Goal: Task Accomplishment & Management: Manage account settings

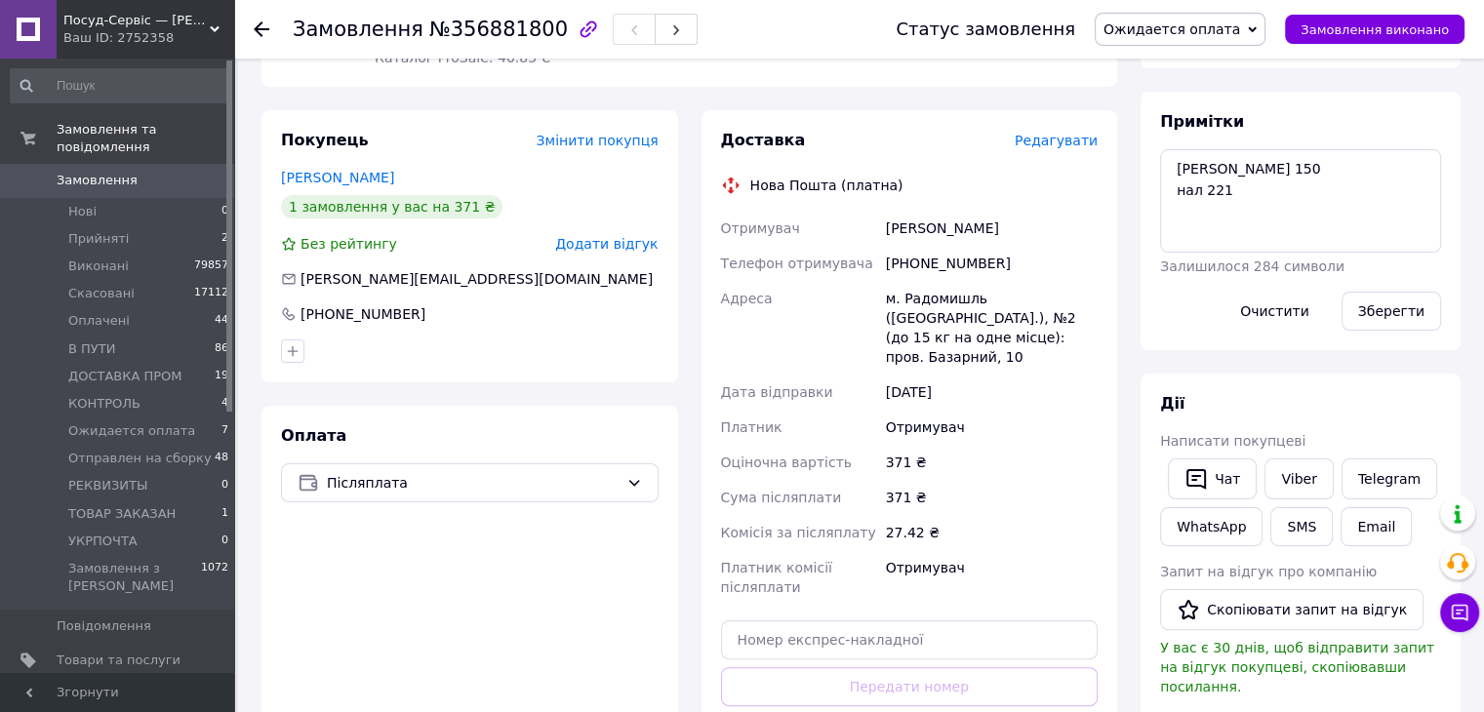
scroll to position [293, 0]
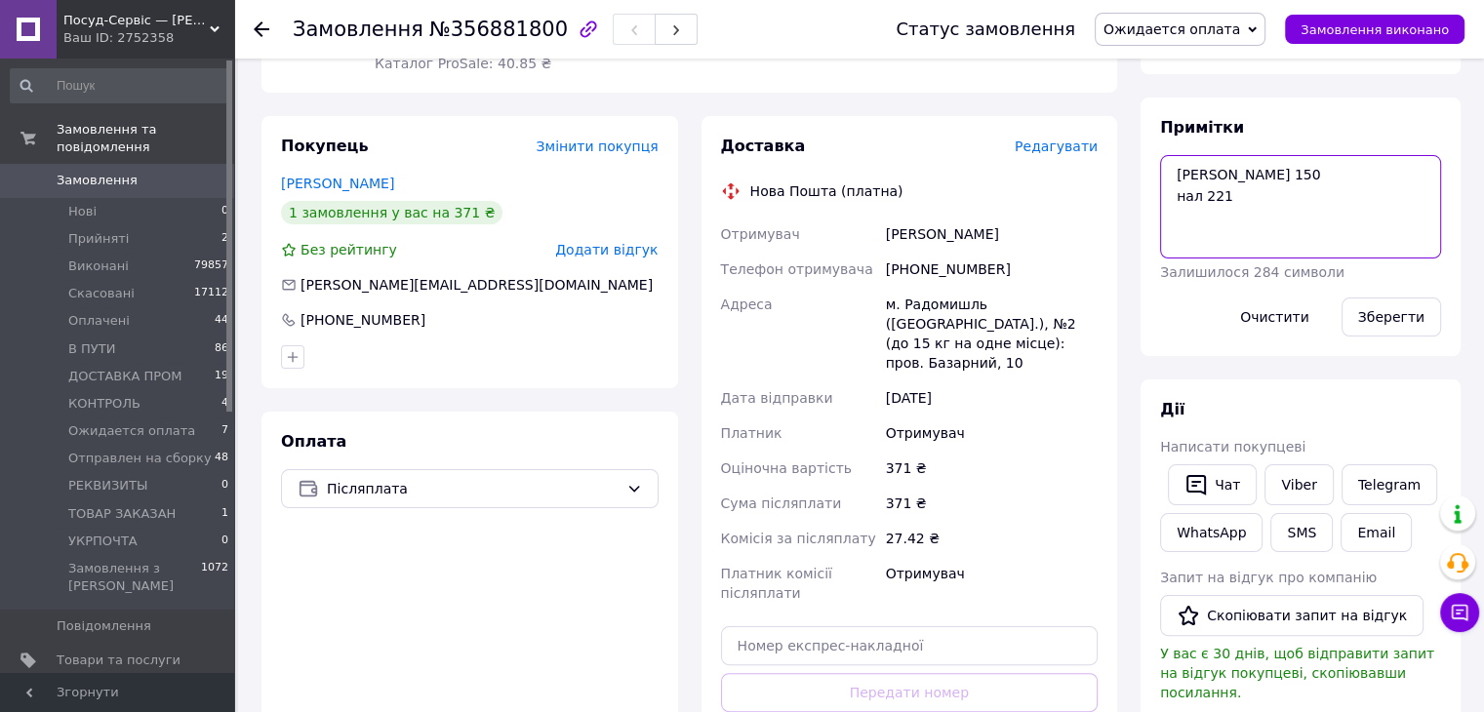
click at [1161, 175] on textarea "Люда 150 нал 221" at bounding box center [1300, 206] width 281 height 103
type textarea "ОПЛ Люда 150 нал 221"
click at [1392, 310] on button "Зберегти" at bounding box center [1392, 317] width 100 height 39
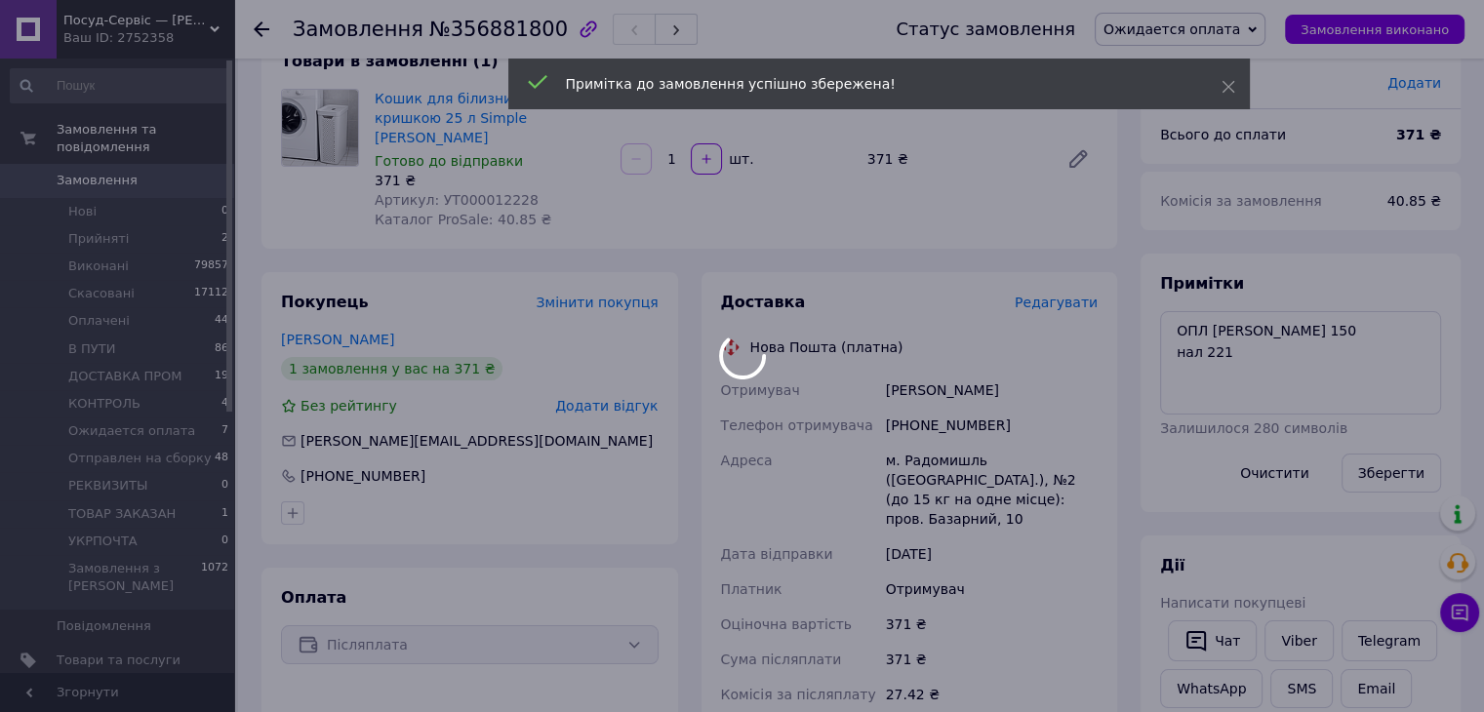
scroll to position [0, 0]
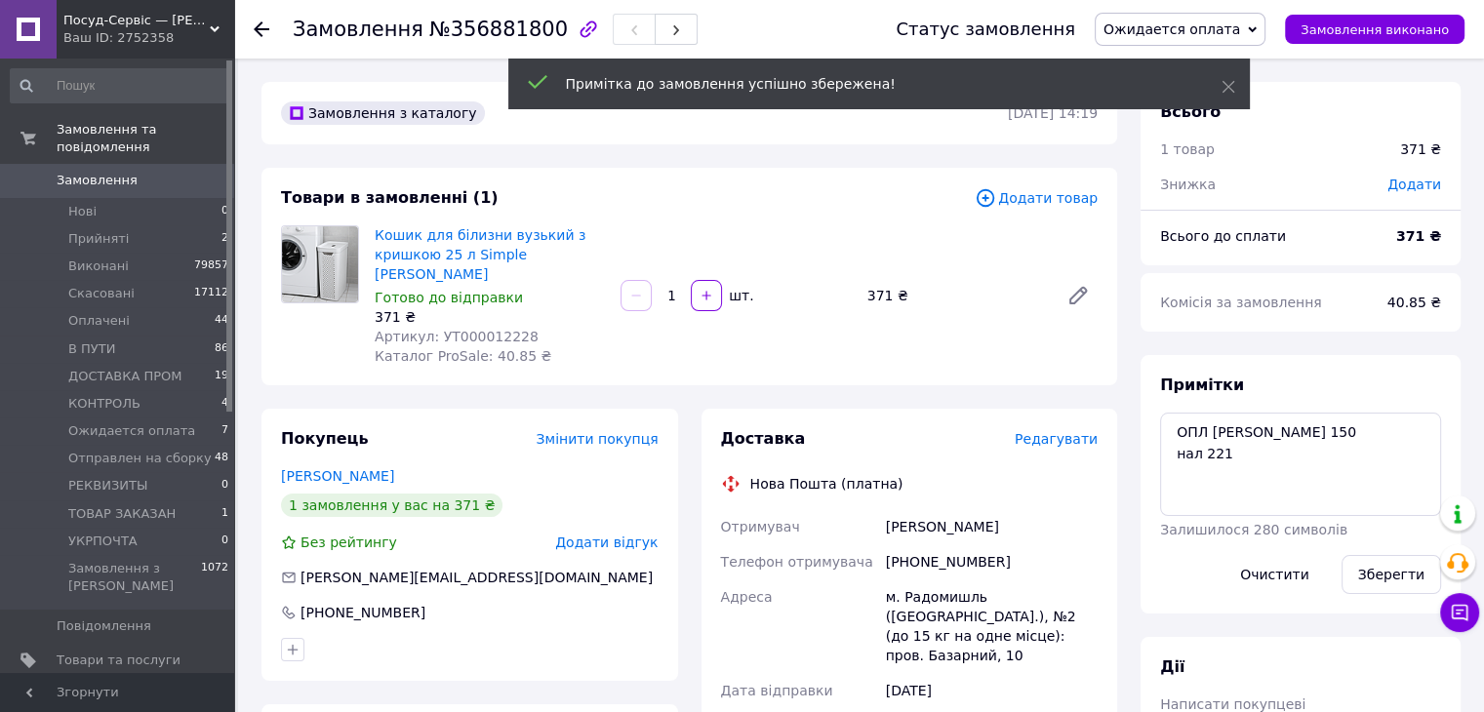
drag, startPoint x: 1222, startPoint y: 74, endPoint x: 1195, endPoint y: 45, distance: 39.4
click at [1220, 71] on div "Примітка до замовлення успішно збережена!" at bounding box center [879, 84] width 742 height 51
click at [1190, 36] on span "Ожидается оплата" at bounding box center [1172, 29] width 137 height 16
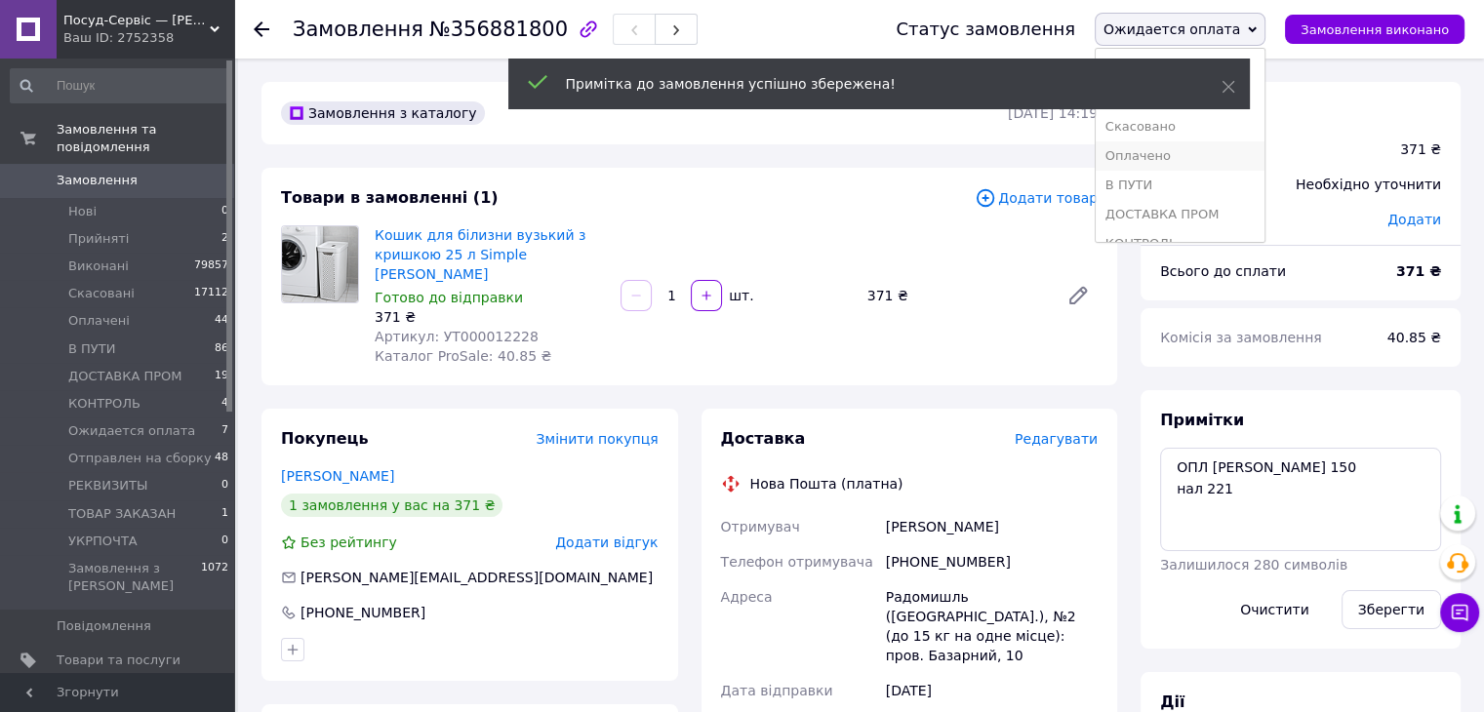
click at [1210, 149] on li "Оплачено" at bounding box center [1180, 155] width 169 height 29
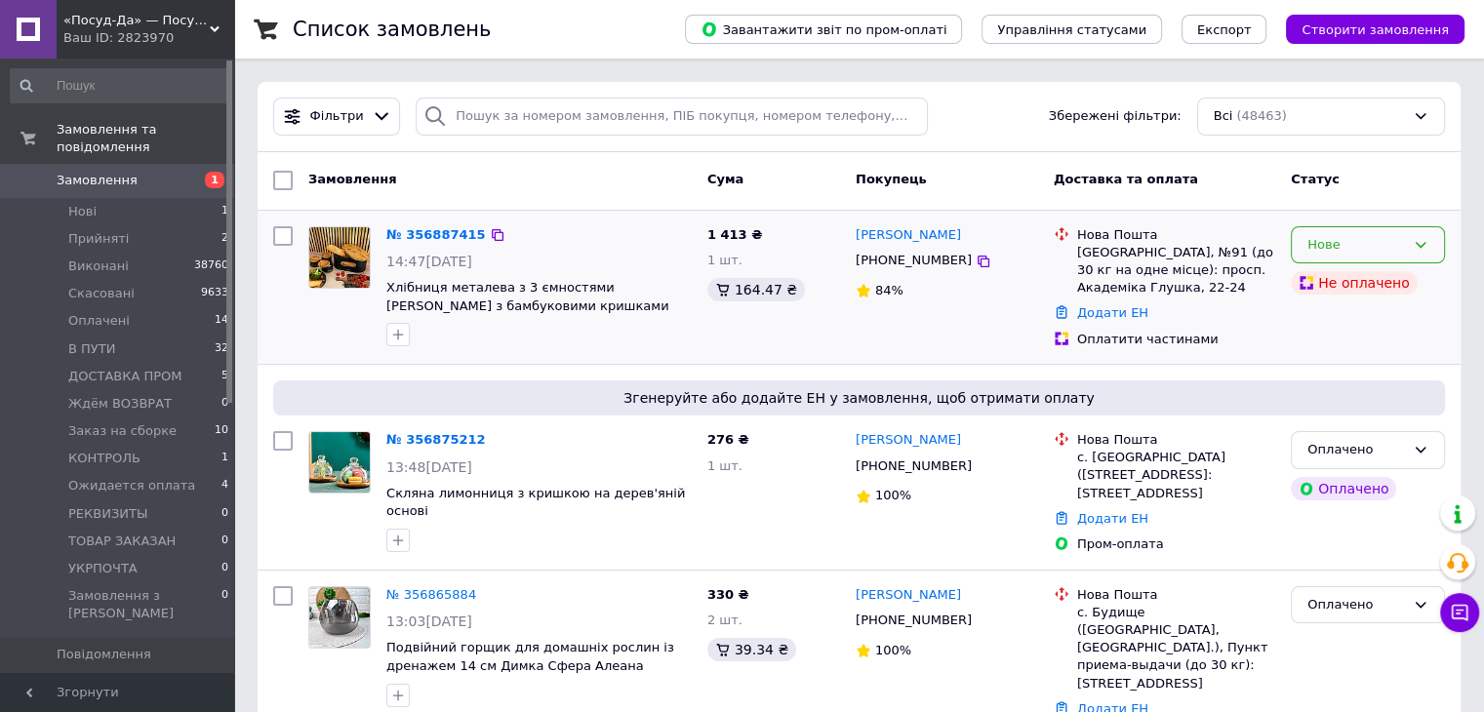
drag, startPoint x: 1323, startPoint y: 239, endPoint x: 1333, endPoint y: 262, distance: 25.4
click at [1324, 239] on div "Нове" at bounding box center [1357, 245] width 98 height 20
click at [1335, 267] on li "Прийнято" at bounding box center [1368, 285] width 152 height 36
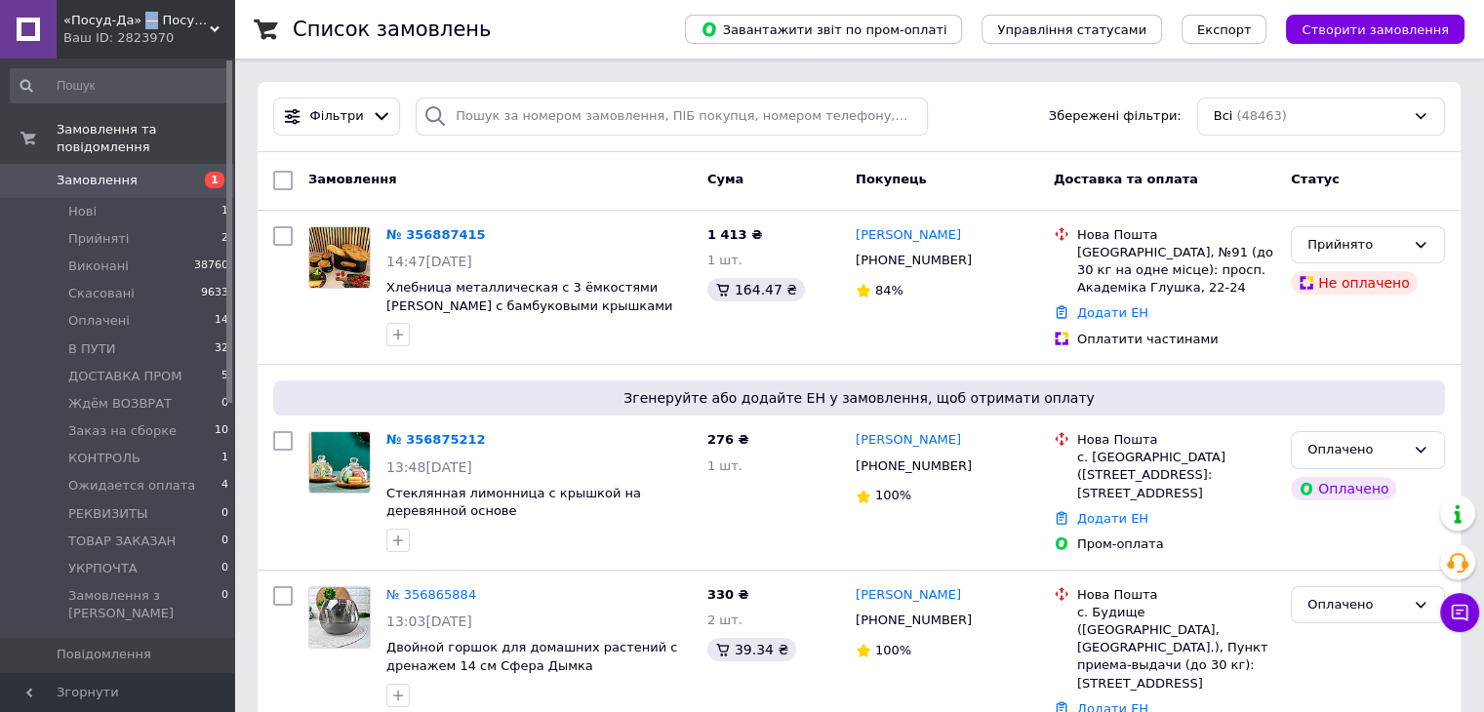
click at [141, 6] on div "«Посуд-Да» — Посуд, Подарунки, Товари для дому Ваш ID: 2823970" at bounding box center [146, 29] width 178 height 59
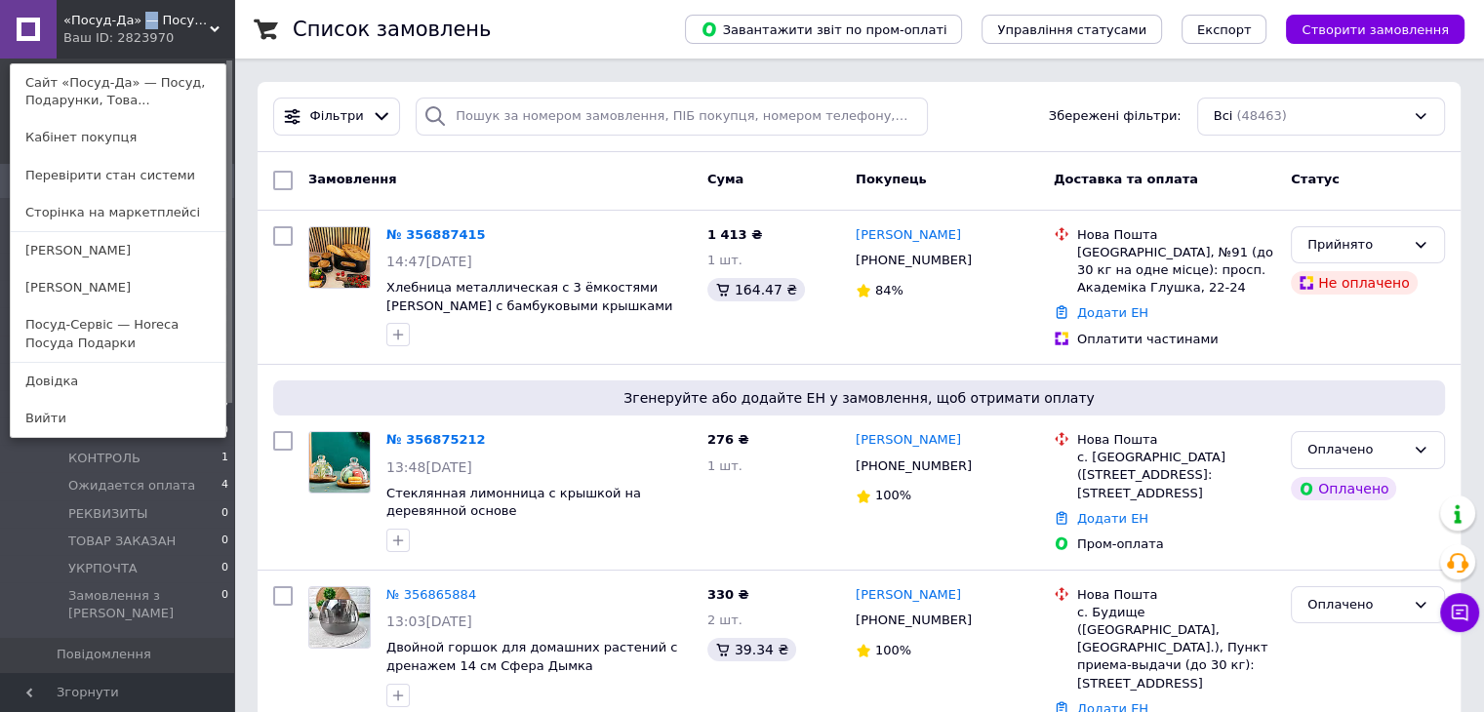
click at [78, 317] on link "Посуд-Сервіс — Horeca Посуда Подарки" at bounding box center [118, 333] width 215 height 55
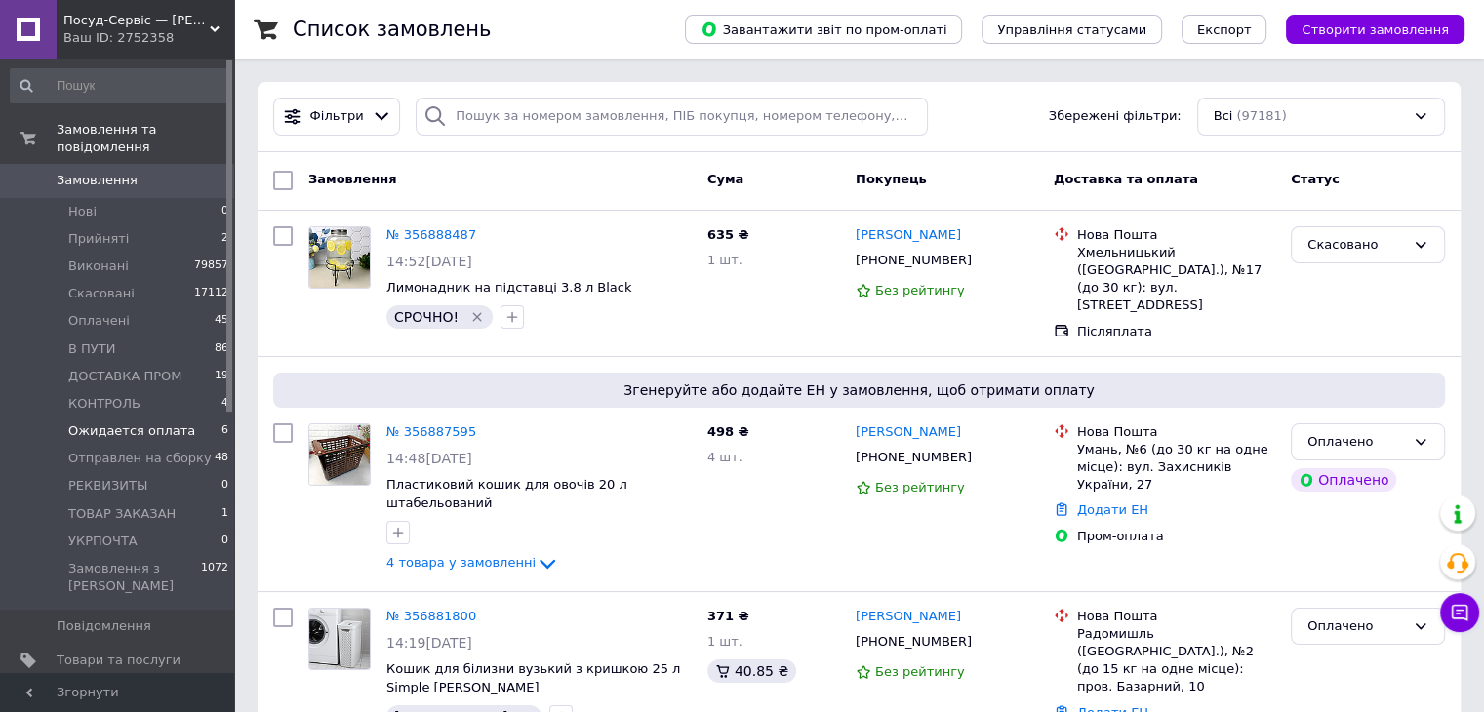
drag, startPoint x: 137, startPoint y: 442, endPoint x: 171, endPoint y: 407, distance: 49.0
click at [137, 450] on span "Отправлен на сборку" at bounding box center [139, 459] width 143 height 18
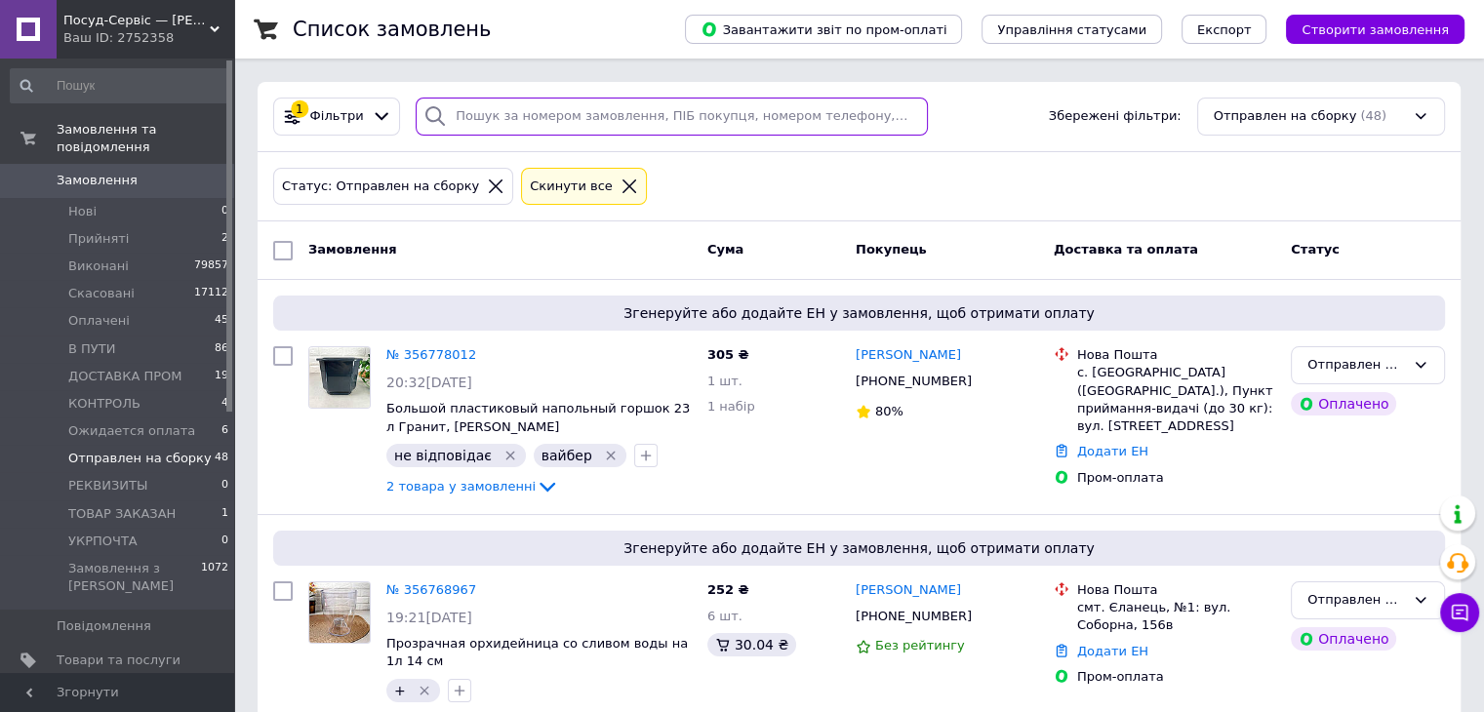
click at [511, 105] on input "search" at bounding box center [672, 117] width 512 height 38
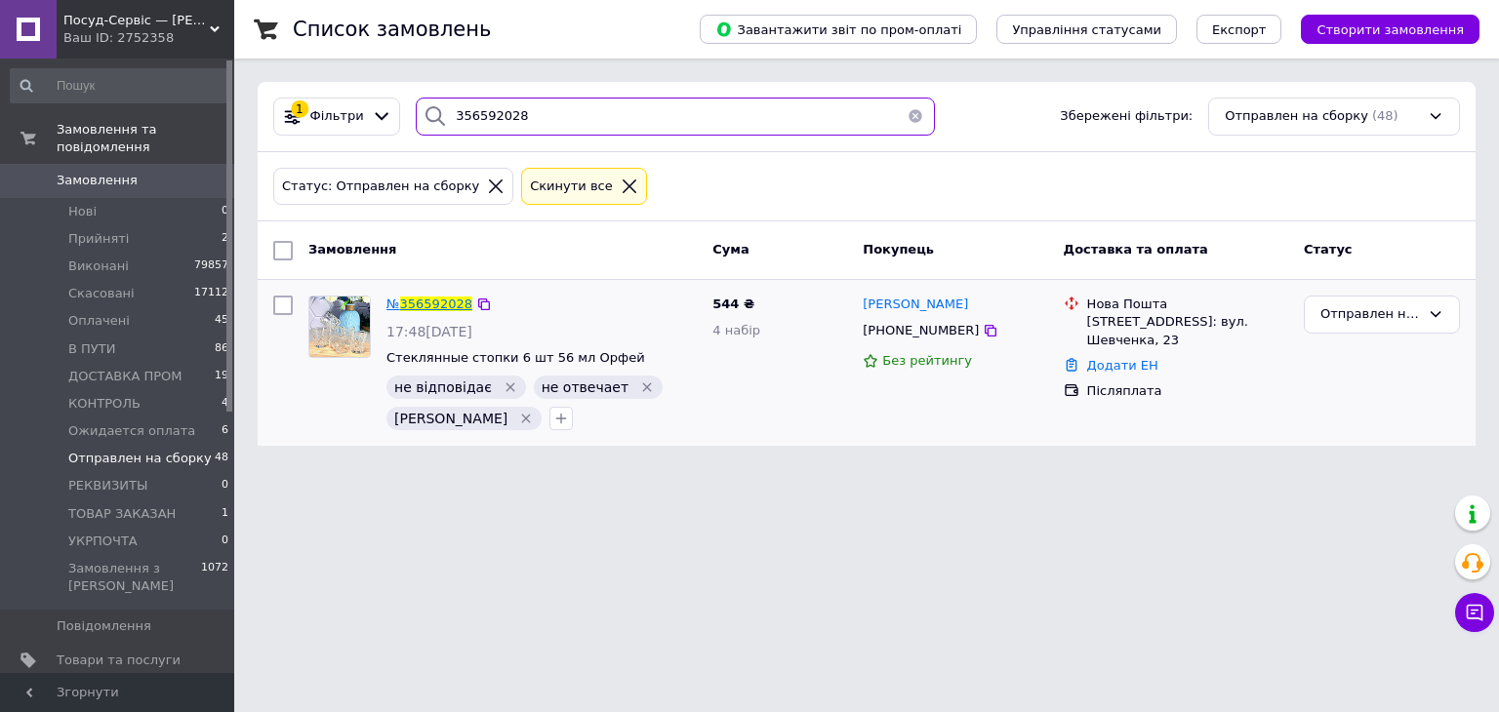
type input "356592028"
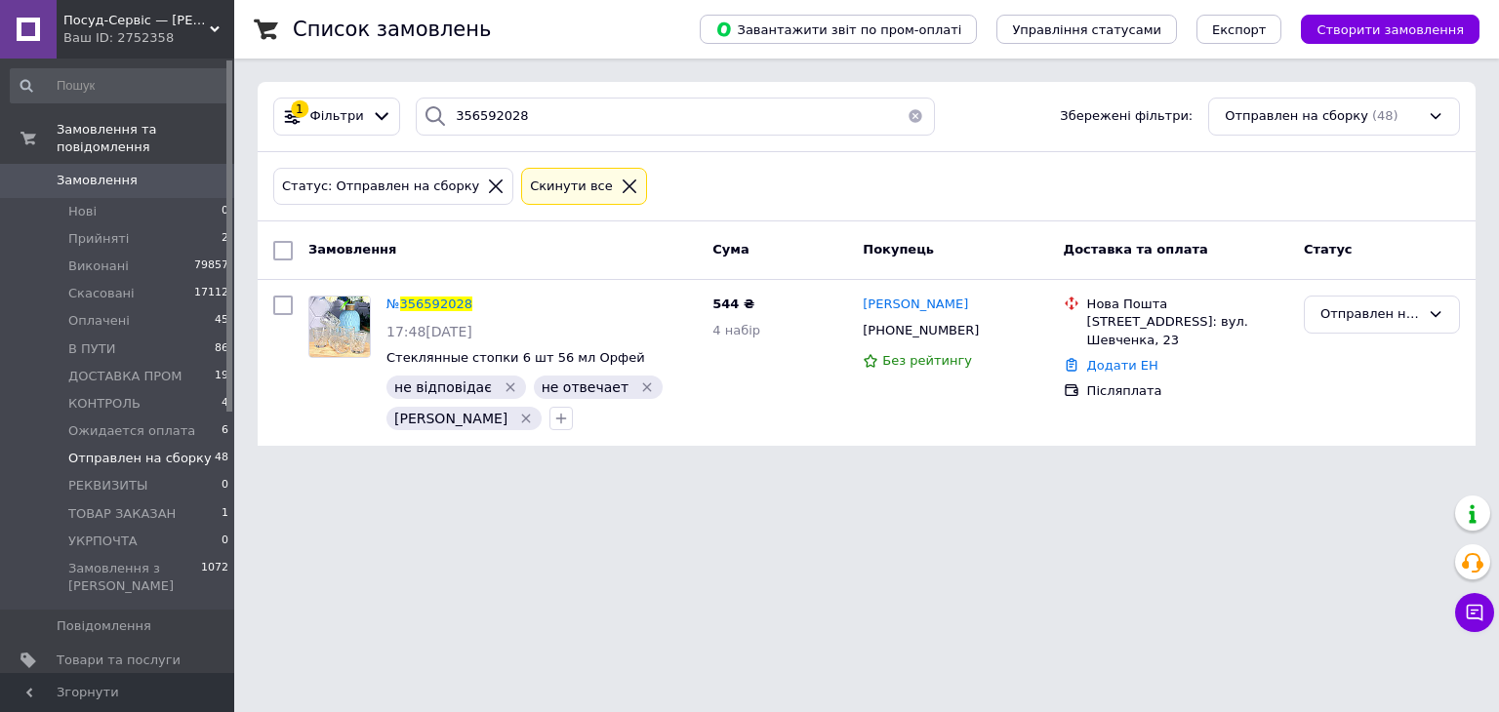
click at [137, 172] on span "Замовлення" at bounding box center [119, 181] width 124 height 18
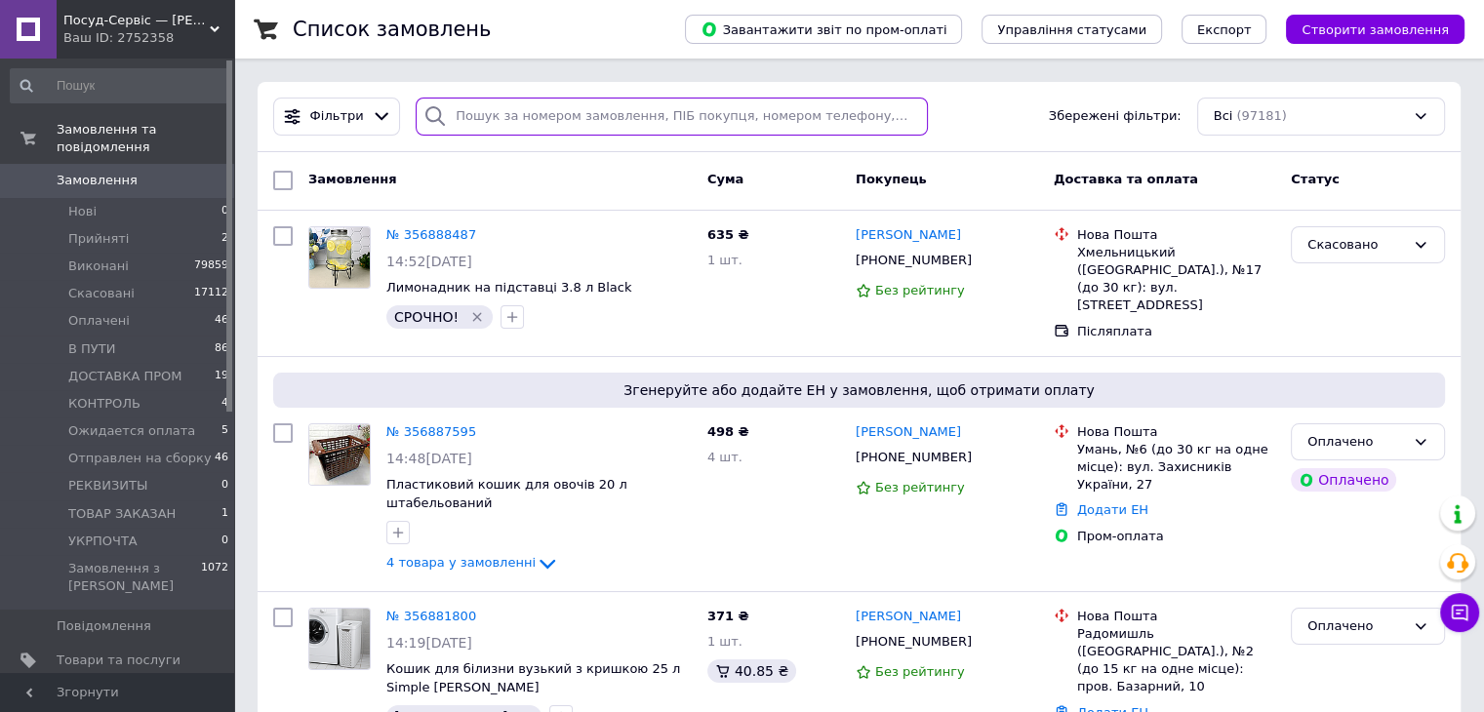
click at [580, 120] on input "search" at bounding box center [672, 117] width 512 height 38
paste input "0680053059"
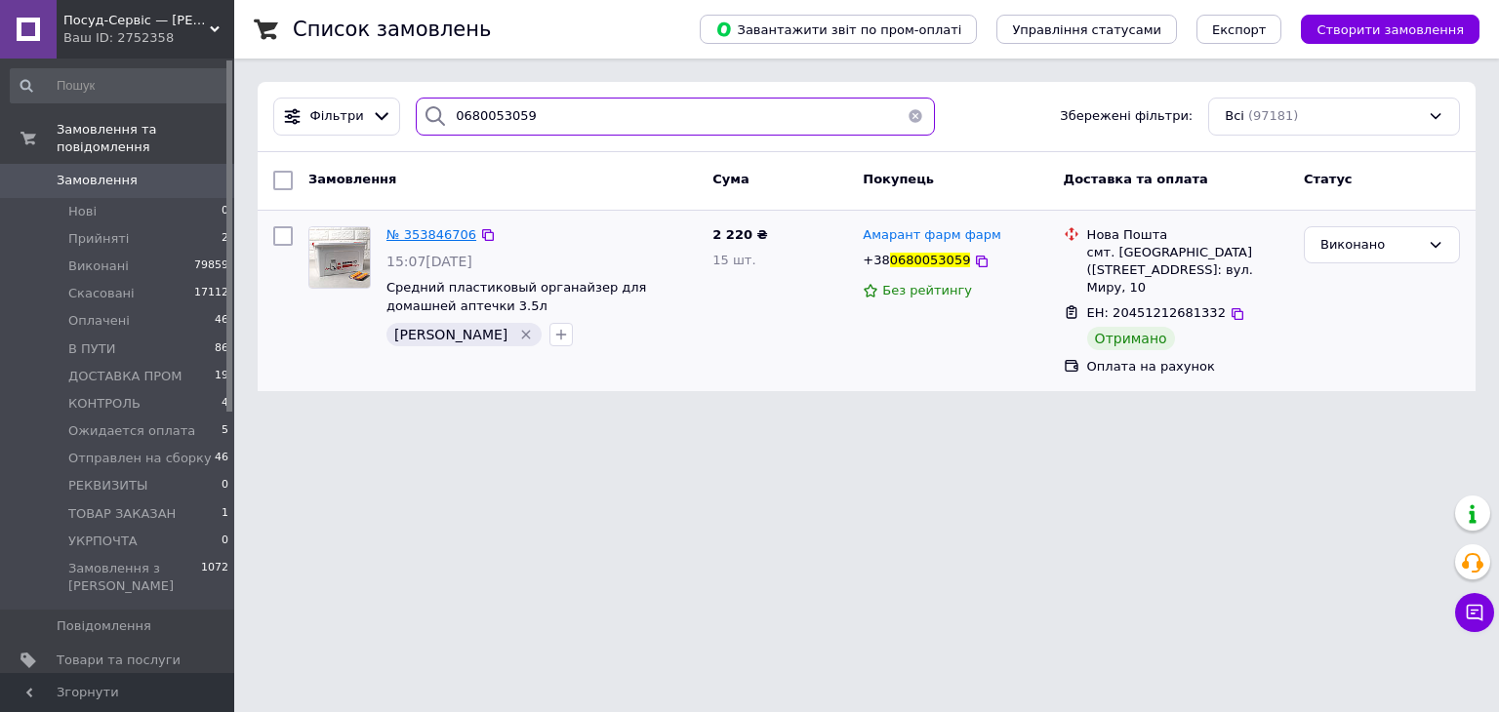
type input "0680053059"
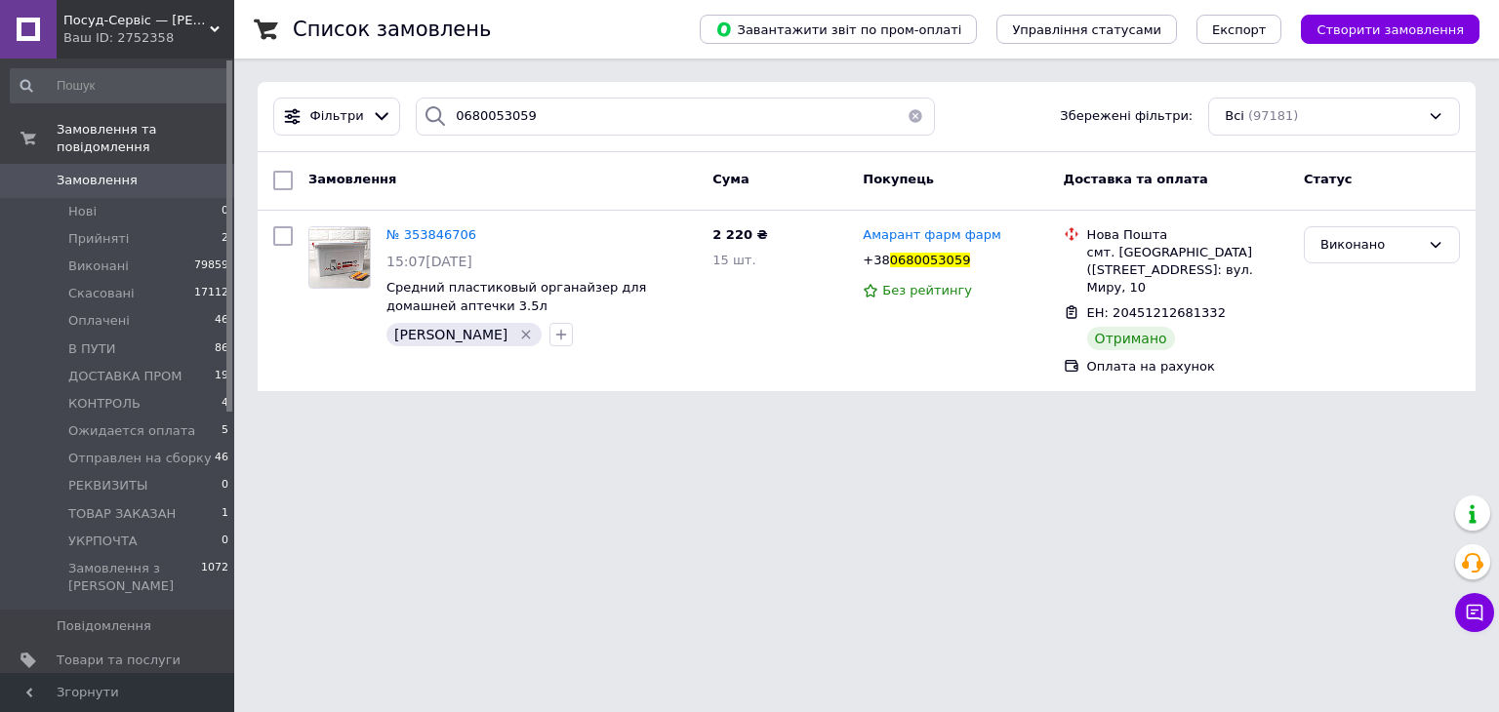
click at [117, 17] on span "Посуд-Сервіс — [PERSON_NAME]" at bounding box center [136, 21] width 146 height 18
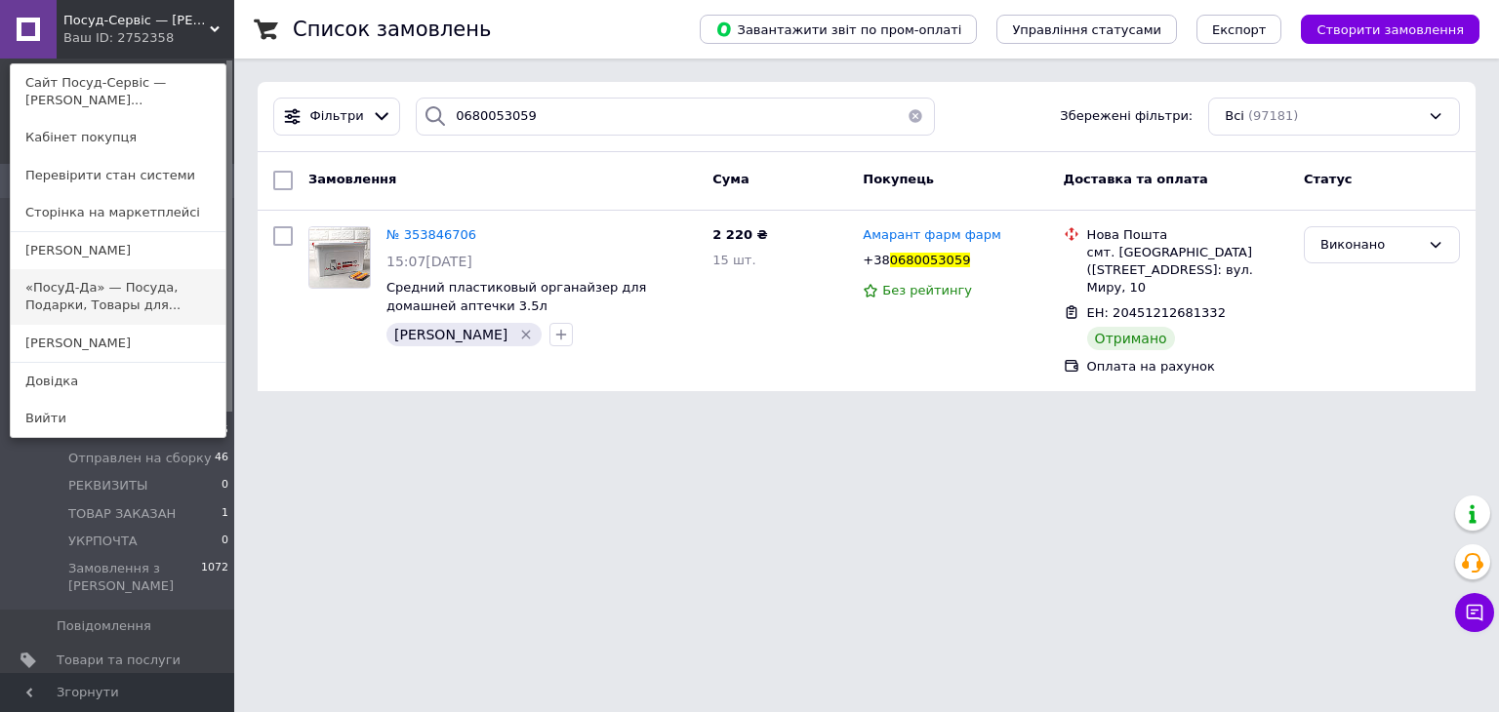
click at [114, 279] on link "«ПосуД-Да» — Посуда, Подарки, Товары для..." at bounding box center [118, 296] width 215 height 55
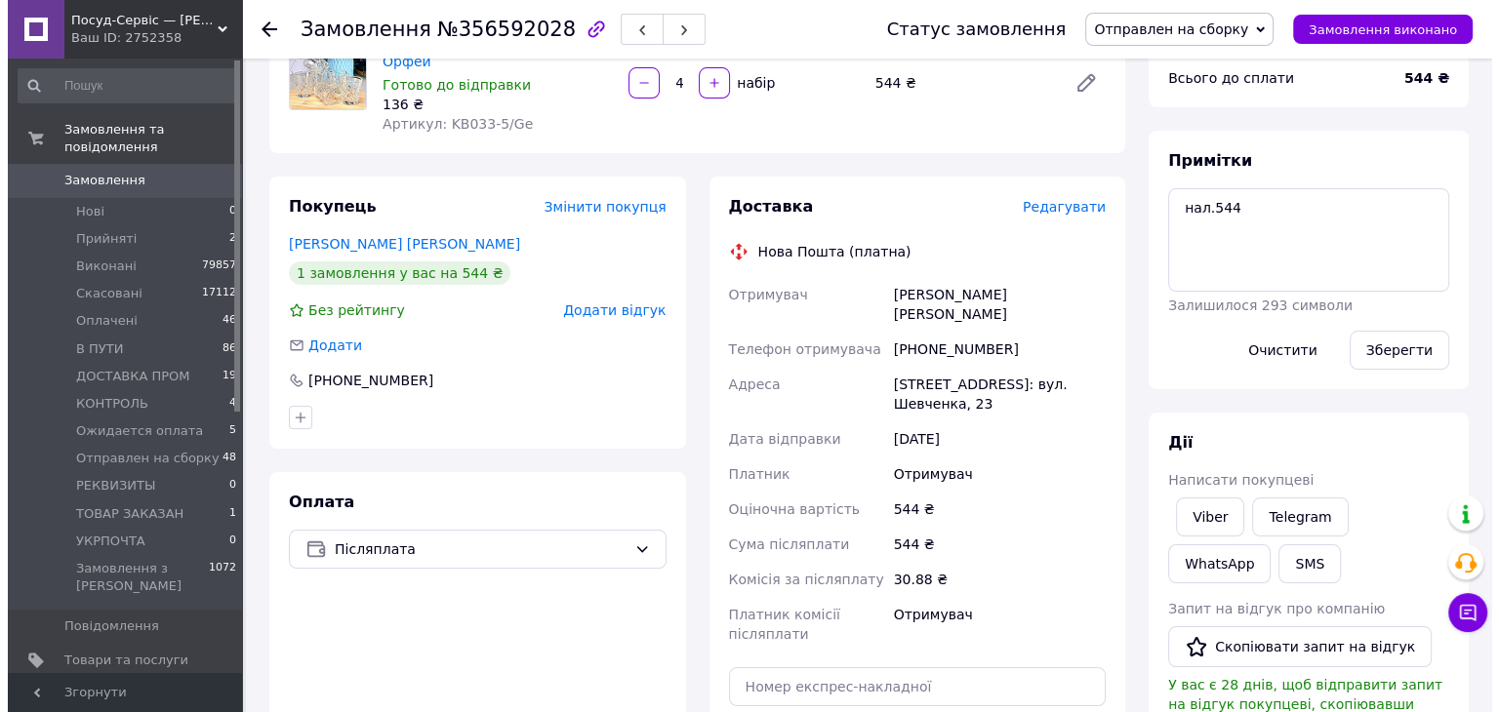
scroll to position [195, 0]
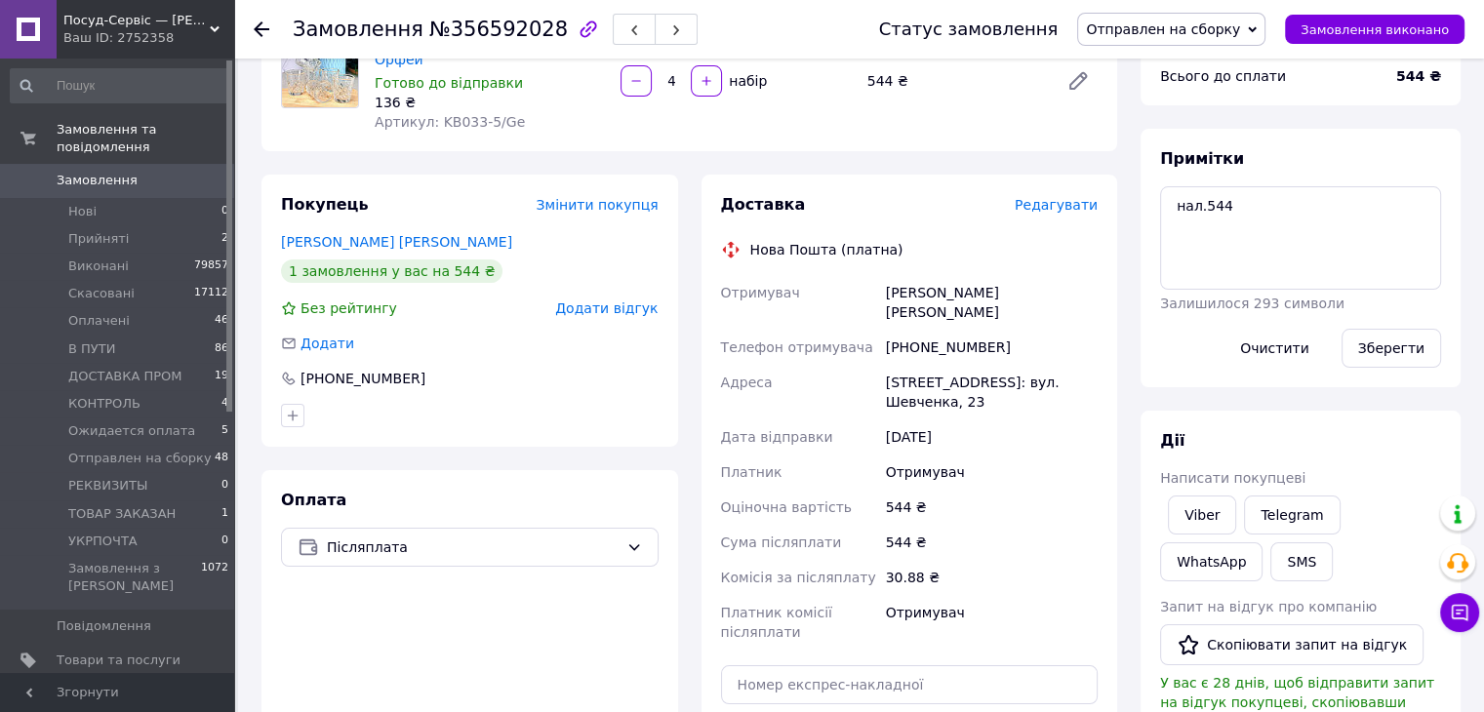
click at [1041, 197] on span "Редагувати" at bounding box center [1056, 205] width 83 height 16
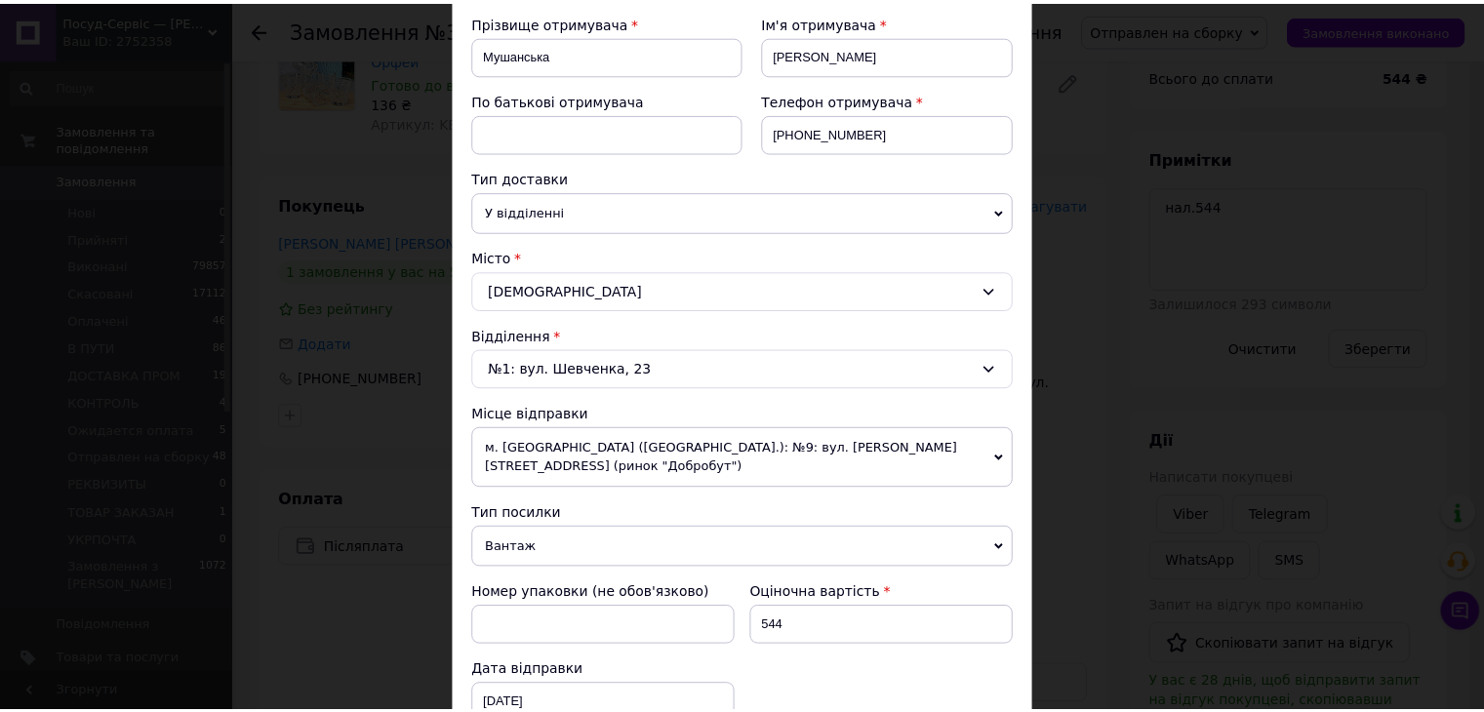
scroll to position [771, 0]
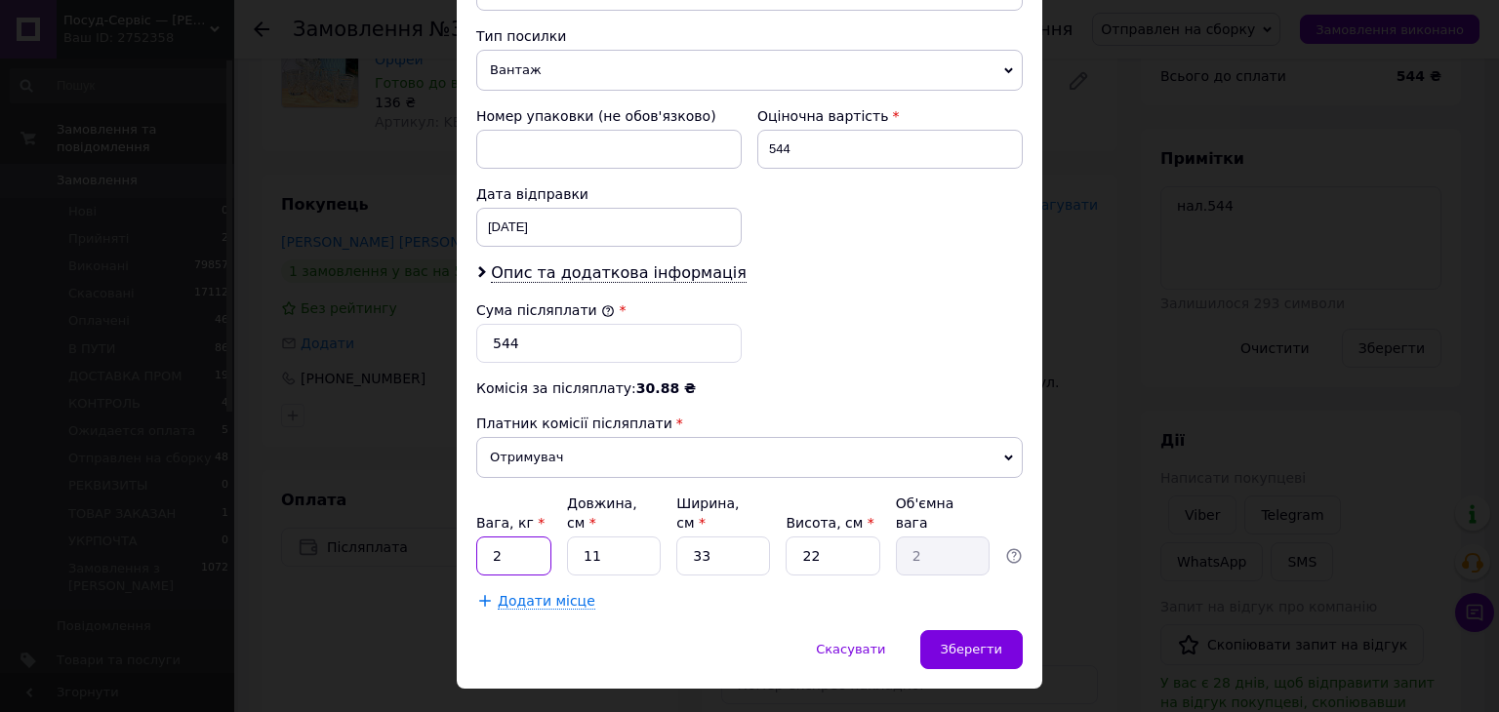
click at [509, 537] on input "2" at bounding box center [513, 556] width 75 height 39
type input "3"
click at [601, 537] on input "11" at bounding box center [614, 556] width 94 height 39
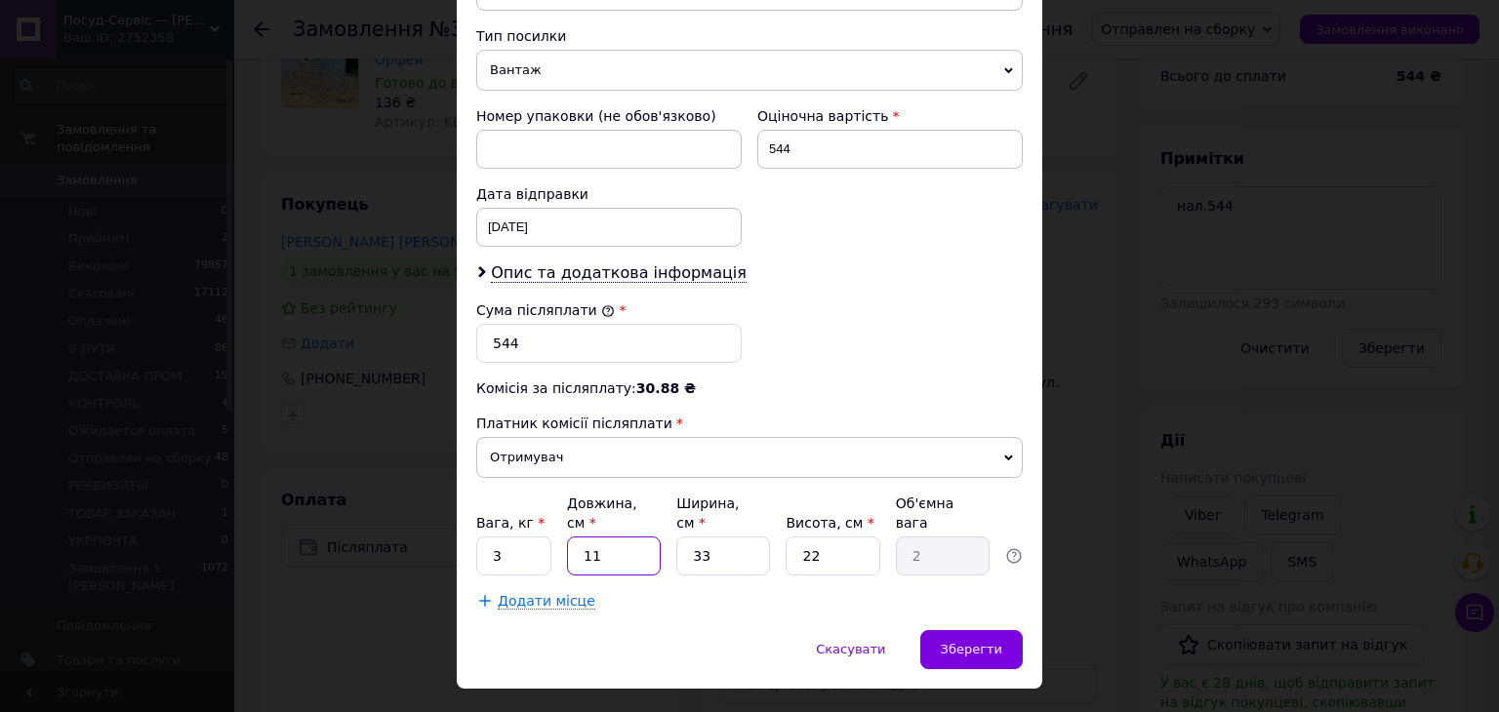
type input "2"
type input "0.36"
type input "20"
type input "3.63"
type input "20"
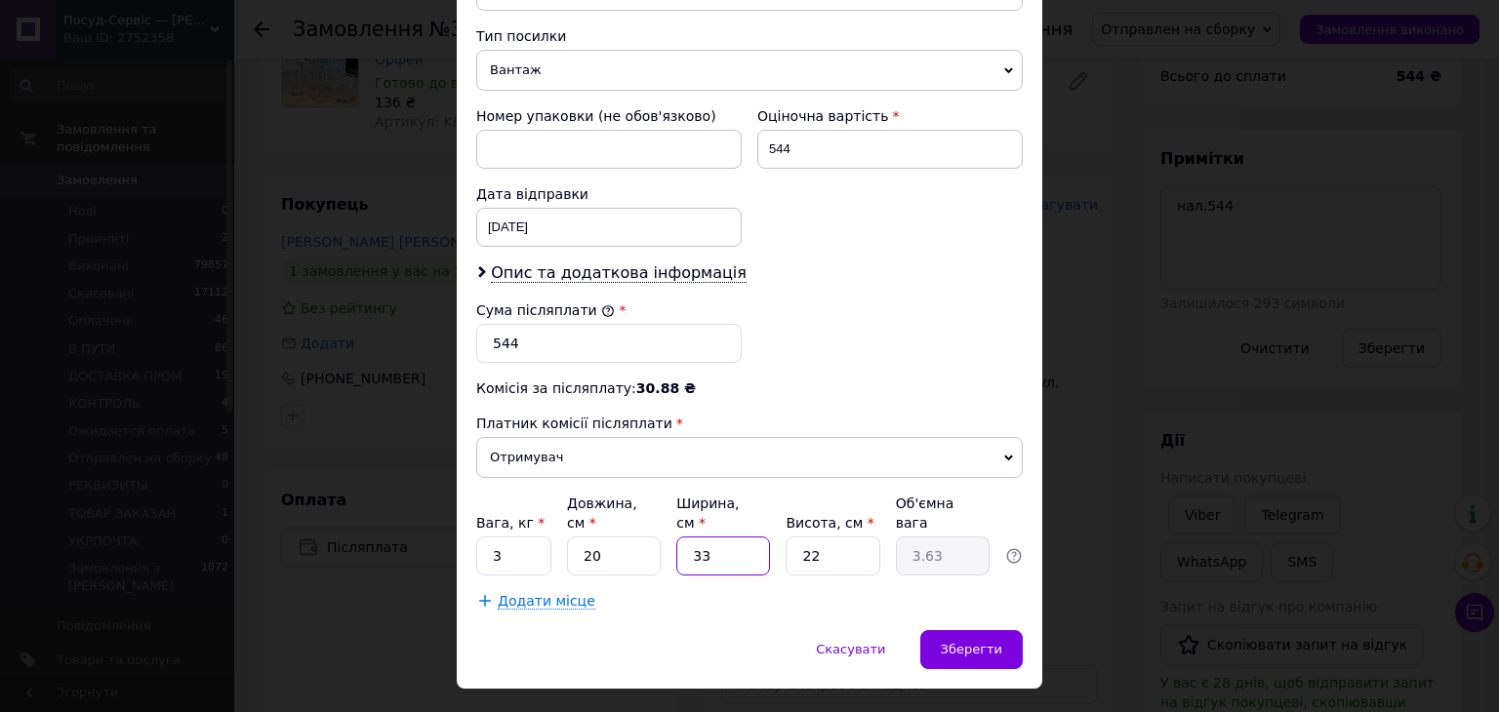
click at [726, 537] on input "33" at bounding box center [723, 556] width 94 height 39
type input "3"
type input "0.33"
type input "30"
type input "3.3"
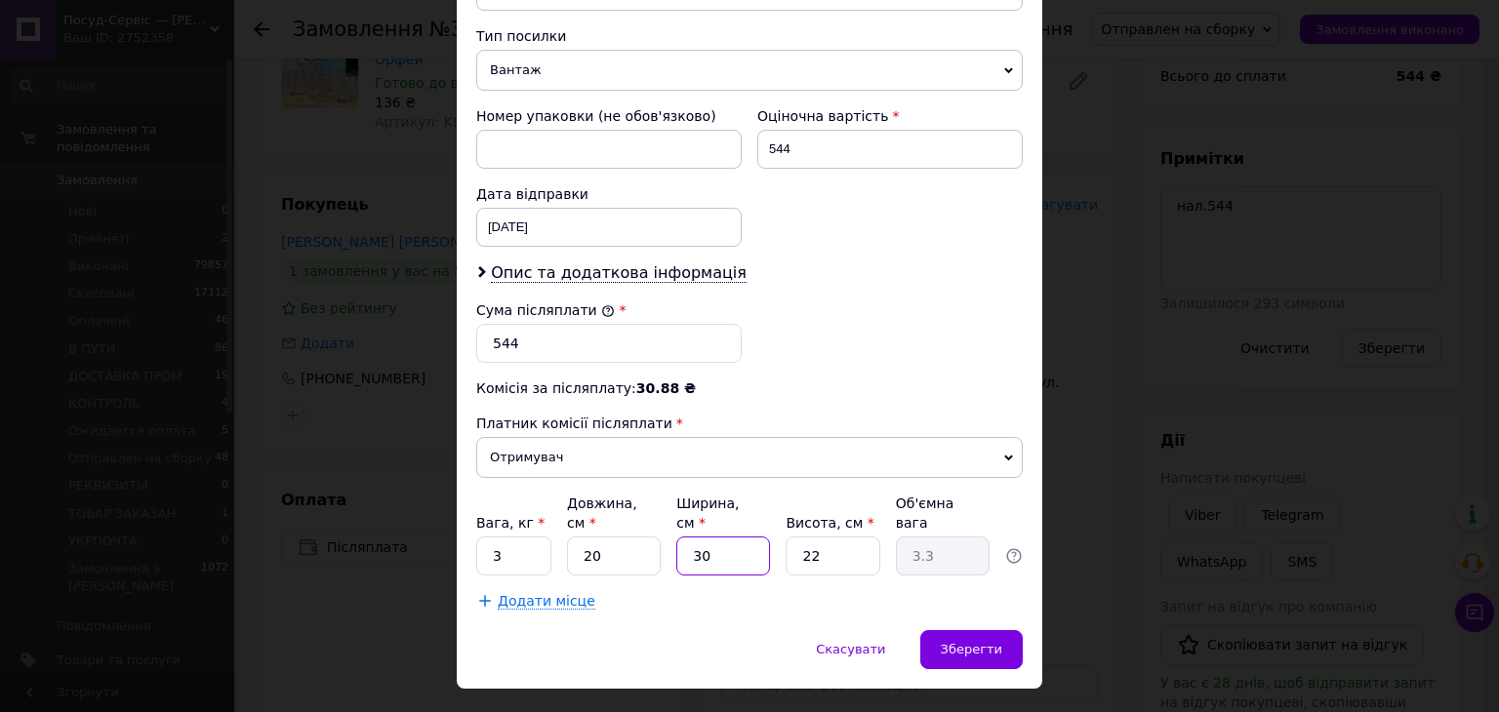
type input "30"
click at [829, 537] on input "22" at bounding box center [832, 556] width 94 height 39
type input "2"
type input "0.3"
type input "20"
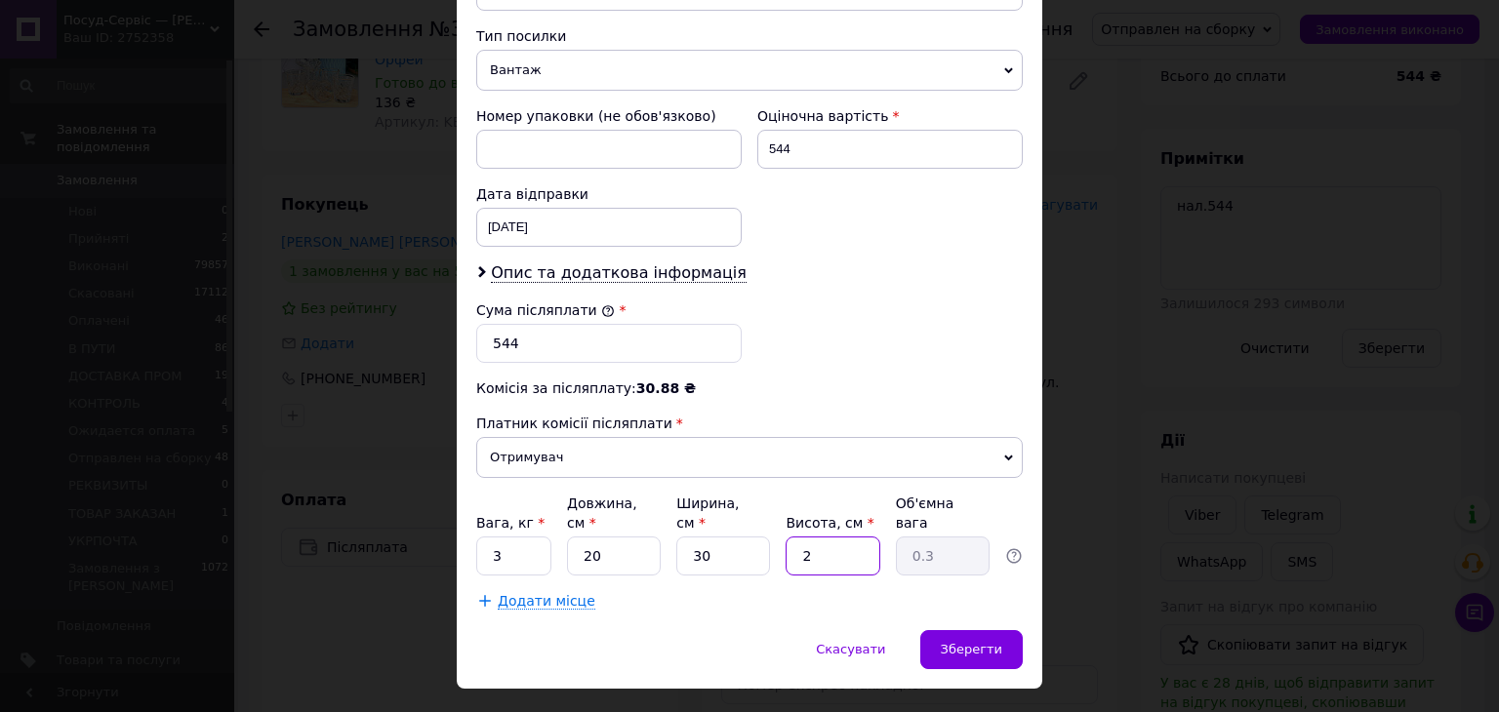
type input "3"
type input "20"
click at [992, 630] on div "Зберегти" at bounding box center [971, 649] width 102 height 39
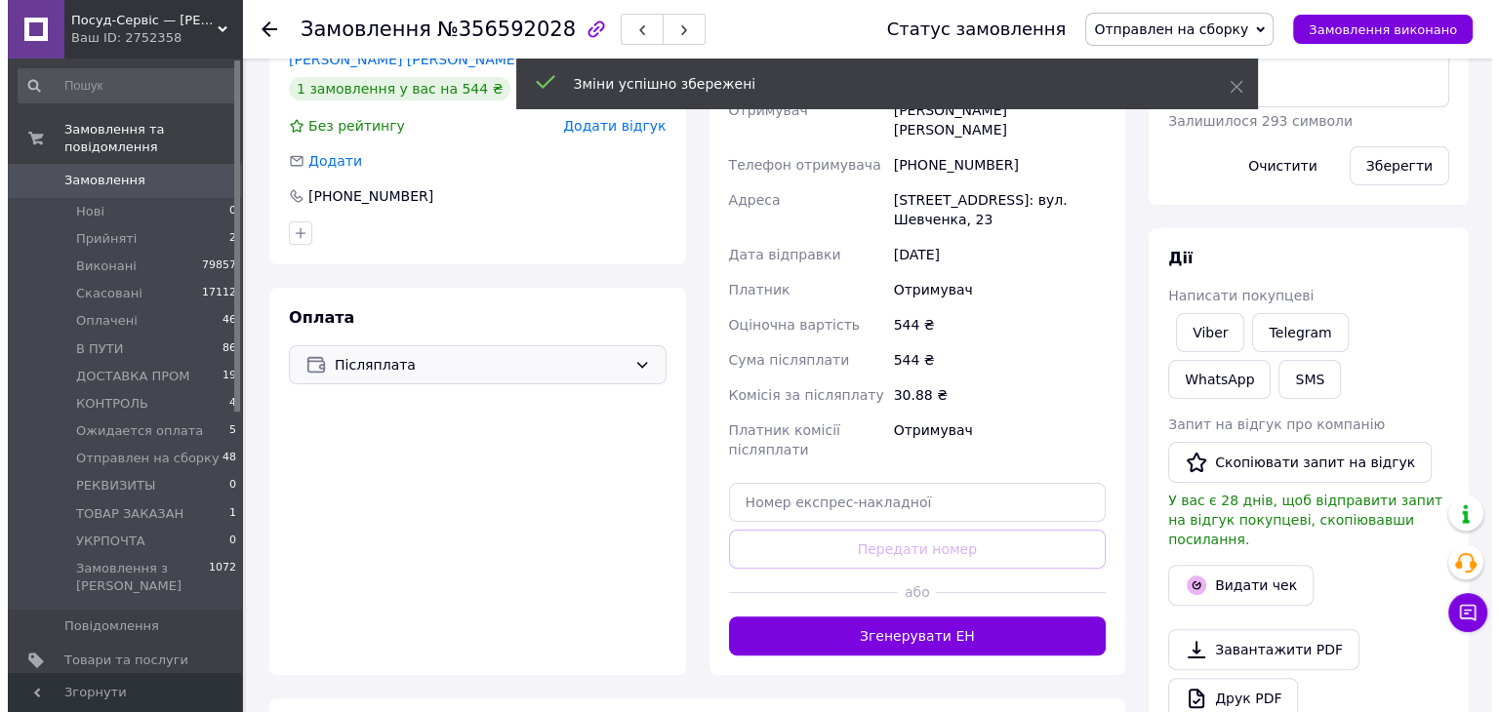
scroll to position [390, 0]
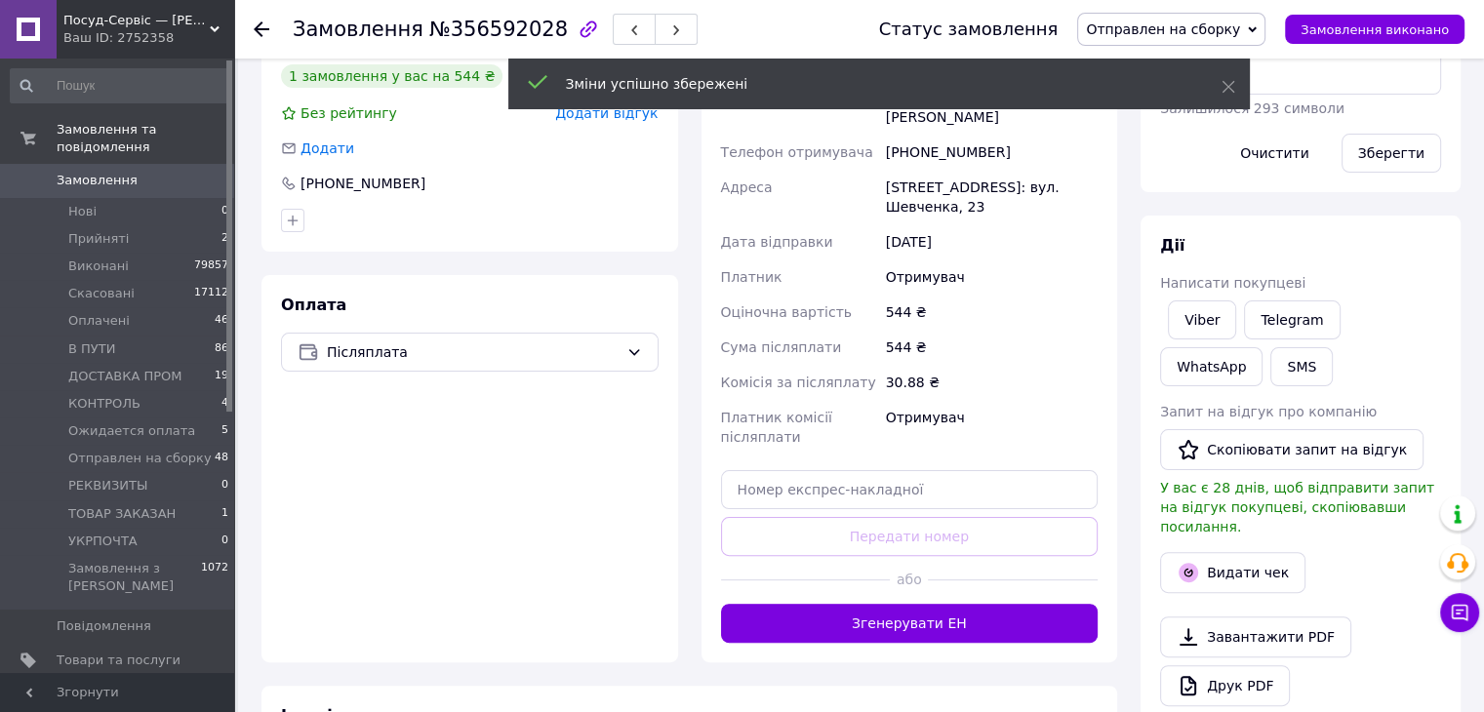
click at [976, 604] on button "Згенерувати ЕН" at bounding box center [910, 623] width 378 height 39
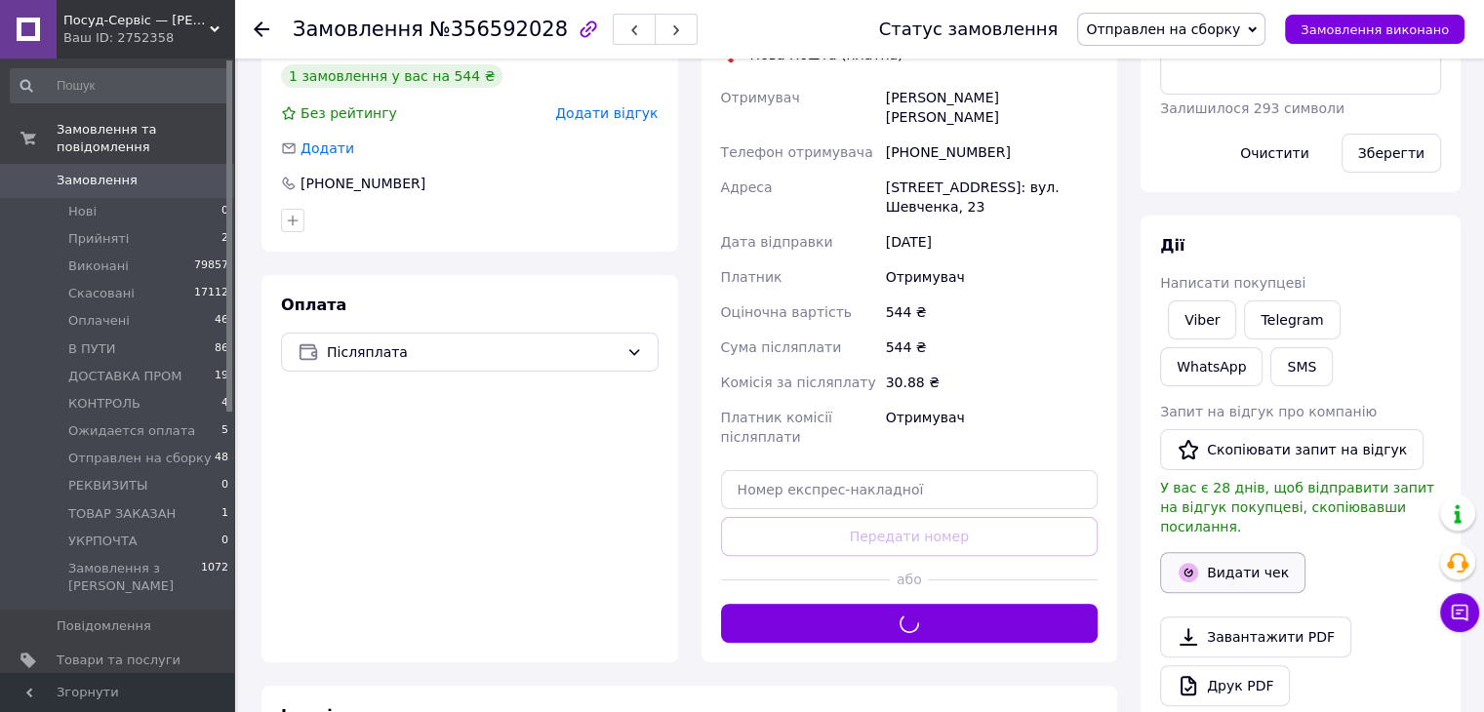
click at [1202, 552] on button "Видати чек" at bounding box center [1232, 572] width 145 height 41
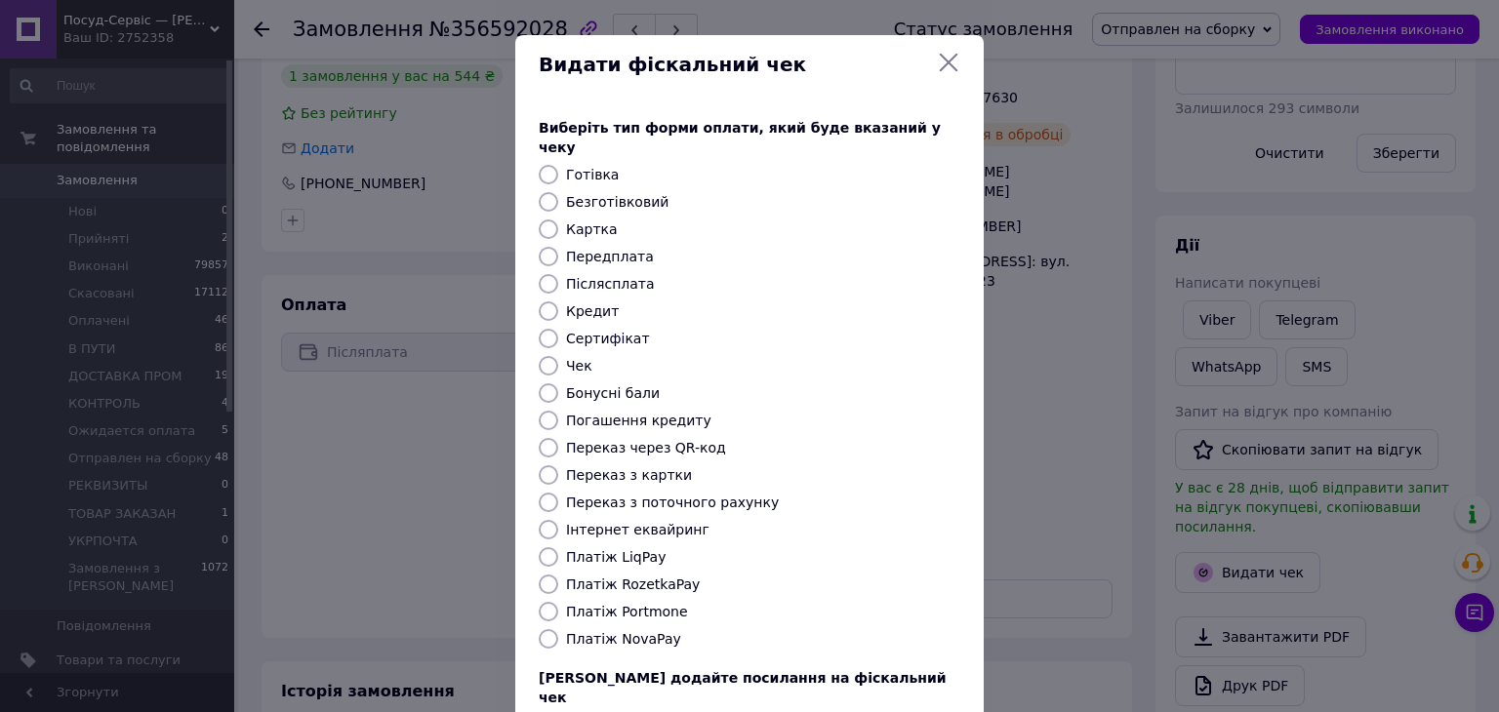
drag, startPoint x: 639, startPoint y: 629, endPoint x: 753, endPoint y: 618, distance: 114.8
click at [637, 629] on div "Виберіть тип форми оплати, який буде вказаний у чеку Готівка Безготівковий Карт…" at bounding box center [749, 436] width 468 height 683
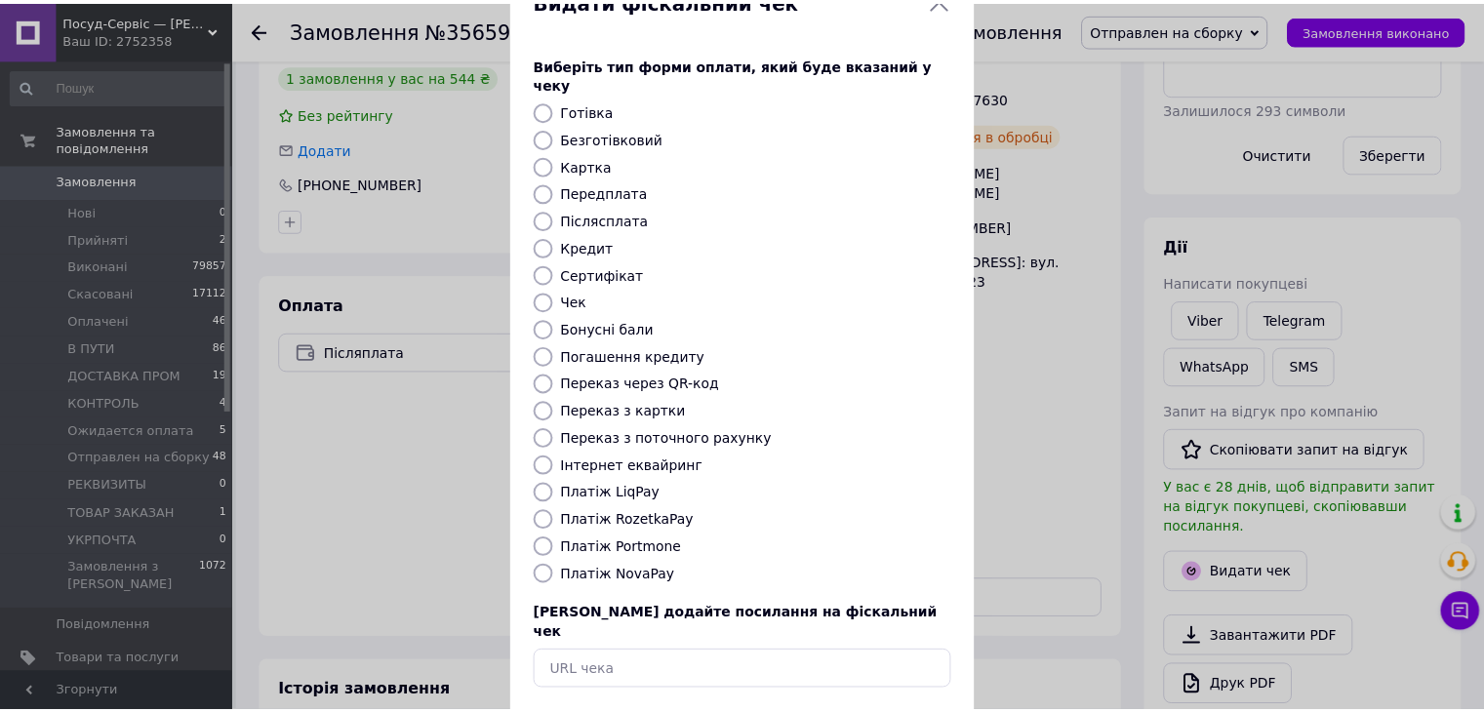
scroll to position [125, 0]
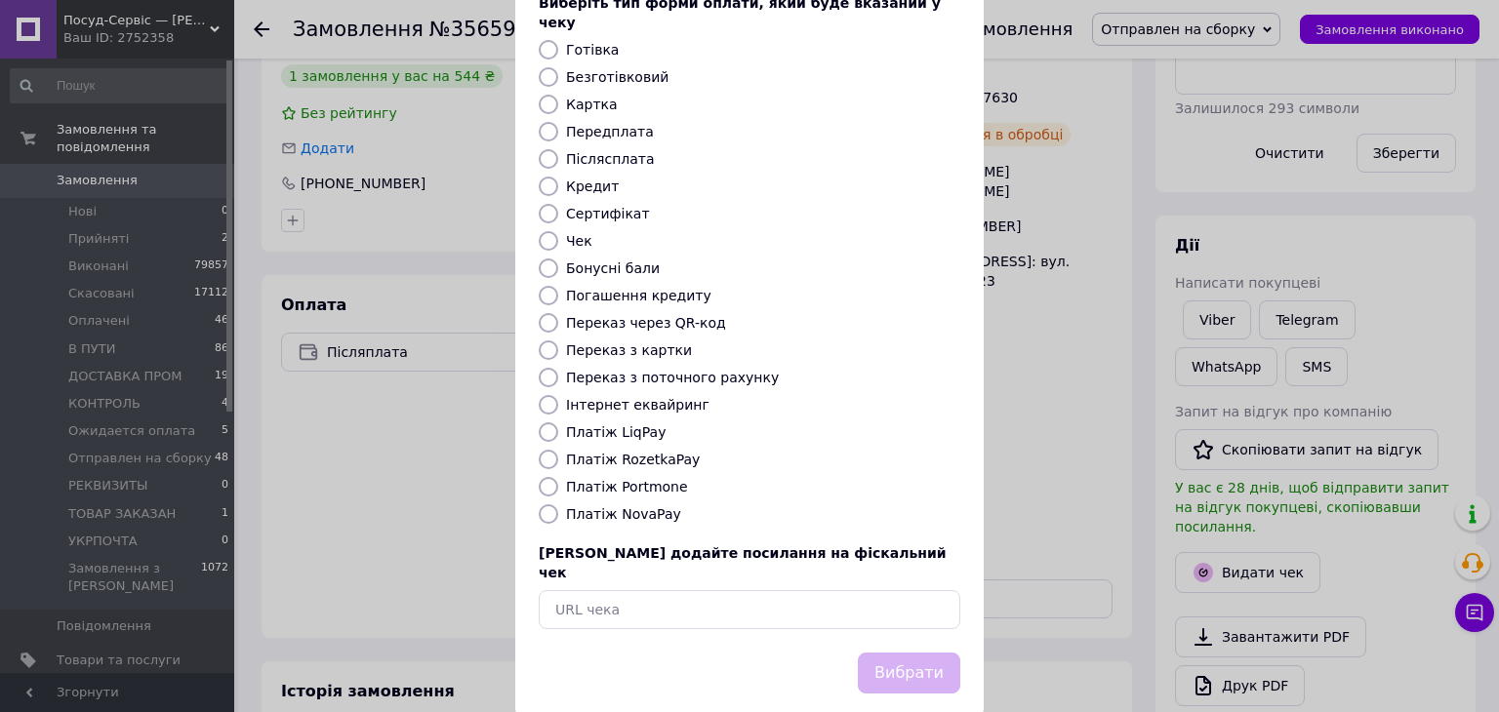
drag, startPoint x: 605, startPoint y: 493, endPoint x: 864, endPoint y: 575, distance: 271.3
click at [605, 506] on label "Платіж NovaPay" at bounding box center [623, 514] width 115 height 16
click at [558, 504] on input "Платіж NovaPay" at bounding box center [549, 514] width 20 height 20
radio input "true"
drag, startPoint x: 876, startPoint y: 622, endPoint x: 932, endPoint y: 561, distance: 82.2
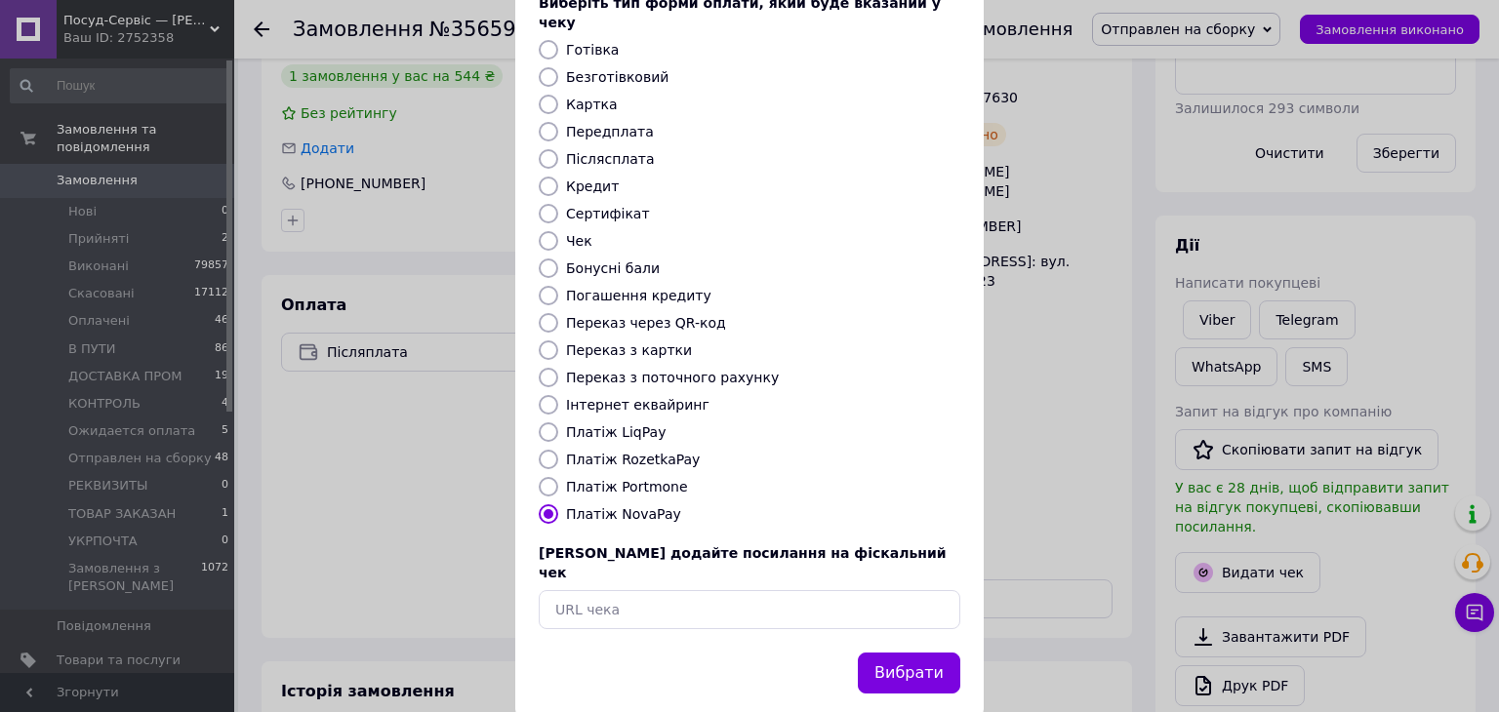
click at [877, 653] on button "Вибрати" at bounding box center [909, 674] width 102 height 42
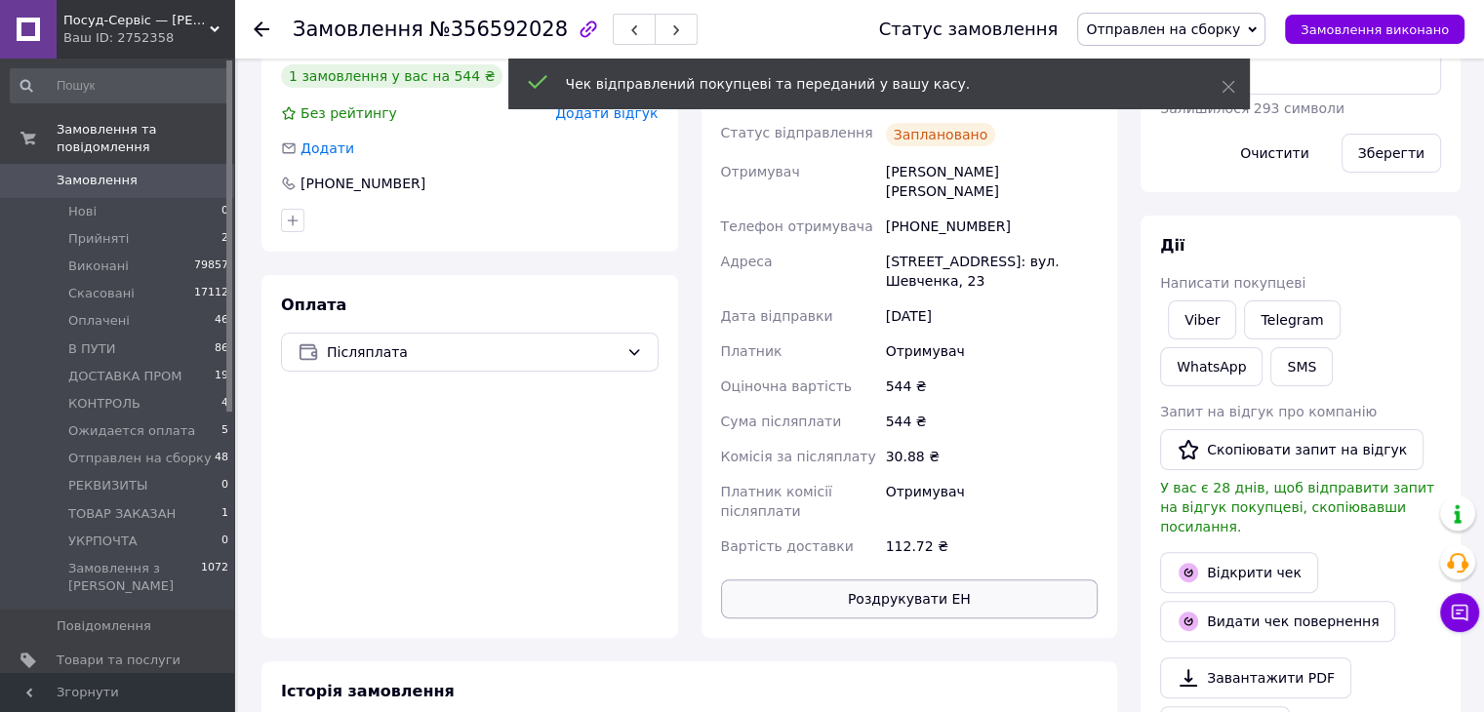
click at [935, 580] on button "Роздрукувати ЕН" at bounding box center [910, 599] width 378 height 39
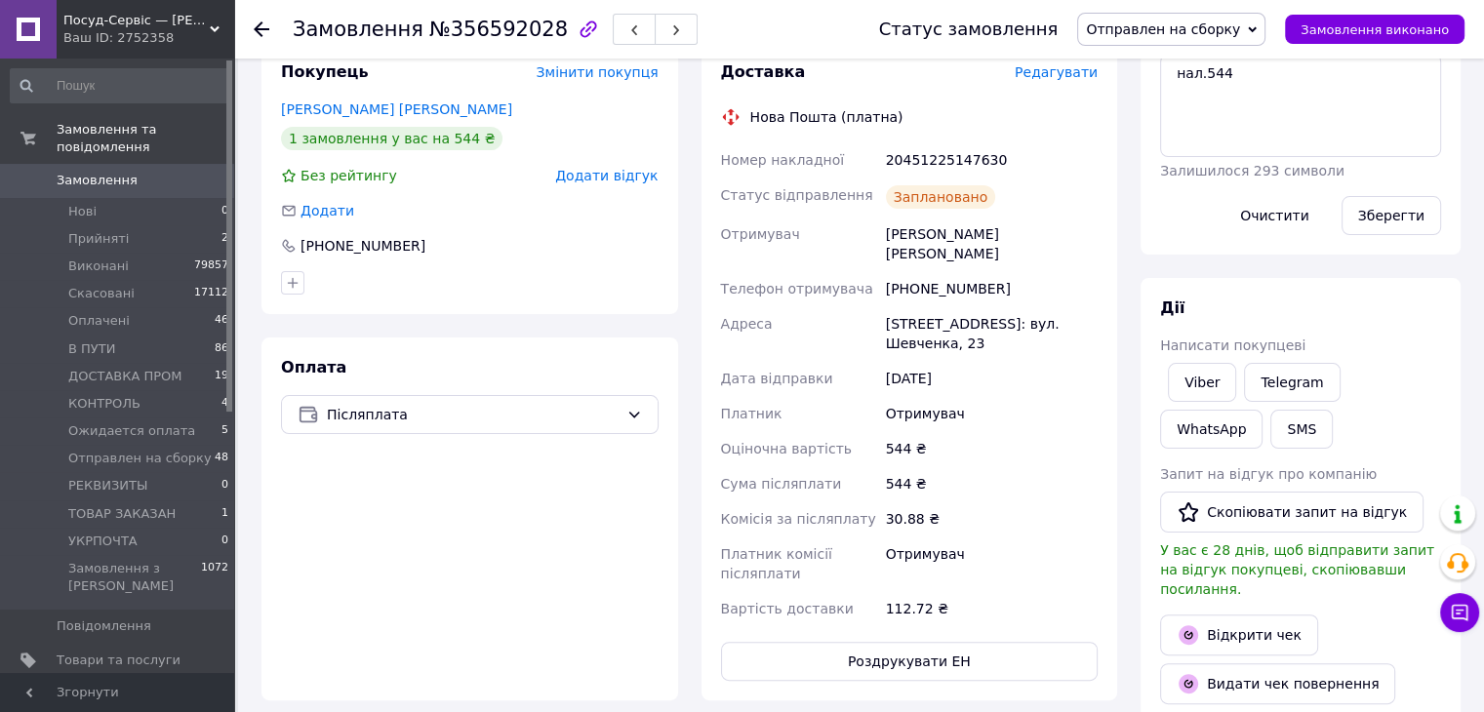
scroll to position [293, 0]
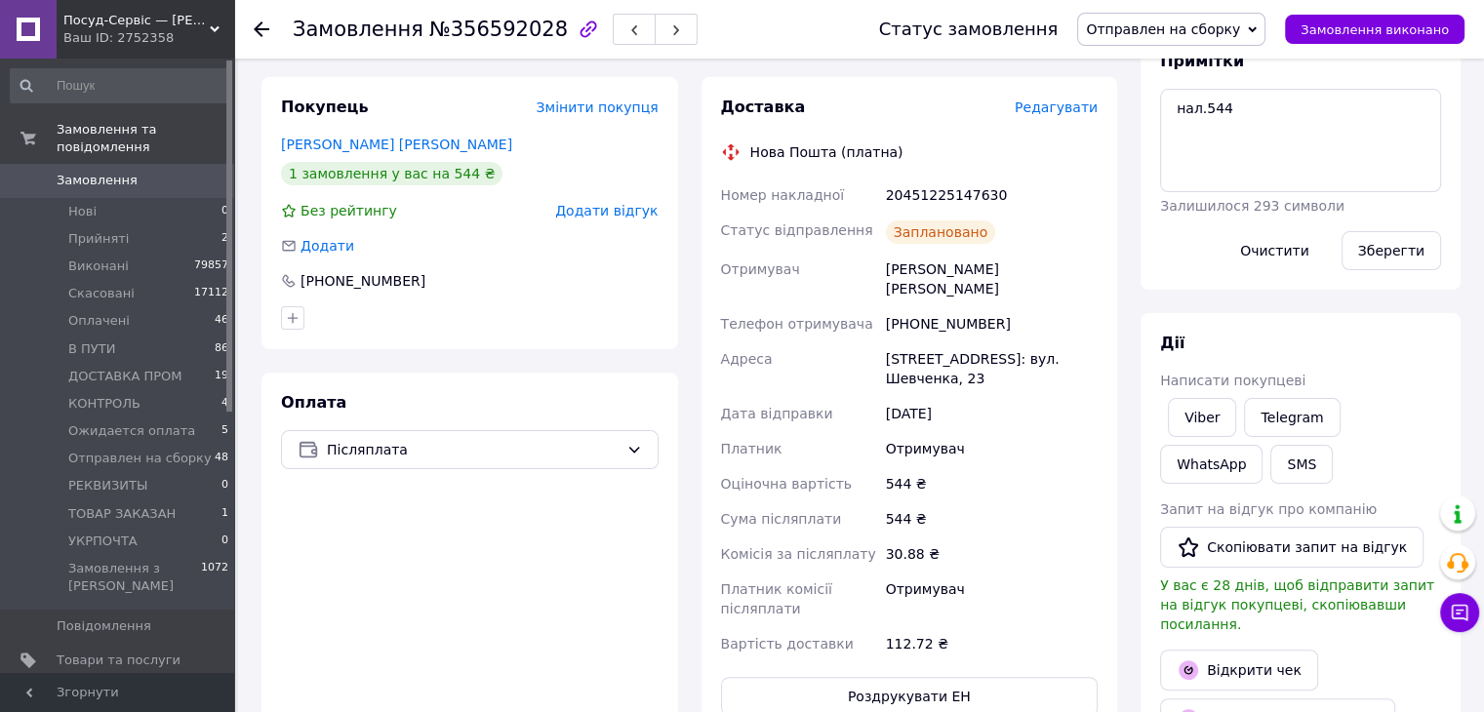
click at [920, 184] on div "20451225147630" at bounding box center [992, 195] width 220 height 35
copy div "20451225147630"
click at [1270, 458] on button "SMS" at bounding box center [1301, 464] width 62 height 39
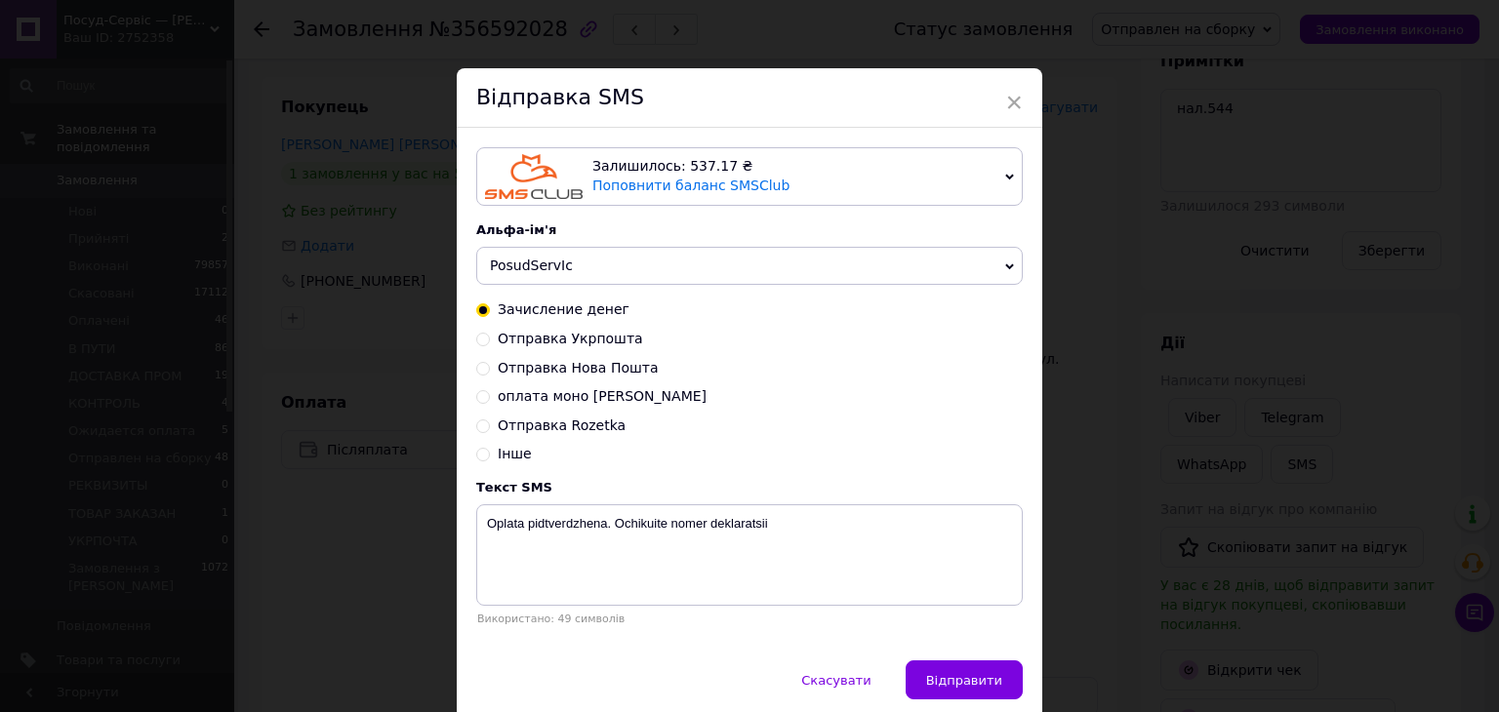
drag, startPoint x: 580, startPoint y: 379, endPoint x: 601, endPoint y: 392, distance: 25.4
click at [580, 376] on span "Отправка Нова Пошта" at bounding box center [578, 368] width 161 height 16
click at [490, 374] on input "Отправка Нова Пошта" at bounding box center [483, 367] width 14 height 14
radio input "true"
radio input "false"
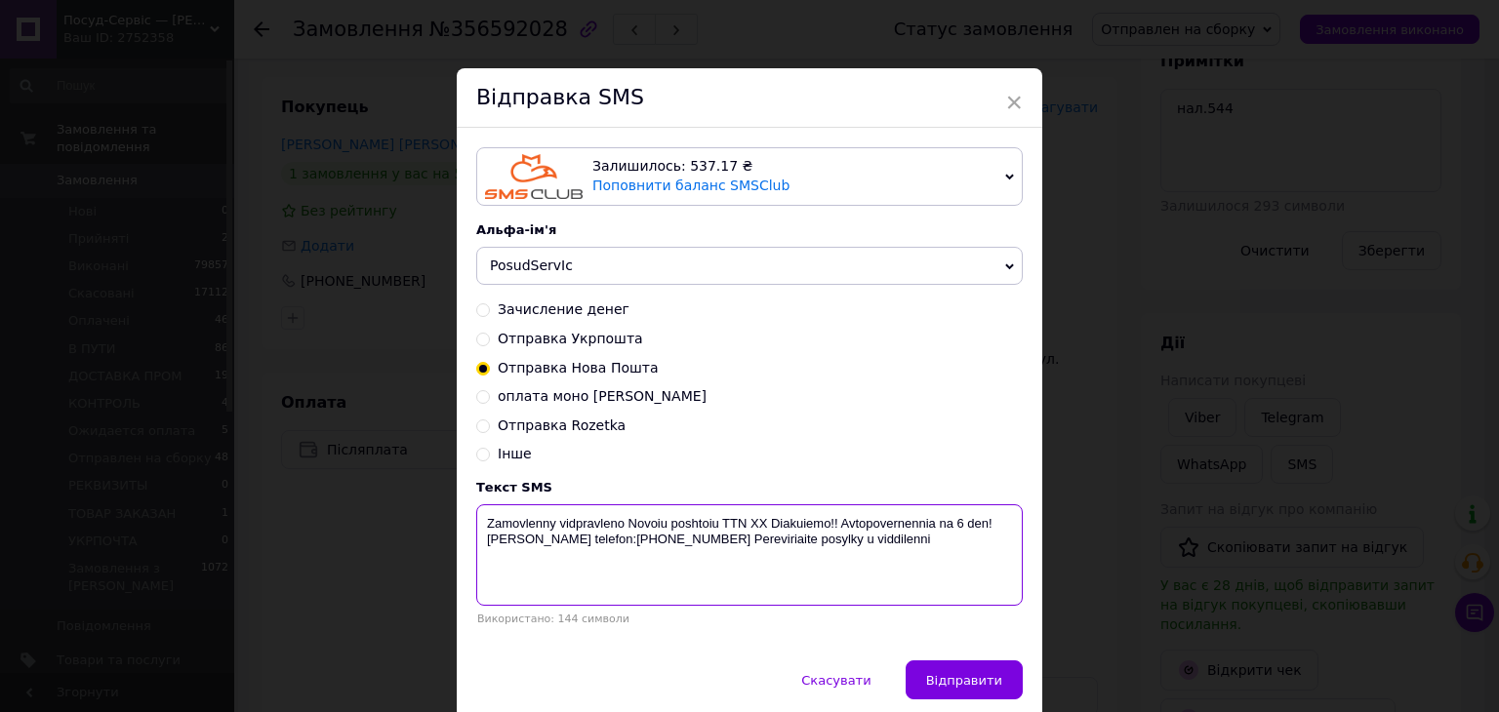
click at [749, 524] on textarea "Zamovlenny vidpravleno Novoiu poshtoiu TTN ХХ Diakuiemo!! Avtopovernennia na 6 …" at bounding box center [749, 554] width 546 height 101
click at [755, 522] on textarea "Zamovlenny vidpravleno Novoiu poshtoiu TTN ХХ Diakuiemo!! Avtopovernennia na 6 …" at bounding box center [749, 554] width 546 height 101
click at [757, 521] on textarea "Zamovlenny vidpravleno Novoiu poshtoiu TTN ХХ Diakuiemo!! Avtopovernennia na 6 …" at bounding box center [749, 554] width 546 height 101
paste textarea "20451225147630"
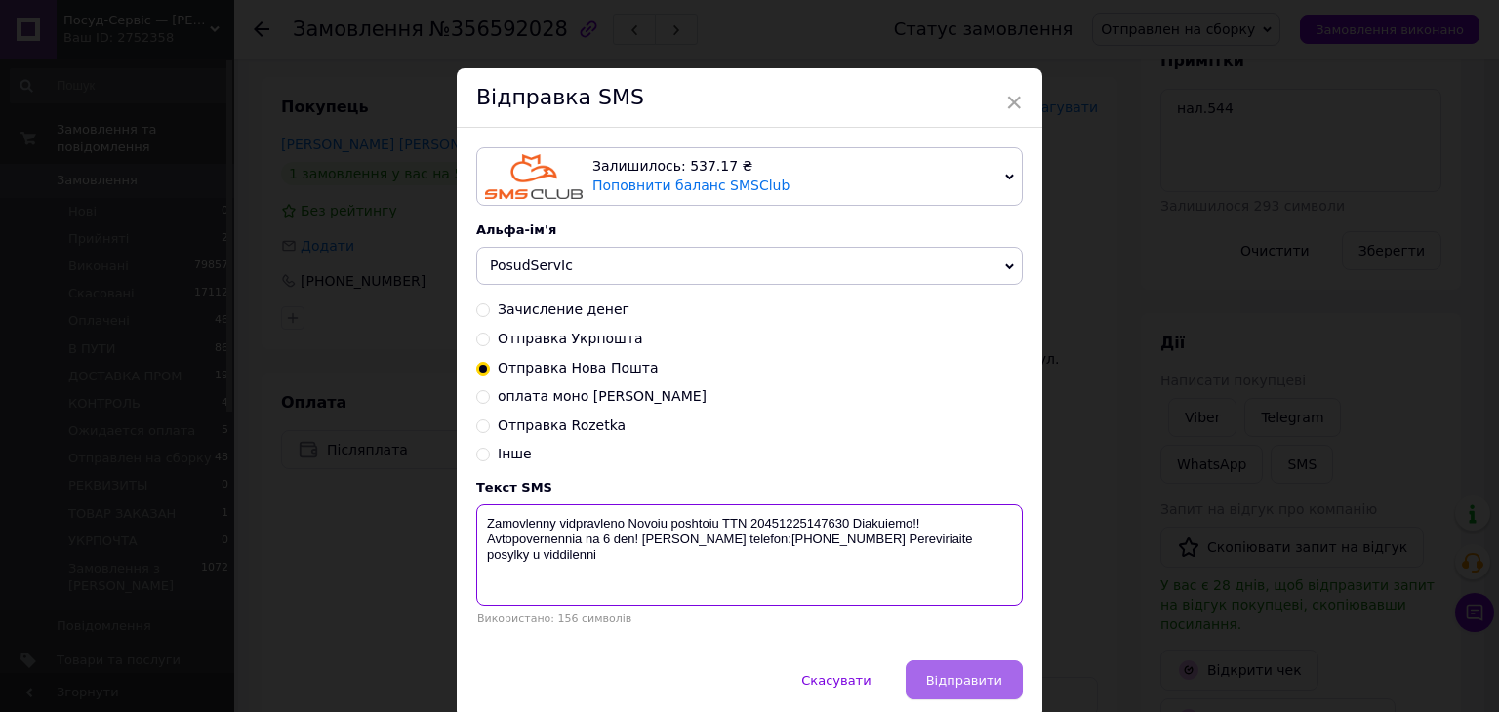
type textarea "Zamovlenny vidpravleno Novoiu poshtoiu TTN 20451225147630 Diakuiemo!! Avtopover…"
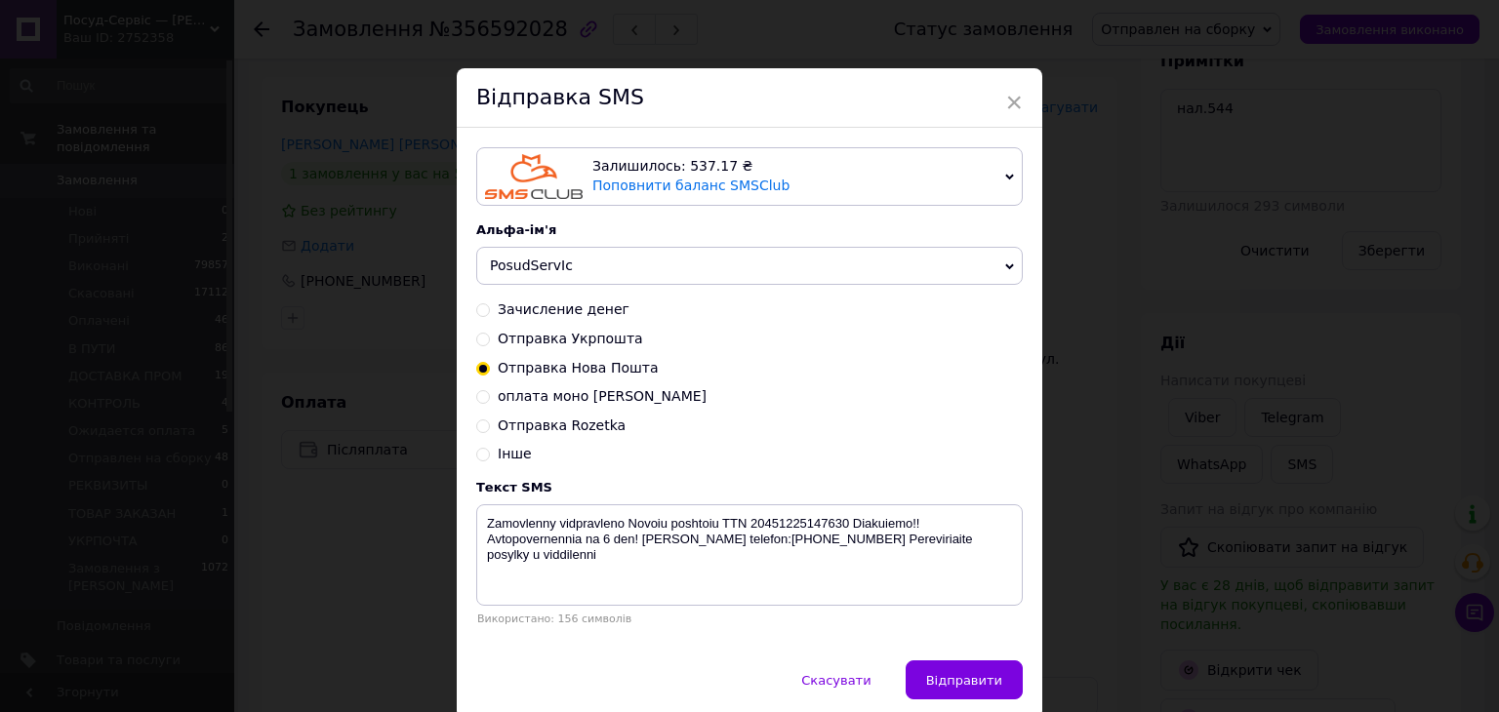
click at [987, 673] on button "Відправити" at bounding box center [964, 680] width 117 height 39
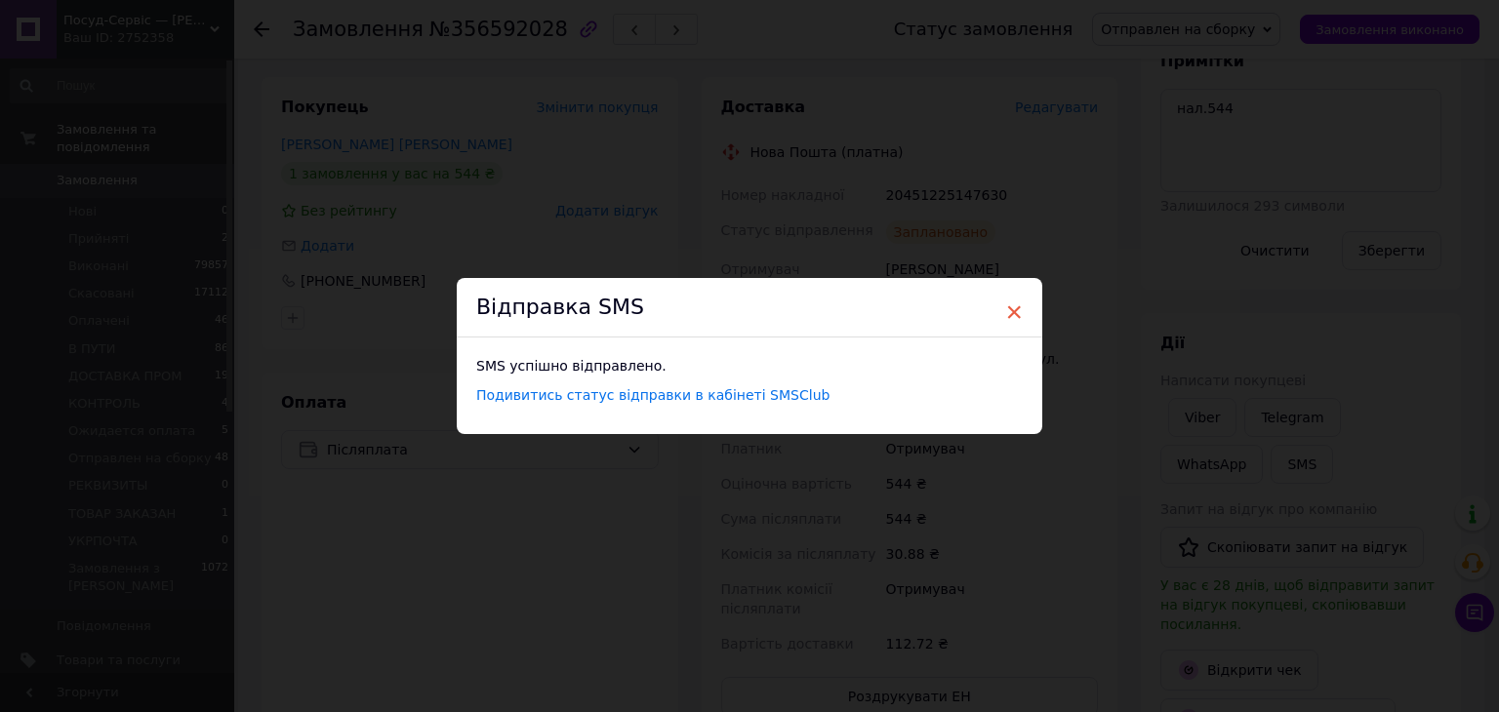
drag, startPoint x: 1006, startPoint y: 309, endPoint x: 1076, endPoint y: 218, distance: 115.5
click at [1007, 309] on span "×" at bounding box center [1014, 312] width 18 height 33
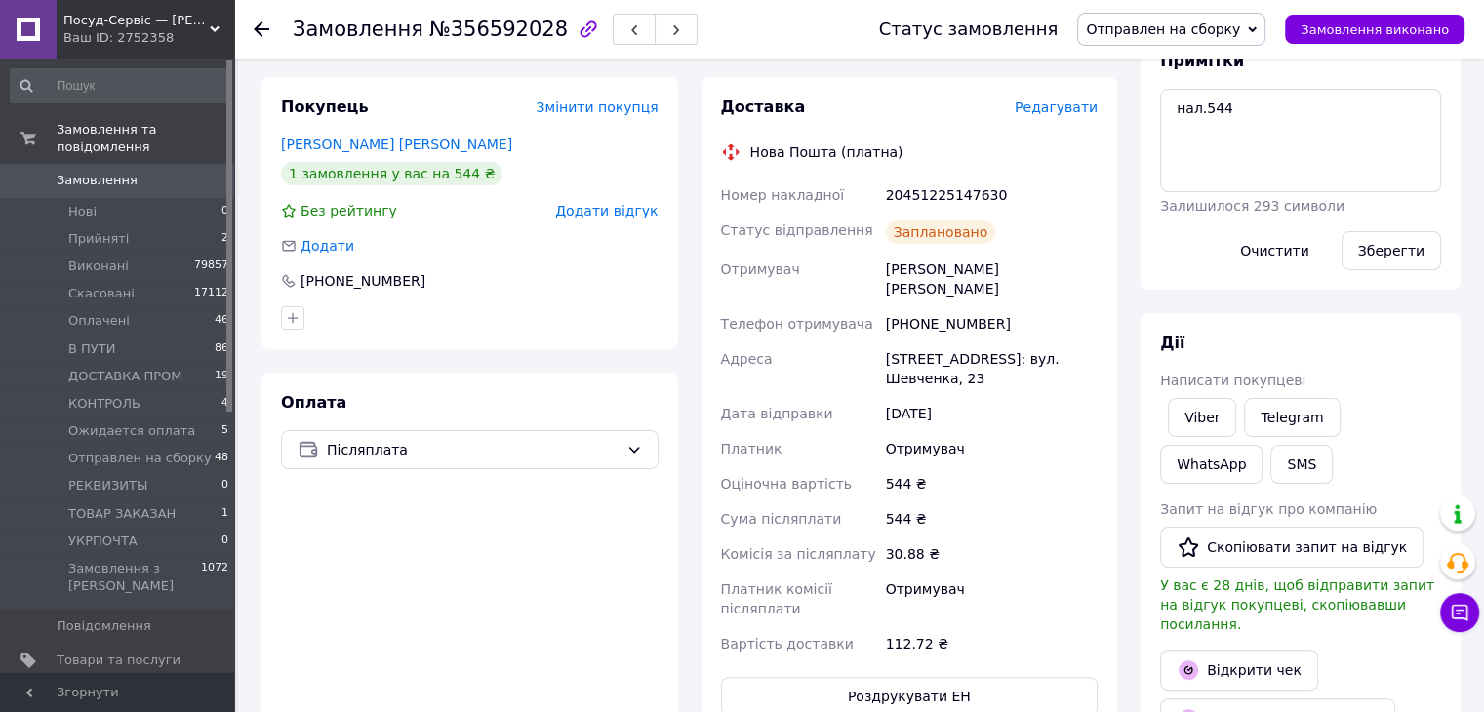
drag, startPoint x: 1146, startPoint y: 20, endPoint x: 1148, endPoint y: 40, distance: 19.6
click at [1146, 19] on span "Отправлен на сборку" at bounding box center [1171, 29] width 188 height 33
click at [1156, 105] on li "Виконано" at bounding box center [1171, 97] width 186 height 29
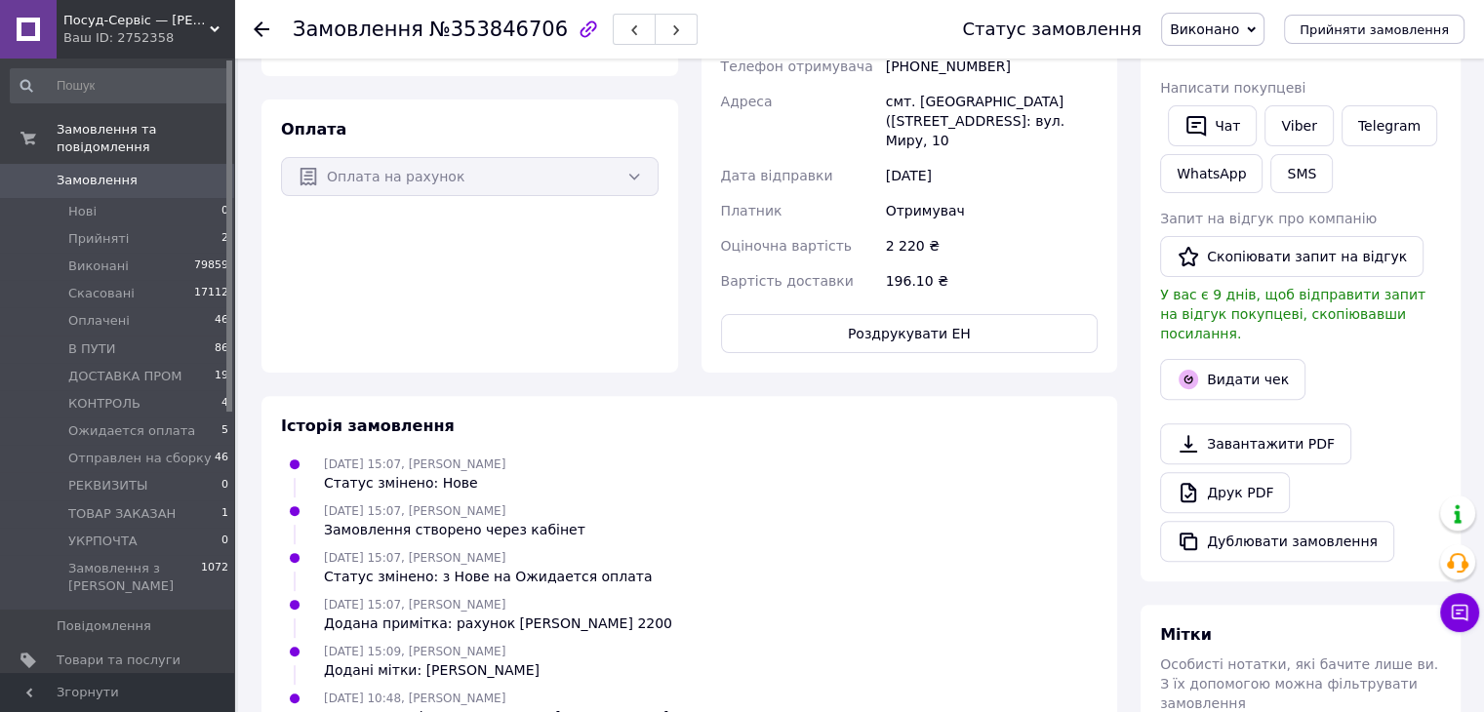
scroll to position [393, 0]
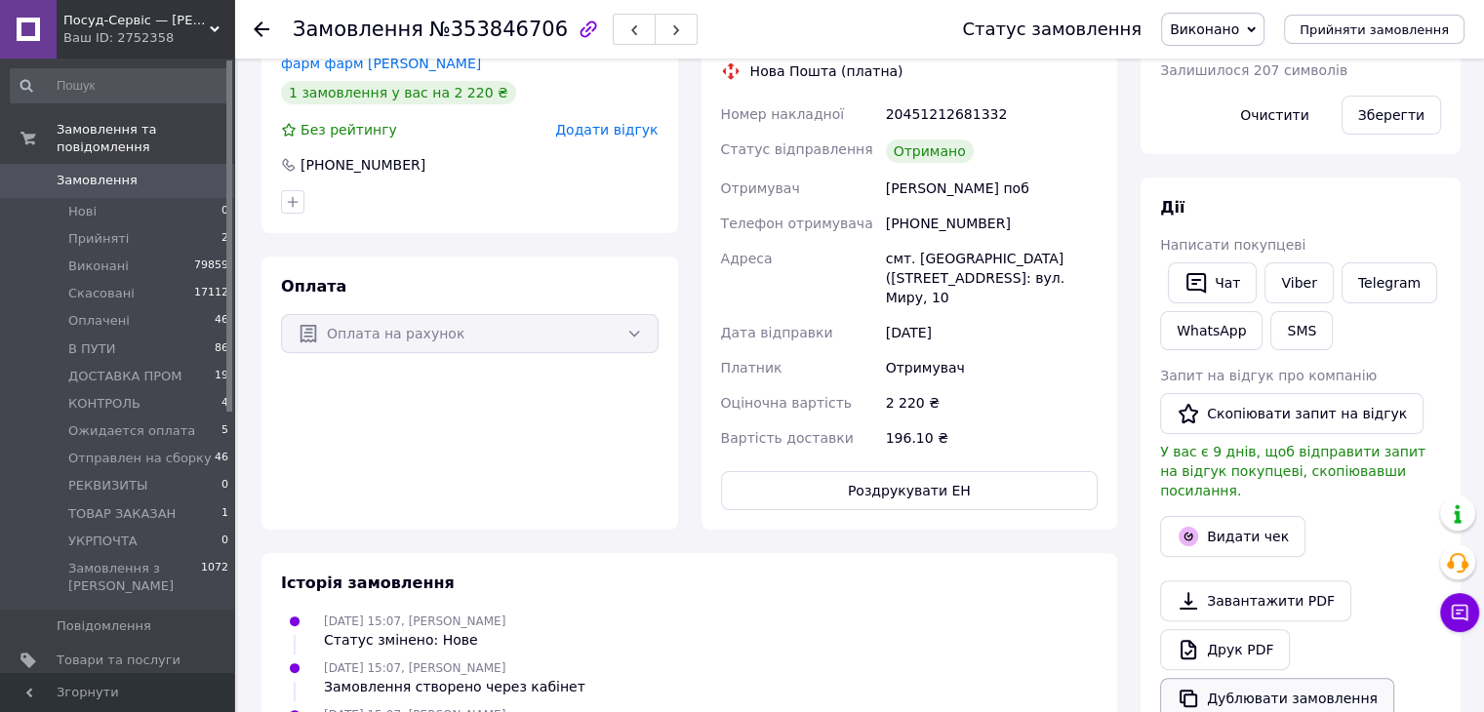
click at [1228, 678] on button "Дублювати замовлення" at bounding box center [1277, 698] width 234 height 41
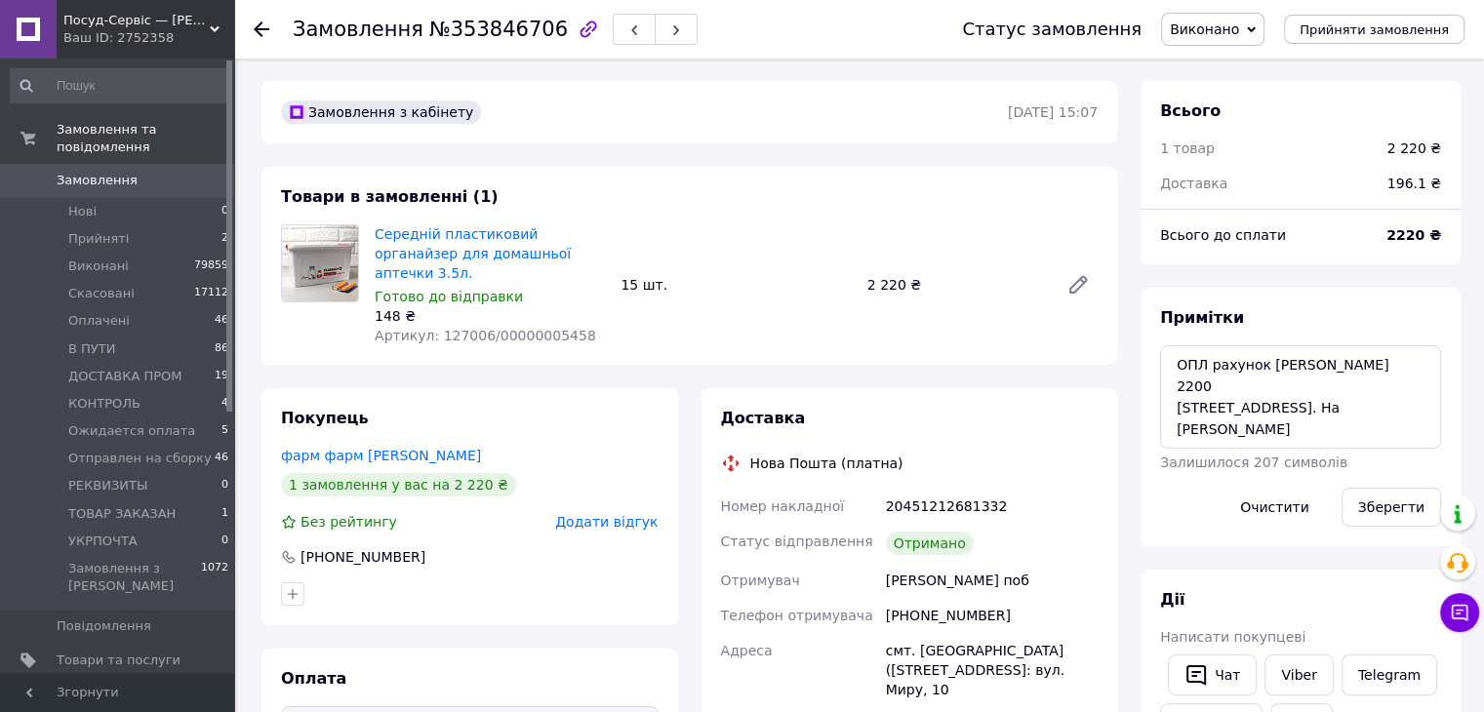
scroll to position [0, 0]
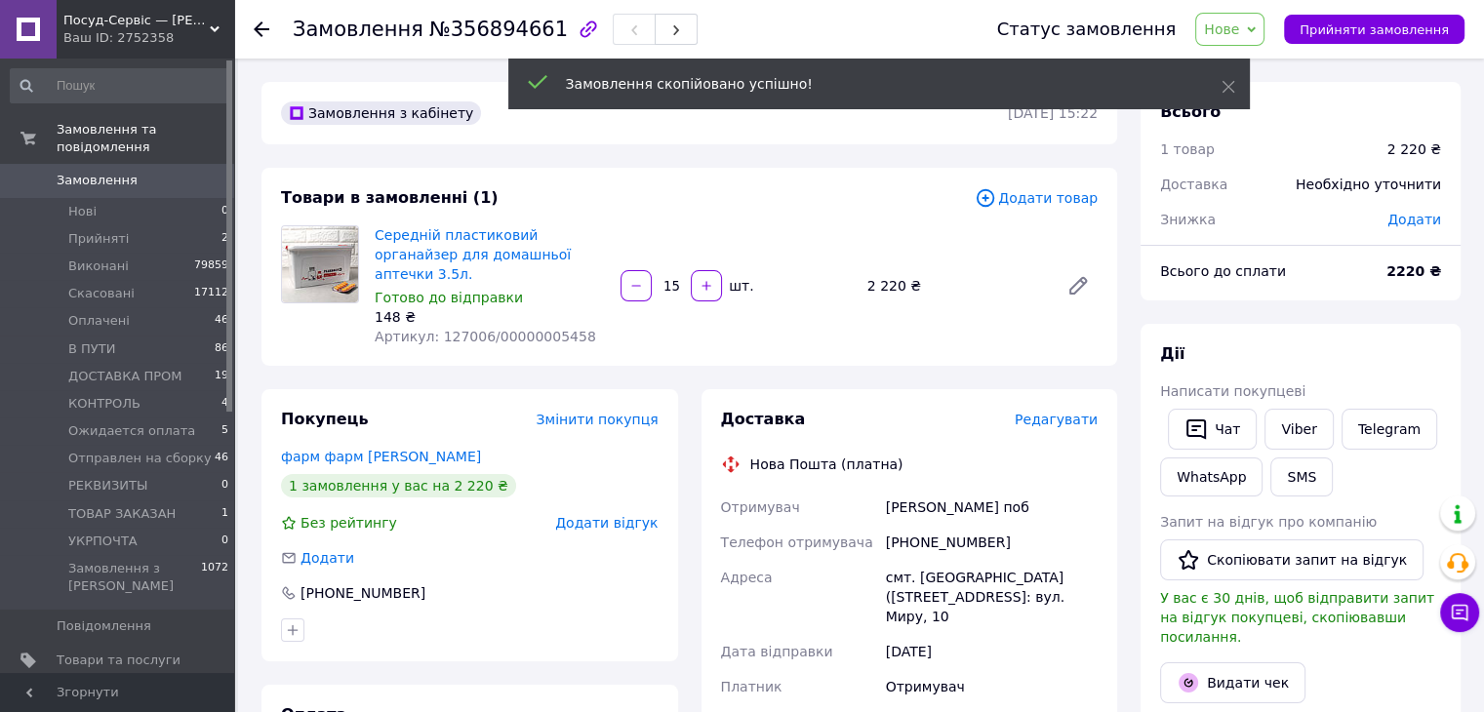
click at [677, 279] on input "15" at bounding box center [671, 286] width 31 height 15
type input "10"
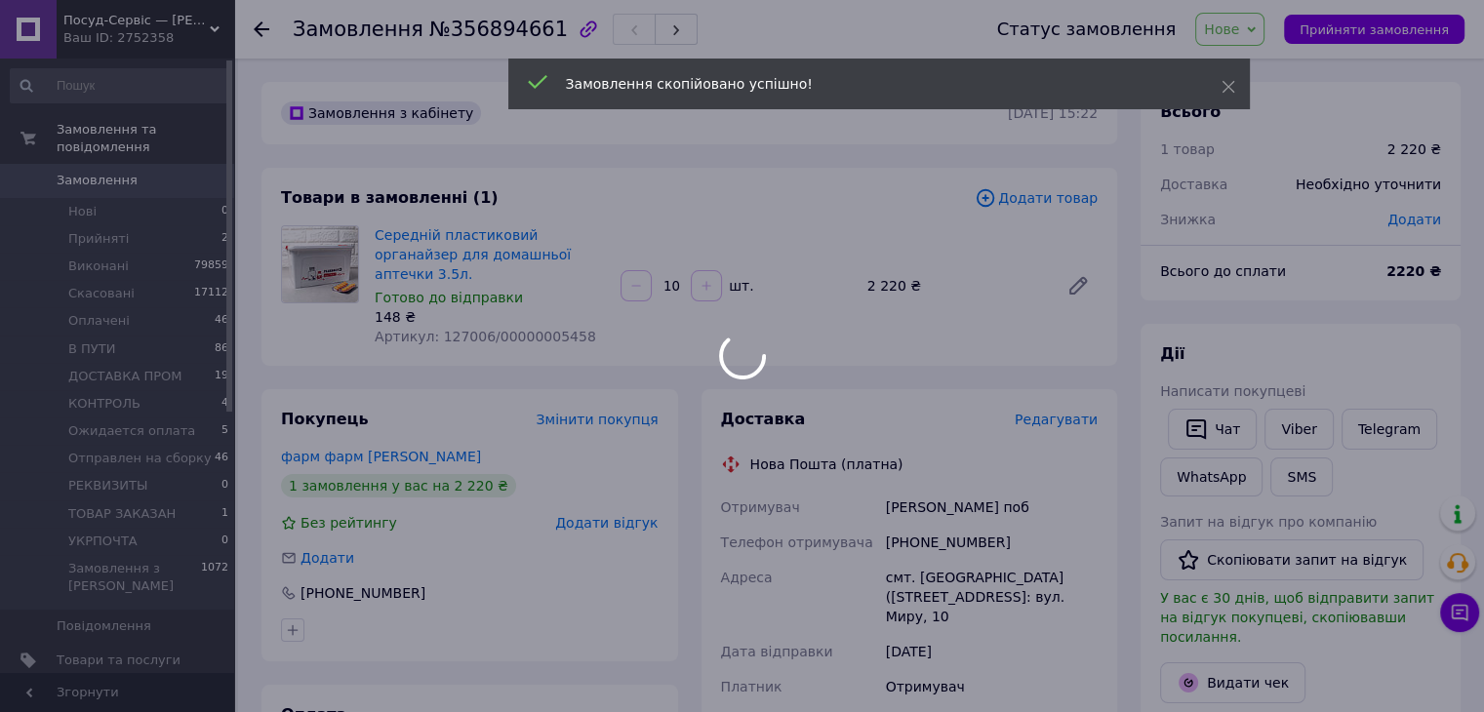
click at [820, 359] on div "Замовлення з кабінету [DATE] 15:22 Товари в замовленні (1) Додати товар Середні…" at bounding box center [689, 719] width 879 height 1275
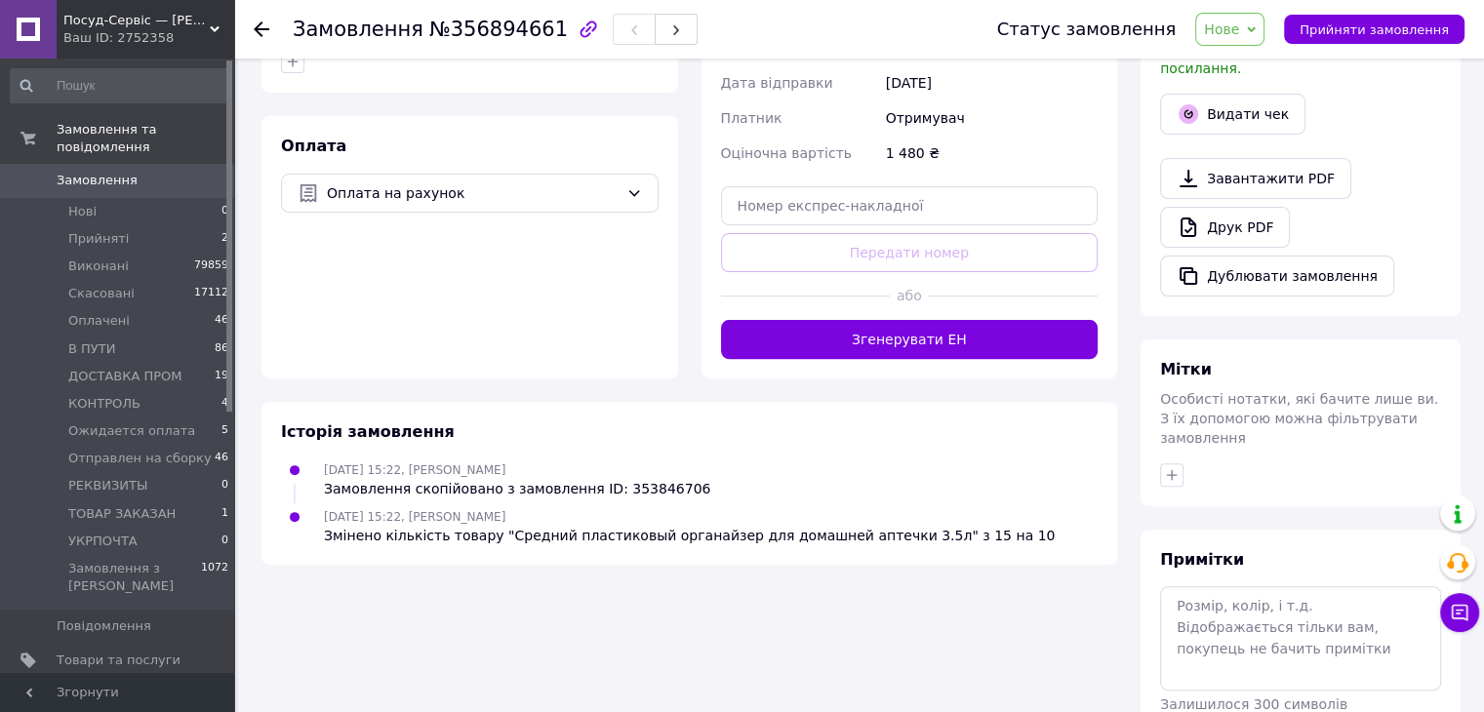
scroll to position [585, 0]
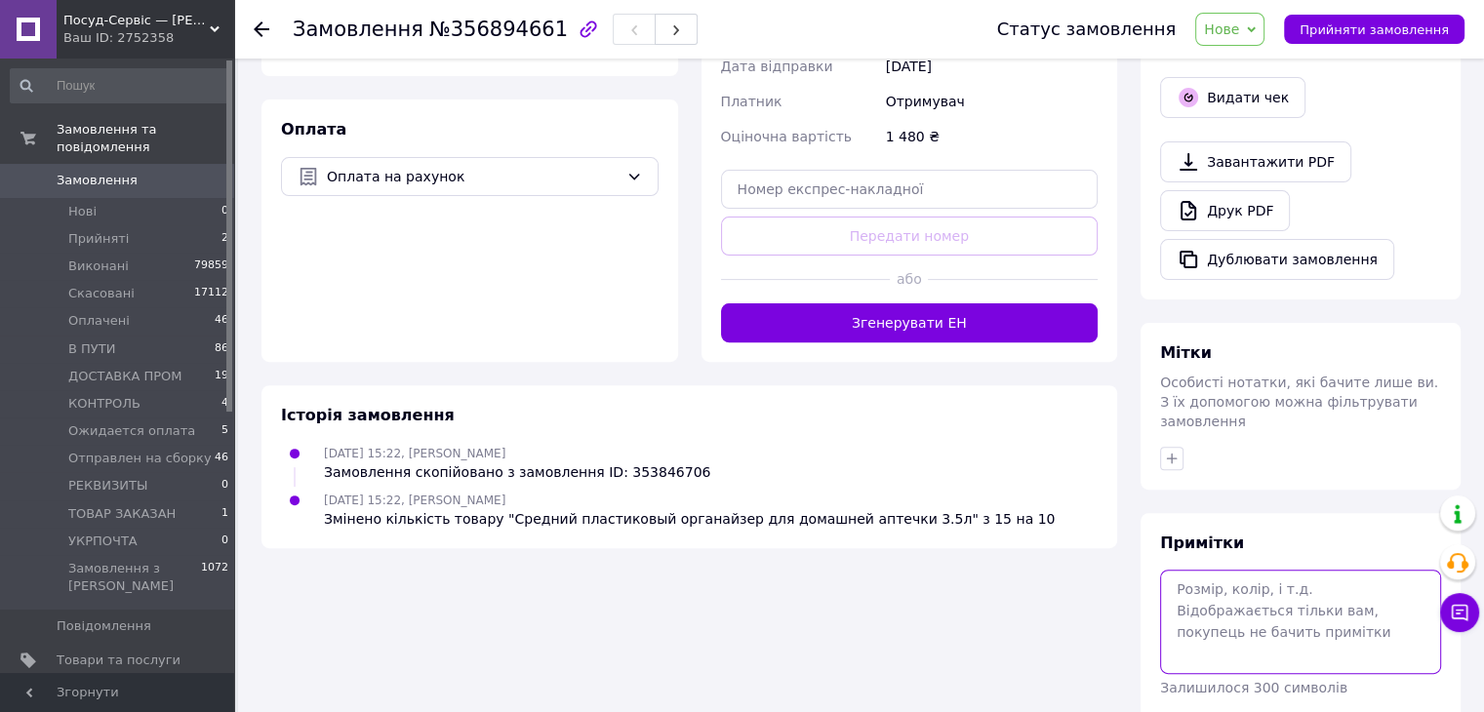
click at [1276, 571] on textarea at bounding box center [1300, 621] width 281 height 103
type textarea "рахунок [PERSON_NAME] 1480"
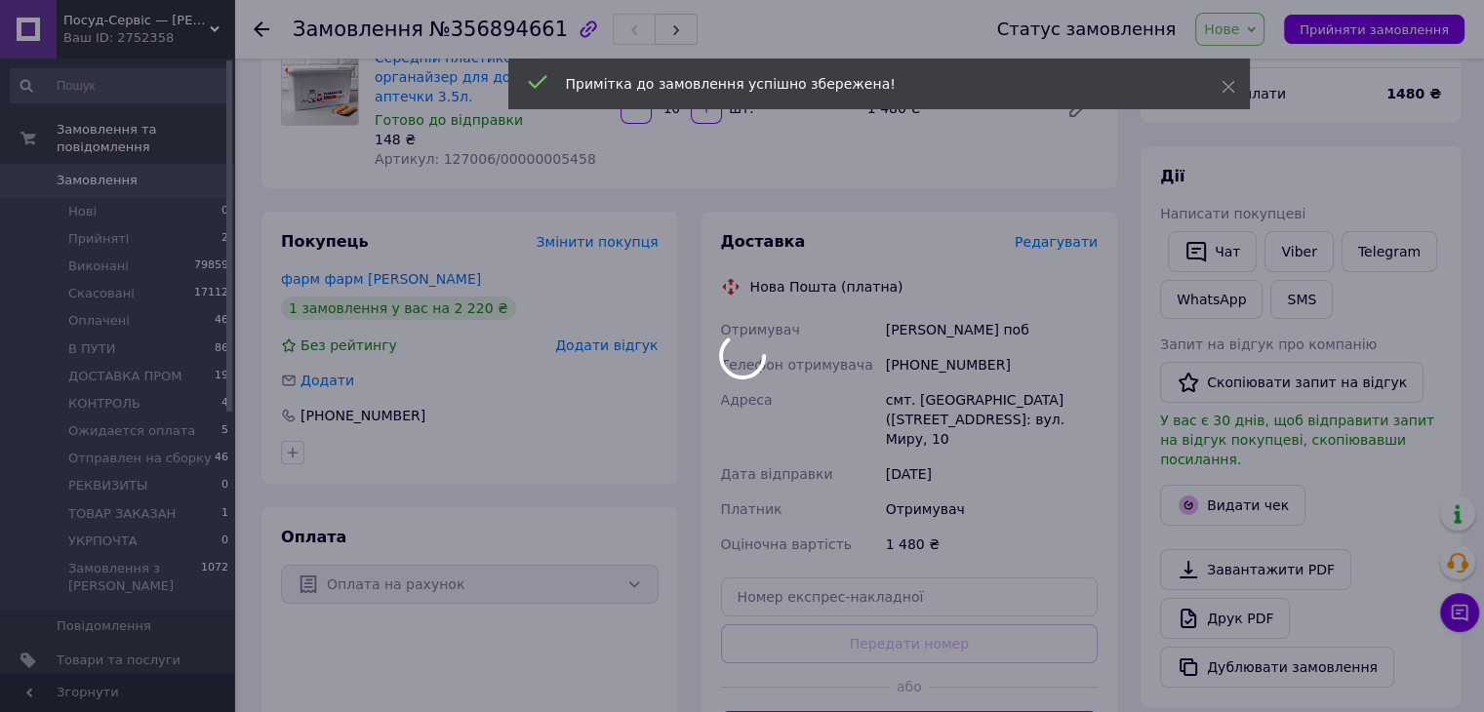
scroll to position [0, 0]
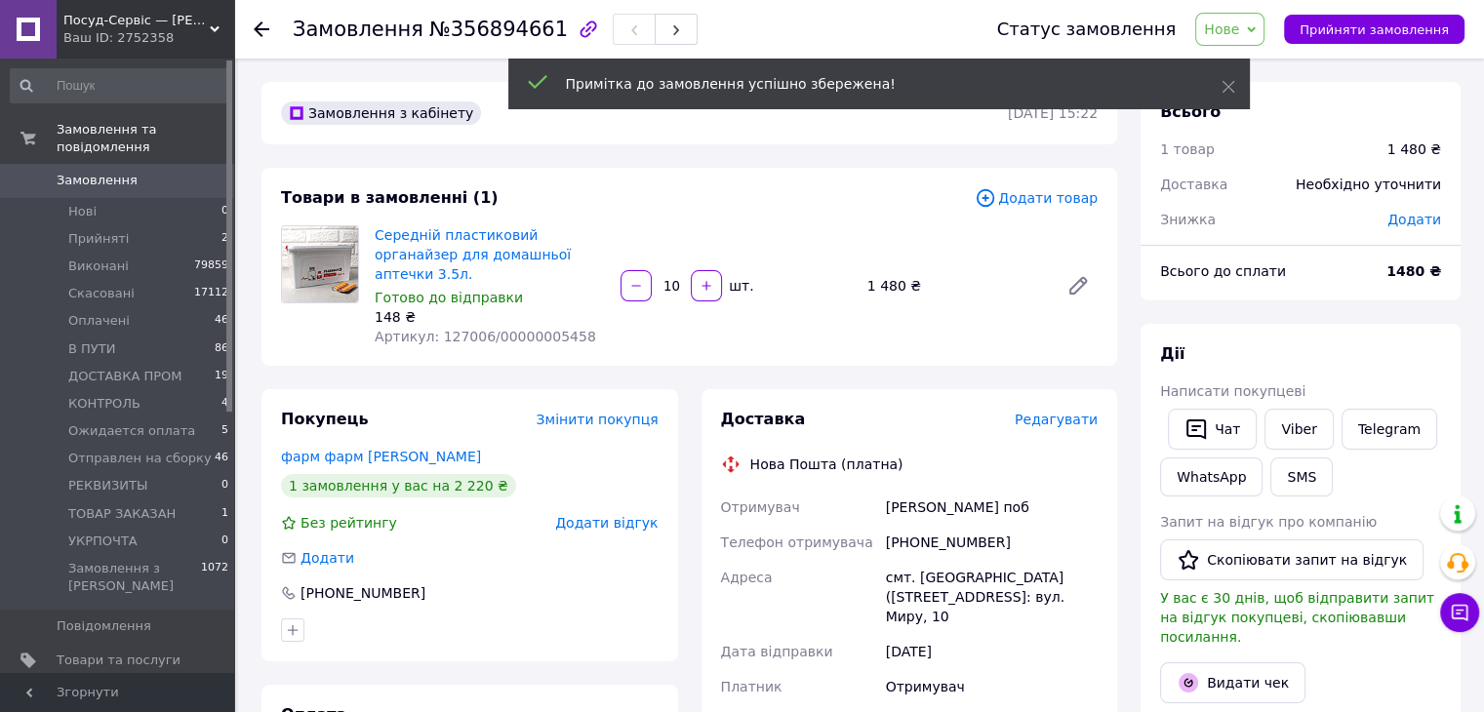
click at [1239, 21] on span "Нове" at bounding box center [1221, 29] width 35 height 16
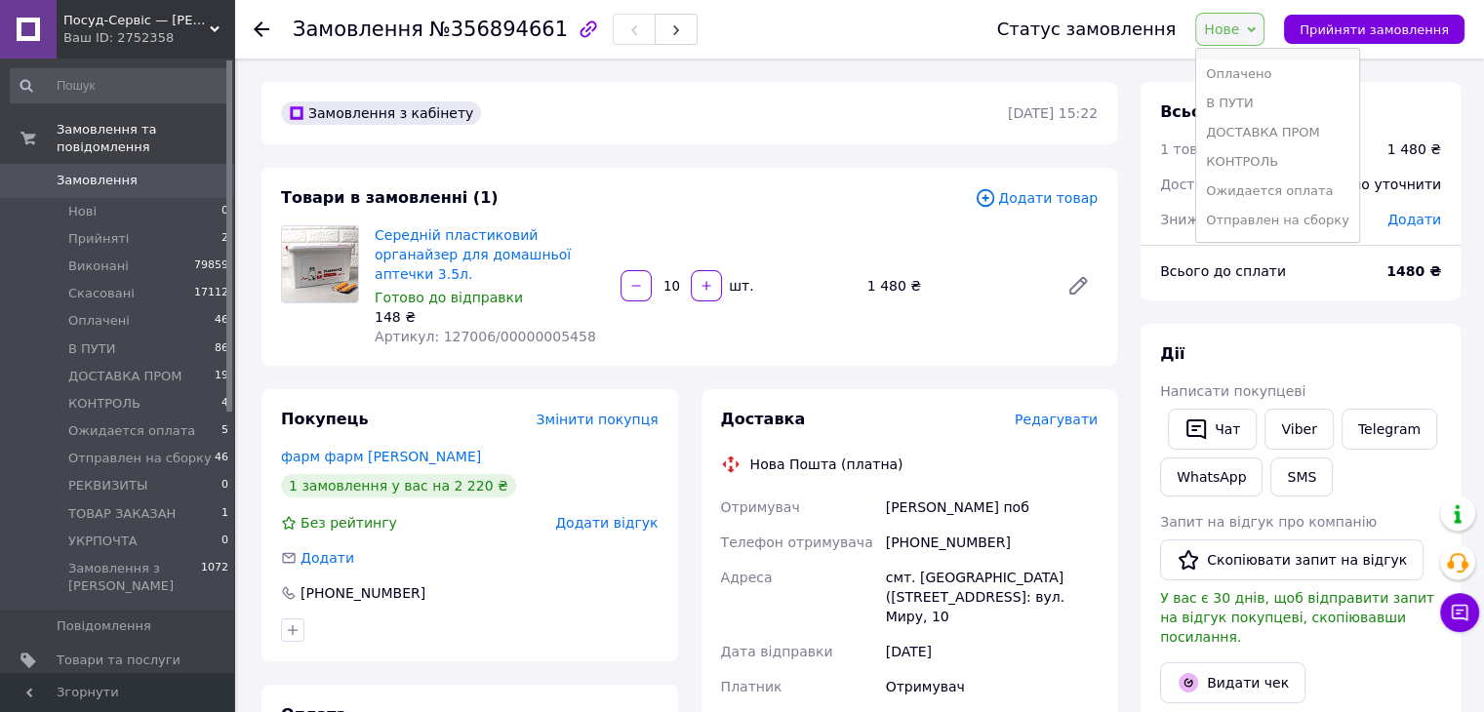
scroll to position [168, 0]
click at [1279, 106] on li "Ожидается оплата" at bounding box center [1277, 105] width 163 height 29
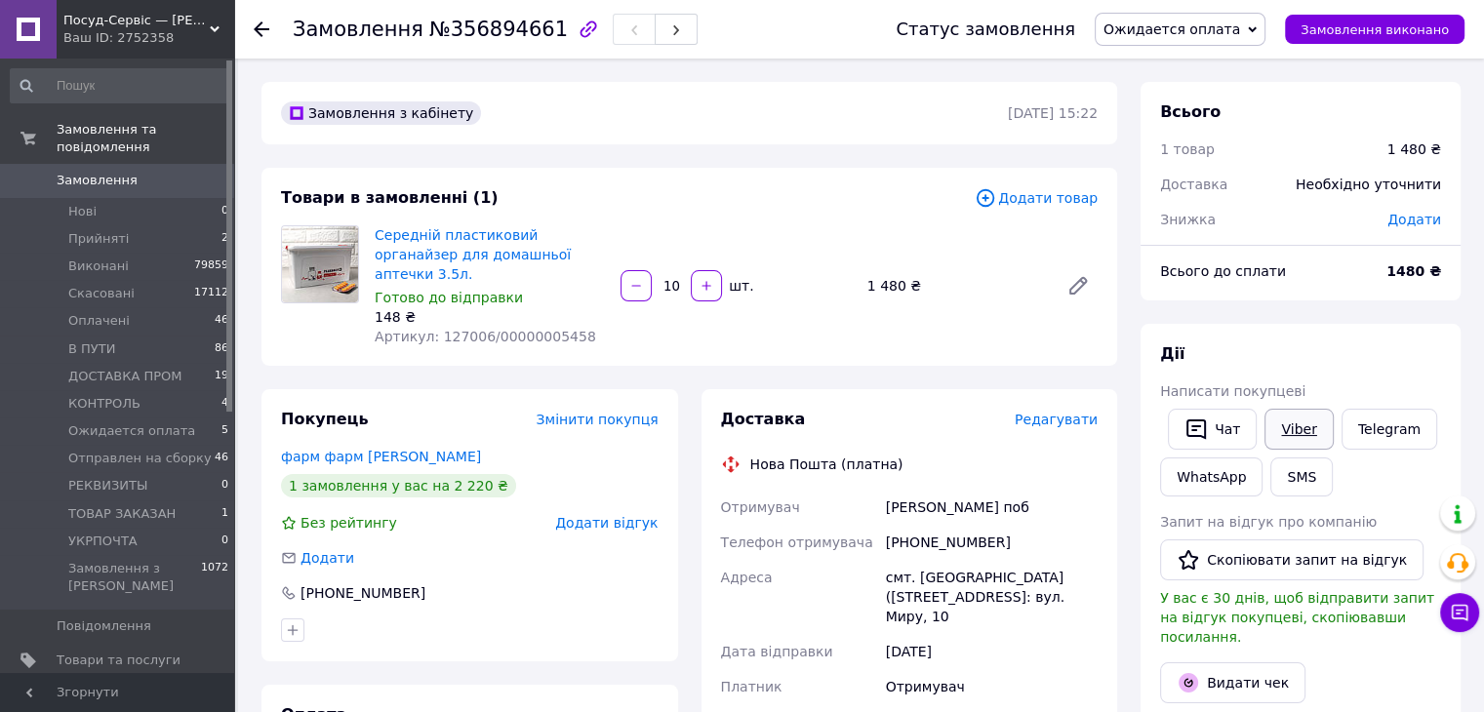
click at [1265, 424] on link "Viber" at bounding box center [1299, 429] width 68 height 41
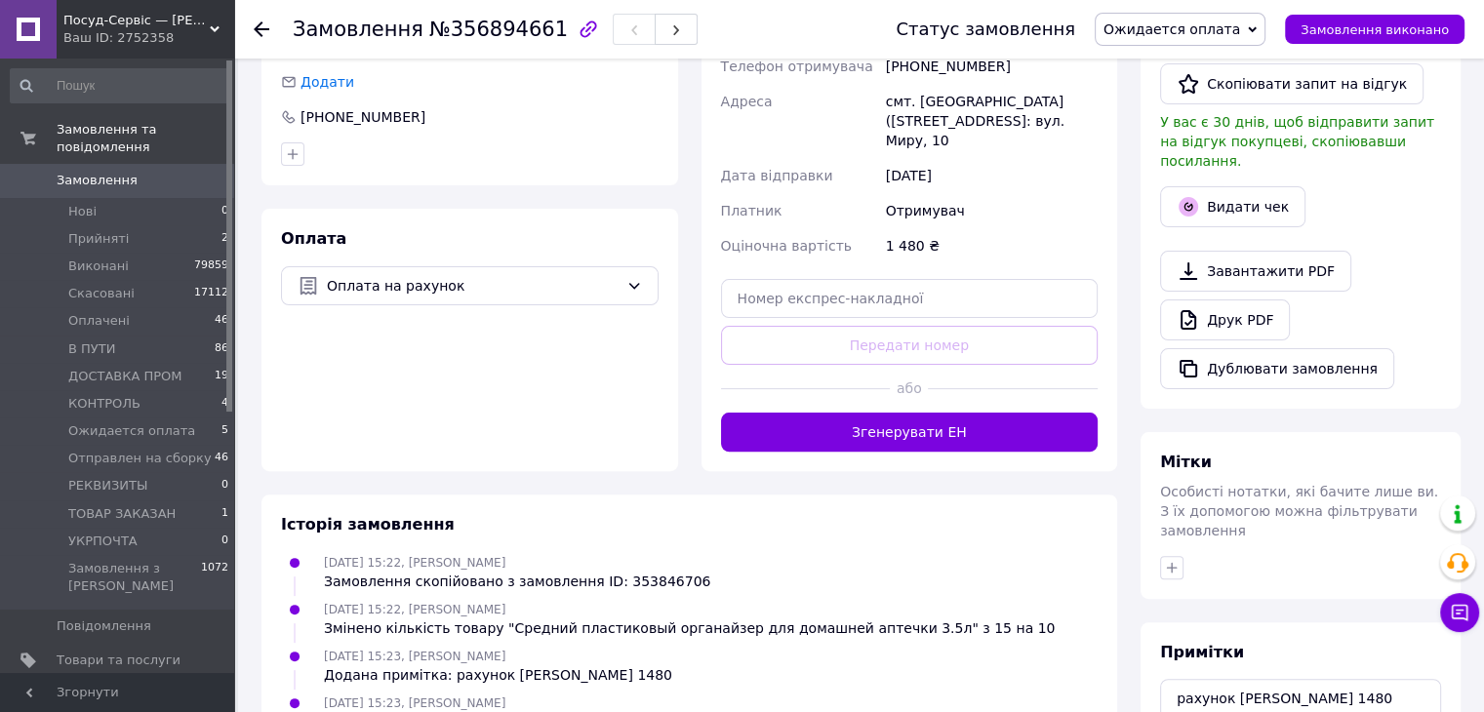
scroll to position [626, 0]
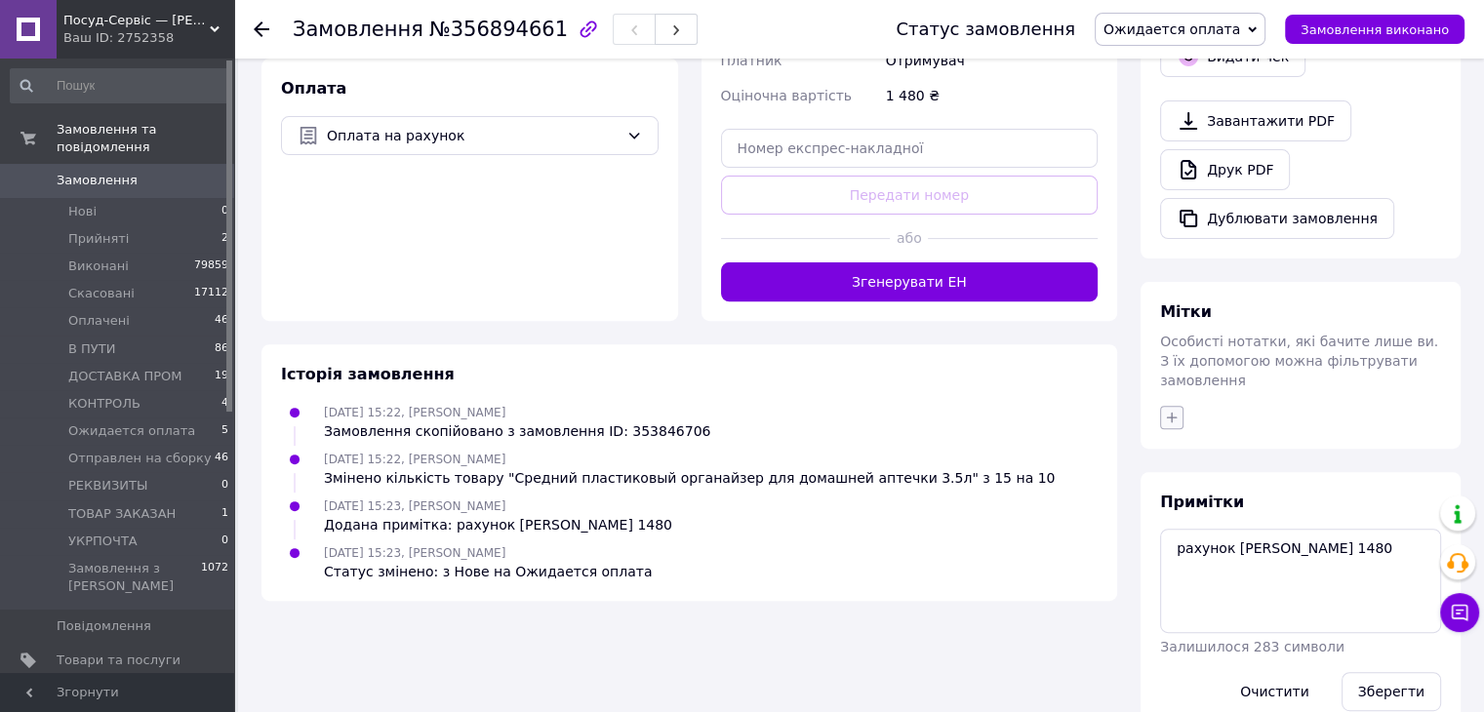
click at [1170, 410] on icon "button" at bounding box center [1172, 418] width 16 height 16
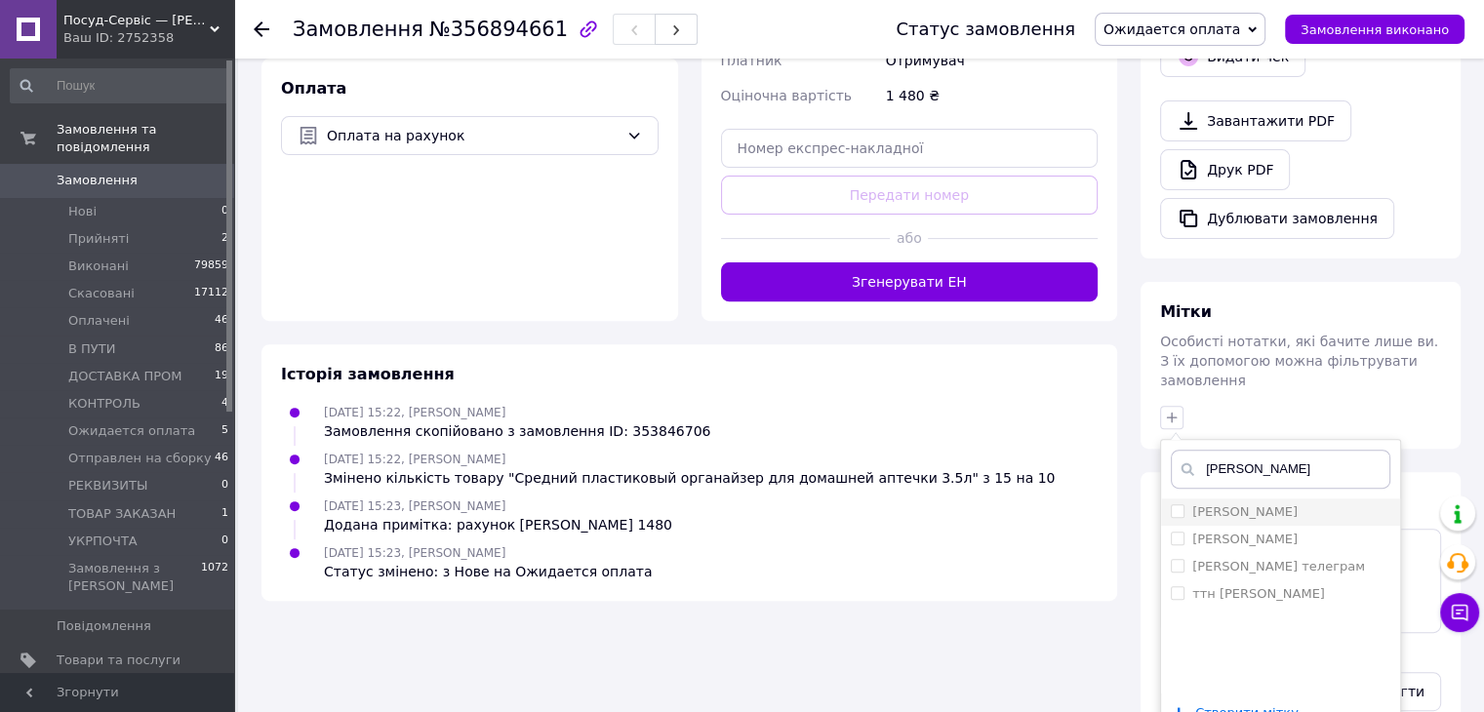
type input "[PERSON_NAME]"
click at [1209, 504] on label "вайбер Марина" at bounding box center [1244, 511] width 105 height 15
checkbox input "true"
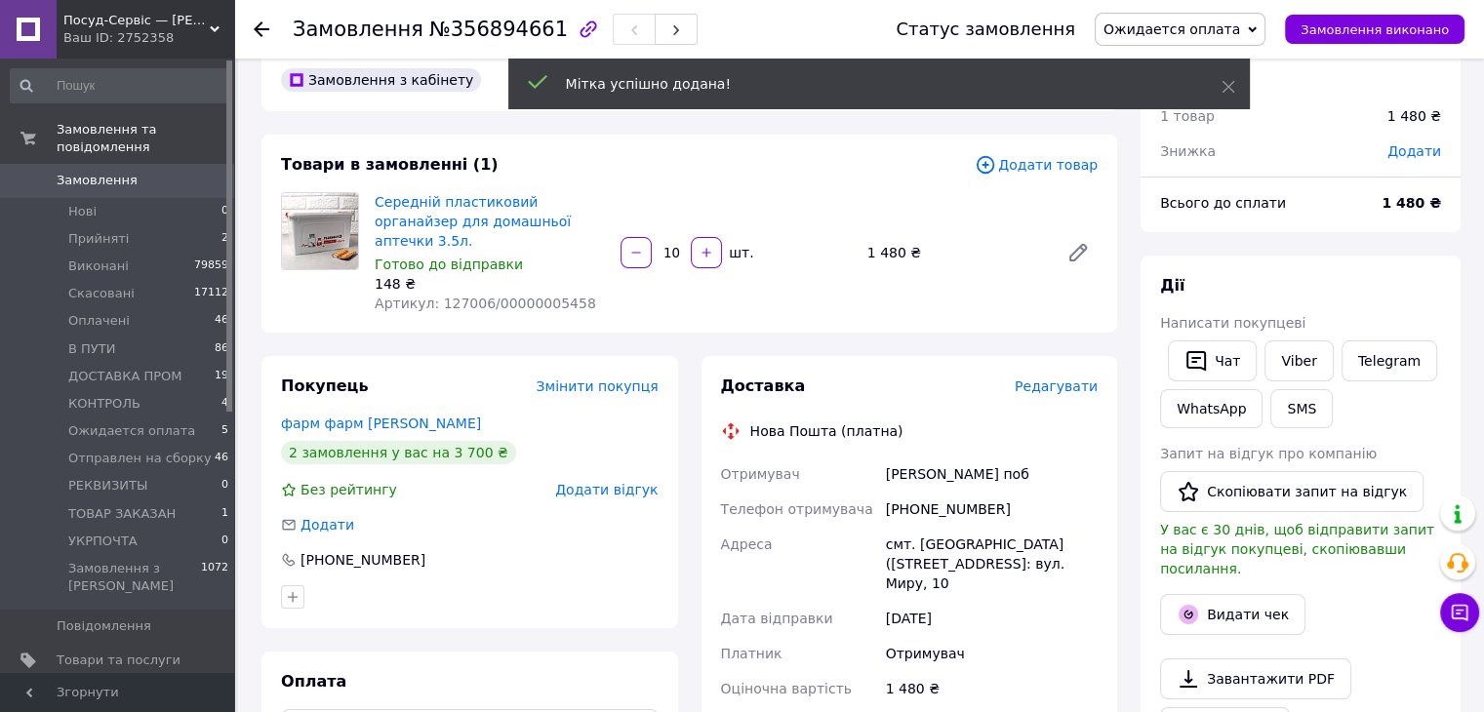
scroll to position [0, 0]
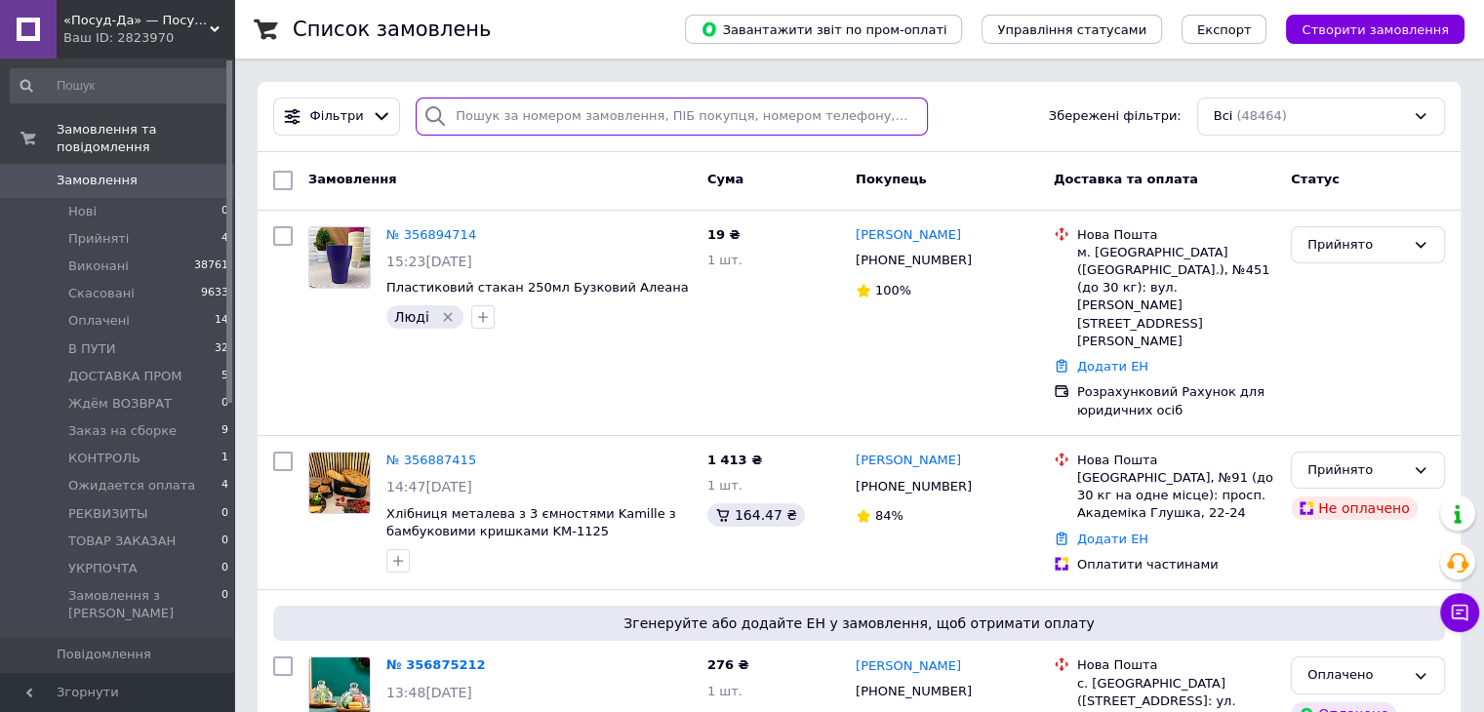
click at [541, 117] on input "search" at bounding box center [672, 117] width 512 height 38
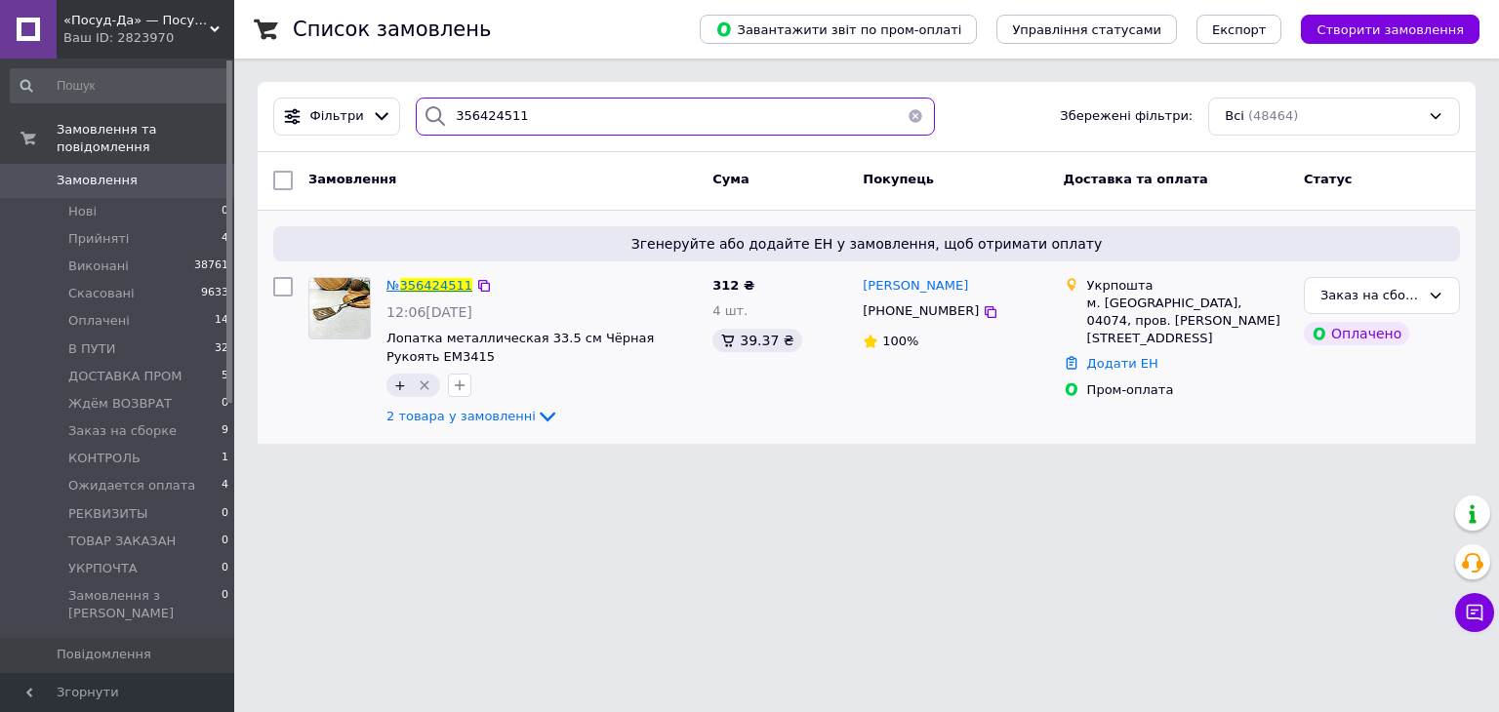
type input "356424511"
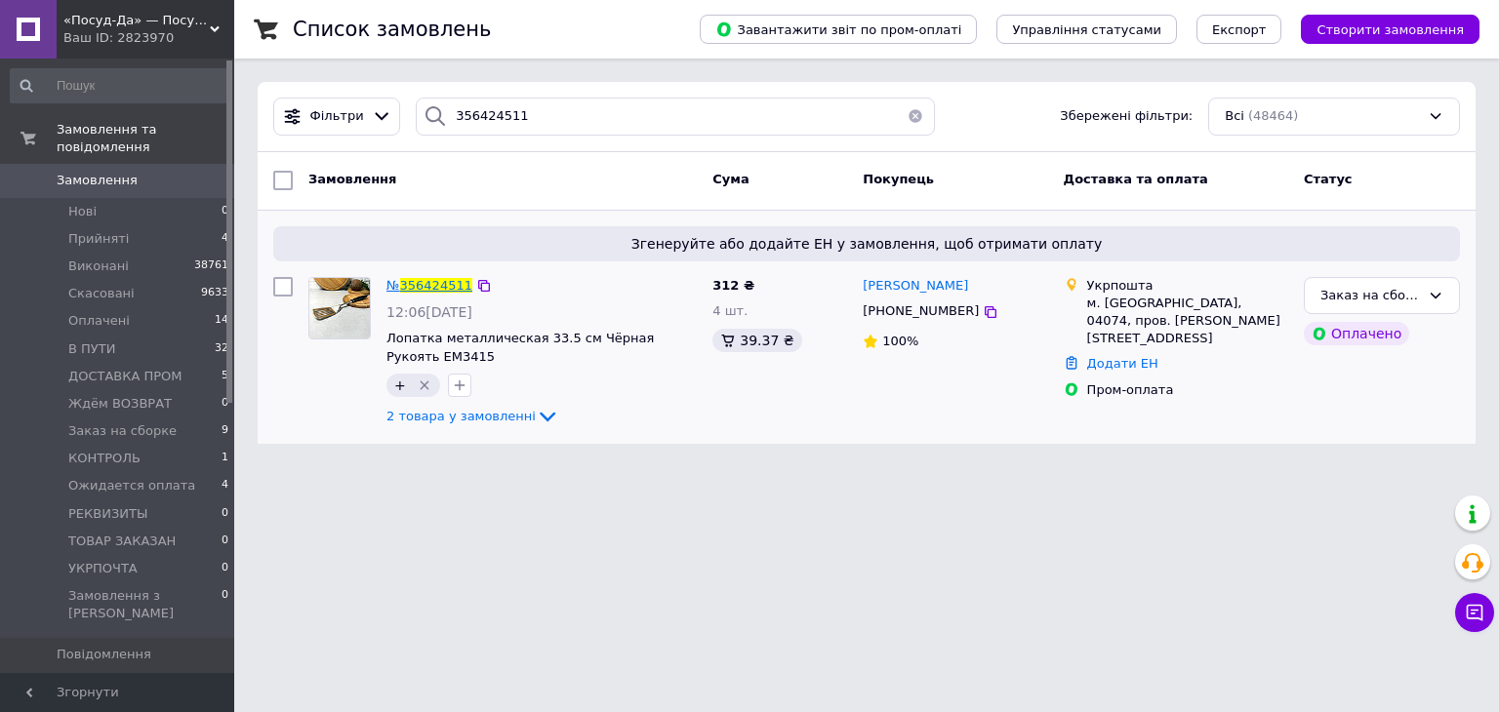
drag, startPoint x: 438, startPoint y: 283, endPoint x: 582, endPoint y: 62, distance: 263.1
click at [98, 7] on div "«Посуд-Да» — Посуд, Подарунки, Товари для дому Ваш ID: 2823970" at bounding box center [146, 29] width 178 height 59
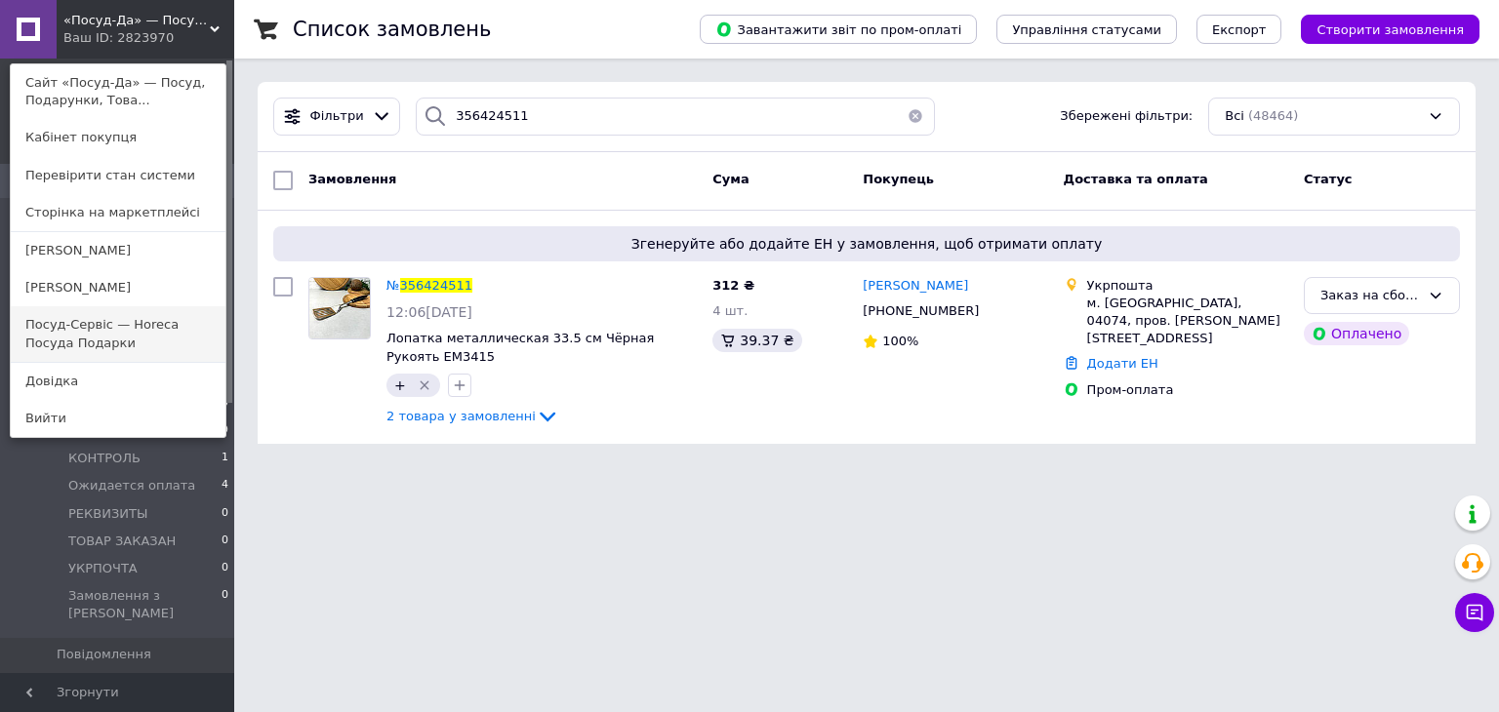
drag, startPoint x: 85, startPoint y: 342, endPoint x: 86, endPoint y: 331, distance: 11.7
click at [85, 343] on link "Посуд-Сервіс — Horeca Посуда Подарки" at bounding box center [118, 333] width 215 height 55
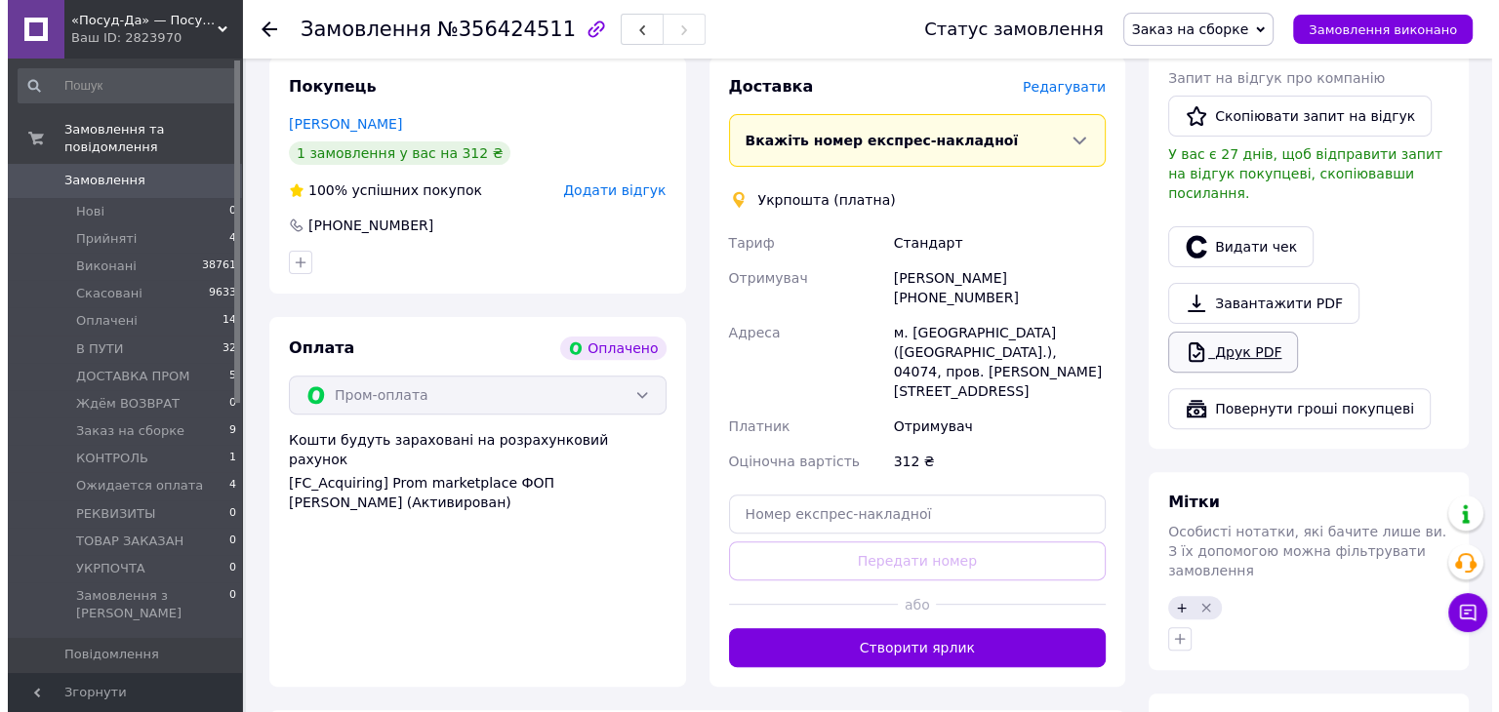
scroll to position [585, 0]
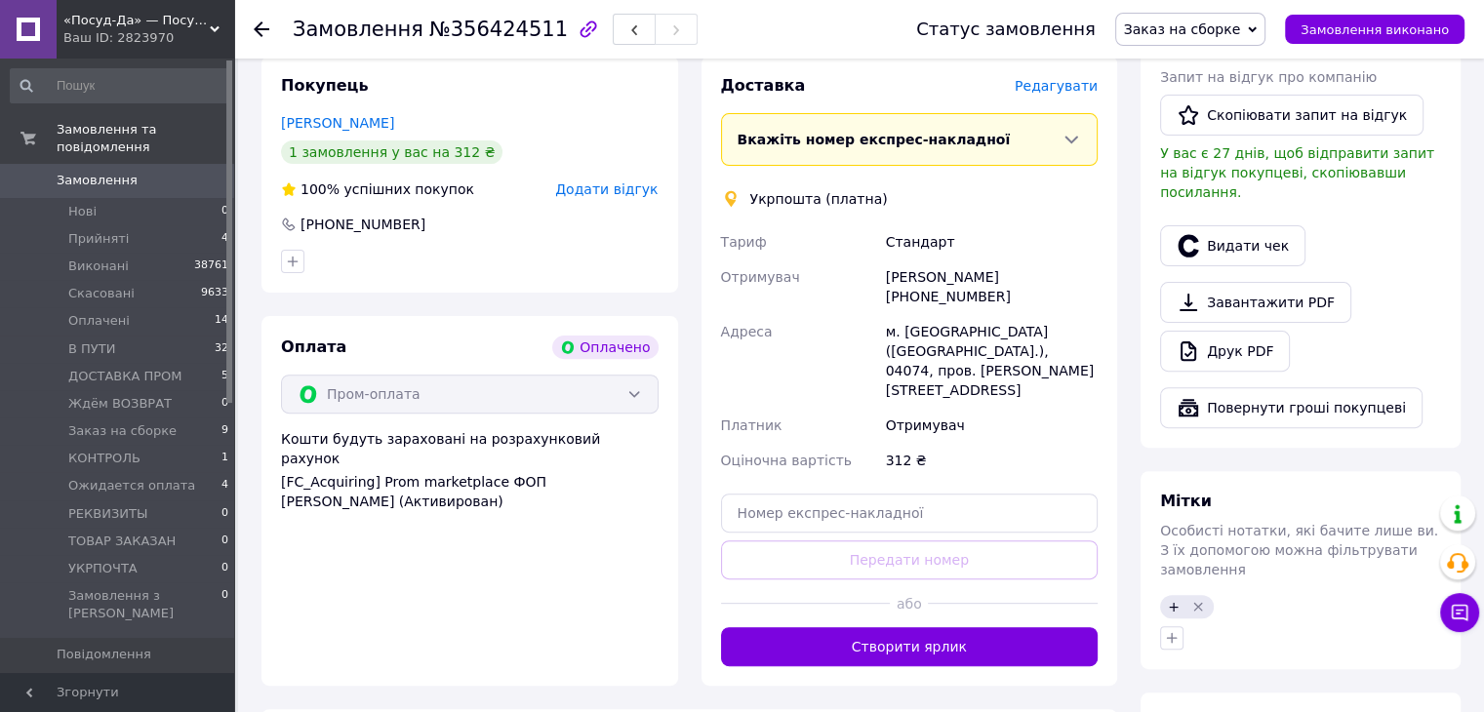
click at [1064, 78] on span "Редагувати" at bounding box center [1056, 86] width 83 height 16
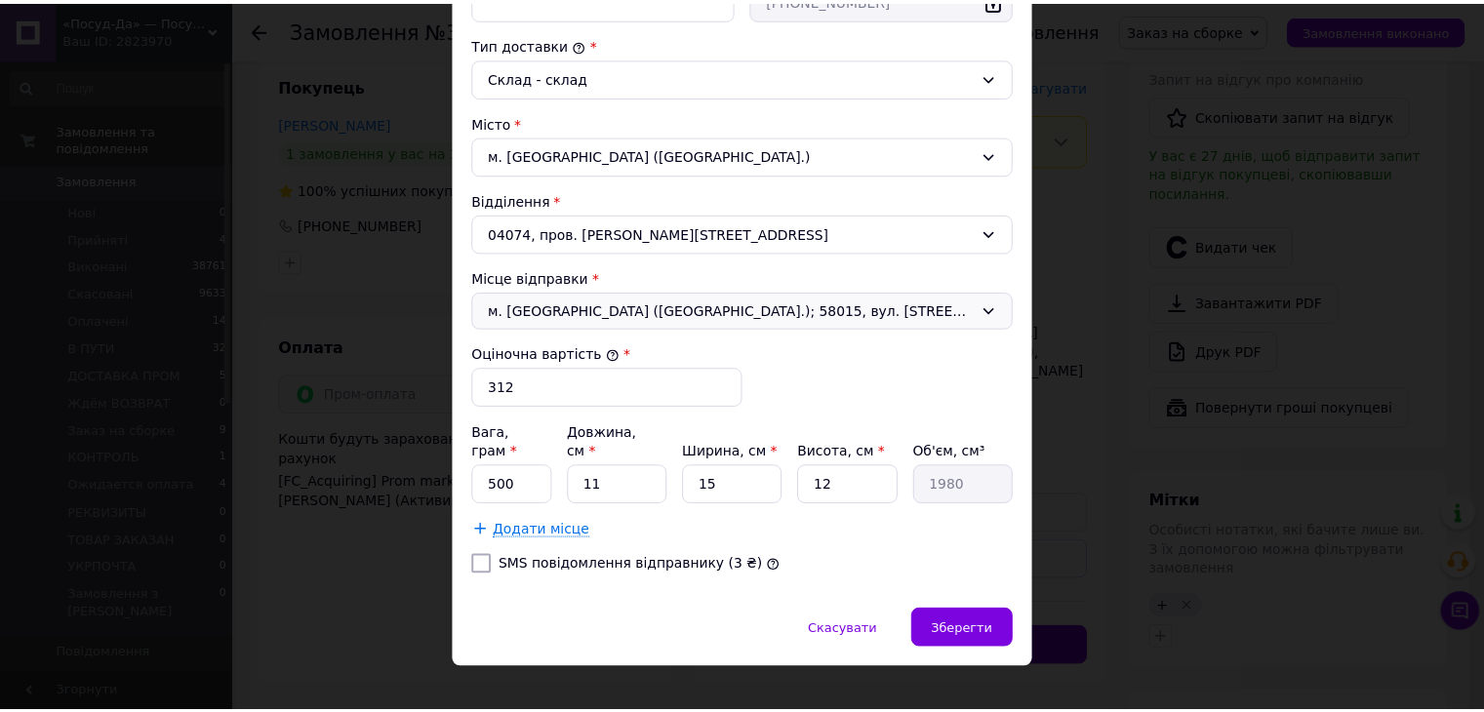
scroll to position [503, 0]
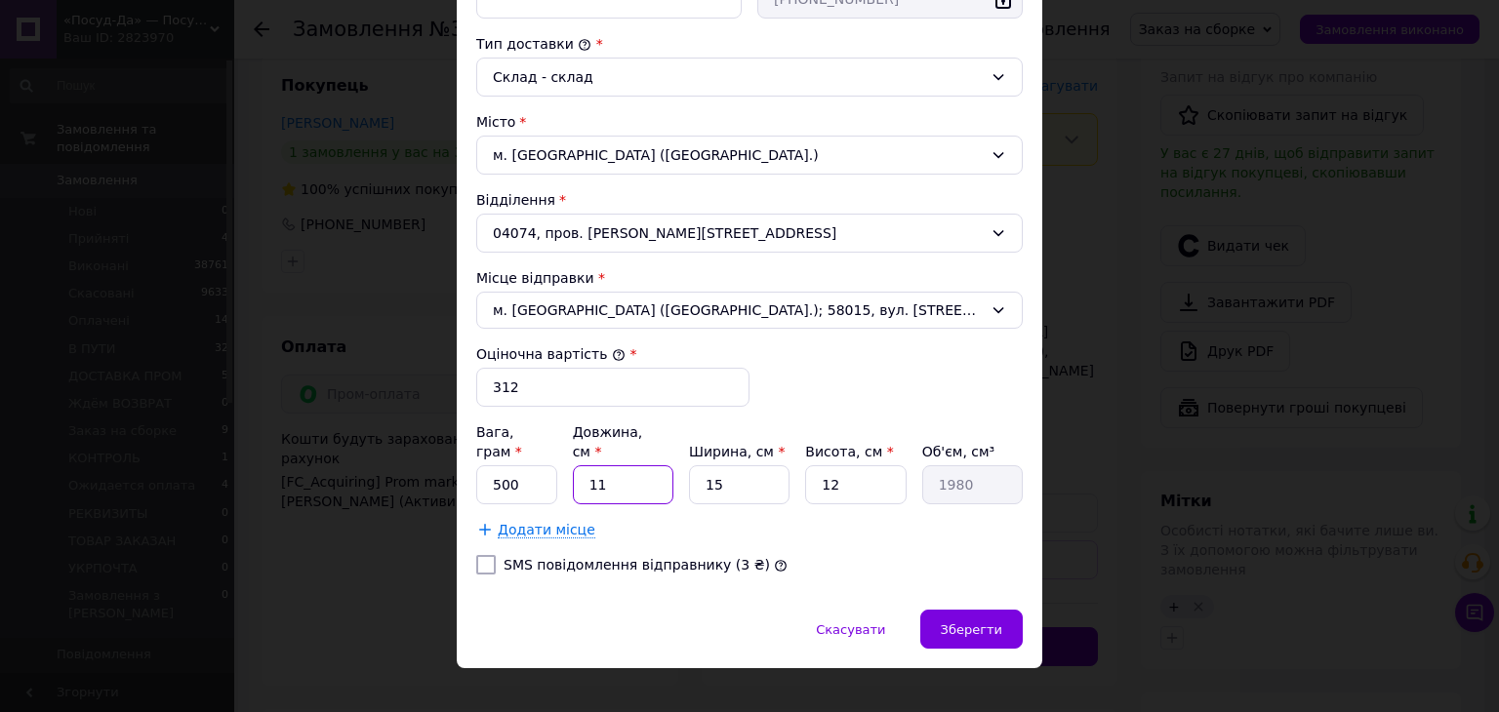
click at [609, 465] on input "11" at bounding box center [623, 484] width 101 height 39
type input "3"
type input "540"
type input "37"
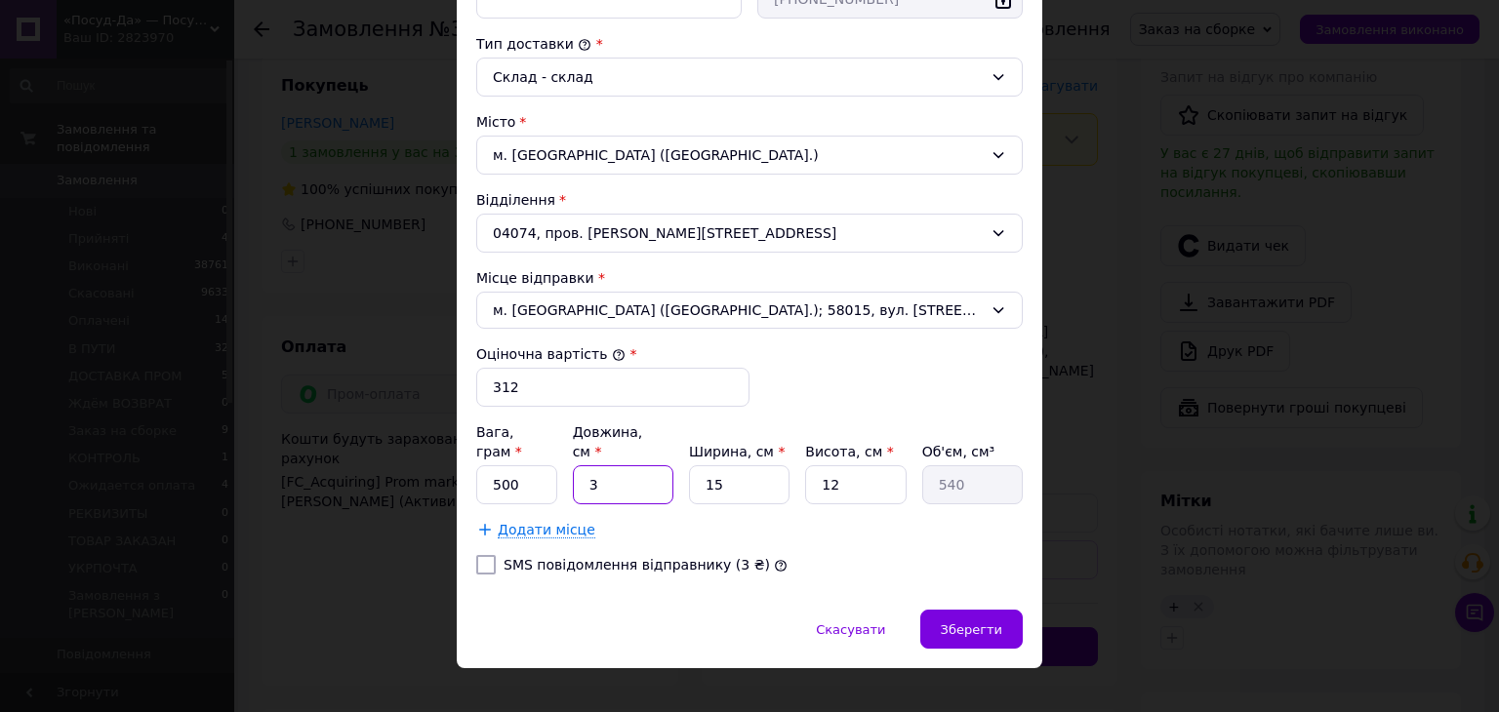
type input "6660"
type input "37"
type input "1"
type input "555"
click at [864, 465] on input "1" at bounding box center [855, 484] width 101 height 39
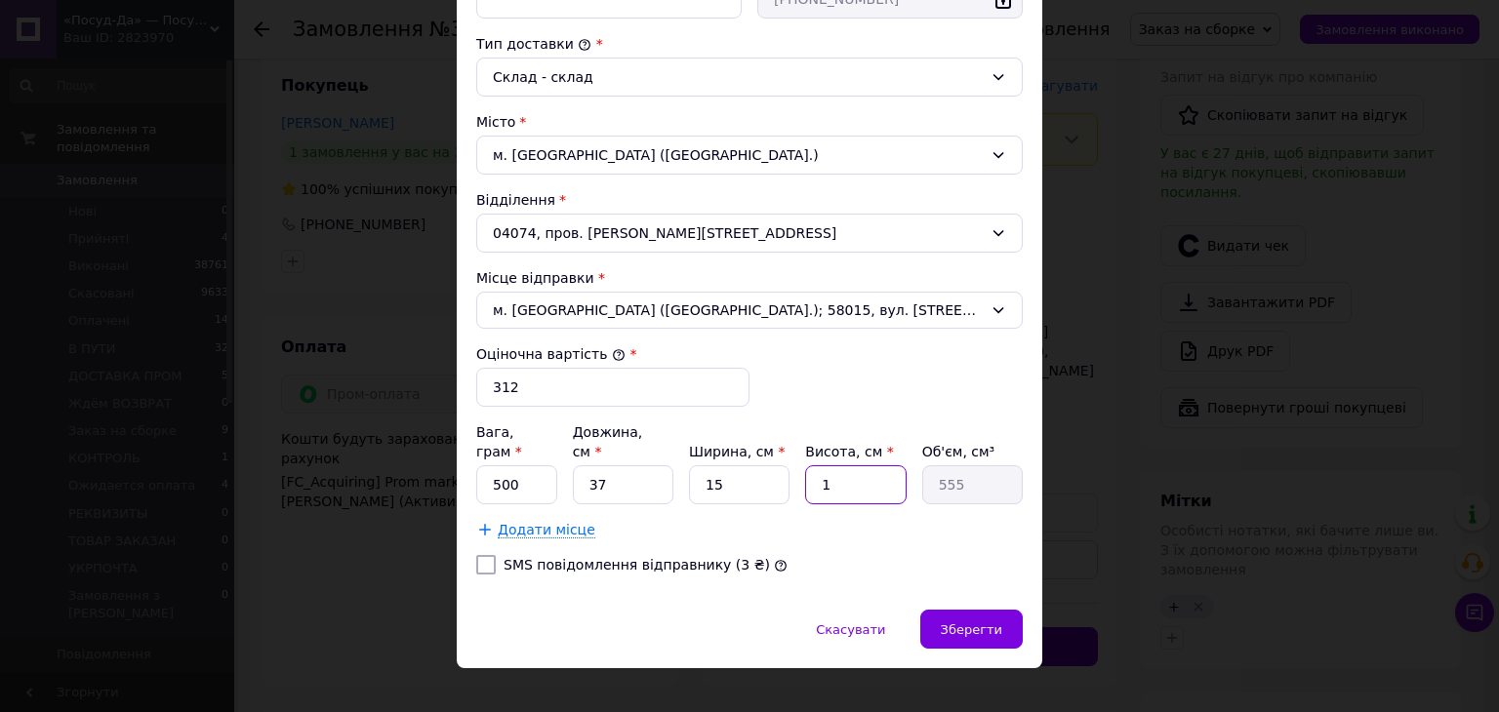
type input "10"
type input "5550"
type input "10"
click at [980, 610] on div "Зберегти" at bounding box center [971, 629] width 102 height 39
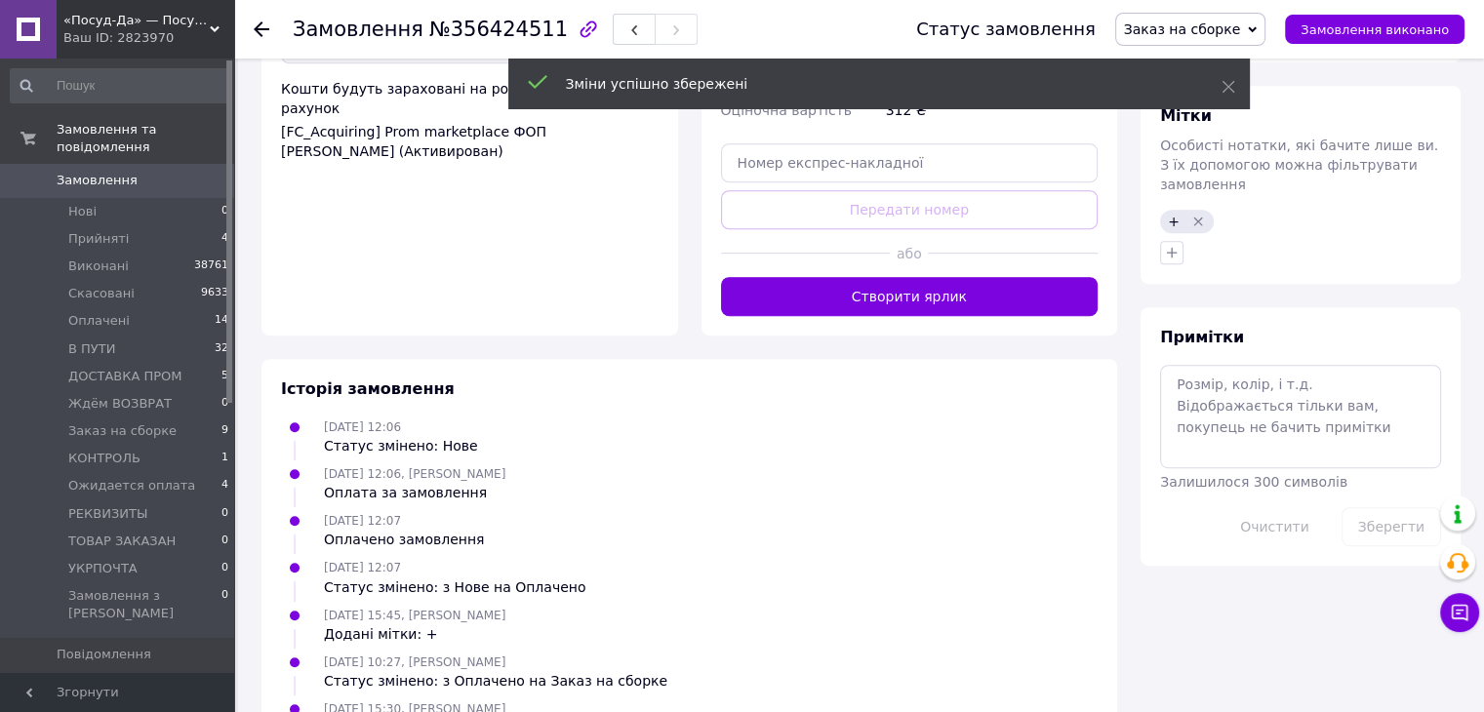
scroll to position [976, 0]
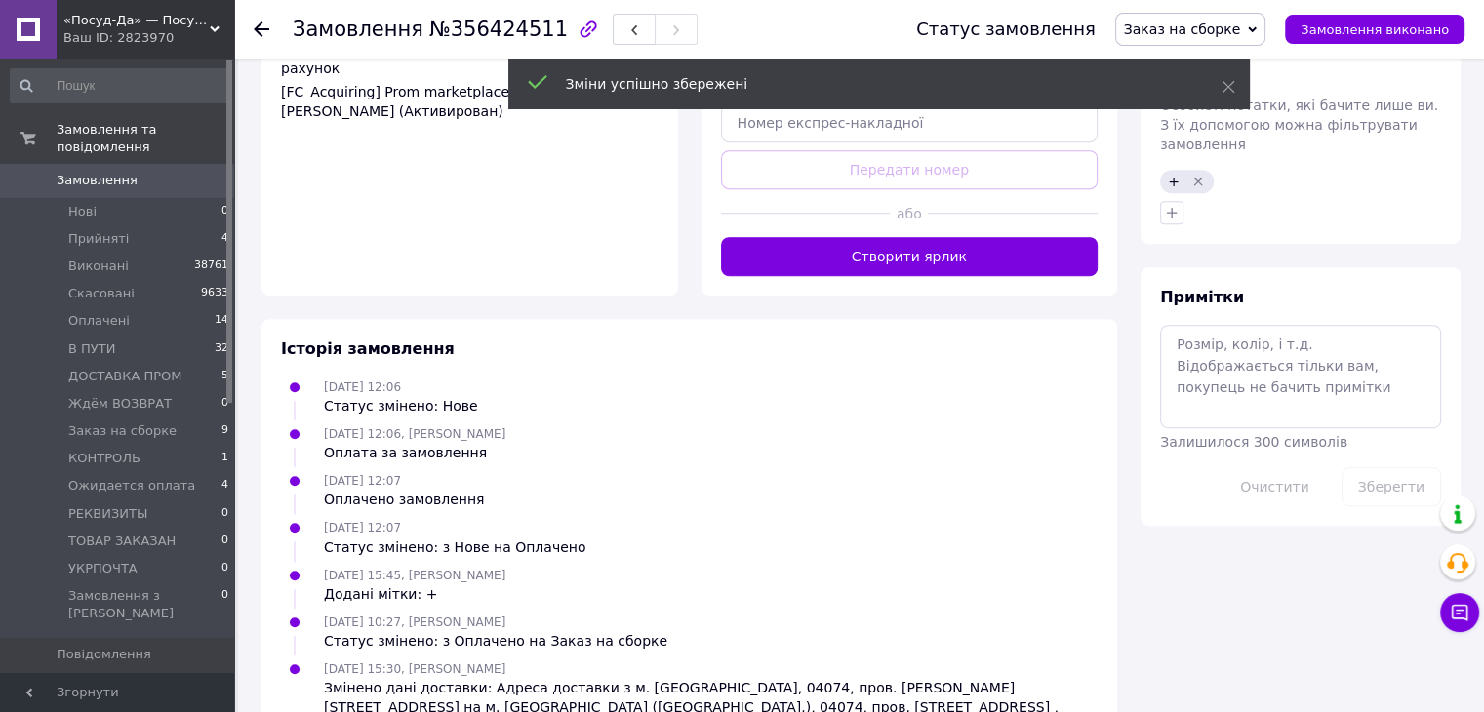
click at [859, 237] on button "Створити ярлик" at bounding box center [910, 256] width 378 height 39
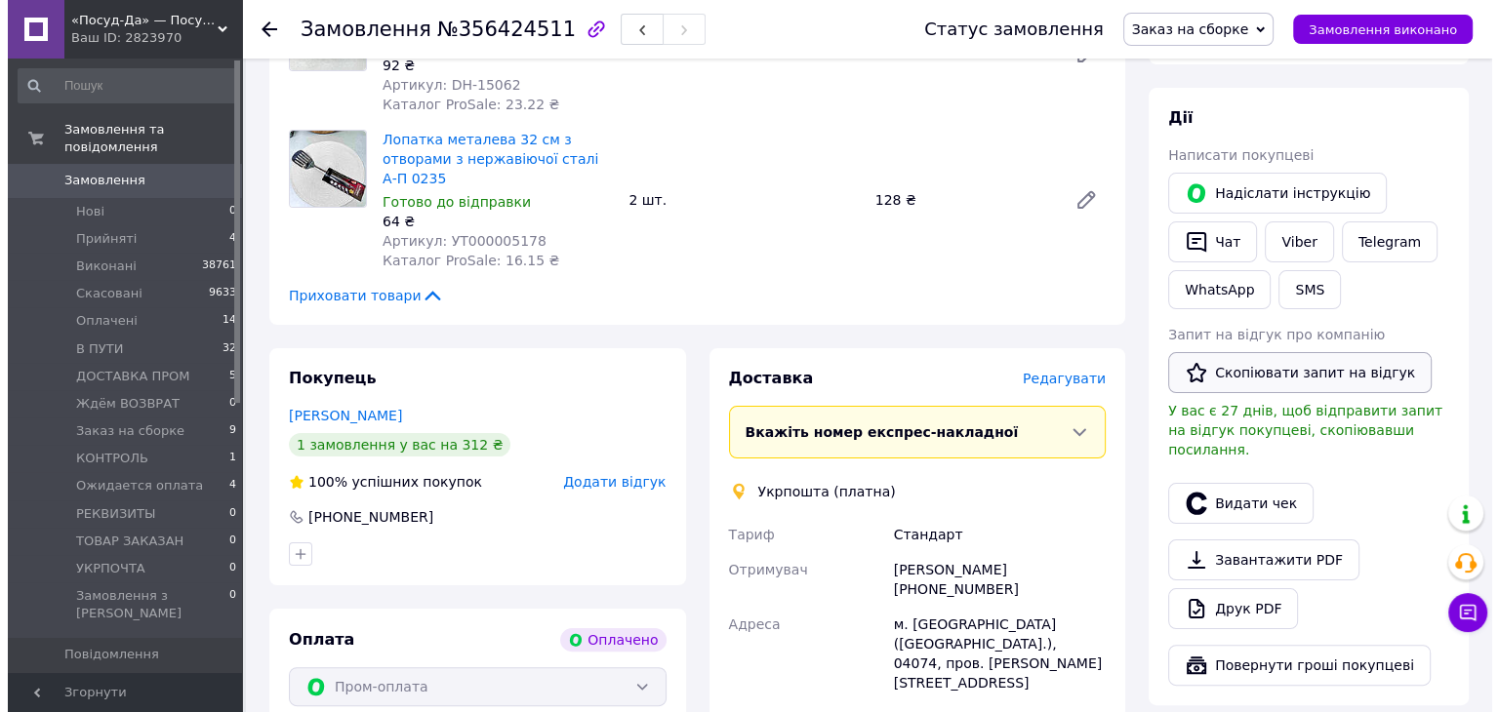
scroll to position [293, 0]
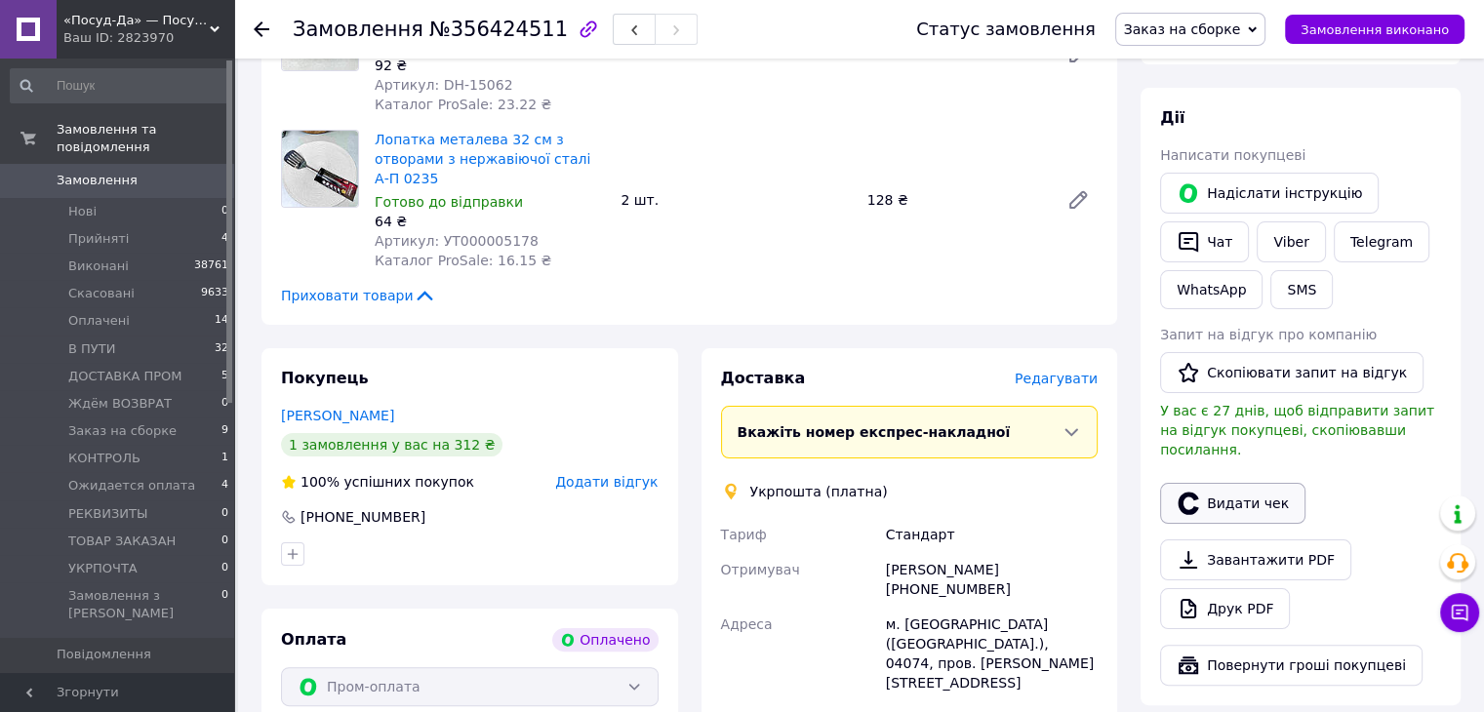
click at [1261, 501] on button "Видати чек" at bounding box center [1232, 503] width 145 height 41
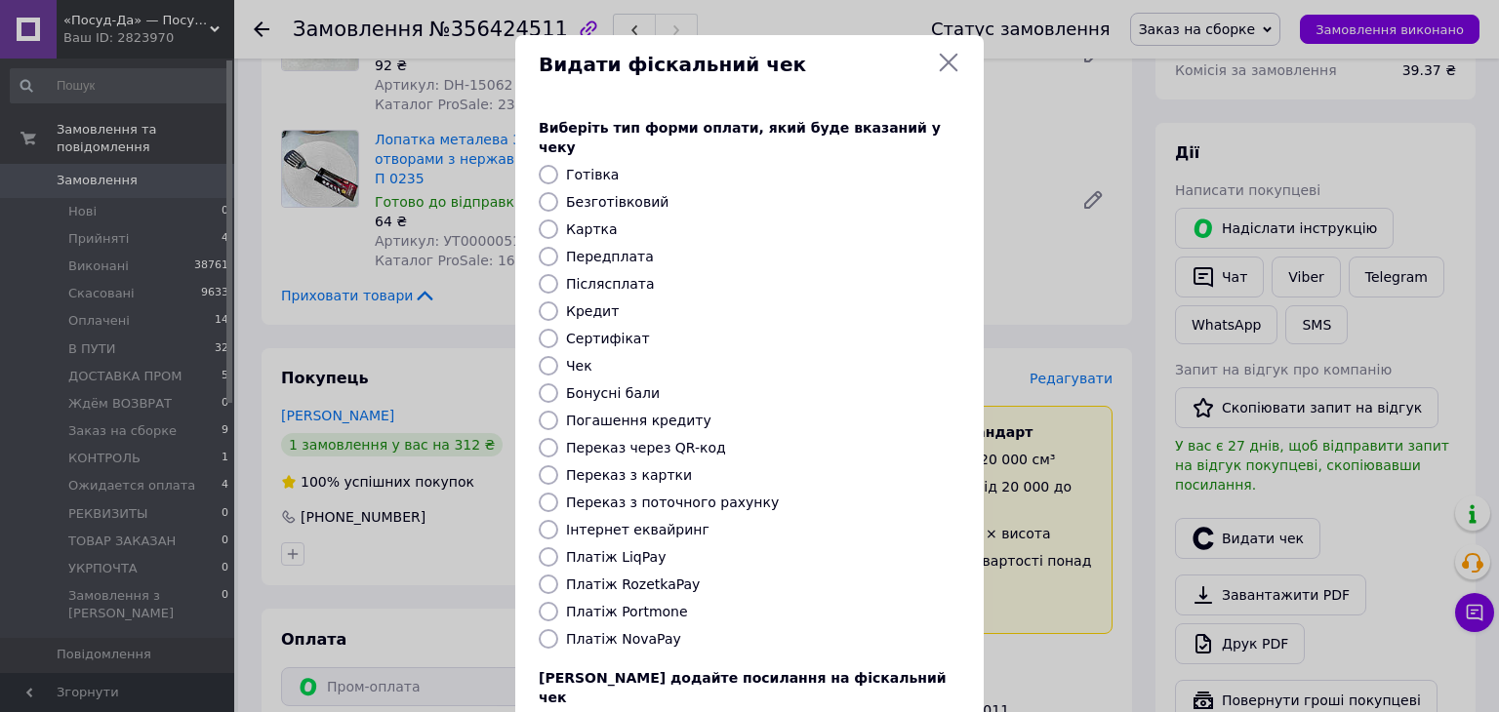
click at [660, 577] on label "Платіж RozetkaPay" at bounding box center [633, 585] width 134 height 16
click at [558, 575] on input "Платіж RozetkaPay" at bounding box center [549, 585] width 20 height 20
radio input "true"
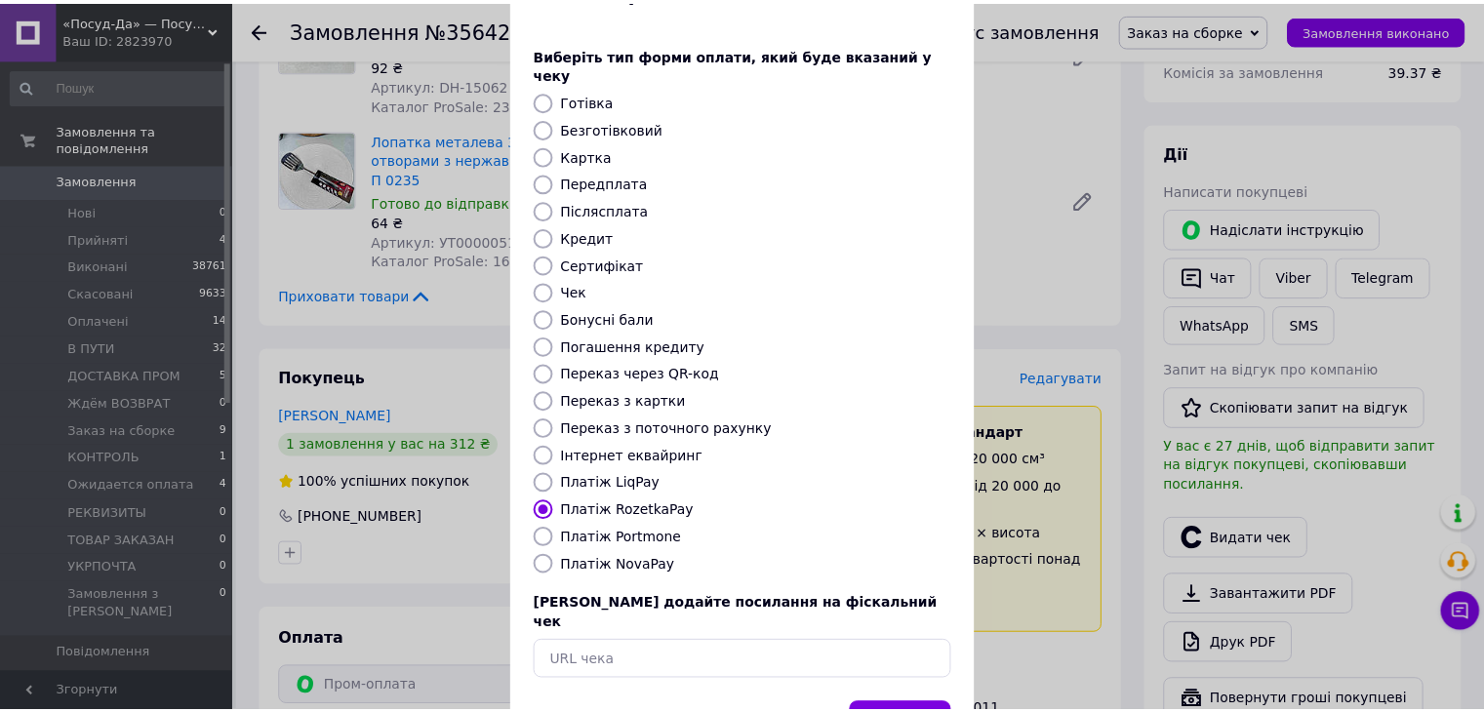
scroll to position [125, 0]
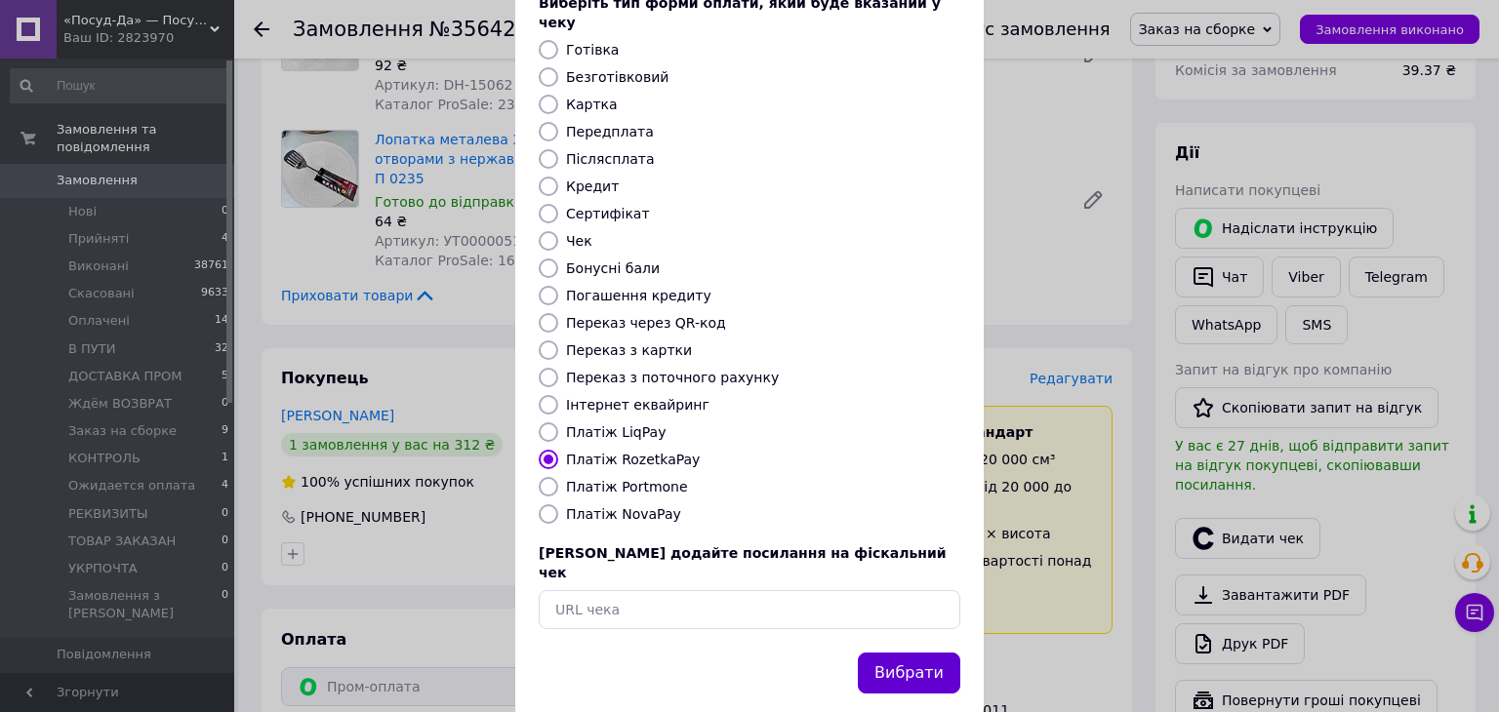
click at [915, 653] on button "Вибрати" at bounding box center [909, 674] width 102 height 42
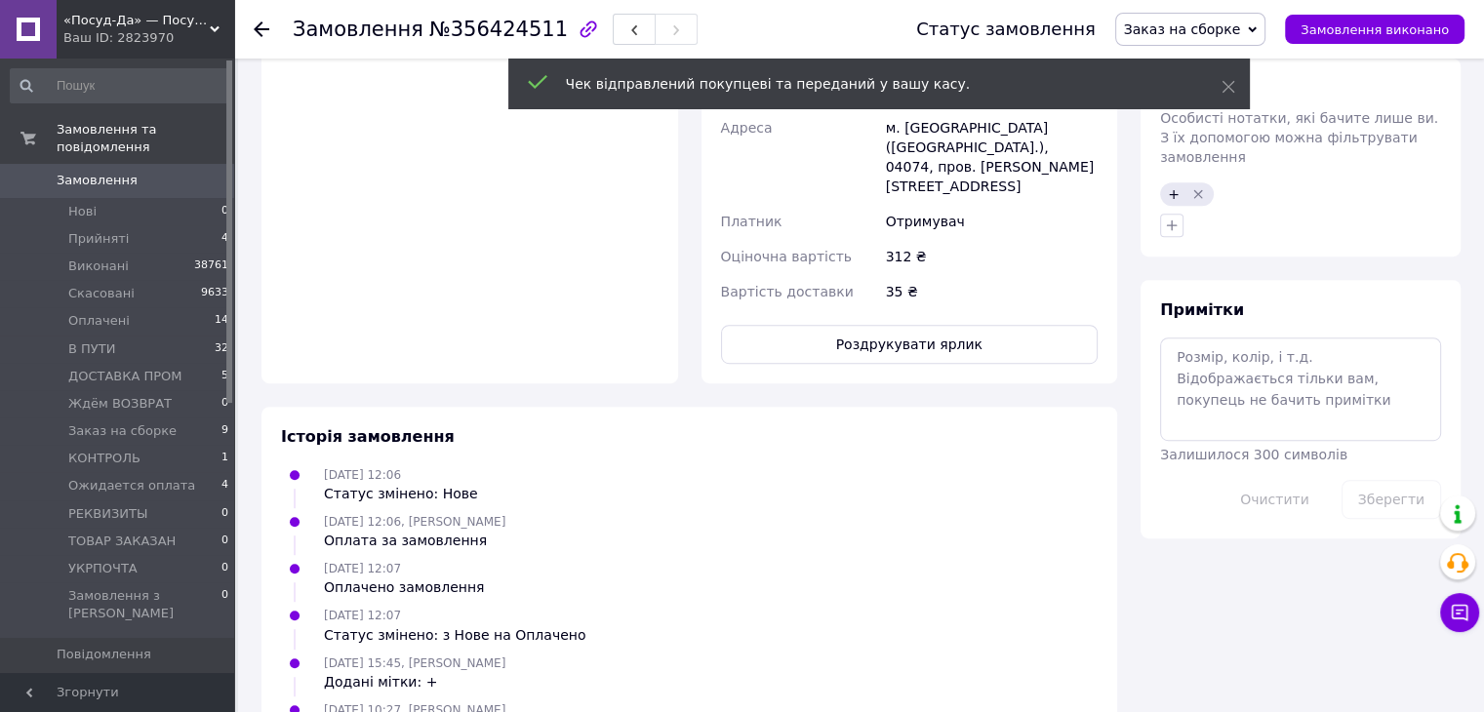
scroll to position [1073, 0]
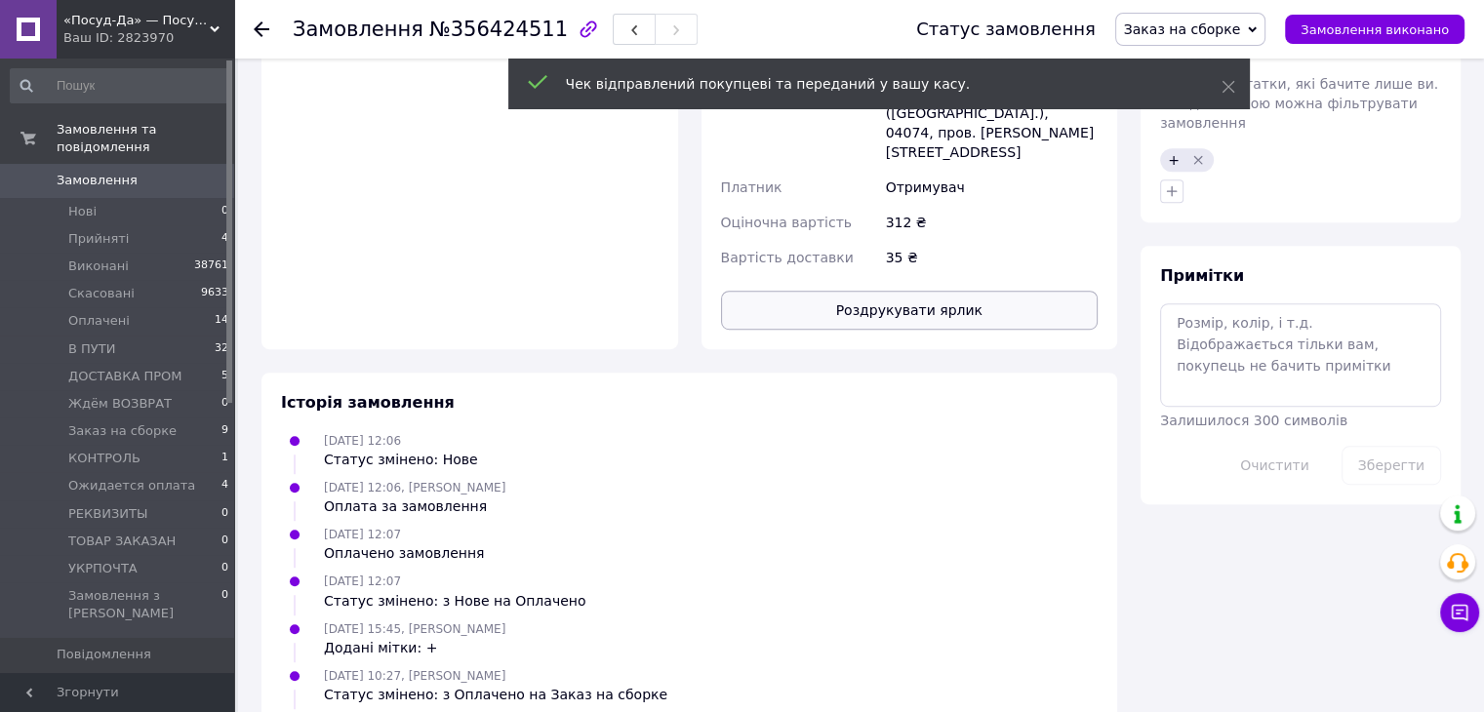
click at [896, 291] on button "Роздрукувати ярлик" at bounding box center [910, 310] width 378 height 39
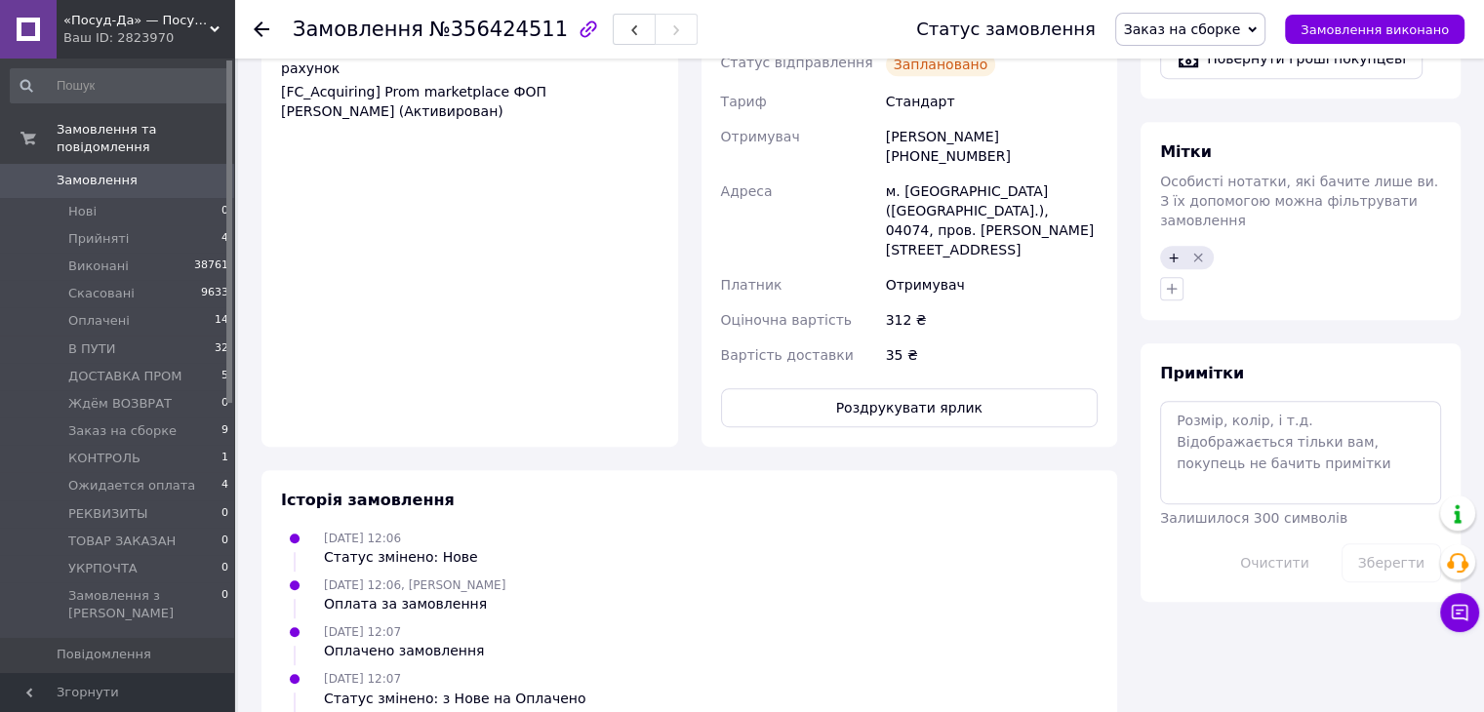
scroll to position [976, 0]
click at [1175, 16] on span "Заказ на сборке" at bounding box center [1190, 29] width 151 height 33
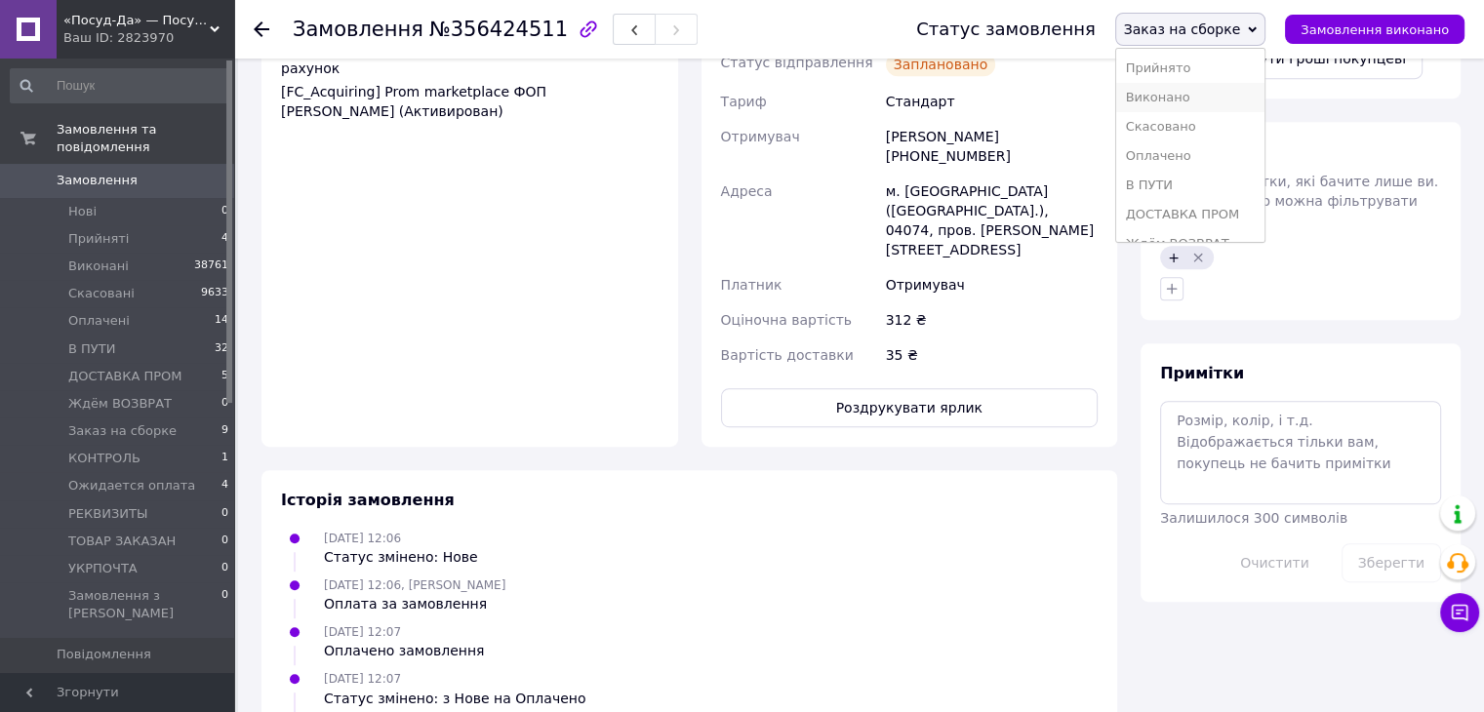
click at [1178, 102] on li "Виконано" at bounding box center [1190, 97] width 149 height 29
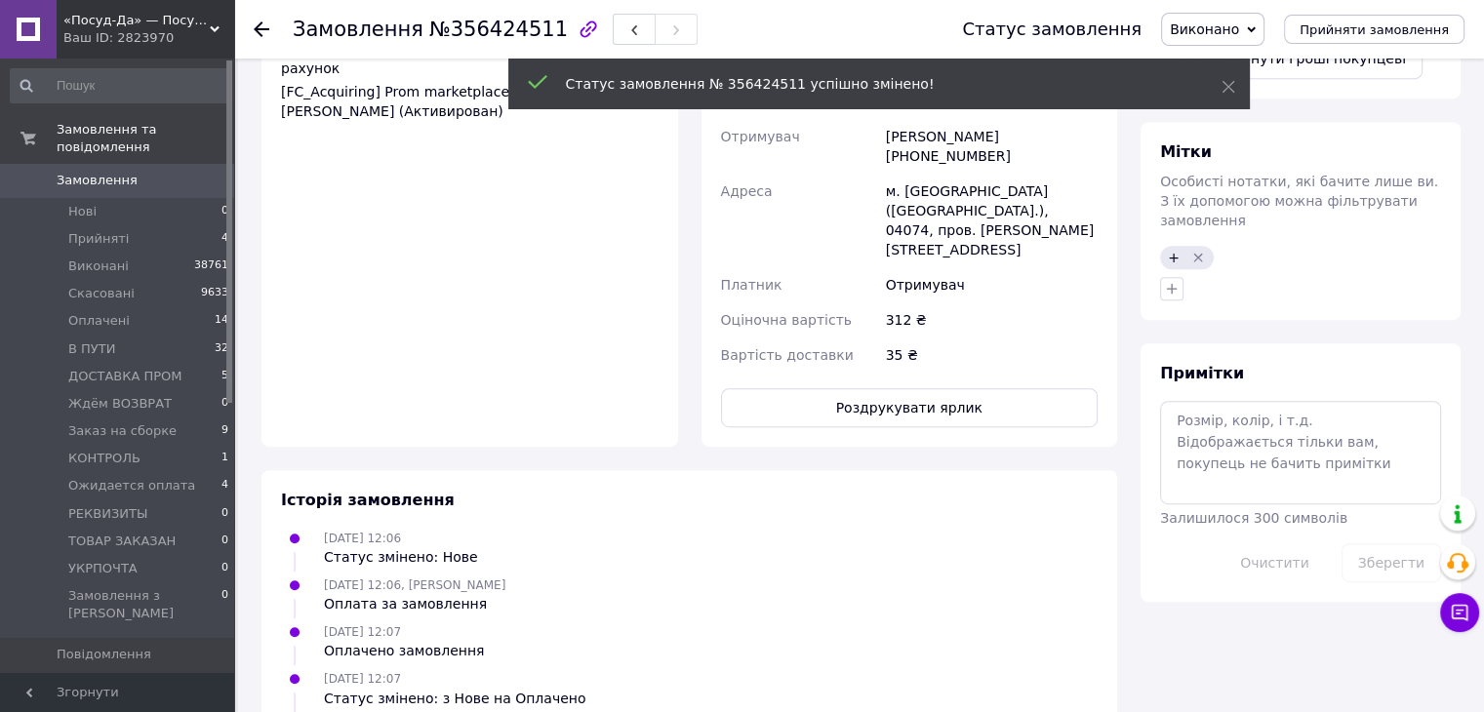
click at [1239, 35] on span "Виконано" at bounding box center [1204, 29] width 69 height 16
drag, startPoint x: 1258, startPoint y: 139, endPoint x: 1257, endPoint y: 151, distance: 12.7
click at [1257, 151] on ul "Прийнято Скасовано Оплачено В ПУТИ ДОСТАВКА ПРОМ Ждём ВОЗВРАТ Заказ на сборке К…" at bounding box center [1235, 145] width 148 height 195
click at [1239, 27] on span "Виконано" at bounding box center [1204, 29] width 69 height 16
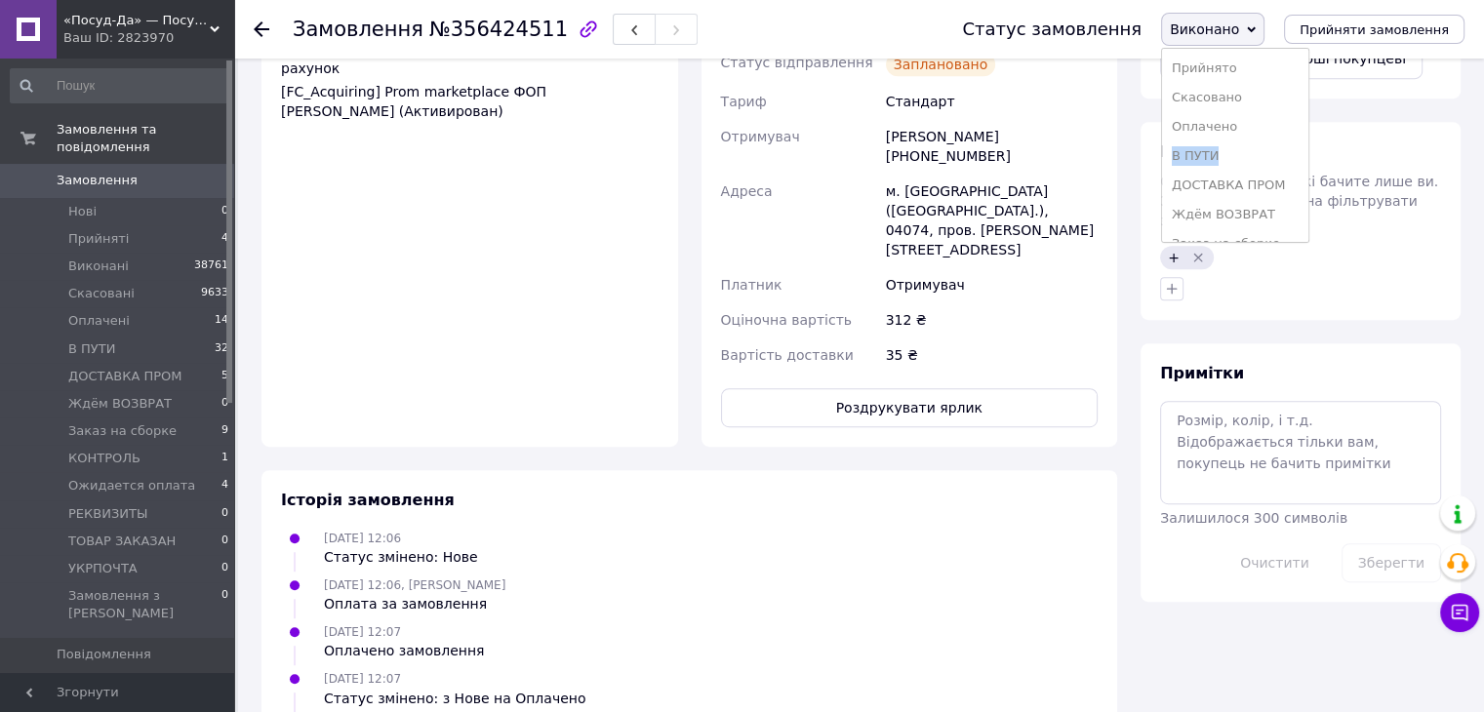
click at [1261, 159] on li "В ПУТИ" at bounding box center [1235, 155] width 146 height 29
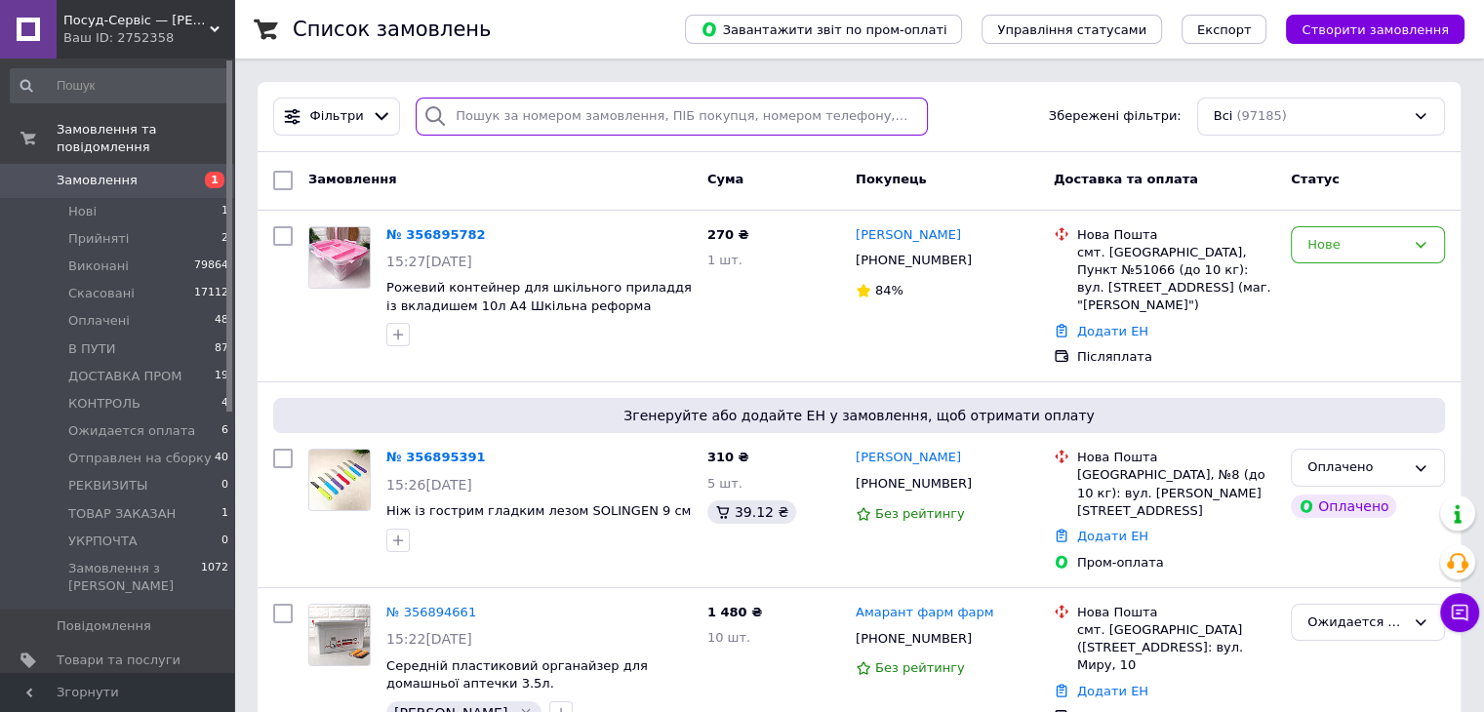
click at [566, 111] on input "search" at bounding box center [672, 117] width 512 height 38
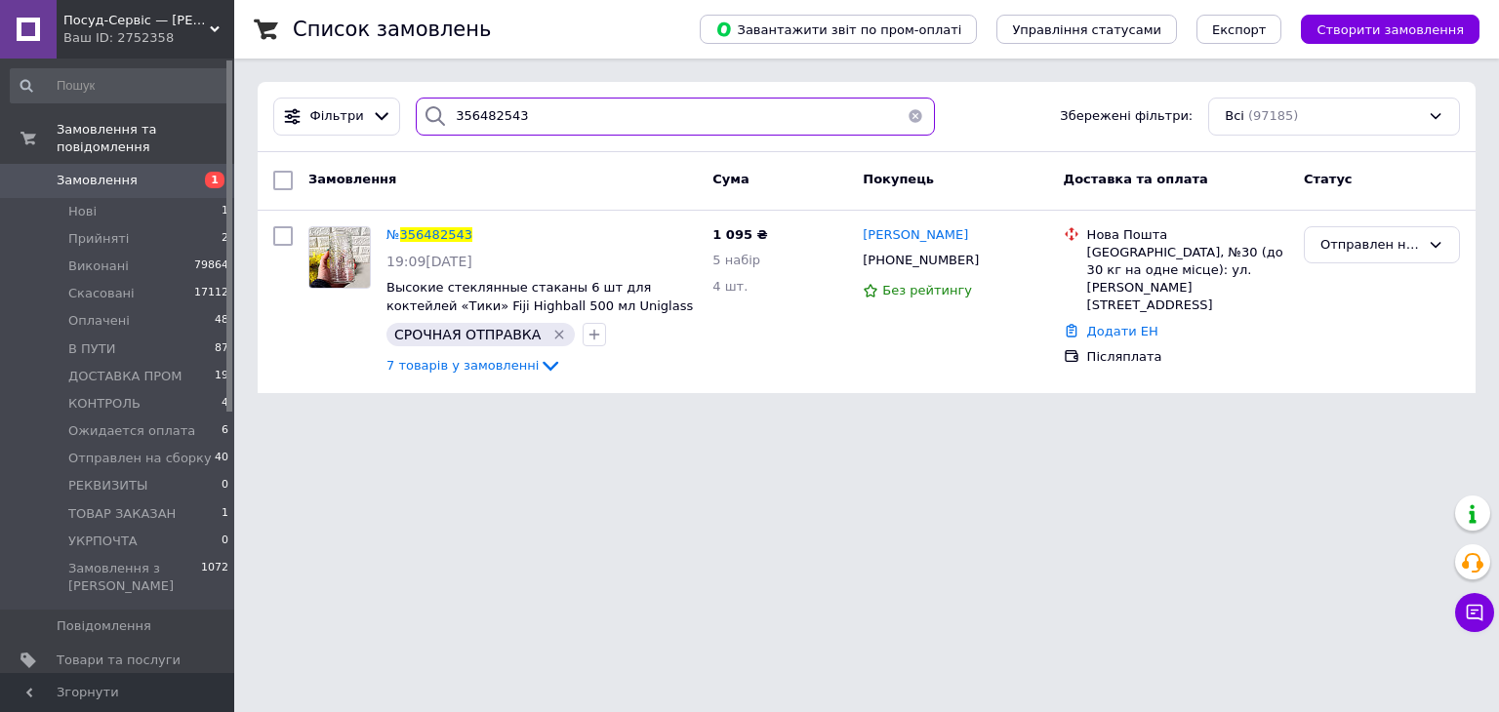
drag, startPoint x: 468, startPoint y: 118, endPoint x: 577, endPoint y: 126, distance: 108.6
click at [574, 127] on input "356482543" at bounding box center [675, 117] width 519 height 38
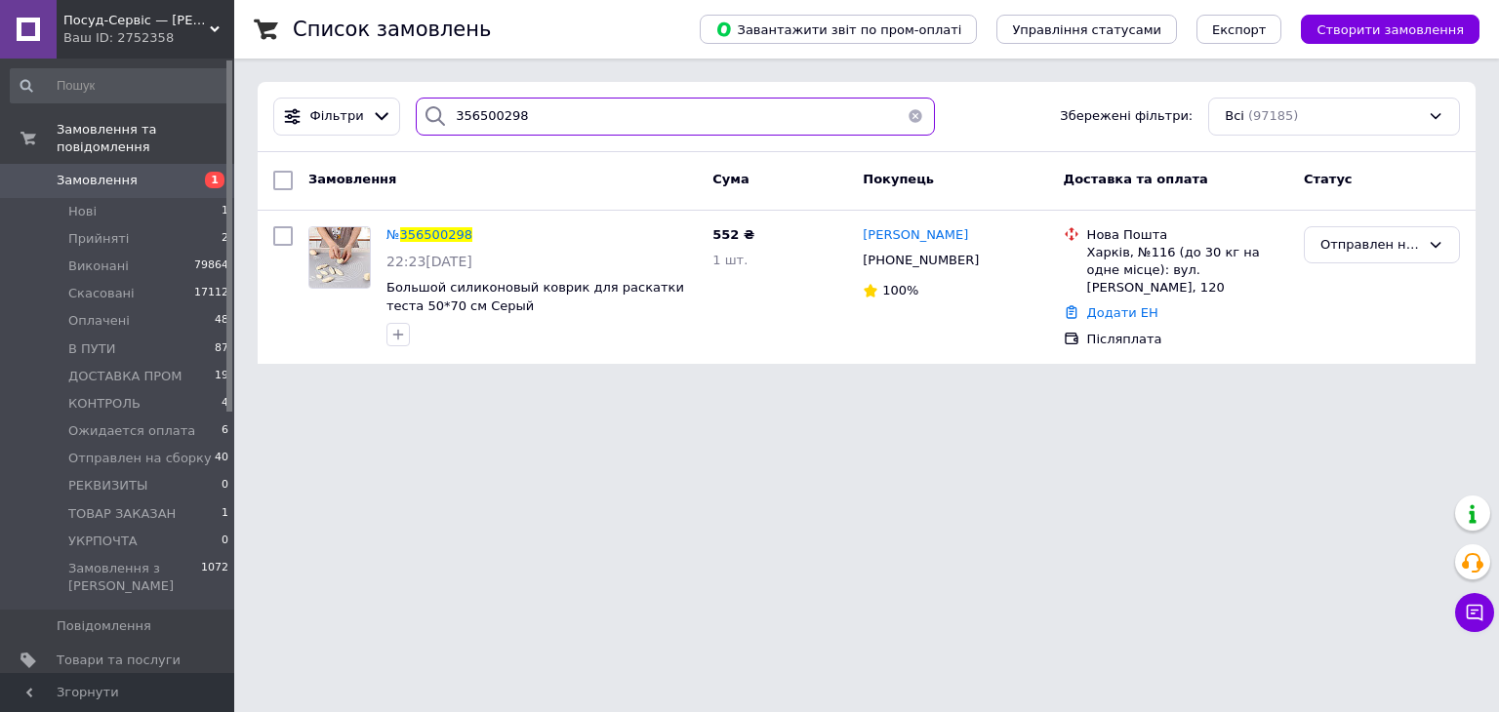
drag, startPoint x: 470, startPoint y: 114, endPoint x: 597, endPoint y: 118, distance: 126.9
click at [585, 120] on input "356500298" at bounding box center [675, 117] width 519 height 38
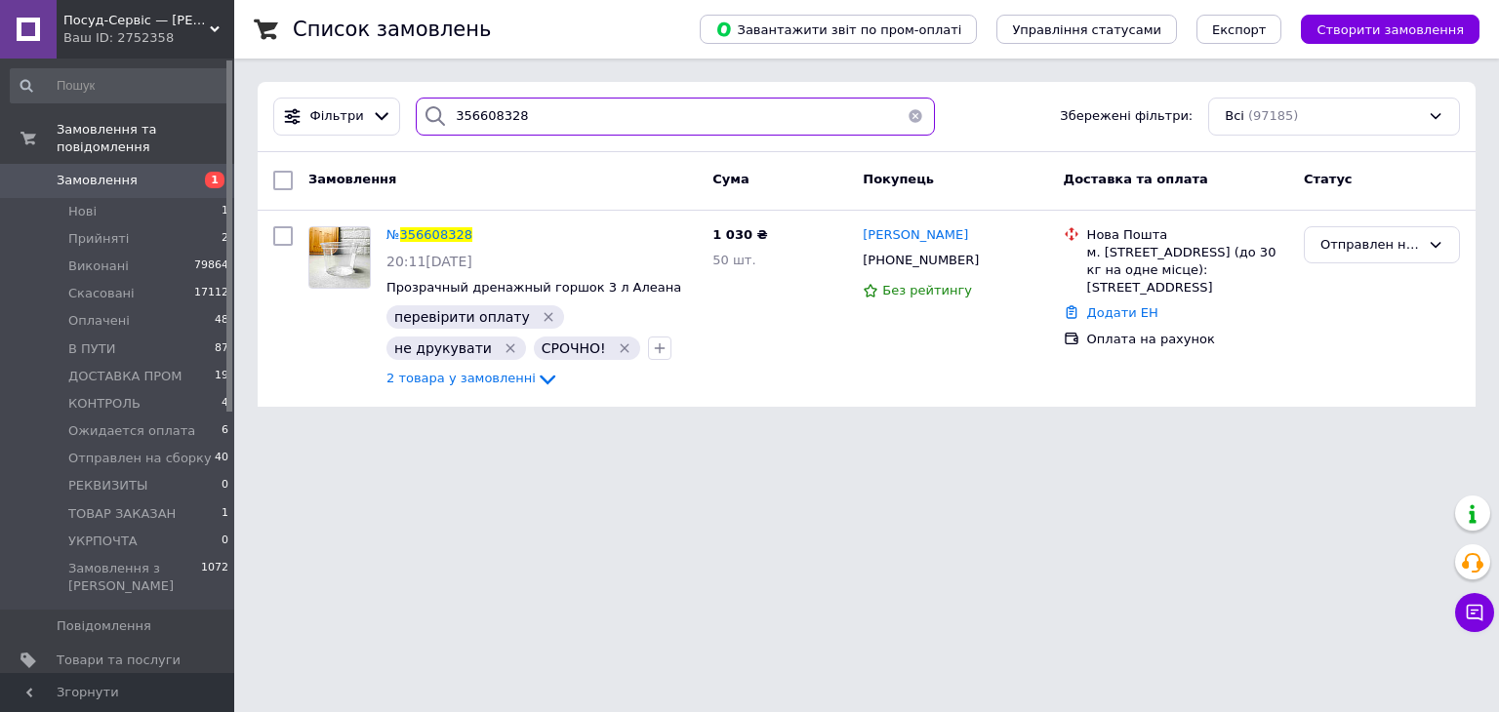
drag, startPoint x: 473, startPoint y: 123, endPoint x: 644, endPoint y: 99, distance: 172.5
click at [613, 112] on input "356608328" at bounding box center [675, 117] width 519 height 38
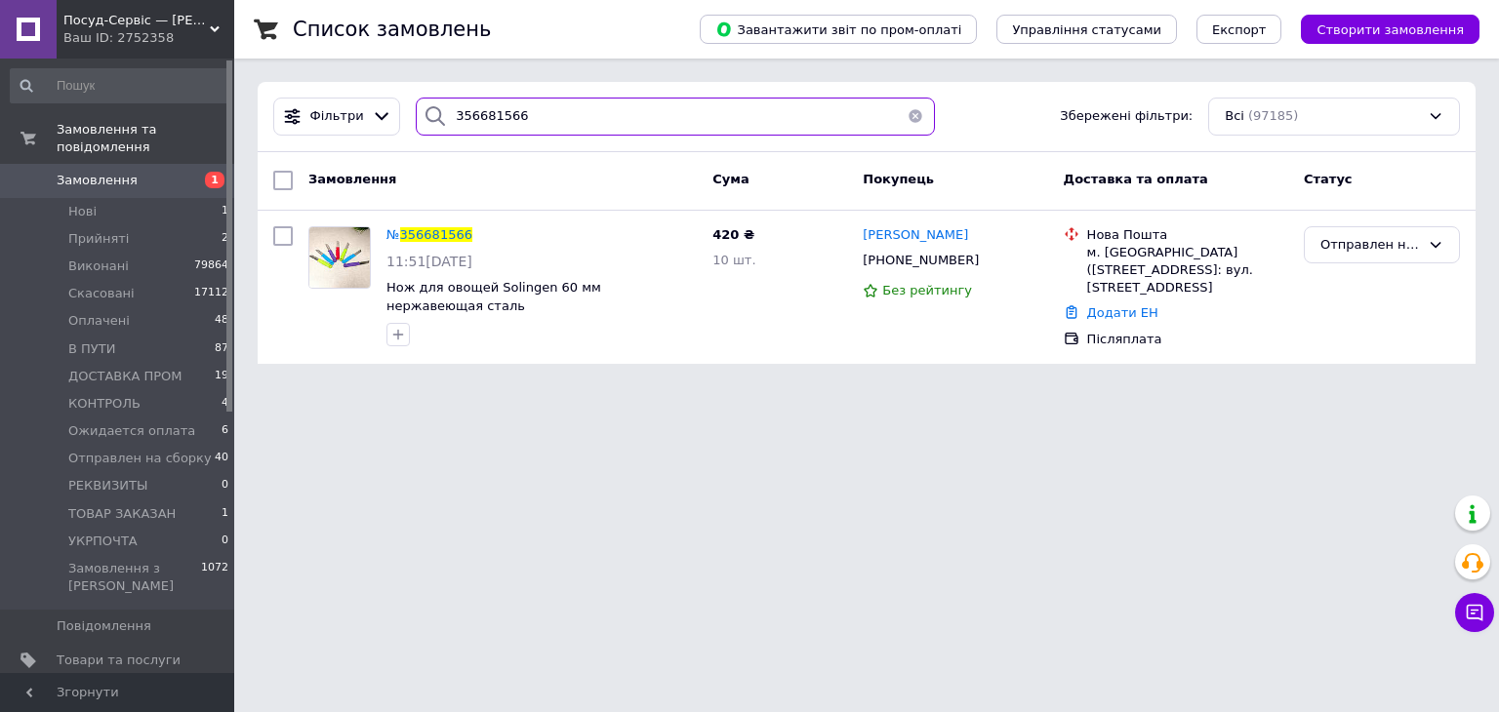
drag, startPoint x: 467, startPoint y: 116, endPoint x: 757, endPoint y: 32, distance: 301.7
click at [641, 88] on div "Фільтри 356681566 Збережені фільтри: Всі (97185)" at bounding box center [867, 117] width 1218 height 70
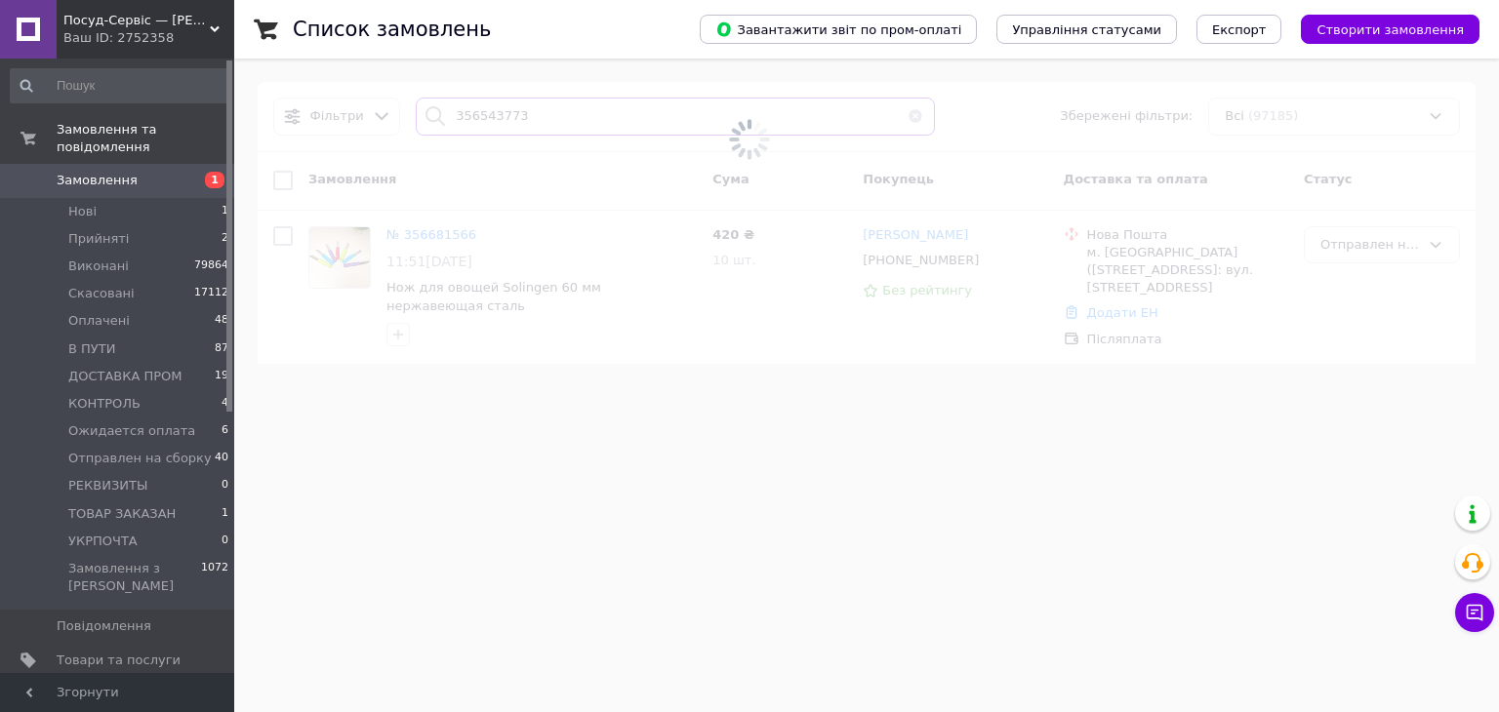
type input "356543773"
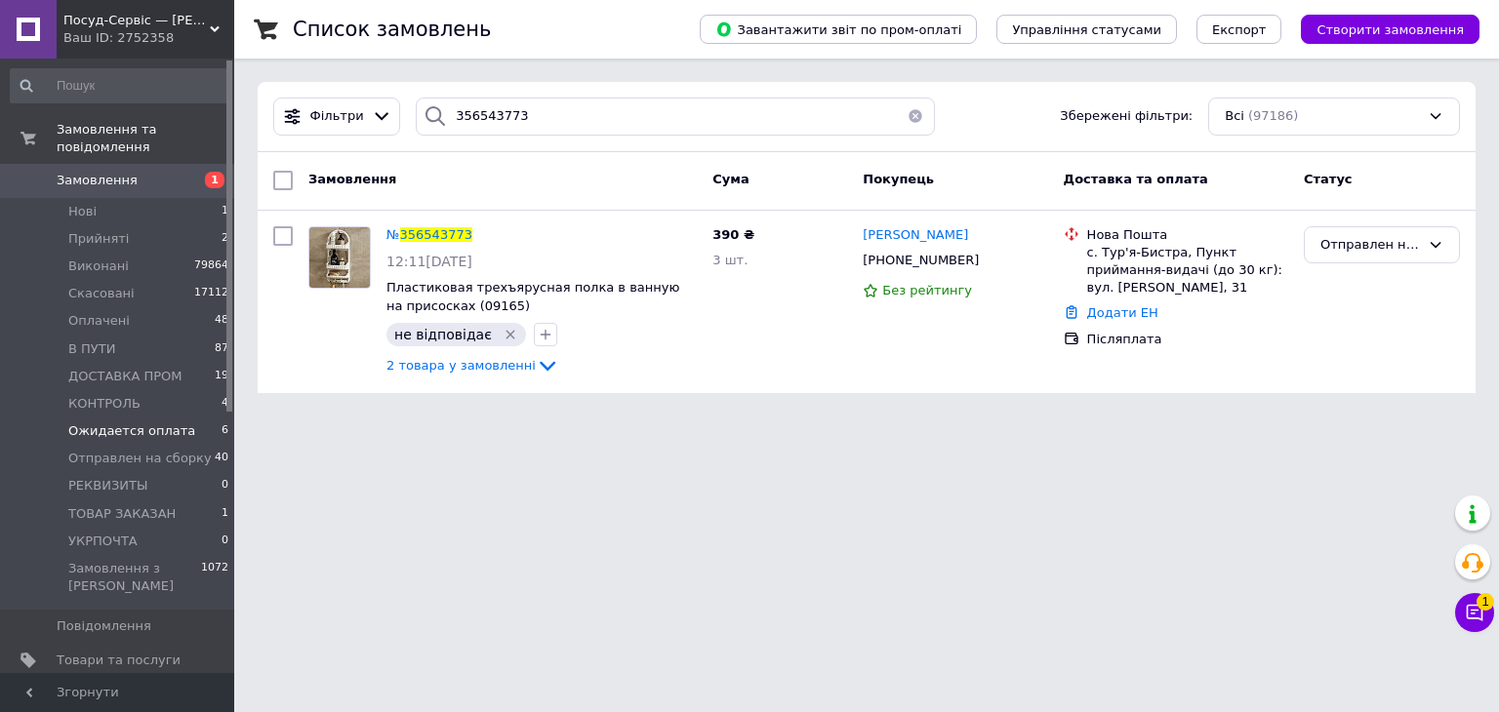
click at [115, 418] on li "Ожидается оплата 6" at bounding box center [120, 431] width 240 height 27
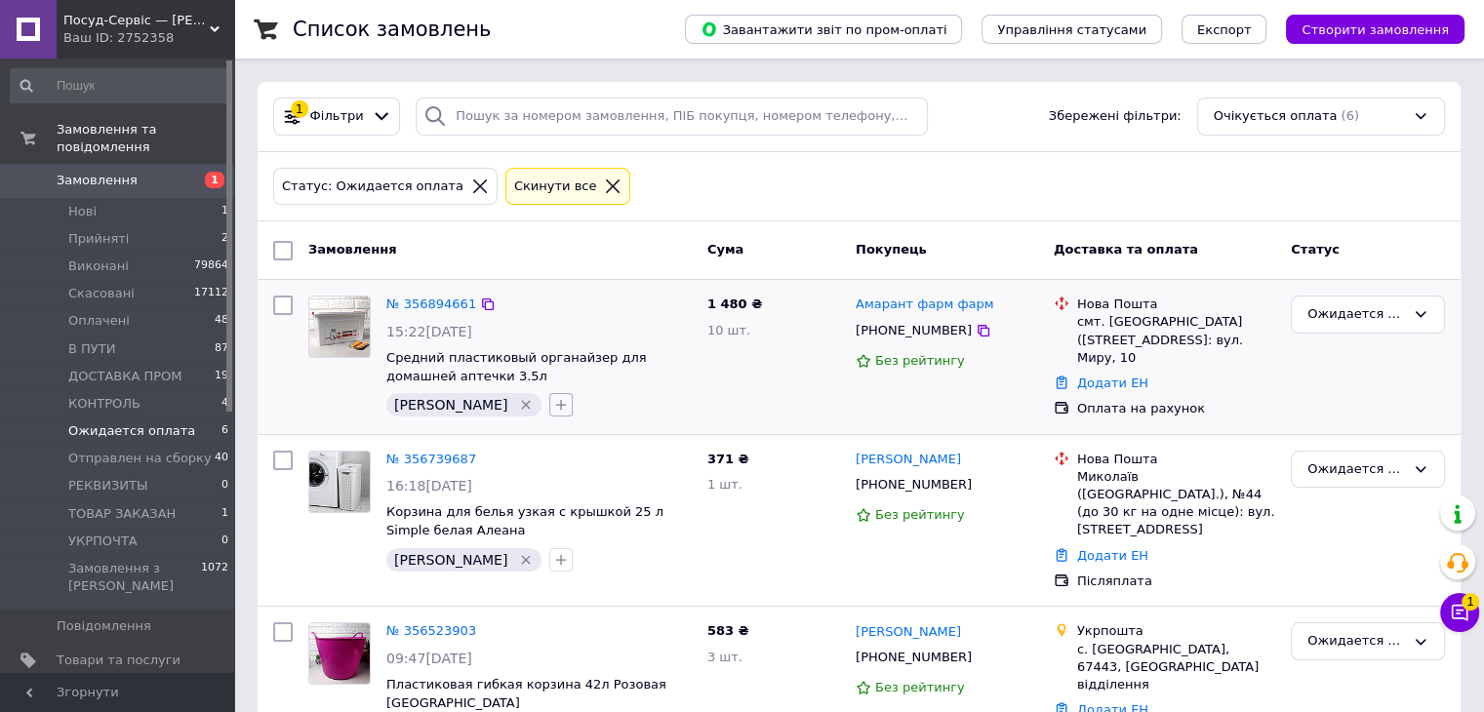
click at [553, 401] on icon "button" at bounding box center [561, 405] width 16 height 16
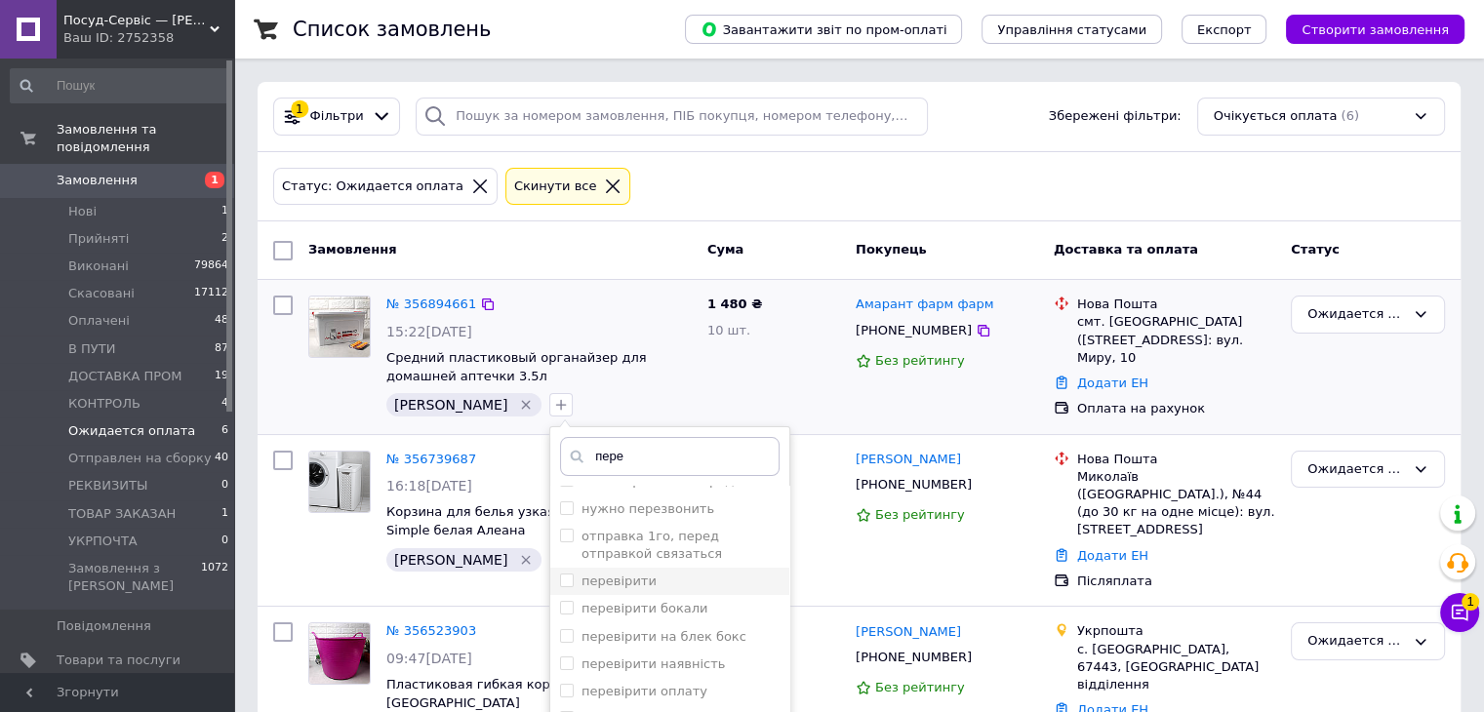
scroll to position [98, 0]
type input "пере"
click at [703, 657] on div "перевірити оплату" at bounding box center [670, 658] width 220 height 18
checkbox input "true"
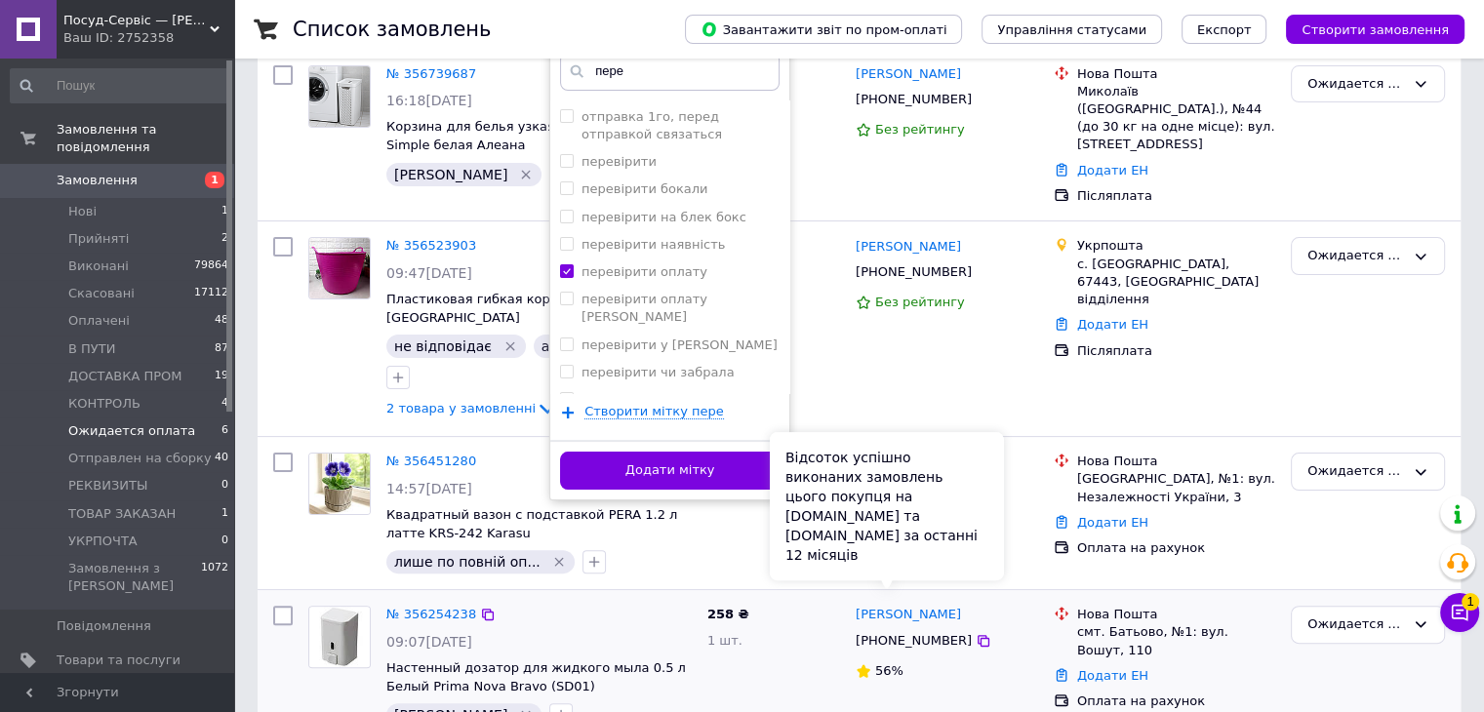
scroll to position [390, 0]
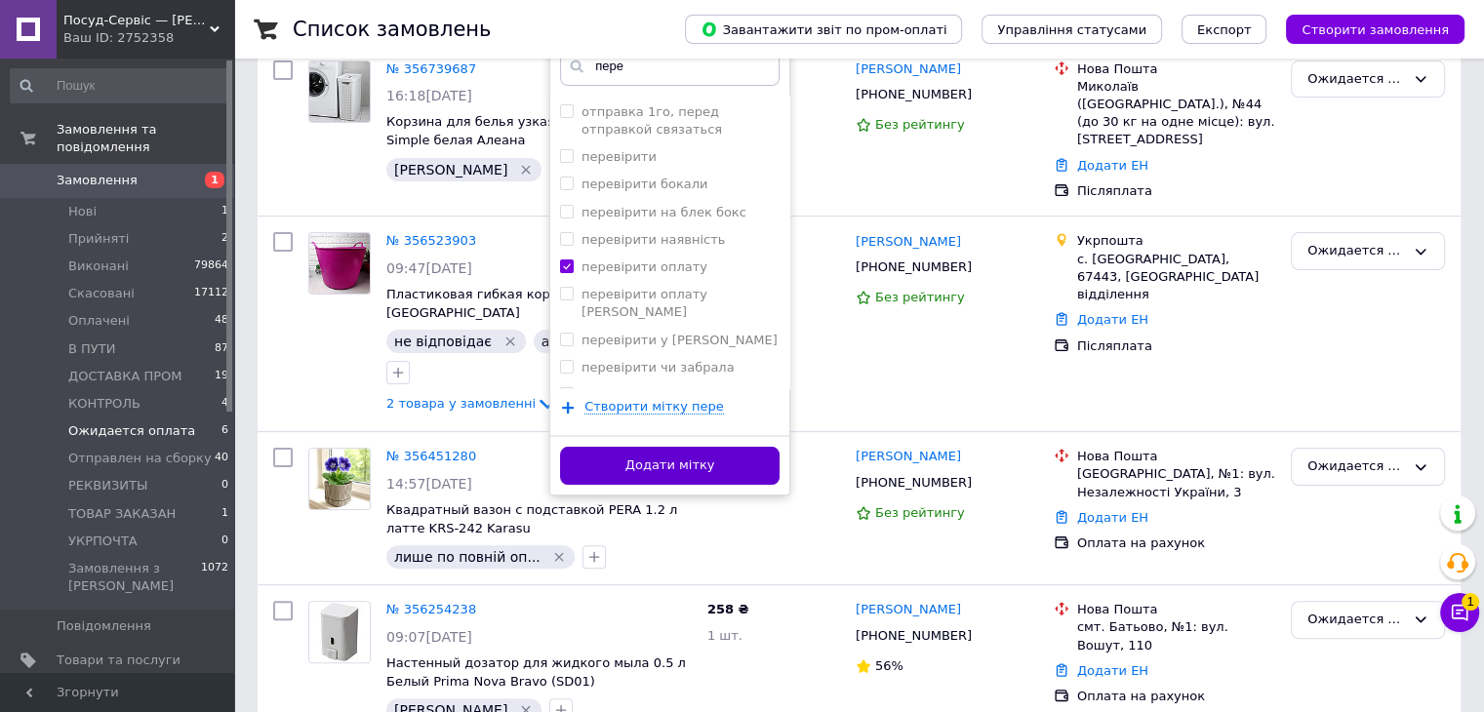
click at [621, 460] on button "Додати мітку" at bounding box center [670, 466] width 220 height 38
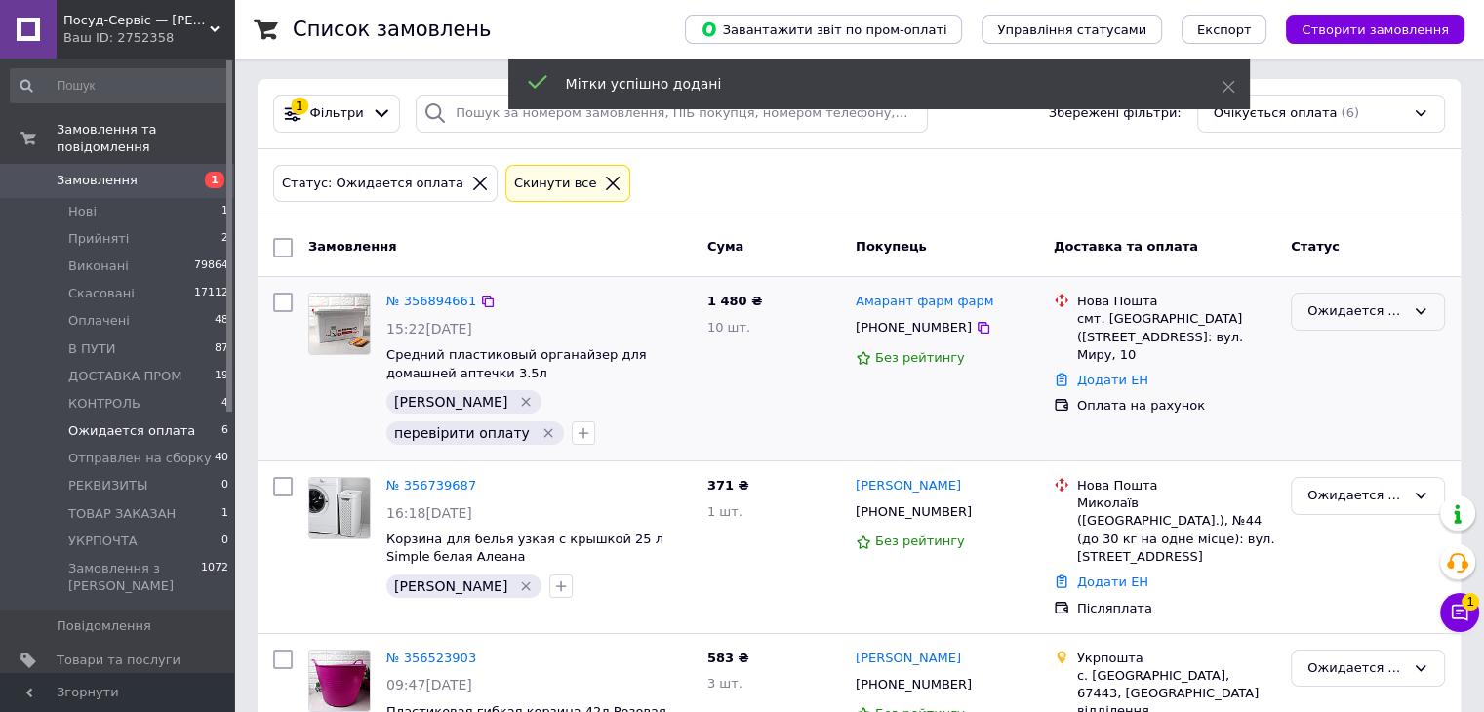
scroll to position [0, 0]
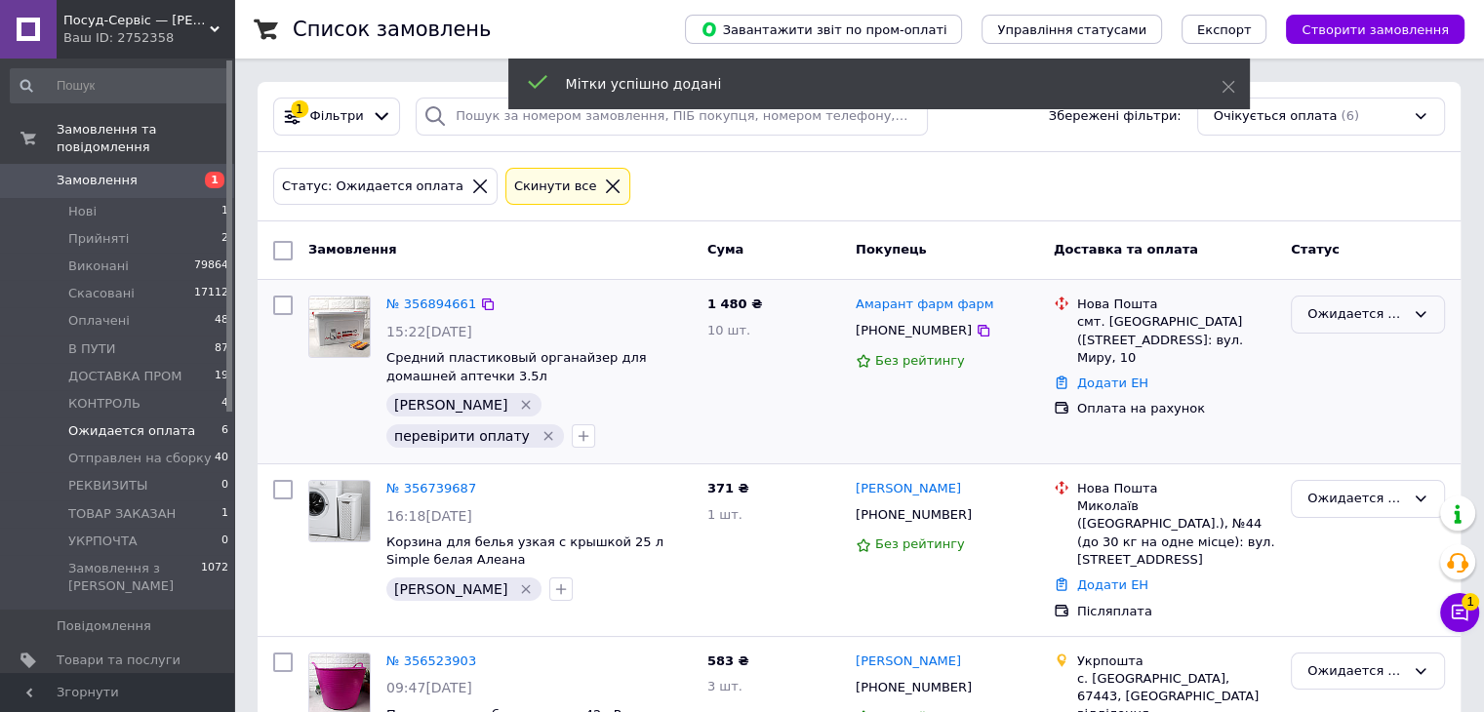
click at [1339, 312] on div "Ожидается оплата" at bounding box center [1357, 314] width 98 height 20
click at [1354, 454] on li "Оплачено" at bounding box center [1368, 462] width 152 height 36
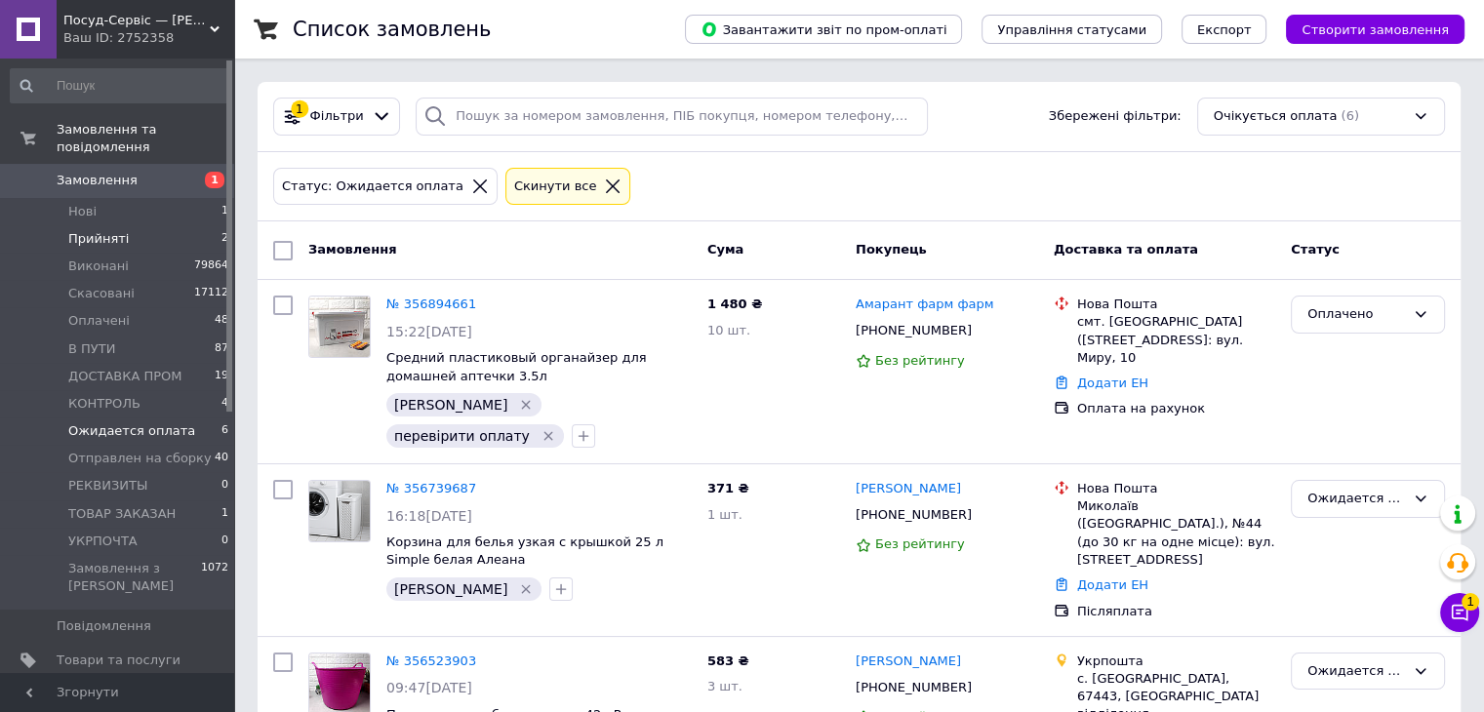
click at [155, 225] on li "Прийняті 2" at bounding box center [120, 238] width 240 height 27
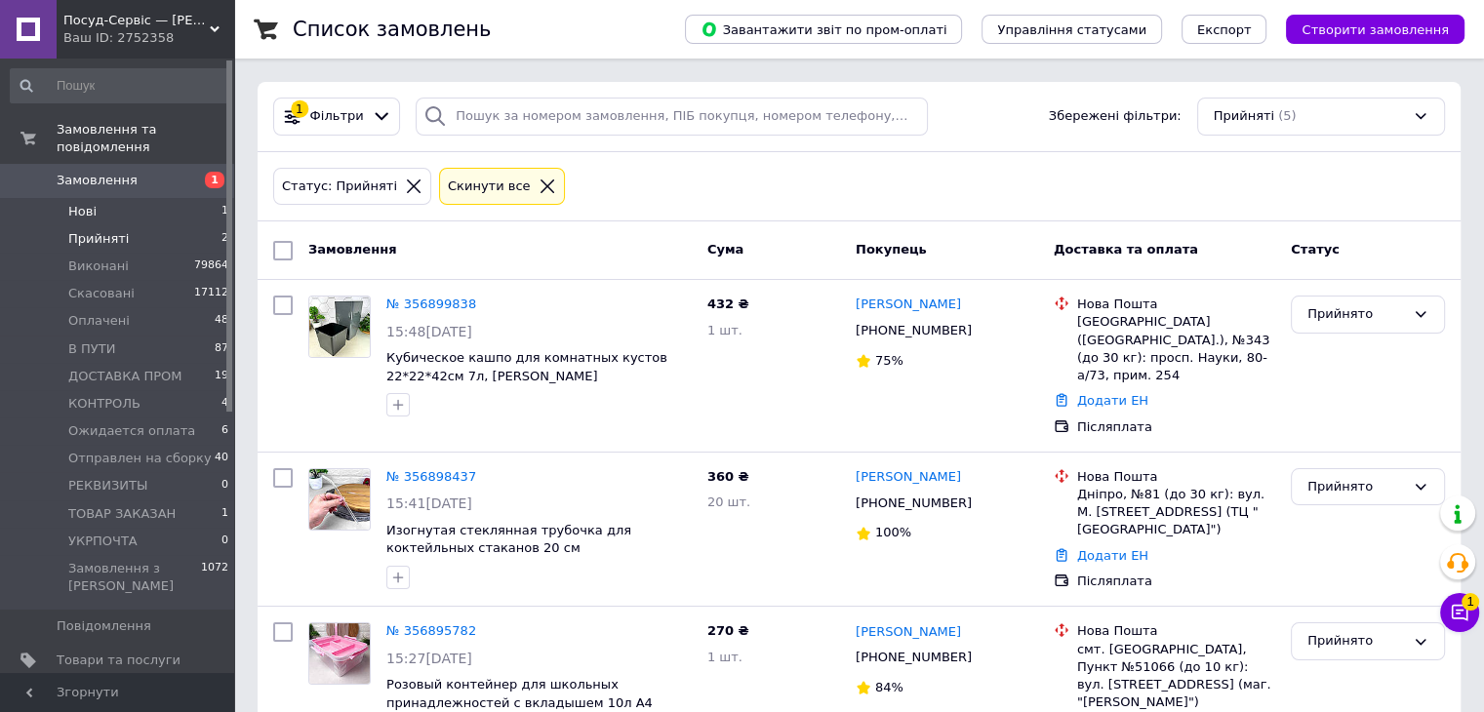
click at [93, 203] on span "Нові" at bounding box center [82, 212] width 28 height 18
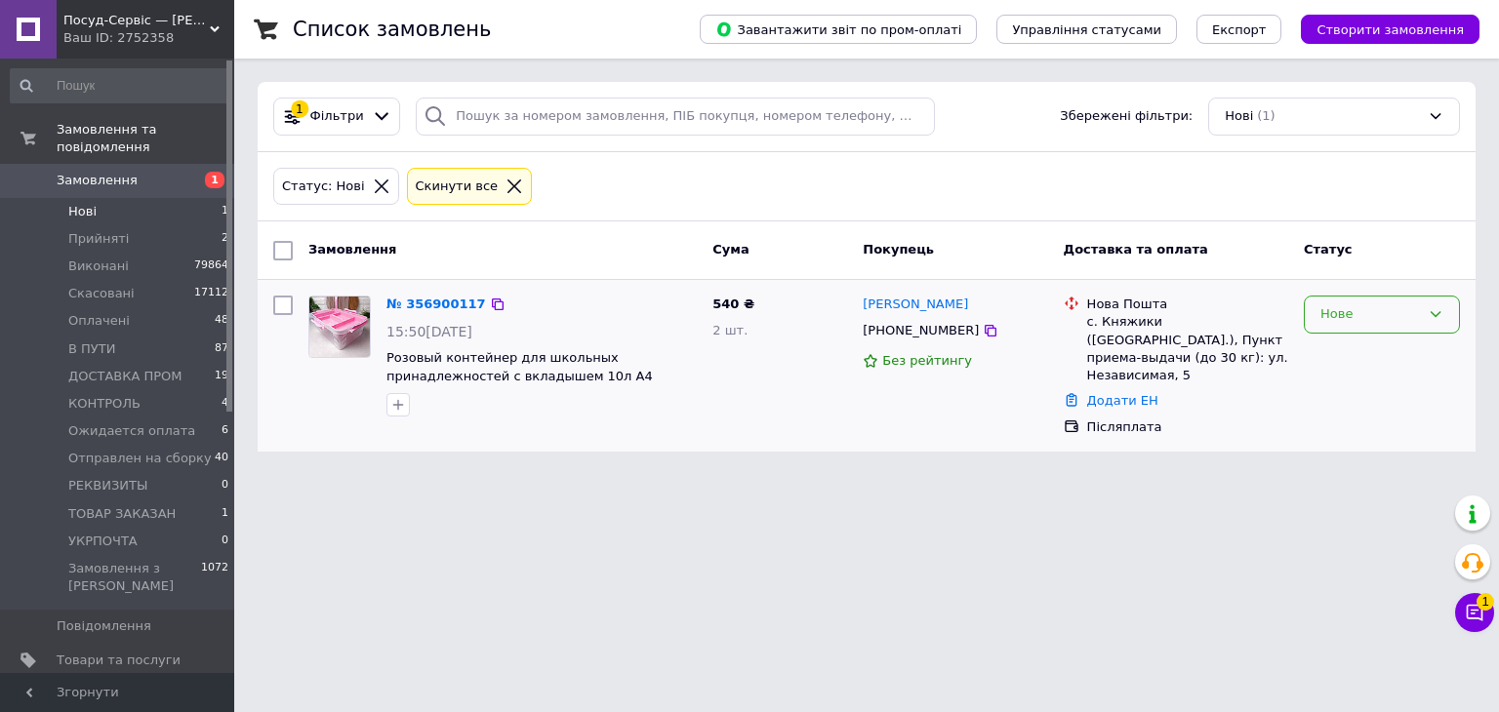
drag, startPoint x: 1362, startPoint y: 305, endPoint x: 1367, endPoint y: 315, distance: 10.9
click at [1362, 306] on div "Нове" at bounding box center [1370, 314] width 100 height 20
click at [1376, 359] on li "Прийнято" at bounding box center [1382, 356] width 154 height 36
click at [172, 450] on span "Отправлен на сборку" at bounding box center [139, 459] width 143 height 18
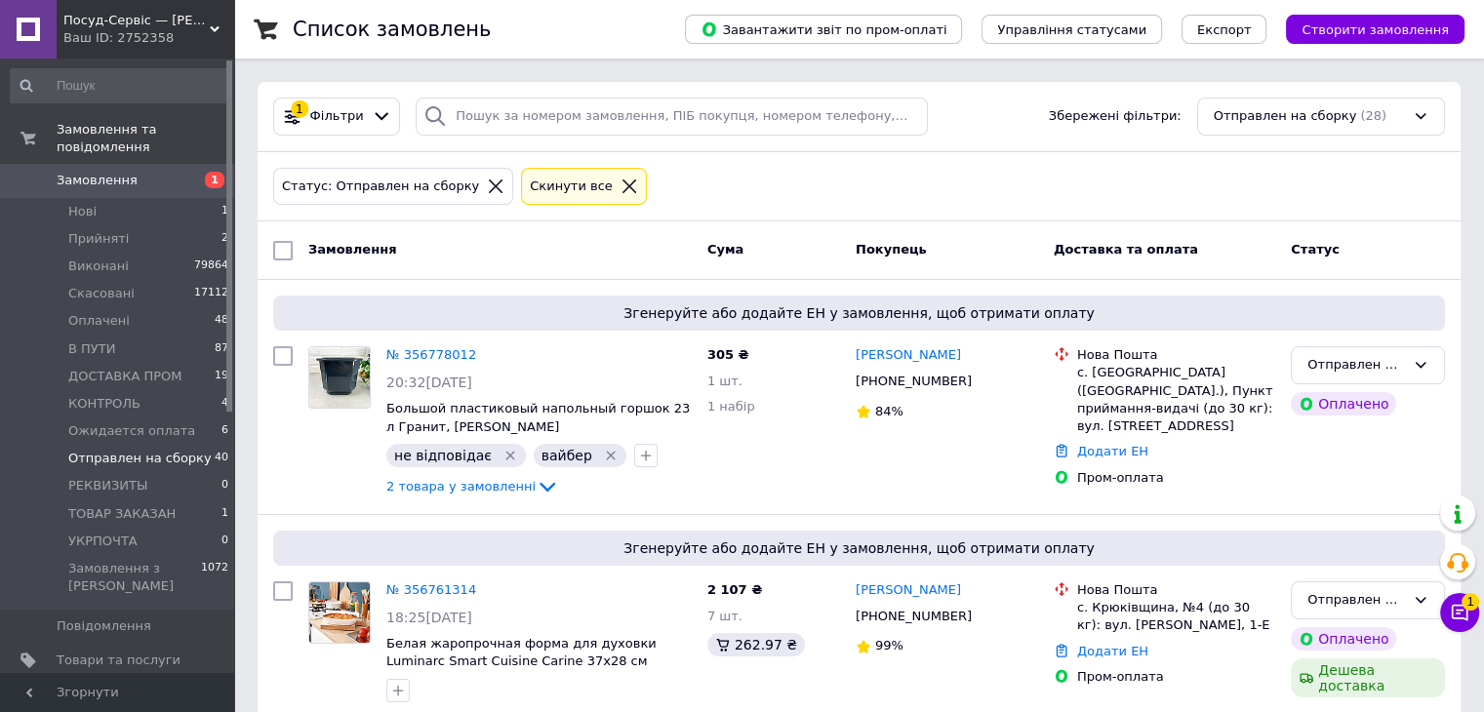
click at [146, 164] on link "Замовлення 1" at bounding box center [120, 180] width 240 height 33
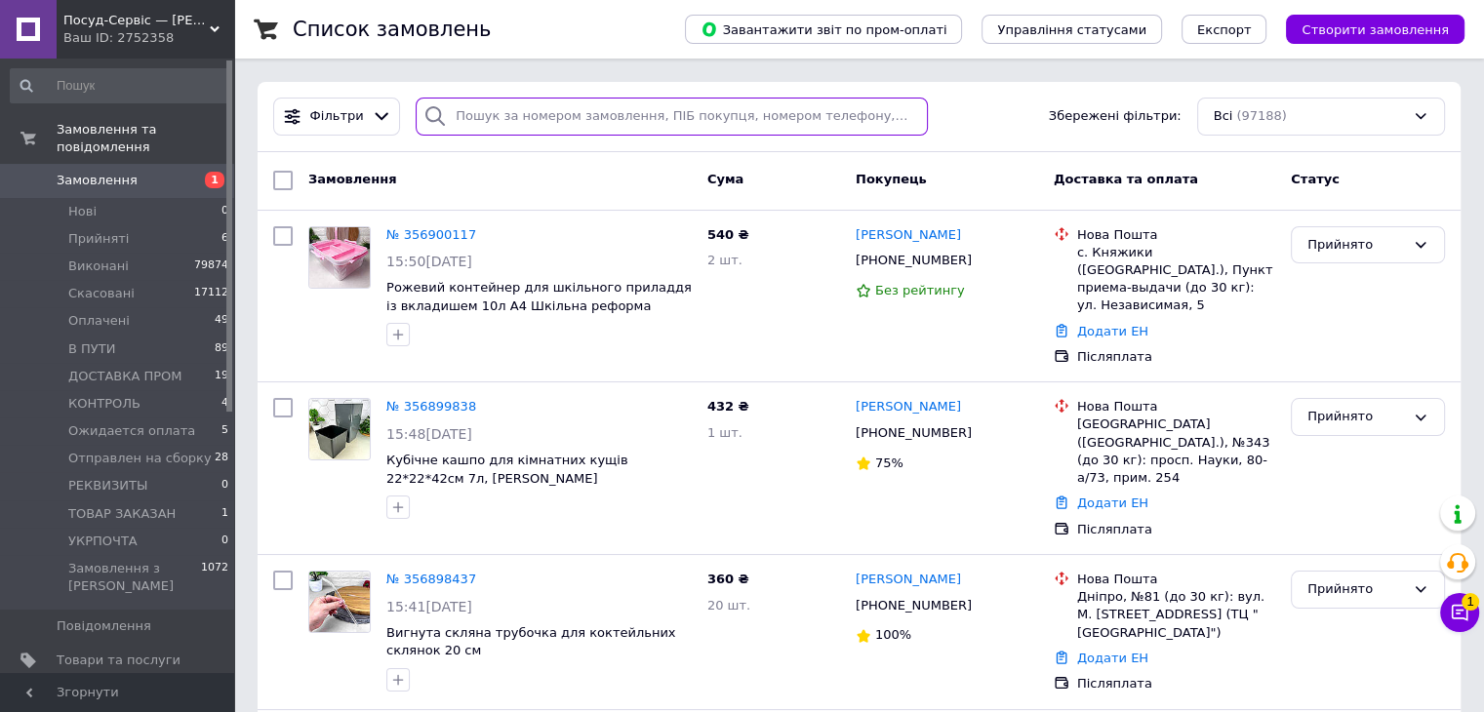
click at [629, 109] on input "search" at bounding box center [672, 117] width 512 height 38
paste input "0968090795"
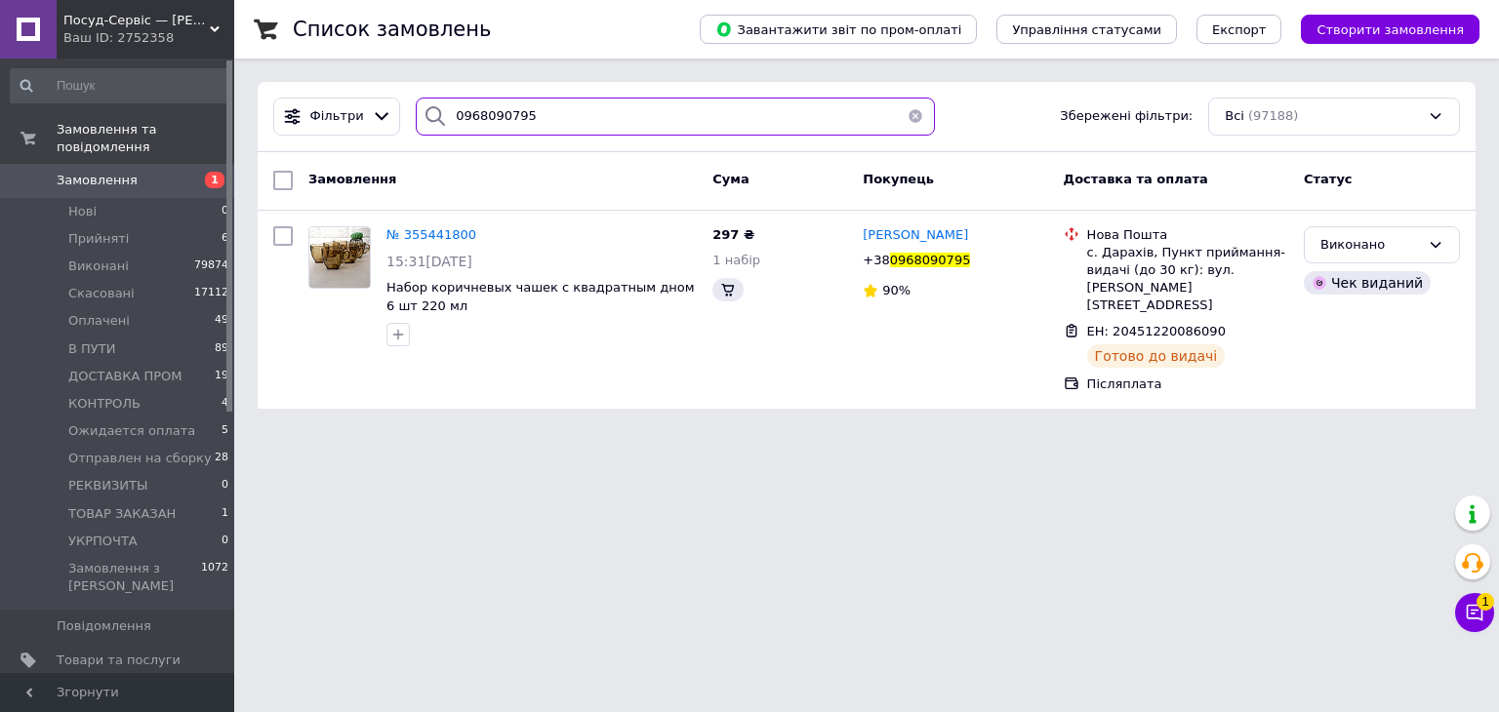
click at [476, 114] on input "0968090795" at bounding box center [675, 117] width 519 height 38
type input "0968090795"
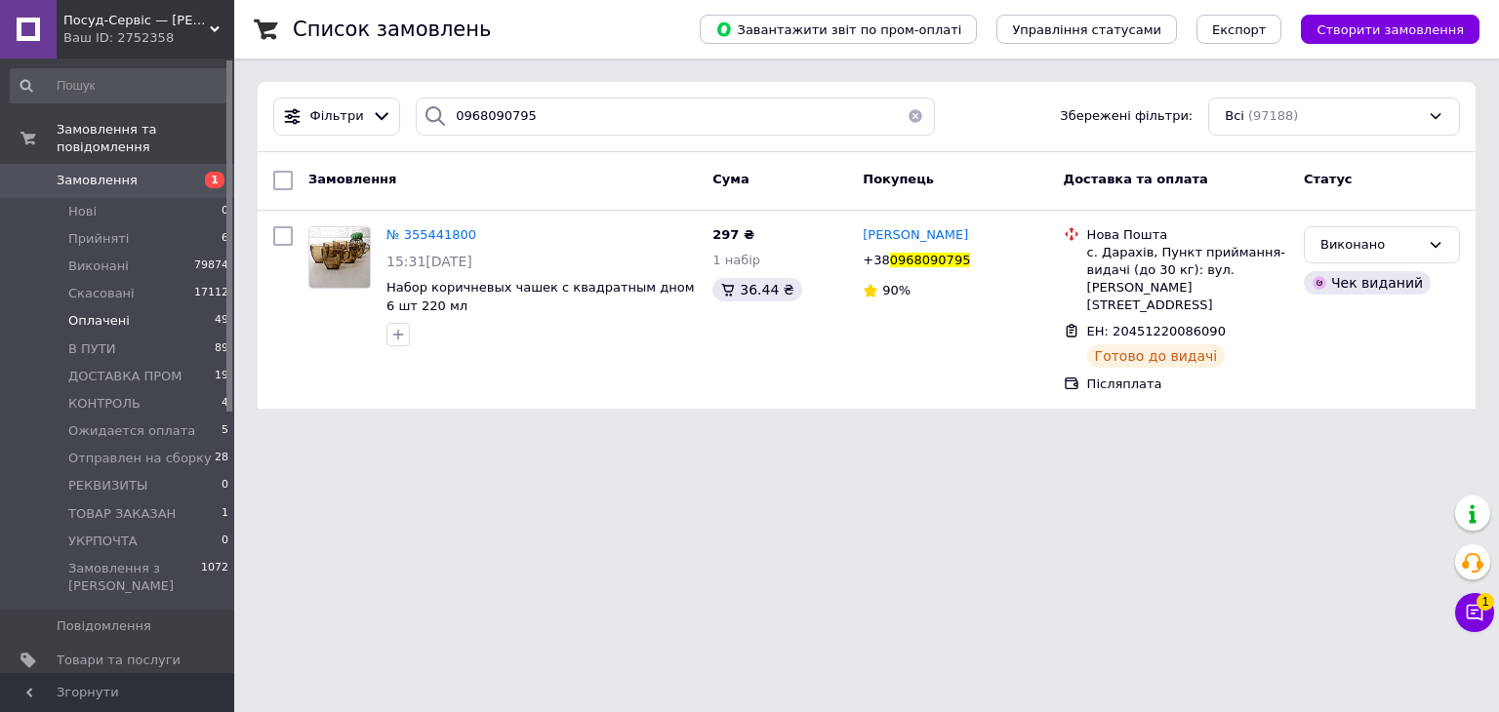
click at [116, 312] on span "Оплачені" at bounding box center [98, 321] width 61 height 18
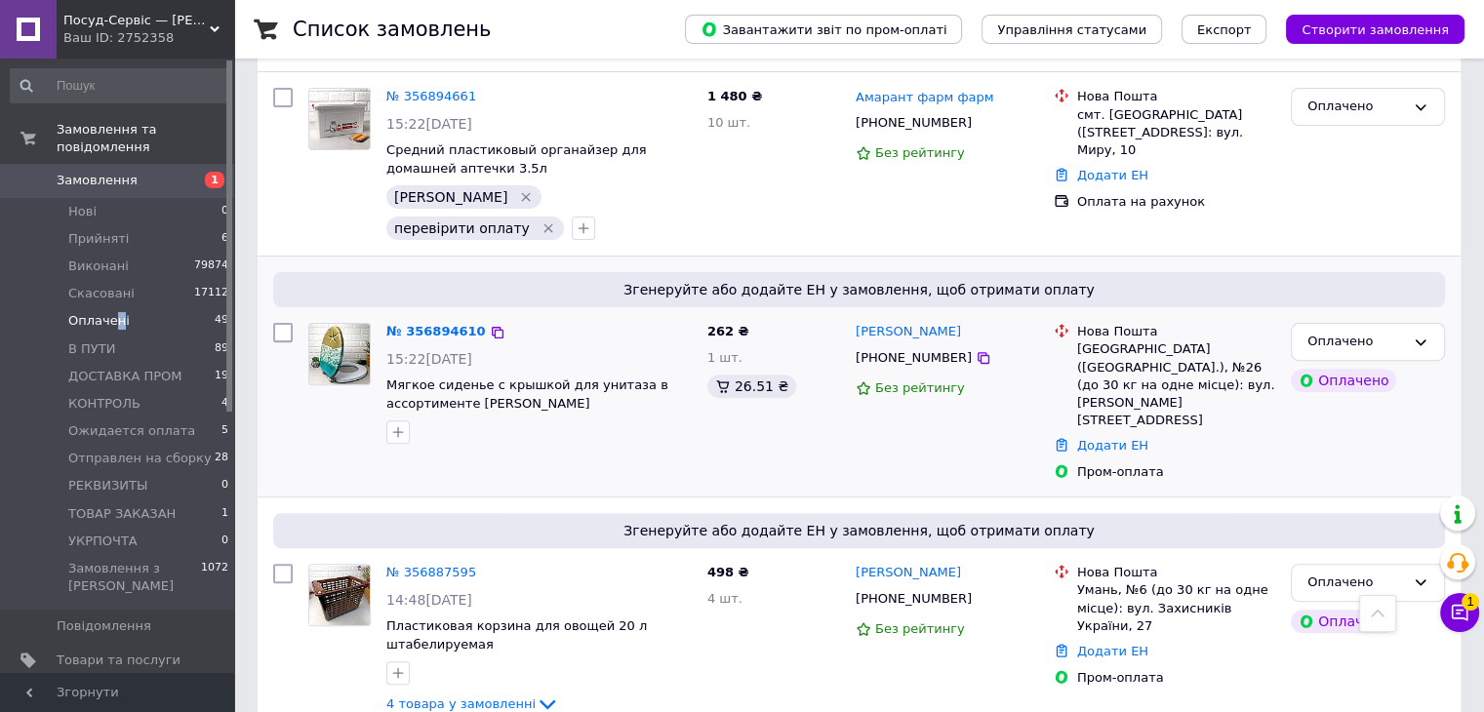
scroll to position [488, 0]
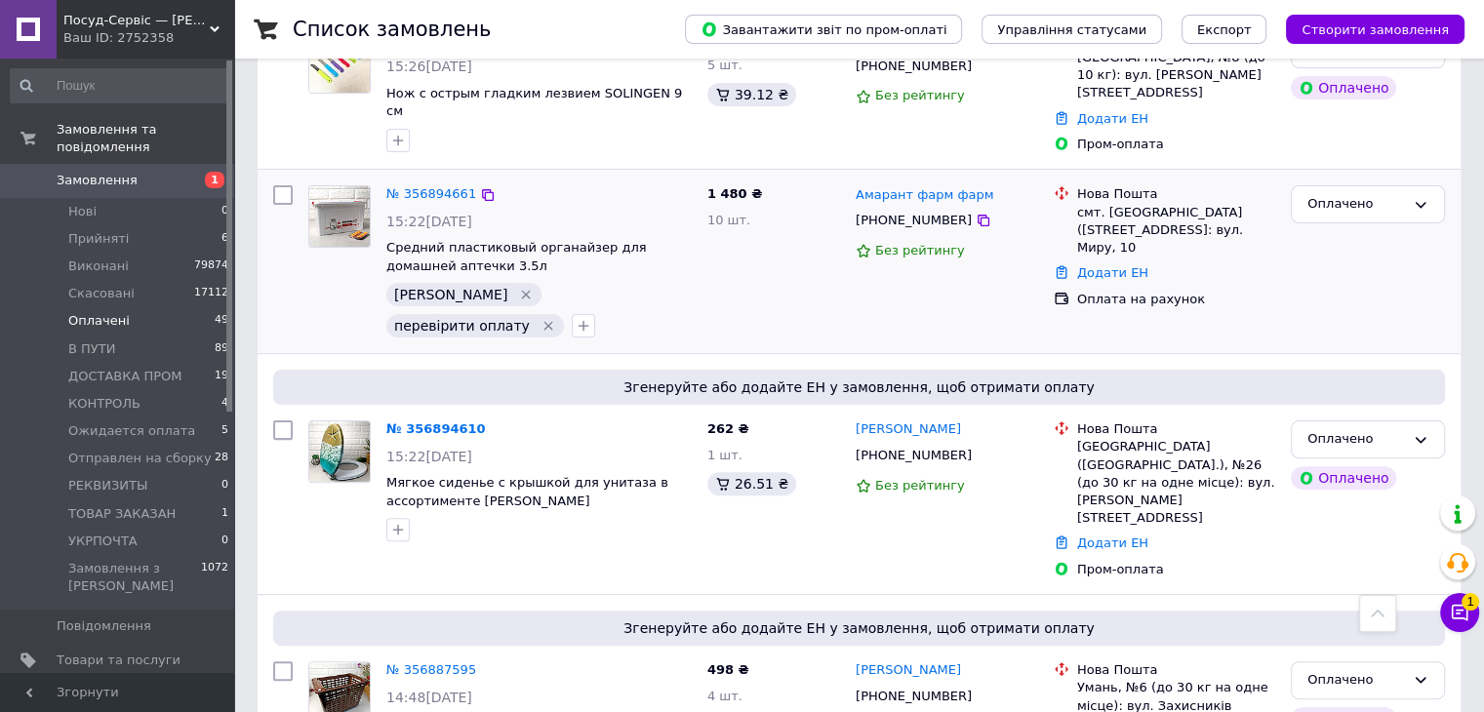
click at [541, 318] on icon "Видалити мітку" at bounding box center [549, 326] width 16 height 16
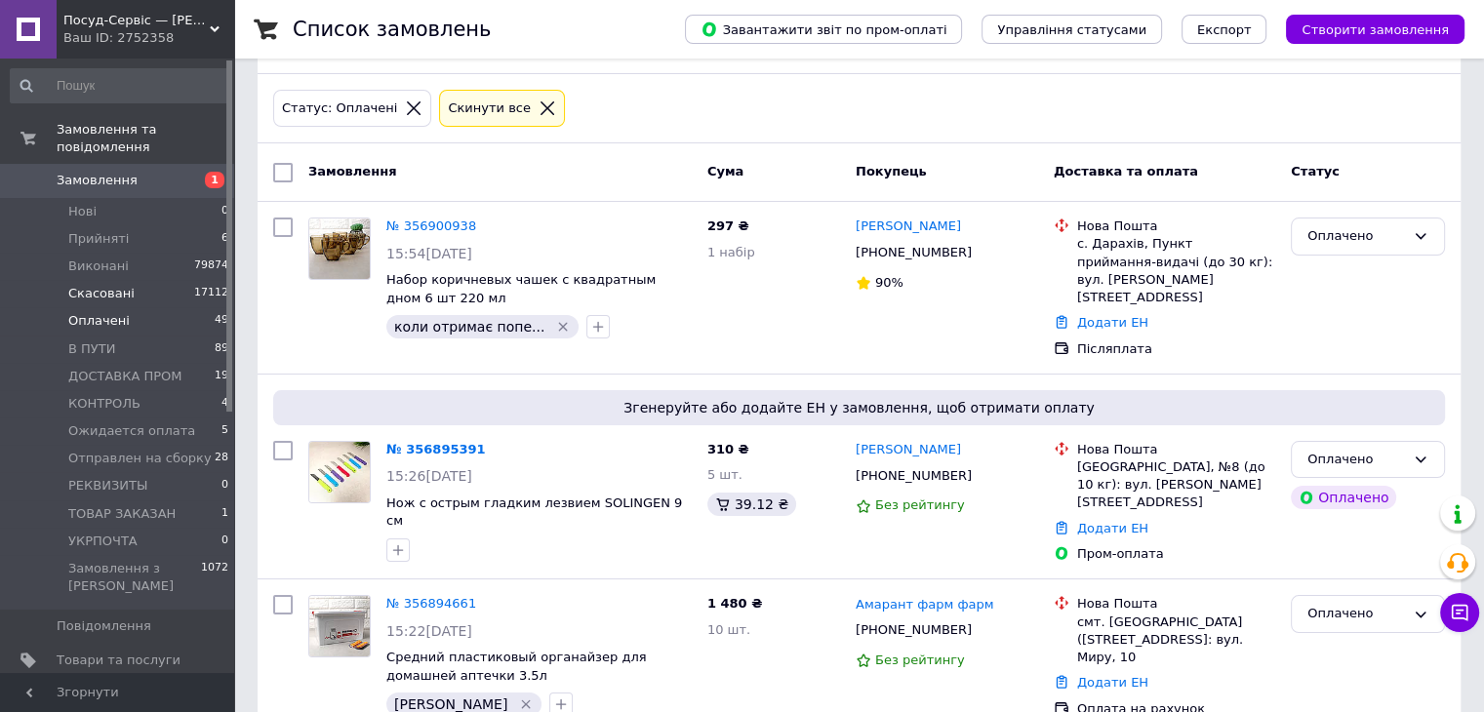
scroll to position [0, 0]
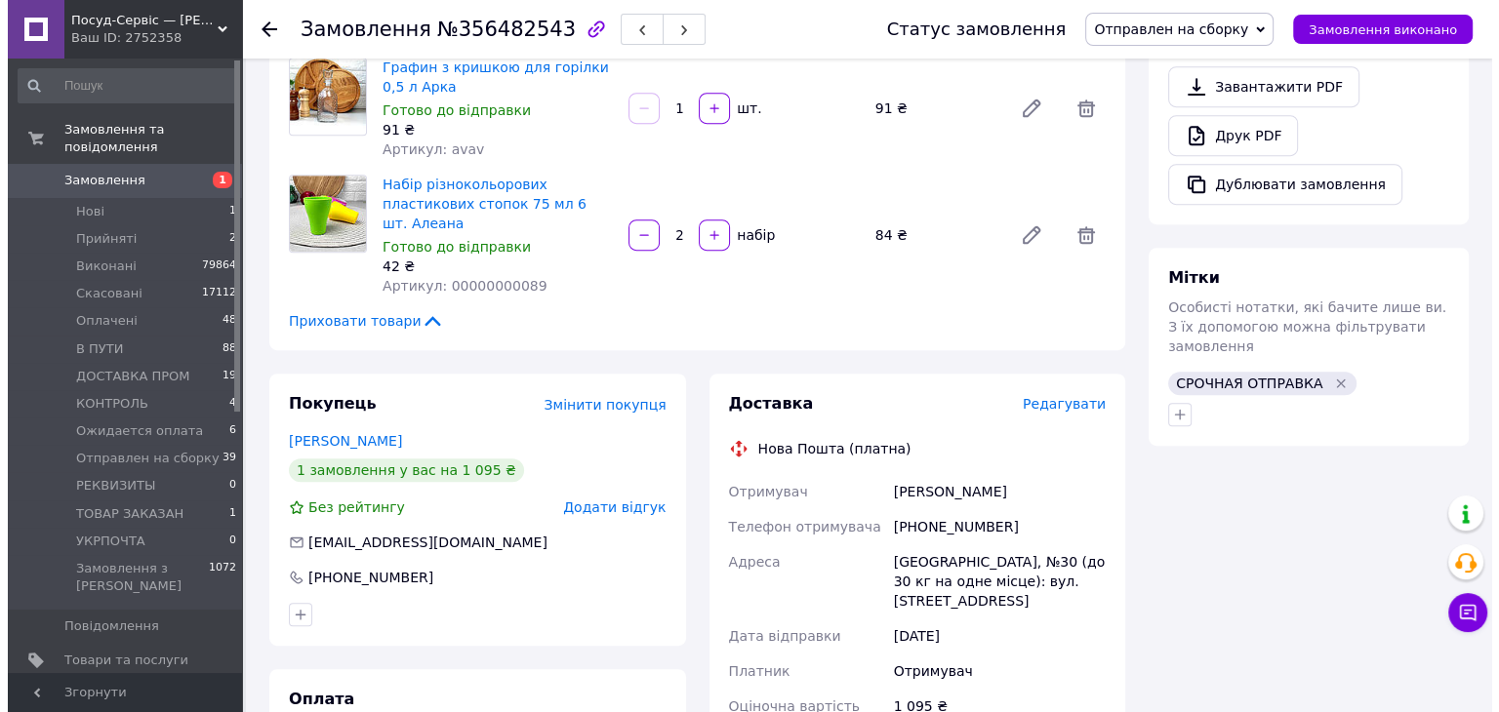
scroll to position [976, 0]
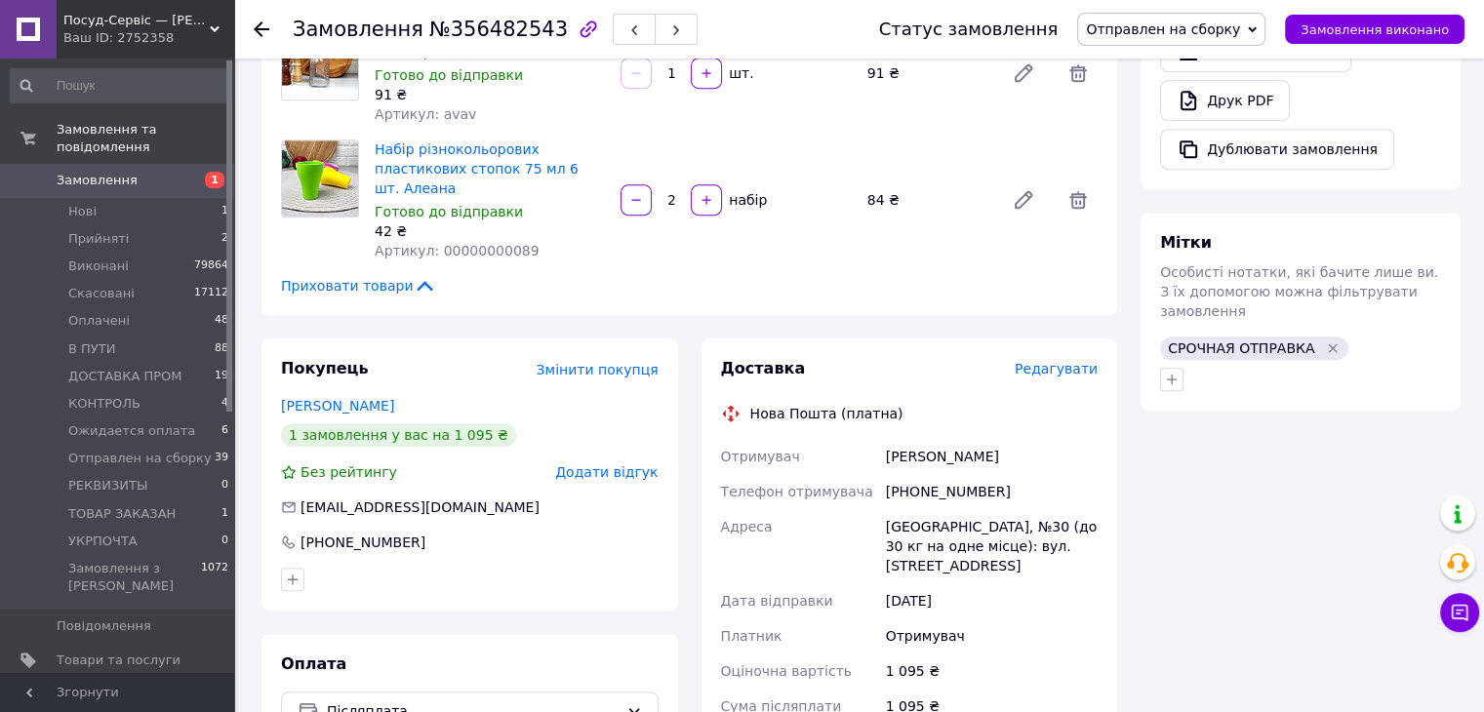
click at [1037, 361] on span "Редагувати" at bounding box center [1056, 369] width 83 height 16
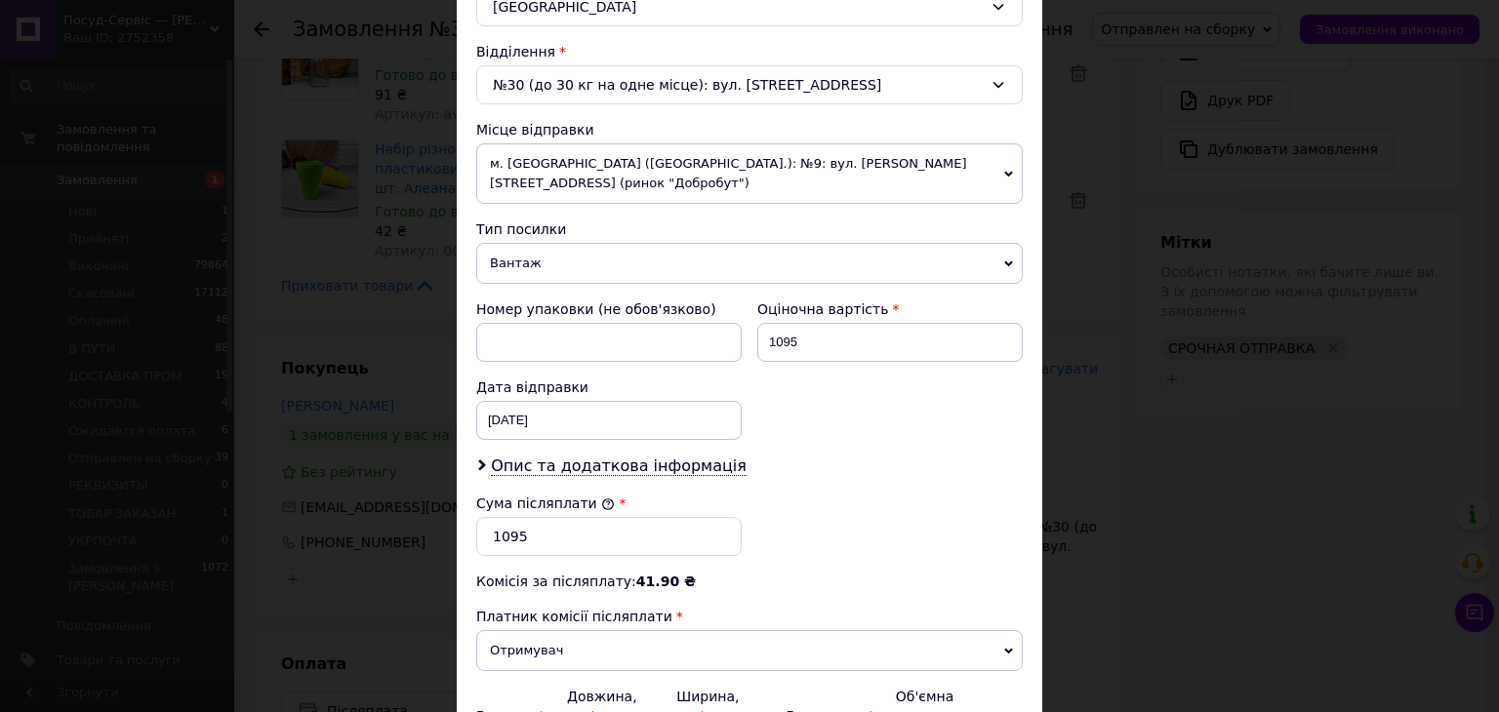
scroll to position [683, 0]
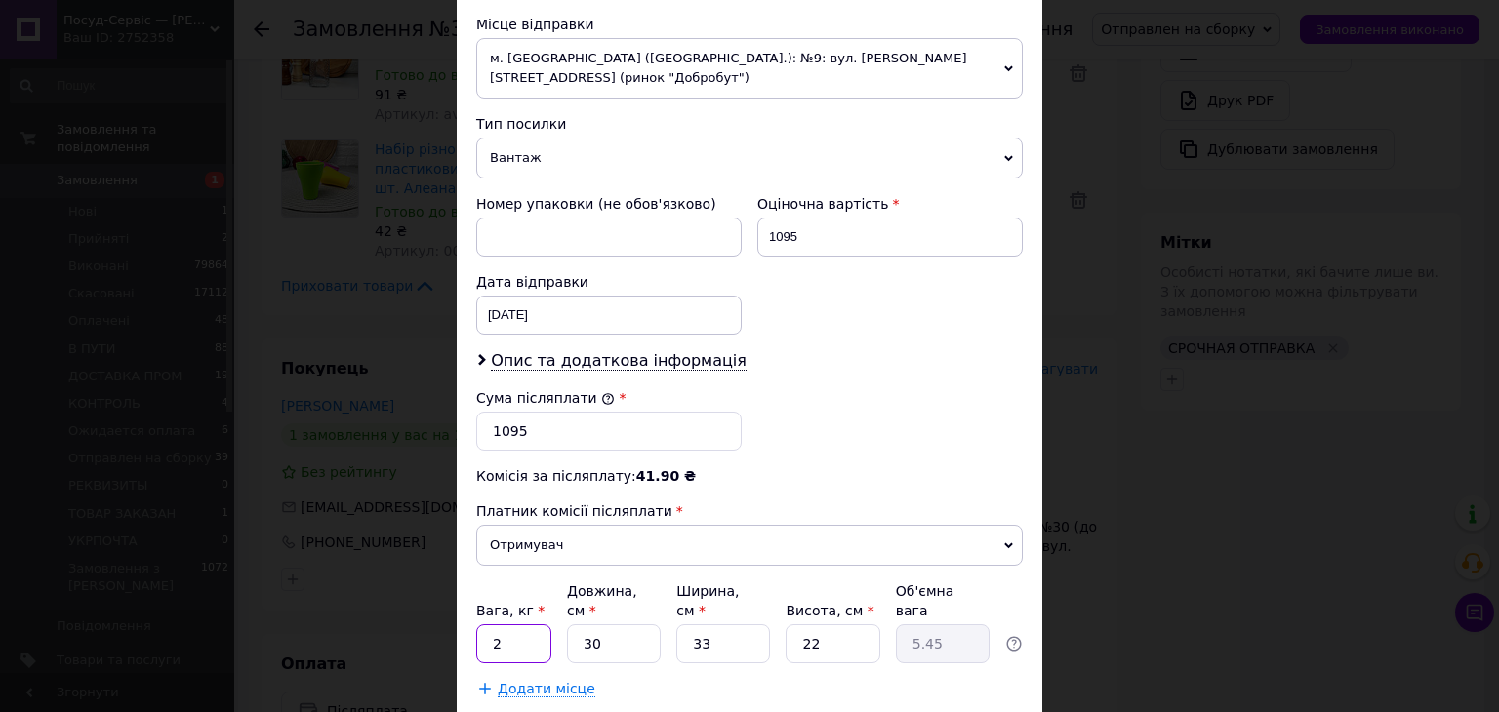
click at [526, 624] on input "2" at bounding box center [513, 643] width 75 height 39
type input "8"
click at [596, 624] on input "30" at bounding box center [614, 643] width 94 height 39
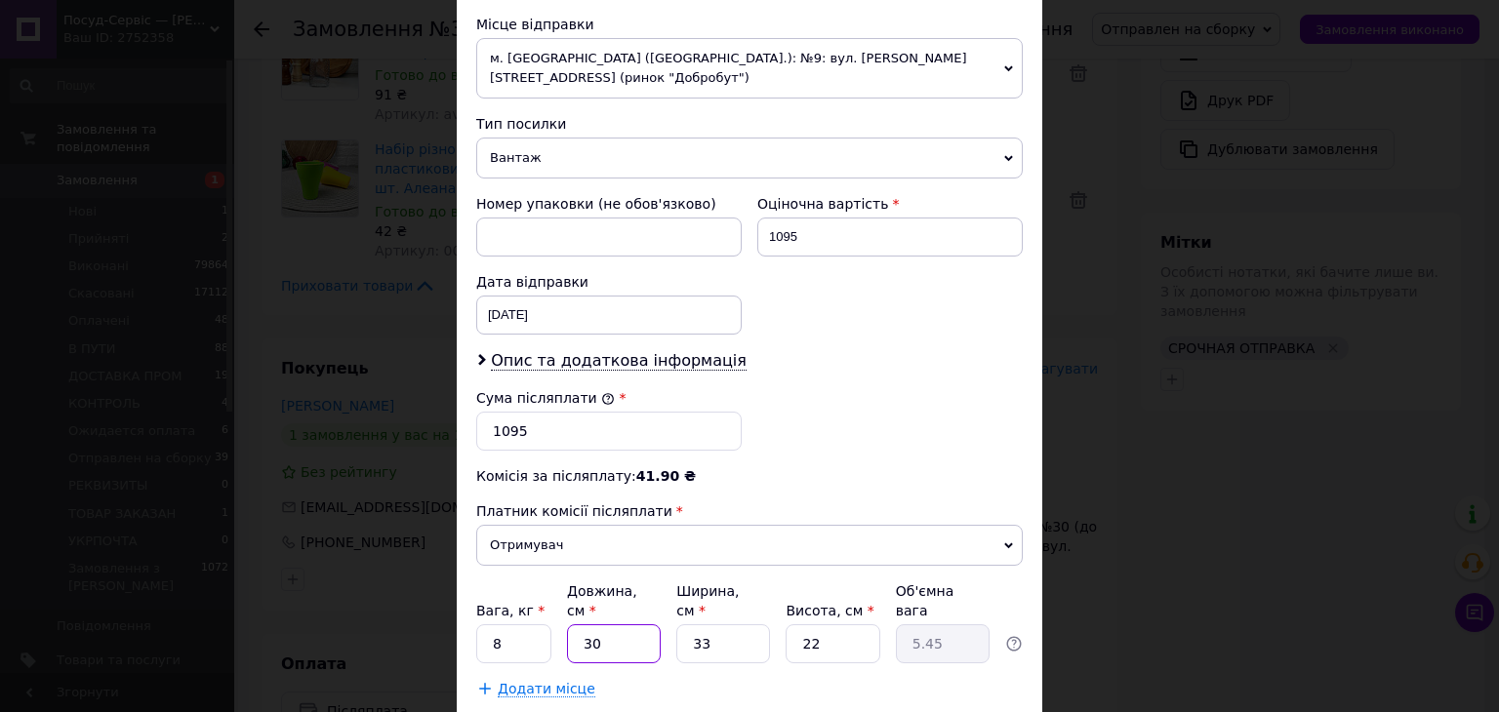
type input "4"
type input "0.73"
type input "40"
type input "7.26"
type input "40"
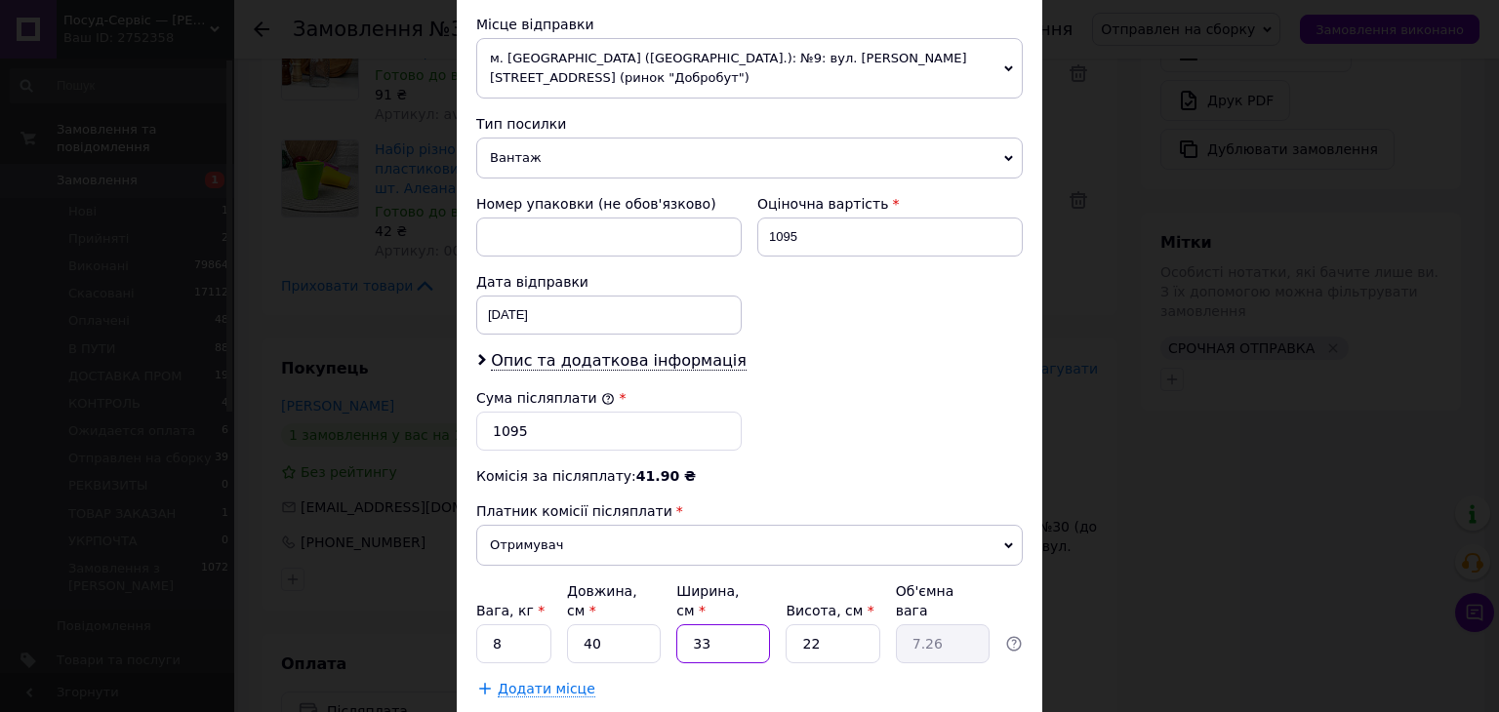
click at [726, 624] on input "33" at bounding box center [723, 643] width 94 height 39
type input "333"
type input "73.26"
type input "3335"
type input "733.7"
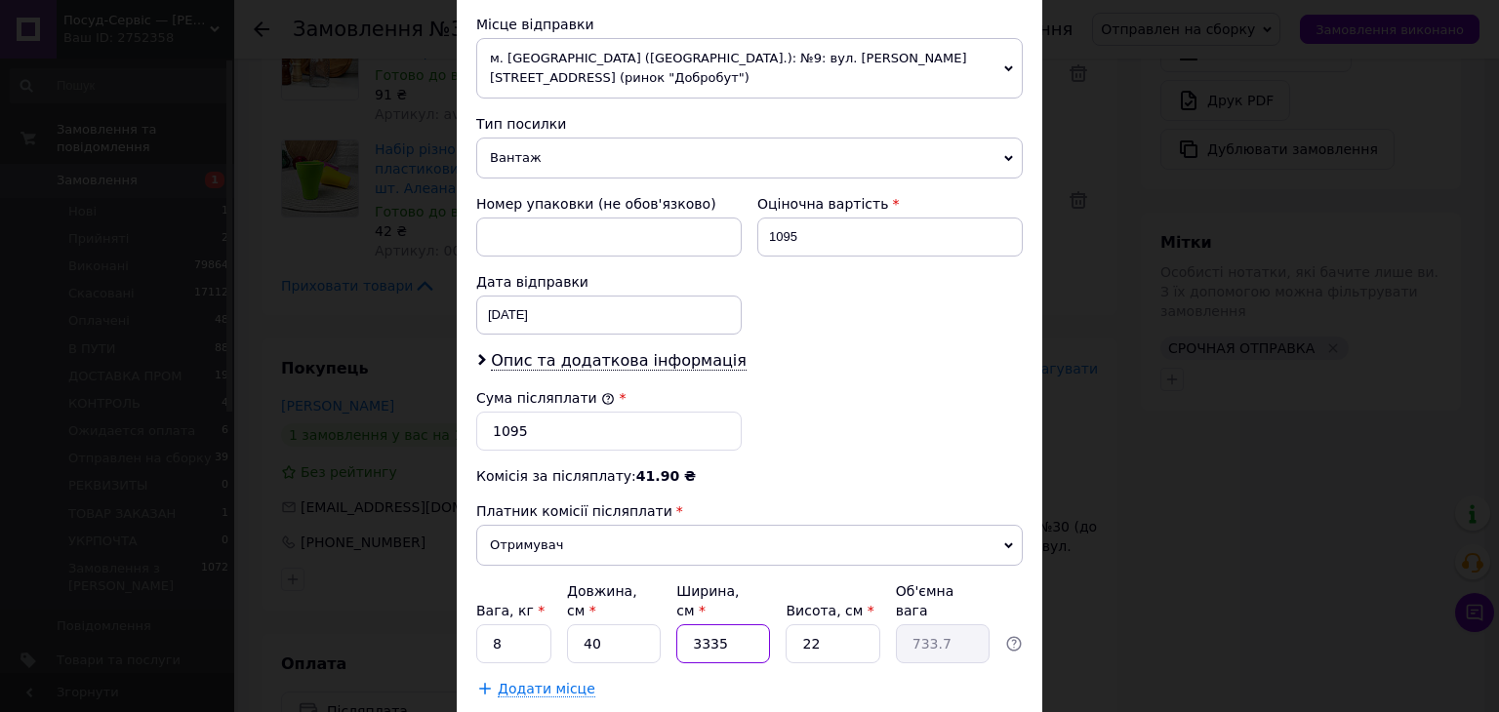
click at [685, 624] on input "3335" at bounding box center [723, 643] width 94 height 39
click at [679, 624] on input "3335" at bounding box center [723, 643] width 94 height 39
type input "3"
type input "0.66"
type input "35"
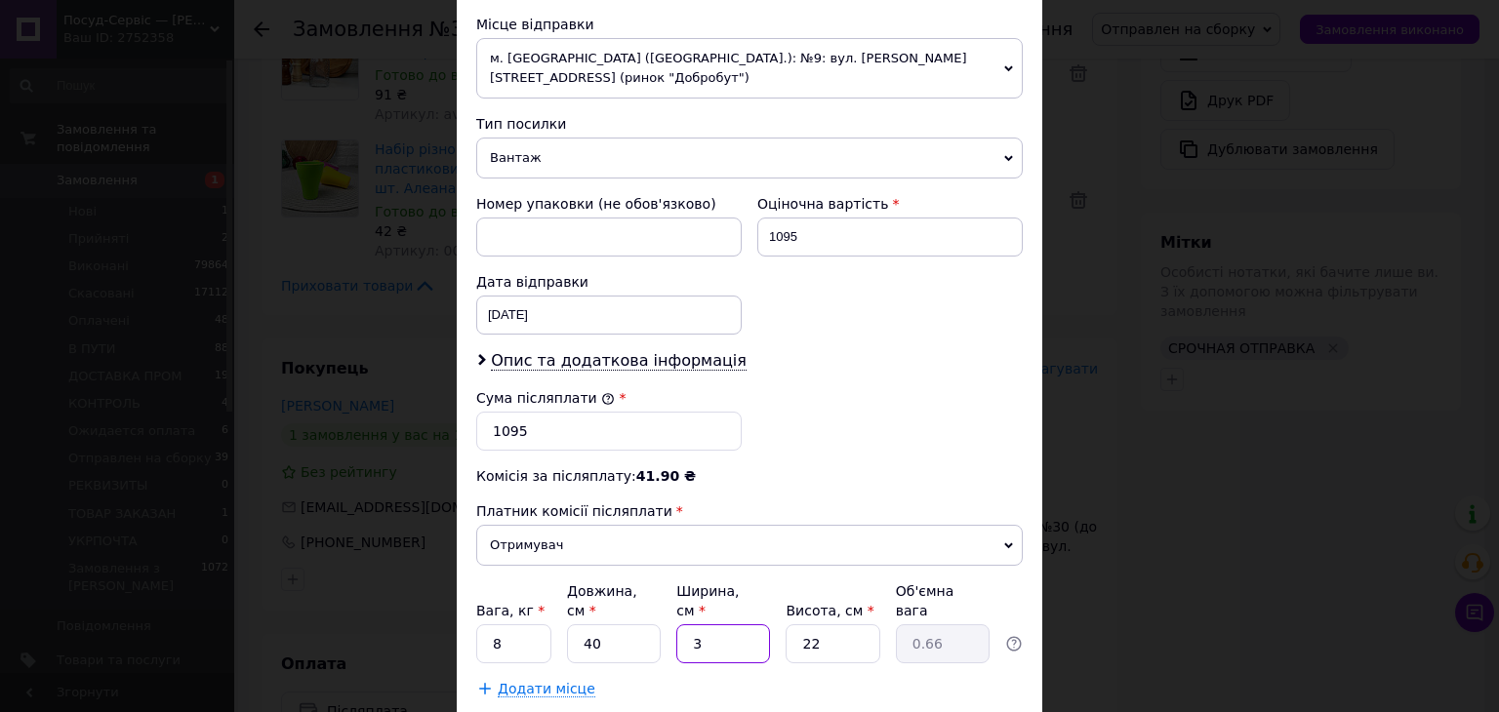
type input "7.7"
type input "35"
click at [814, 624] on input "22" at bounding box center [832, 643] width 94 height 39
type input "3"
type input "1.05"
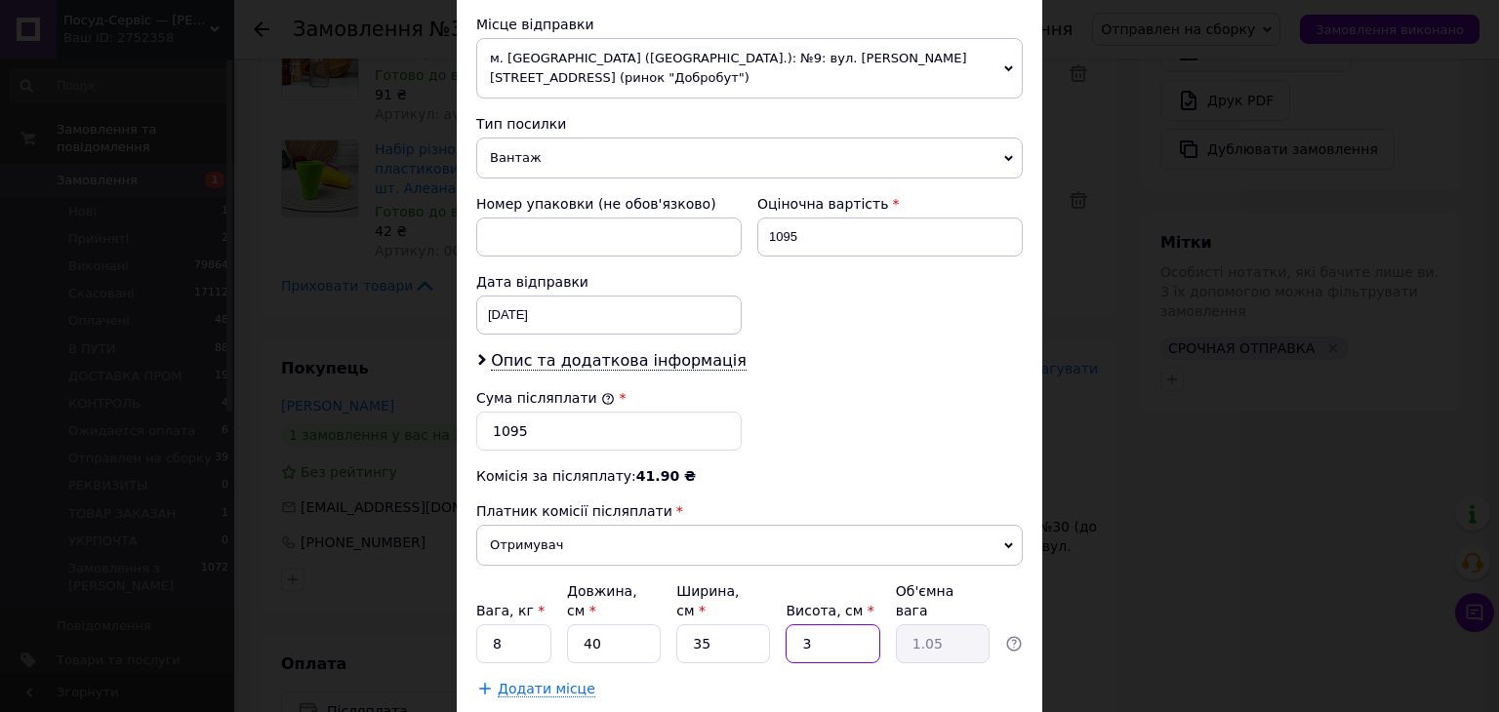
click at [814, 624] on input "3" at bounding box center [832, 643] width 94 height 39
type input "35"
type input "12.25"
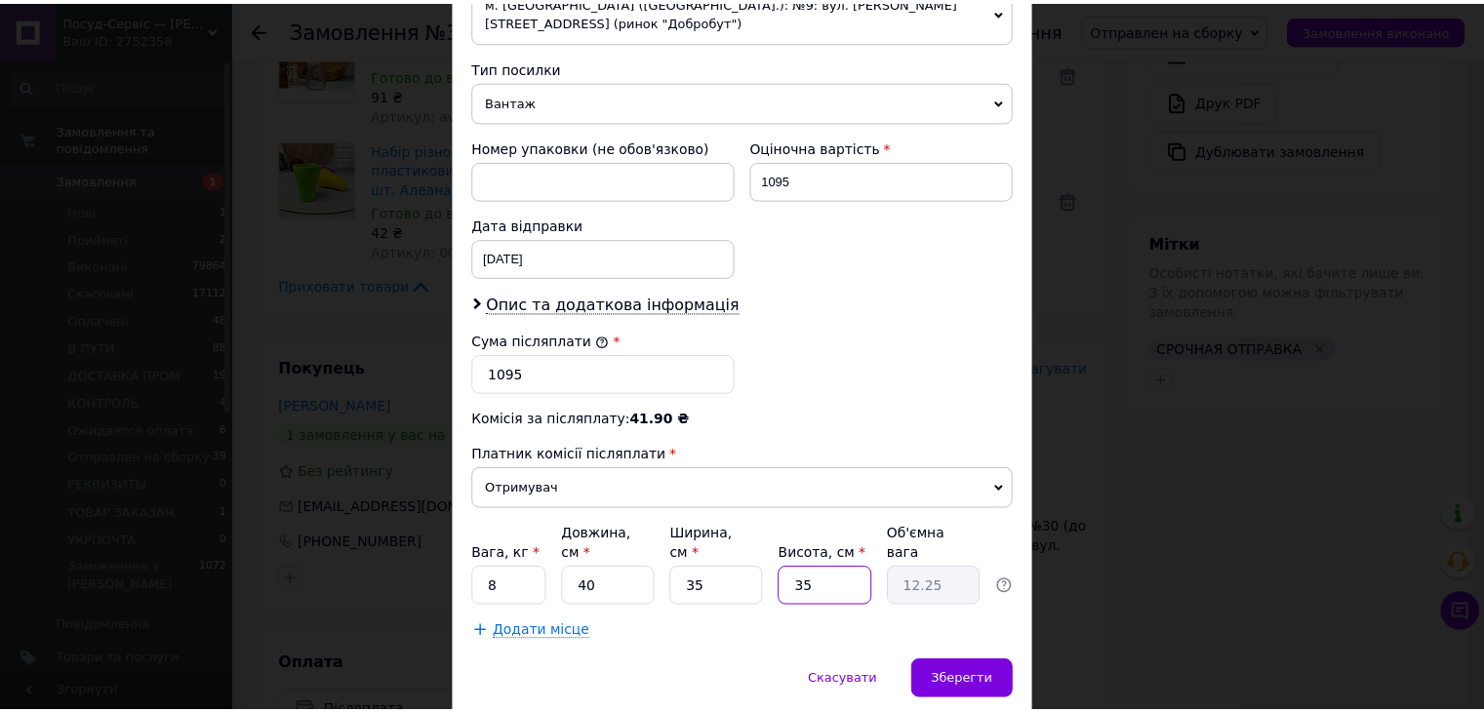
scroll to position [771, 0]
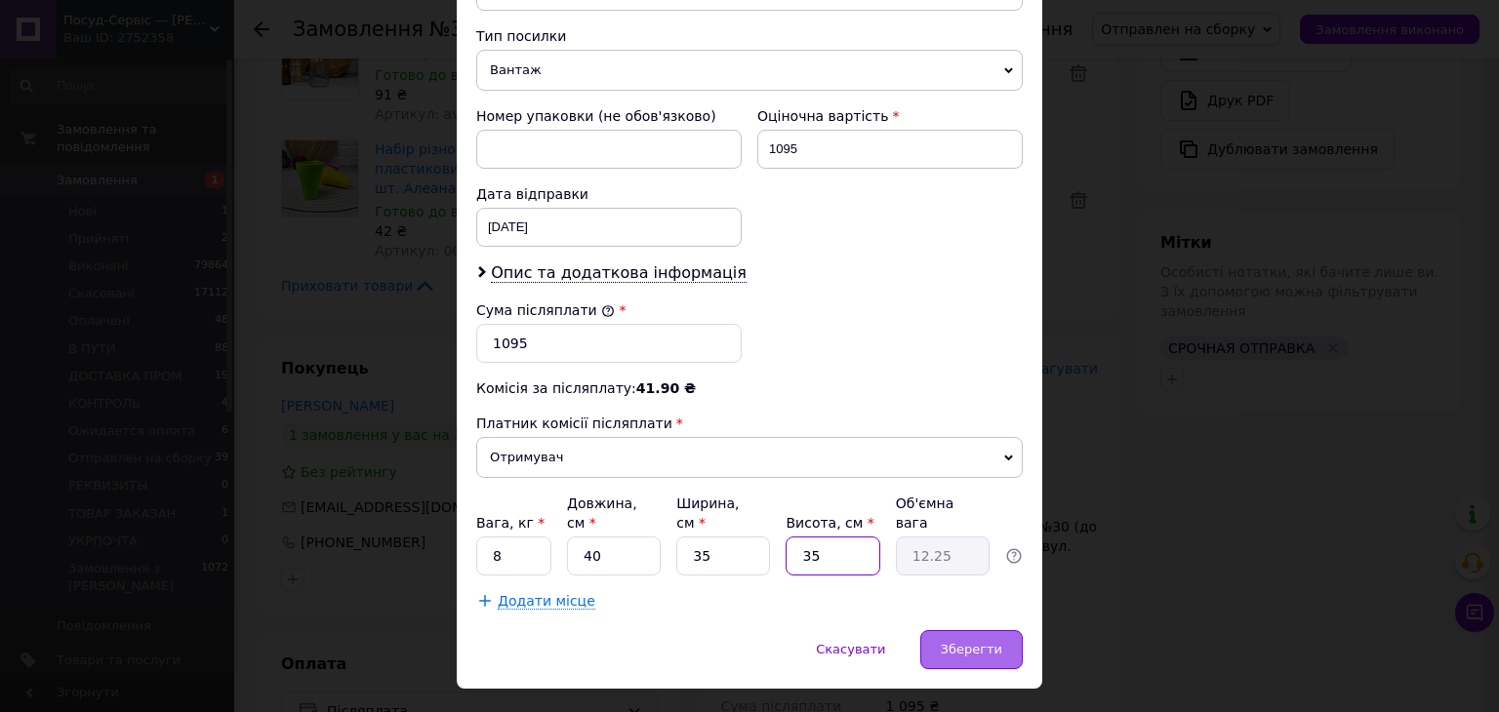
type input "35"
click at [984, 642] on span "Зберегти" at bounding box center [971, 649] width 61 height 15
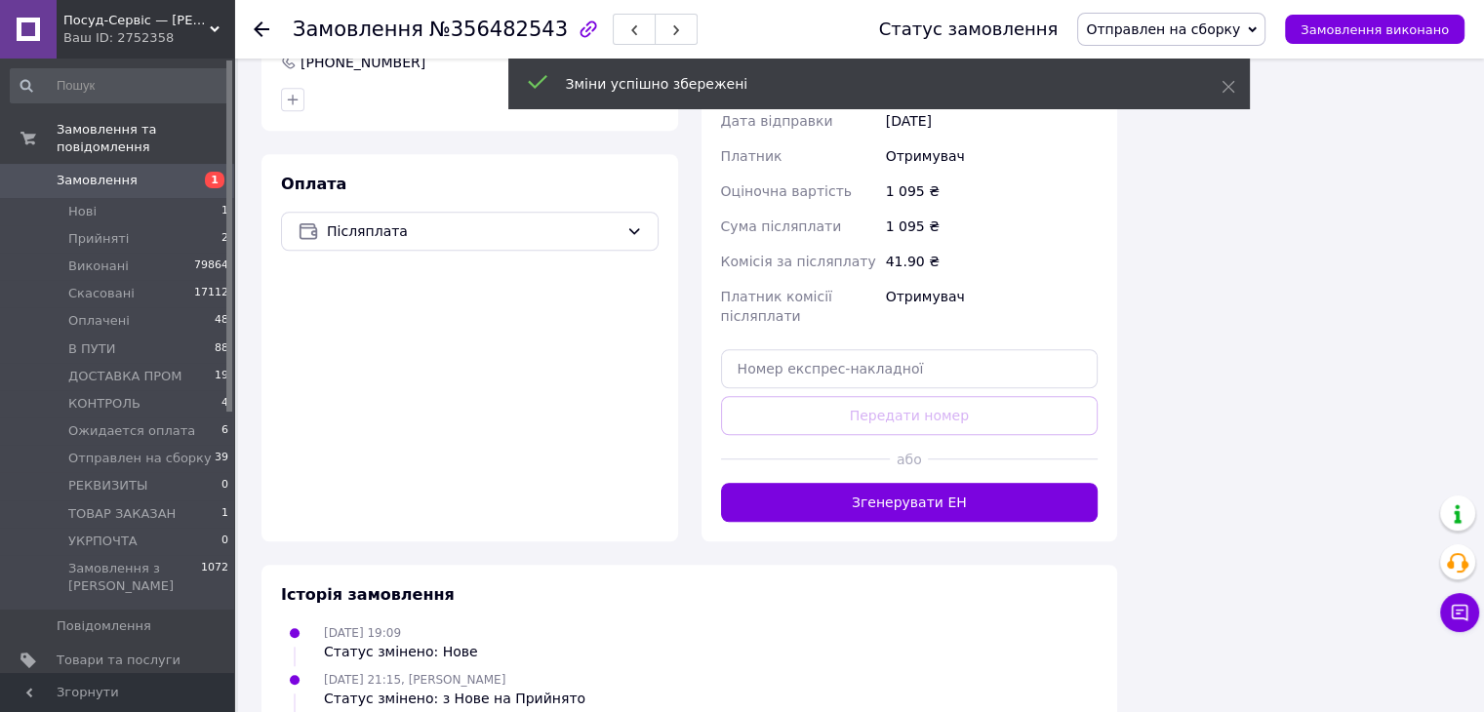
scroll to position [1464, 0]
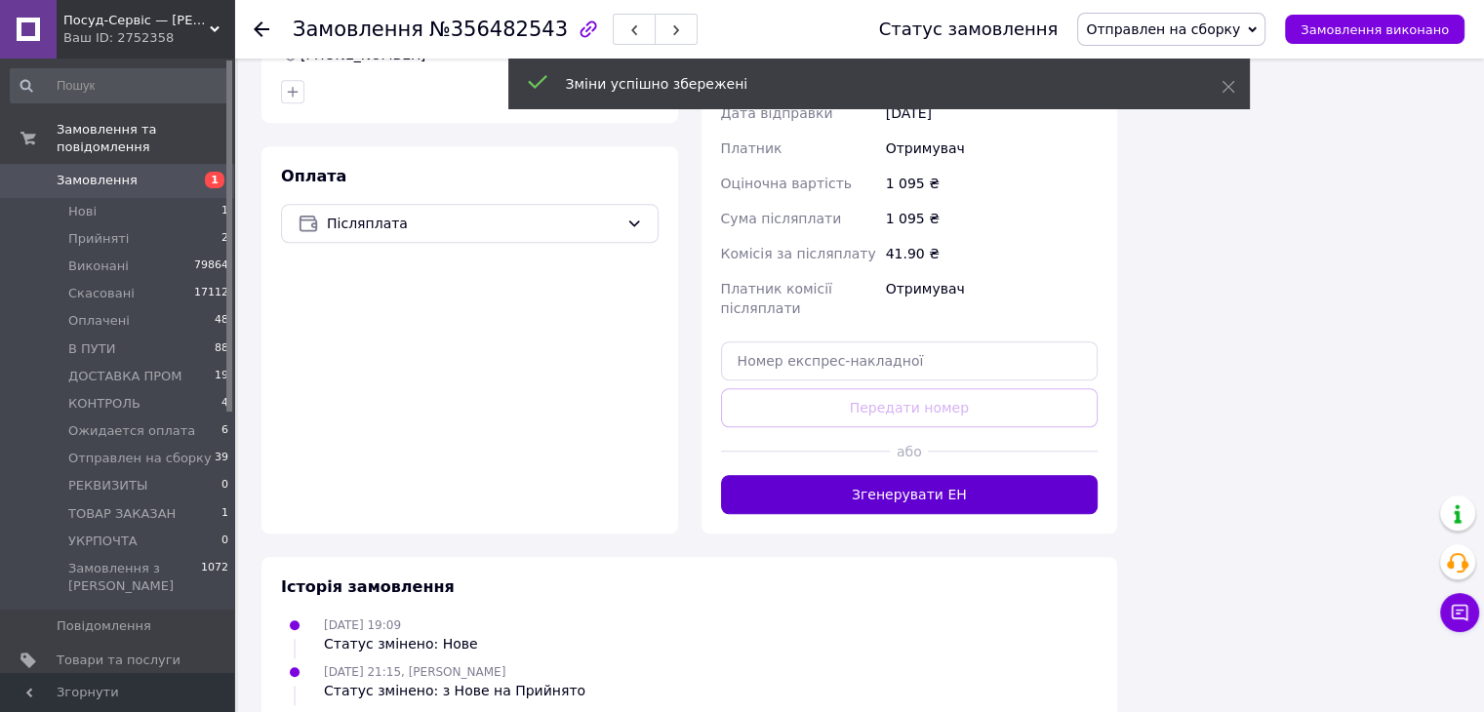
click at [843, 475] on button "Згенерувати ЕН" at bounding box center [910, 494] width 378 height 39
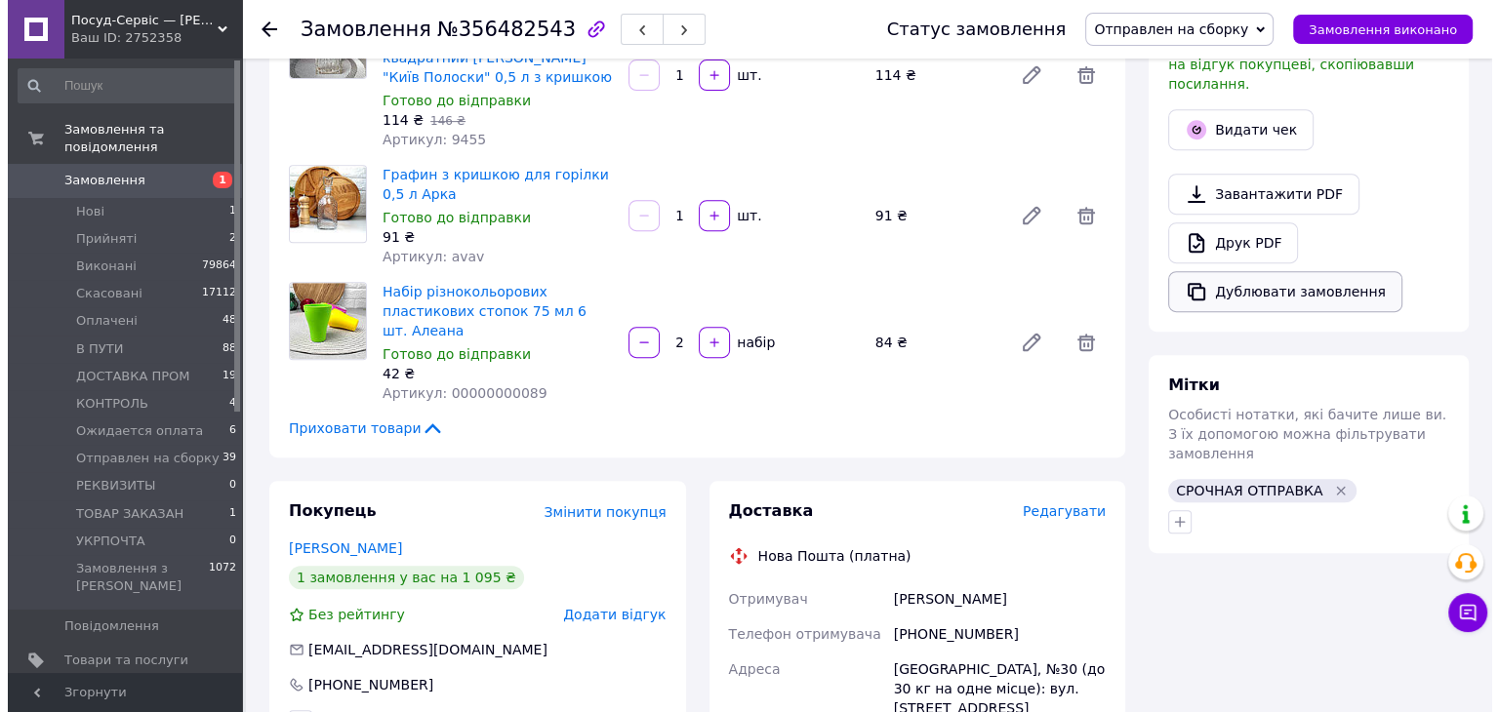
scroll to position [781, 0]
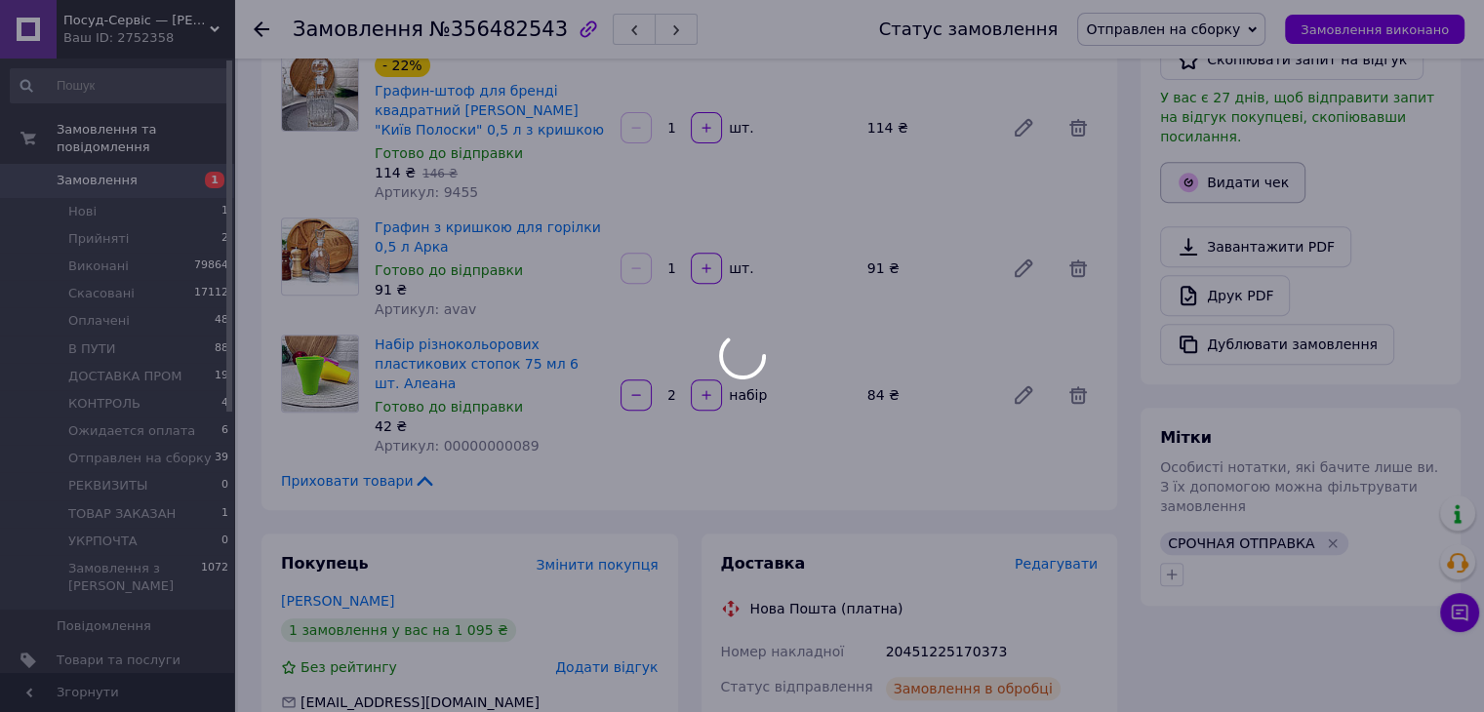
click at [1224, 162] on button "Видати чек" at bounding box center [1232, 182] width 145 height 41
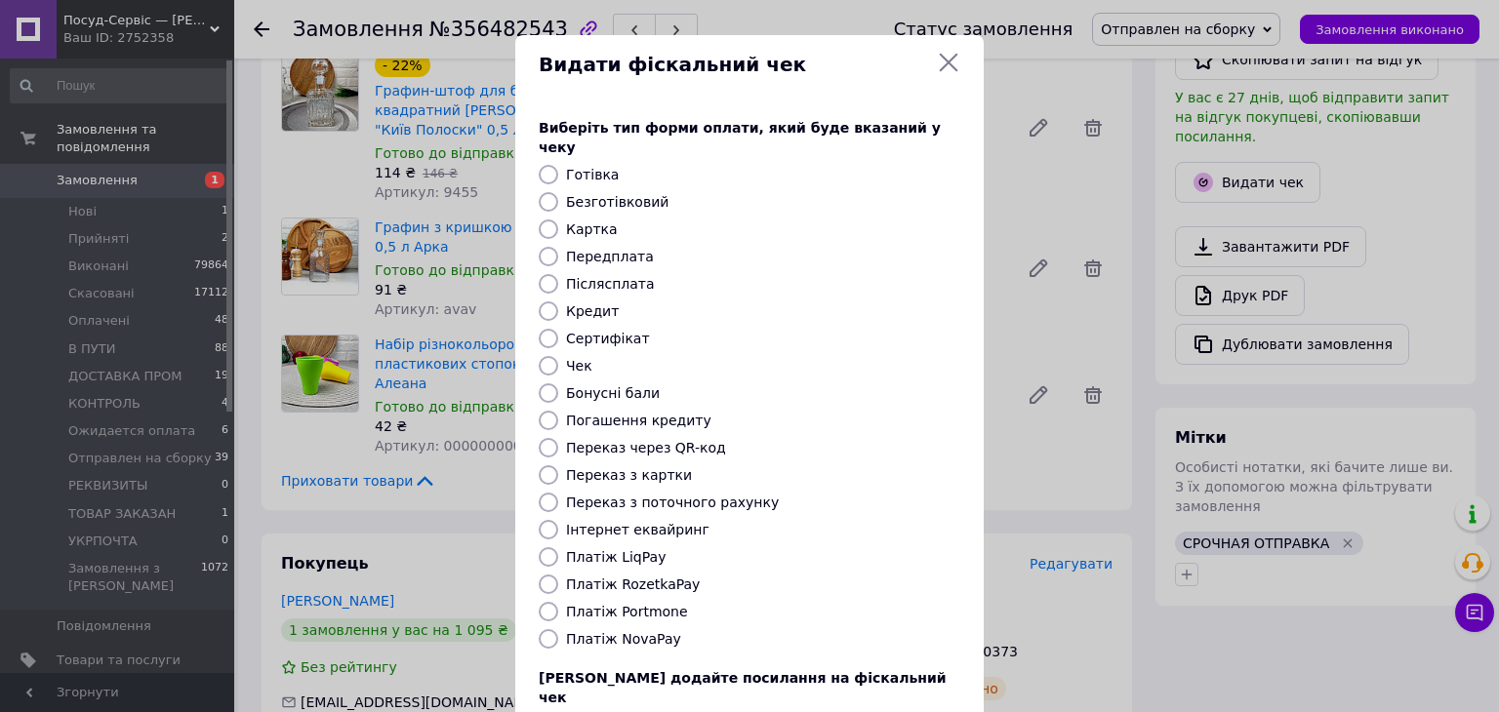
click at [619, 577] on label "Платіж RozetkaPay" at bounding box center [633, 585] width 134 height 16
click at [558, 575] on input "Платіж RozetkaPay" at bounding box center [549, 585] width 20 height 20
radio input "true"
click at [649, 604] on label "Платіж Portmone" at bounding box center [627, 612] width 122 height 16
click at [558, 602] on input "Платіж Portmone" at bounding box center [549, 612] width 20 height 20
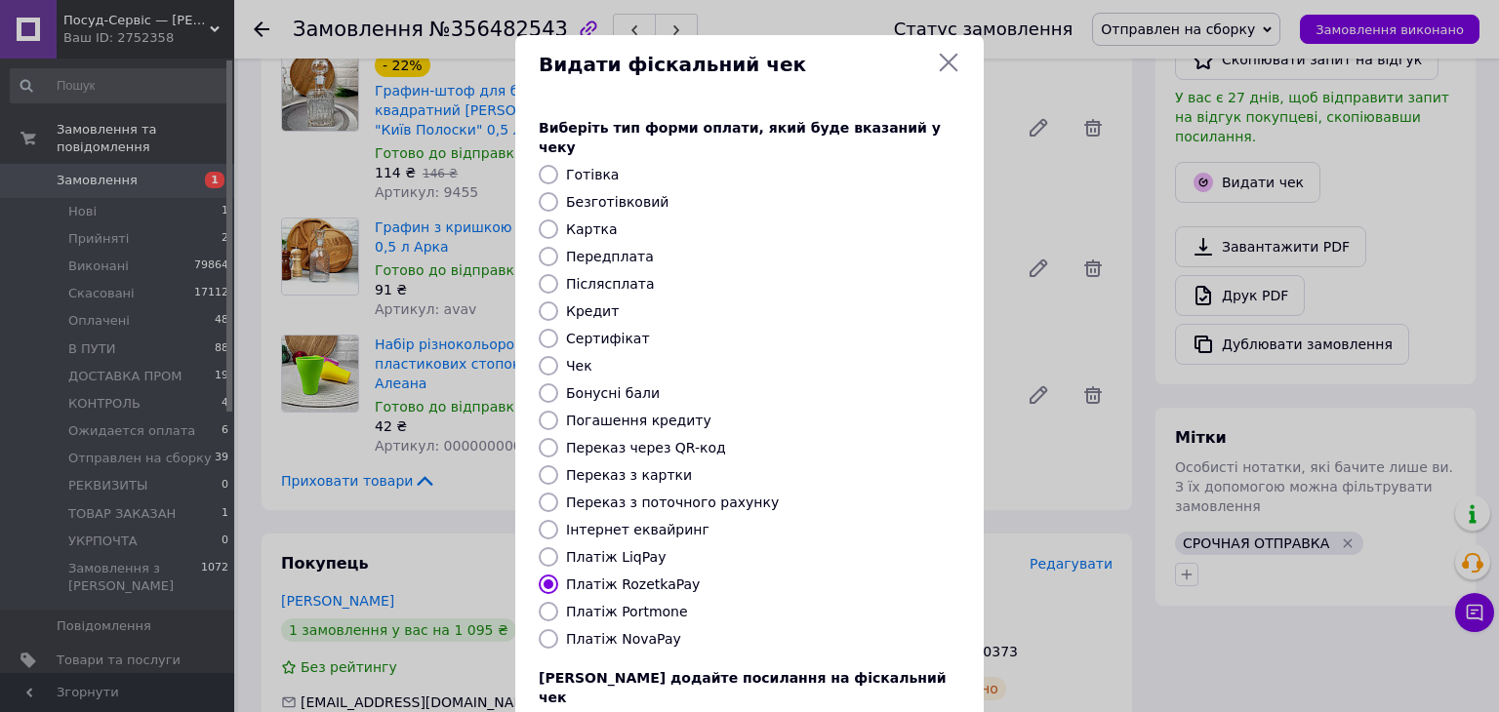
radio input "true"
click at [653, 631] on label "Платіж NovaPay" at bounding box center [623, 639] width 115 height 16
click at [558, 629] on input "Платіж NovaPay" at bounding box center [549, 639] width 20 height 20
radio input "true"
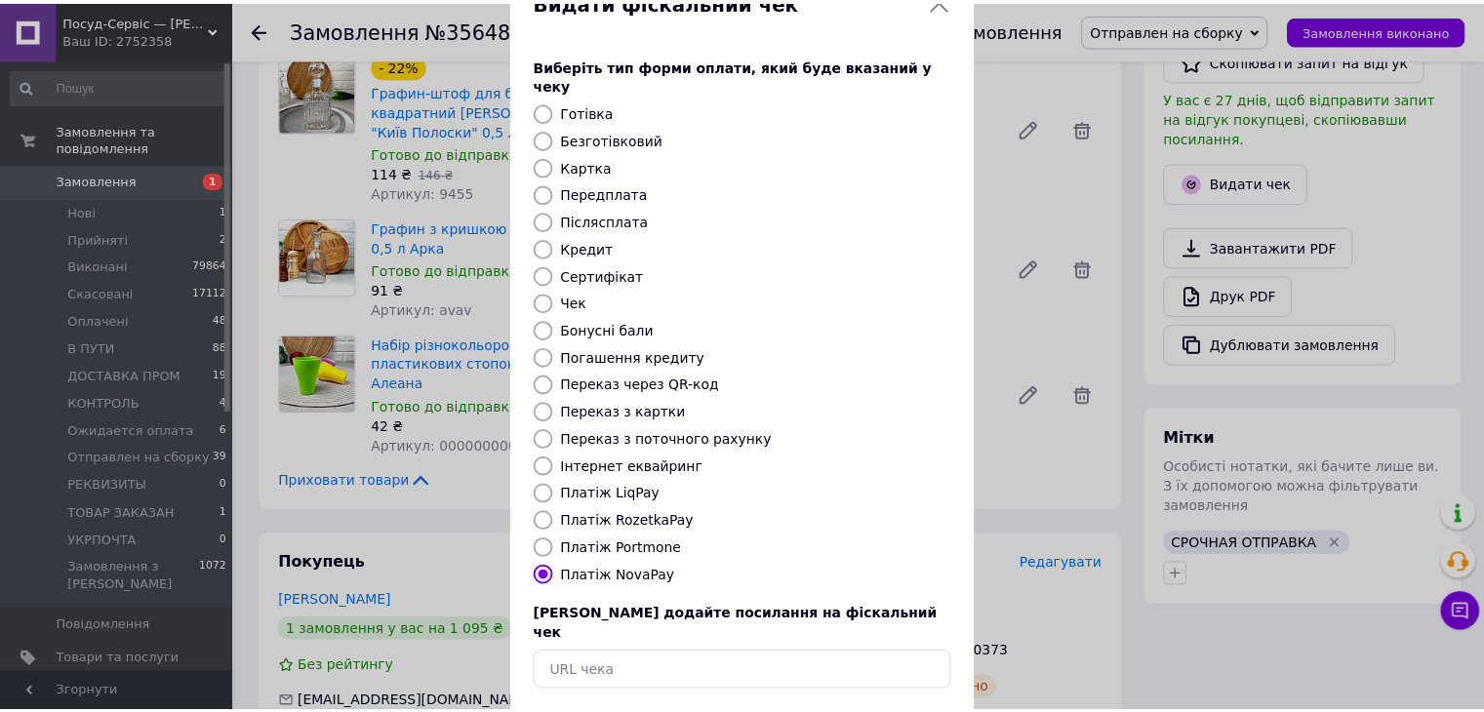
scroll to position [125, 0]
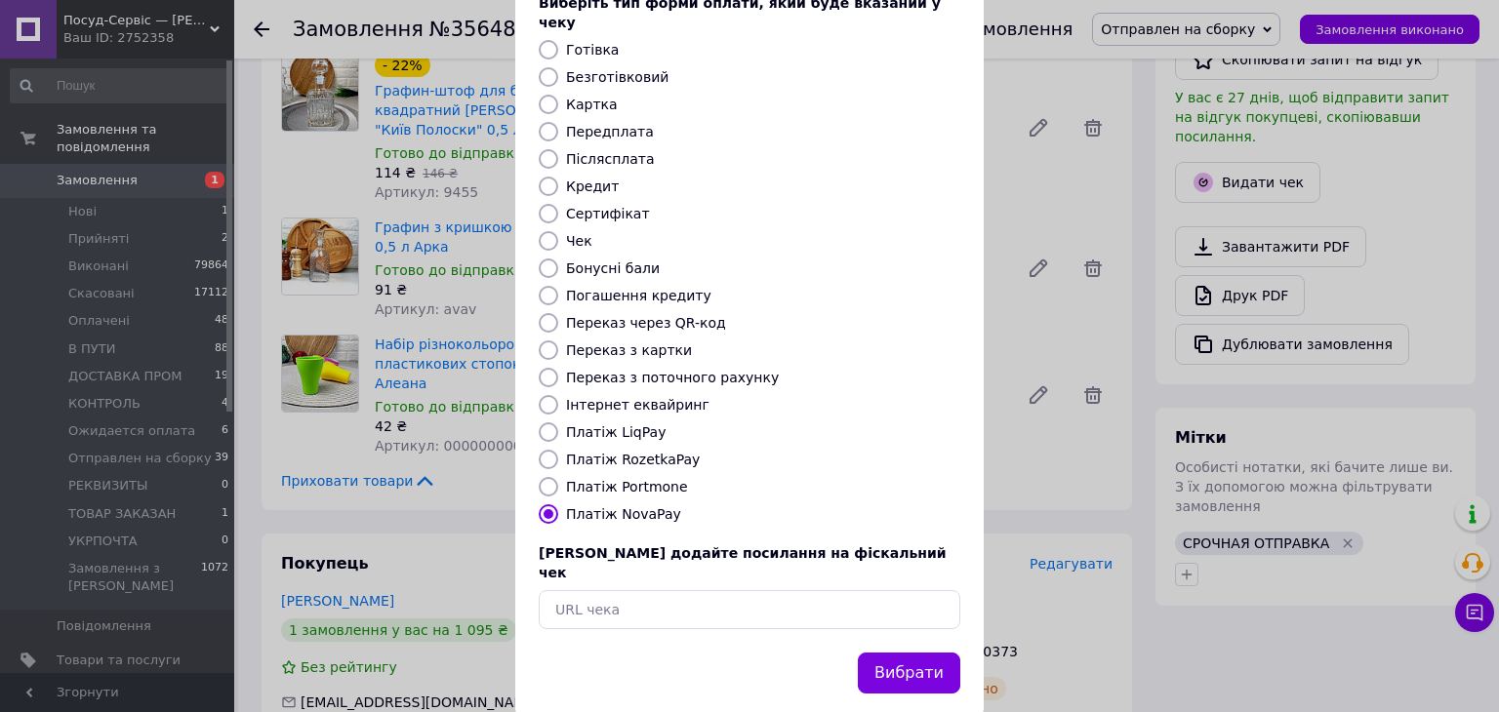
drag, startPoint x: 898, startPoint y: 622, endPoint x: 874, endPoint y: 626, distance: 23.9
click at [898, 653] on button "Вибрати" at bounding box center [909, 674] width 102 height 42
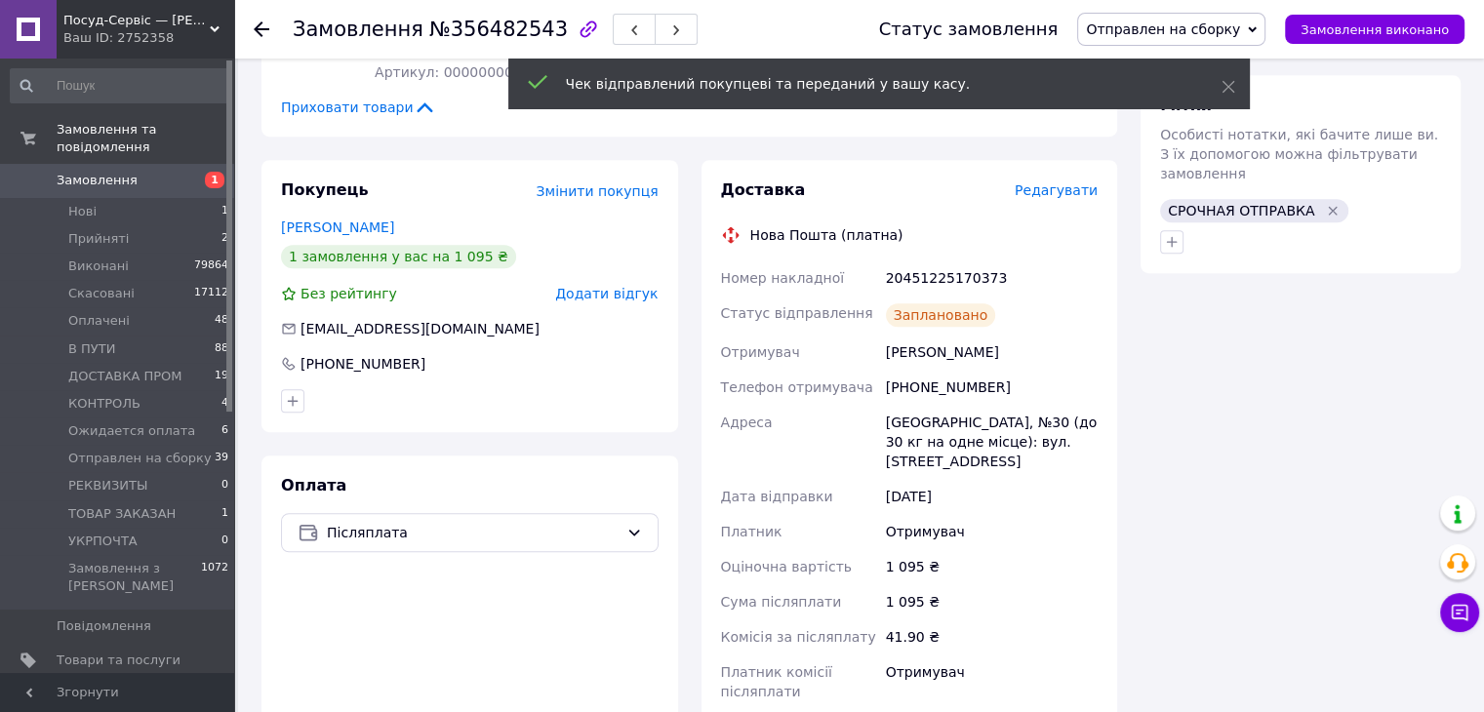
scroll to position [1269, 0]
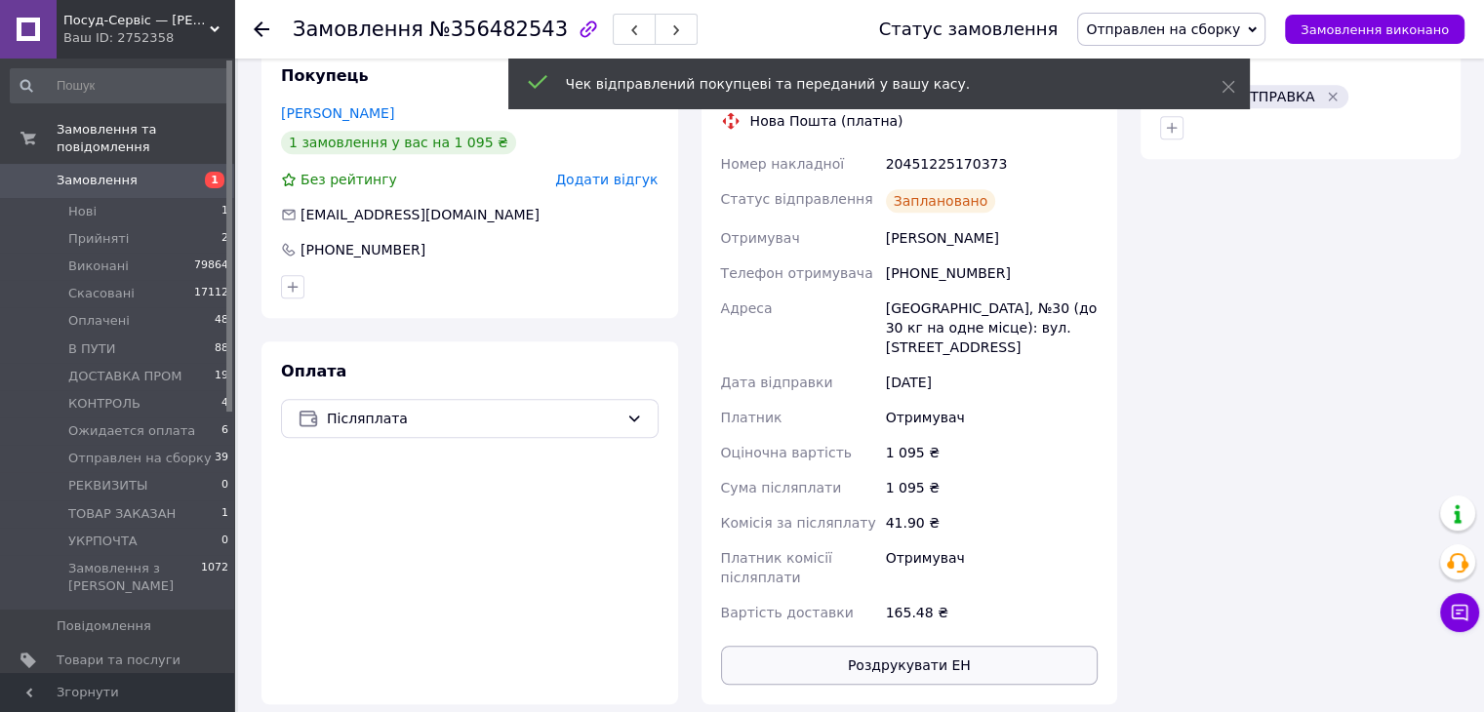
click at [907, 646] on button "Роздрукувати ЕН" at bounding box center [910, 665] width 378 height 39
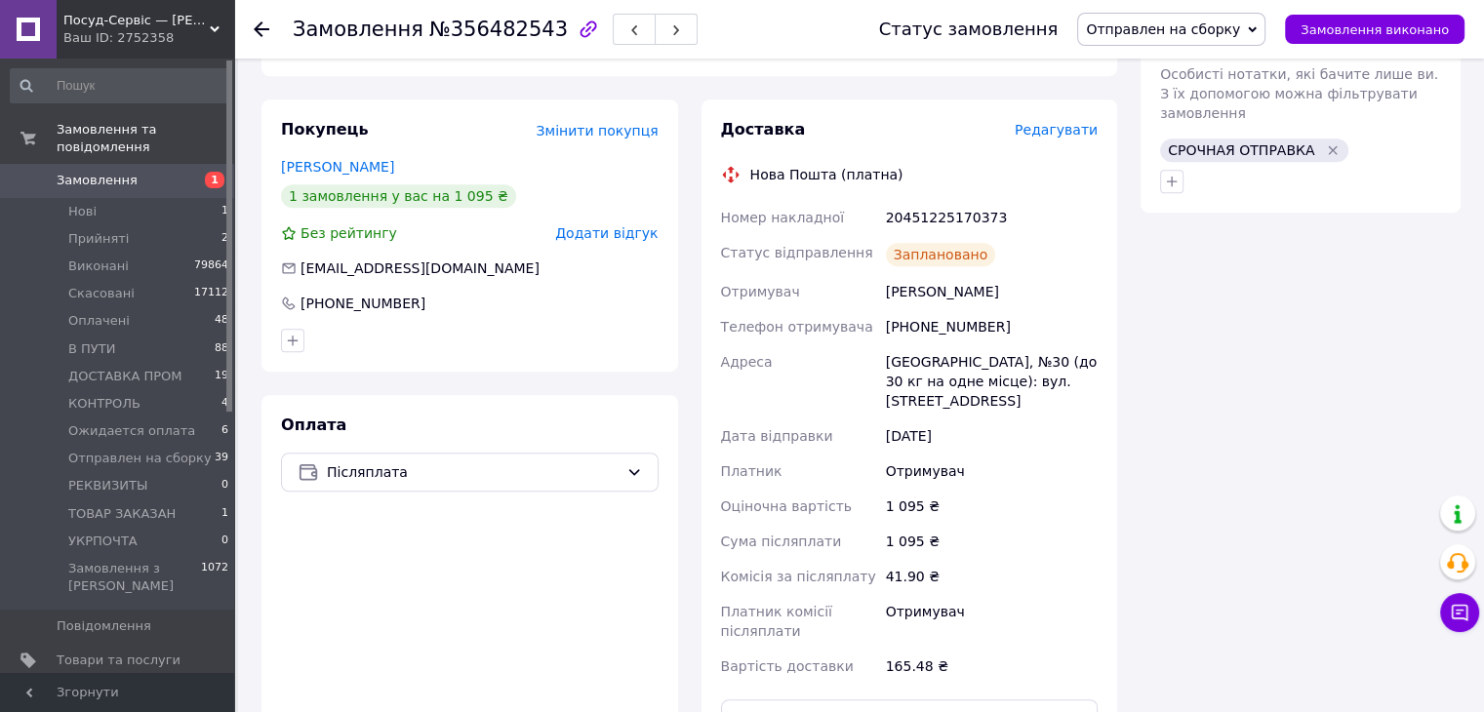
scroll to position [1171, 0]
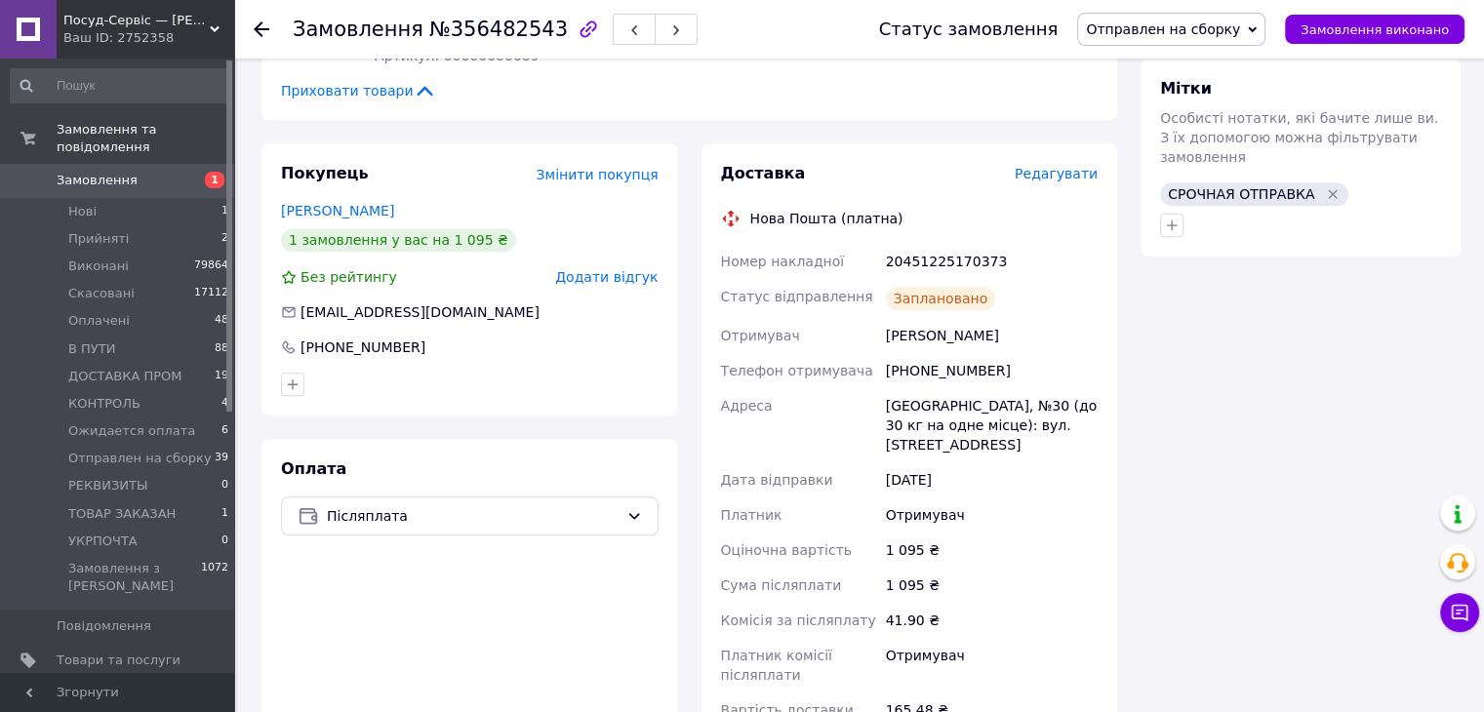
click at [934, 244] on div "20451225170373" at bounding box center [992, 261] width 220 height 35
copy div "20451225170373"
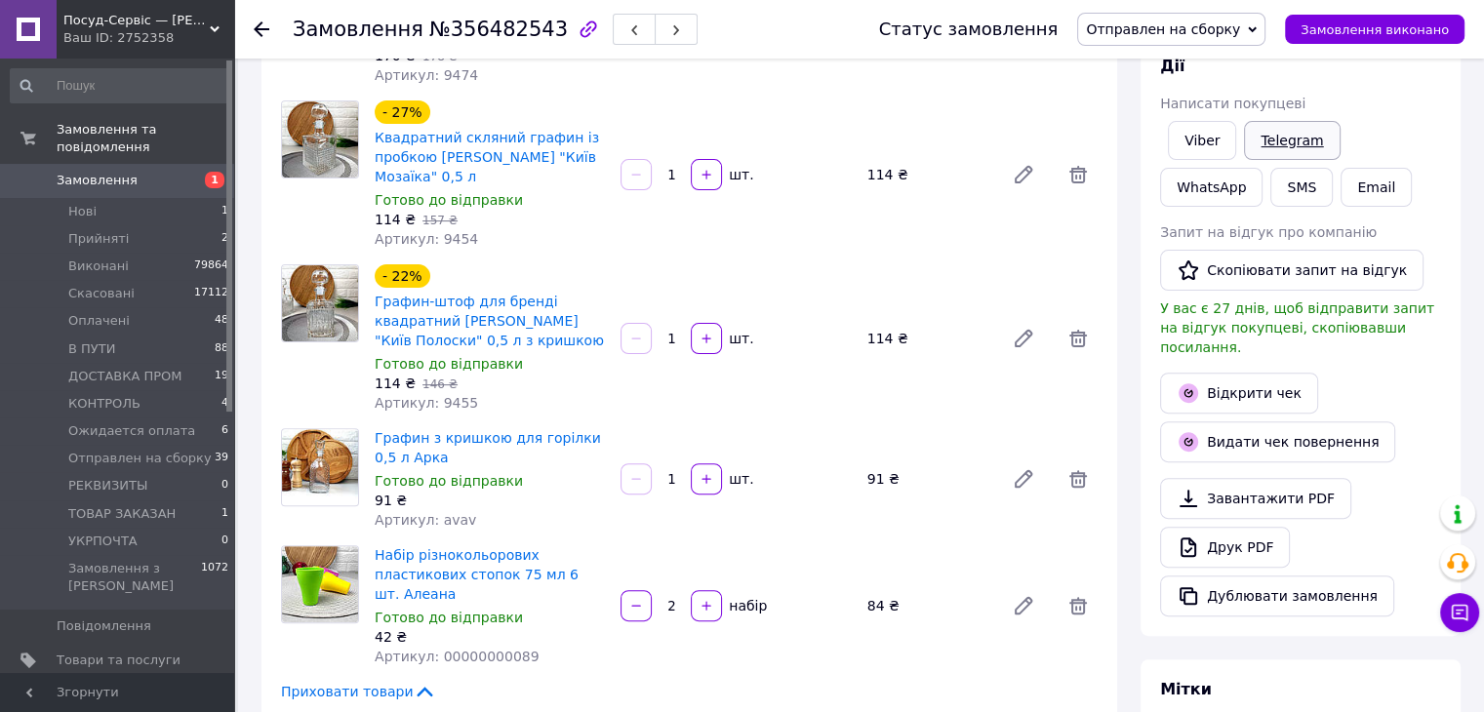
scroll to position [488, 0]
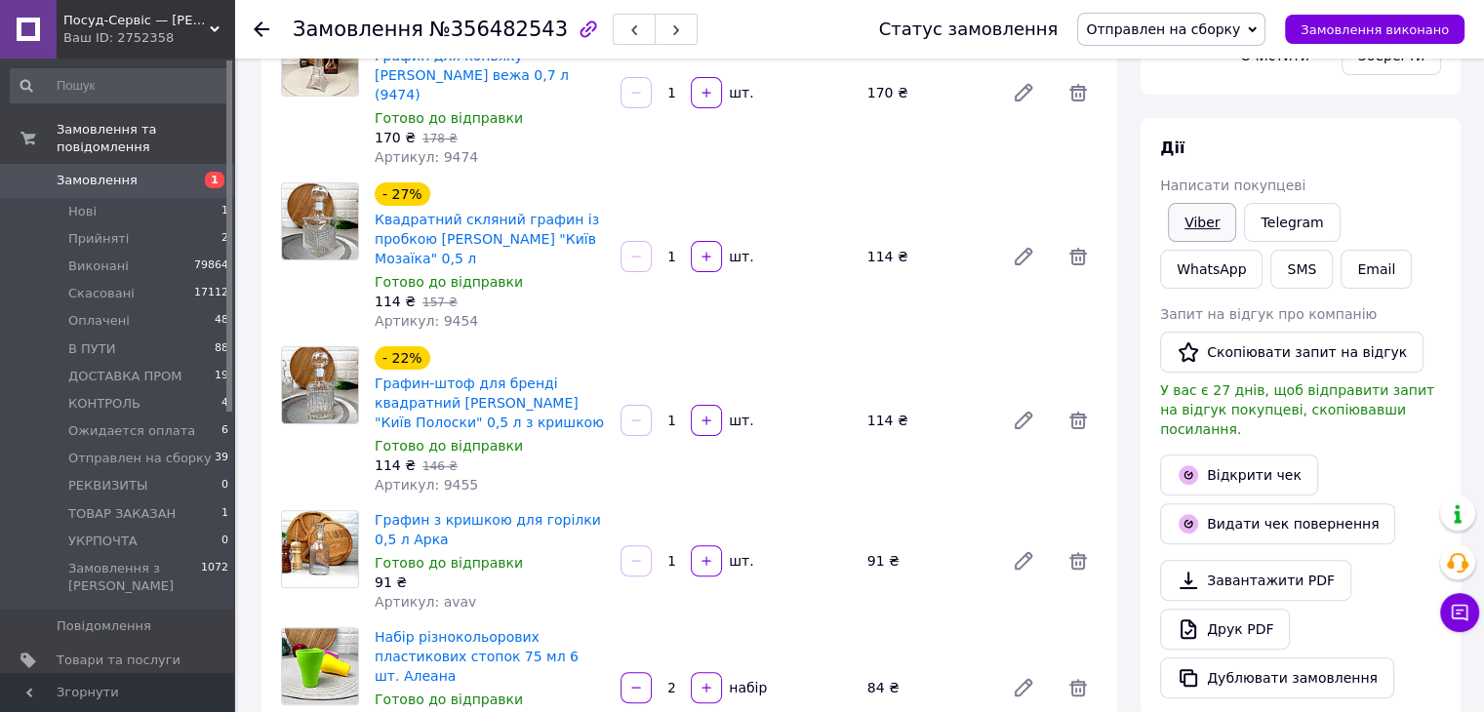
click at [1195, 230] on link "Viber" at bounding box center [1202, 222] width 68 height 39
click at [1270, 267] on button "SMS" at bounding box center [1301, 269] width 62 height 39
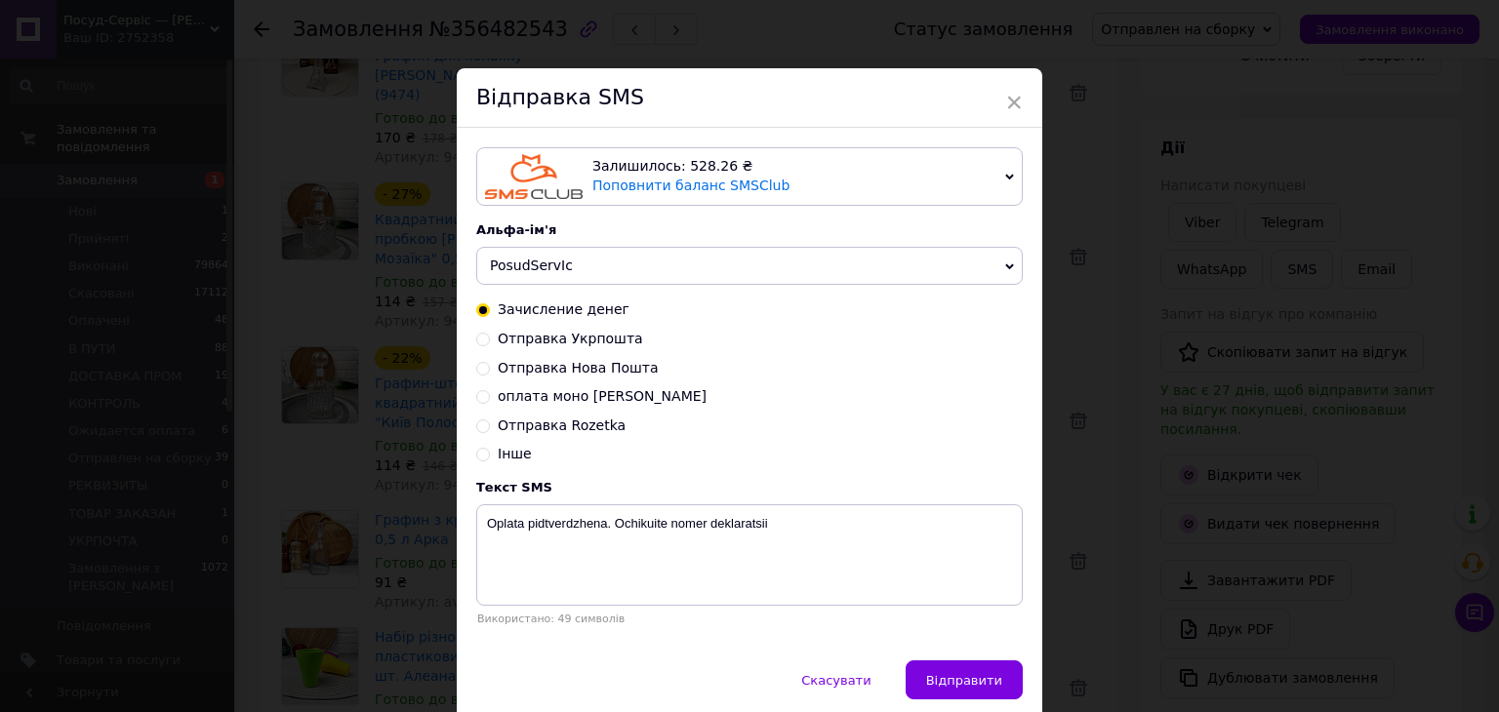
drag, startPoint x: 577, startPoint y: 378, endPoint x: 611, endPoint y: 402, distance: 42.0
click at [576, 379] on div "Отправка Нова Пошта" at bounding box center [749, 369] width 546 height 20
click at [618, 376] on span "Отправка Нова Пошта" at bounding box center [578, 368] width 161 height 16
click at [490, 374] on input "Отправка Нова Пошта" at bounding box center [483, 367] width 14 height 14
radio input "true"
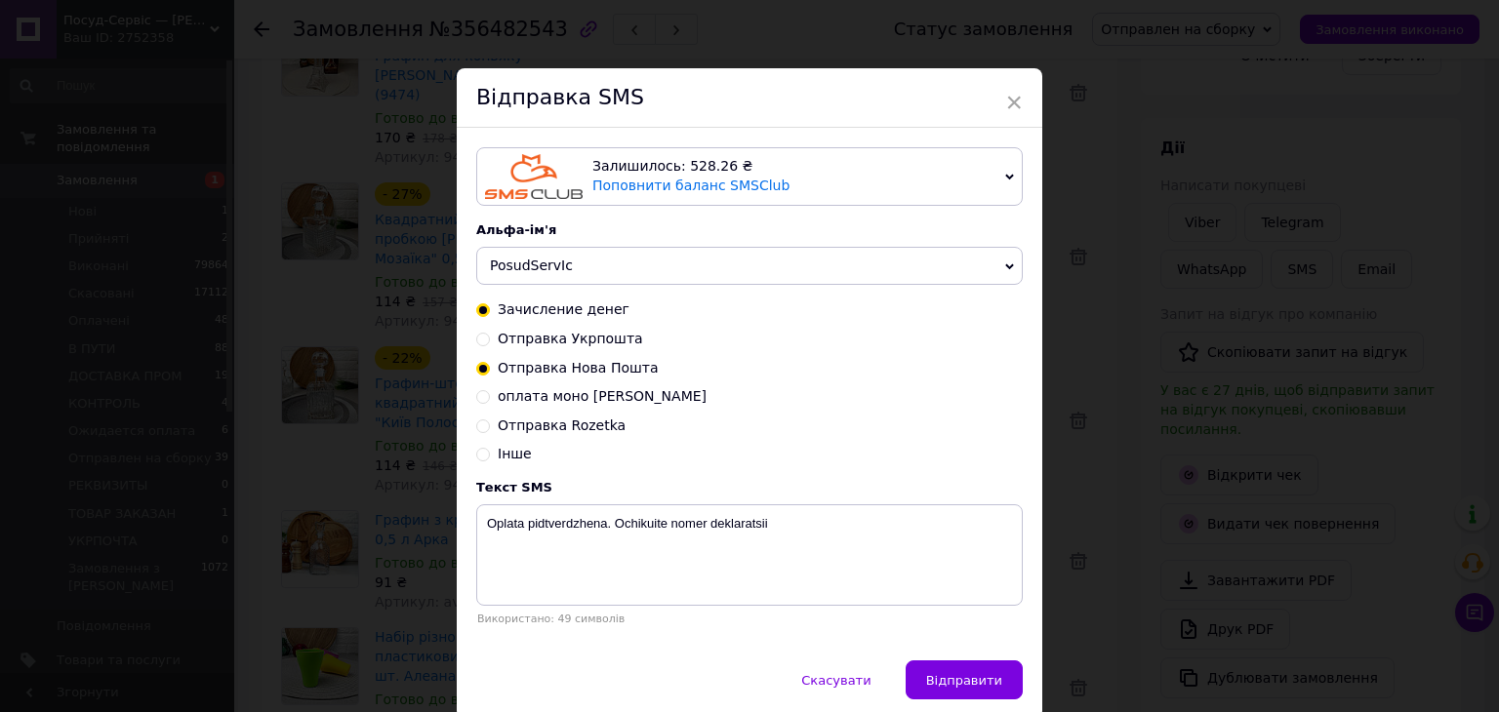
radio input "false"
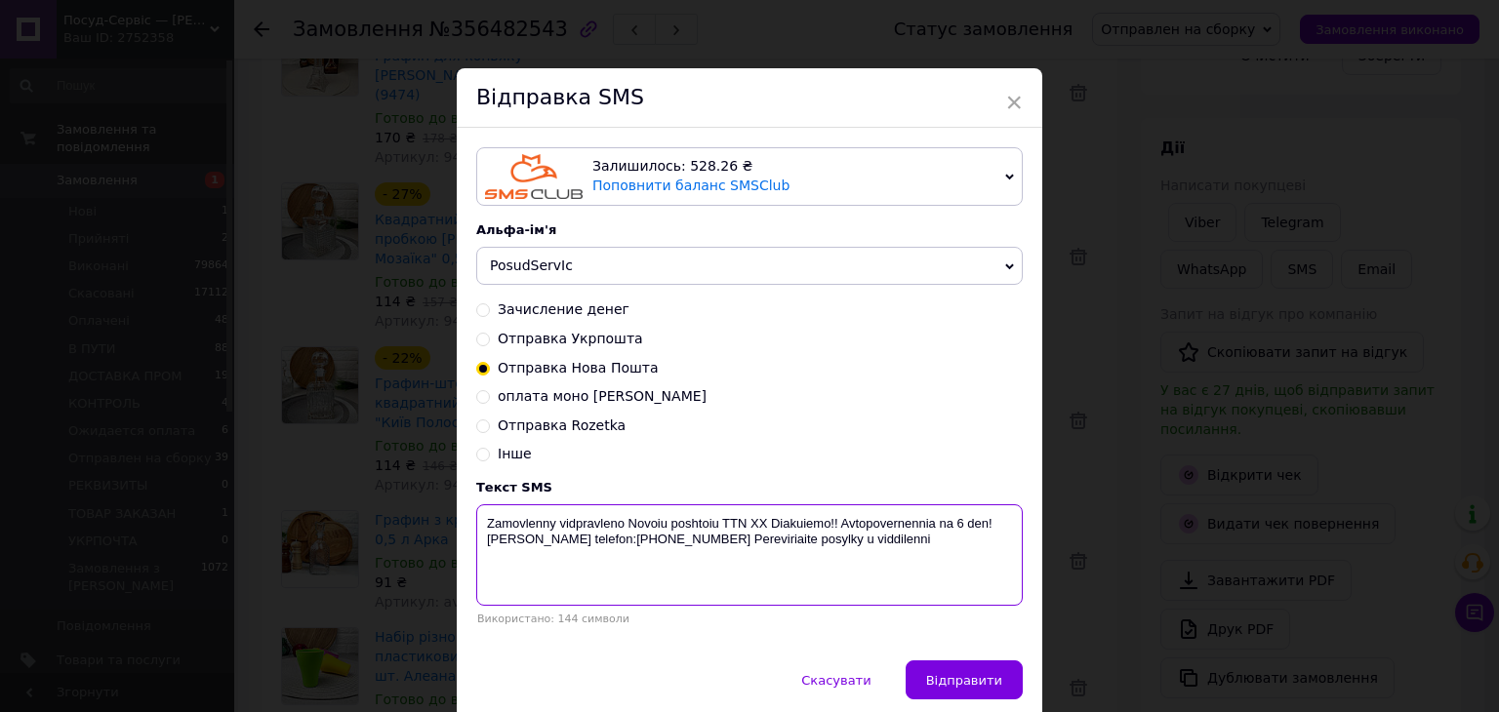
click at [753, 524] on textarea "Zamovlenny vidpravleno Novoiu poshtoiu TTN ХХ Diakuiemo!! Avtopovernennia na 6 …" at bounding box center [749, 554] width 546 height 101
paste textarea "20451225170373"
type textarea "Zamovlenny vidpravleno Novoiu poshtoiu TTN 20451225170373 Diakuiemo!! Avtopover…"
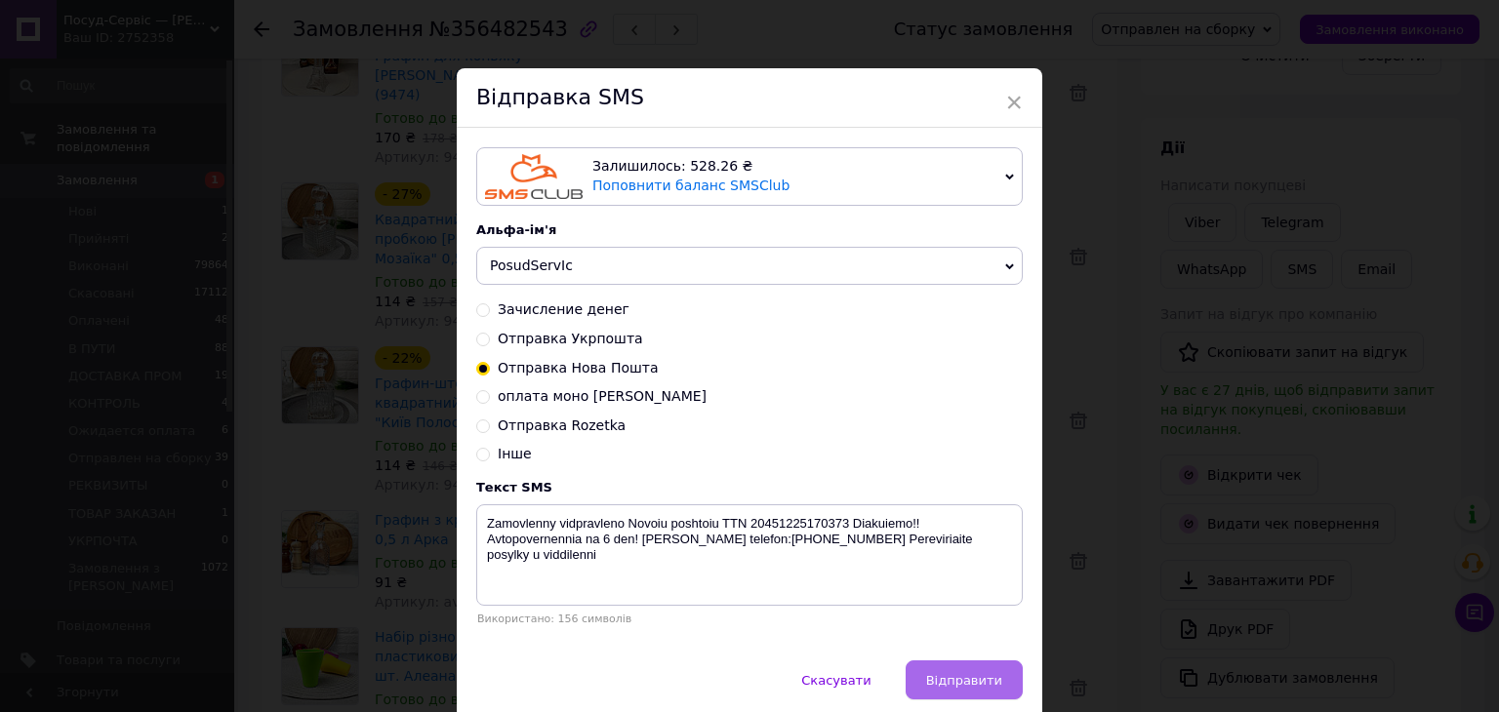
click at [951, 698] on button "Відправити" at bounding box center [964, 680] width 117 height 39
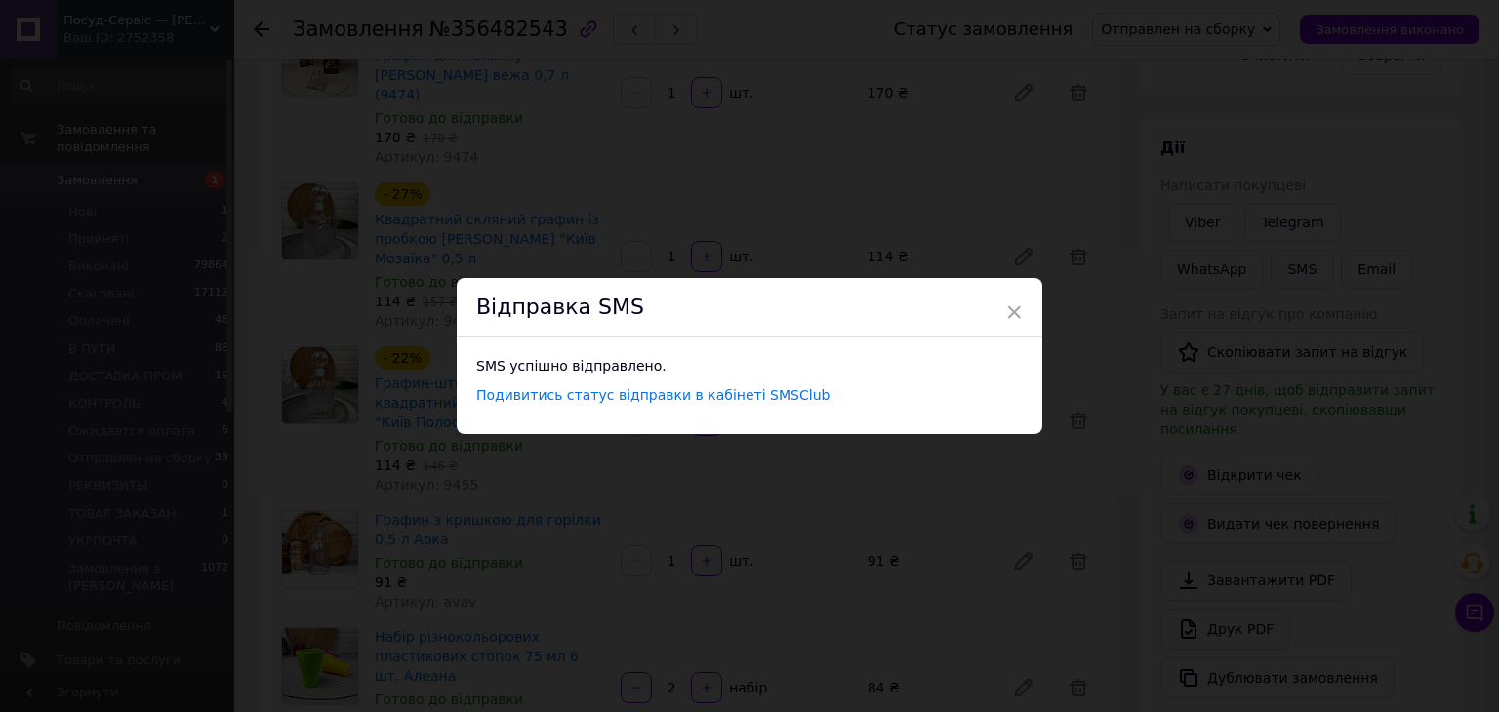
drag, startPoint x: 1009, startPoint y: 300, endPoint x: 1009, endPoint y: 313, distance: 13.7
click at [1008, 307] on span "×" at bounding box center [1014, 312] width 18 height 33
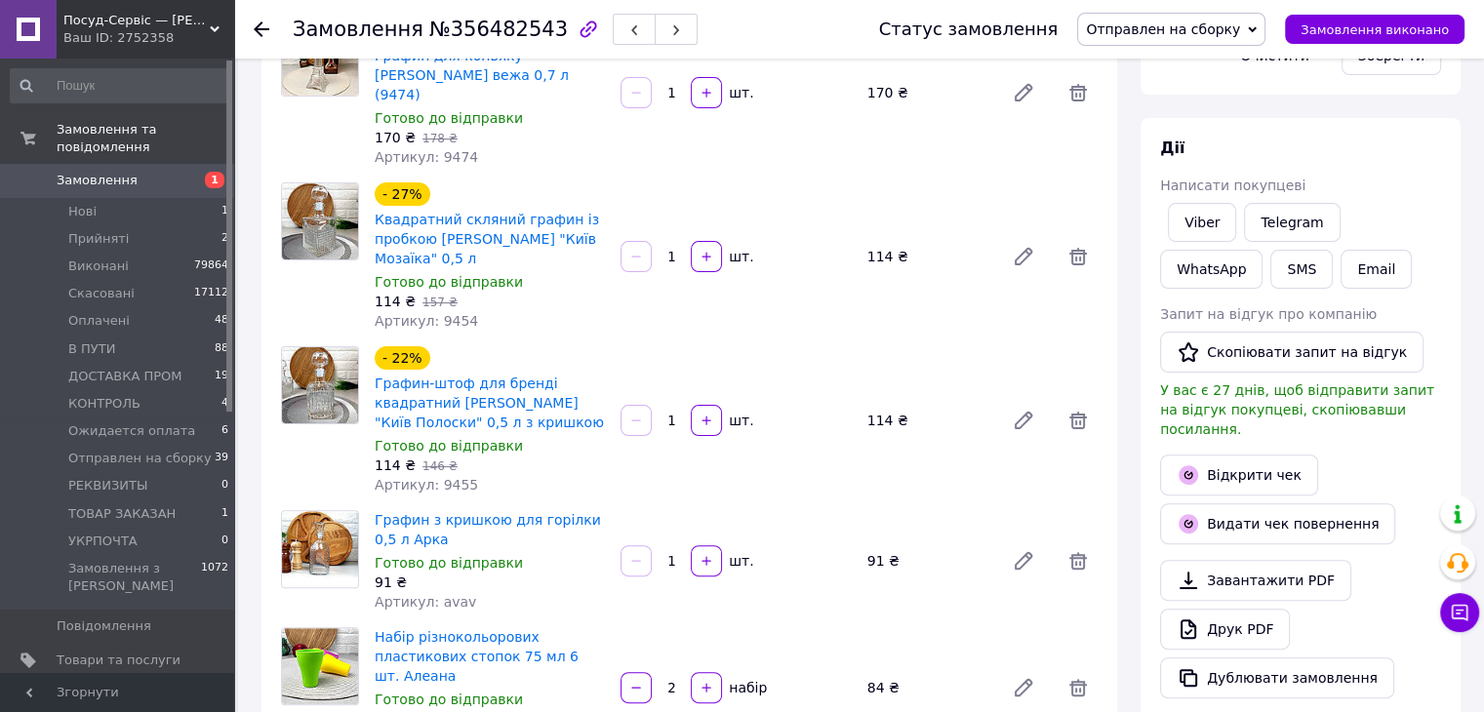
click at [1191, 33] on span "Отправлен на сборку" at bounding box center [1163, 29] width 154 height 16
click at [1190, 97] on li "Виконано" at bounding box center [1171, 97] width 186 height 29
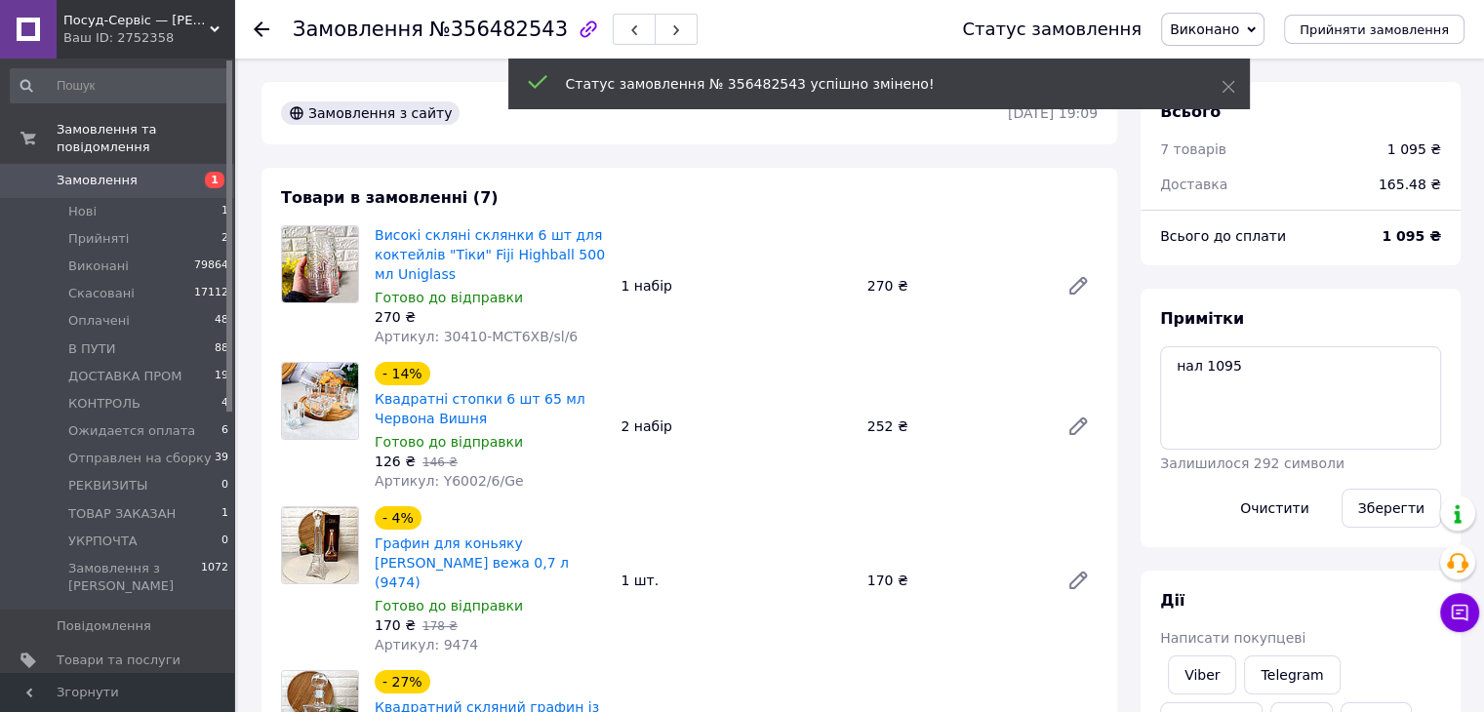
scroll to position [90, 0]
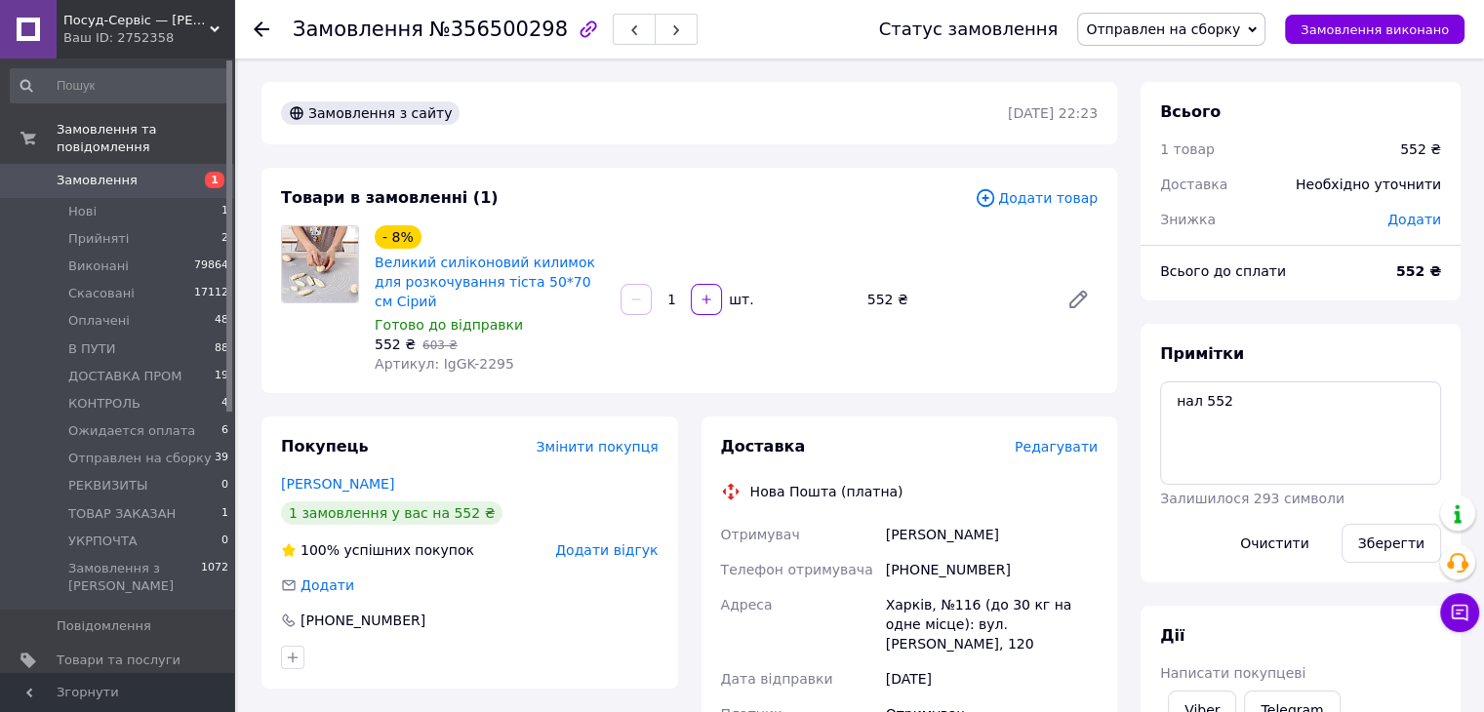
click at [1037, 439] on span "Редагувати" at bounding box center [1056, 447] width 83 height 16
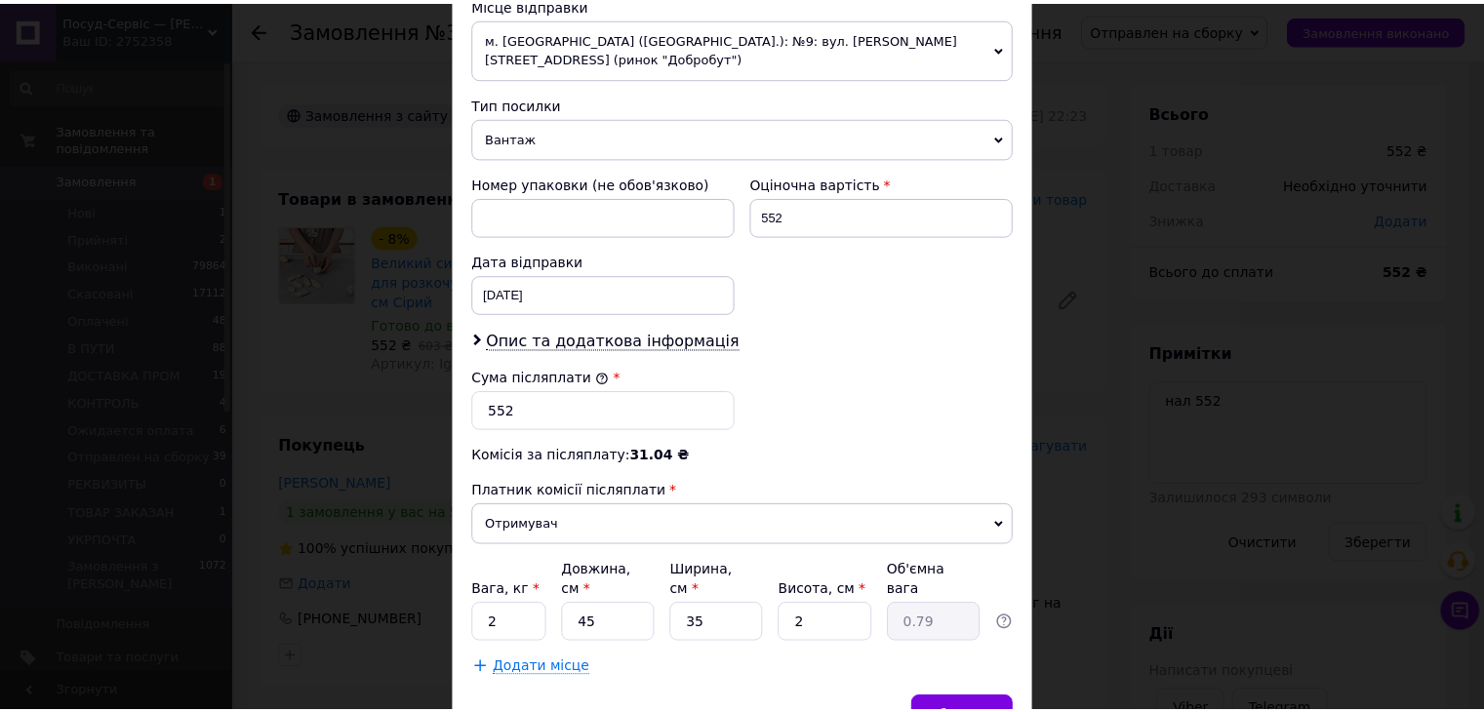
scroll to position [771, 0]
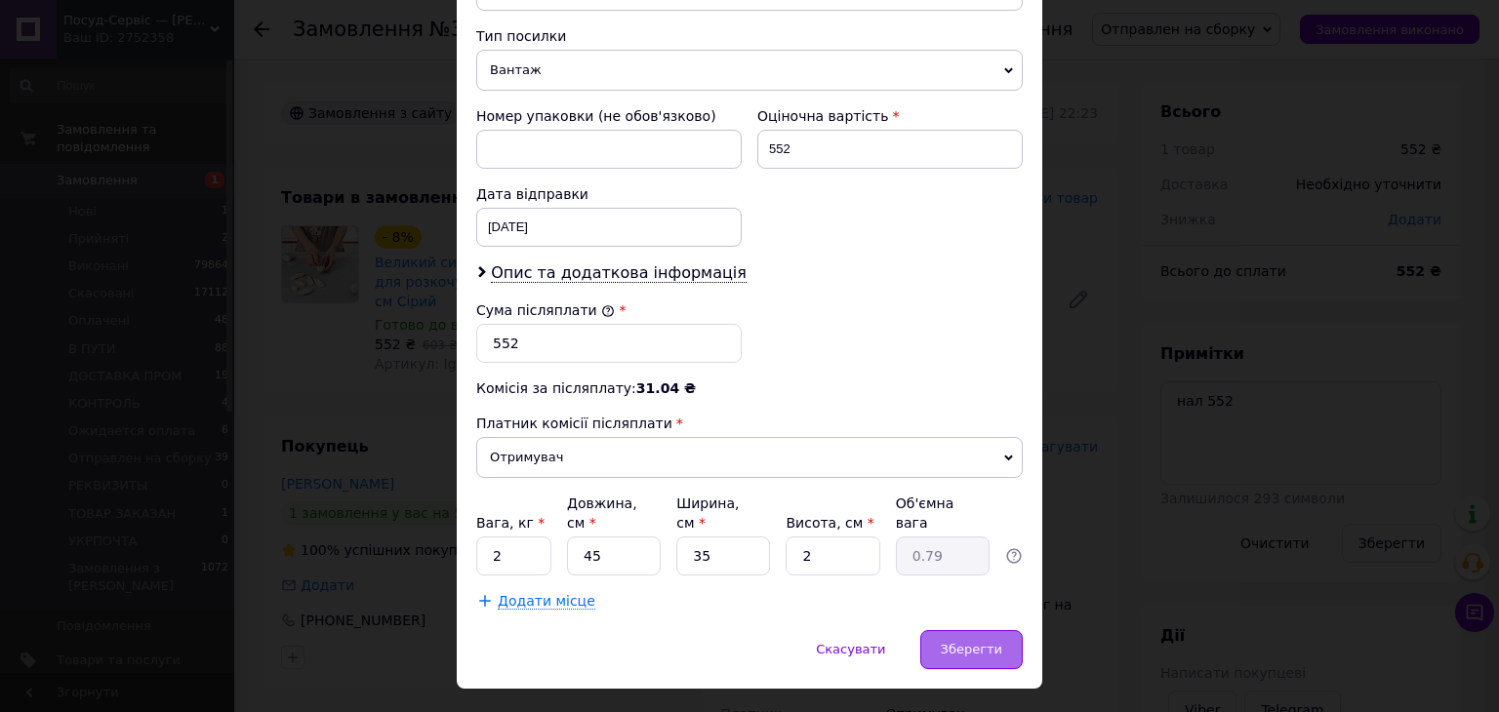
click at [977, 642] on span "Зберегти" at bounding box center [971, 649] width 61 height 15
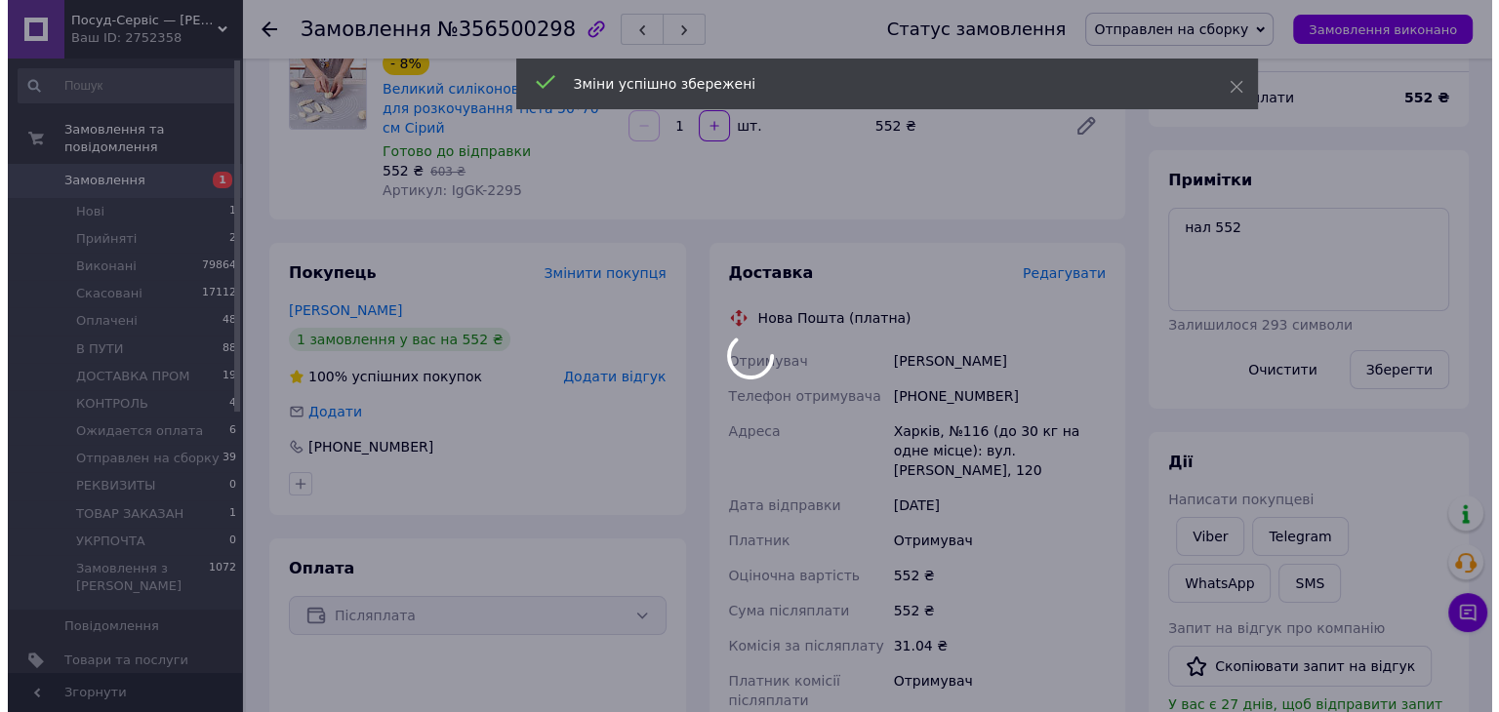
scroll to position [390, 0]
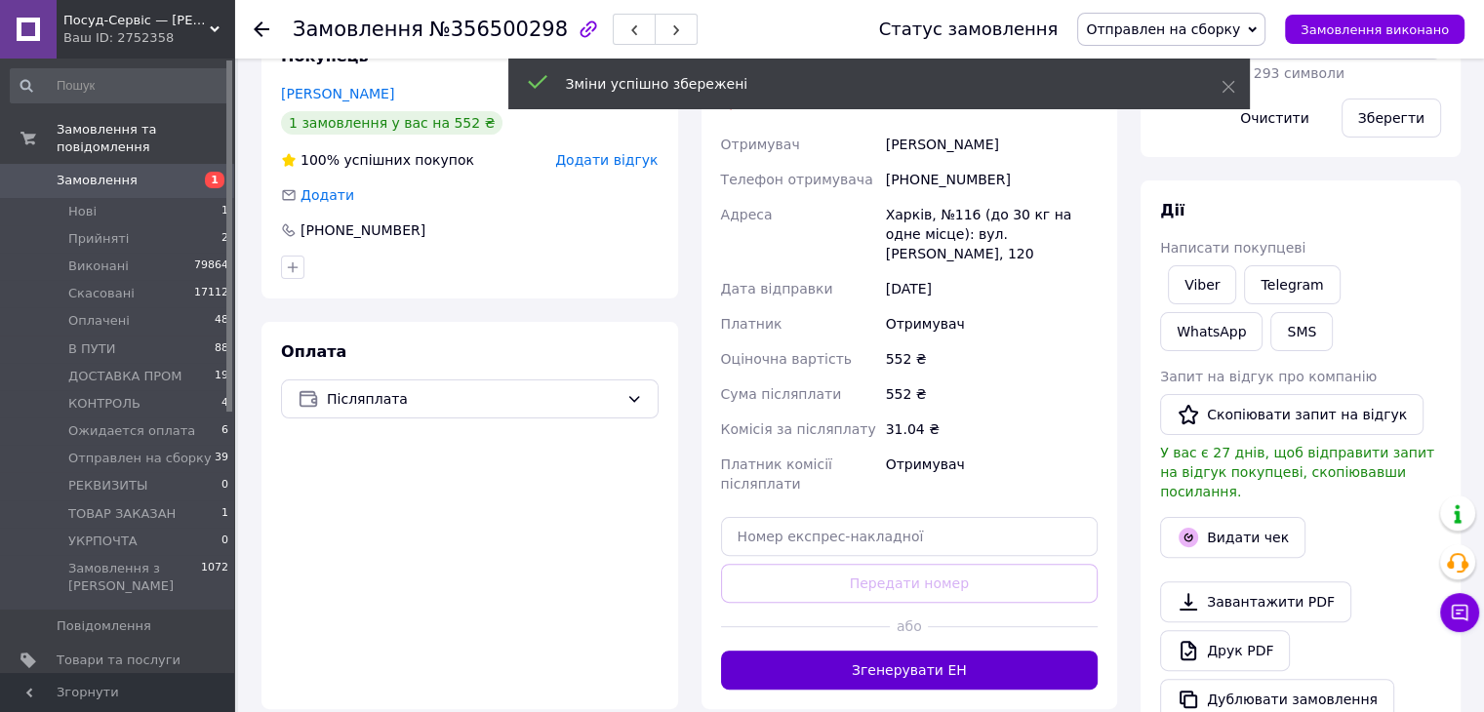
click at [986, 671] on div "Доставка Редагувати Нова Пошта (платна) Отримувач Кушнір Володимир Телефон отри…" at bounding box center [910, 367] width 417 height 683
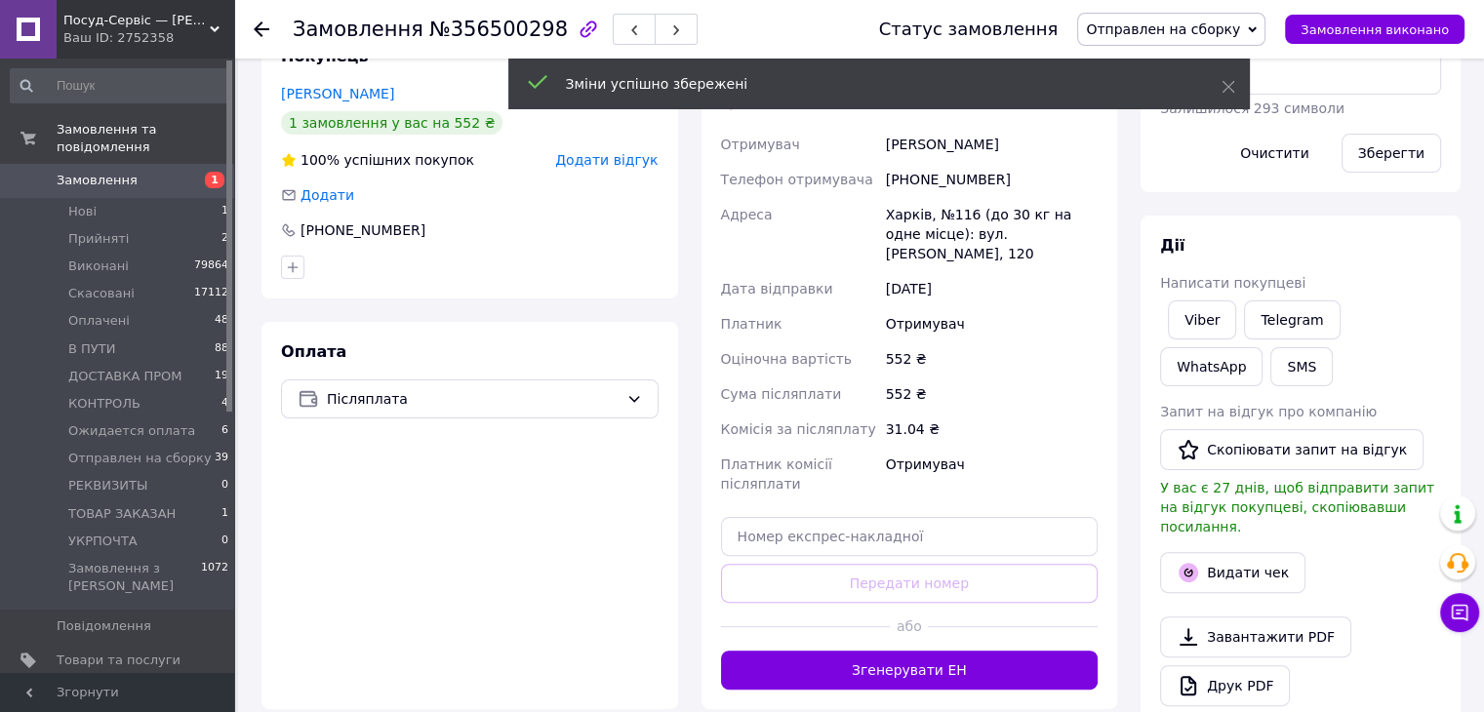
drag, startPoint x: 984, startPoint y: 650, endPoint x: 1045, endPoint y: 633, distance: 63.7
click at [984, 651] on button "Згенерувати ЕН" at bounding box center [910, 670] width 378 height 39
click at [1206, 552] on button "Видати чек" at bounding box center [1232, 572] width 145 height 41
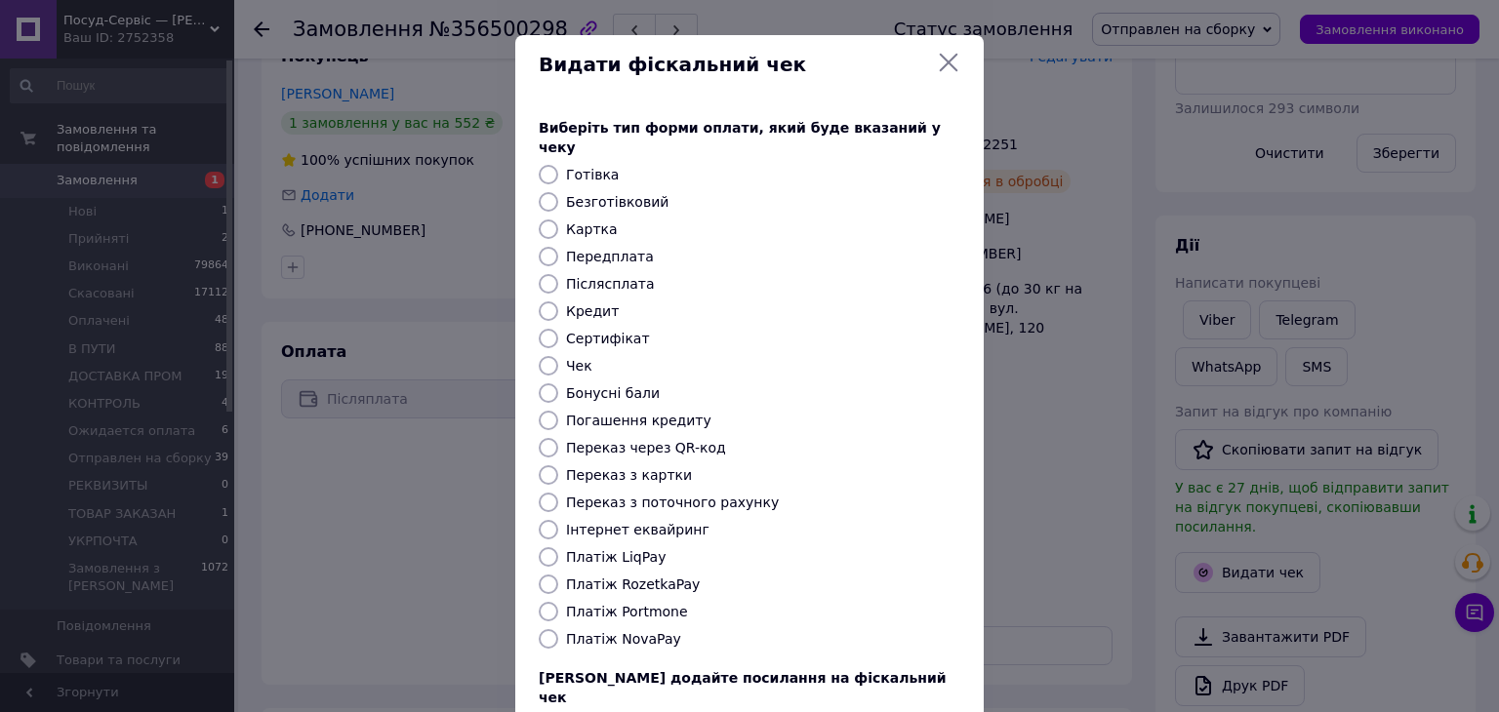
drag, startPoint x: 647, startPoint y: 624, endPoint x: 849, endPoint y: 634, distance: 202.2
click at [647, 631] on label "Платіж NovaPay" at bounding box center [623, 639] width 115 height 16
click at [558, 629] on input "Платіж NovaPay" at bounding box center [549, 639] width 20 height 20
radio input "true"
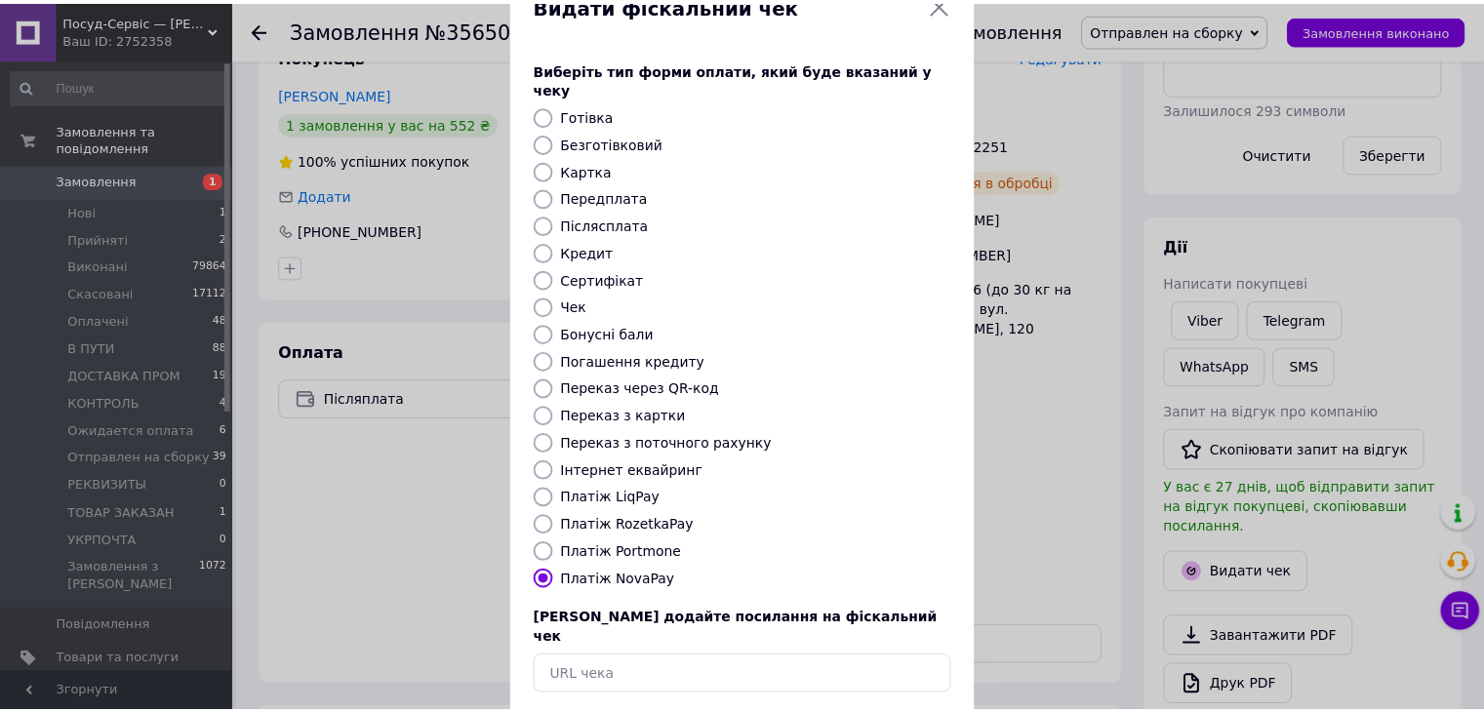
scroll to position [125, 0]
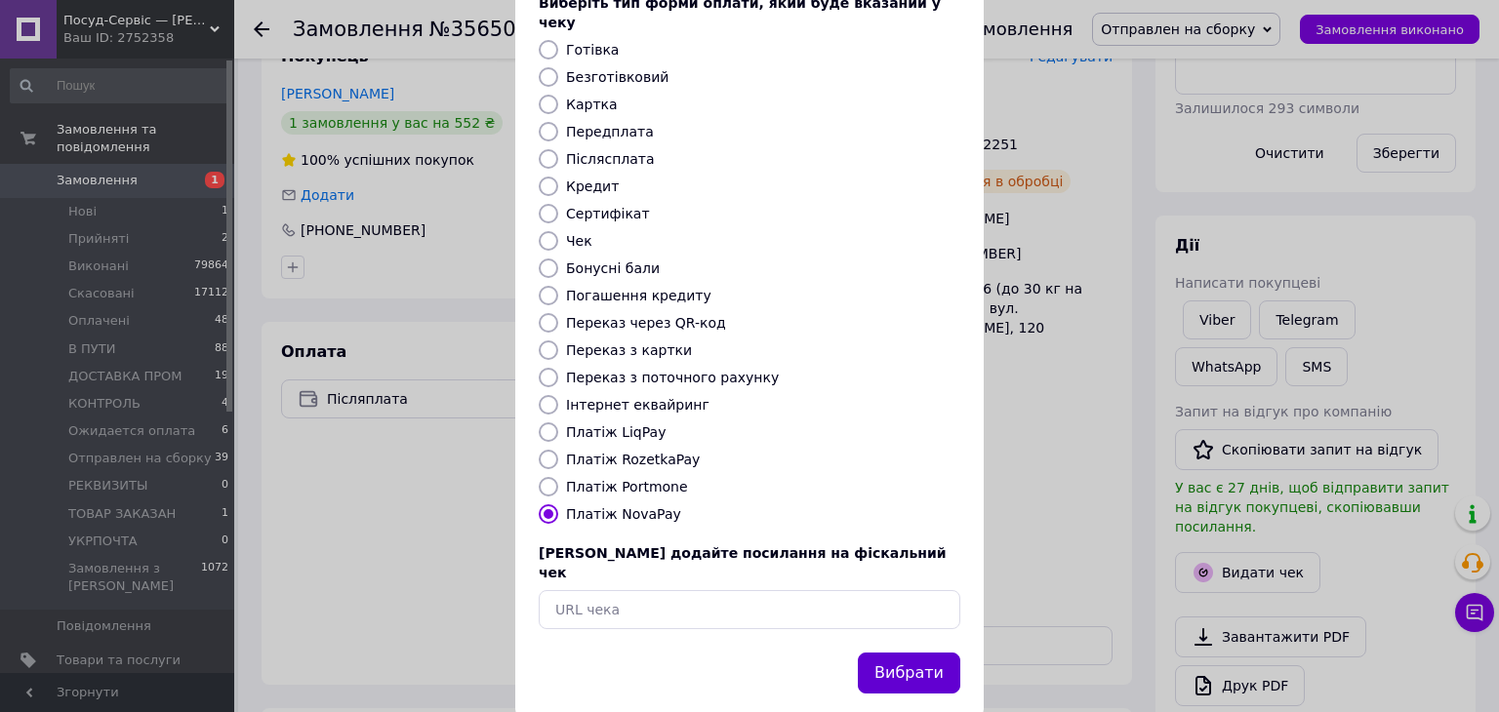
click at [909, 653] on button "Вибрати" at bounding box center [909, 674] width 102 height 42
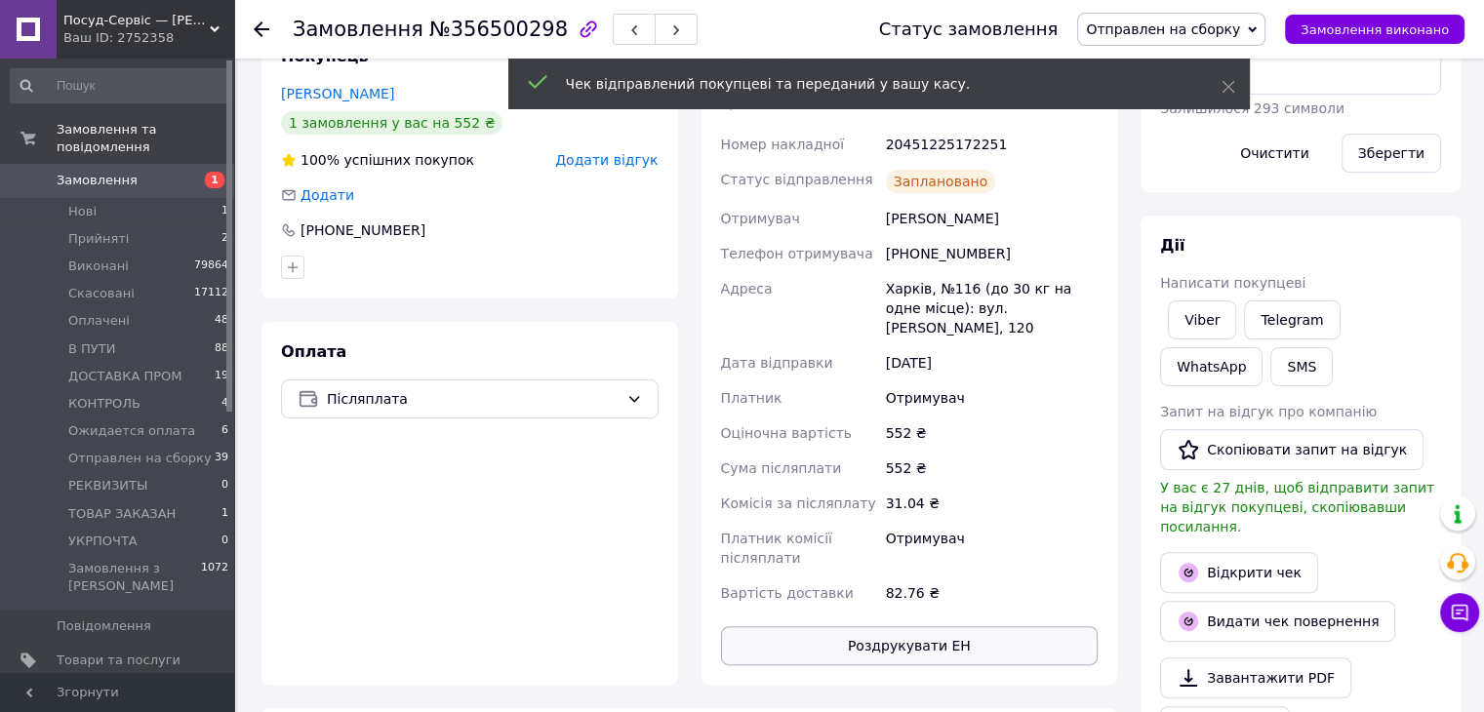
click at [898, 633] on button "Роздрукувати ЕН" at bounding box center [910, 645] width 378 height 39
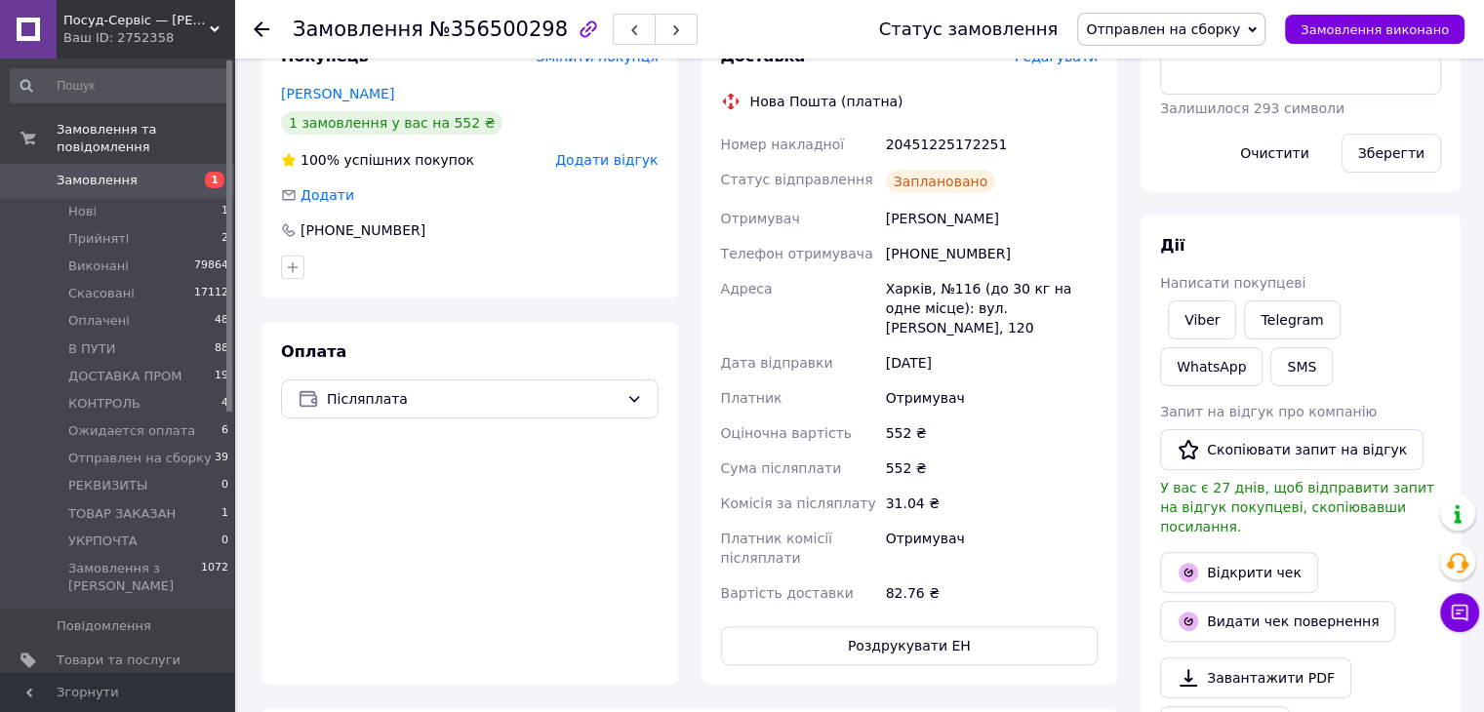
click at [930, 132] on div "20451225172251" at bounding box center [992, 144] width 220 height 35
copy div "20451225172251"
click at [1270, 363] on button "SMS" at bounding box center [1301, 366] width 62 height 39
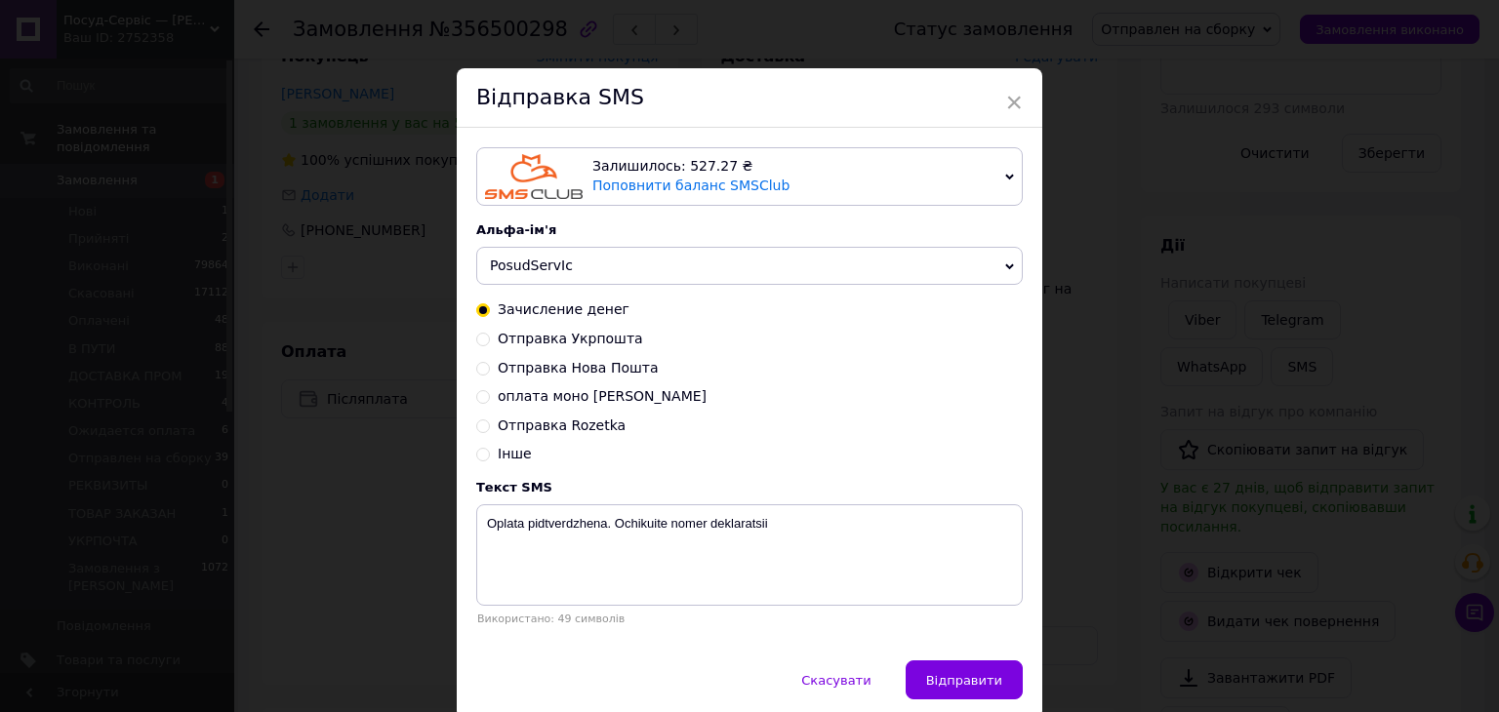
drag, startPoint x: 593, startPoint y: 365, endPoint x: 661, endPoint y: 423, distance: 88.6
click at [593, 364] on span "Отправка Нова Пошта" at bounding box center [578, 368] width 161 height 16
click at [490, 364] on input "Отправка Нова Пошта" at bounding box center [483, 367] width 14 height 14
radio input "true"
radio input "false"
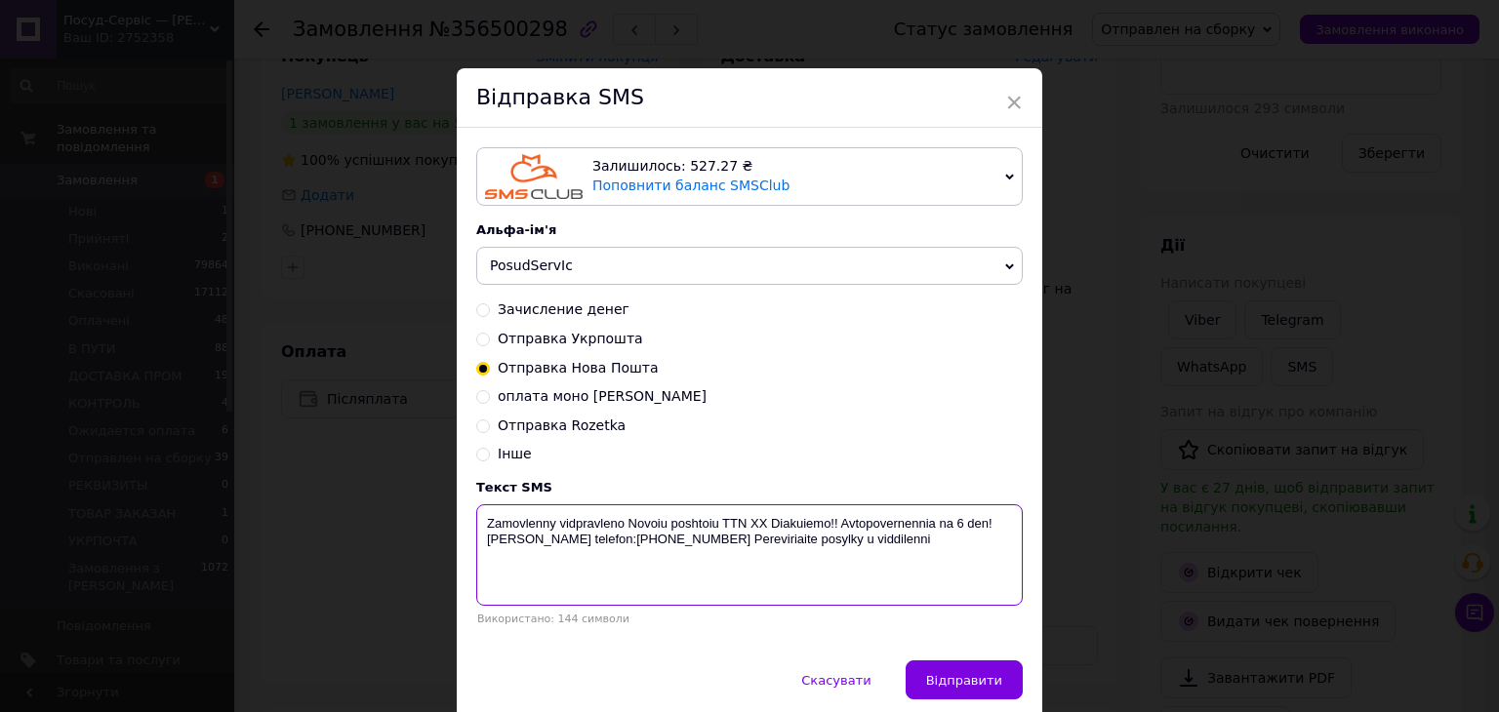
click at [752, 520] on textarea "Zamovlenny vidpravleno Novoiu poshtoiu TTN ХХ Diakuiemo!! Avtopovernennia na 6 …" at bounding box center [749, 554] width 546 height 101
click at [752, 519] on textarea "Zamovlenny vidpravleno Novoiu poshtoiu TTN ХХ Diakuiemo!! Avtopovernennia na 6 …" at bounding box center [749, 554] width 546 height 101
paste textarea "20451225172251"
type textarea "Zamovlenny vidpravleno Novoiu poshtoiu TTN 20451225172251 Diakuiemo!! Avtopover…"
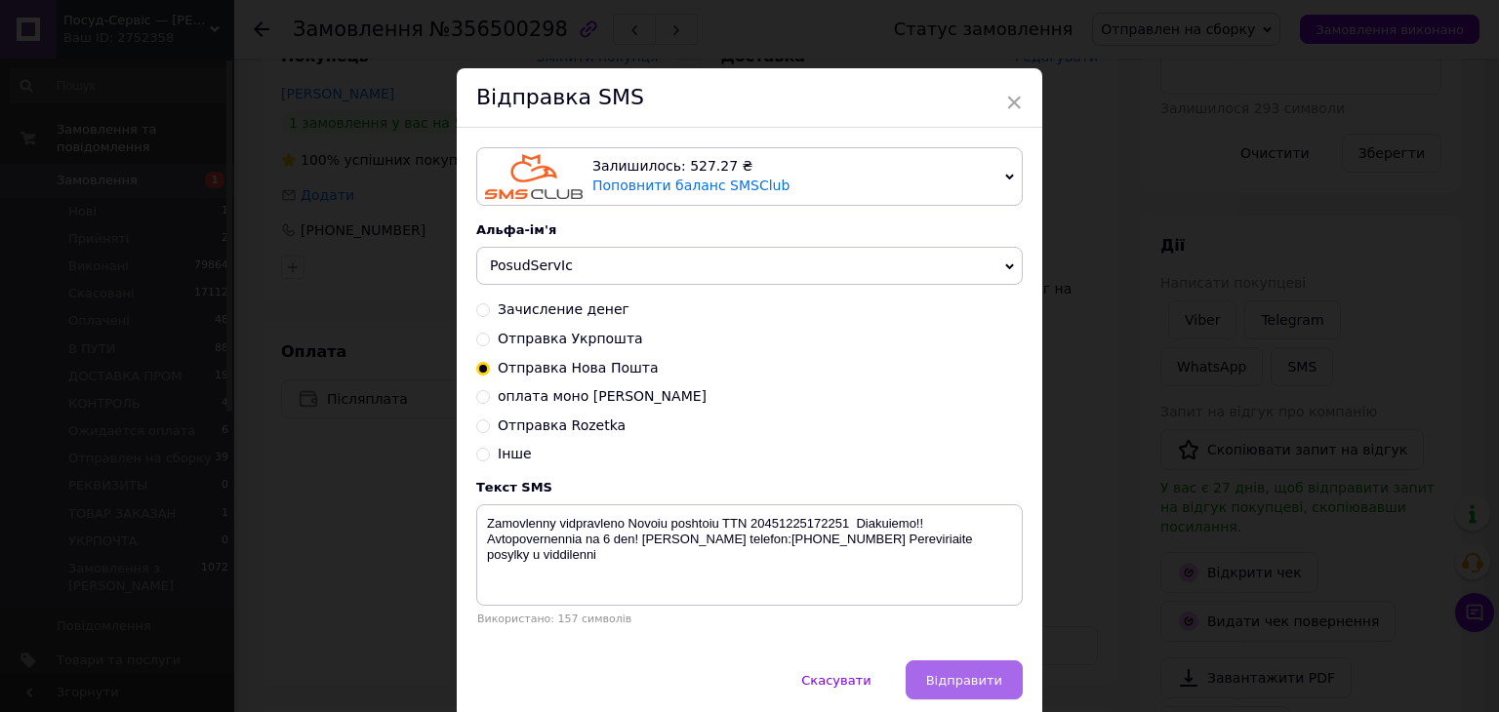
click at [952, 680] on span "Відправити" at bounding box center [964, 680] width 76 height 15
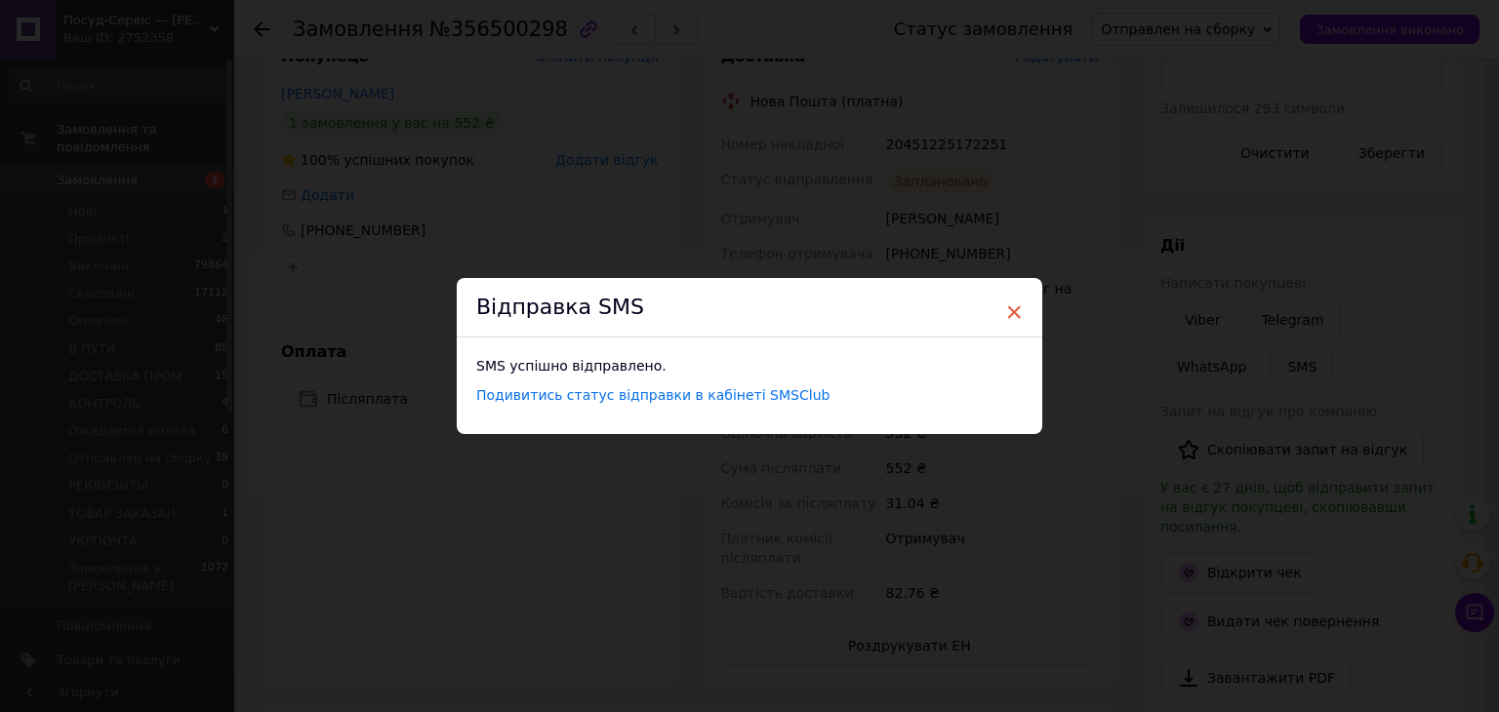
click at [1013, 315] on span "×" at bounding box center [1014, 312] width 18 height 33
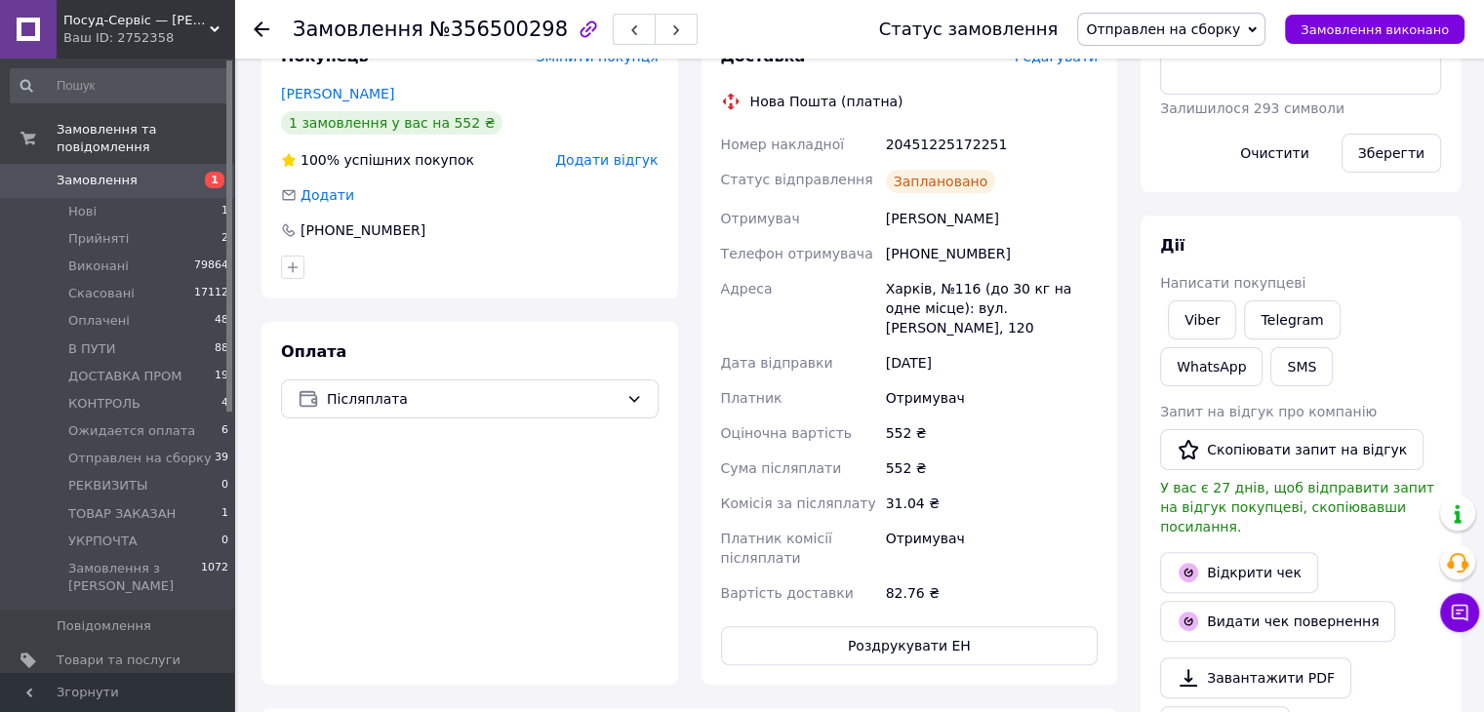
click at [1176, 31] on span "Отправлен на сборку" at bounding box center [1163, 29] width 154 height 16
click at [1167, 102] on li "Виконано" at bounding box center [1171, 97] width 186 height 29
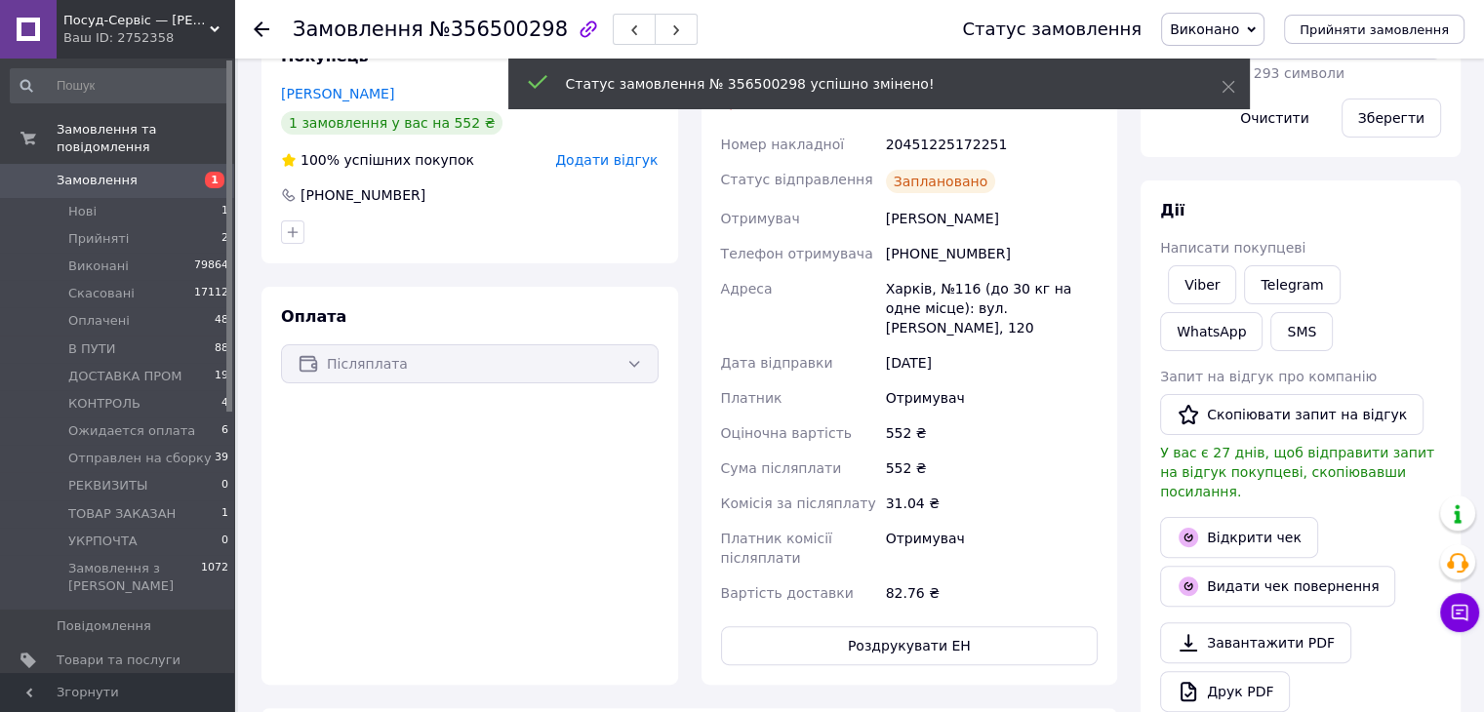
scroll to position [70, 0]
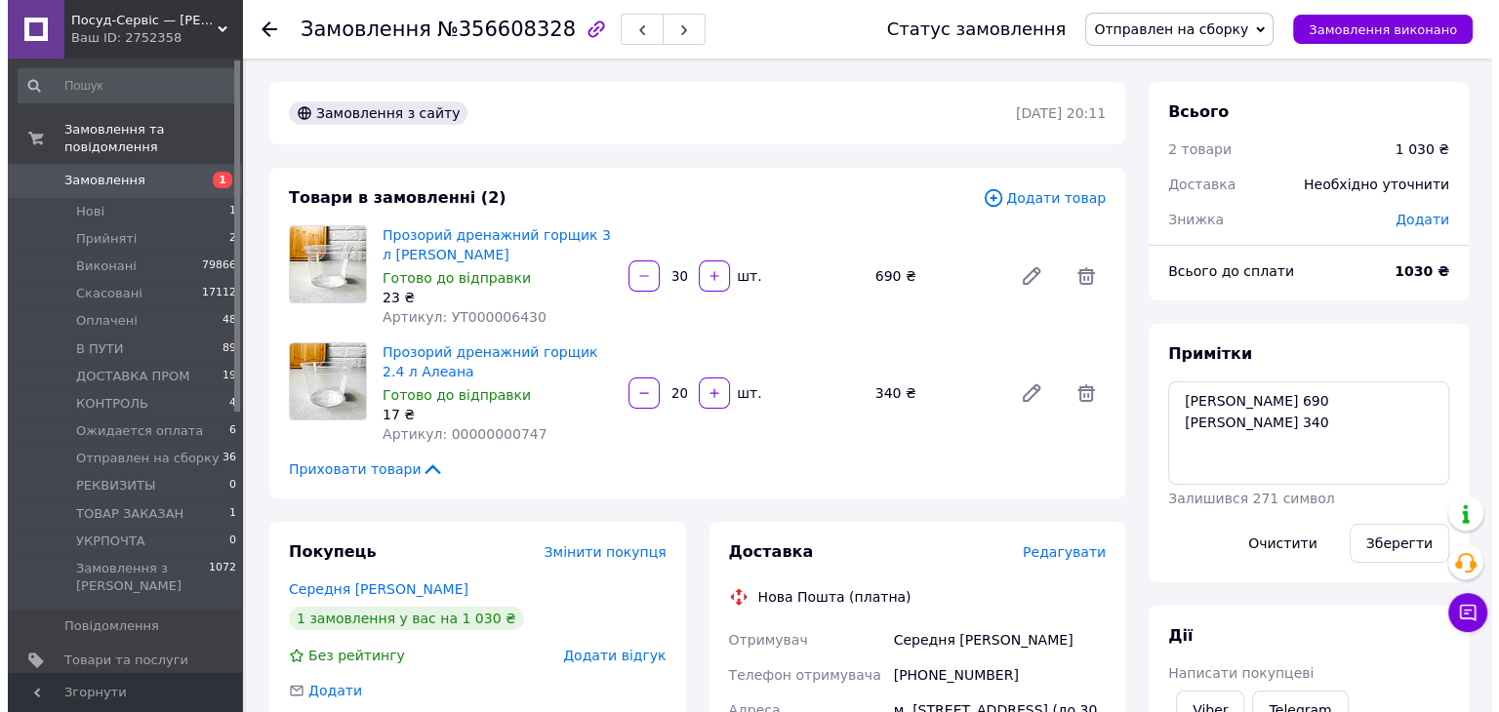
scroll to position [325, 0]
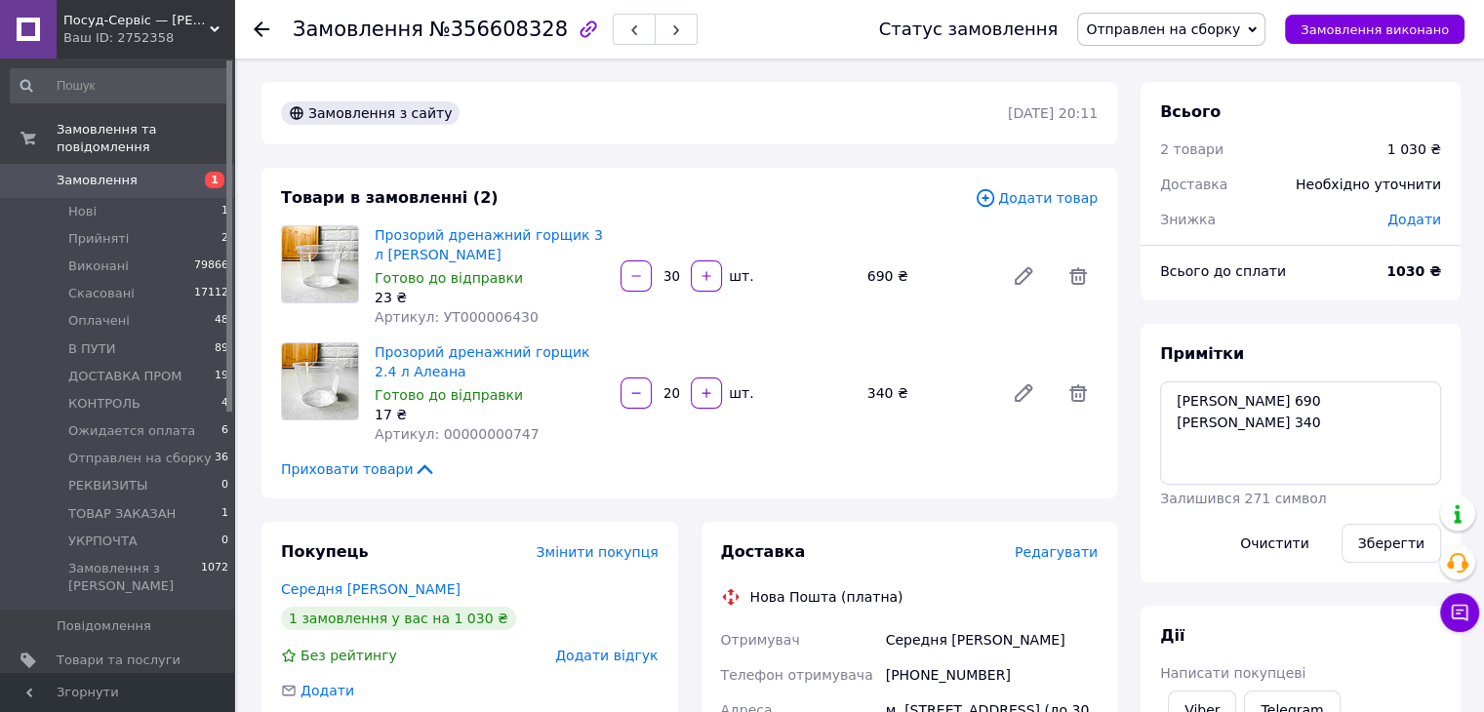
click at [1052, 560] on span "Редагувати" at bounding box center [1056, 552] width 83 height 16
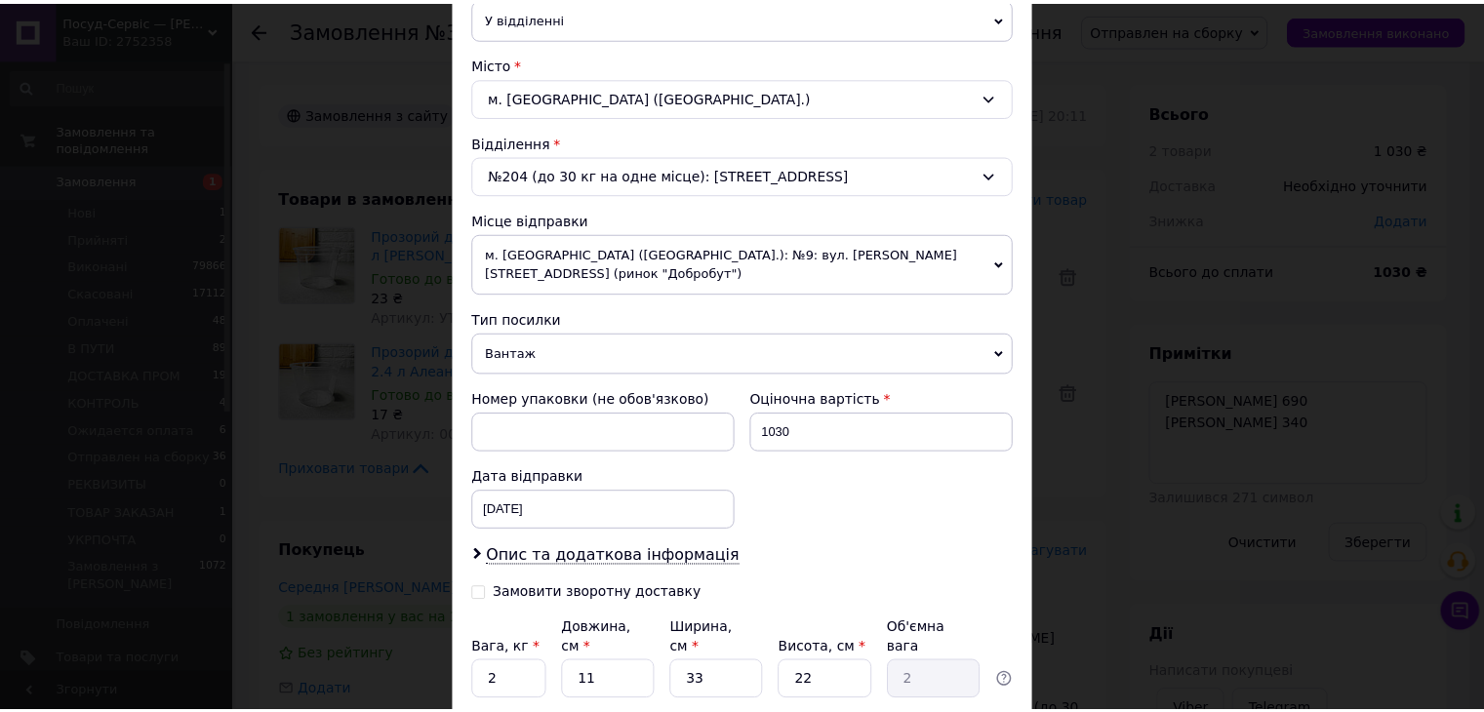
scroll to position [613, 0]
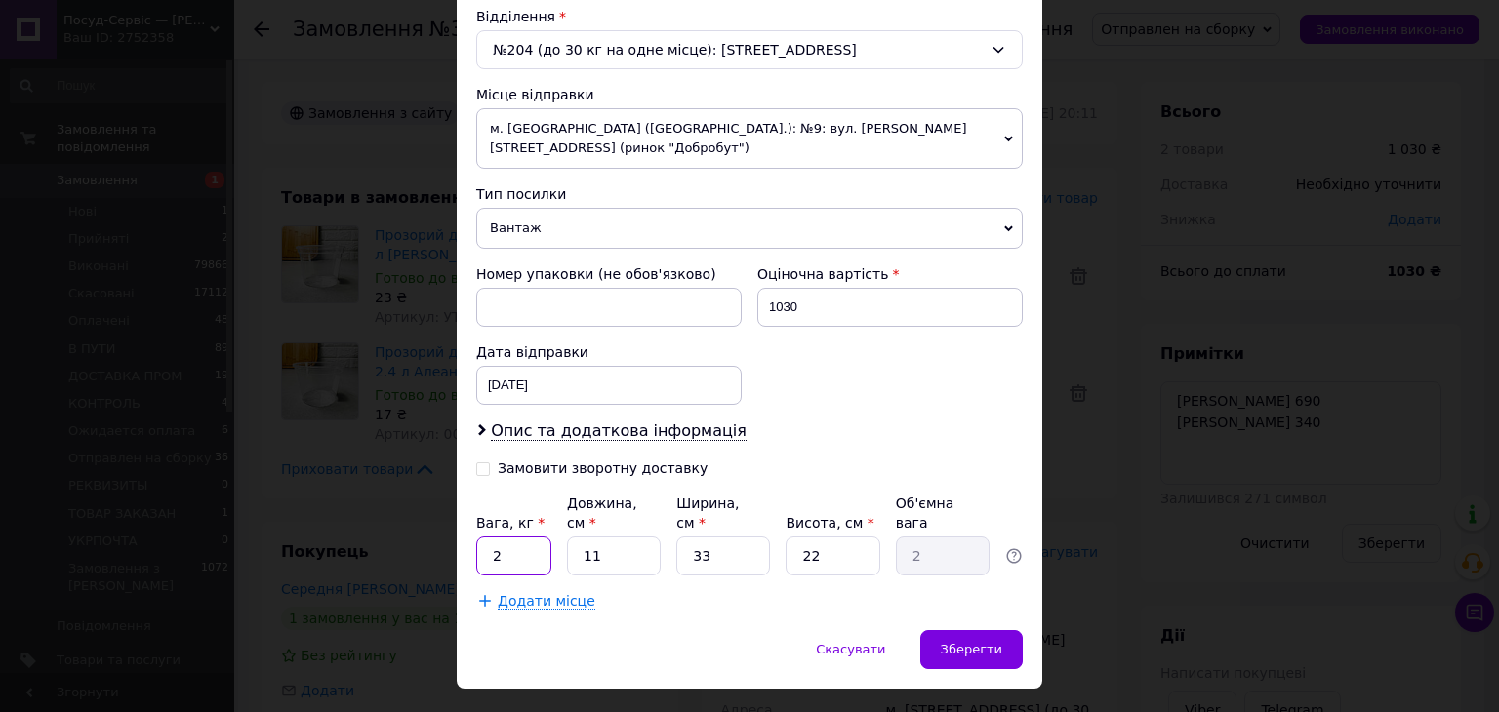
click at [517, 537] on input "2" at bounding box center [513, 556] width 75 height 39
click at [500, 537] on input "5" at bounding box center [513, 556] width 75 height 39
type input "4.1"
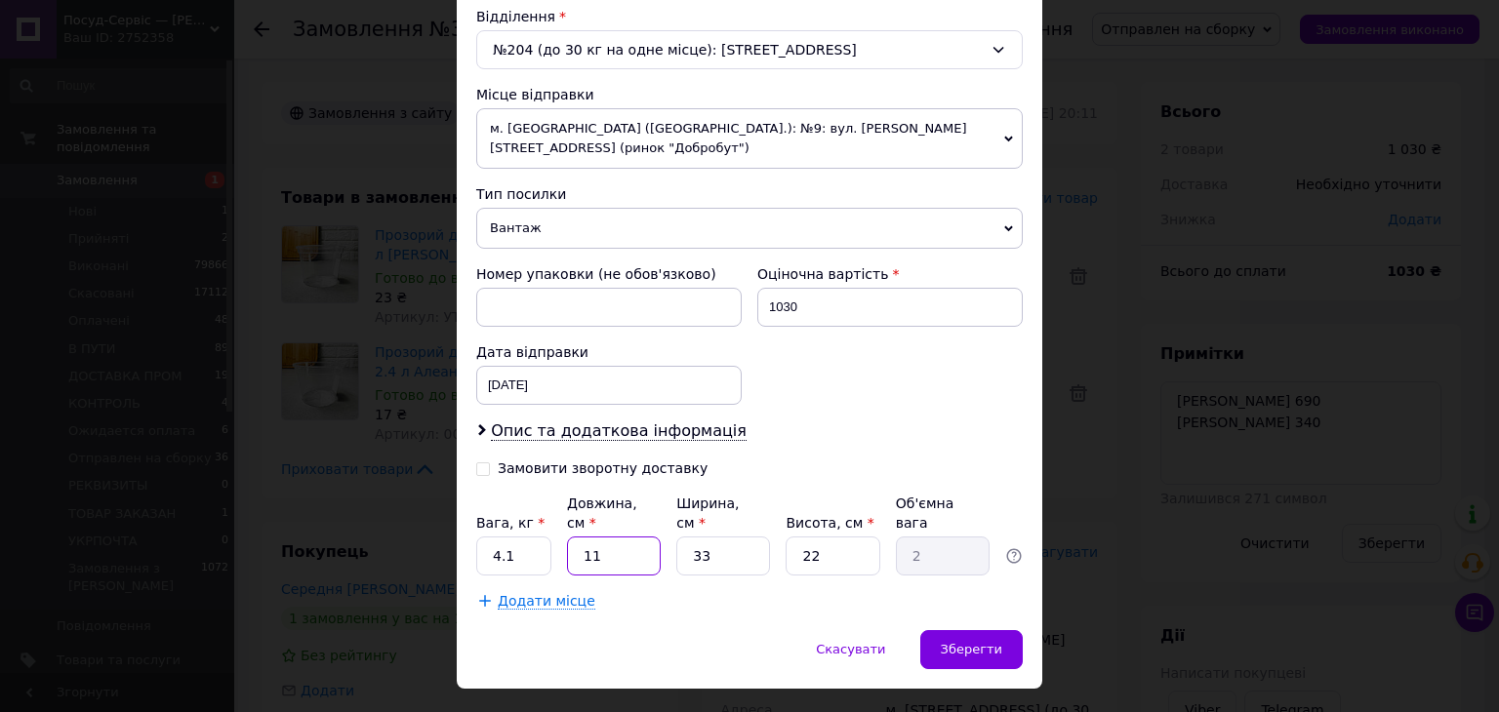
click at [620, 537] on input "11" at bounding box center [614, 556] width 94 height 39
type input "6"
type input "1.09"
type input "60"
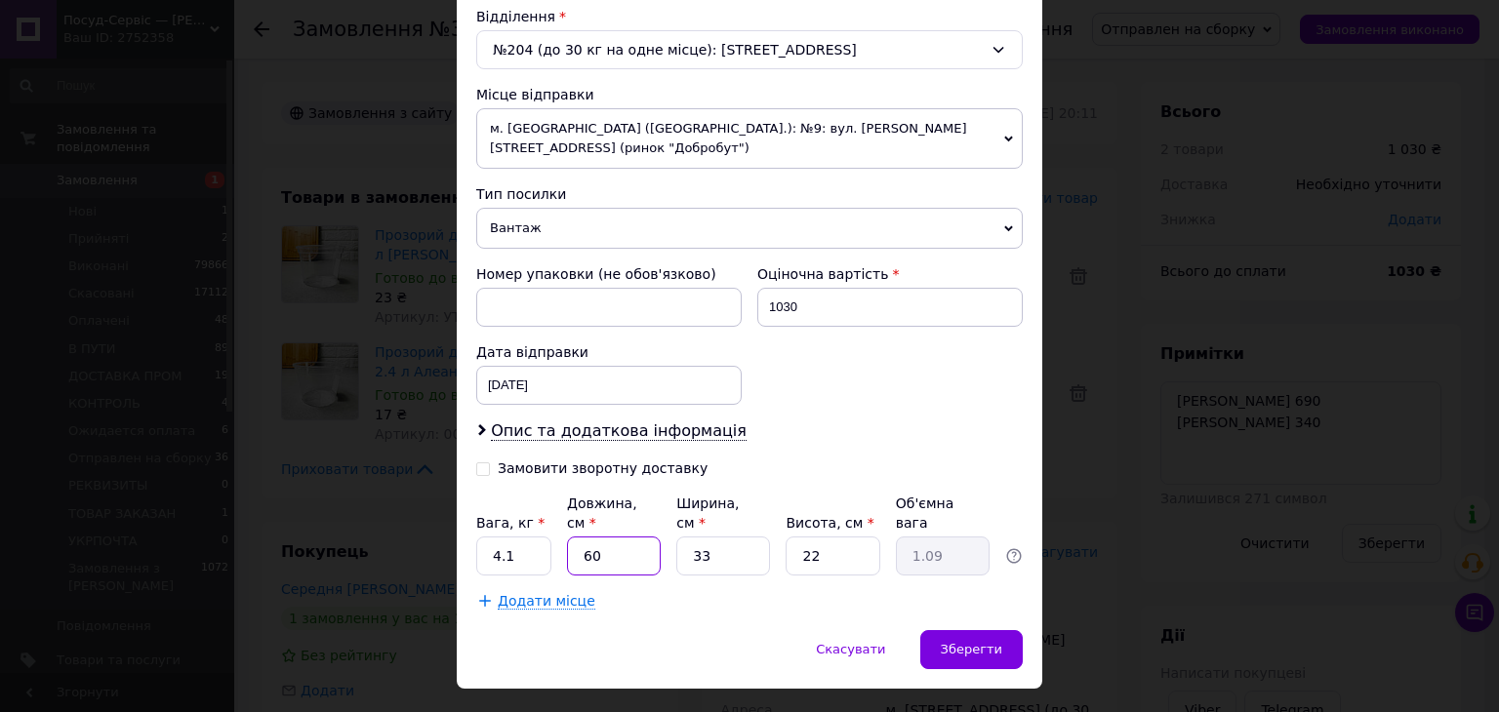
type input "10.89"
type input "60"
click at [726, 537] on input "33" at bounding box center [723, 556] width 94 height 39
type input "2"
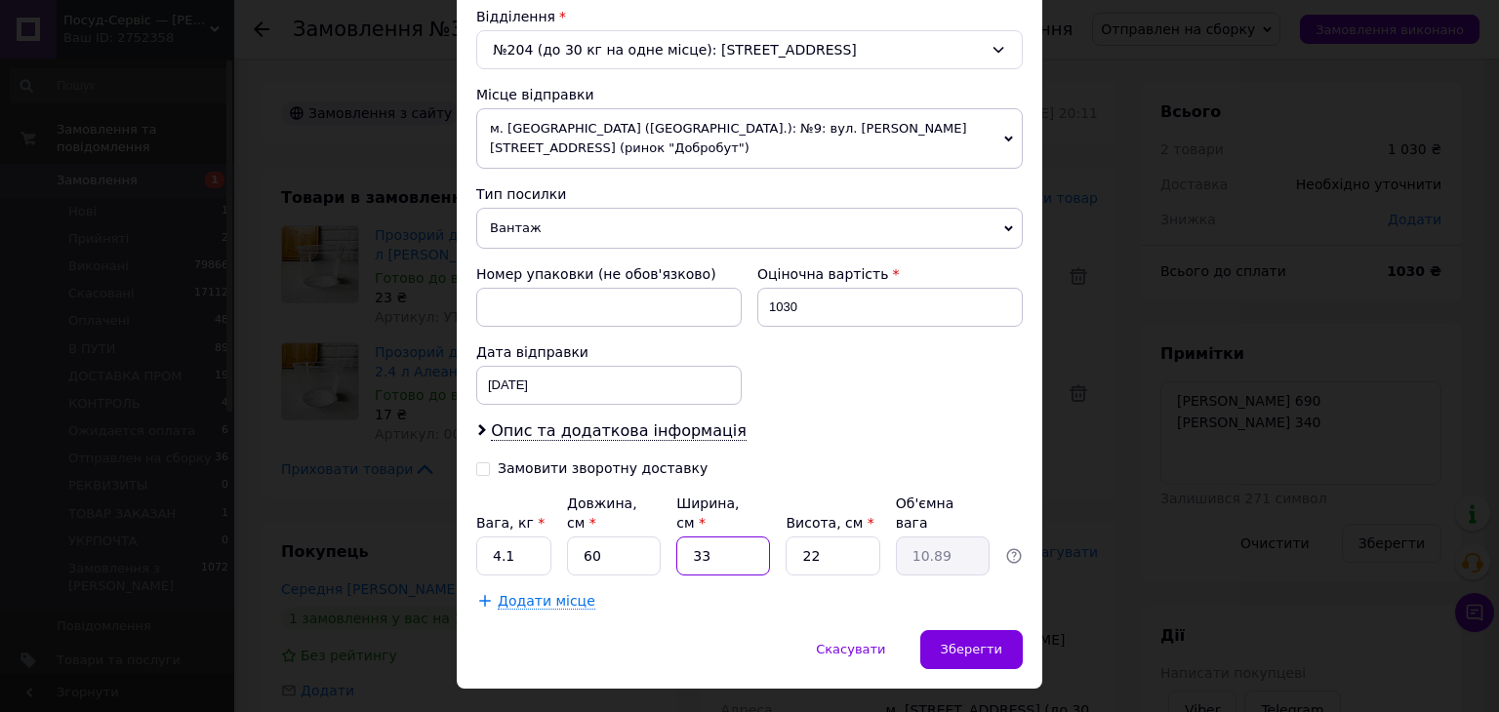
type input "0.66"
type input "25"
type input "8.25"
type input "25"
click at [827, 537] on input "22" at bounding box center [832, 556] width 94 height 39
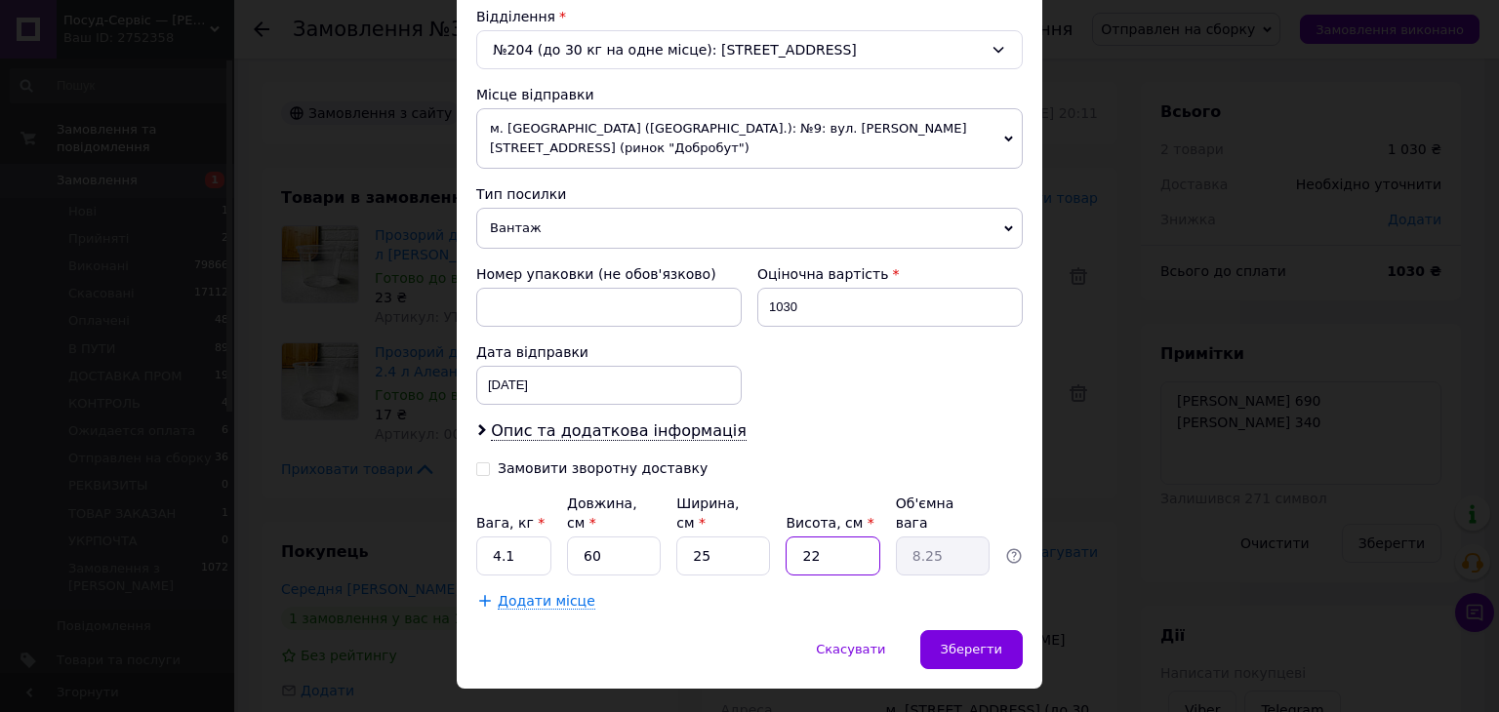
click at [827, 537] on input "22" at bounding box center [832, 556] width 94 height 39
type input "2"
type input "0.75"
type input "25"
type input "9.38"
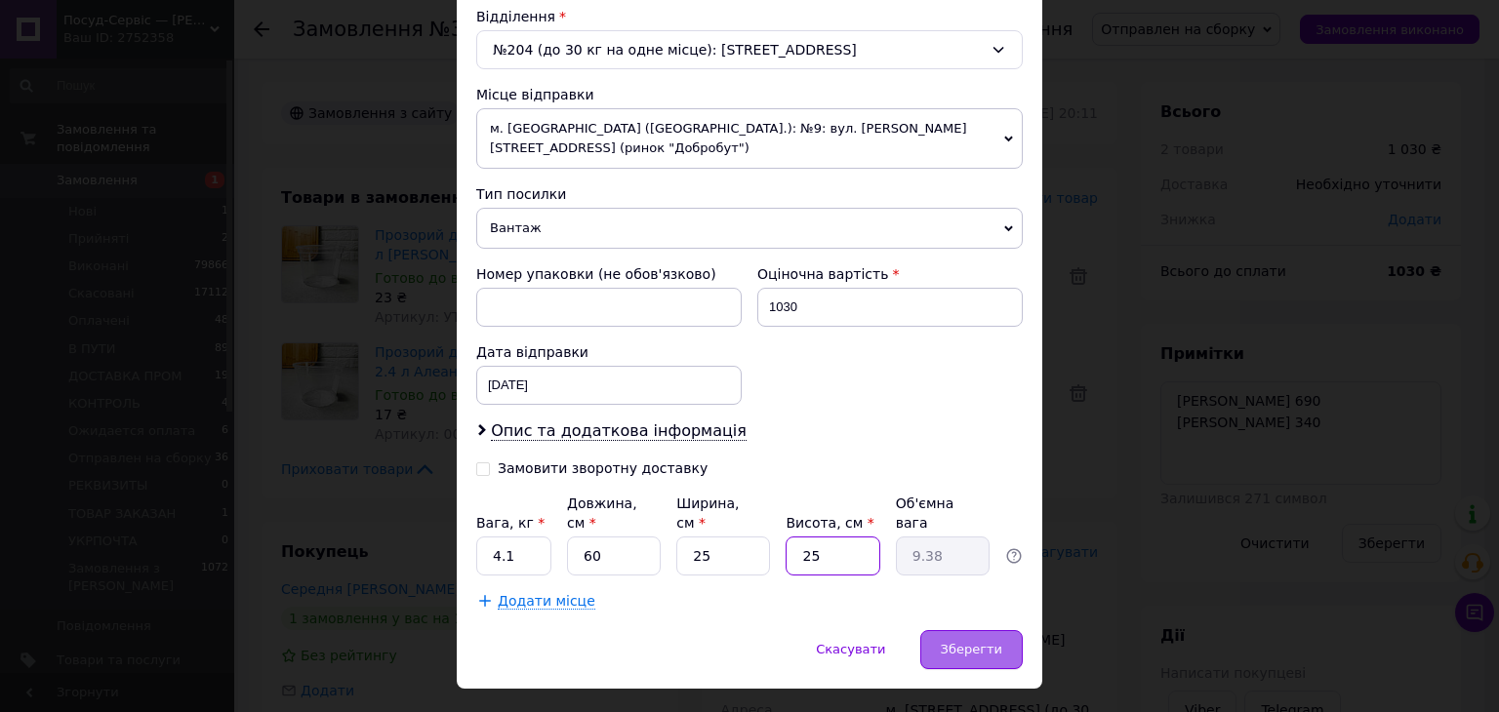
type input "25"
click at [999, 630] on div "Зберегти" at bounding box center [971, 649] width 102 height 39
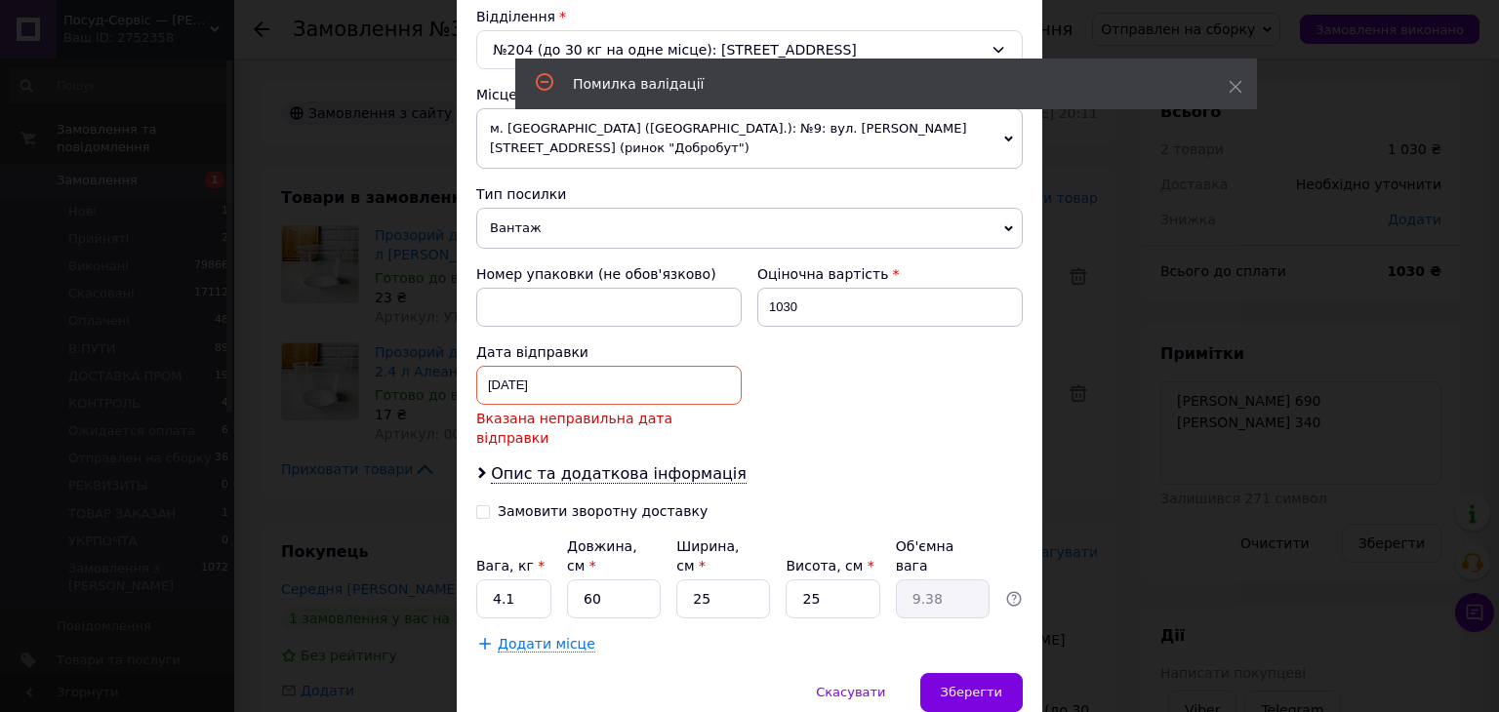
click at [624, 366] on div "[DATE] < 2025 > < Август > Пн Вт Ср Чт Пт Сб Вс 28 29 30 31 1 2 3 4 5 6 7 8 9 1…" at bounding box center [608, 385] width 265 height 39
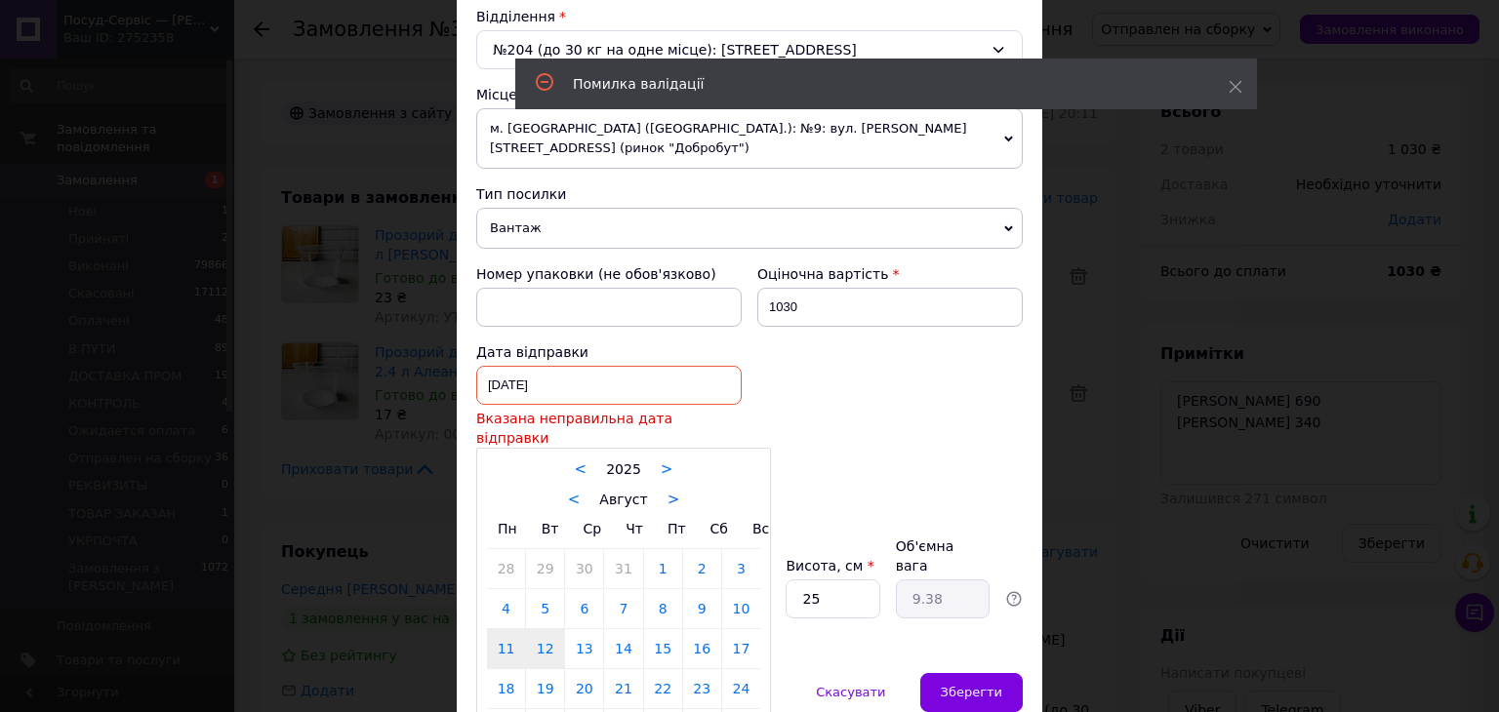
click at [537, 629] on link "12" at bounding box center [545, 648] width 38 height 39
type input "[DATE]"
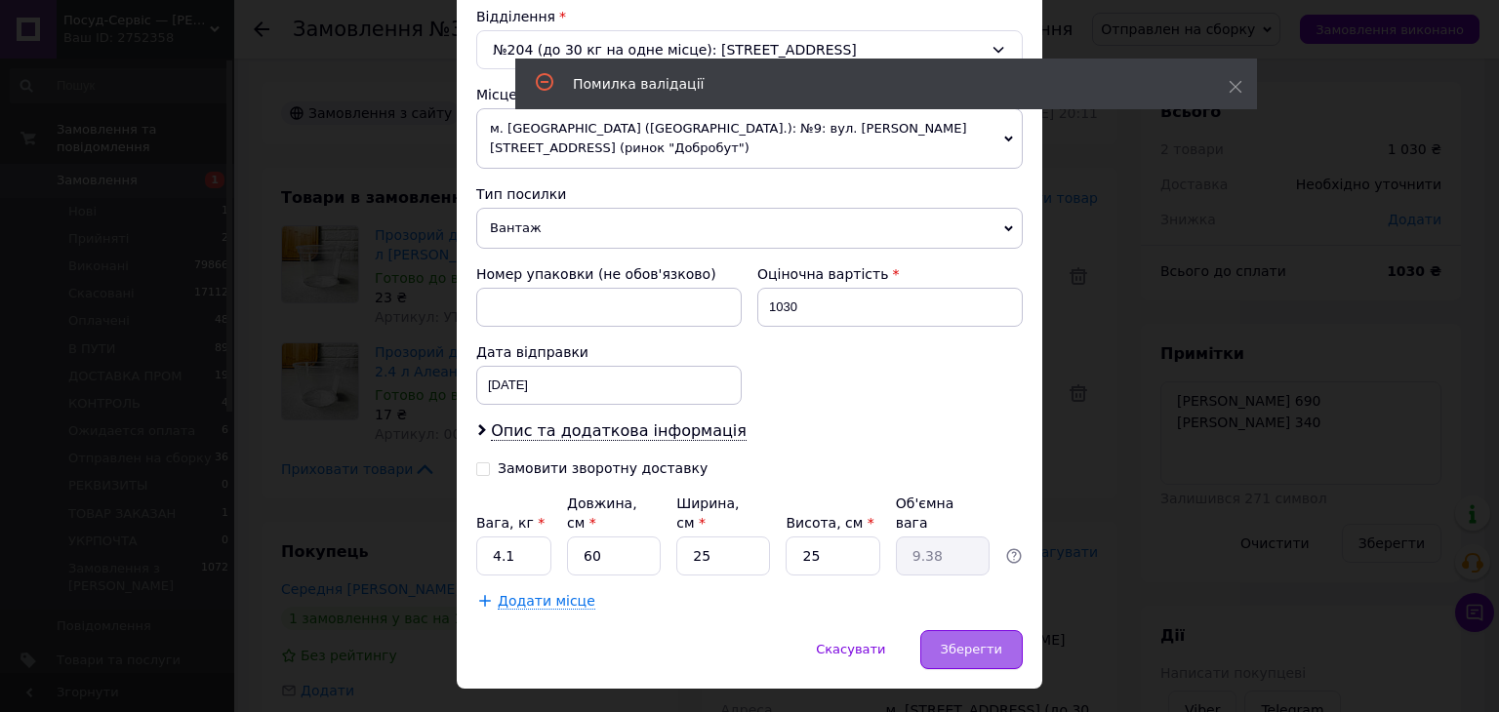
click at [951, 630] on div "Зберегти" at bounding box center [971, 649] width 102 height 39
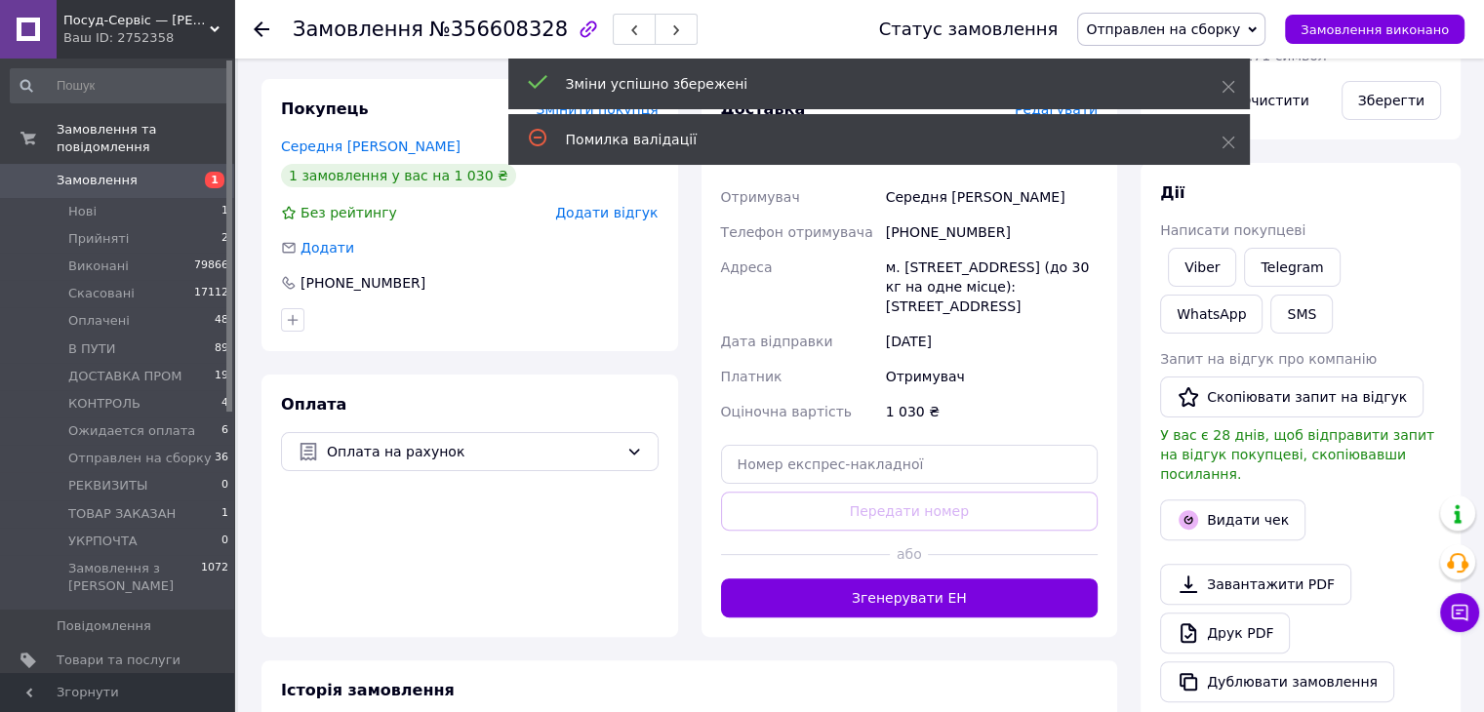
scroll to position [683, 0]
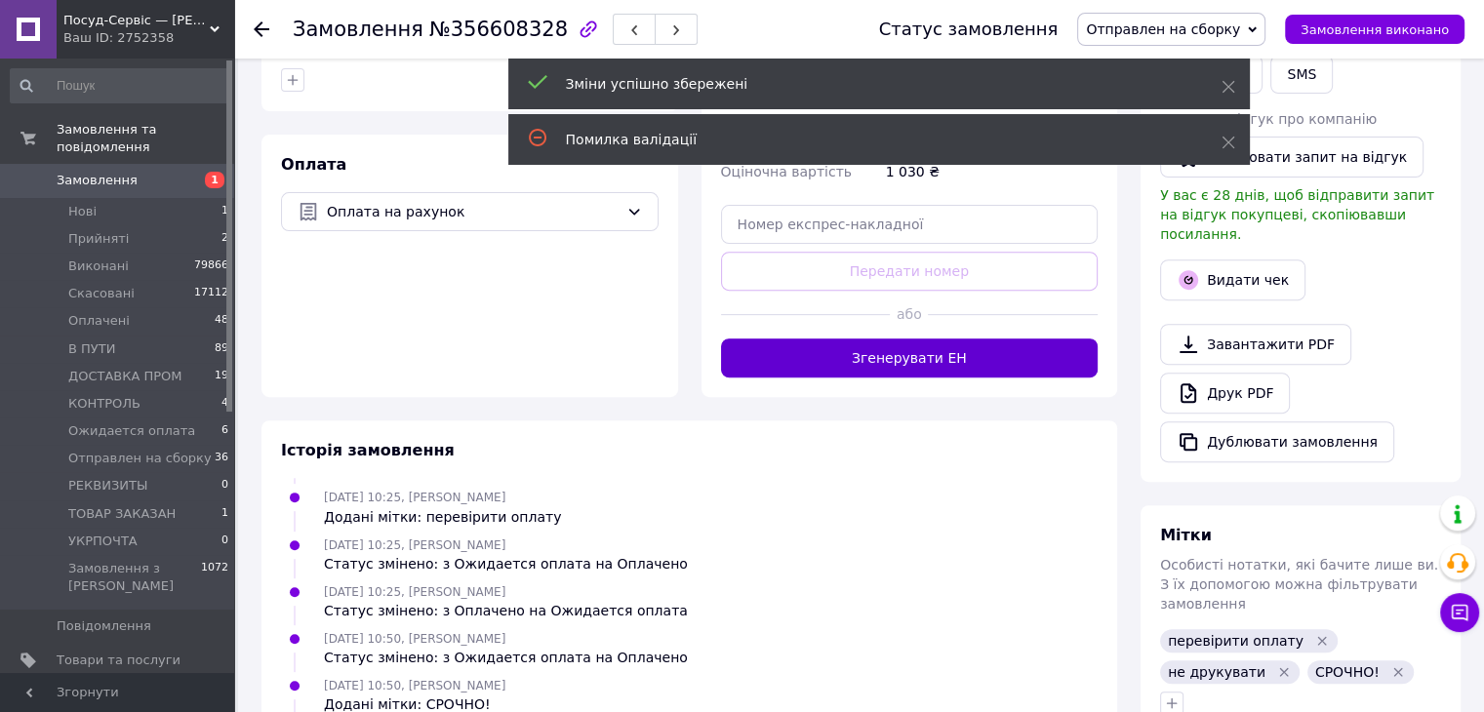
click at [857, 364] on button "Згенерувати ЕН" at bounding box center [910, 358] width 378 height 39
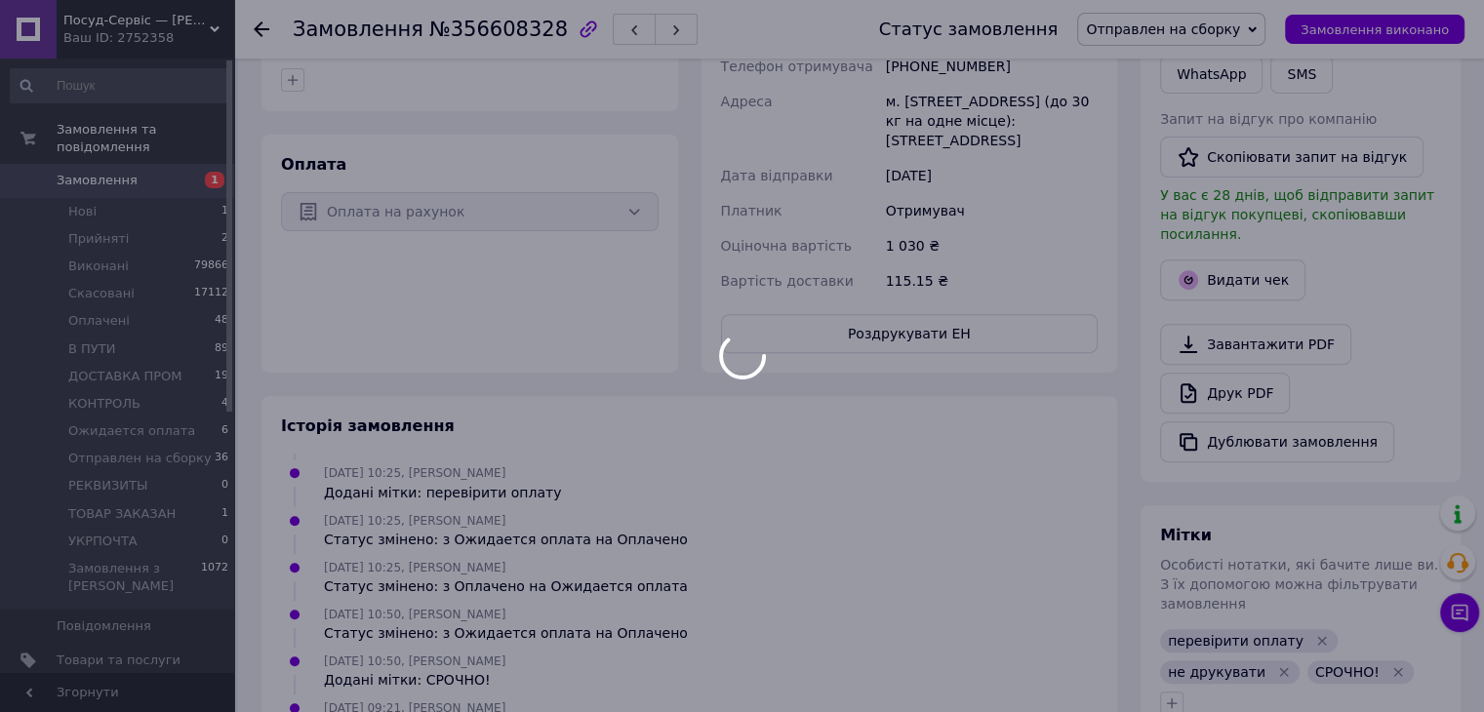
scroll to position [439, 0]
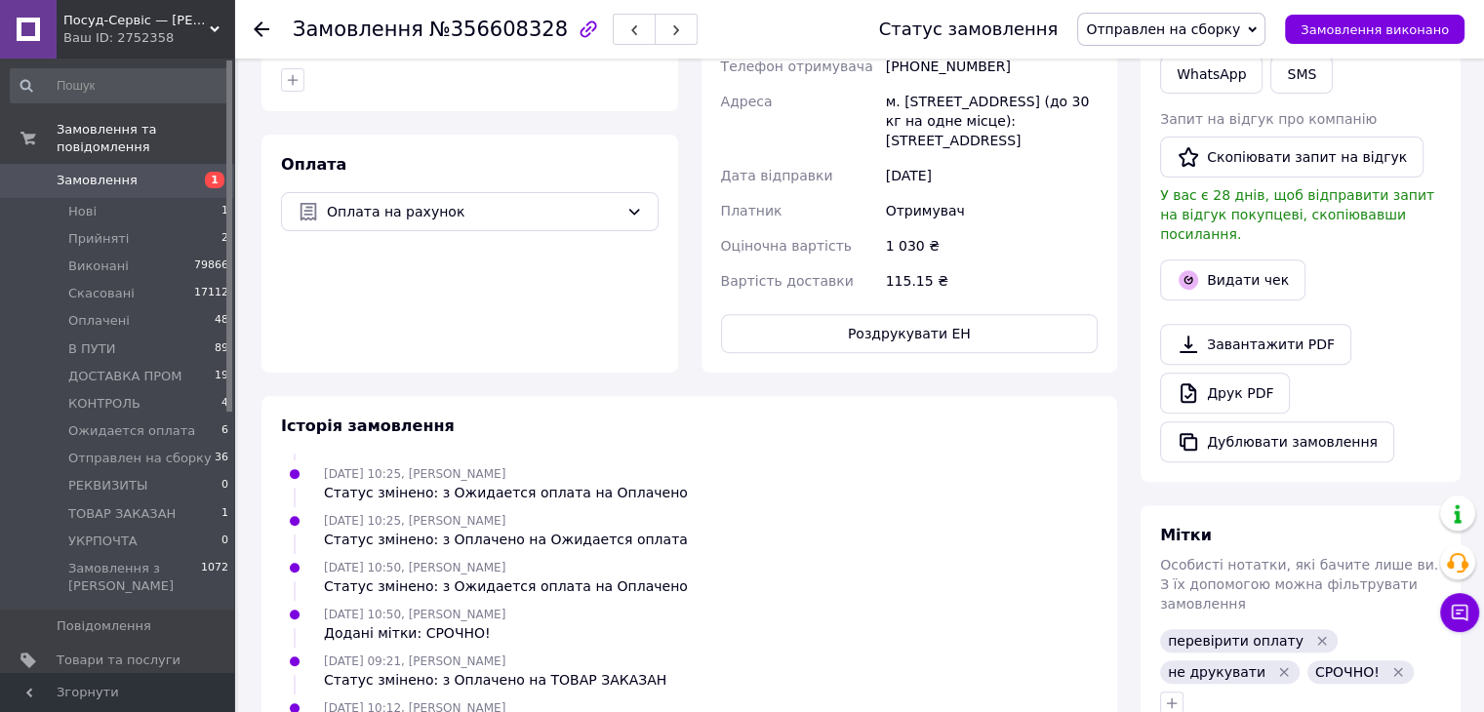
click at [833, 304] on div "Доставка Редагувати Нова Пошта (платна) Номер накладної 20451225175421 Статус в…" at bounding box center [910, 106] width 378 height 495
click at [859, 339] on button "Роздрукувати ЕН" at bounding box center [910, 333] width 378 height 39
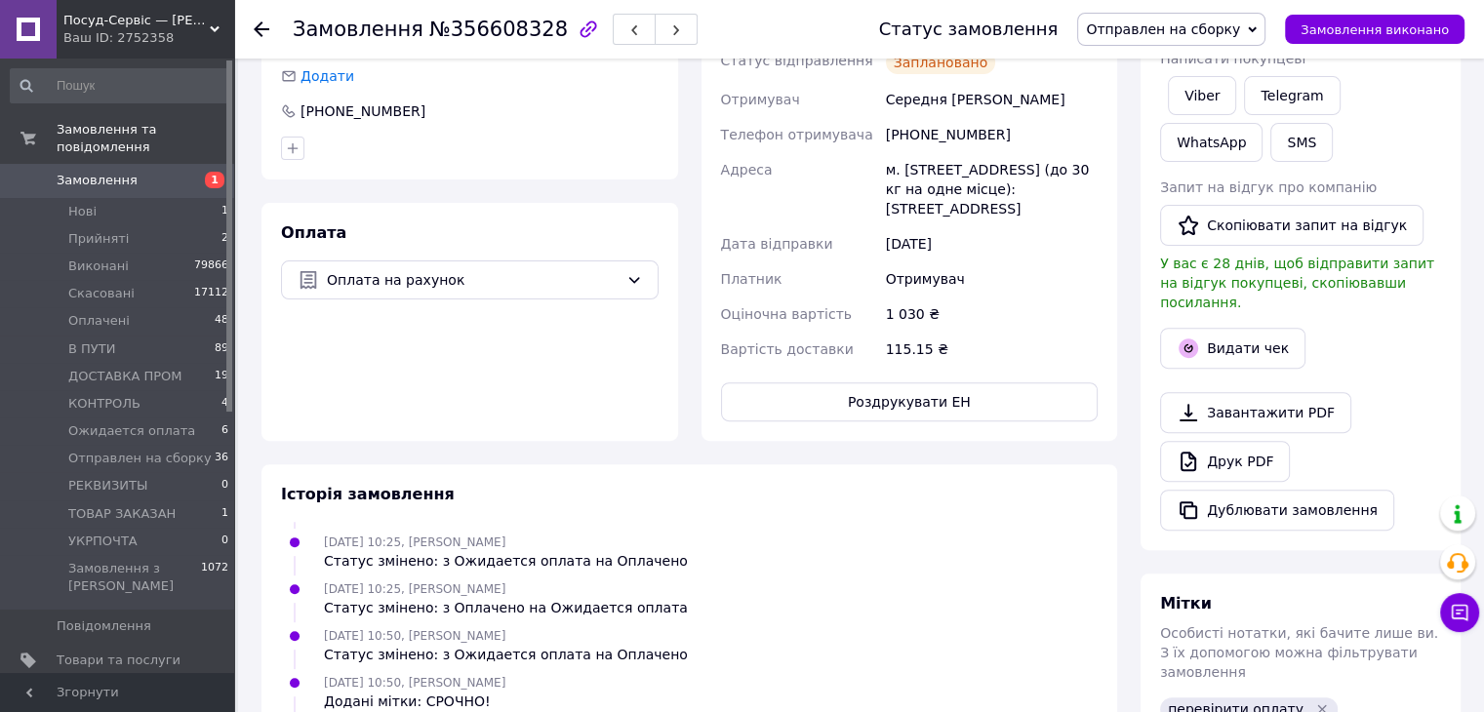
scroll to position [488, 0]
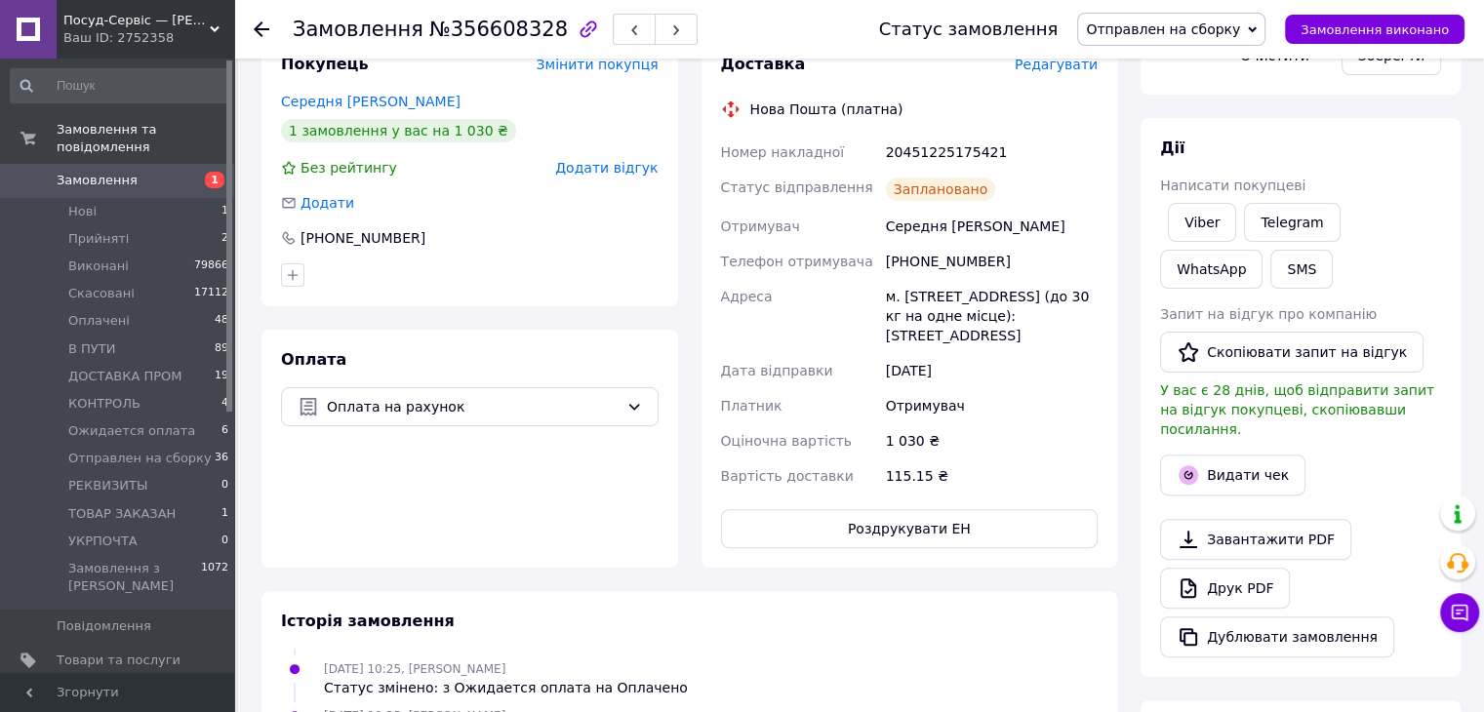
click at [920, 147] on div "20451225175421" at bounding box center [992, 152] width 220 height 35
copy div "20451225175421"
click at [1206, 204] on link "Viber" at bounding box center [1202, 222] width 68 height 39
click at [1237, 25] on span "Отправлен на сборку" at bounding box center [1163, 29] width 154 height 16
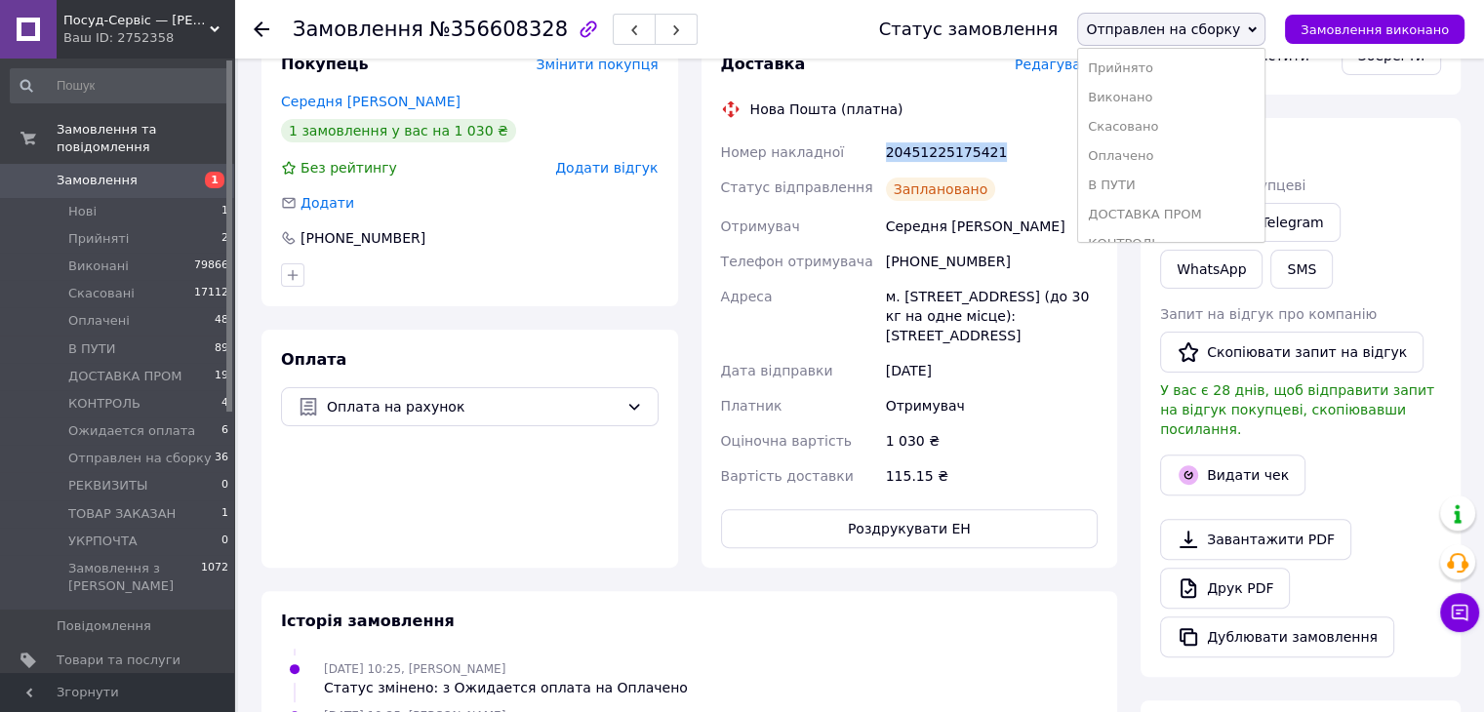
click at [1237, 25] on span "Отправлен на сборку" at bounding box center [1163, 29] width 154 height 16
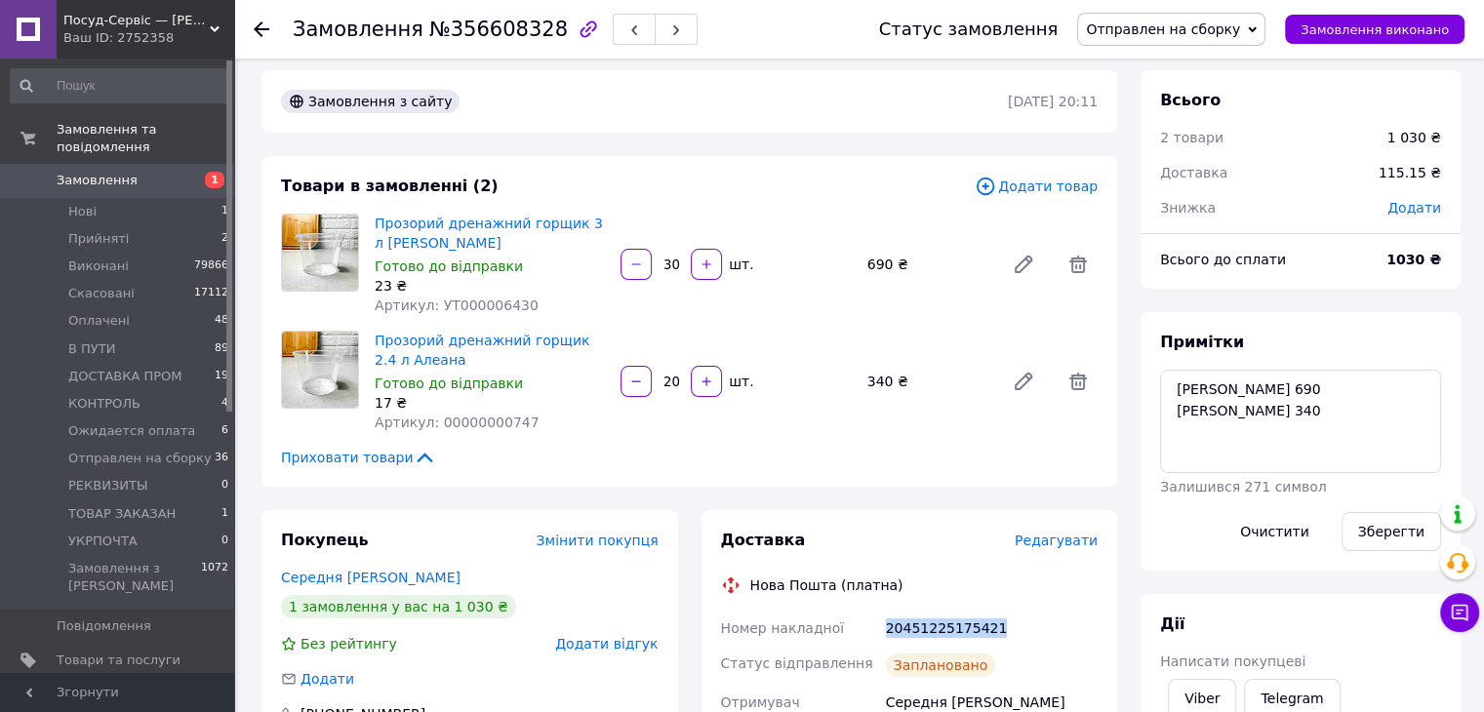
scroll to position [0, 0]
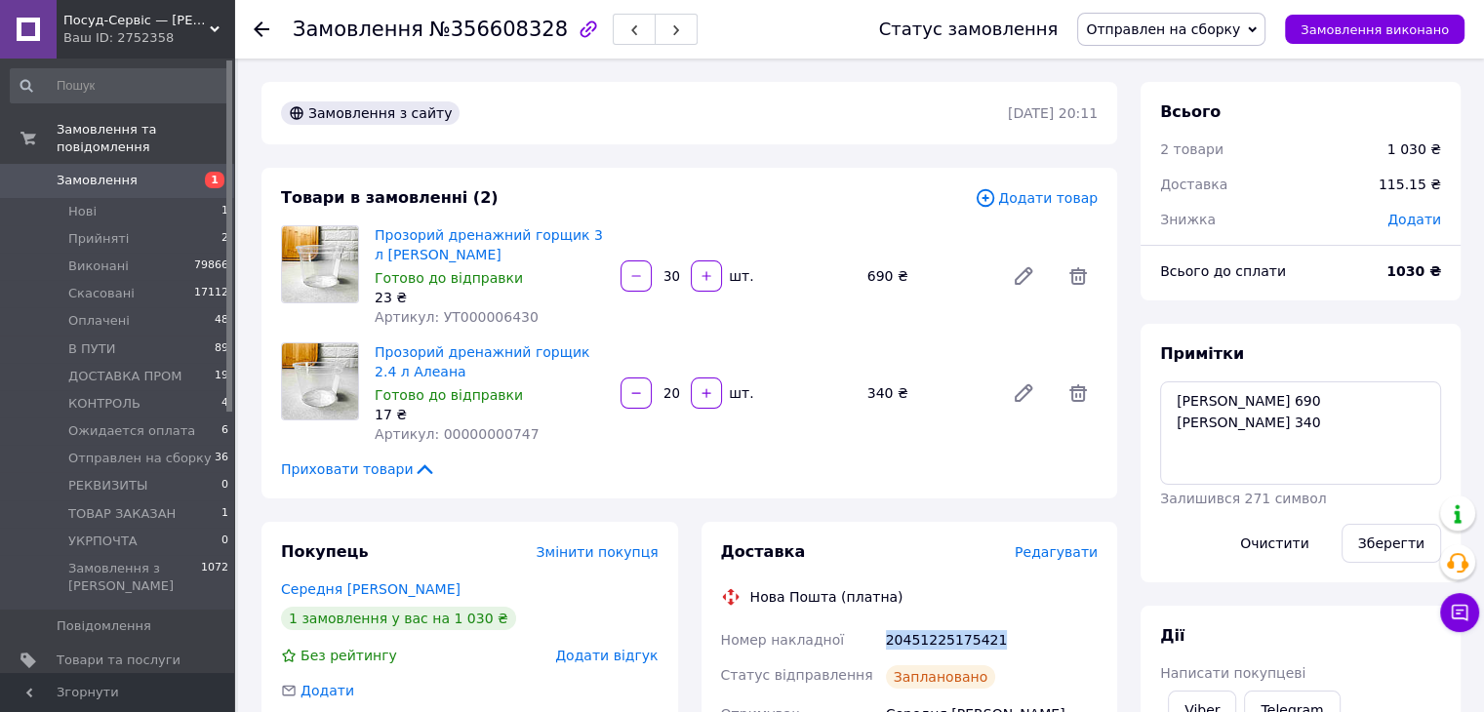
click at [1163, 12] on div "Статус замовлення Отправлен на сборку Прийнято Виконано Скасовано Оплачено В ПУ…" at bounding box center [1152, 29] width 624 height 59
click at [1168, 33] on span "Отправлен на сборку" at bounding box center [1163, 29] width 154 height 16
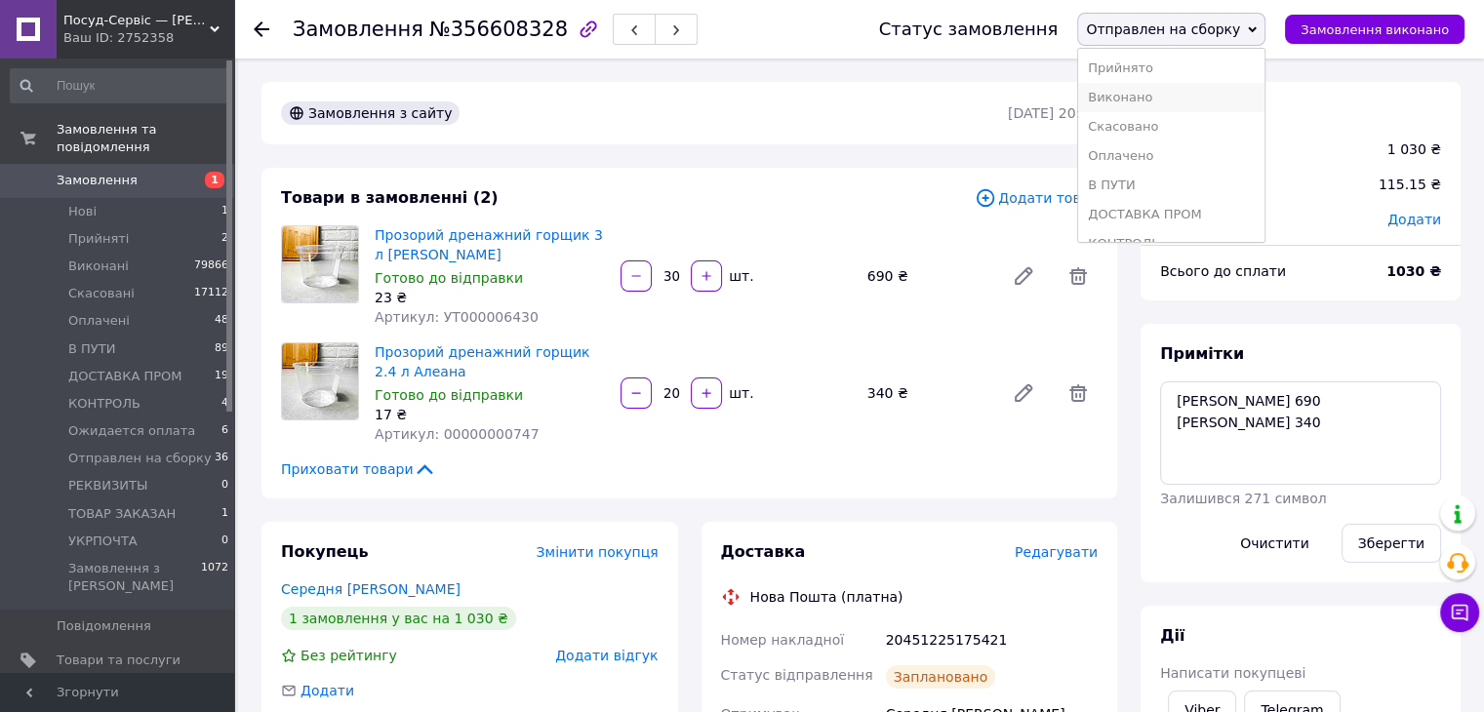
click at [1182, 100] on li "Виконано" at bounding box center [1171, 97] width 186 height 29
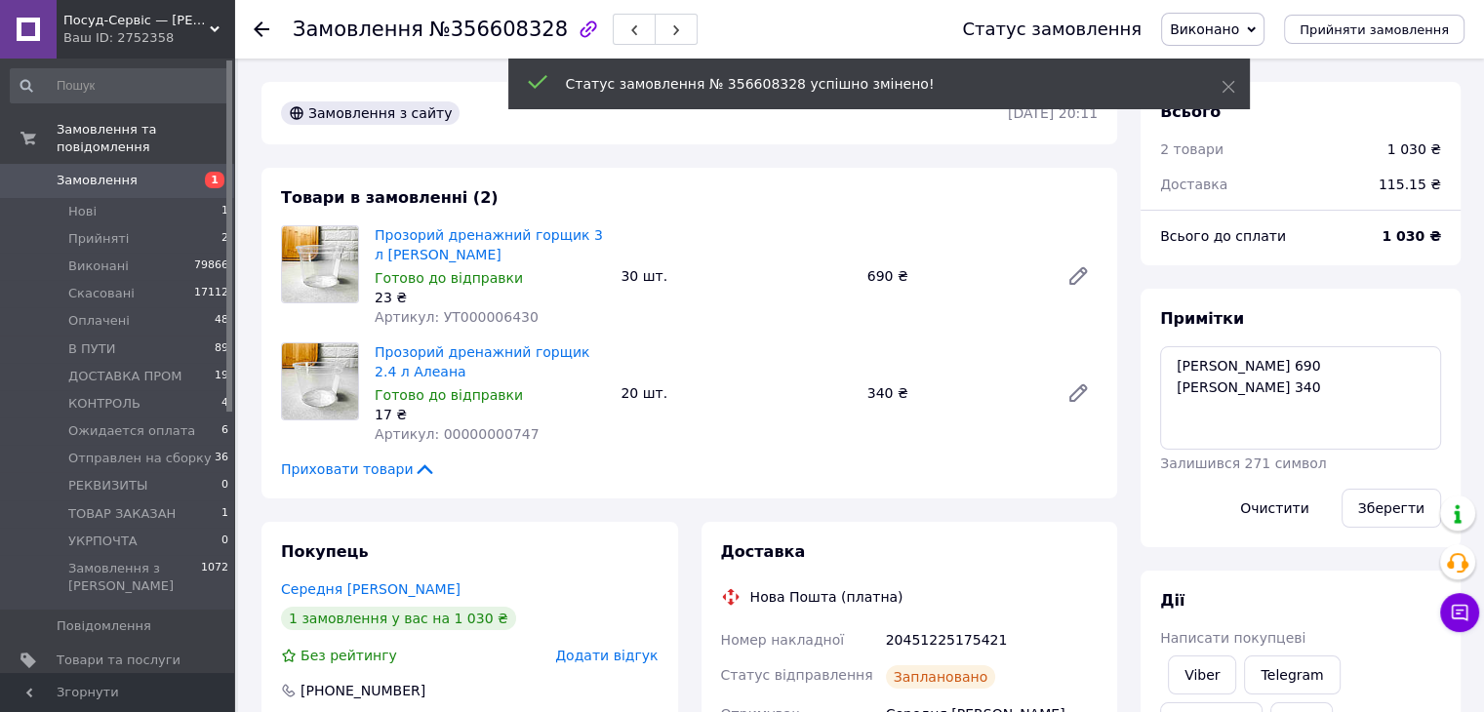
scroll to position [487, 0]
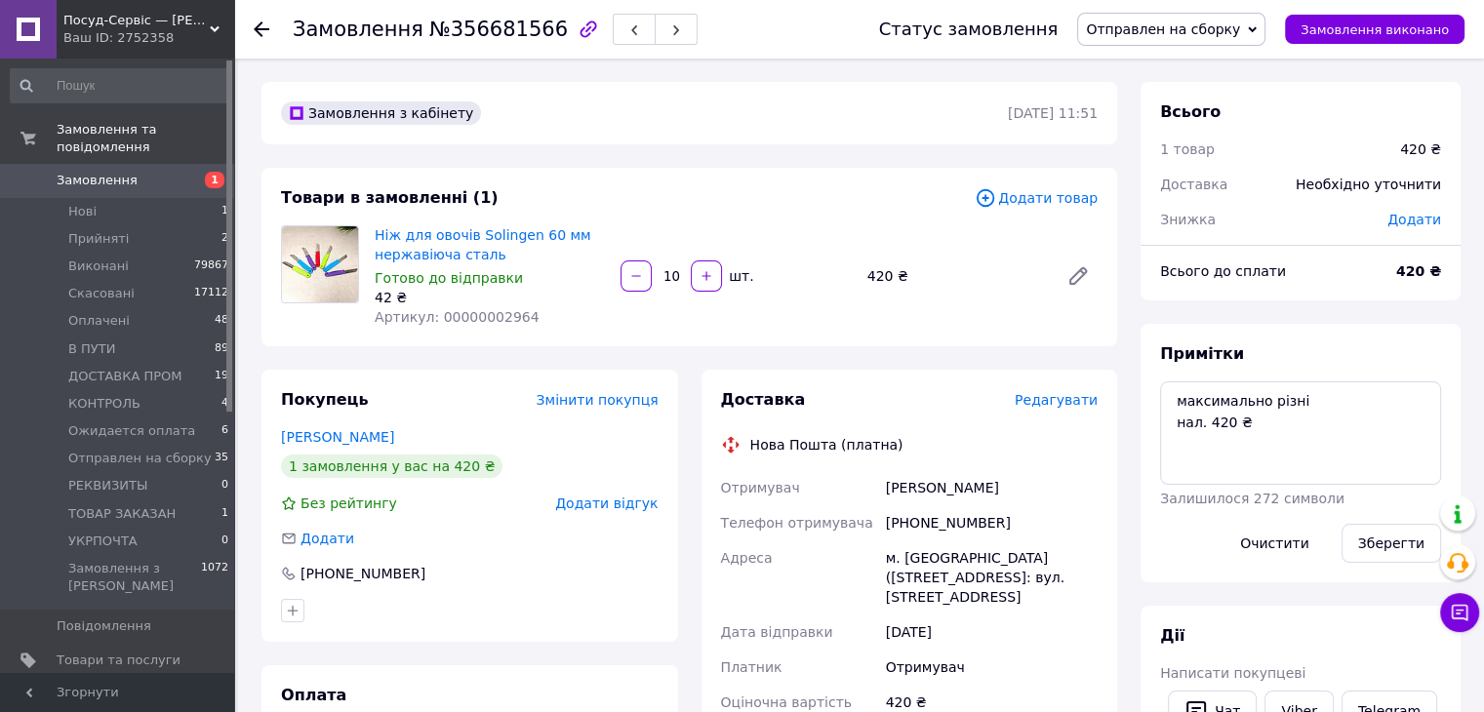
click at [1032, 395] on span "Редагувати" at bounding box center [1056, 400] width 83 height 16
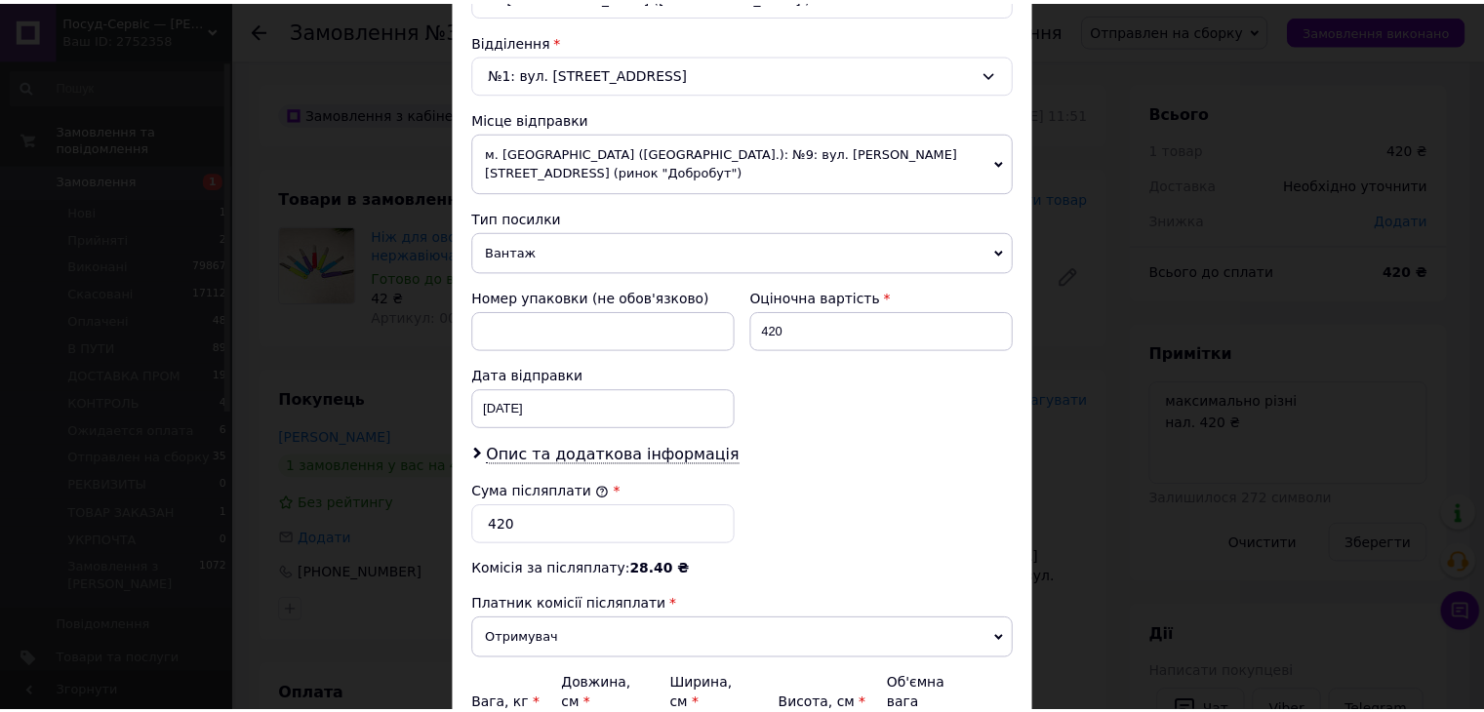
scroll to position [771, 0]
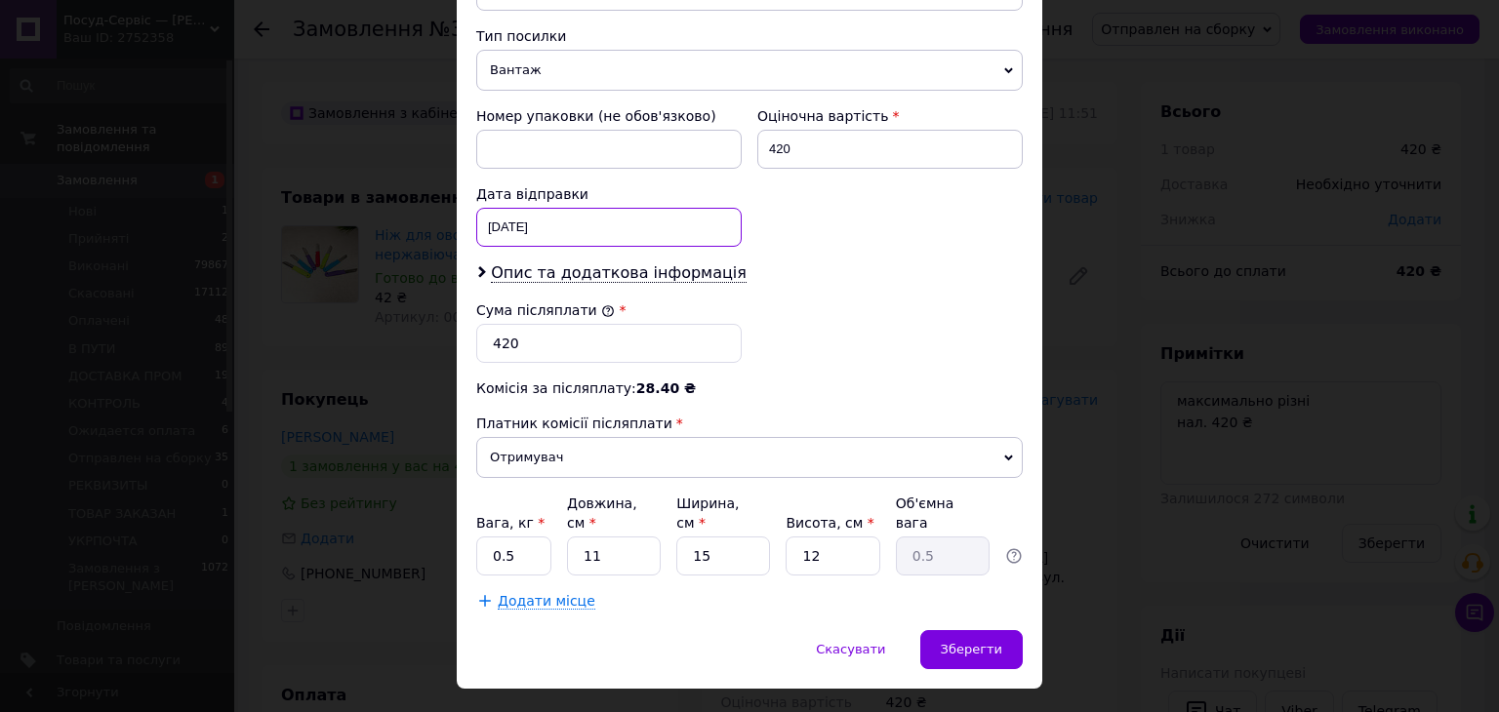
click at [557, 208] on div "[DATE] < 2025 > < Август > Пн Вт Ср Чт Пт Сб Вс 28 29 30 31 1 2 3 4 5 6 7 8 9 1…" at bounding box center [608, 227] width 265 height 39
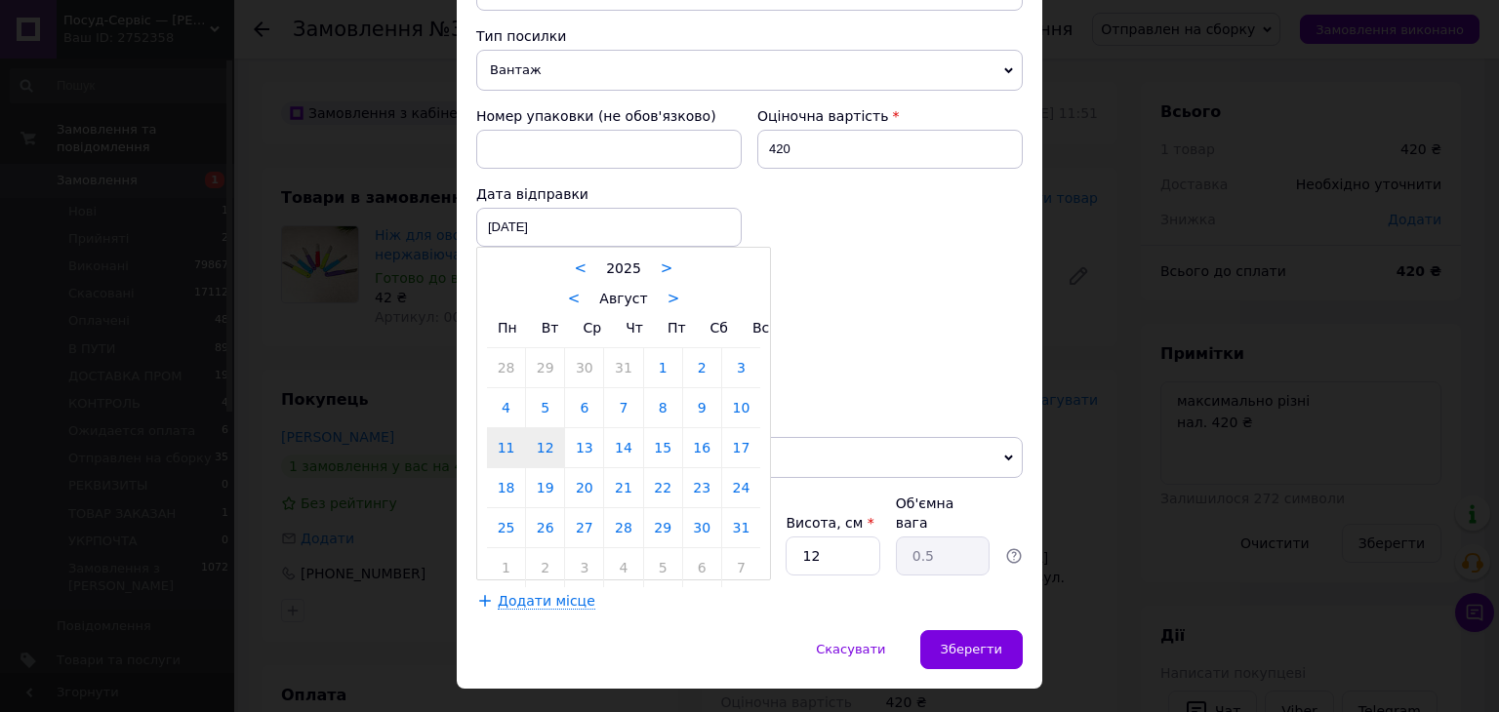
click at [546, 428] on link "12" at bounding box center [545, 447] width 38 height 39
type input "[DATE]"
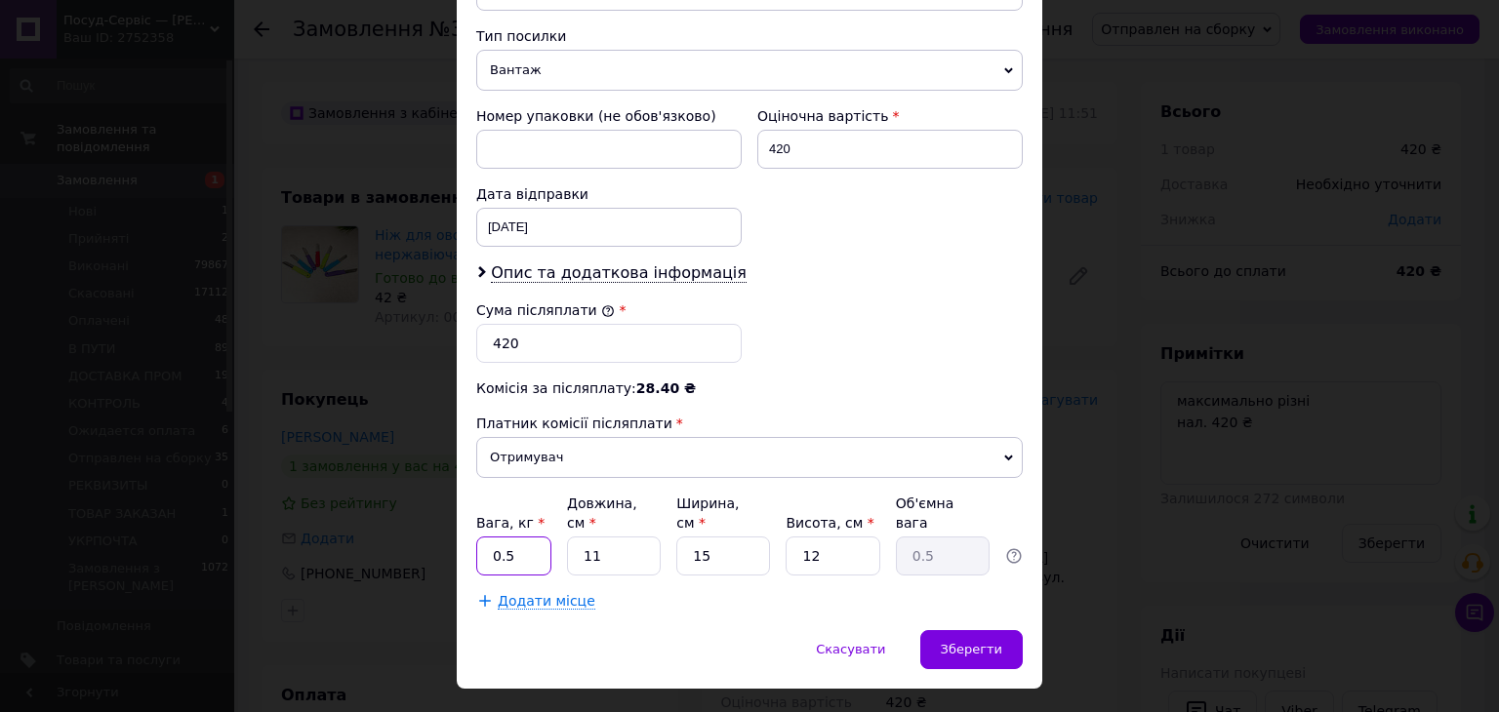
click at [508, 537] on input "0.5" at bounding box center [513, 556] width 75 height 39
type input "1"
click at [602, 537] on input "11" at bounding box center [614, 556] width 94 height 39
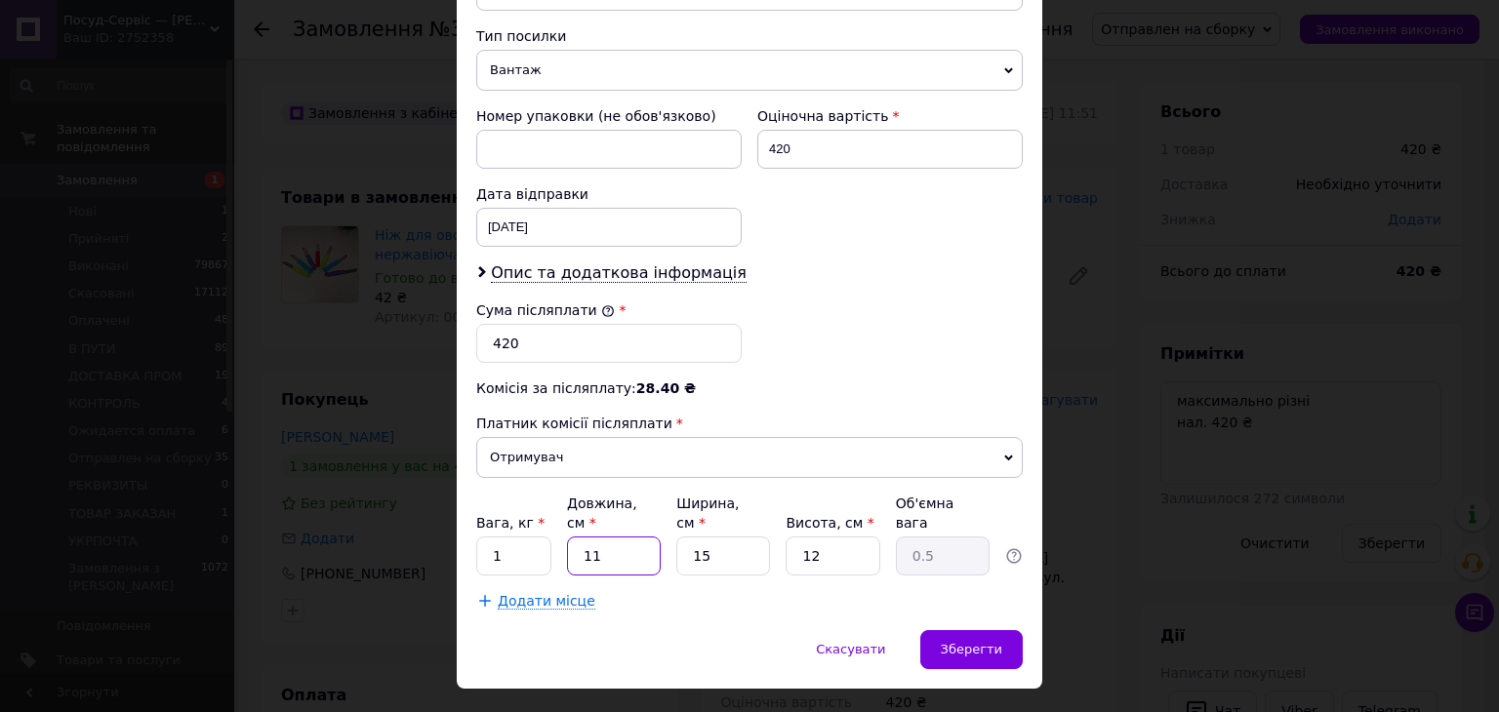
type input "2"
type input "0.1"
type input "25"
type input "1.13"
type input "25"
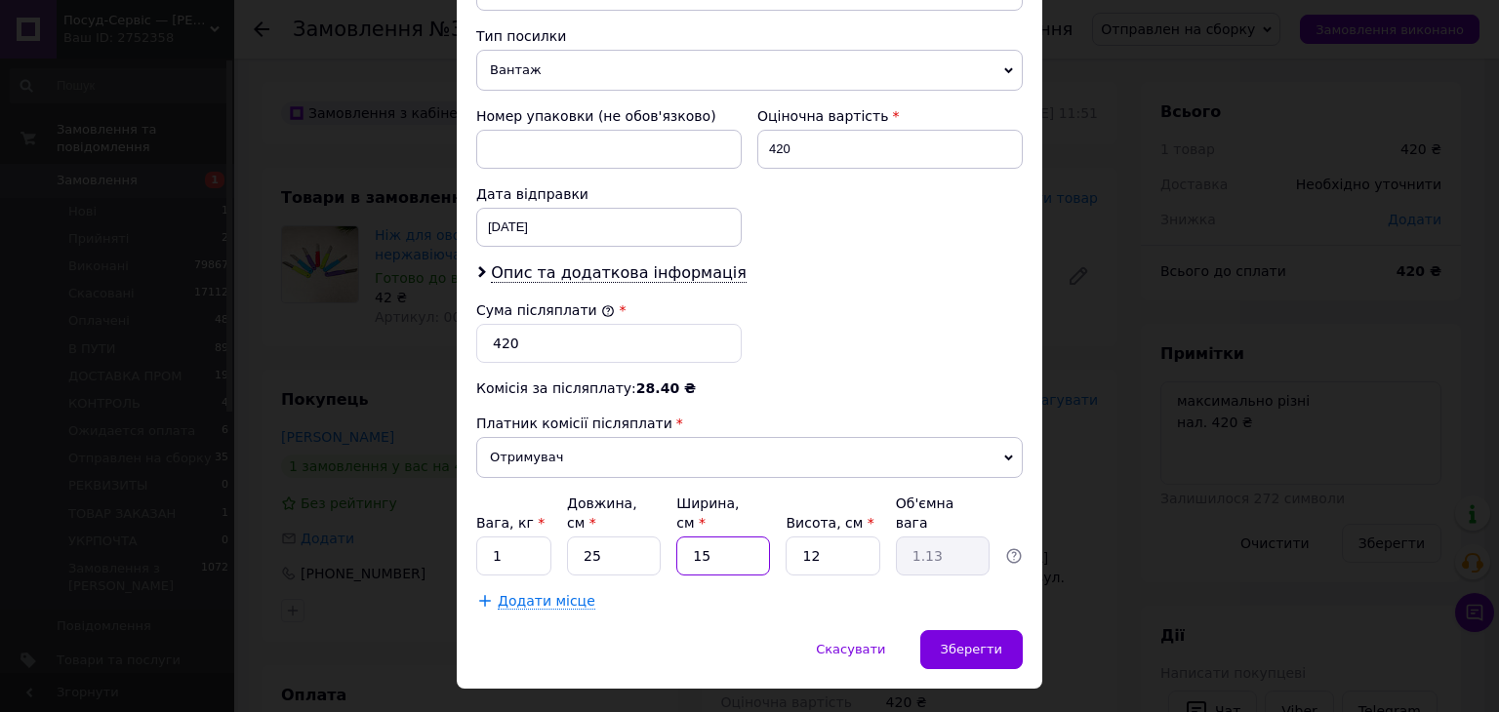
click at [706, 537] on input "15" at bounding box center [723, 556] width 94 height 39
type input "1"
type input "0.1"
type input "17"
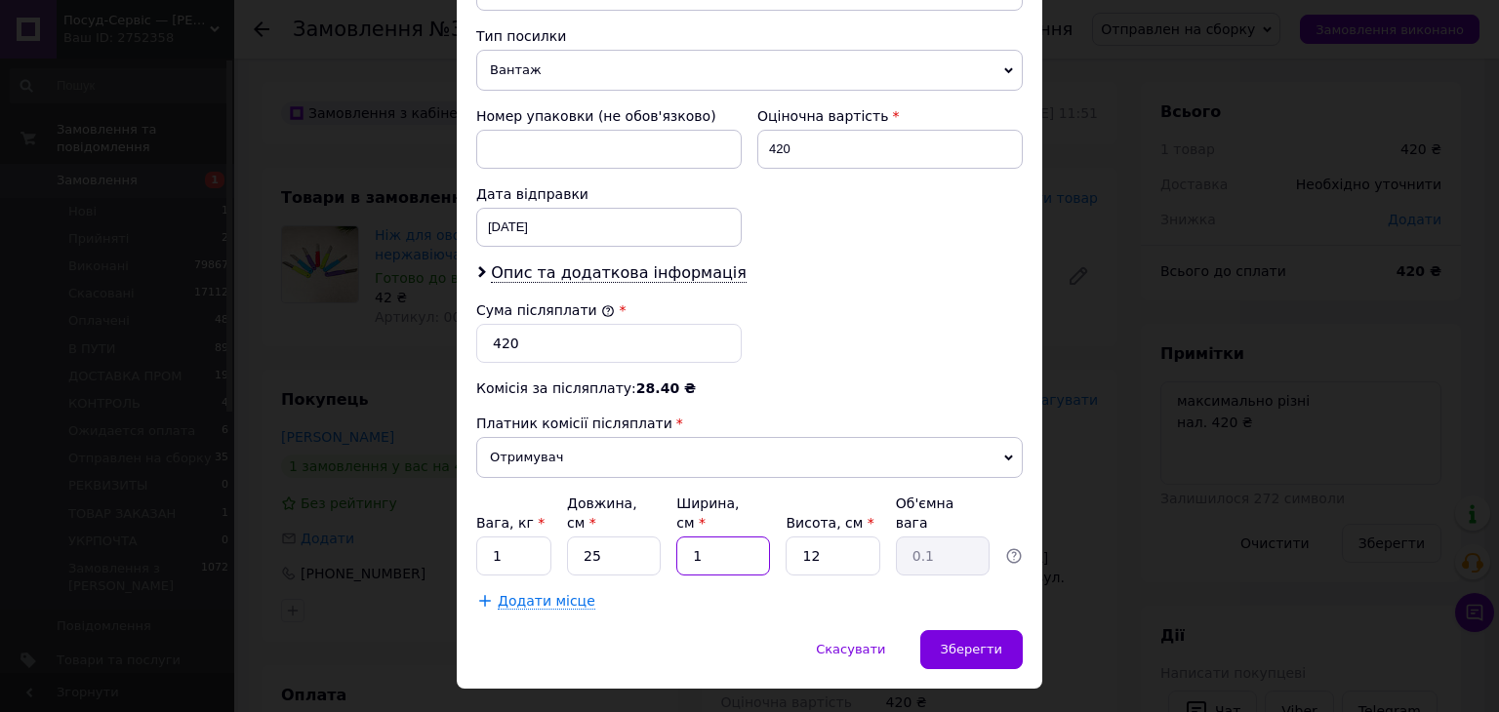
type input "1.27"
type input "17"
click at [835, 537] on input "12" at bounding box center [832, 556] width 94 height 39
type input "1"
type input "0.11"
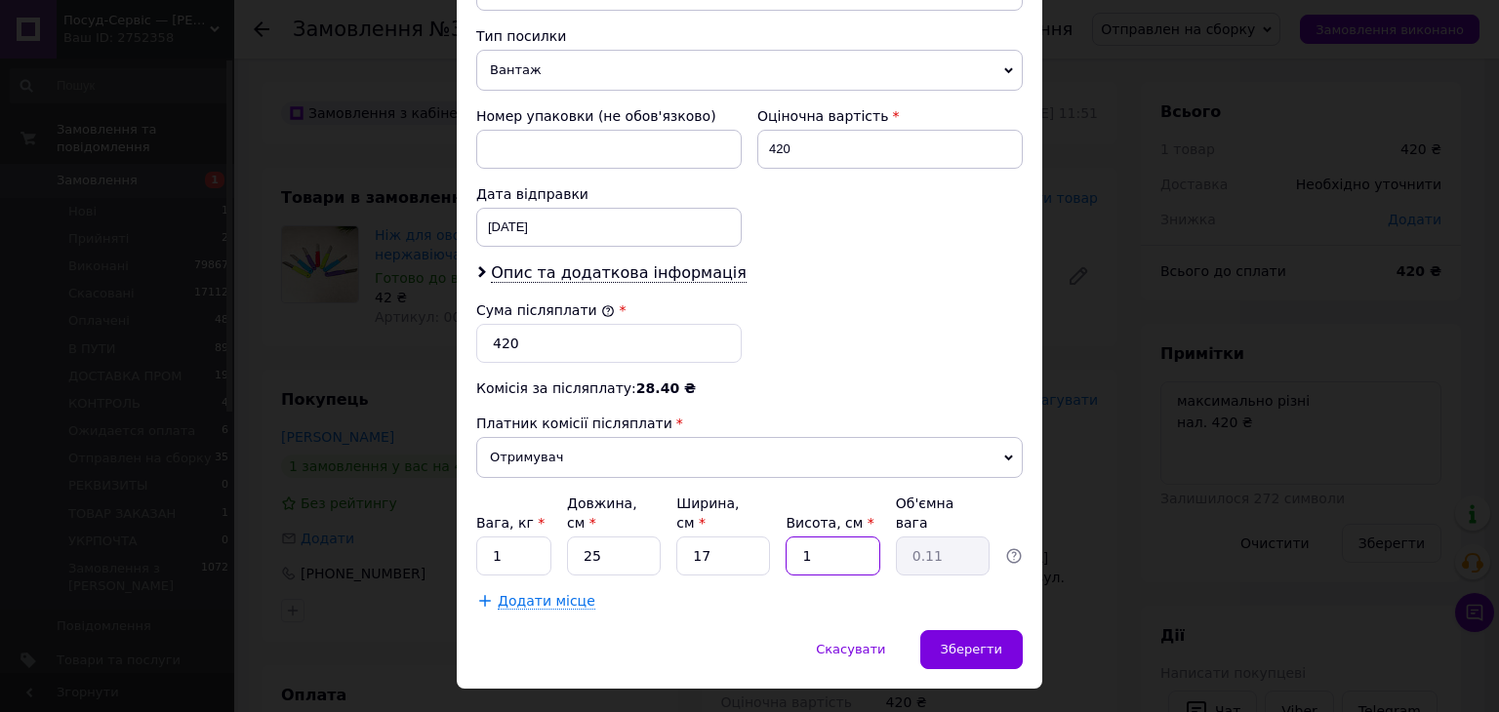
type input "10"
type input "1.06"
type input "10"
click at [969, 630] on div "Зберегти" at bounding box center [971, 649] width 102 height 39
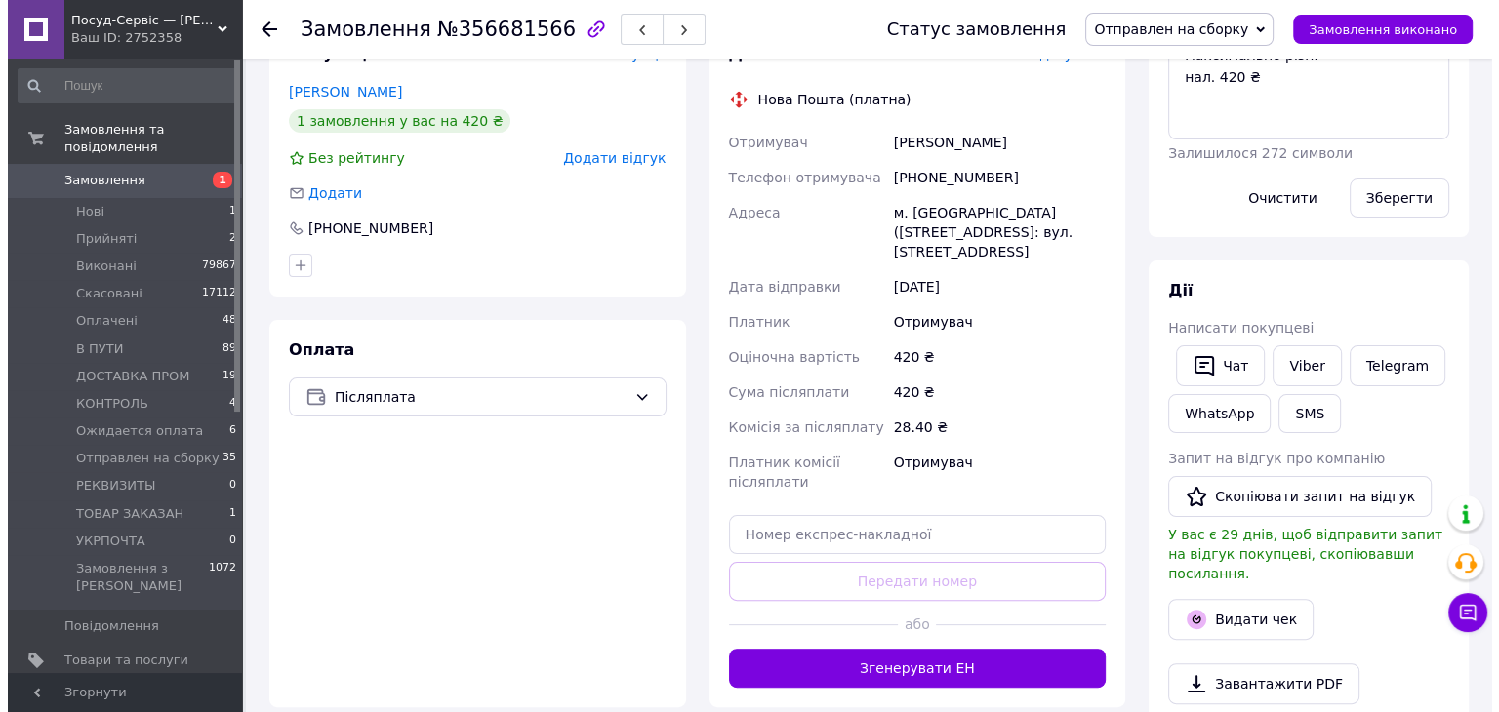
scroll to position [390, 0]
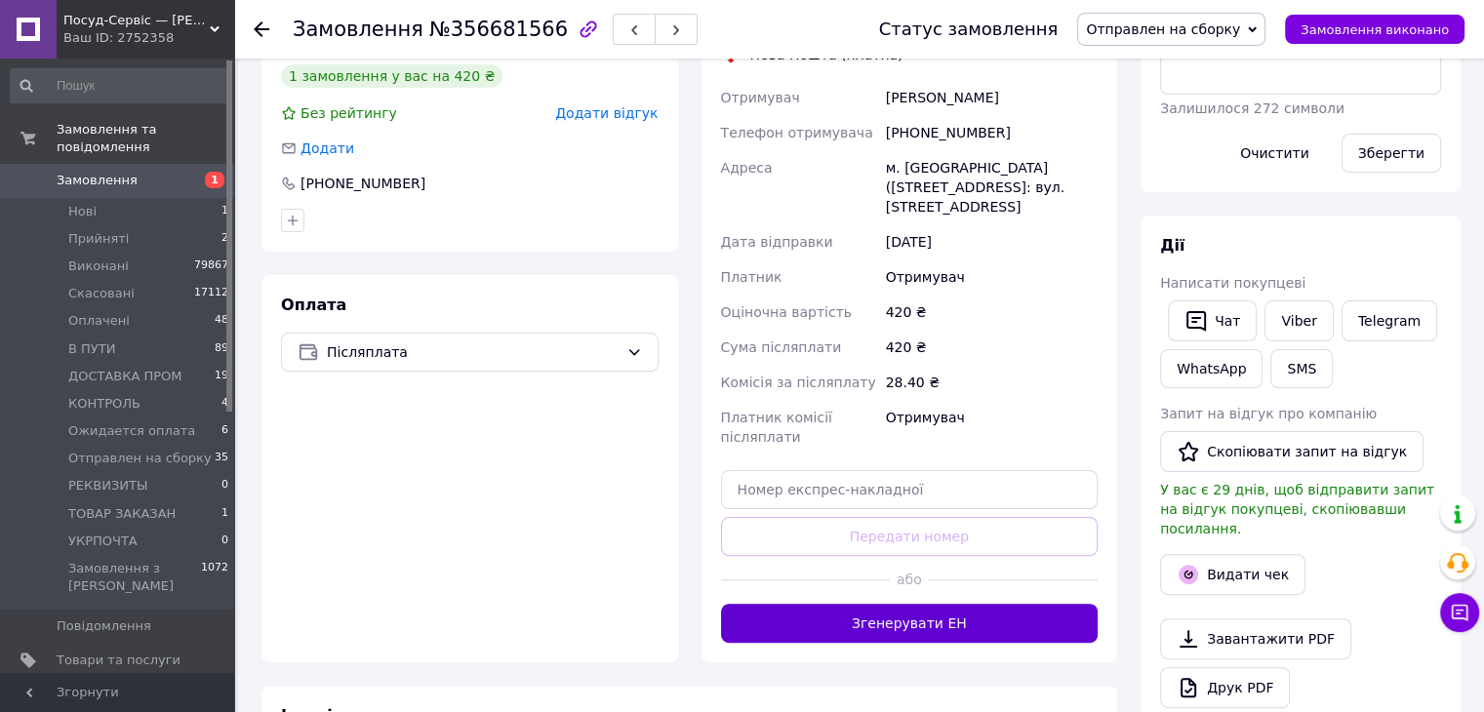
drag, startPoint x: 865, startPoint y: 614, endPoint x: 1039, endPoint y: 579, distance: 178.2
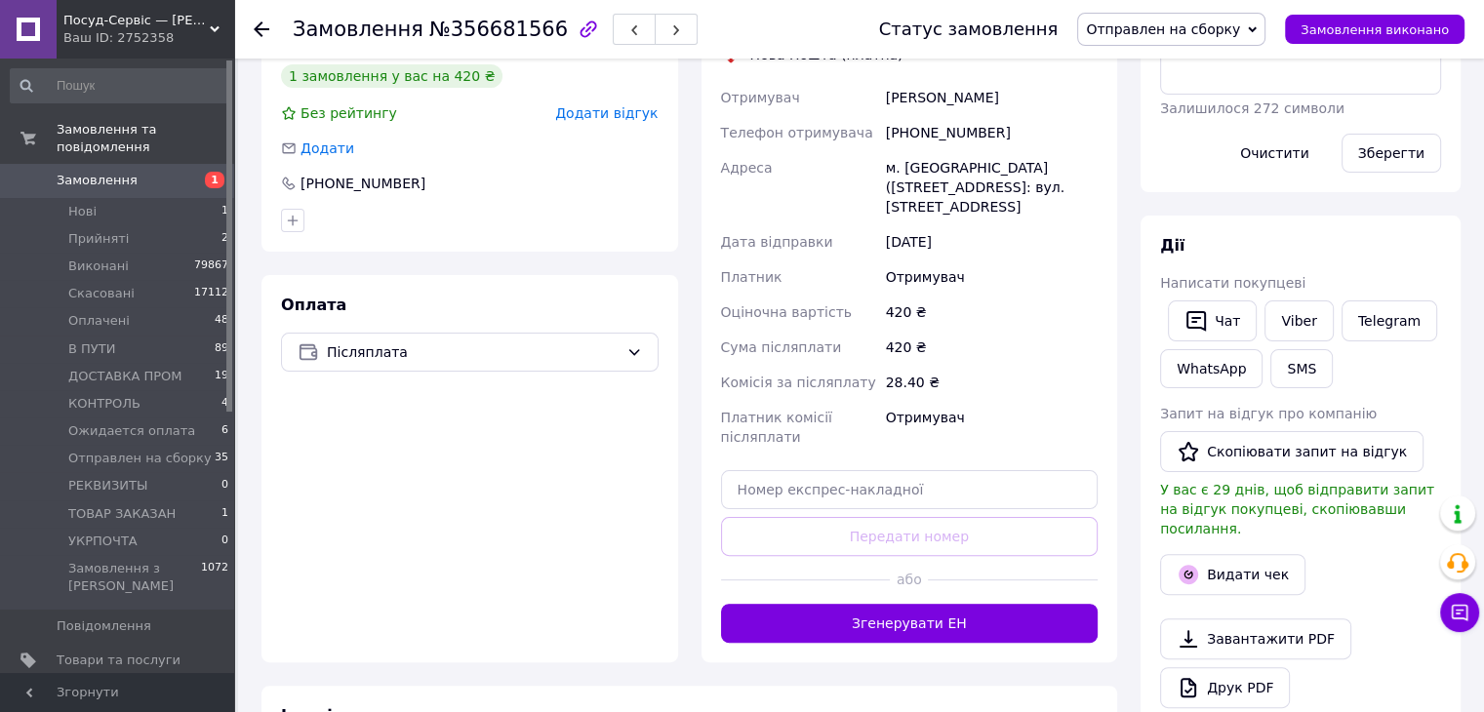
click at [866, 613] on button "Згенерувати ЕН" at bounding box center [910, 623] width 378 height 39
click at [1170, 554] on button "Видати чек" at bounding box center [1232, 574] width 145 height 41
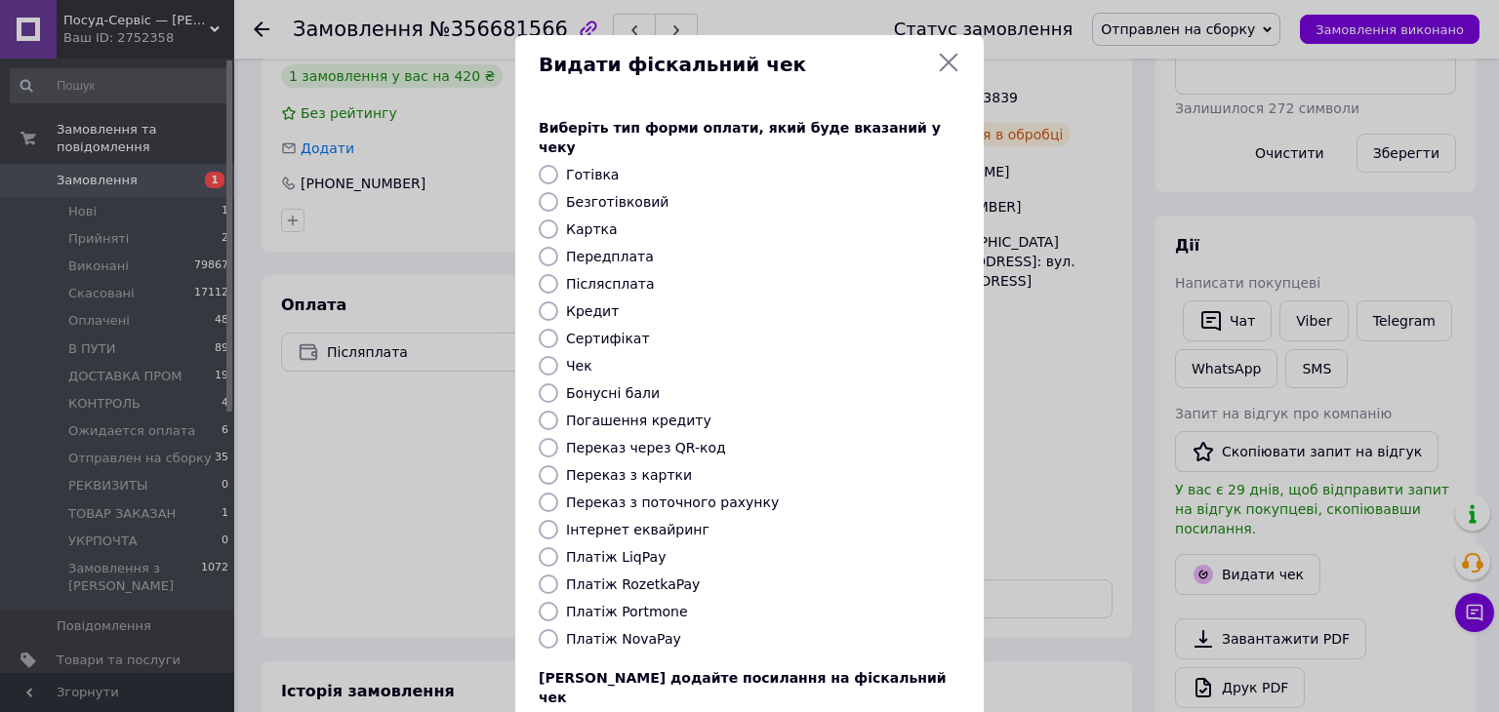
click at [626, 631] on label "Платіж NovaPay" at bounding box center [623, 639] width 115 height 16
click at [558, 629] on input "Платіж NovaPay" at bounding box center [549, 639] width 20 height 20
radio input "true"
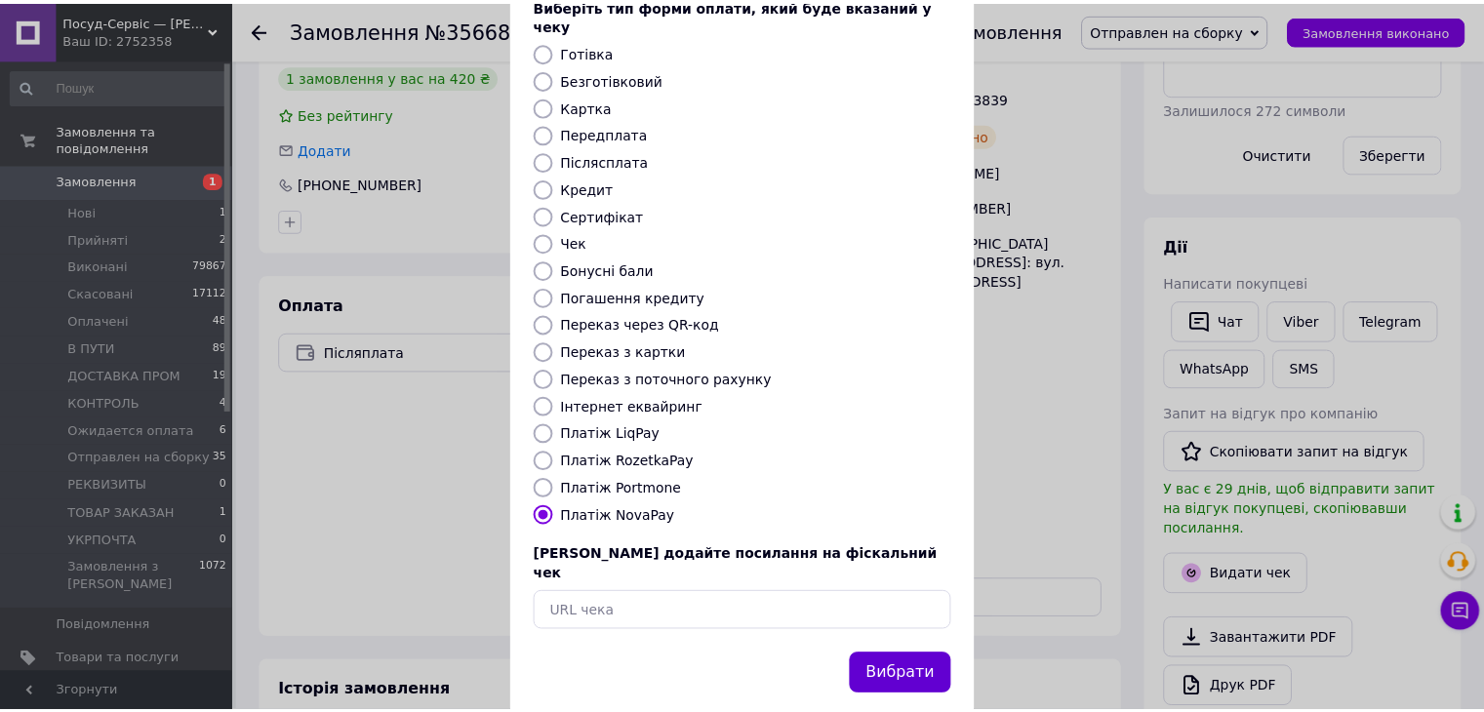
scroll to position [125, 0]
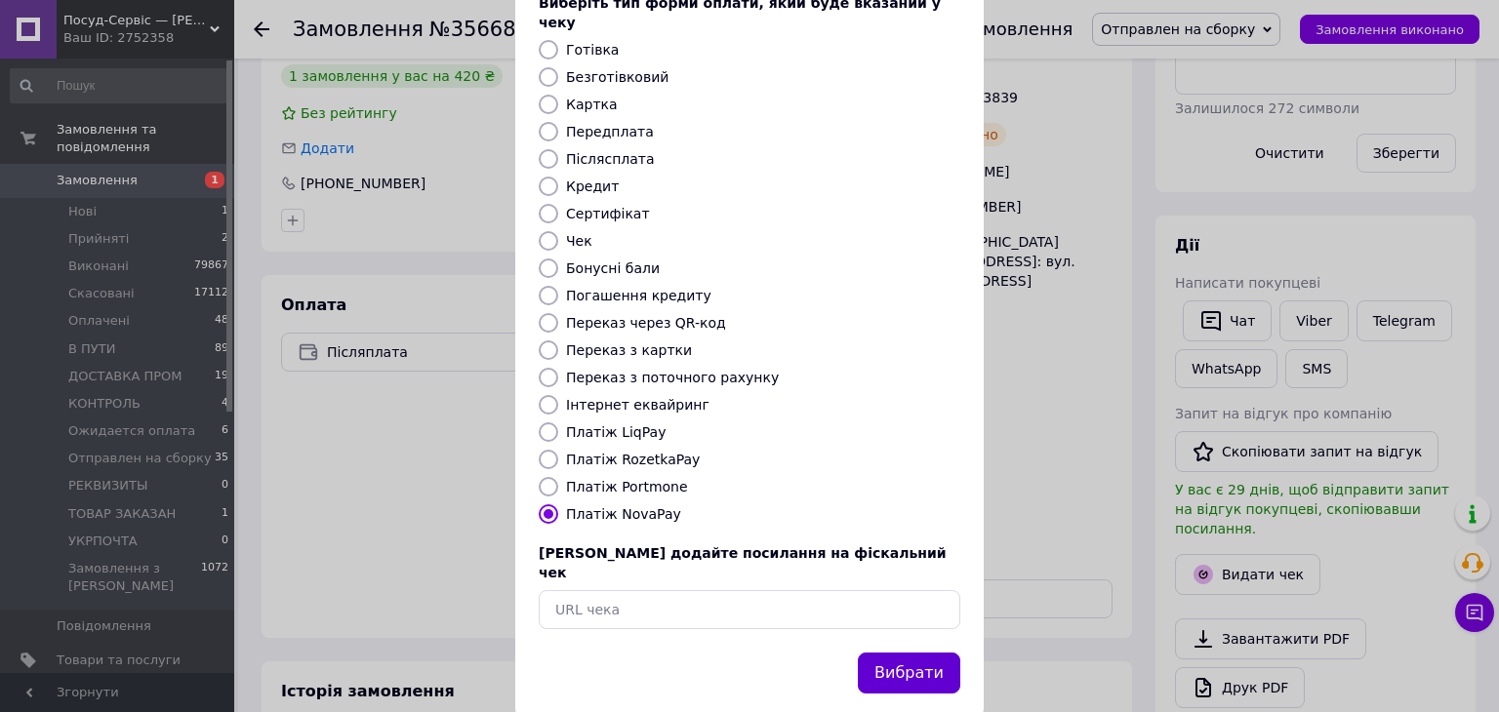
click at [914, 653] on button "Вибрати" at bounding box center [909, 674] width 102 height 42
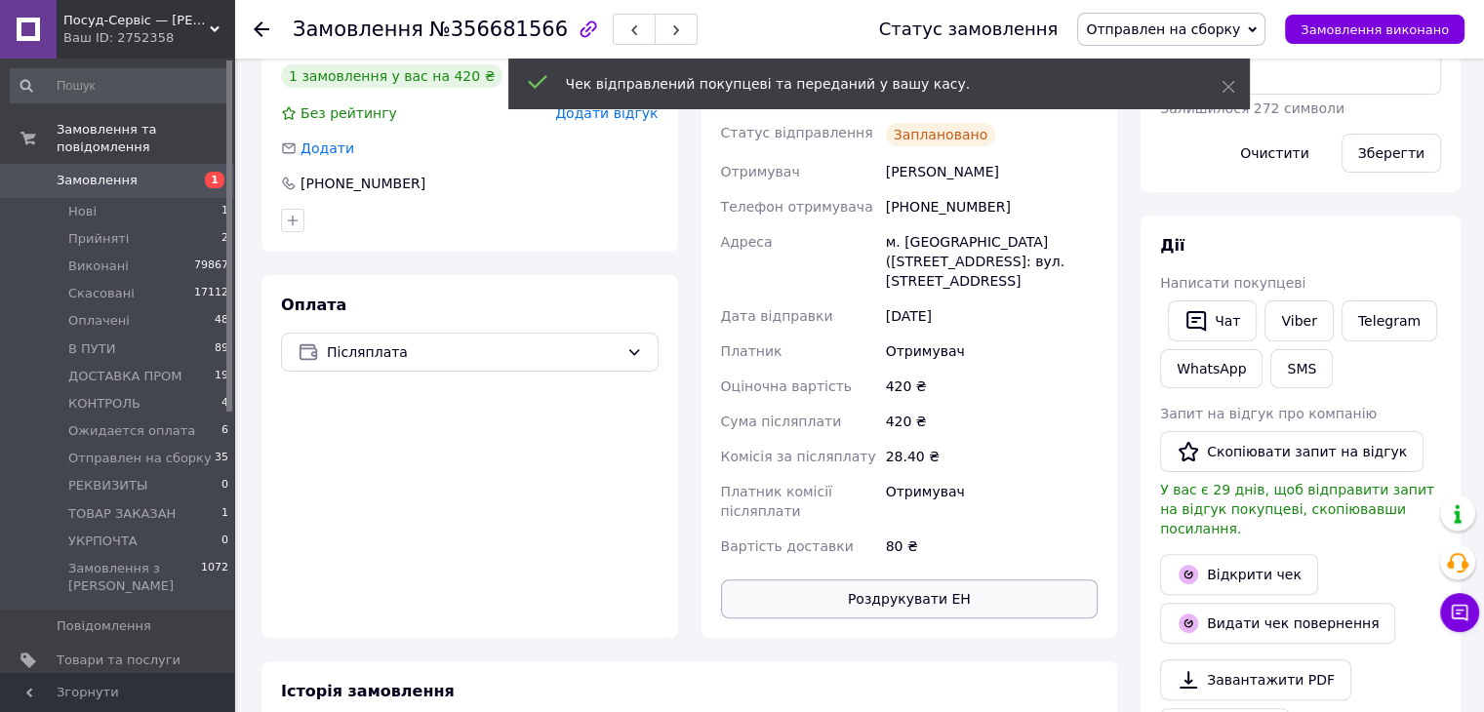
click at [988, 580] on button "Роздрукувати ЕН" at bounding box center [910, 599] width 378 height 39
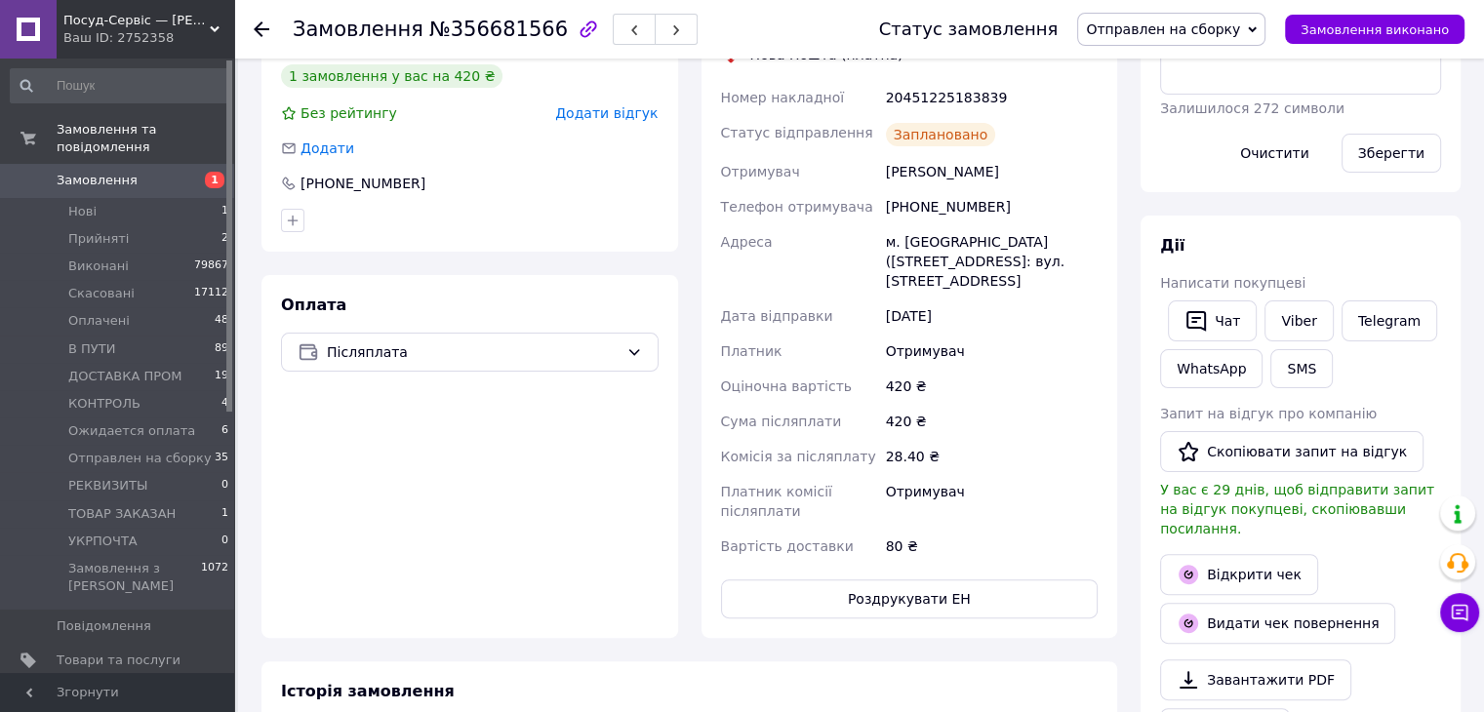
click at [956, 102] on div "20451225183839" at bounding box center [992, 97] width 220 height 35
copy div "20451225183839"
click at [1207, 314] on button "Чат" at bounding box center [1212, 321] width 89 height 41
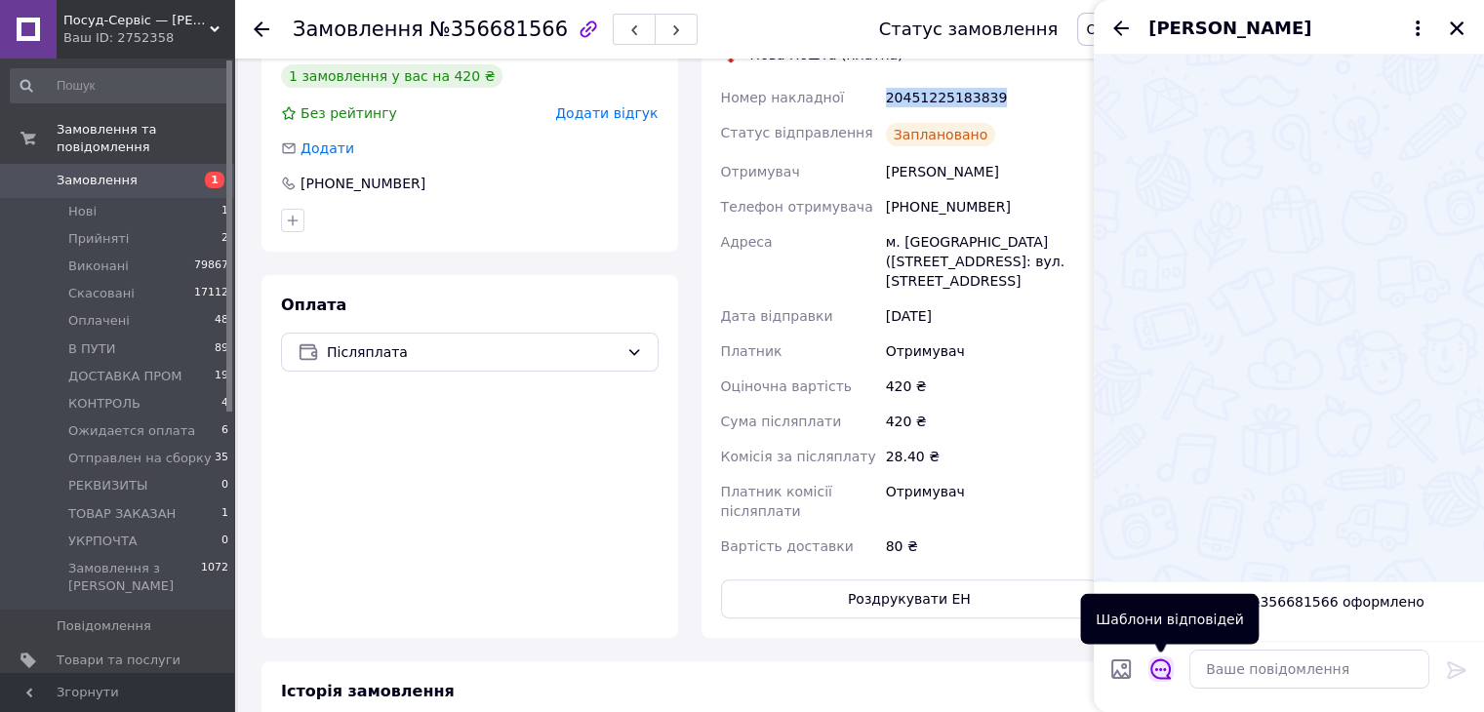
click at [1172, 661] on button "Відкрити шаблони відповідей" at bounding box center [1160, 669] width 25 height 25
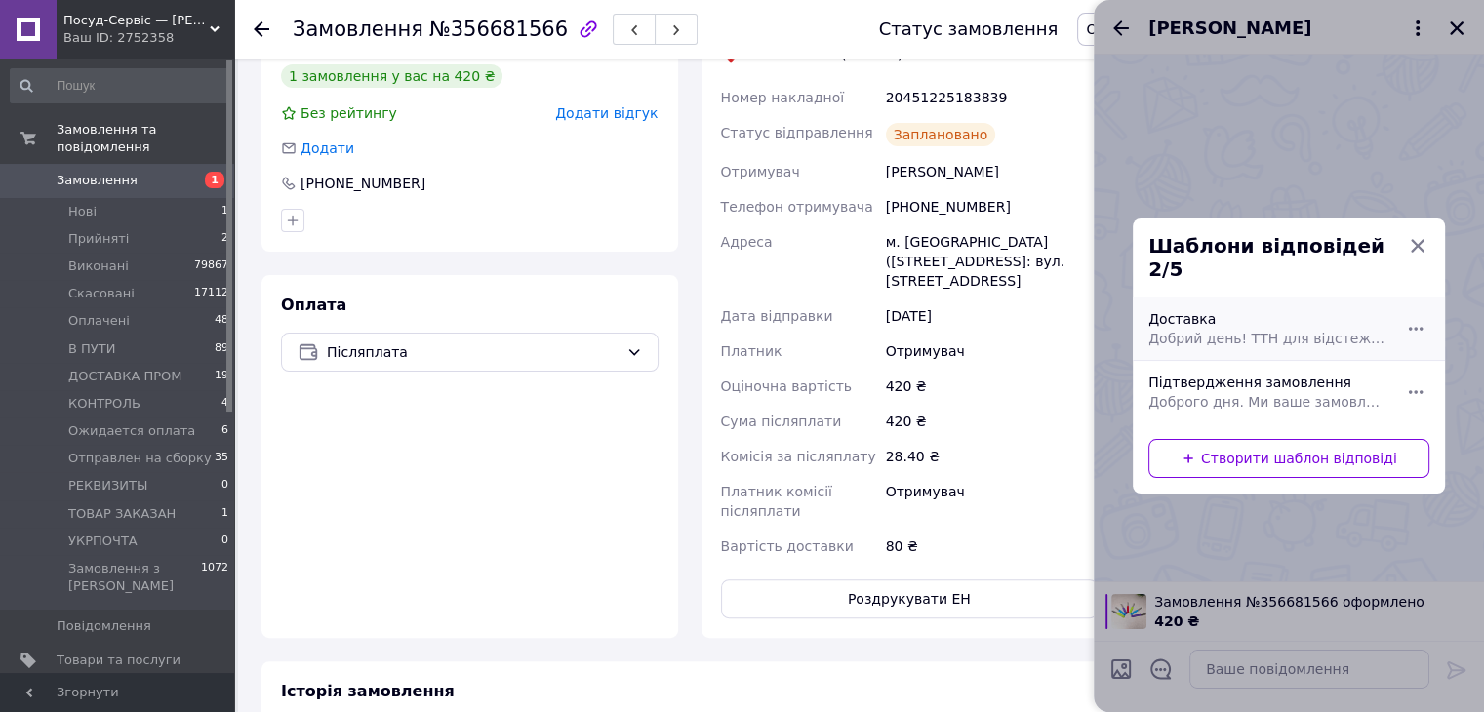
click at [1188, 329] on span "Добрий день! ТТН для відстеження замовлення (номер ТТН) Обов'язково перевіряйте…" at bounding box center [1267, 339] width 238 height 20
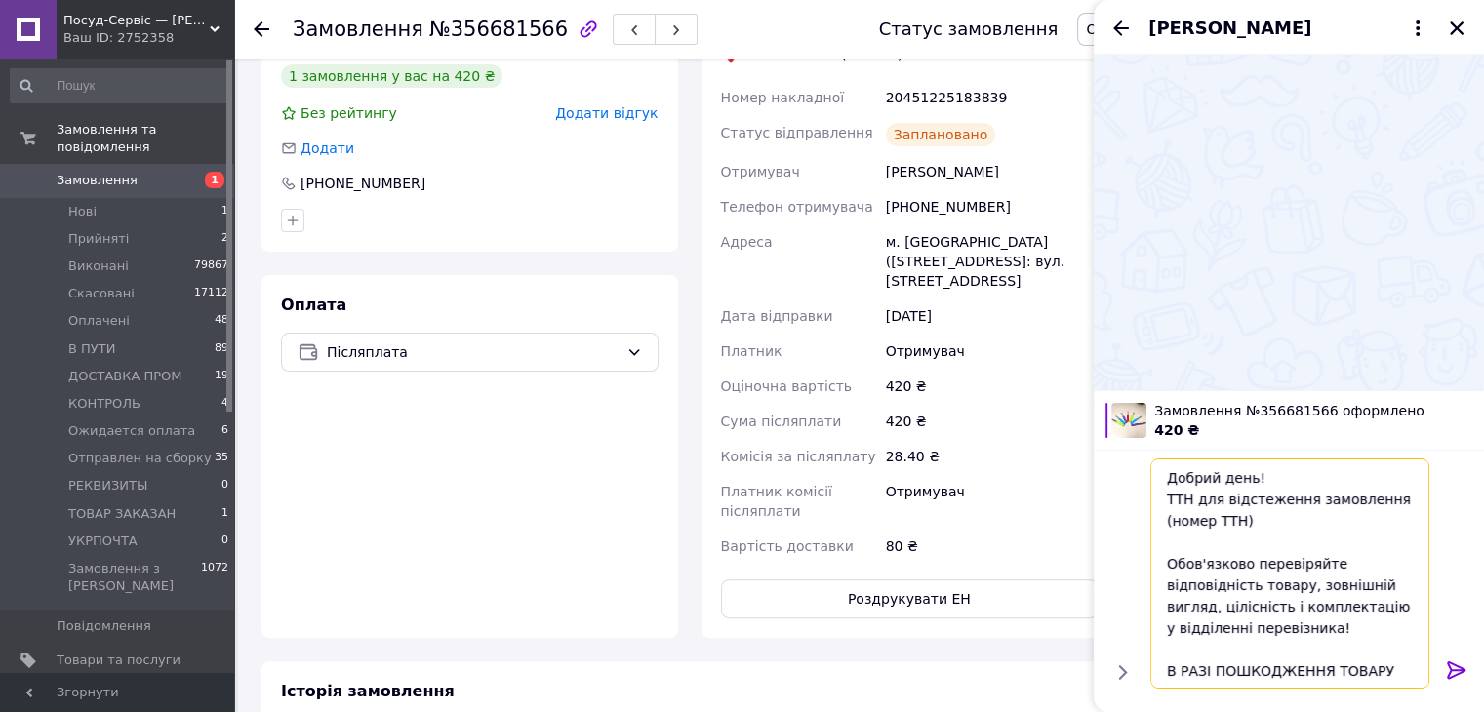
click at [1285, 527] on textarea "Добрий день! ТТН для відстеження замовлення (номер ТТН) Обов'язково перевіряйте…" at bounding box center [1289, 574] width 279 height 230
paste textarea "20451225183839"
type textarea "Добрий день! ТТН для відстеження замовлення (номер ТТН)20451225183839 Обов'язко…"
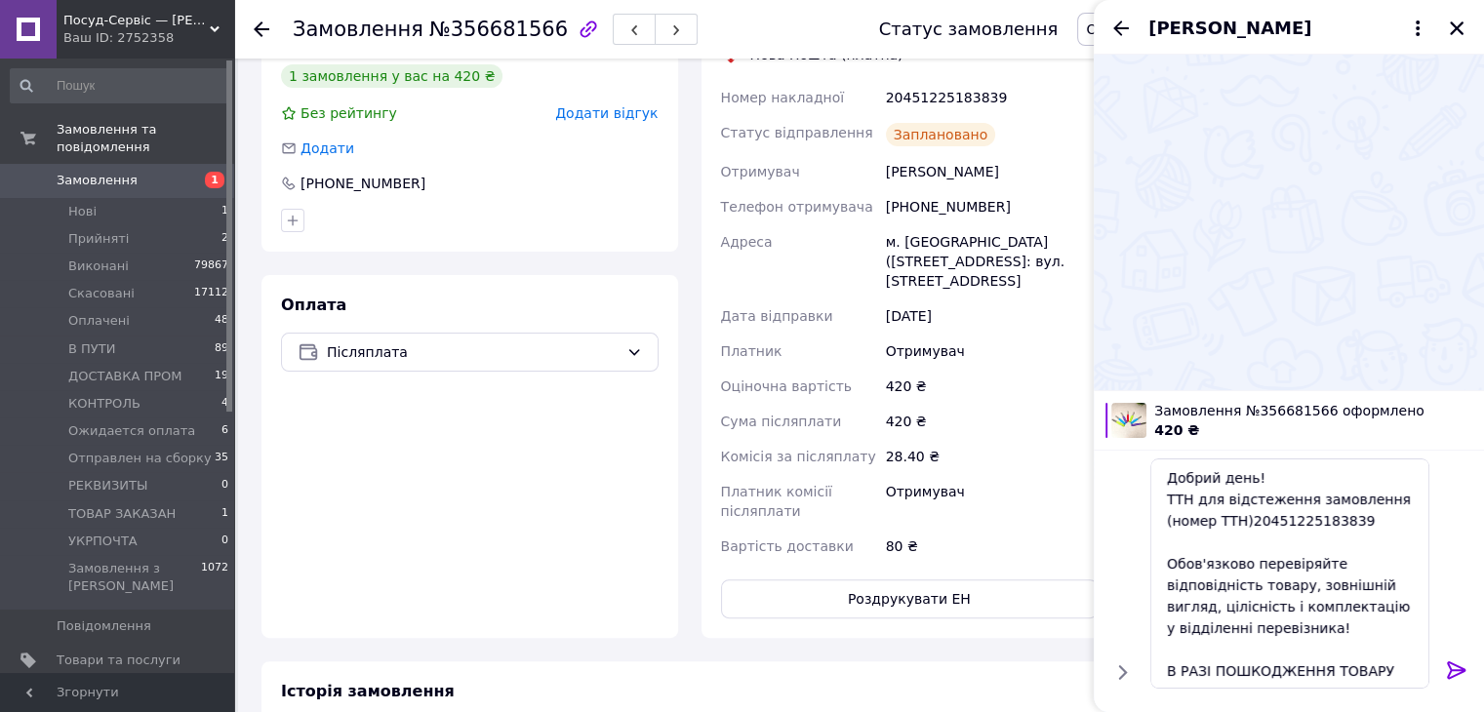
click at [1456, 671] on icon at bounding box center [1456, 670] width 23 height 23
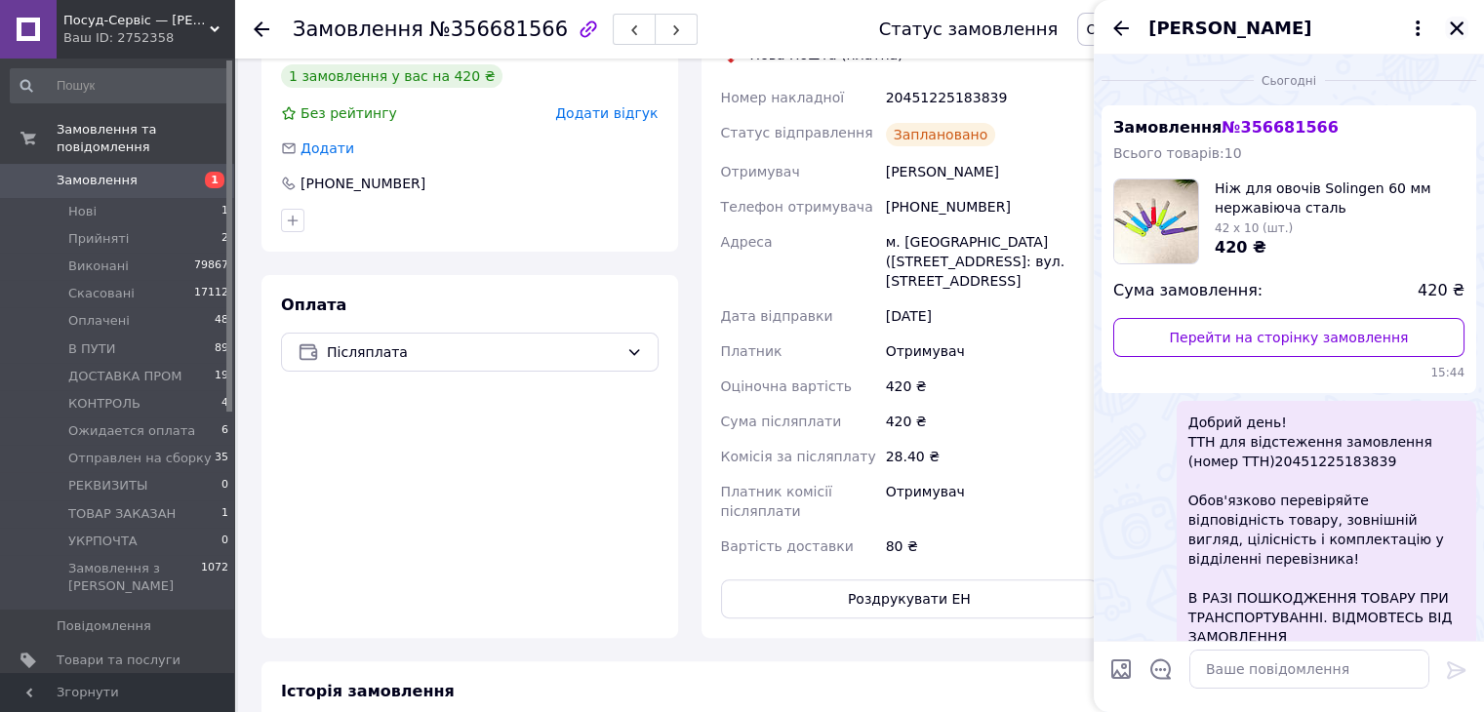
click at [1453, 32] on icon "Закрити" at bounding box center [1457, 28] width 14 height 14
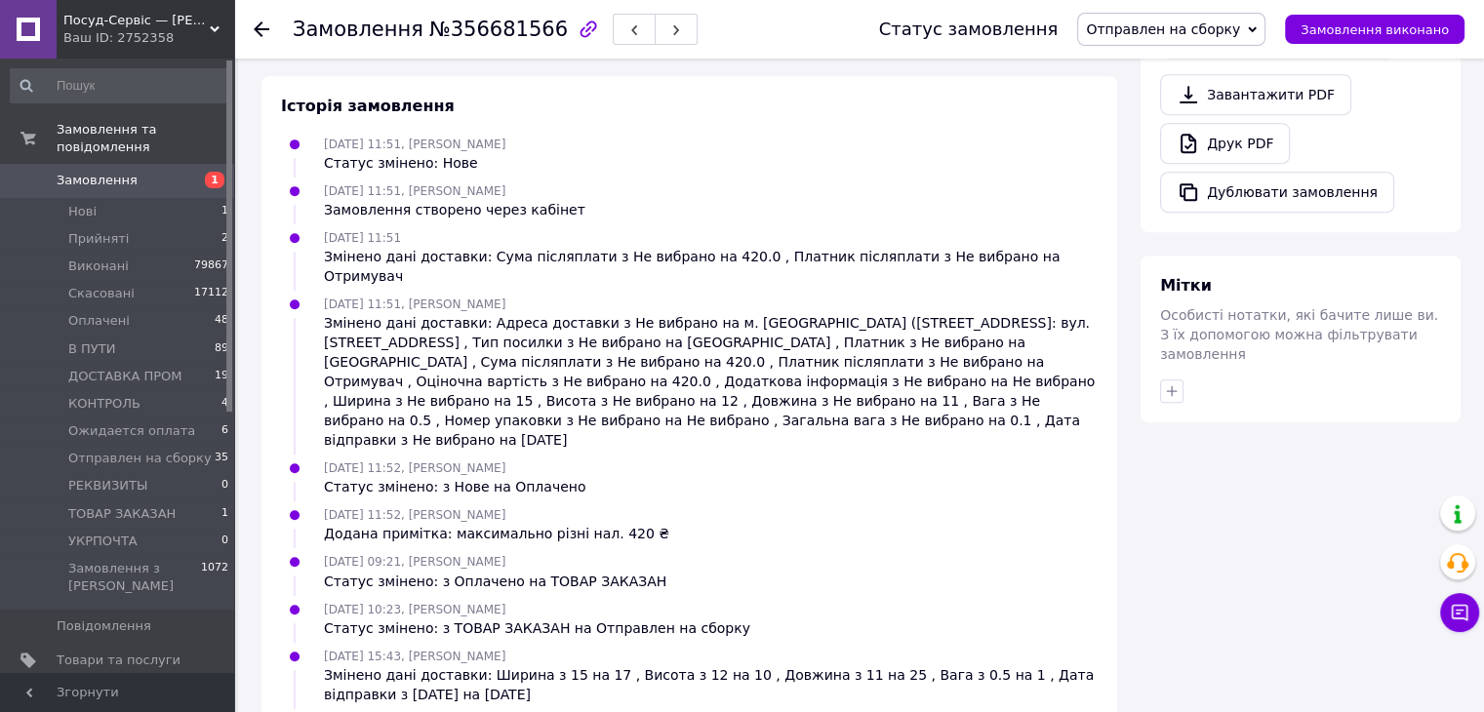
scroll to position [1002, 0]
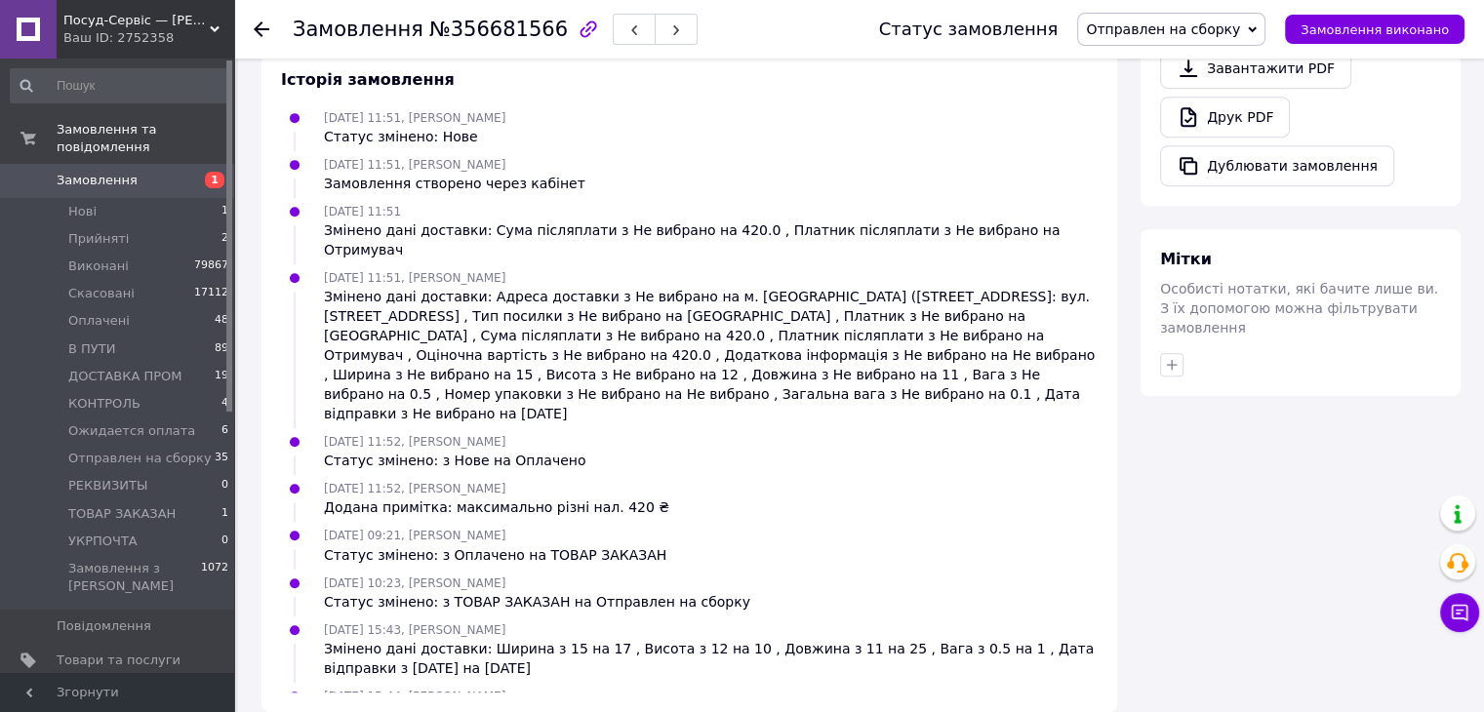
click at [1205, 27] on span "Отправлен на сборку" at bounding box center [1163, 29] width 154 height 16
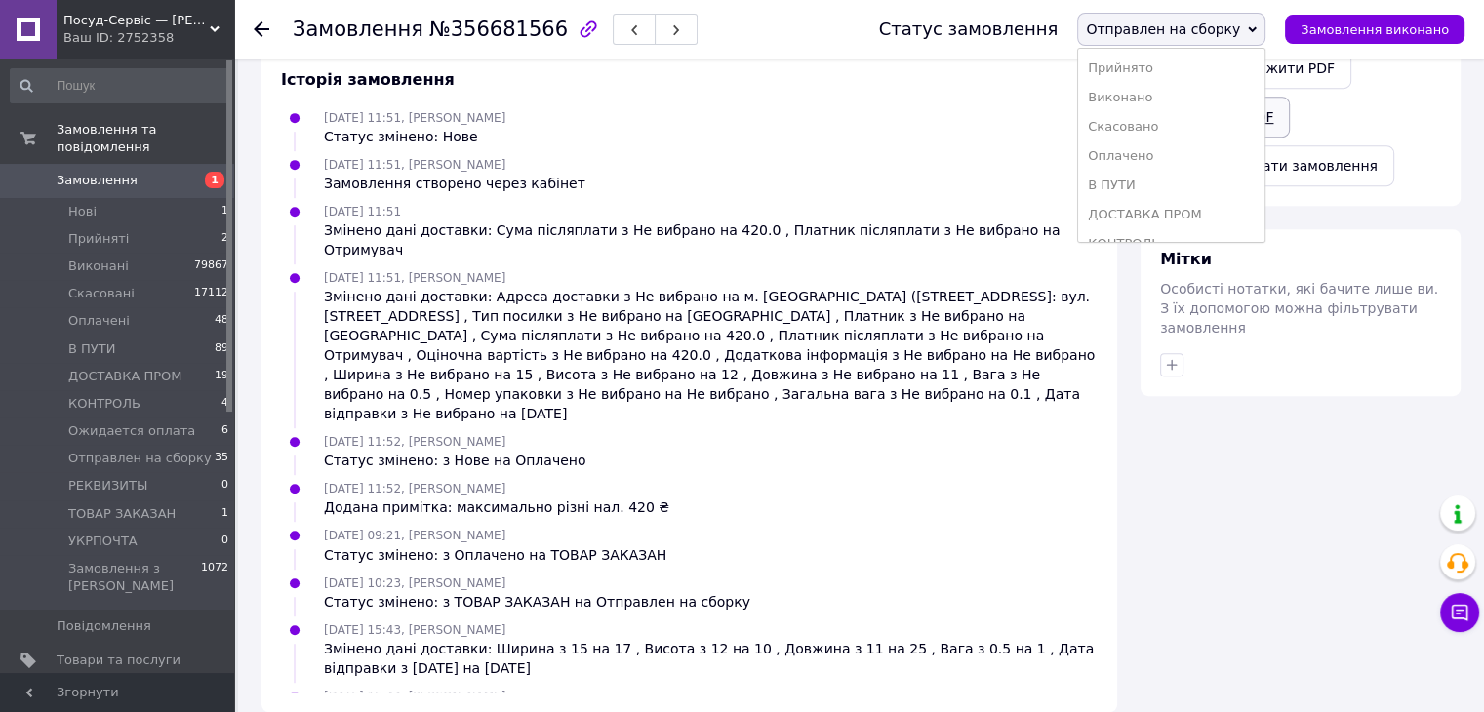
click at [1181, 96] on li "Виконано" at bounding box center [1171, 97] width 186 height 29
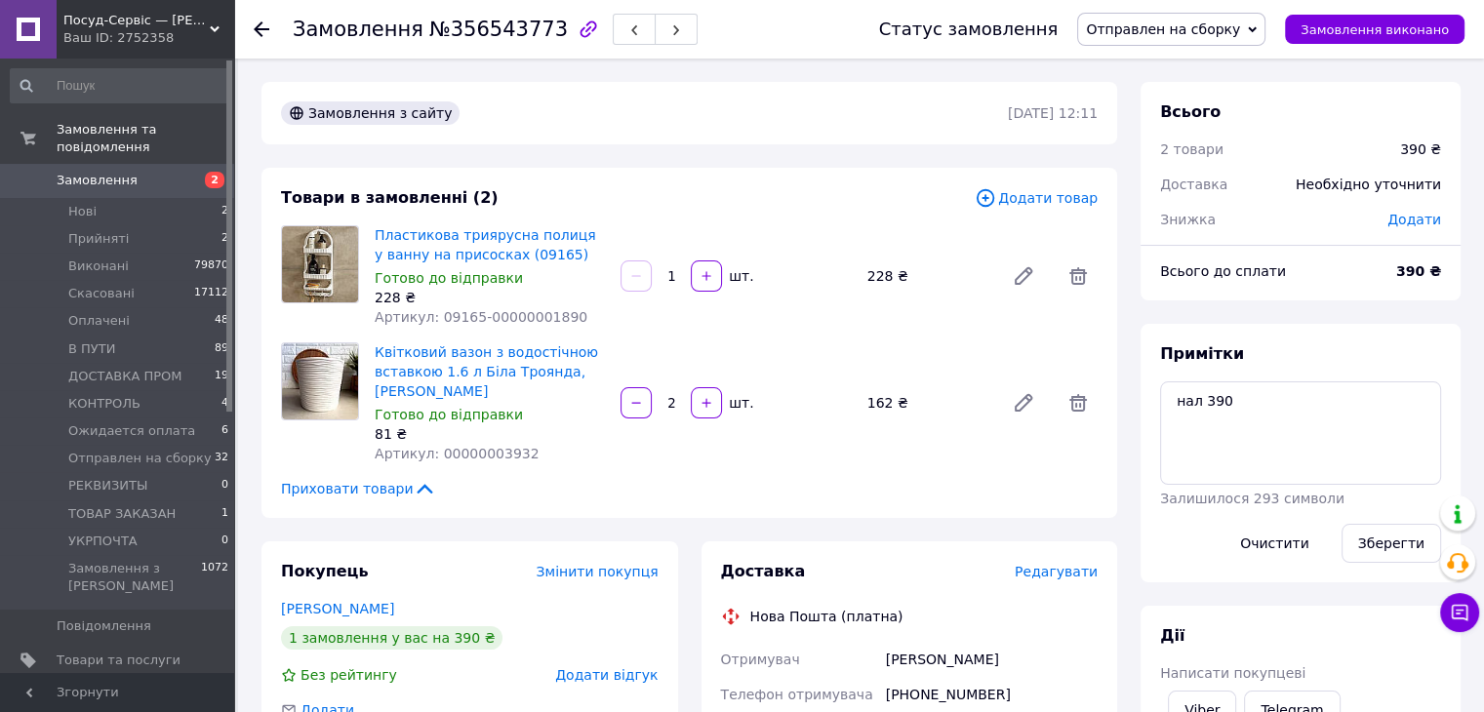
drag, startPoint x: 1035, startPoint y: 583, endPoint x: 1050, endPoint y: 573, distance: 17.6
click at [1036, 583] on div "Доставка Редагувати" at bounding box center [910, 572] width 378 height 22
click at [1050, 572] on span "Редагувати" at bounding box center [1056, 572] width 83 height 16
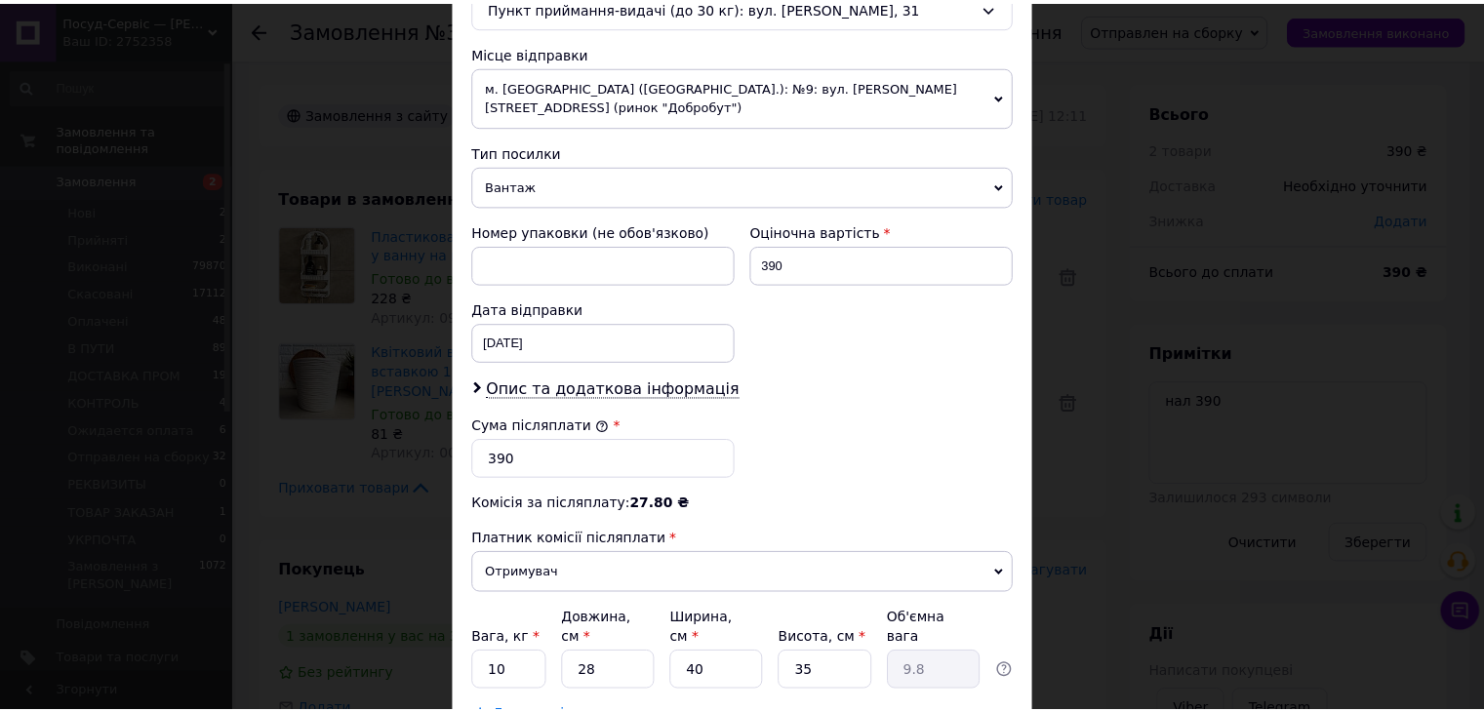
scroll to position [771, 0]
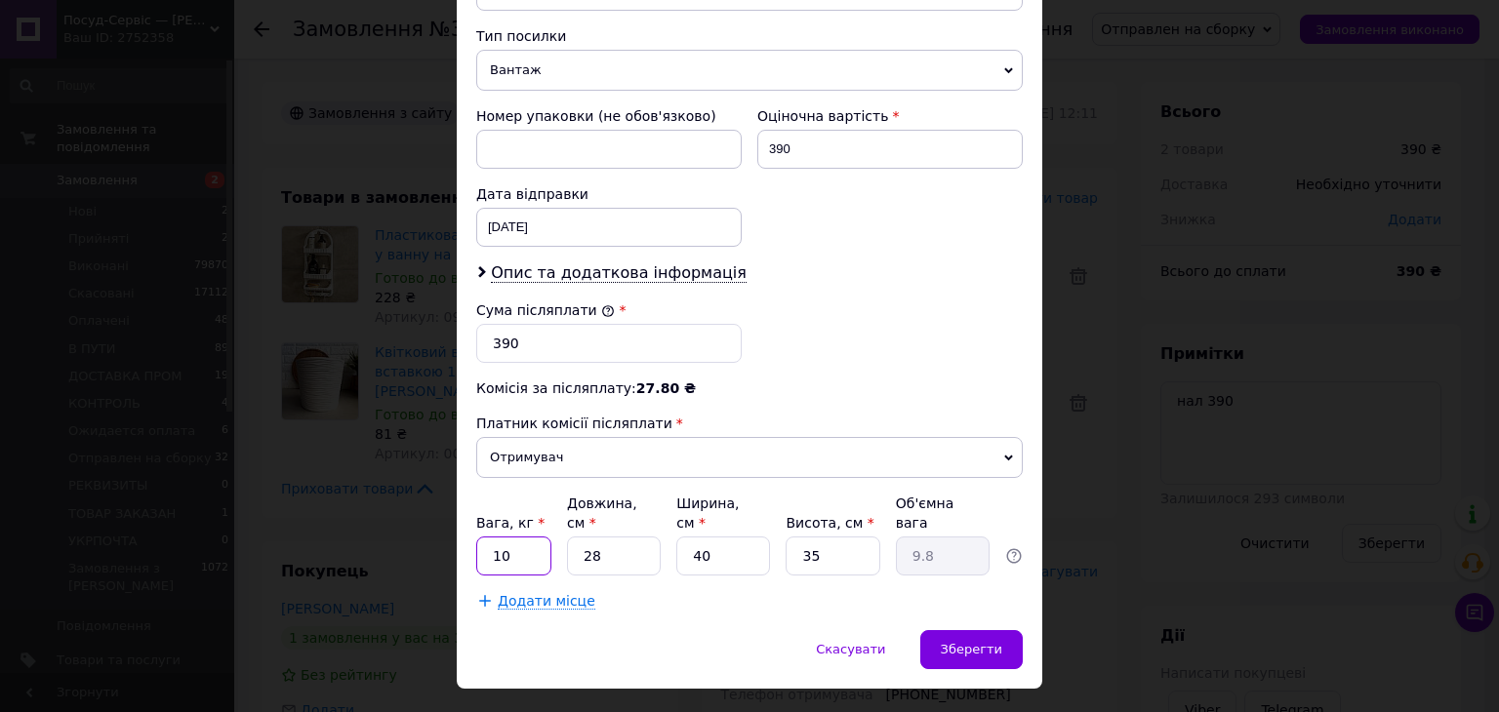
click at [511, 537] on input "10" at bounding box center [513, 556] width 75 height 39
click at [511, 537] on input "2" at bounding box center [513, 556] width 75 height 39
type input "2"
click at [631, 537] on input "28" at bounding box center [614, 556] width 94 height 39
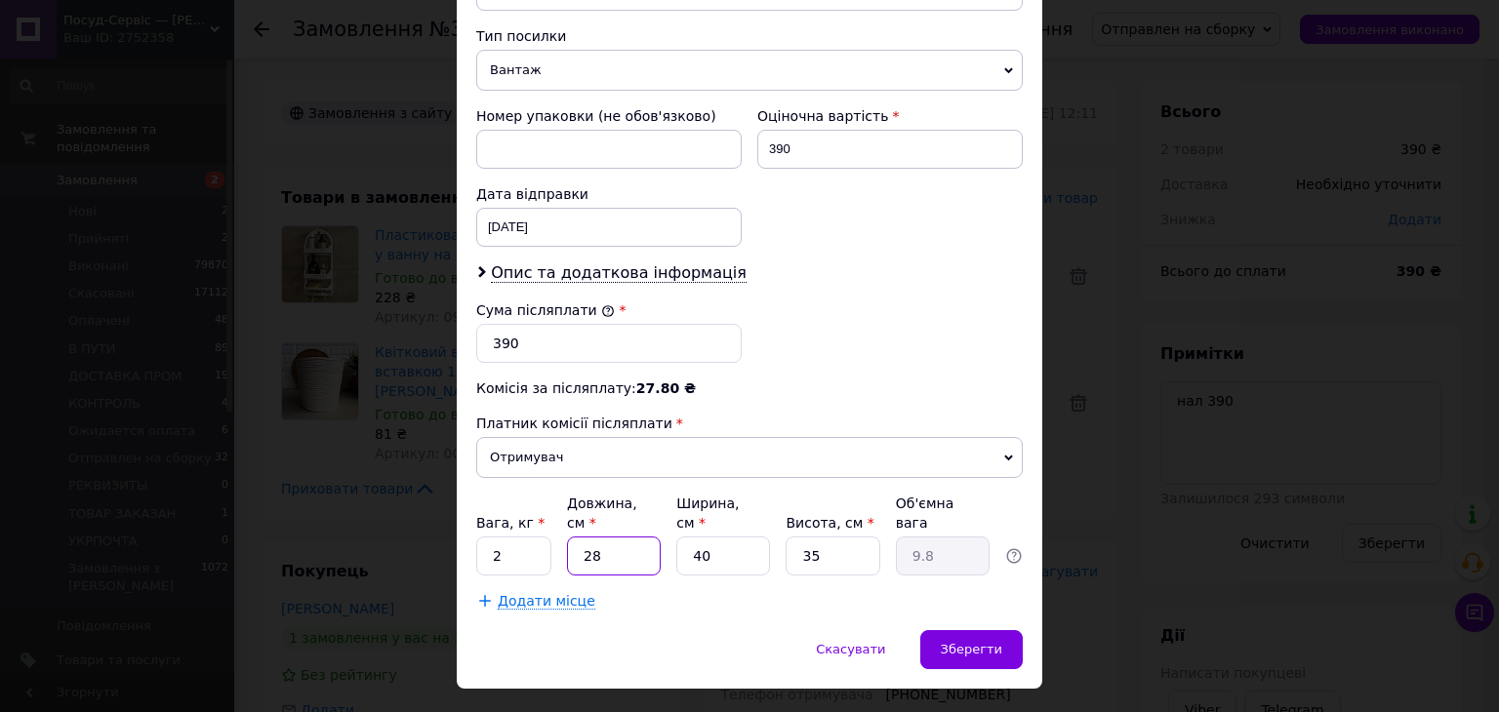
type input "6"
type input "2.1"
type input "60"
type input "21"
type input "60"
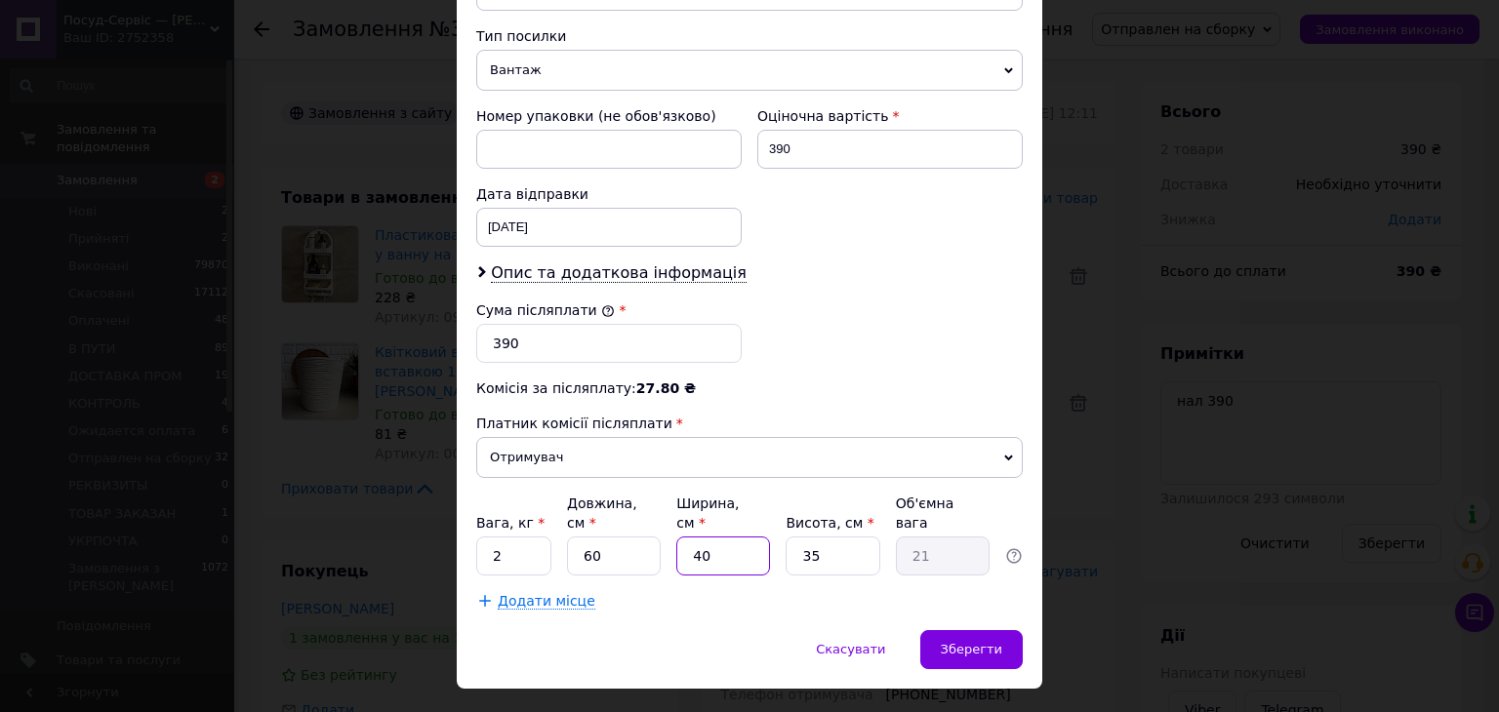
click at [740, 537] on input "40" at bounding box center [723, 556] width 94 height 39
type input "2"
type input "1.05"
type input "25"
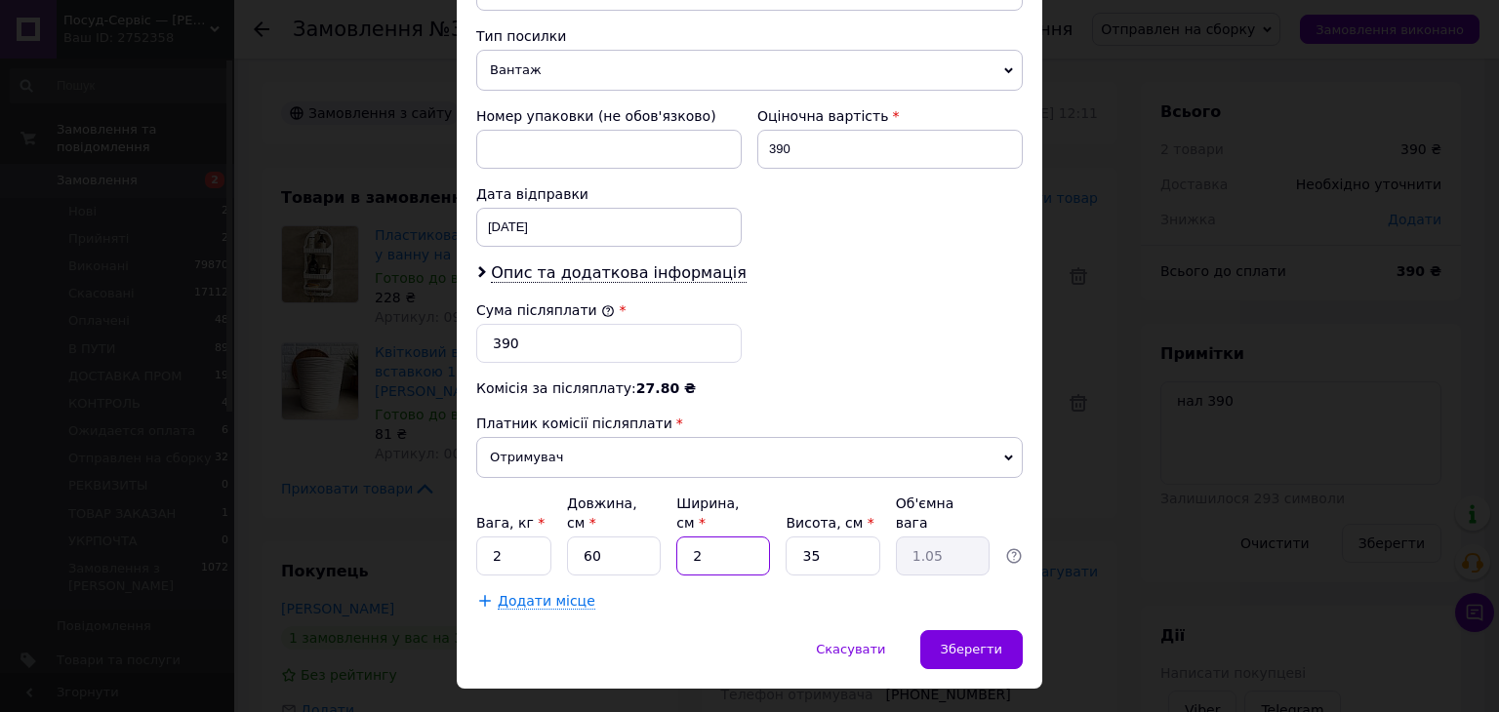
type input "13.13"
type input "25"
click at [981, 630] on div "Зберегти" at bounding box center [971, 649] width 102 height 39
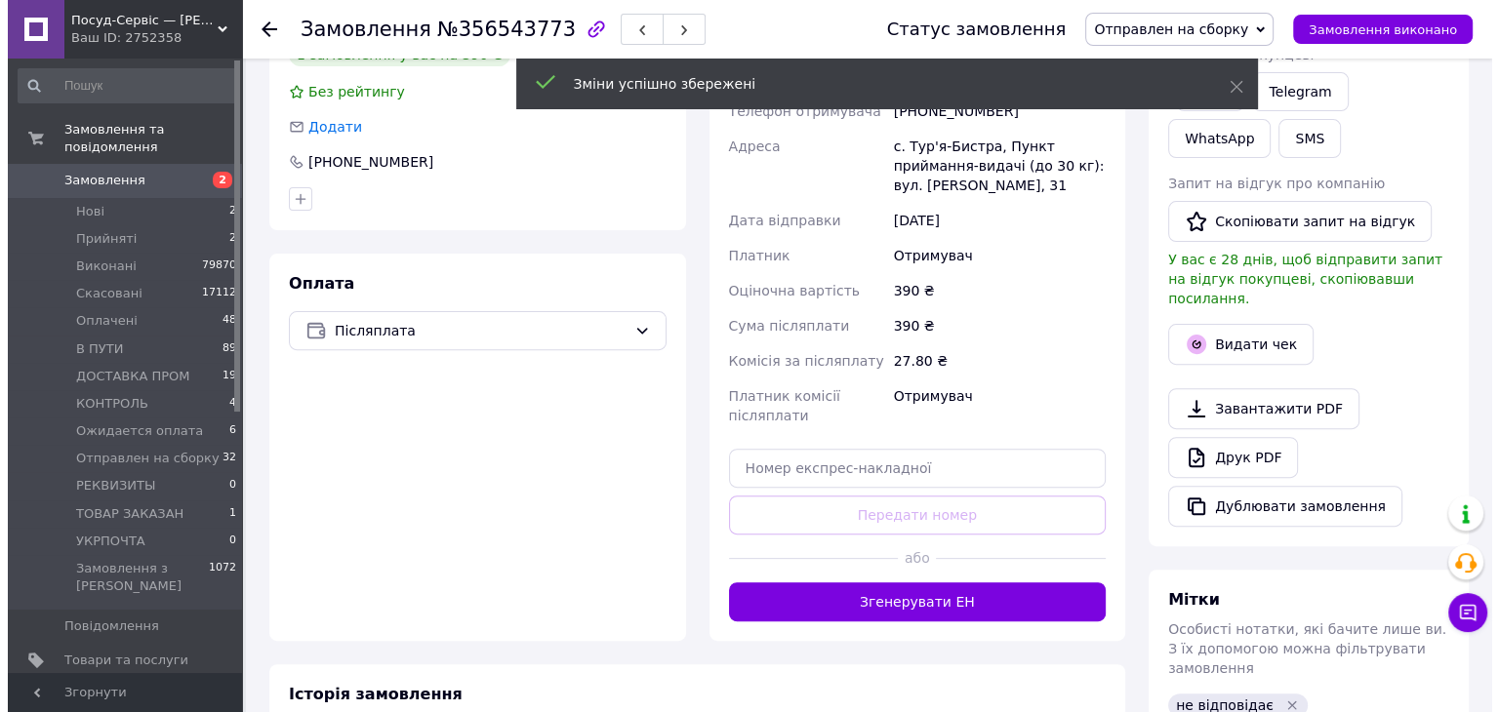
scroll to position [585, 0]
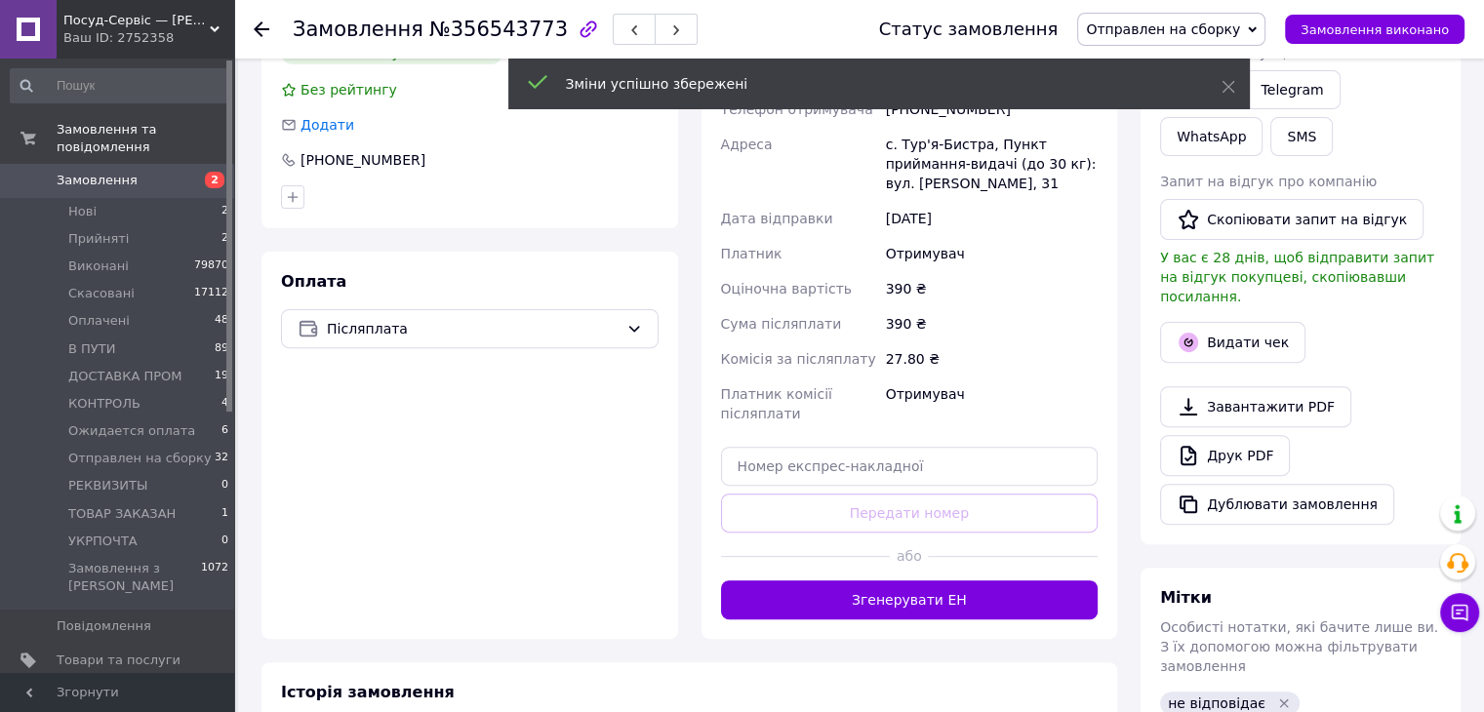
drag, startPoint x: 996, startPoint y: 593, endPoint x: 1007, endPoint y: 589, distance: 11.4
click at [996, 594] on button "Згенерувати ЕН" at bounding box center [910, 600] width 378 height 39
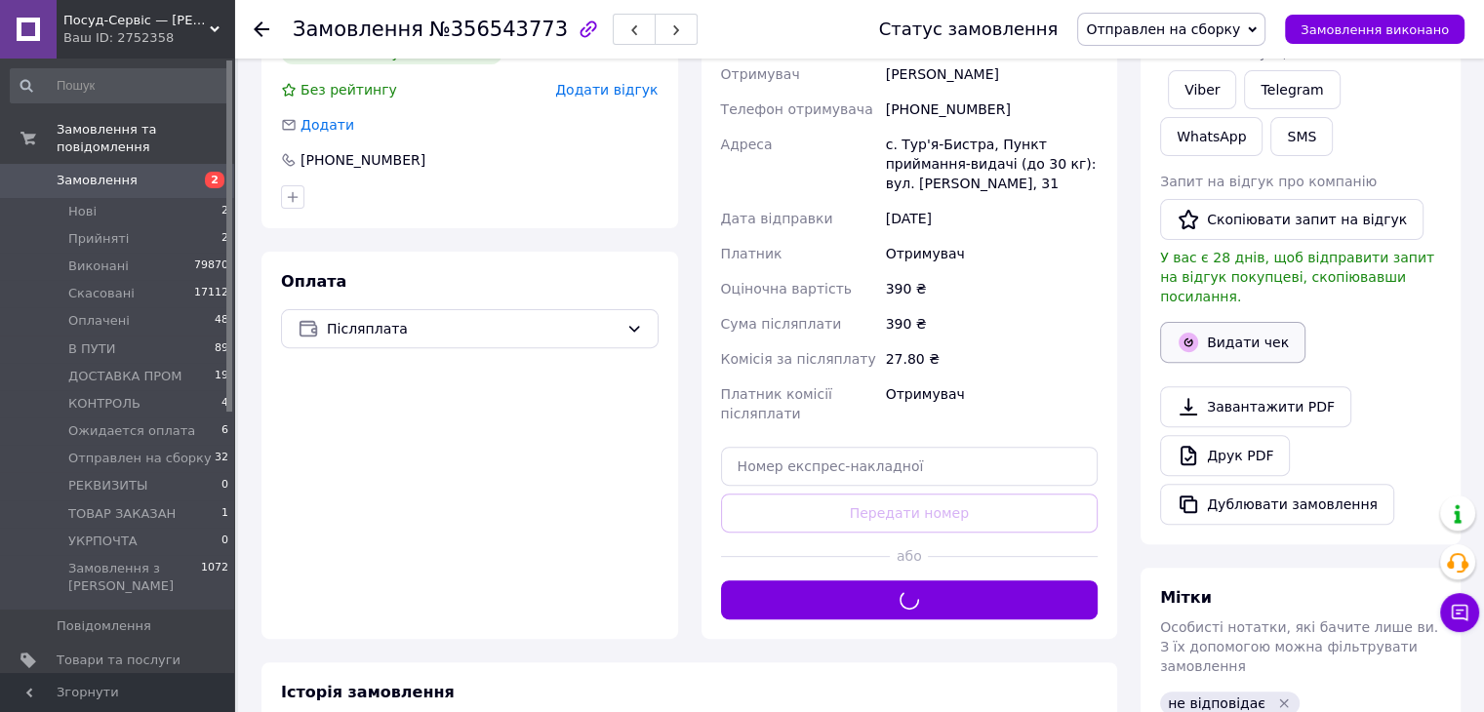
click at [1229, 322] on button "Видати чек" at bounding box center [1232, 342] width 145 height 41
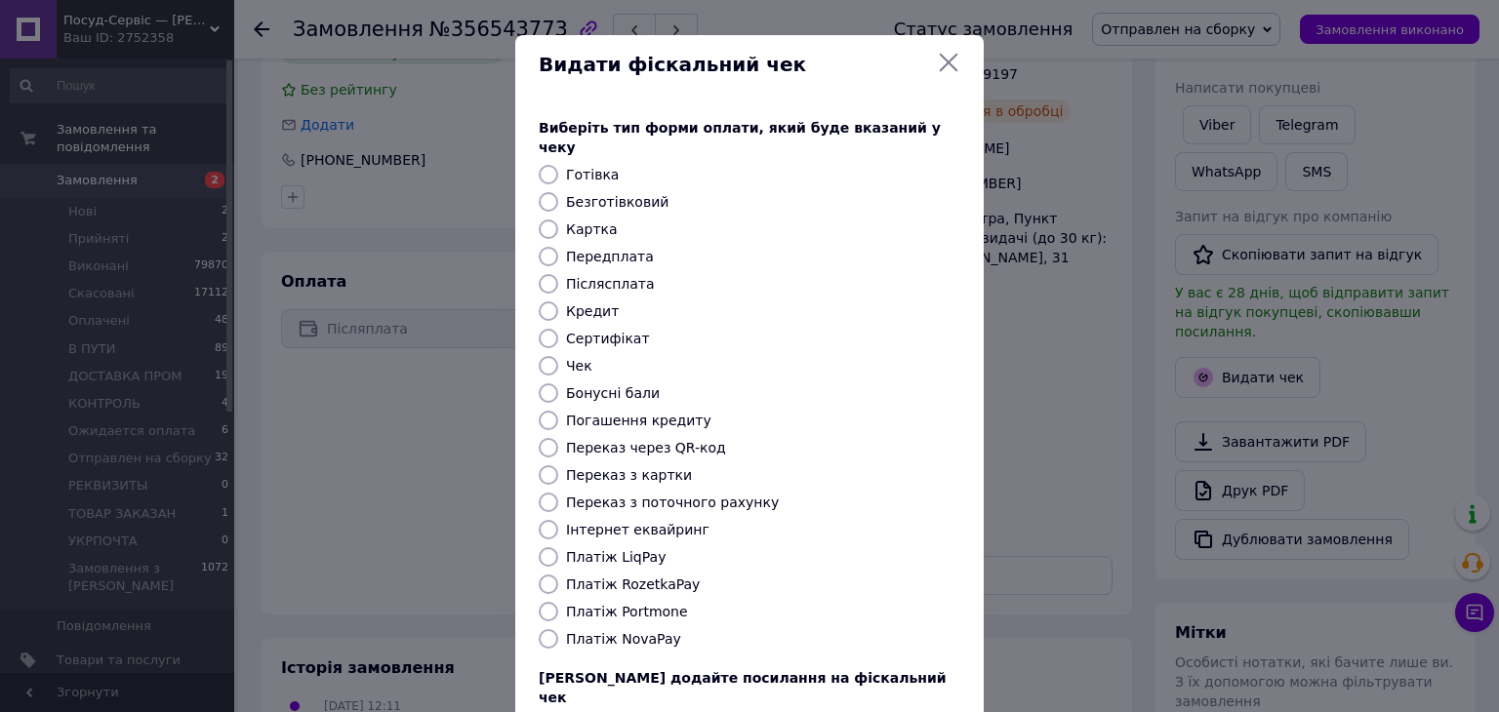
click at [602, 631] on label "Платіж NovaPay" at bounding box center [623, 639] width 115 height 16
click at [558, 629] on input "Платіж NovaPay" at bounding box center [549, 639] width 20 height 20
radio input "true"
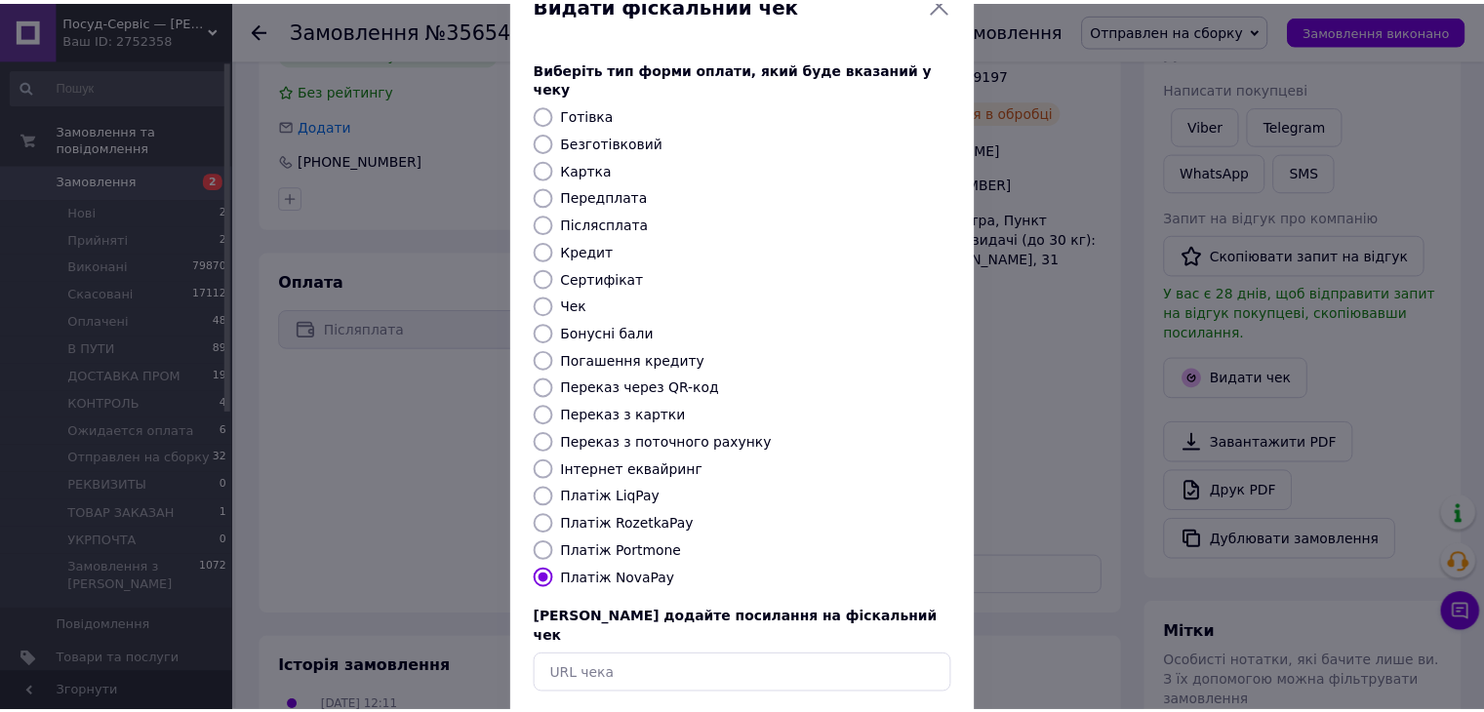
scroll to position [125, 0]
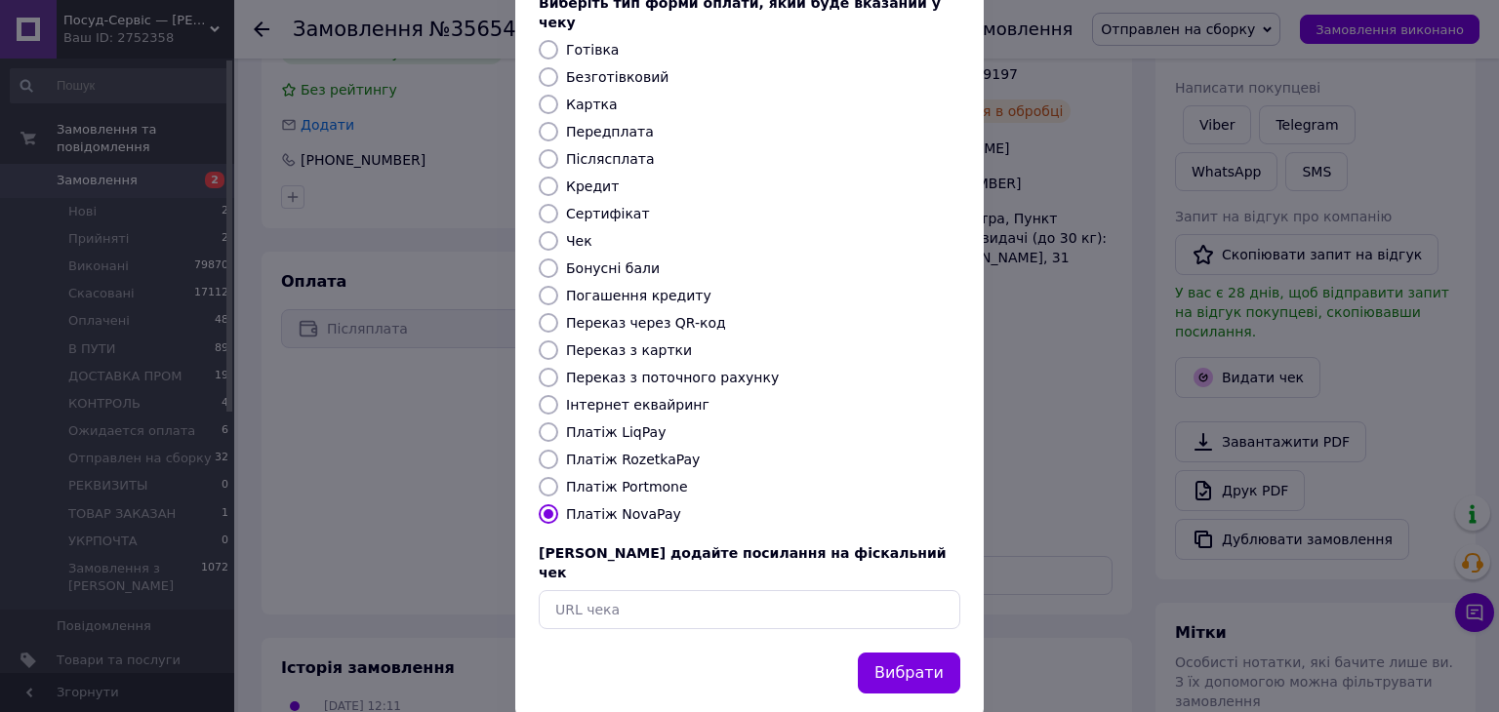
click at [874, 653] on button "Вибрати" at bounding box center [909, 674] width 102 height 42
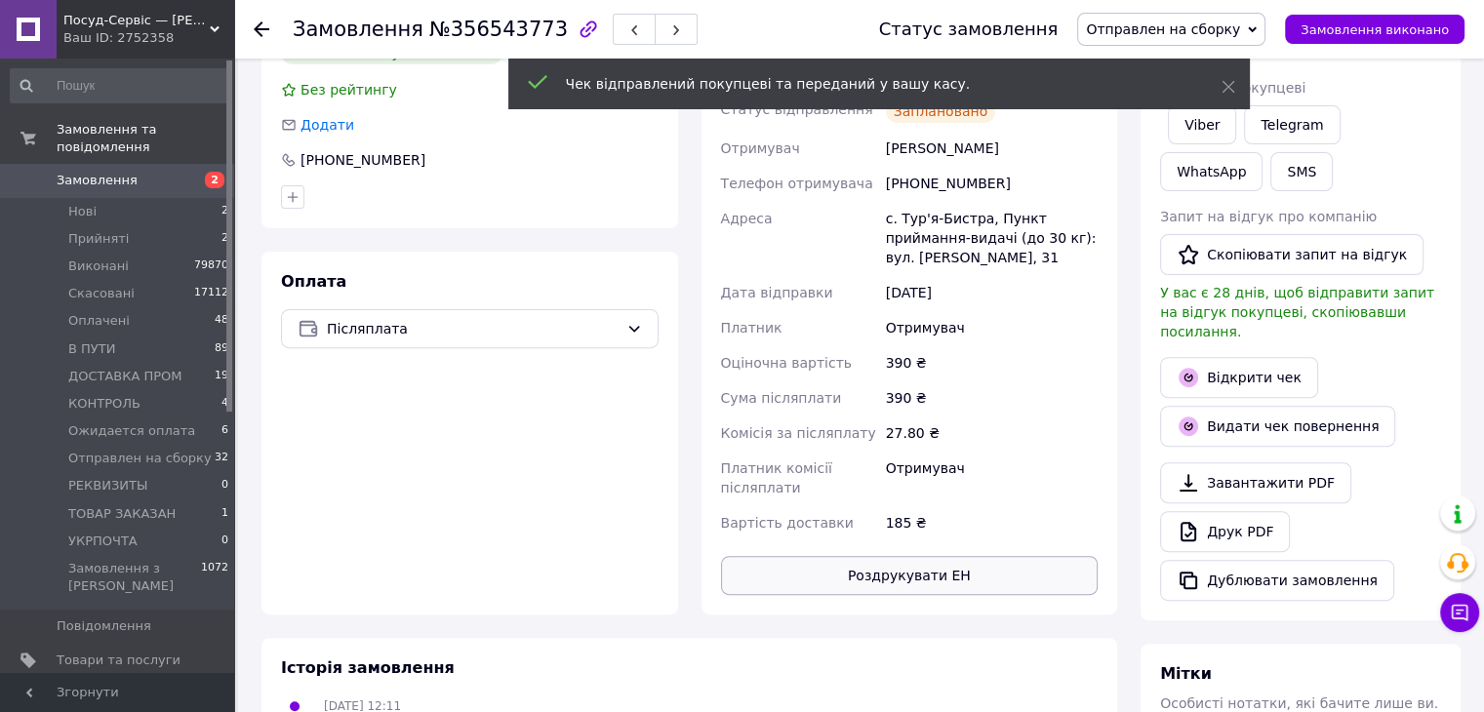
click at [917, 575] on button "Роздрукувати ЕН" at bounding box center [910, 575] width 378 height 39
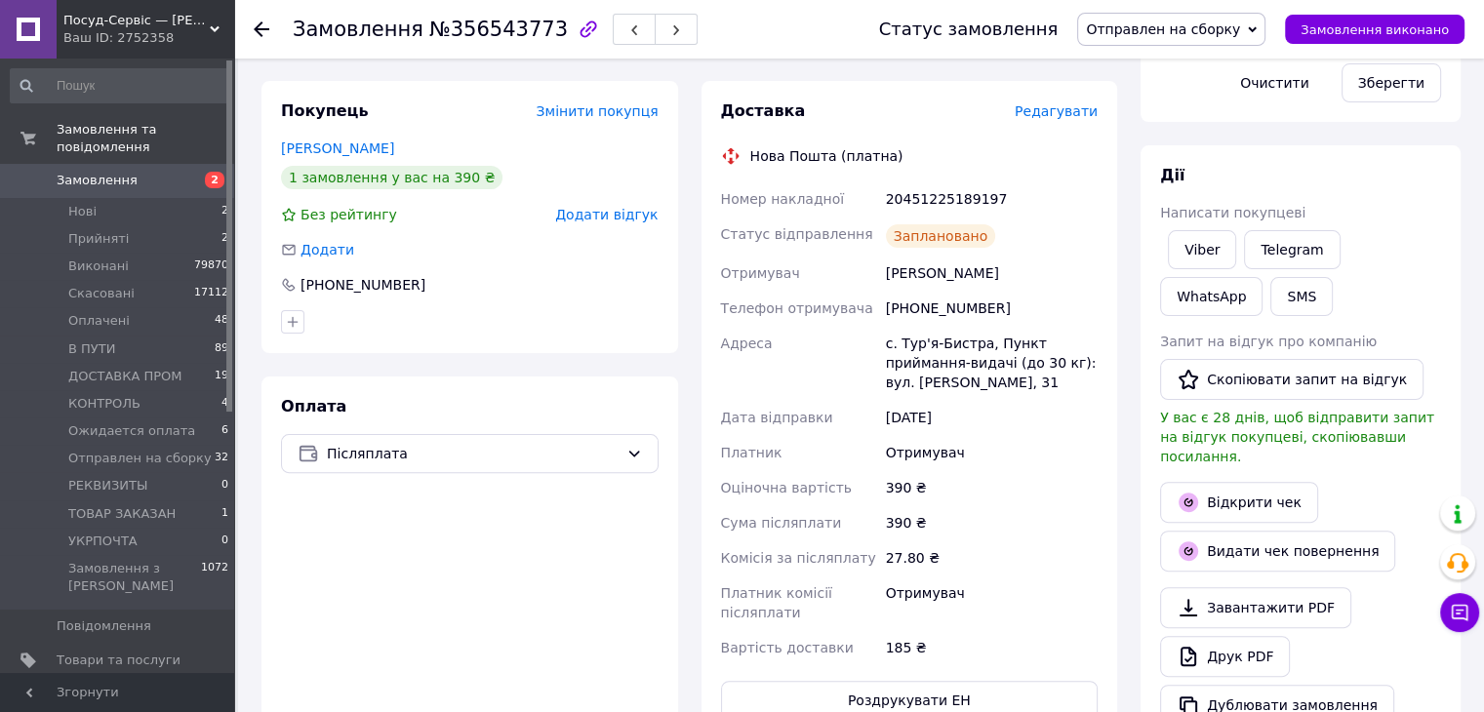
scroll to position [423, 0]
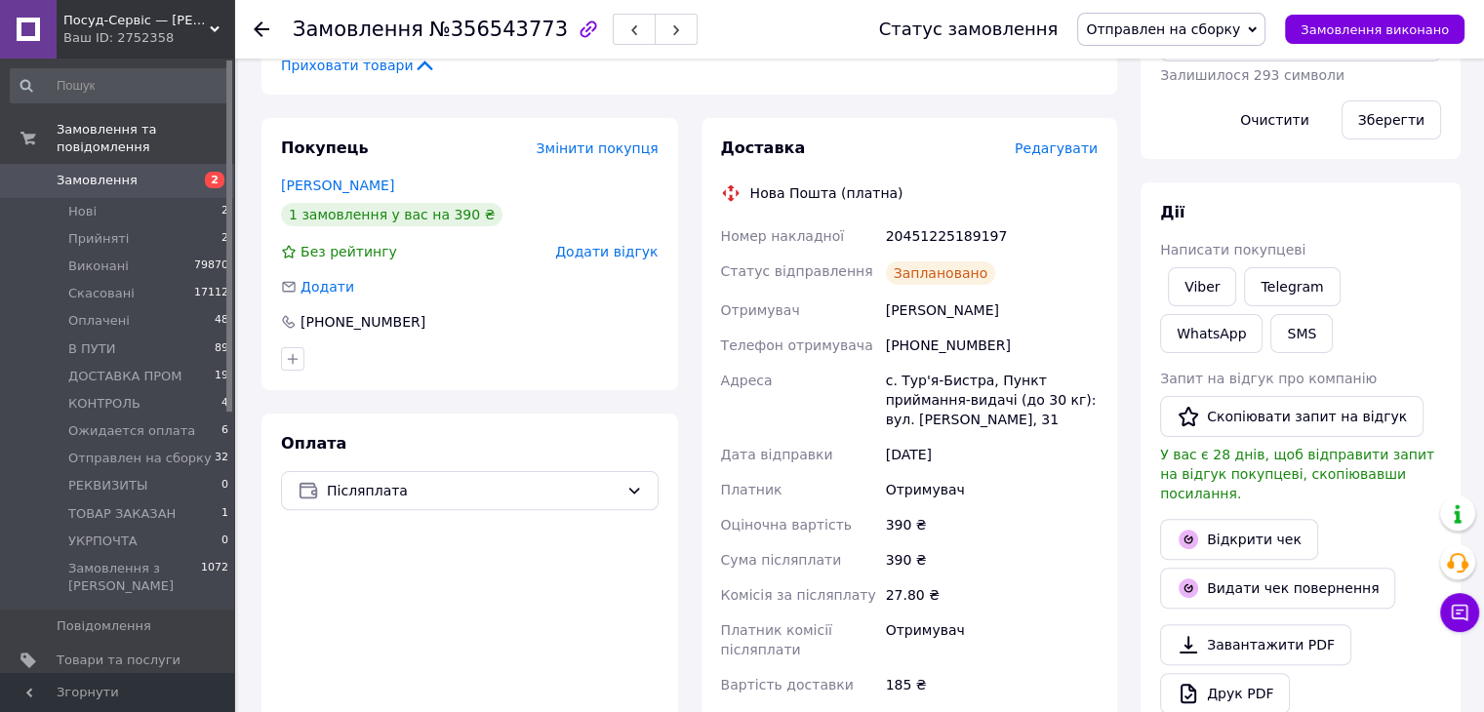
click at [936, 233] on div "20451225189197" at bounding box center [992, 236] width 220 height 35
copy div "20451225189197"
click at [1270, 338] on button "SMS" at bounding box center [1301, 333] width 62 height 39
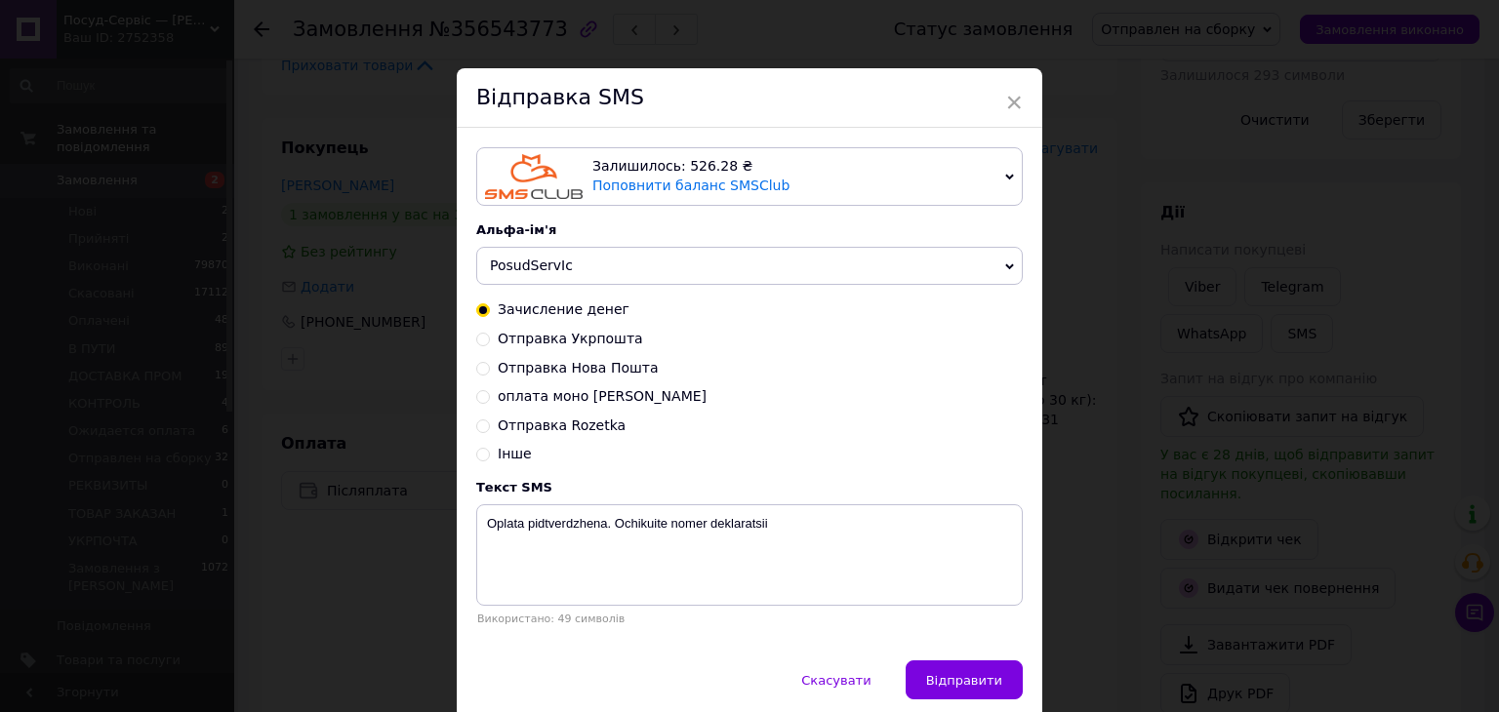
click at [546, 364] on span "Отправка Нова Пошта" at bounding box center [578, 368] width 161 height 16
click at [490, 364] on input "Отправка Нова Пошта" at bounding box center [483, 367] width 14 height 14
radio input "true"
radio input "false"
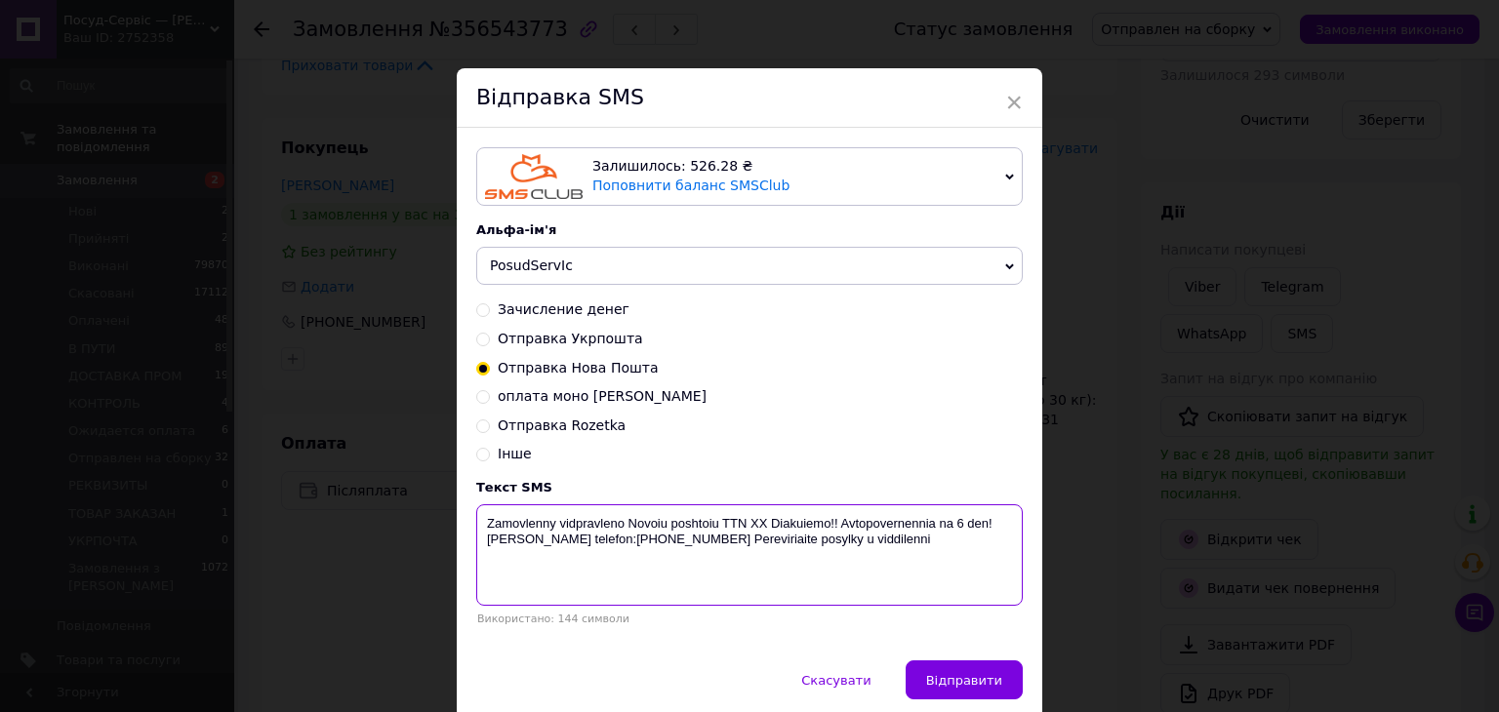
click at [747, 524] on textarea "Zamovlenny vidpravleno Novoiu poshtoiu TTN ХХ Diakuiemo!! Avtopovernennia na 6 …" at bounding box center [749, 554] width 546 height 101
click at [747, 523] on textarea "Zamovlenny vidpravleno Novoiu poshtoiu TTN ХХ Diakuiemo!! Avtopovernennia na 6 …" at bounding box center [749, 554] width 546 height 101
paste textarea "20451225189197"
type textarea "Zamovlenny vidpravleno Novoiu poshtoiu TTN 20451225189197 Diakuiemo!! Avtopover…"
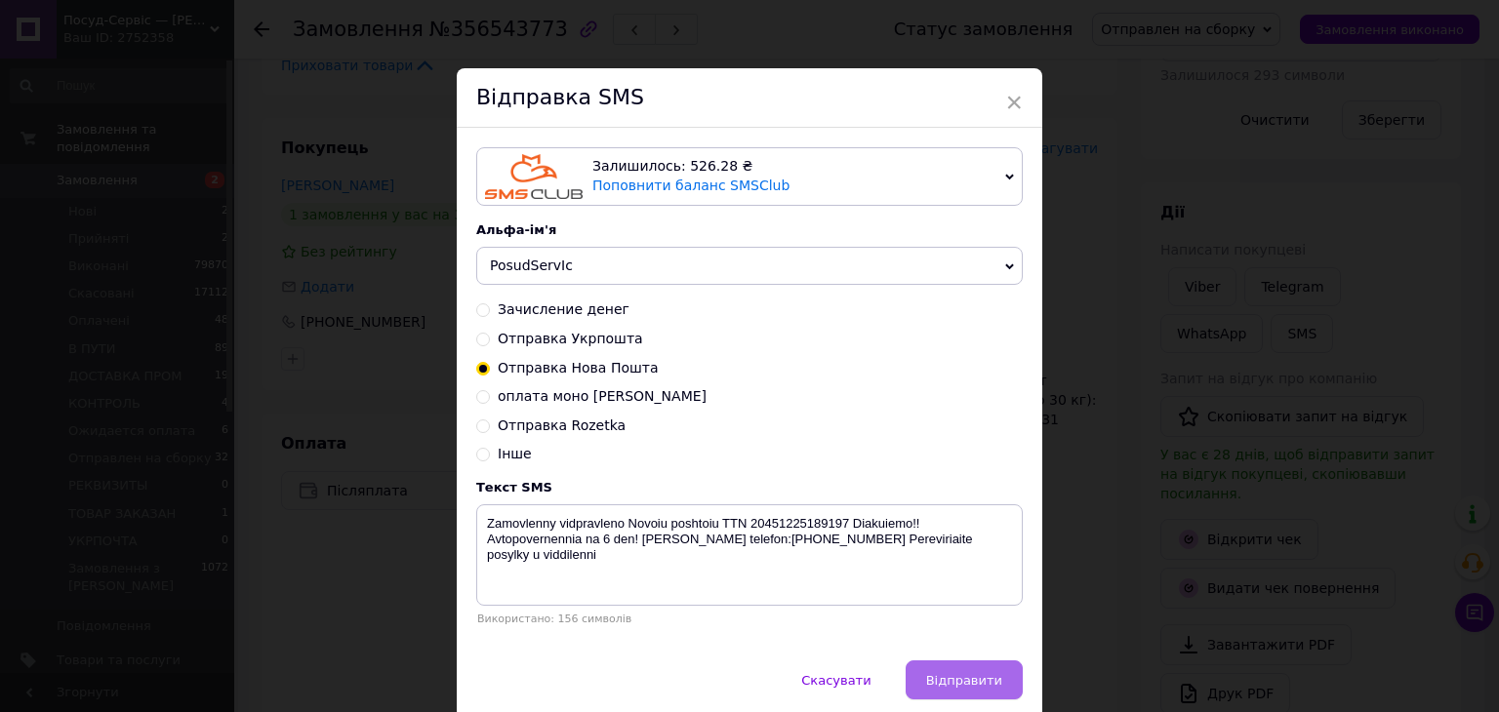
drag, startPoint x: 947, startPoint y: 674, endPoint x: 958, endPoint y: 659, distance: 19.5
click at [947, 675] on button "Відправити" at bounding box center [964, 680] width 117 height 39
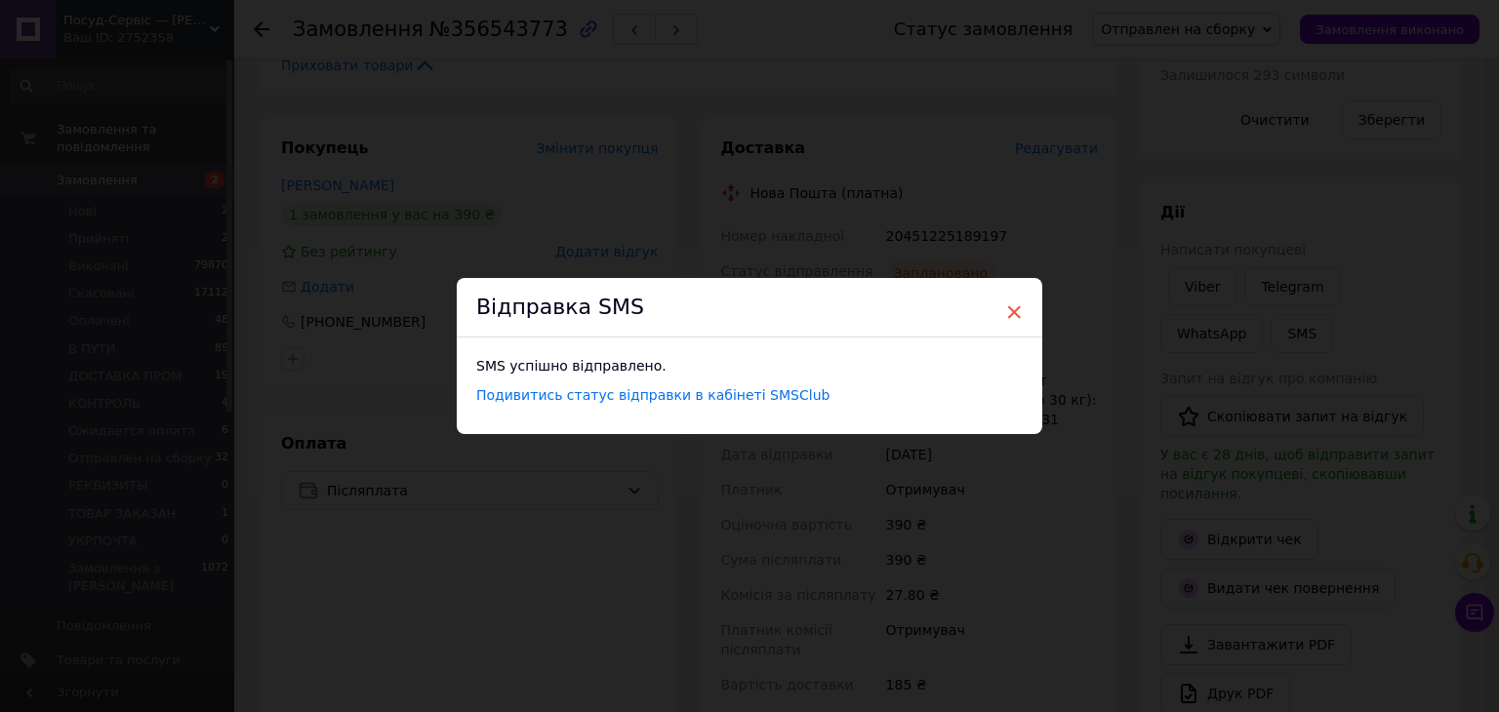
click at [1011, 303] on span "×" at bounding box center [1014, 312] width 18 height 33
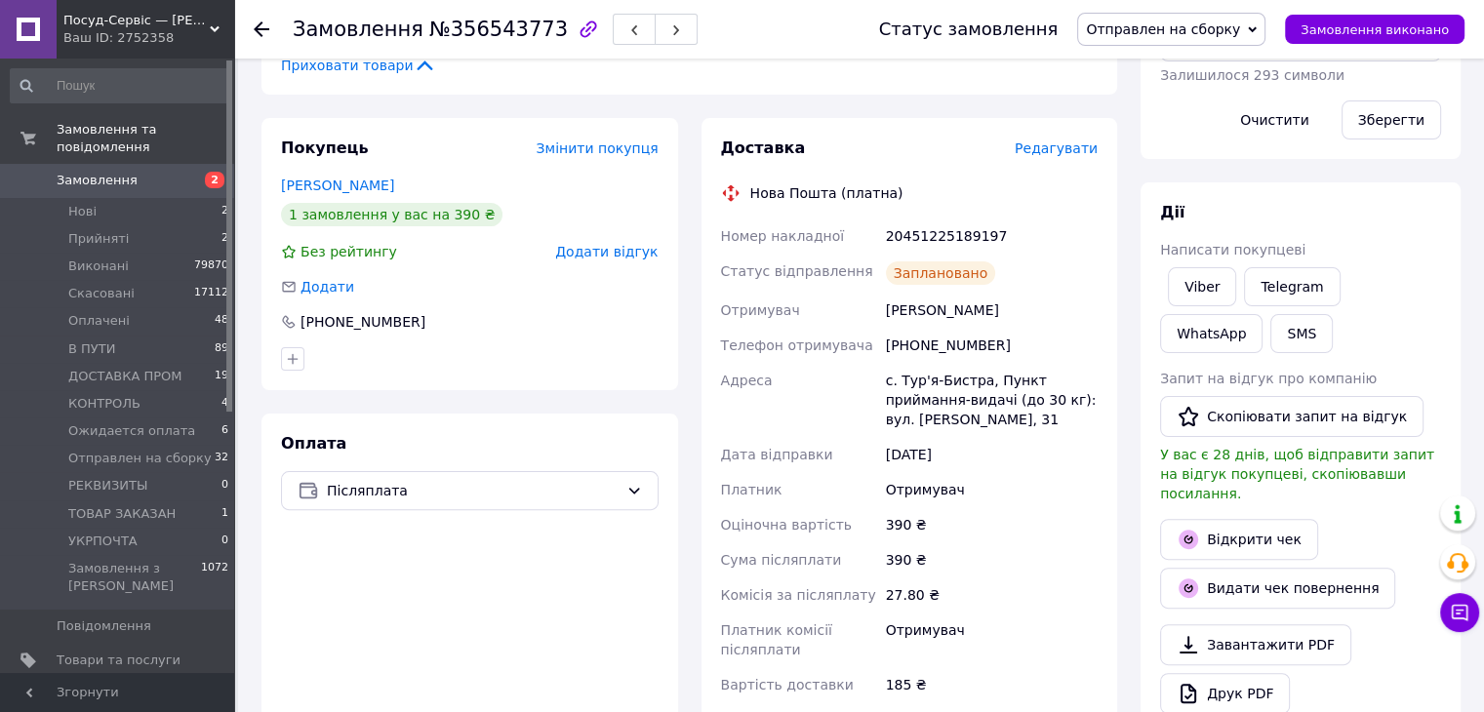
click at [979, 235] on div "20451225189197" at bounding box center [992, 236] width 220 height 35
copy div "20451225189197"
click at [1193, 21] on span "Отправлен на сборку" at bounding box center [1163, 29] width 154 height 16
click at [1148, 91] on li "Виконано" at bounding box center [1171, 97] width 186 height 29
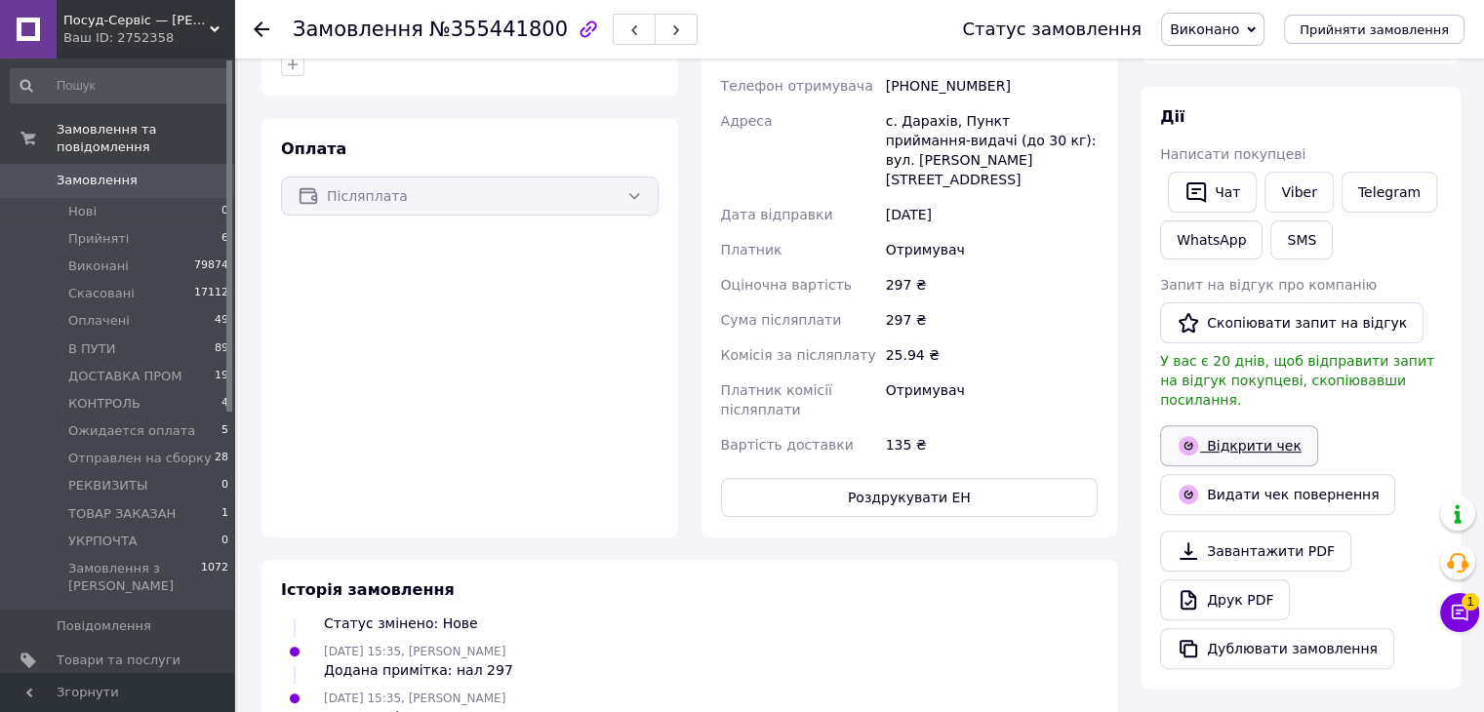
scroll to position [585, 0]
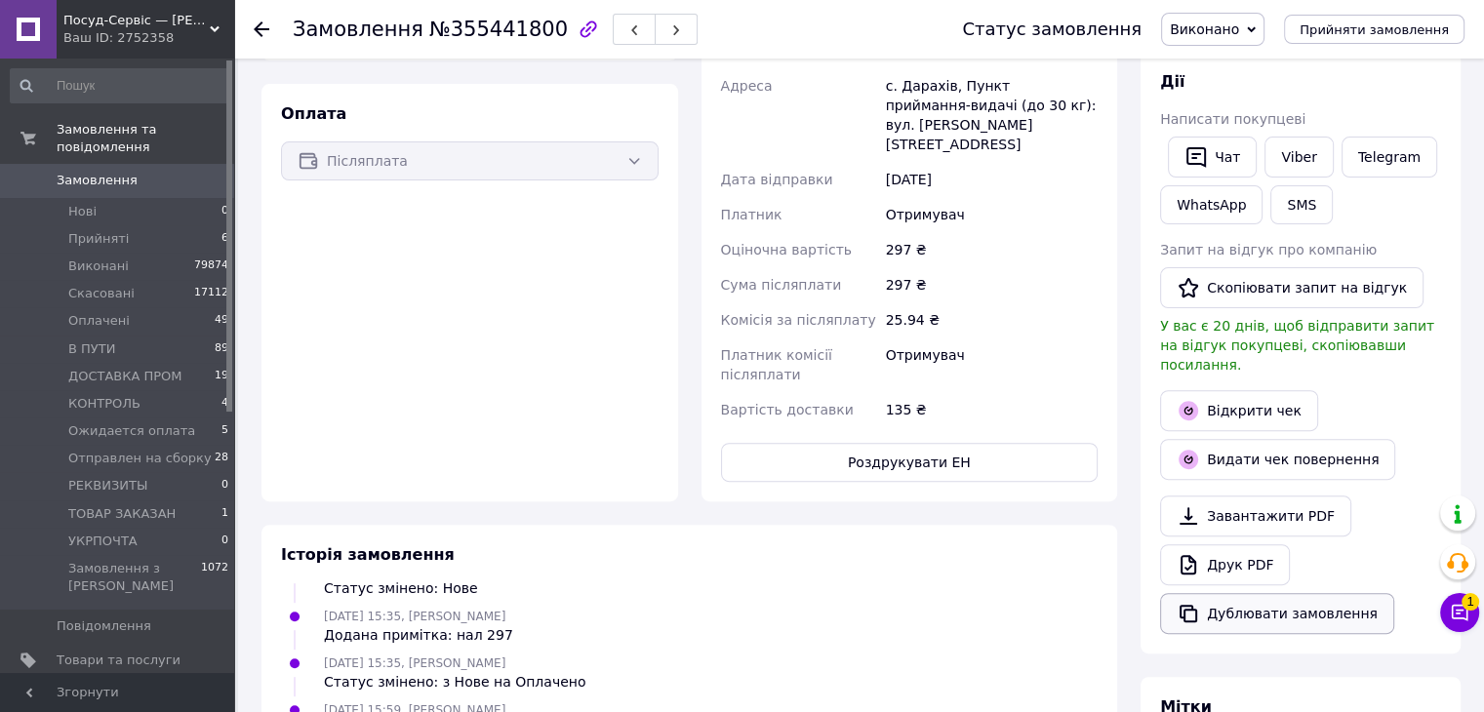
click at [1238, 598] on button "Дублювати замовлення" at bounding box center [1277, 613] width 234 height 41
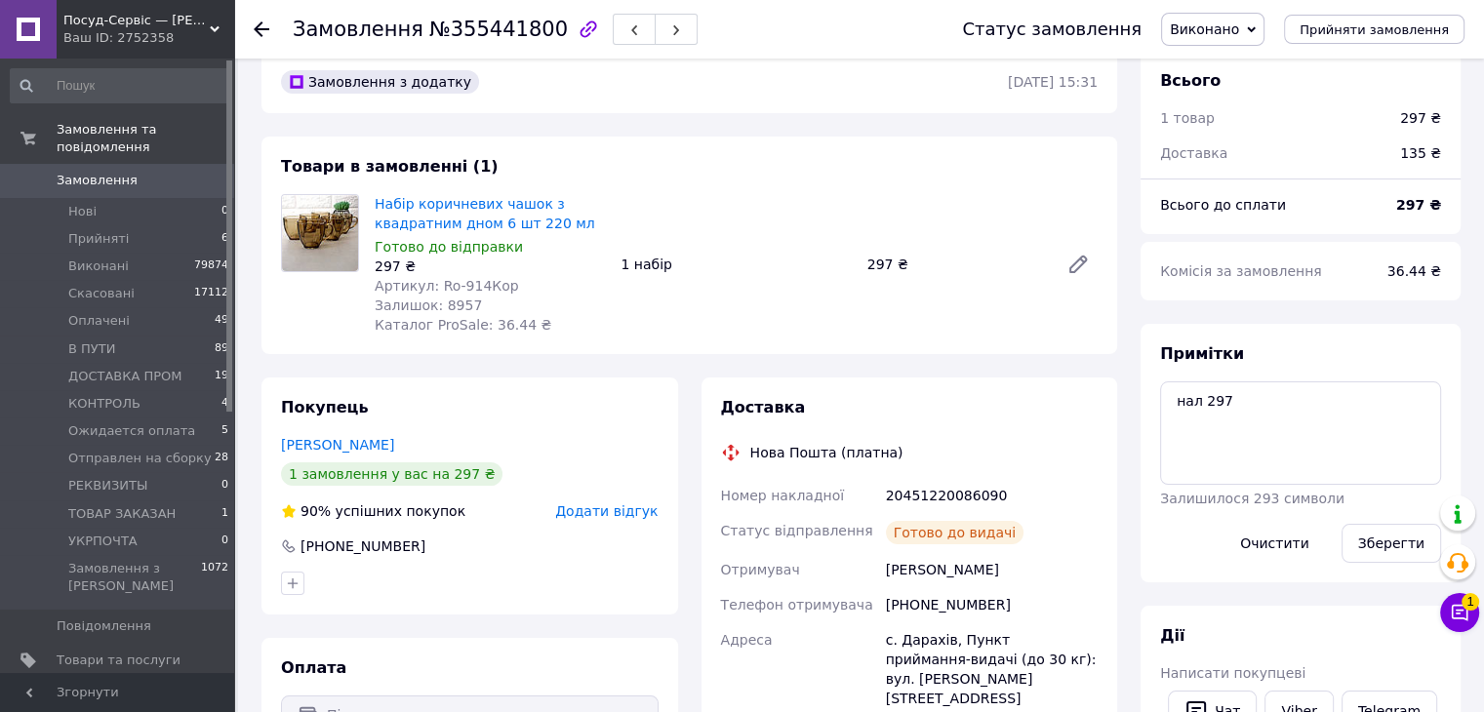
scroll to position [0, 0]
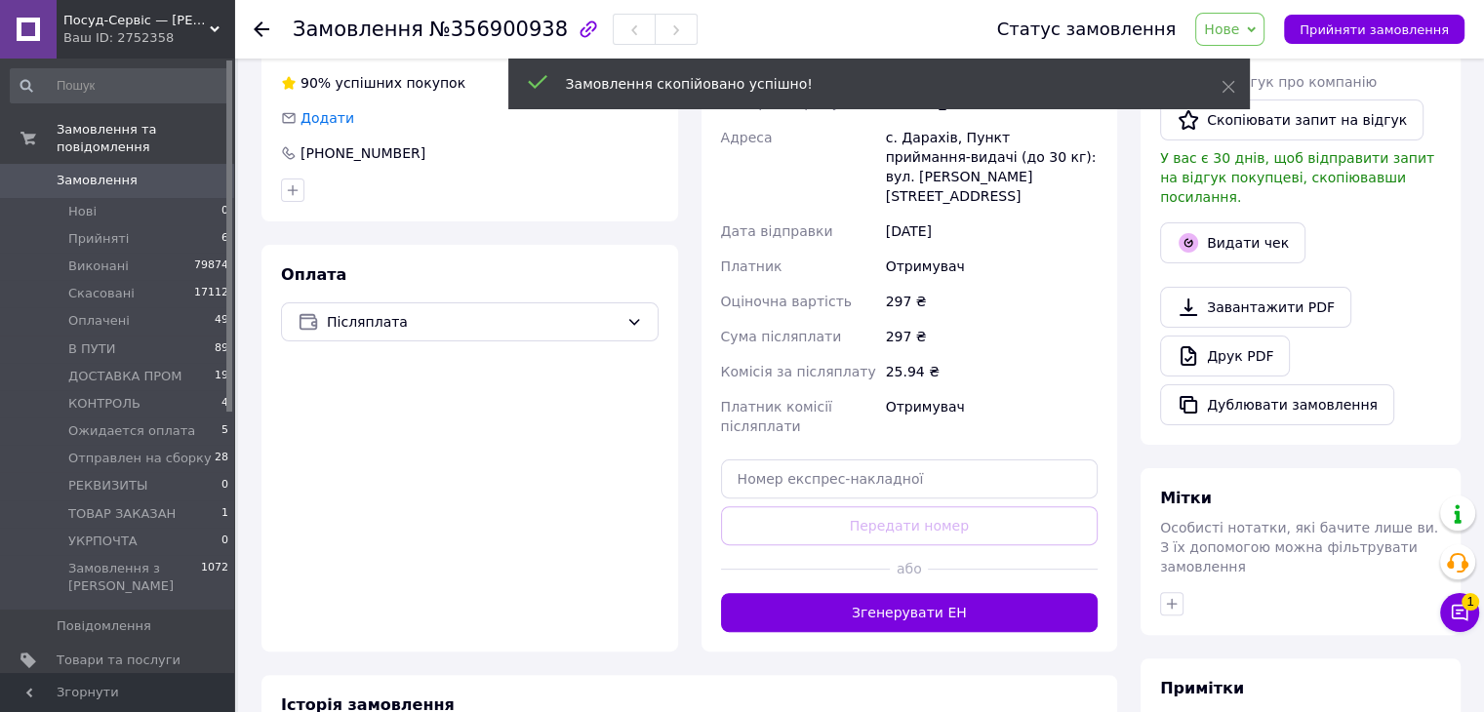
scroll to position [488, 0]
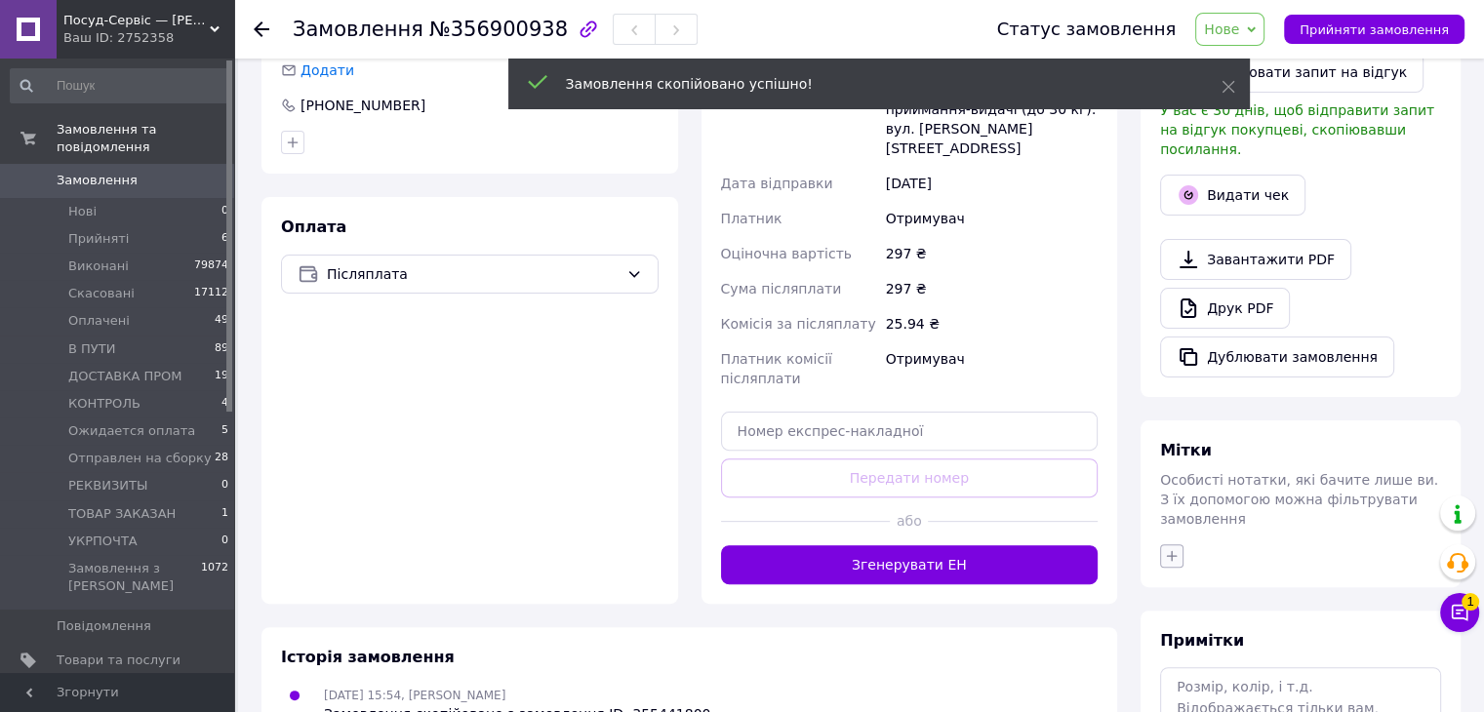
click at [1170, 548] on icon "button" at bounding box center [1172, 556] width 16 height 16
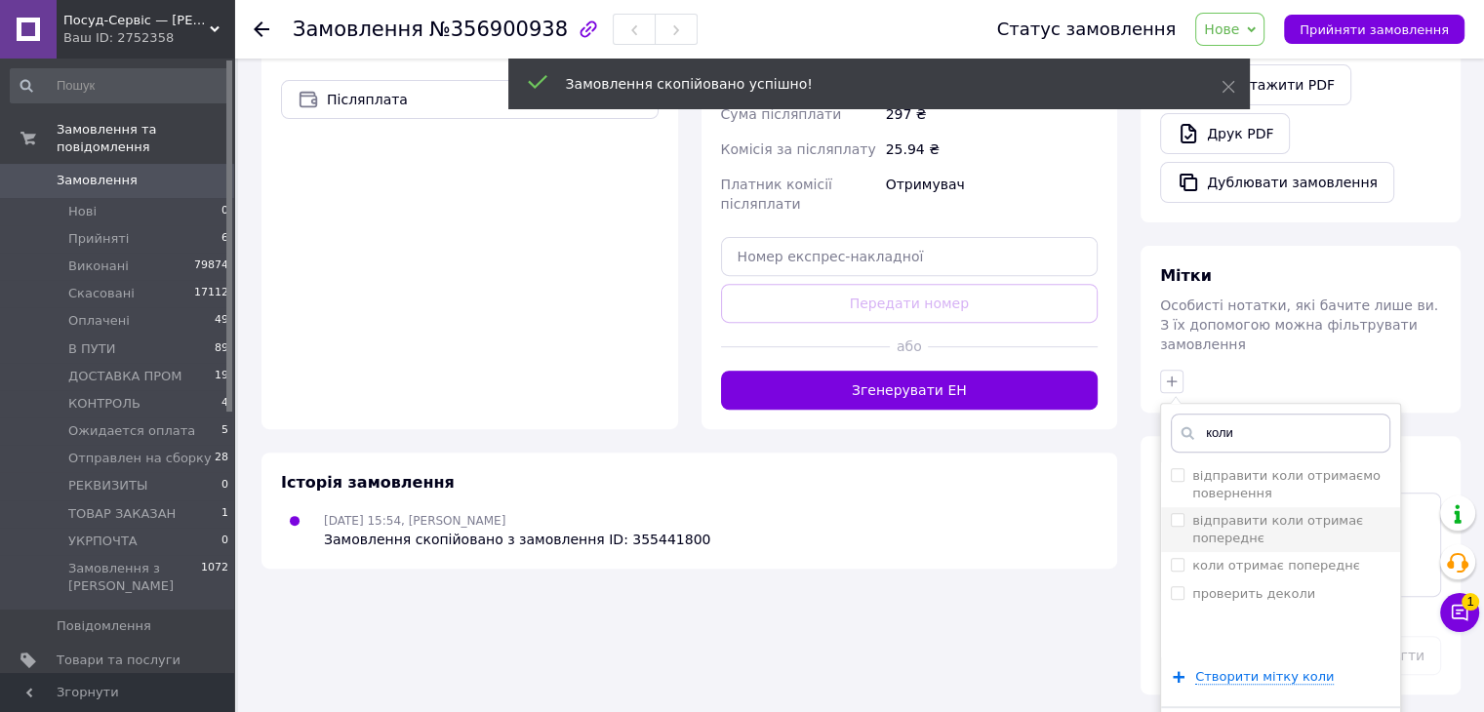
scroll to position [674, 0]
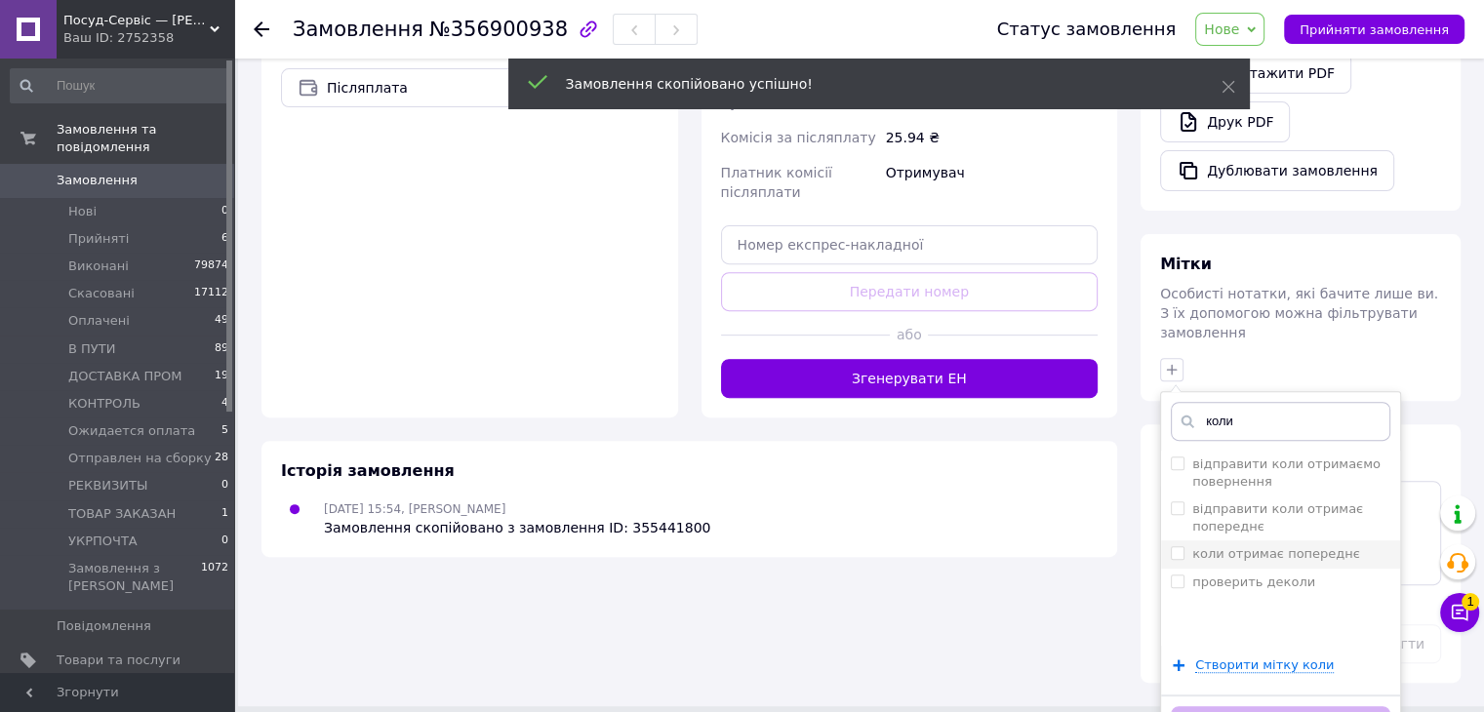
type input "коли"
drag, startPoint x: 1254, startPoint y: 505, endPoint x: 1271, endPoint y: 540, distance: 38.4
click at [1256, 546] on label "коли отримає попереднє" at bounding box center [1276, 553] width 168 height 15
checkbox input "true"
click at [1275, 706] on button "Додати мітку" at bounding box center [1281, 725] width 220 height 38
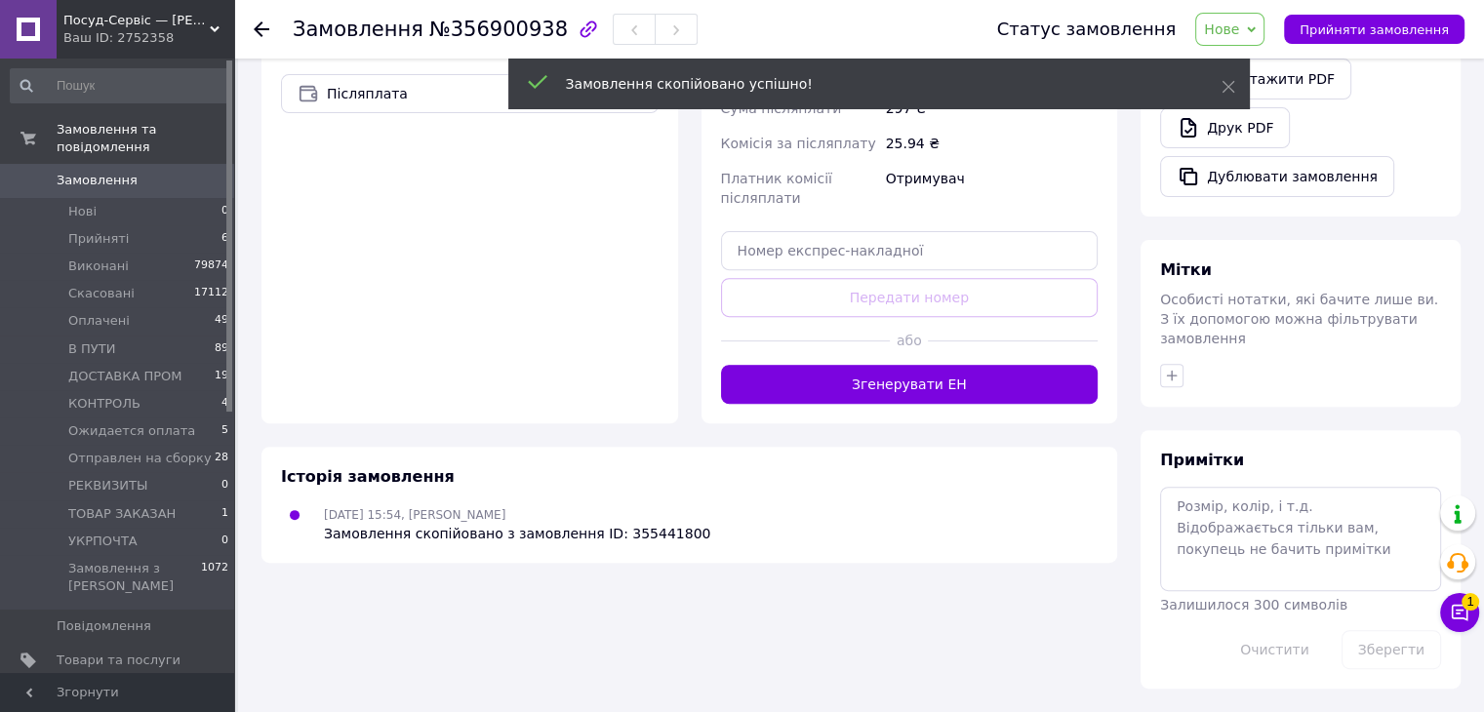
scroll to position [626, 0]
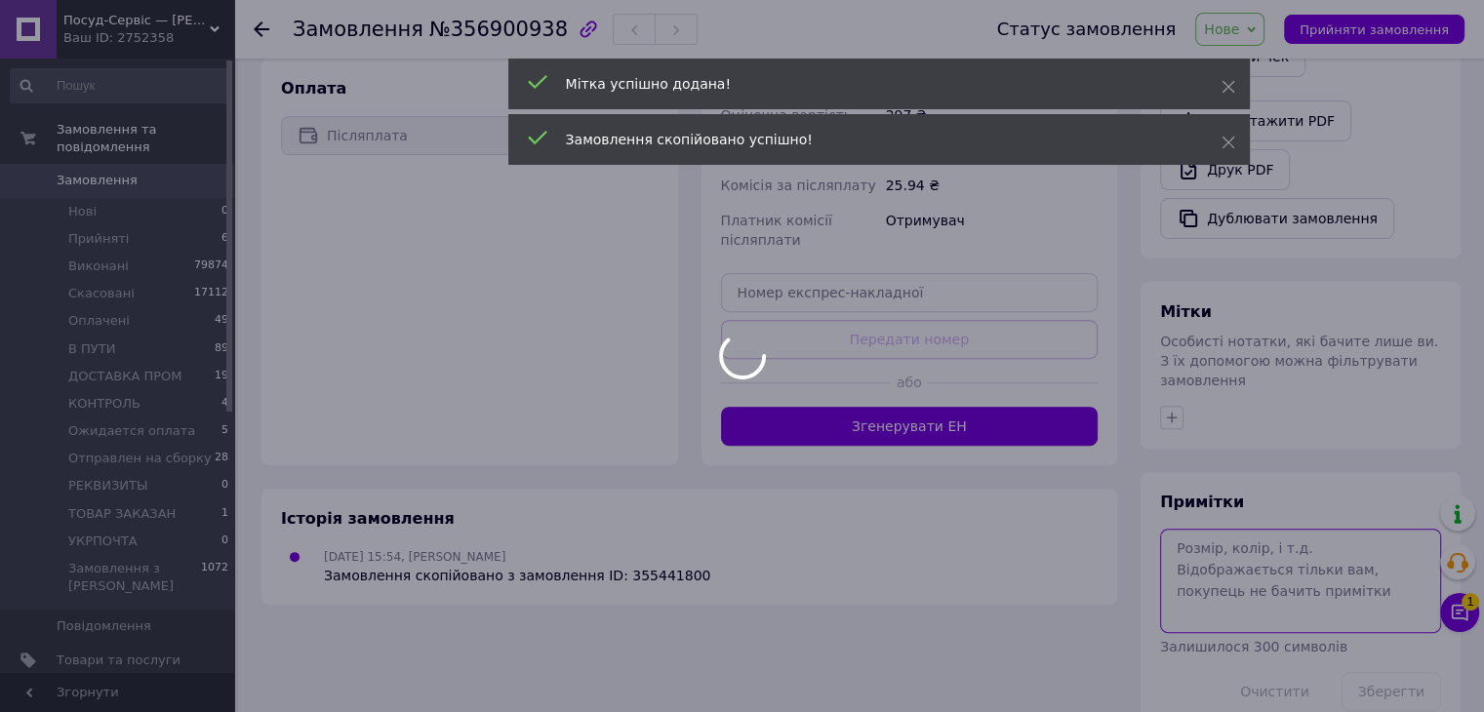
click at [1225, 529] on textarea at bounding box center [1300, 580] width 281 height 103
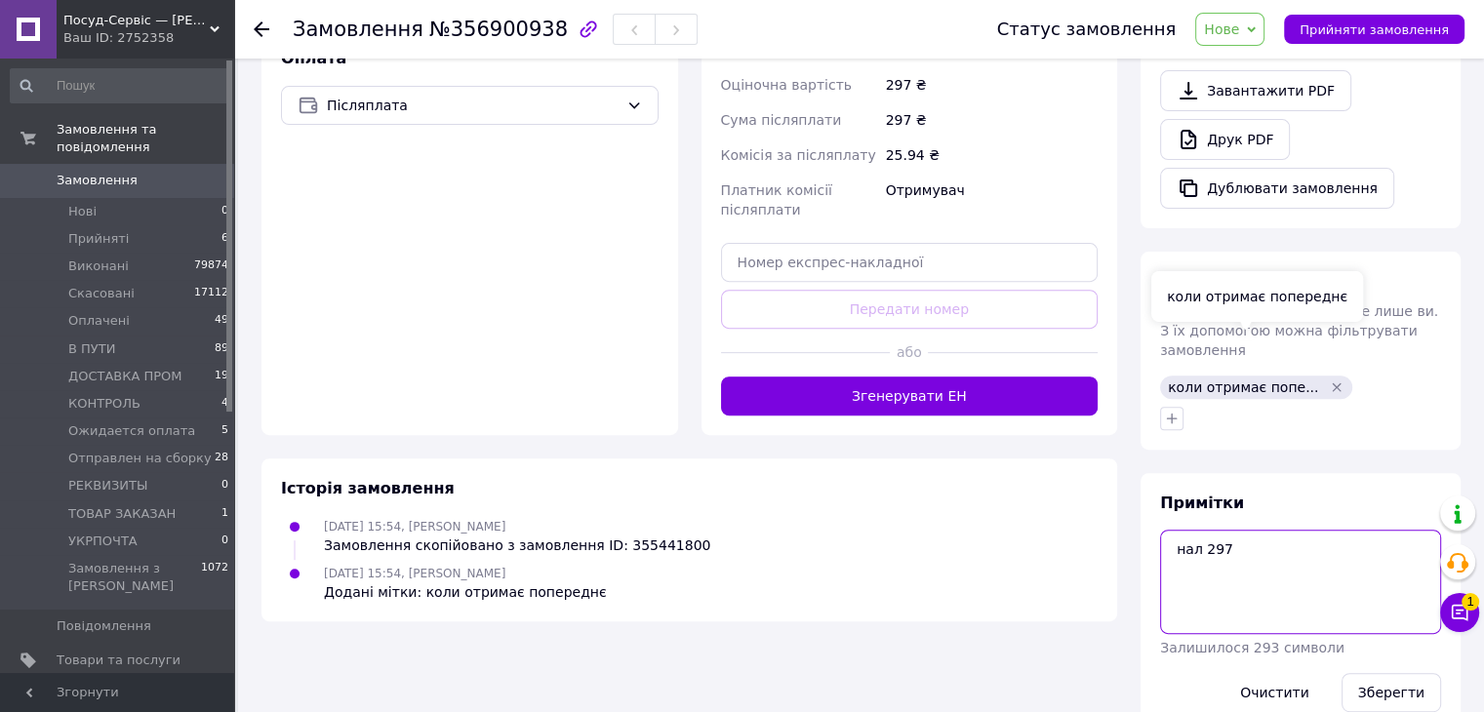
scroll to position [659, 0]
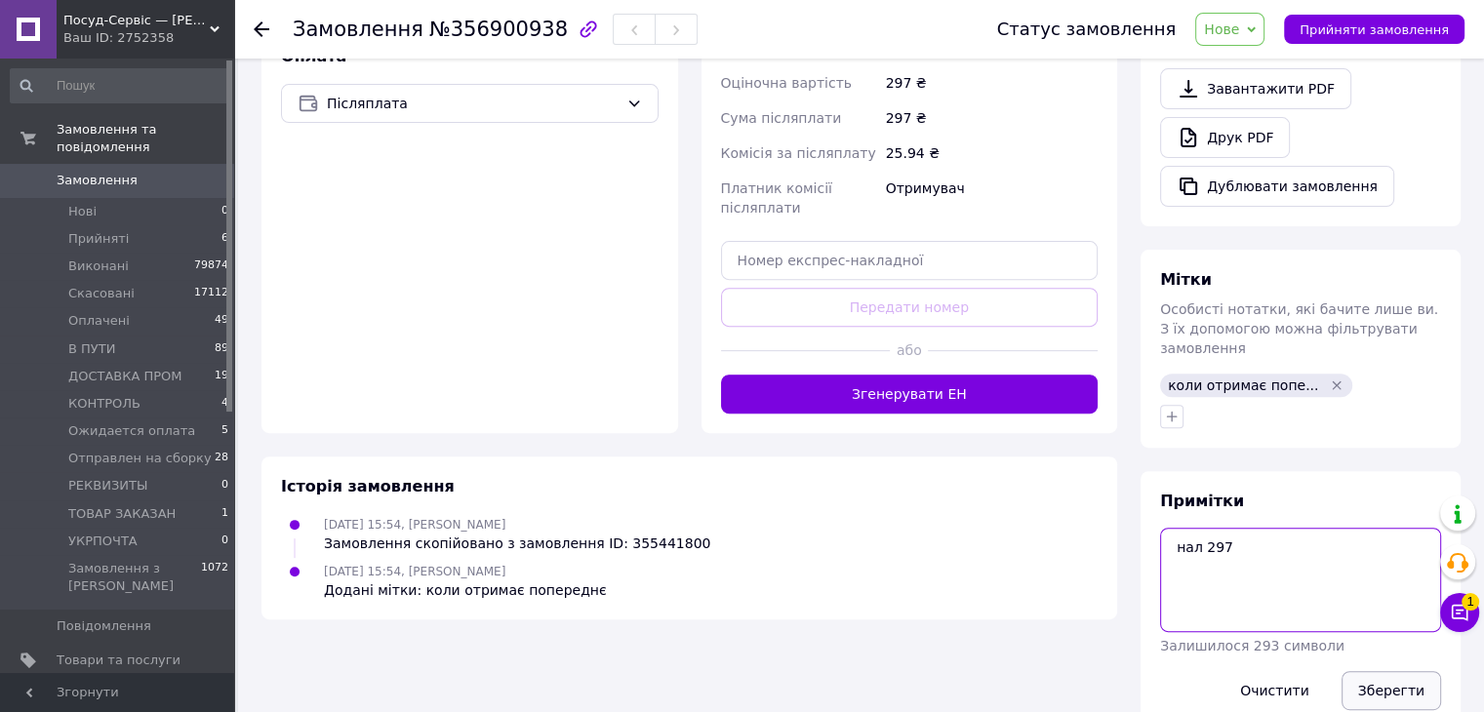
type textarea "нал 297"
click at [1407, 671] on button "Зберегти" at bounding box center [1392, 690] width 100 height 39
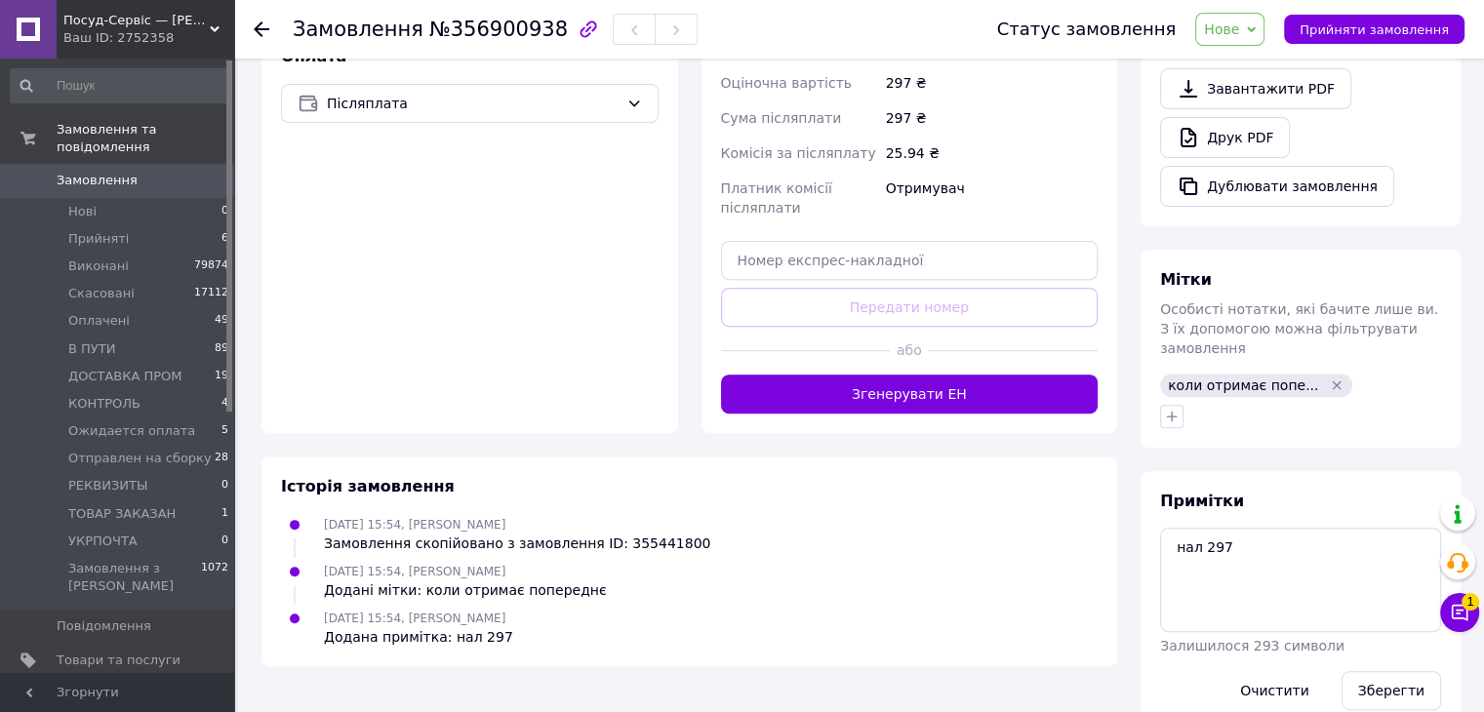
click at [1229, 23] on span "Нове" at bounding box center [1221, 29] width 35 height 16
click at [1271, 165] on li "Оплачено" at bounding box center [1277, 155] width 163 height 29
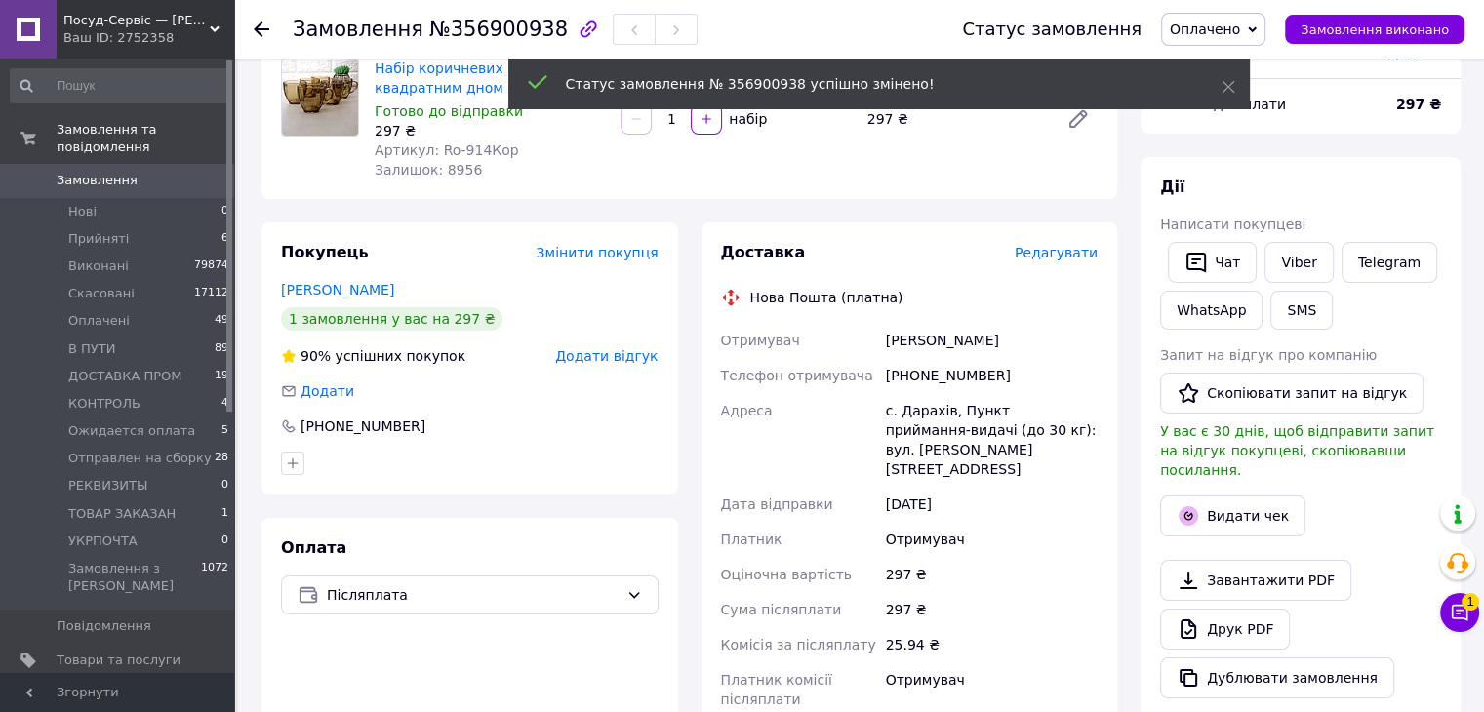
scroll to position [0, 0]
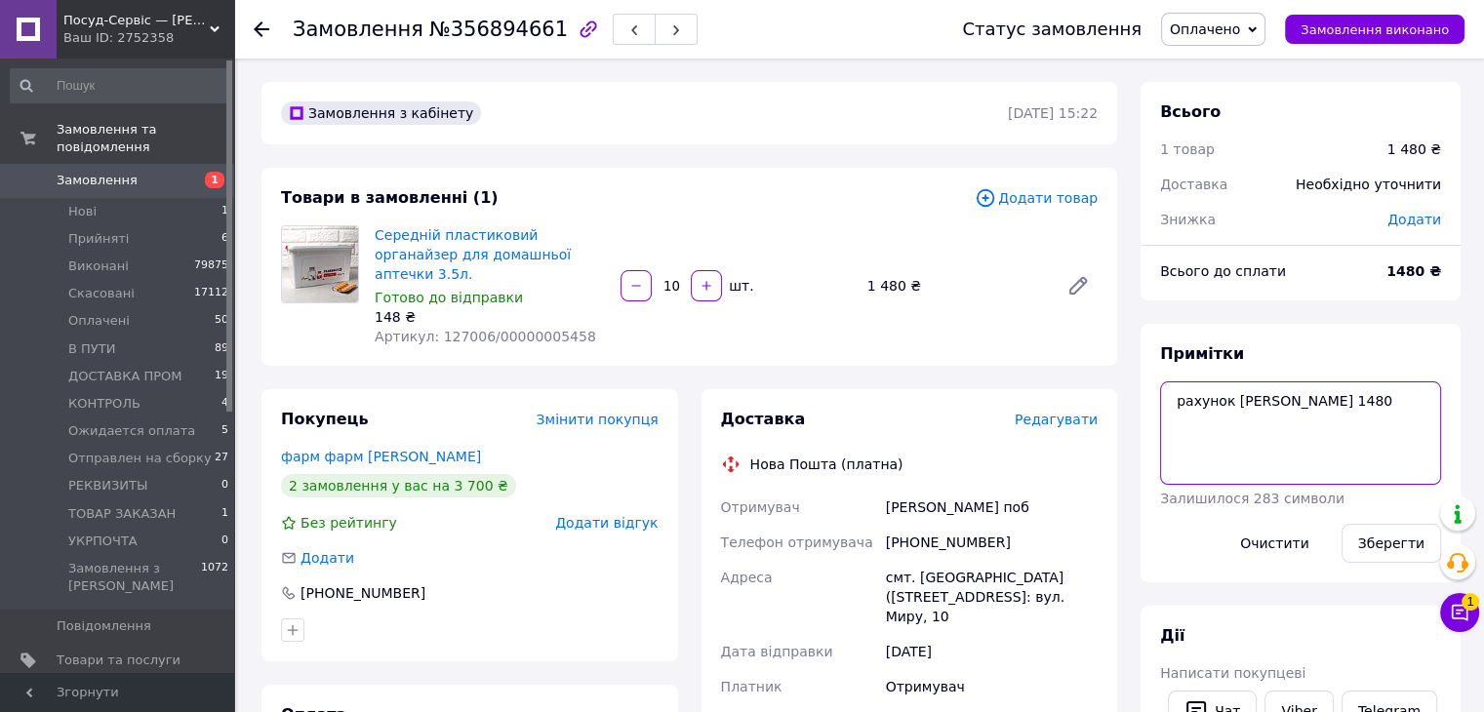
click at [1305, 403] on textarea "рахунок [PERSON_NAME] 1480" at bounding box center [1300, 433] width 281 height 103
click at [1169, 400] on textarea "рахунок [PERSON_NAME] 1480" at bounding box center [1300, 433] width 281 height 103
type textarea "ОПЛ рахунок [PERSON_NAME] 1480"
click at [1401, 538] on button "Зберегти" at bounding box center [1392, 543] width 100 height 39
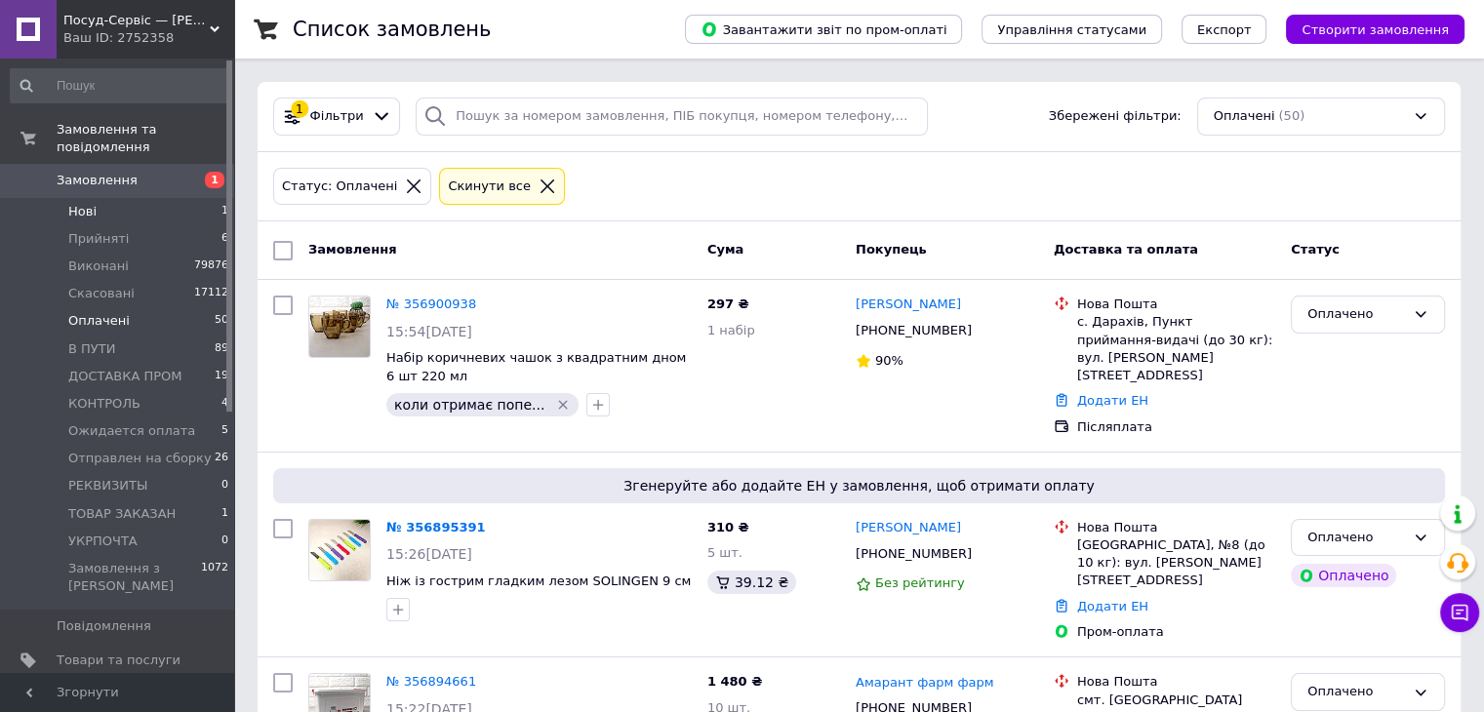
click at [113, 198] on li "Нові 1" at bounding box center [120, 211] width 240 height 27
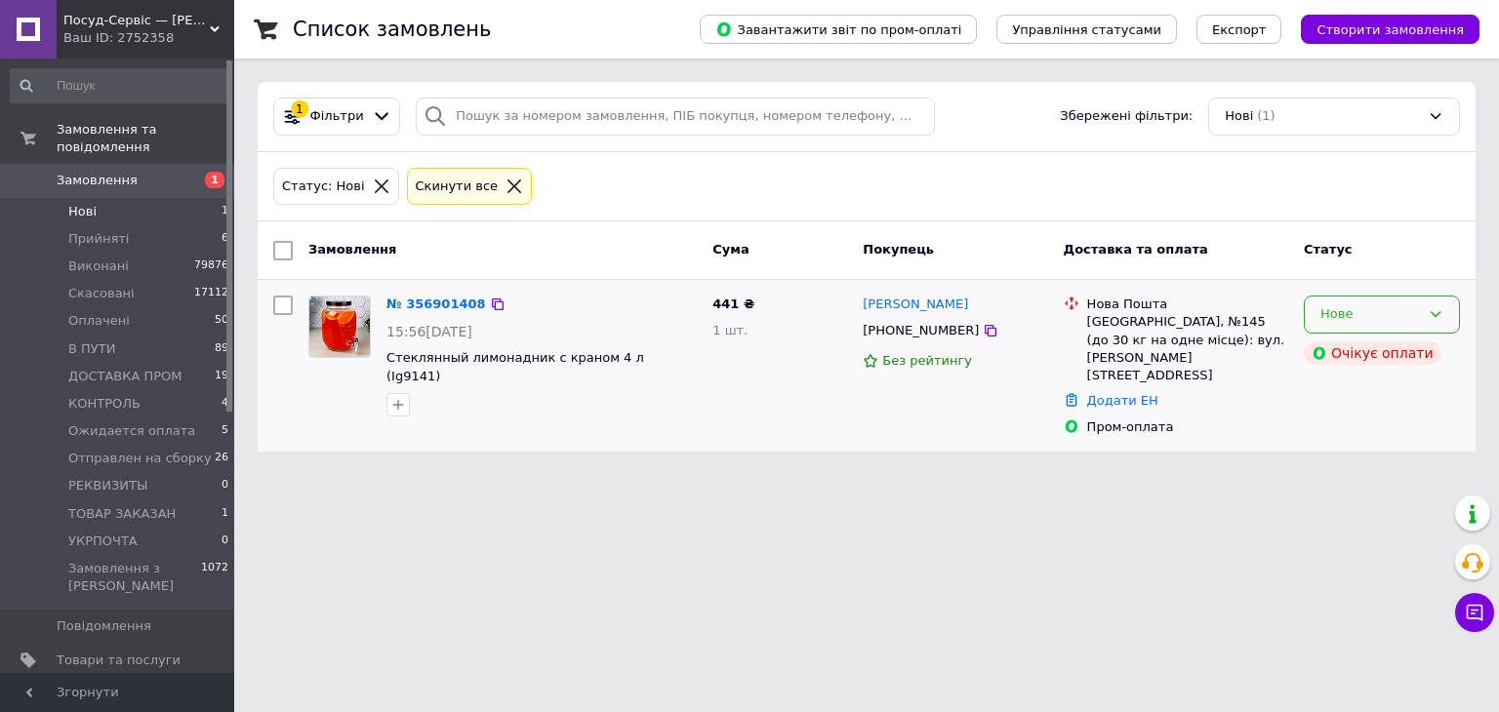
click at [1326, 317] on div "Нове" at bounding box center [1370, 314] width 100 height 20
click at [1339, 357] on li "Прийнято" at bounding box center [1382, 356] width 154 height 36
click at [170, 450] on span "Отправлен на сборку" at bounding box center [139, 459] width 143 height 18
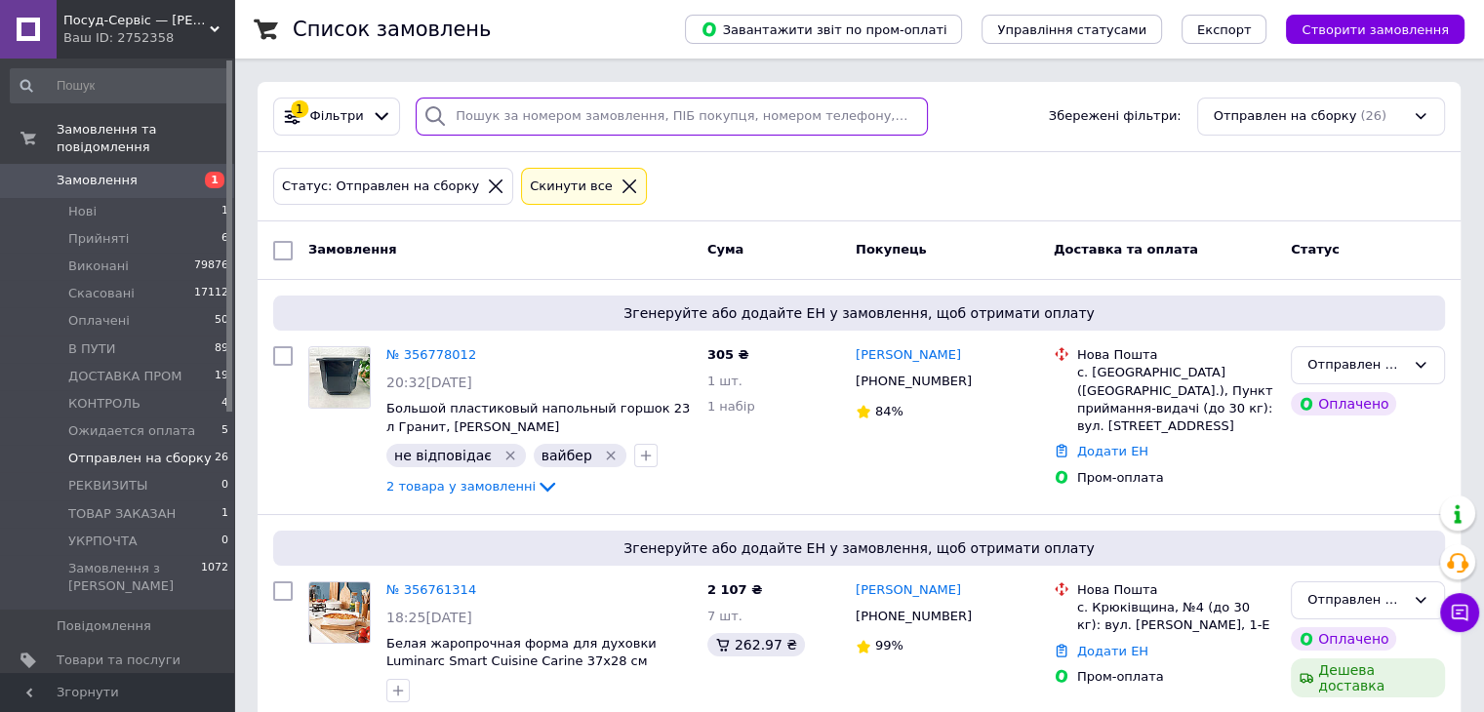
click at [574, 118] on input "search" at bounding box center [672, 117] width 512 height 38
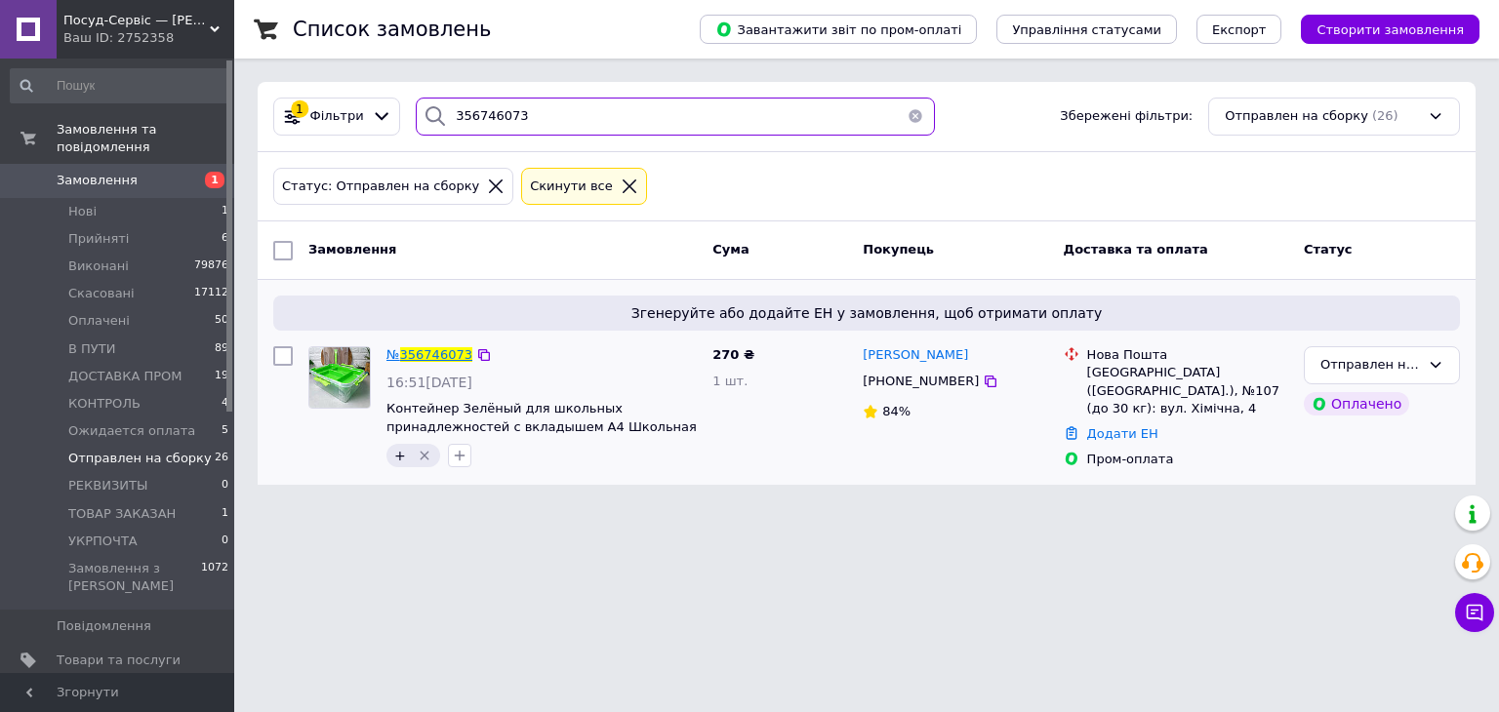
type input "356746073"
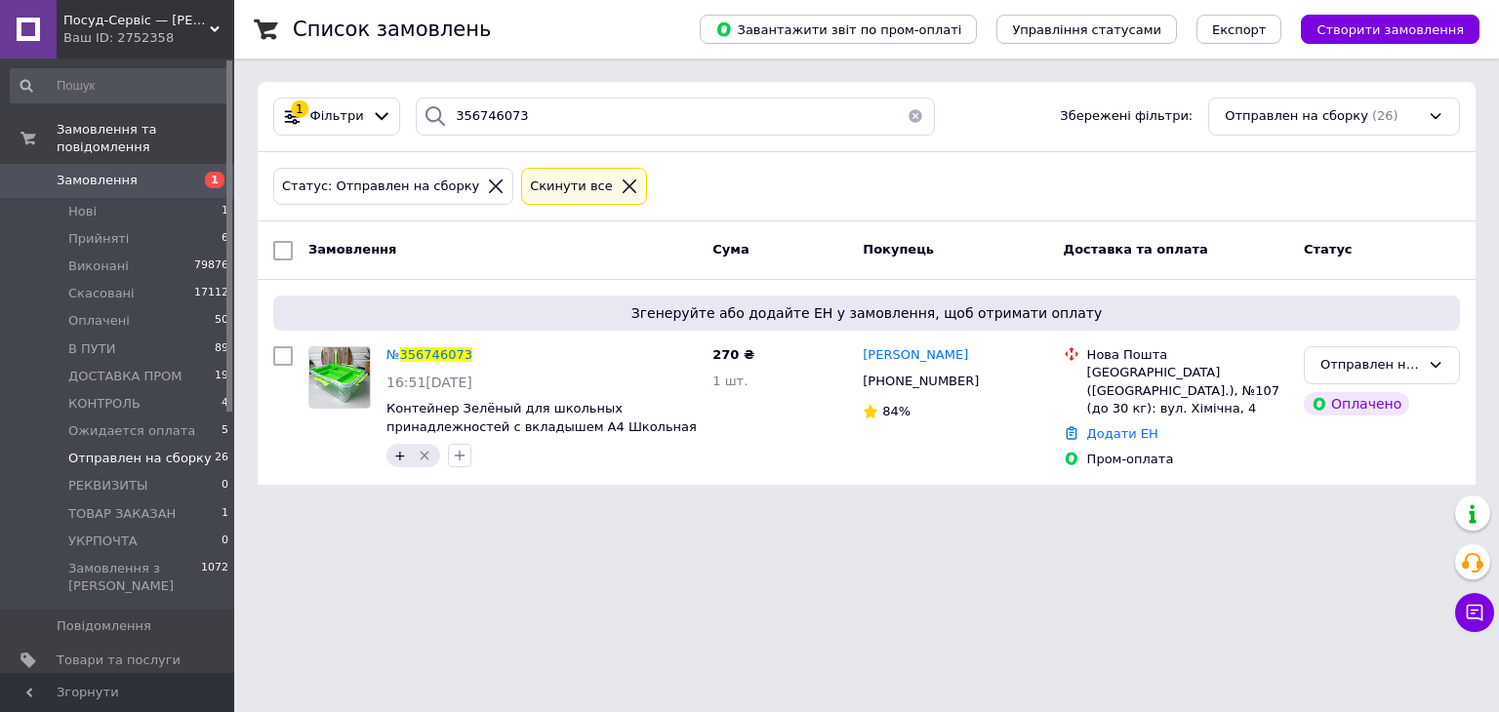
drag, startPoint x: 105, startPoint y: 32, endPoint x: 125, endPoint y: 101, distance: 71.0
click at [106, 32] on div "Ваш ID: 2752358" at bounding box center [148, 38] width 171 height 18
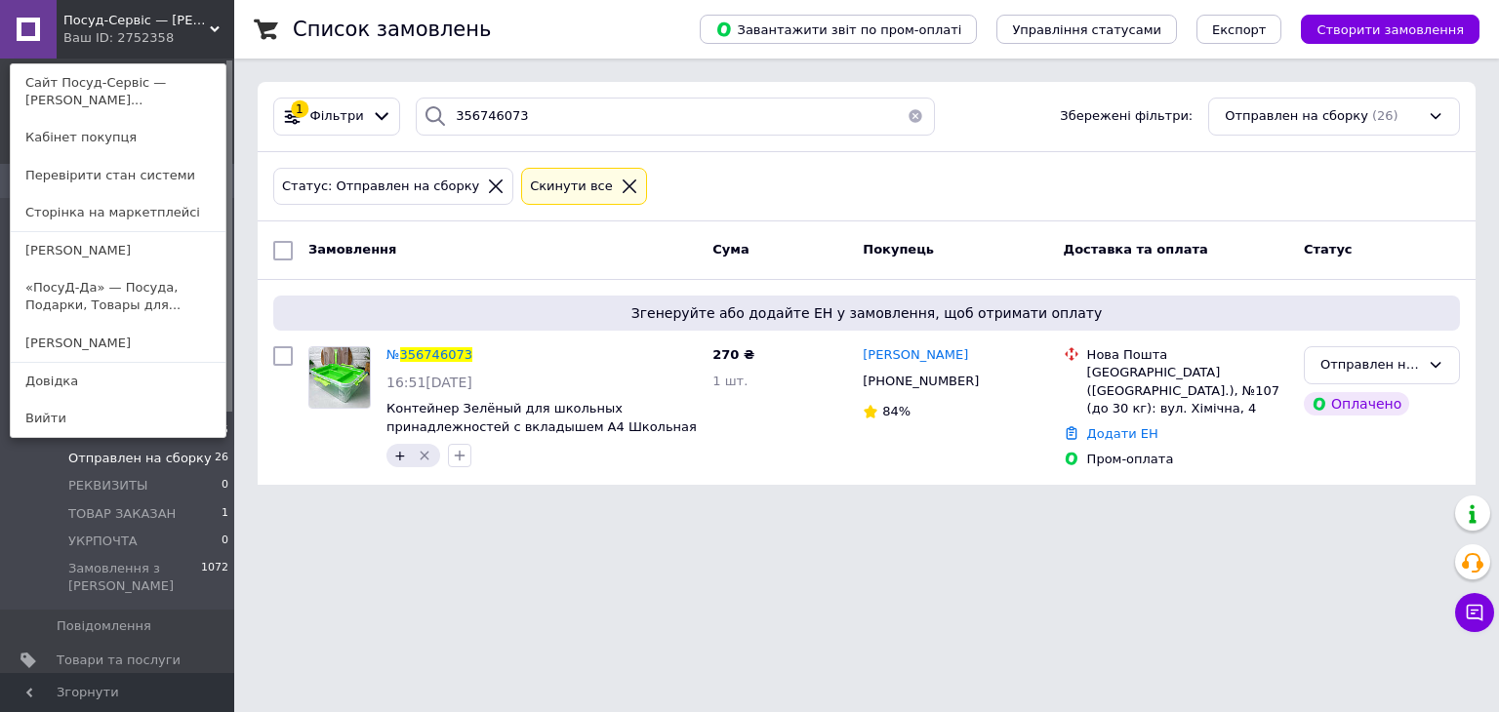
click at [134, 317] on link "«ПосуД-Да» — Посуда, Подарки, Товары для..." at bounding box center [118, 296] width 215 height 55
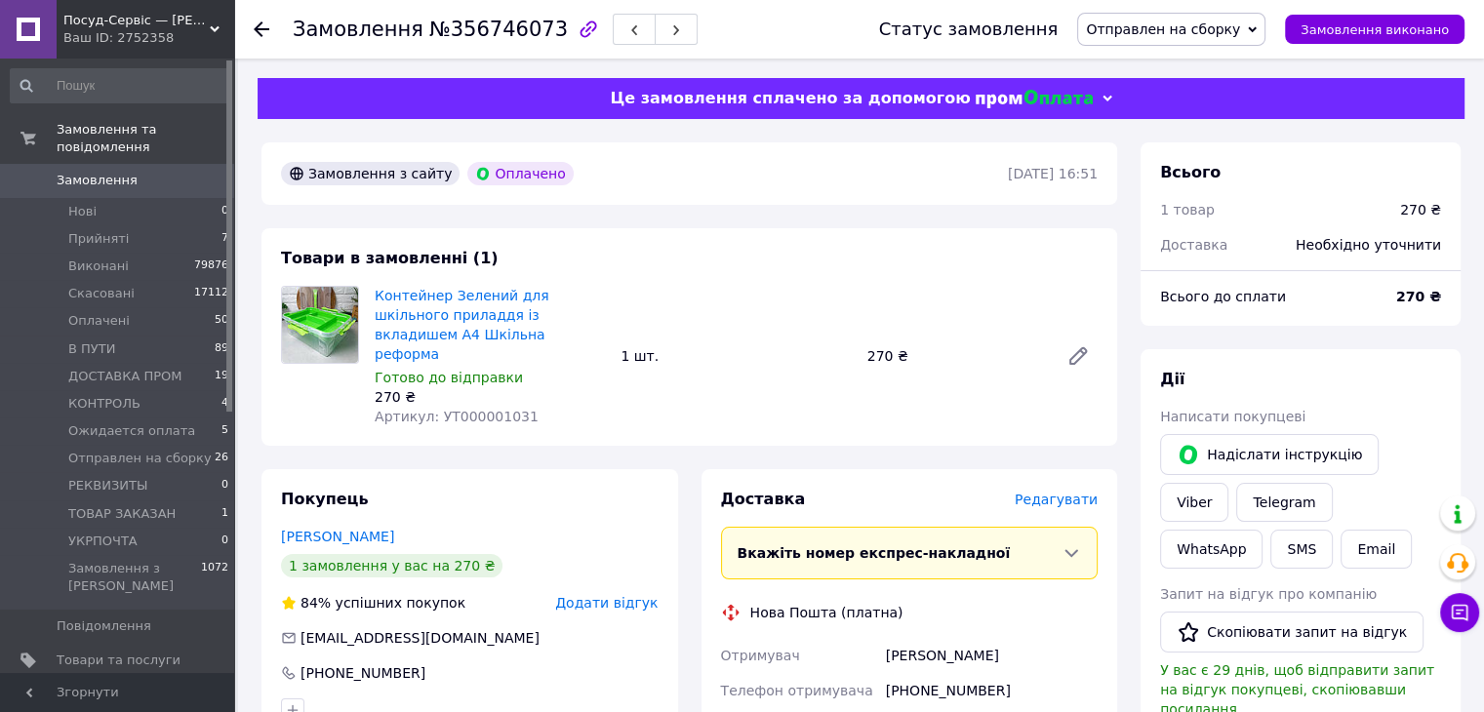
click at [1065, 492] on span "Редагувати" at bounding box center [1056, 500] width 83 height 16
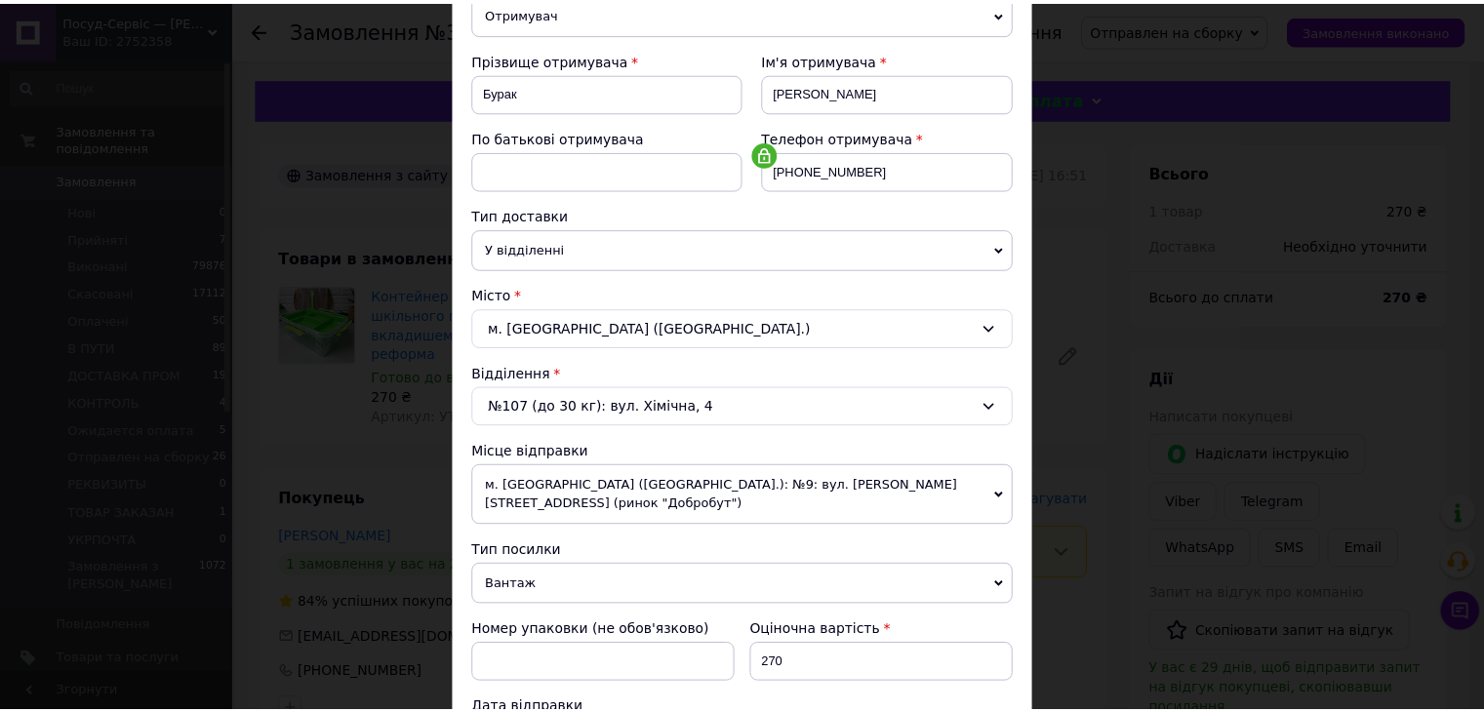
scroll to position [578, 0]
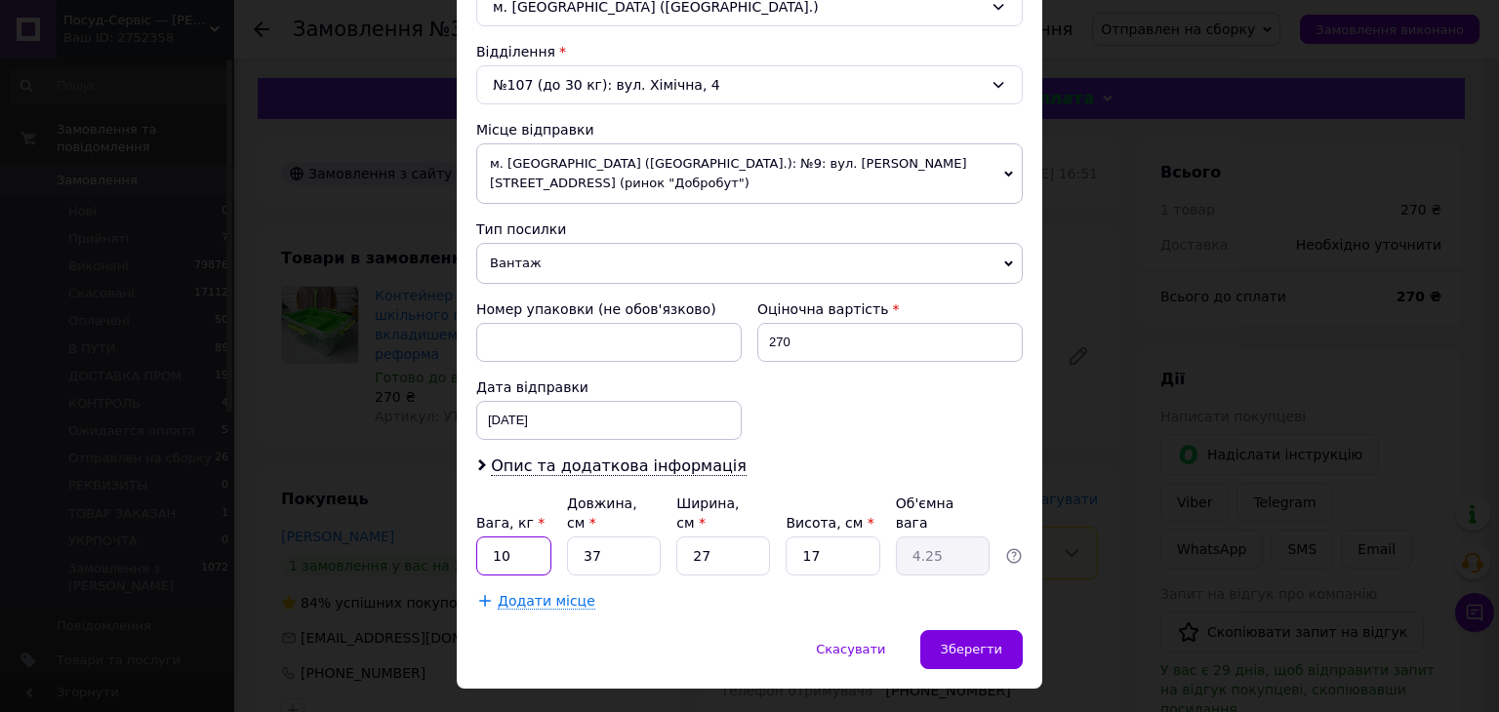
click at [533, 537] on input "10" at bounding box center [513, 556] width 75 height 39
click at [527, 537] on input "10" at bounding box center [513, 556] width 75 height 39
type input "1"
click at [628, 537] on input "37" at bounding box center [614, 556] width 94 height 39
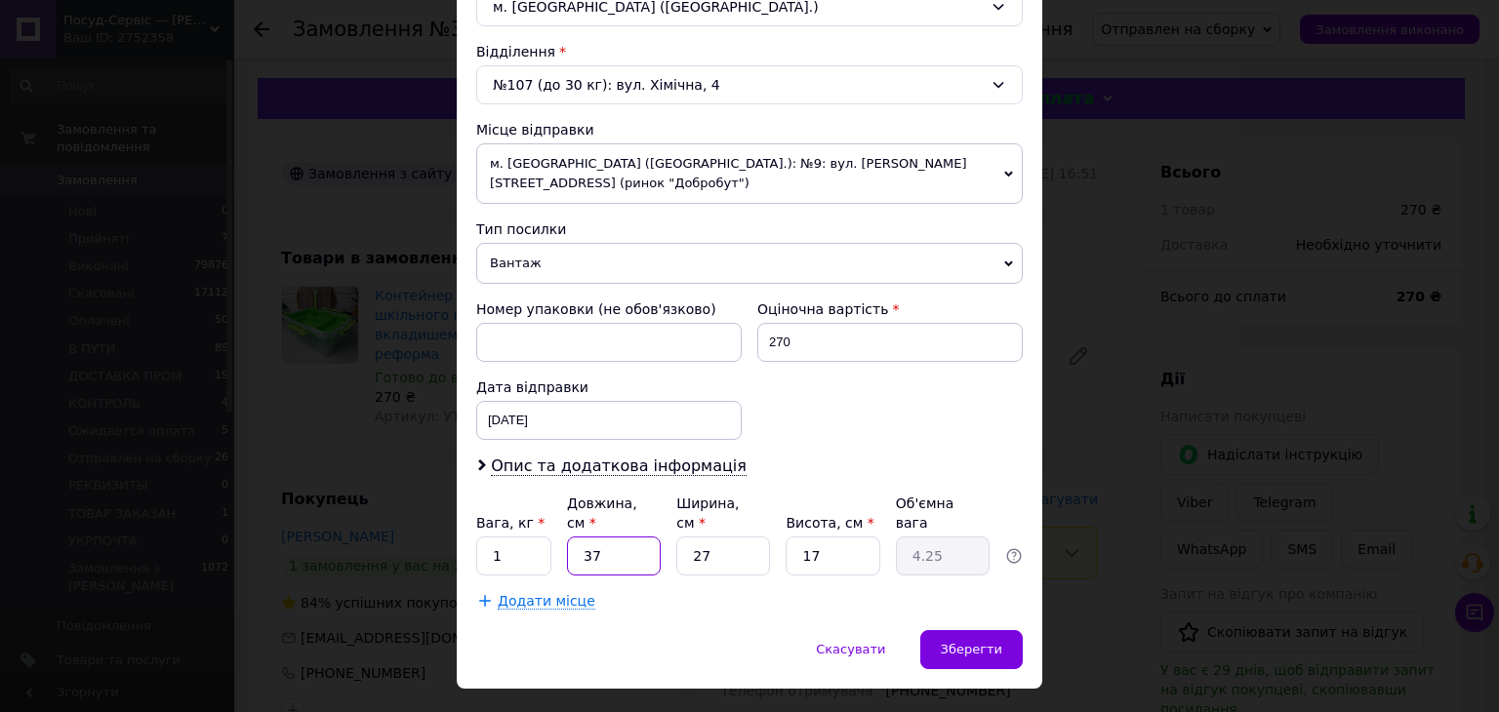
click at [628, 537] on input "37" at bounding box center [614, 556] width 94 height 39
type input "4"
type input "0.46"
type input "40"
type input "4.59"
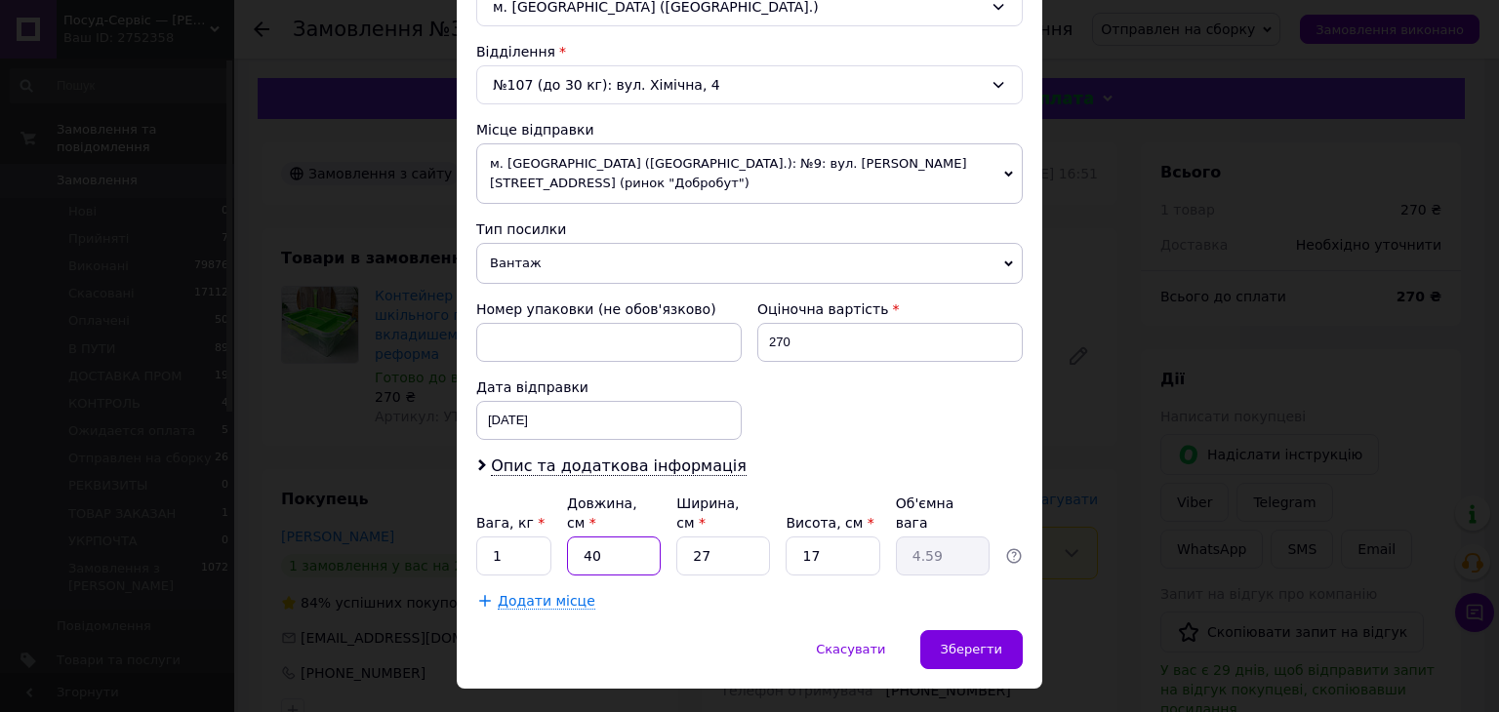
type input "40"
click at [735, 537] on input "27" at bounding box center [723, 556] width 94 height 39
click at [738, 537] on input "27" at bounding box center [723, 556] width 94 height 39
type input "3"
type input "0.51"
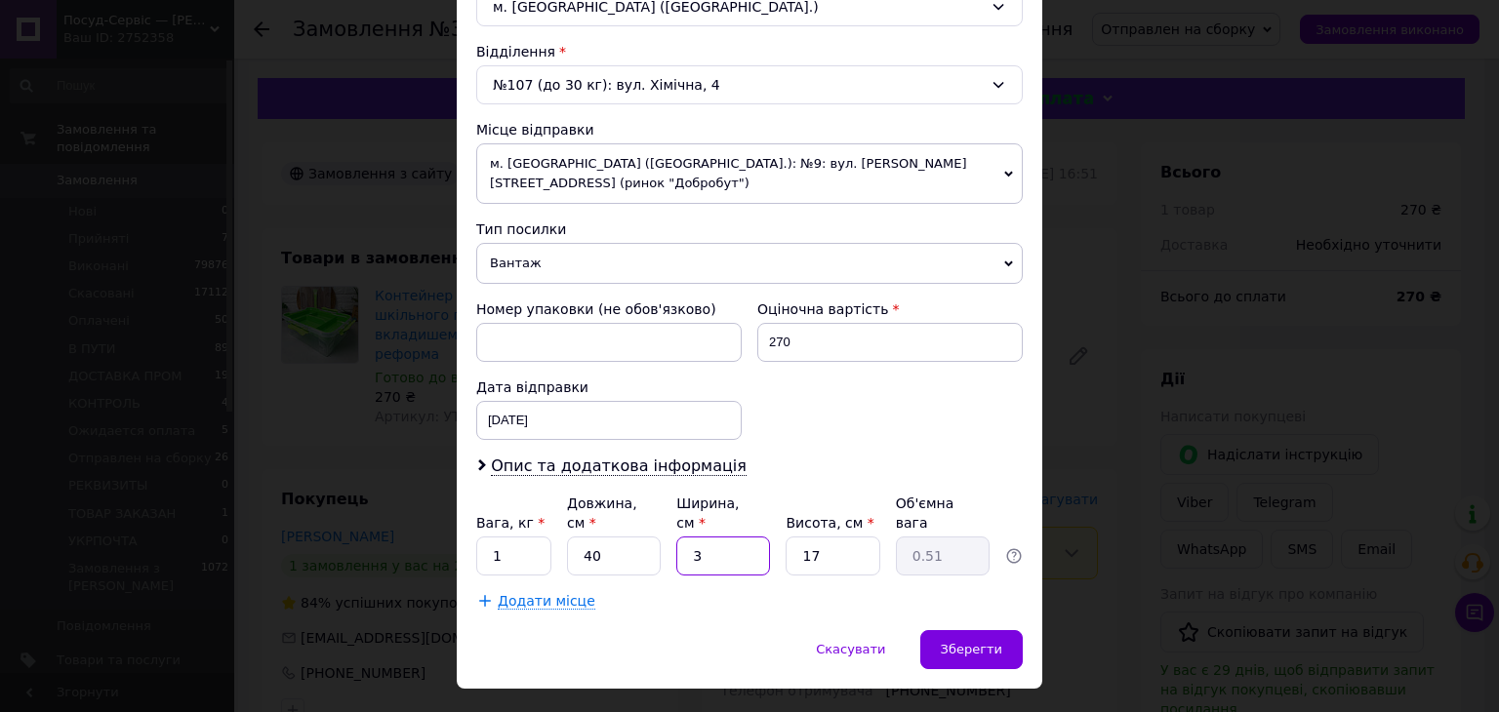
type input "30"
type input "5.1"
type input "30"
type input "1"
type input "0.3"
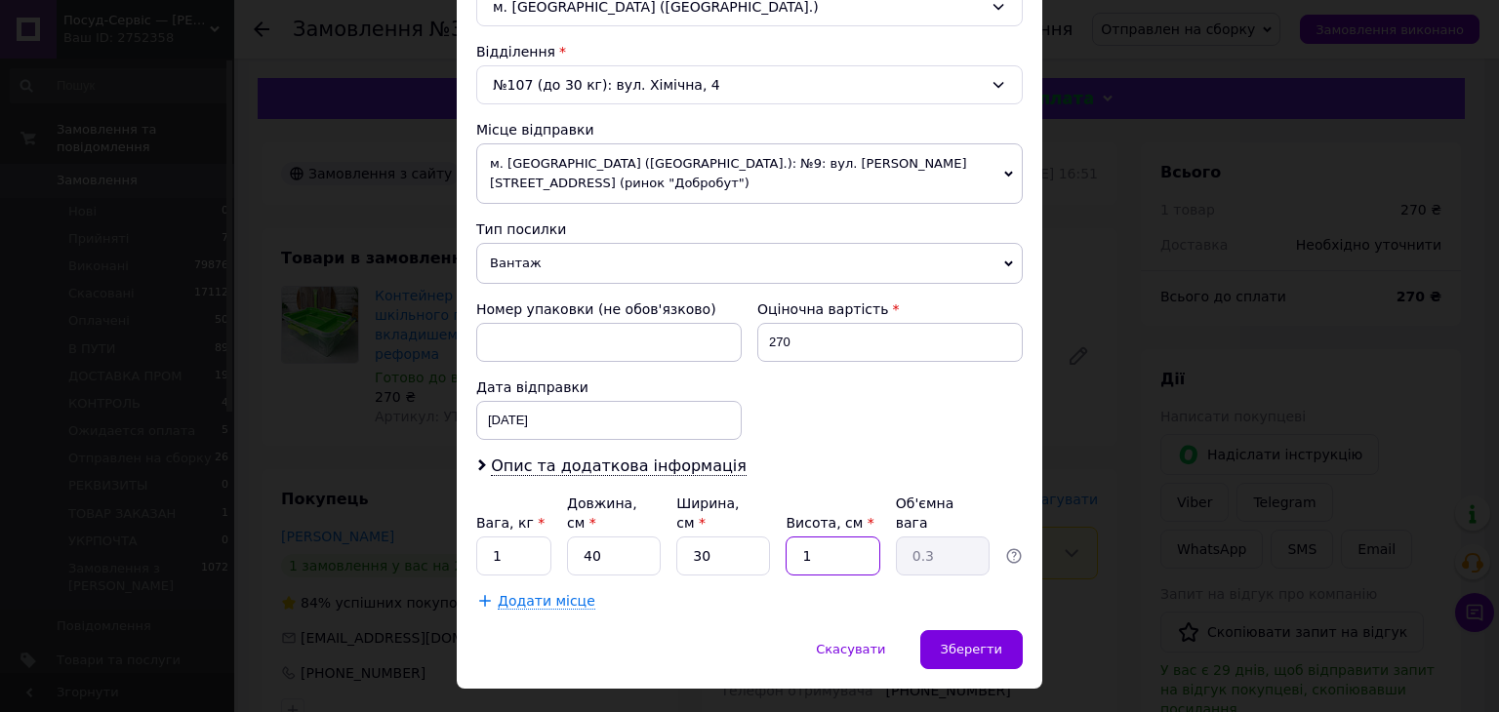
click at [861, 537] on input "1" at bounding box center [832, 556] width 94 height 39
type input "14"
type input "4.2"
type input "1"
type input "0.3"
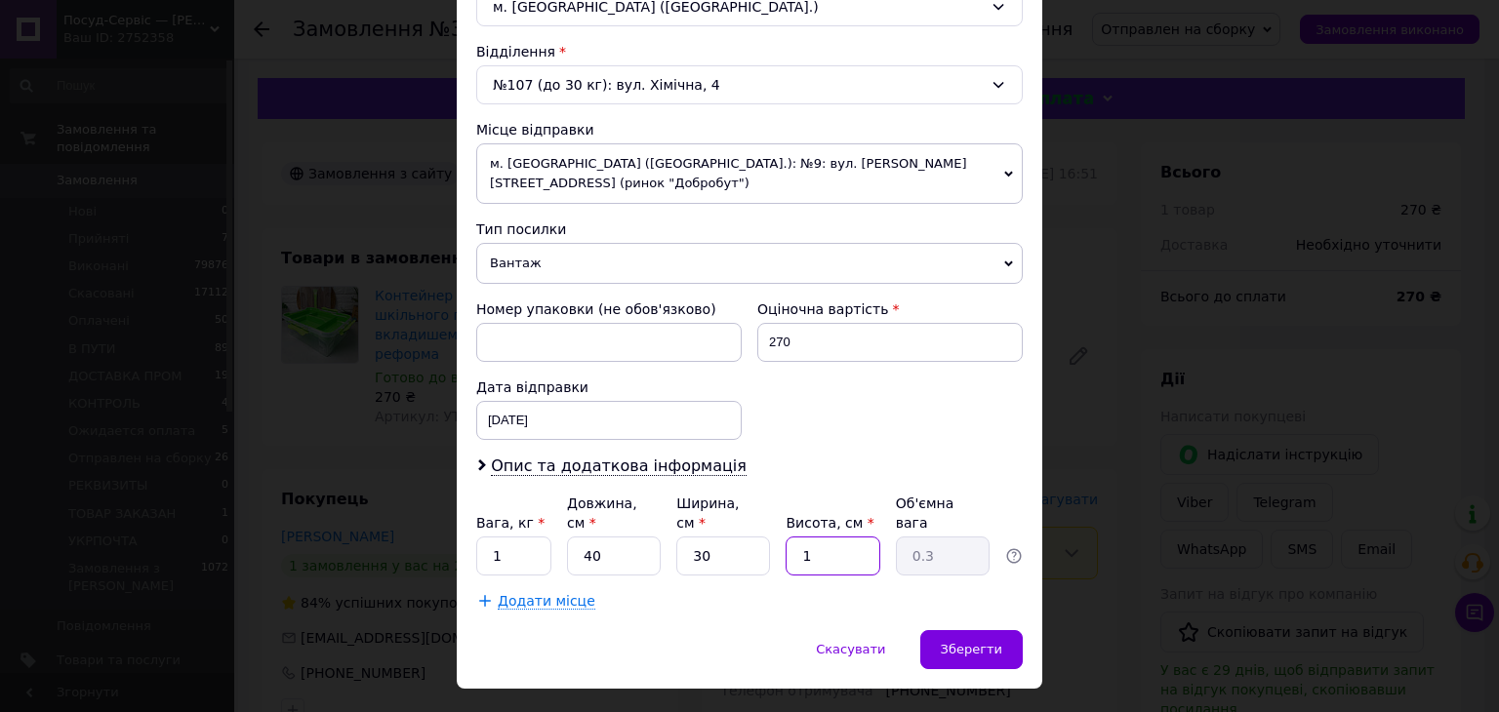
type input "15"
type input "4.5"
type input "15"
drag, startPoint x: 989, startPoint y: 624, endPoint x: 984, endPoint y: 614, distance: 11.4
click at [991, 630] on div "Зберегти" at bounding box center [971, 649] width 102 height 39
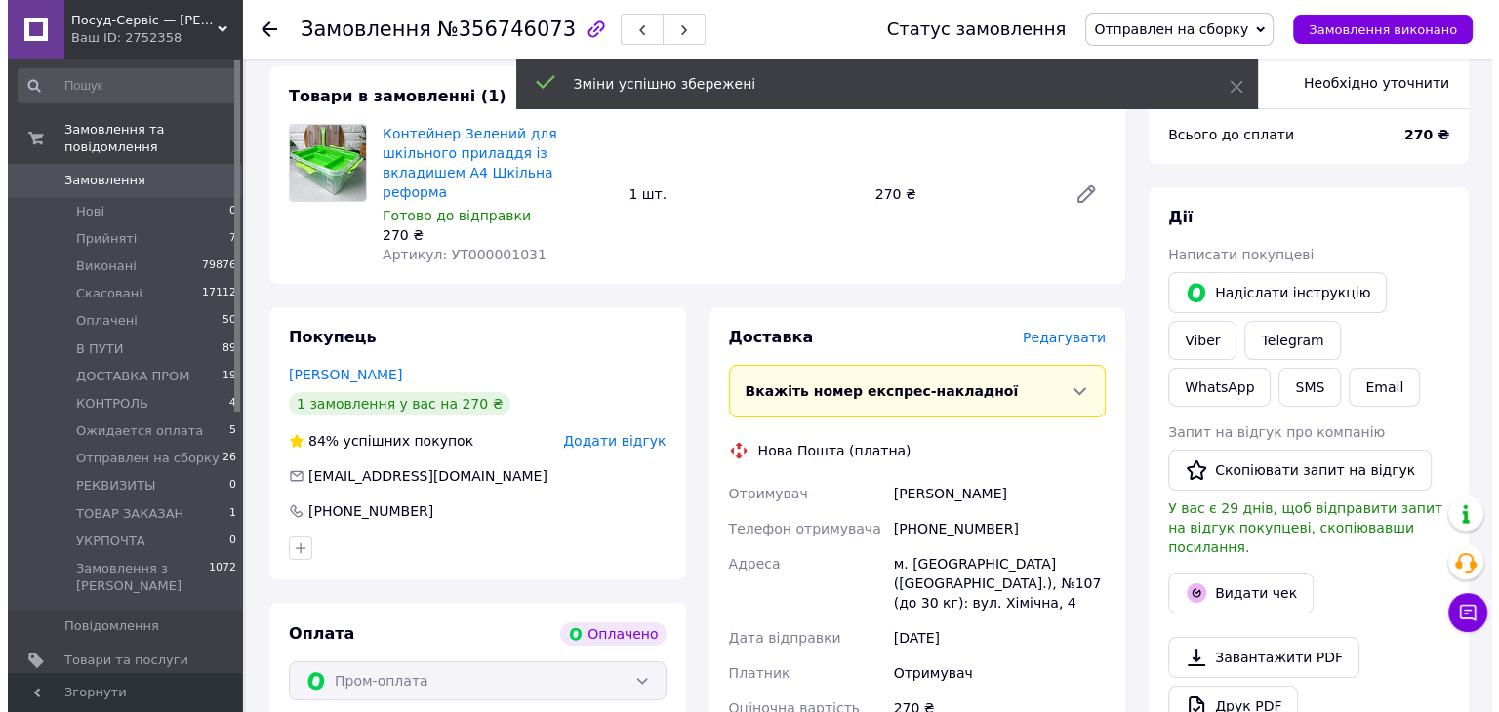
scroll to position [488, 0]
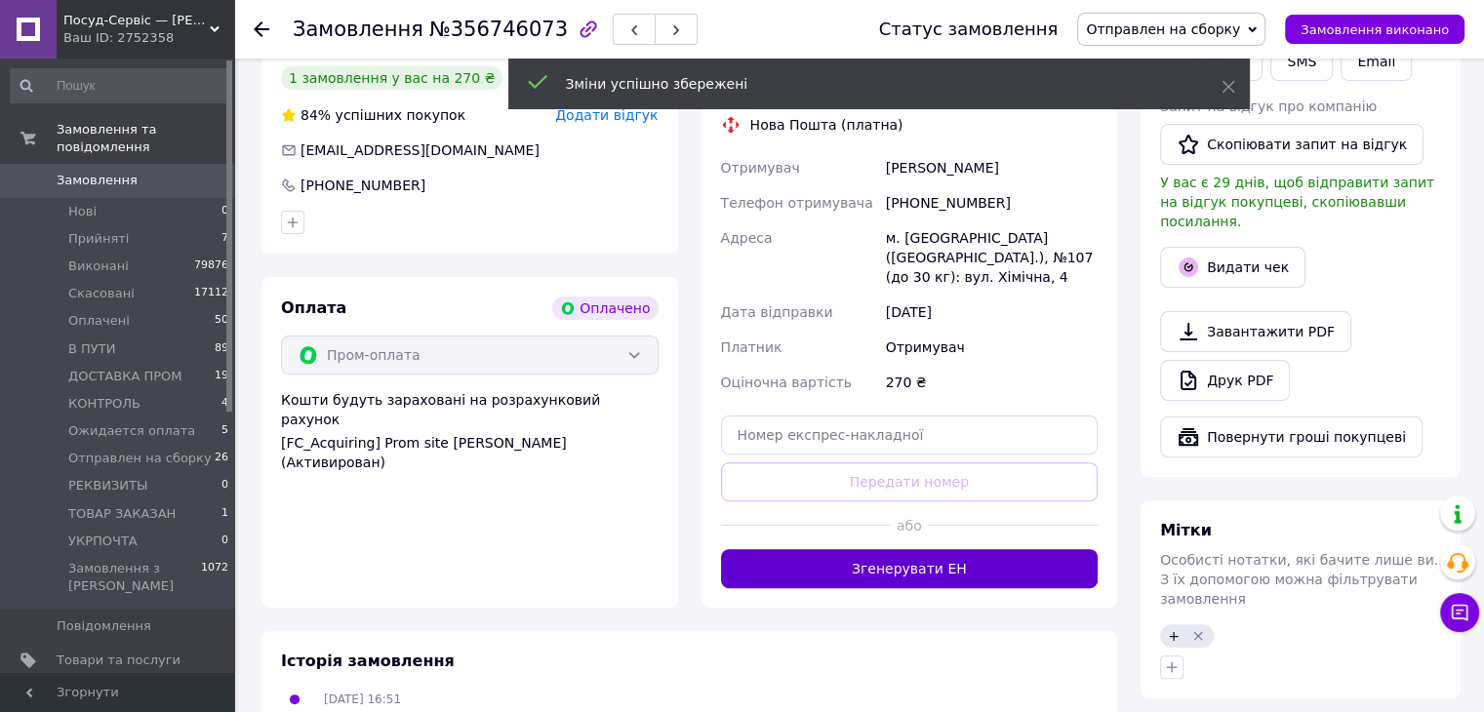
click at [960, 549] on button "Згенерувати ЕН" at bounding box center [910, 568] width 378 height 39
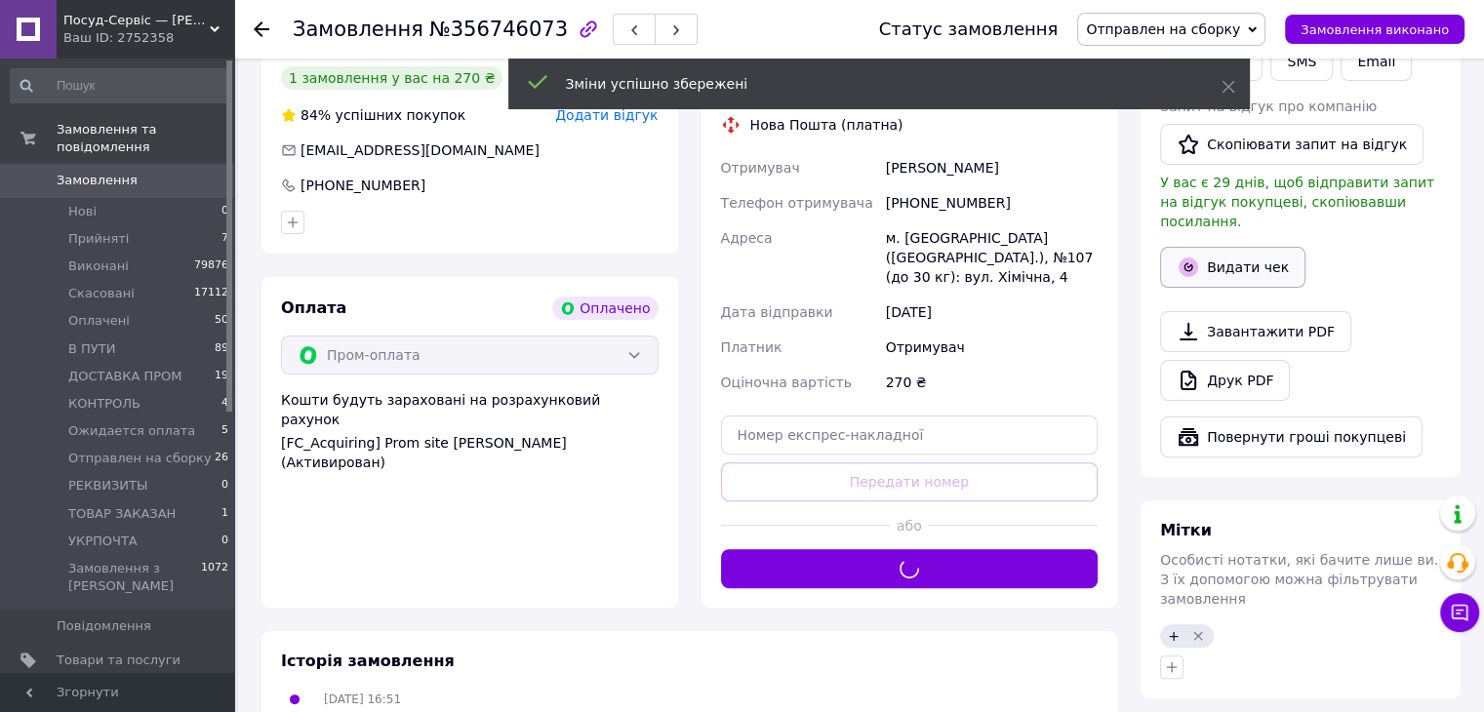
click at [1189, 258] on icon "button" at bounding box center [1189, 268] width 20 height 20
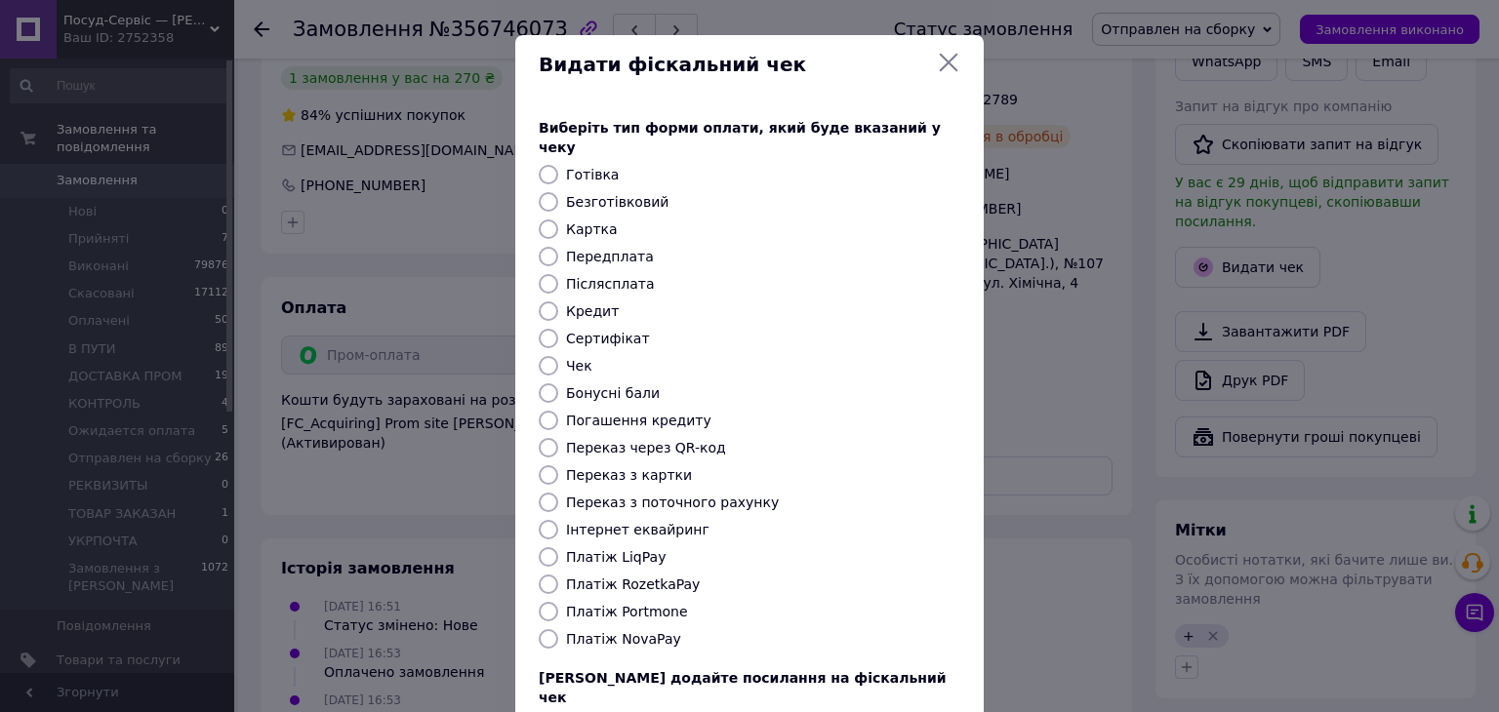
click at [617, 577] on label "Платіж RozetkaPay" at bounding box center [633, 585] width 134 height 16
click at [558, 575] on input "Платіж RozetkaPay" at bounding box center [549, 585] width 20 height 20
radio input "true"
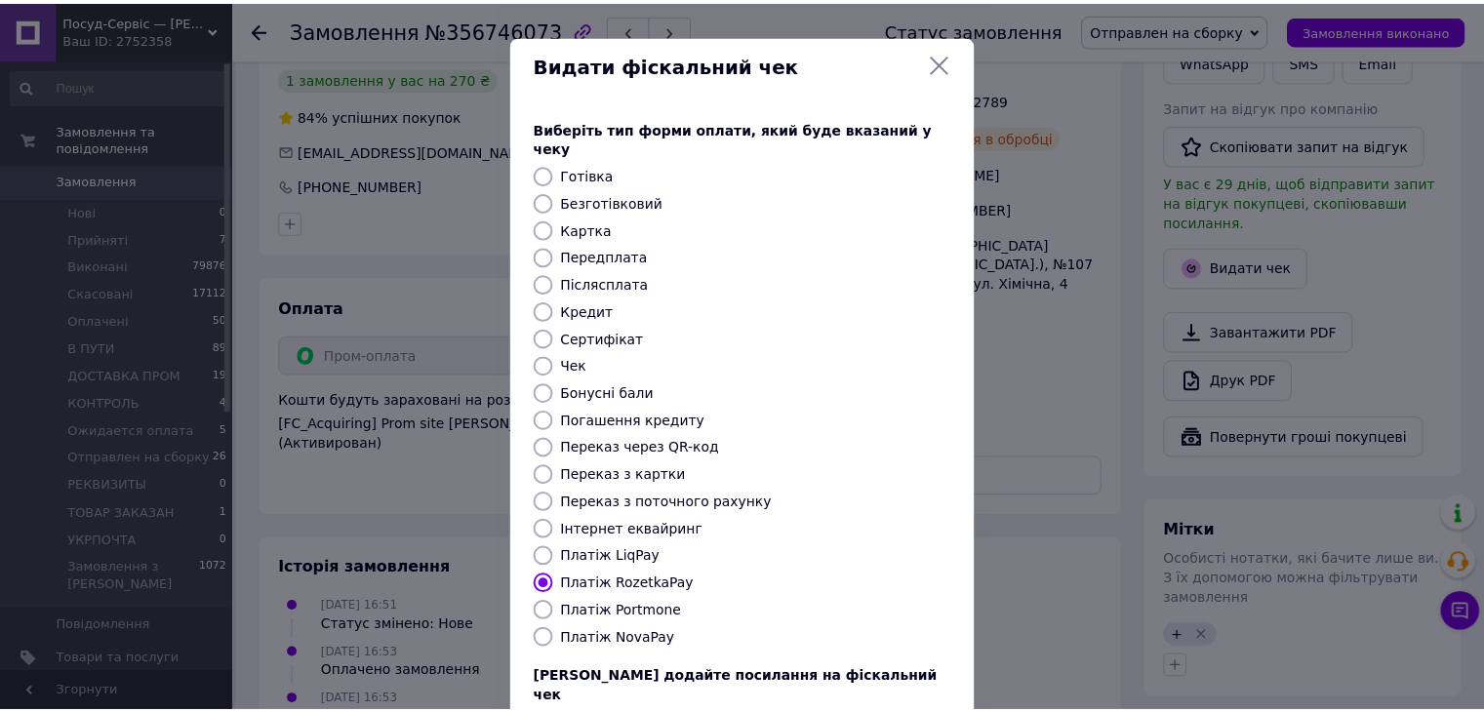
scroll to position [125, 0]
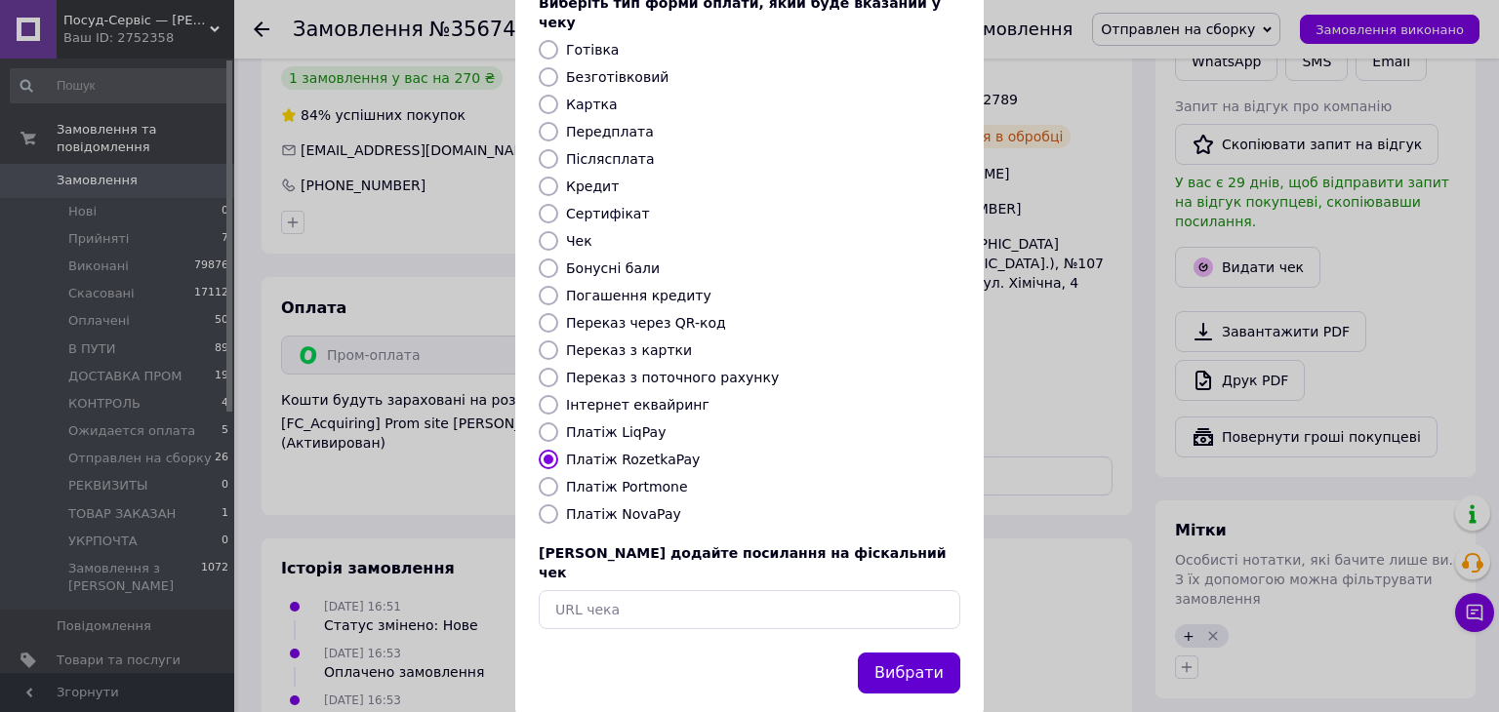
click at [902, 653] on button "Вибрати" at bounding box center [909, 674] width 102 height 42
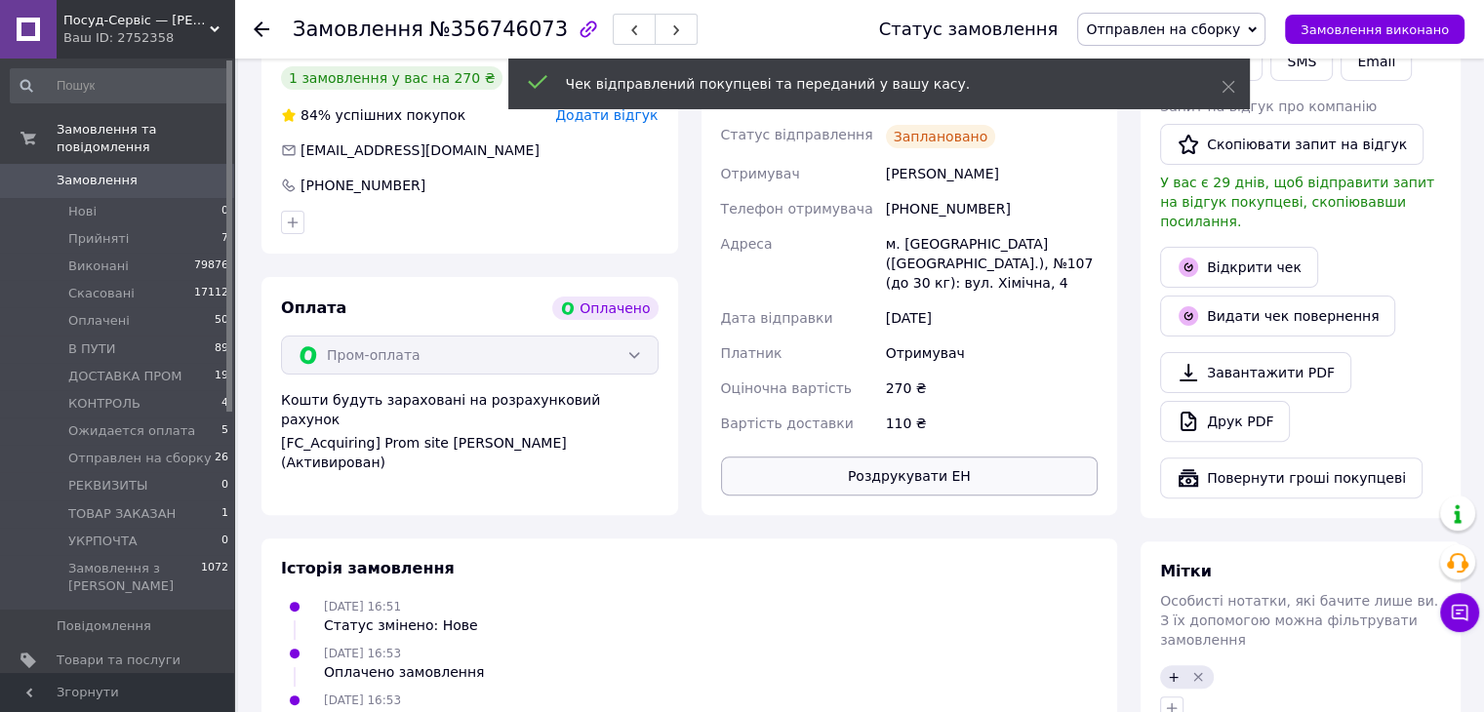
click at [993, 457] on button "Роздрукувати ЕН" at bounding box center [910, 476] width 378 height 39
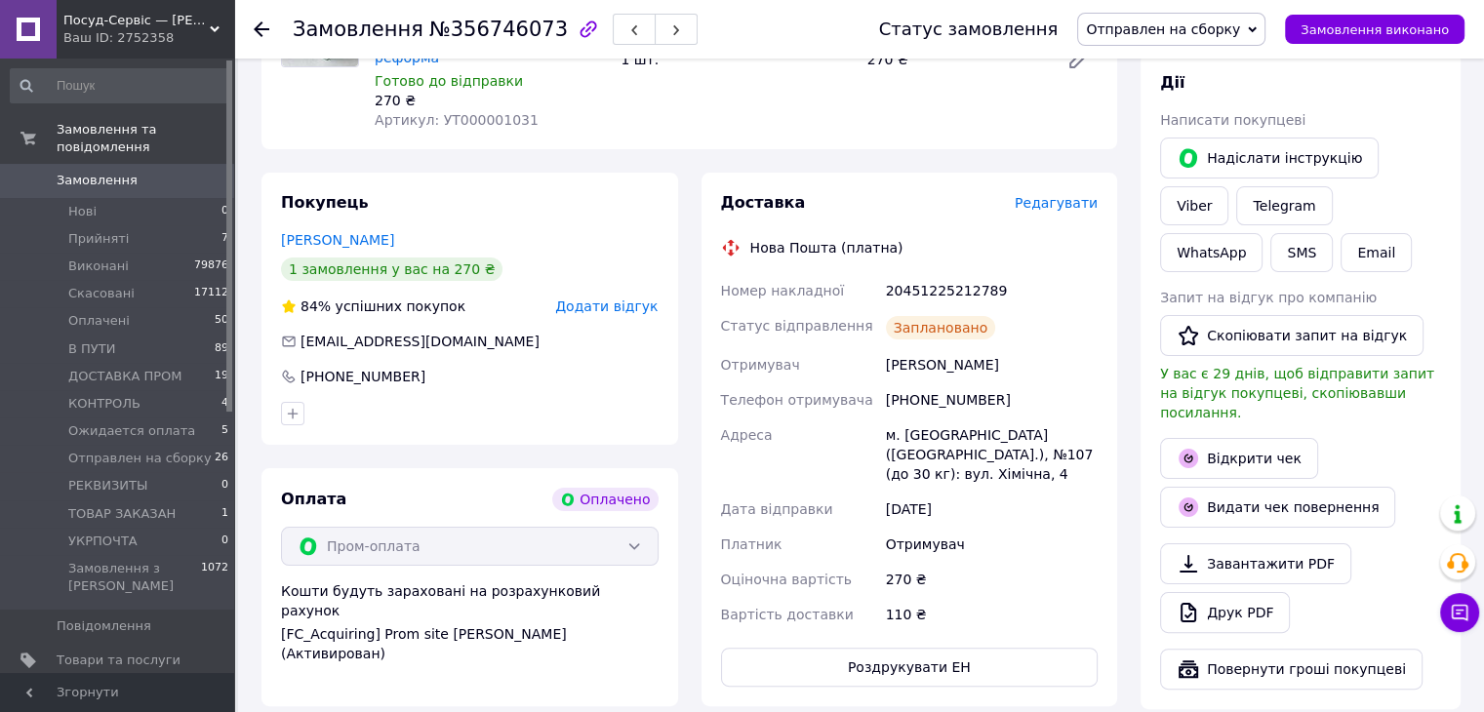
scroll to position [293, 0]
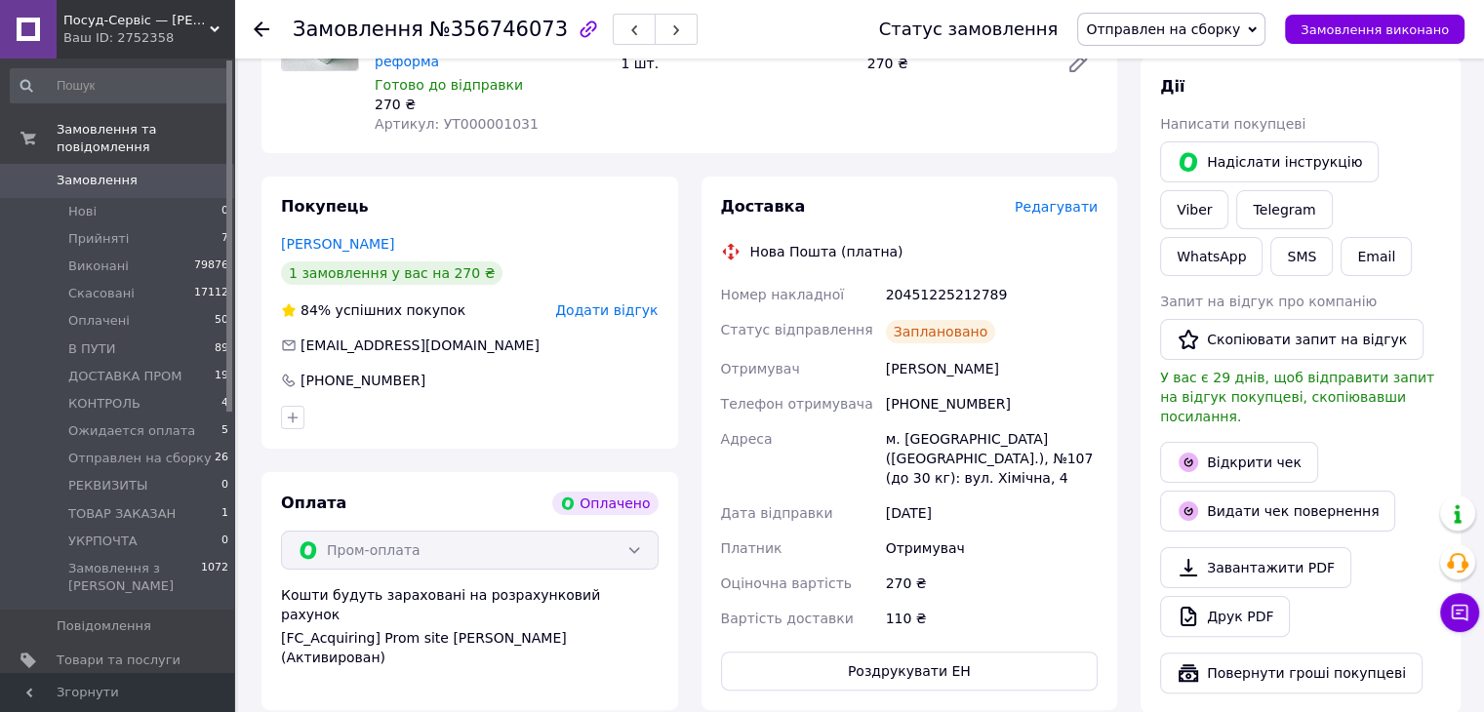
click at [958, 277] on div "20451225212789" at bounding box center [992, 294] width 220 height 35
copy div "20451225212789"
click at [1333, 237] on button "SMS" at bounding box center [1301, 256] width 62 height 39
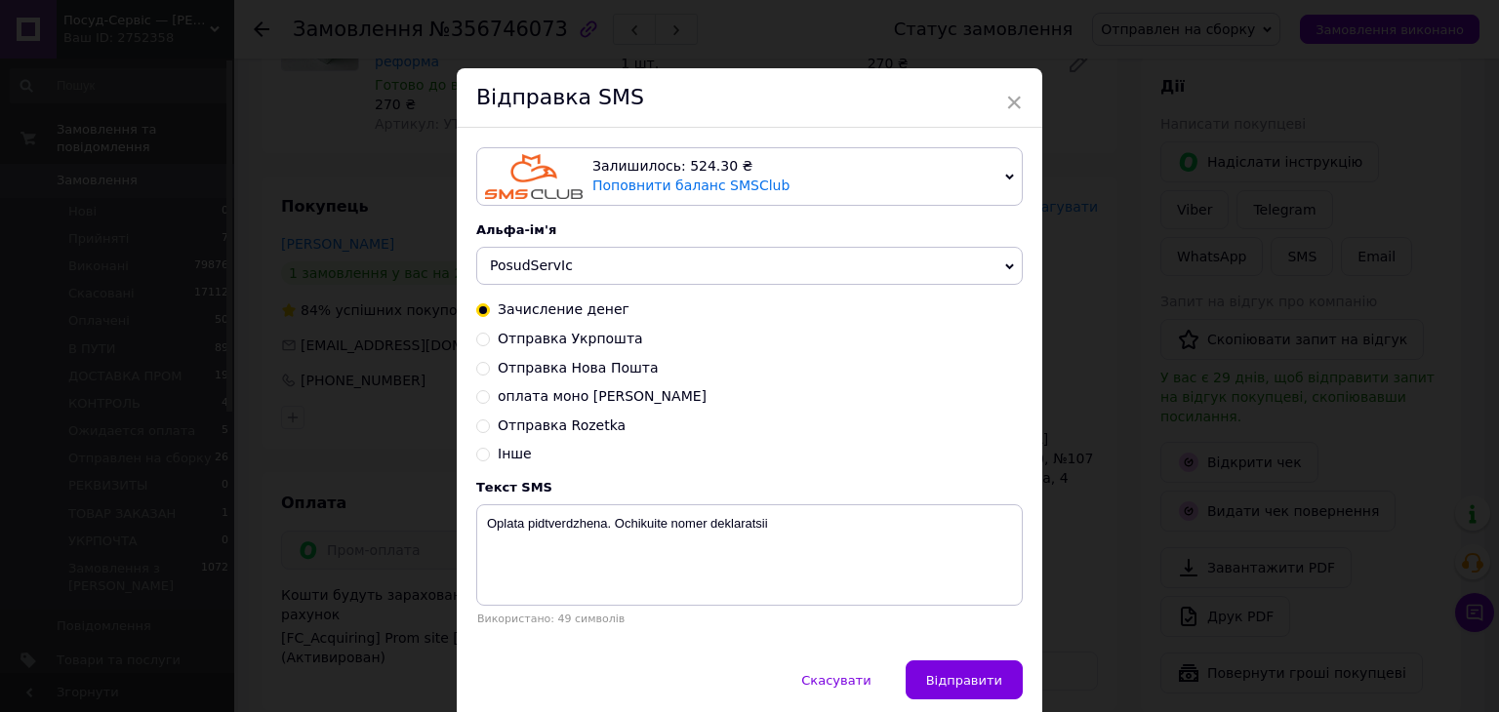
click at [625, 376] on span "Отправка Нова Пошта" at bounding box center [578, 368] width 161 height 16
click at [490, 374] on input "Отправка Нова Пошта" at bounding box center [483, 367] width 14 height 14
radio input "true"
radio input "false"
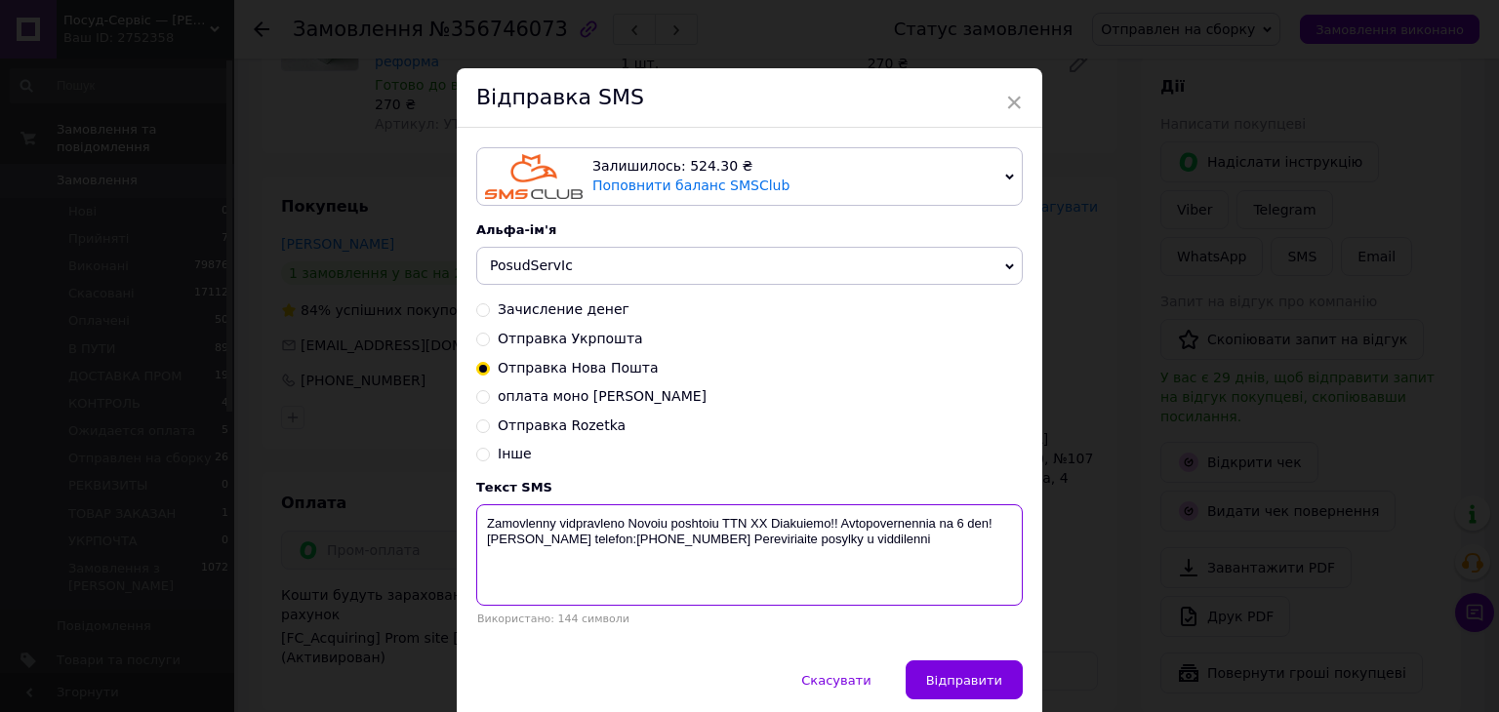
click at [758, 517] on textarea "Zamovlenny vidpravleno Novoiu poshtoiu TTN ХХ Diakuiemo!! Avtopovernennia na 6 …" at bounding box center [749, 554] width 546 height 101
click at [757, 517] on textarea "Zamovlenny vidpravleno Novoiu poshtoiu TTN ХХ Diakuiemo!! Avtopovernennia na 6 …" at bounding box center [749, 554] width 546 height 101
paste textarea "20451225212789"
type textarea "Zamovlenny vidpravleno Novoiu poshtoiu TTN 20451225212789 Diakuiemo!! Avtopover…"
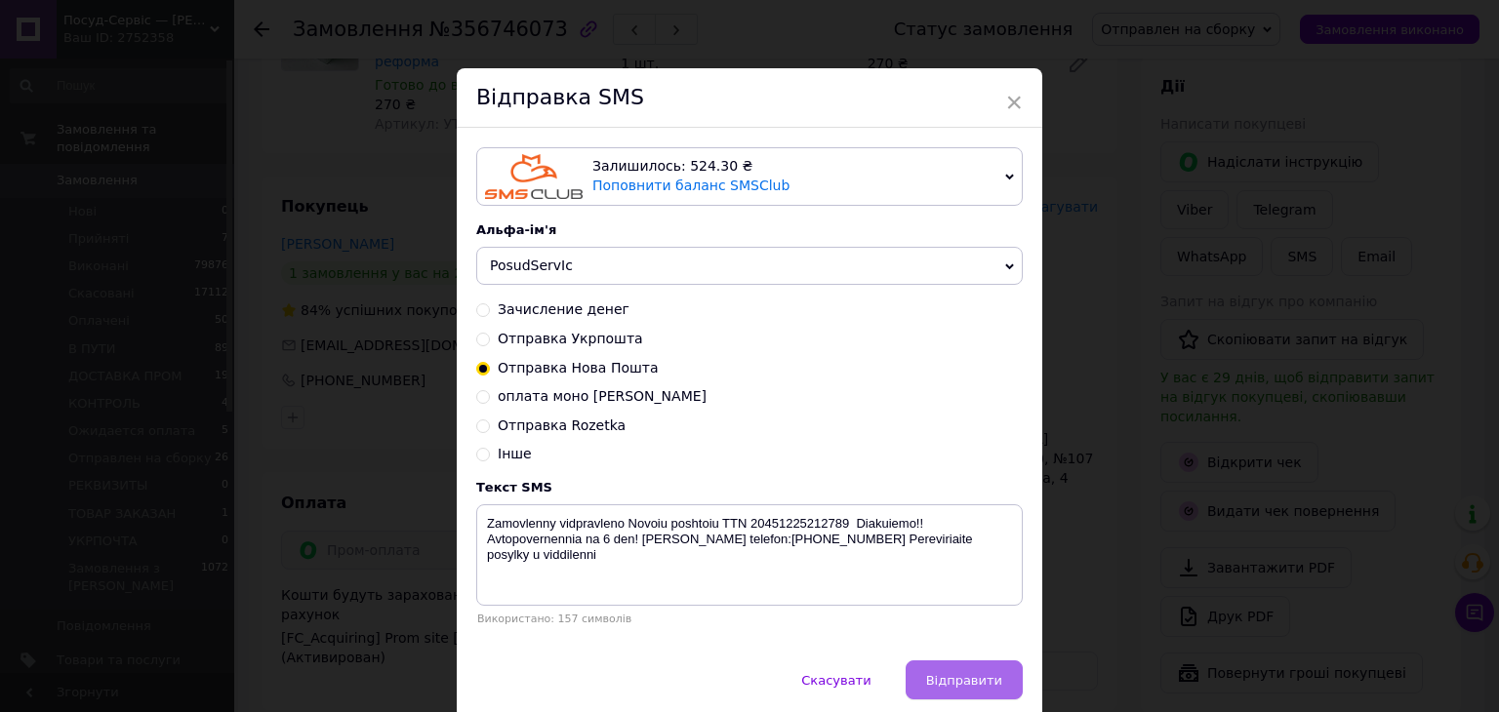
click at [941, 672] on button "Відправити" at bounding box center [964, 680] width 117 height 39
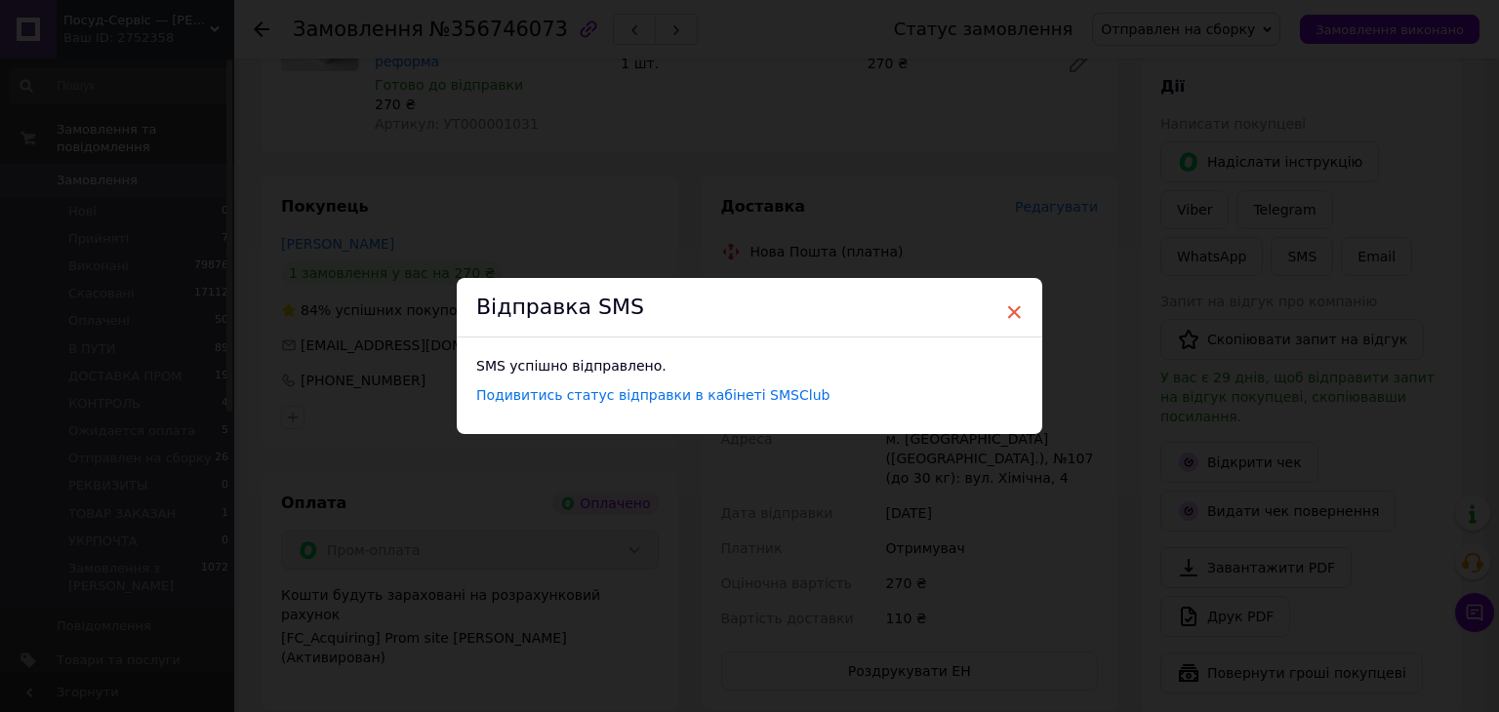
click at [1018, 309] on span "×" at bounding box center [1014, 312] width 18 height 33
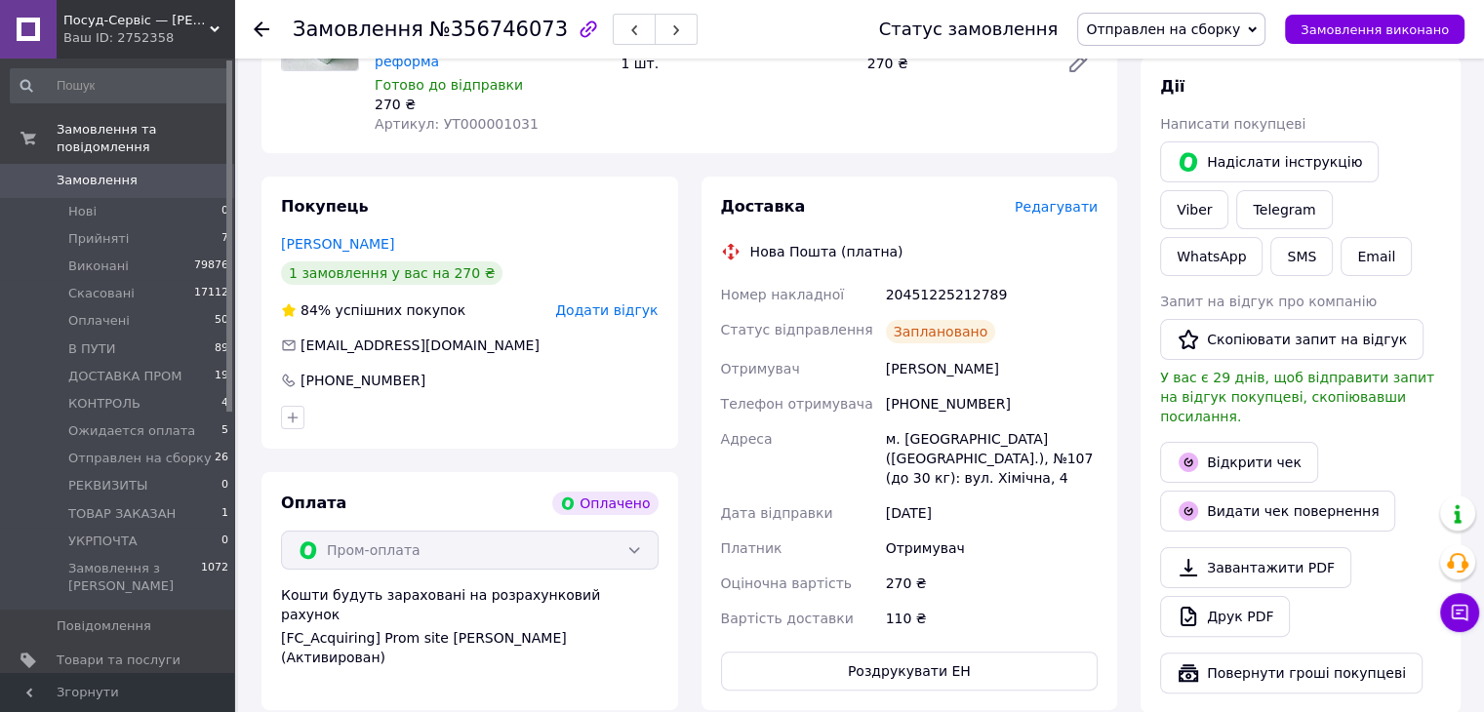
click at [1170, 29] on span "Отправлен на сборку" at bounding box center [1163, 29] width 154 height 16
drag, startPoint x: 1184, startPoint y: 174, endPoint x: 1167, endPoint y: 154, distance: 25.6
click at [1184, 175] on li "В ПУТИ" at bounding box center [1171, 185] width 186 height 29
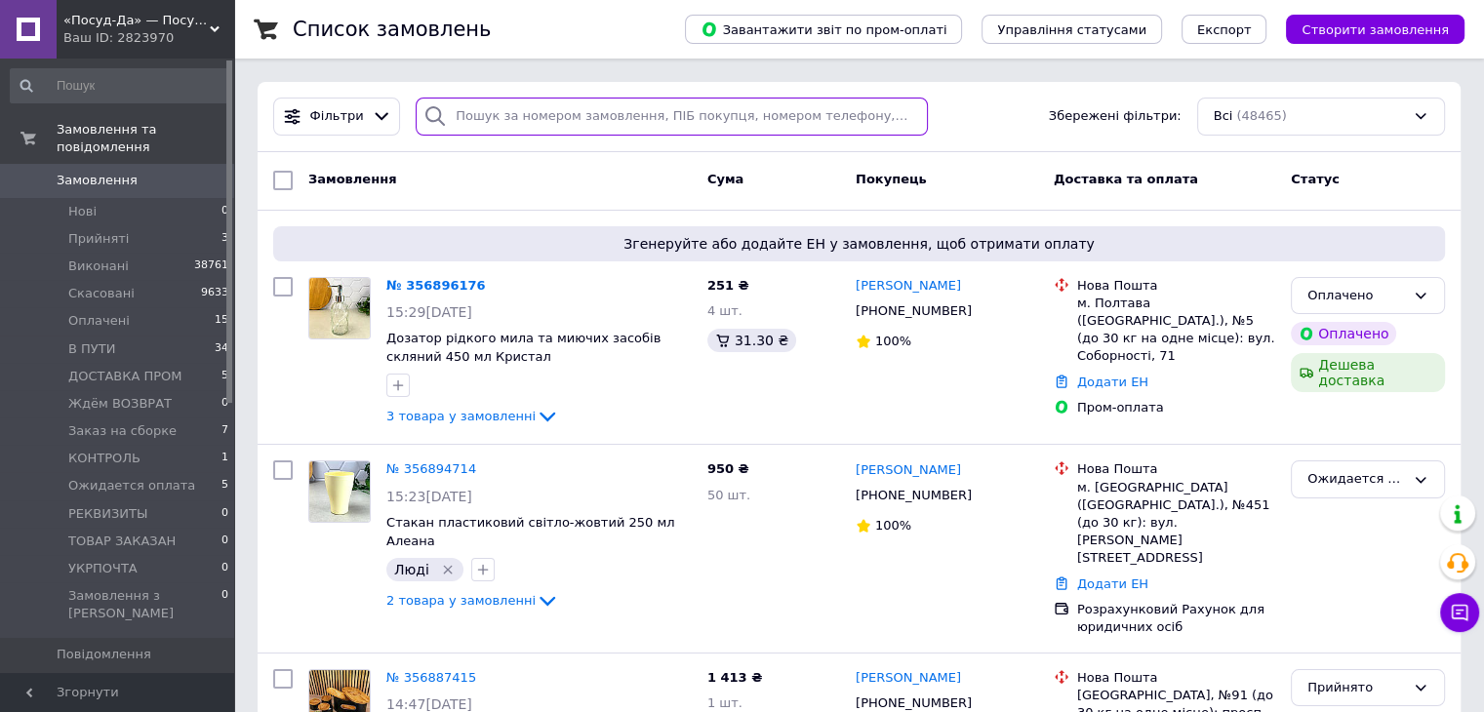
click at [492, 127] on input "search" at bounding box center [672, 117] width 512 height 38
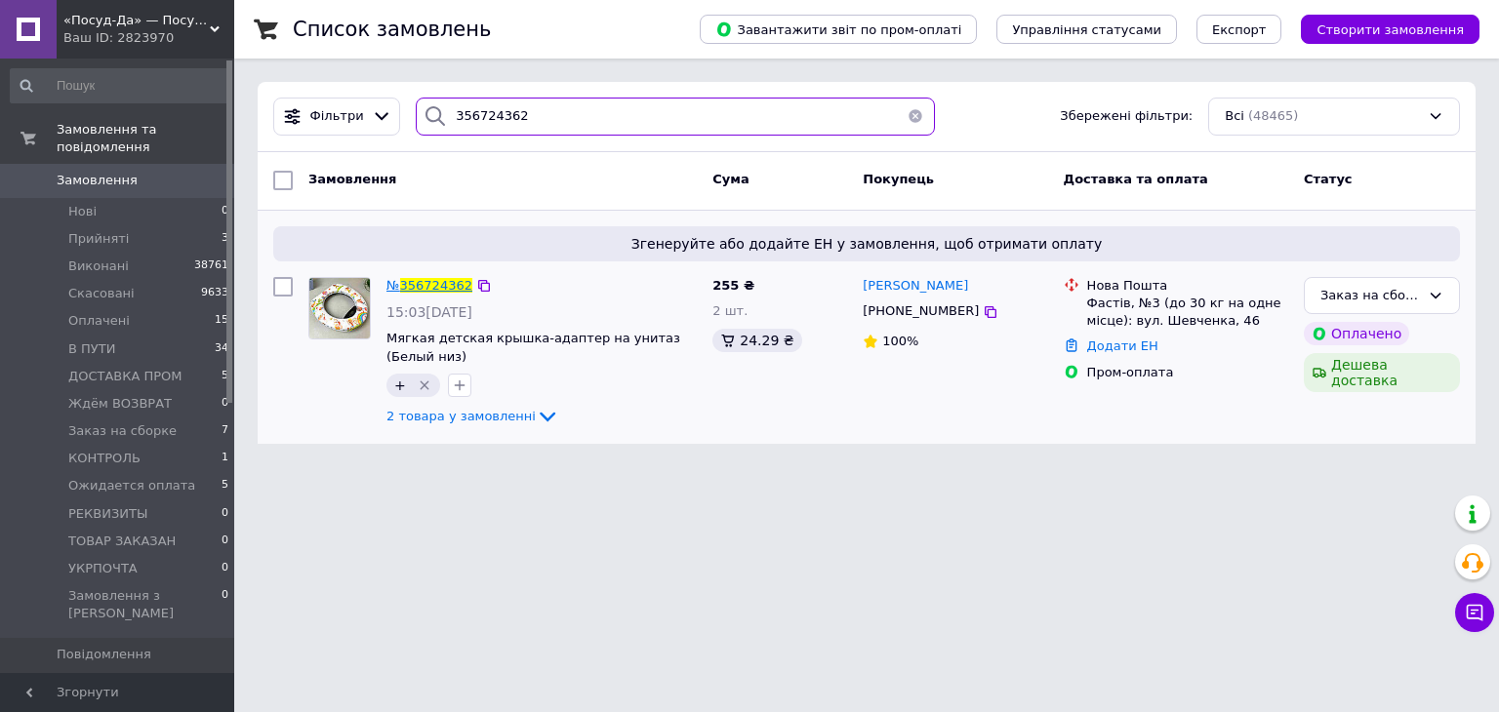
type input "356724362"
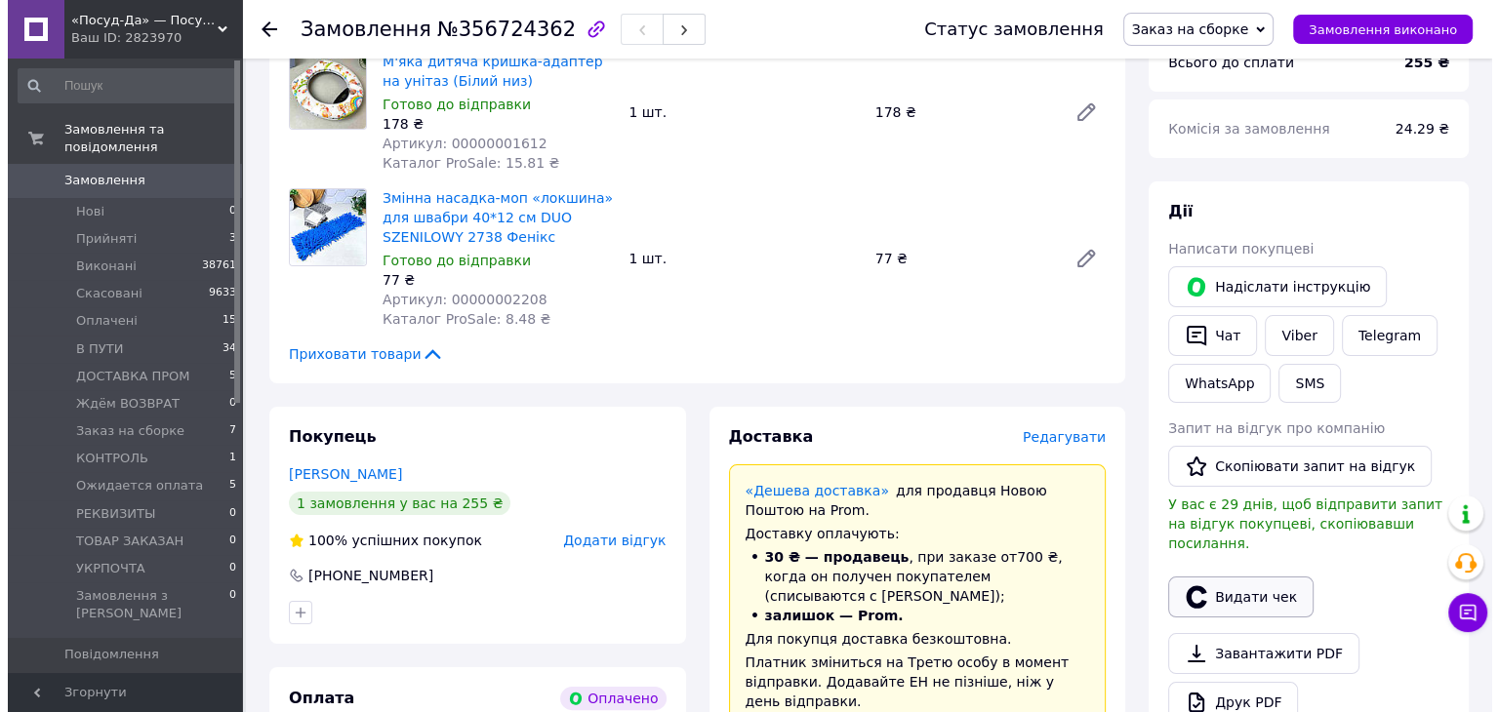
scroll to position [390, 0]
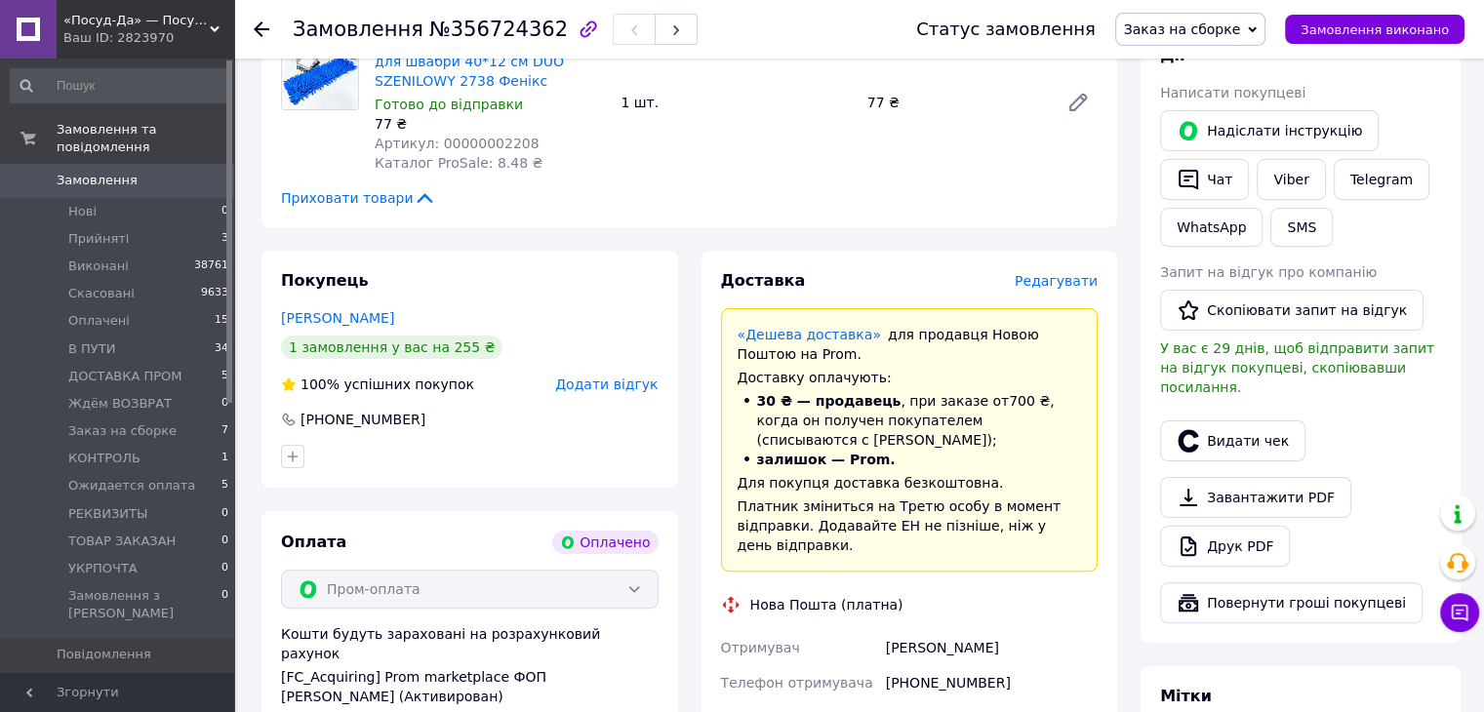
click at [1082, 281] on span "Редагувати" at bounding box center [1056, 281] width 83 height 16
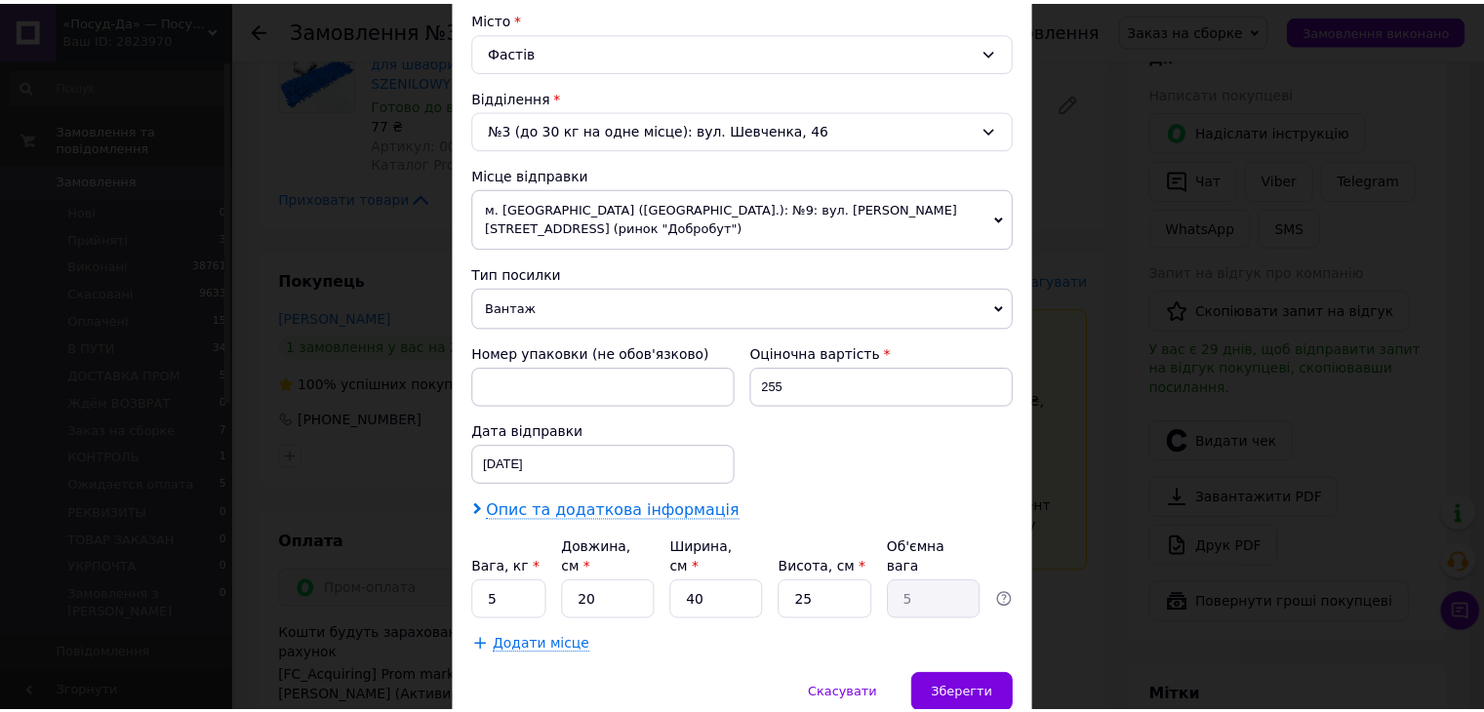
scroll to position [578, 0]
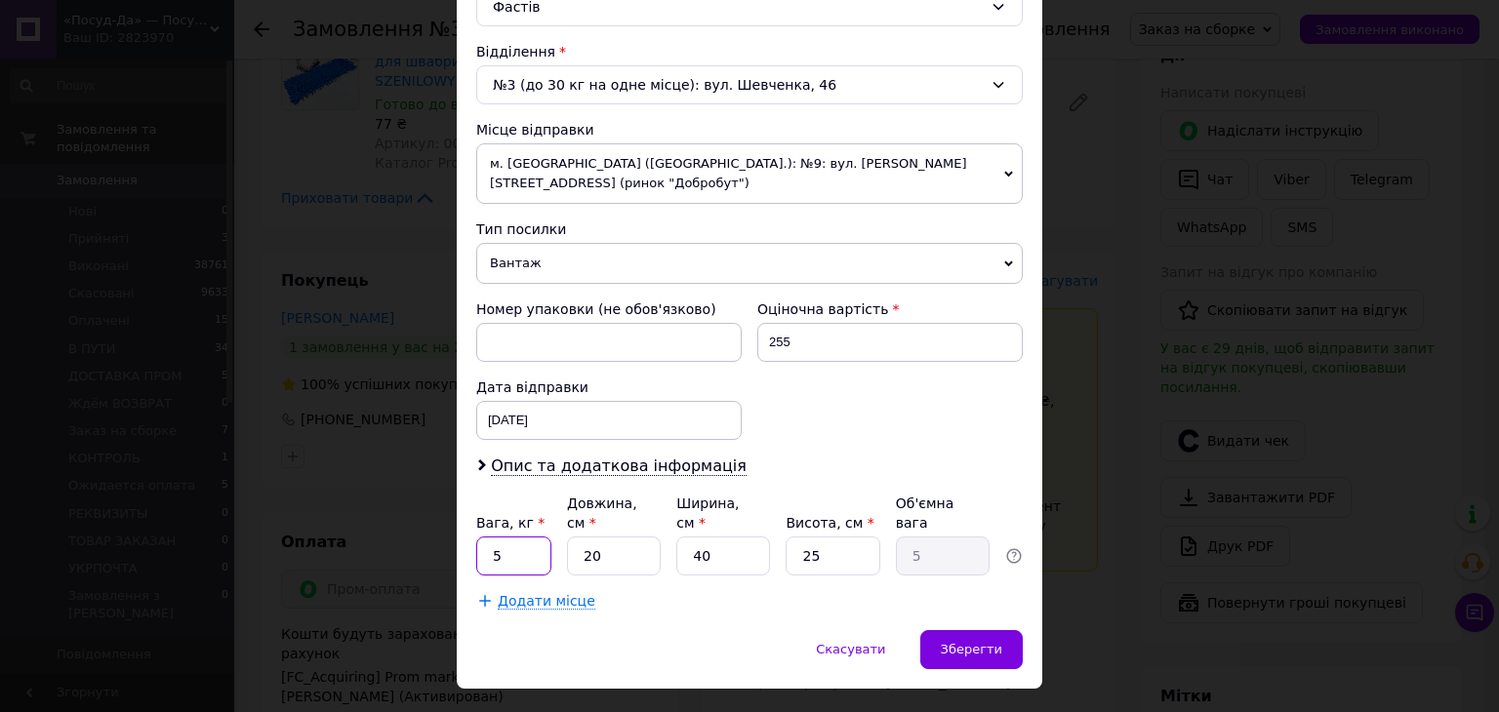
click at [522, 537] on input "5" at bounding box center [513, 556] width 75 height 39
click at [521, 537] on input "5" at bounding box center [513, 556] width 75 height 39
type input "1"
click at [705, 537] on input "40" at bounding box center [723, 556] width 94 height 39
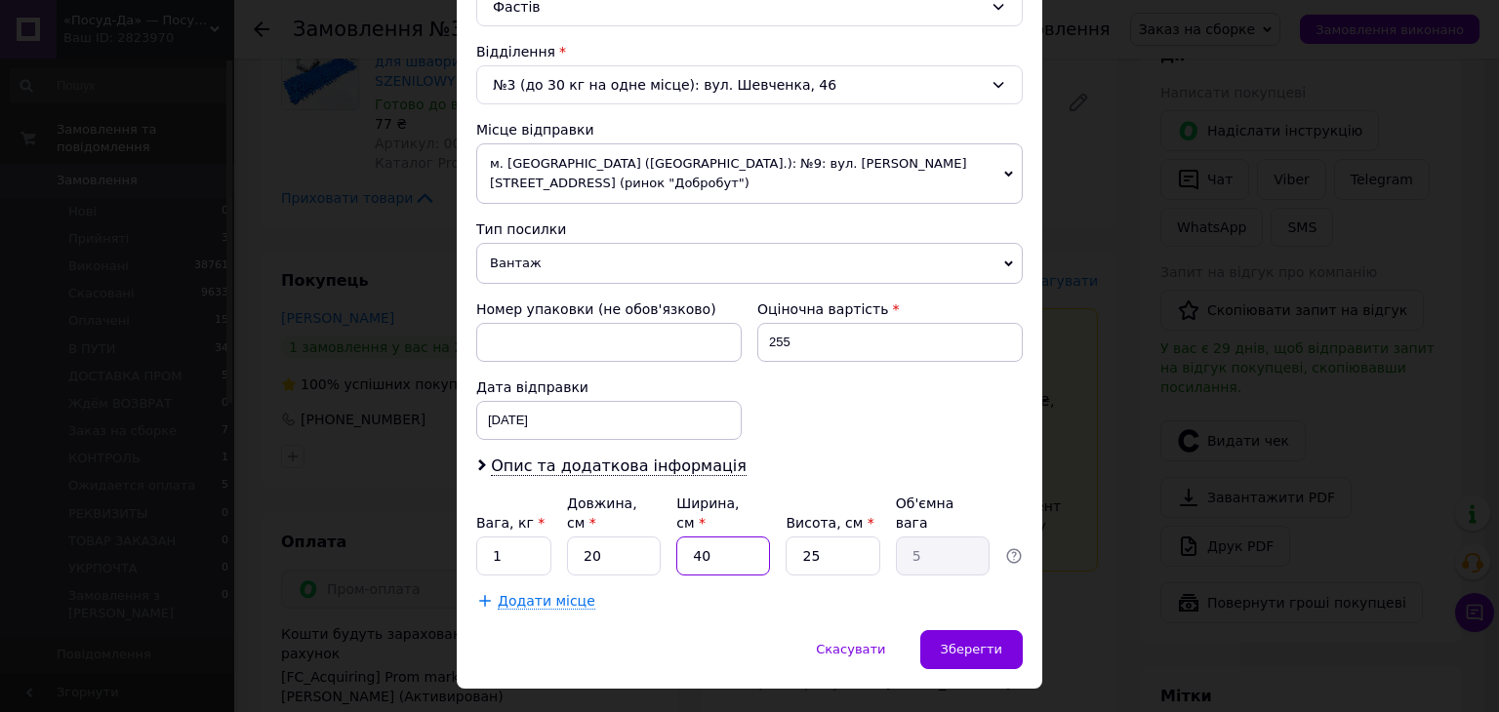
type input "3"
type input "0.38"
type input "30"
type input "3.75"
type input "30"
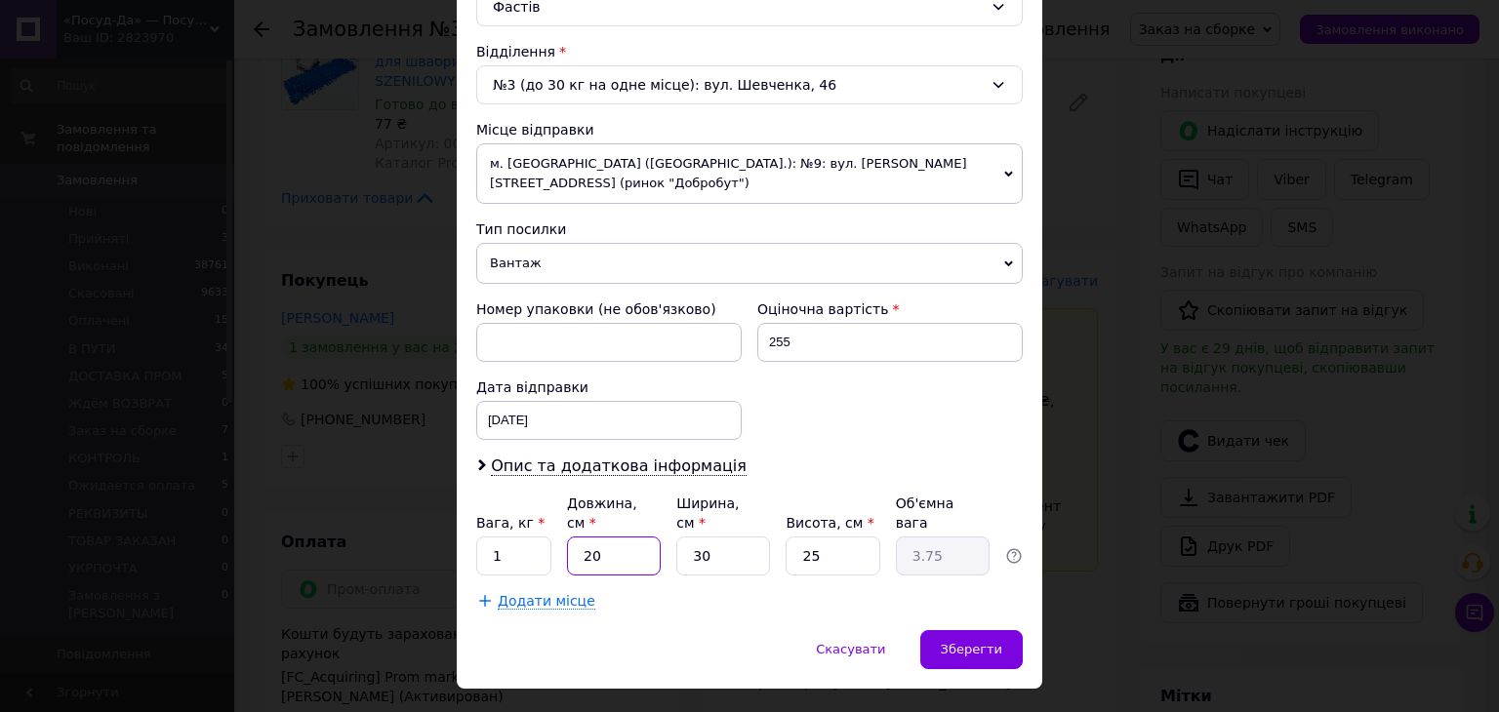
click at [597, 537] on input "20" at bounding box center [614, 556] width 94 height 39
type input "1"
type input "0.19"
type input "15"
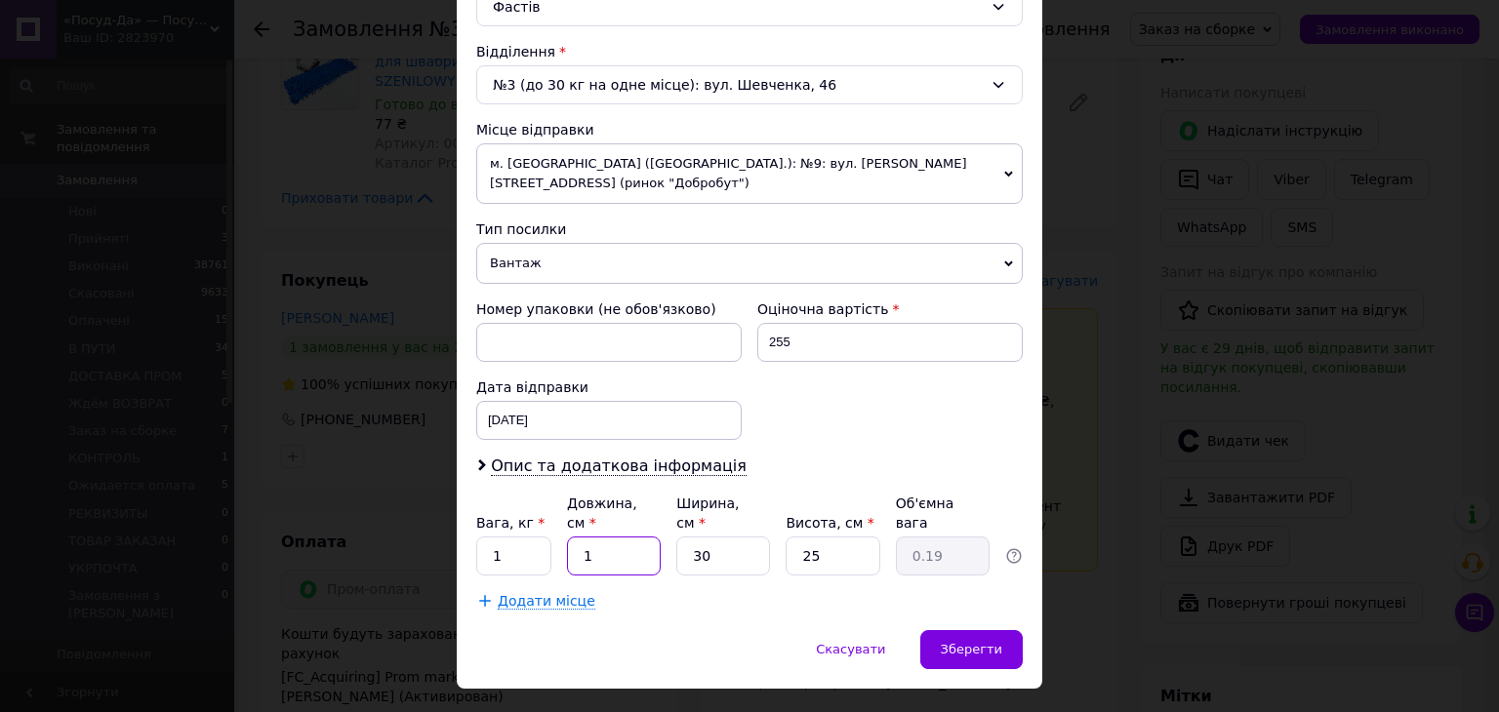
type input "2.81"
type input "15"
click at [972, 630] on div "Зберегти" at bounding box center [971, 649] width 102 height 39
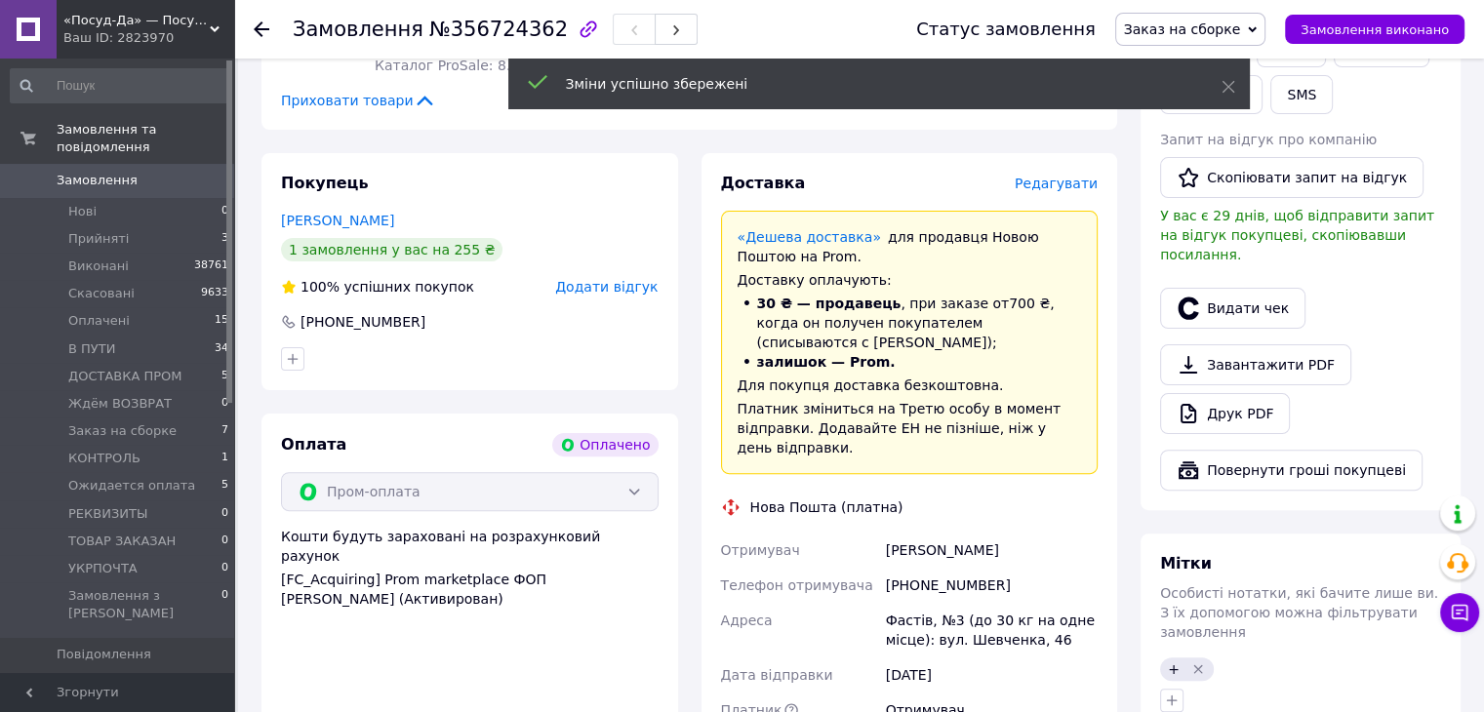
scroll to position [878, 0]
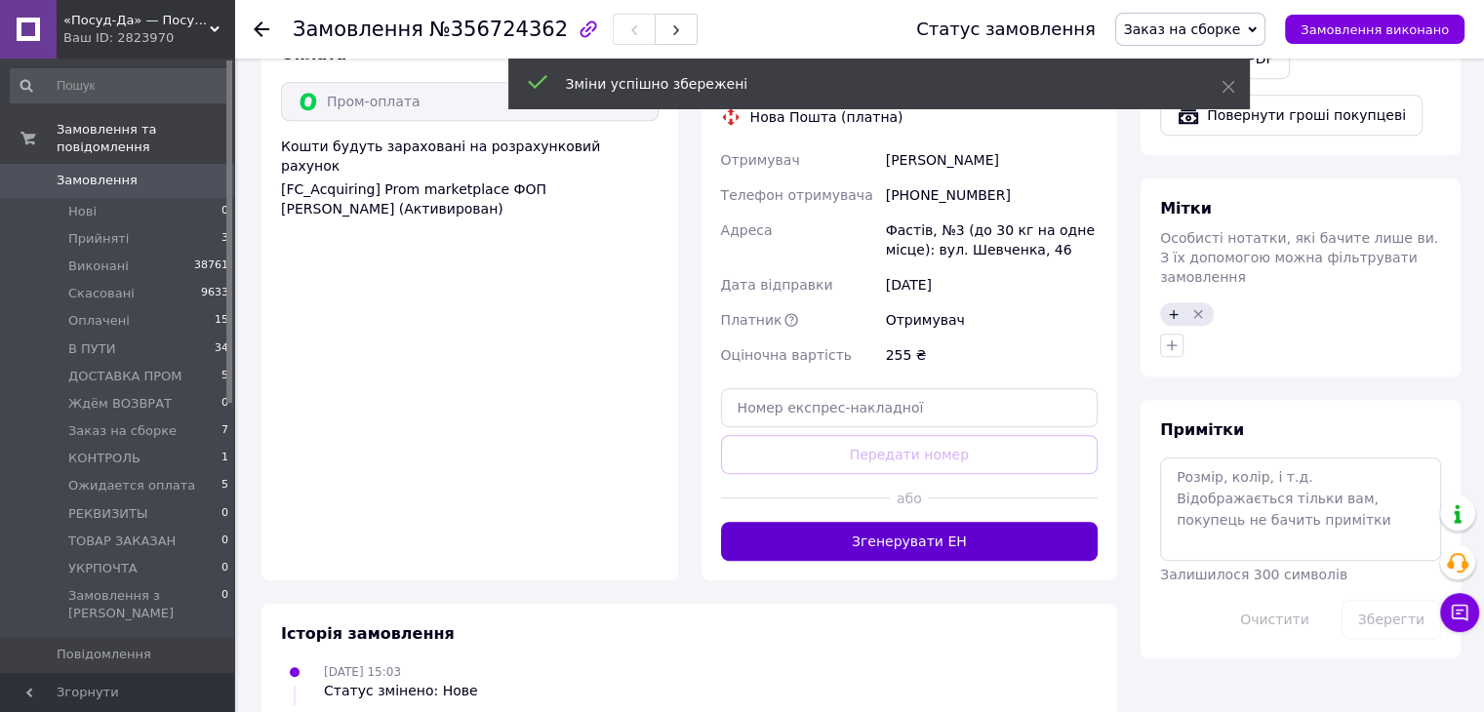
click at [890, 524] on button "Згенерувати ЕН" at bounding box center [910, 541] width 378 height 39
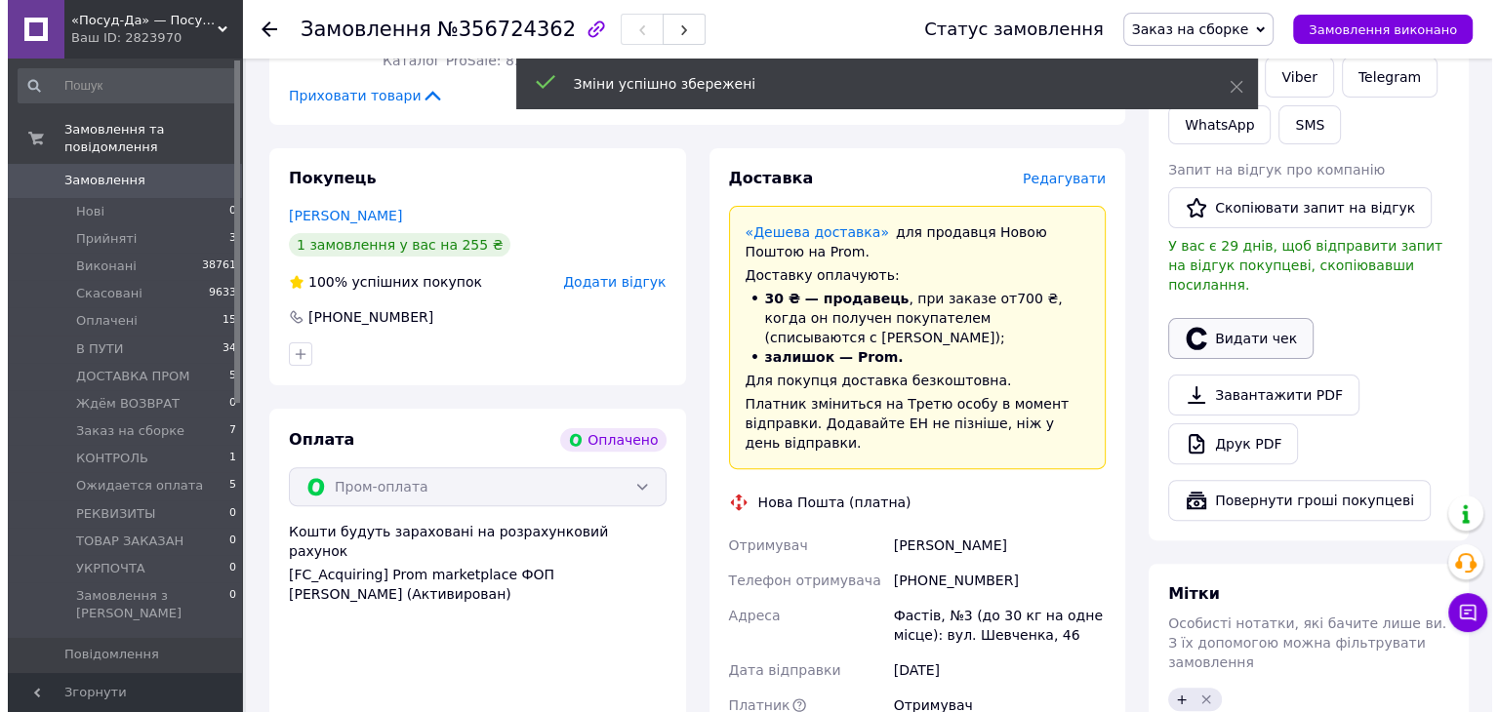
scroll to position [488, 0]
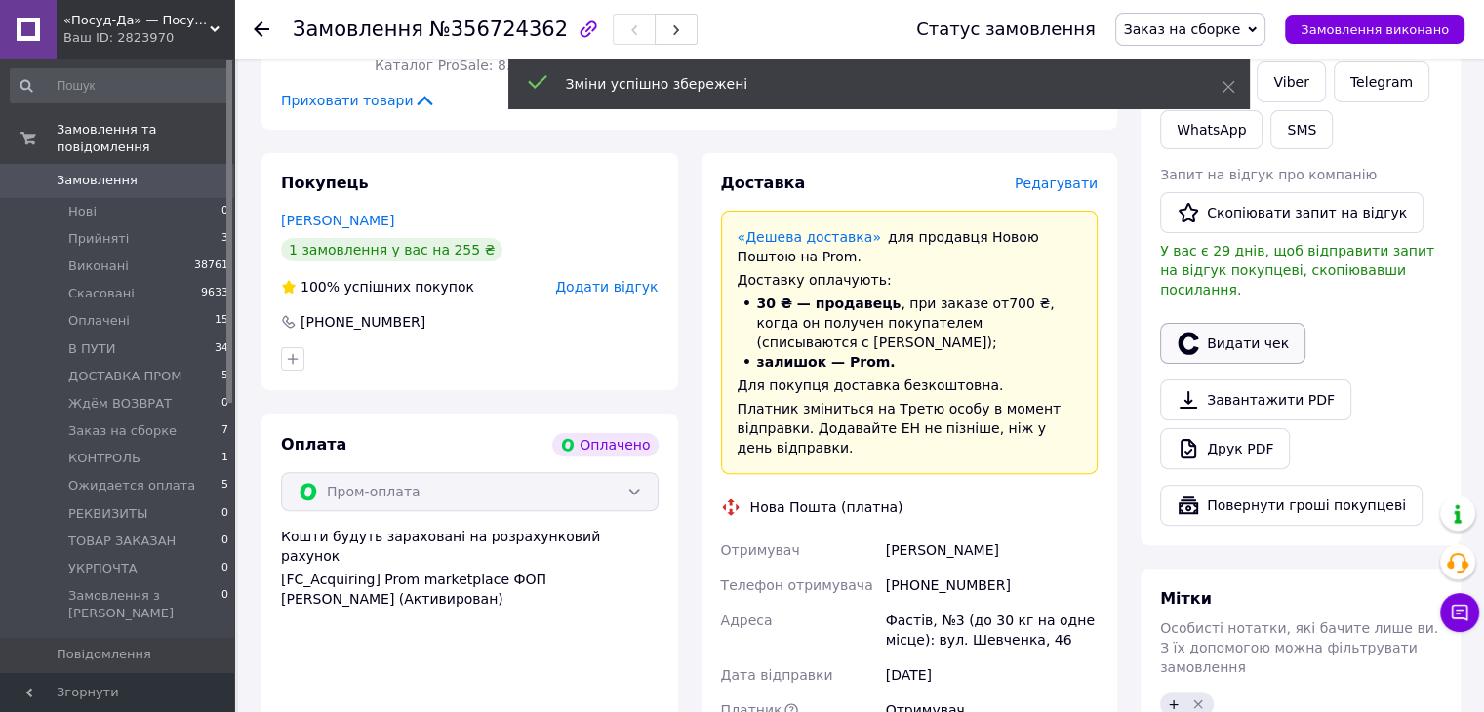
click at [1229, 323] on button "Видати чек" at bounding box center [1232, 343] width 145 height 41
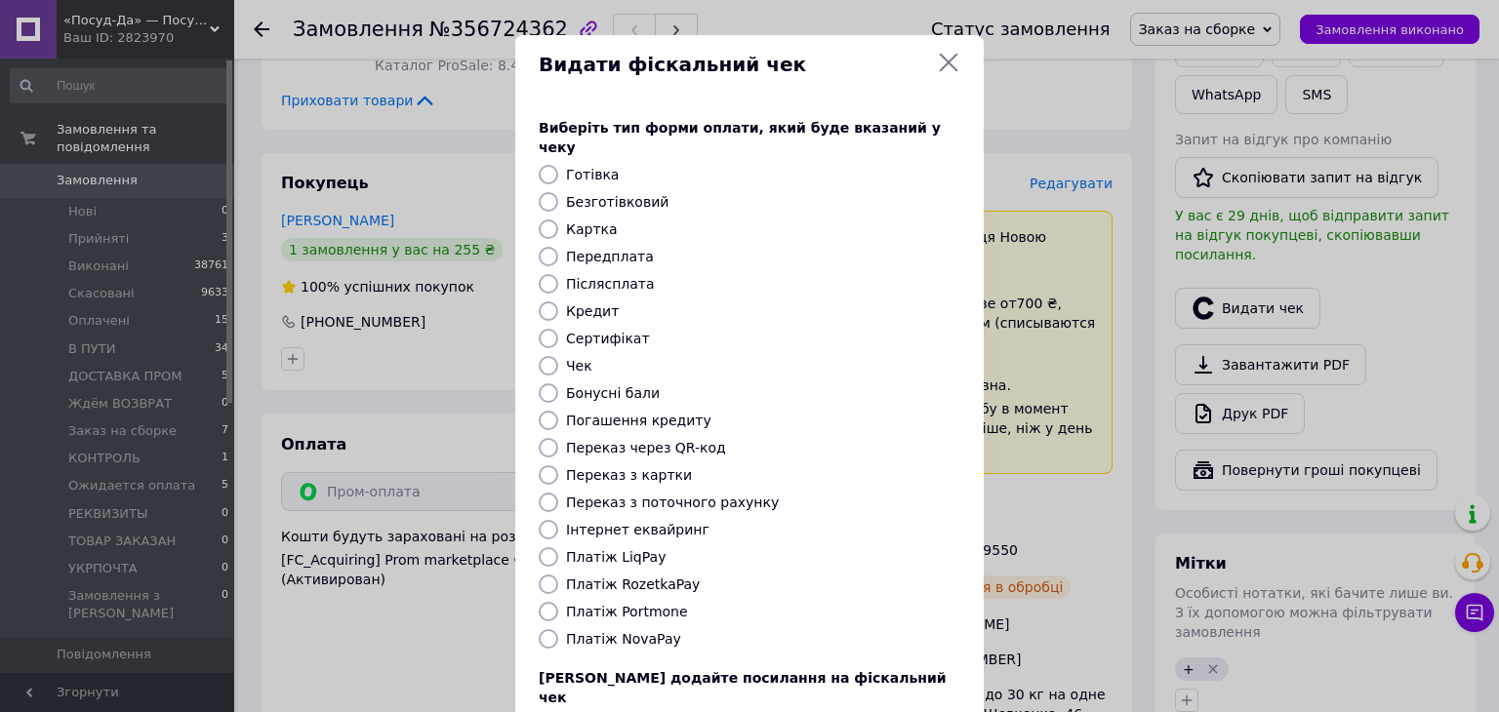
drag, startPoint x: 624, startPoint y: 556, endPoint x: 638, endPoint y: 561, distance: 14.5
click at [624, 577] on label "Платіж RozetkaPay" at bounding box center [633, 585] width 134 height 16
click at [558, 575] on input "Платіж RozetkaPay" at bounding box center [549, 585] width 20 height 20
radio input "true"
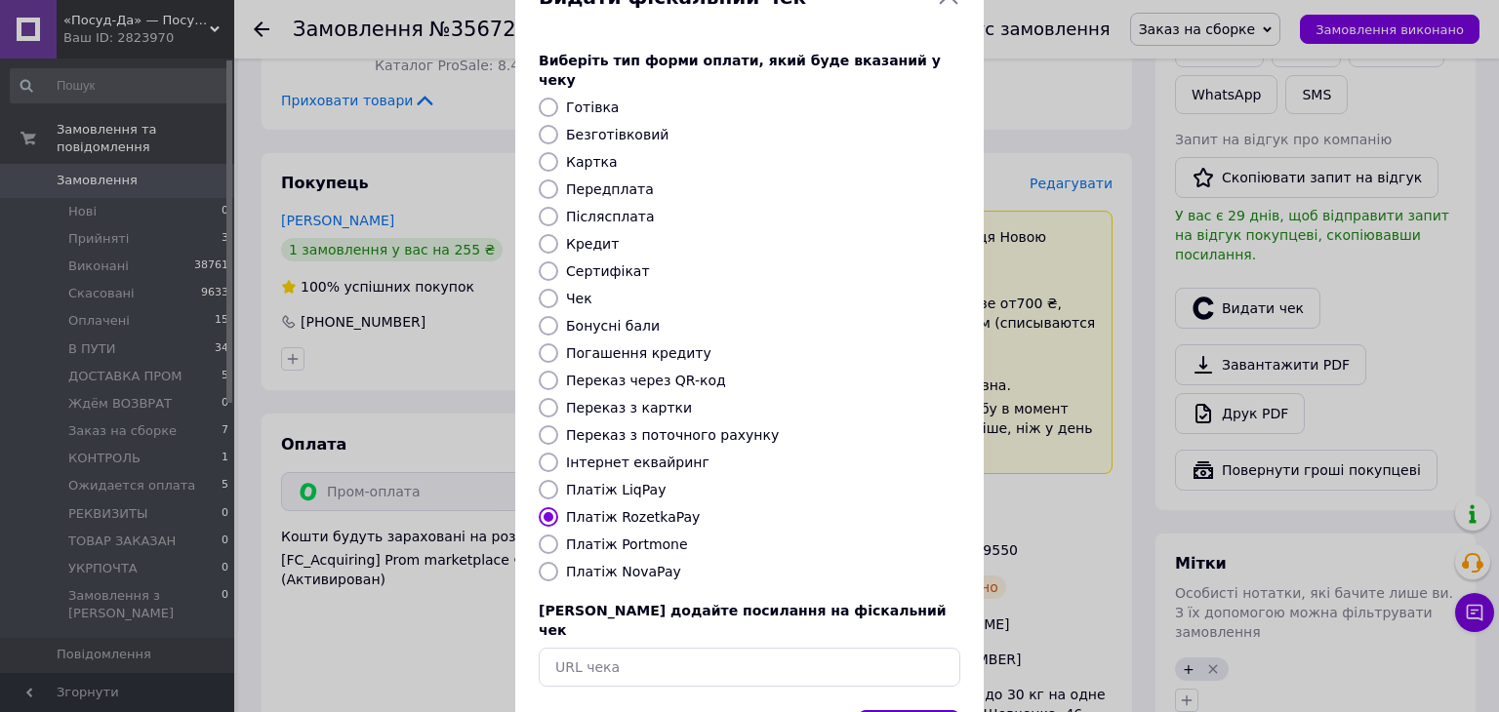
scroll to position [125, 0]
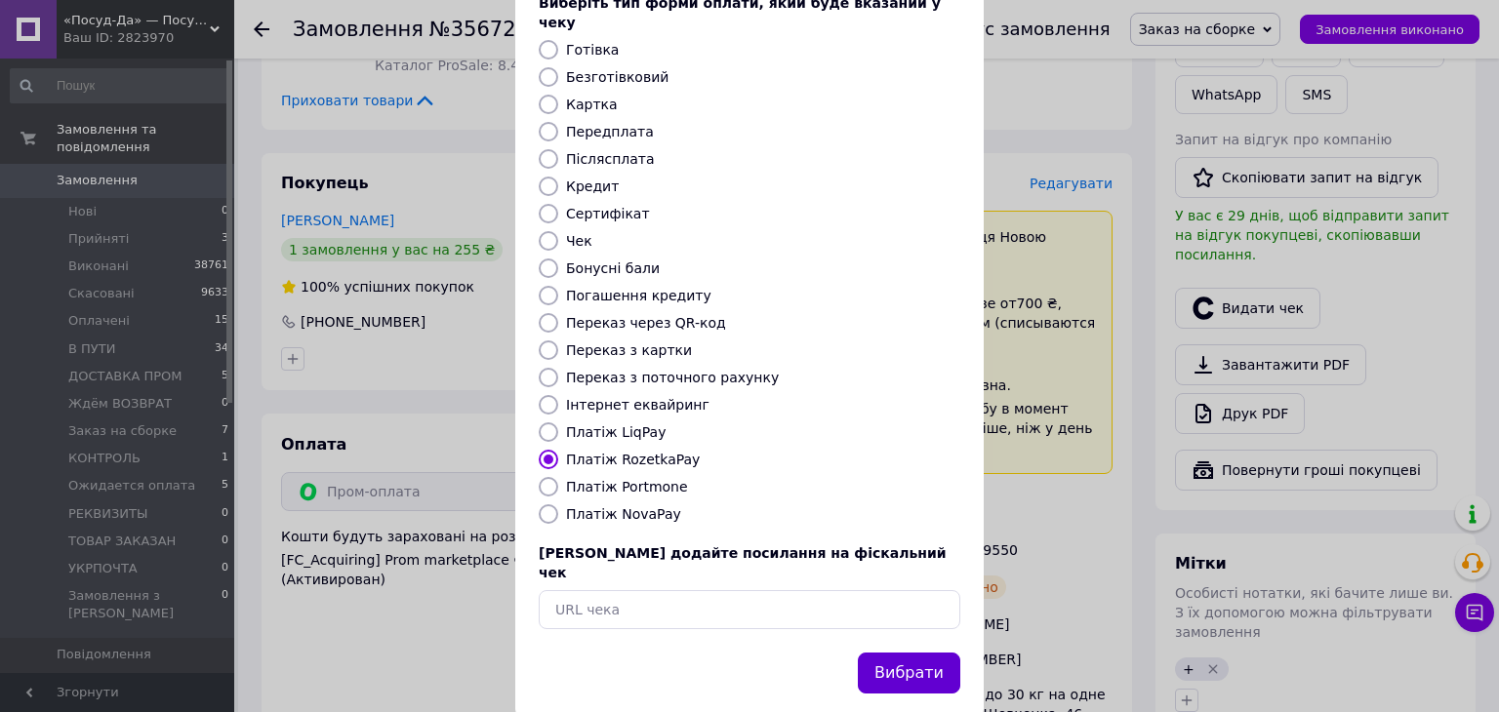
click at [907, 653] on button "Вибрати" at bounding box center [909, 674] width 102 height 42
click at [917, 653] on button "Вибрати" at bounding box center [909, 674] width 102 height 42
click at [883, 653] on button "Вибрати" at bounding box center [909, 674] width 102 height 42
click at [930, 653] on button "Вибрати" at bounding box center [909, 674] width 102 height 42
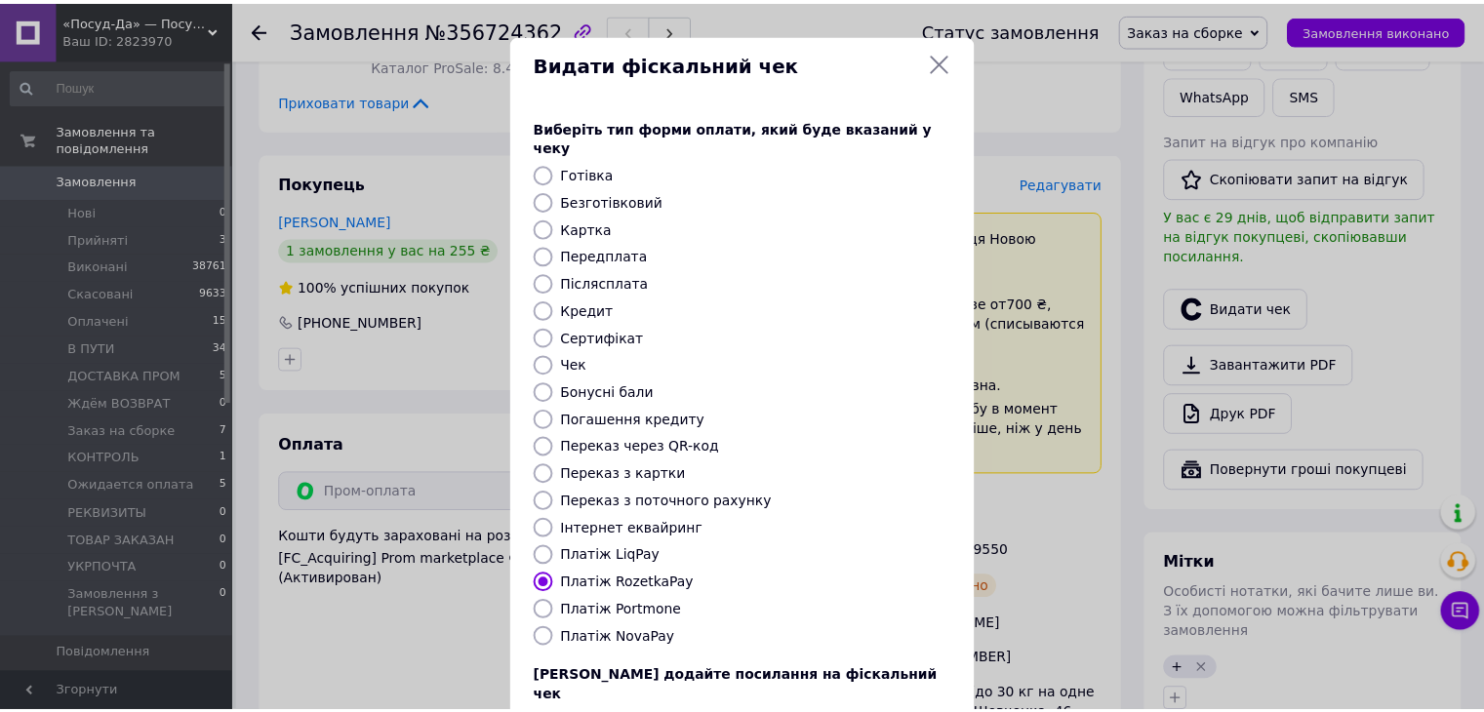
scroll to position [0, 0]
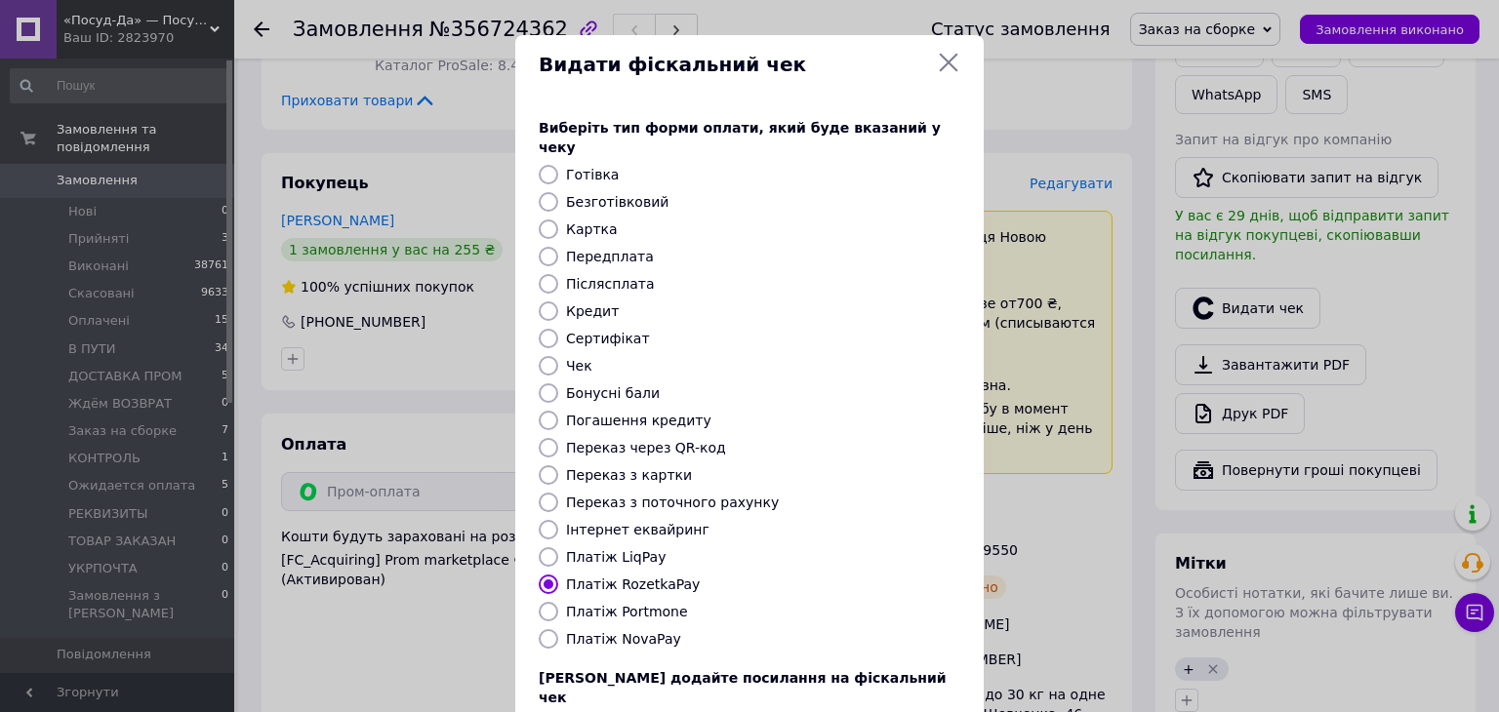
click at [948, 59] on icon at bounding box center [949, 63] width 19 height 19
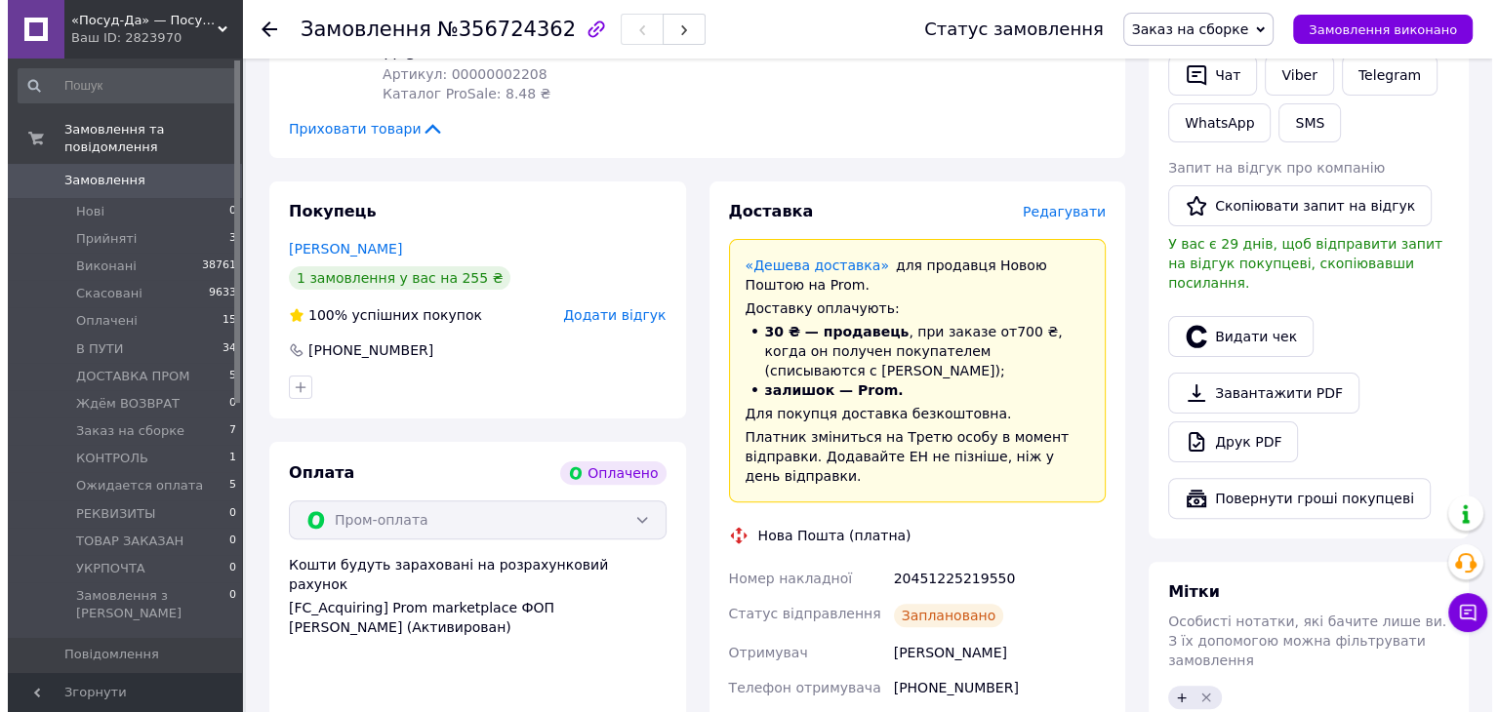
scroll to position [277, 0]
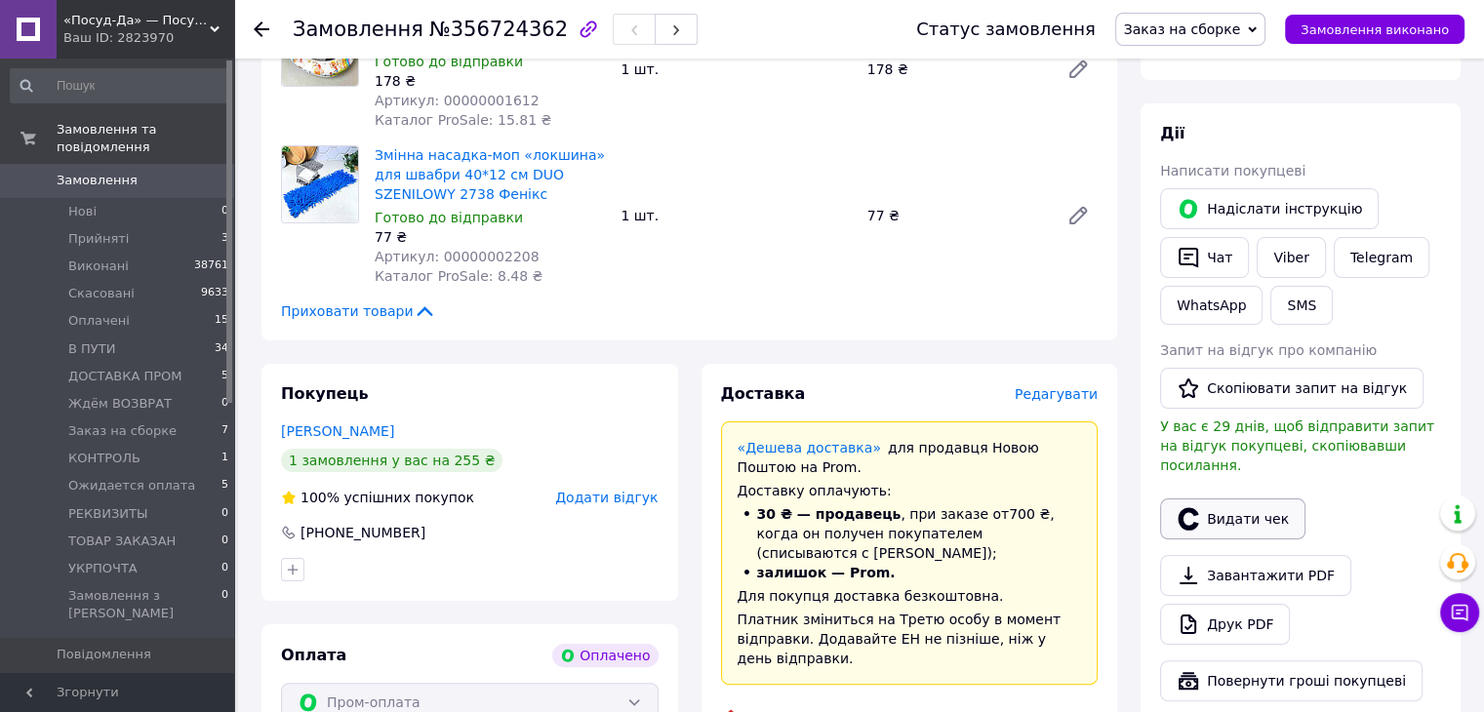
click at [1247, 499] on button "Видати чек" at bounding box center [1232, 519] width 145 height 41
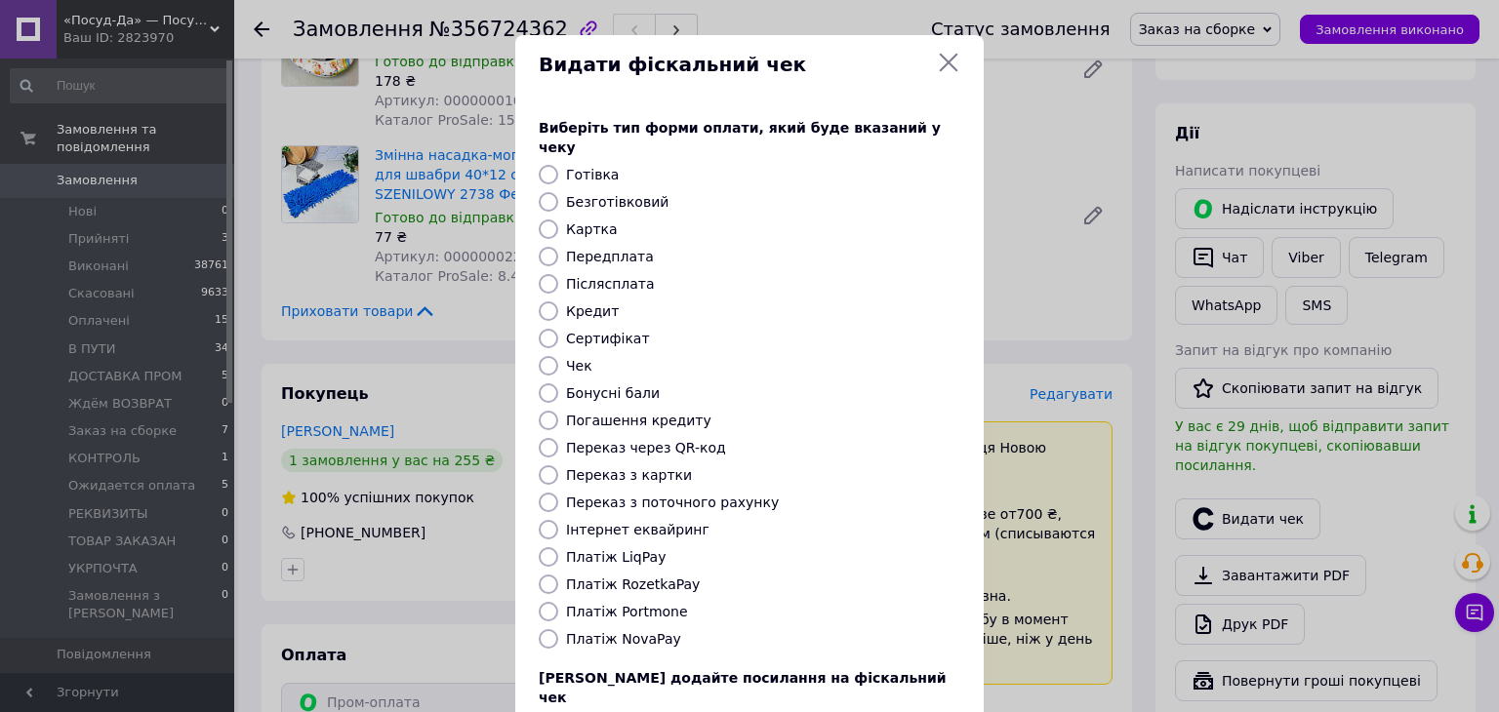
drag, startPoint x: 658, startPoint y: 567, endPoint x: 764, endPoint y: 606, distance: 113.3
click at [659, 577] on label "Платіж RozetkaPay" at bounding box center [633, 585] width 134 height 16
click at [558, 575] on input "Платіж RozetkaPay" at bounding box center [549, 585] width 20 height 20
radio input "true"
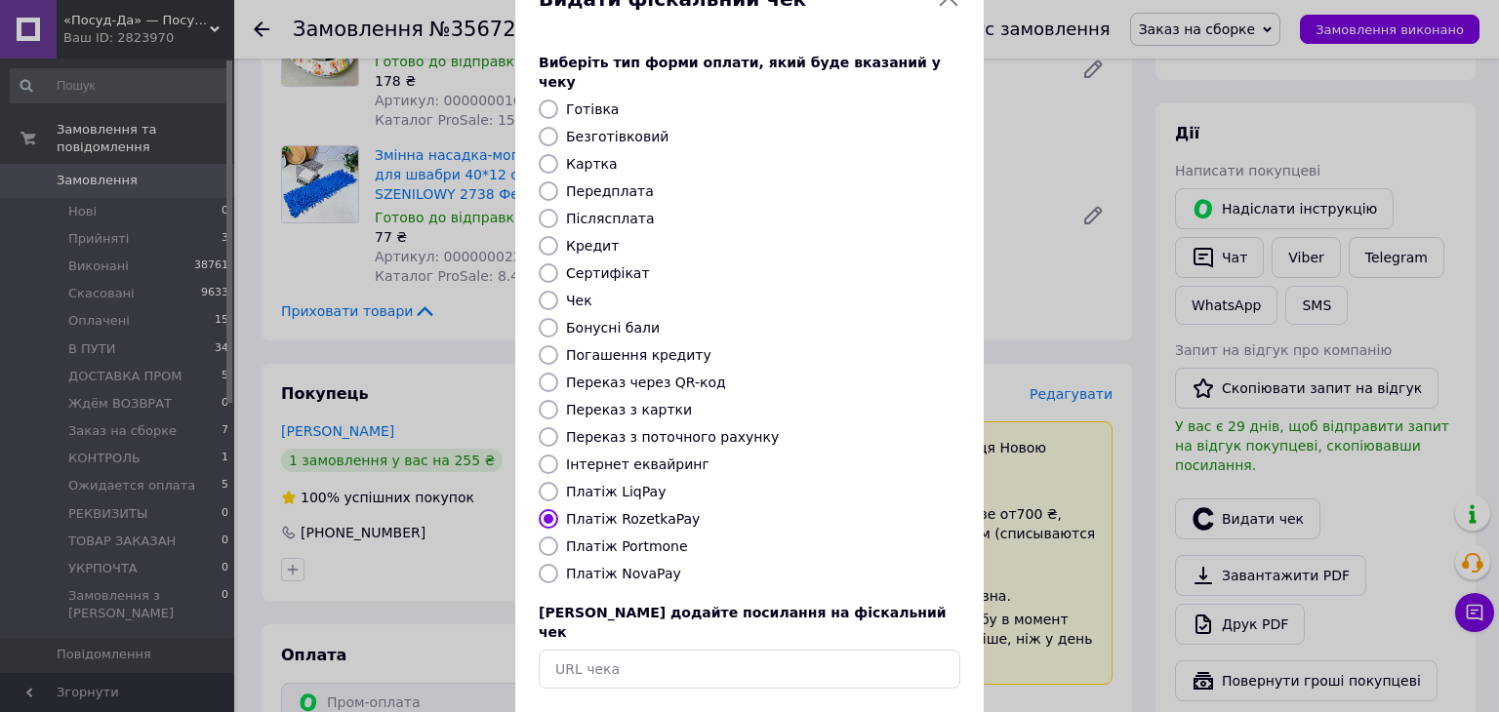
scroll to position [98, 0]
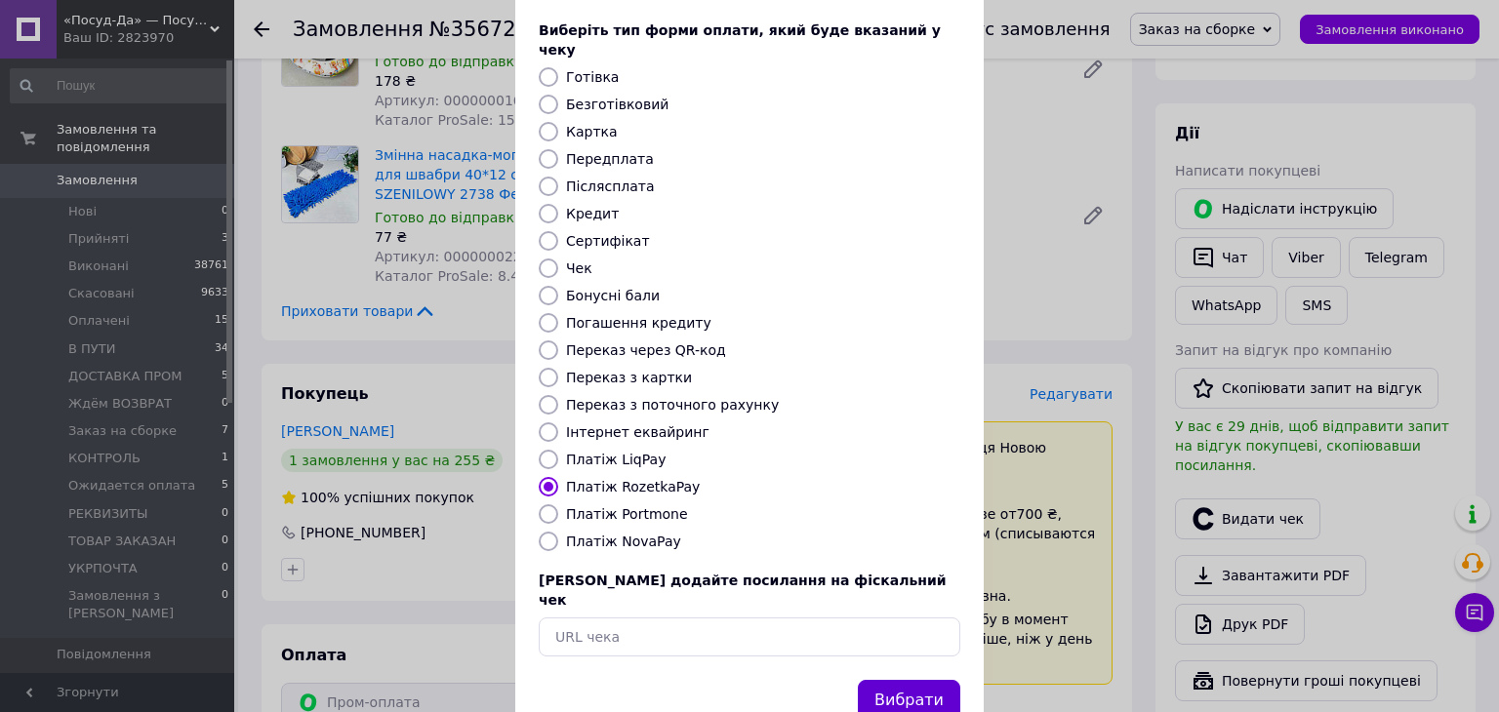
click at [898, 680] on button "Вибрати" at bounding box center [909, 701] width 102 height 42
click at [911, 687] on div "Вибрати" at bounding box center [749, 712] width 468 height 65
click at [911, 680] on button "Вибрати" at bounding box center [909, 701] width 102 height 42
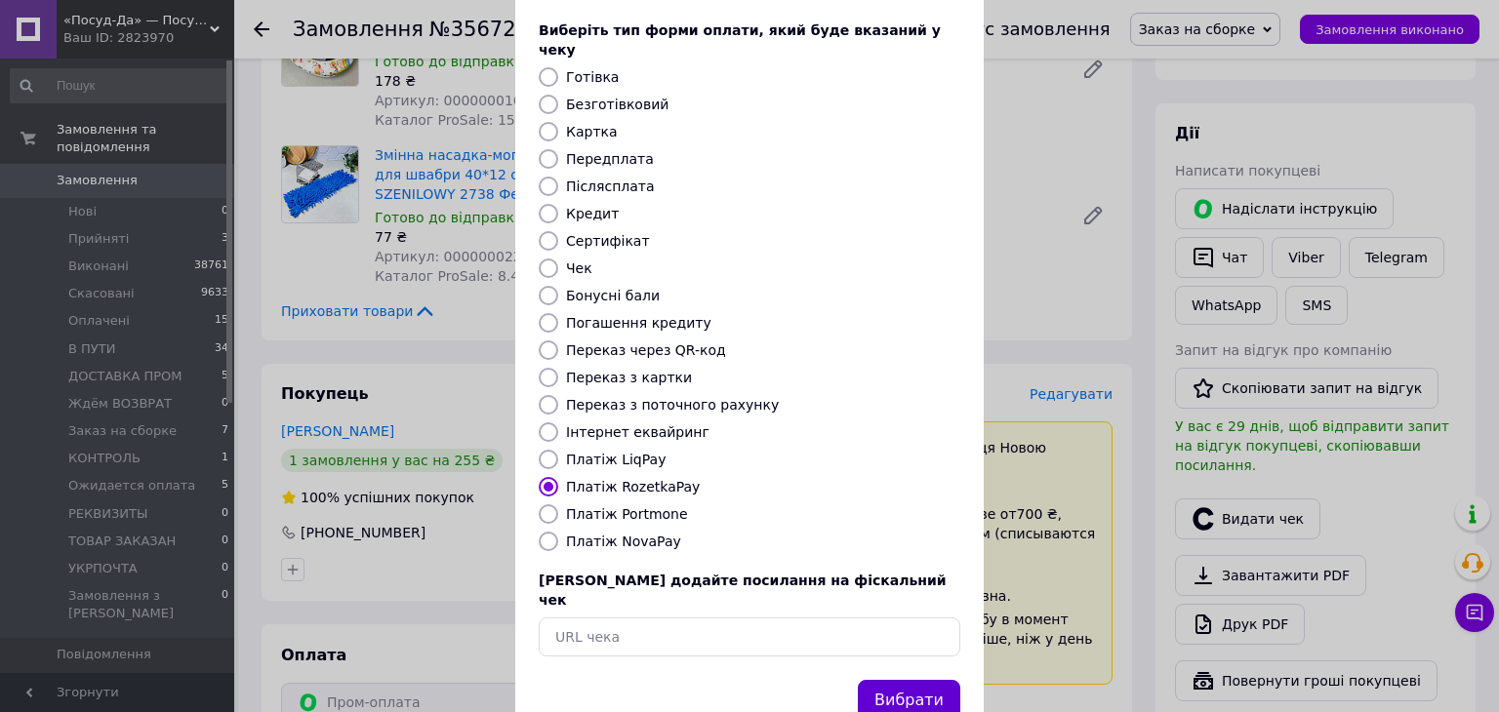
click at [911, 680] on button "Вибрати" at bounding box center [909, 701] width 102 height 42
drag, startPoint x: 922, startPoint y: 655, endPoint x: 1033, endPoint y: 539, distance: 160.8
click at [942, 625] on div "Видати фіскальний чек Виберіть тип форми оплати, який буде вказаний у чеку Готі…" at bounding box center [749, 341] width 468 height 807
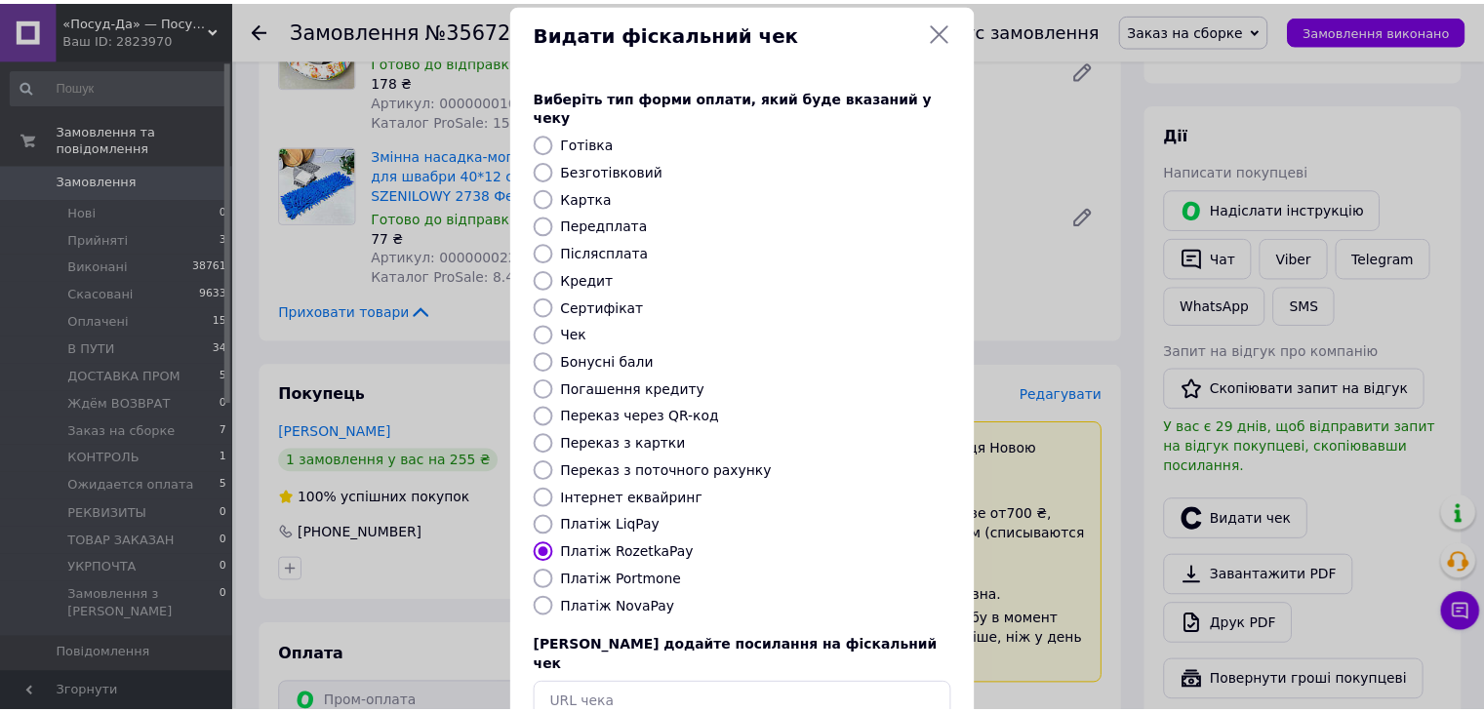
scroll to position [0, 0]
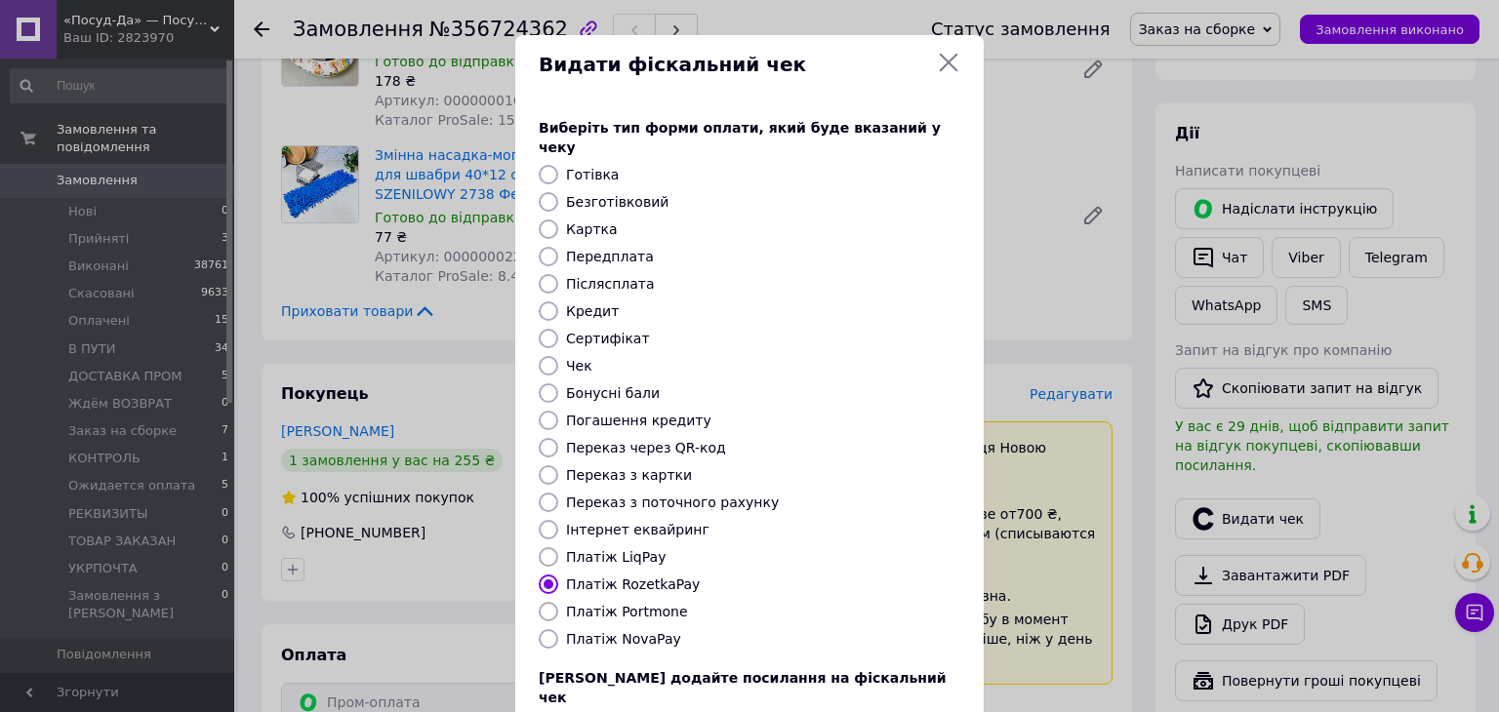
click at [937, 70] on icon at bounding box center [948, 62] width 23 height 23
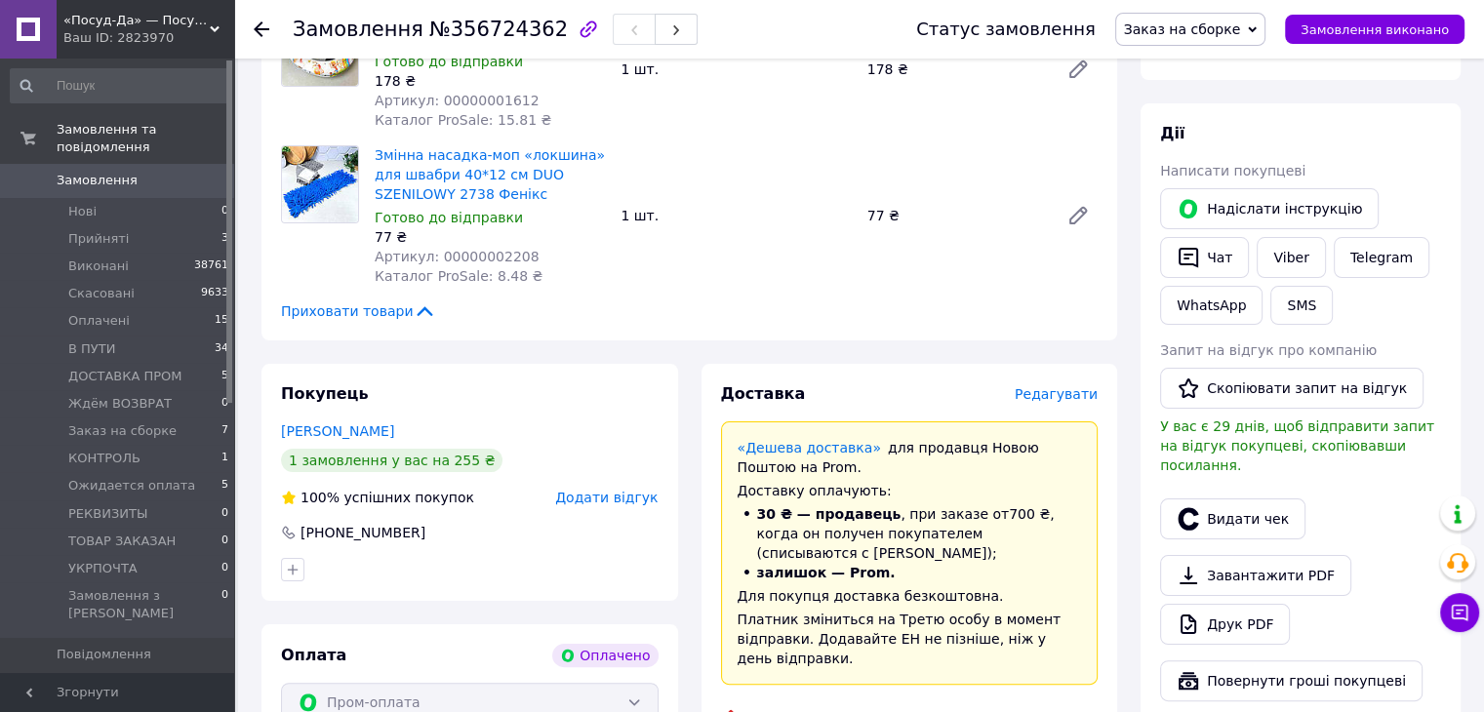
click at [952, 56] on div "Статус замовлення Заказ на сборке Прийнято Виконано Скасовано Оплачено В ПУТИ Д…" at bounding box center [1170, 29] width 587 height 59
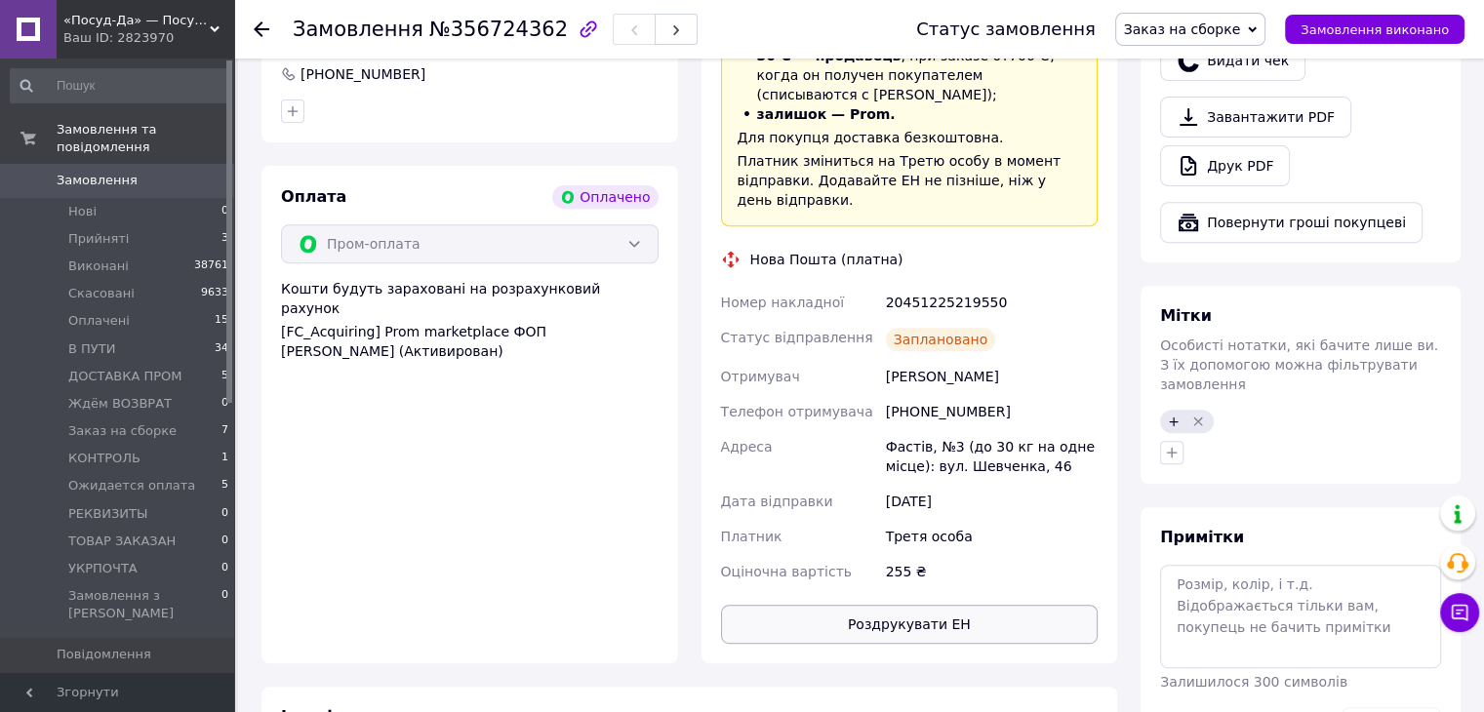
scroll to position [863, 0]
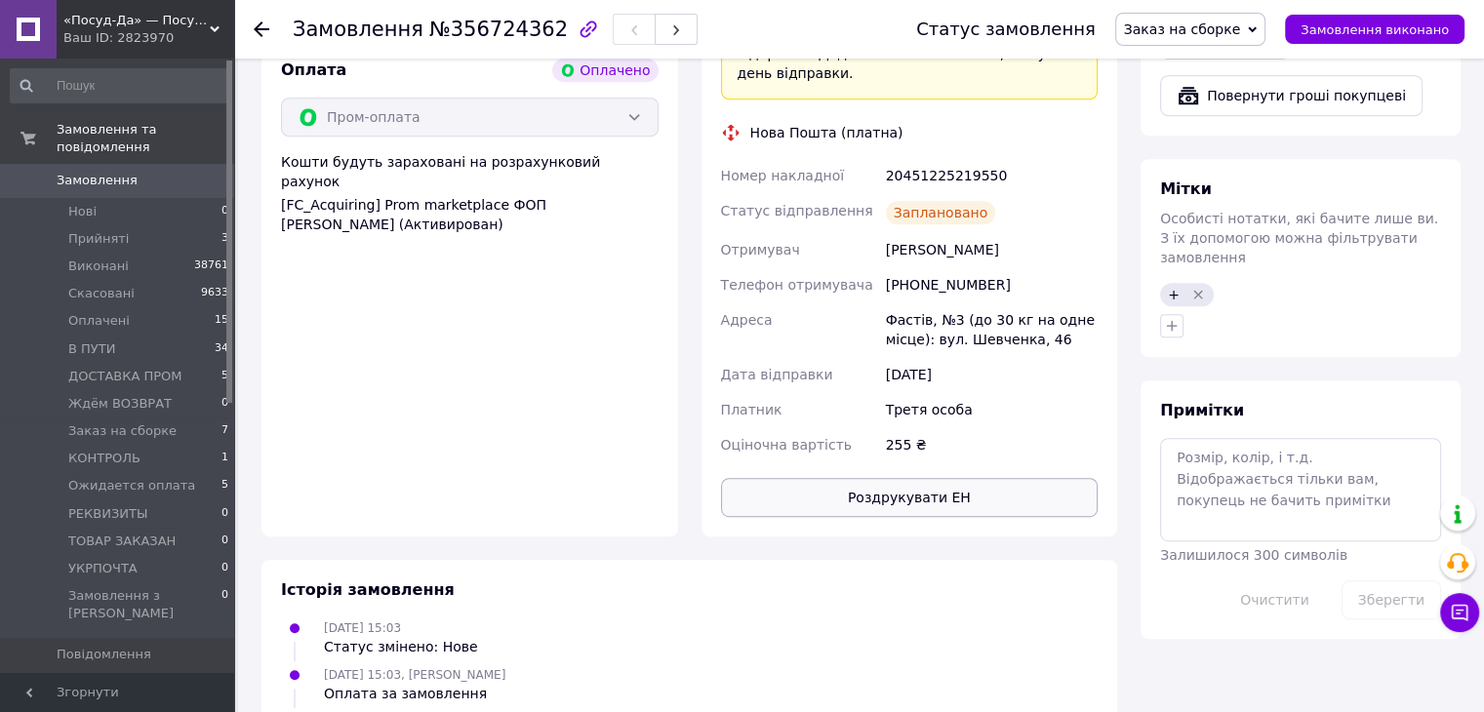
click at [999, 496] on button "Роздрукувати ЕН" at bounding box center [910, 497] width 378 height 39
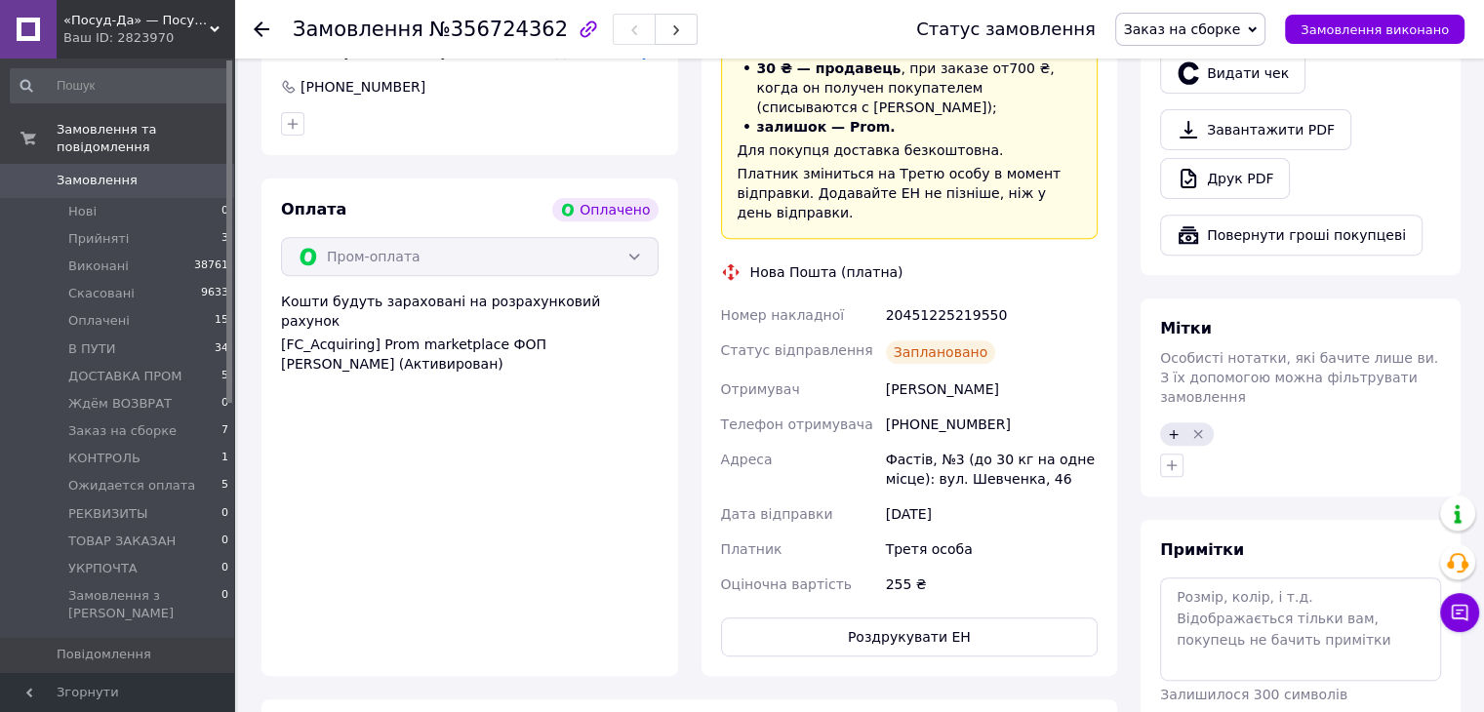
scroll to position [570, 0]
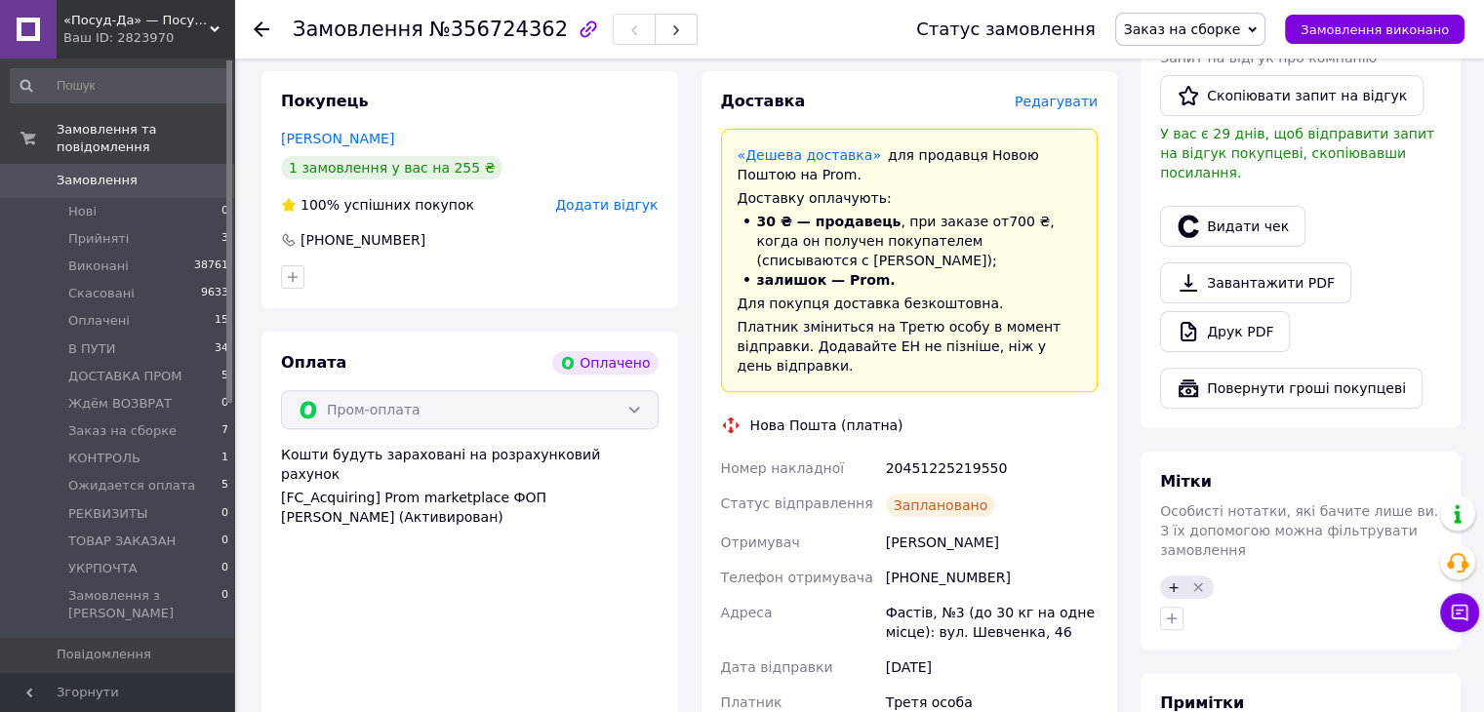
click at [928, 451] on div "20451225219550" at bounding box center [992, 468] width 220 height 35
copy div "20451225219550"
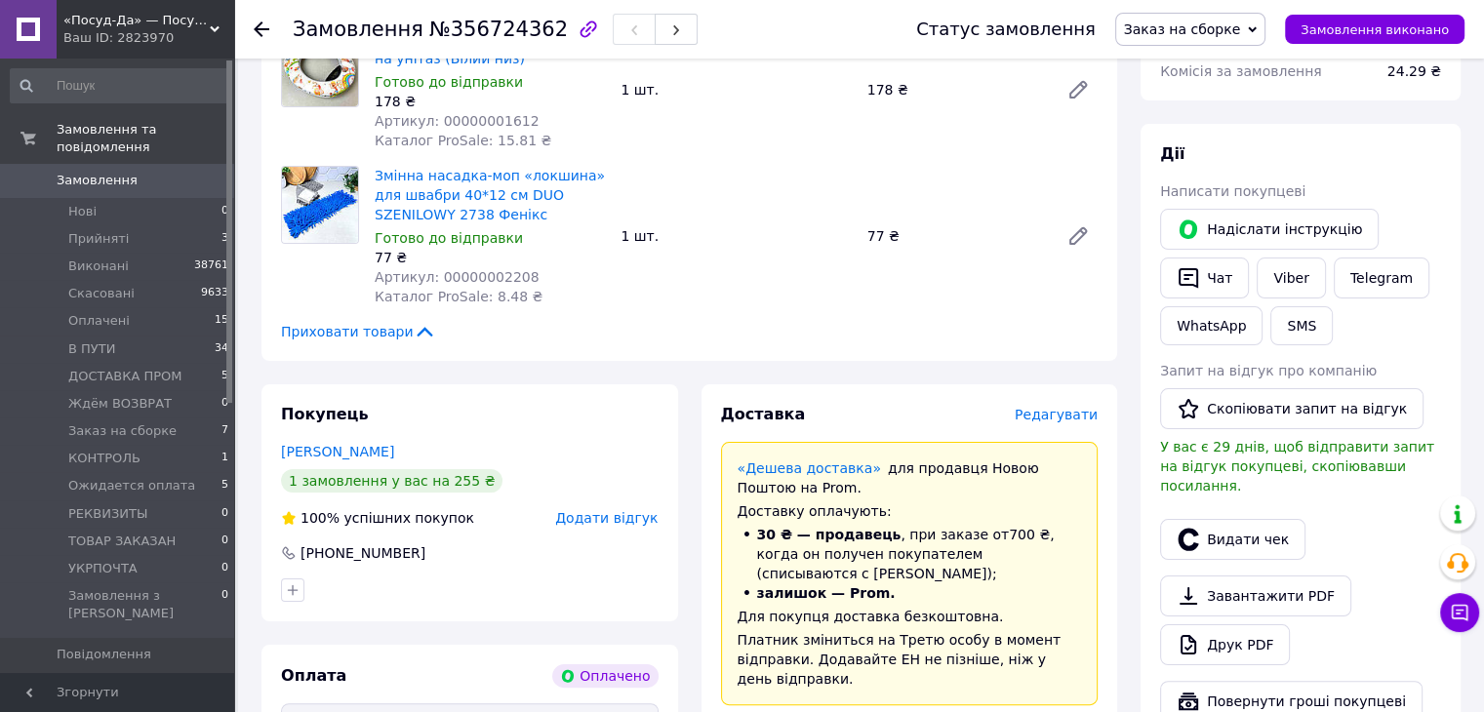
scroll to position [180, 0]
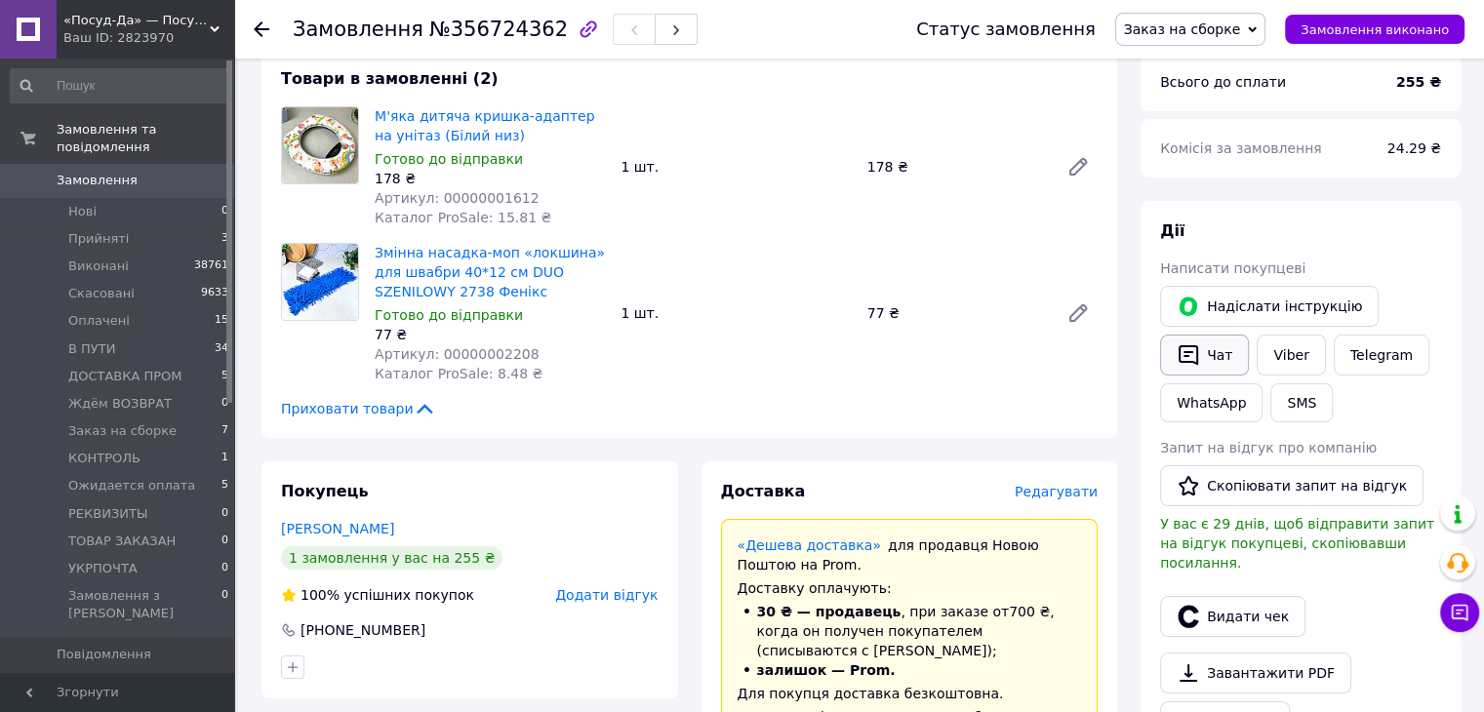
click at [1194, 352] on icon "button" at bounding box center [1188, 354] width 23 height 23
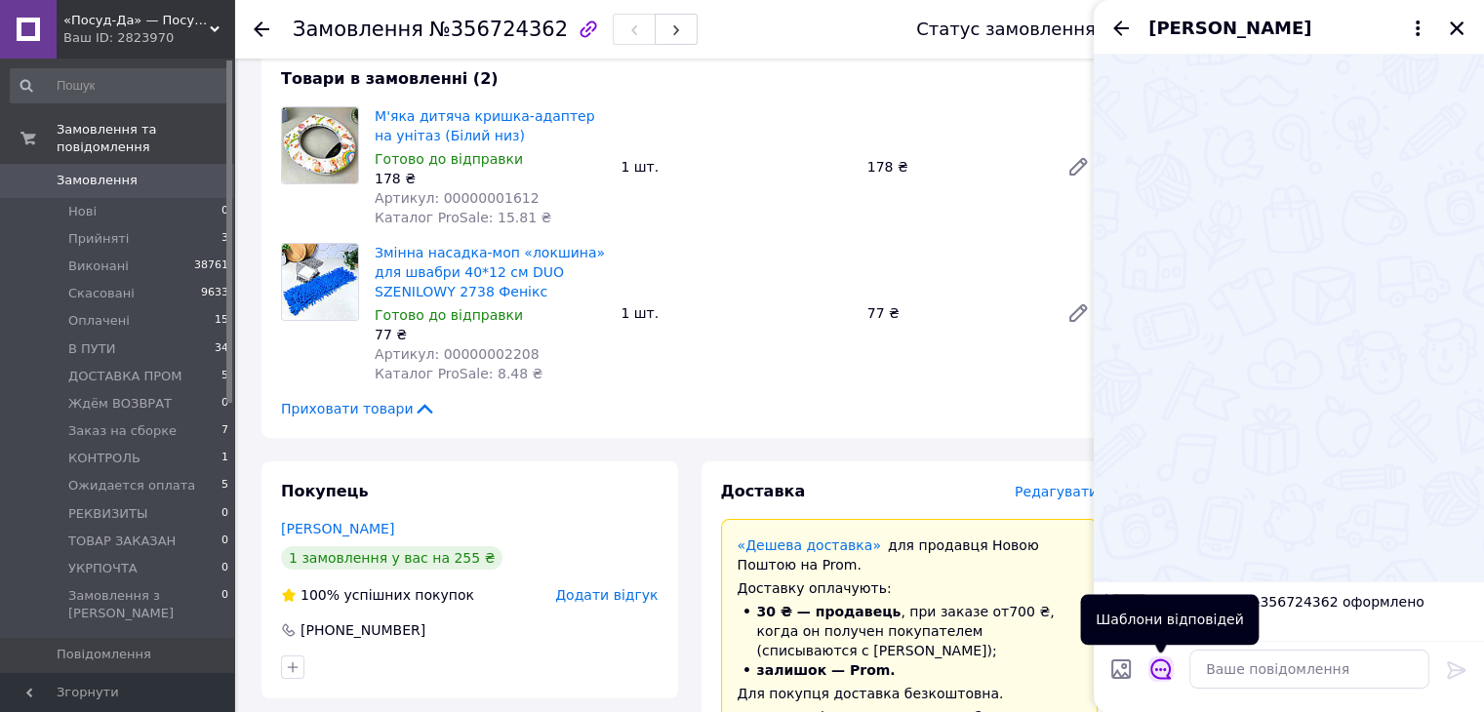
click at [1166, 668] on icon "Відкрити шаблони відповідей" at bounding box center [1160, 669] width 21 height 21
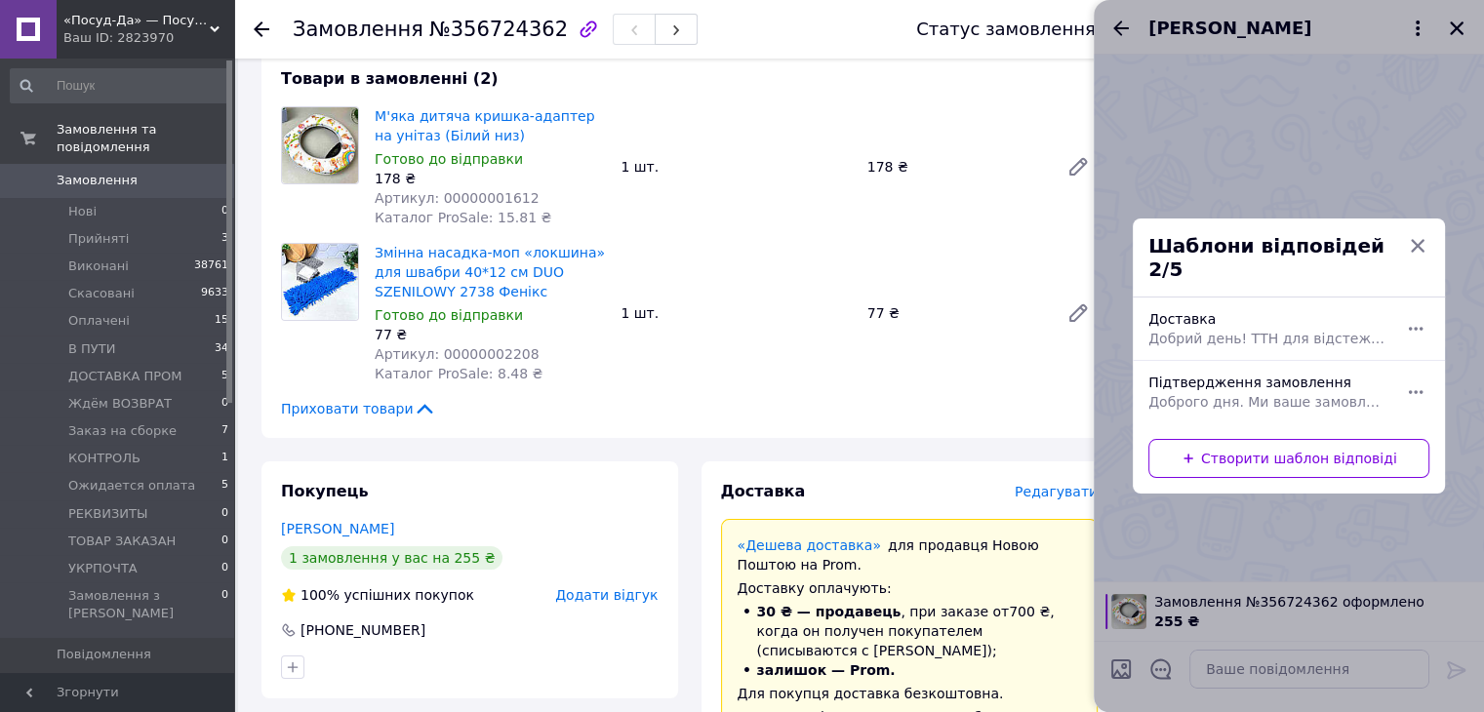
drag, startPoint x: 1183, startPoint y: 328, endPoint x: 1174, endPoint y: 391, distance: 64.0
click at [1183, 329] on span "Добрий день! ТТН для відстеження замовлення (номер ТТН) Обов'язково перевіряйте…" at bounding box center [1267, 339] width 238 height 20
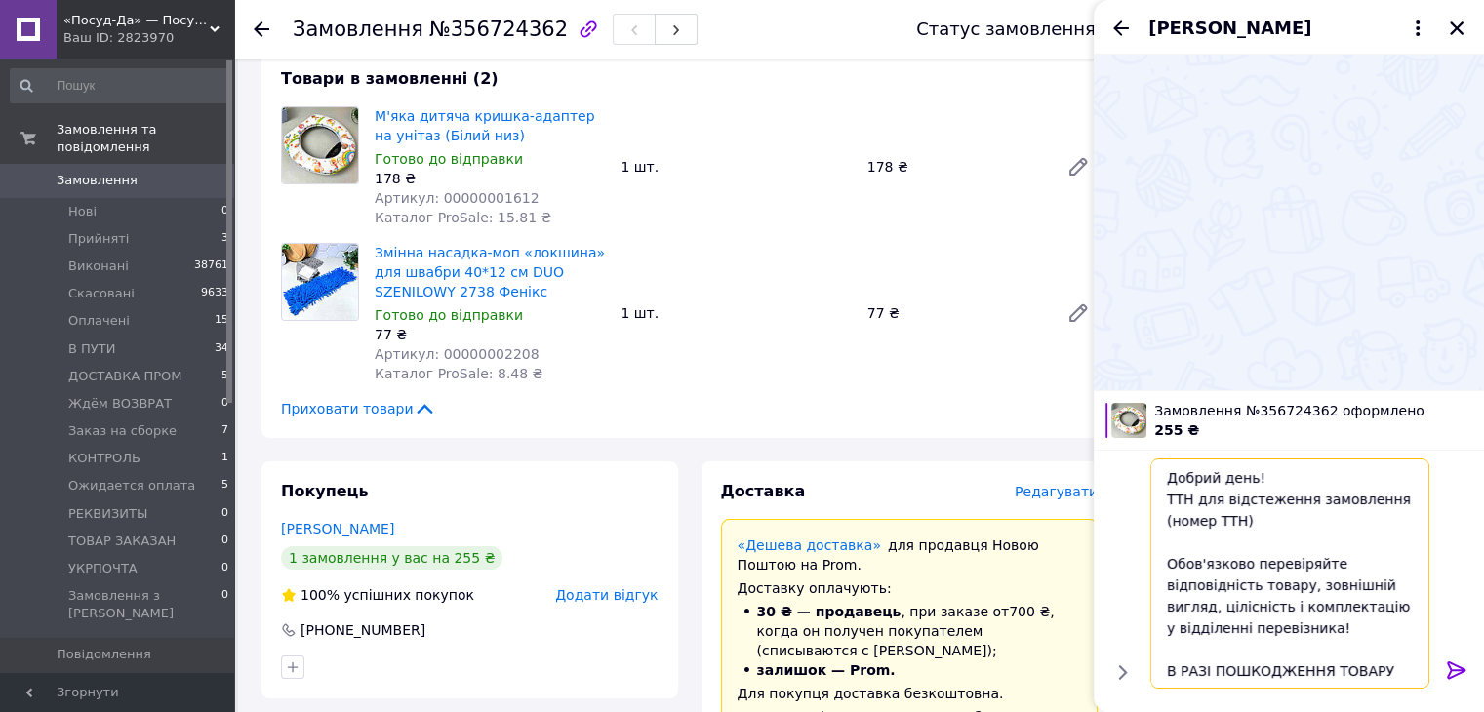
click at [1265, 518] on textarea "Добрий день! ТТН для відстеження замовлення (номер ТТН) Обов'язково перевіряйте…" at bounding box center [1289, 574] width 279 height 230
paste textarea "20451225219550"
type textarea "Добрий день! ТТН для відстеження замовлення (номер ТТН)20451225219550 Обов'язко…"
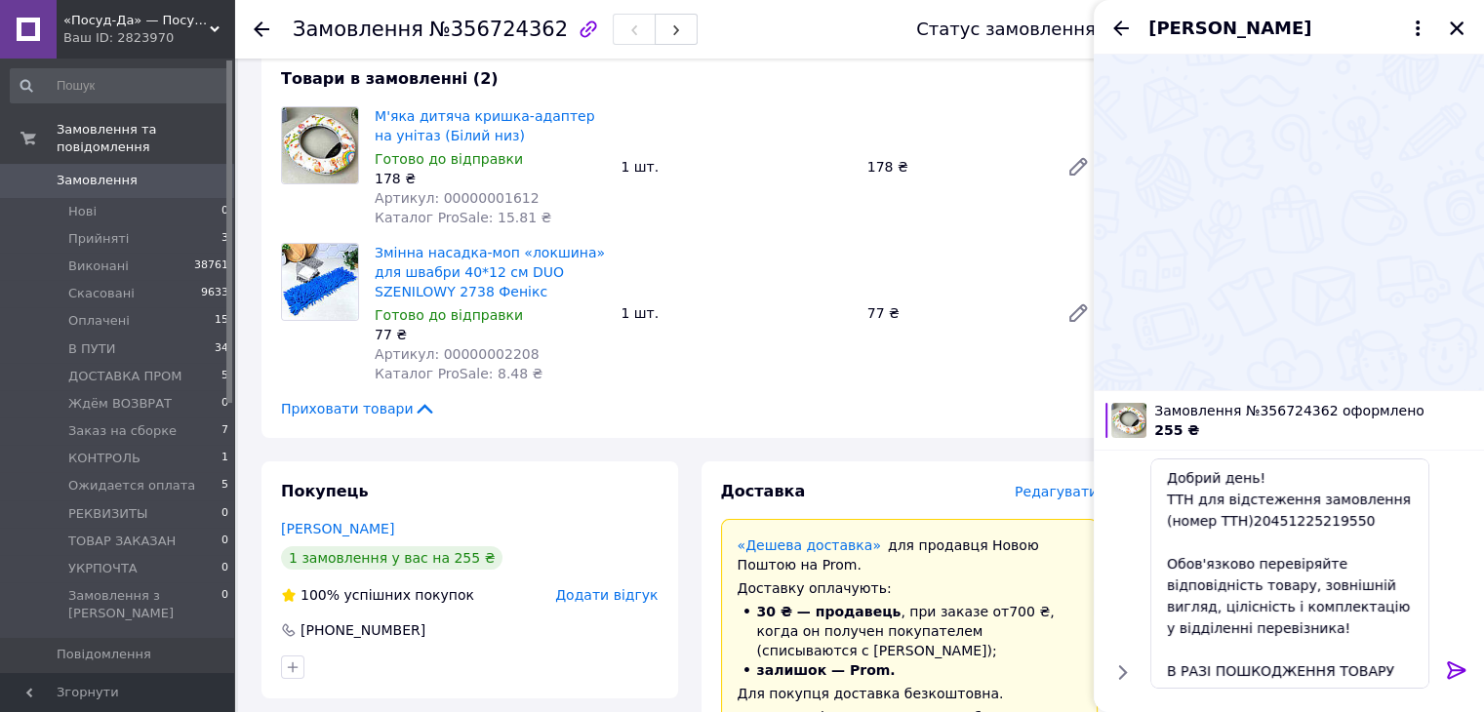
drag, startPoint x: 1454, startPoint y: 672, endPoint x: 1427, endPoint y: 641, distance: 41.5
click at [1449, 670] on icon at bounding box center [1456, 670] width 23 height 23
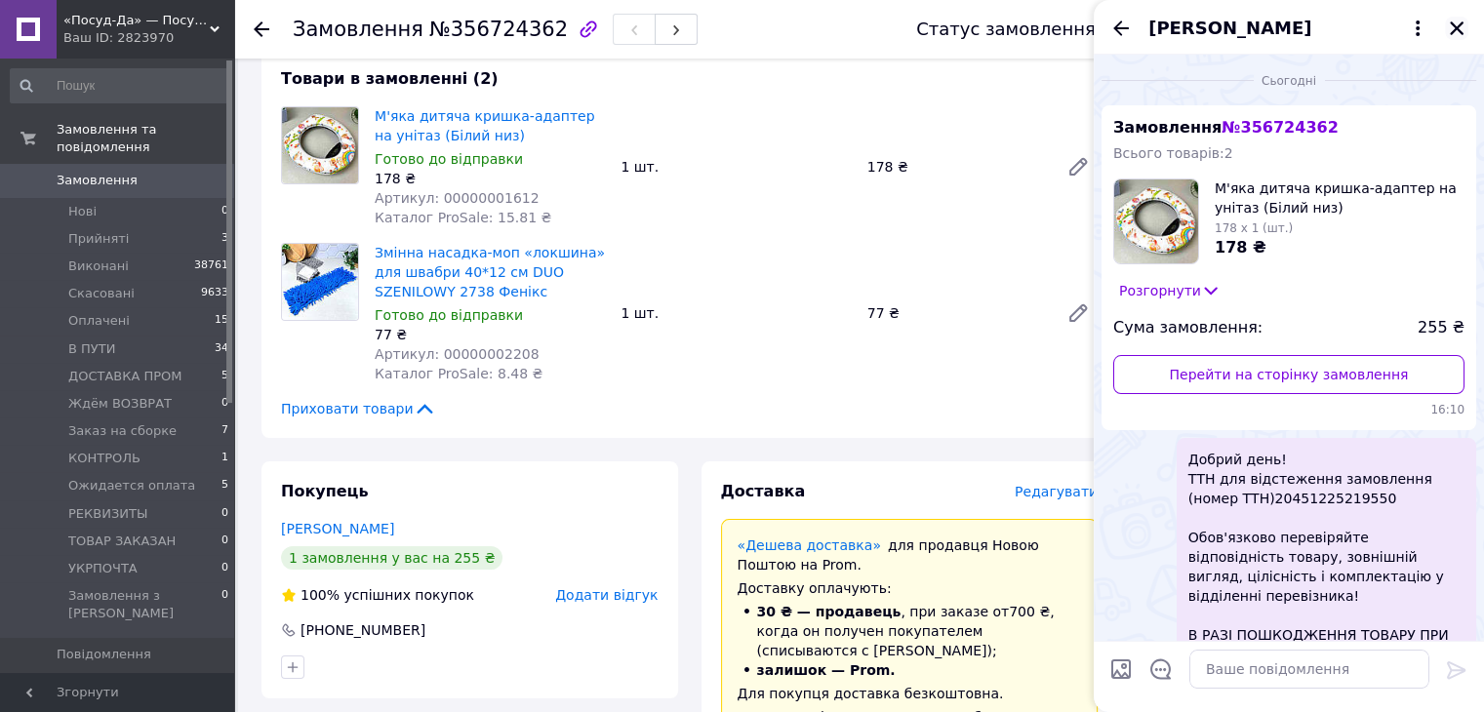
click at [1452, 30] on icon "Закрити" at bounding box center [1457, 29] width 18 height 18
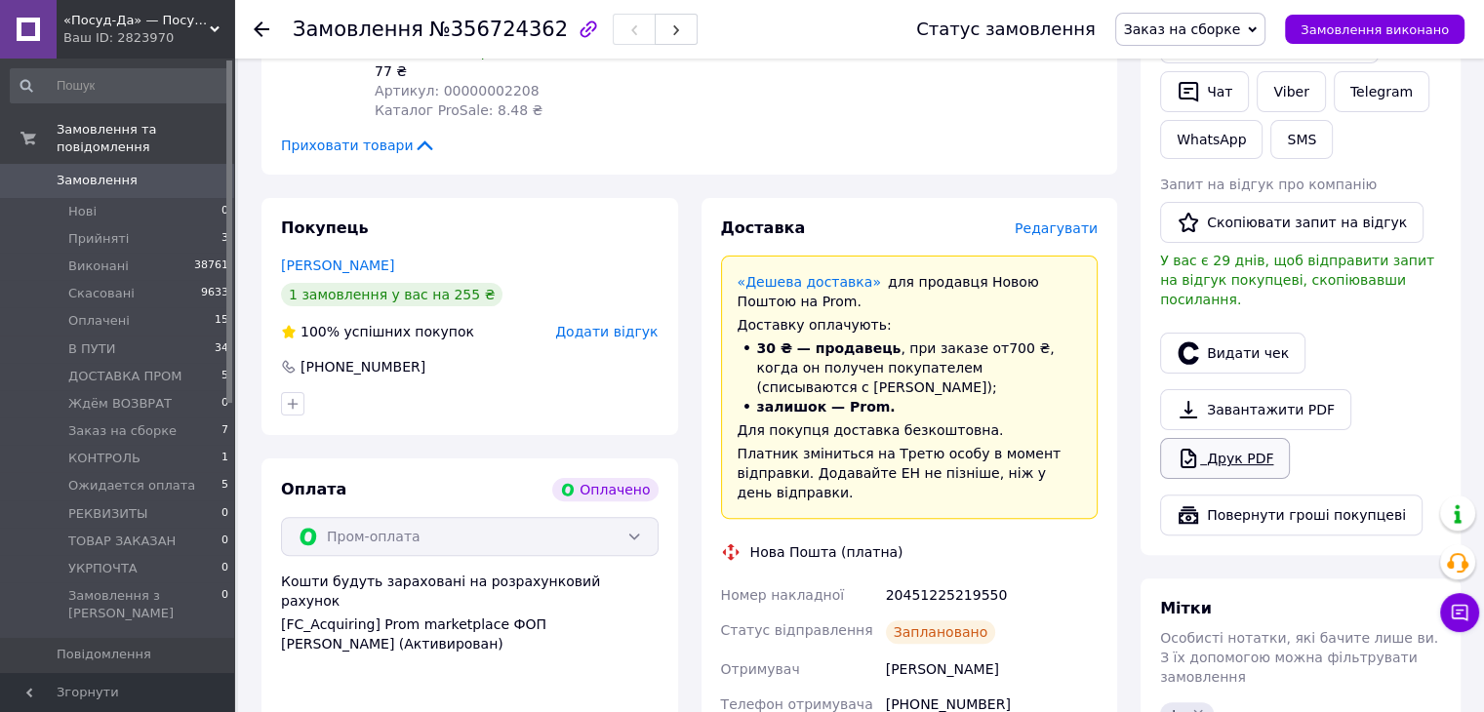
scroll to position [667, 0]
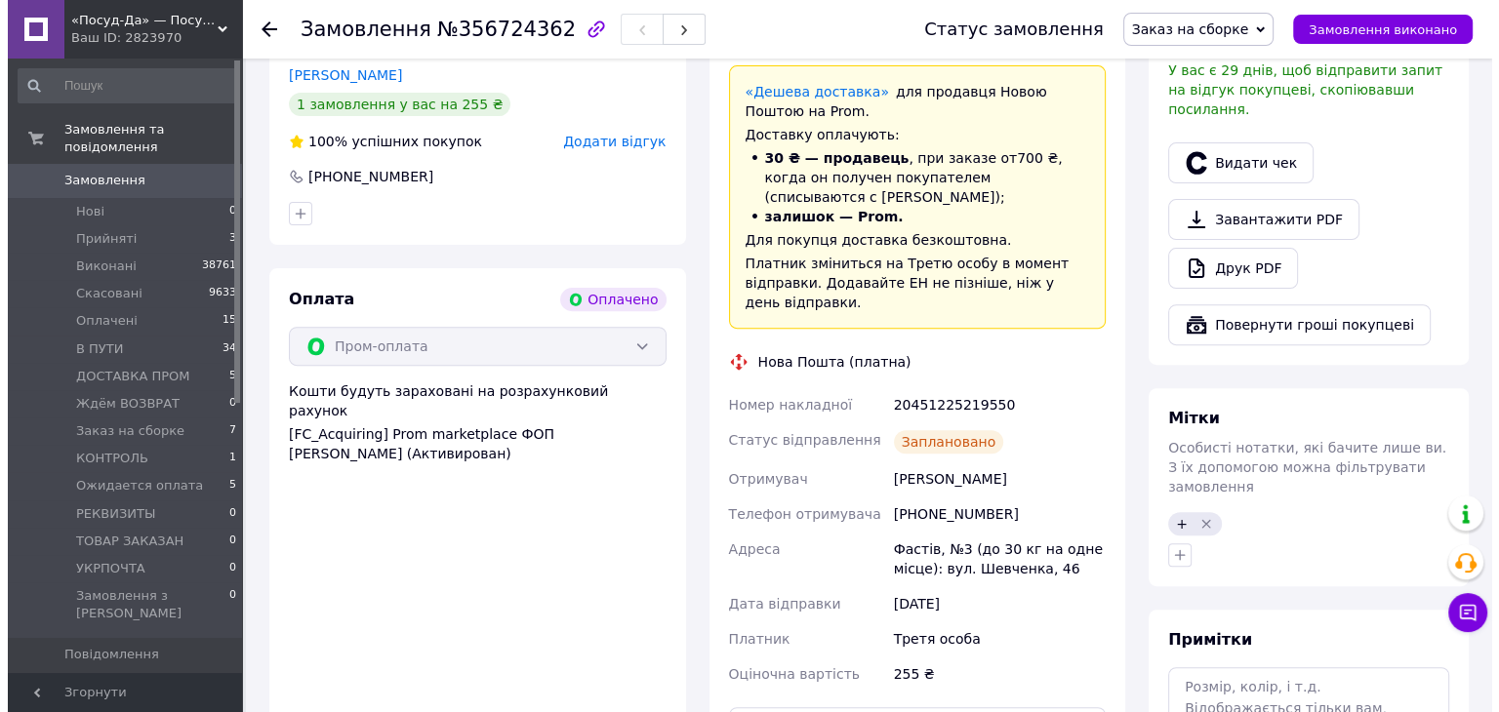
scroll to position [667, 0]
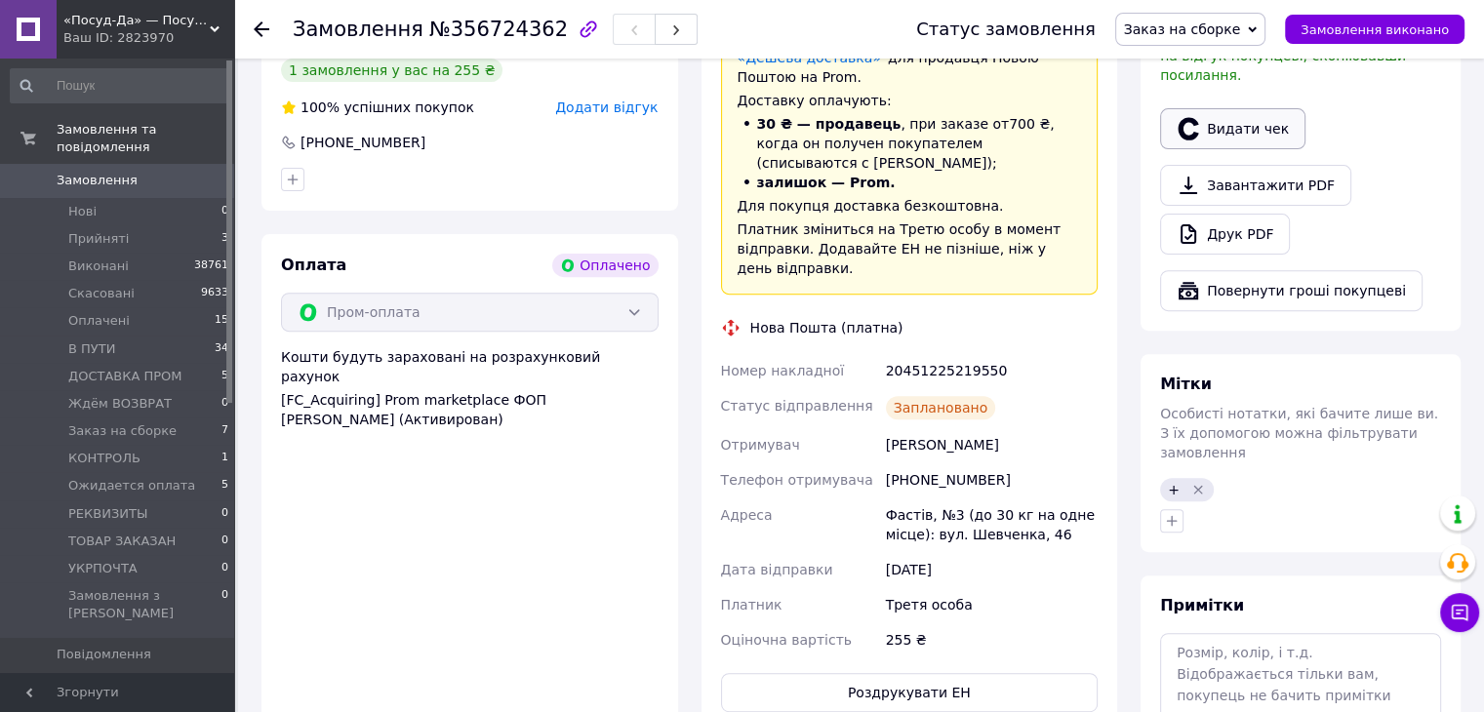
click at [1198, 117] on icon "button" at bounding box center [1188, 128] width 23 height 23
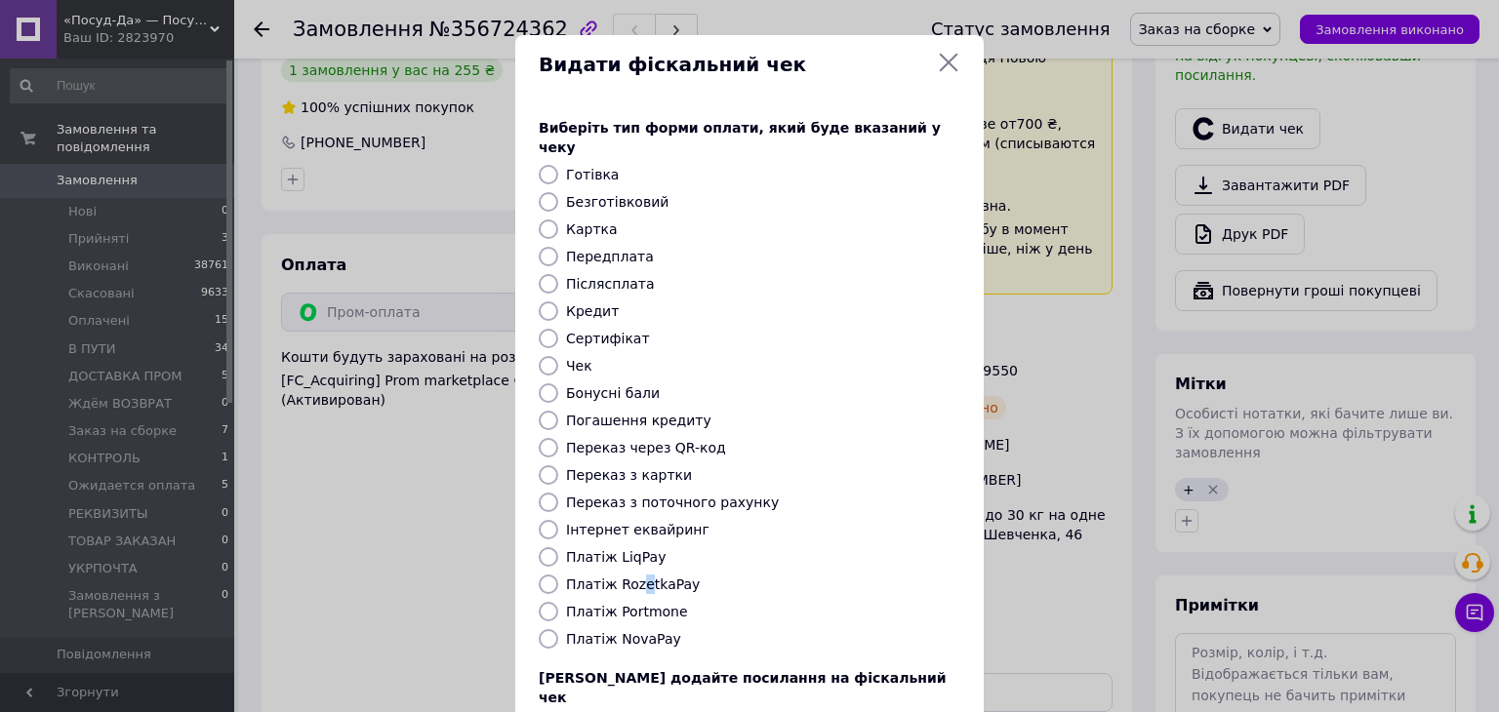
drag, startPoint x: 636, startPoint y: 567, endPoint x: 770, endPoint y: 604, distance: 138.7
click at [639, 577] on label "Платіж RozetkaPay" at bounding box center [633, 585] width 134 height 16
click at [558, 575] on input "Платіж RozetkaPay" at bounding box center [549, 585] width 20 height 20
radio input "true"
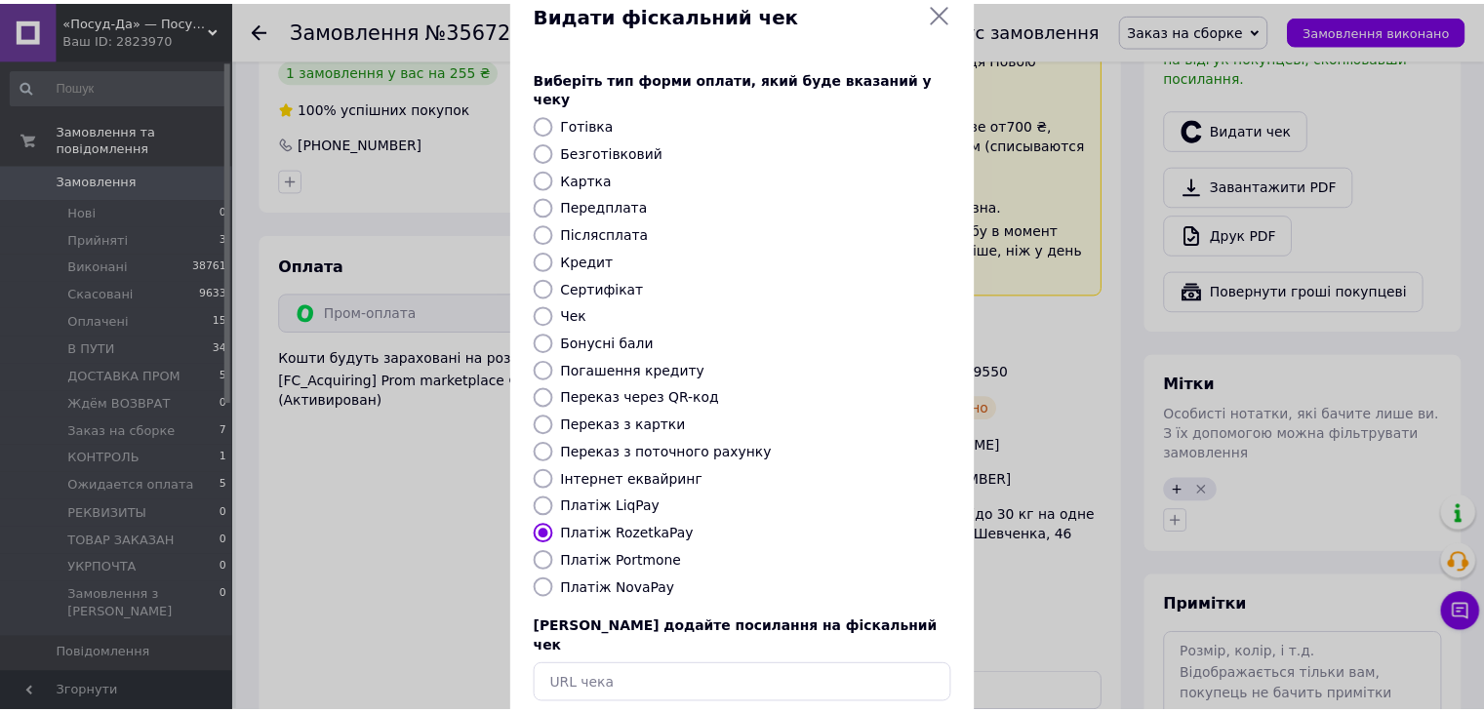
scroll to position [125, 0]
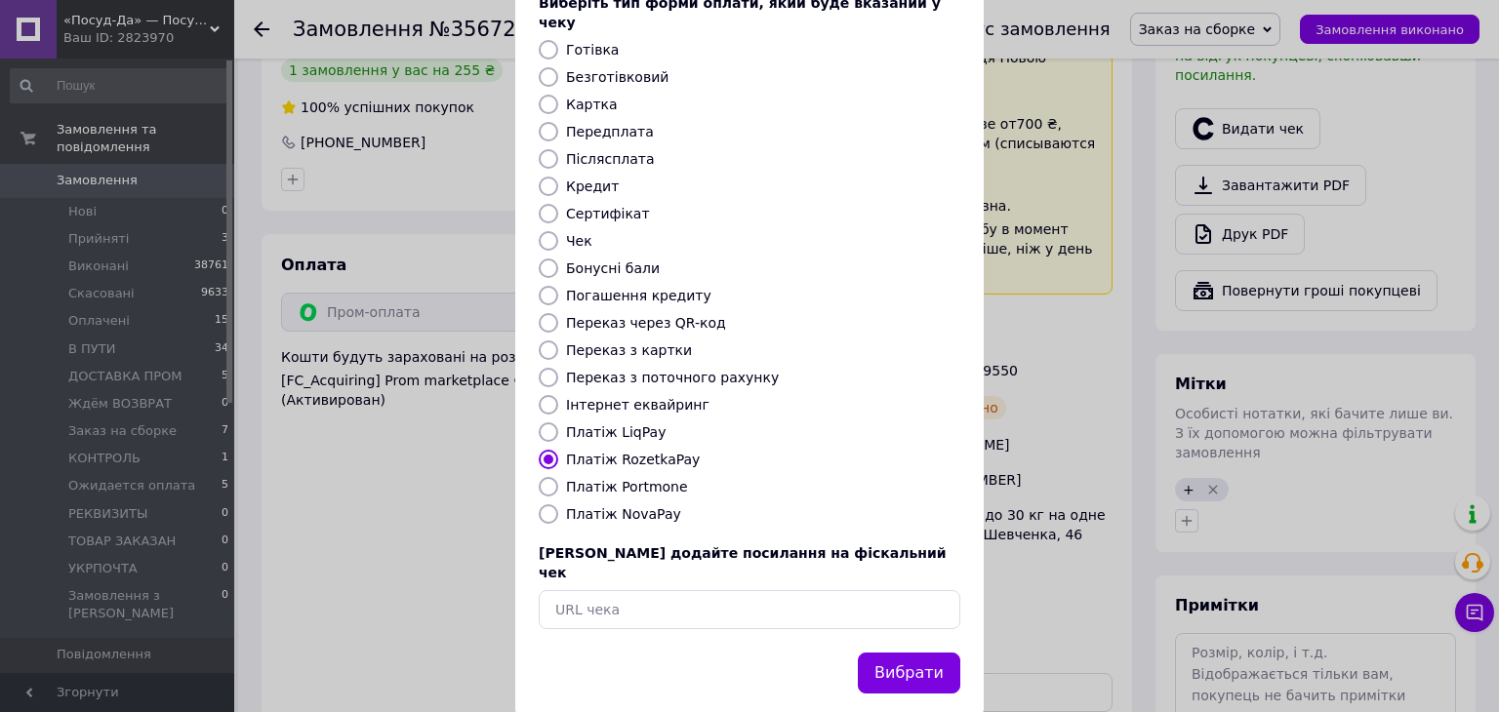
click at [906, 653] on button "Вибрати" at bounding box center [909, 674] width 102 height 42
click at [1112, 480] on div "Видати фіскальний чек Виберіть тип форми оплати, який буде вказаний у чеку Готі…" at bounding box center [749, 313] width 1499 height 877
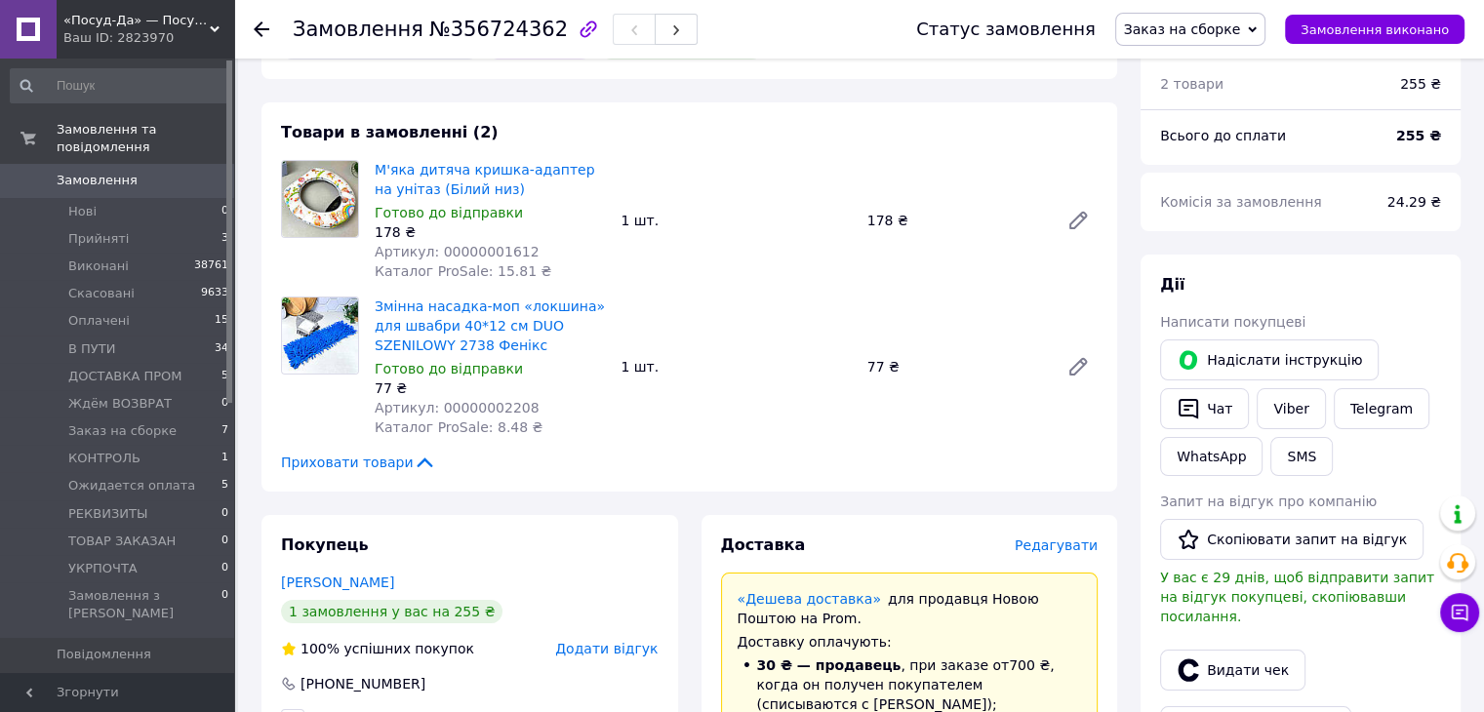
scroll to position [82, 0]
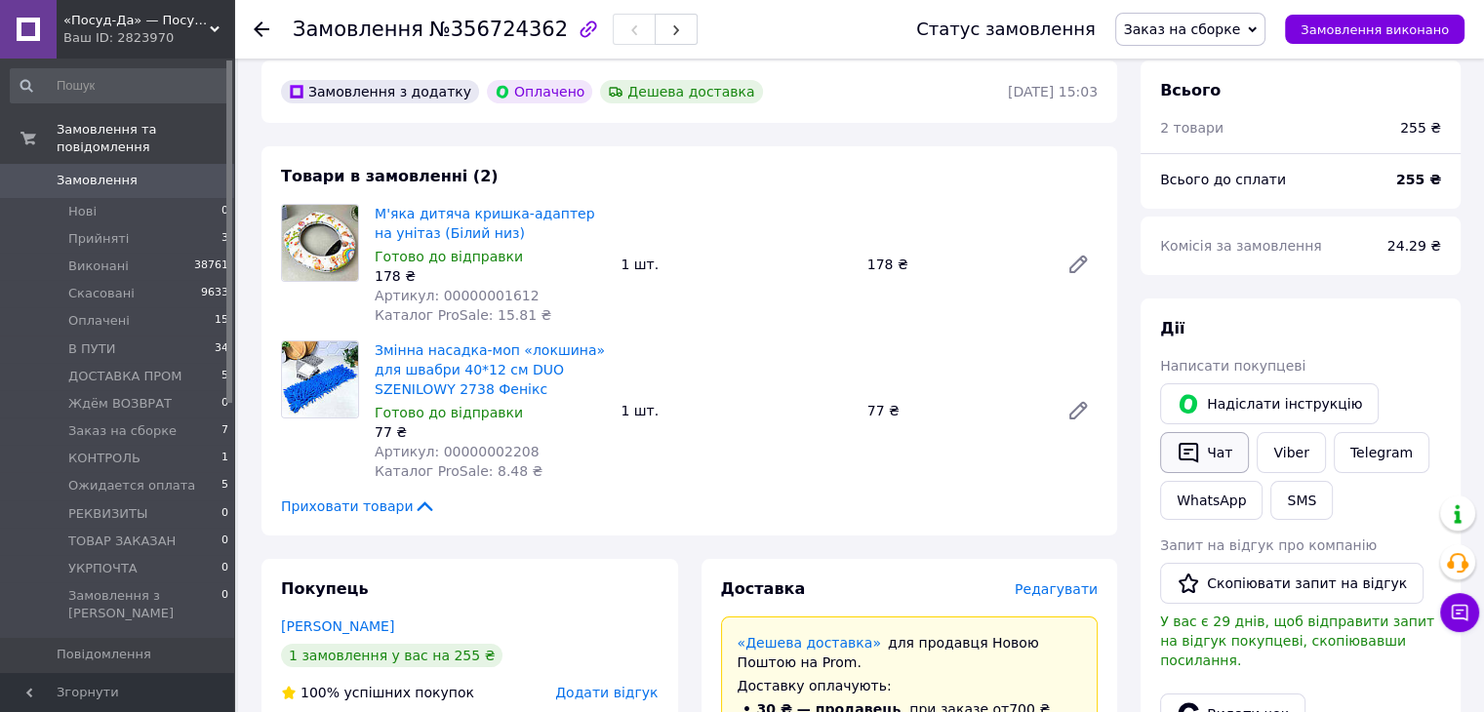
click at [1183, 459] on icon "button" at bounding box center [1189, 453] width 20 height 20
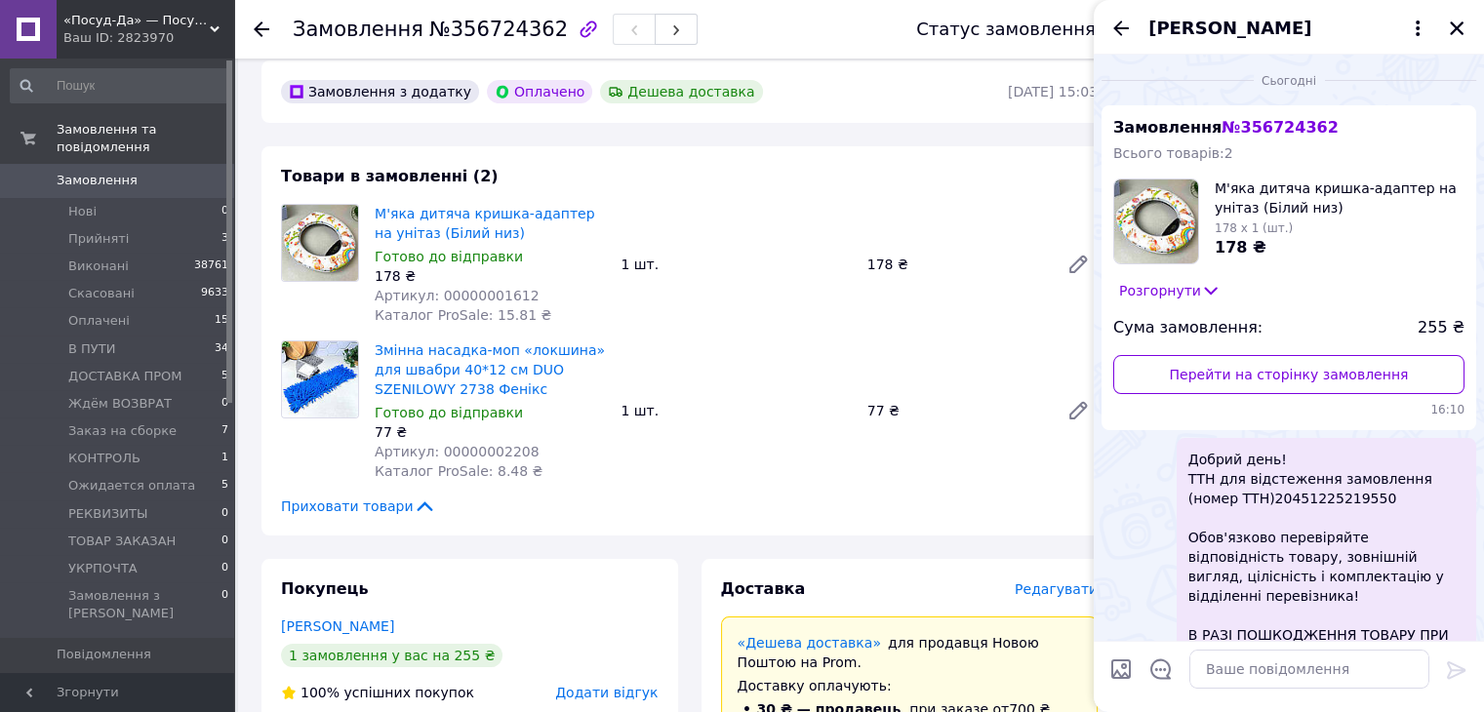
scroll to position [101, 0]
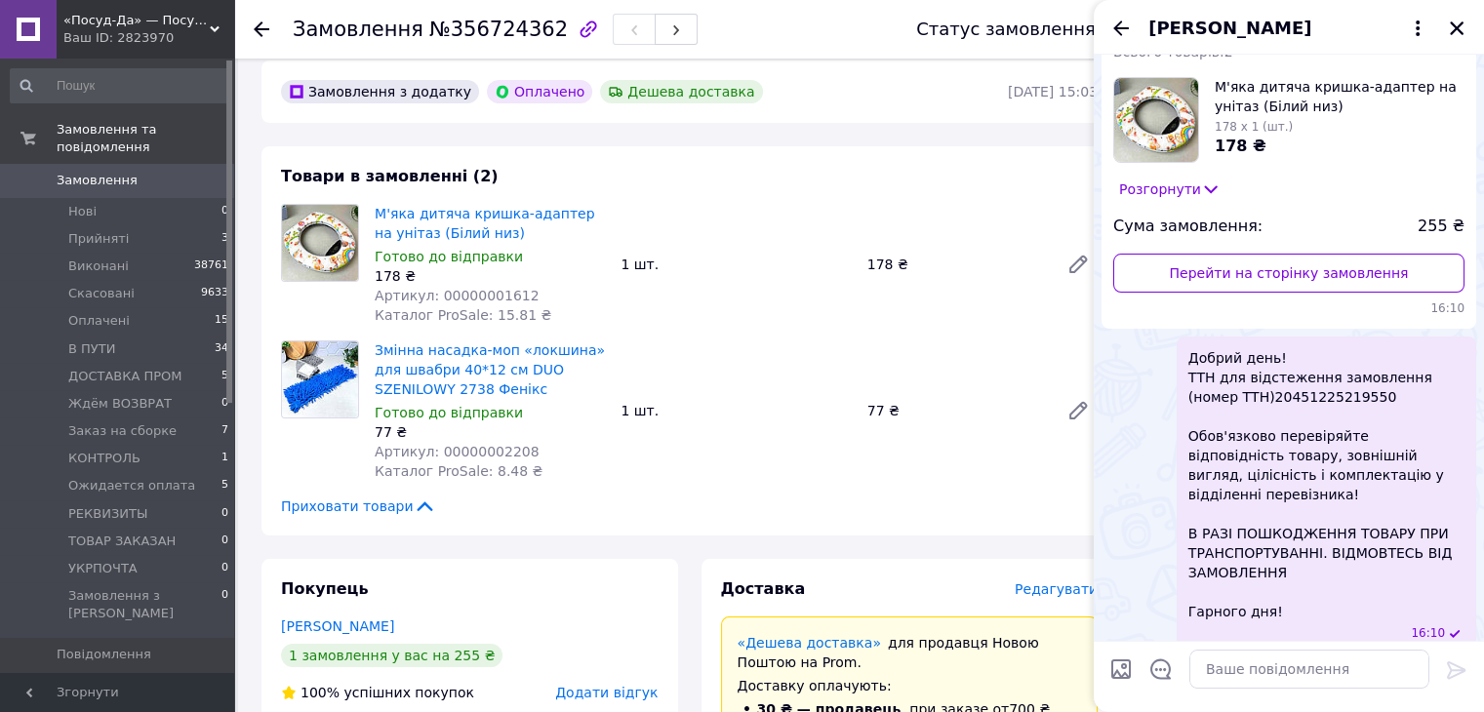
drag, startPoint x: 1466, startPoint y: 25, endPoint x: 1409, endPoint y: 5, distance: 60.2
click at [1465, 27] on button "Закрити" at bounding box center [1456, 28] width 23 height 23
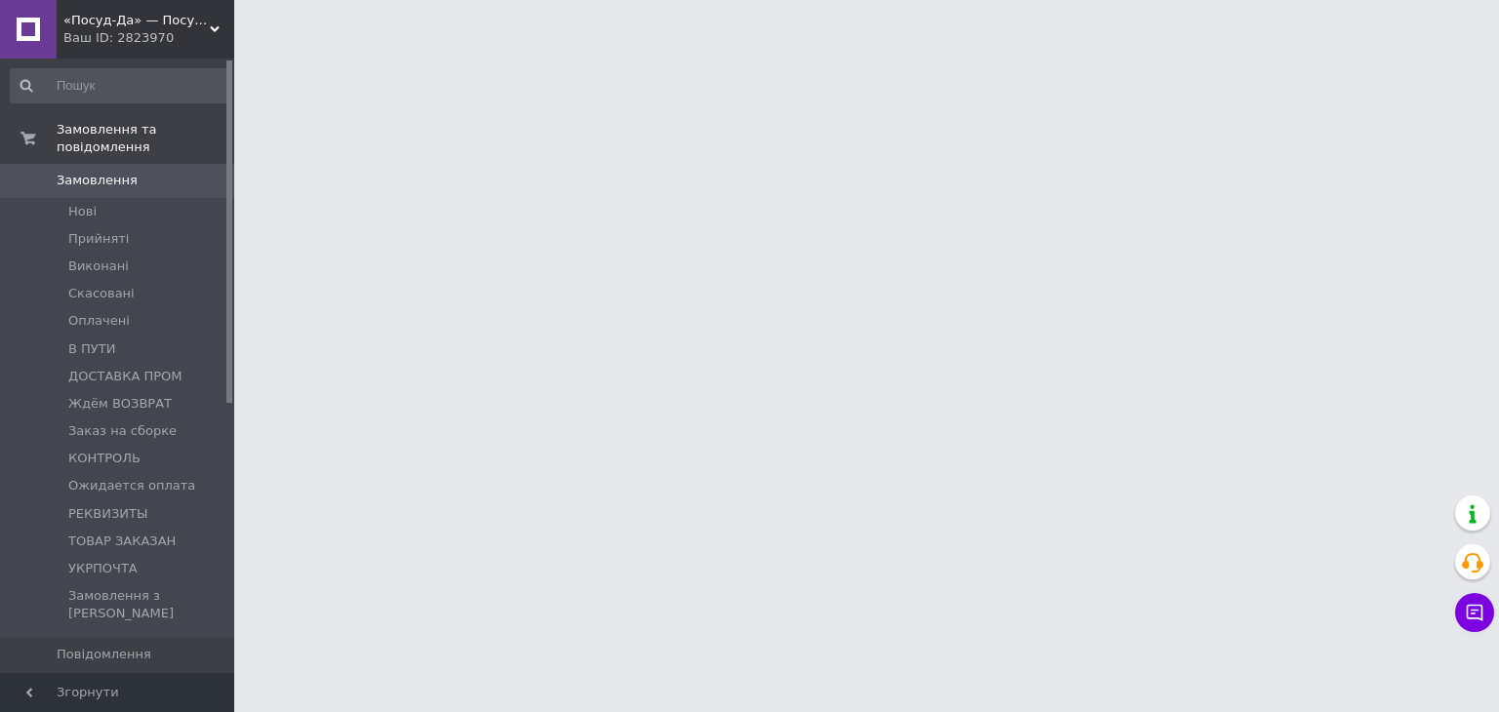
click at [101, 30] on div "Ваш ID: 2823970" at bounding box center [148, 38] width 171 height 18
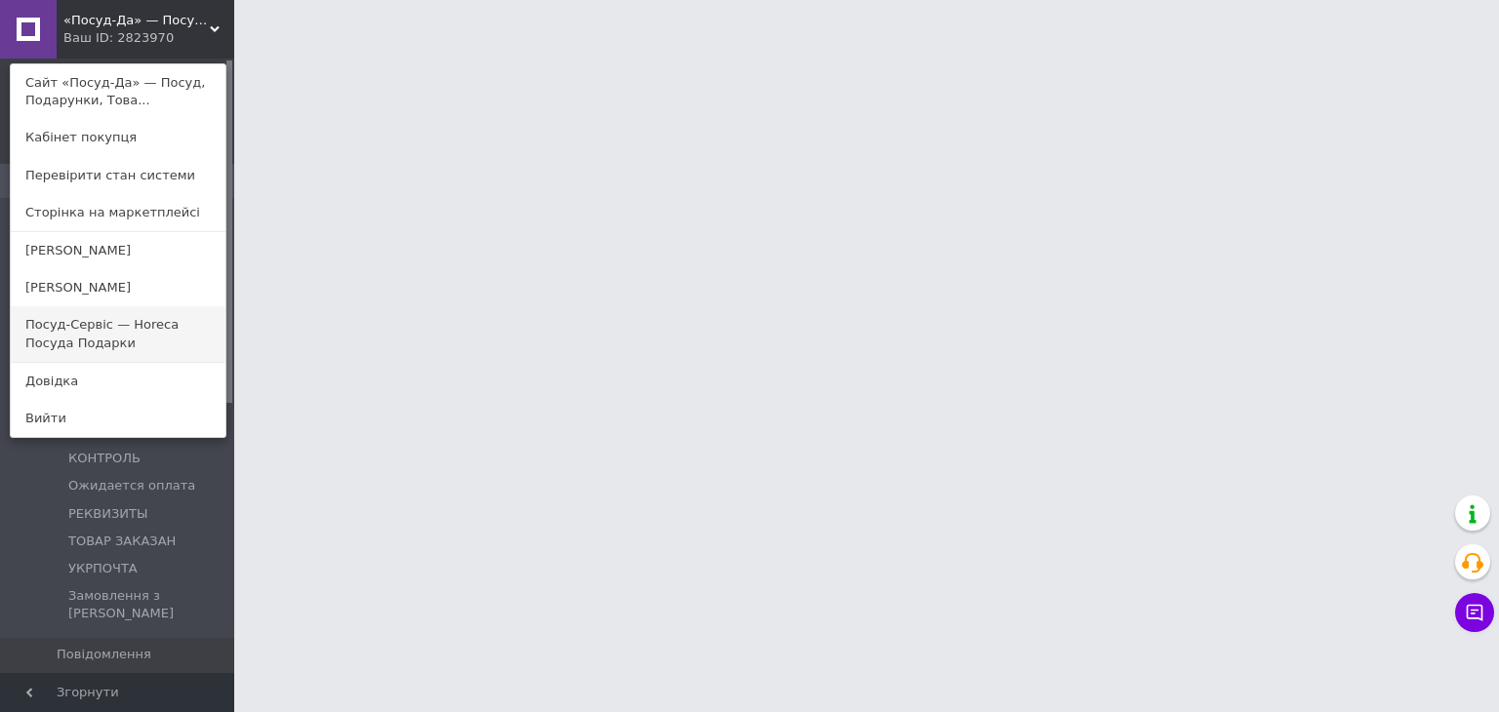
click at [121, 333] on link "Посуд-Сервіс — Horeca Посуда Подарки" at bounding box center [118, 333] width 215 height 55
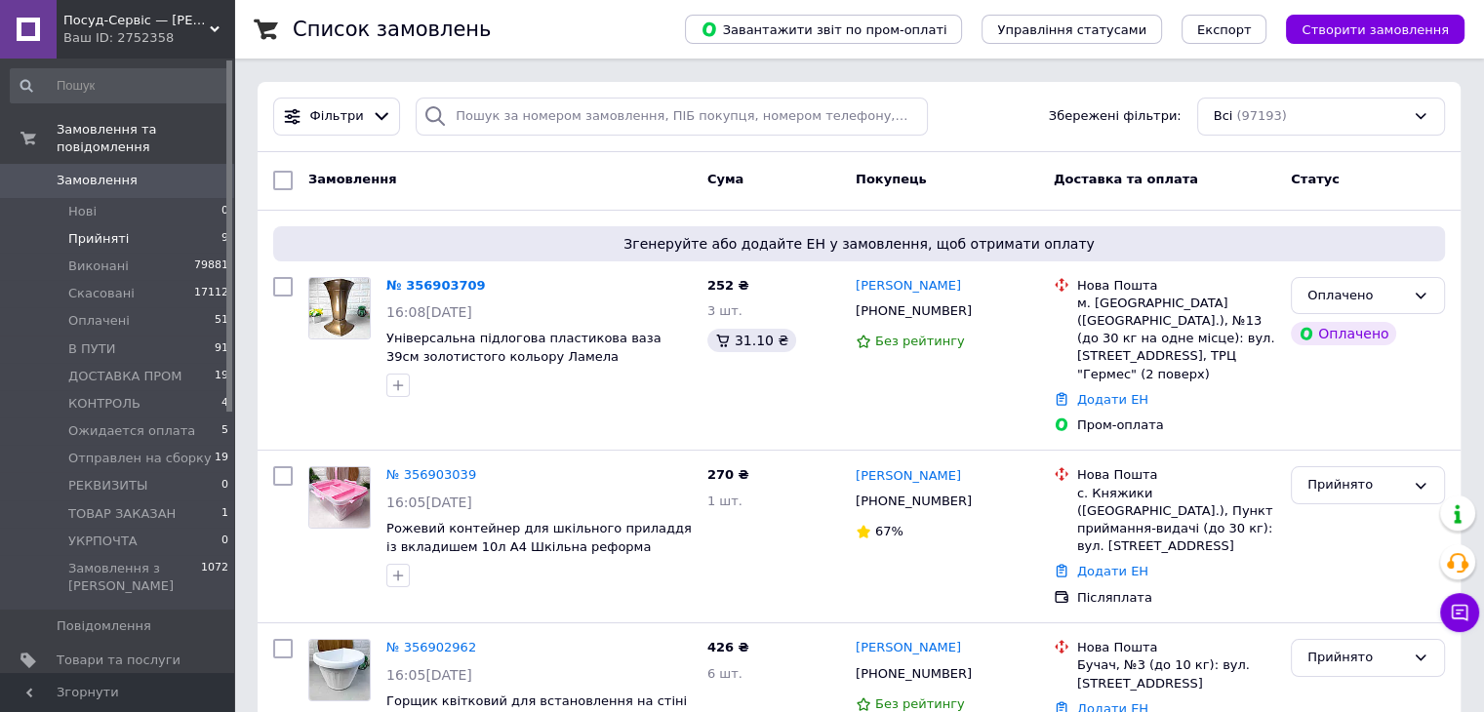
click at [113, 230] on span "Прийняті" at bounding box center [98, 239] width 60 height 18
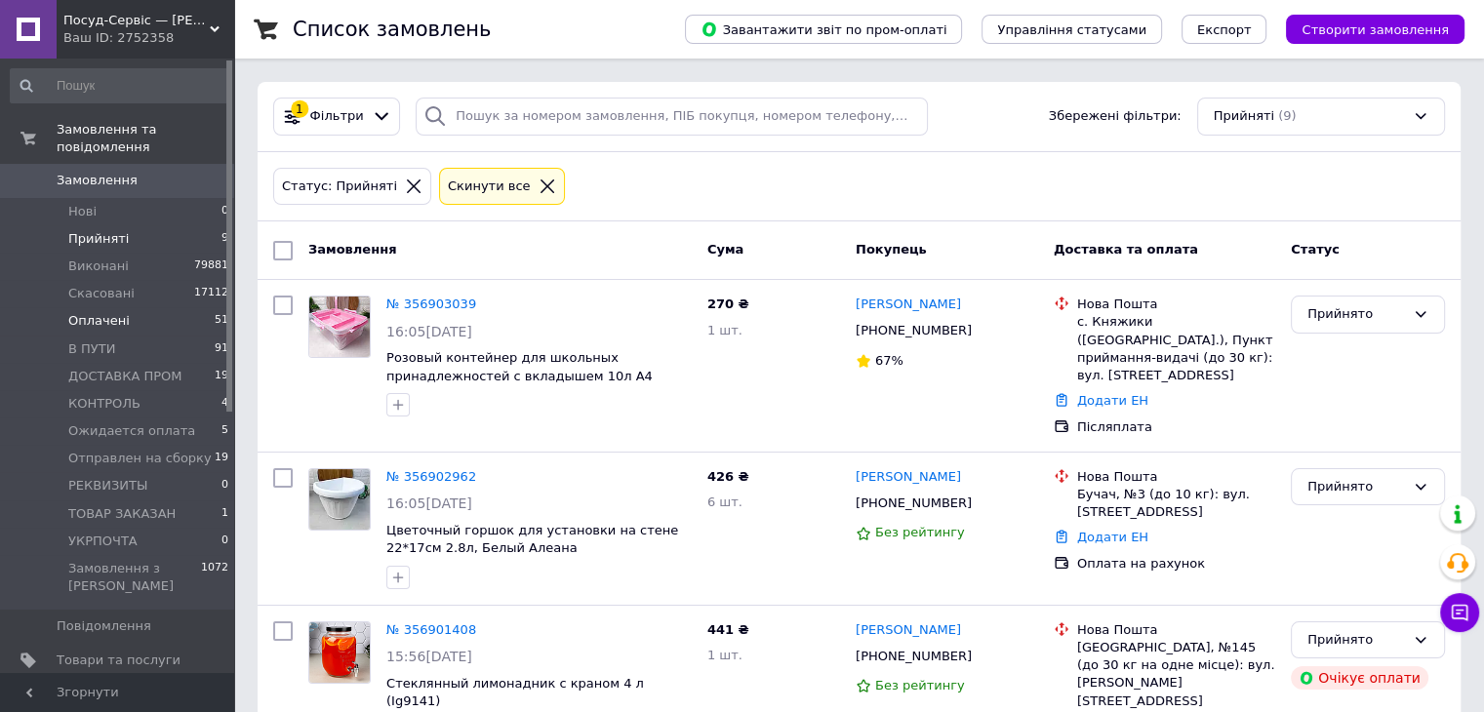
click at [125, 307] on li "Оплачені 51" at bounding box center [120, 320] width 240 height 27
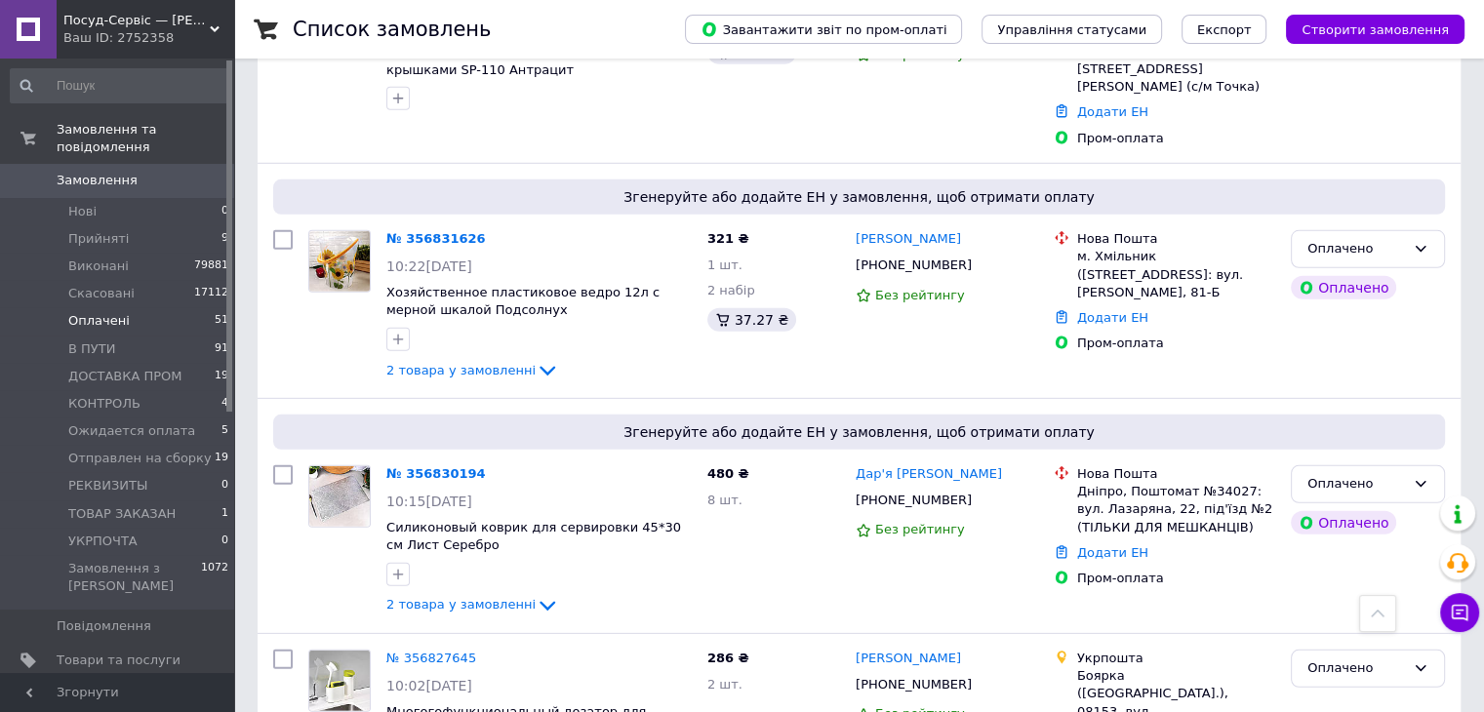
scroll to position [5620, 0]
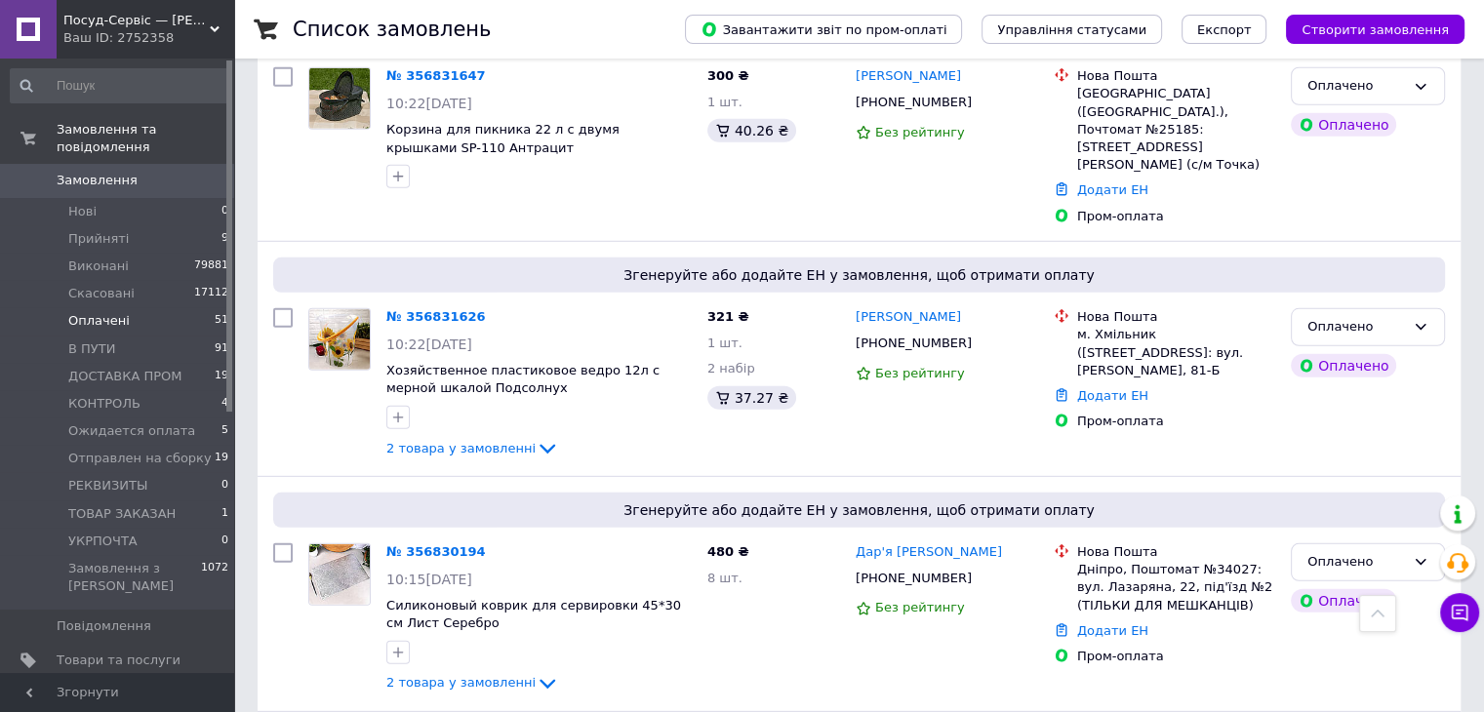
drag, startPoint x: 962, startPoint y: 480, endPoint x: 878, endPoint y: 493, distance: 84.9
drag, startPoint x: 403, startPoint y: 558, endPoint x: 476, endPoint y: 566, distance: 73.6
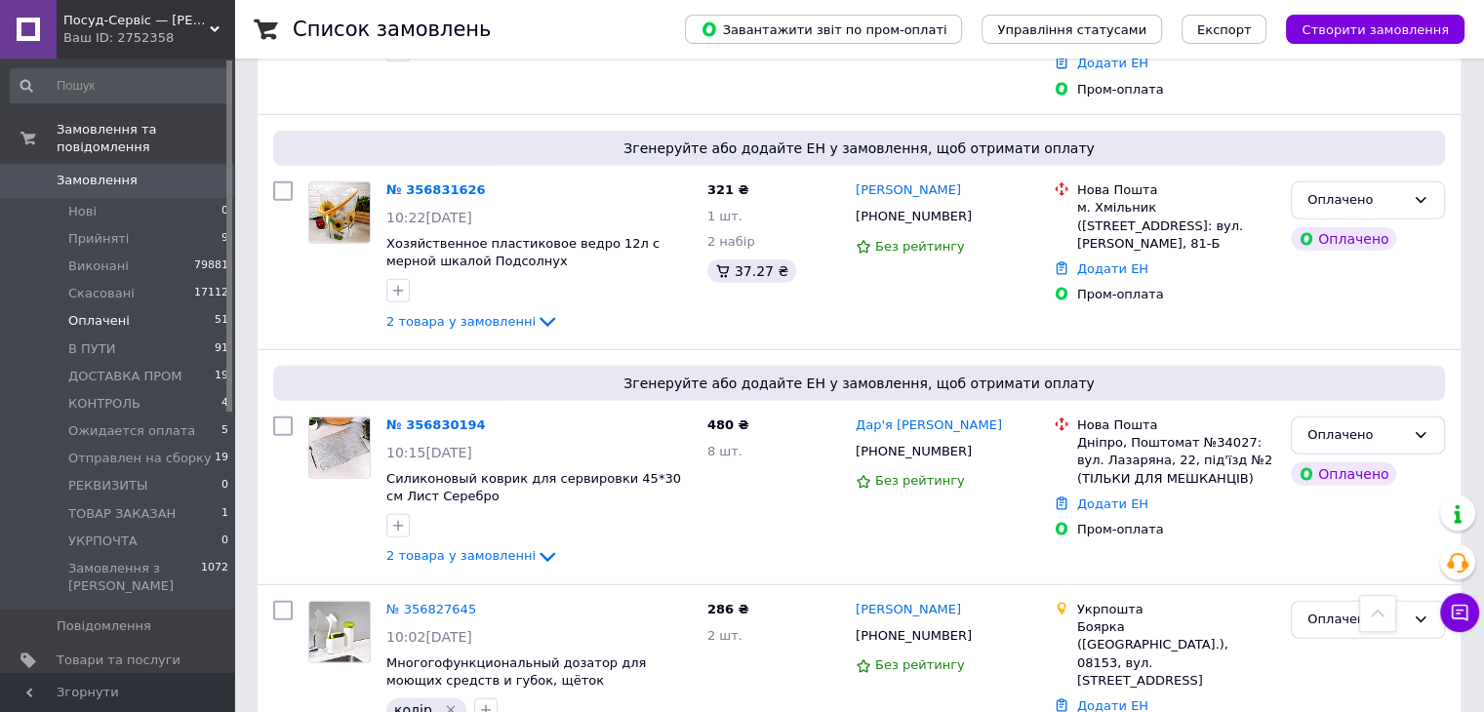
scroll to position [5913, 0]
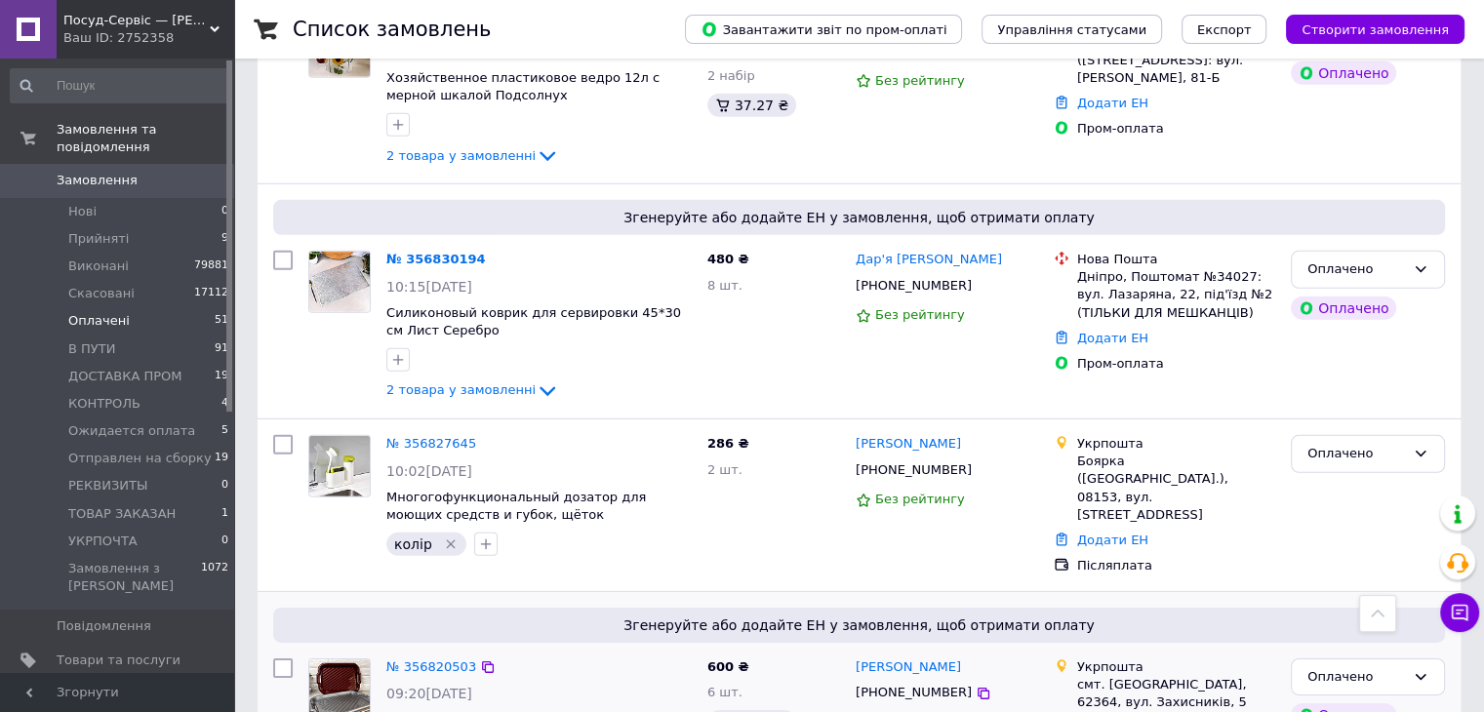
drag, startPoint x: 498, startPoint y: 391, endPoint x: 521, endPoint y: 449, distance: 62.2
checkbox input "true"
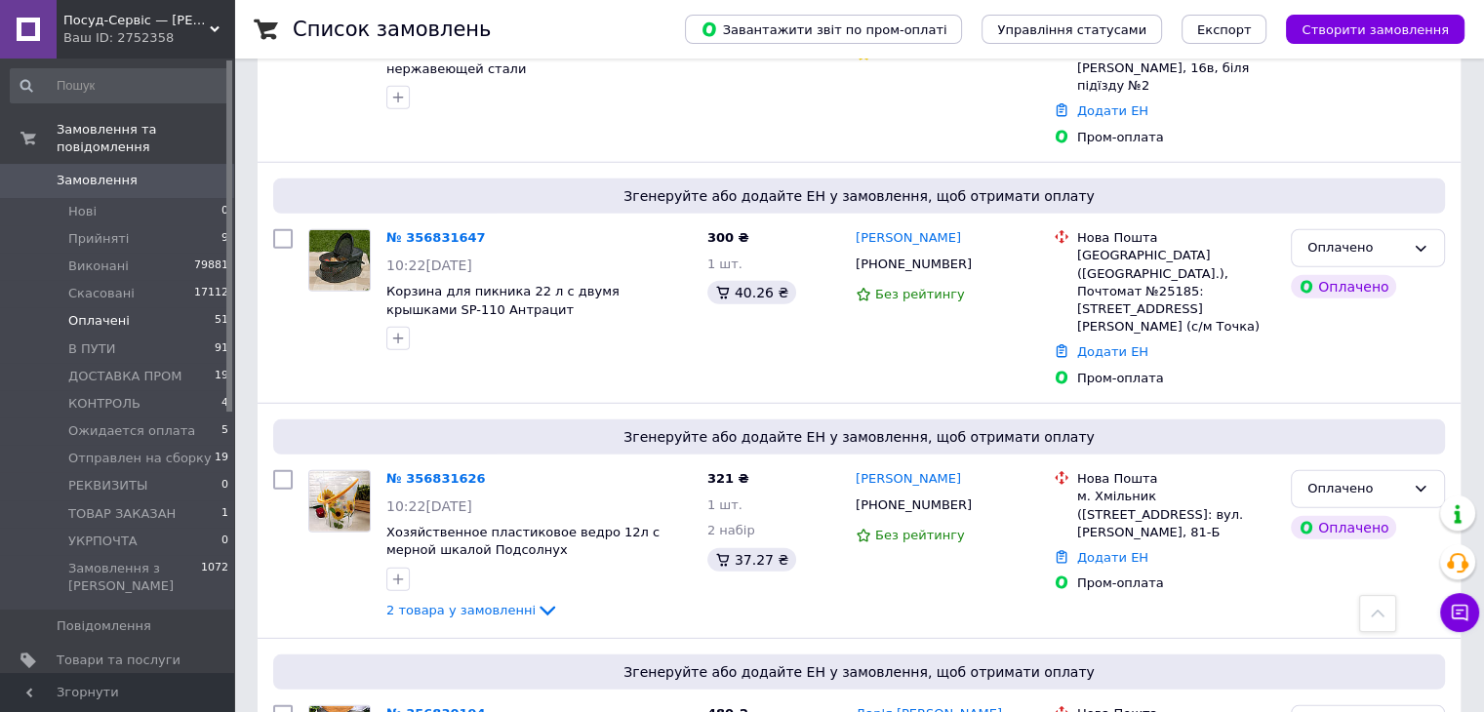
scroll to position [5425, 0]
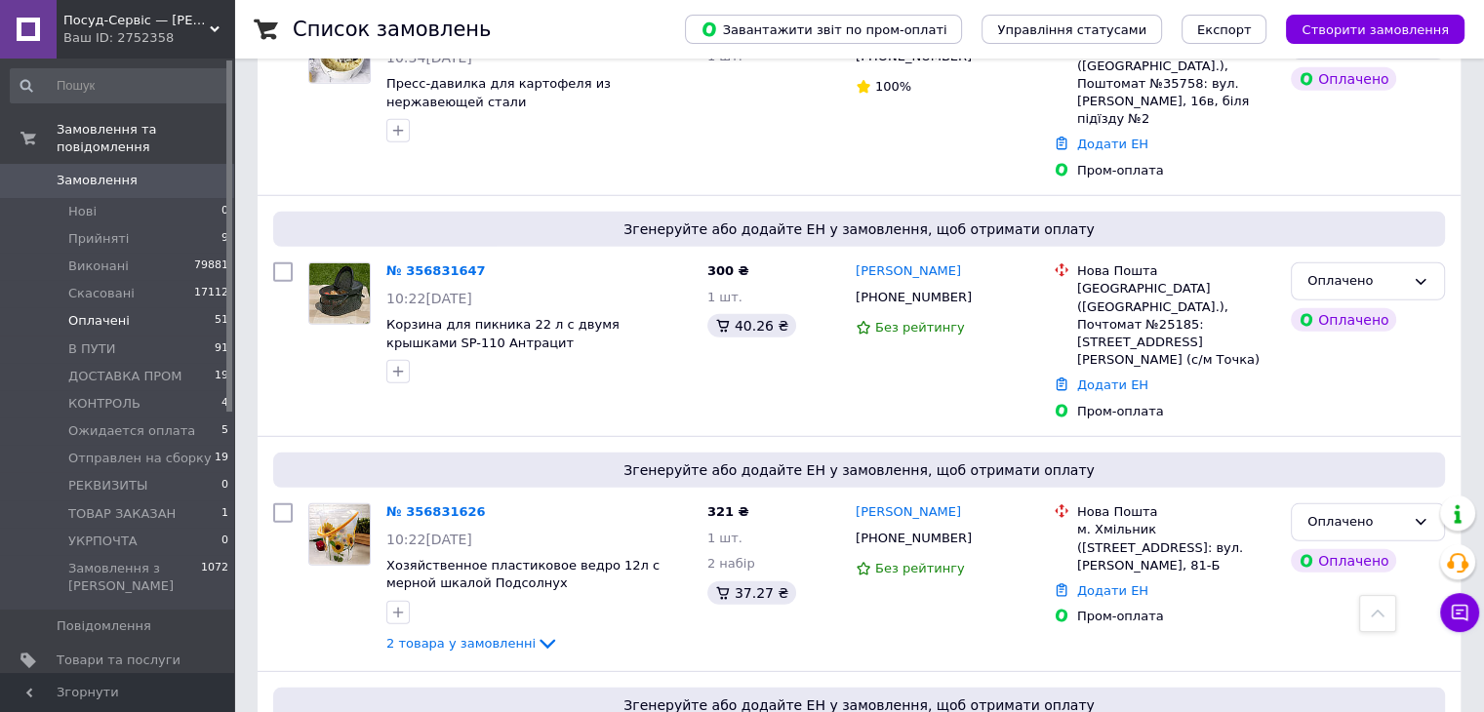
click at [112, 652] on span "Товари та послуги" at bounding box center [119, 661] width 124 height 18
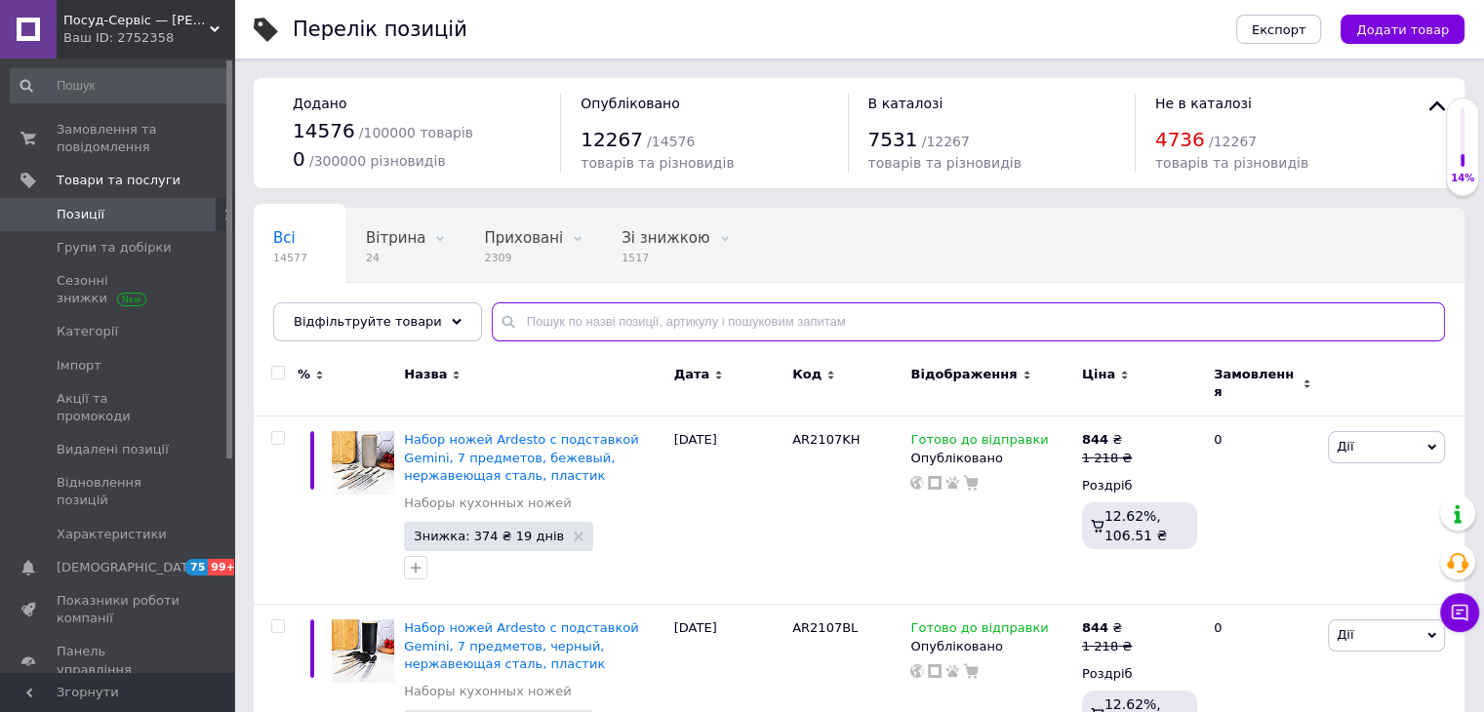
click at [619, 307] on input "text" at bounding box center [968, 321] width 953 height 39
paste input "216P000/7645"
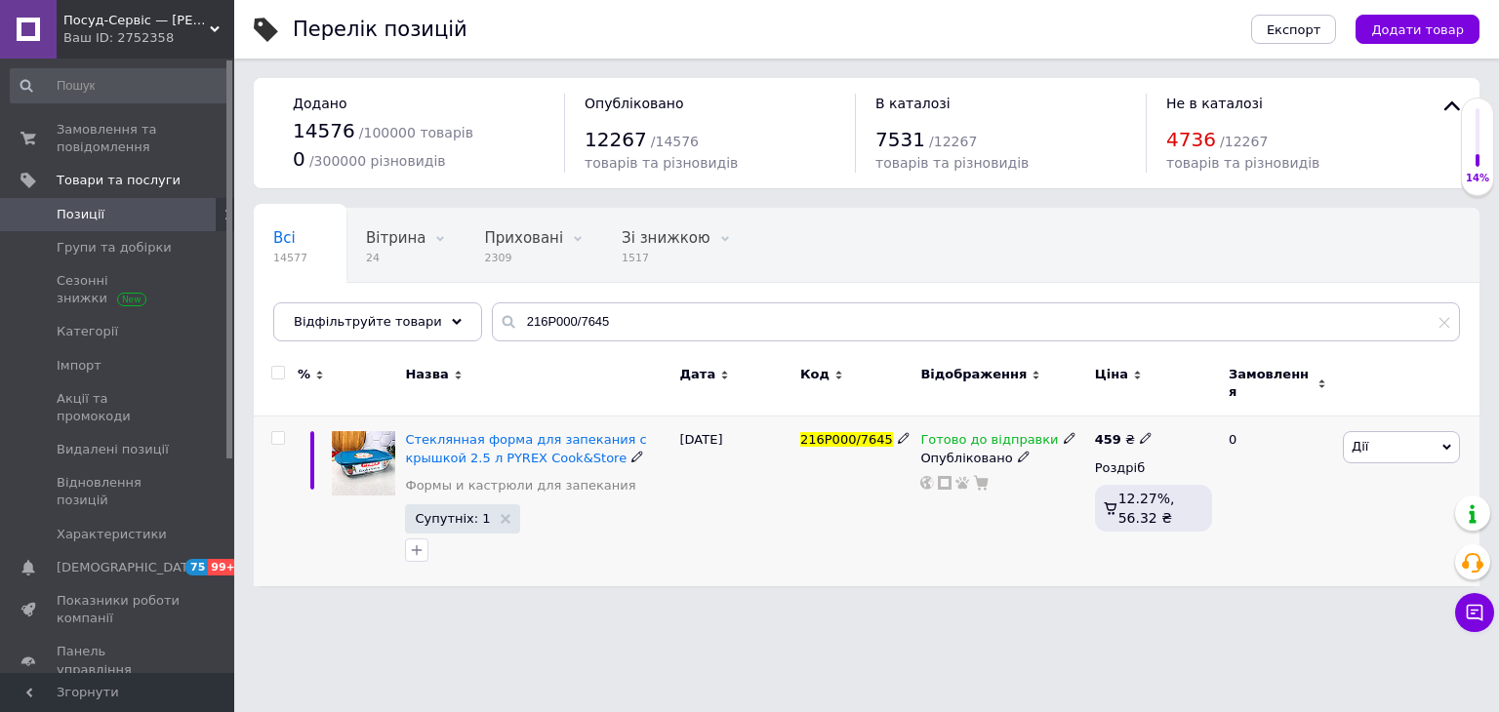
click at [1064, 432] on icon at bounding box center [1070, 438] width 12 height 12
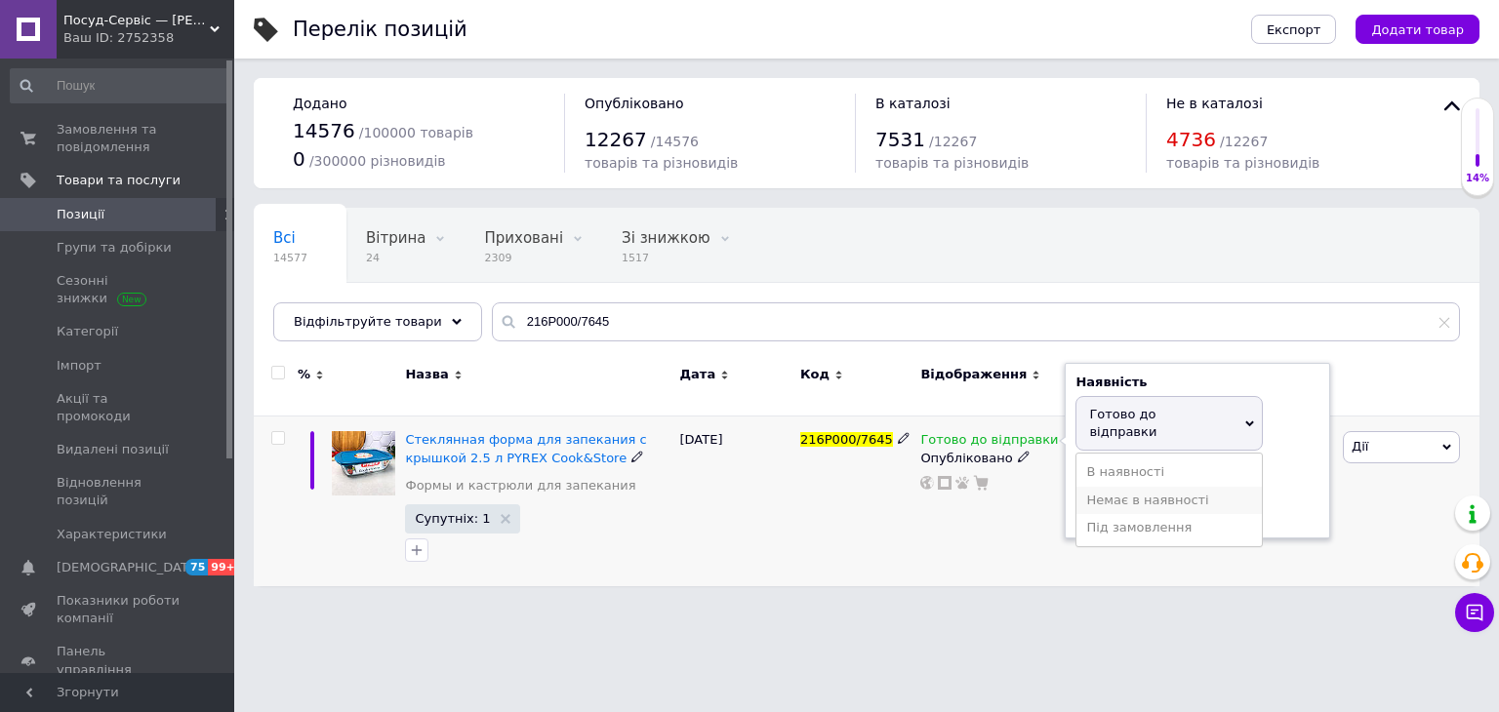
click at [1112, 487] on li "Немає в наявності" at bounding box center [1168, 500] width 185 height 27
click at [988, 524] on div "Готово до відправки Наявність Немає в наявності В наявності Під замовлення Гото…" at bounding box center [1002, 502] width 174 height 170
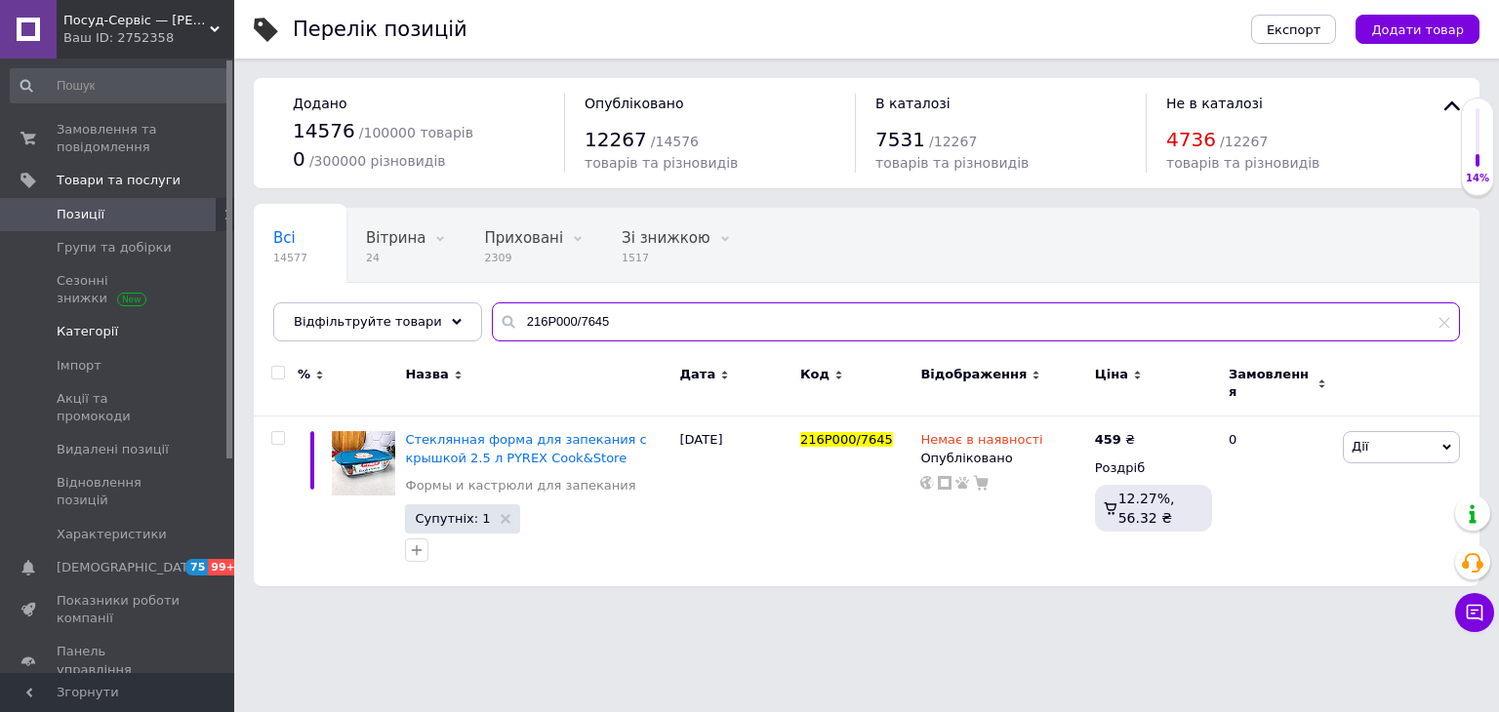
drag, startPoint x: 233, startPoint y: 330, endPoint x: 140, endPoint y: 332, distance: 93.7
click at [102, 344] on div "Посуд-Сервіс — Horeca Посуд Подарунки Ваш ID: 2752358 Сайт Посуд-Сервіс — Horec…" at bounding box center [749, 303] width 1499 height 606
paste input "1125тт"
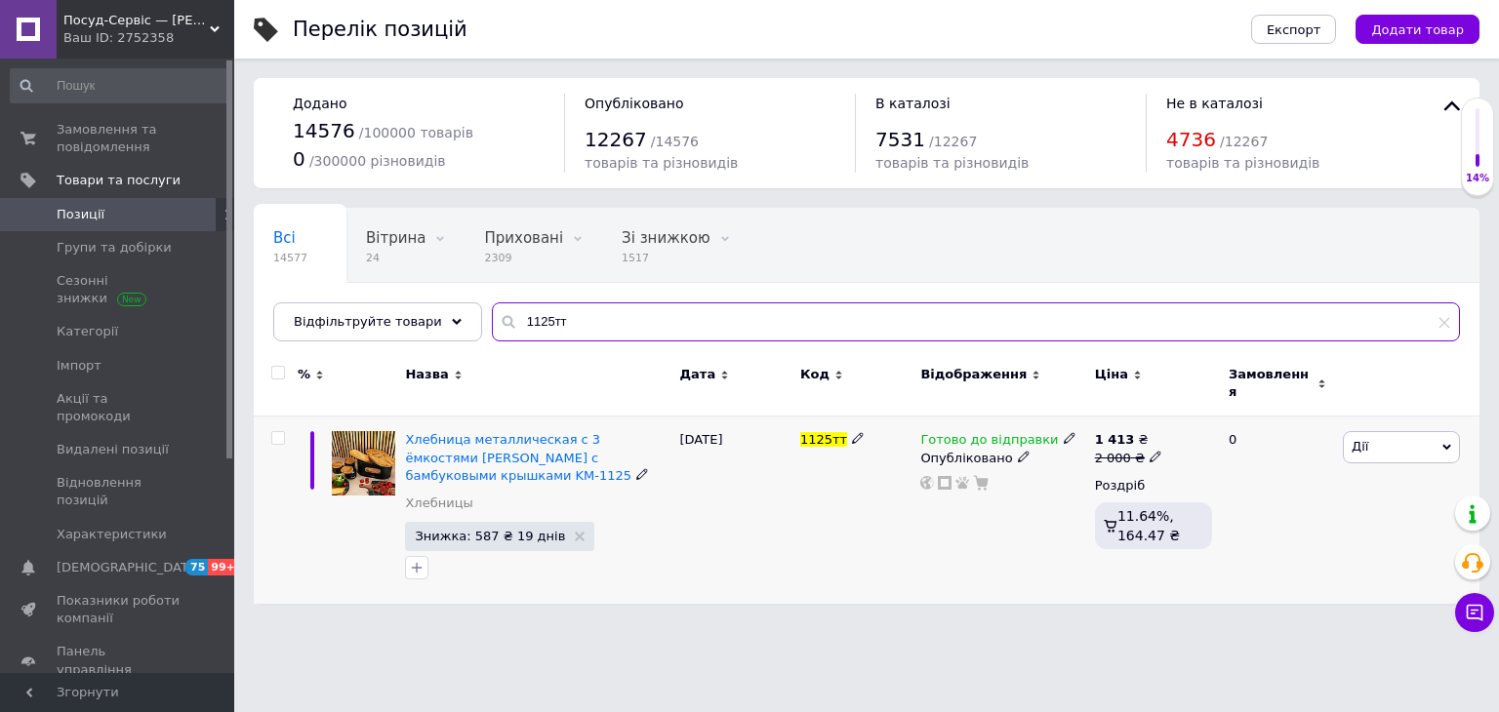
type input "1125тт"
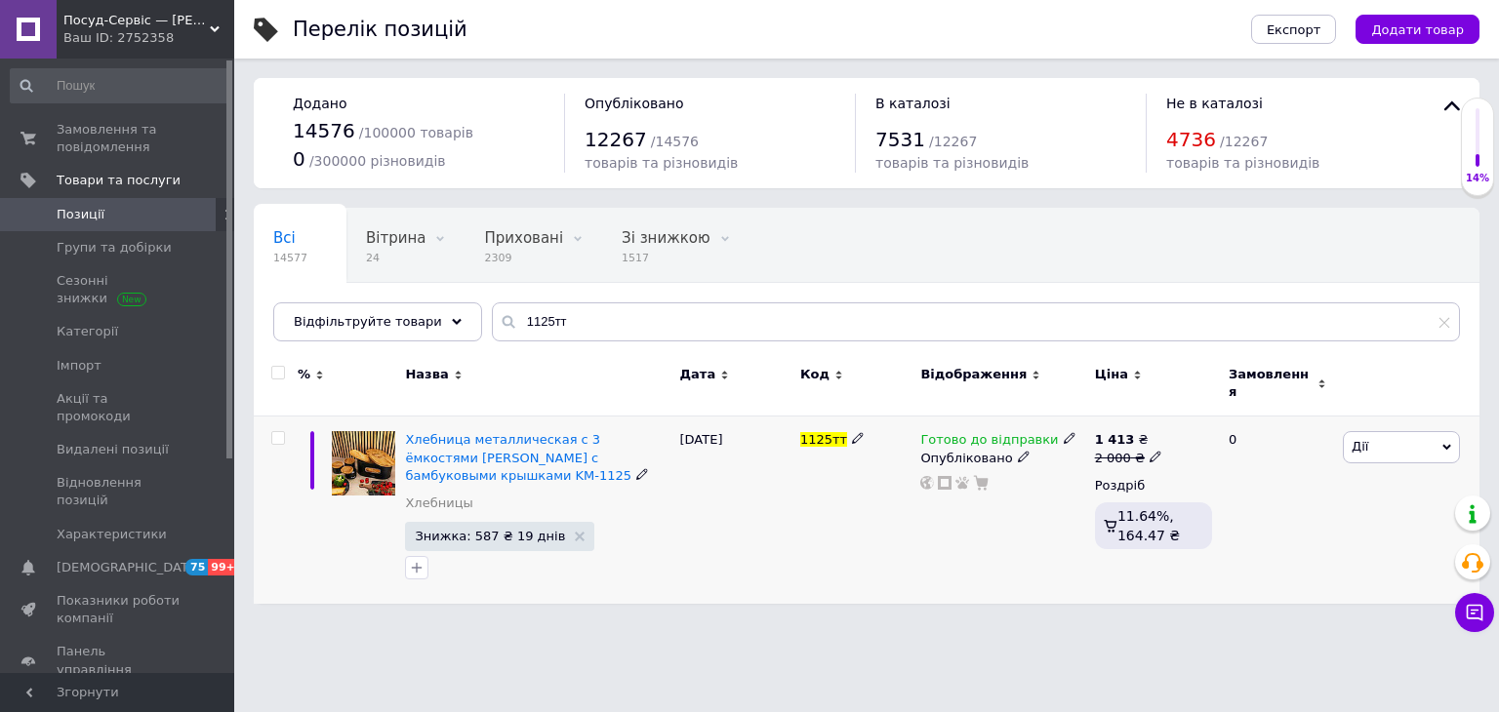
drag, startPoint x: 1045, startPoint y: 427, endPoint x: 1055, endPoint y: 430, distance: 10.2
click at [1064, 432] on icon at bounding box center [1070, 438] width 12 height 12
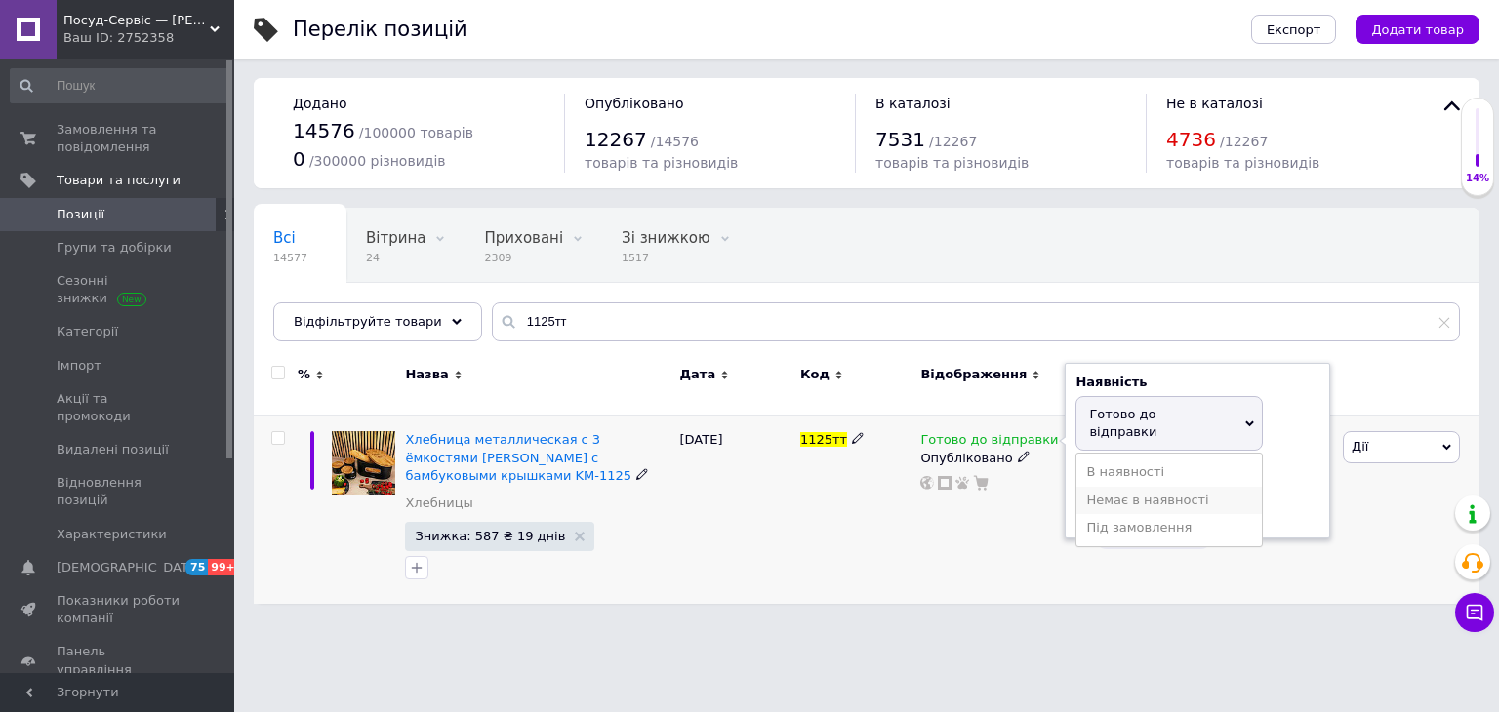
drag, startPoint x: 1106, startPoint y: 477, endPoint x: 999, endPoint y: 490, distance: 107.1
click at [1106, 487] on li "Немає в наявності" at bounding box center [1168, 500] width 185 height 27
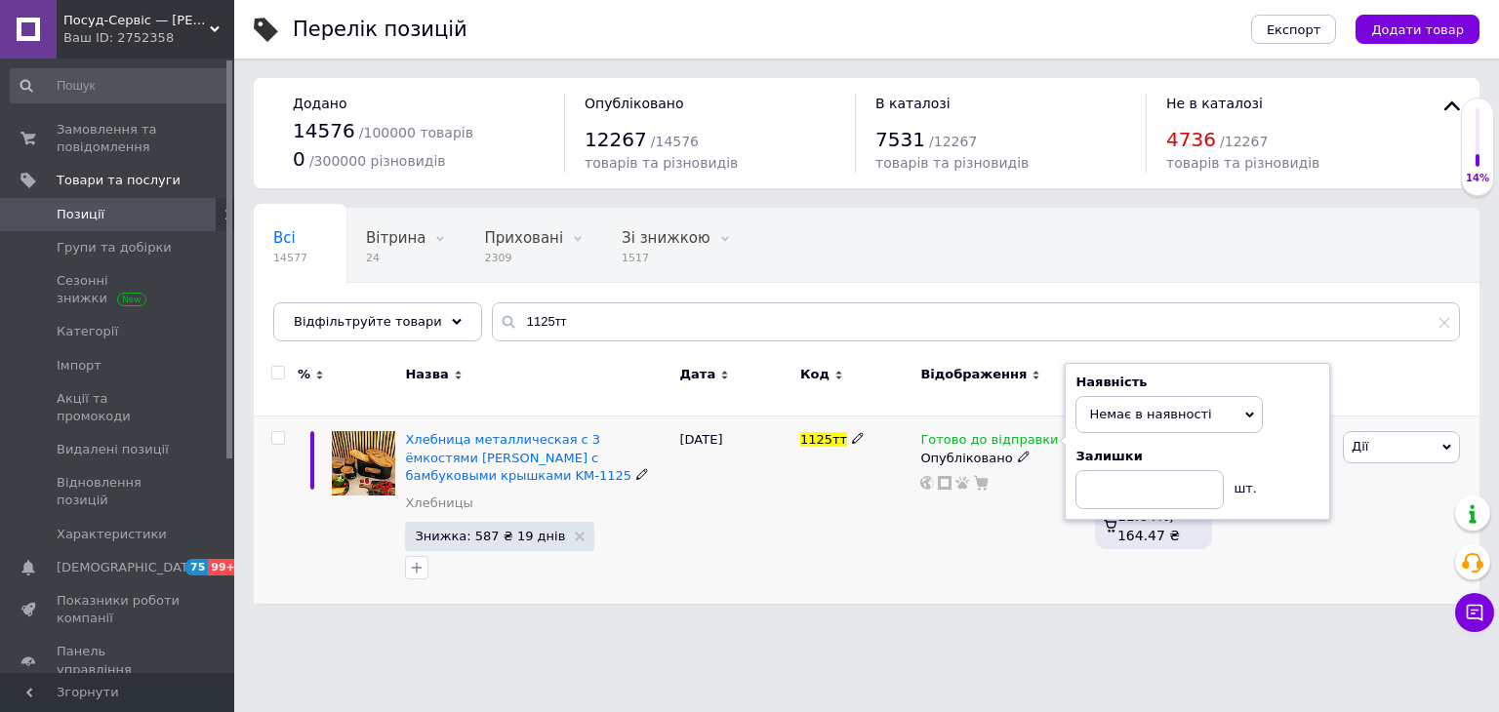
click at [996, 493] on div "Готово до відправки Наявність Немає в наявності В наявності Під замовлення Гото…" at bounding box center [1002, 510] width 174 height 187
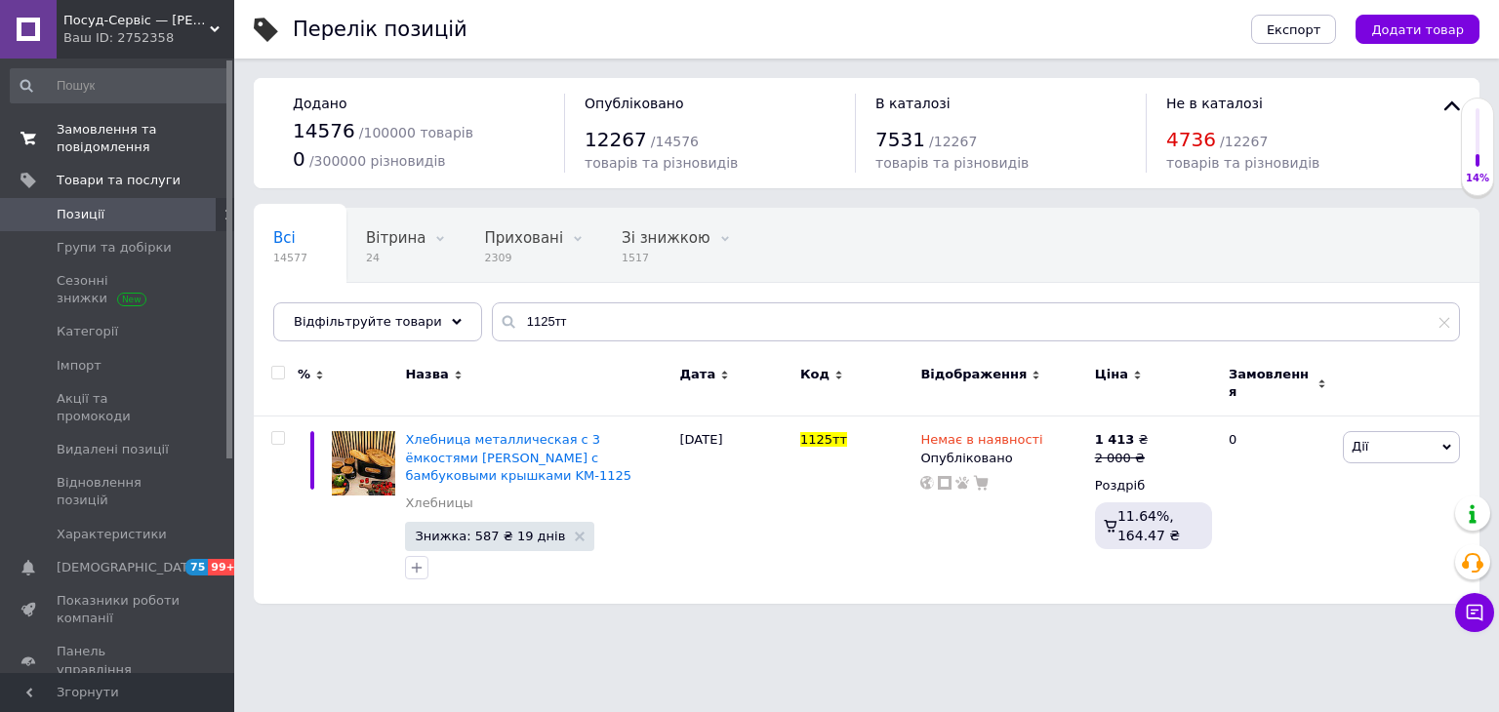
click at [97, 136] on span "Замовлення та повідомлення" at bounding box center [119, 138] width 124 height 35
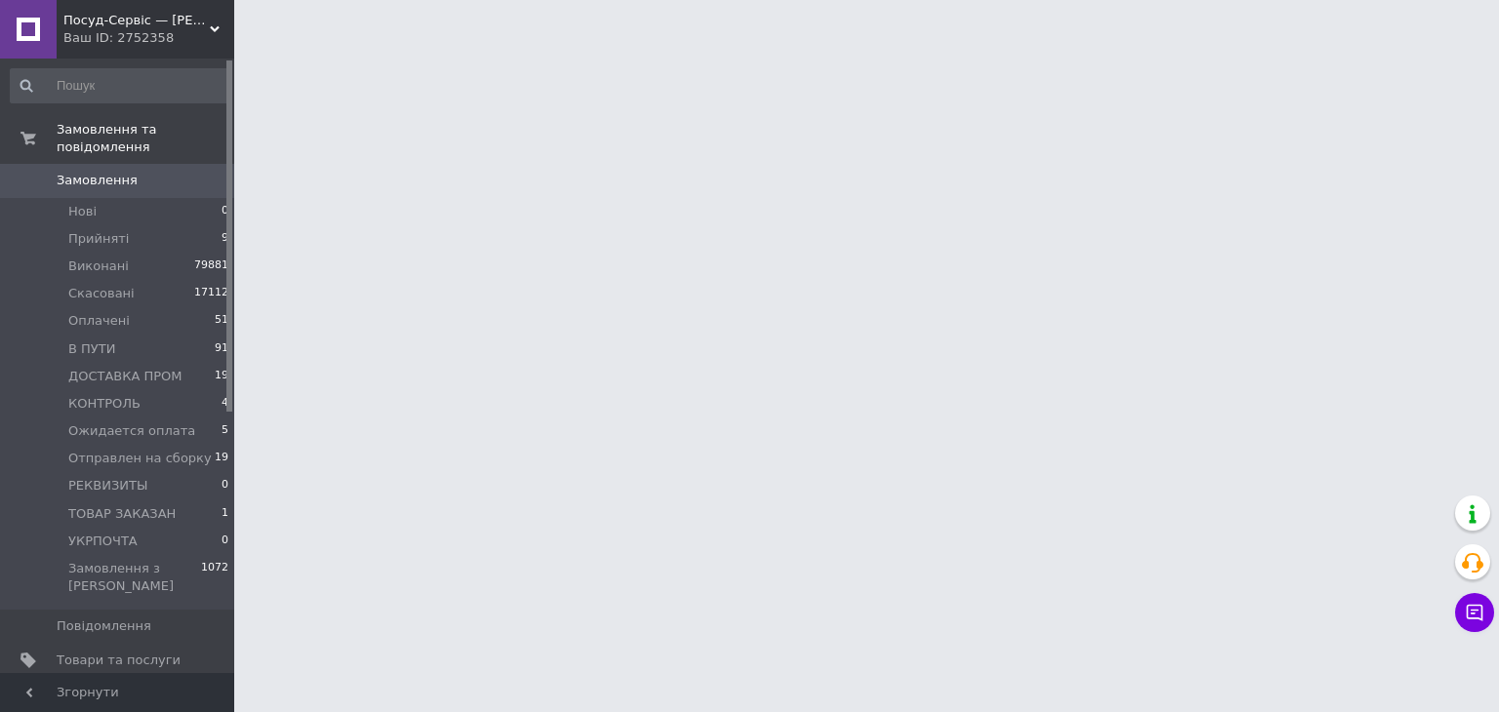
drag, startPoint x: 90, startPoint y: 17, endPoint x: 132, endPoint y: 76, distance: 72.8
click at [90, 17] on span "Посуд-Сервіс — [PERSON_NAME]" at bounding box center [136, 21] width 146 height 18
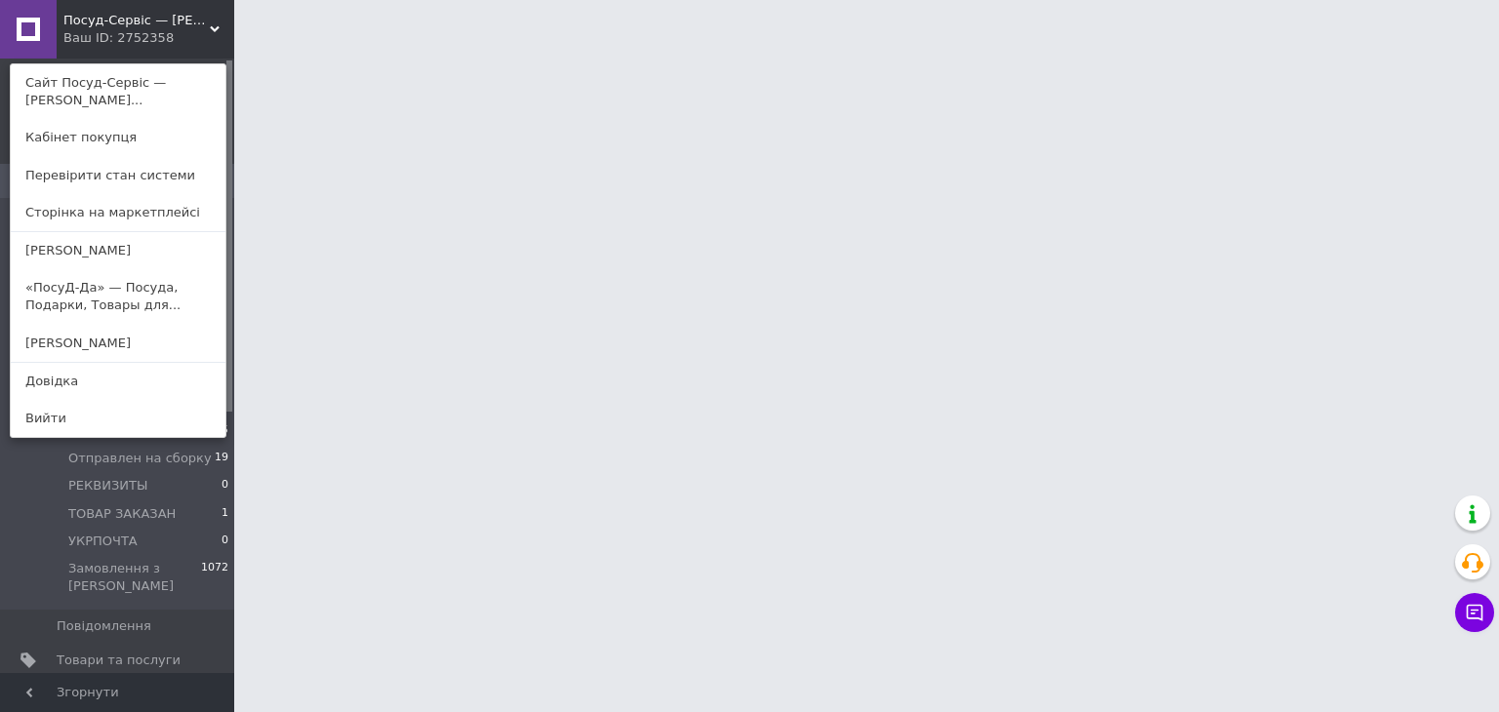
click at [143, 283] on link "«ПосуД-Да» — Посуда, Подарки, Товары для..." at bounding box center [118, 296] width 215 height 55
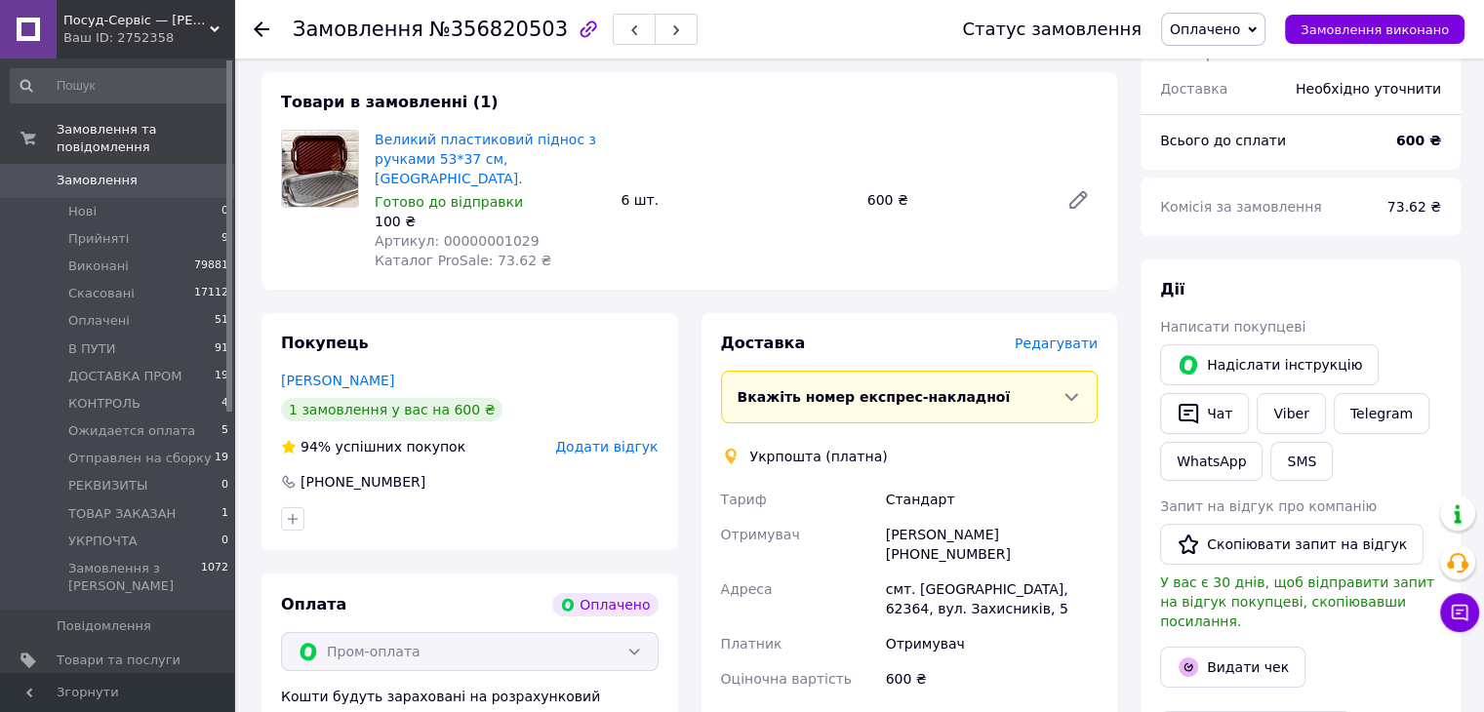
scroll to position [195, 0]
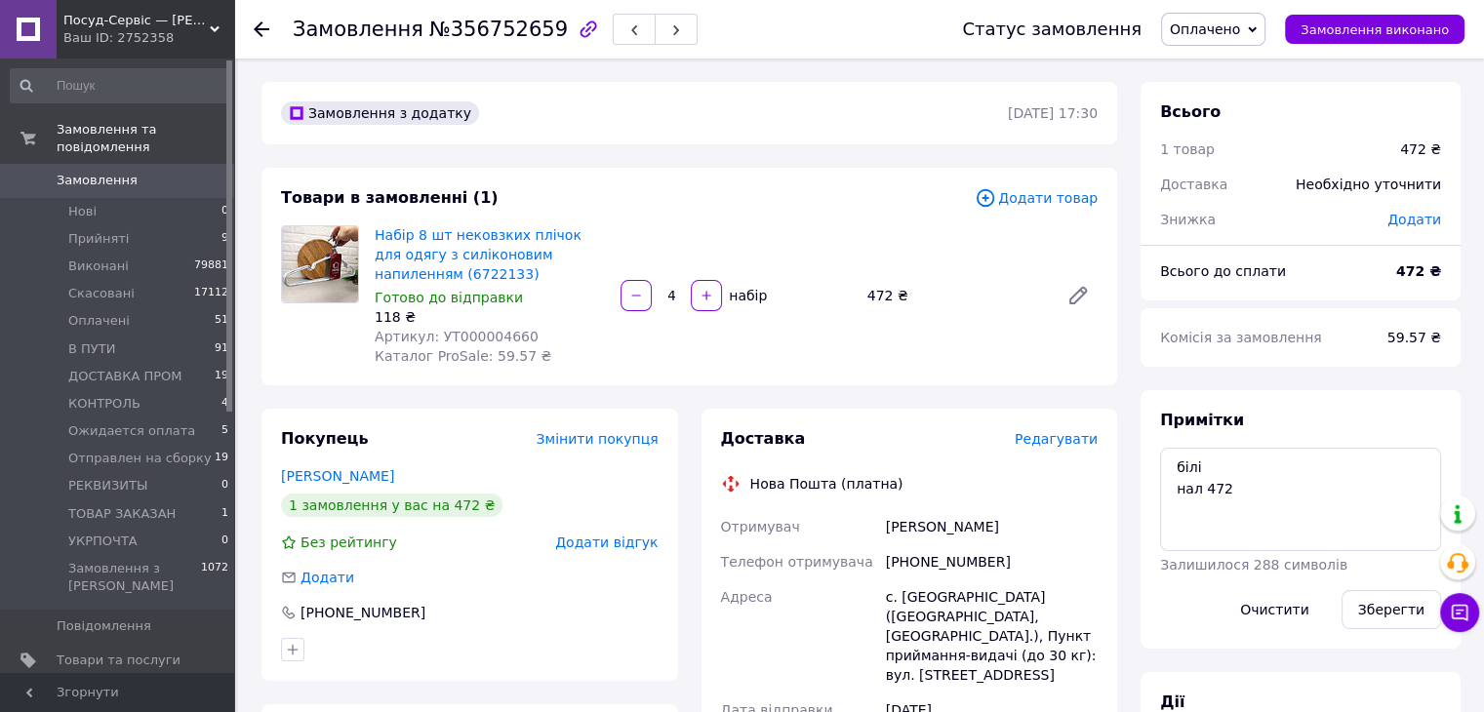
click at [496, 334] on span "Артикул: УТ000004660" at bounding box center [457, 337] width 164 height 16
click at [497, 334] on span "Артикул: УТ000004660" at bounding box center [457, 337] width 164 height 16
copy span "УТ000004660"
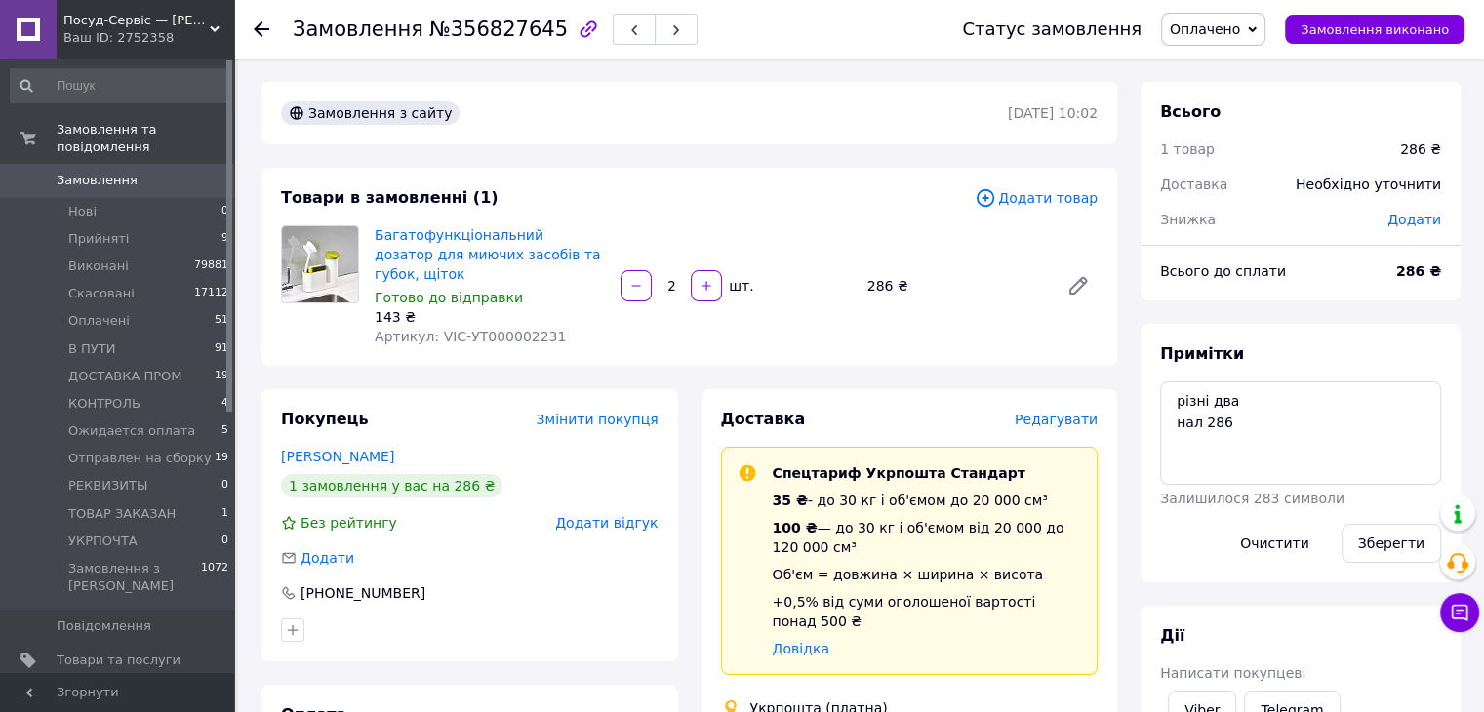
click at [517, 329] on span "Артикул: VIC-УТ000002231" at bounding box center [470, 337] width 191 height 16
drag, startPoint x: 543, startPoint y: 313, endPoint x: 554, endPoint y: 313, distance: 11.7
click at [544, 327] on div "Артикул: VIC-УТ000002231" at bounding box center [490, 337] width 230 height 20
click at [554, 327] on div "Артикул: VIC-УТ000002231" at bounding box center [490, 337] width 230 height 20
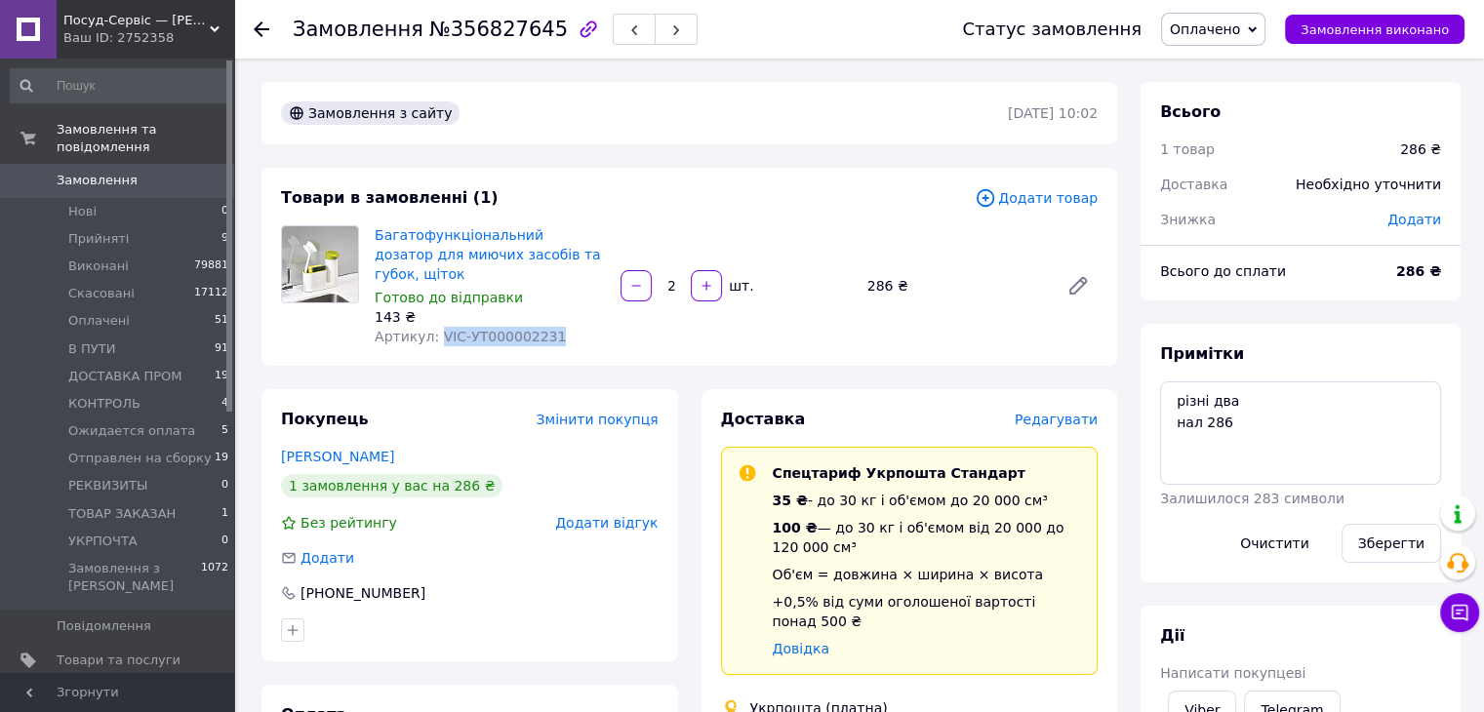
drag, startPoint x: 554, startPoint y: 315, endPoint x: 434, endPoint y: 319, distance: 120.1
click at [434, 327] on div "Артикул: VIC-УТ000002231" at bounding box center [490, 337] width 230 height 20
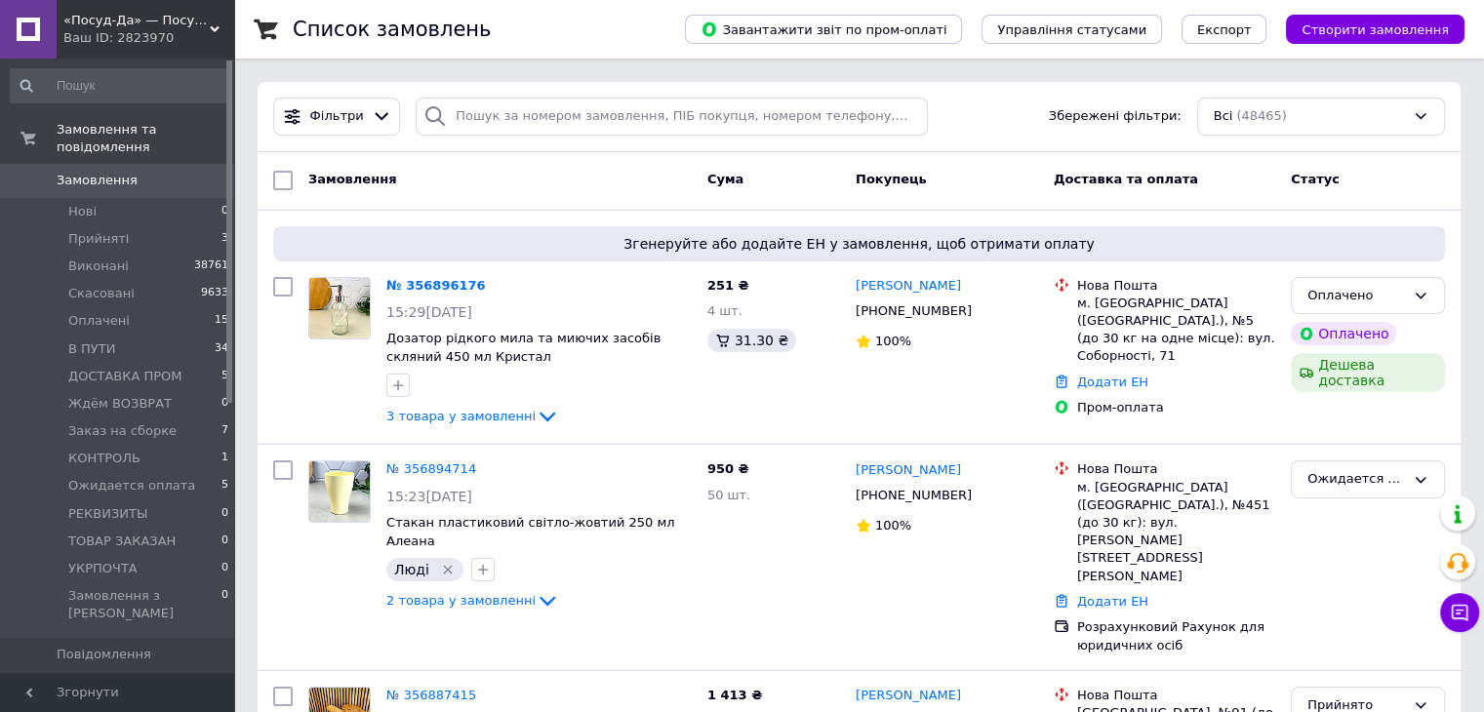
click at [597, 145] on div "Фільтри Збережені фільтри: Всі (48465)" at bounding box center [859, 117] width 1203 height 70
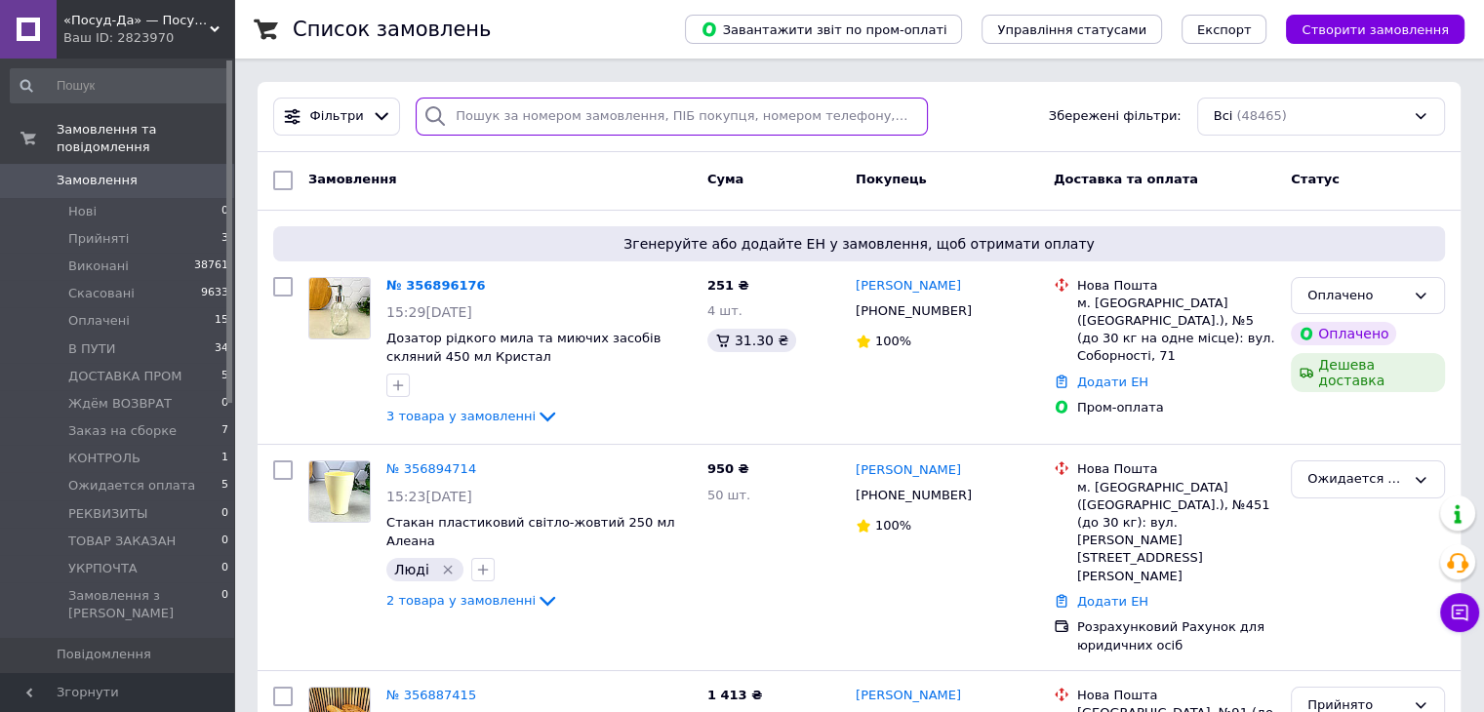
click at [584, 128] on input "search" at bounding box center [672, 117] width 512 height 38
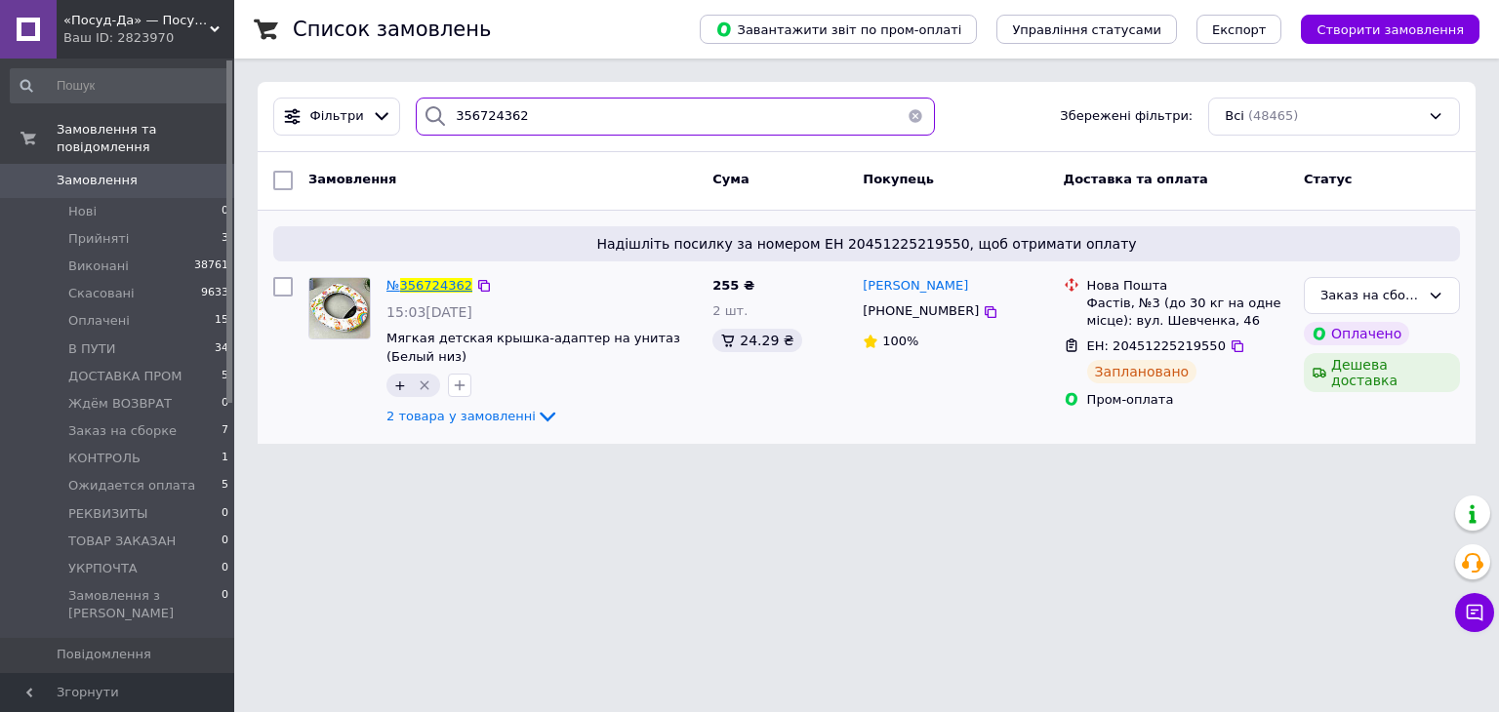
type input "356724362"
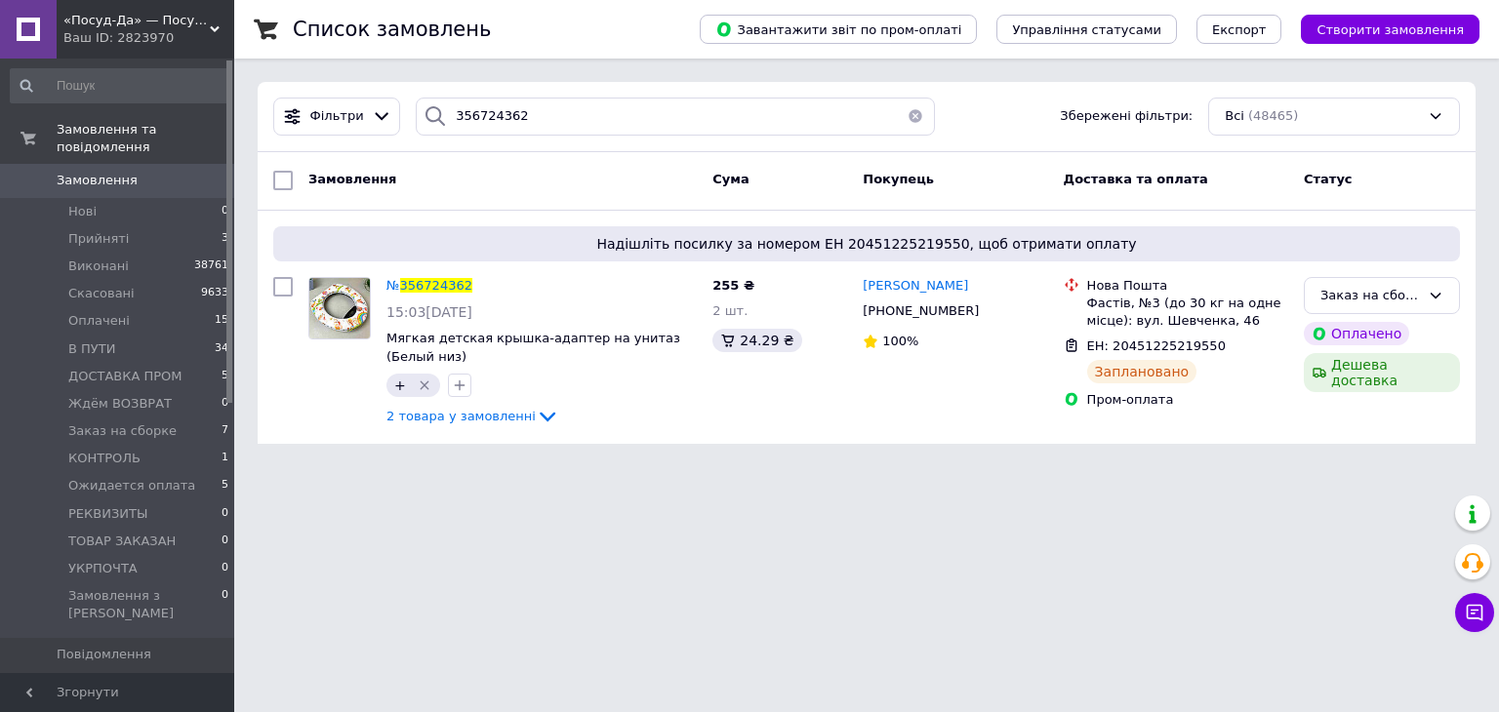
click at [104, 7] on div "«Посуд-Да» — Посуд, Подарунки, Товари для дому Ваш ID: 2823970" at bounding box center [146, 29] width 178 height 59
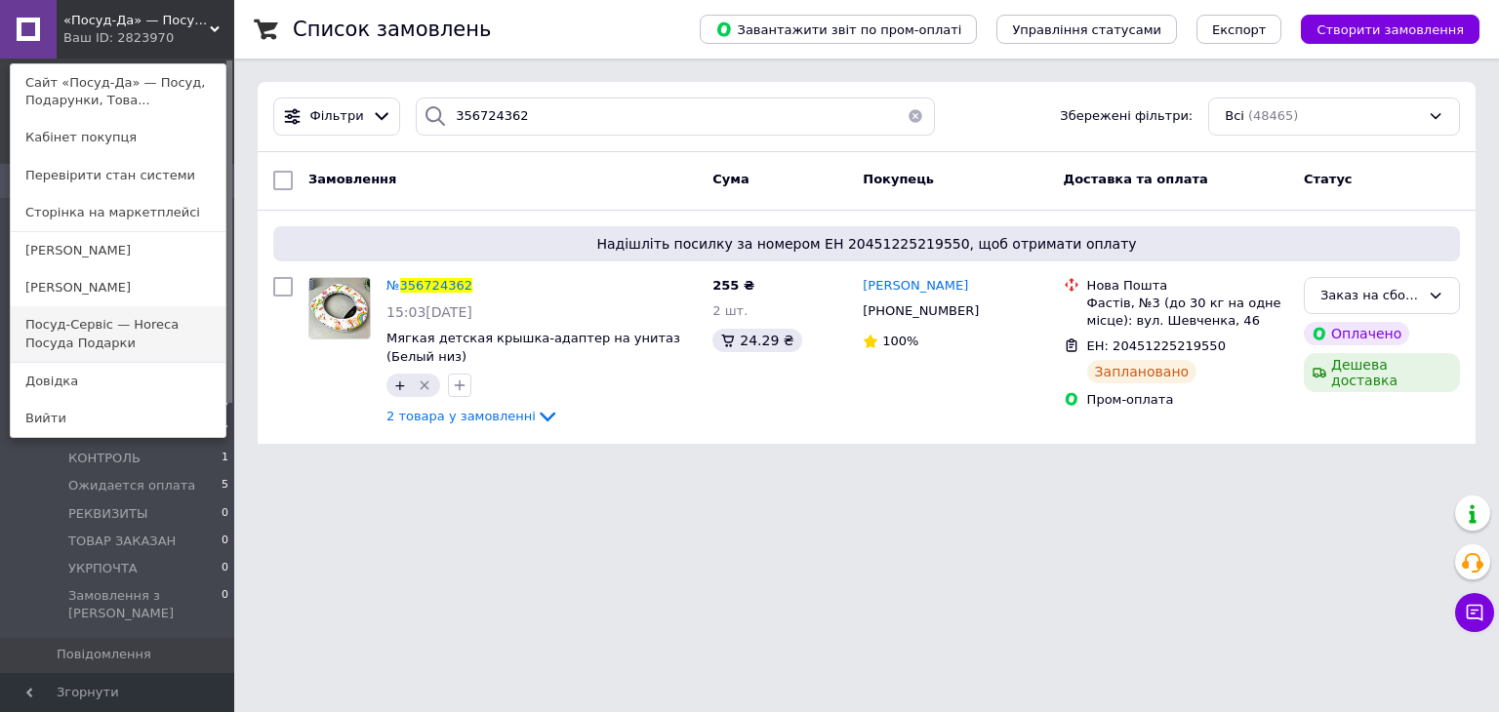
click at [78, 338] on link "Посуд-Сервіс — Horeca Посуда Подарки" at bounding box center [118, 333] width 215 height 55
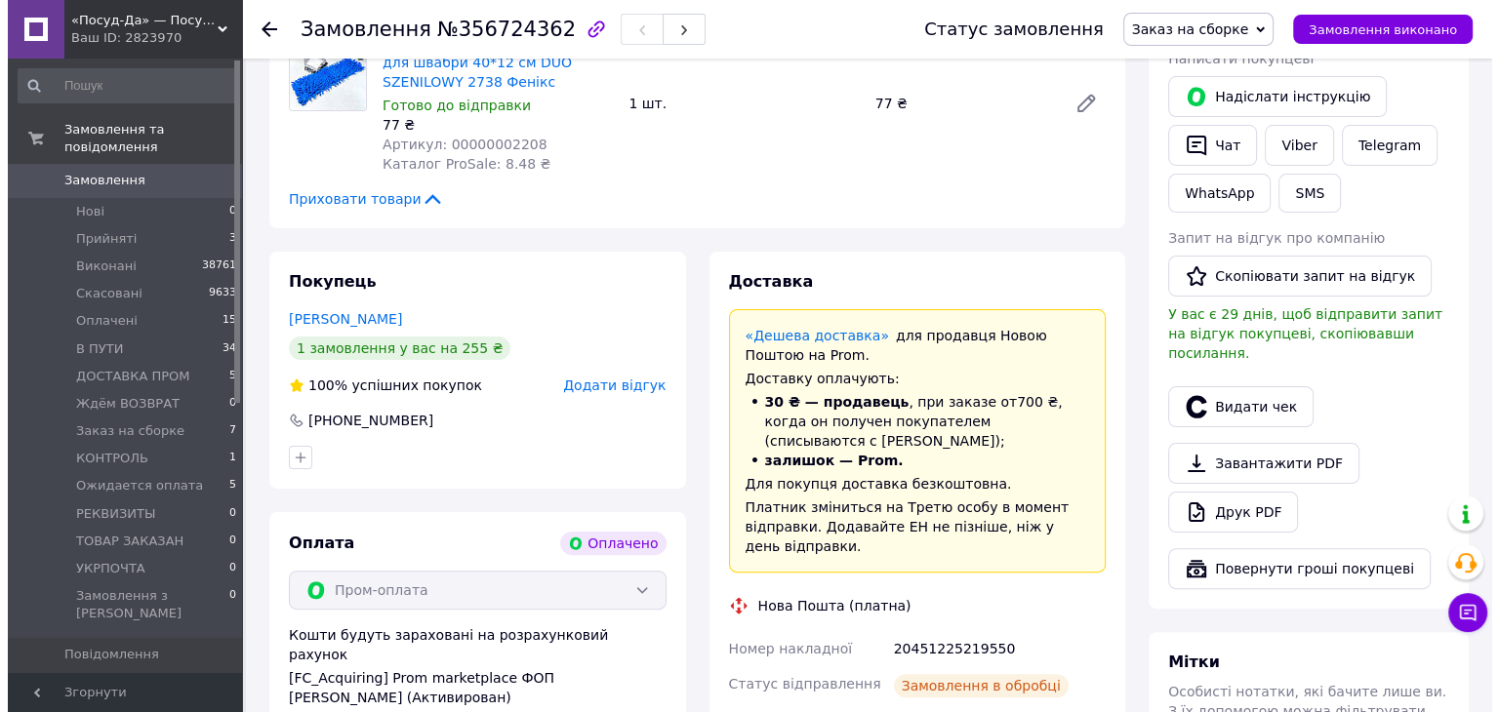
scroll to position [390, 0]
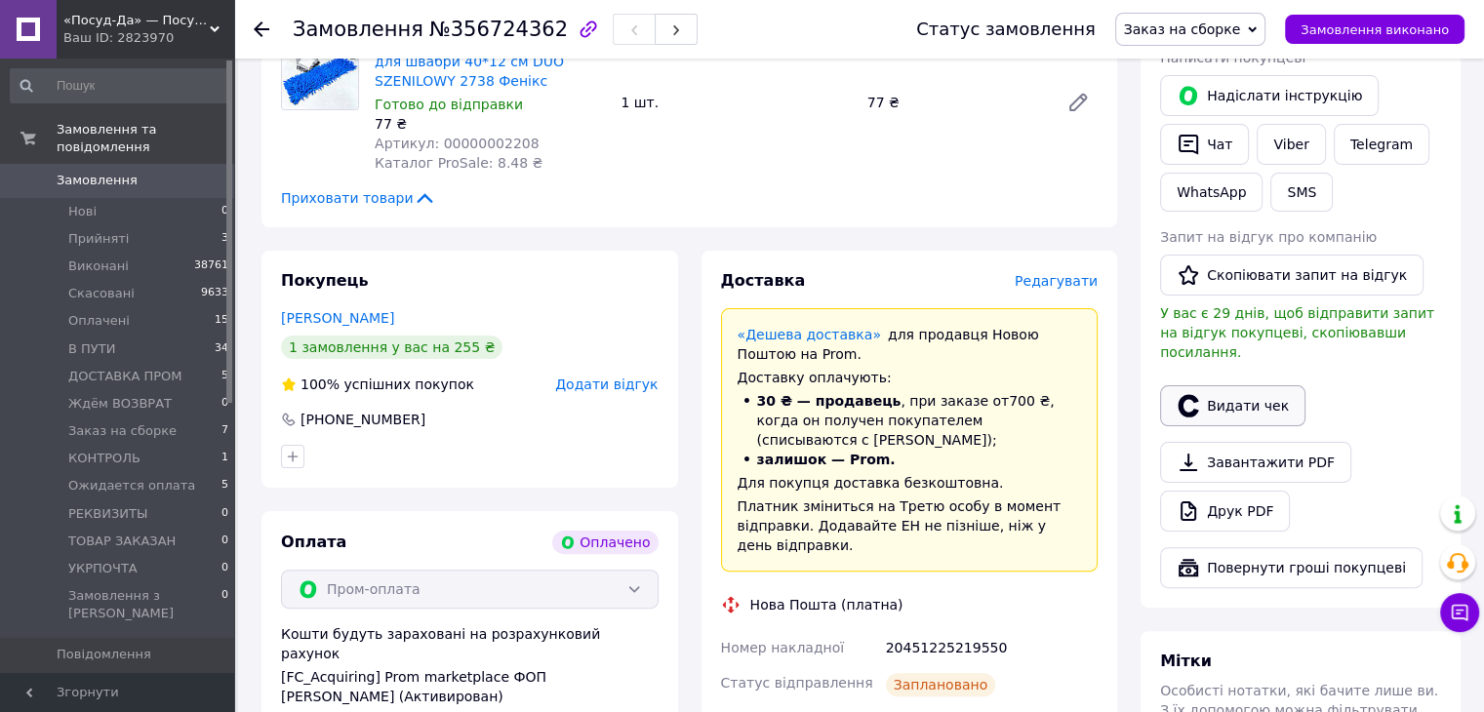
click at [1237, 387] on button "Видати чек" at bounding box center [1232, 405] width 145 height 41
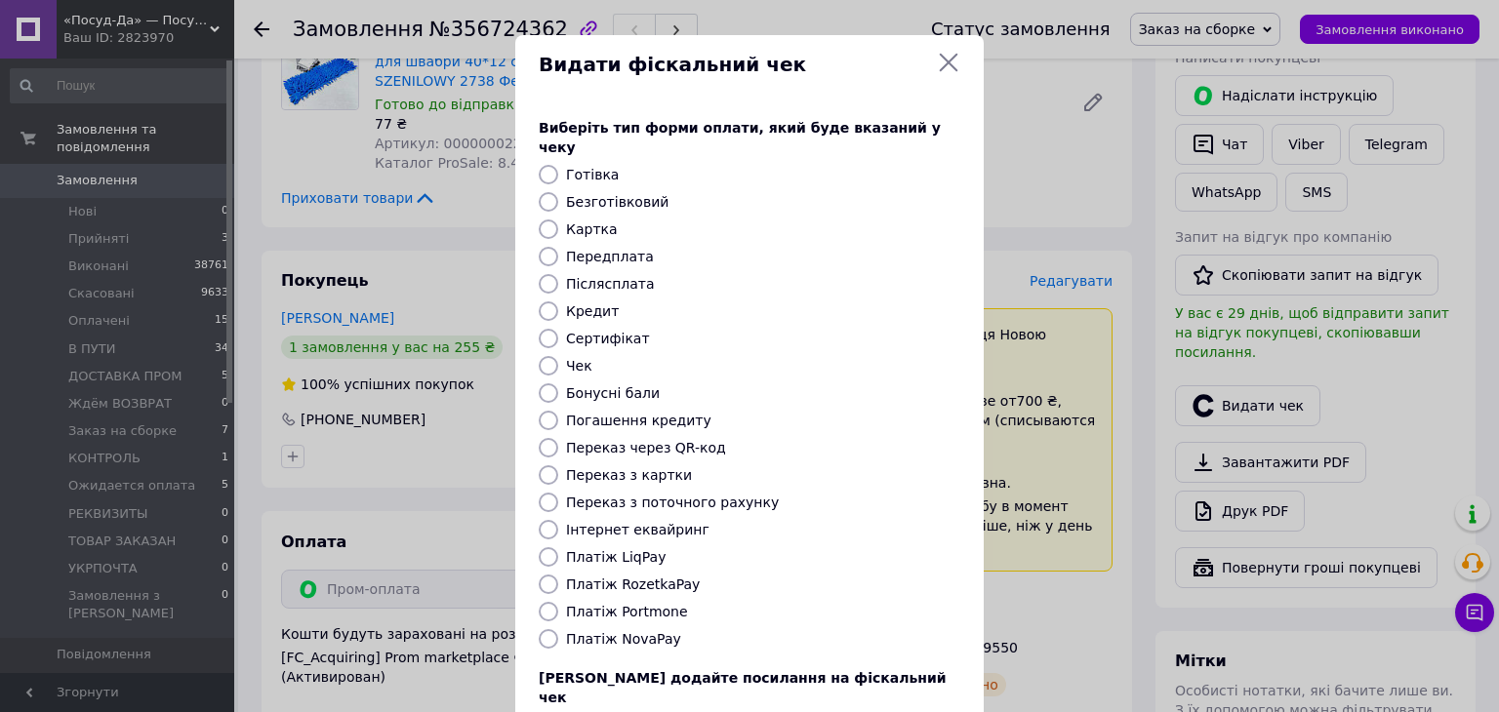
click at [638, 604] on label "Платіж Portmone" at bounding box center [627, 612] width 122 height 16
click at [558, 602] on input "Платіж Portmone" at bounding box center [549, 612] width 20 height 20
radio input "true"
drag, startPoint x: 632, startPoint y: 566, endPoint x: 744, endPoint y: 641, distance: 134.2
click at [632, 577] on label "Платіж RozetkaPay" at bounding box center [633, 585] width 134 height 16
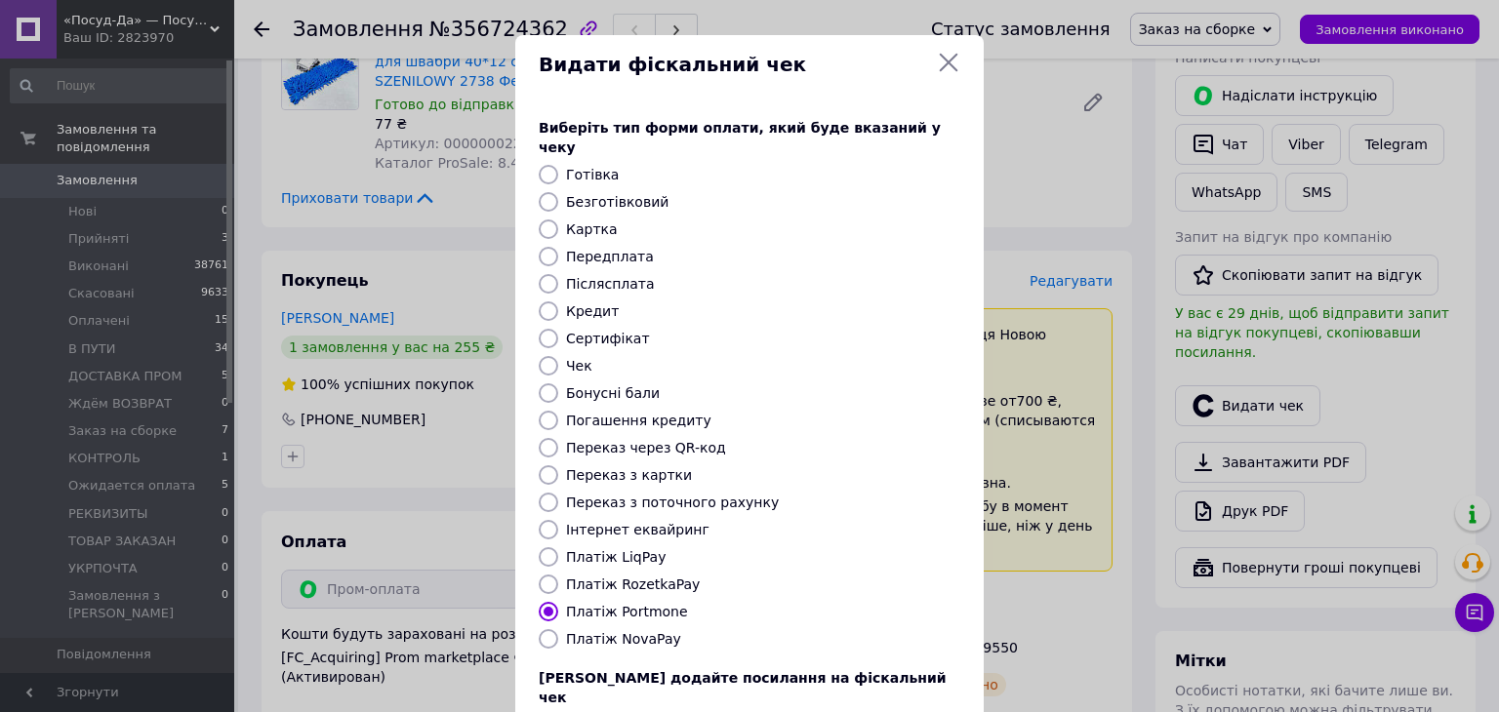
click at [558, 575] on input "Платіж RozetkaPay" at bounding box center [549, 585] width 20 height 20
radio input "true"
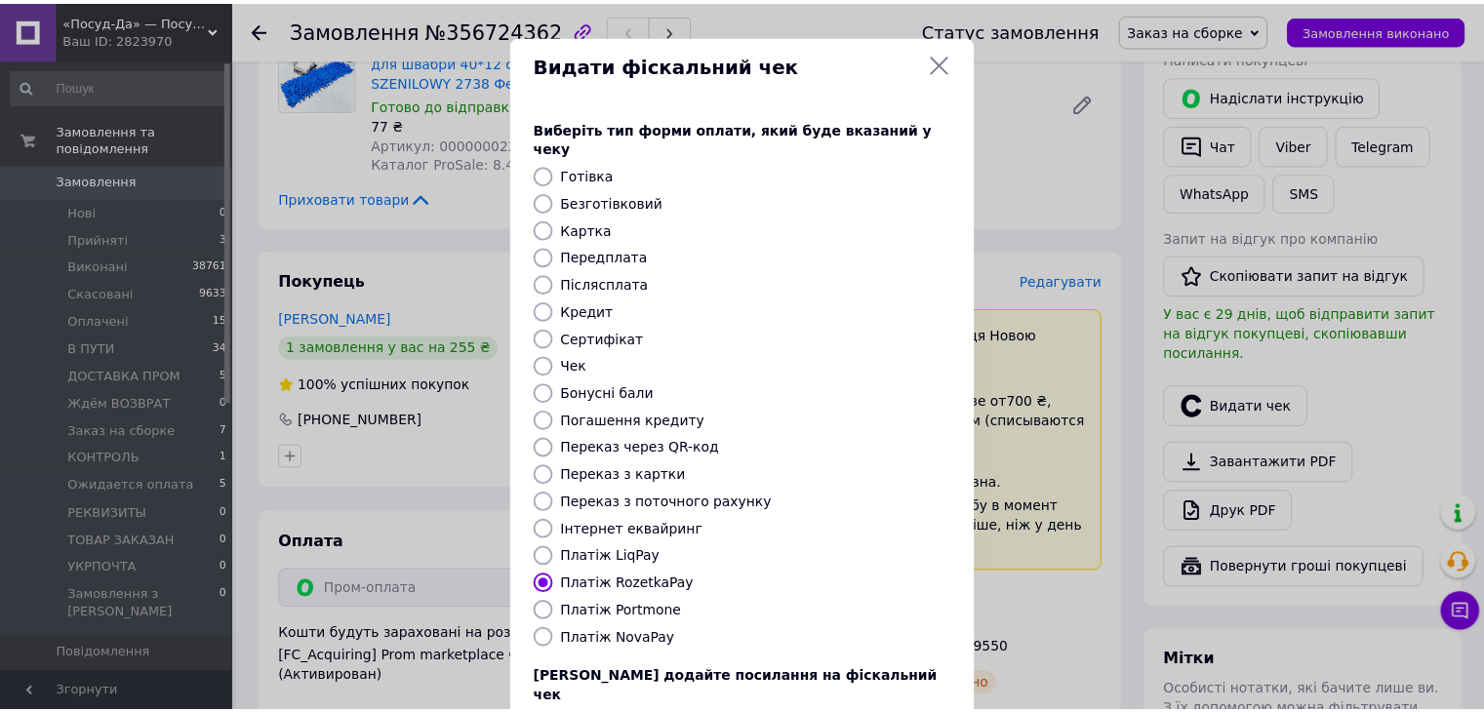
scroll to position [125, 0]
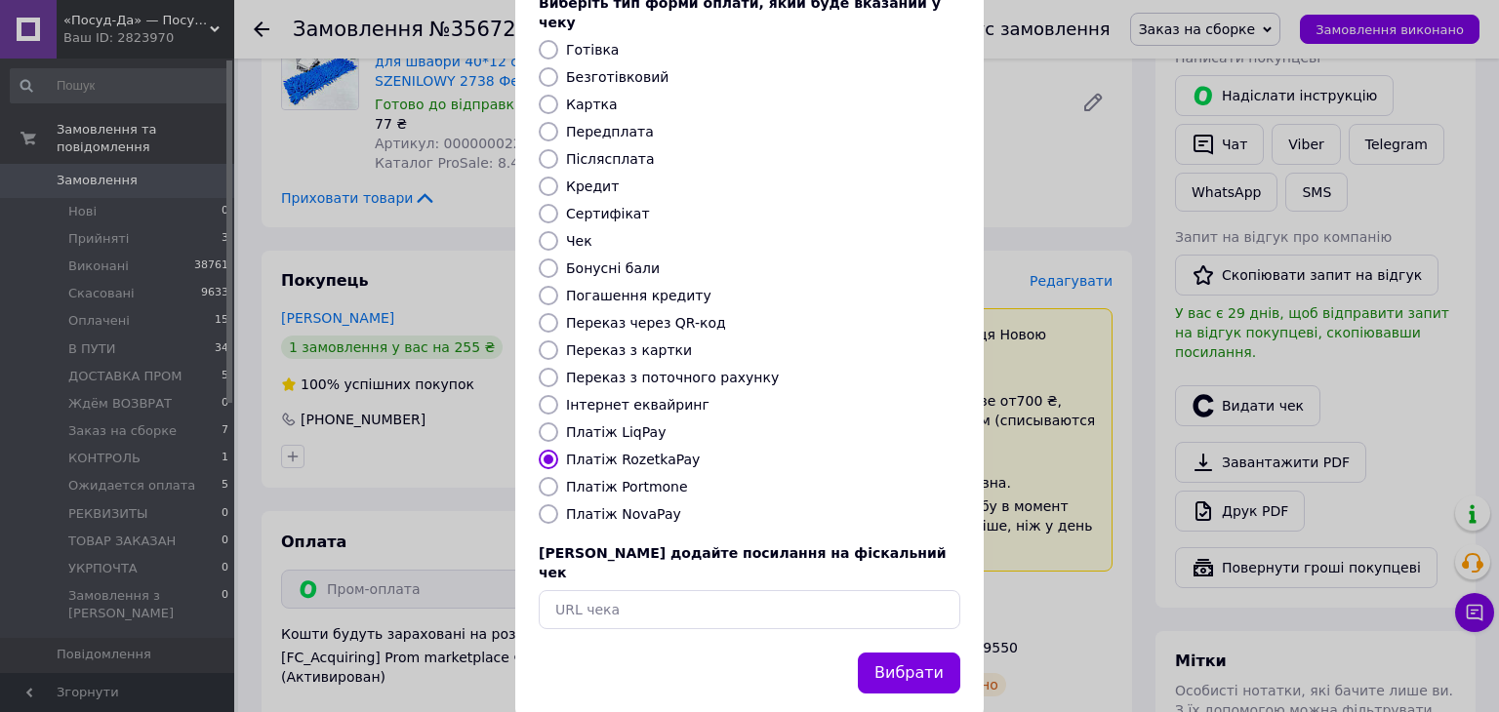
click at [943, 653] on button "Вибрати" at bounding box center [909, 674] width 102 height 42
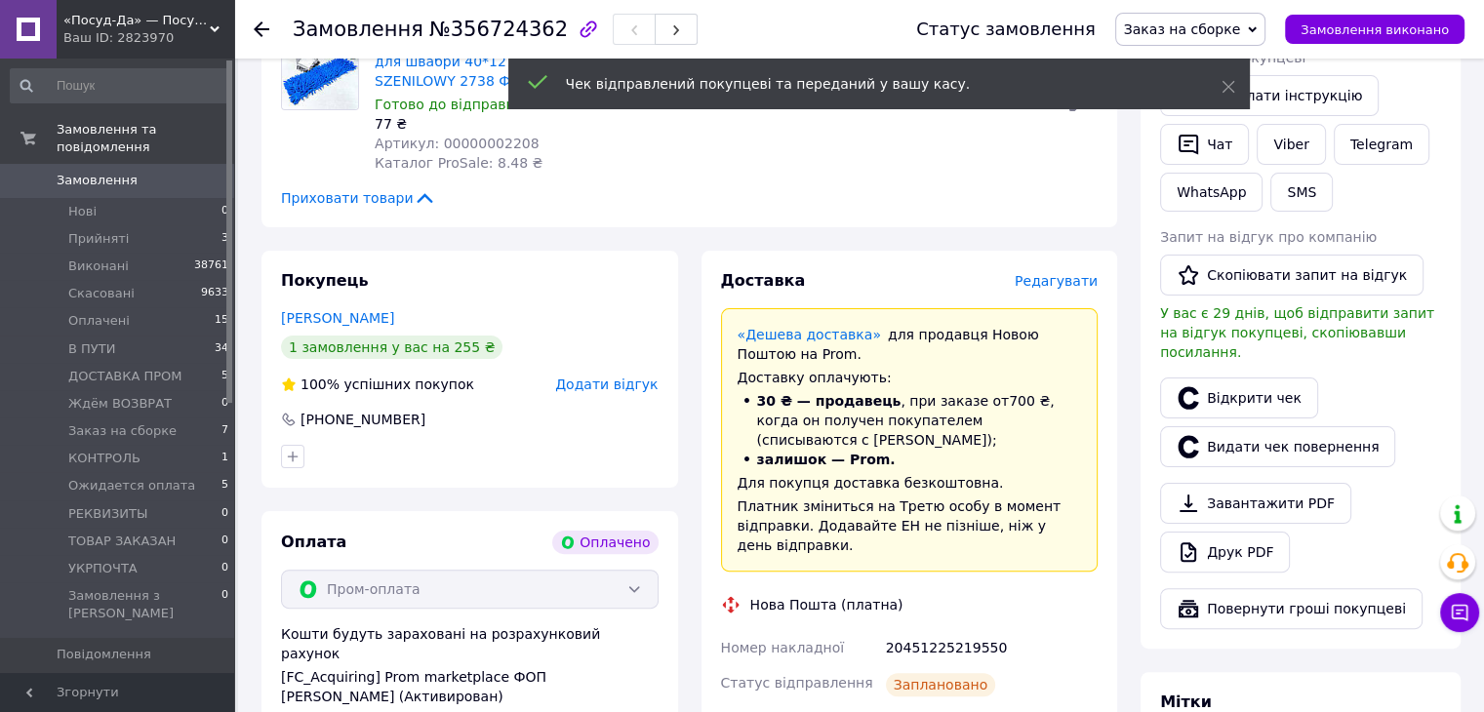
click at [1211, 45] on span "Заказ на сборке" at bounding box center [1190, 29] width 151 height 33
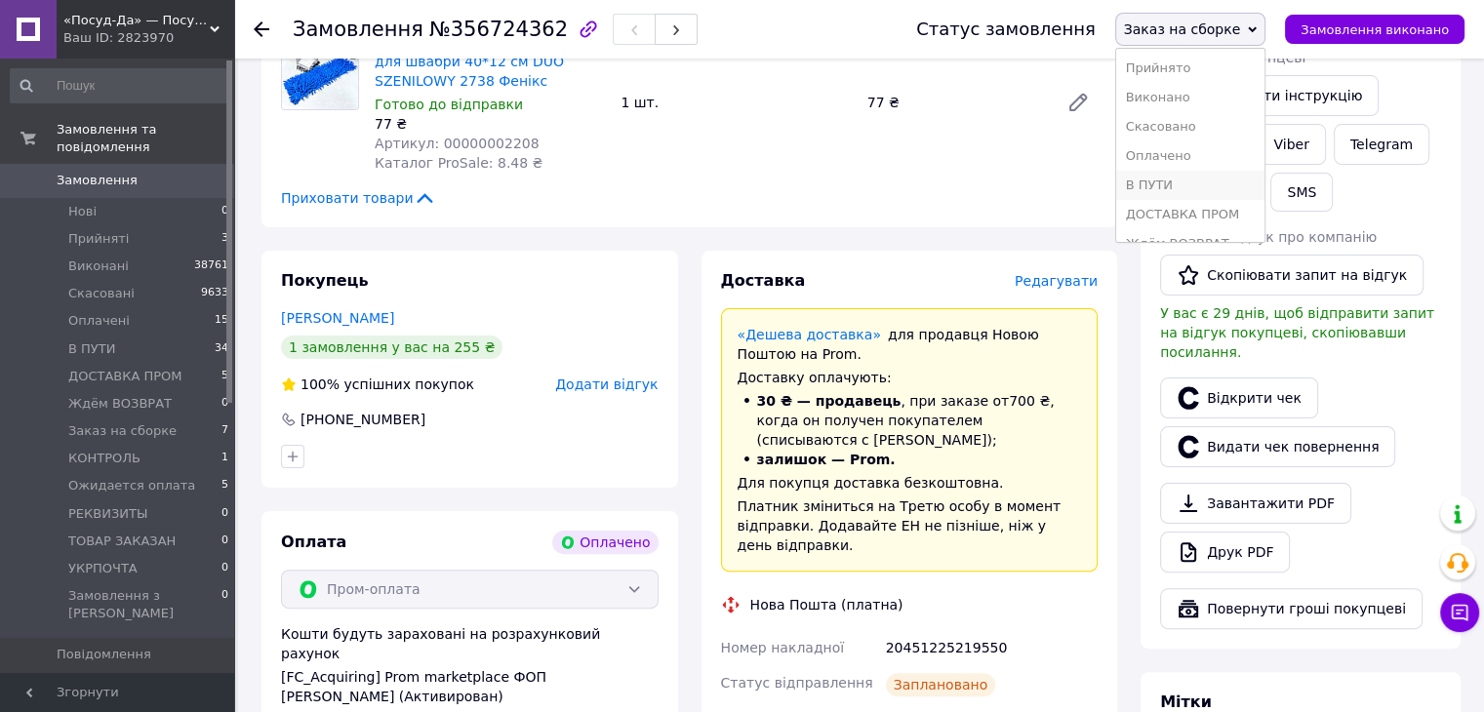
click at [1227, 185] on li "В ПУТИ" at bounding box center [1190, 185] width 149 height 29
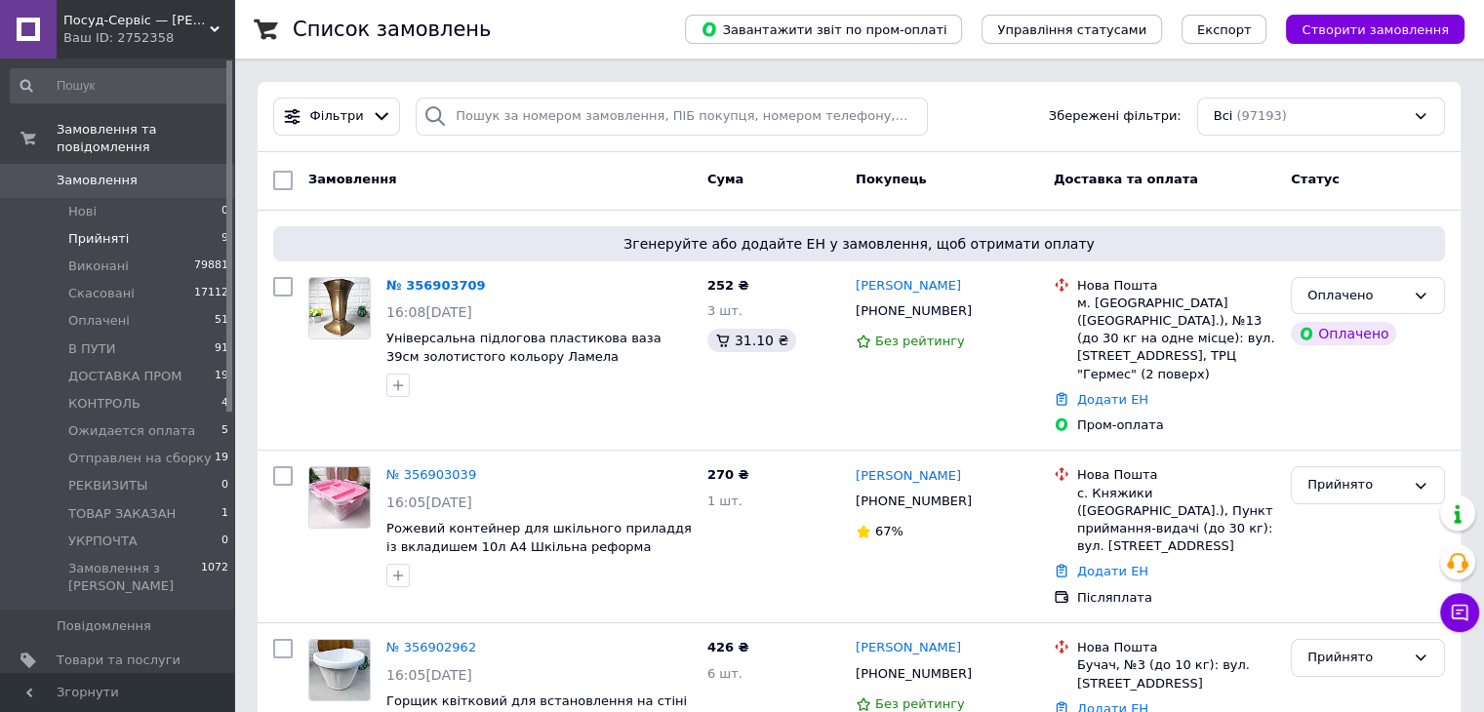
click at [155, 225] on li "Прийняті 9" at bounding box center [120, 238] width 240 height 27
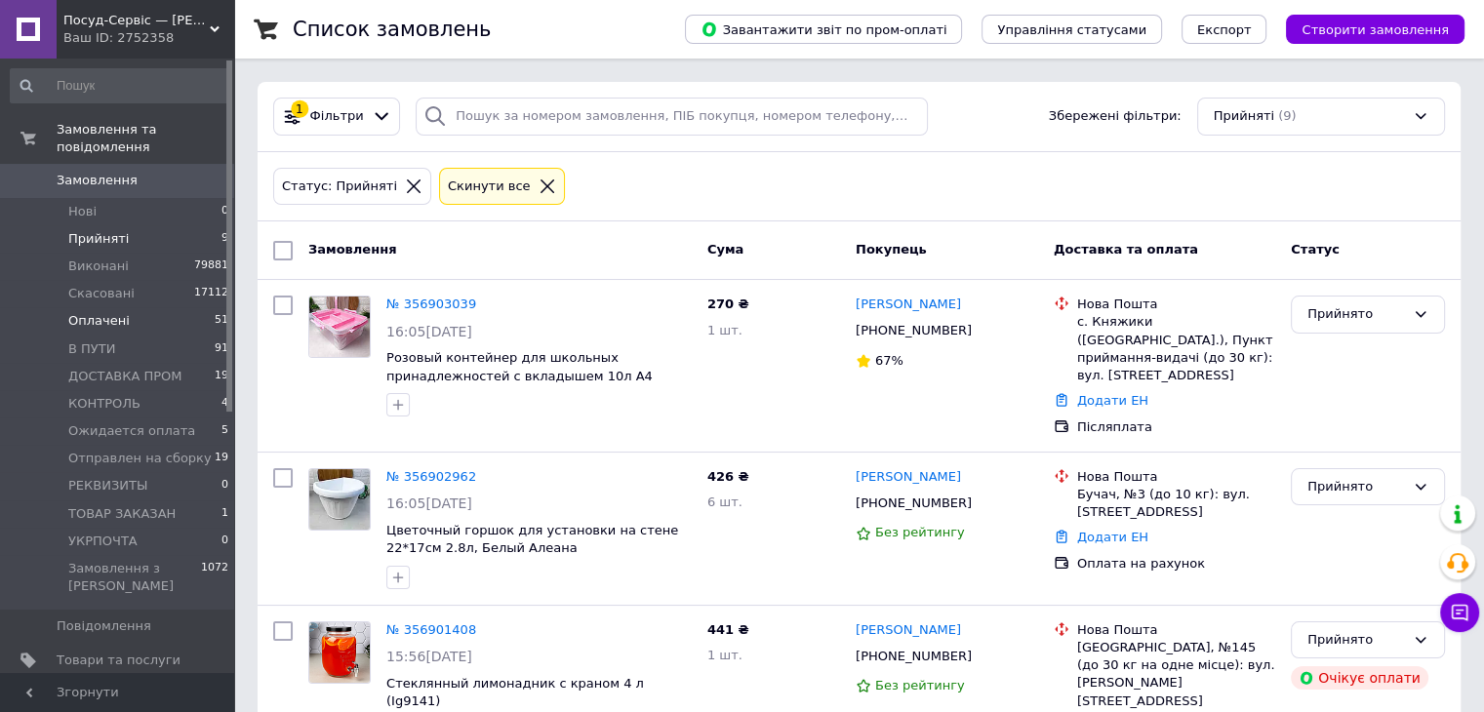
click at [144, 307] on li "Оплачені 51" at bounding box center [120, 320] width 240 height 27
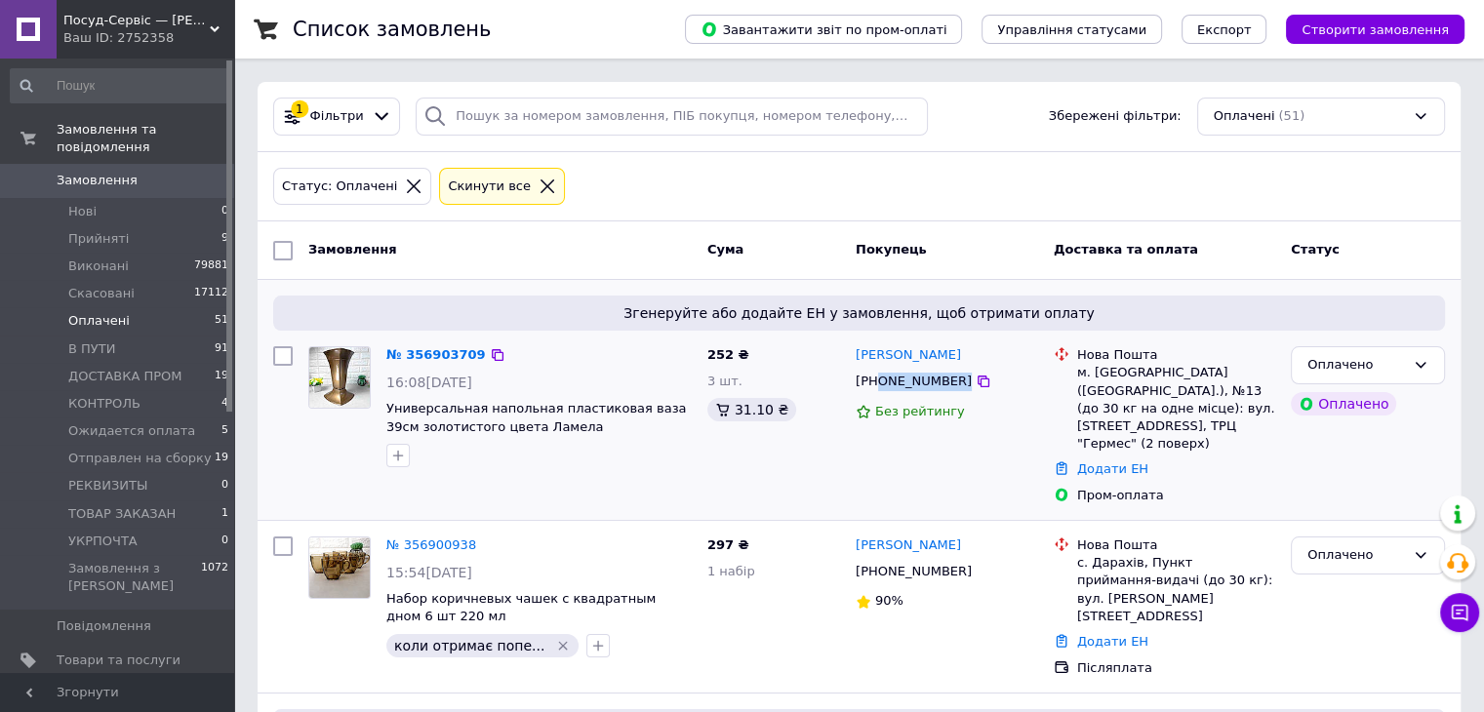
drag, startPoint x: 994, startPoint y: 379, endPoint x: 879, endPoint y: 388, distance: 115.6
click at [879, 388] on div "[PHONE_NUMBER]" at bounding box center [947, 382] width 186 height 22
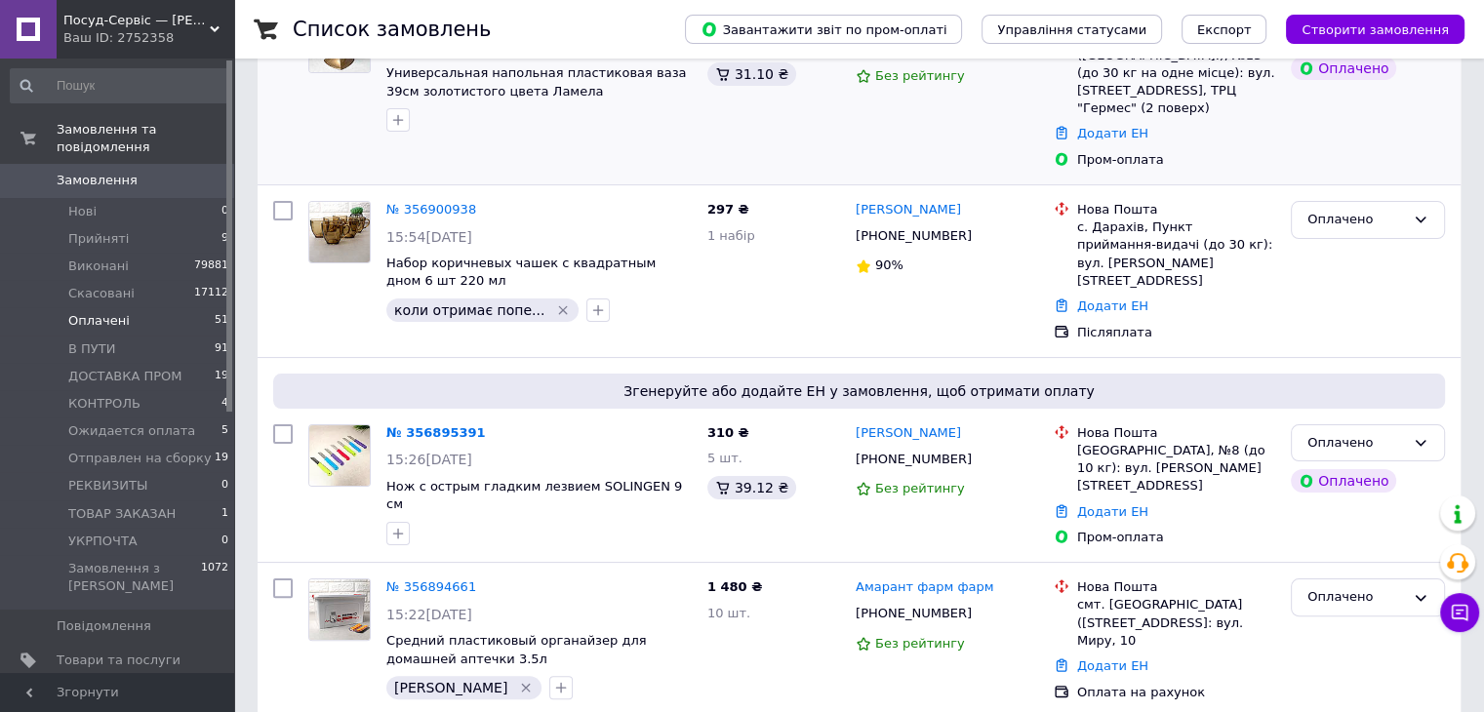
scroll to position [390, 0]
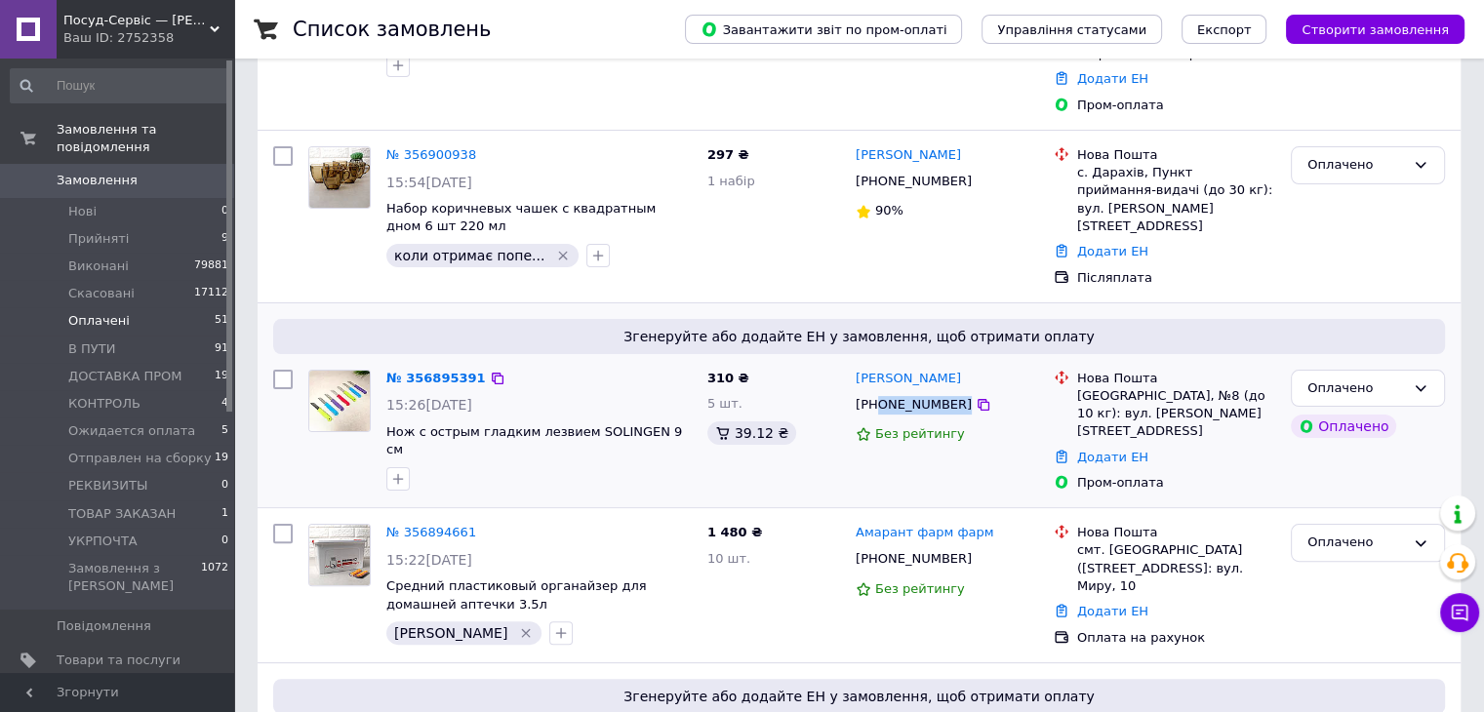
drag, startPoint x: 917, startPoint y: 367, endPoint x: 878, endPoint y: 370, distance: 39.1
click at [878, 394] on div "+380952488570" at bounding box center [947, 405] width 186 height 22
drag, startPoint x: 434, startPoint y: 344, endPoint x: 446, endPoint y: 364, distance: 22.8
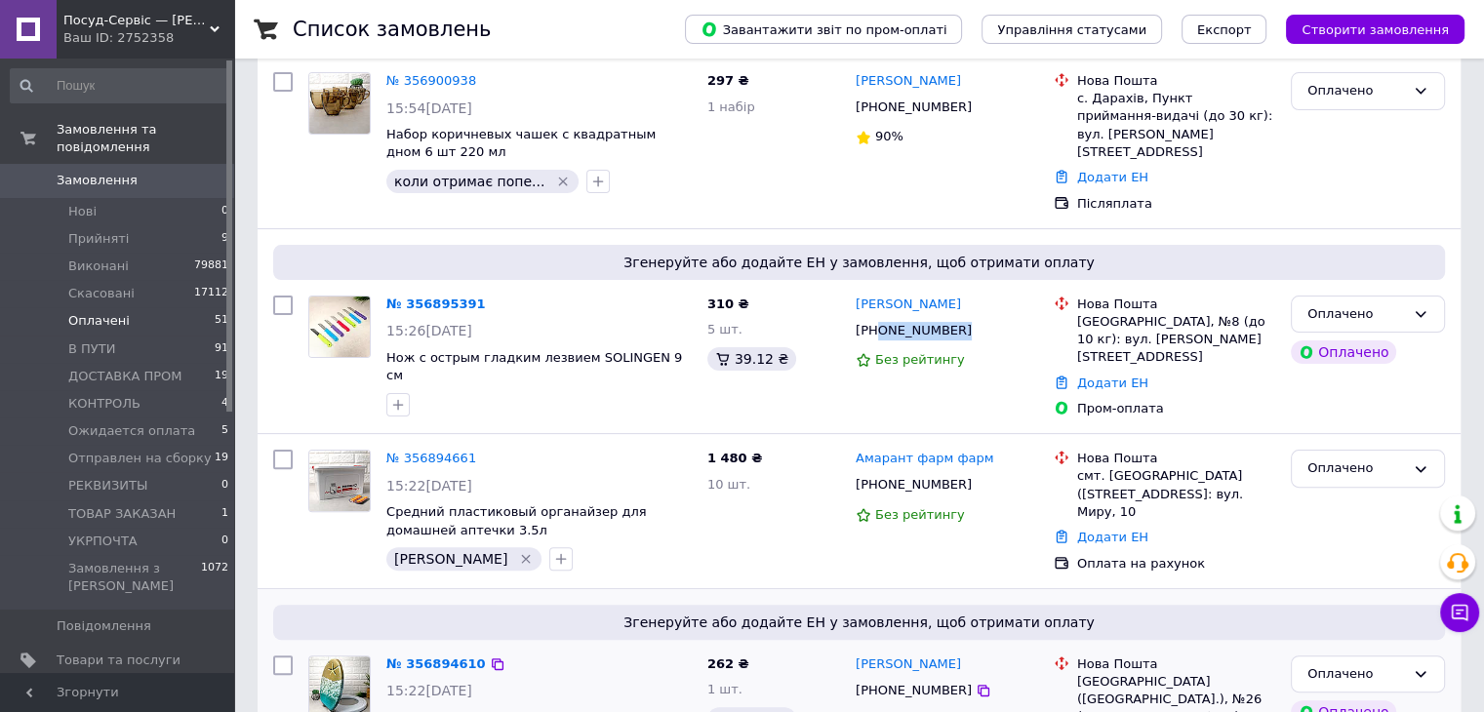
scroll to position [683, 0]
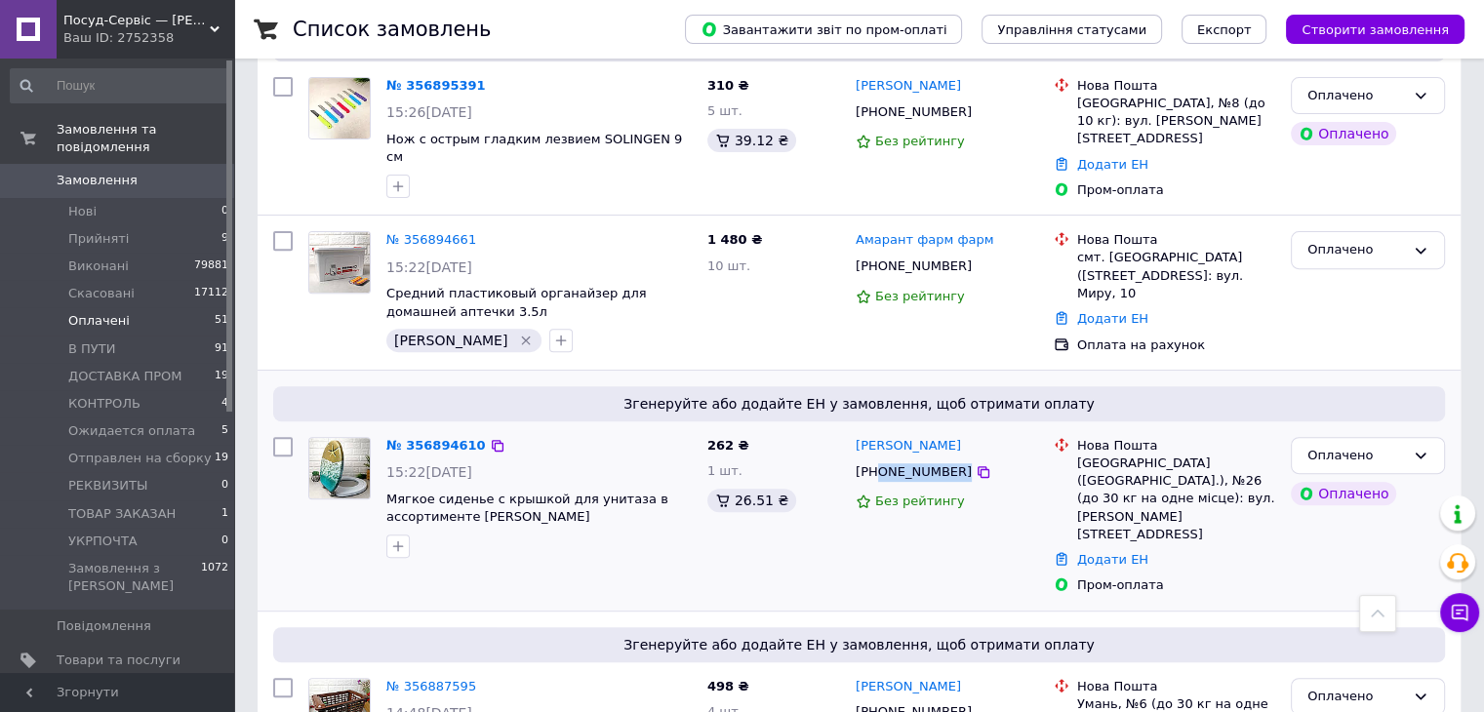
drag, startPoint x: 962, startPoint y: 415, endPoint x: 879, endPoint y: 423, distance: 83.4
click at [879, 462] on div "+380967604154" at bounding box center [947, 473] width 186 height 22
click at [400, 541] on icon "button" at bounding box center [398, 546] width 11 height 11
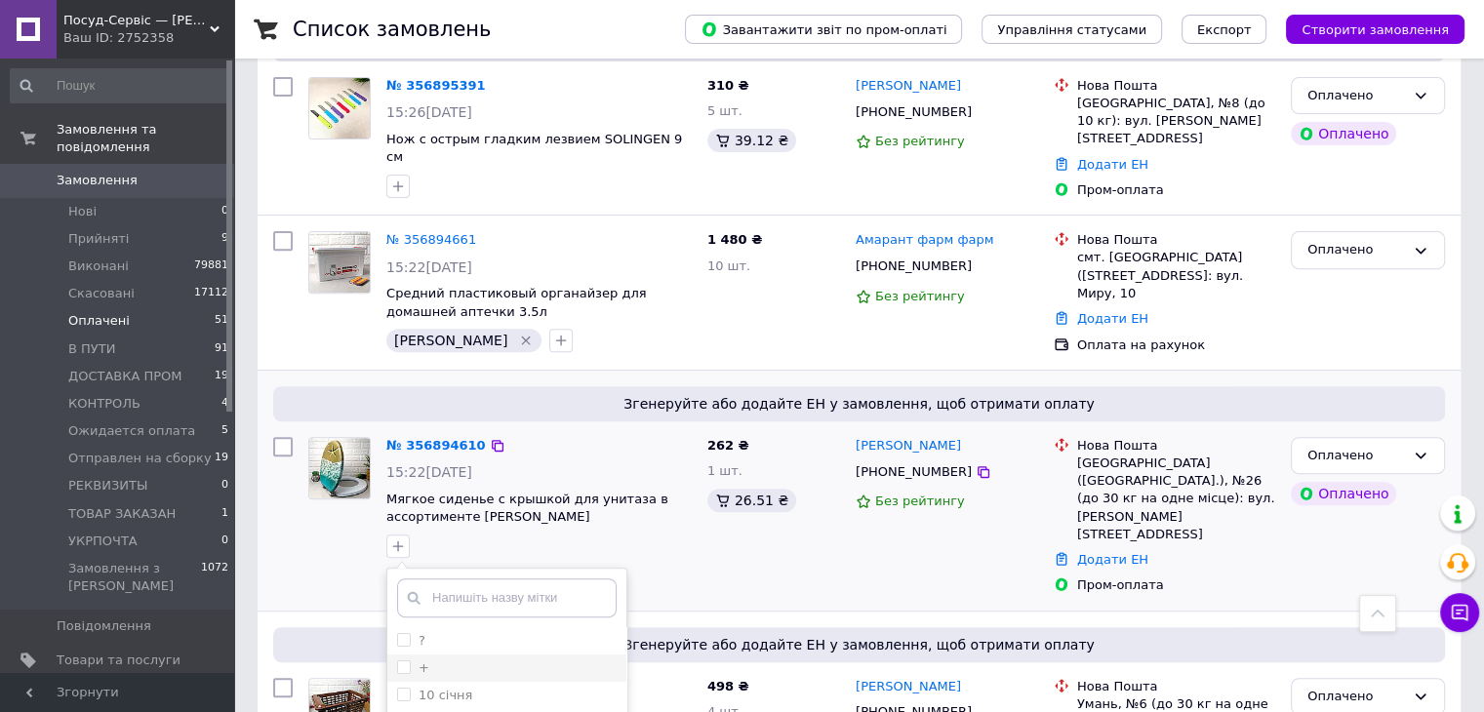
drag, startPoint x: 532, startPoint y: 606, endPoint x: 594, endPoint y: 602, distance: 62.6
click at [531, 660] on div "+" at bounding box center [507, 669] width 220 height 18
checkbox input "true"
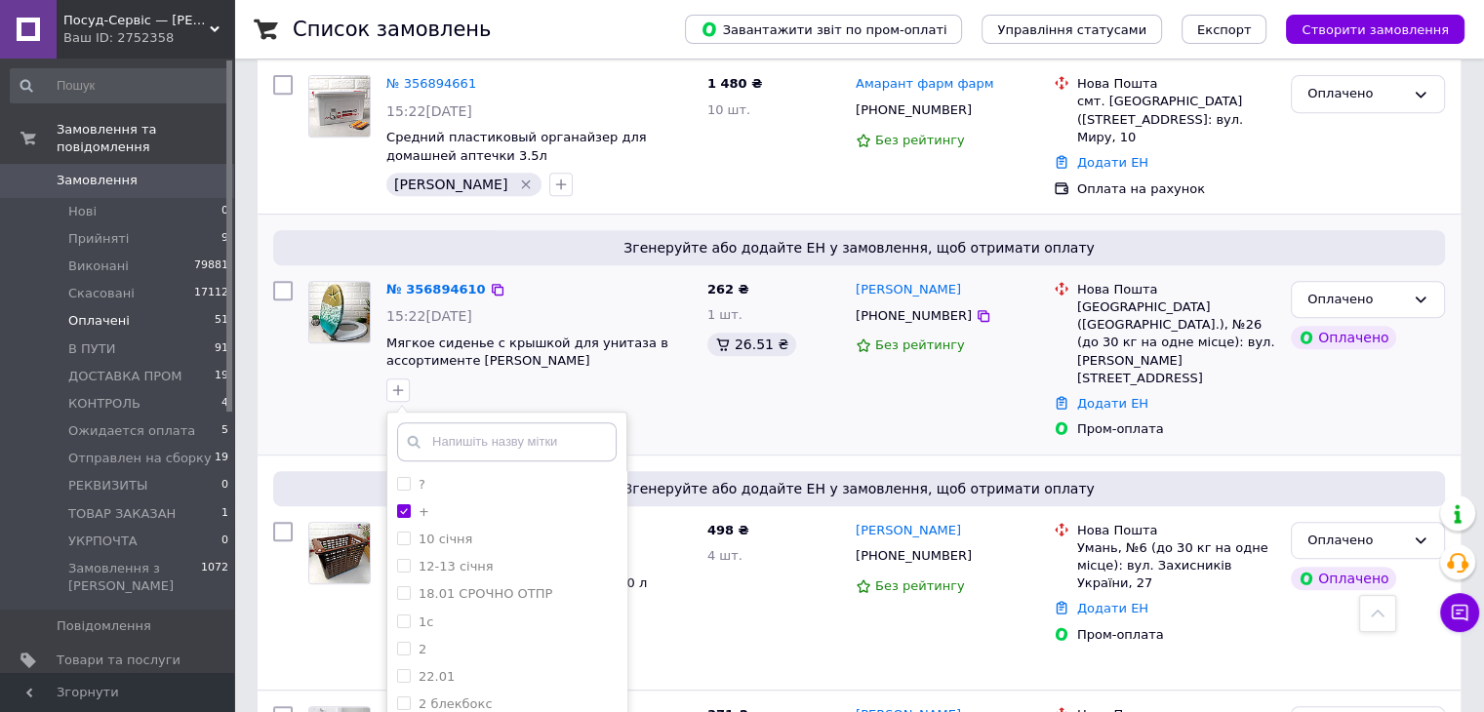
scroll to position [878, 0]
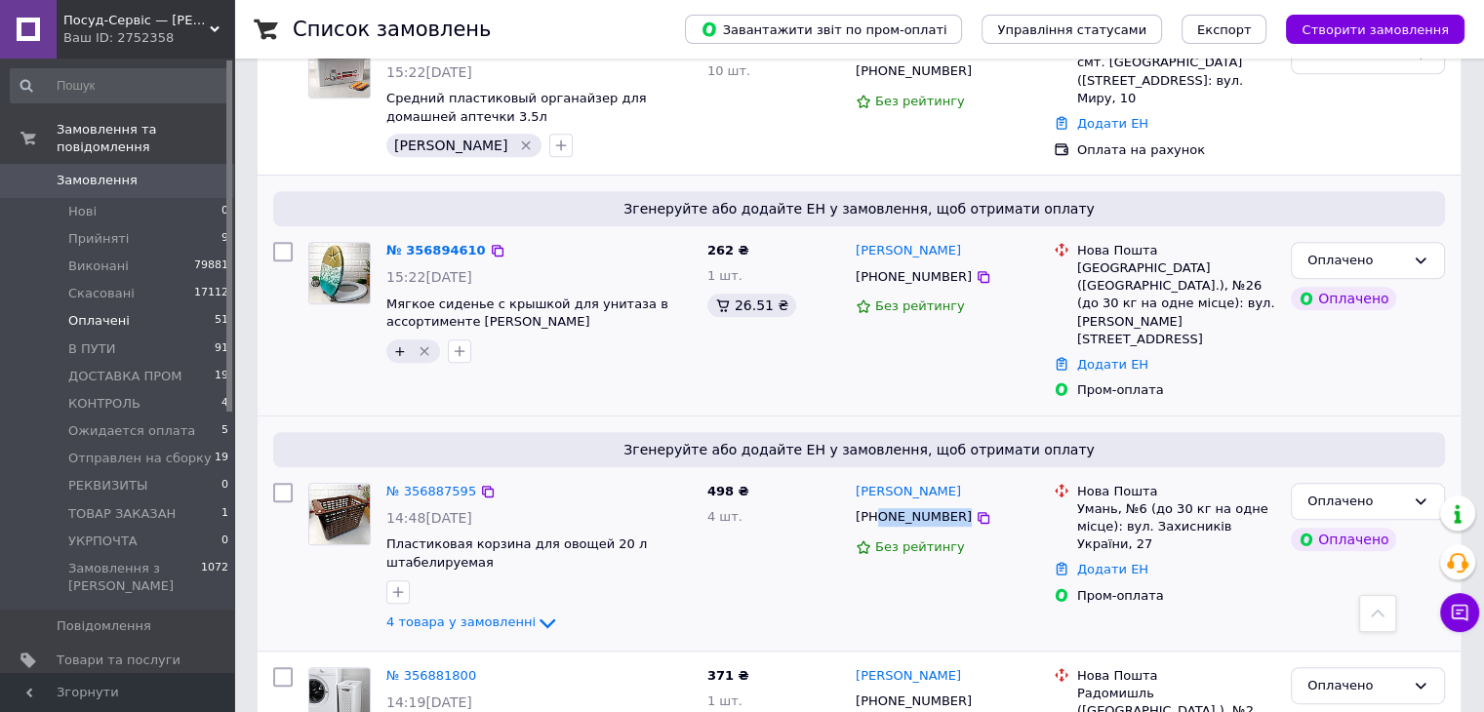
drag, startPoint x: 982, startPoint y: 426, endPoint x: 878, endPoint y: 431, distance: 103.5
click at [878, 506] on div "+380970844617" at bounding box center [947, 517] width 186 height 22
click at [484, 615] on span "4 товара у замовленні" at bounding box center [460, 622] width 149 height 15
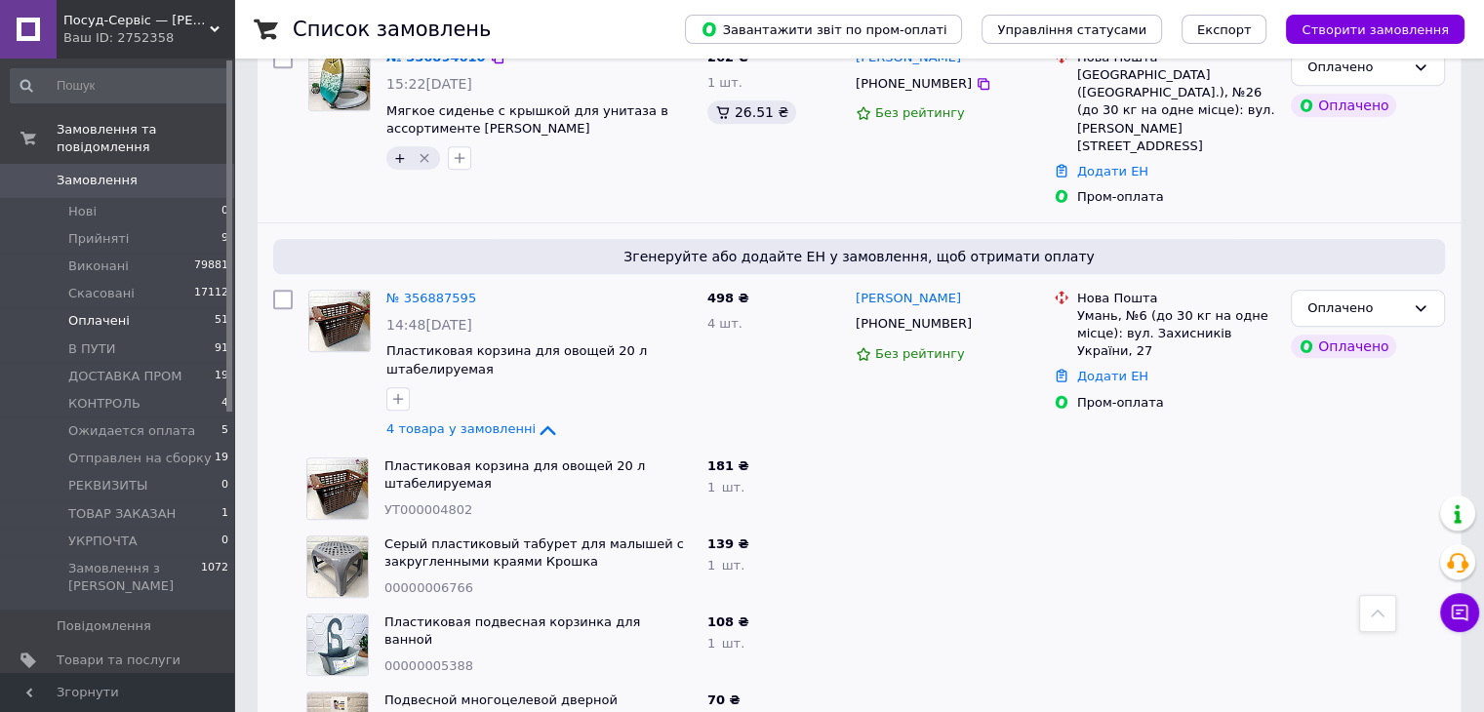
scroll to position [1073, 0]
click at [460, 420] on span "4 товара у замовленні" at bounding box center [460, 427] width 149 height 15
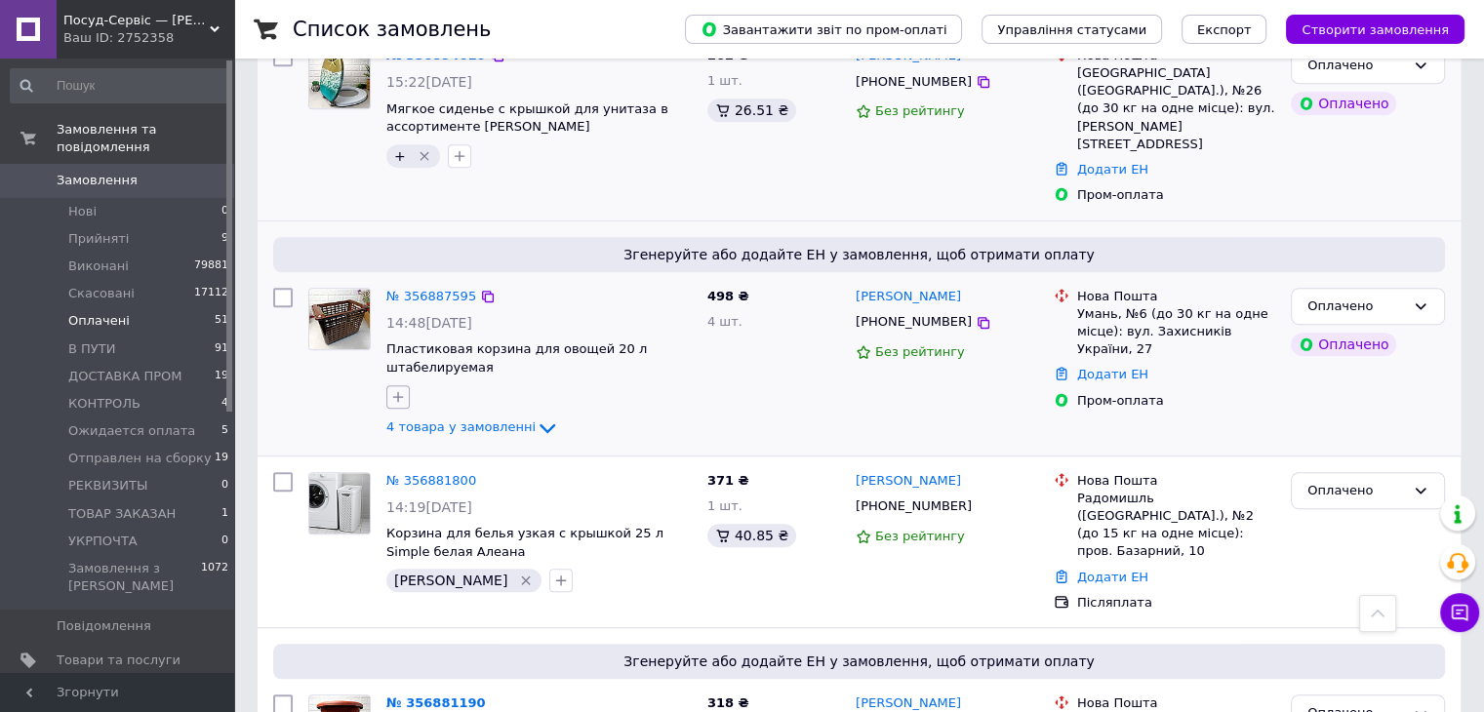
click at [388, 385] on button "button" at bounding box center [397, 396] width 23 height 23
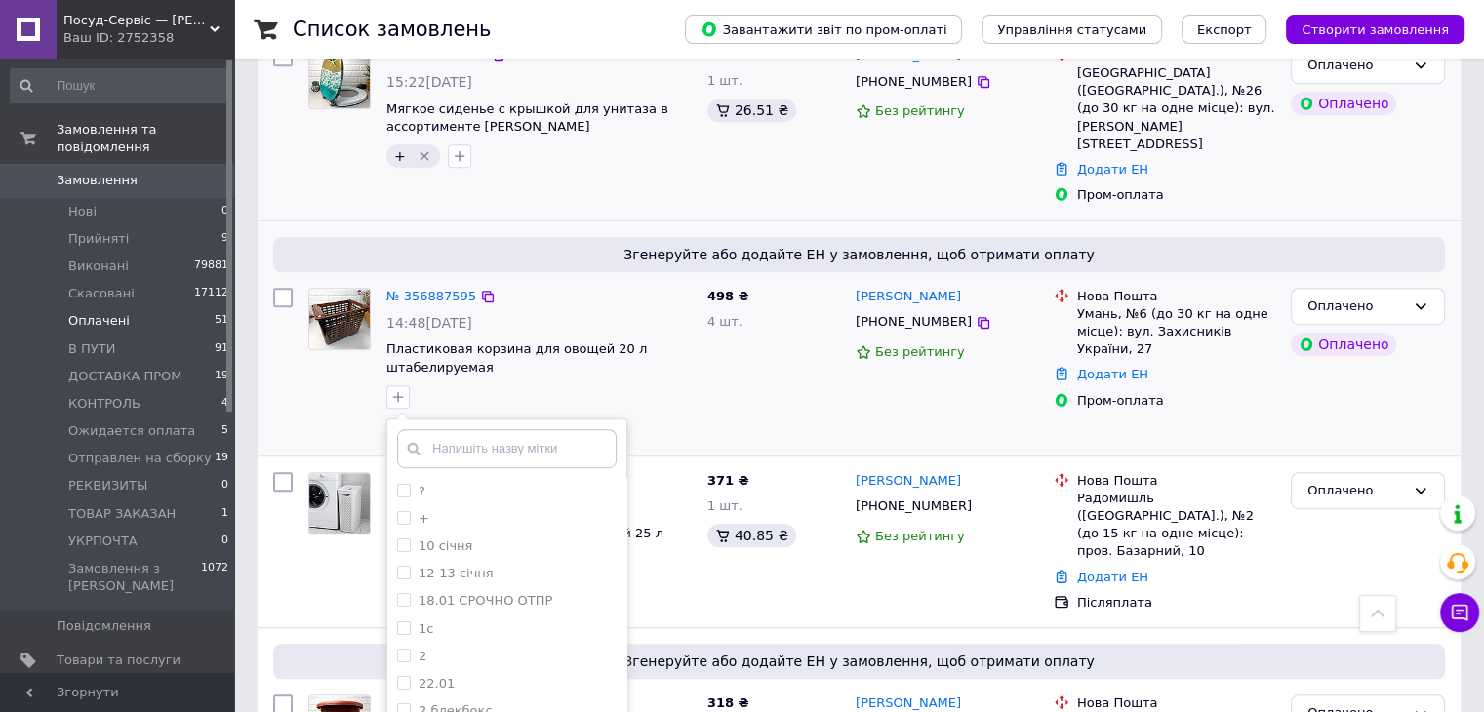
click at [475, 382] on div "? + 10 січня 12-13 січня 18.01 СРОЧНО ОТПР 1с 2 22.01 2 блекбокс 3 січня 4-5 сі…" at bounding box center [539, 397] width 313 height 31
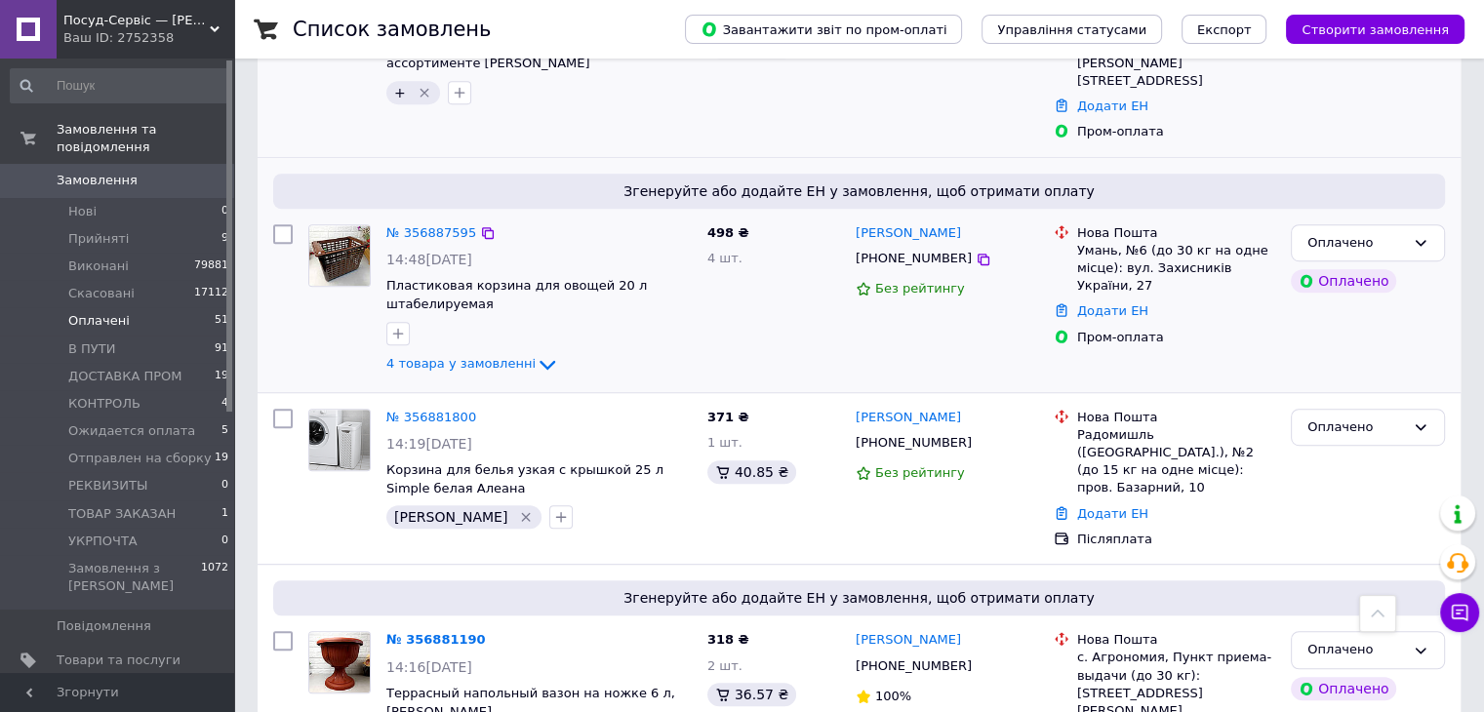
scroll to position [1171, 0]
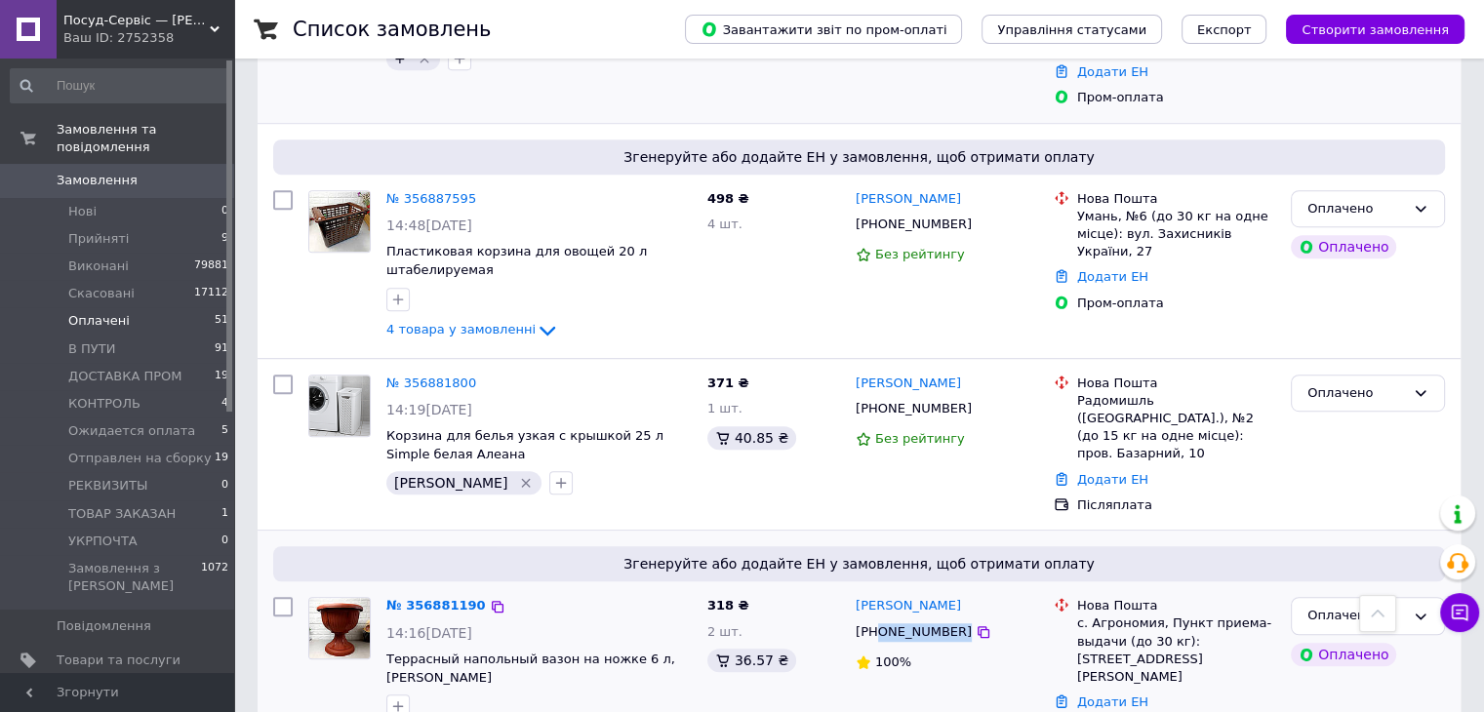
drag, startPoint x: 921, startPoint y: 525, endPoint x: 875, endPoint y: 528, distance: 46.0
click at [875, 622] on div "+380987366161" at bounding box center [947, 633] width 186 height 22
drag, startPoint x: 419, startPoint y: 202, endPoint x: 402, endPoint y: 205, distance: 16.8
click at [414, 284] on div at bounding box center [539, 299] width 313 height 31
click at [402, 294] on icon "button" at bounding box center [398, 299] width 11 height 11
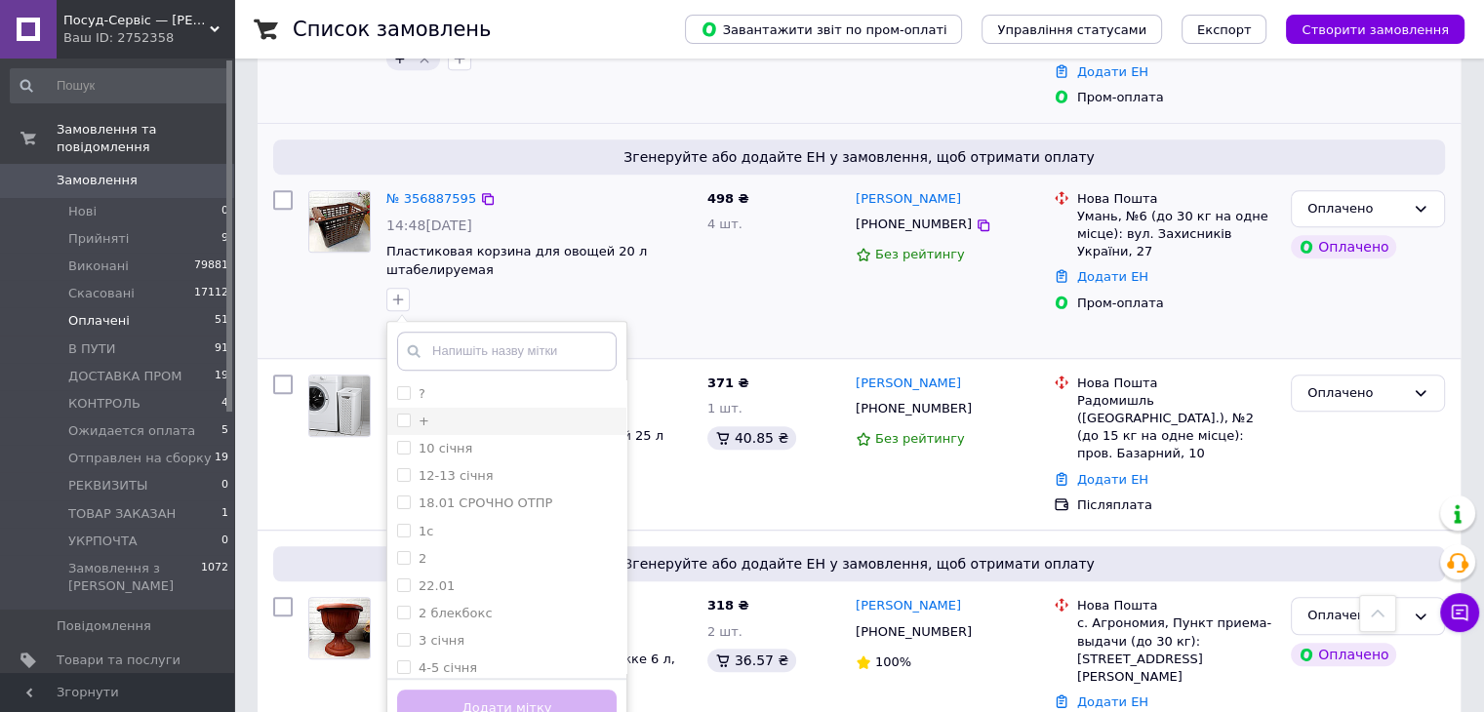
click at [531, 408] on li "+" at bounding box center [506, 421] width 239 height 27
checkbox input "true"
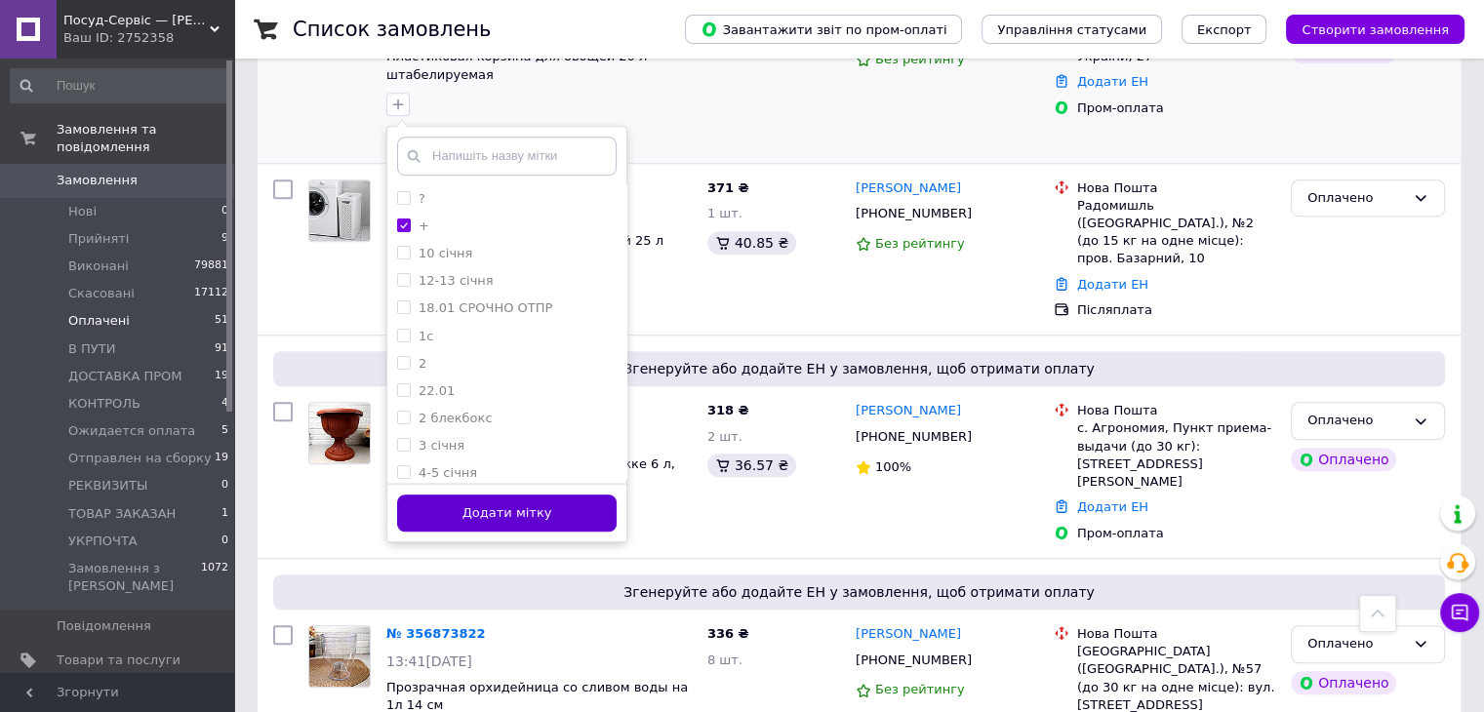
click at [503, 495] on button "Додати мітку" at bounding box center [507, 514] width 220 height 38
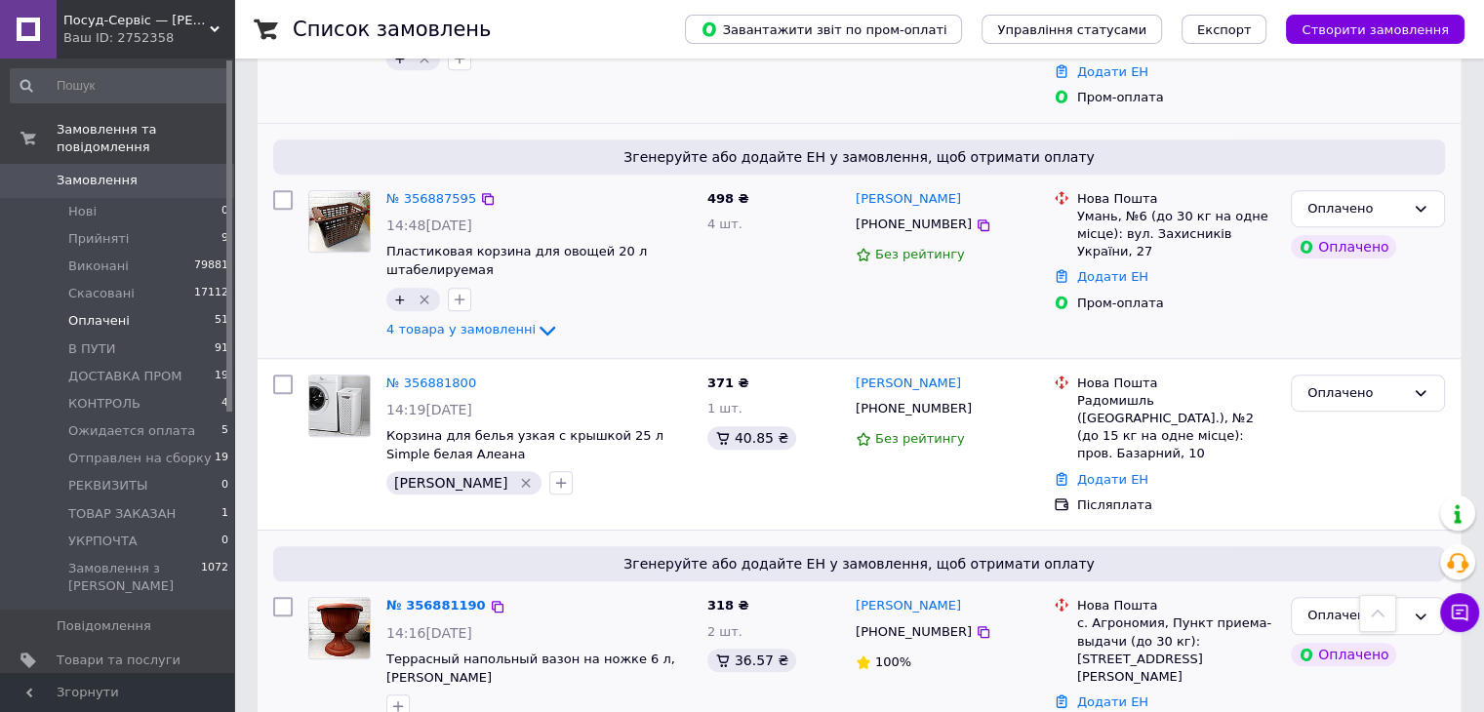
scroll to position [1366, 0]
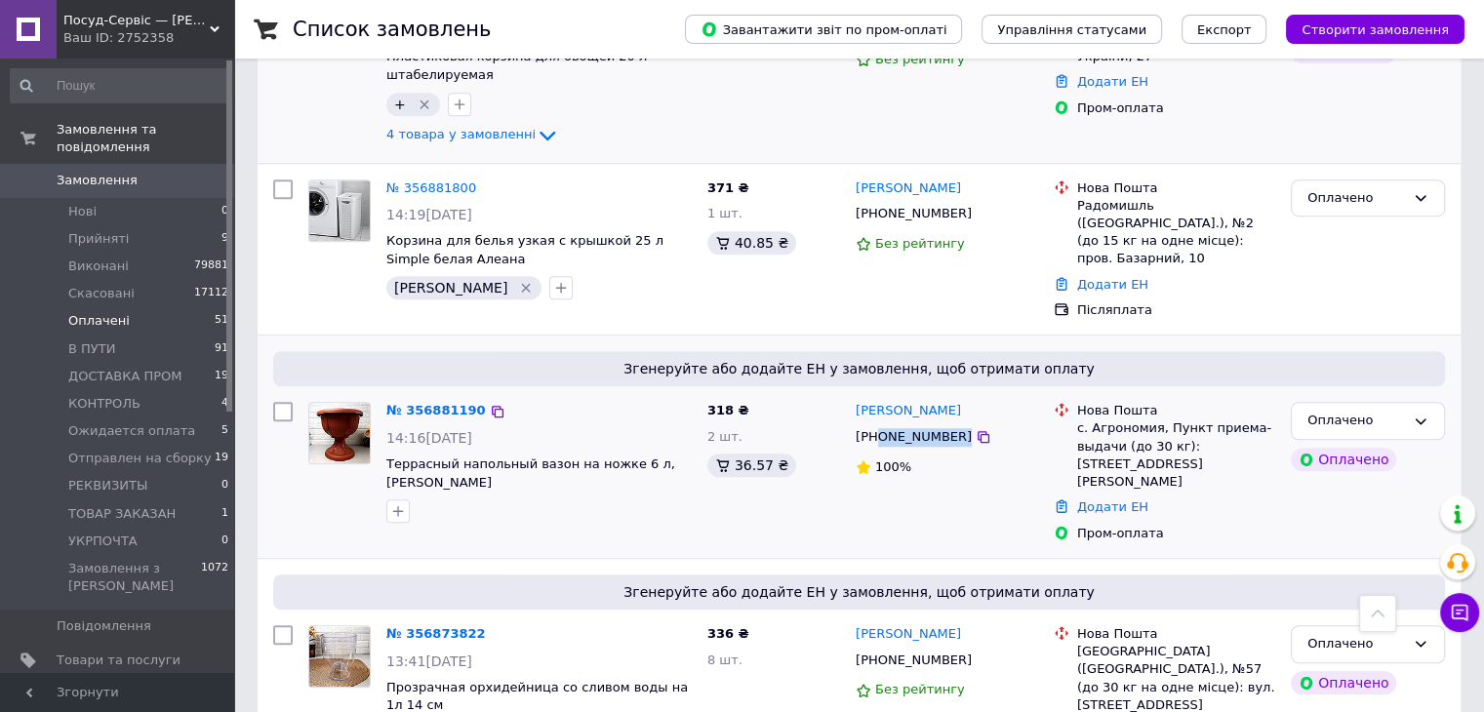
drag, startPoint x: 987, startPoint y: 324, endPoint x: 878, endPoint y: 338, distance: 110.1
click at [878, 426] on div "+380987366161" at bounding box center [947, 437] width 186 height 22
click at [402, 503] on icon "button" at bounding box center [398, 511] width 16 height 16
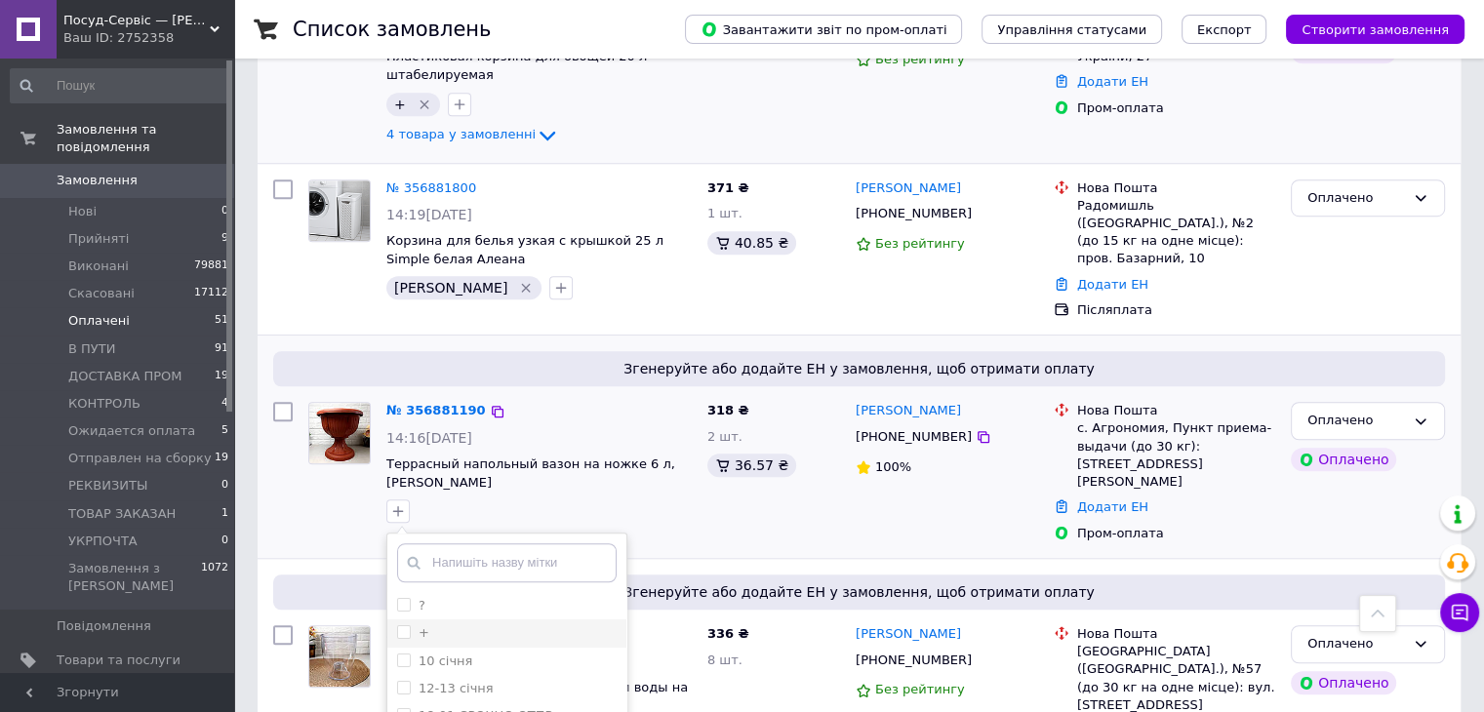
click at [523, 624] on div "+" at bounding box center [507, 633] width 220 height 18
checkbox input "true"
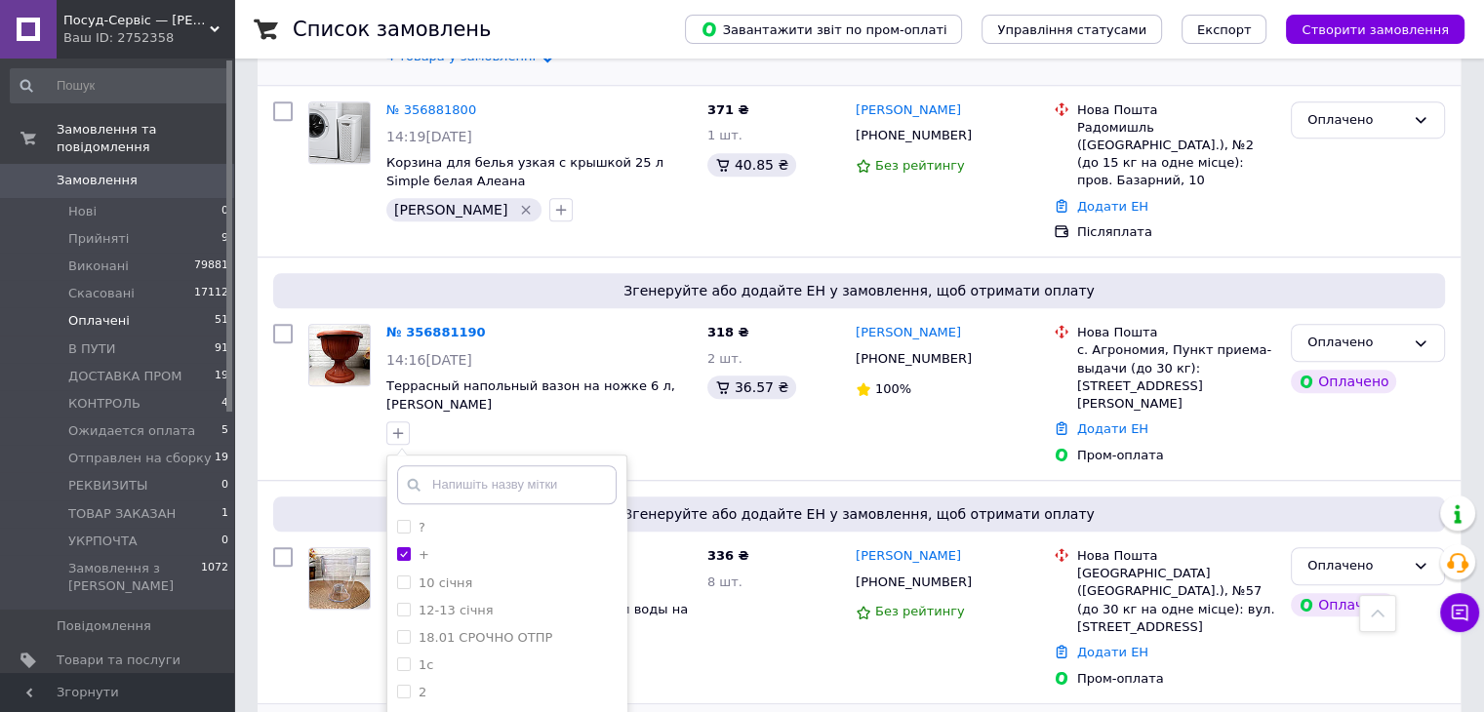
scroll to position [1561, 0]
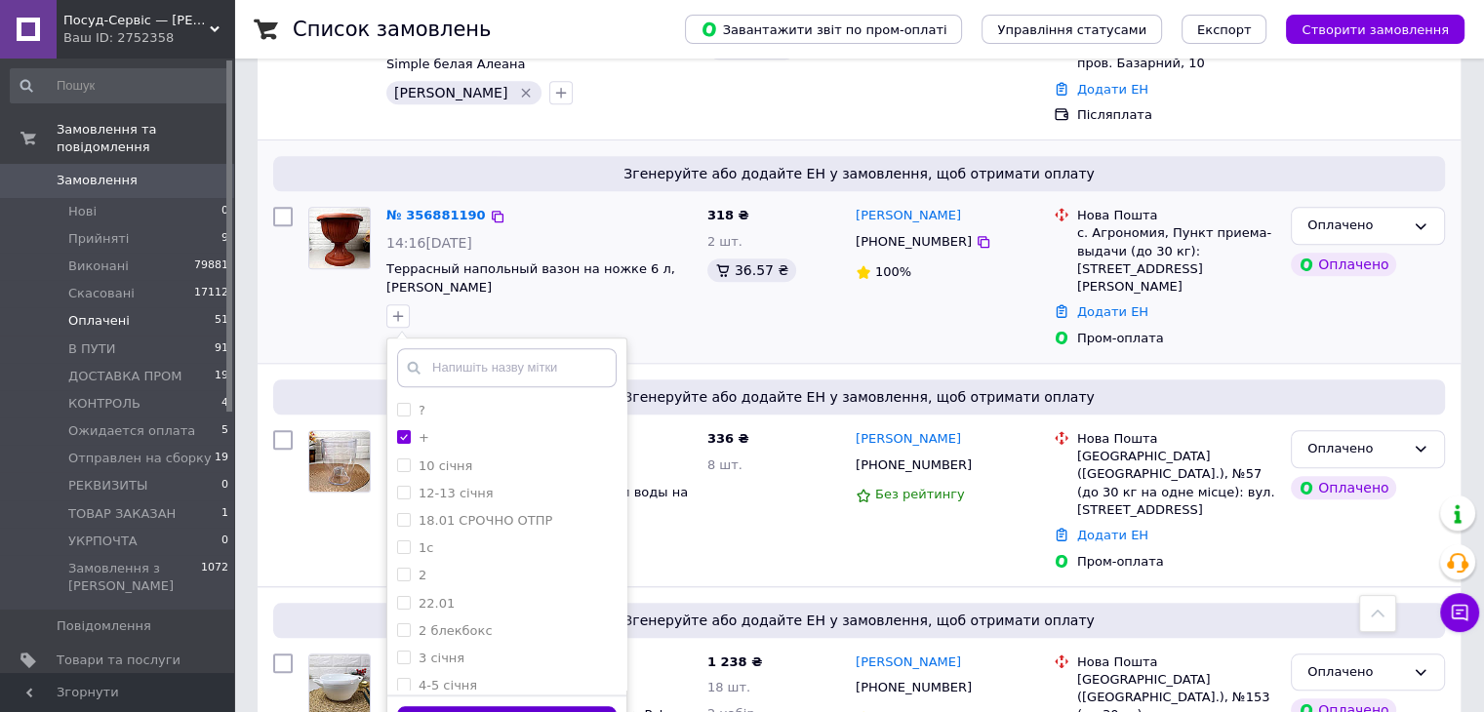
click at [570, 706] on button "Додати мітку" at bounding box center [507, 725] width 220 height 38
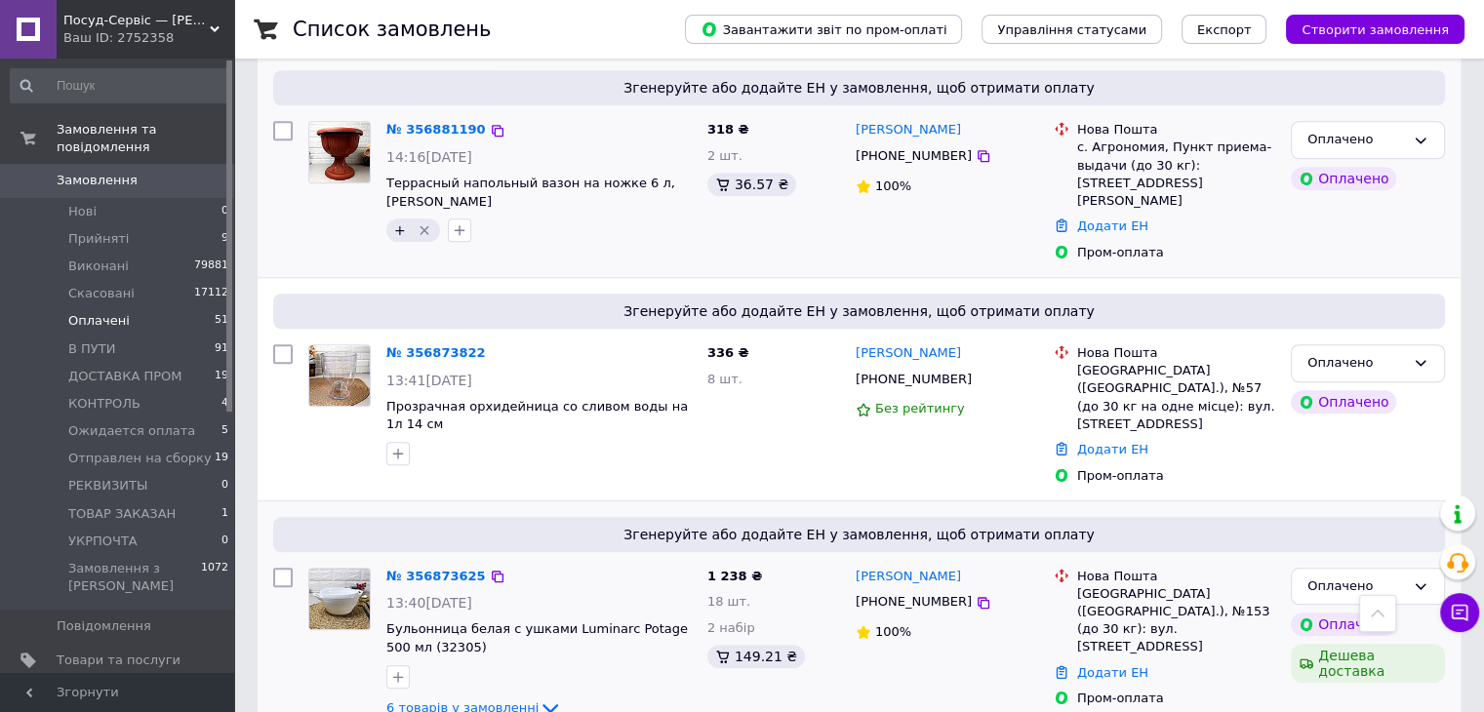
scroll to position [1659, 0]
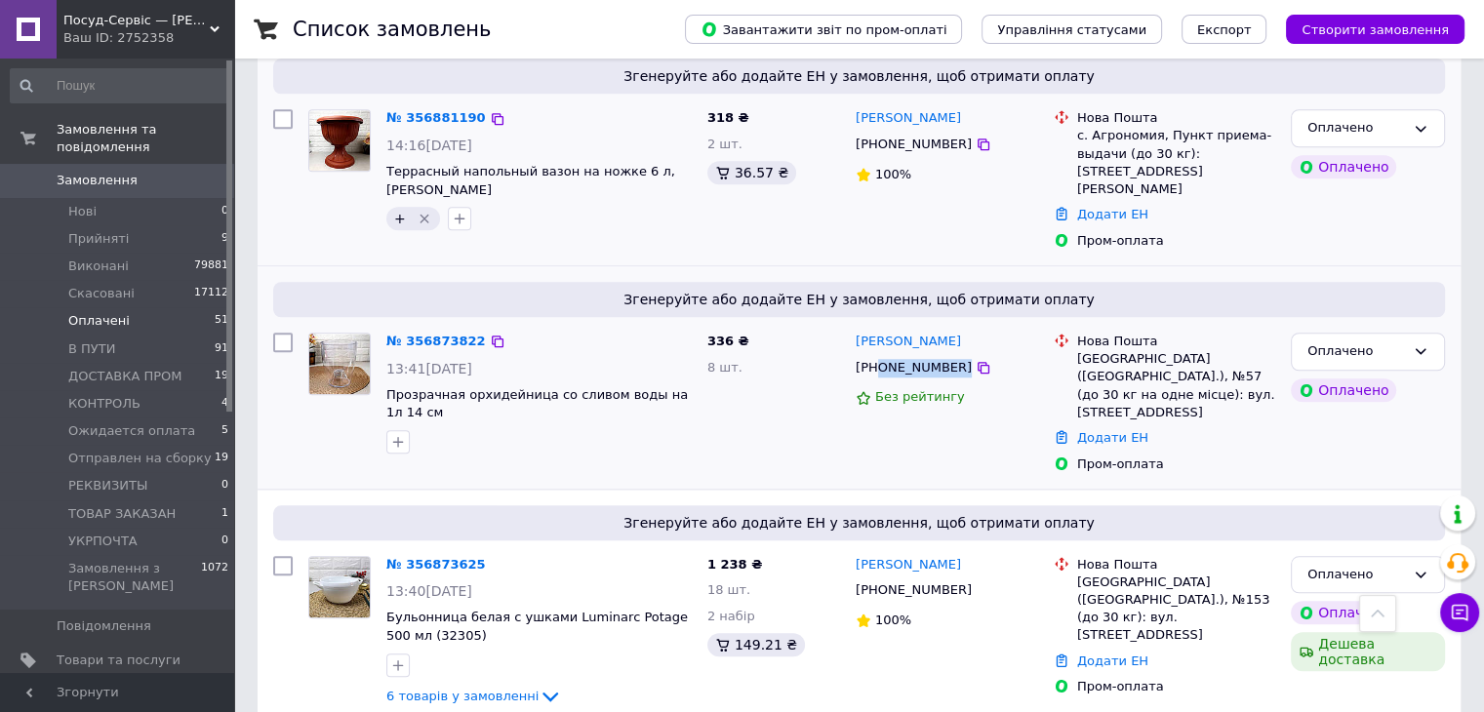
drag, startPoint x: 984, startPoint y: 237, endPoint x: 875, endPoint y: 241, distance: 108.4
click at [874, 357] on div "+380985637457" at bounding box center [947, 368] width 186 height 22
click at [391, 434] on icon "button" at bounding box center [398, 442] width 16 height 16
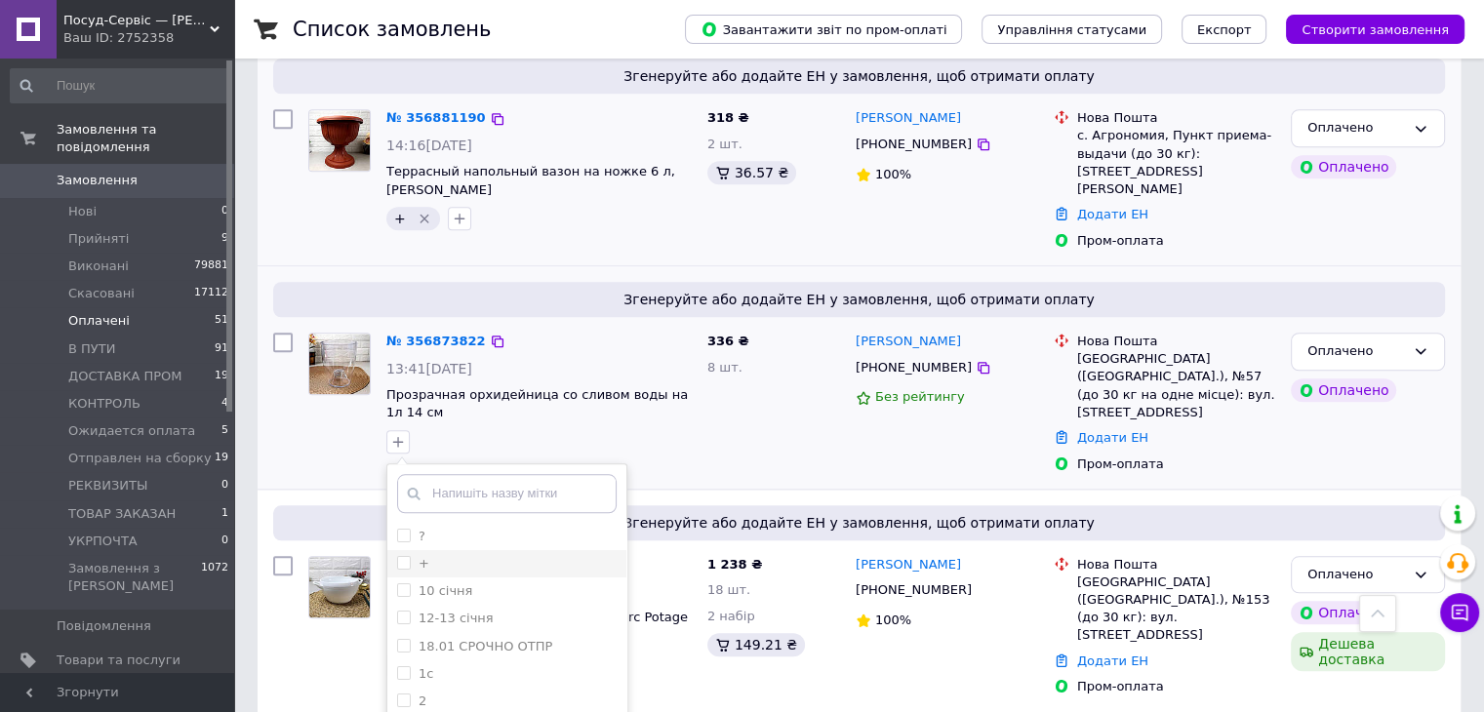
click at [460, 555] on div "+" at bounding box center [507, 564] width 220 height 18
checkbox input "true"
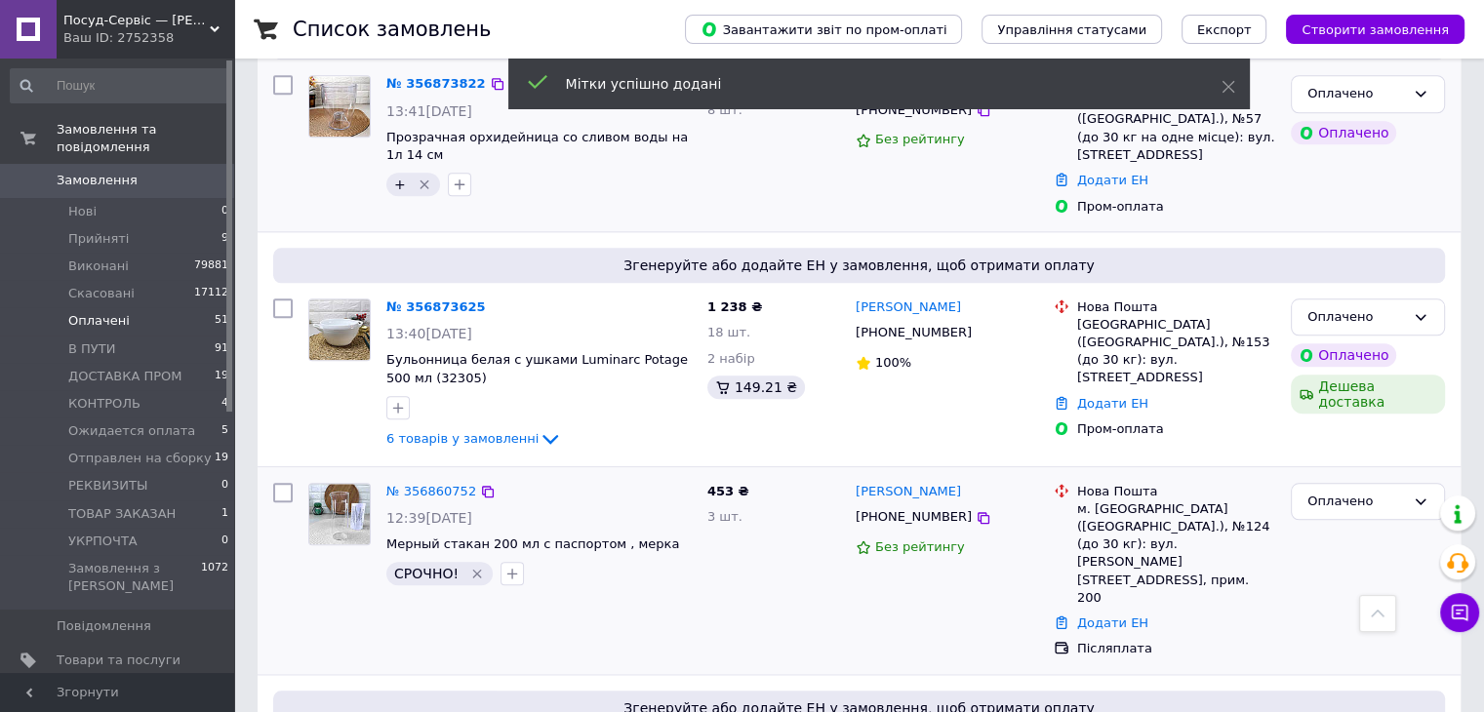
scroll to position [1952, 0]
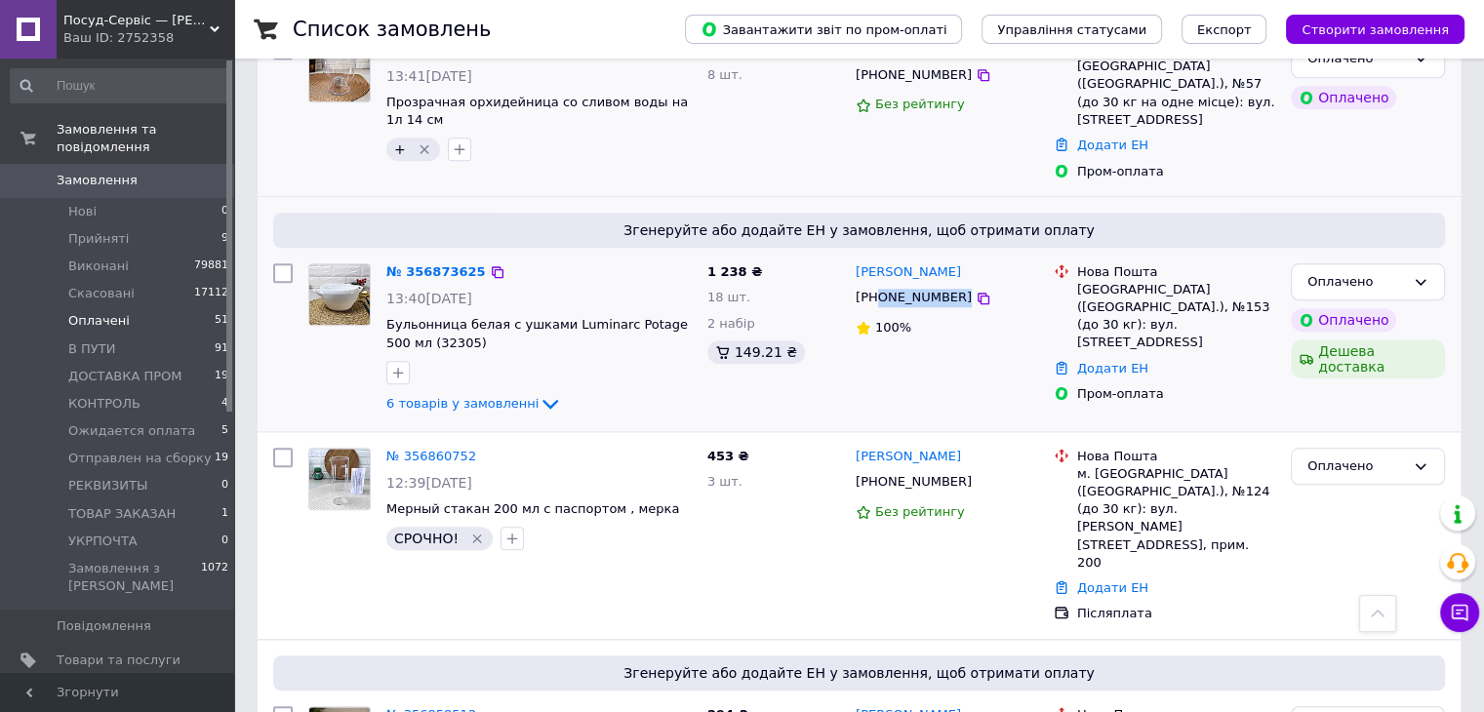
drag, startPoint x: 990, startPoint y: 156, endPoint x: 877, endPoint y: 156, distance: 113.2
click at [875, 287] on div "[PHONE_NUMBER]" at bounding box center [947, 298] width 186 height 22
click at [422, 392] on div "6 товарів у замовленні" at bounding box center [538, 403] width 305 height 23
click at [428, 395] on span "6 товарів у замовленні" at bounding box center [462, 402] width 152 height 15
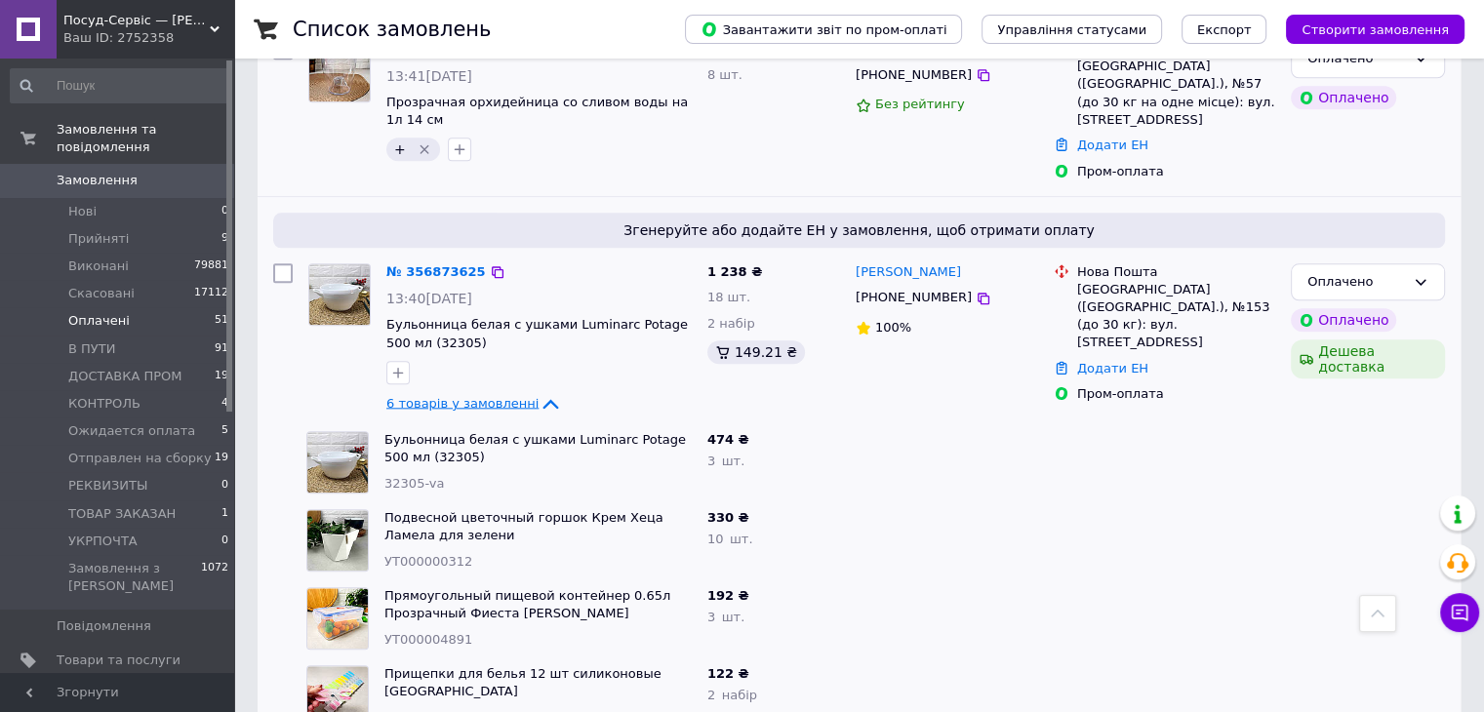
click at [453, 395] on span "6 товарів у замовленні" at bounding box center [462, 402] width 152 height 15
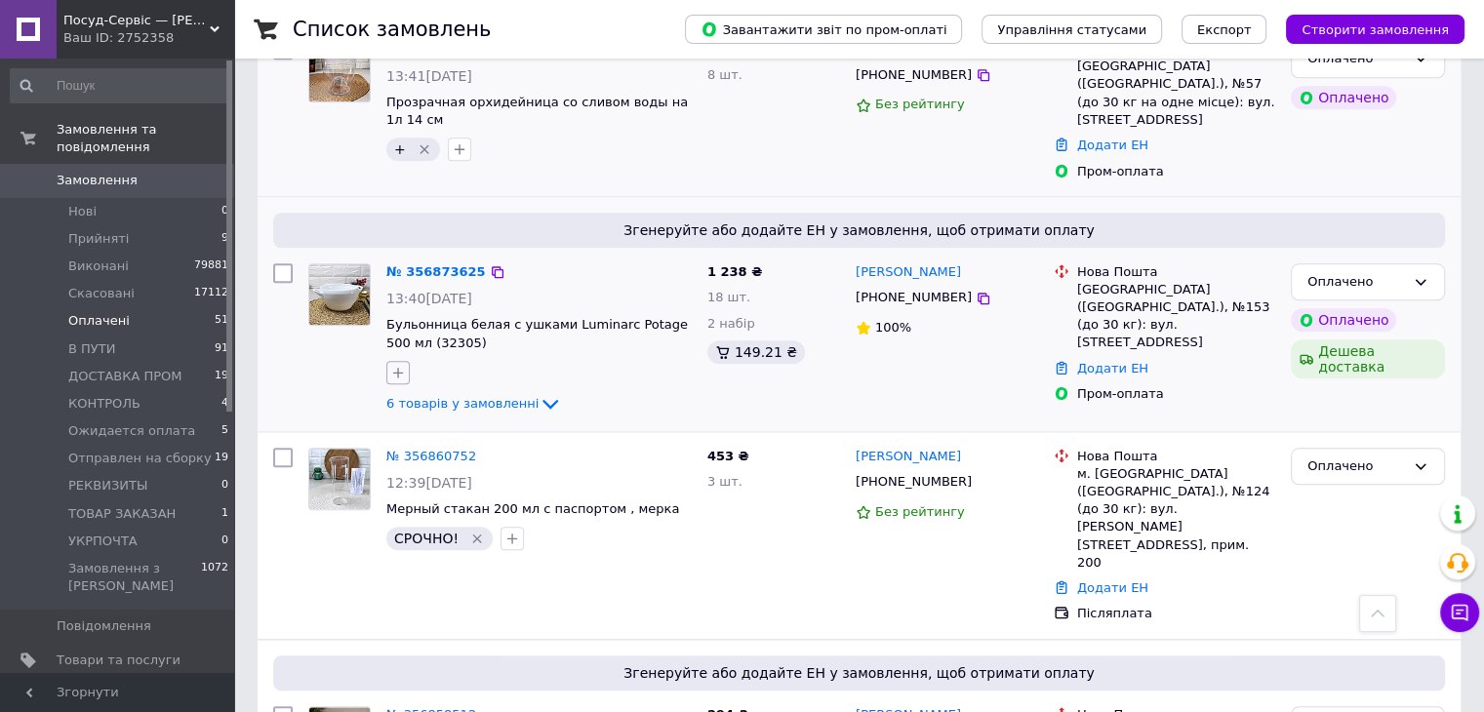
click at [398, 367] on icon "button" at bounding box center [398, 372] width 11 height 11
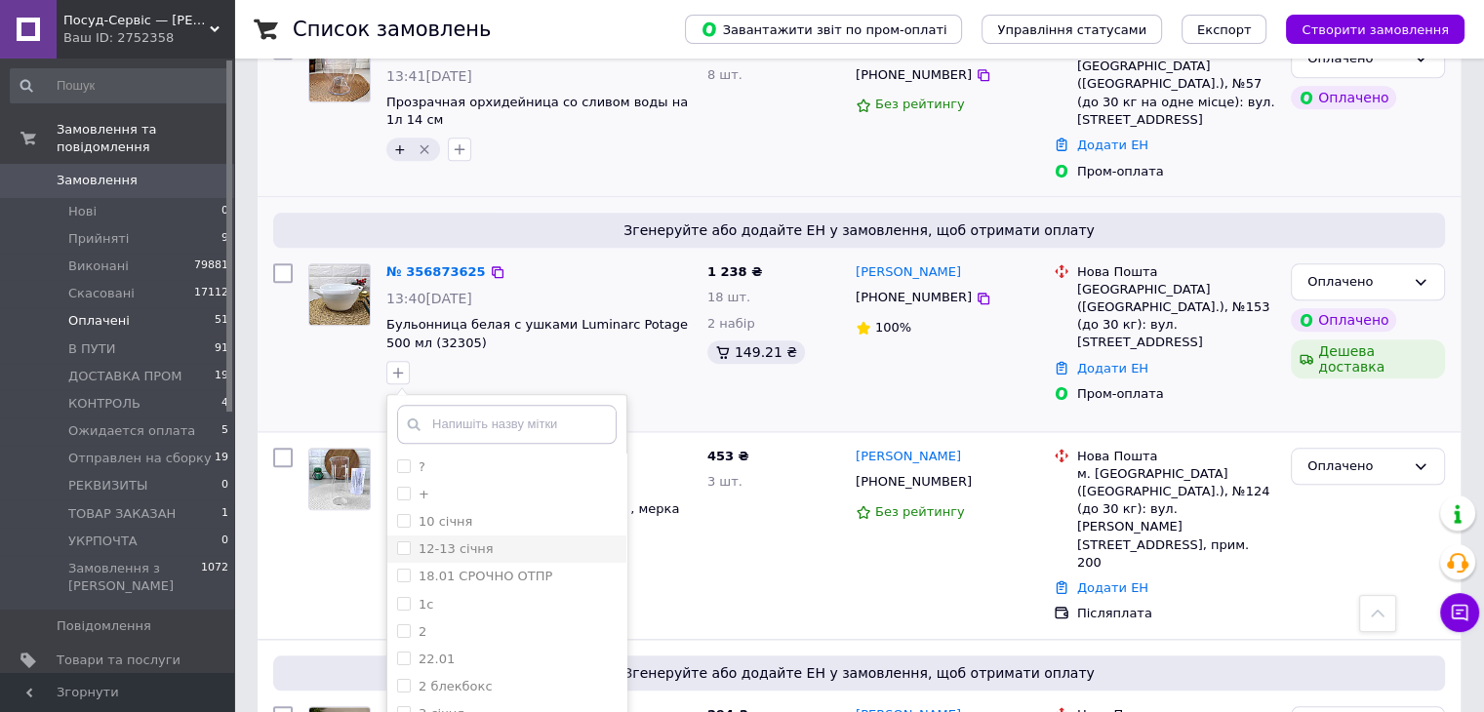
drag, startPoint x: 477, startPoint y: 348, endPoint x: 486, endPoint y: 395, distance: 47.7
click at [476, 486] on div "+" at bounding box center [507, 495] width 220 height 18
checkbox input "true"
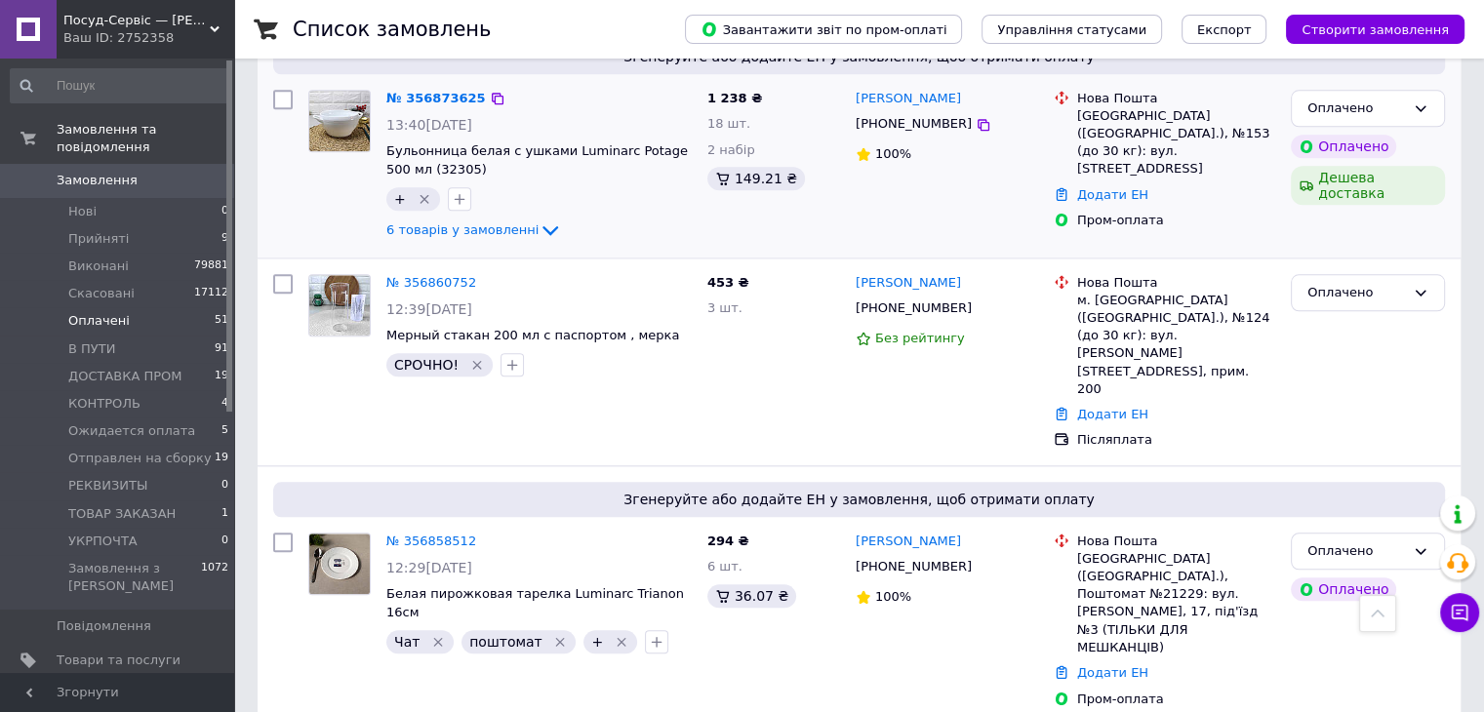
scroll to position [2147, 0]
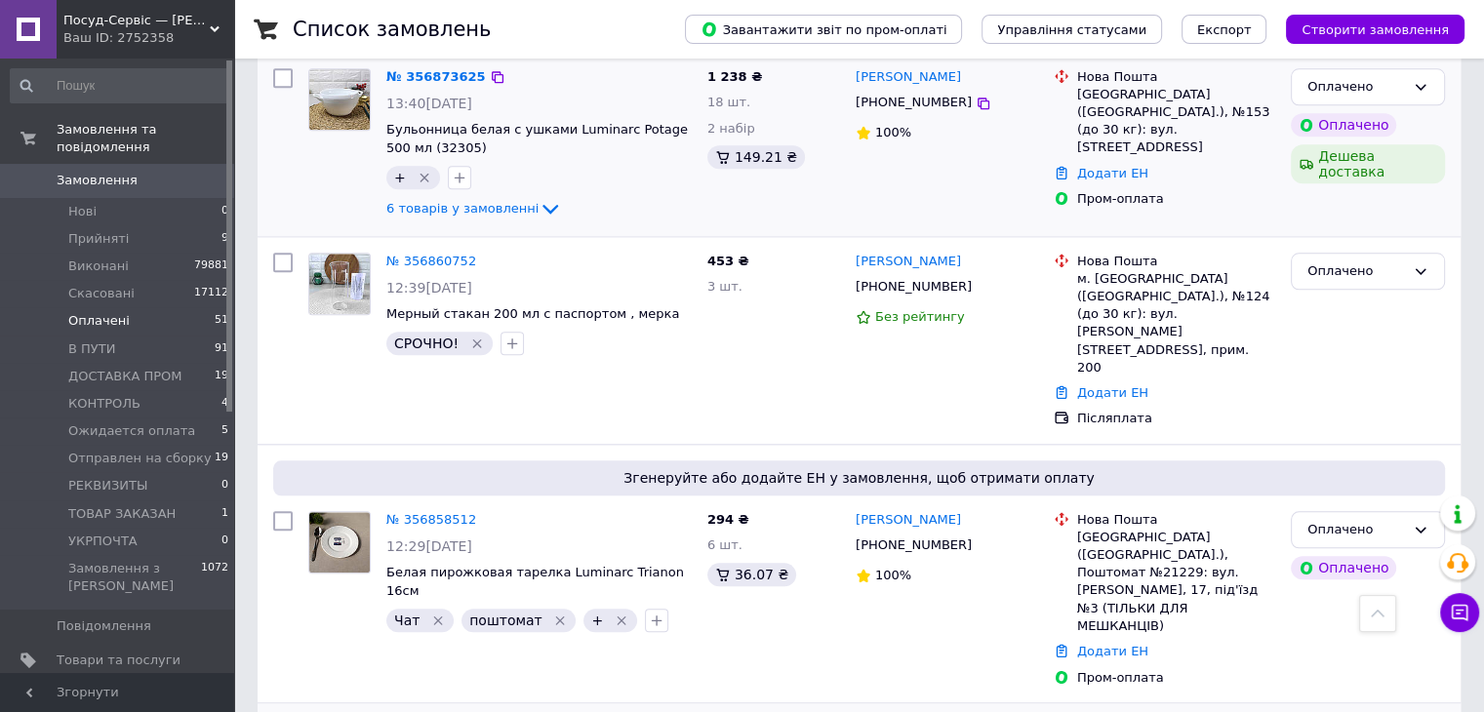
drag, startPoint x: 990, startPoint y: 544, endPoint x: 878, endPoint y: 552, distance: 112.5
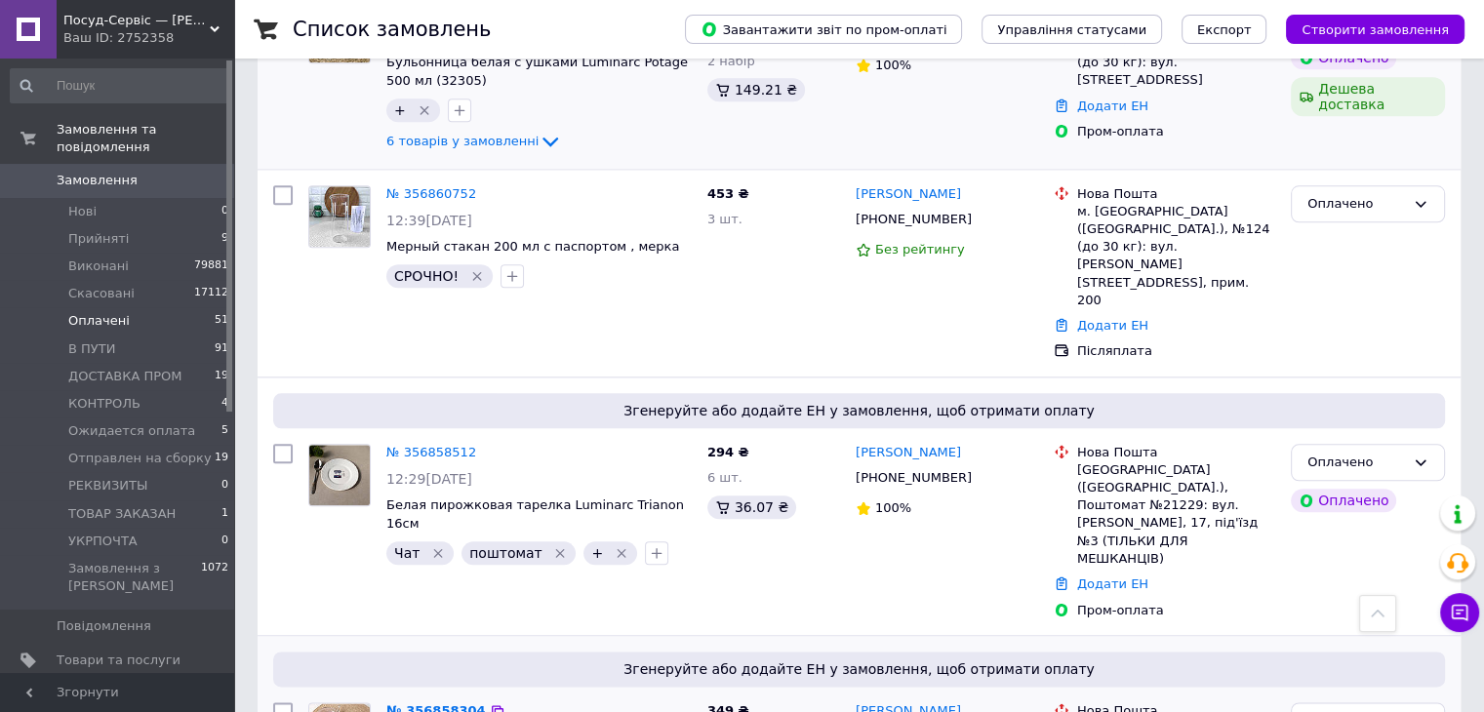
scroll to position [2244, 0]
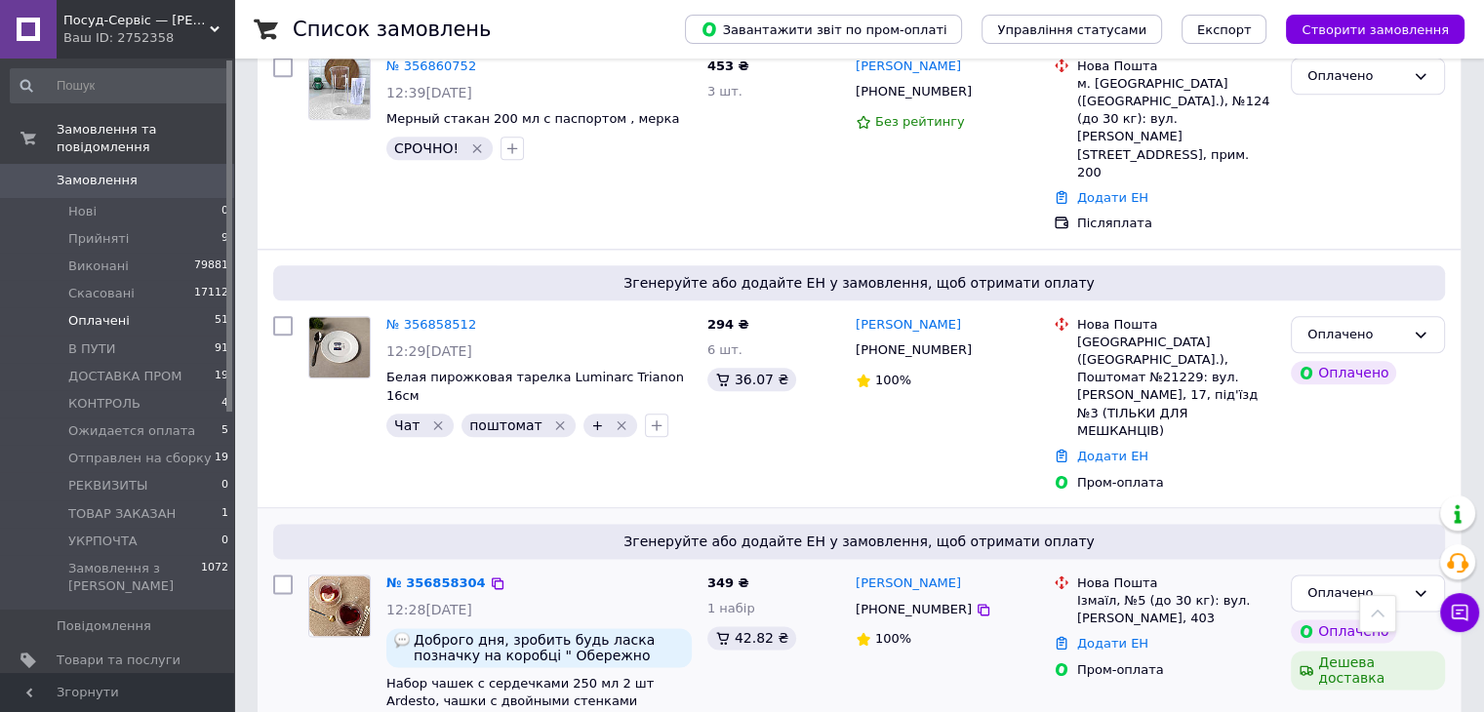
scroll to position [2439, 0]
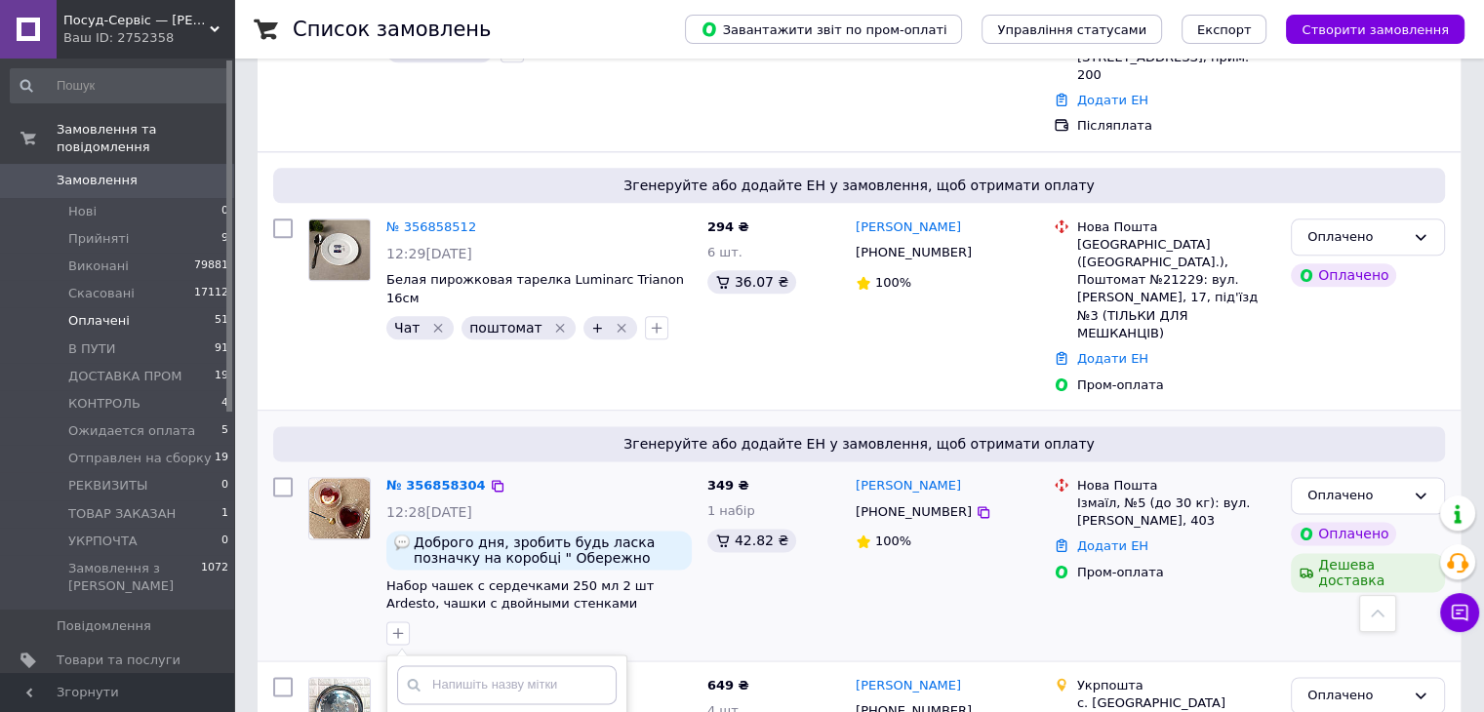
checkbox input "true"
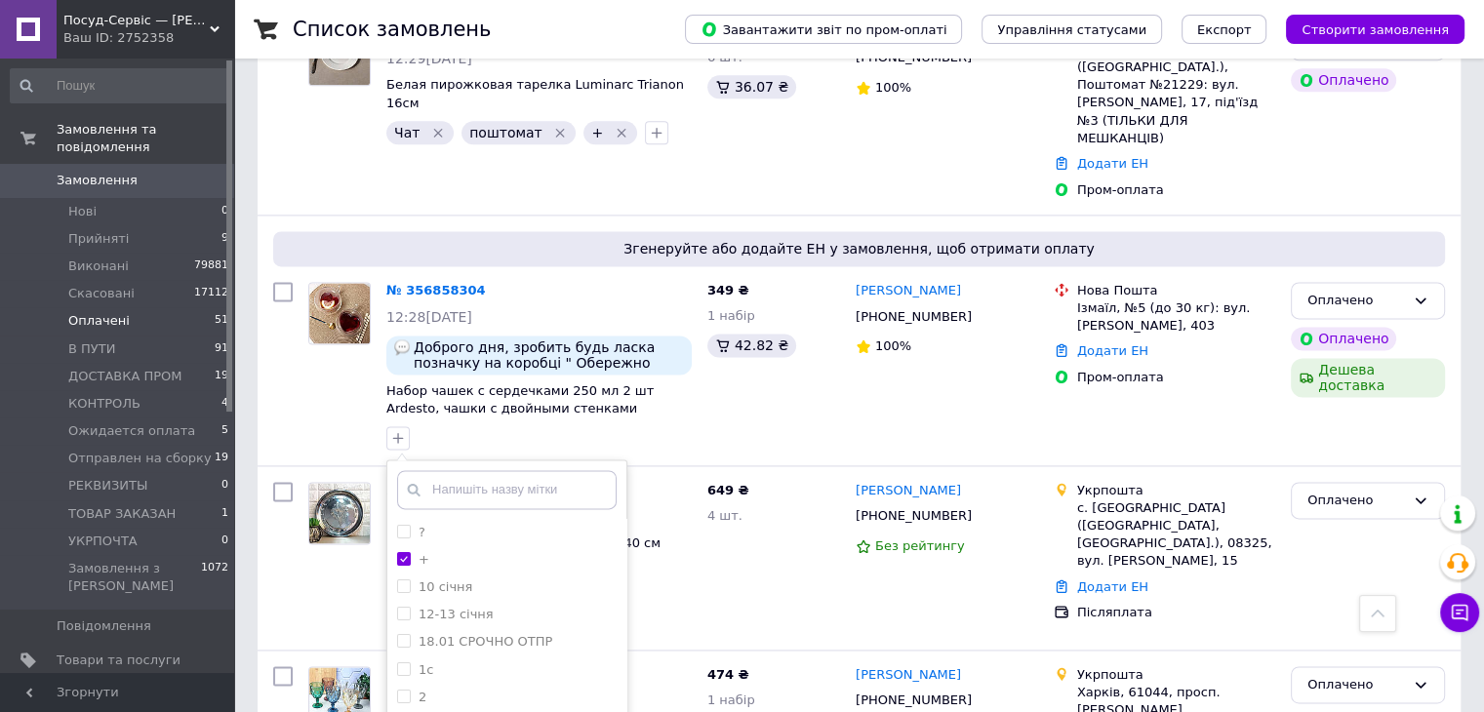
drag, startPoint x: 538, startPoint y: 586, endPoint x: 554, endPoint y: 584, distance: 16.8
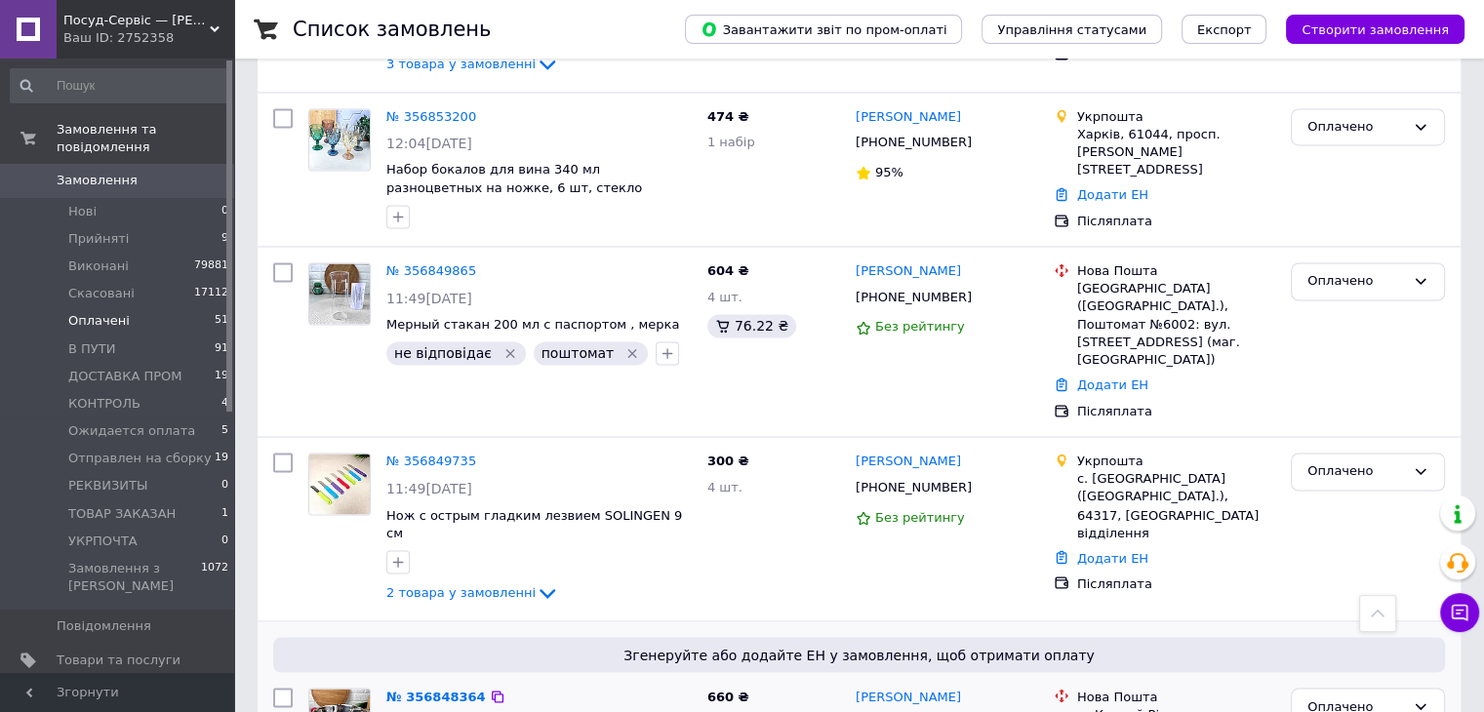
scroll to position [3318, 0]
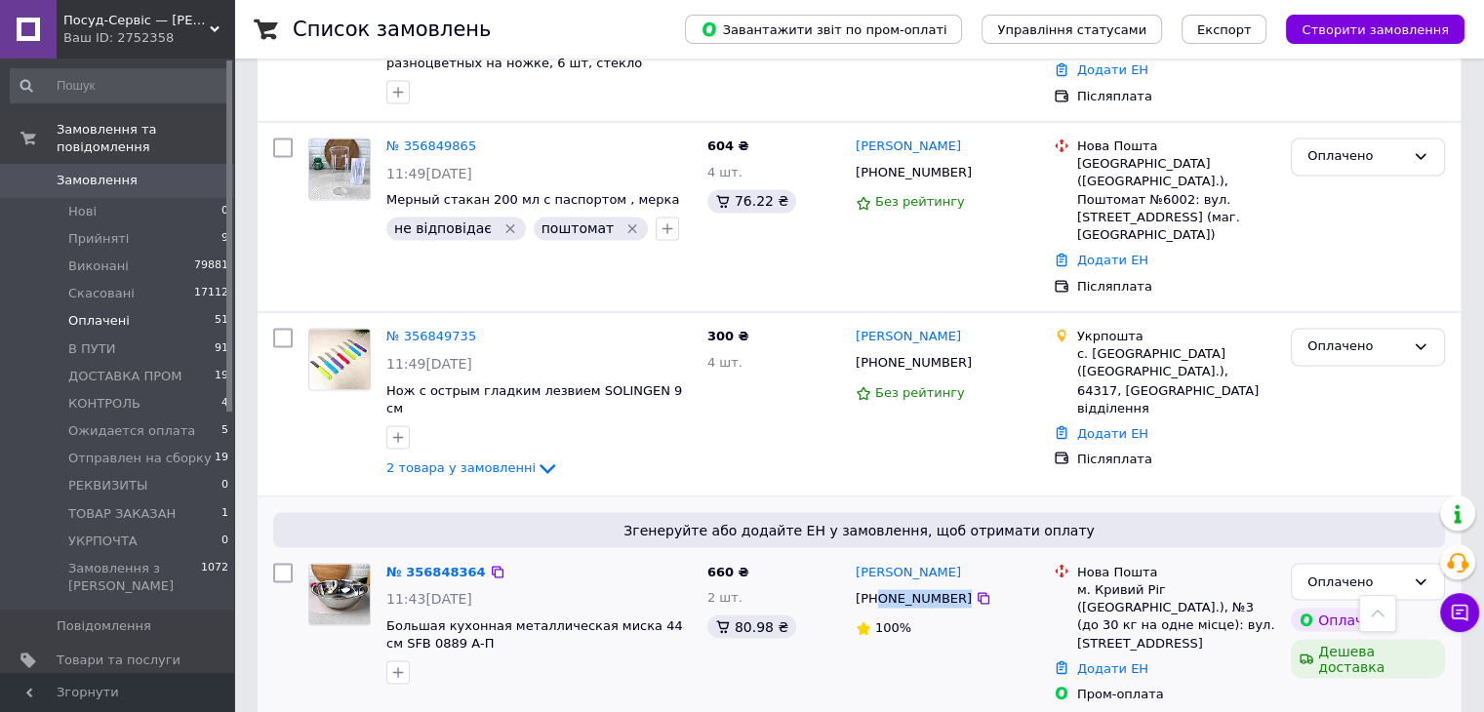
drag, startPoint x: 987, startPoint y: 280, endPoint x: 878, endPoint y: 286, distance: 109.4
click at [878, 587] on div "[PHONE_NUMBER]" at bounding box center [947, 598] width 186 height 22
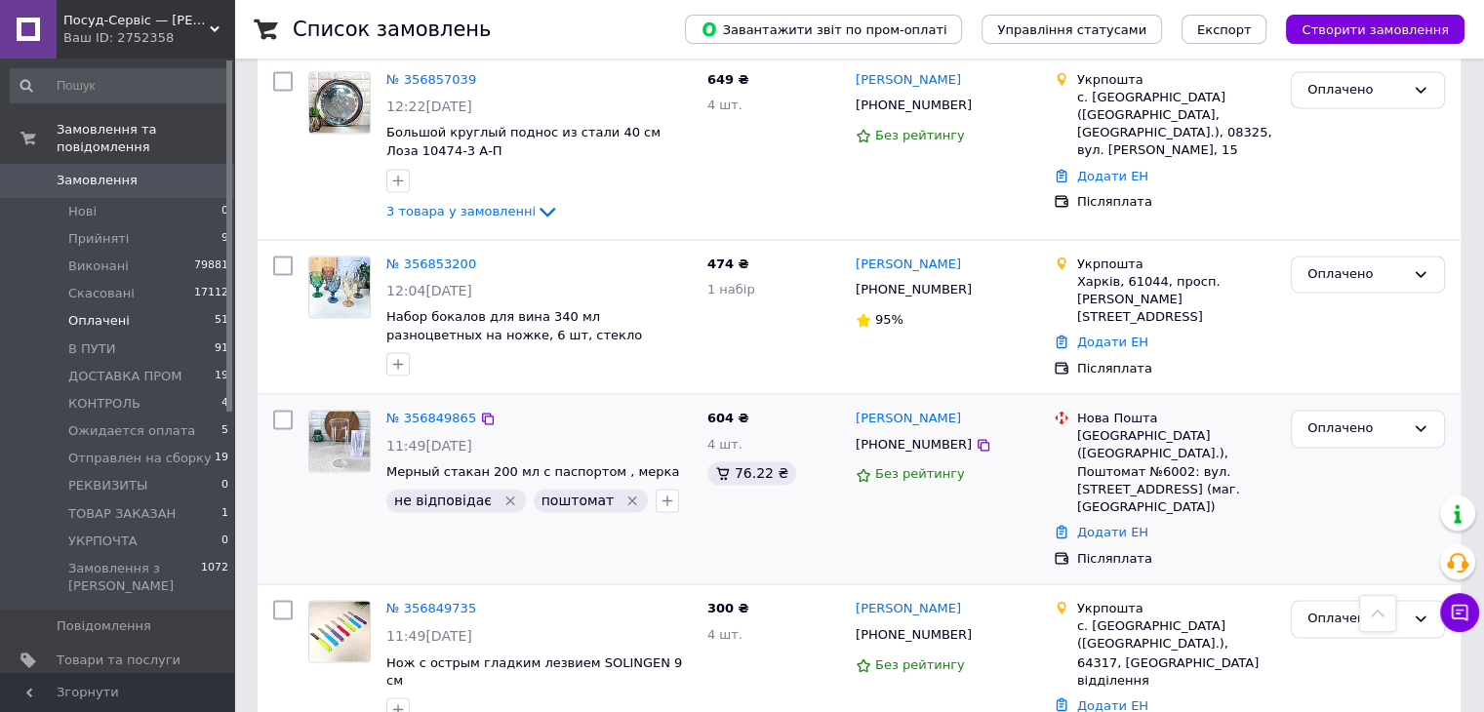
scroll to position [3220, 0]
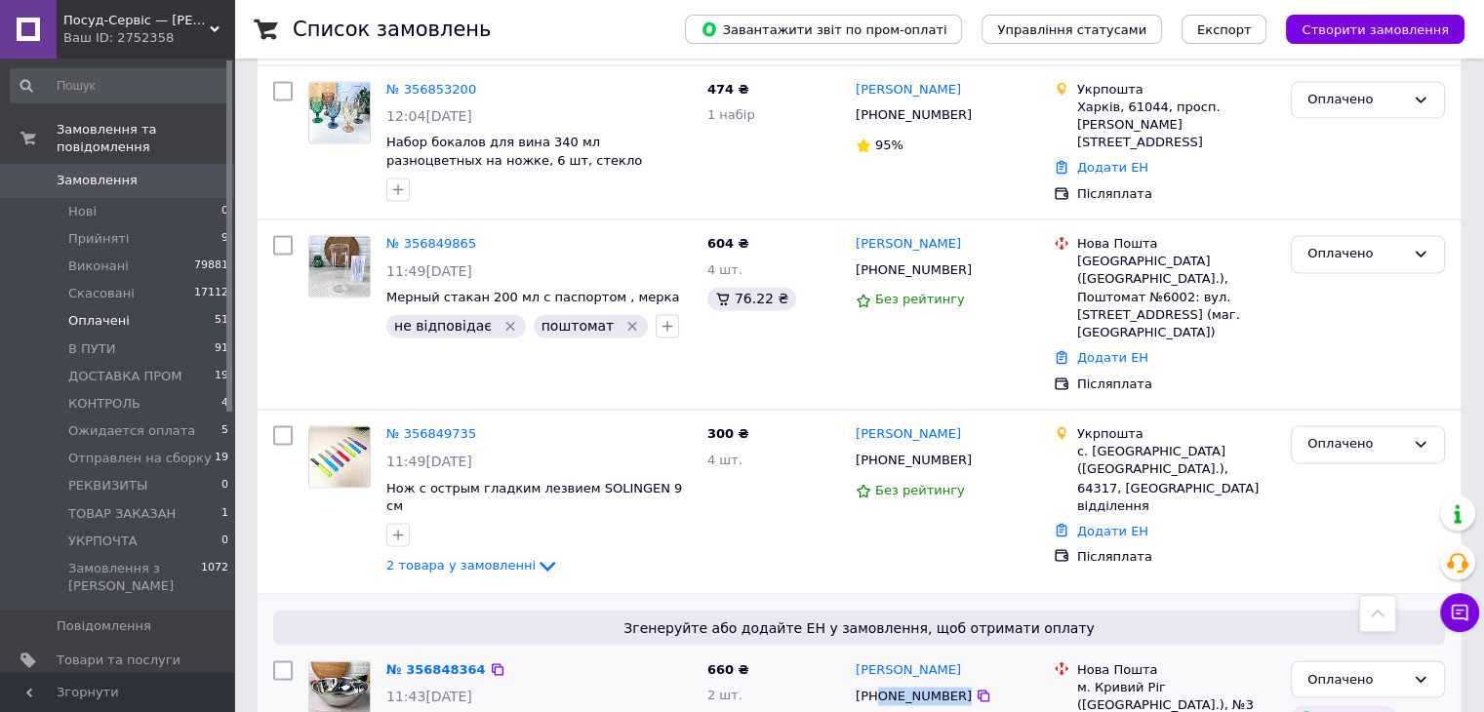
checkbox input "true"
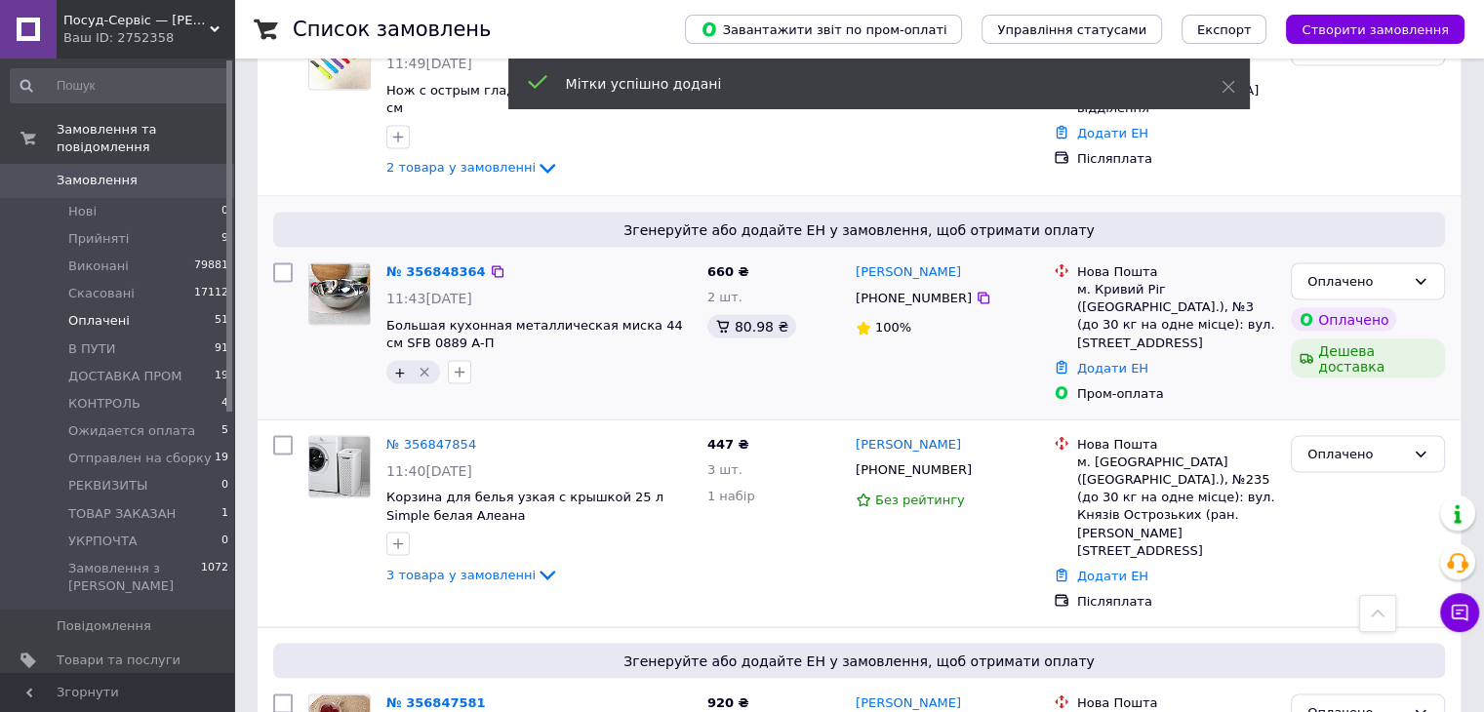
scroll to position [3708, 0]
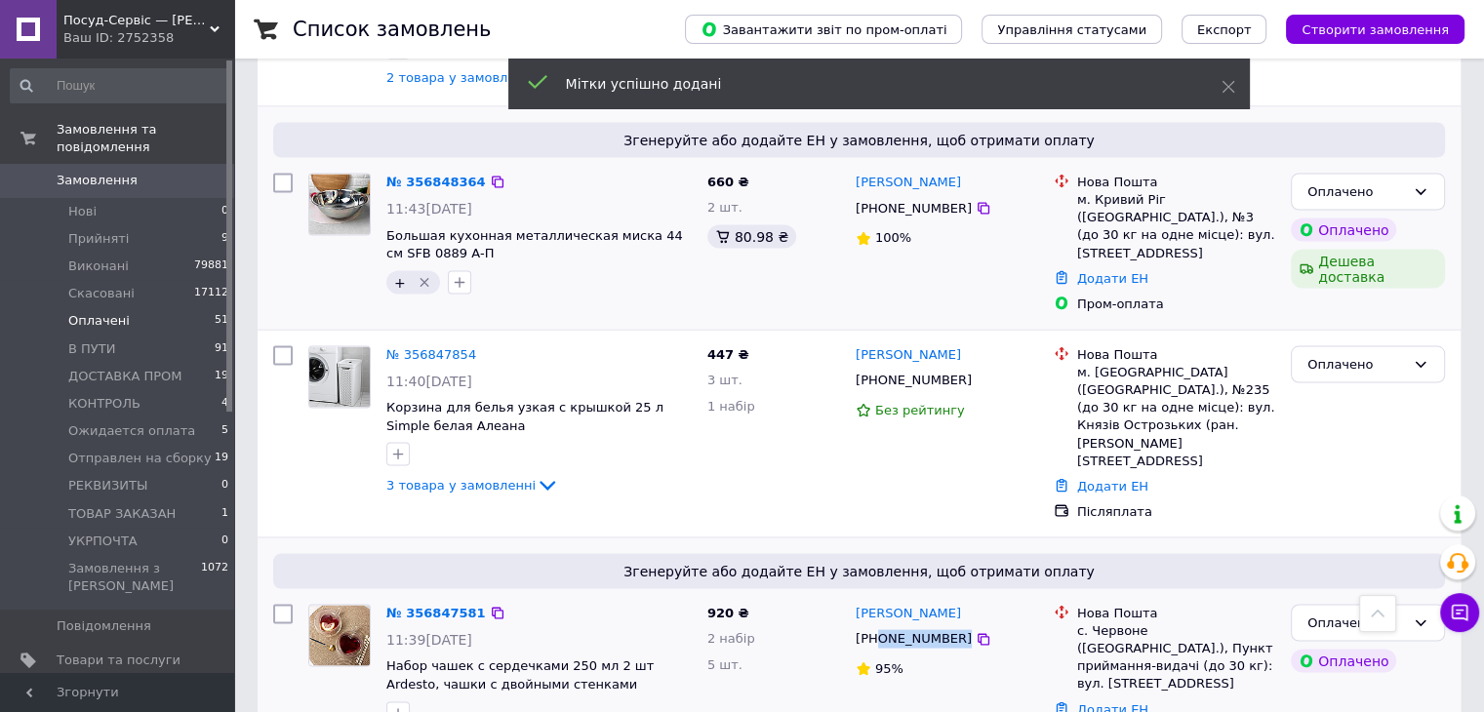
drag, startPoint x: 989, startPoint y: 284, endPoint x: 880, endPoint y: 296, distance: 109.9
click at [880, 627] on div "[PHONE_NUMBER]" at bounding box center [947, 638] width 186 height 22
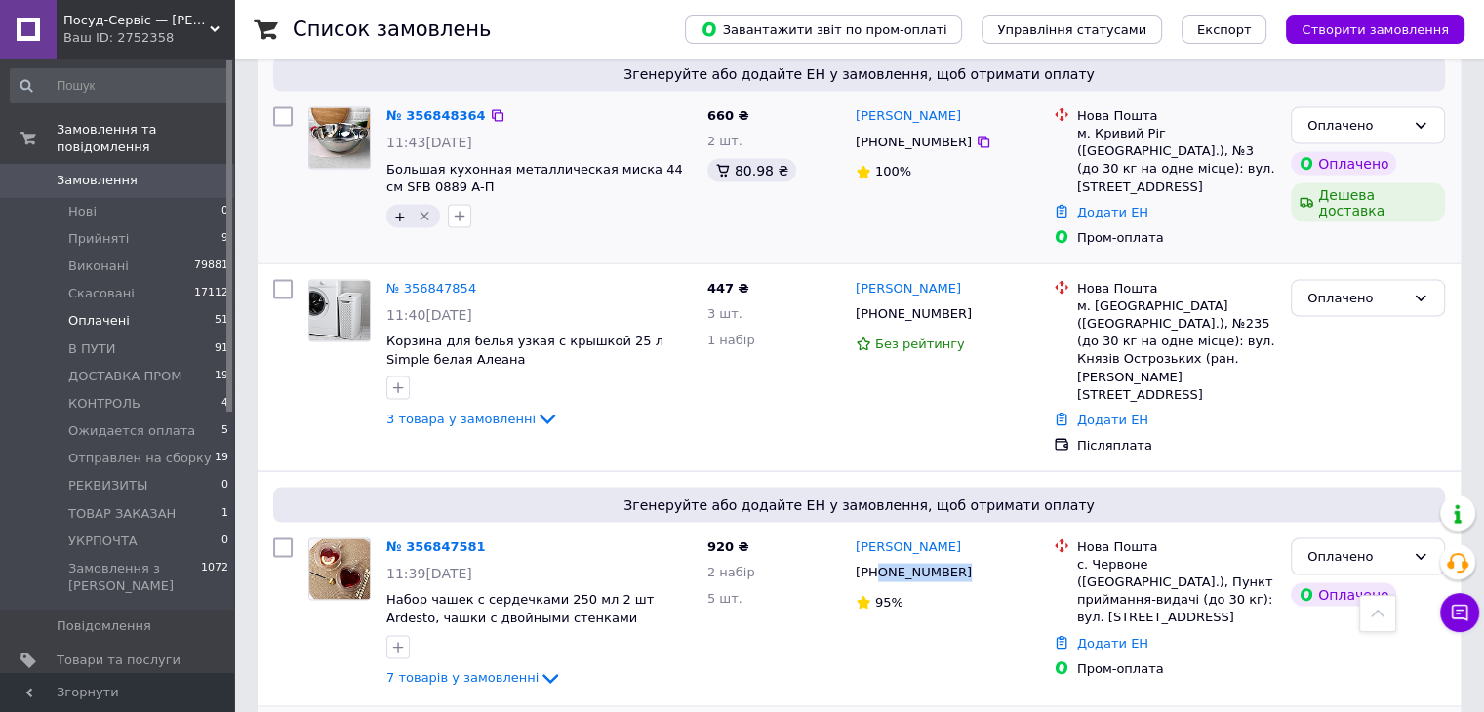
scroll to position [3806, 0]
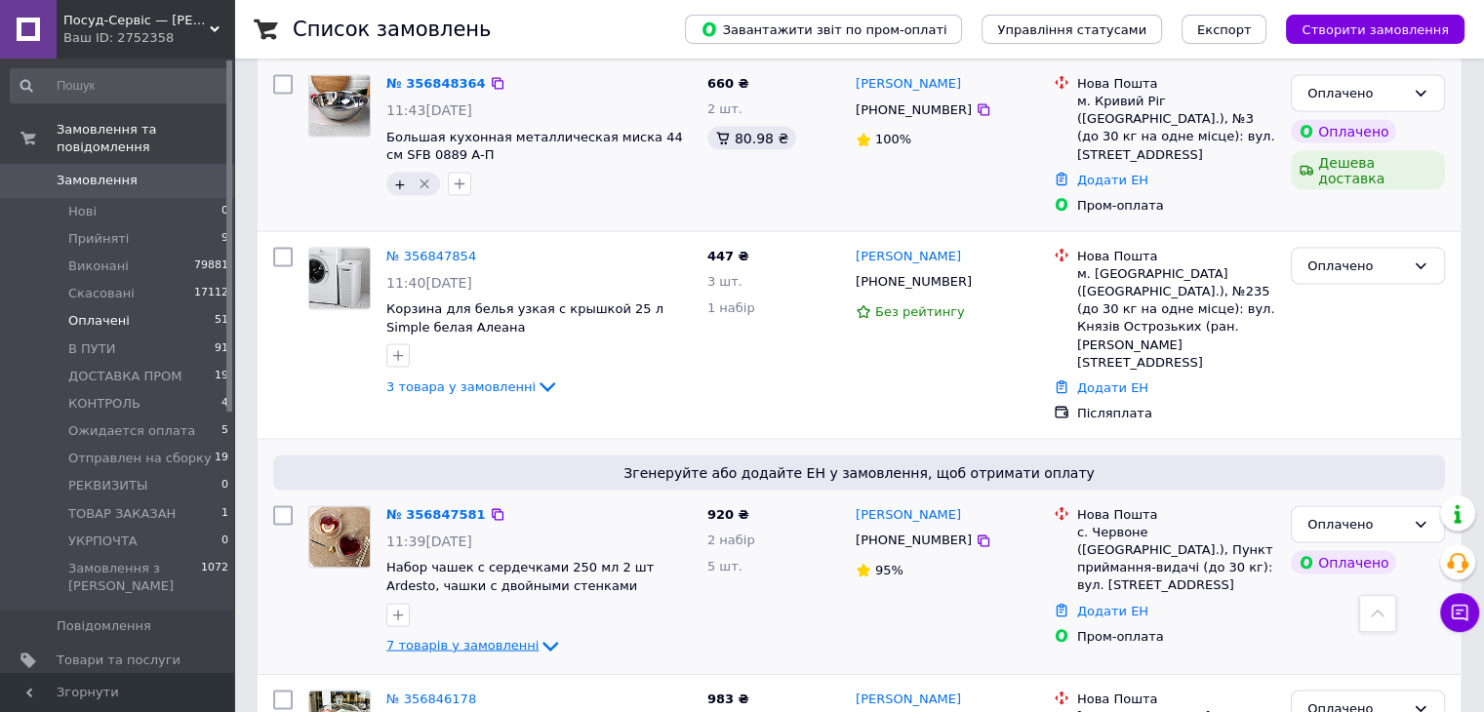
click at [446, 638] on span "7 товарів у замовленні" at bounding box center [462, 645] width 152 height 15
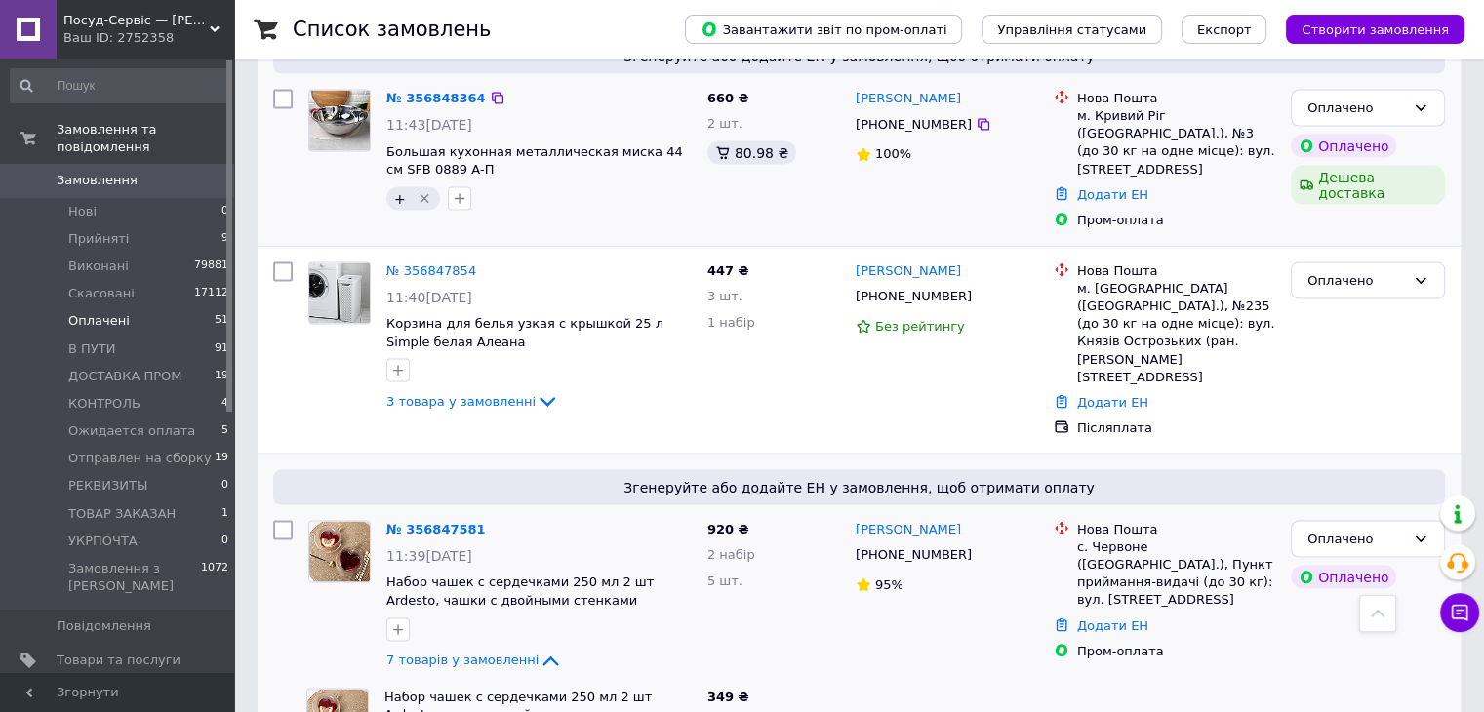
scroll to position [3708, 0]
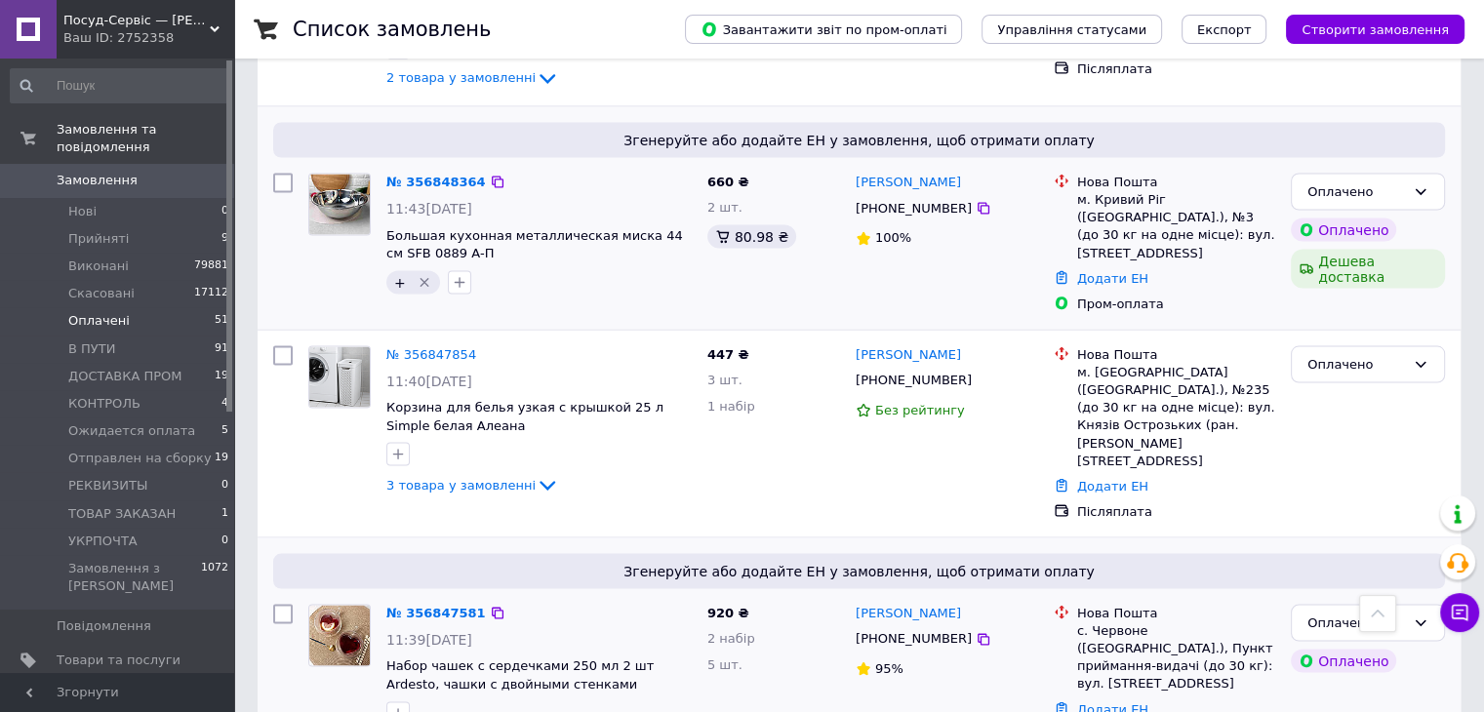
drag, startPoint x: 397, startPoint y: 356, endPoint x: 449, endPoint y: 380, distance: 56.8
click at [398, 705] on icon "button" at bounding box center [398, 713] width 16 height 16
checkbox input "true"
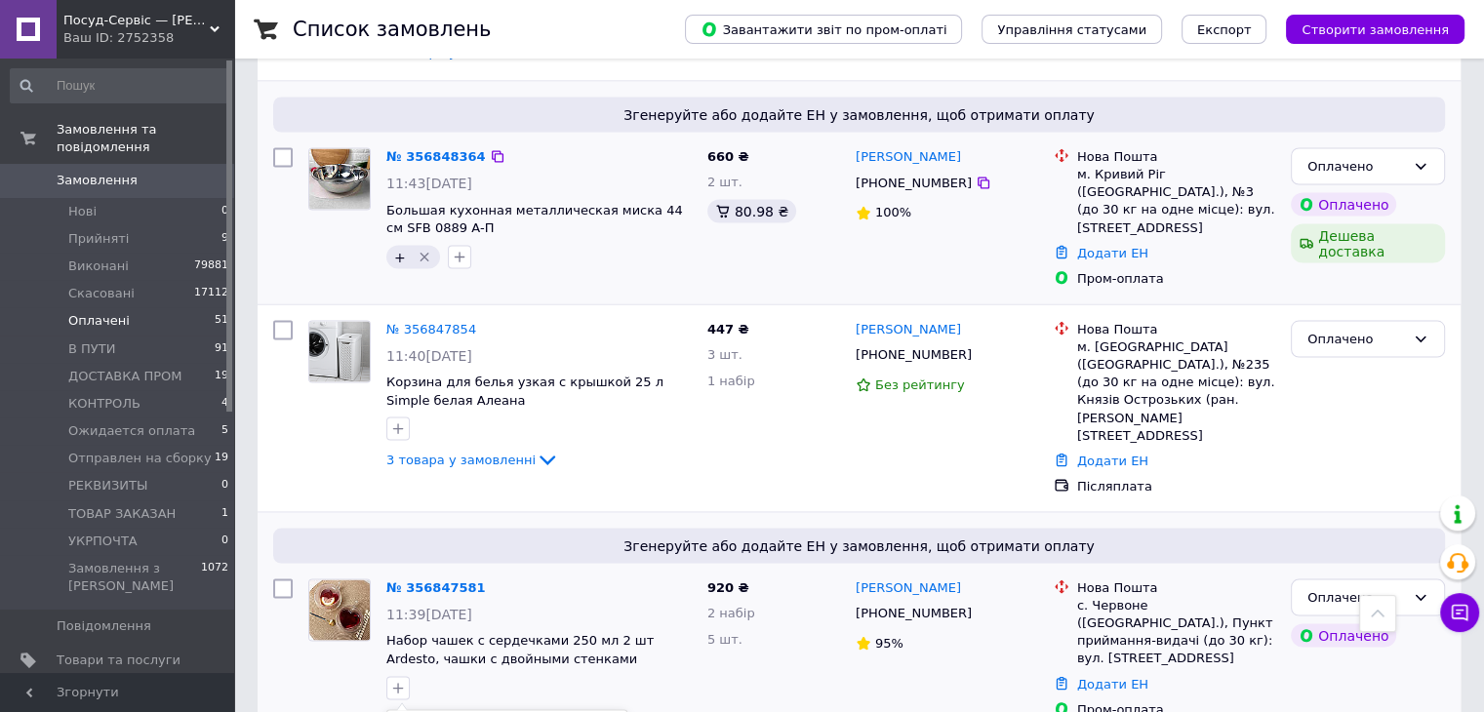
scroll to position [3903, 0]
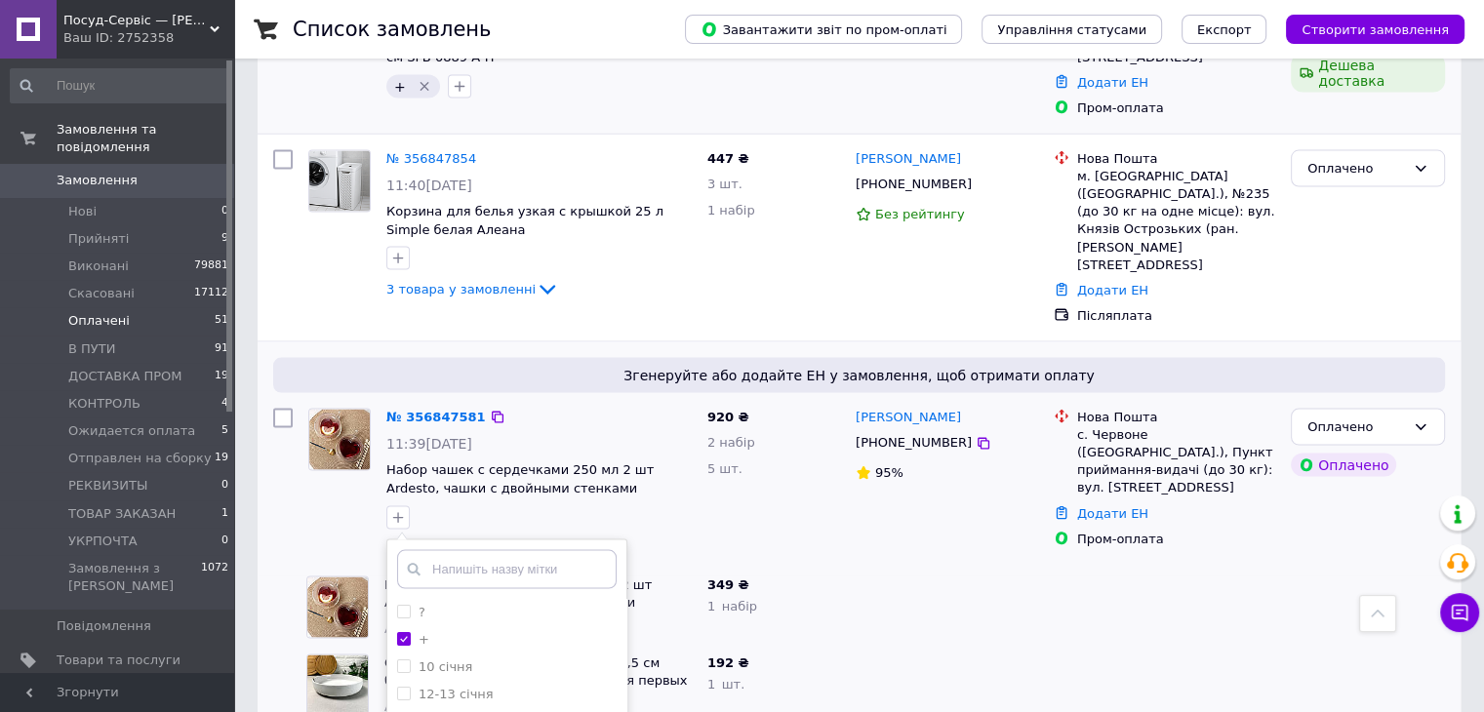
drag, startPoint x: 532, startPoint y: 562, endPoint x: 544, endPoint y: 566, distance: 12.3
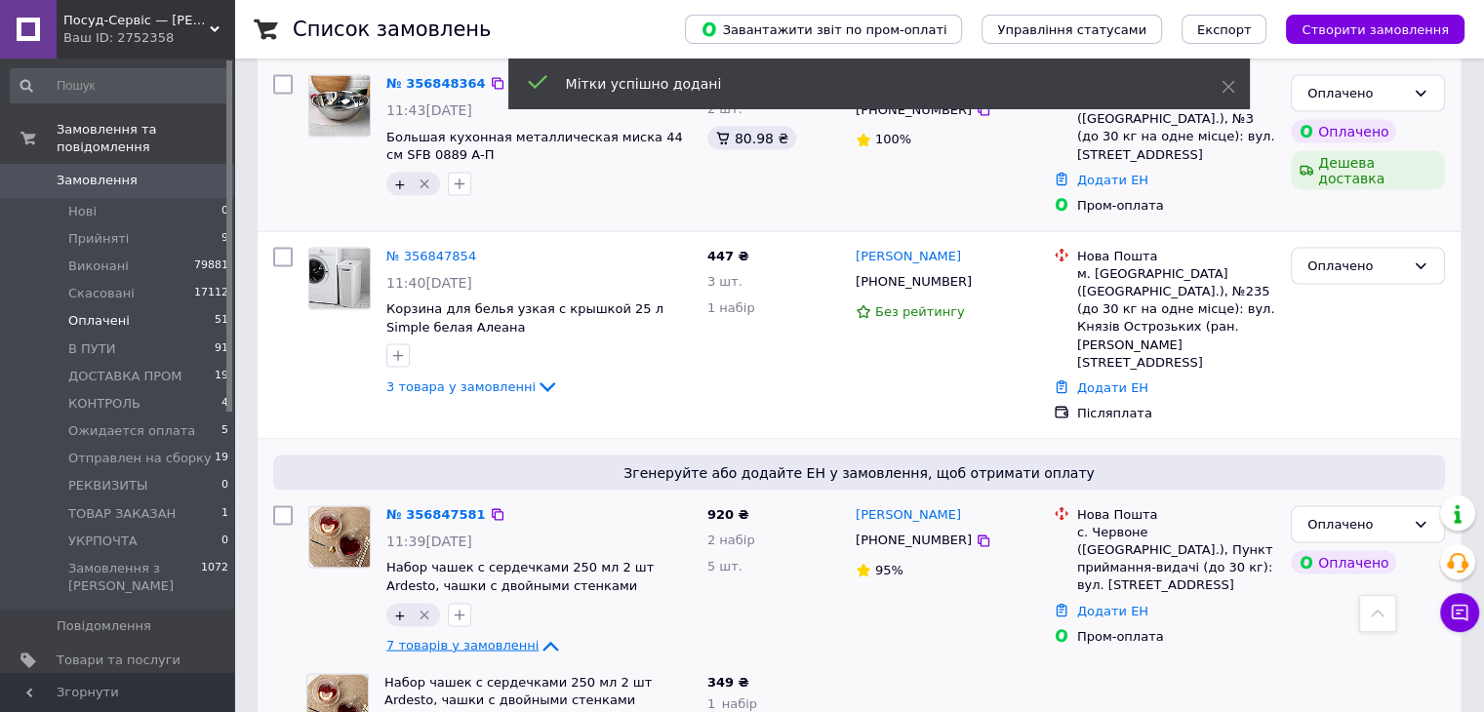
click at [454, 638] on span "7 товарів у замовленні" at bounding box center [462, 645] width 152 height 15
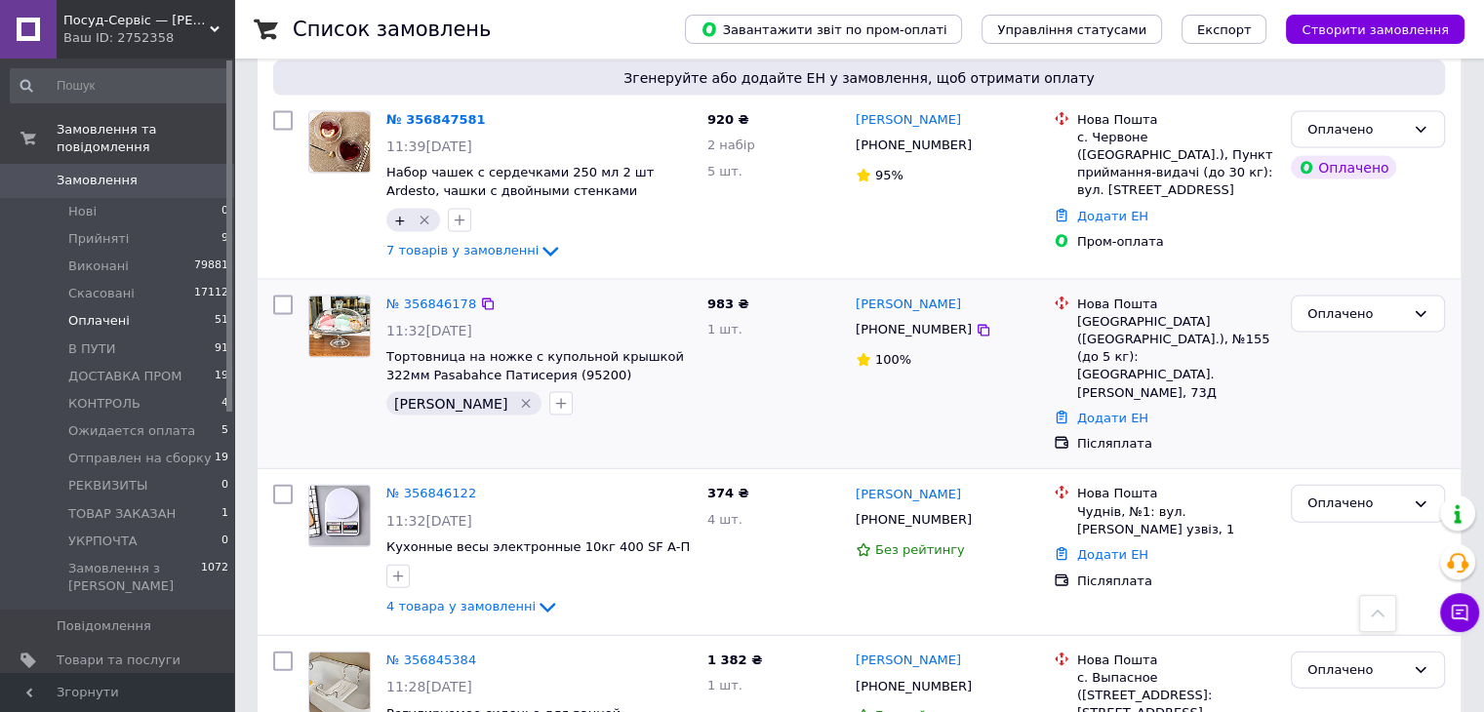
scroll to position [4293, 0]
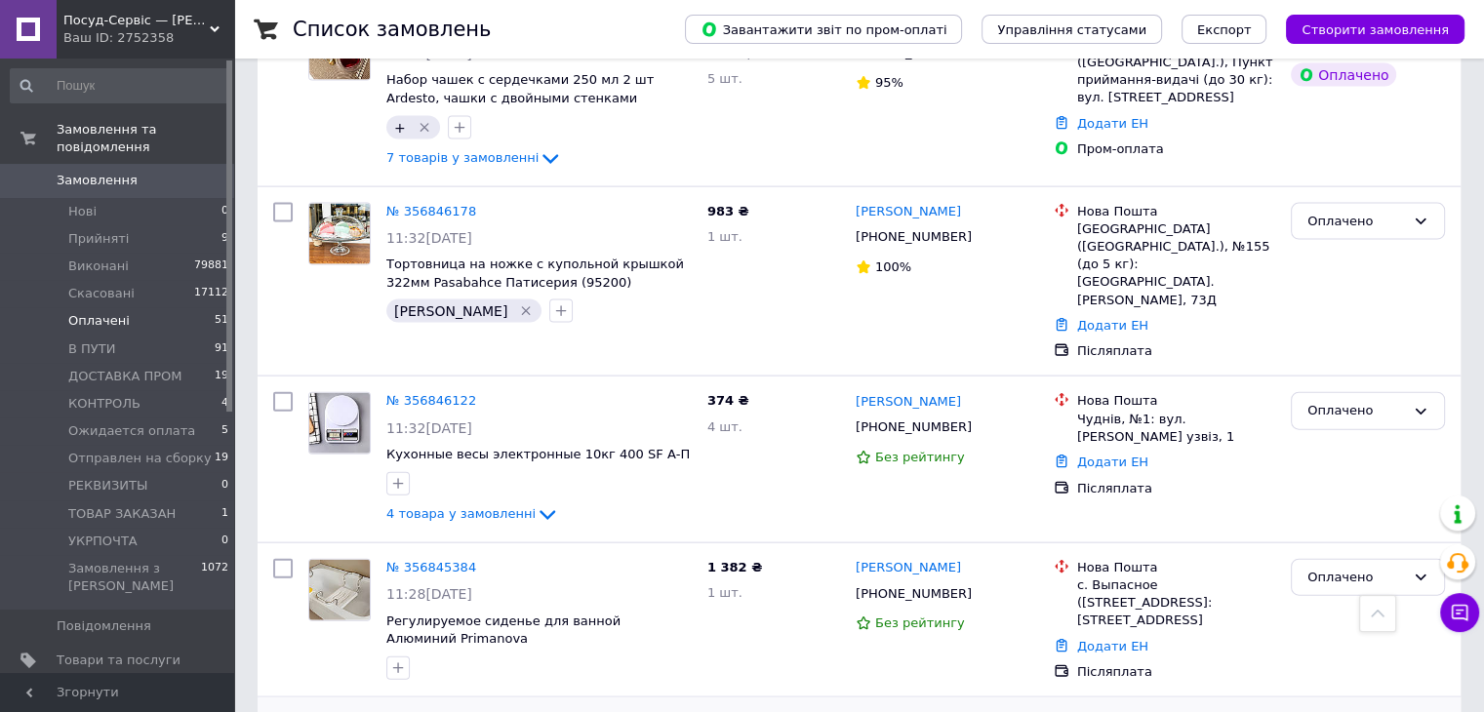
drag, startPoint x: 1008, startPoint y: 419, endPoint x: 876, endPoint y: 422, distance: 131.8
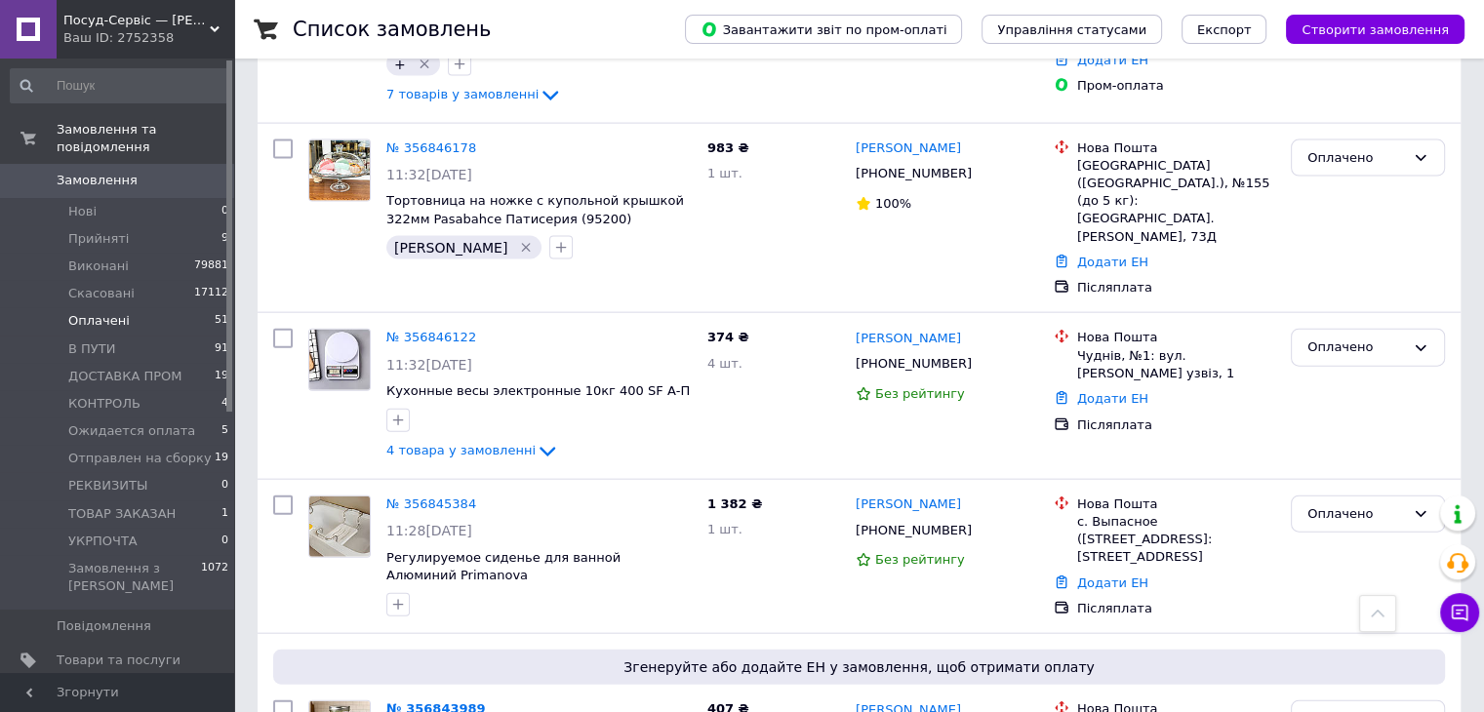
scroll to position [4391, 0]
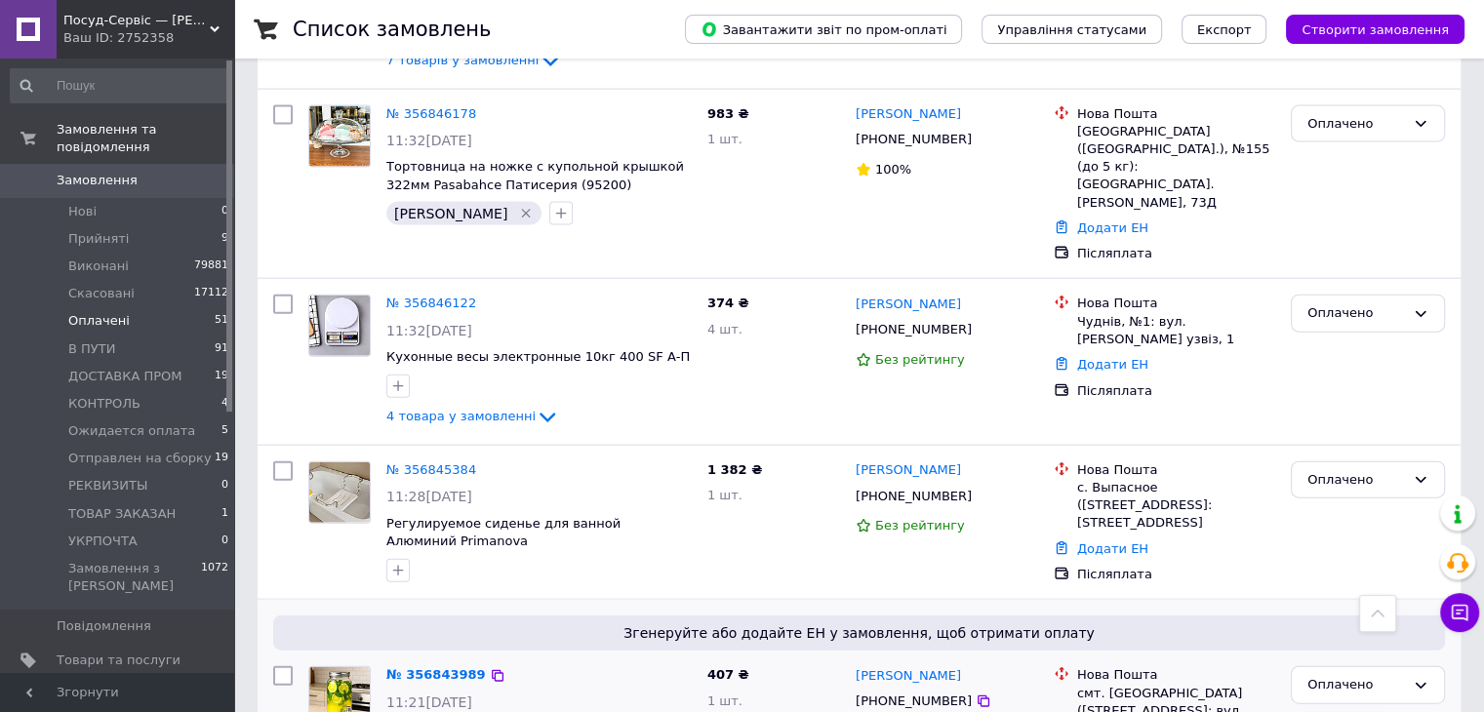
drag, startPoint x: 391, startPoint y: 366, endPoint x: 402, endPoint y: 367, distance: 10.8
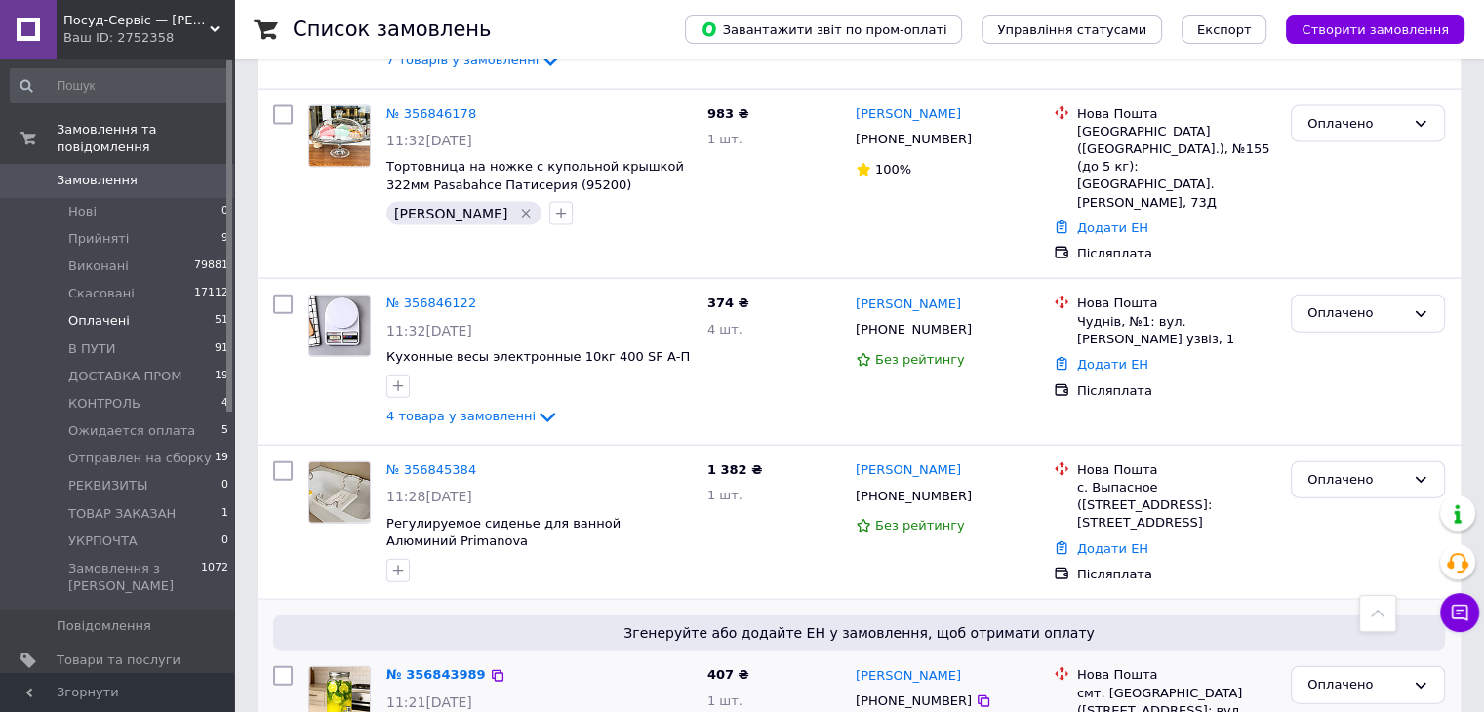
checkbox input "true"
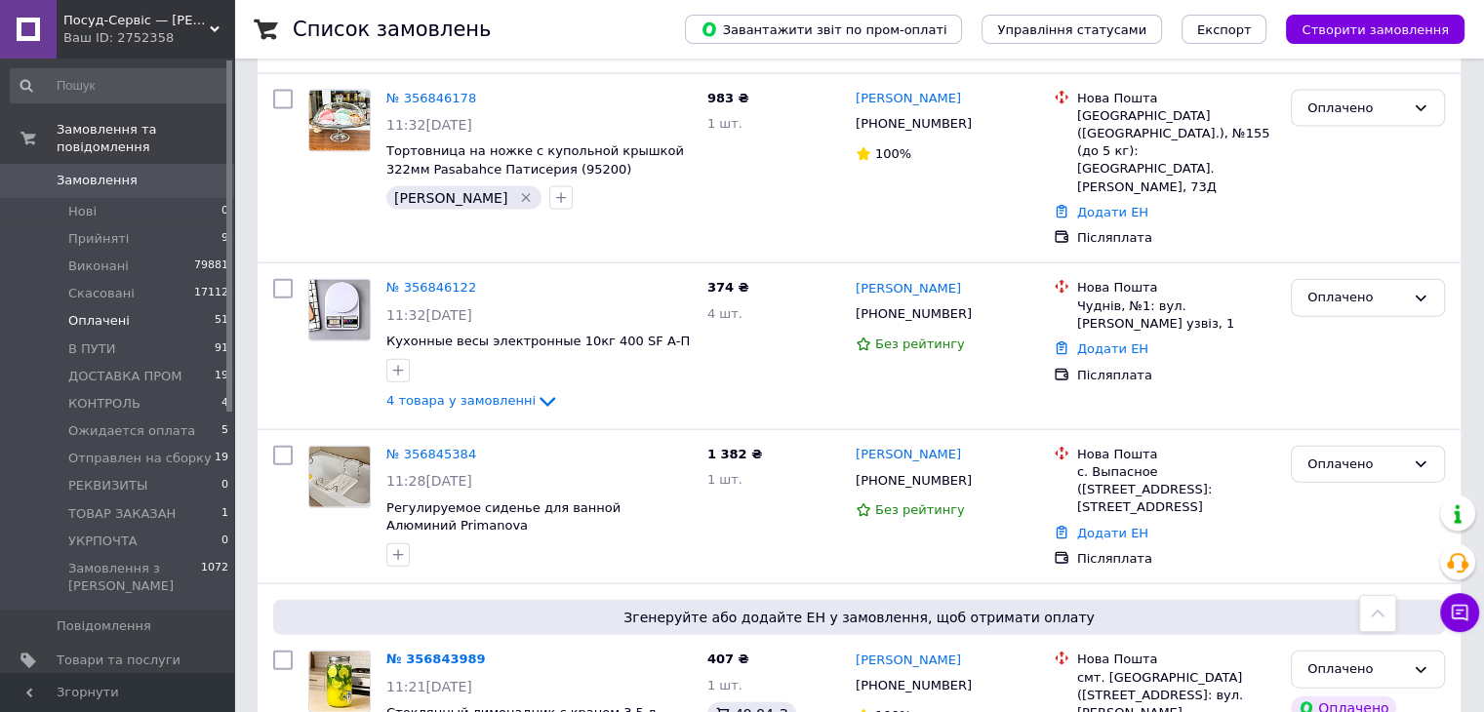
scroll to position [4586, 0]
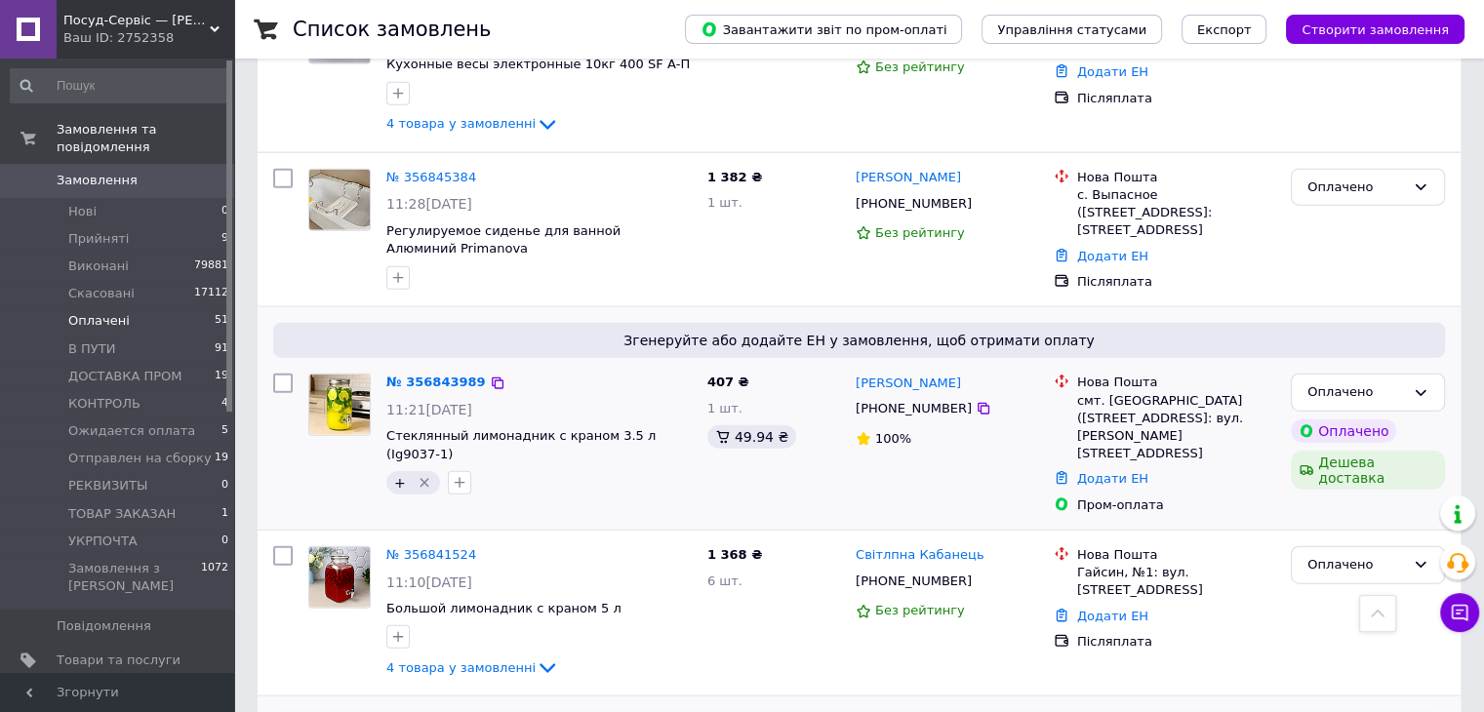
drag, startPoint x: 984, startPoint y: 388, endPoint x: 879, endPoint y: 403, distance: 105.4
checkbox input "true"
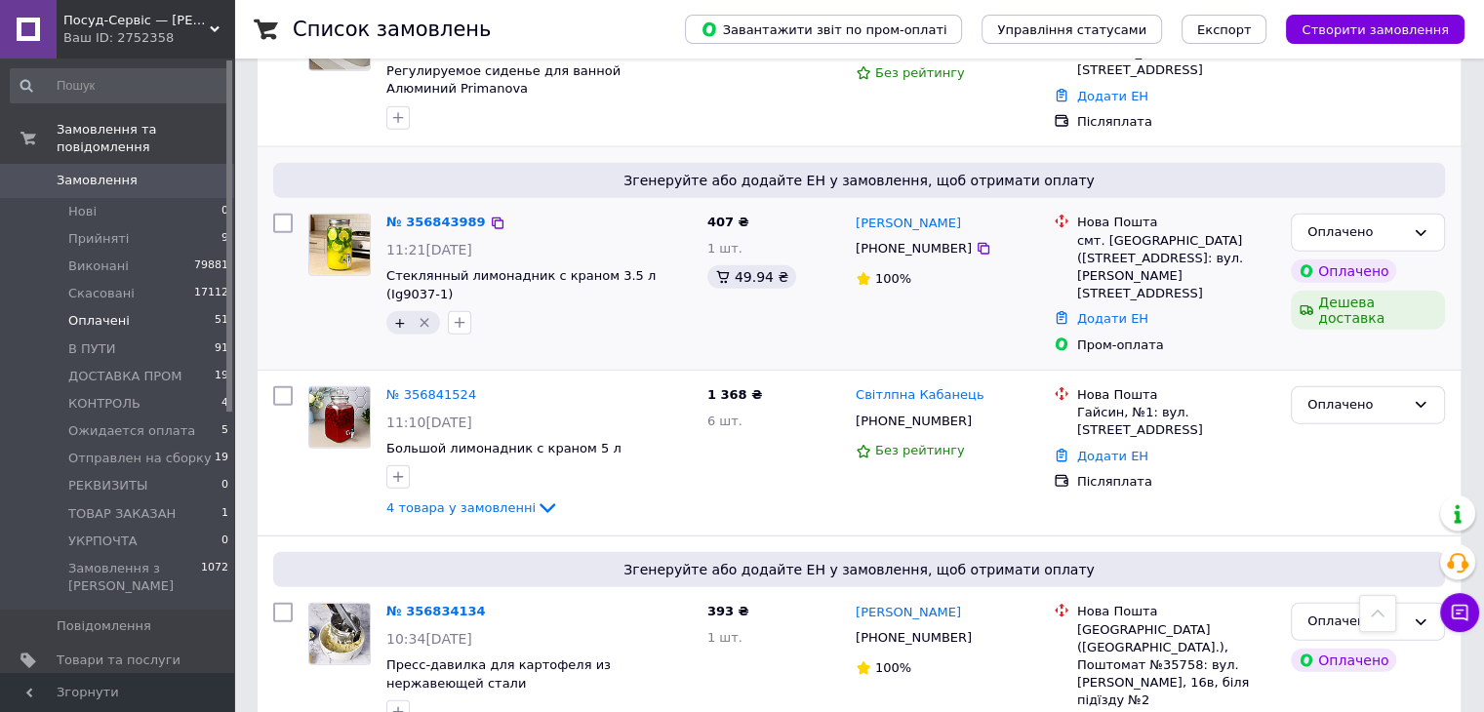
scroll to position [4879, 0]
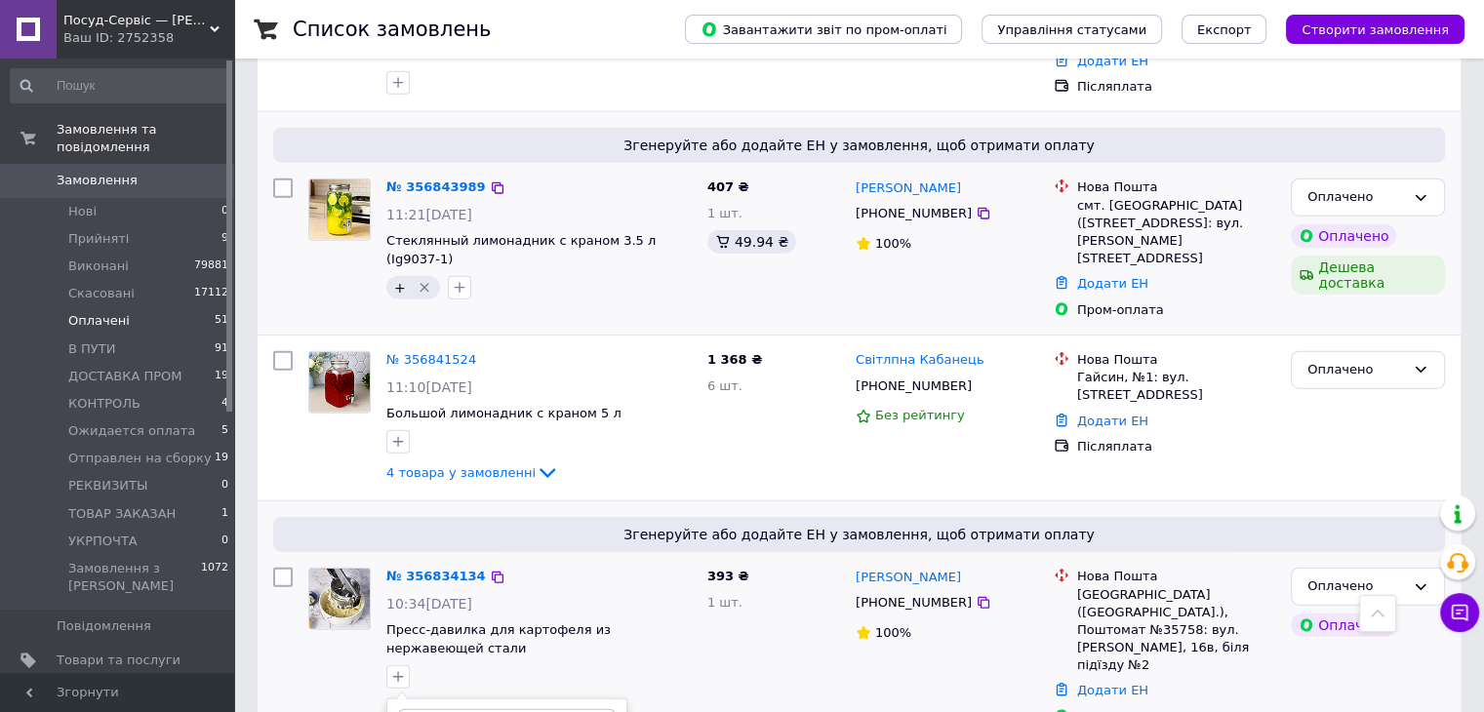
drag, startPoint x: 461, startPoint y: 271, endPoint x: 428, endPoint y: 214, distance: 66.0
click at [461, 669] on icon "button" at bounding box center [460, 677] width 16 height 16
type input "пош"
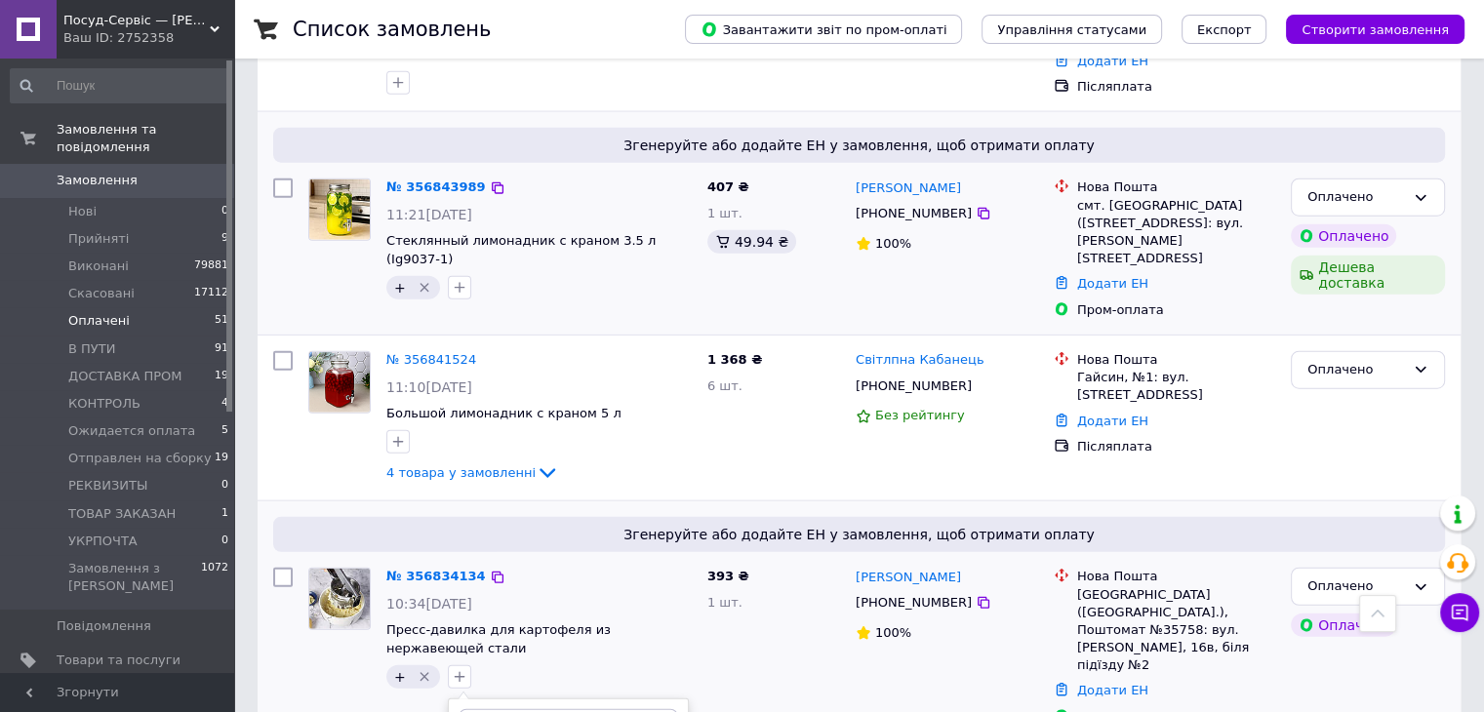
checkbox input "true"
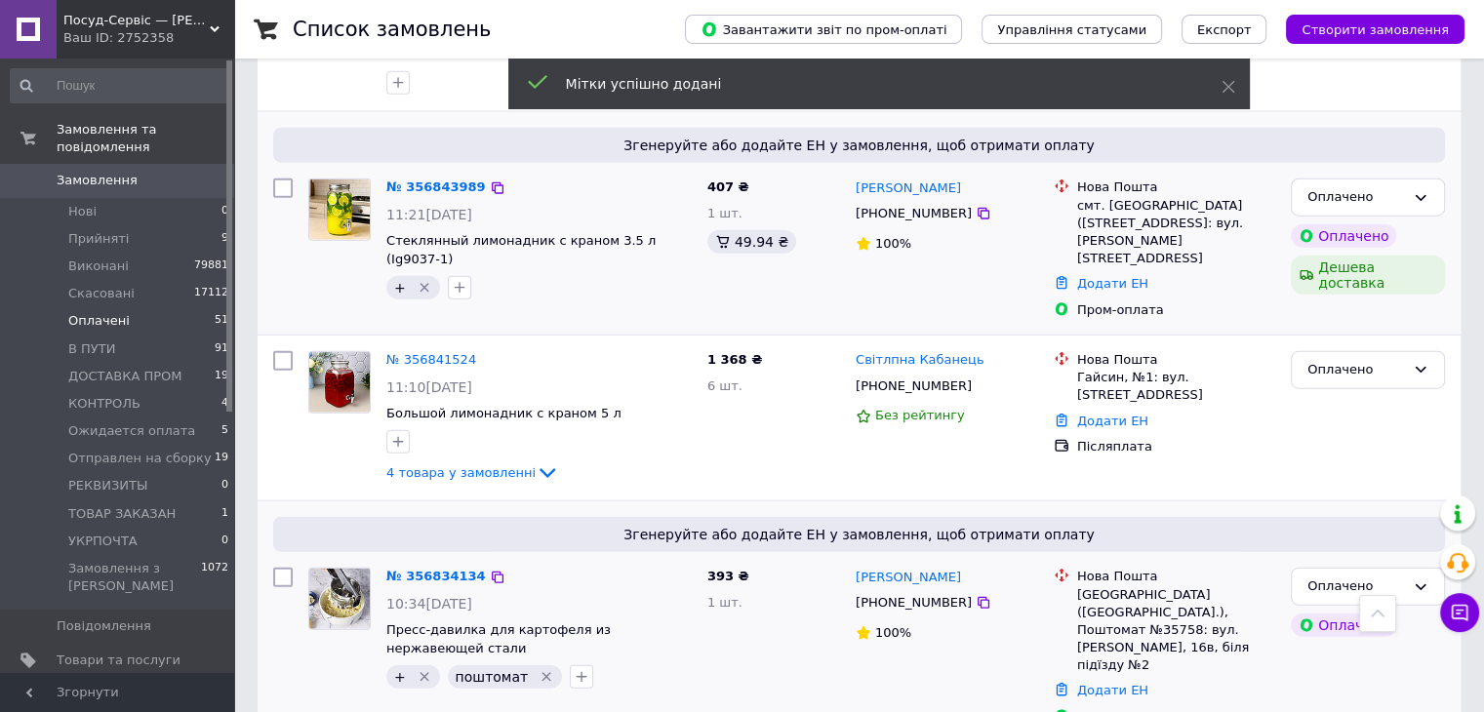
drag, startPoint x: 993, startPoint y: 397, endPoint x: 878, endPoint y: 404, distance: 115.3
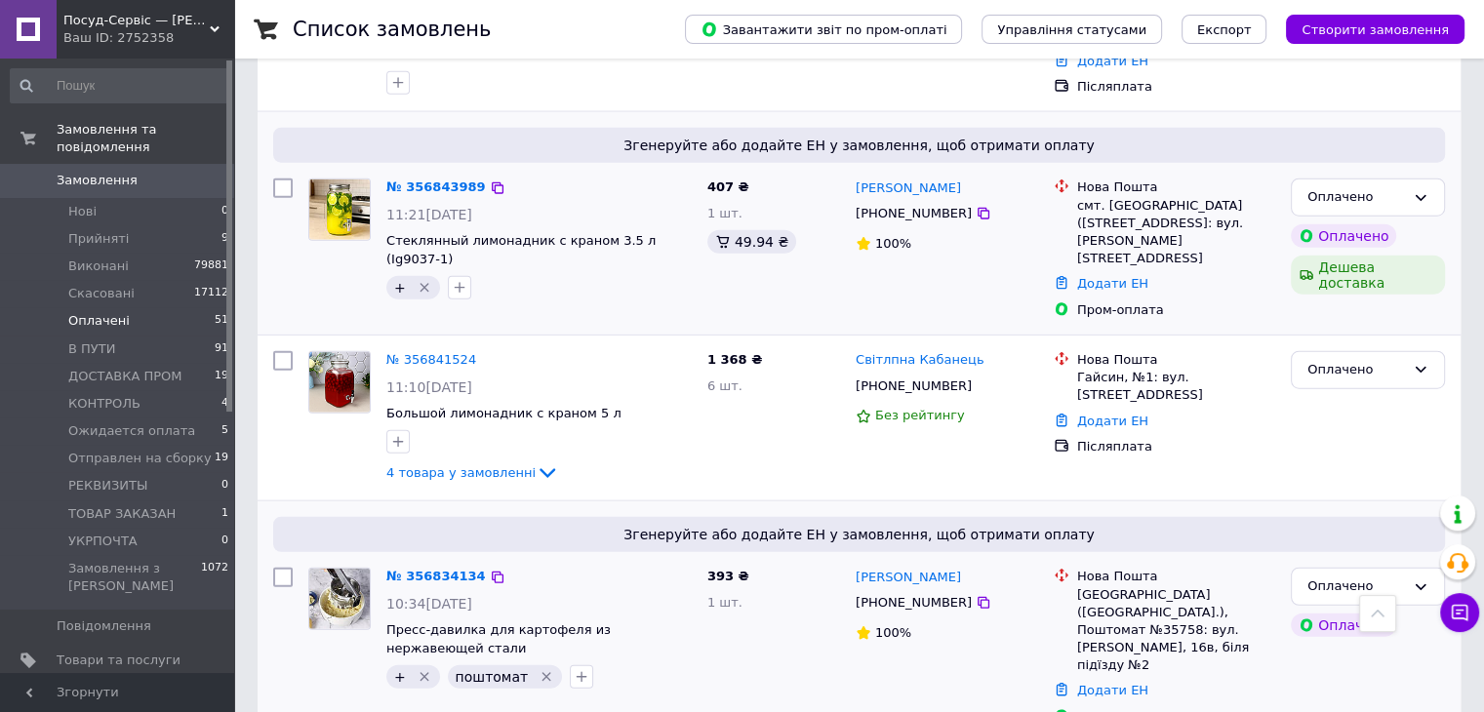
type input "не ві"
checkbox input "true"
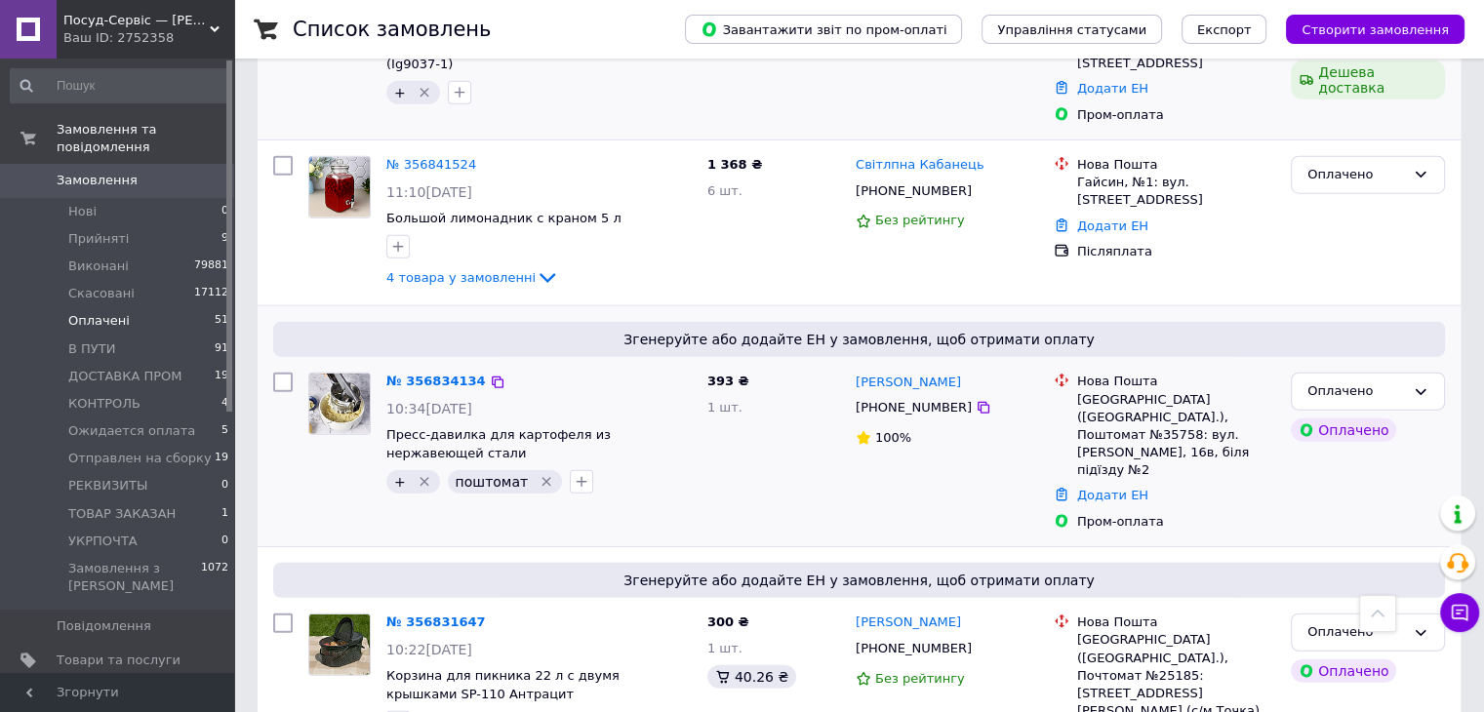
drag, startPoint x: 541, startPoint y: 629, endPoint x: 531, endPoint y: 586, distance: 44.0
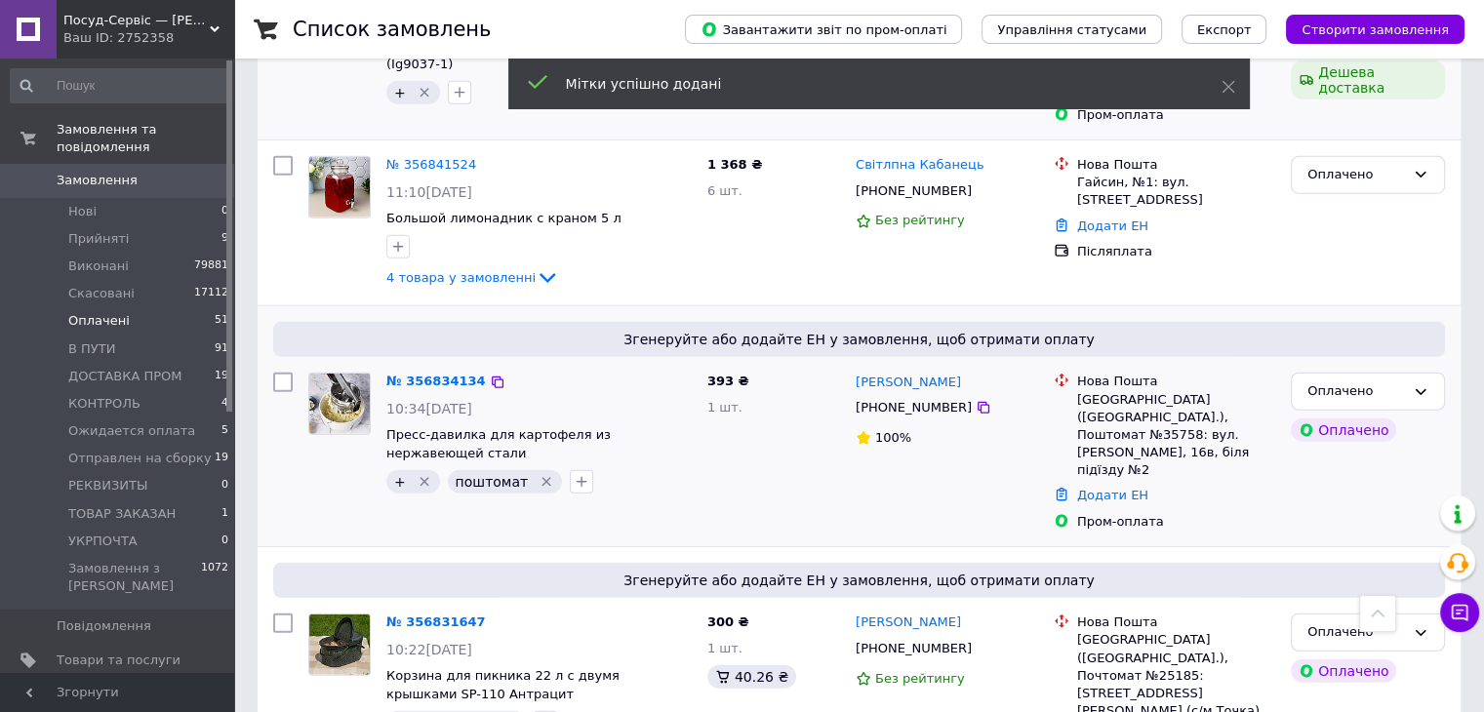
drag, startPoint x: 961, startPoint y: 414, endPoint x: 877, endPoint y: 415, distance: 83.9
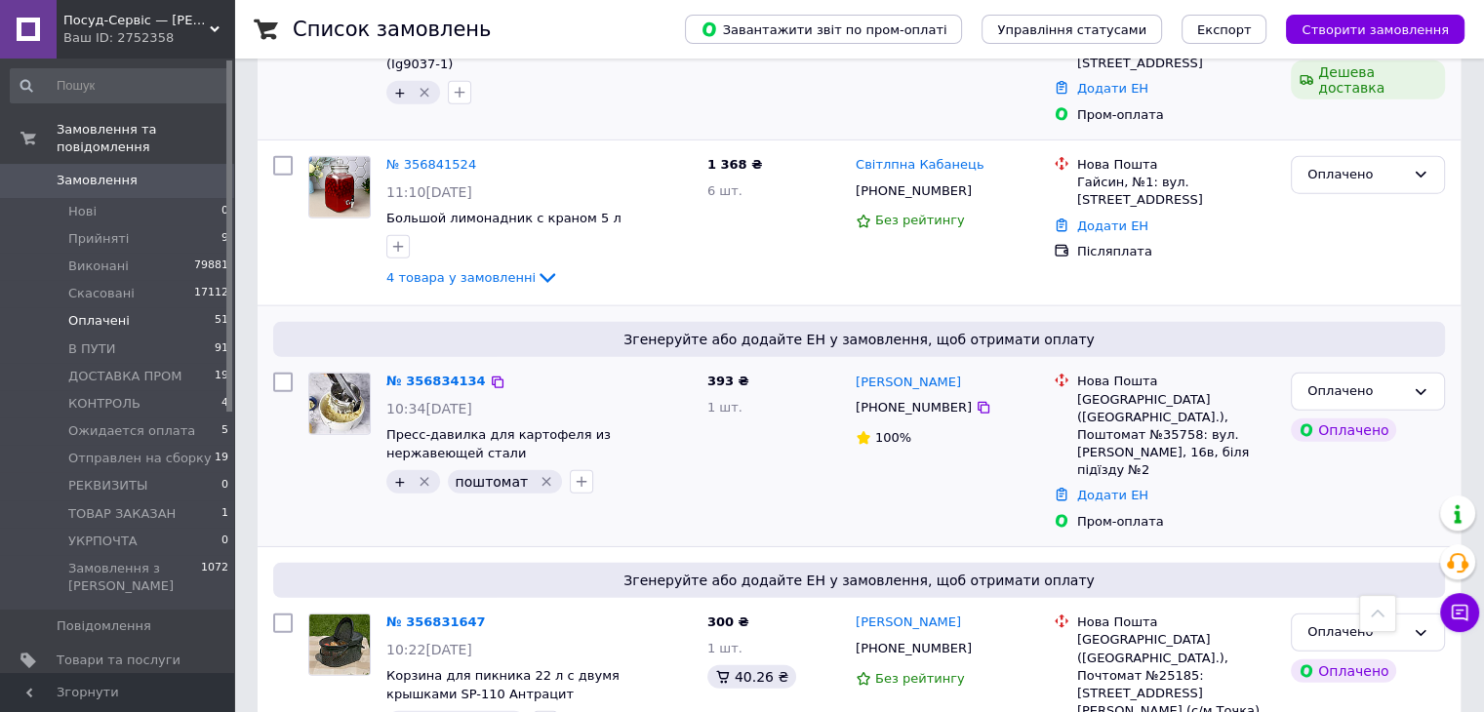
drag, startPoint x: 394, startPoint y: 481, endPoint x: 471, endPoint y: 497, distance: 78.7
drag, startPoint x: 455, startPoint y: 607, endPoint x: 503, endPoint y: 608, distance: 47.8
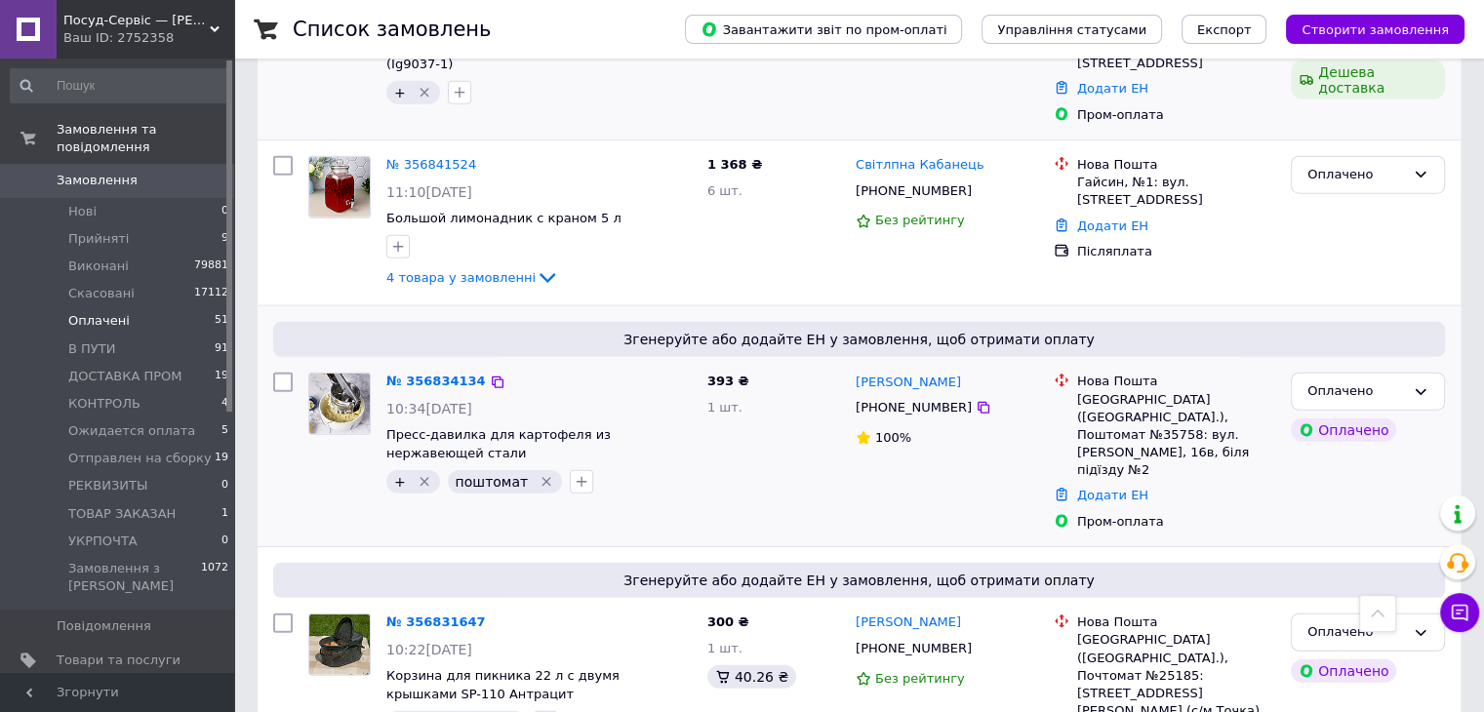
checkbox input "true"
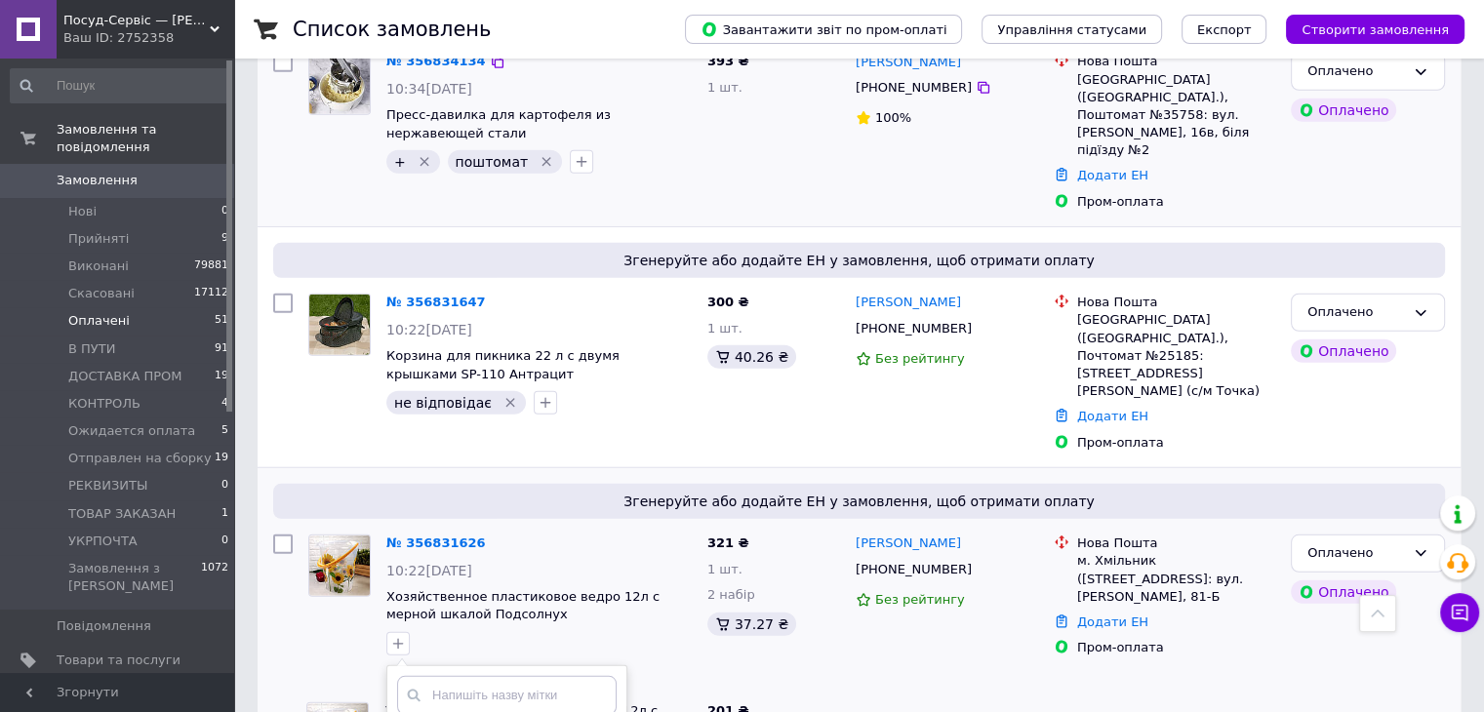
scroll to position [5464, 0]
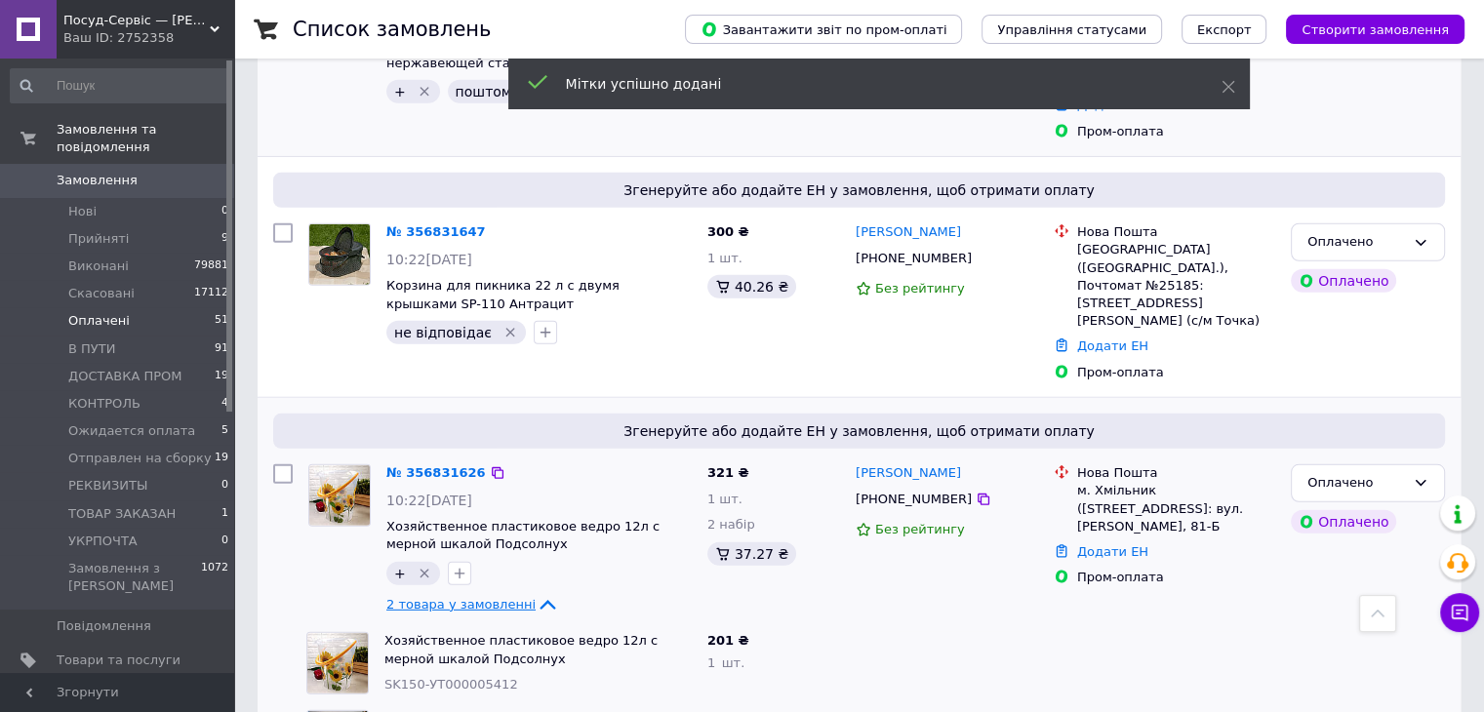
click at [407, 597] on span "2 товара у замовленні" at bounding box center [460, 604] width 149 height 15
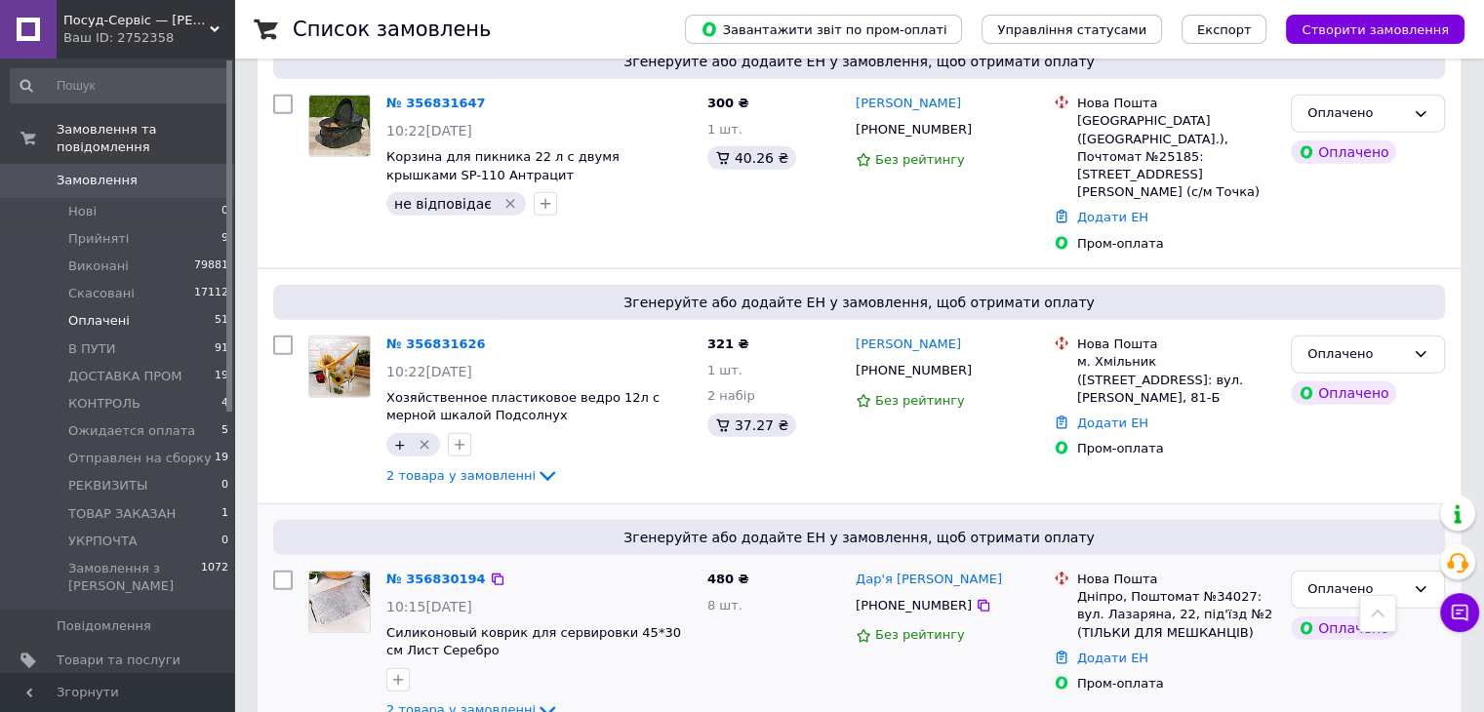
scroll to position [5562, 0]
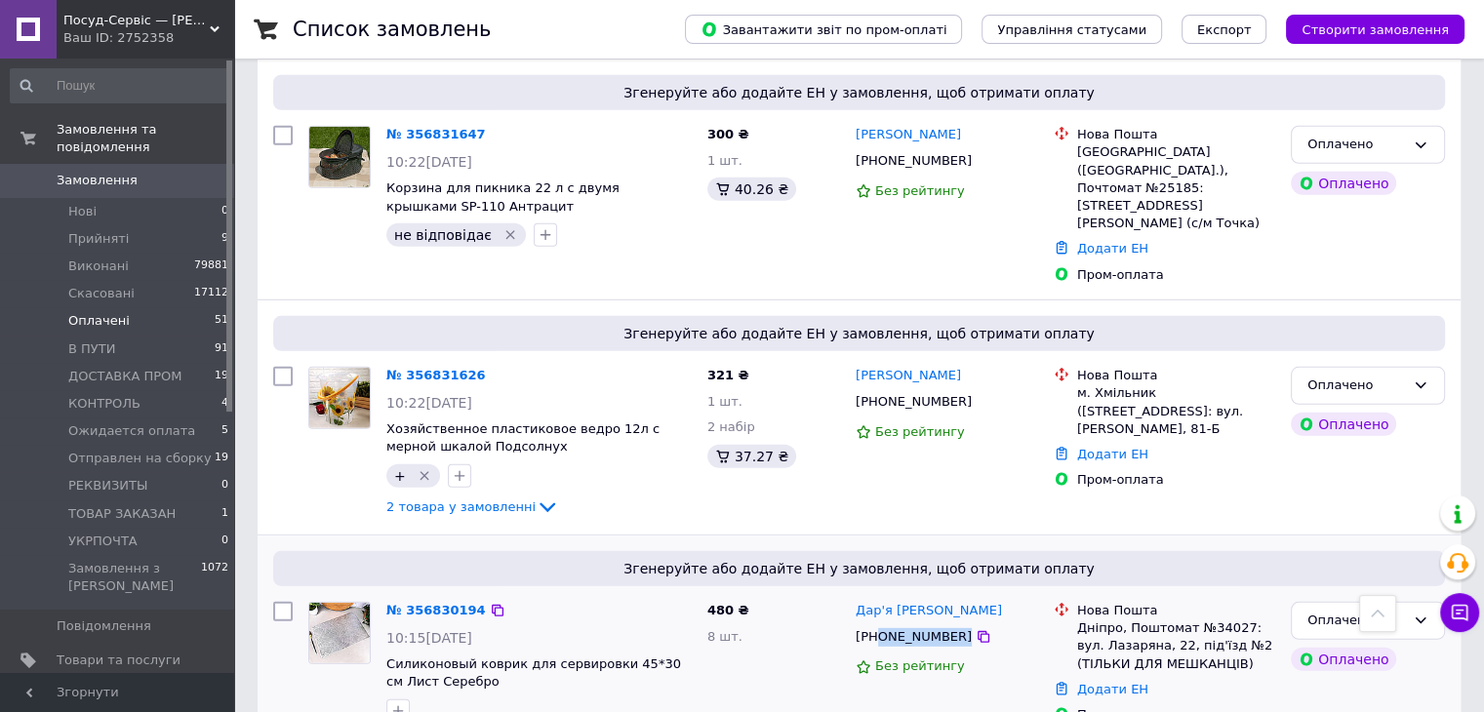
drag, startPoint x: 990, startPoint y: 152, endPoint x: 881, endPoint y: 161, distance: 109.6
click at [876, 626] on div "[PHONE_NUMBER]" at bounding box center [947, 637] width 186 height 22
click at [402, 704] on icon "button" at bounding box center [398, 712] width 16 height 16
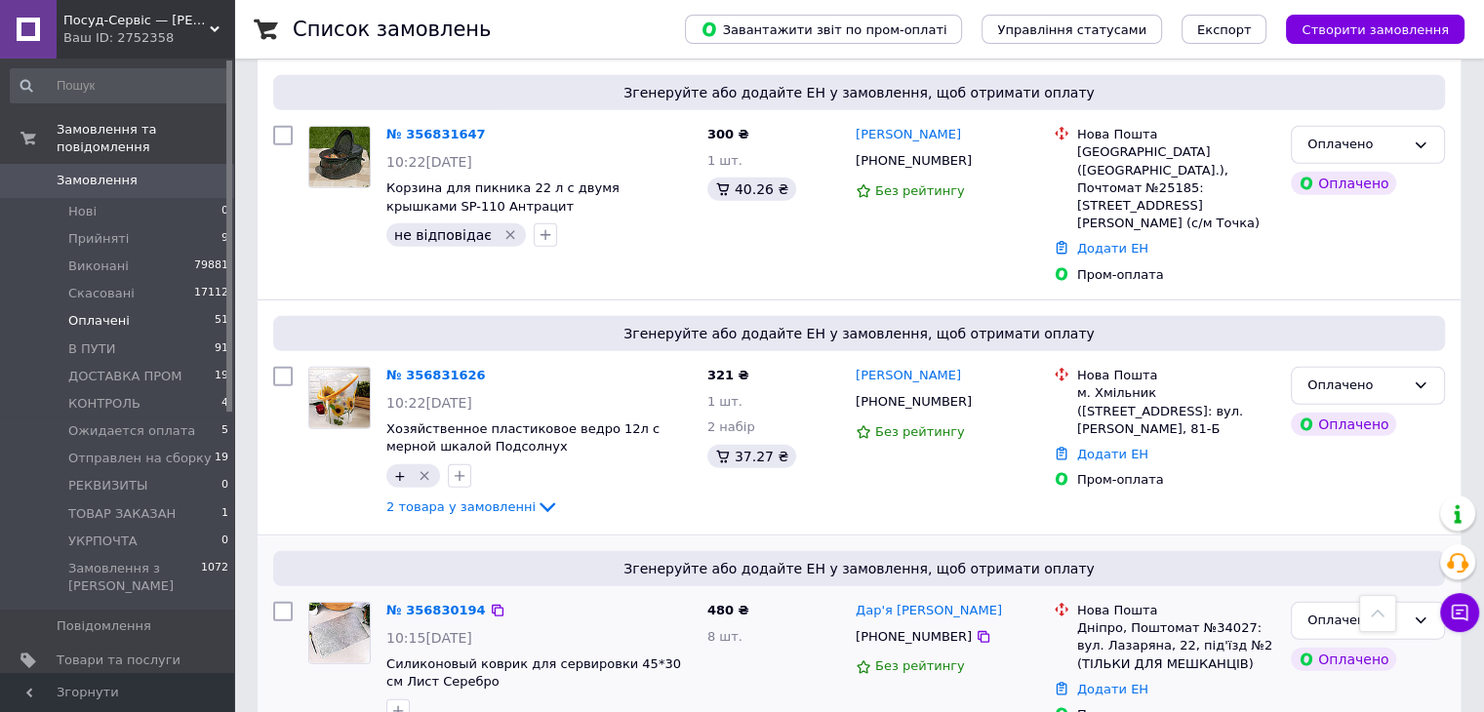
checkbox input "true"
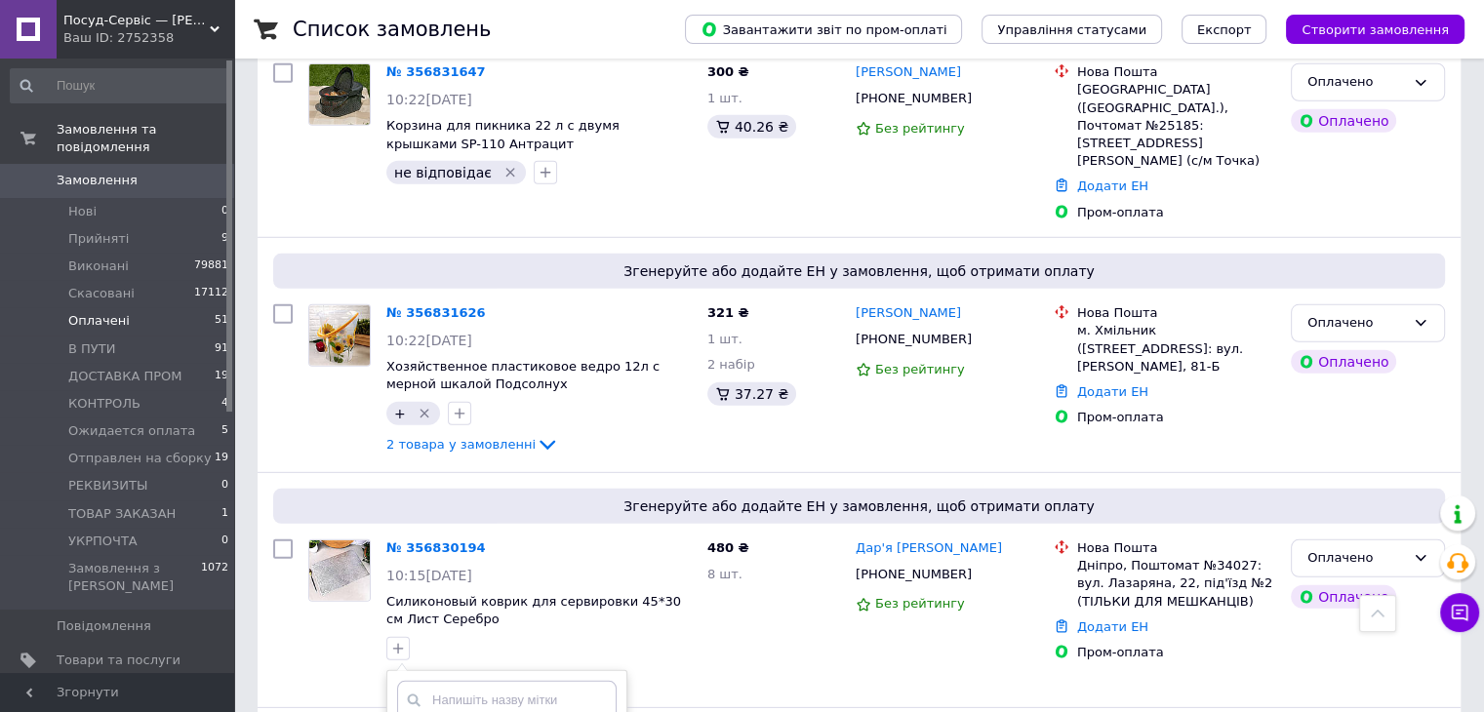
scroll to position [5659, 0]
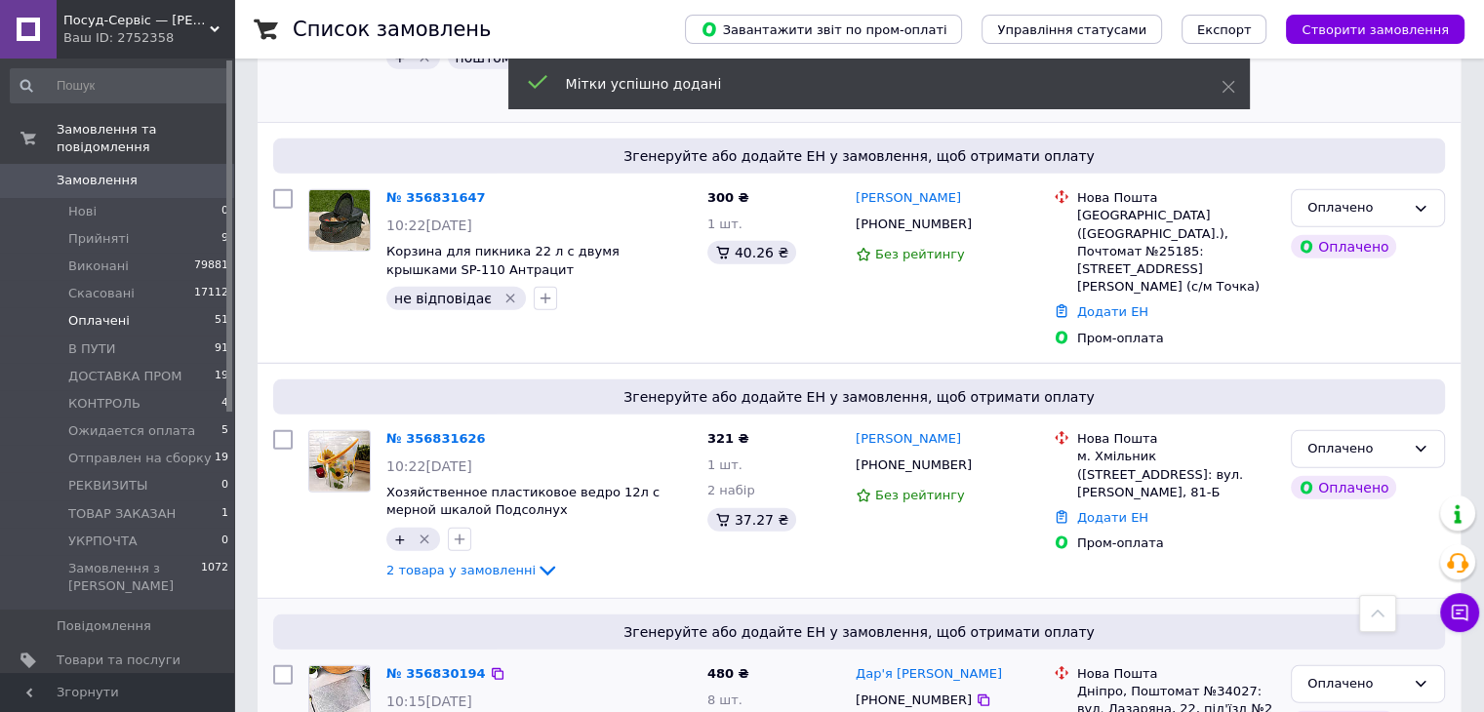
scroll to position [5464, 0]
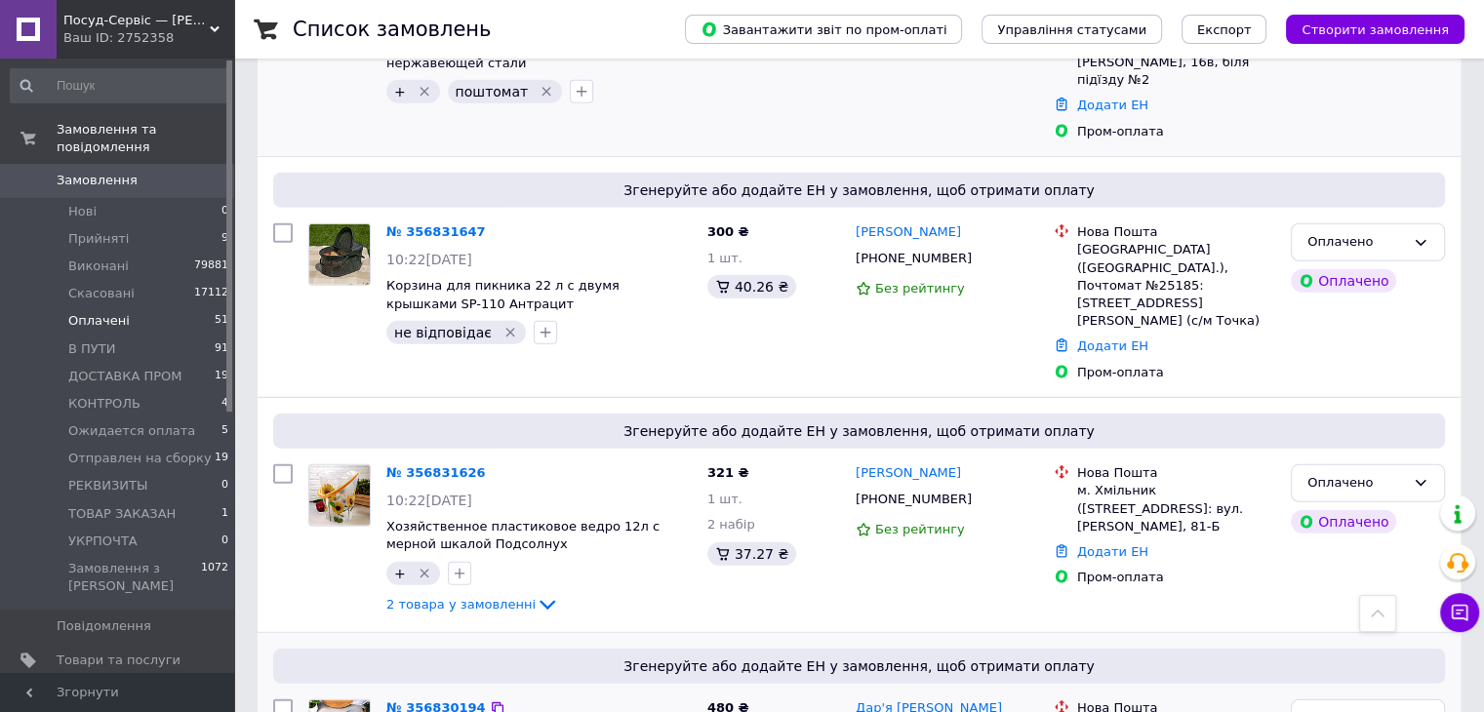
type input "пошто"
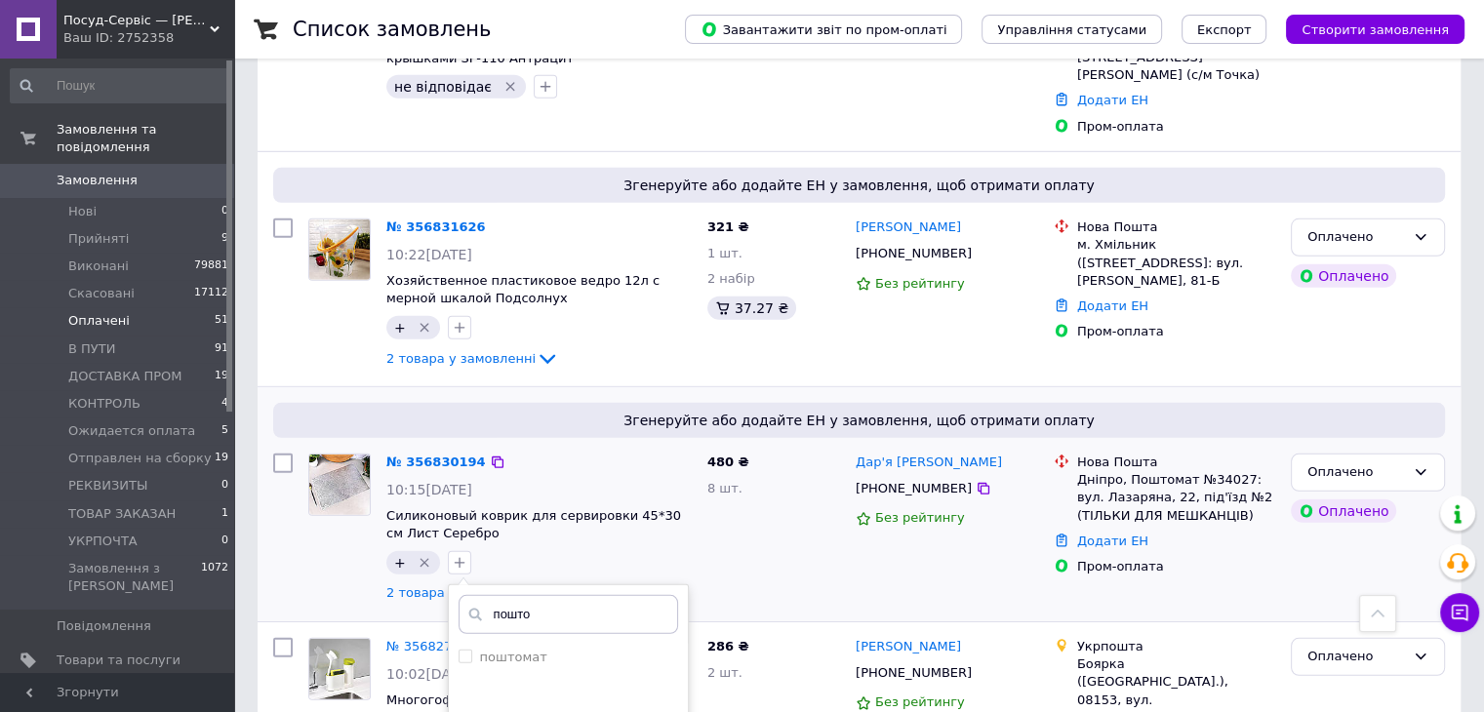
scroll to position [5626, 0]
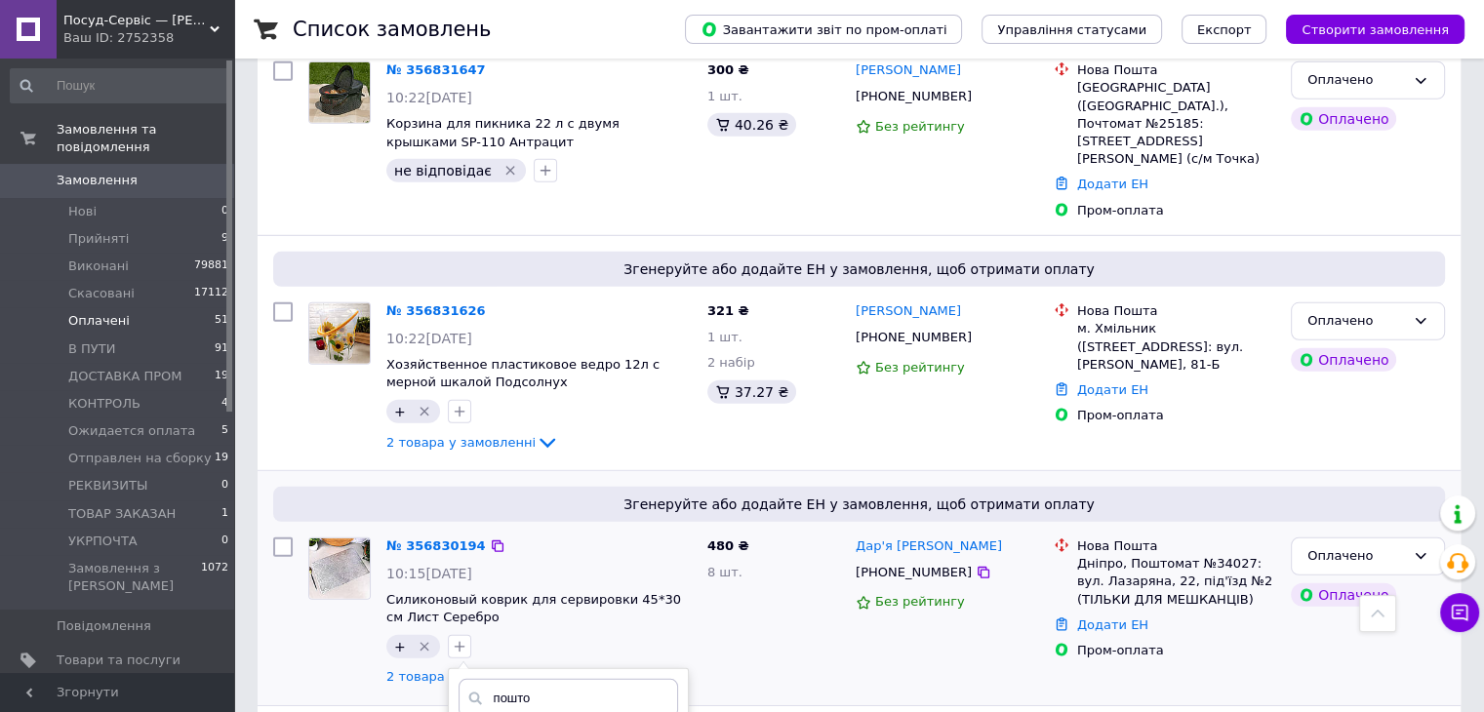
checkbox input "true"
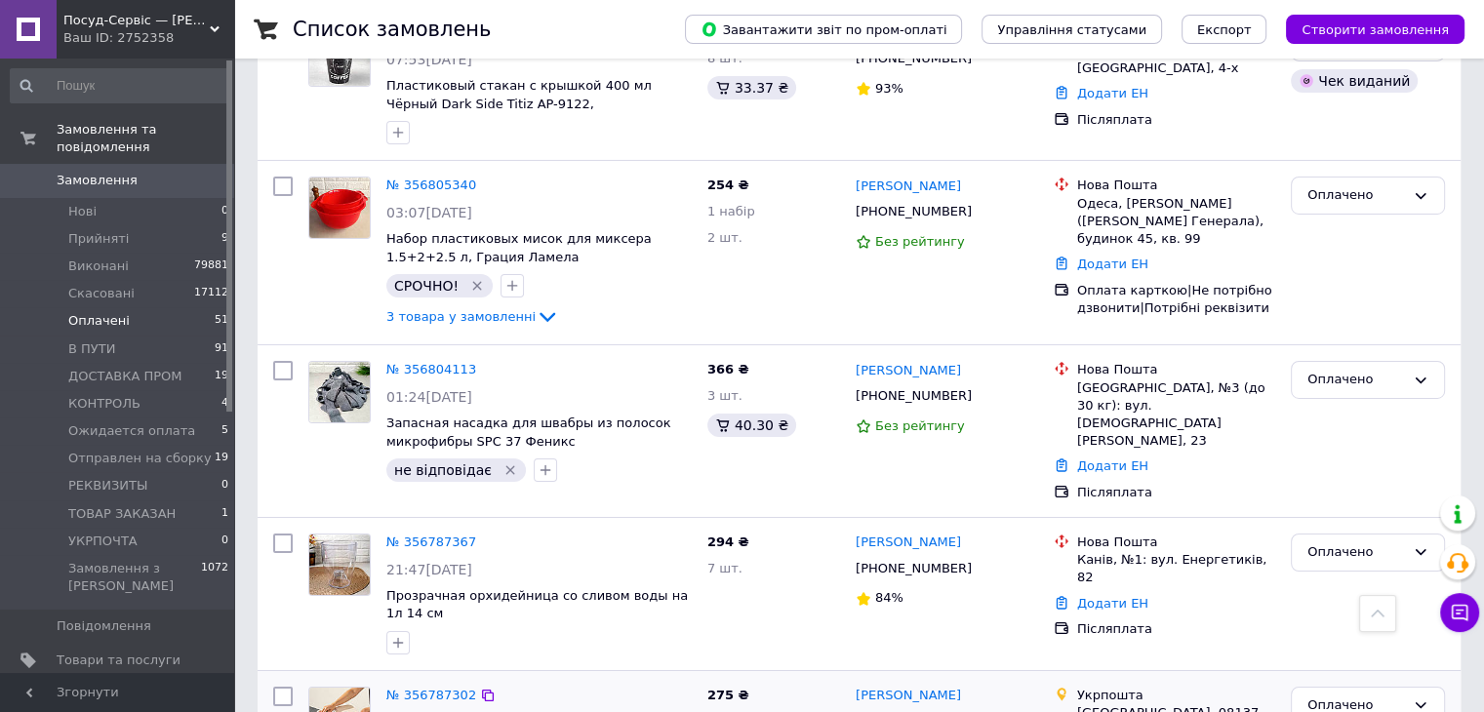
scroll to position [6700, 0]
click at [165, 227] on li "Прийняті 9" at bounding box center [120, 238] width 240 height 27
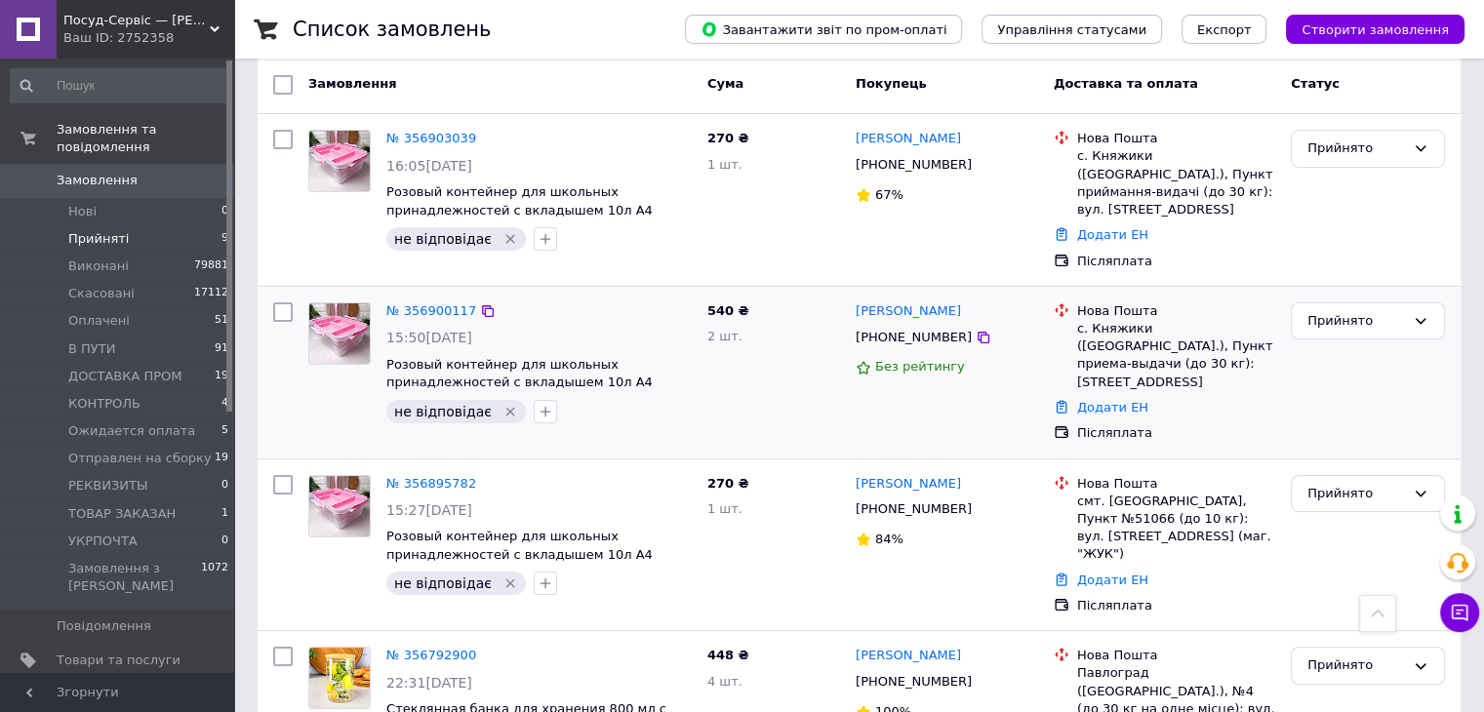
scroll to position [148, 0]
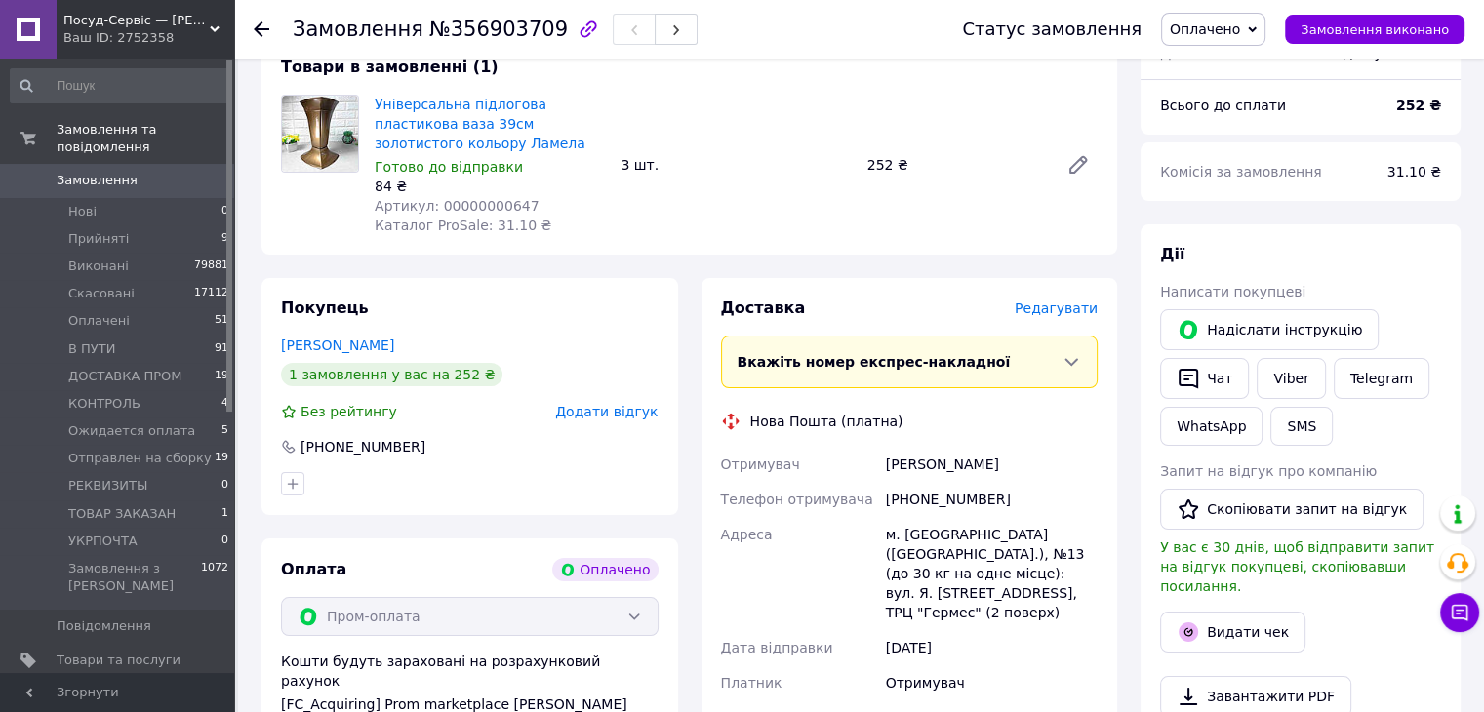
scroll to position [195, 0]
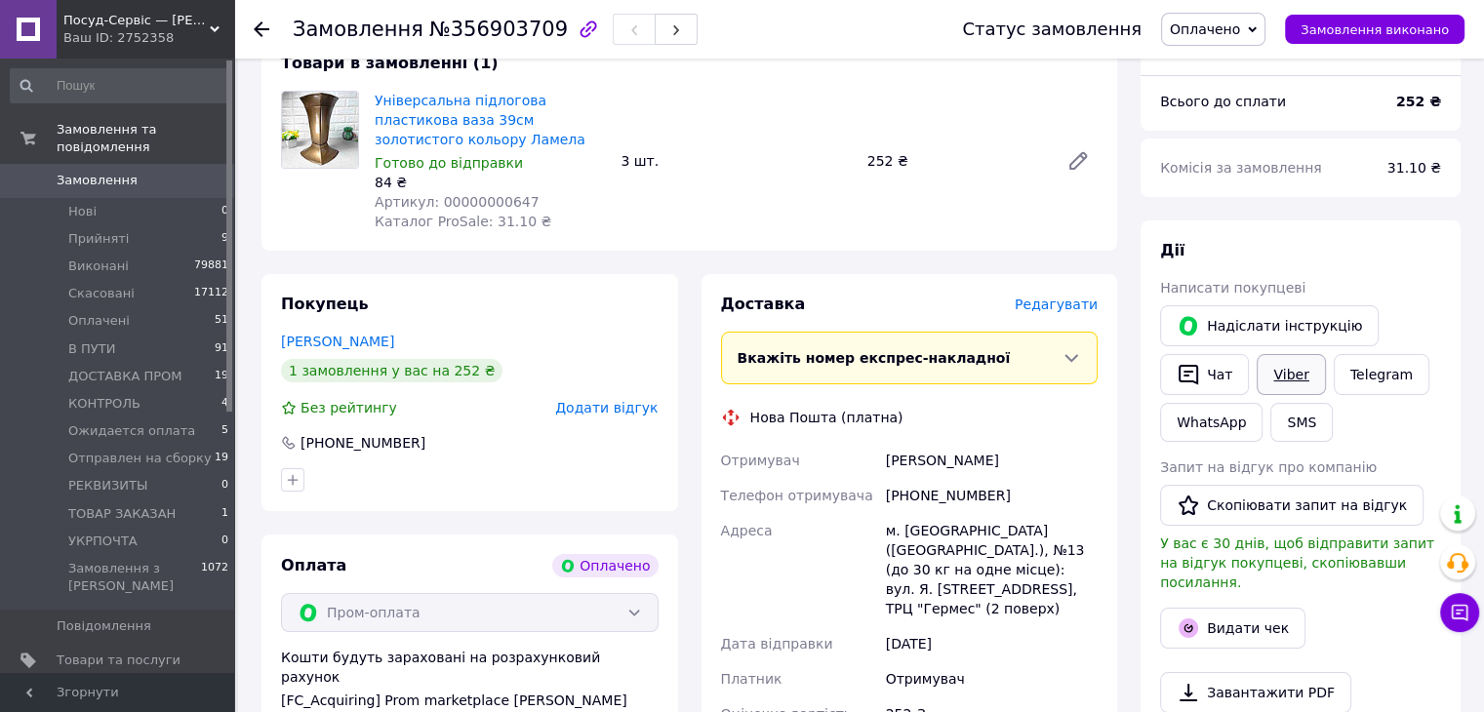
click at [1271, 376] on link "Viber" at bounding box center [1291, 374] width 68 height 41
click at [1190, 353] on div "Чат" at bounding box center [1204, 374] width 97 height 49
click at [1195, 362] on button "Чат" at bounding box center [1204, 374] width 89 height 41
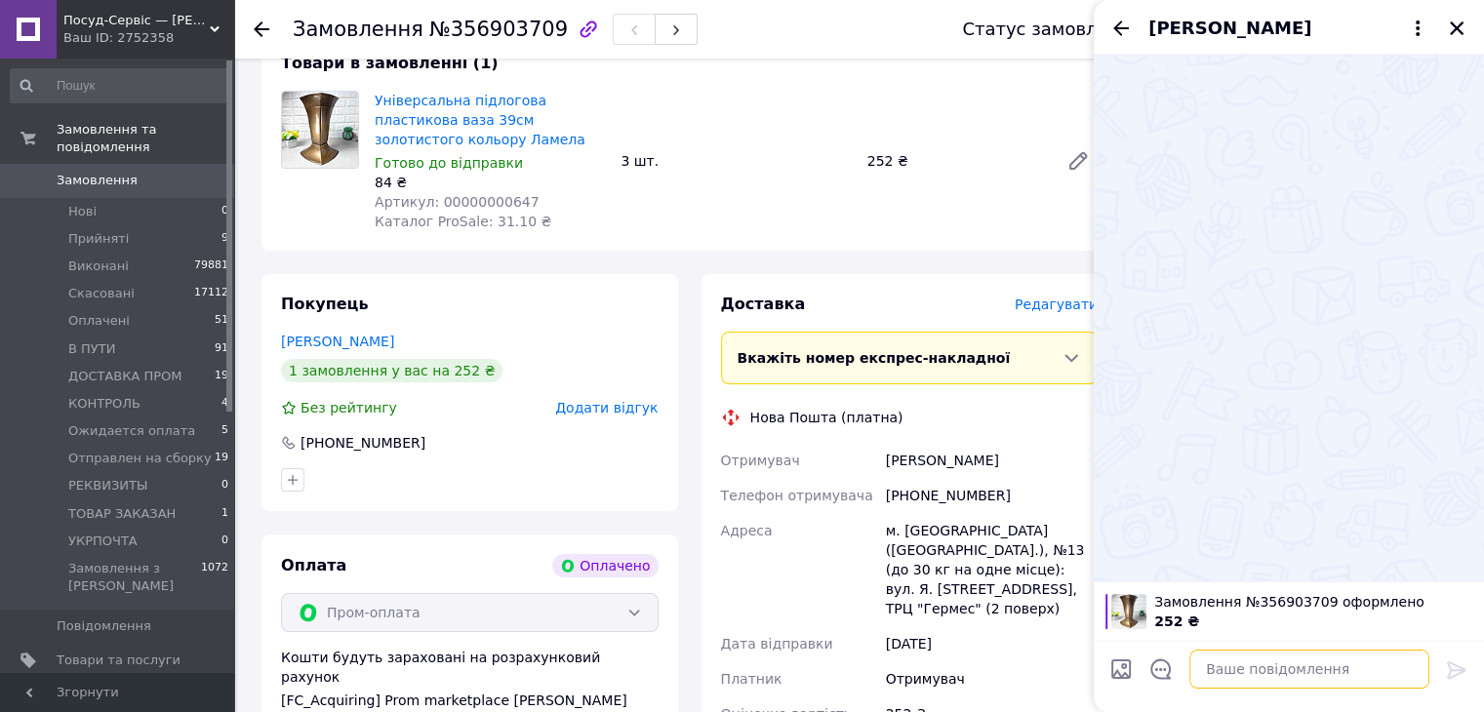
click at [1210, 676] on textarea at bounding box center [1309, 669] width 240 height 39
click at [1209, 665] on textarea at bounding box center [1309, 669] width 240 height 39
paste textarea "Доброго дня. Ми ваше замовлення отримали. 😊 Оплата надійшла 🚀Відправка буде зді…"
type textarea "Доброго дня. Ми ваше замовлення отримали. 😊 Оплата надійшла 🚀Відправка буде зді…"
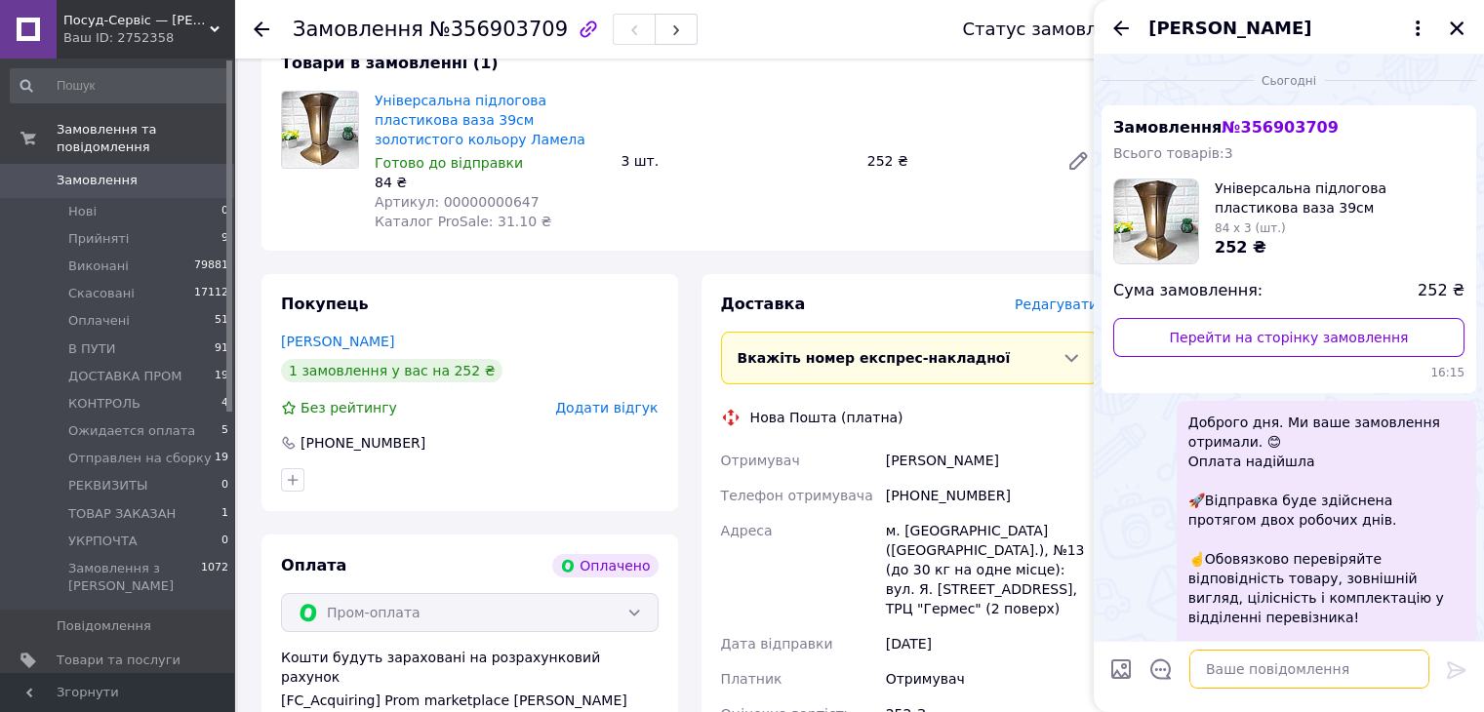
scroll to position [0, 0]
click at [1128, 31] on icon "Назад" at bounding box center [1120, 28] width 23 height 23
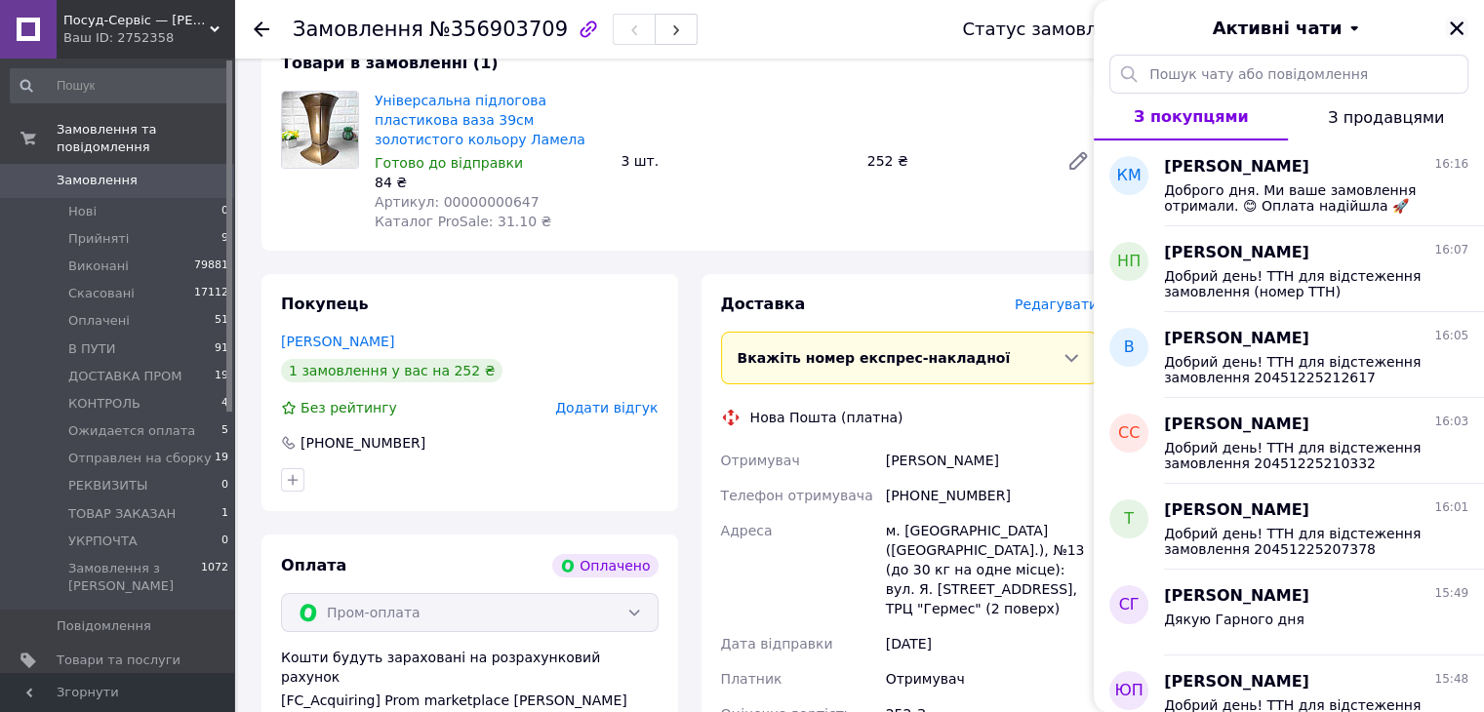
click at [1456, 30] on icon "Закрити" at bounding box center [1457, 28] width 14 height 14
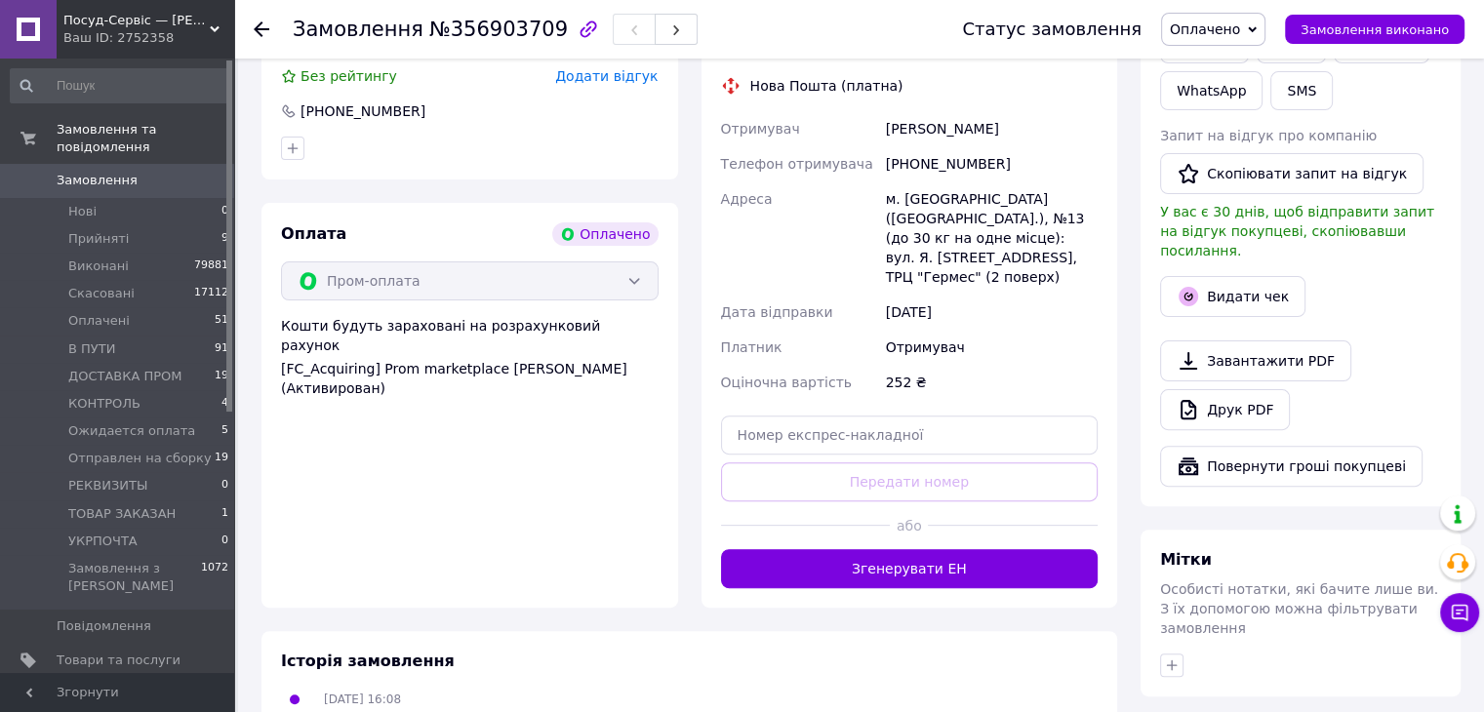
scroll to position [777, 0]
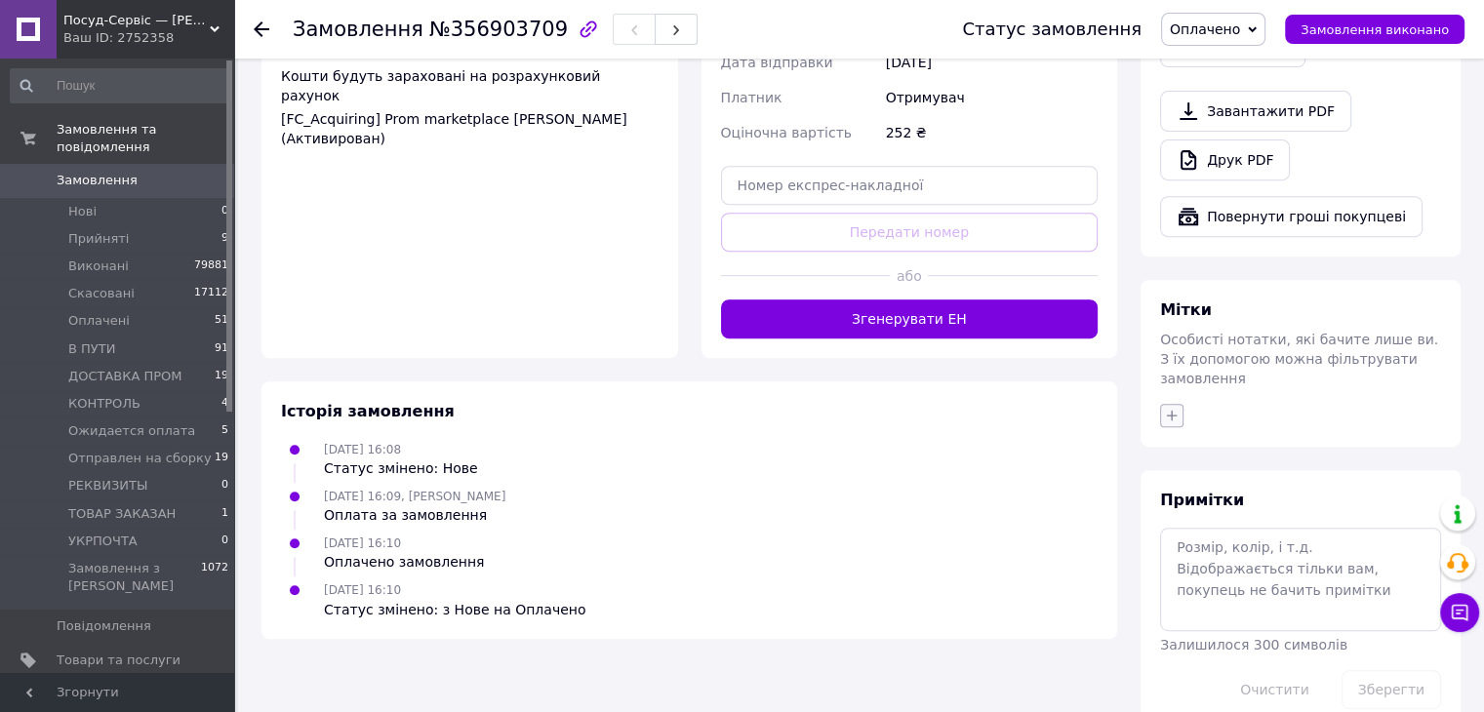
click at [1166, 408] on icon "button" at bounding box center [1172, 416] width 16 height 16
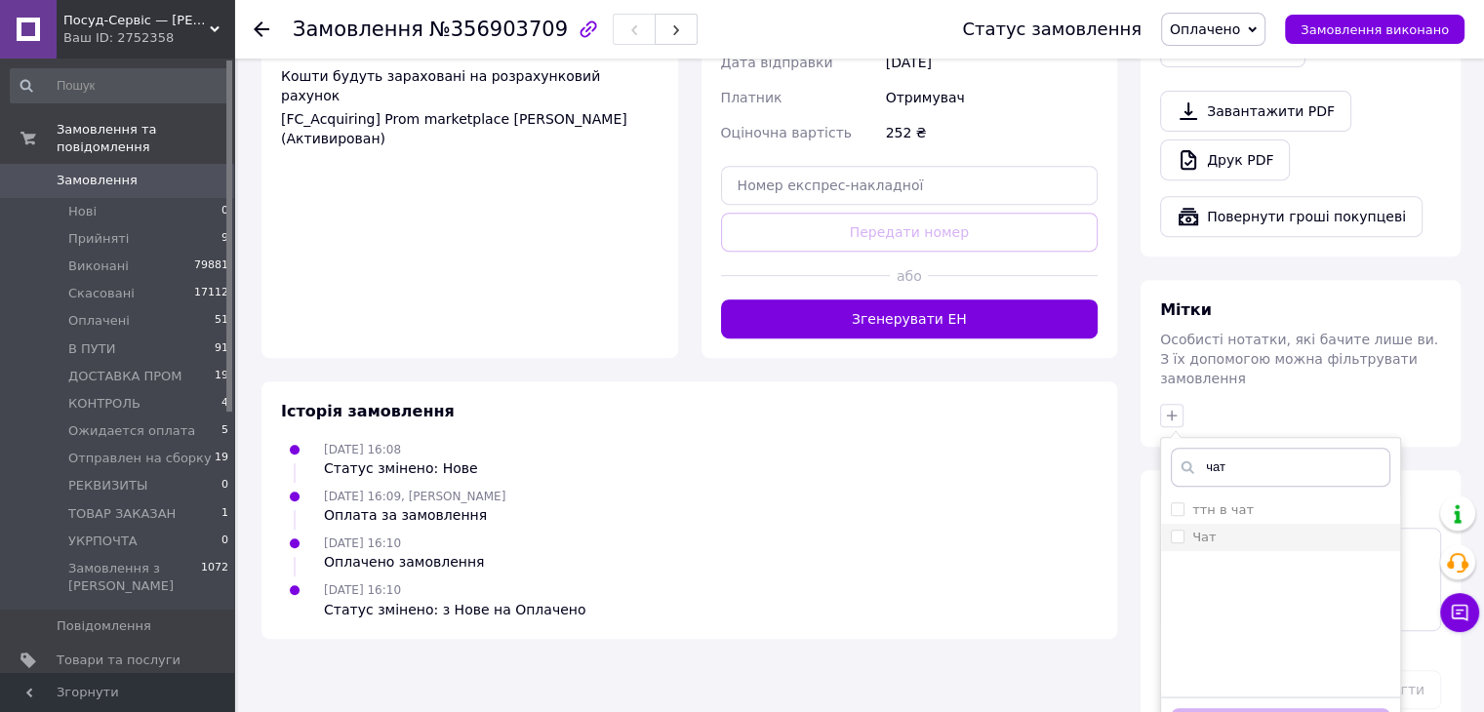
type input "чат"
click at [1272, 529] on div "Чат" at bounding box center [1281, 538] width 220 height 18
checkbox input "true"
click at [1229, 697] on div "Додати мітку" at bounding box center [1280, 727] width 239 height 60
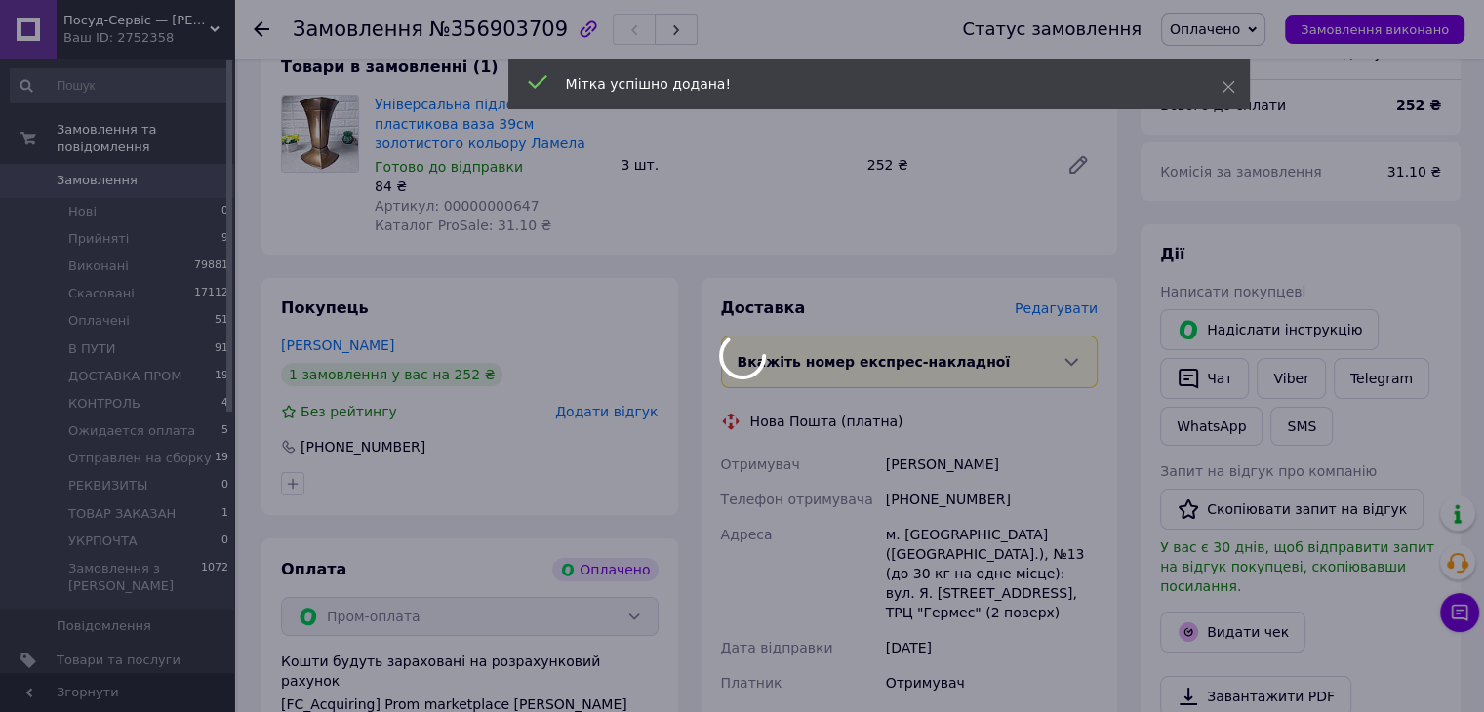
scroll to position [0, 0]
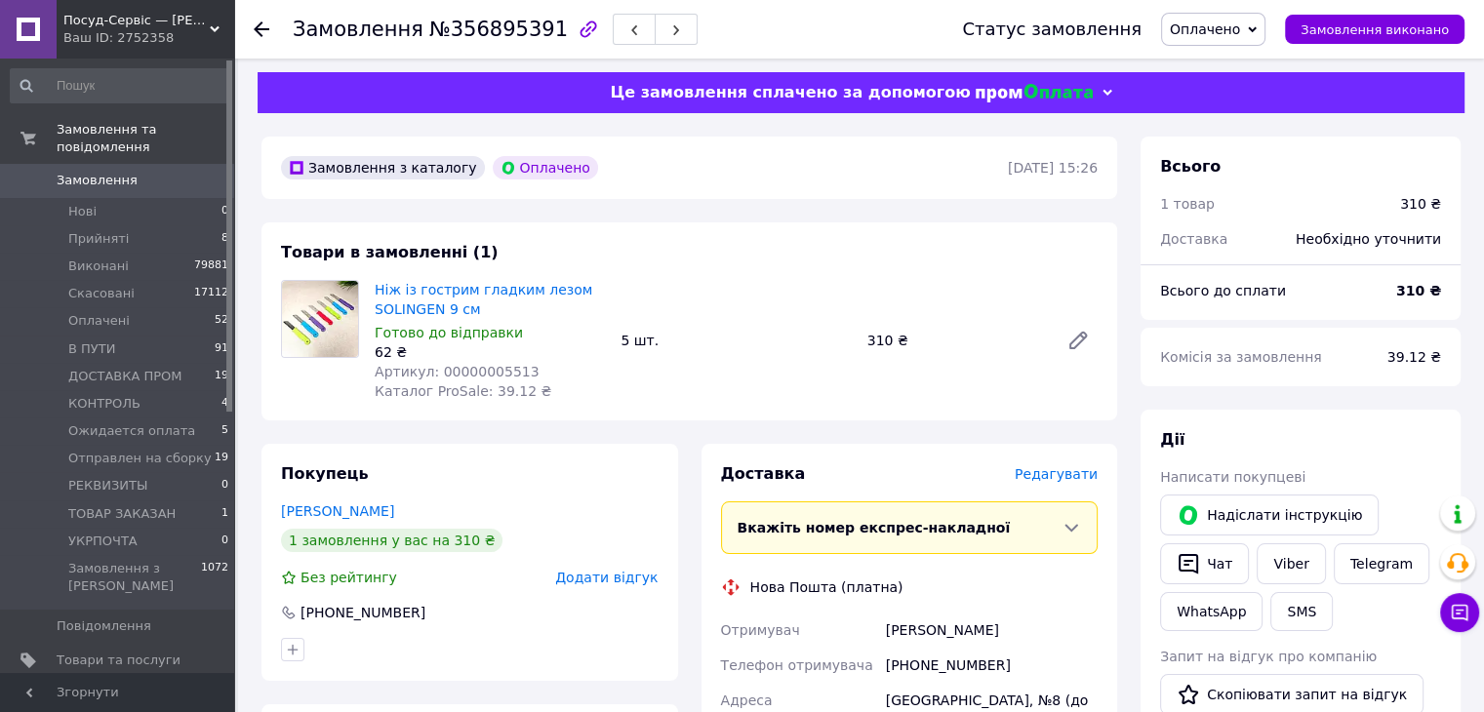
scroll to position [98, 0]
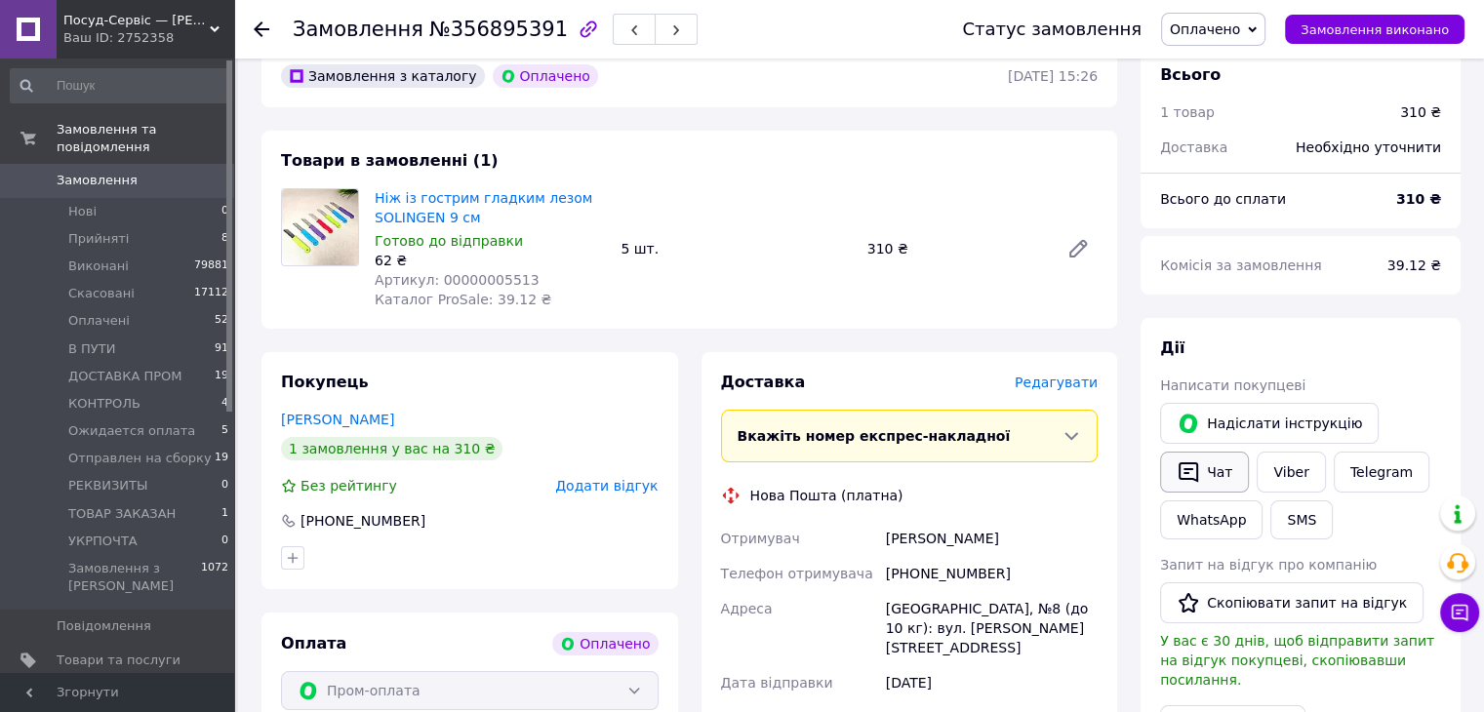
click at [1182, 475] on icon "button" at bounding box center [1188, 472] width 23 height 23
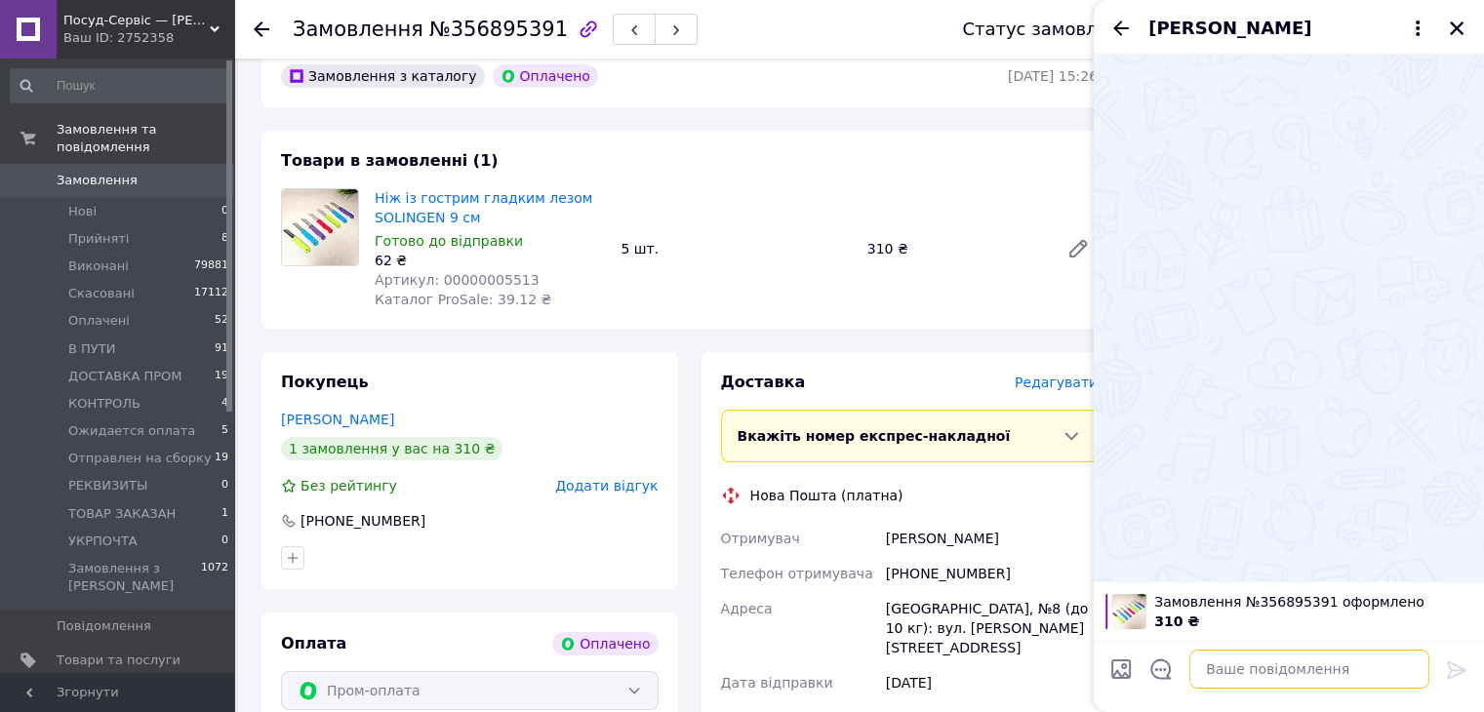
click at [1216, 684] on textarea at bounding box center [1309, 669] width 240 height 39
paste textarea "Доброго дня. Ми ваше замовлення отримали. 😊 Оплата надійшла 🚀Відправка буде зді…"
type textarea "Доброго дня. Ми ваше замовлення отримали. 😊 Оплата надійшла 🚀Відправка буде зді…"
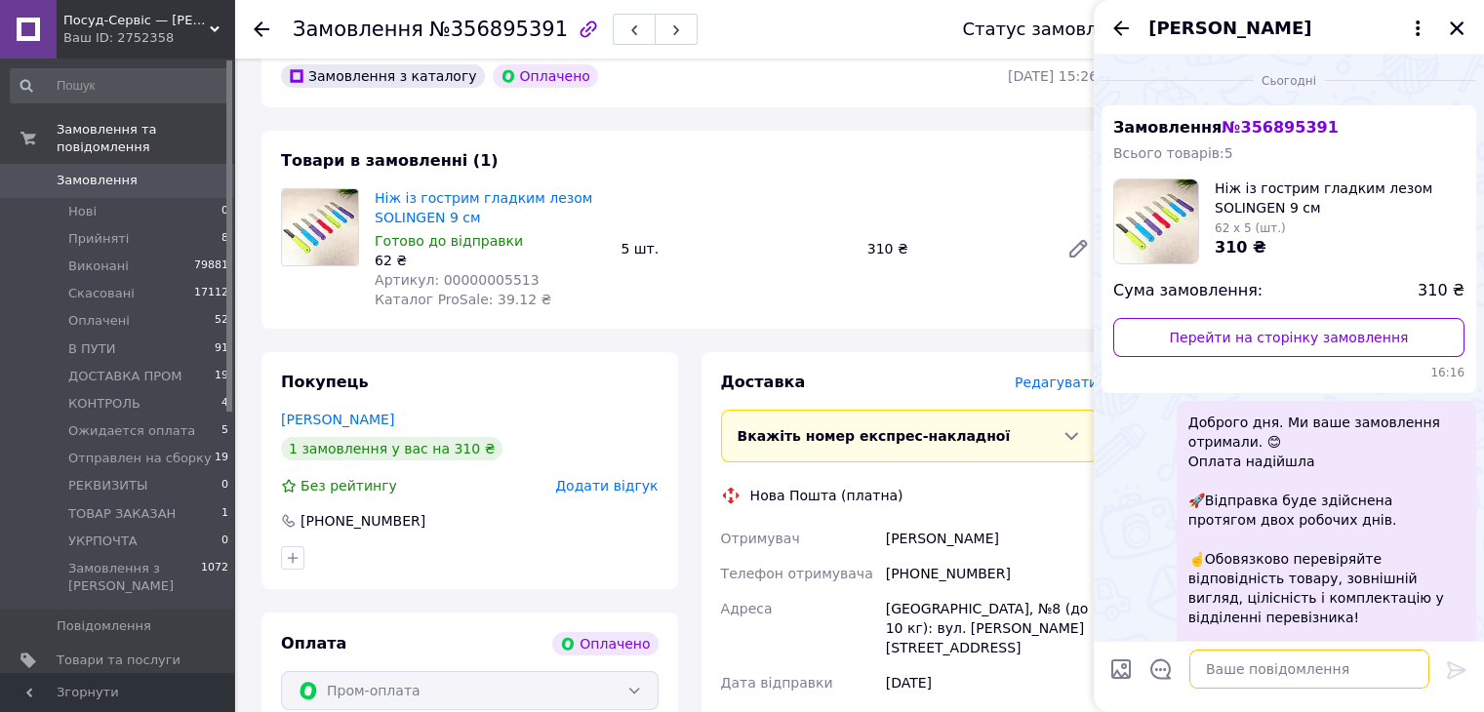
scroll to position [222, 0]
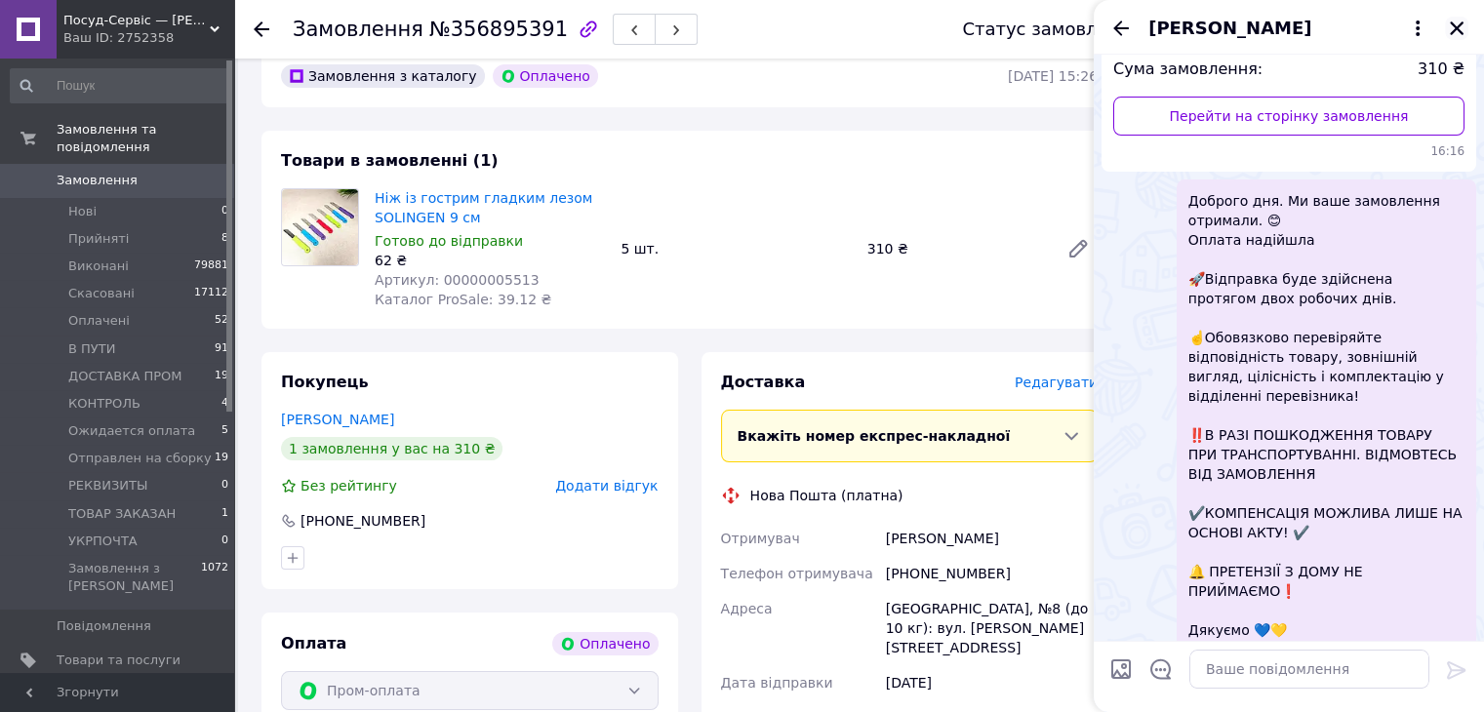
click at [1450, 36] on icon "Закрити" at bounding box center [1457, 29] width 18 height 18
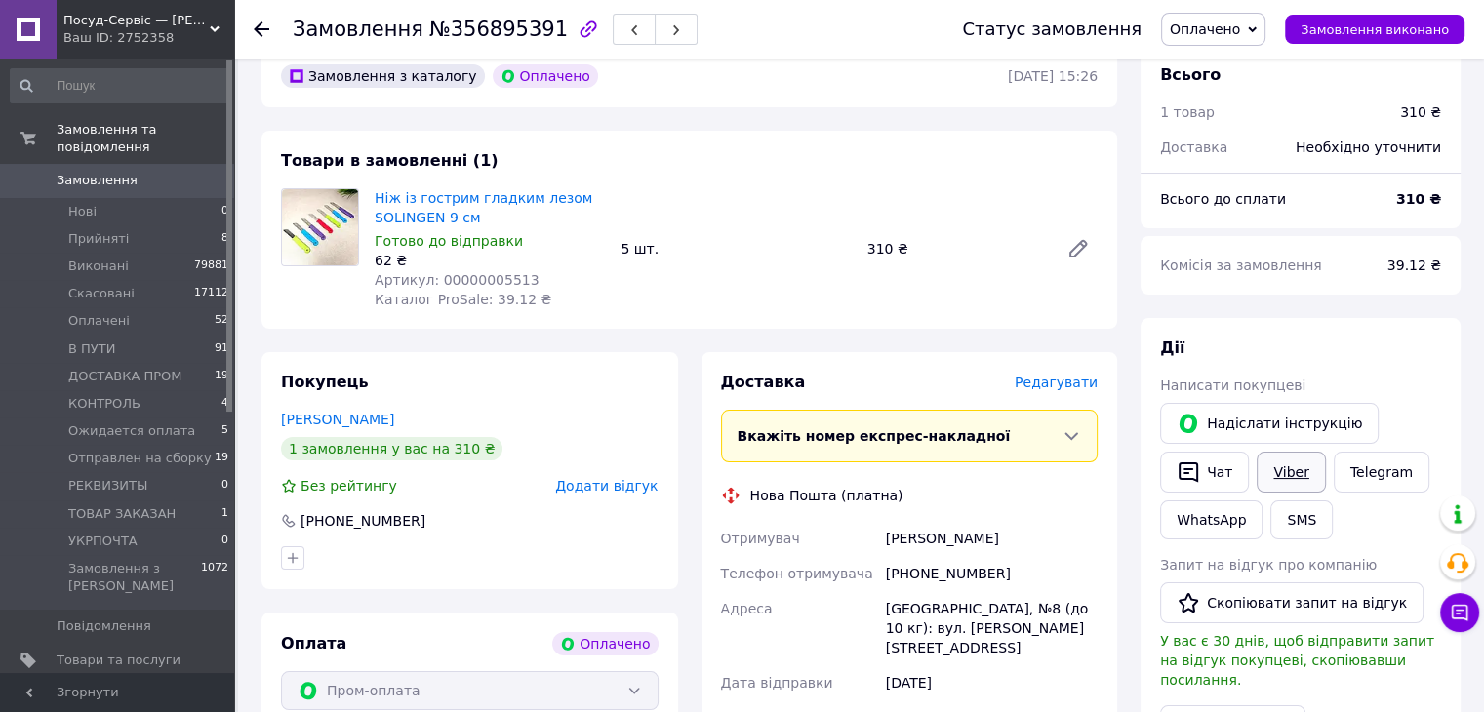
click at [1296, 462] on link "Viber" at bounding box center [1291, 472] width 68 height 41
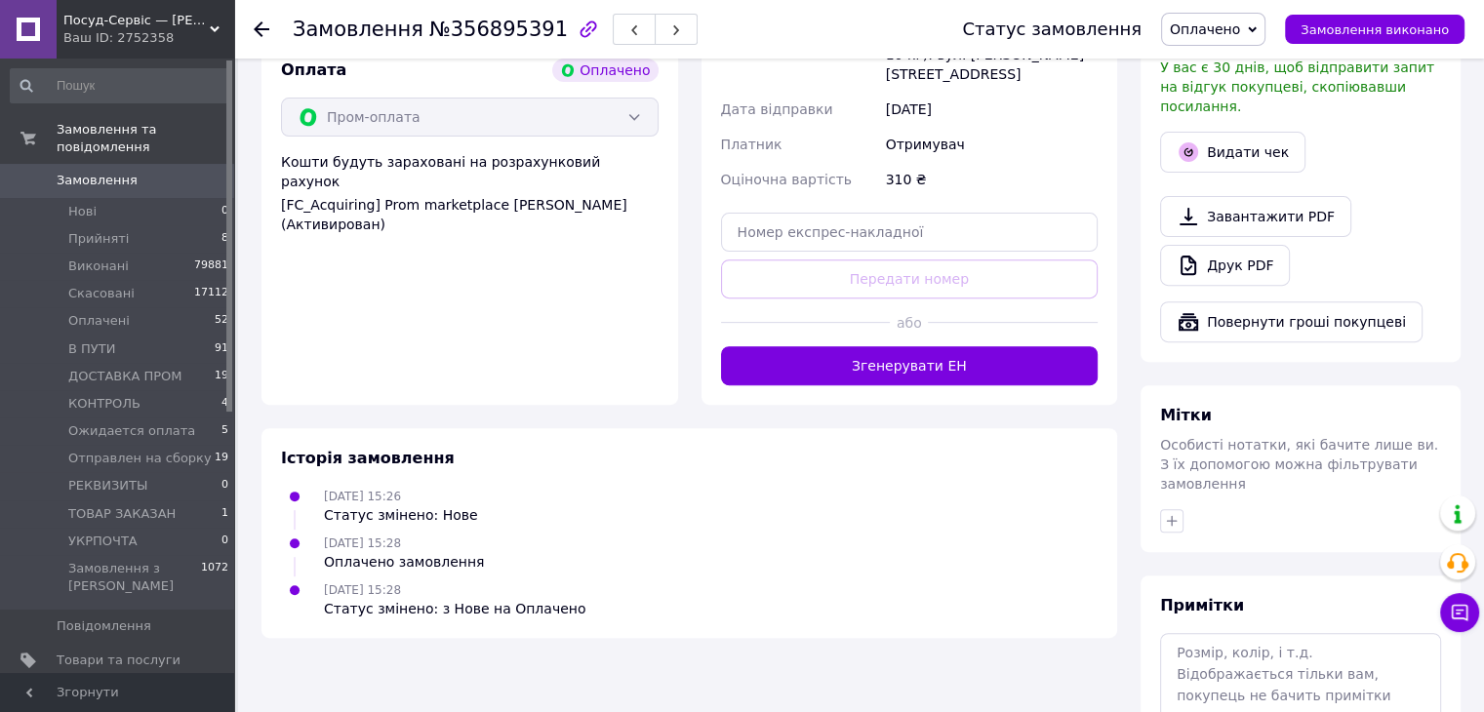
scroll to position [683, 0]
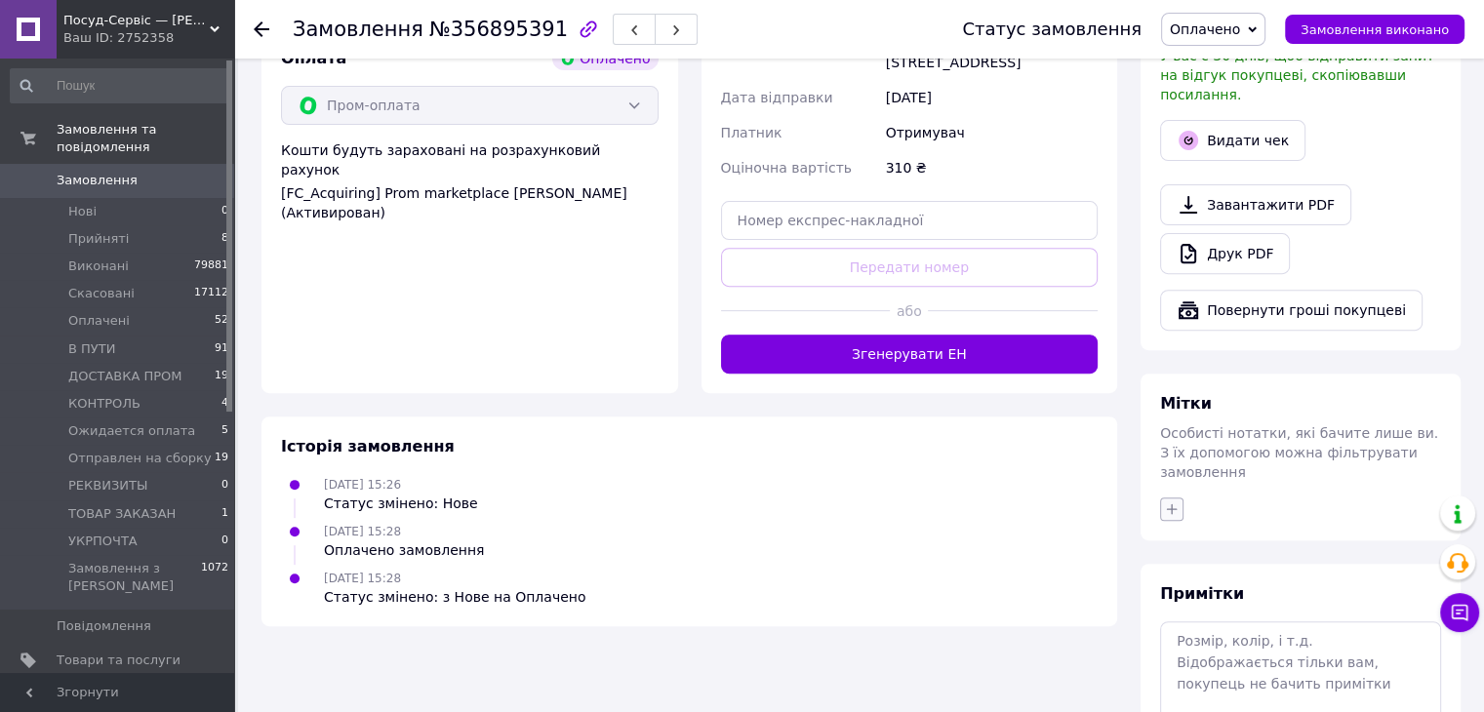
click at [1166, 502] on icon "button" at bounding box center [1172, 510] width 16 height 16
type input "чат"
click at [1230, 618] on li "Чат" at bounding box center [1280, 631] width 239 height 27
checkbox input "true"
click at [1226, 531] on div "чат ттн в чат Чат Створити мітку чат Додати мітку" at bounding box center [1280, 691] width 241 height 320
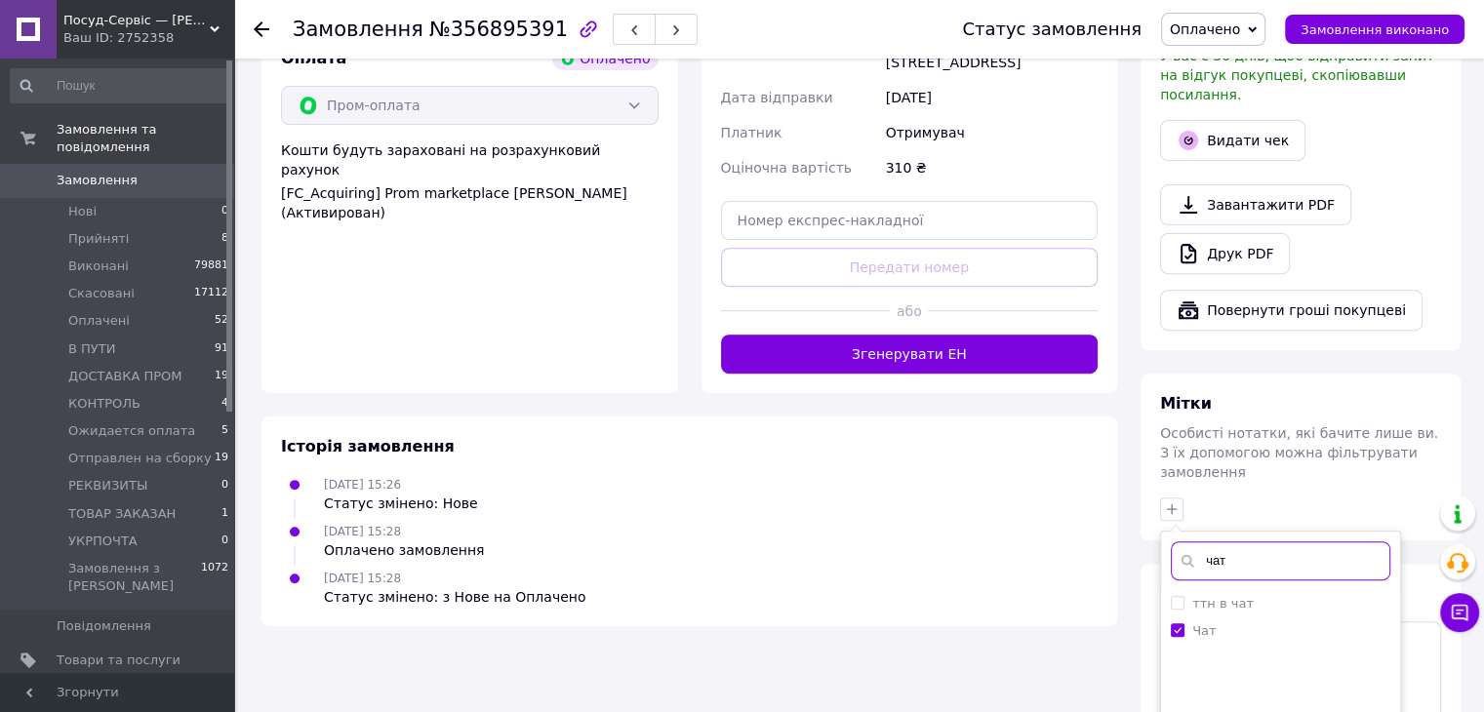
click at [1235, 542] on input "чат" at bounding box center [1281, 561] width 220 height 39
type input "вай"
click at [1322, 595] on div "вайбер" at bounding box center [1281, 604] width 220 height 18
checkbox input "true"
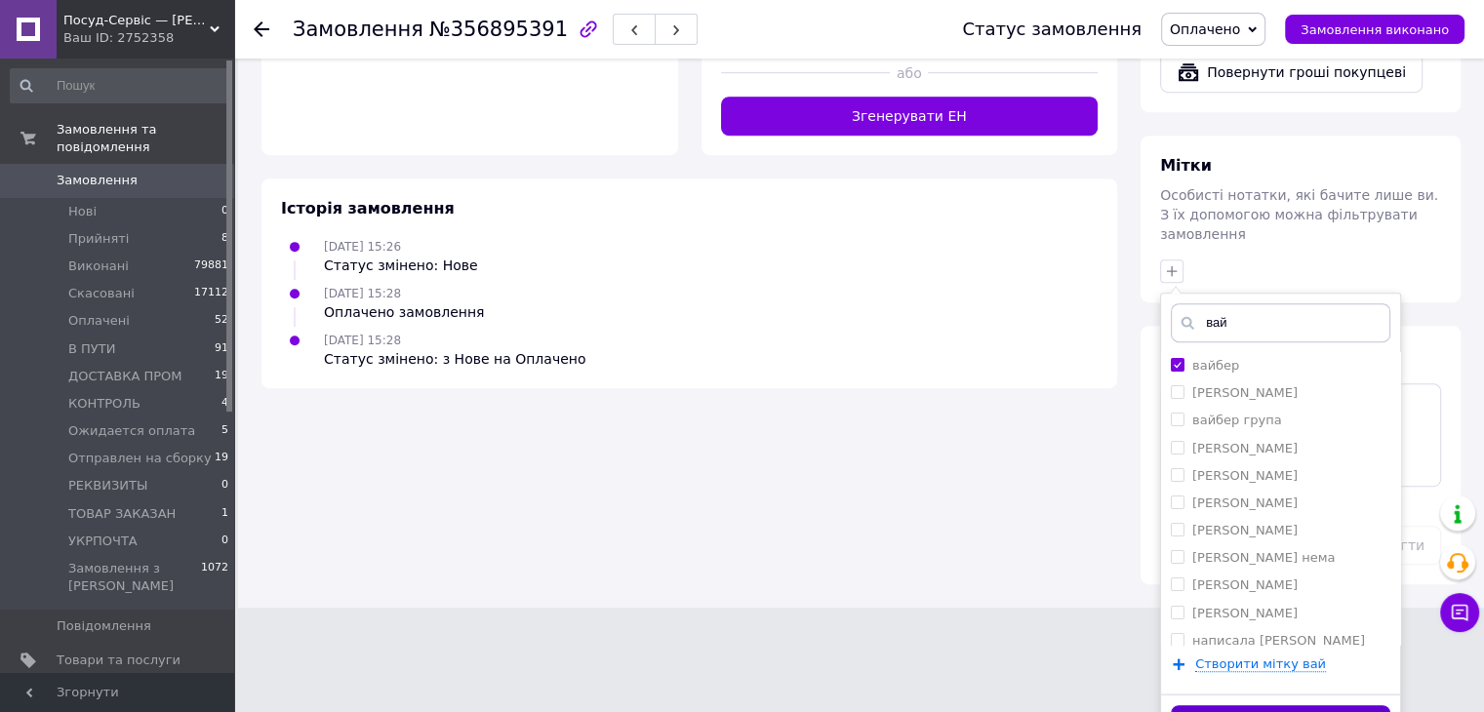
click at [1204, 705] on button "Додати мітку" at bounding box center [1281, 724] width 220 height 38
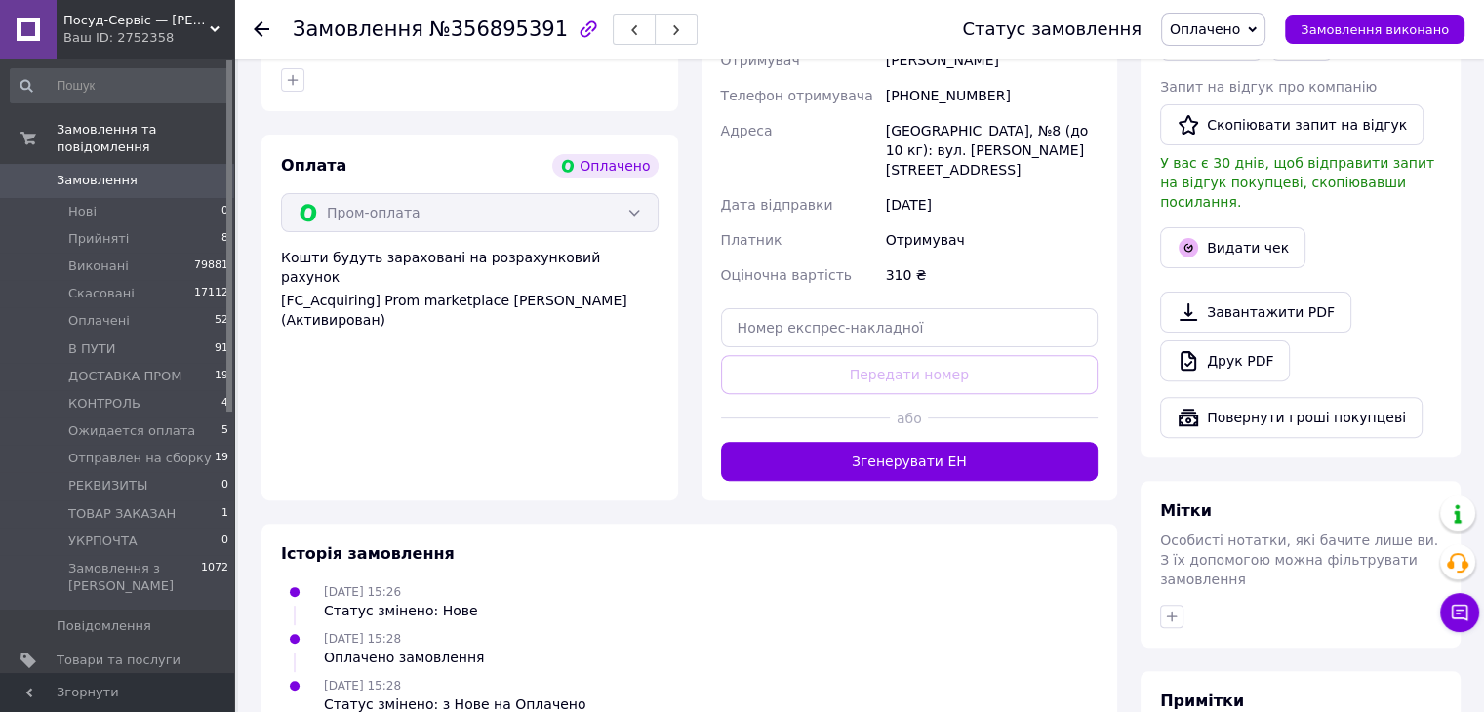
scroll to position [484, 0]
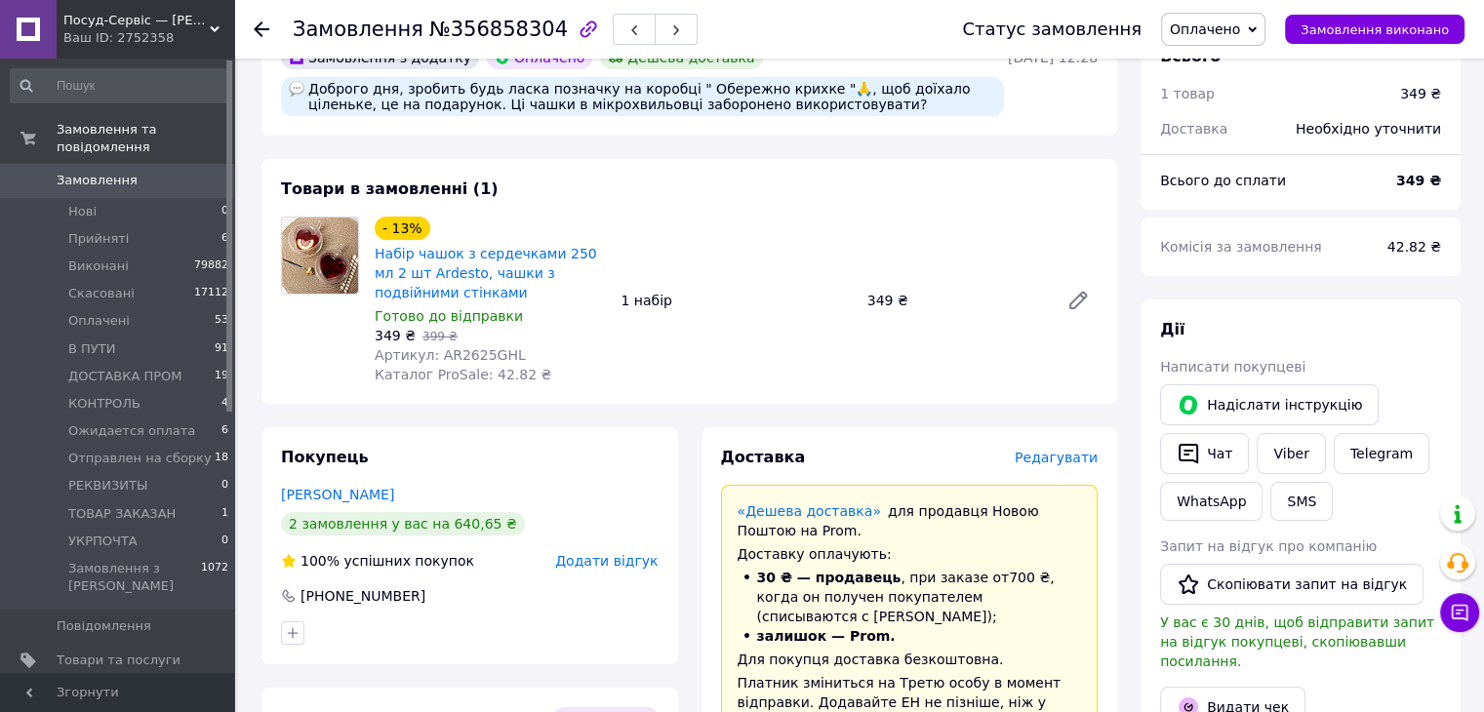
scroll to position [195, 0]
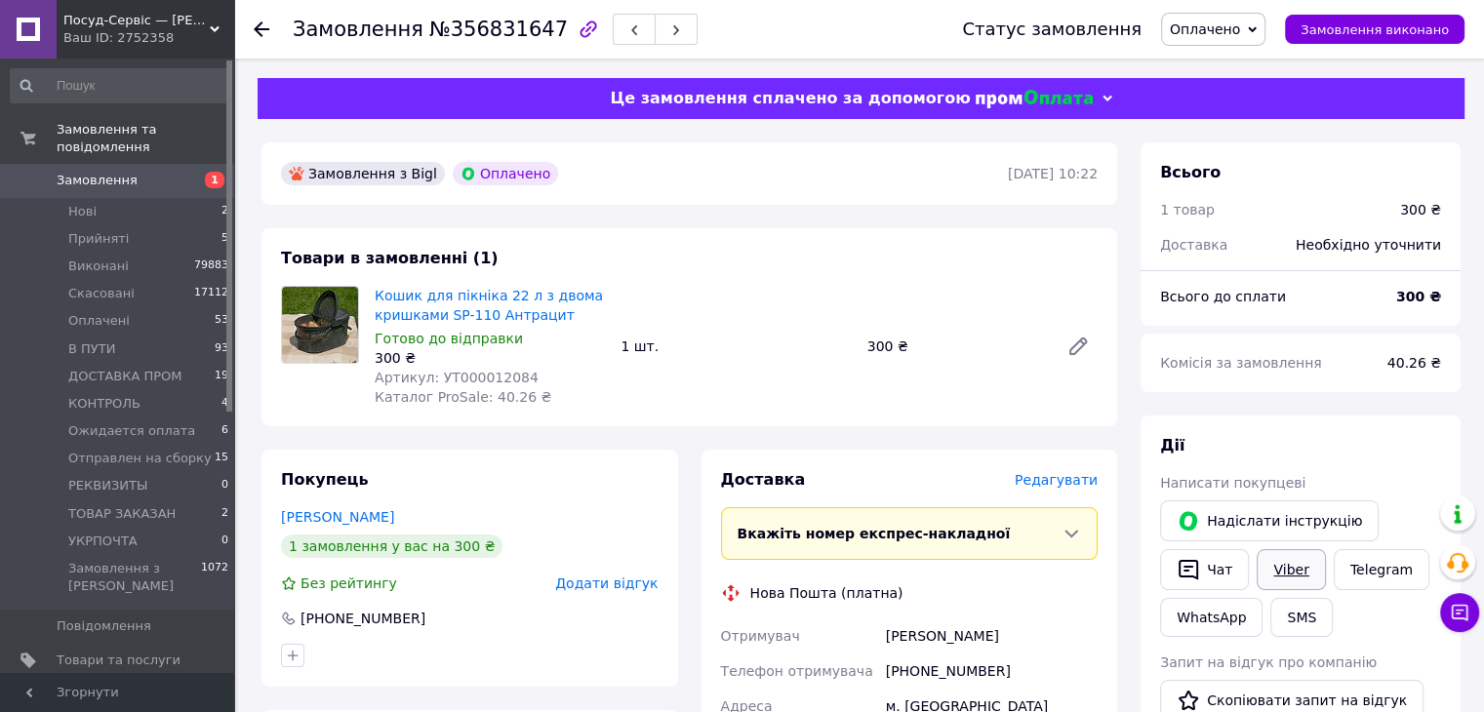
click at [1295, 567] on link "Viber" at bounding box center [1291, 569] width 68 height 41
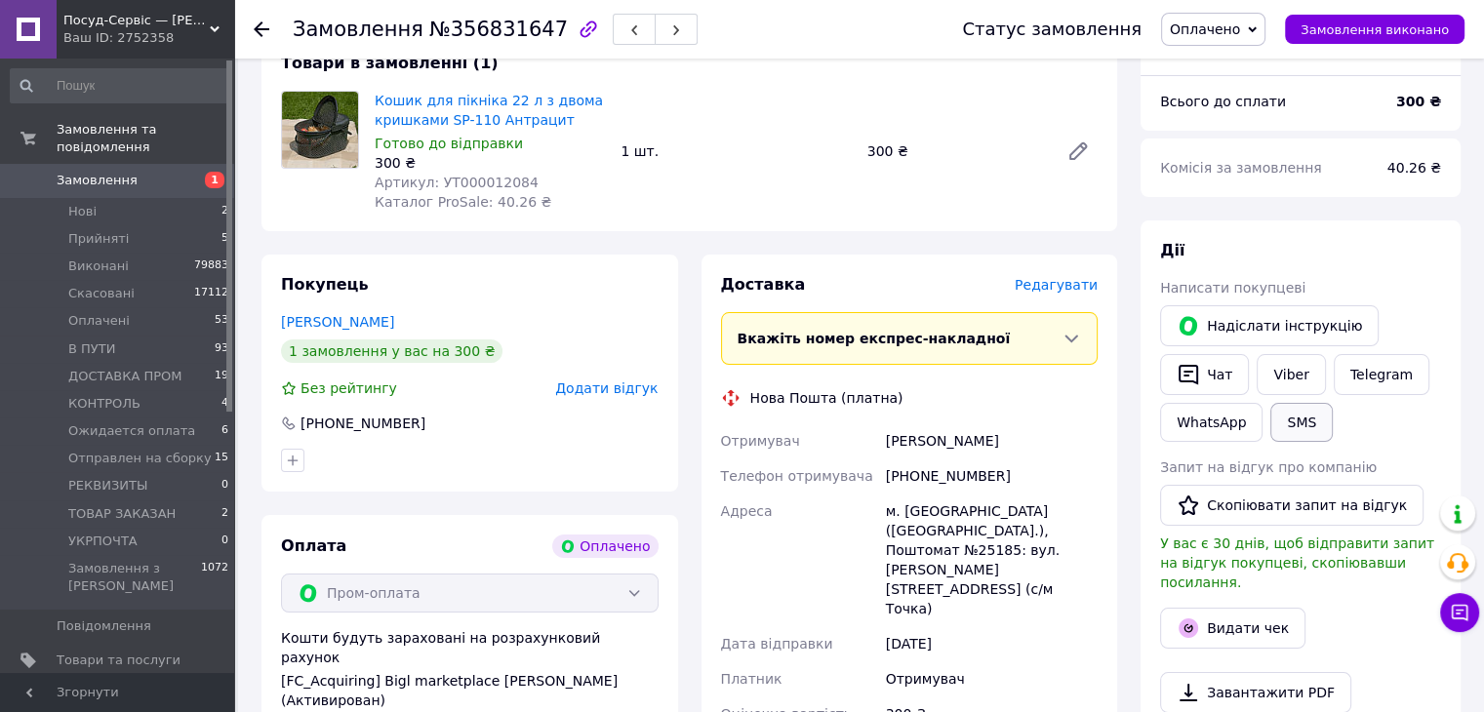
scroll to position [293, 0]
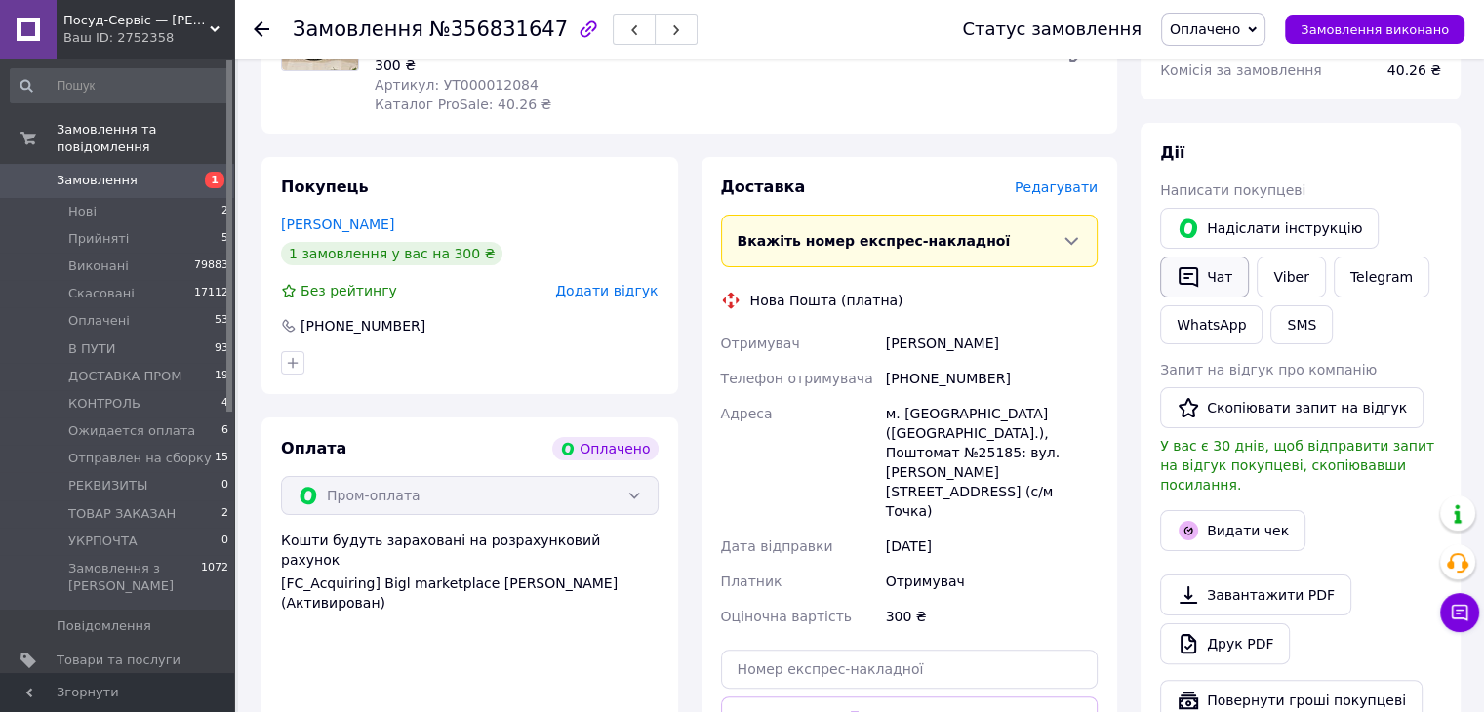
click at [1227, 270] on button "Чат" at bounding box center [1204, 277] width 89 height 41
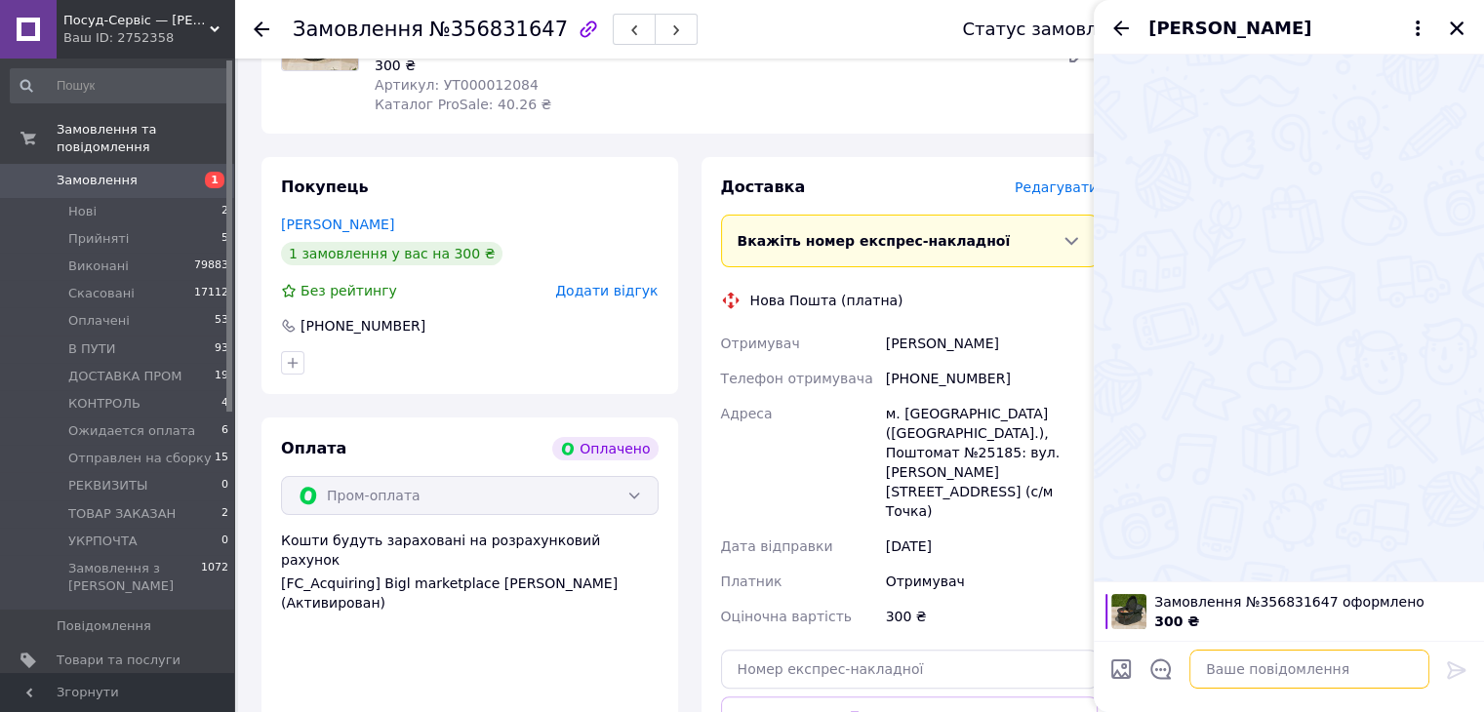
click at [1281, 665] on textarea at bounding box center [1309, 669] width 240 height 39
paste textarea "Тільки бачимо, що у вас обрана доставка на поштомат. Ми не рекомендуємо отримув…"
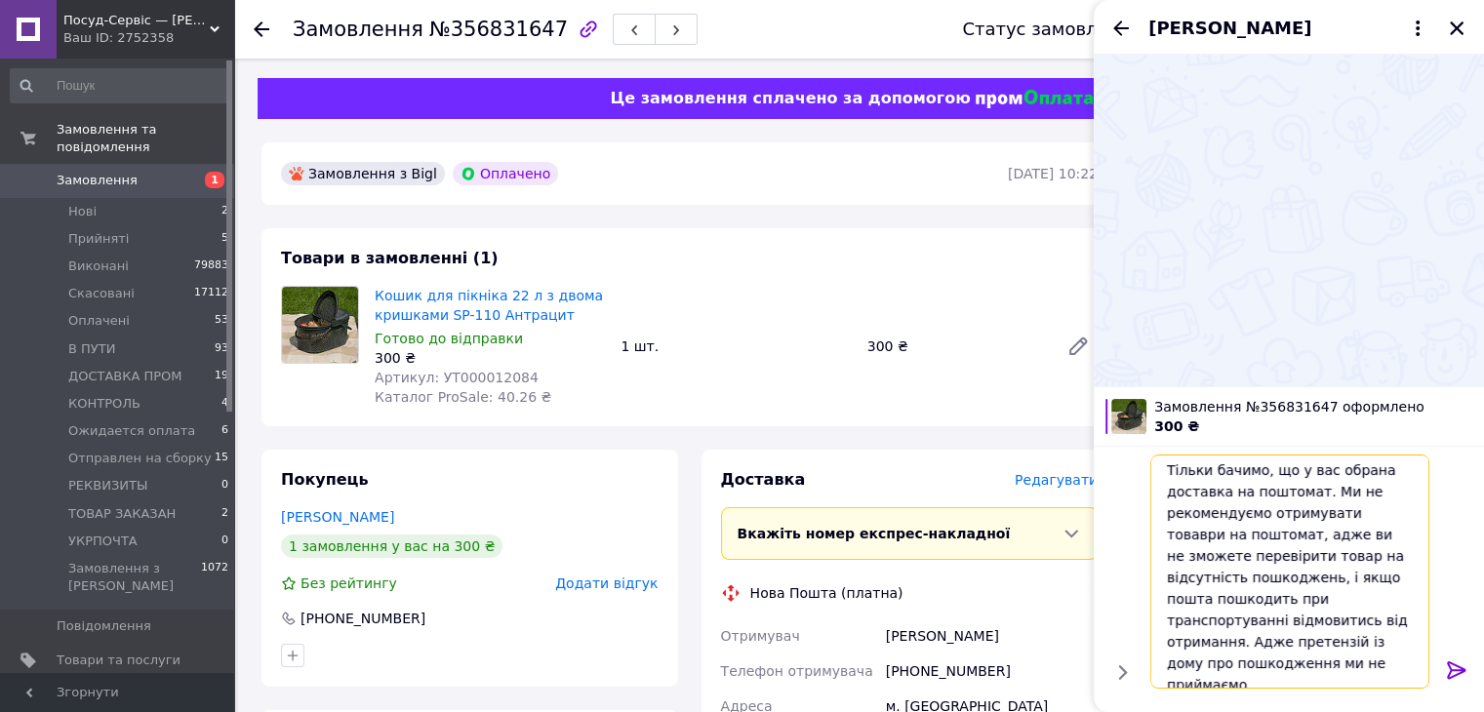
scroll to position [0, 0]
click at [1166, 474] on textarea "Тільки бачимо, що у вас обрана доставка на поштомат. Ми не рекомендуємо отримув…" at bounding box center [1289, 572] width 279 height 234
paste textarea "Доброго дня. Ми ваше замовлення отримали. 😊 Оплата надійшла 🚀Відправка буде зді…"
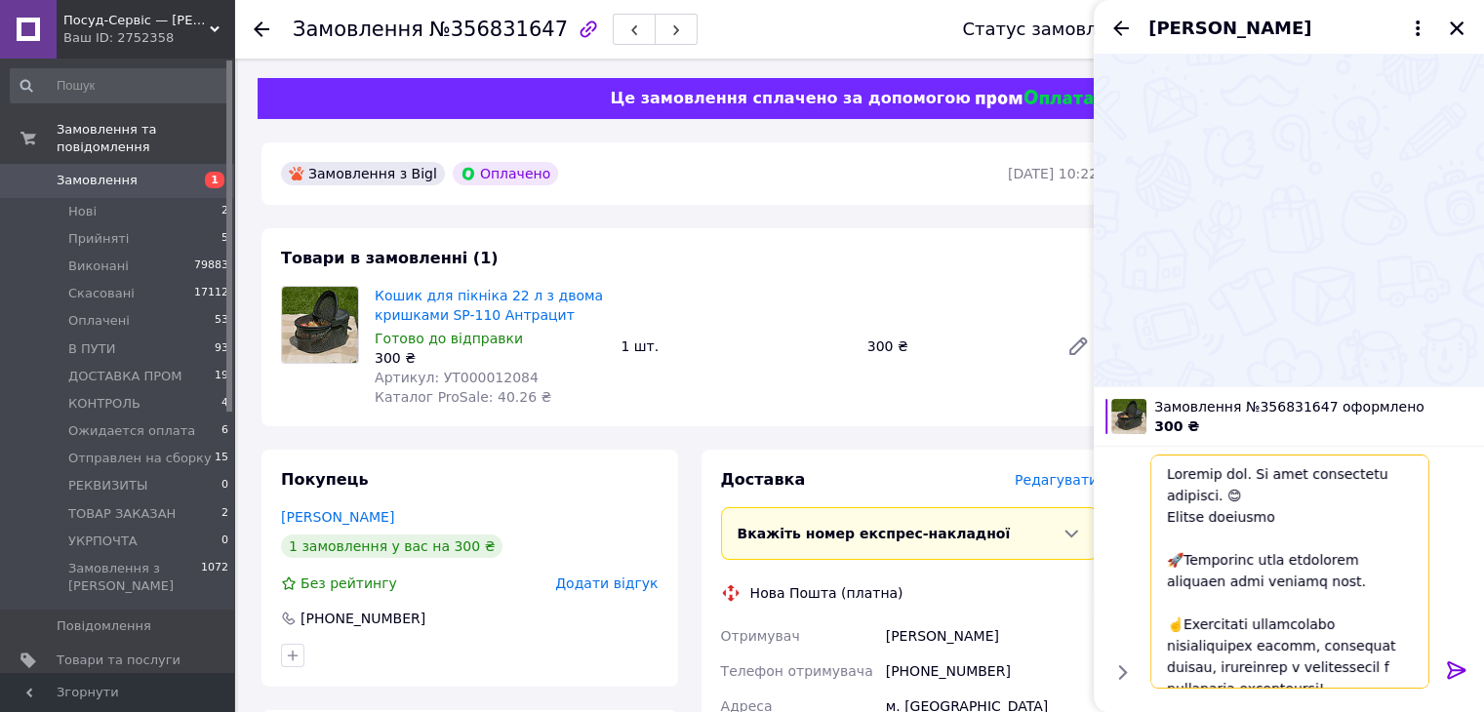
scroll to position [266, 0]
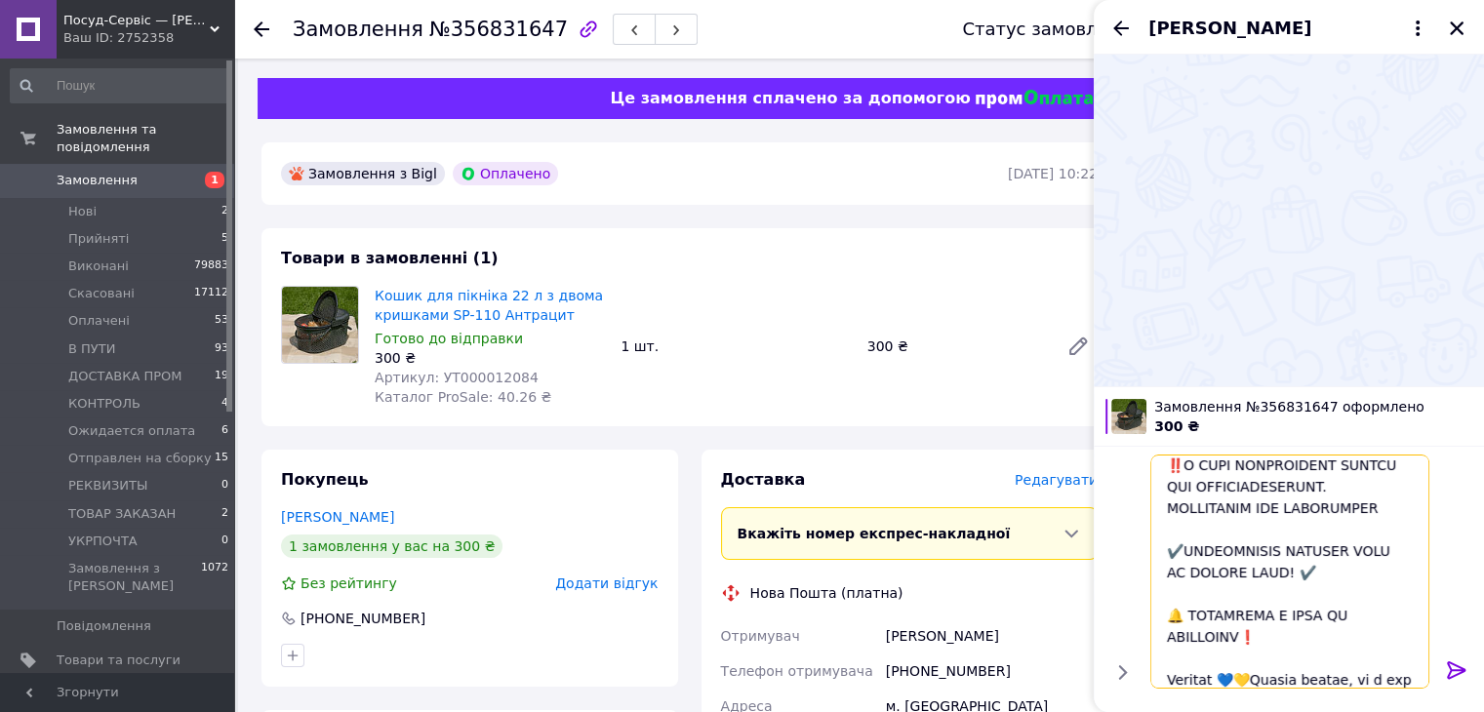
type textarea "Доброго дня. Ми ваше замовлення отримали. 😊 Оплата надійшла 🚀Відправка буде зді…"
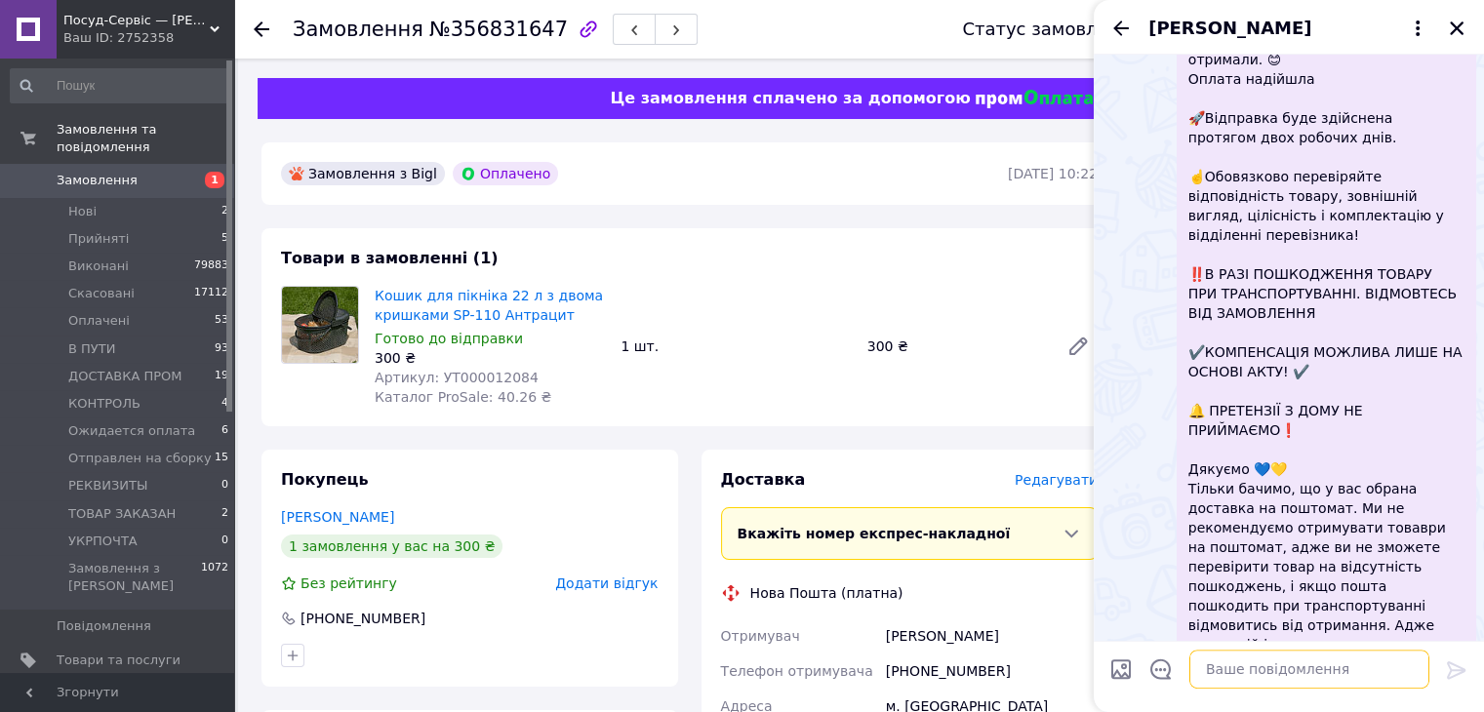
scroll to position [417, 0]
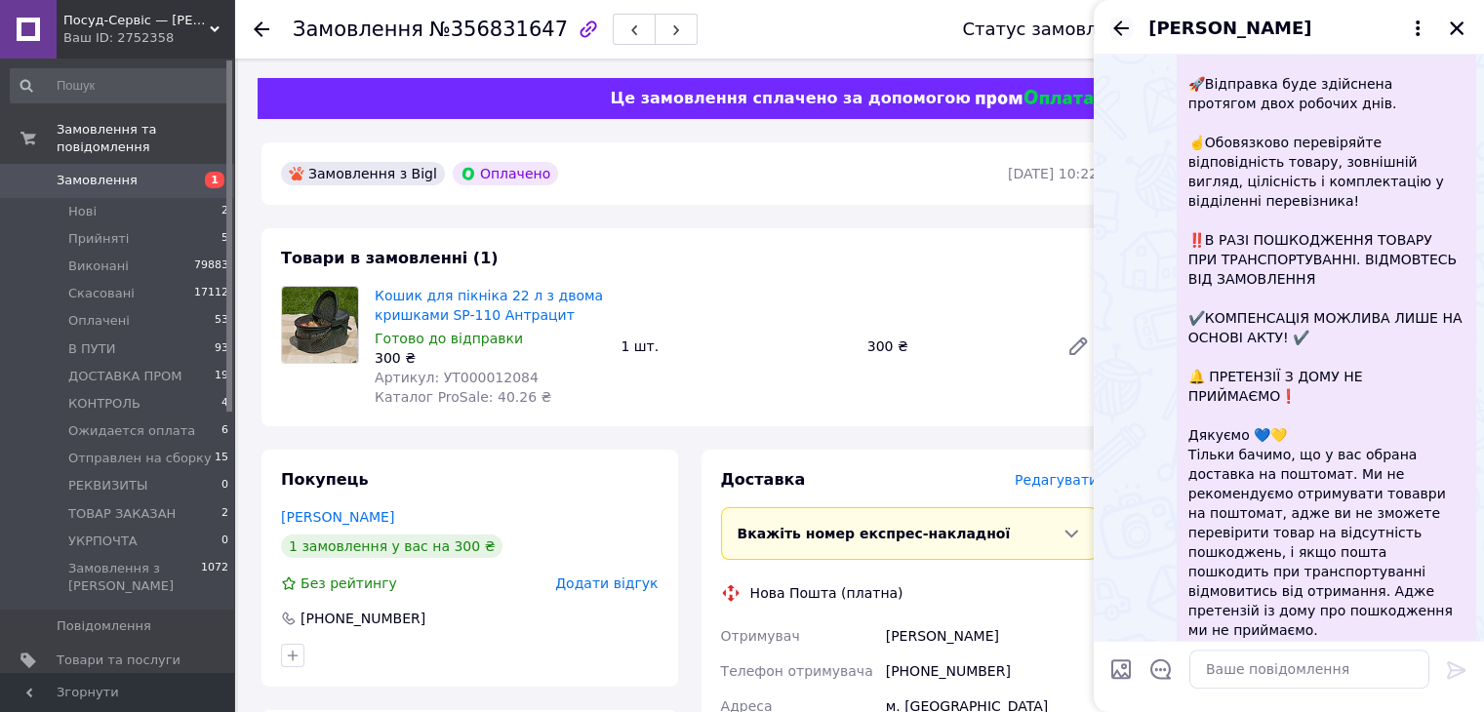
click at [1124, 36] on icon "Назад" at bounding box center [1120, 28] width 23 height 23
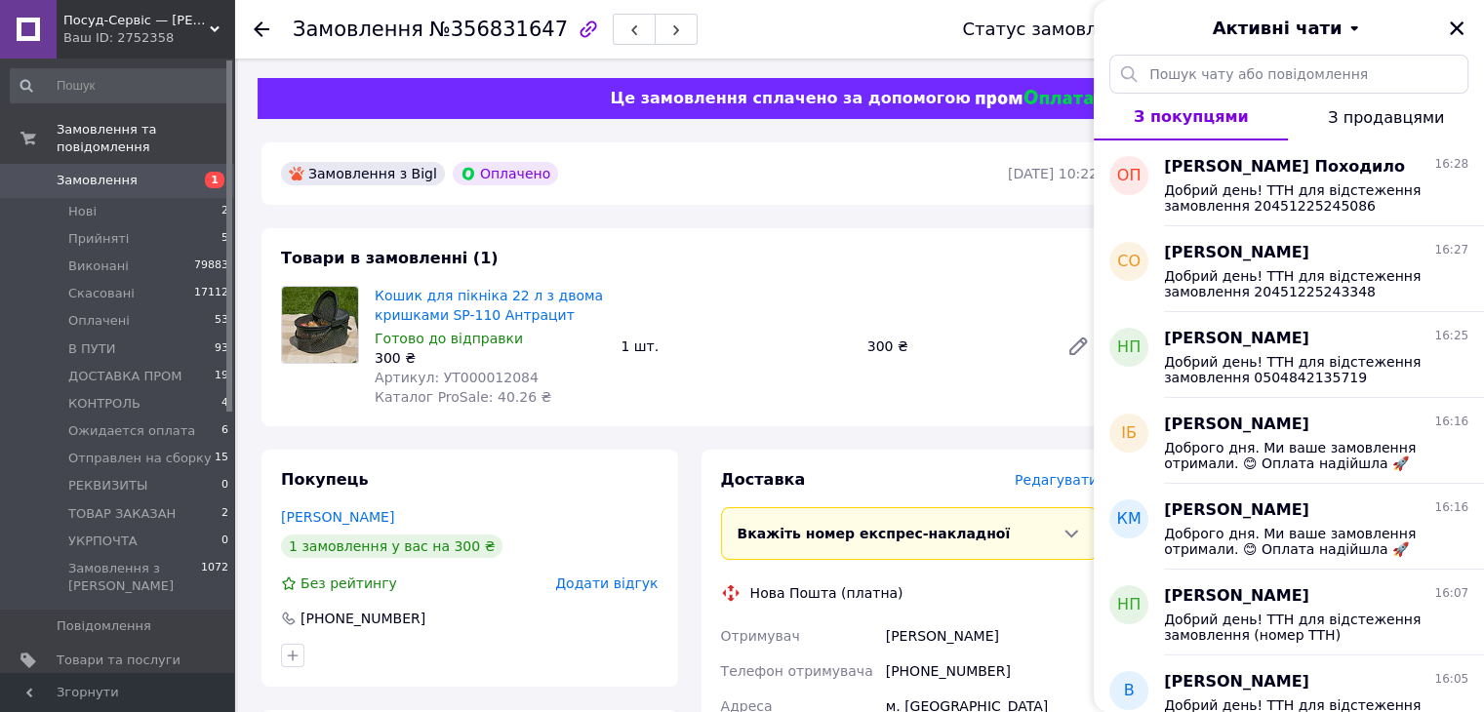
drag, startPoint x: 1460, startPoint y: 24, endPoint x: 1446, endPoint y: 30, distance: 14.9
click at [1458, 23] on icon "Закрити" at bounding box center [1457, 29] width 18 height 18
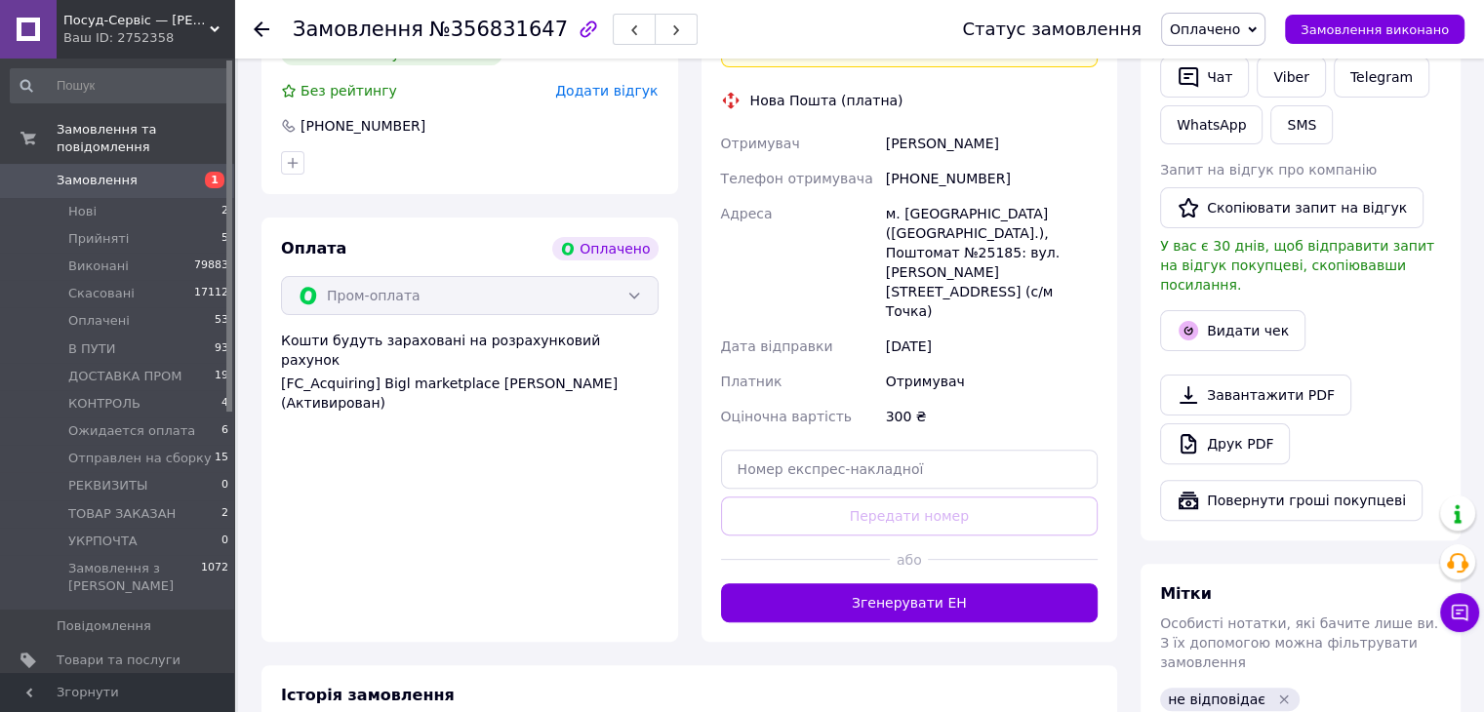
scroll to position [683, 0]
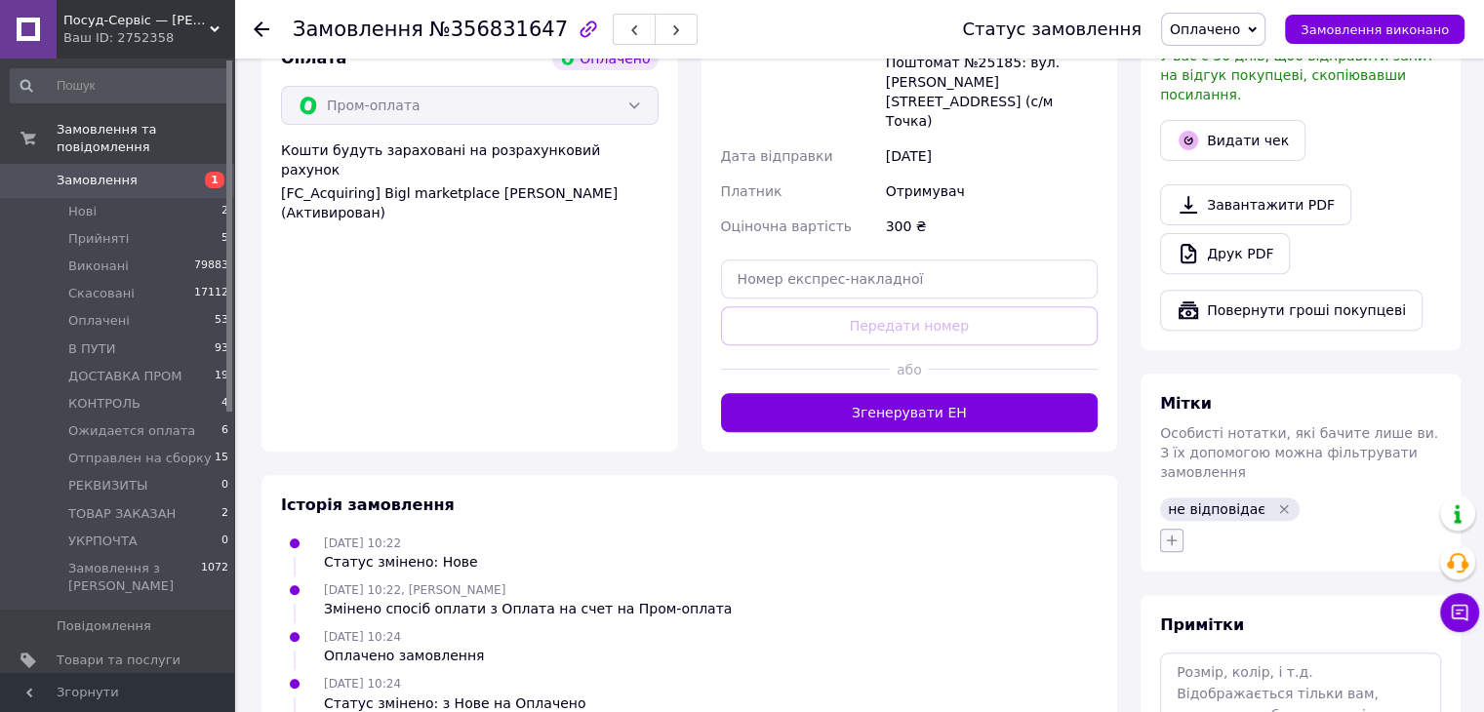
click at [1171, 529] on button "button" at bounding box center [1171, 540] width 23 height 23
type input "чат"
click at [1224, 654] on div "Чат" at bounding box center [1281, 663] width 220 height 18
checkbox input "true"
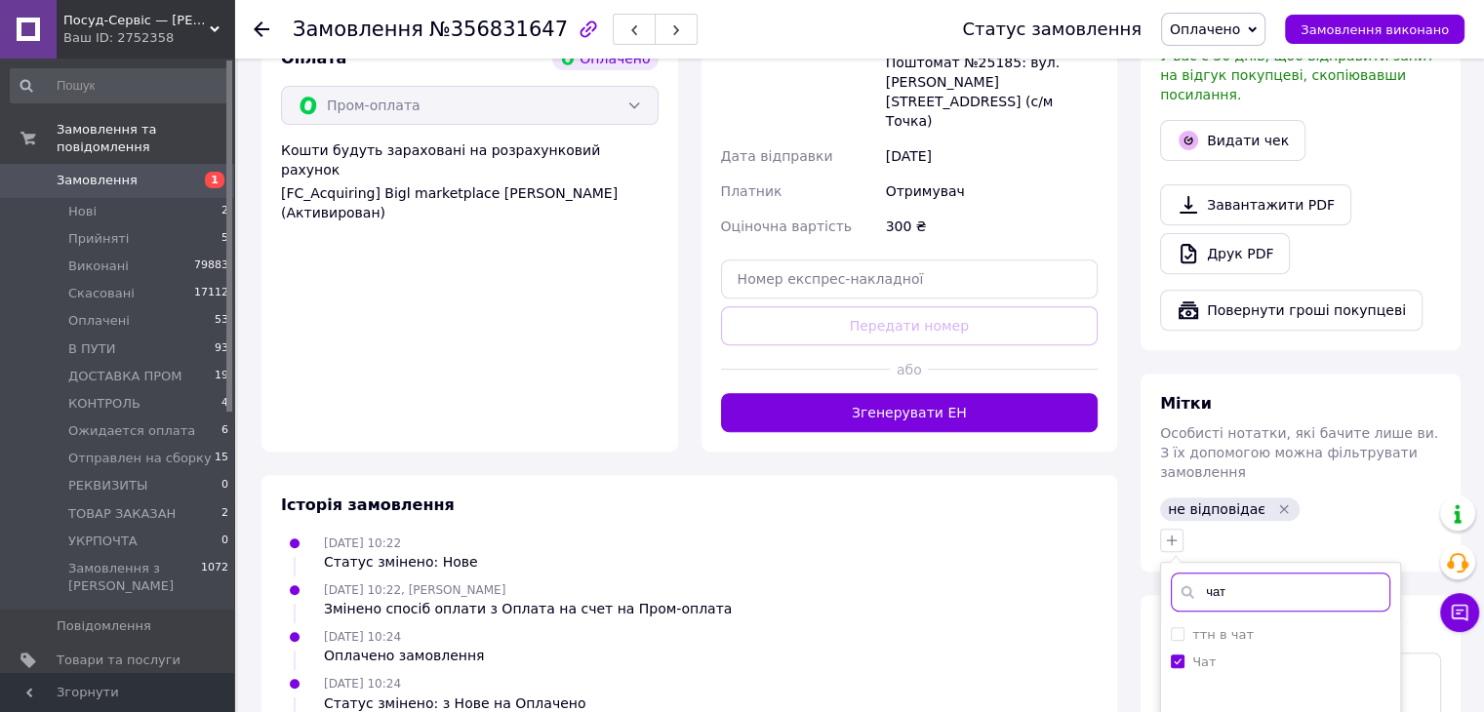
click at [1210, 573] on input "чат" at bounding box center [1281, 592] width 220 height 39
click at [1209, 573] on input "чат" at bounding box center [1281, 592] width 220 height 39
type input "вай"
drag, startPoint x: 1264, startPoint y: 594, endPoint x: 1040, endPoint y: 597, distance: 223.5
click at [1263, 626] on div "вайбер" at bounding box center [1281, 635] width 220 height 18
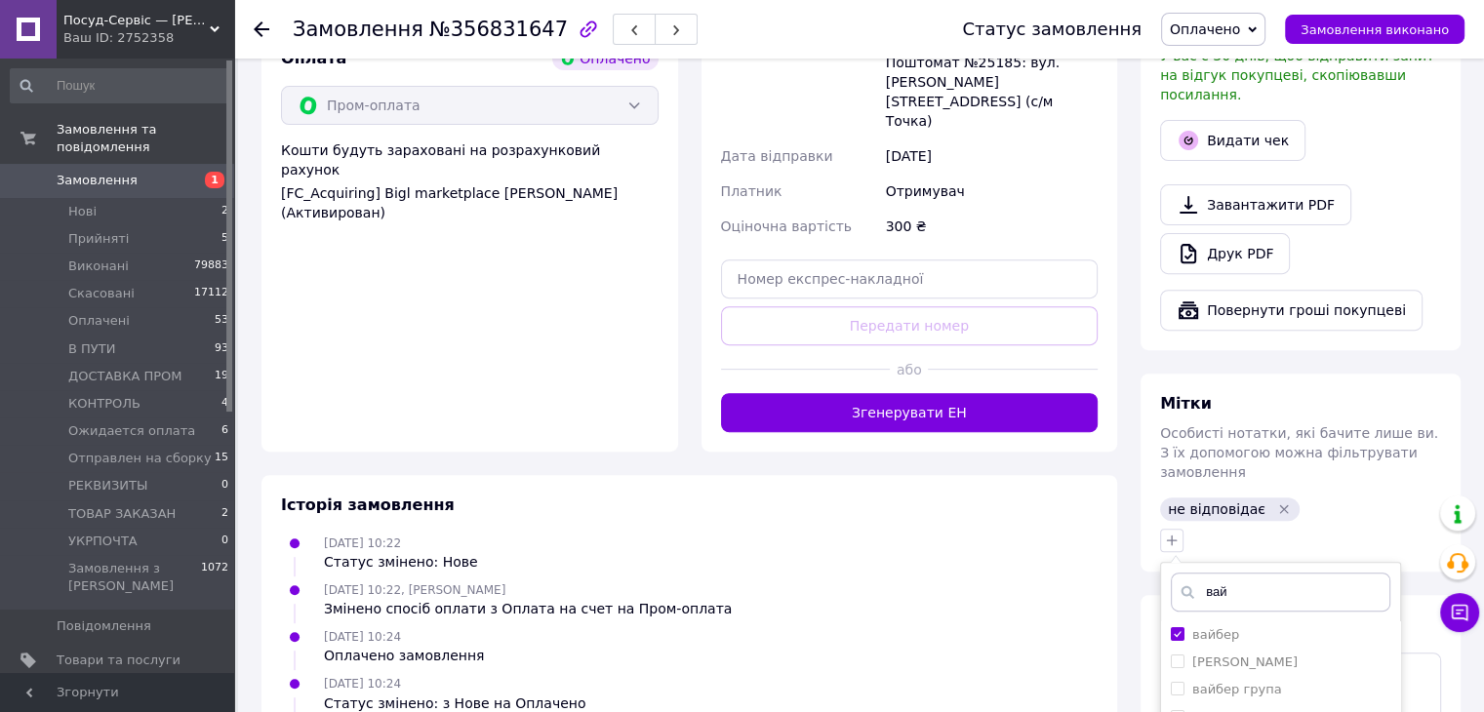
checkbox input "true"
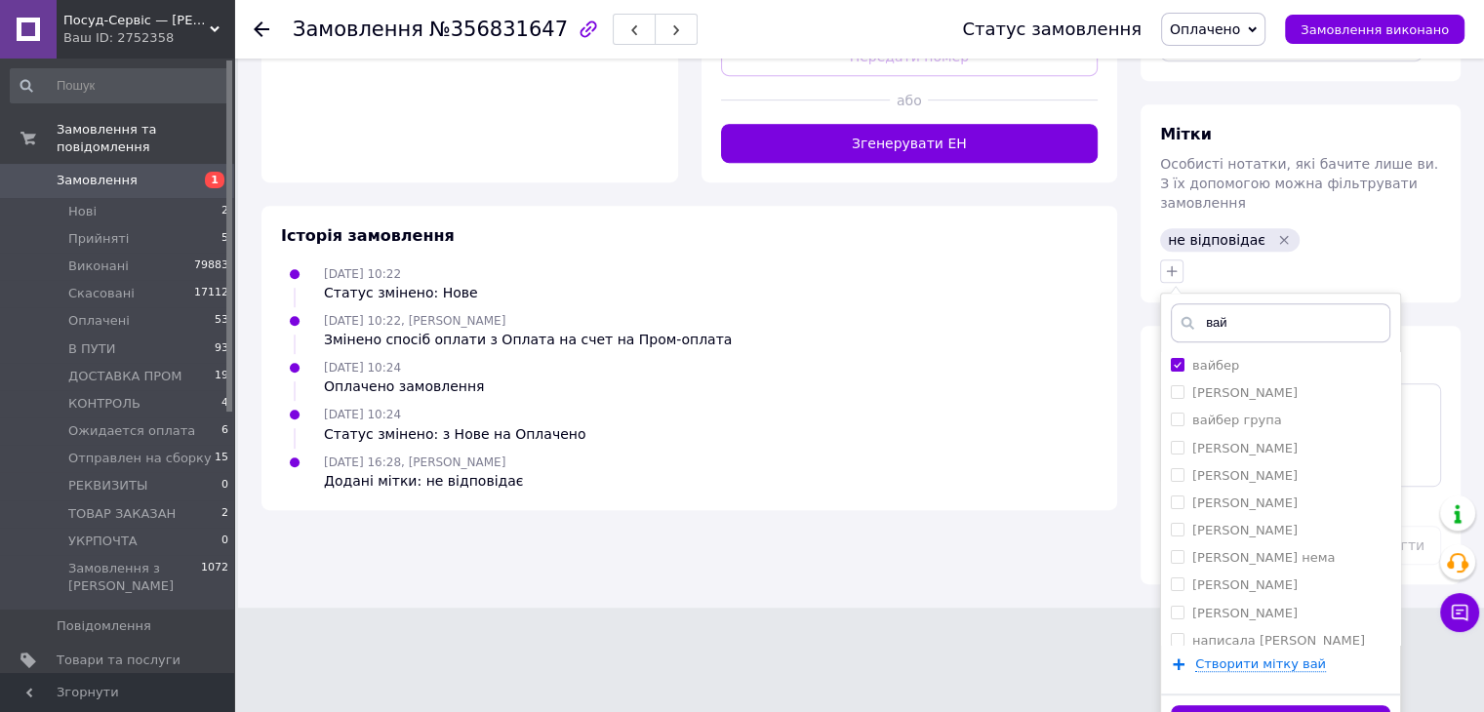
click at [1200, 705] on button "Додати мітку" at bounding box center [1281, 724] width 220 height 38
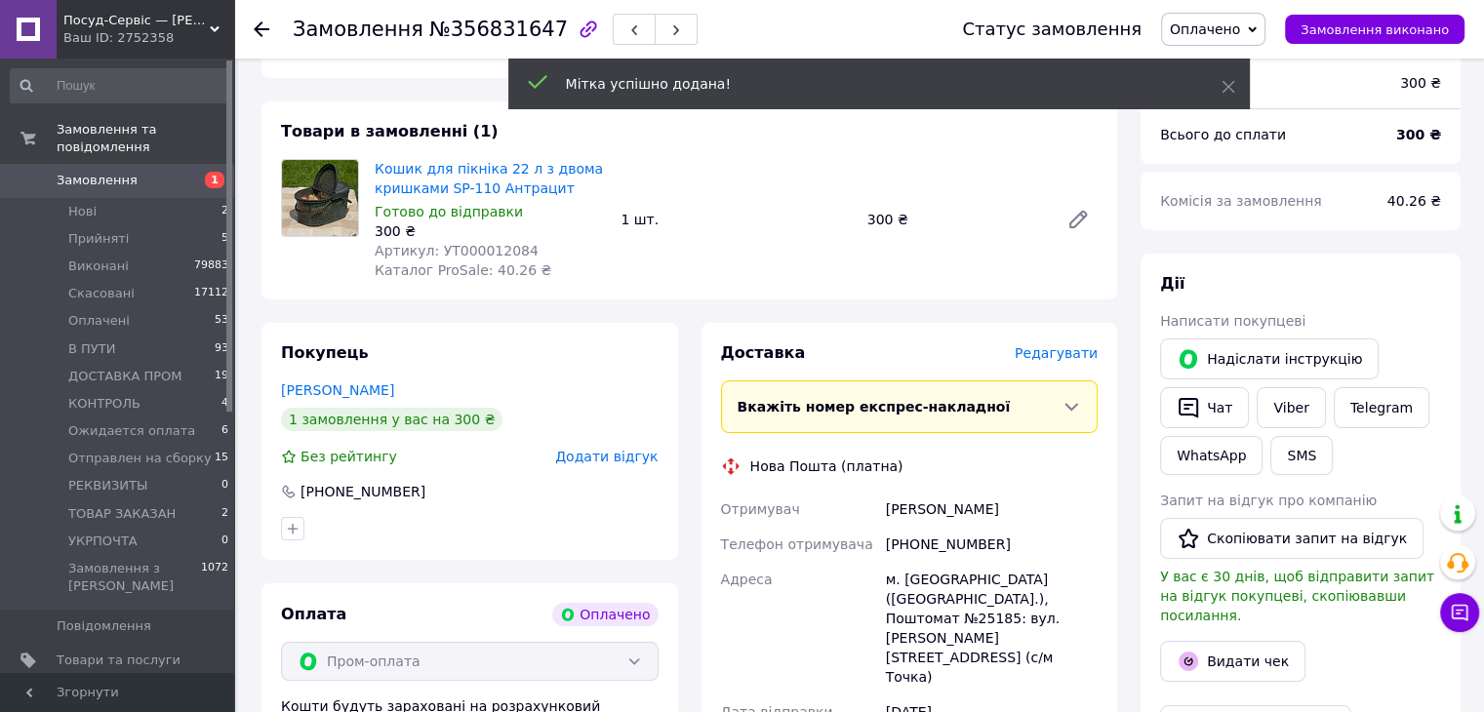
scroll to position [0, 0]
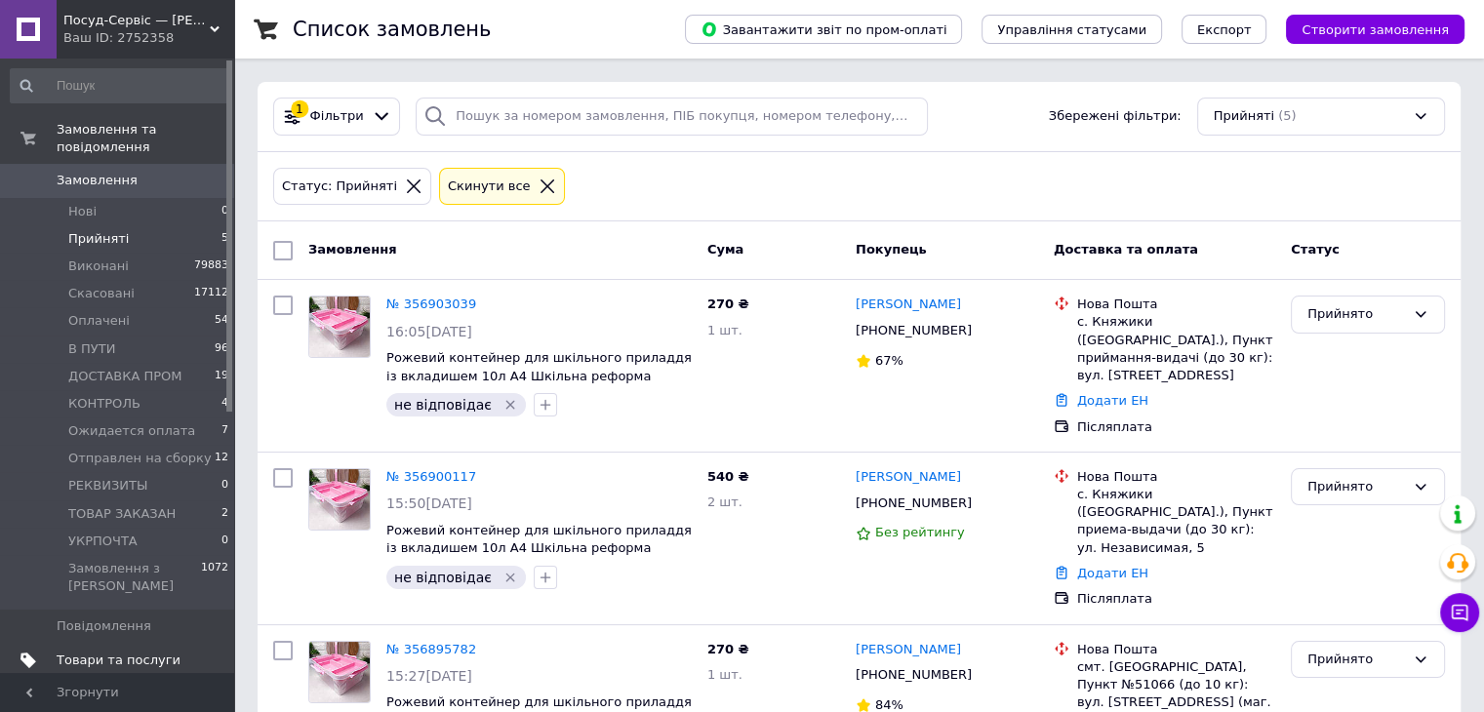
click at [181, 644] on link "Товари та послуги" at bounding box center [120, 660] width 240 height 33
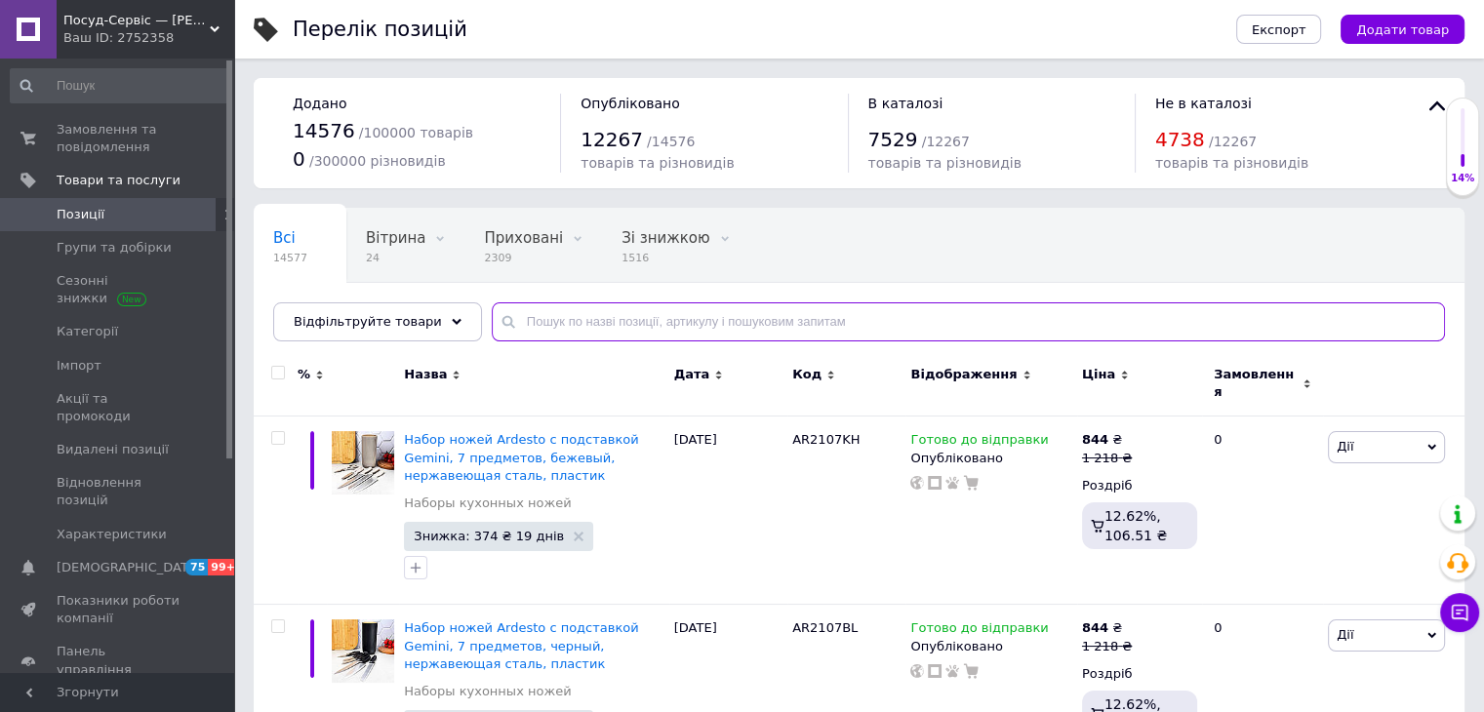
click at [560, 317] on input "text" at bounding box center [968, 321] width 953 height 39
paste input "00000002615"
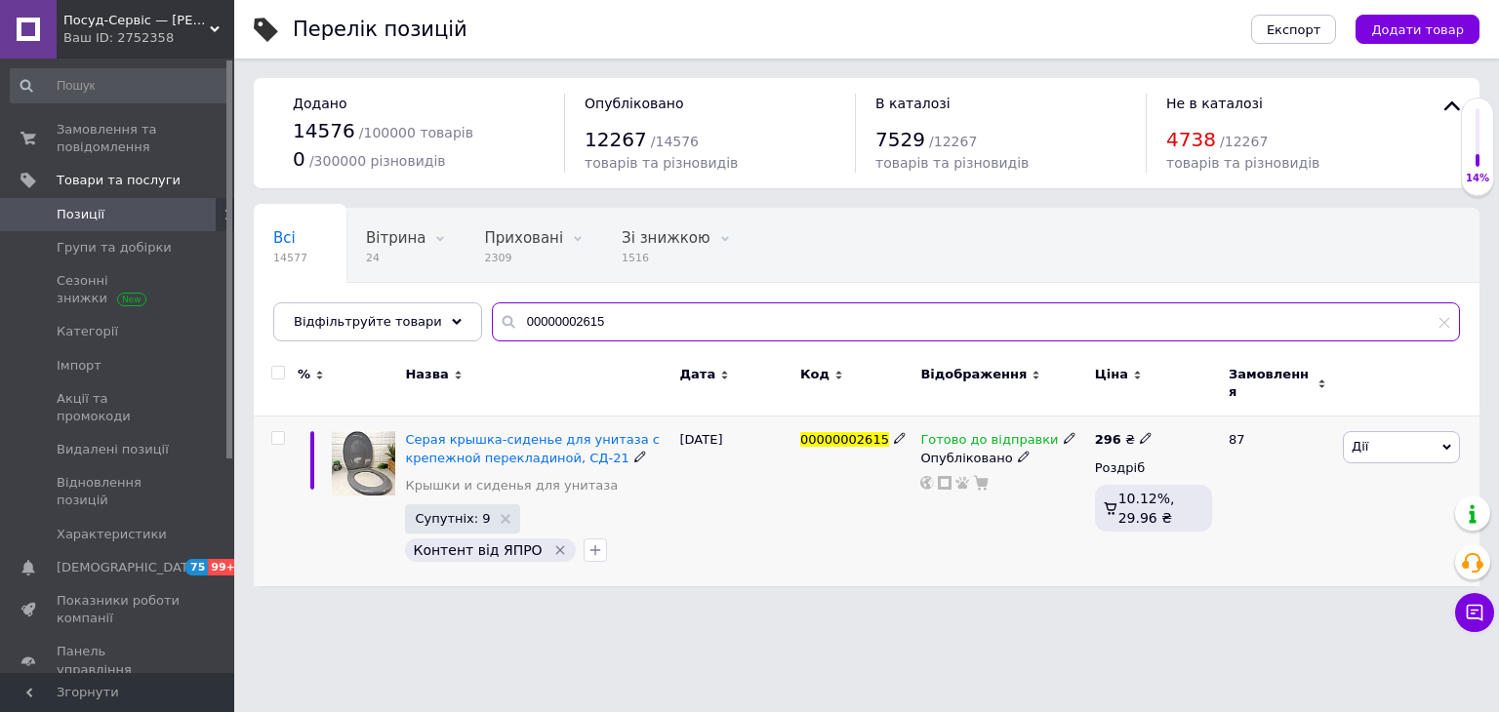
type input "00000002615"
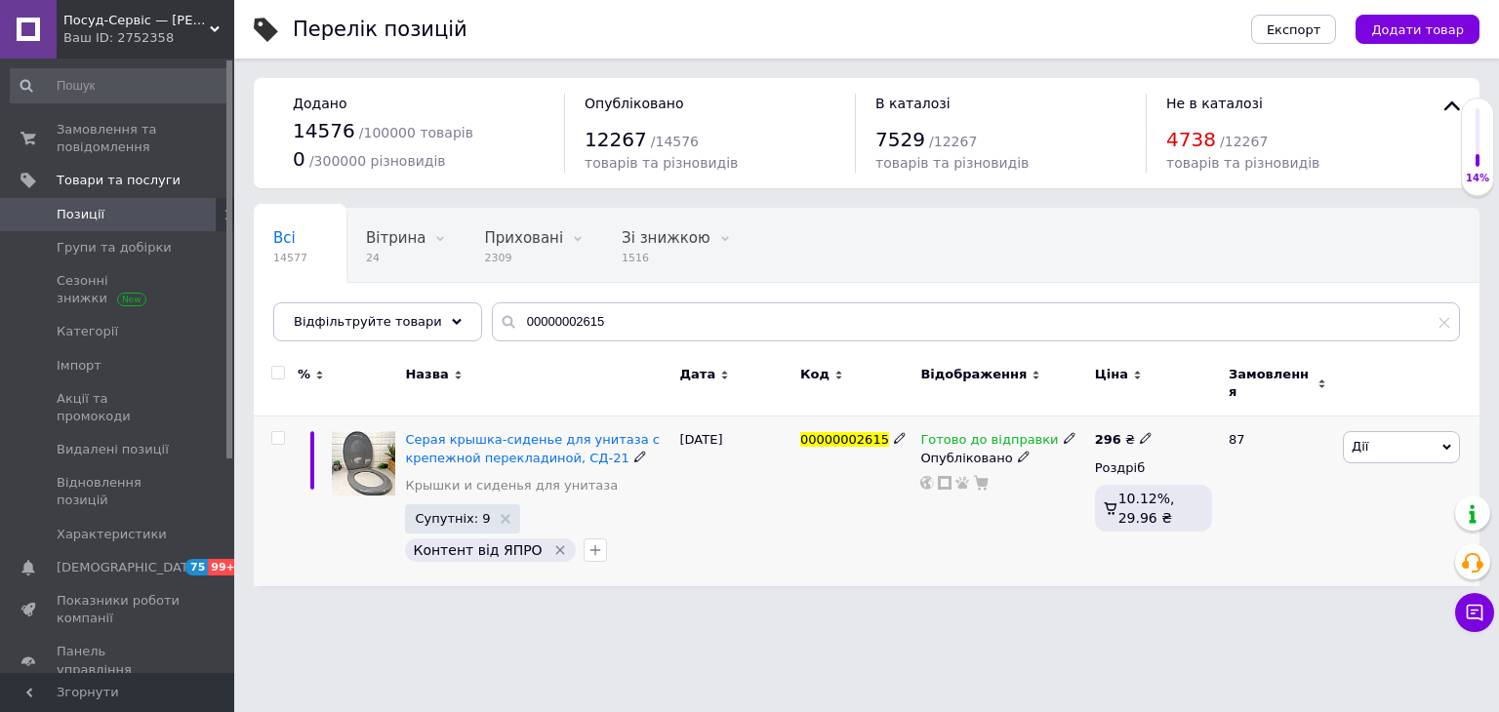
click at [1048, 431] on div "Готово до відправки" at bounding box center [997, 440] width 155 height 18
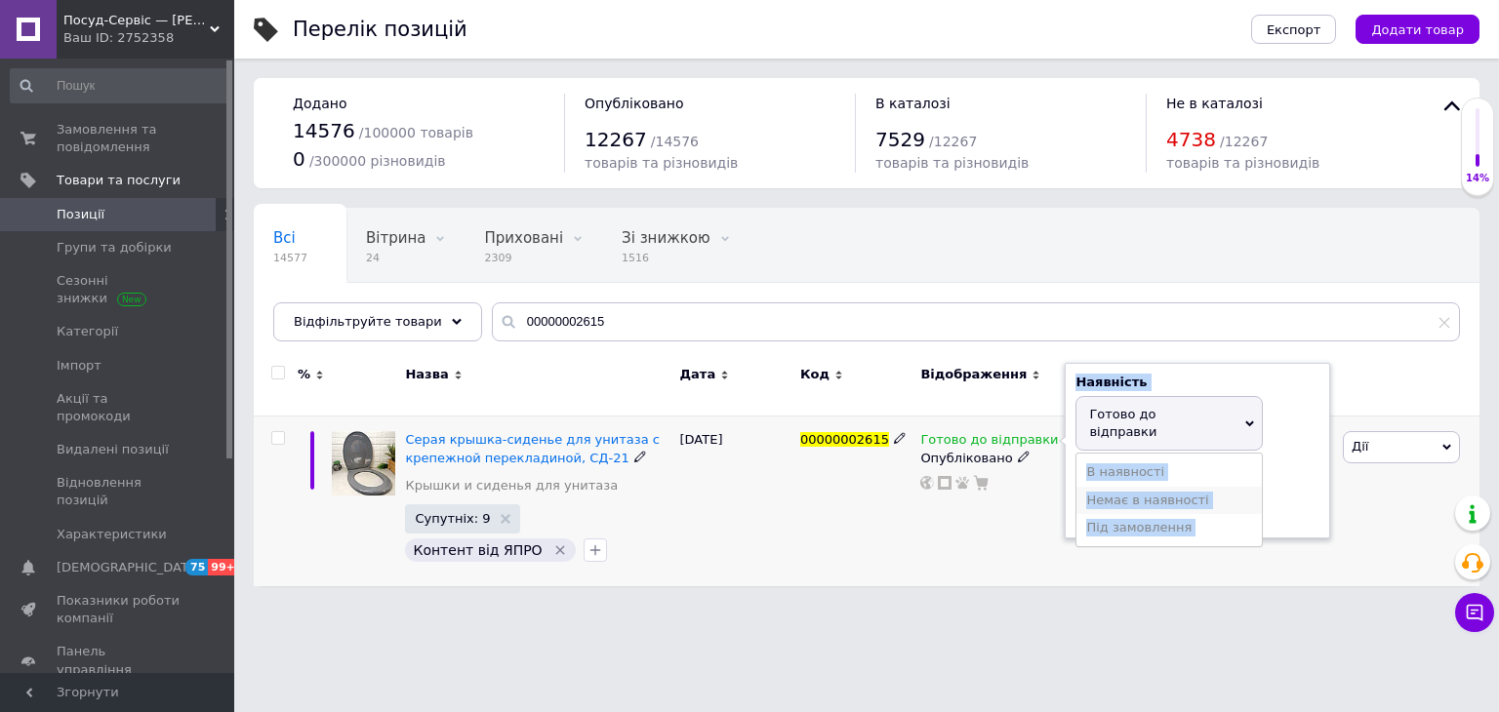
click at [1125, 487] on li "Немає в наявності" at bounding box center [1168, 500] width 185 height 27
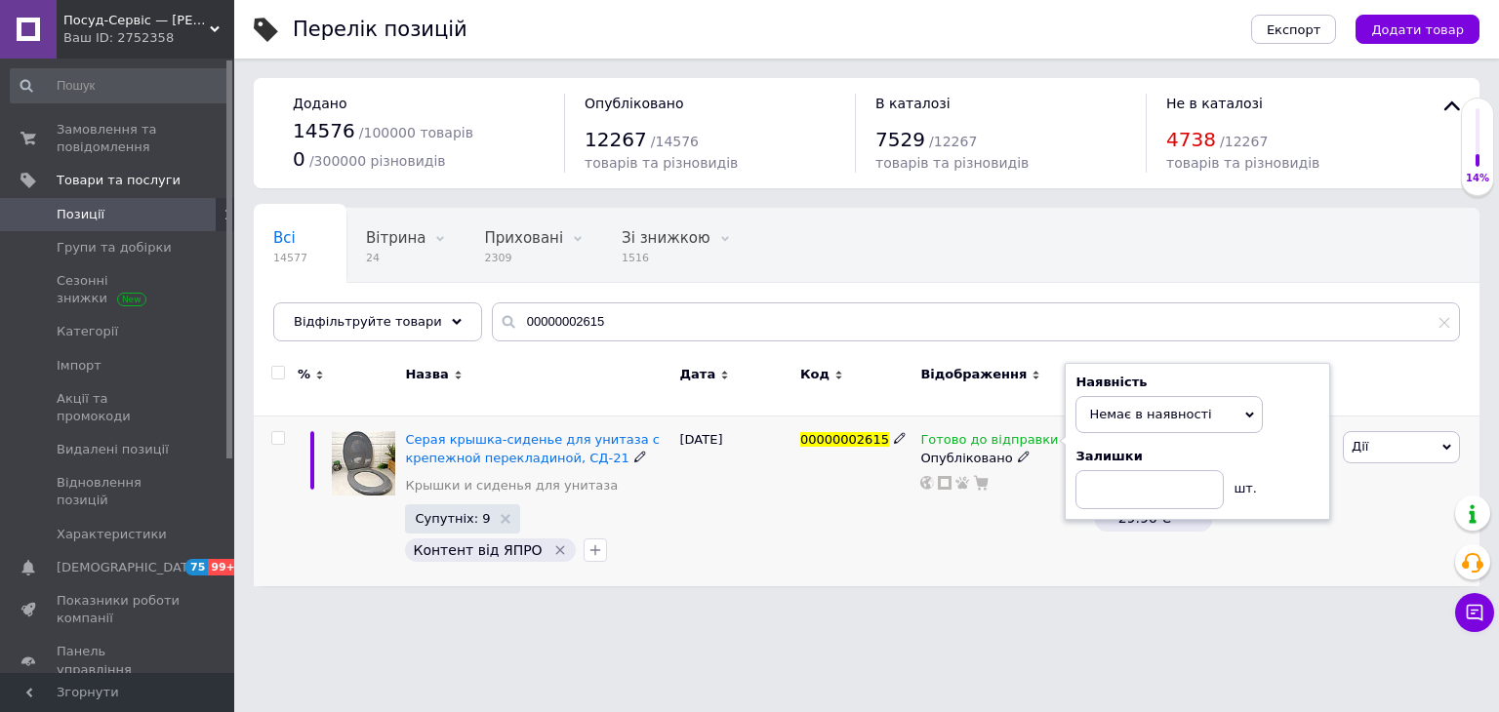
click at [895, 504] on div "00000002615" at bounding box center [855, 502] width 120 height 170
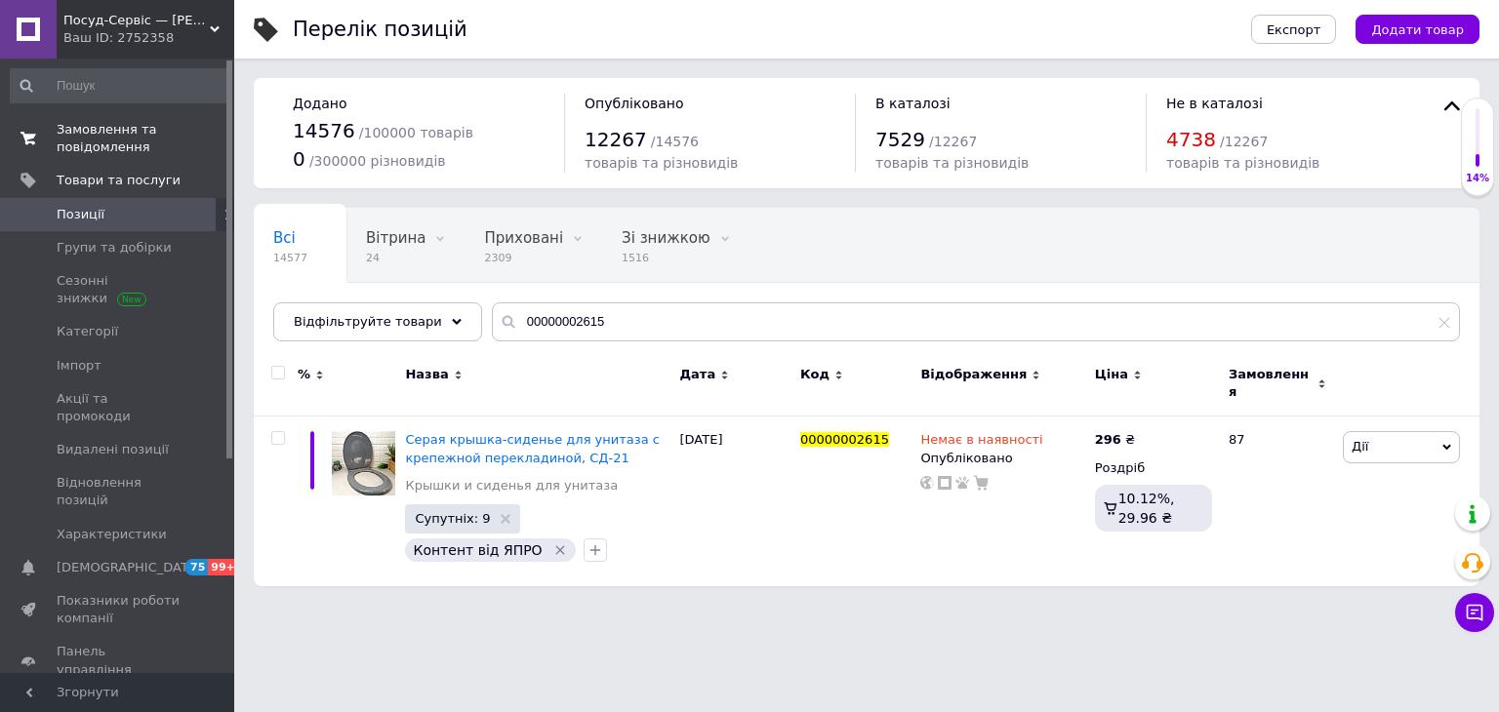
click at [169, 139] on span "Замовлення та повідомлення" at bounding box center [119, 138] width 124 height 35
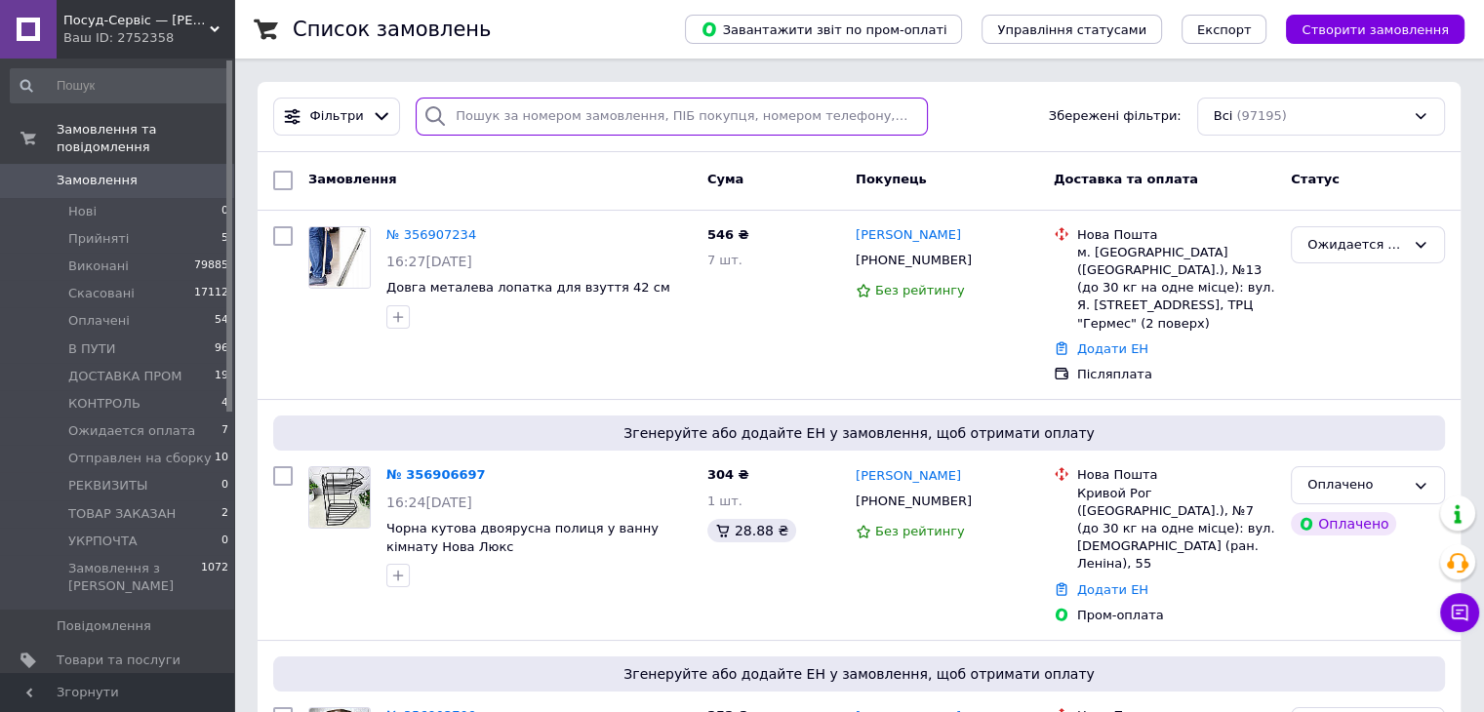
click at [472, 107] on input "search" at bounding box center [672, 117] width 512 height 38
paste input "0677189483"
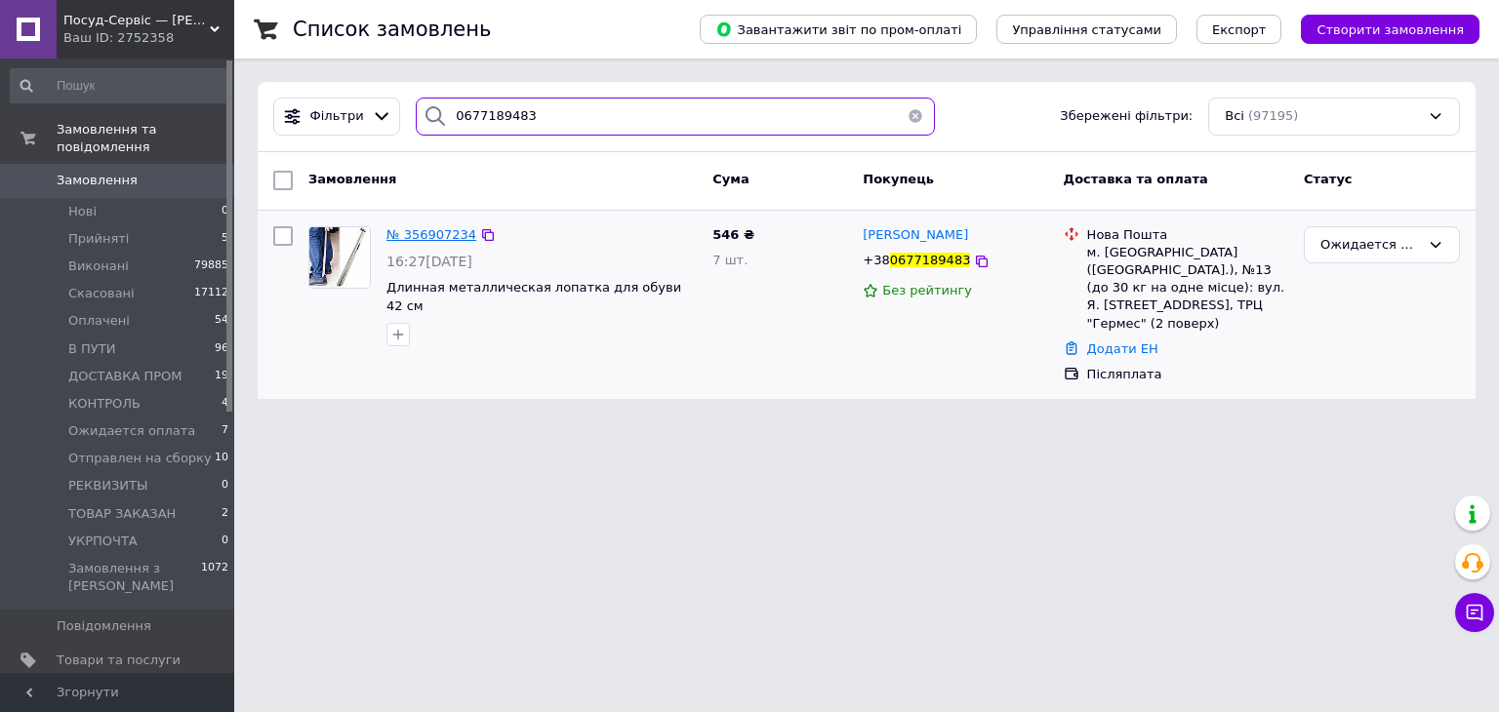
type input "0677189483"
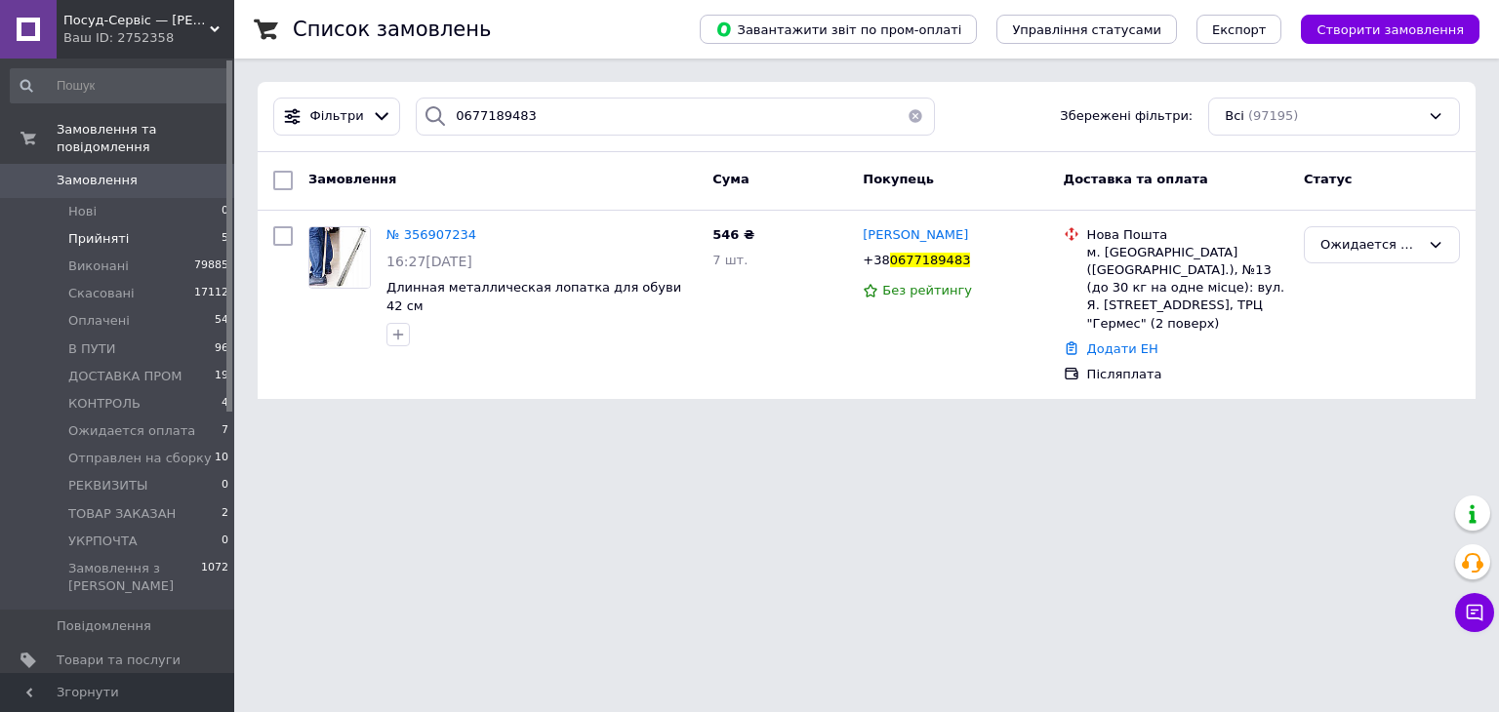
click at [92, 230] on span "Прийняті" at bounding box center [98, 239] width 60 height 18
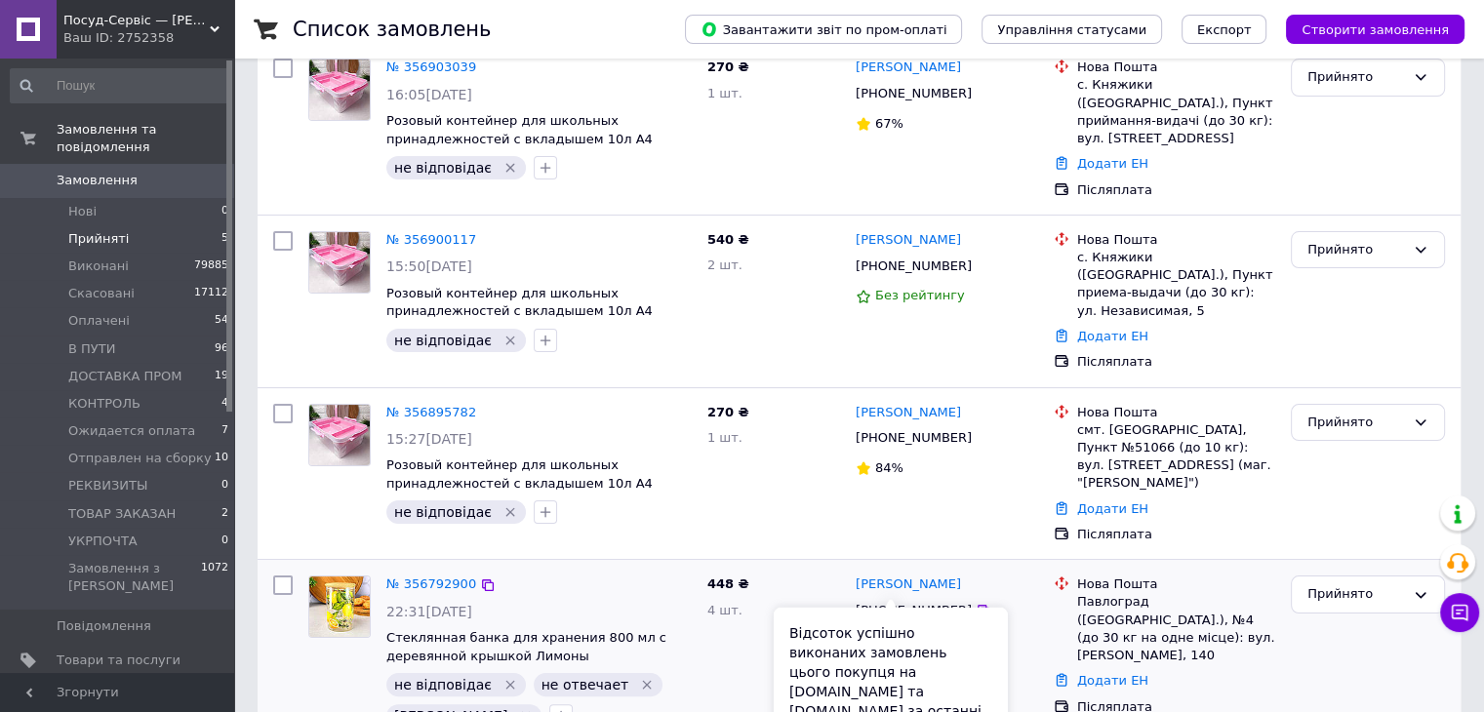
scroll to position [441, 0]
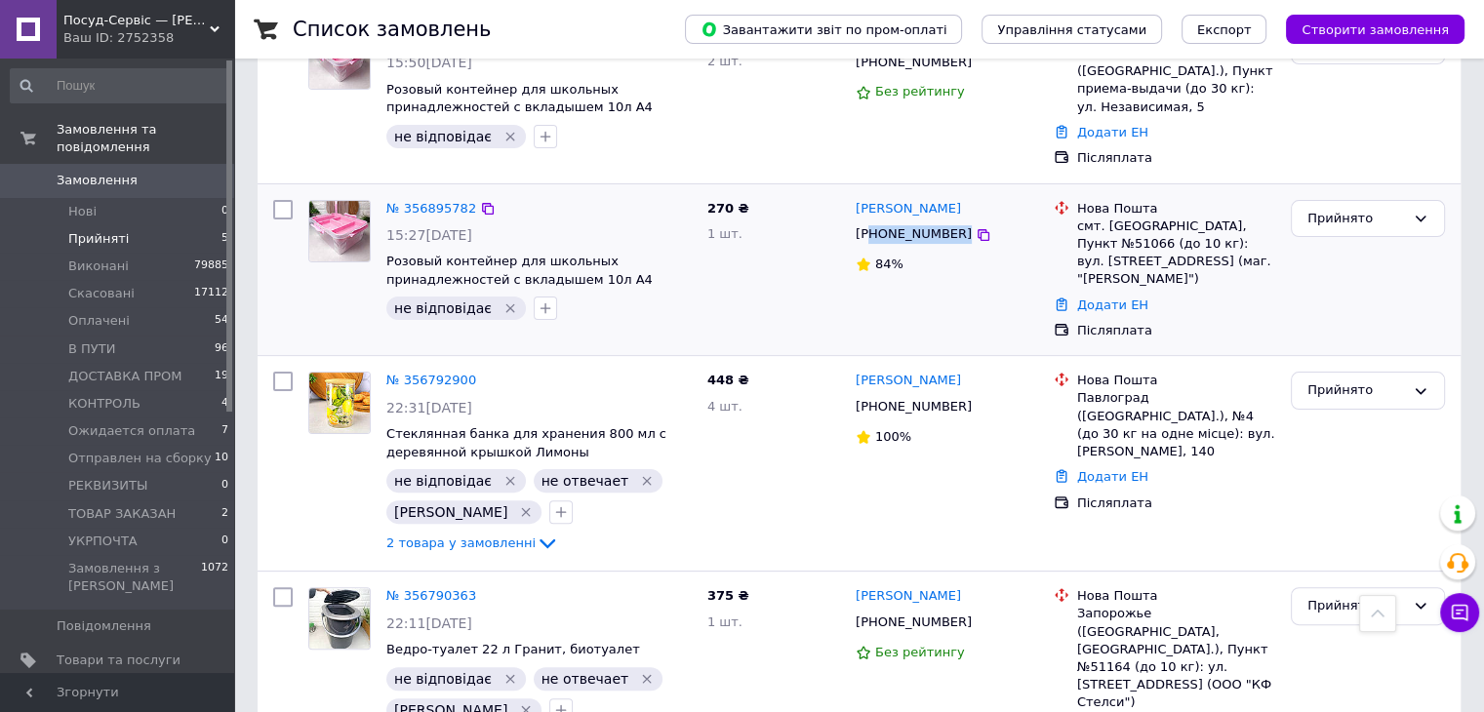
drag, startPoint x: 951, startPoint y: 200, endPoint x: 879, endPoint y: 202, distance: 72.2
click at [878, 223] on div "+380968731608" at bounding box center [947, 234] width 186 height 22
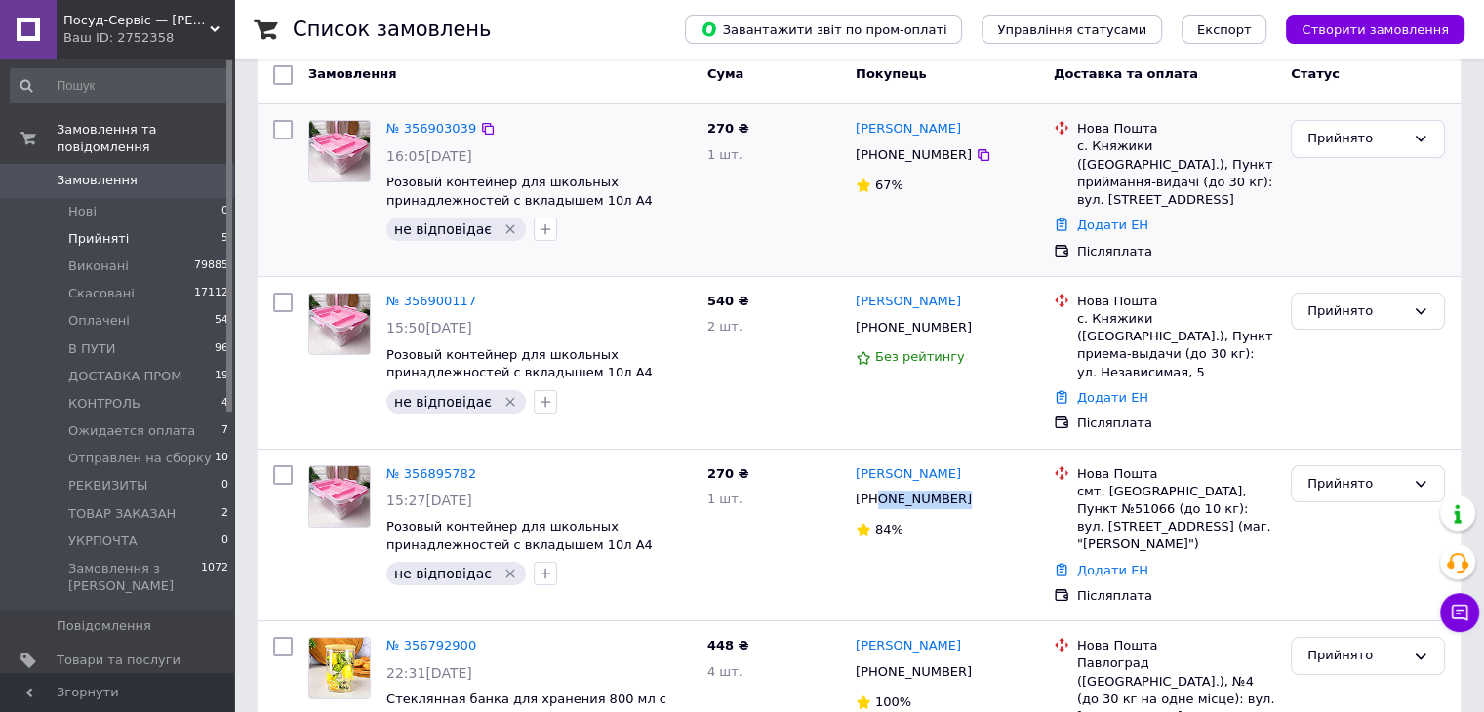
scroll to position [148, 0]
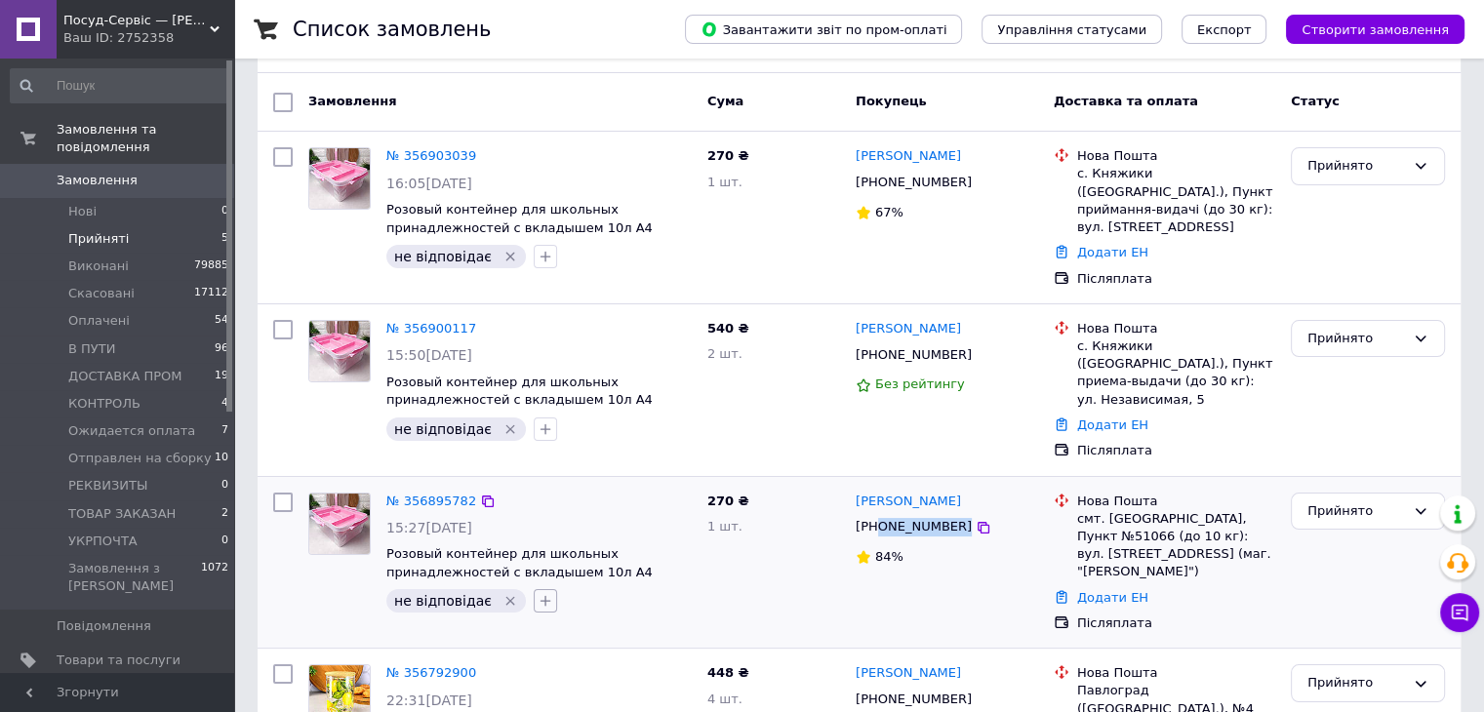
click at [538, 593] on icon "button" at bounding box center [546, 601] width 16 height 16
type input "не от"
click at [630, 710] on li "не отправлять!!!!" at bounding box center [654, 723] width 239 height 27
checkbox input "true"
click at [632, 687] on div "не отвечает" at bounding box center [654, 696] width 220 height 18
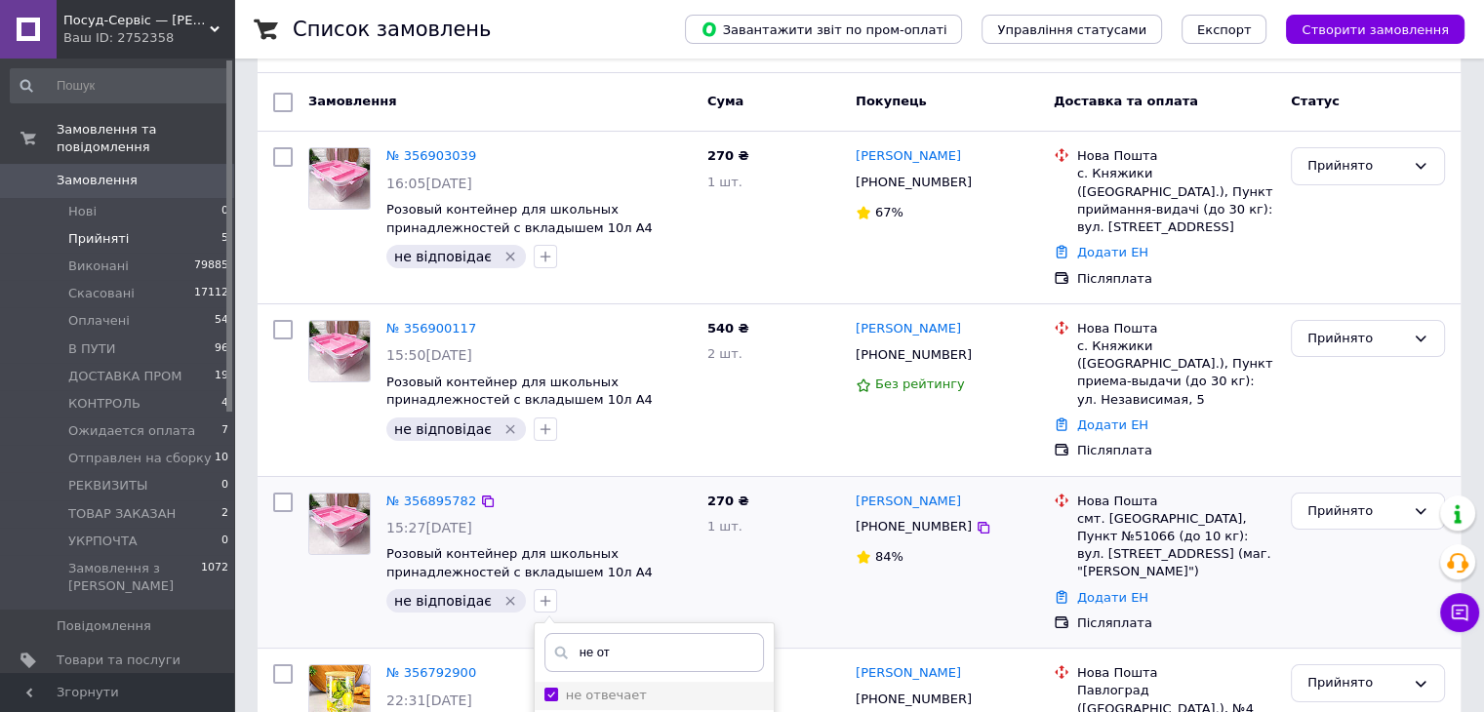
checkbox input "true"
click at [621, 710] on li "не отправлять!!!!" at bounding box center [654, 723] width 239 height 27
checkbox input "false"
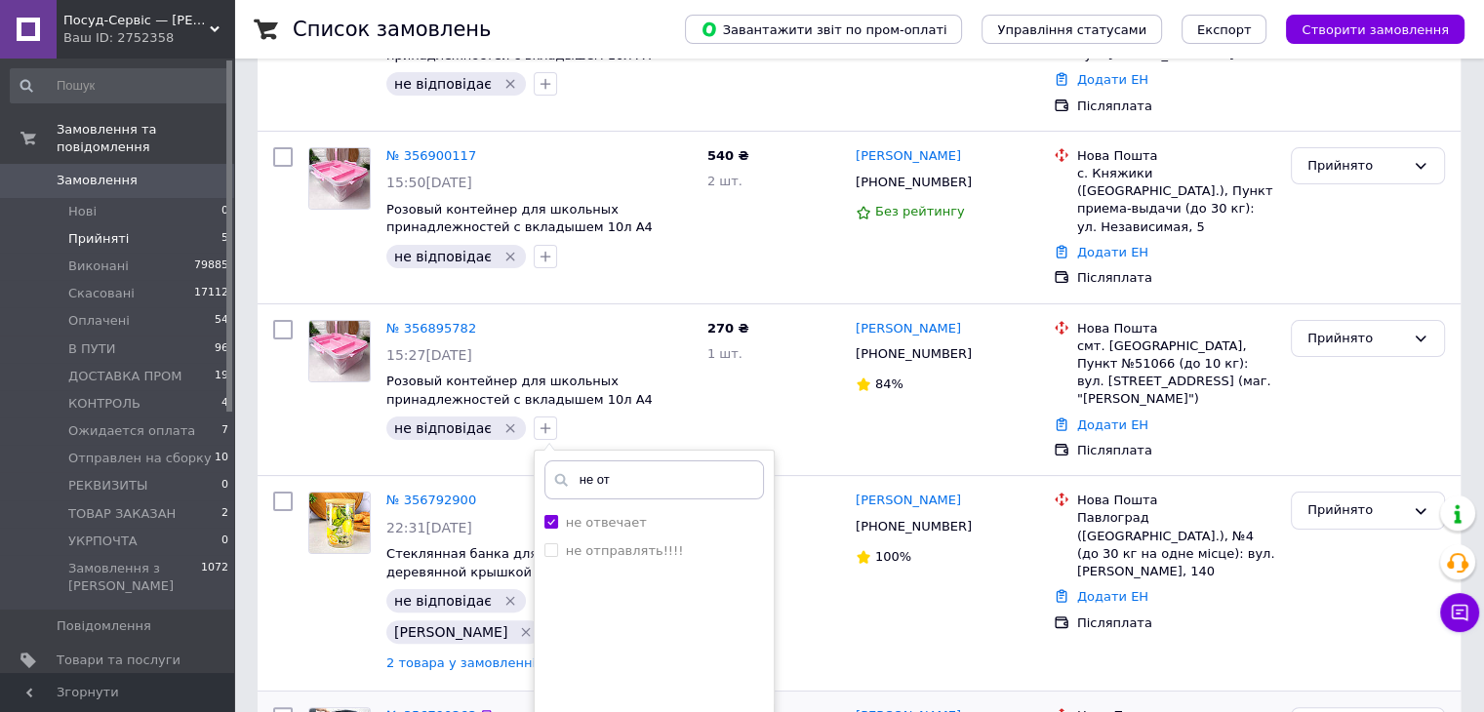
scroll to position [441, 0]
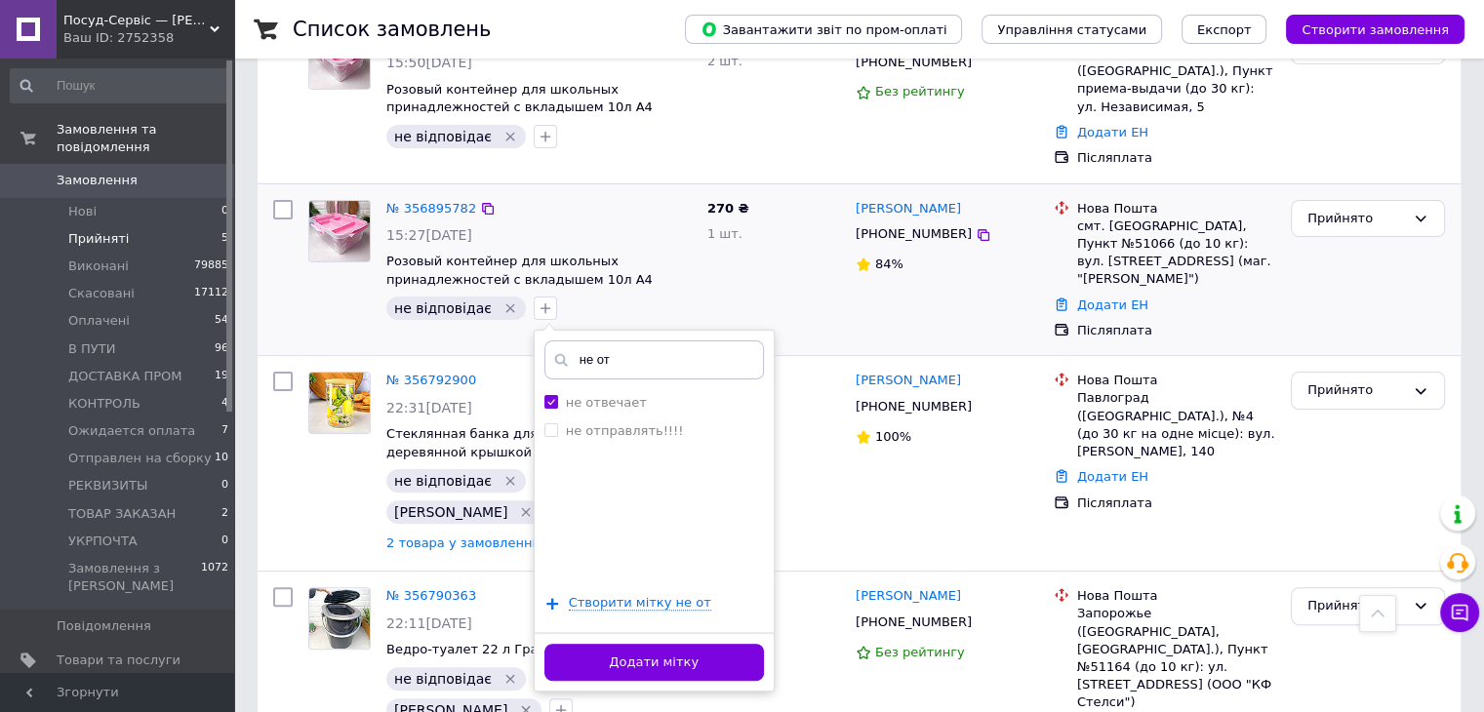
click at [675, 632] on div "Додати мітку" at bounding box center [654, 662] width 239 height 60
click at [675, 644] on button "Додати мітку" at bounding box center [654, 663] width 220 height 38
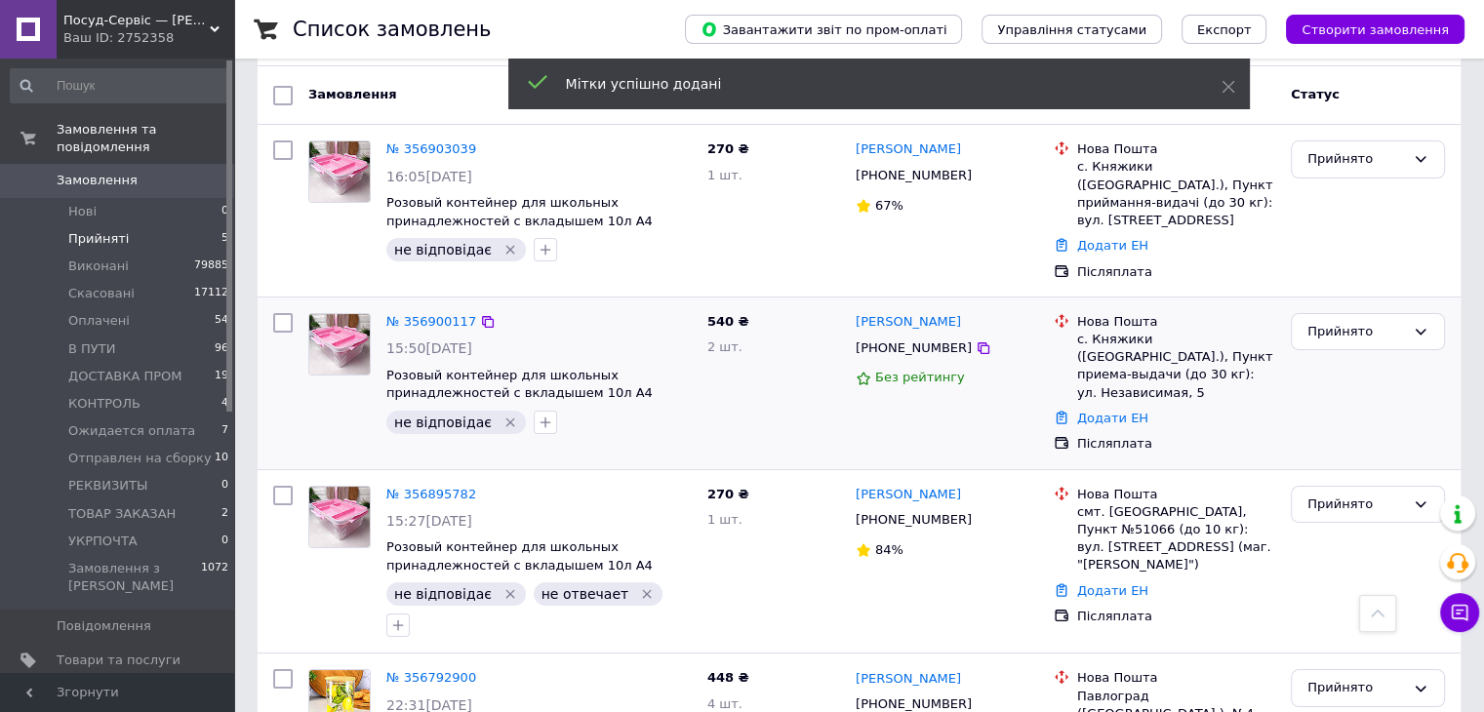
scroll to position [148, 0]
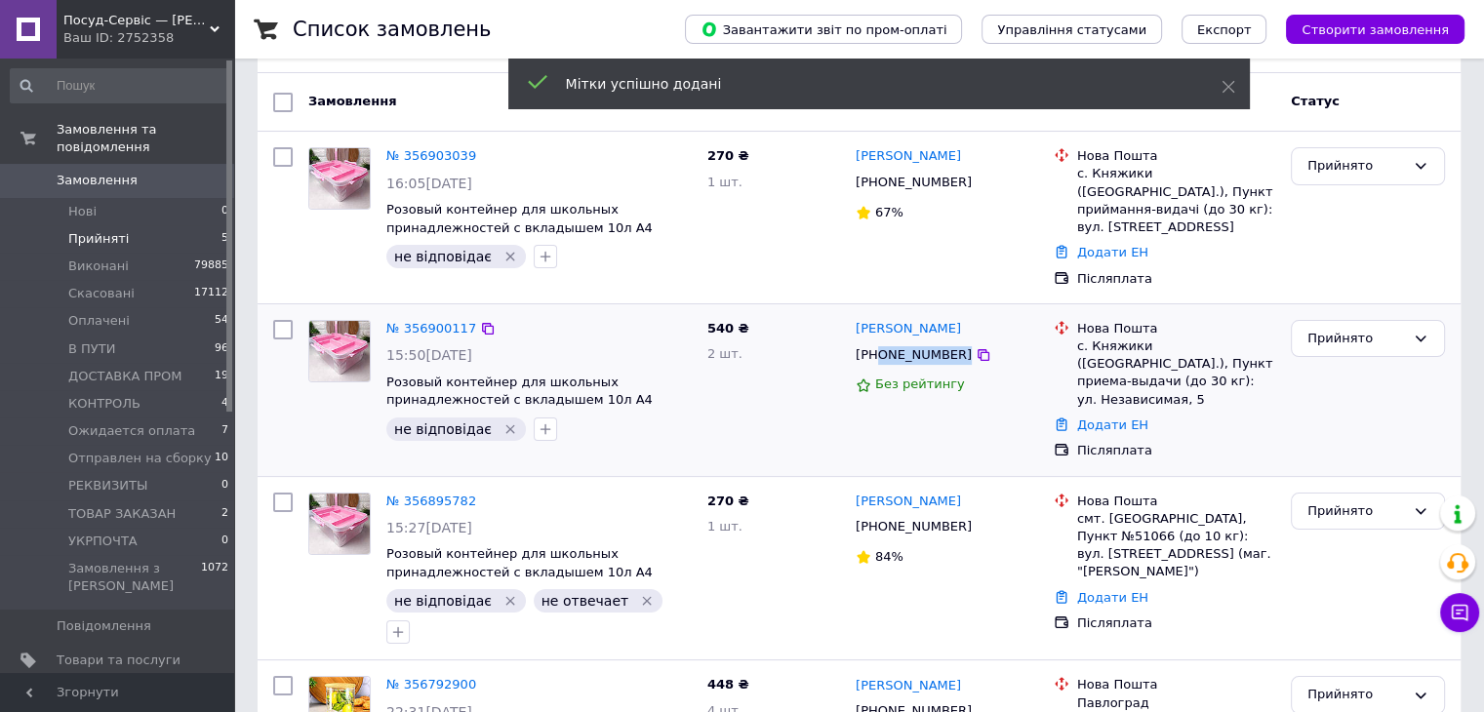
drag, startPoint x: 987, startPoint y: 342, endPoint x: 874, endPoint y: 336, distance: 112.4
click at [874, 344] on div "+380984377922" at bounding box center [947, 355] width 186 height 22
drag, startPoint x: 871, startPoint y: 334, endPoint x: 1018, endPoint y: 254, distance: 166.8
click at [1027, 241] on div "Ольга Мельник +380989756302 67%" at bounding box center [947, 218] width 198 height 156
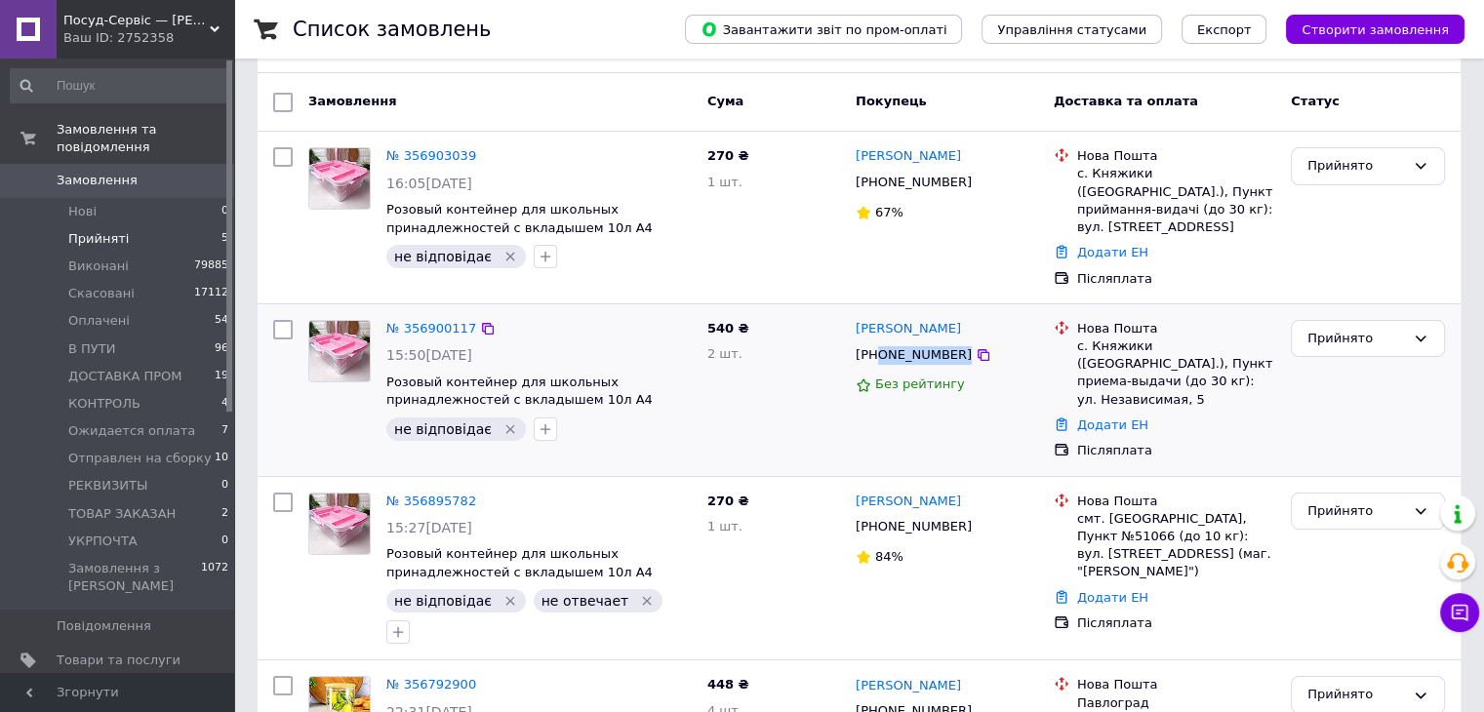
drag, startPoint x: 978, startPoint y: 334, endPoint x: 879, endPoint y: 337, distance: 98.6
click at [879, 344] on div "+380984377922" at bounding box center [947, 355] width 186 height 22
drag, startPoint x: 570, startPoint y: 408, endPoint x: 544, endPoint y: 411, distance: 26.5
click at [554, 414] on div "не відповідає" at bounding box center [539, 429] width 313 height 31
click at [542, 418] on button "button" at bounding box center [545, 429] width 23 height 23
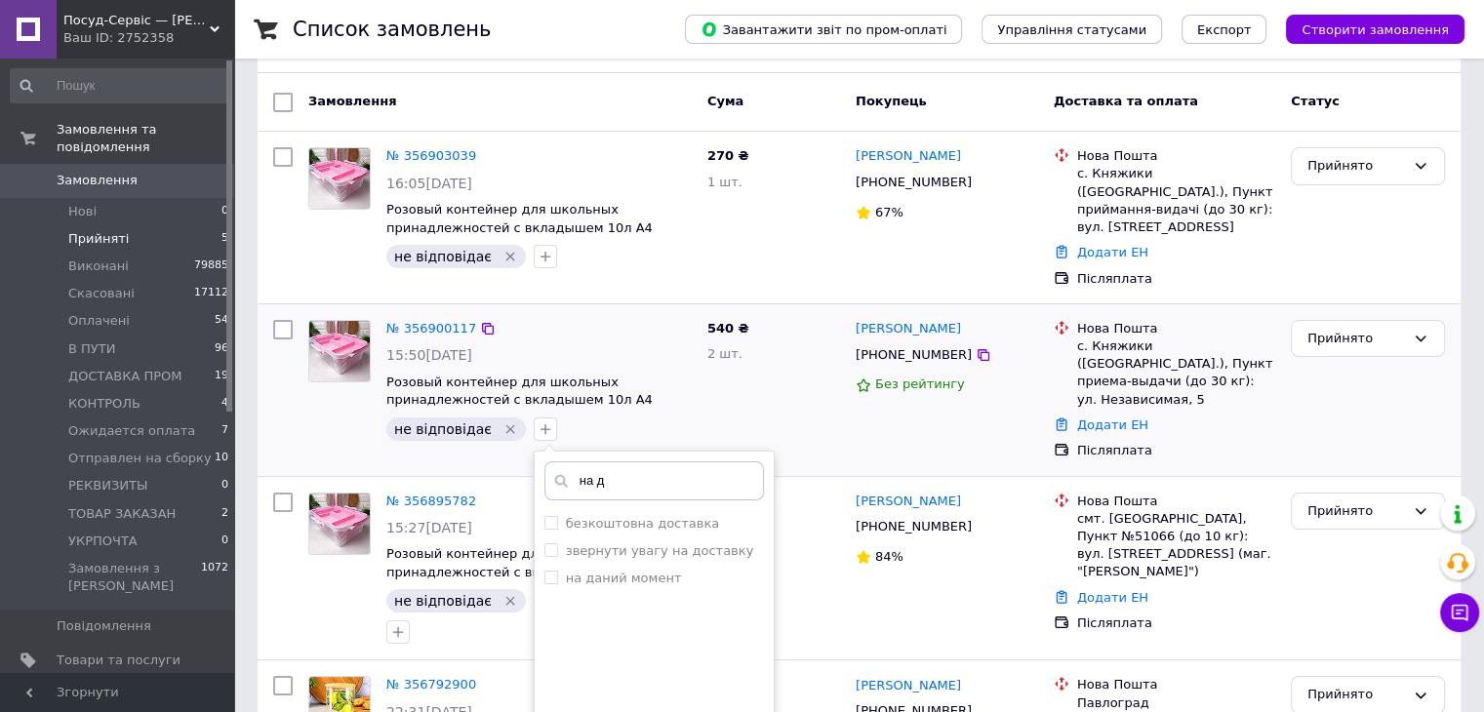
type input "на д"
click at [599, 574] on ul "безкоштовна доставка звернути увагу на доставку на даний момент" at bounding box center [654, 607] width 239 height 195
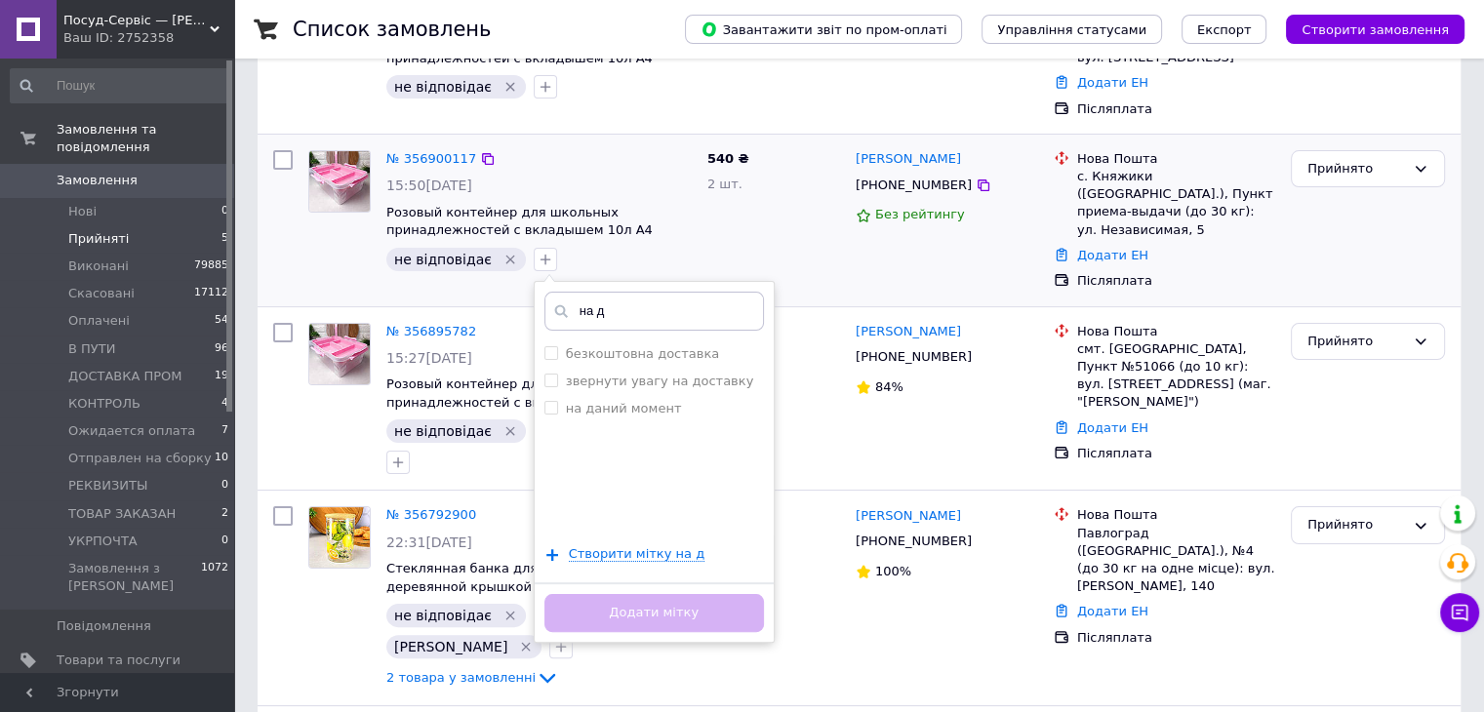
scroll to position [343, 0]
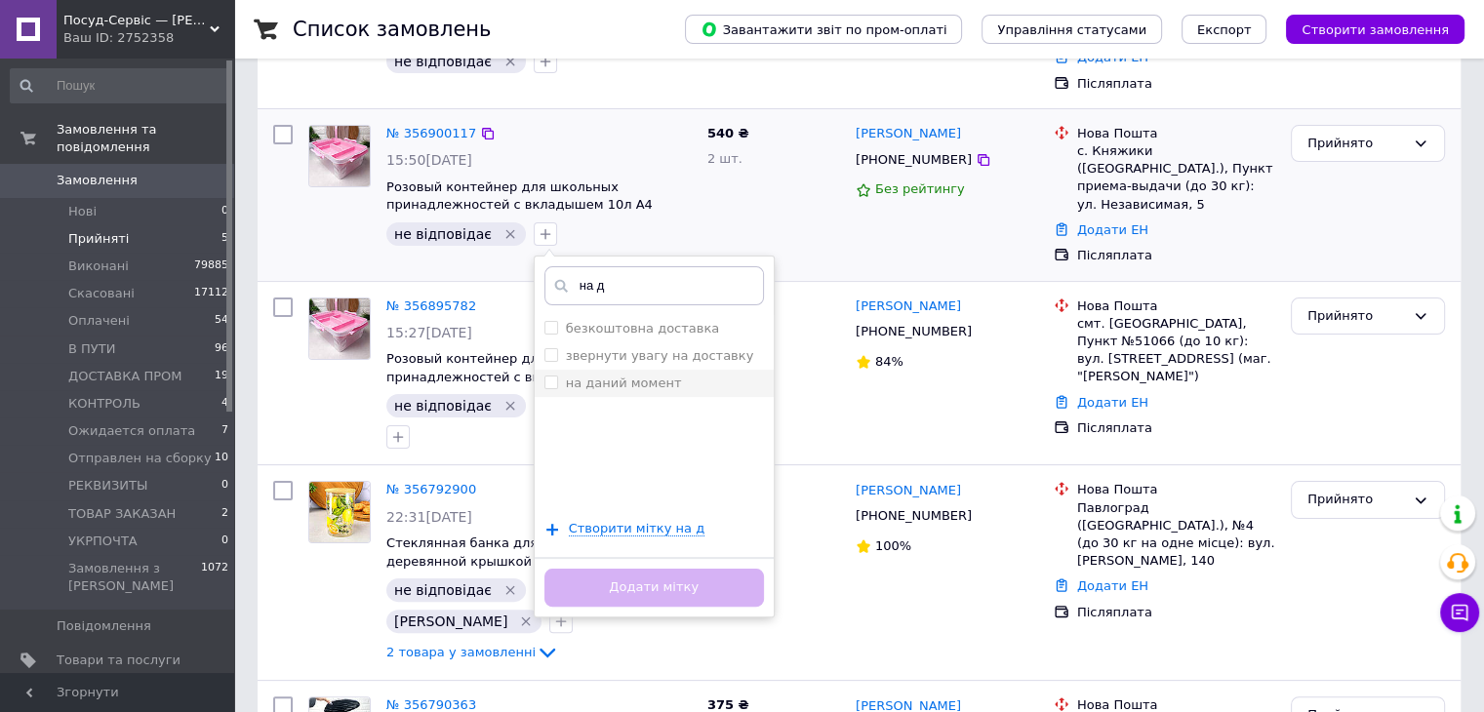
click at [678, 375] on div "на даний момент" at bounding box center [654, 384] width 220 height 18
checkbox input "true"
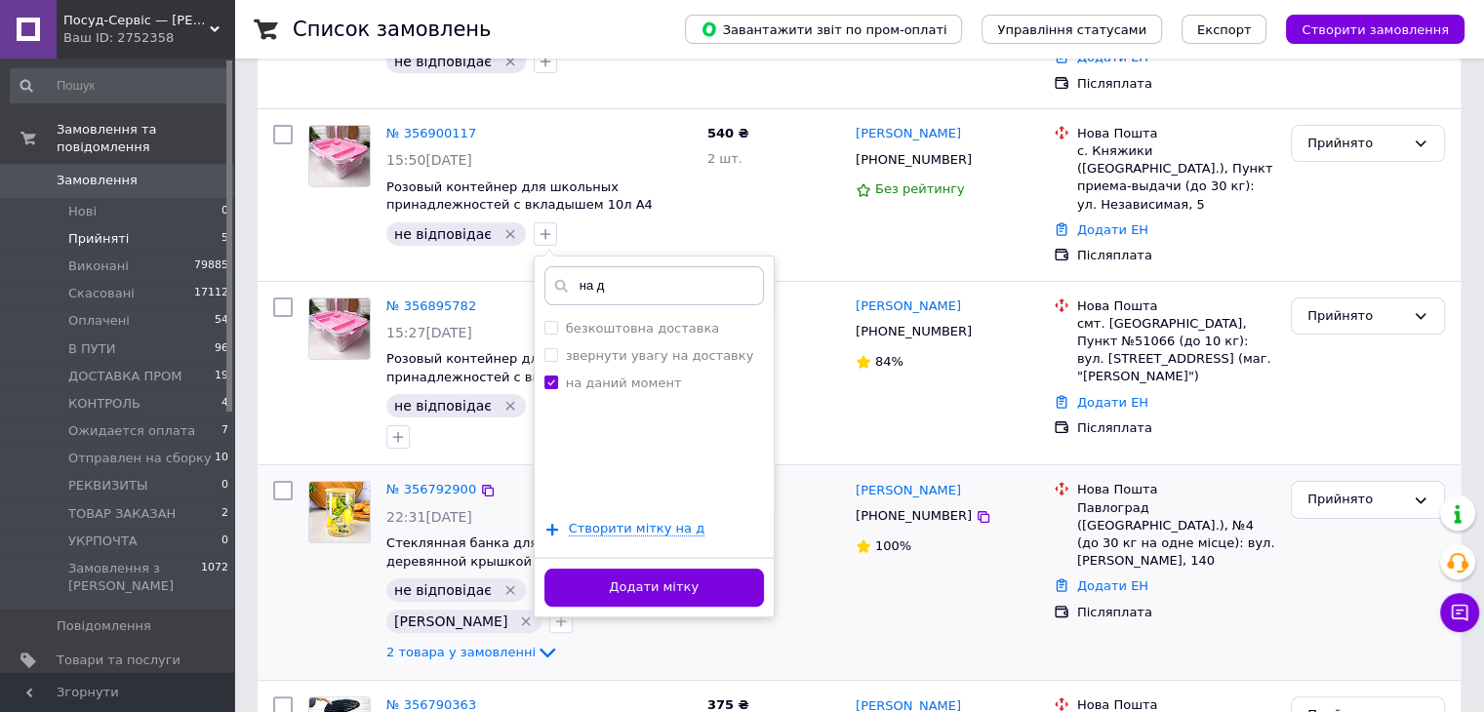
drag, startPoint x: 648, startPoint y: 575, endPoint x: 648, endPoint y: 554, distance: 20.5
click at [648, 576] on button "Додати мітку" at bounding box center [654, 588] width 220 height 38
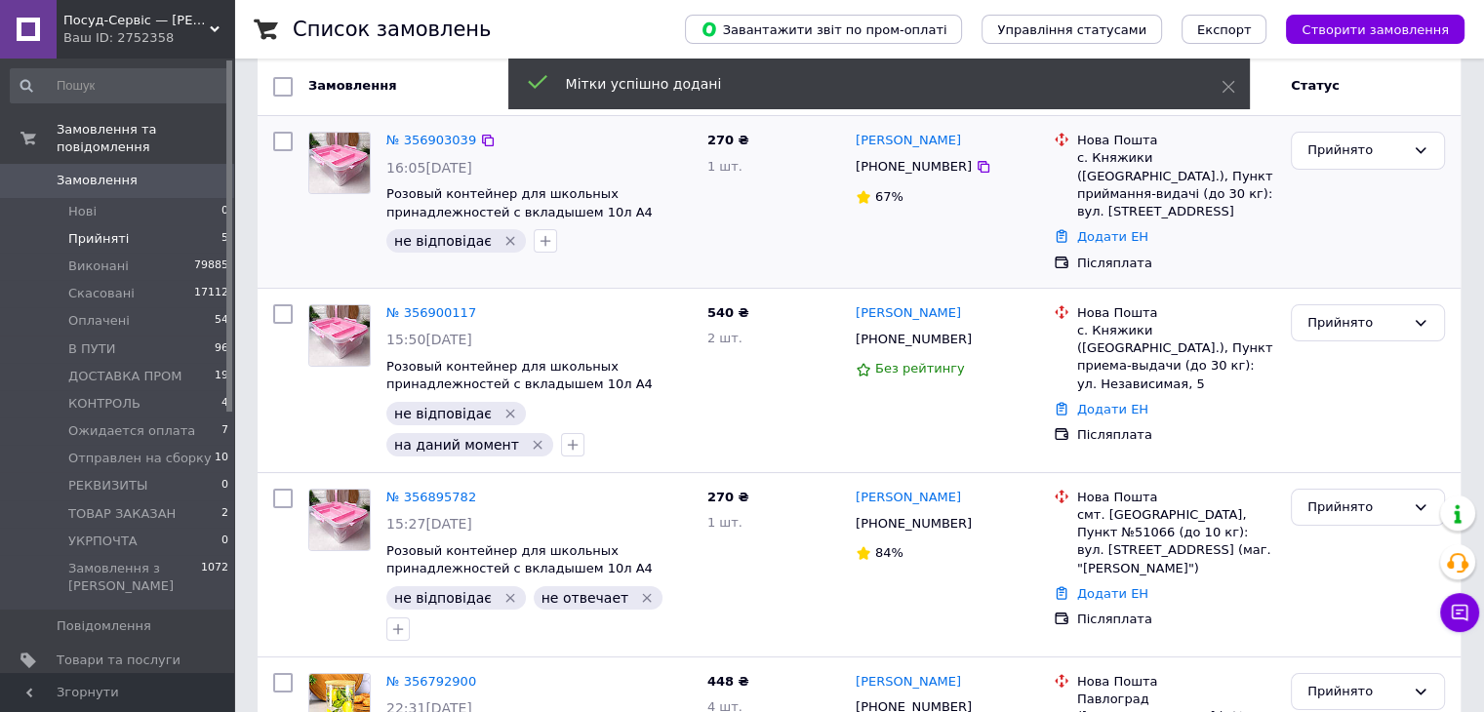
scroll to position [51, 0]
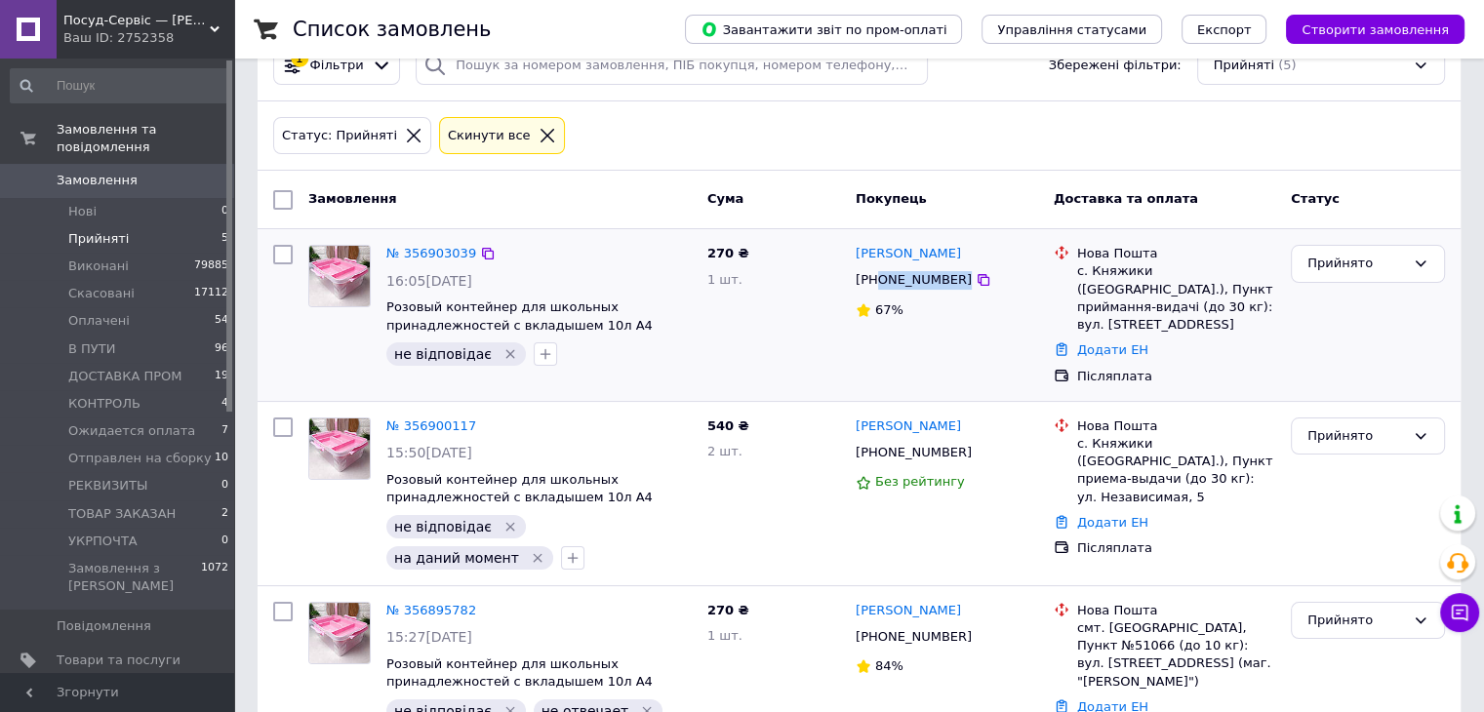
drag, startPoint x: 998, startPoint y: 270, endPoint x: 878, endPoint y: 289, distance: 121.4
click at [878, 289] on div "+380989756302" at bounding box center [947, 280] width 186 height 22
click at [538, 351] on icon "button" at bounding box center [546, 354] width 16 height 16
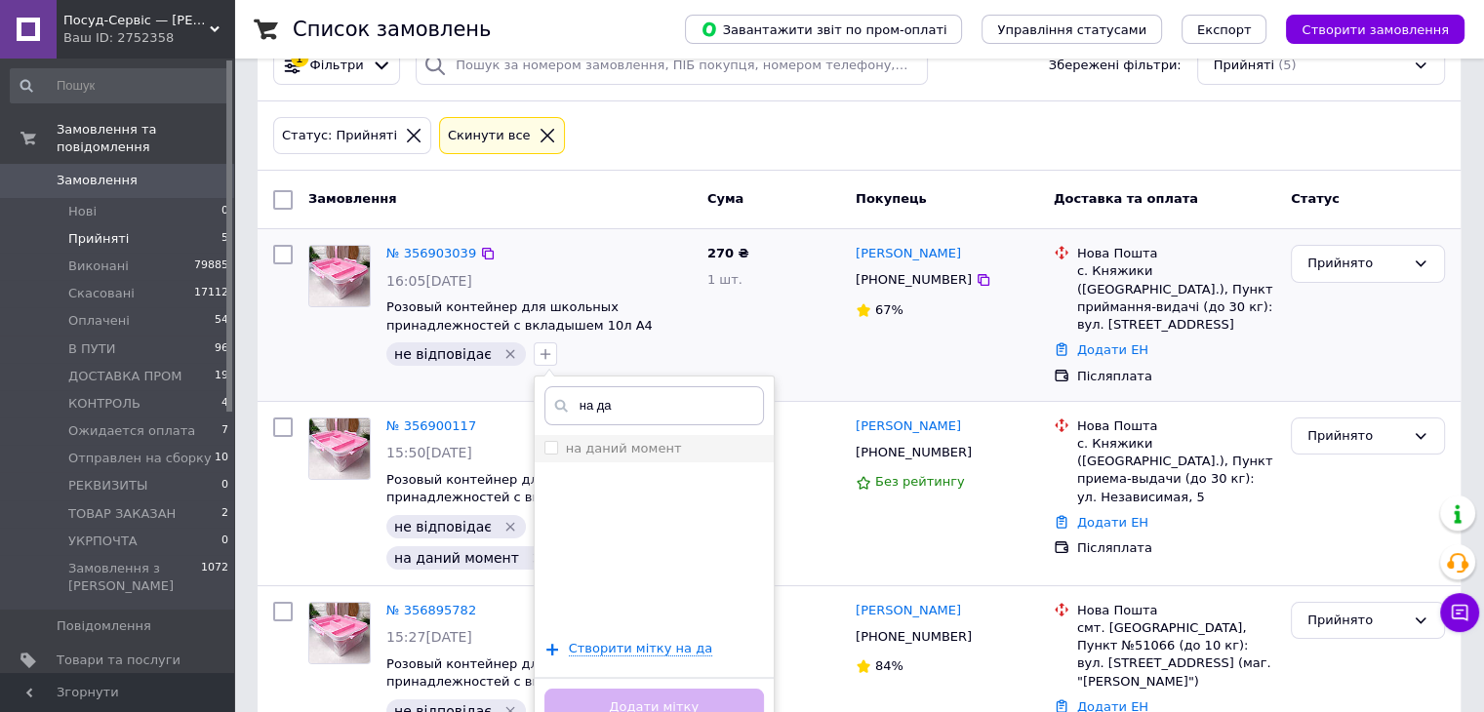
type input "на да"
click at [656, 441] on div "на даний момент" at bounding box center [654, 449] width 220 height 18
checkbox input "true"
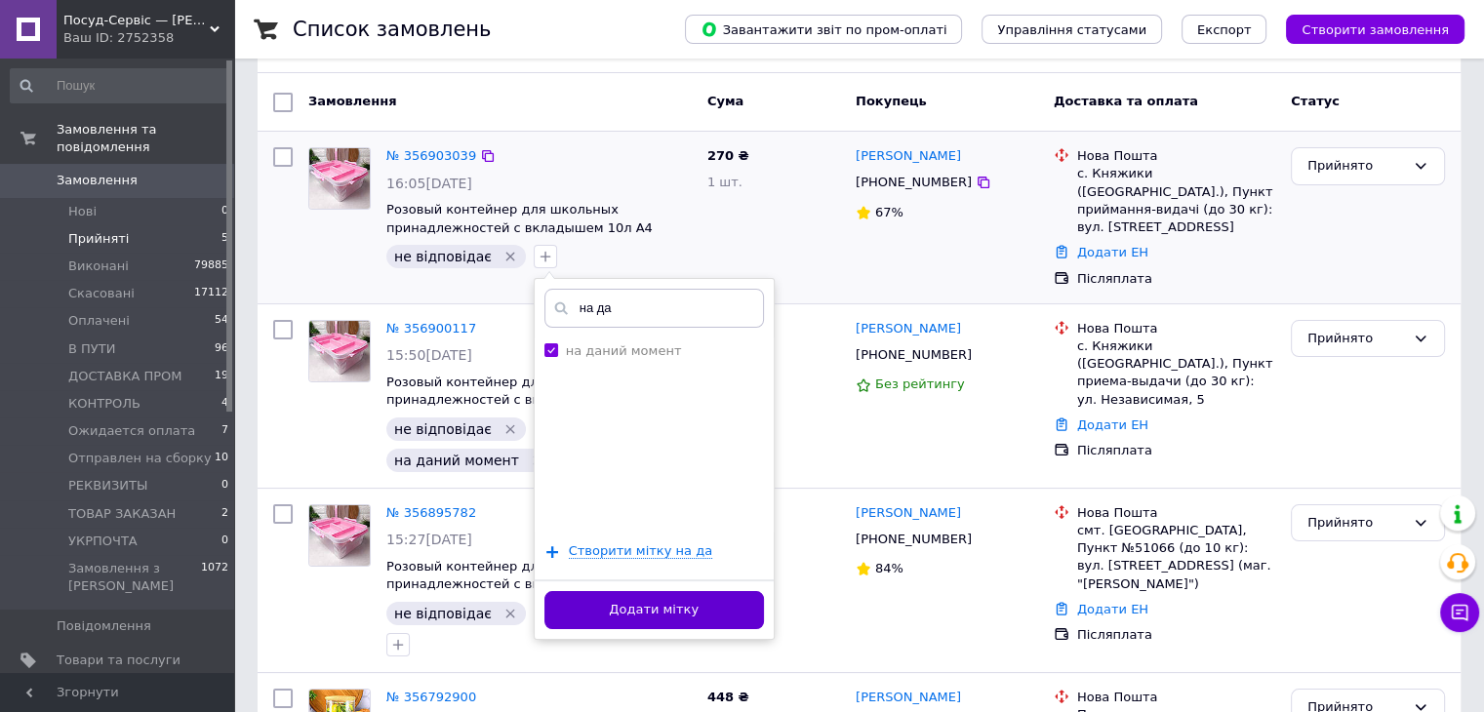
click at [686, 604] on button "Додати мітку" at bounding box center [654, 610] width 220 height 38
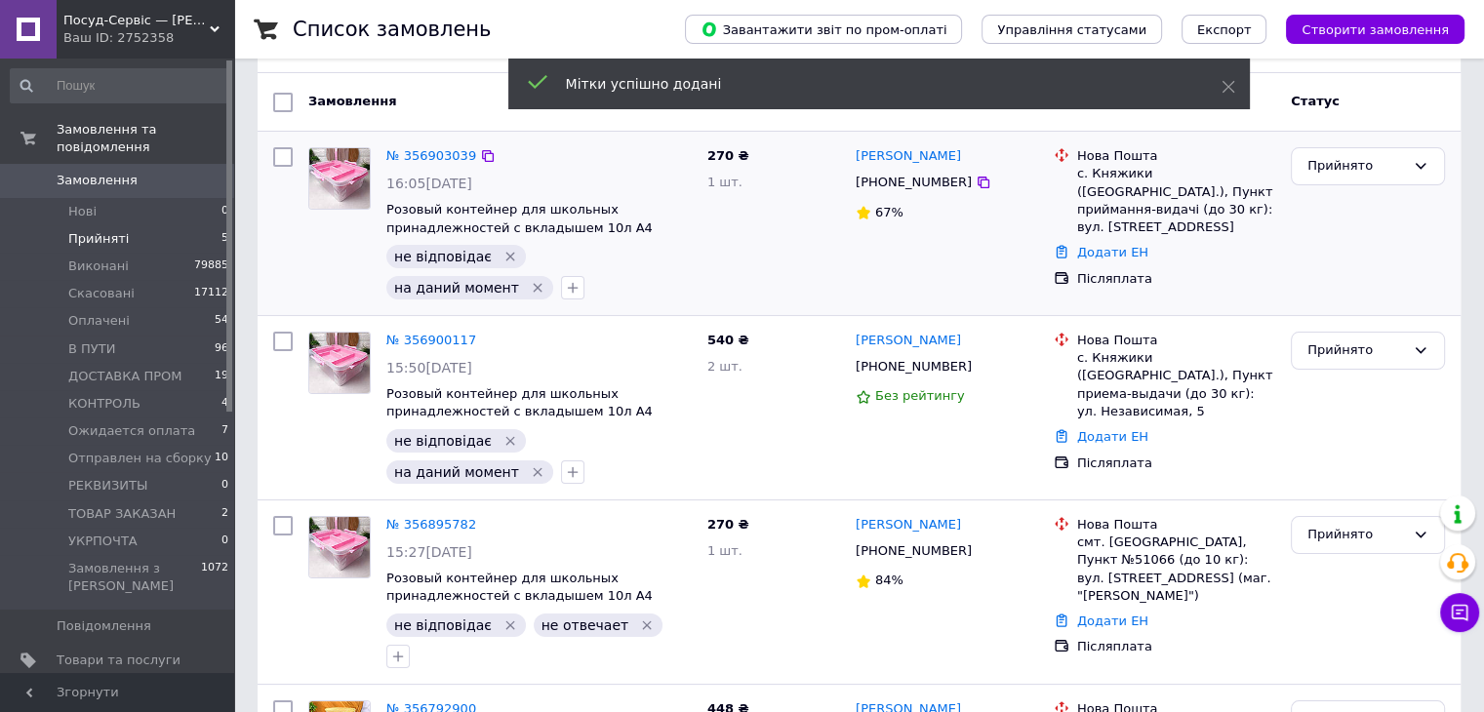
drag, startPoint x: 445, startPoint y: 149, endPoint x: 460, endPoint y: 141, distance: 17.1
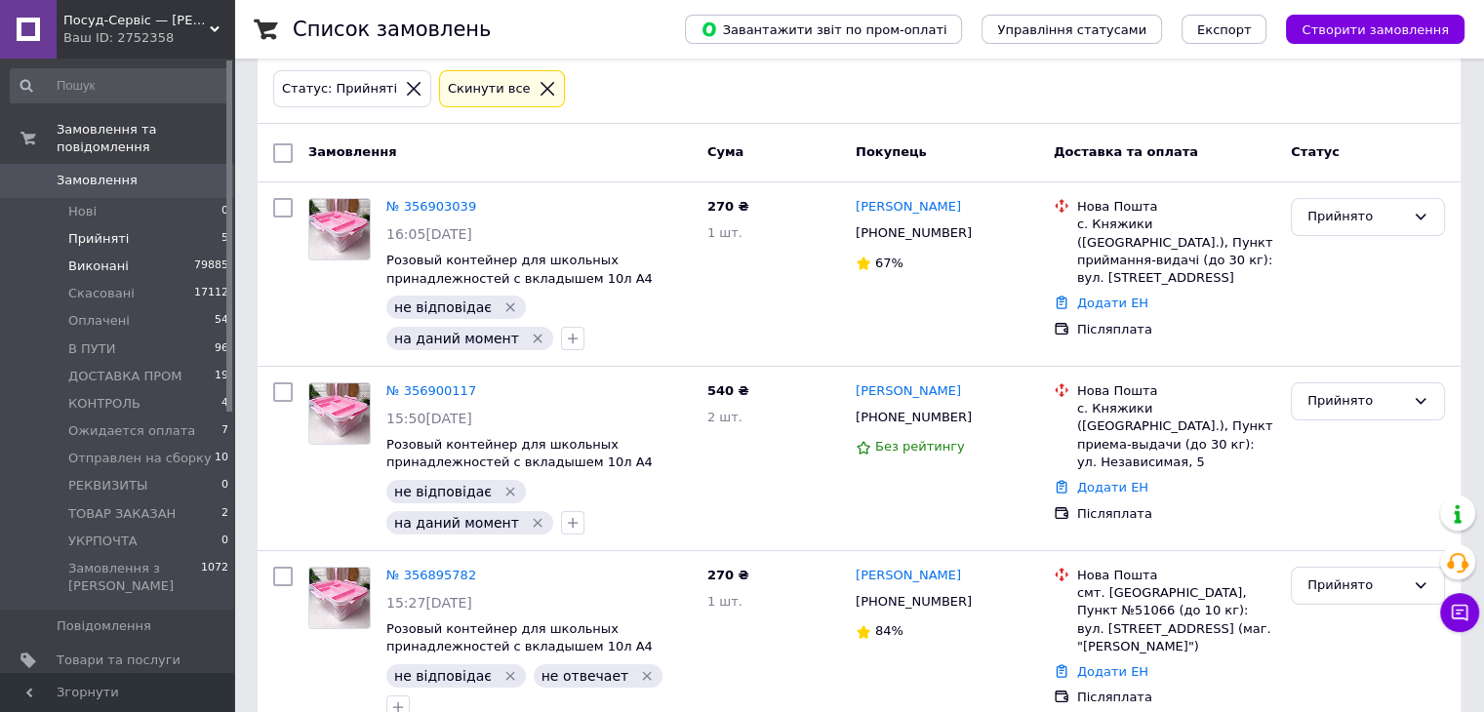
scroll to position [0, 0]
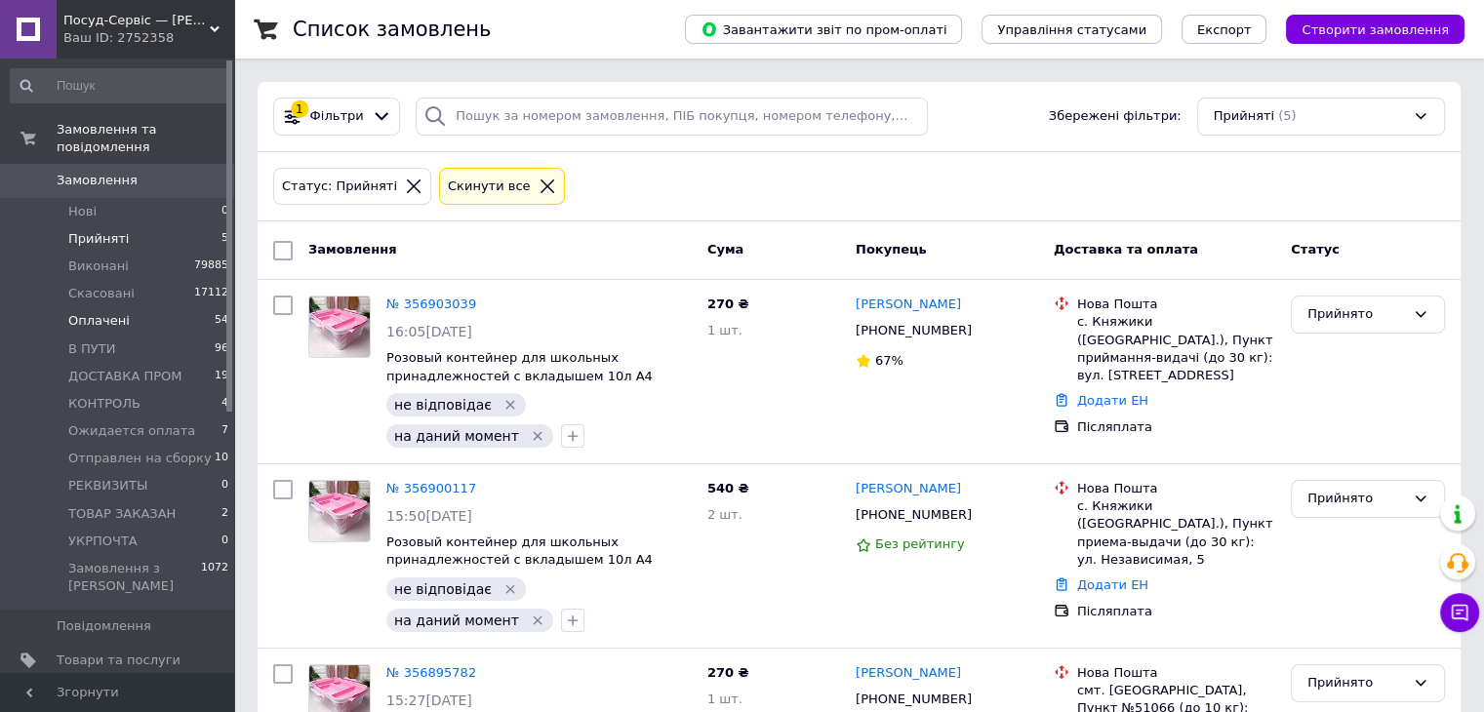
click at [148, 307] on li "Оплачені 54" at bounding box center [120, 320] width 240 height 27
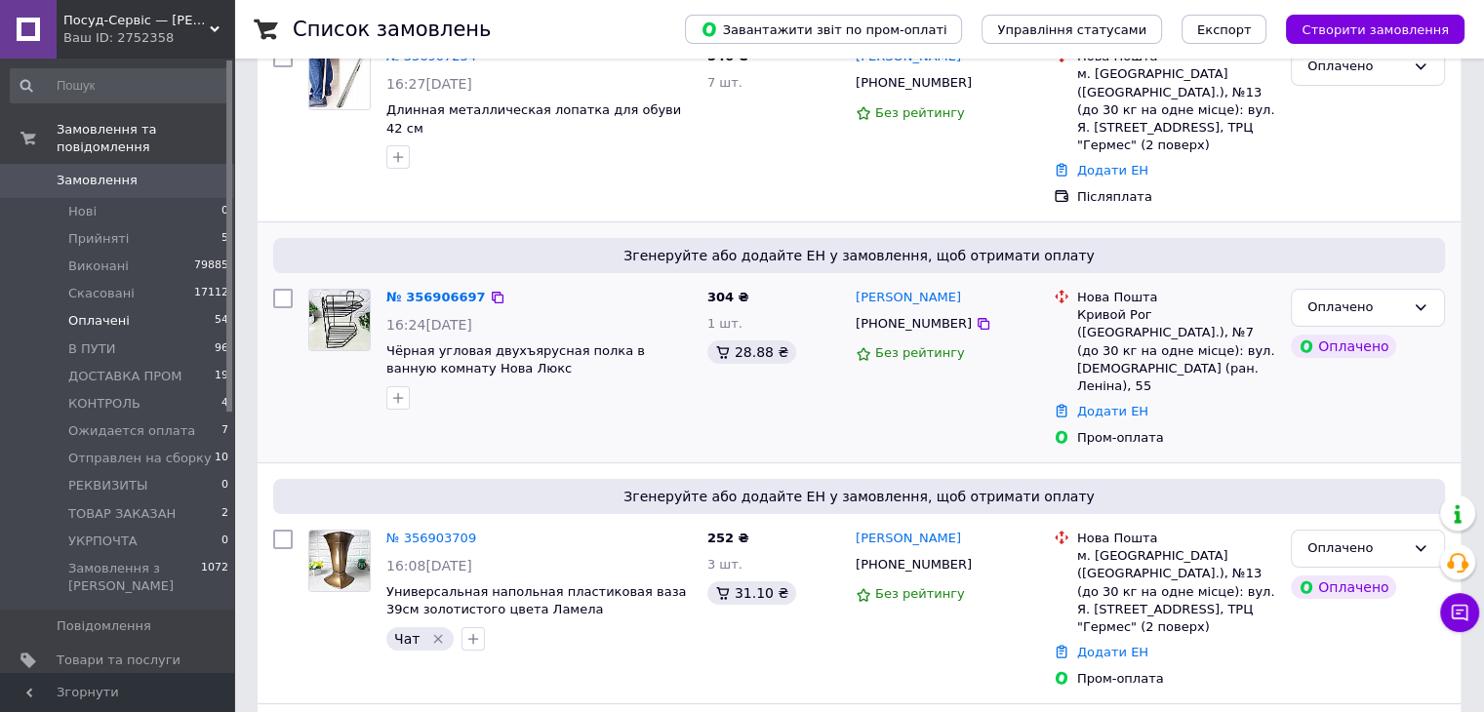
scroll to position [293, 0]
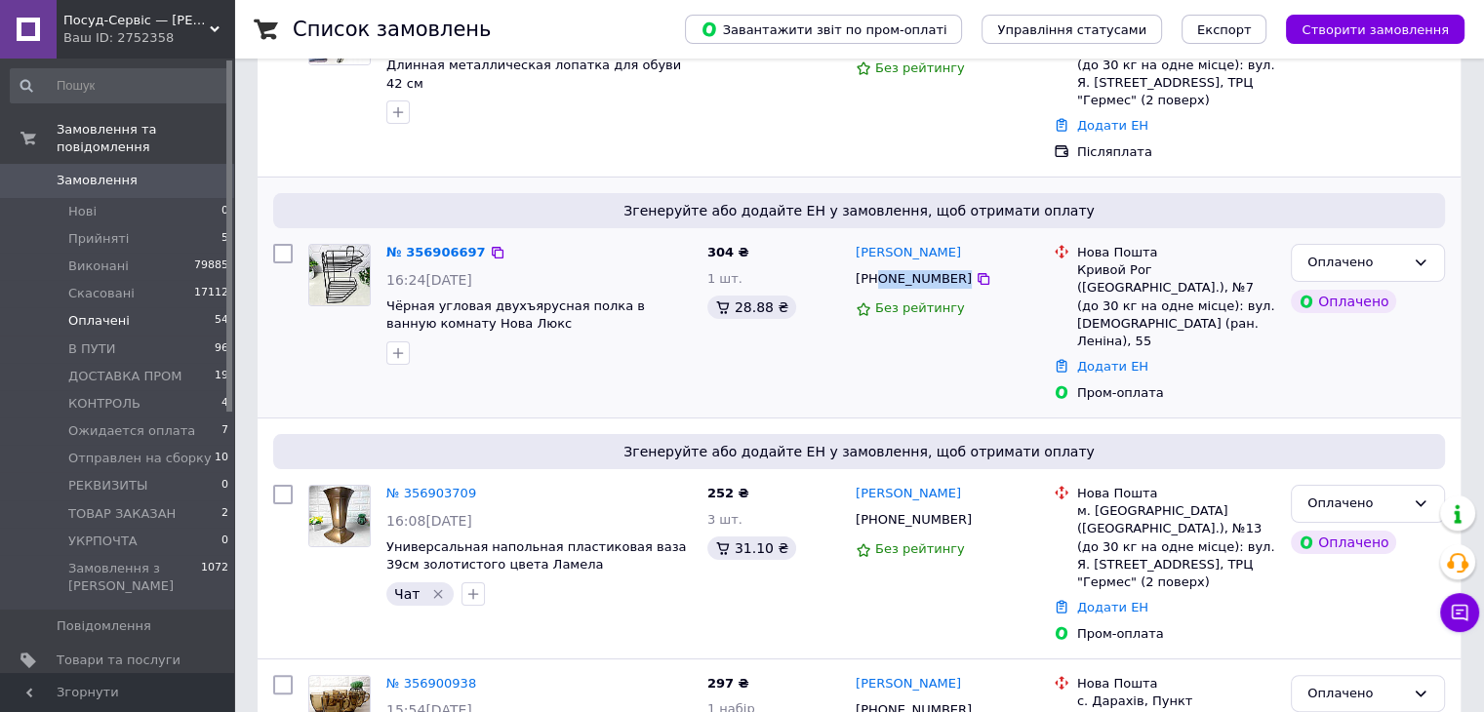
drag, startPoint x: 983, startPoint y: 255, endPoint x: 875, endPoint y: 258, distance: 107.4
click at [875, 268] on div "+380635488734" at bounding box center [947, 279] width 186 height 22
click at [402, 345] on icon "button" at bounding box center [398, 353] width 16 height 16
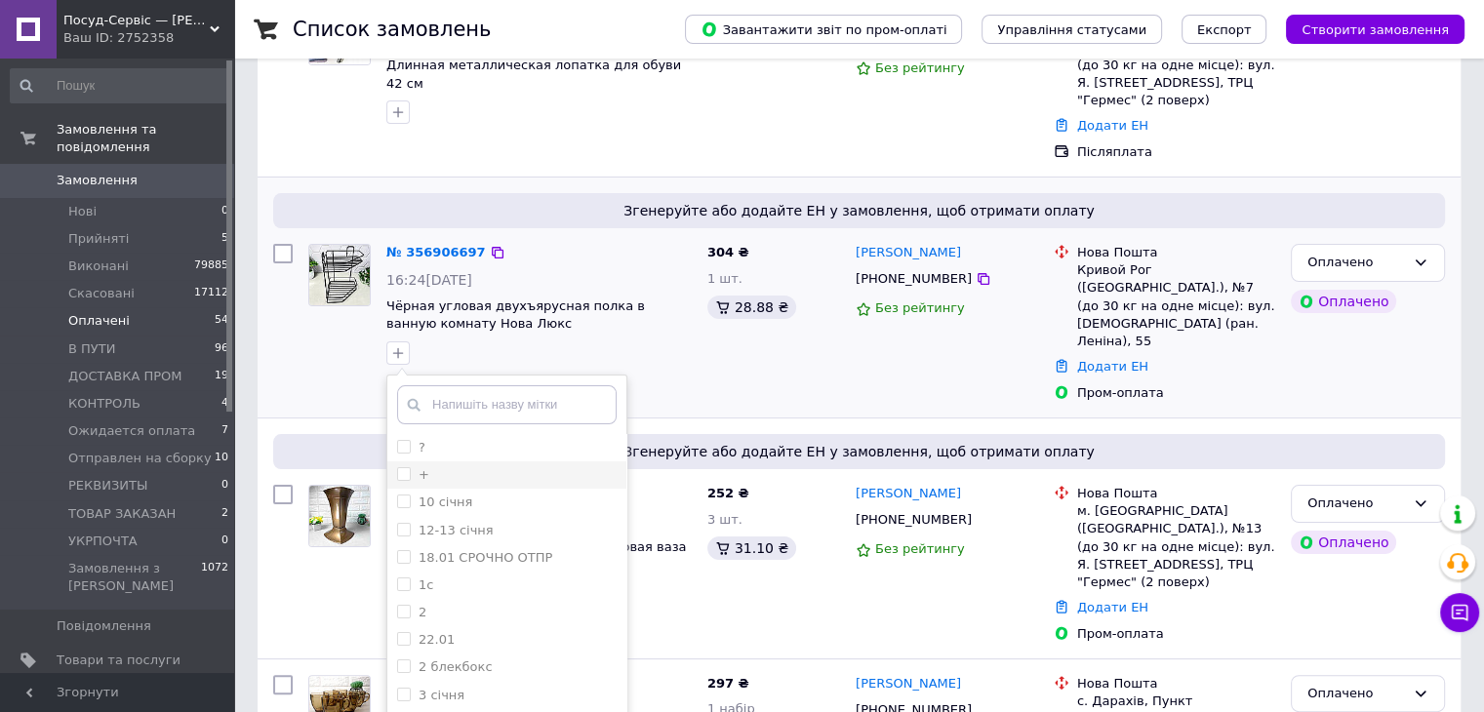
click at [495, 466] on div "+" at bounding box center [507, 475] width 220 height 18
checkbox input "true"
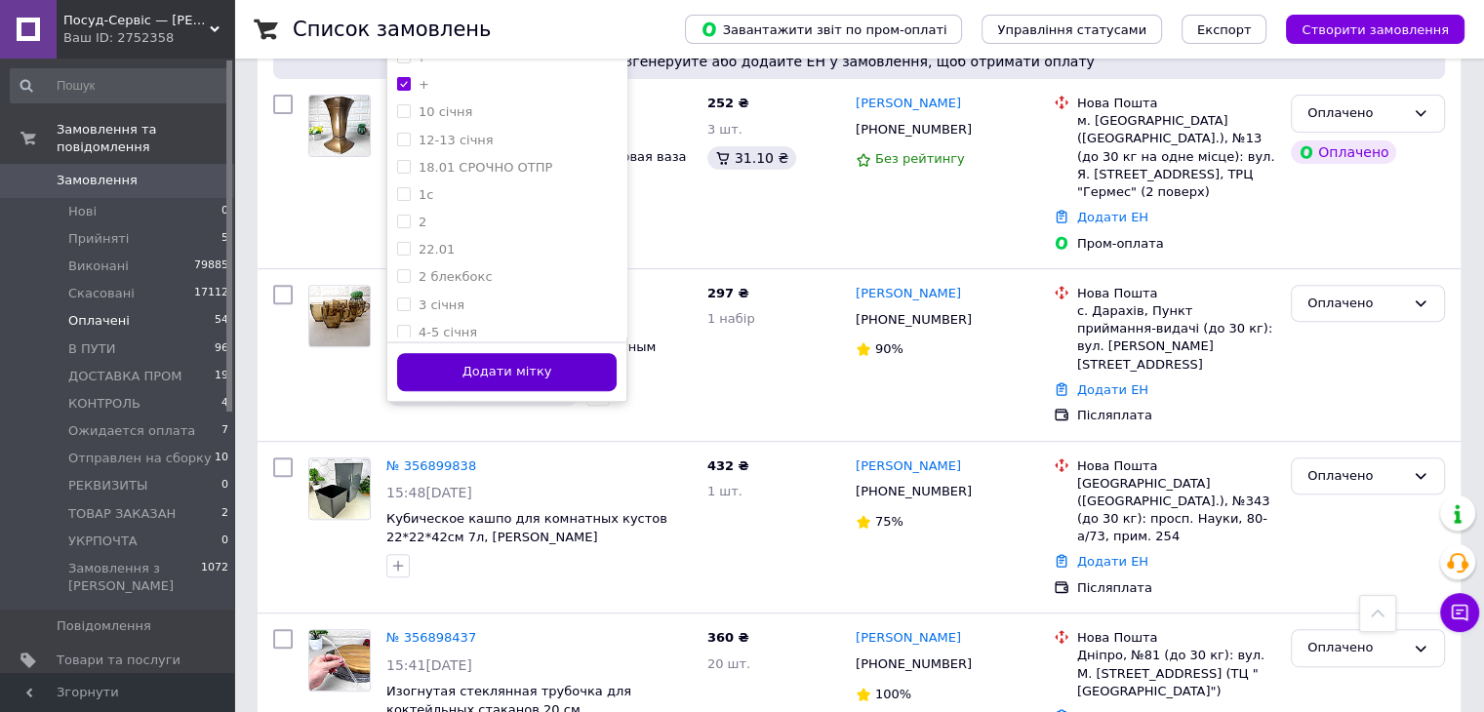
click at [554, 358] on button "Додати мітку" at bounding box center [507, 372] width 220 height 38
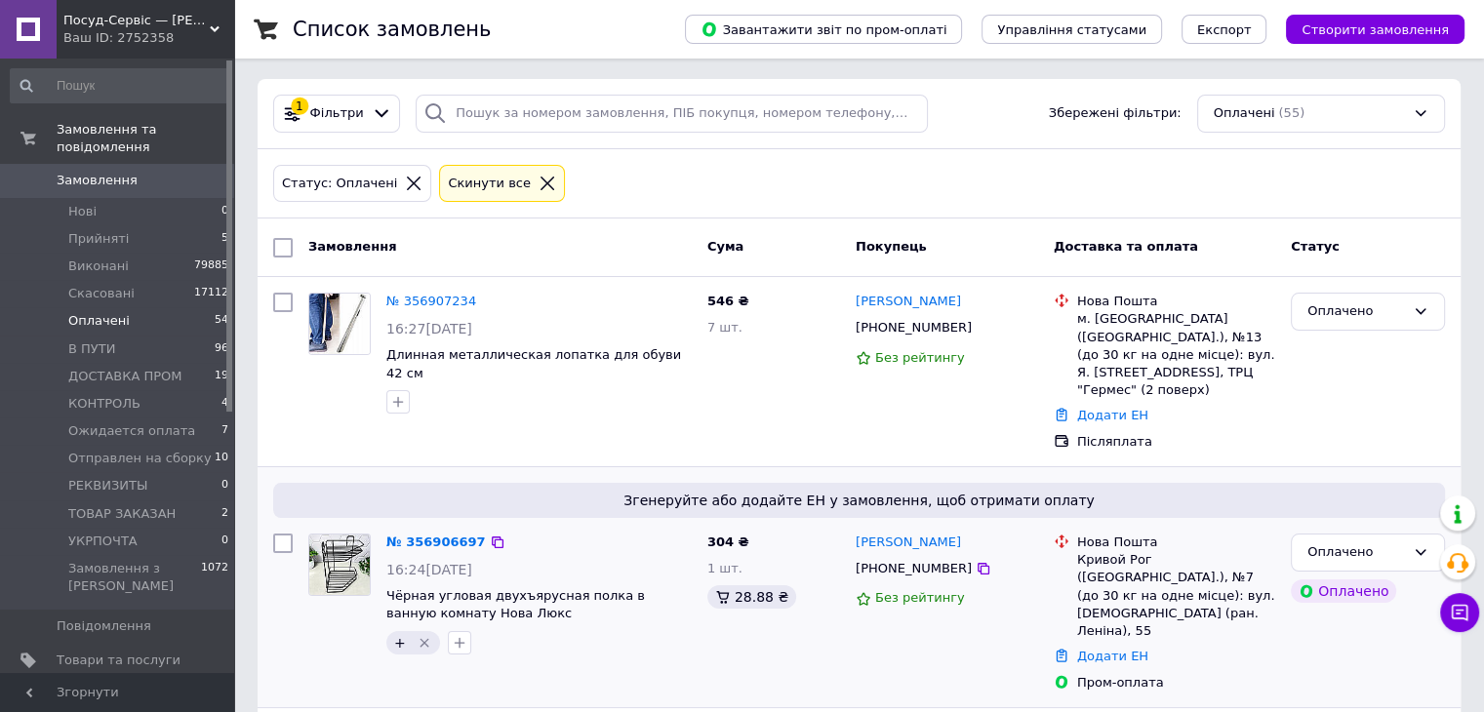
scroll to position [0, 0]
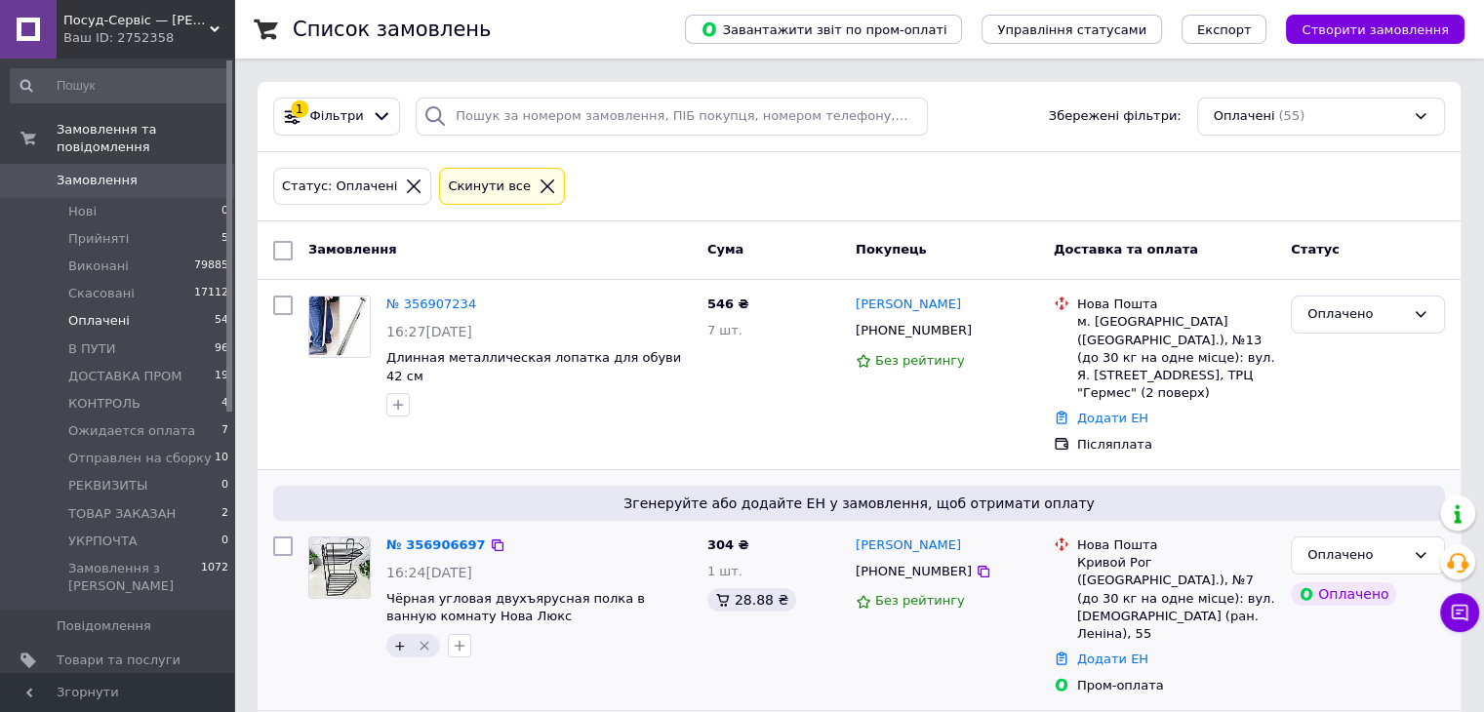
click at [181, 172] on span "0" at bounding box center [208, 181] width 54 height 18
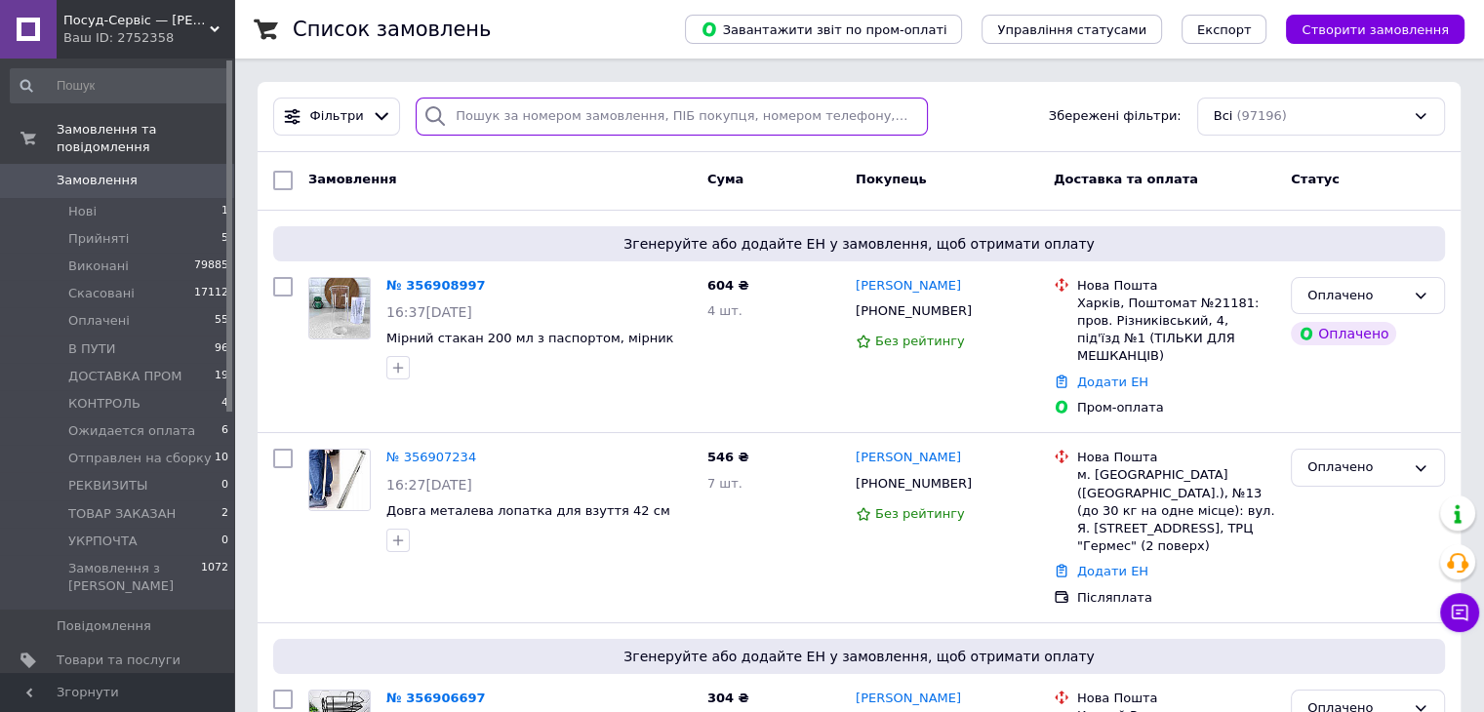
click at [578, 121] on input "search" at bounding box center [672, 117] width 512 height 38
paste input "[PHONE_NUMBER]"
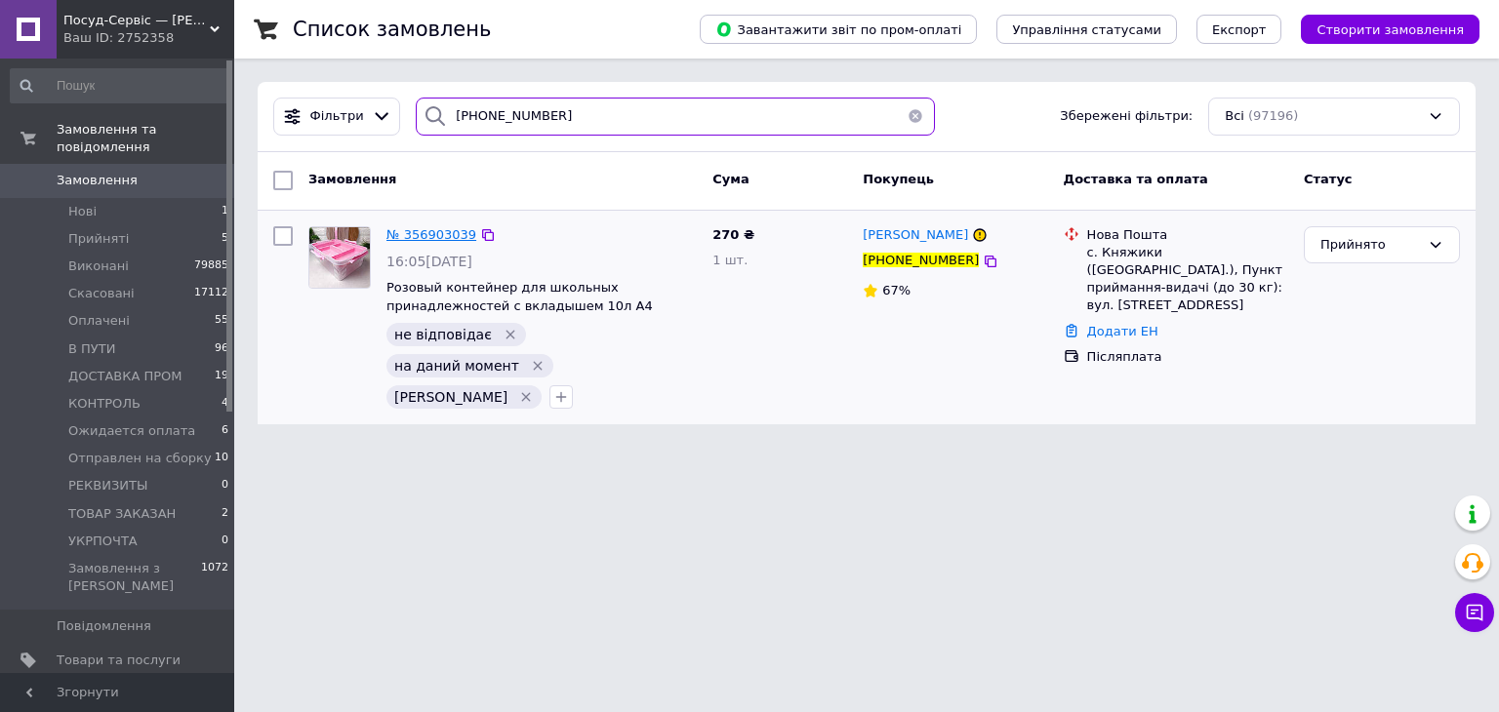
type input "[PHONE_NUMBER]"
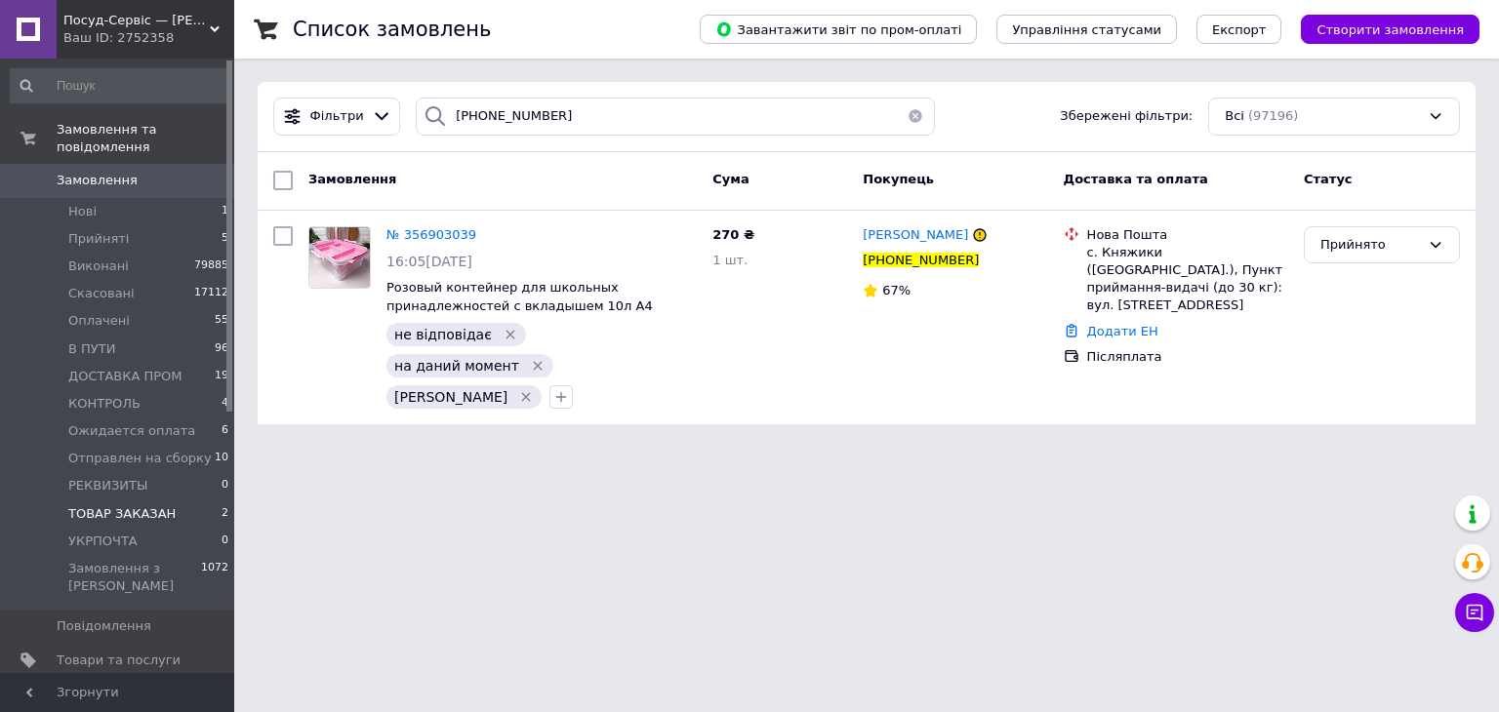
click at [131, 505] on span "ТОВАР ЗАКАЗАН" at bounding box center [121, 514] width 107 height 18
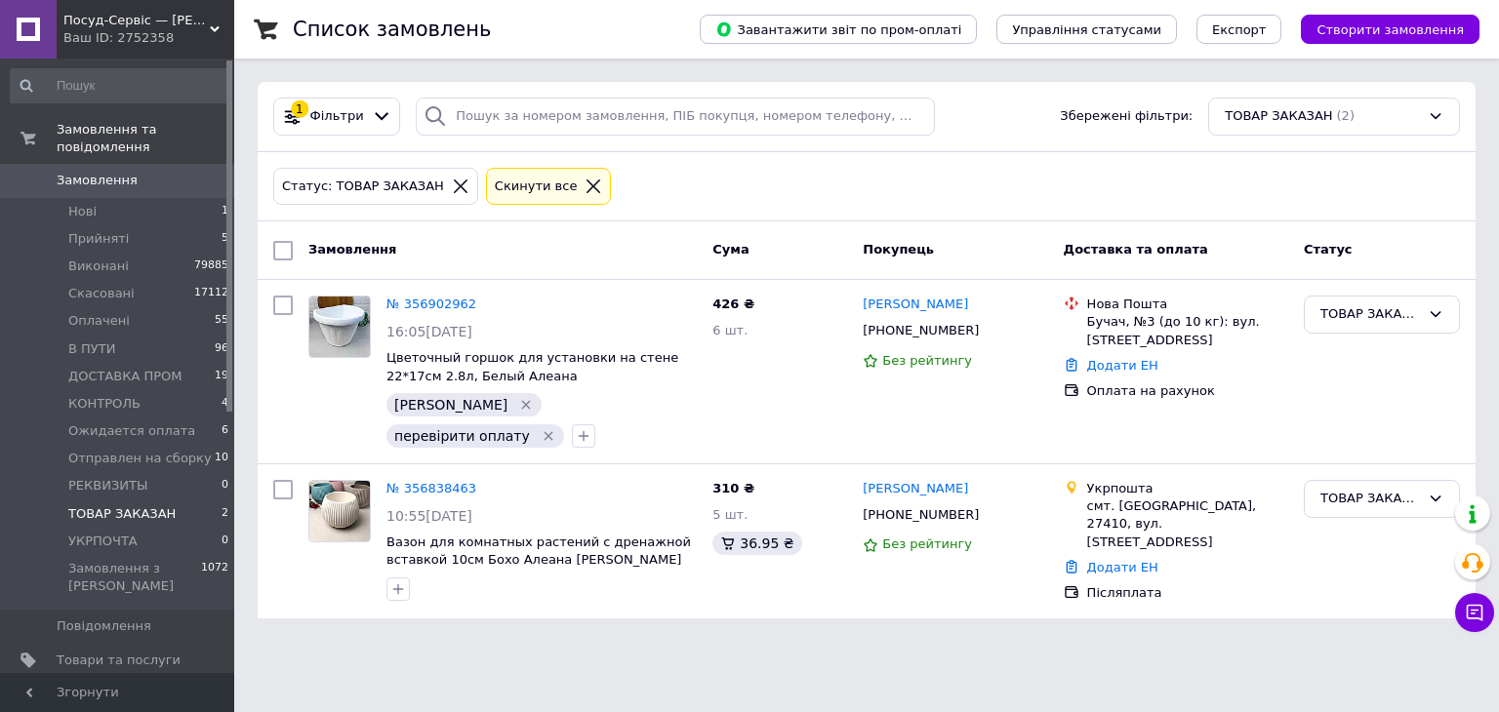
click at [177, 652] on span "Товари та послуги" at bounding box center [119, 661] width 124 height 18
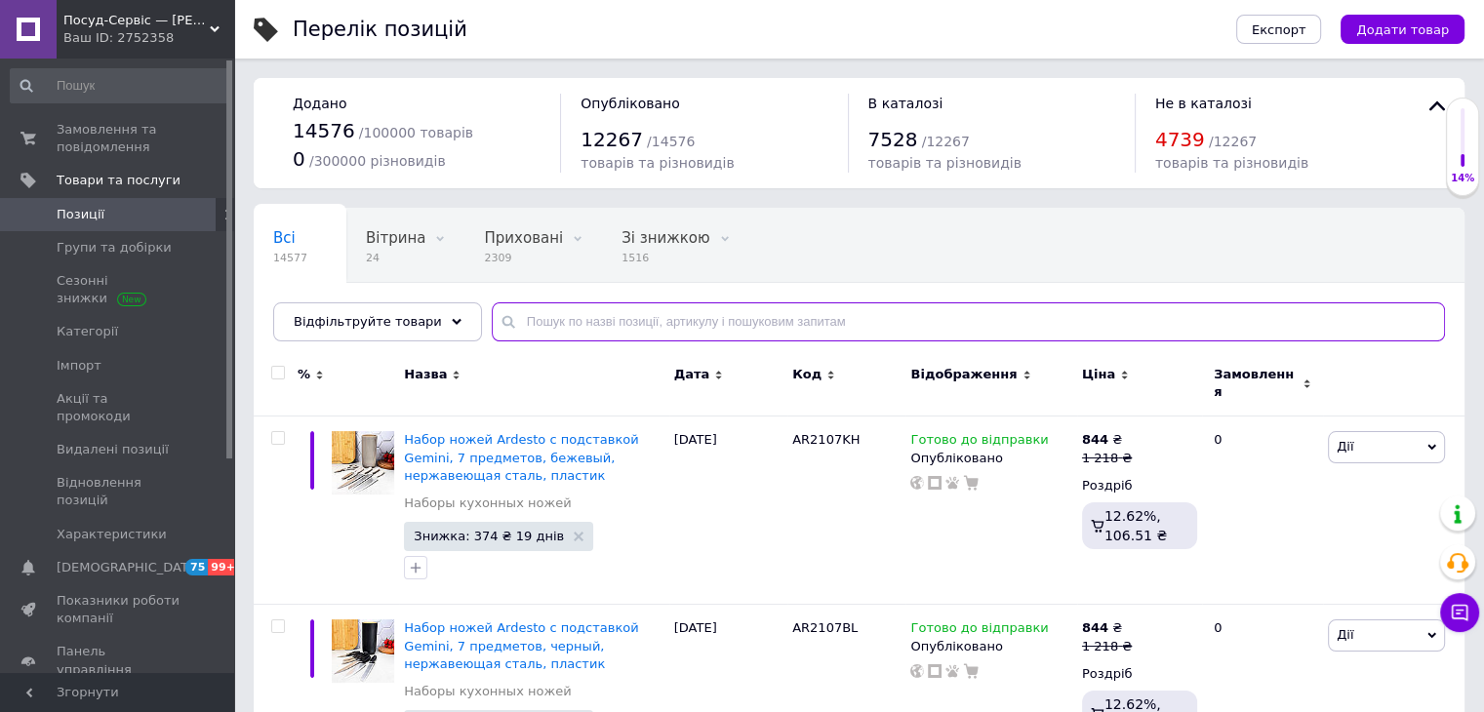
click at [581, 323] on input "text" at bounding box center [968, 321] width 953 height 39
paste input "23462/154"
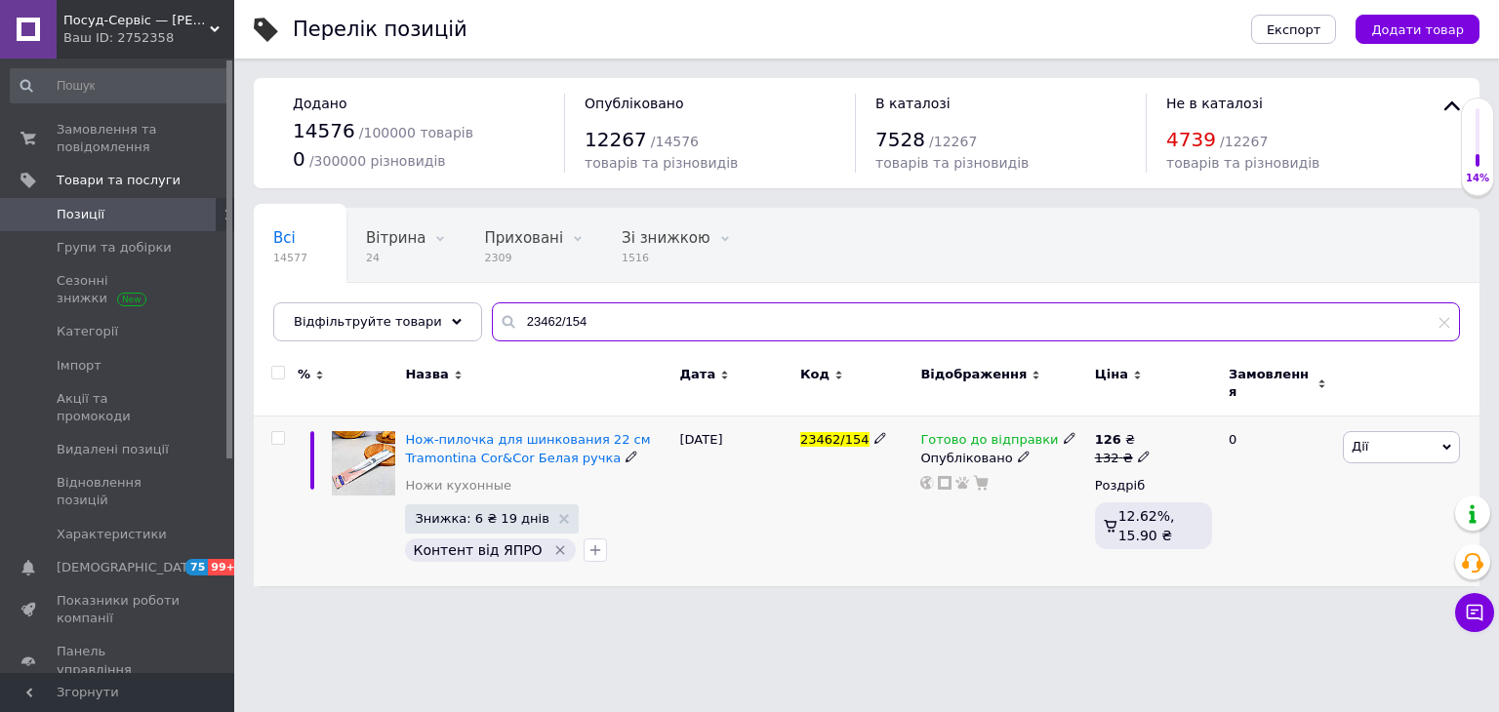
type input "23462/154"
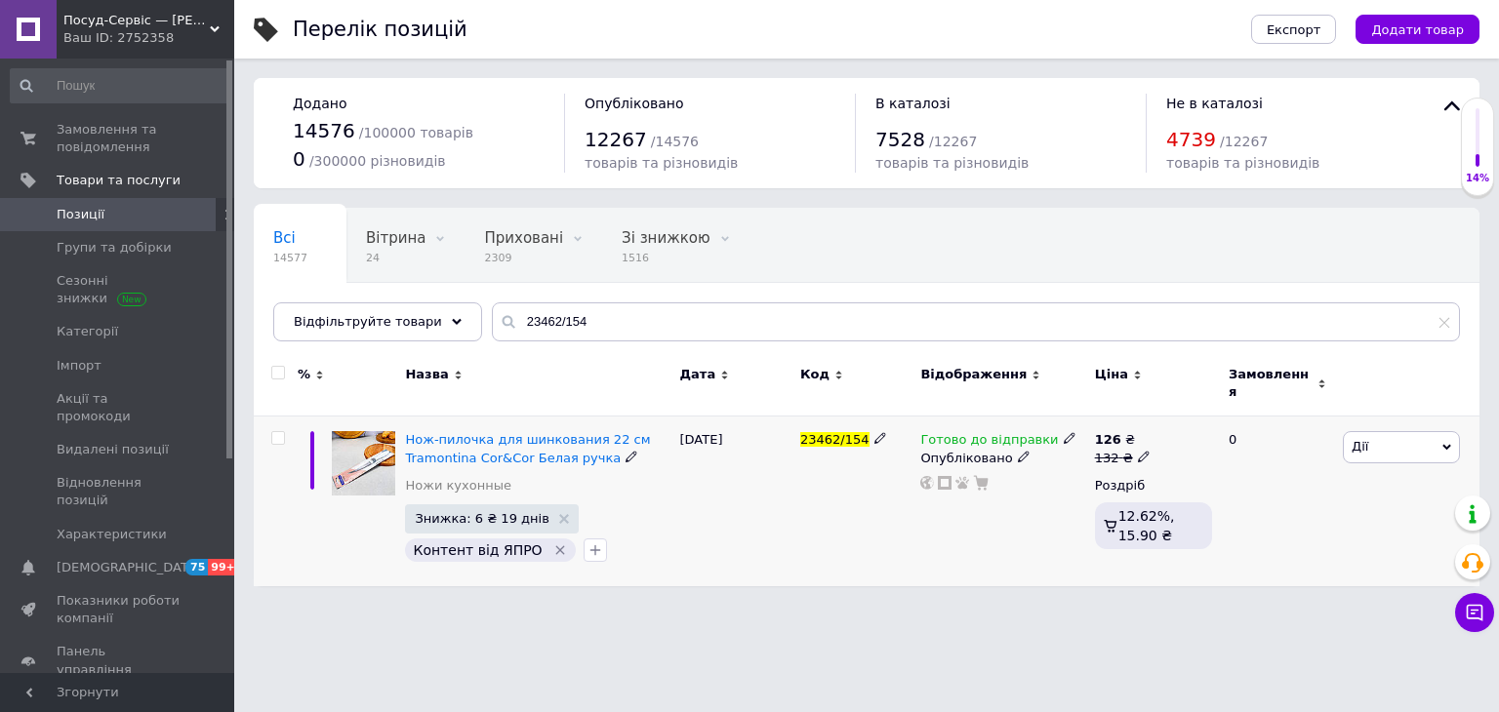
click at [1056, 434] on div "Готово до відправки" at bounding box center [997, 440] width 155 height 18
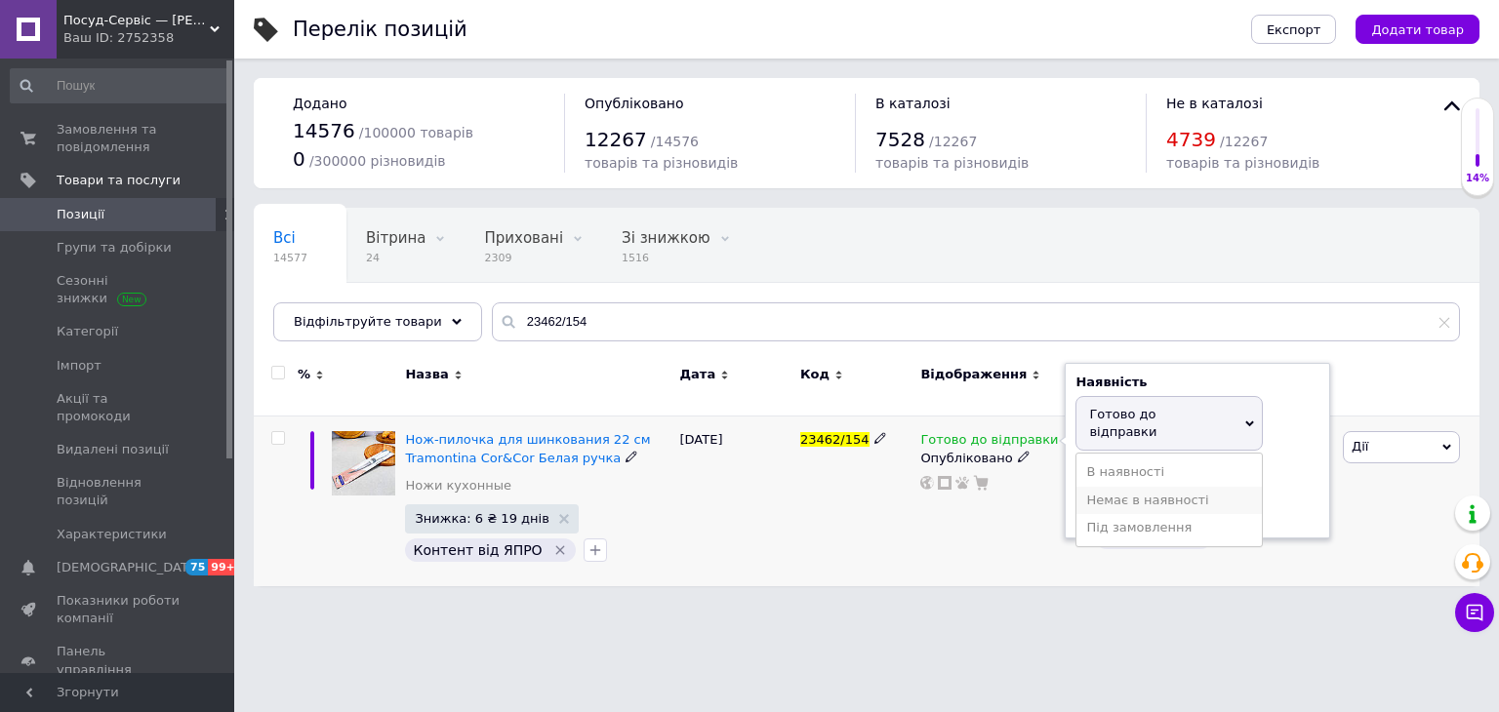
click at [1104, 487] on li "Немає в наявності" at bounding box center [1168, 500] width 185 height 27
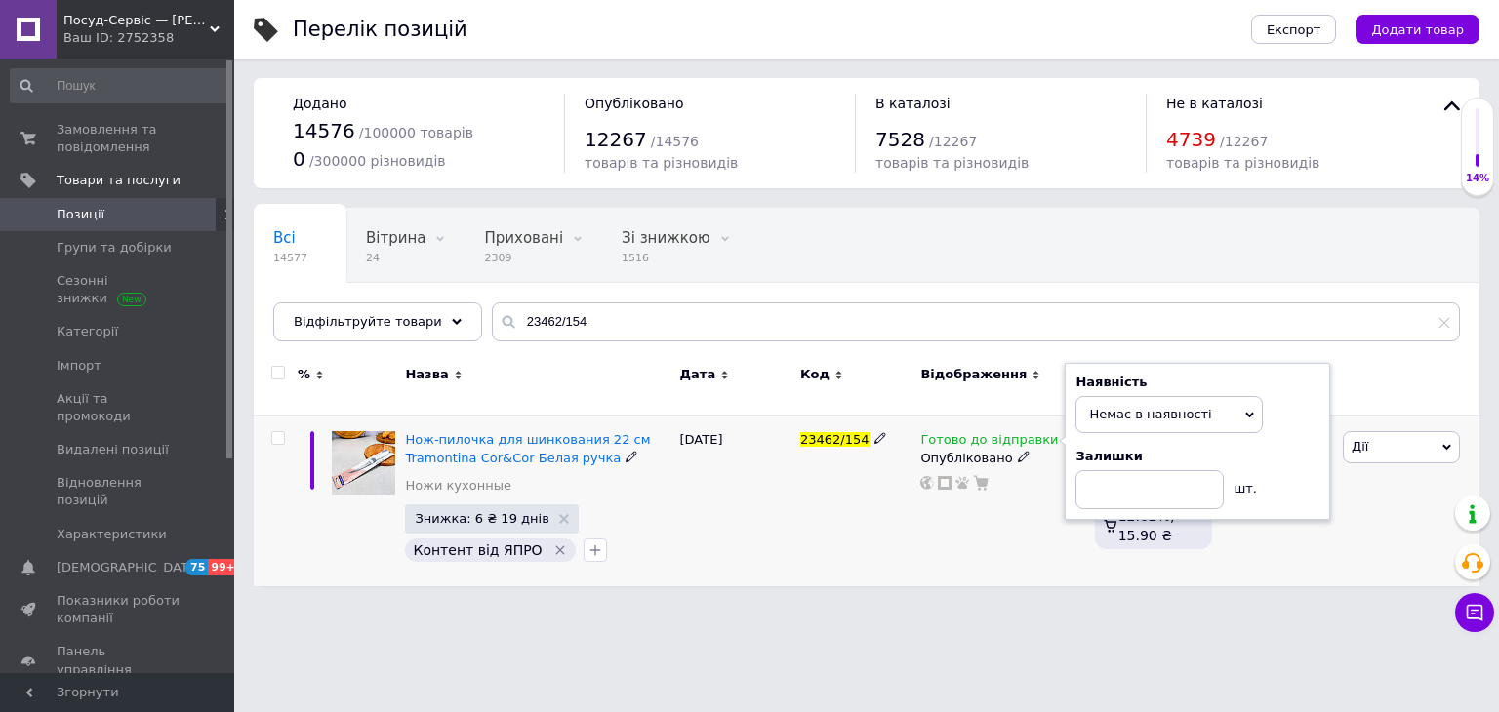
drag, startPoint x: 1045, startPoint y: 512, endPoint x: 930, endPoint y: 511, distance: 115.1
click at [1044, 512] on div "Готово до відправки Наявність Немає в наявності В наявності Під замовлення Гото…" at bounding box center [1002, 502] width 174 height 170
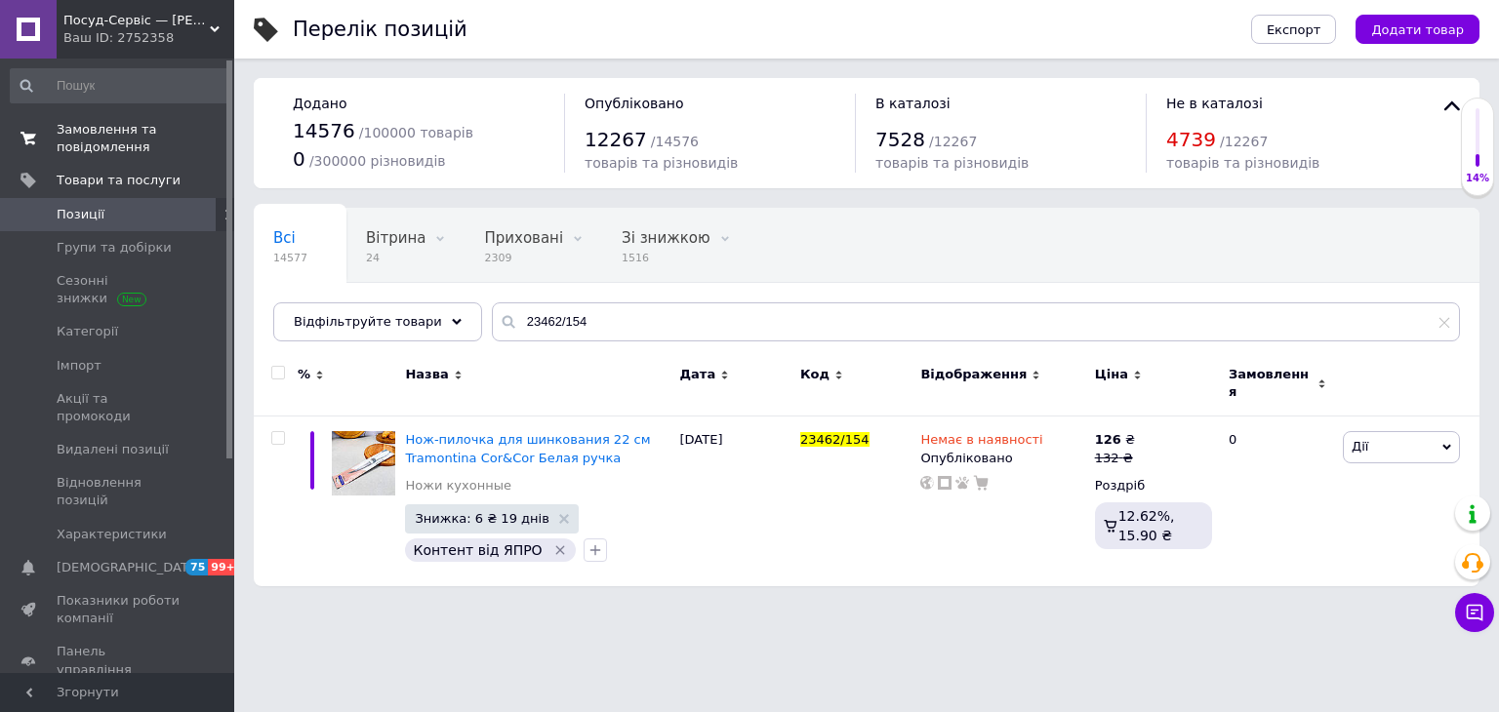
click at [127, 136] on span "Замовлення та повідомлення" at bounding box center [119, 138] width 124 height 35
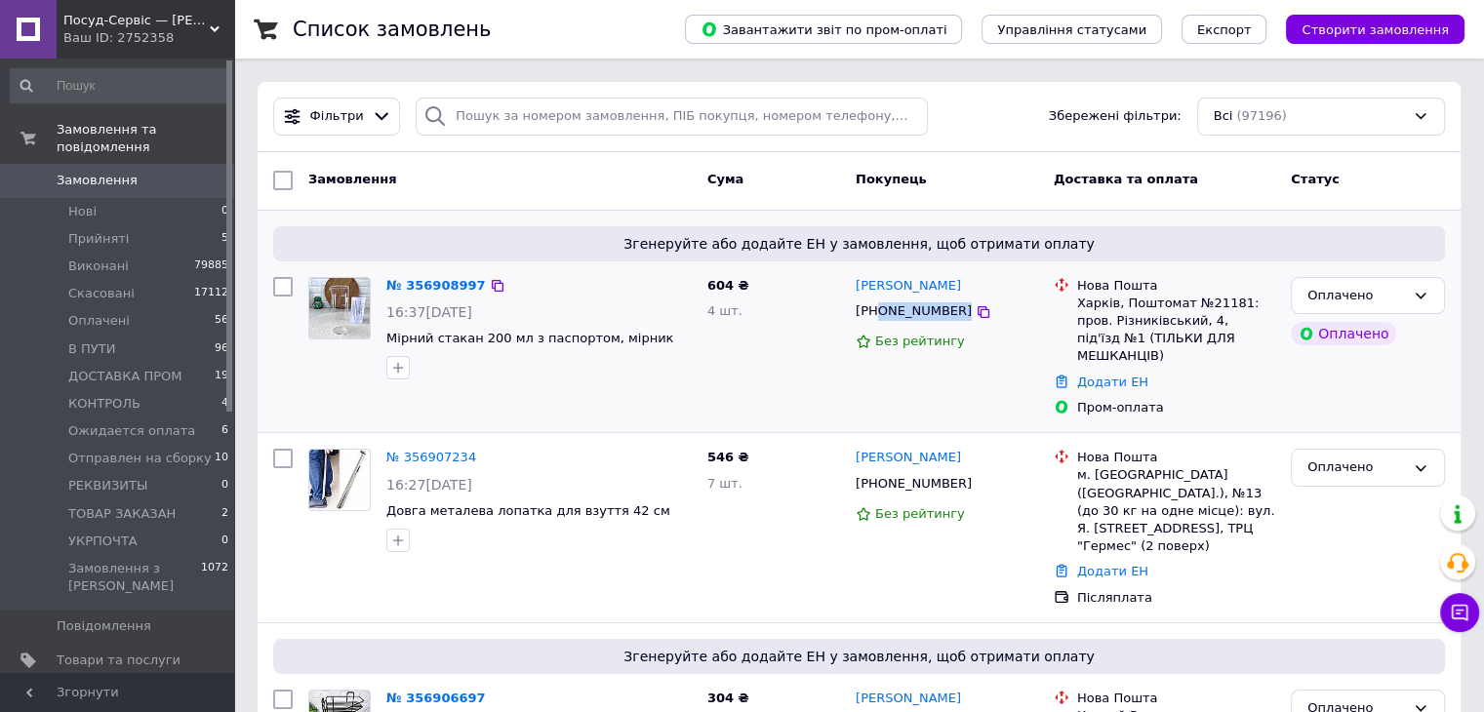
drag, startPoint x: 993, startPoint y: 308, endPoint x: 879, endPoint y: 323, distance: 115.1
click at [879, 323] on div "[PHONE_NUMBER]" at bounding box center [947, 312] width 186 height 22
click at [394, 360] on icon "button" at bounding box center [398, 368] width 16 height 16
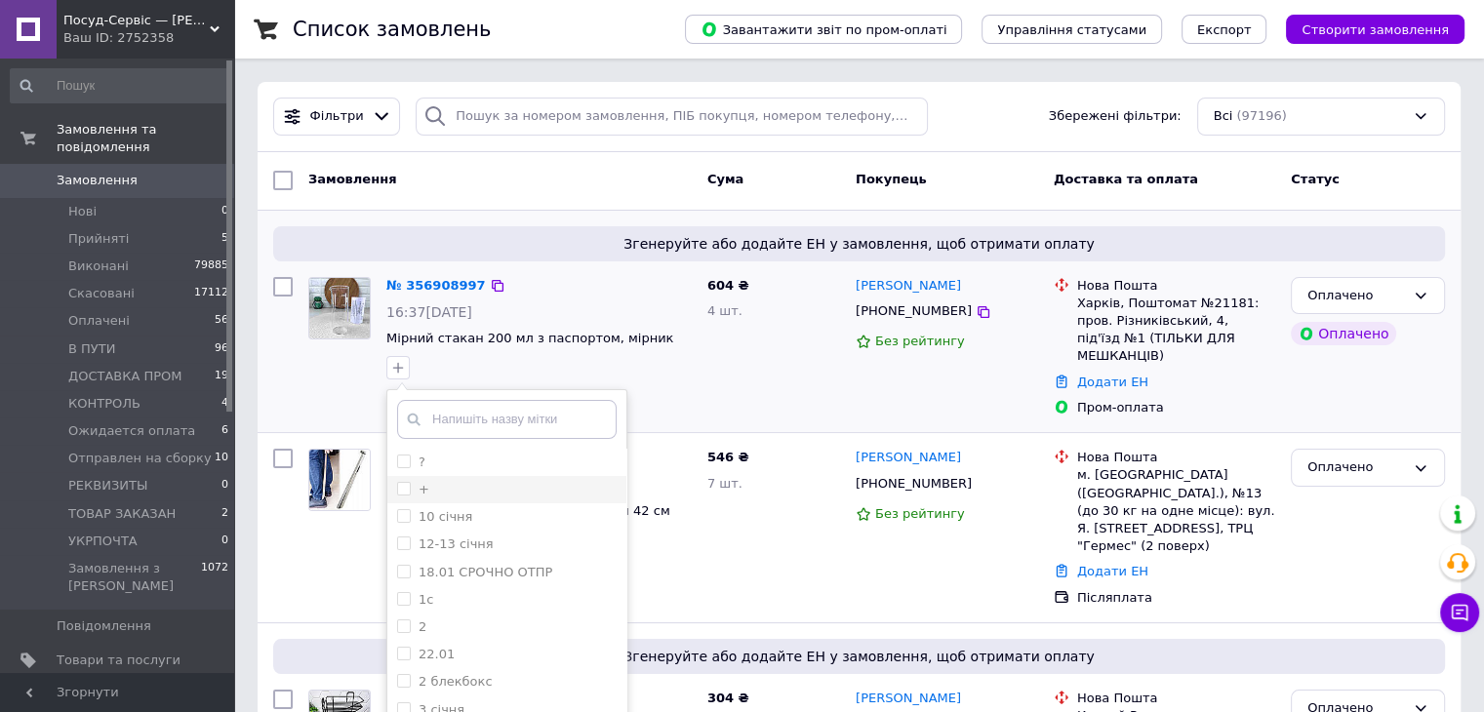
click at [463, 485] on div "+" at bounding box center [507, 490] width 220 height 18
checkbox input "true"
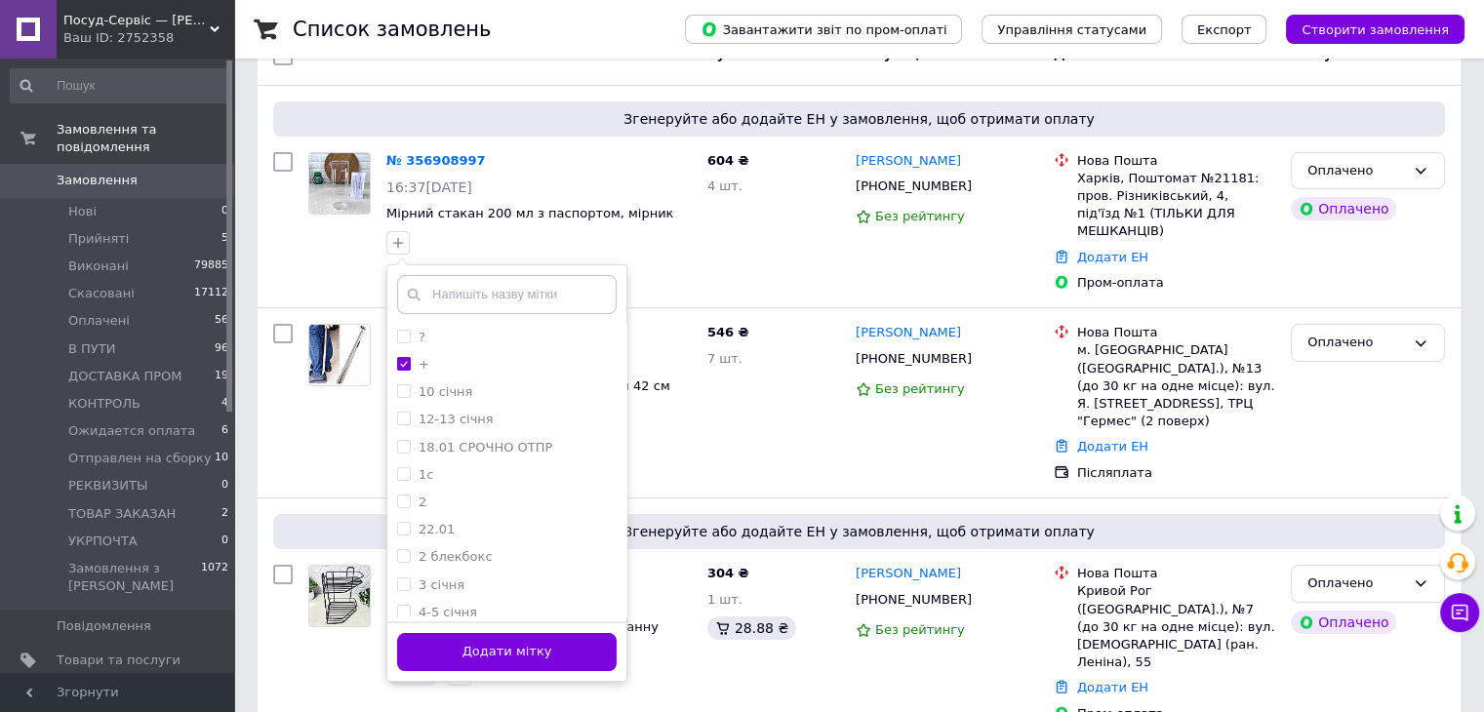
scroll to position [390, 0]
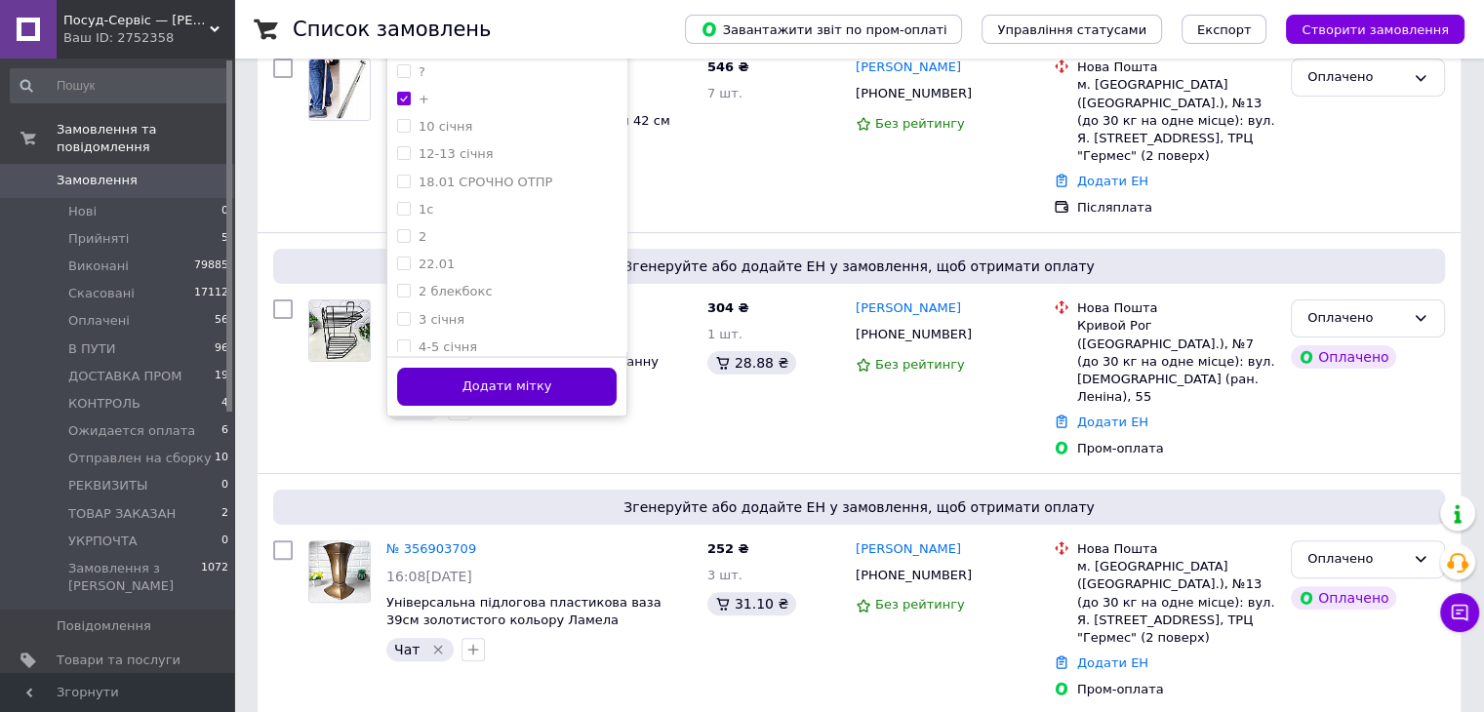
click at [464, 386] on button "Додати мітку" at bounding box center [507, 387] width 220 height 38
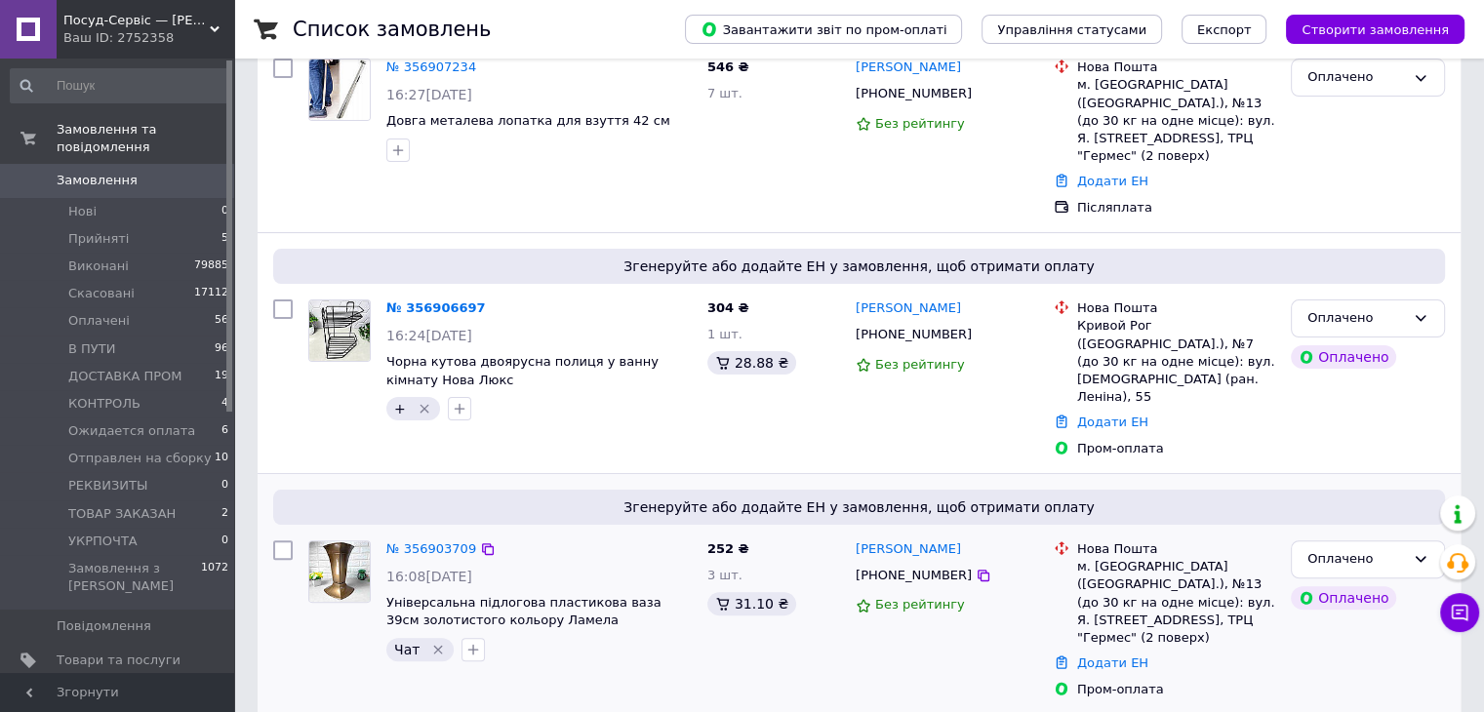
scroll to position [0, 0]
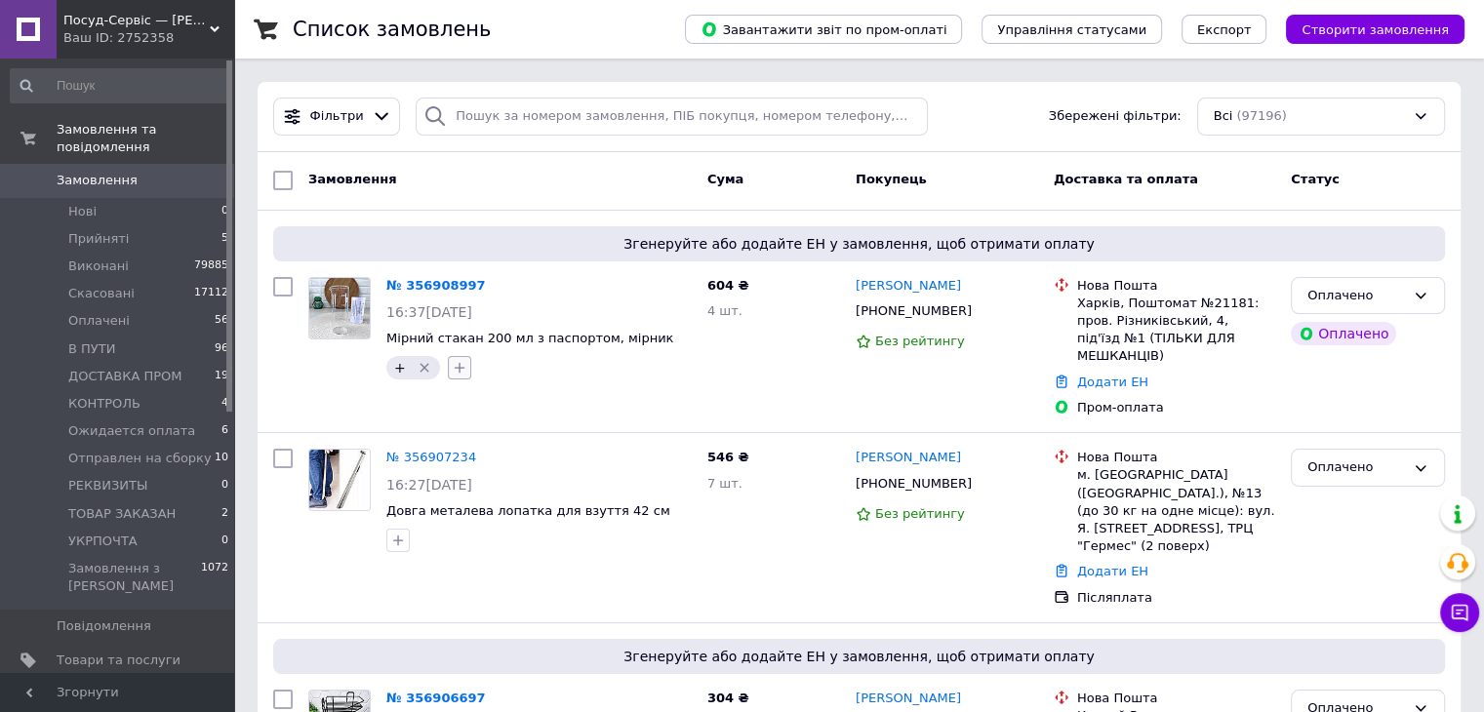
click at [448, 356] on button "button" at bounding box center [459, 367] width 23 height 23
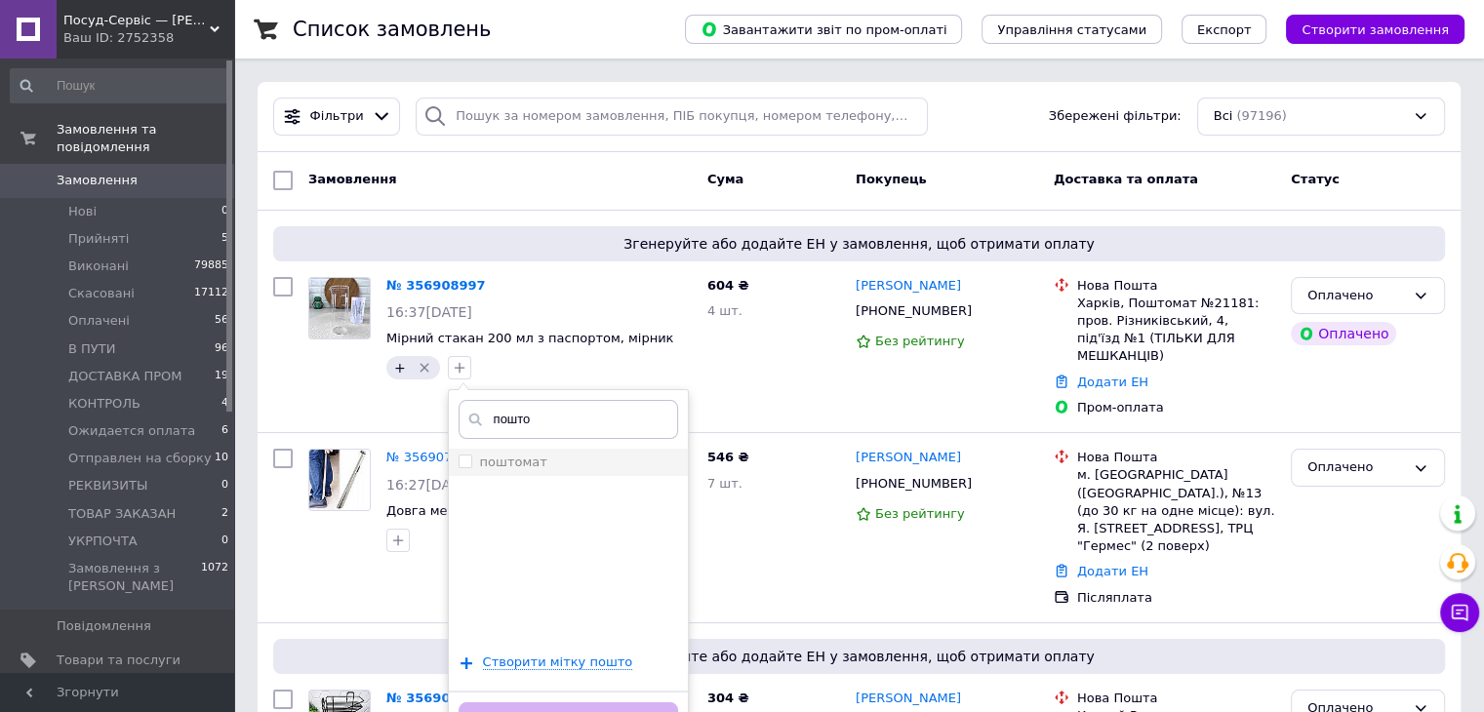
type input "пошто"
click at [549, 455] on div "поштомат" at bounding box center [569, 463] width 220 height 18
checkbox input "true"
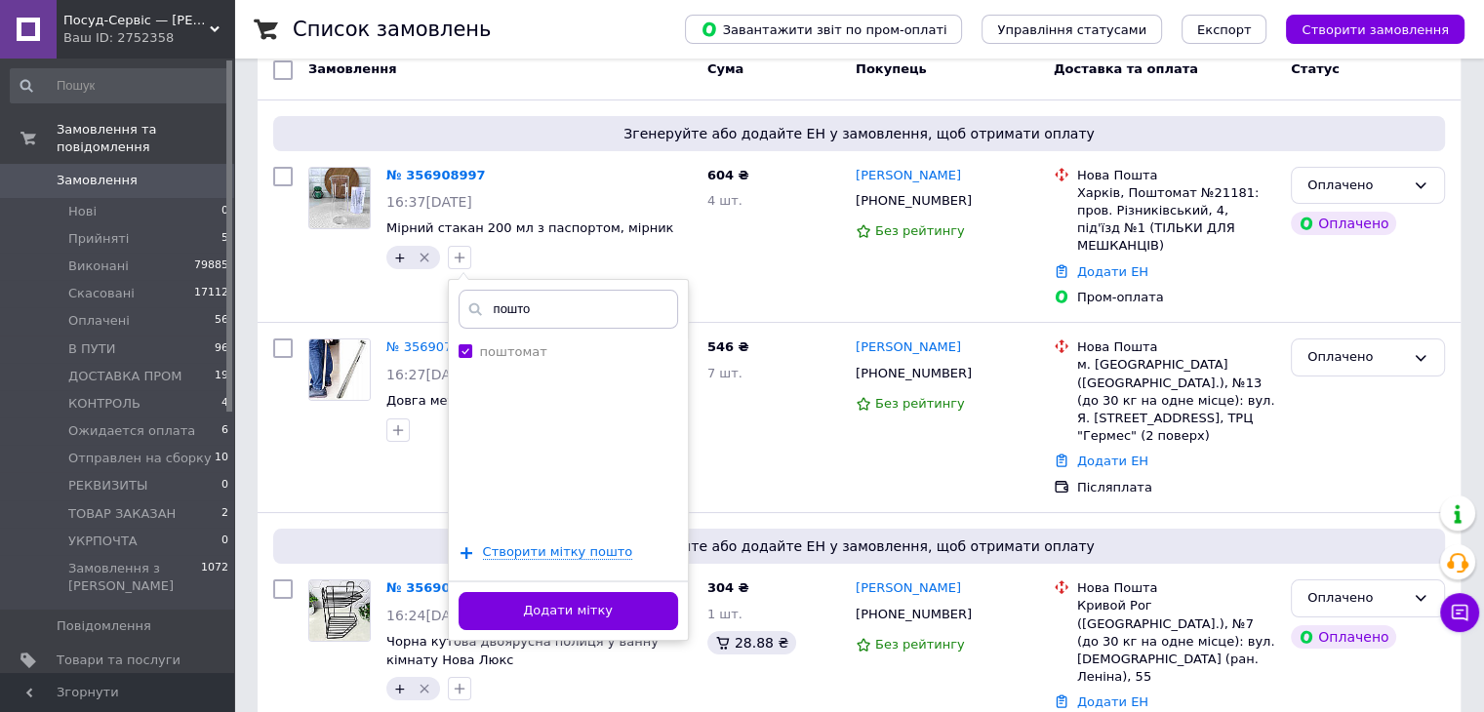
scroll to position [195, 0]
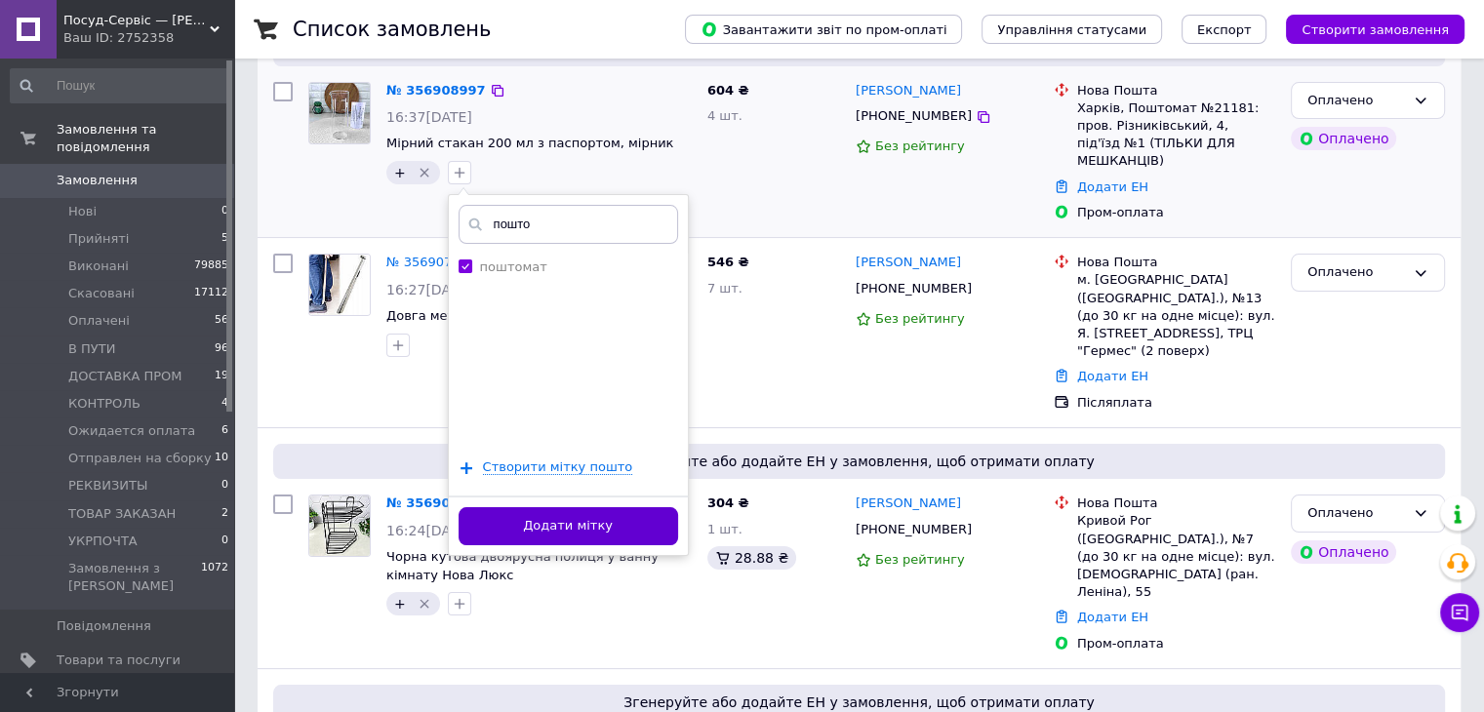
click at [560, 512] on button "Додати мітку" at bounding box center [569, 526] width 220 height 38
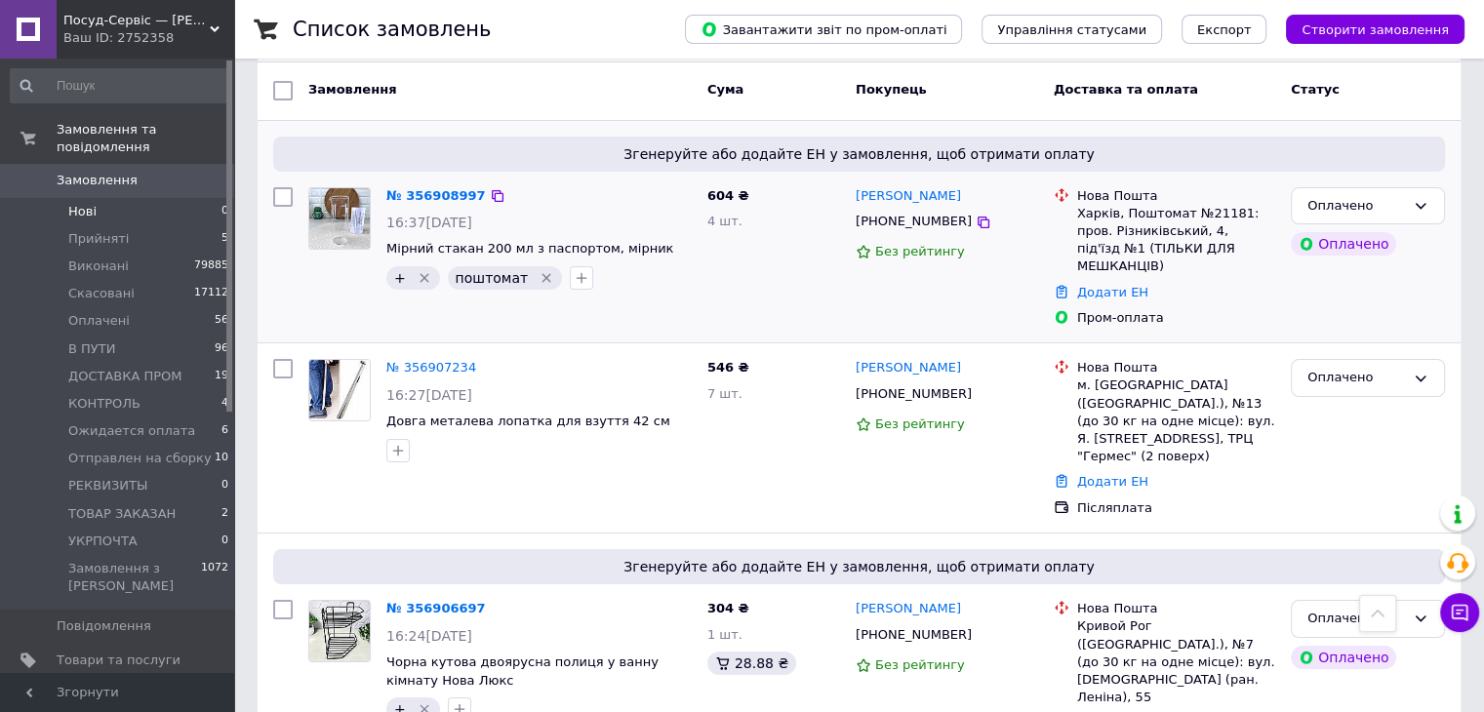
scroll to position [0, 0]
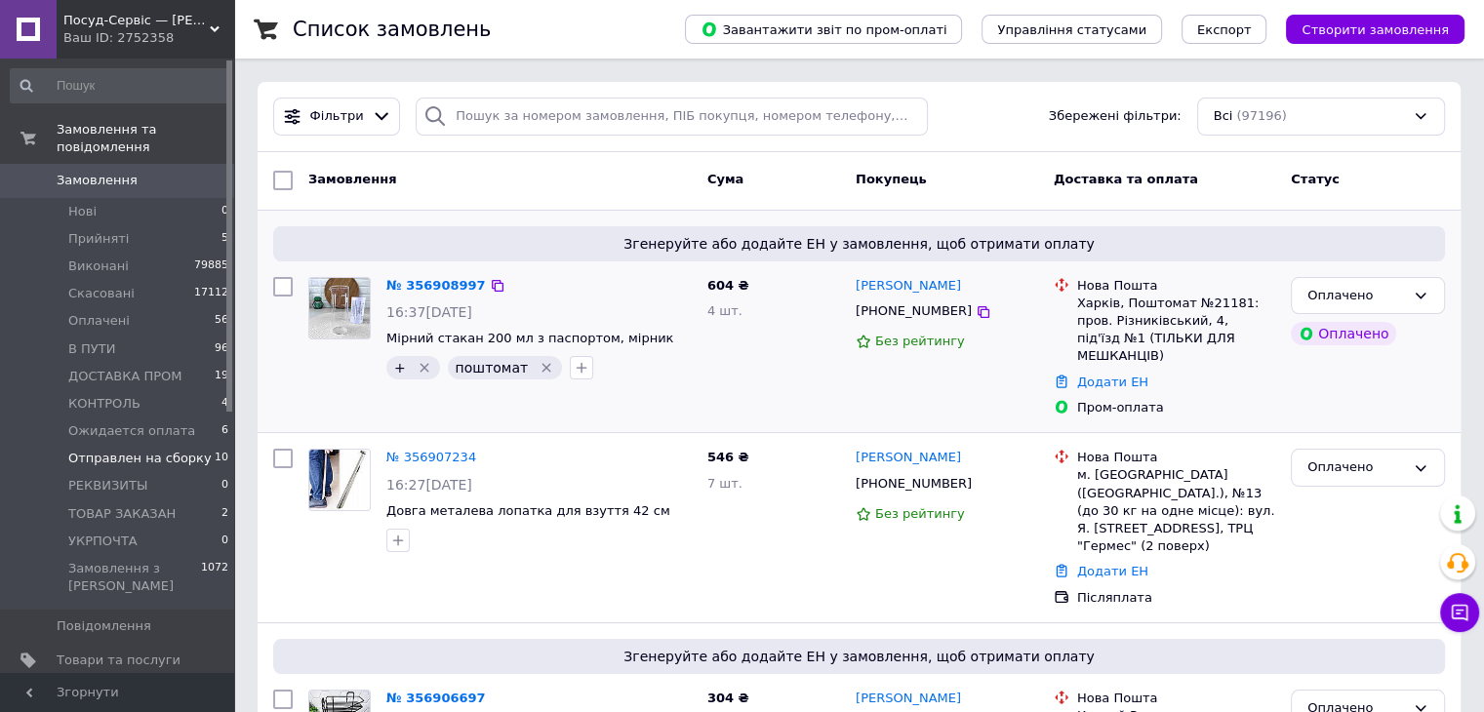
click at [183, 450] on li "Отправлен на сборку 10" at bounding box center [120, 458] width 240 height 27
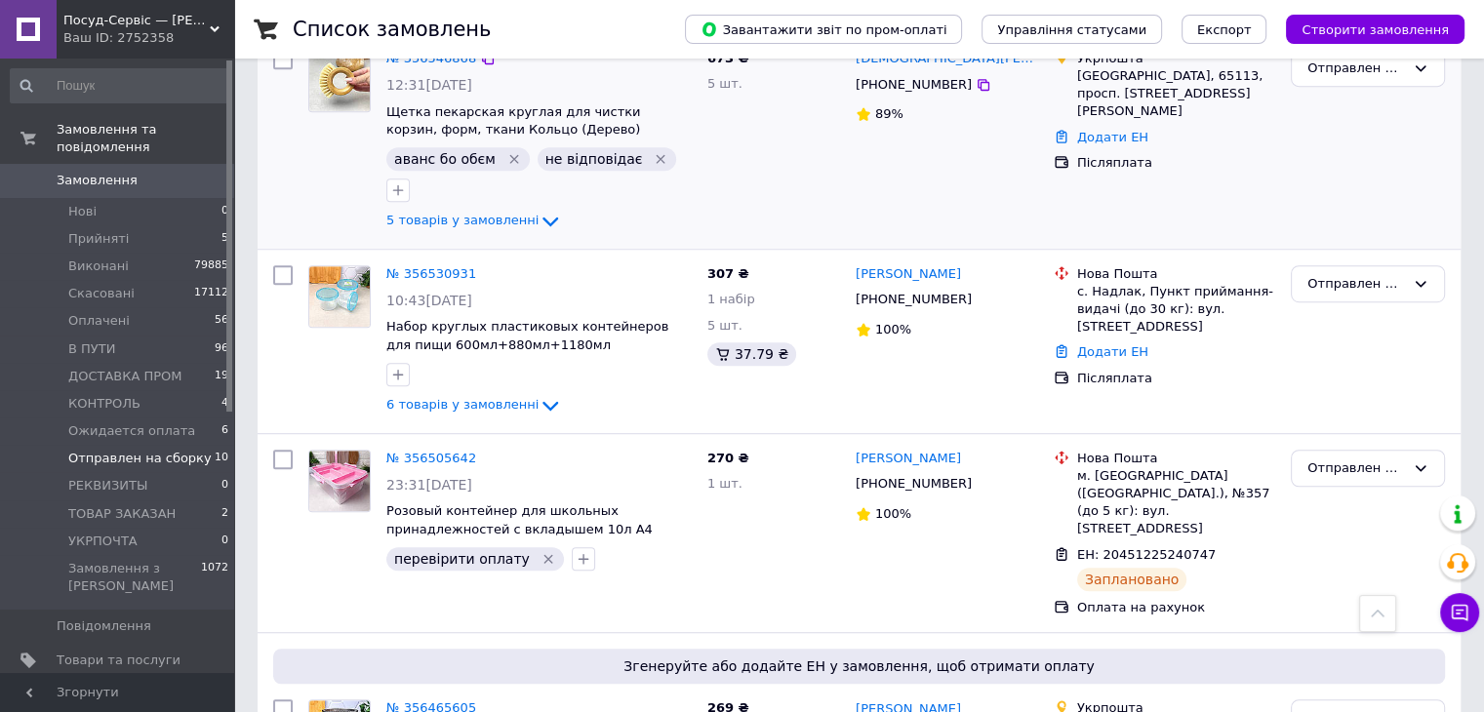
scroll to position [1233, 0]
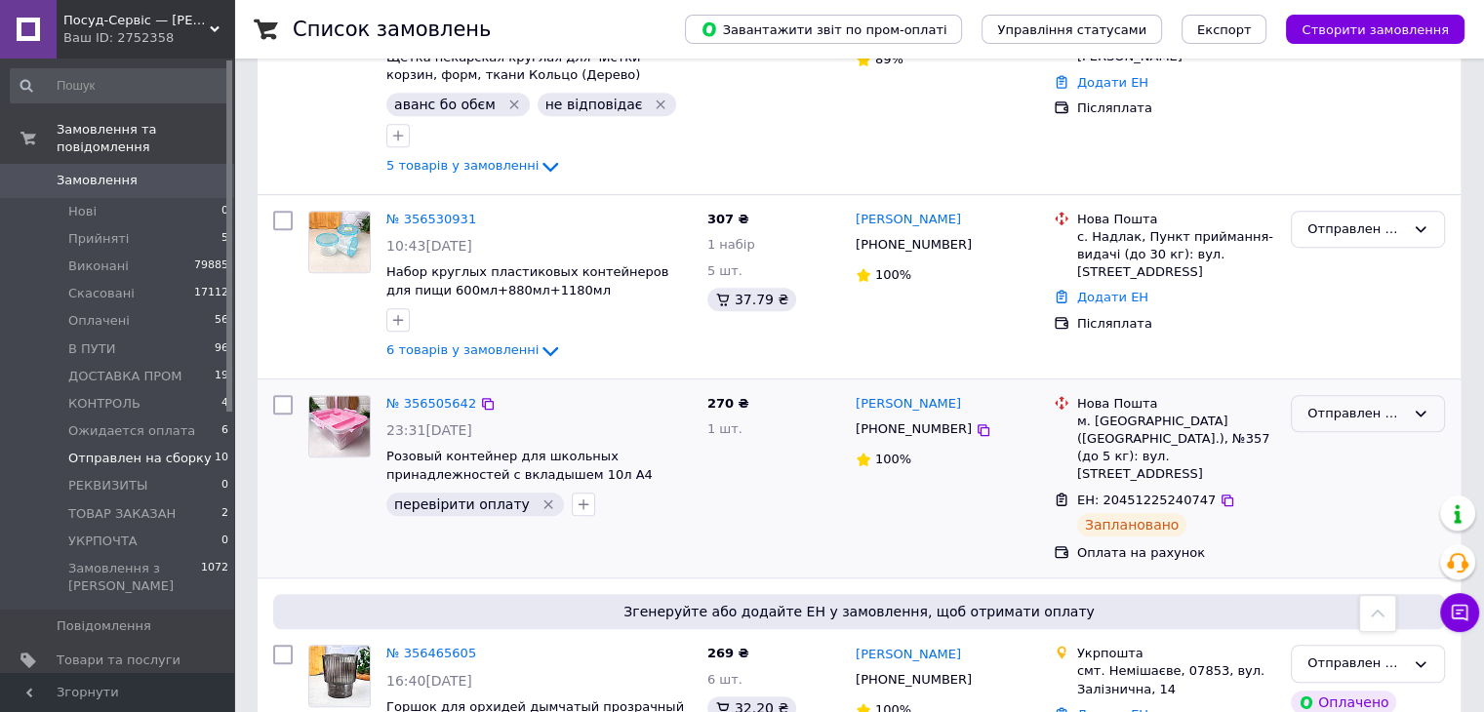
click at [1347, 404] on div "Отправлен на сборку" at bounding box center [1357, 414] width 98 height 20
click at [1357, 472] on li "Виконано" at bounding box center [1368, 490] width 152 height 36
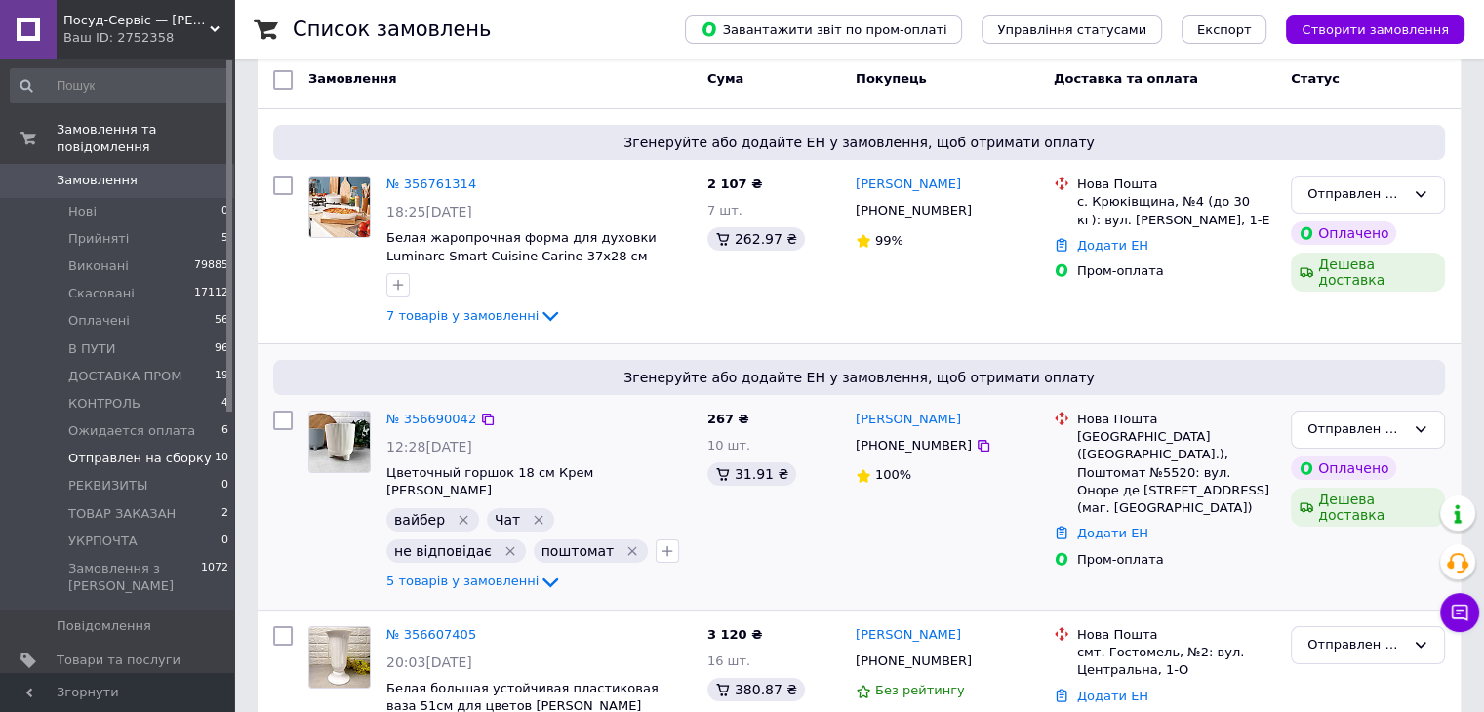
scroll to position [293, 0]
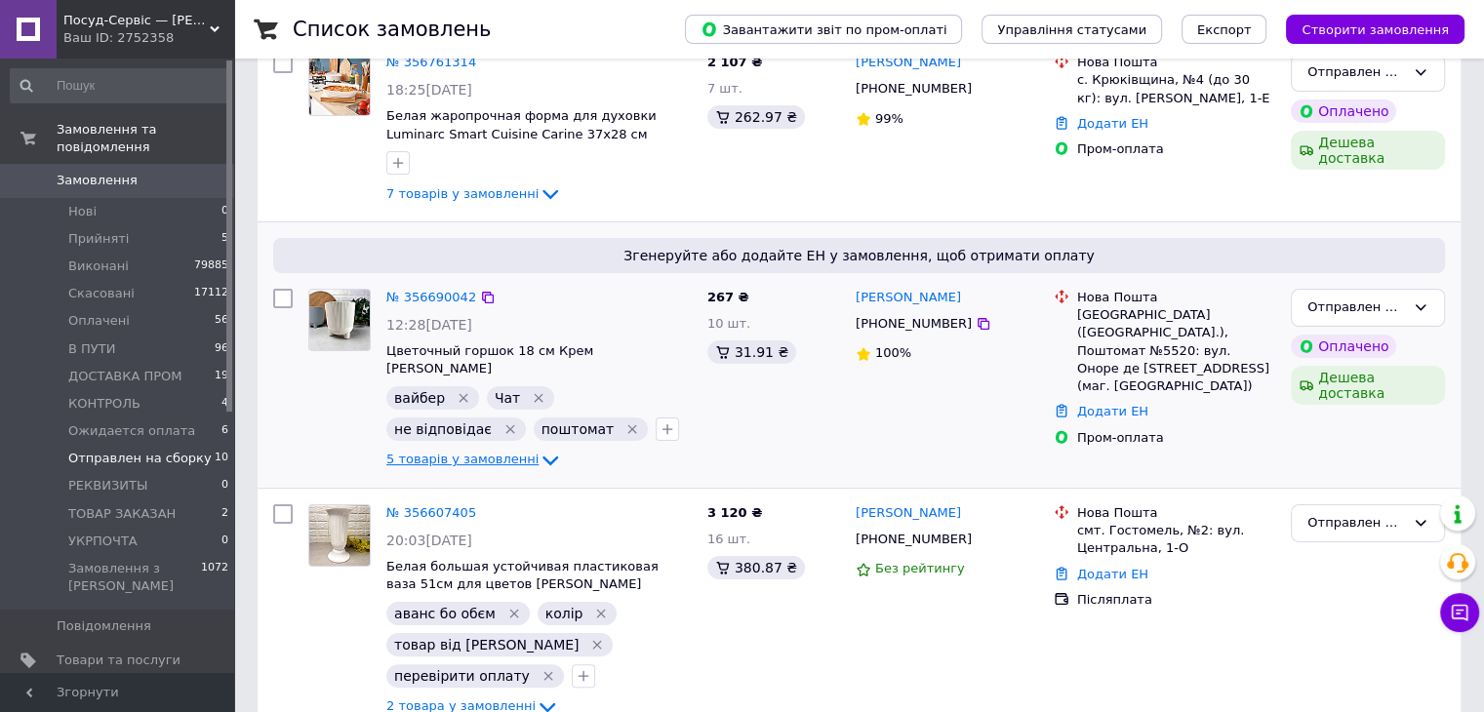
click at [484, 453] on span "5 товарів у замовленні" at bounding box center [462, 460] width 152 height 15
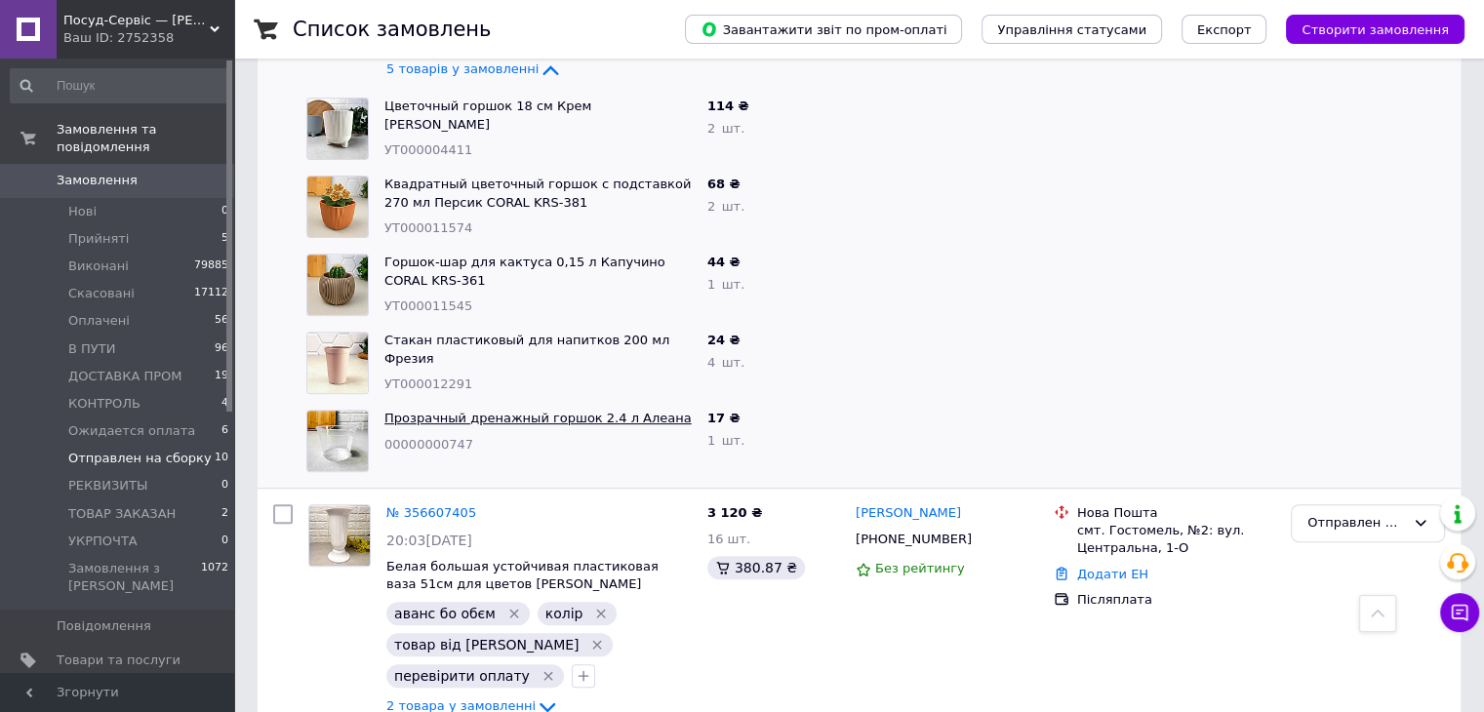
scroll to position [585, 0]
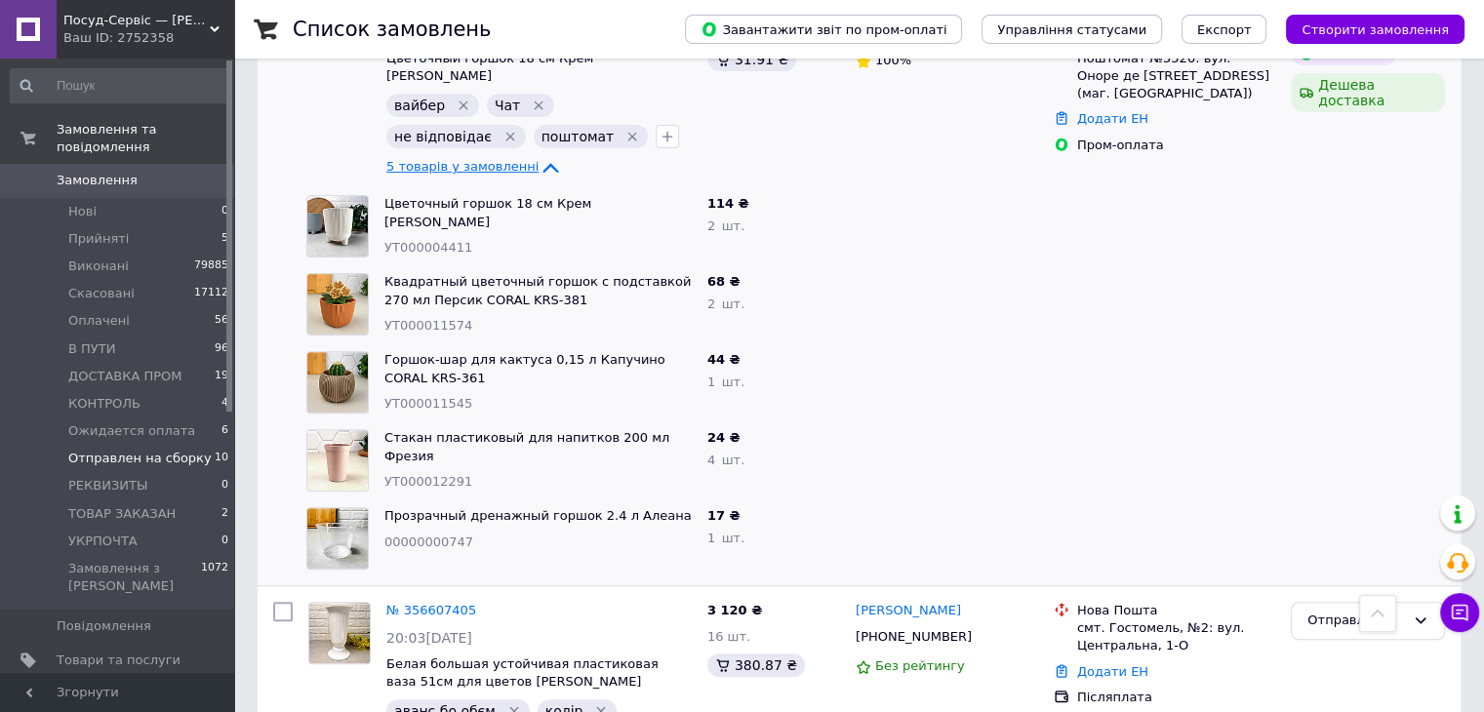
click at [488, 168] on span "5 товарів у замовленні" at bounding box center [462, 167] width 152 height 15
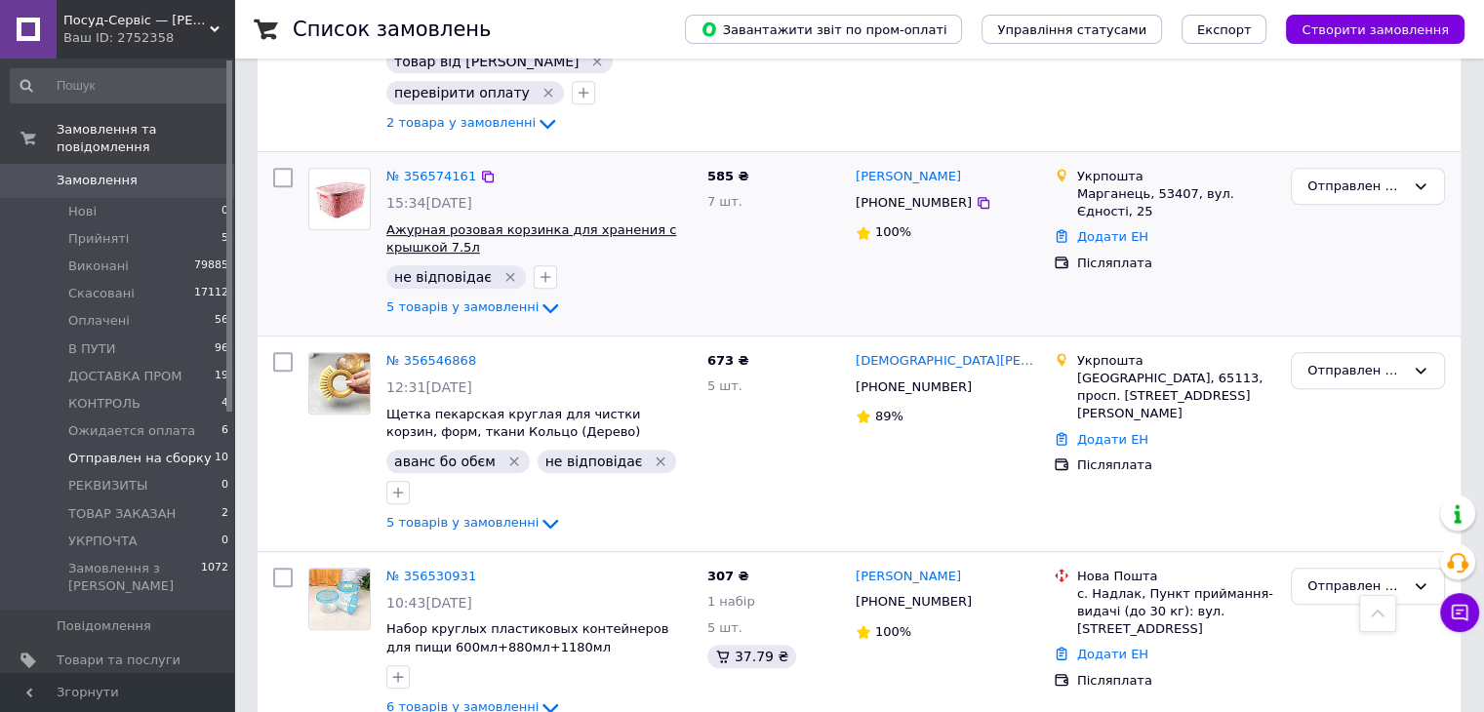
scroll to position [878, 0]
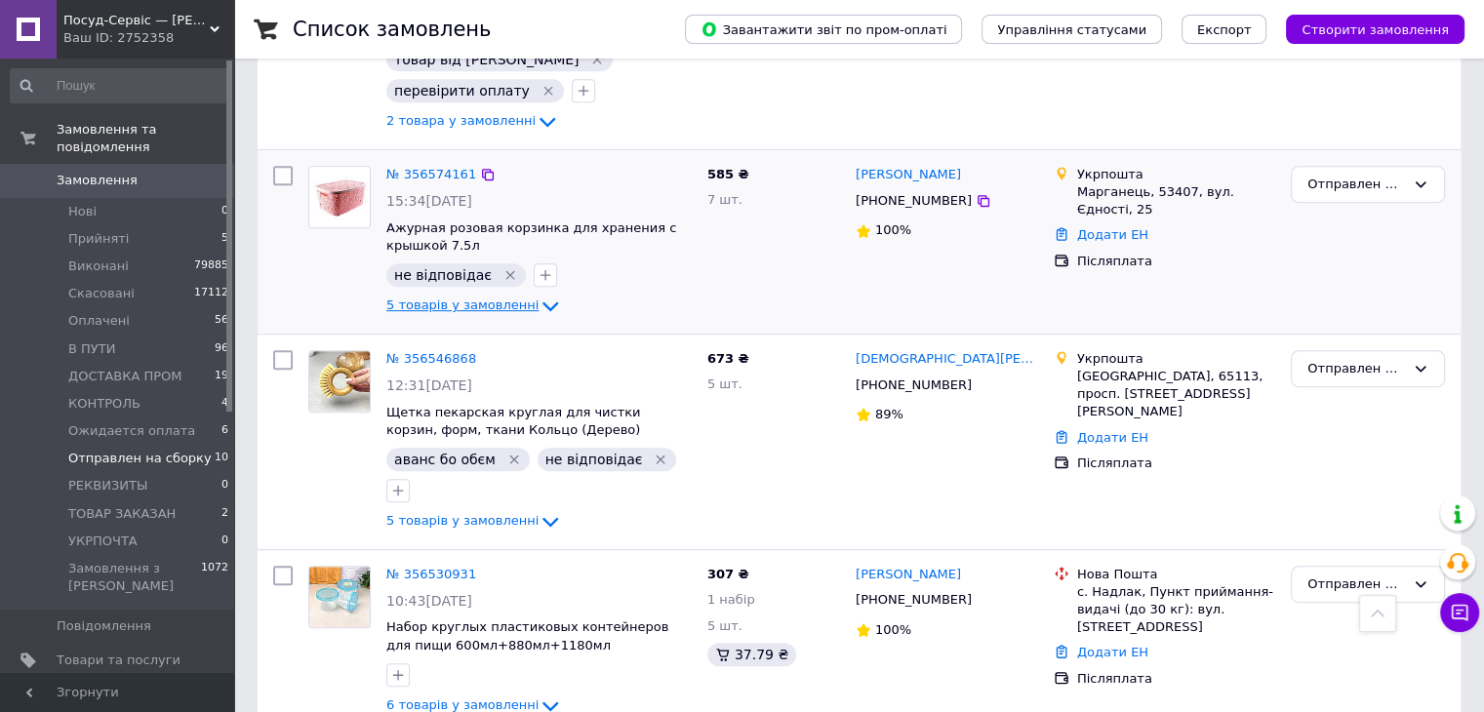
click at [487, 298] on span "5 товарів у замовленні" at bounding box center [462, 305] width 152 height 15
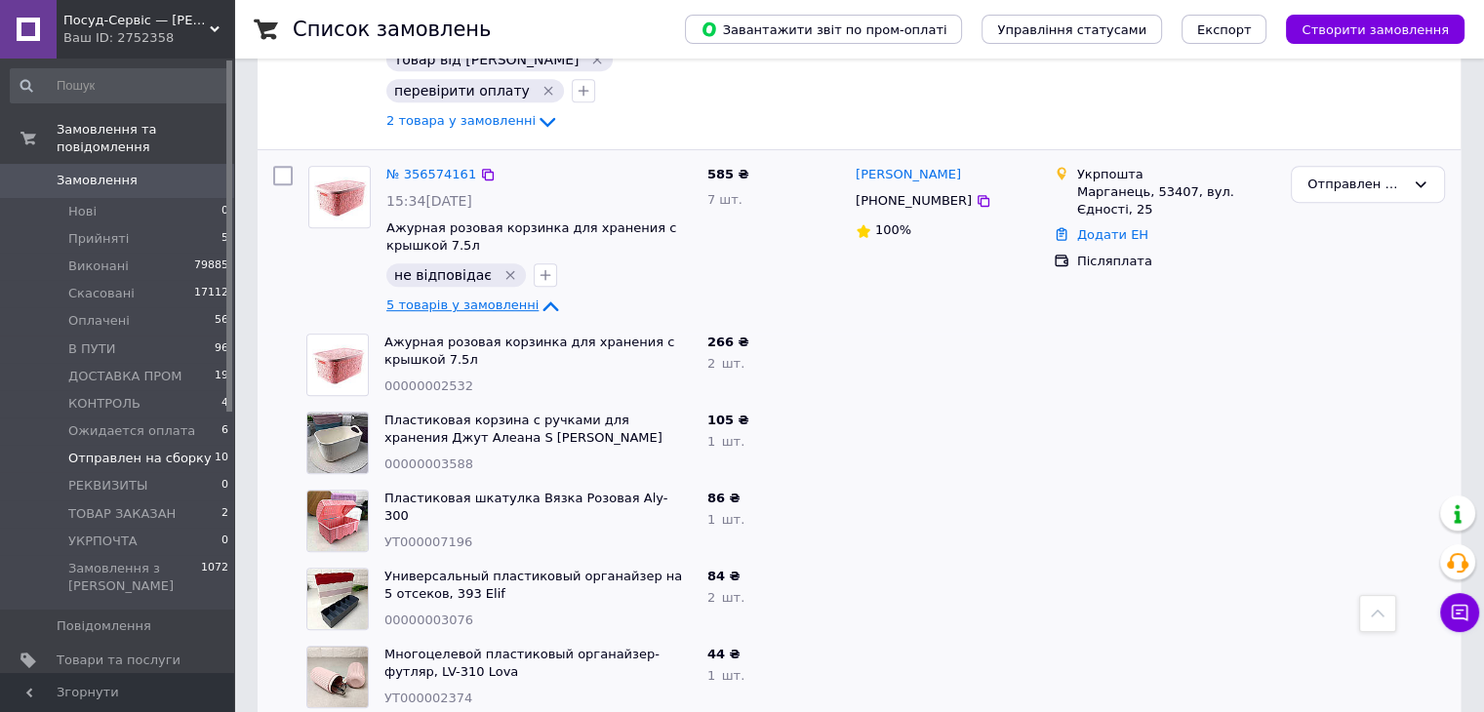
click at [487, 298] on span "5 товарів у замовленні" at bounding box center [462, 305] width 152 height 15
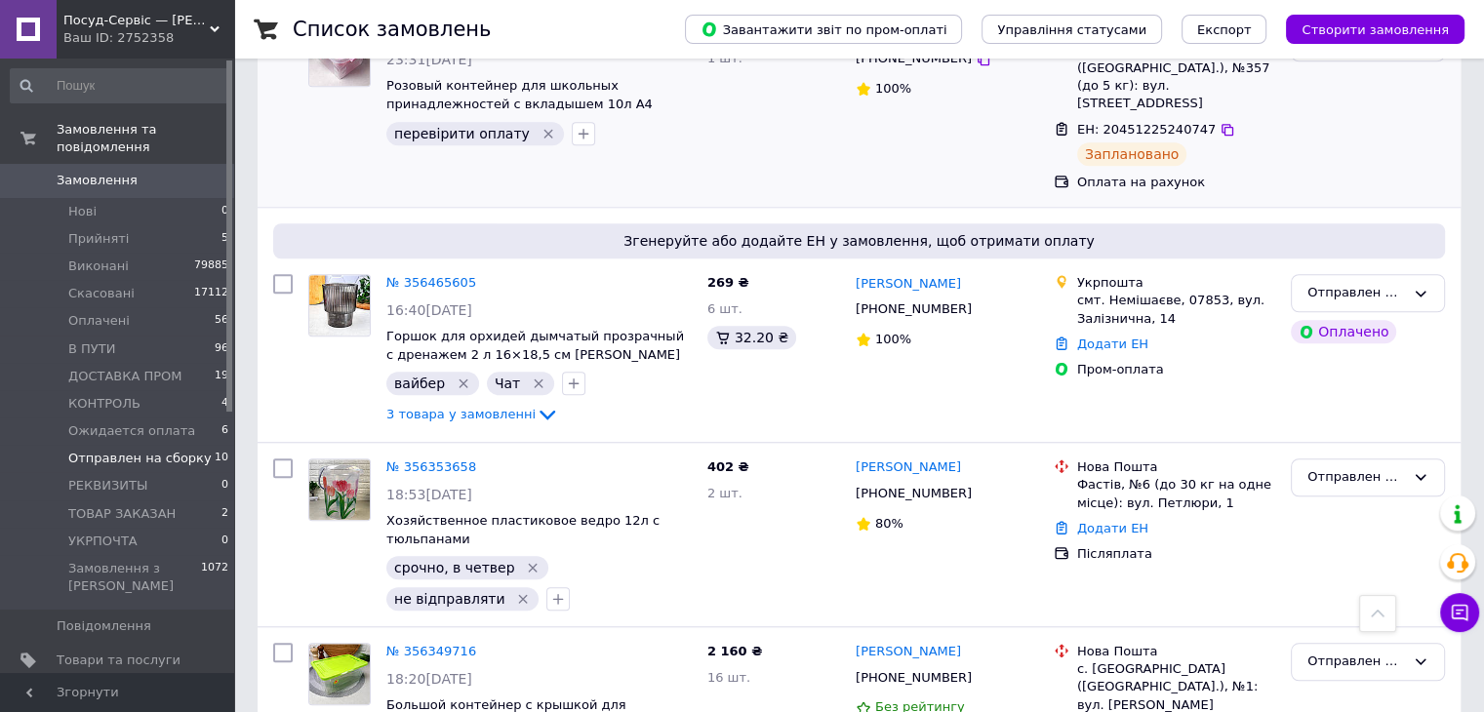
scroll to position [1624, 0]
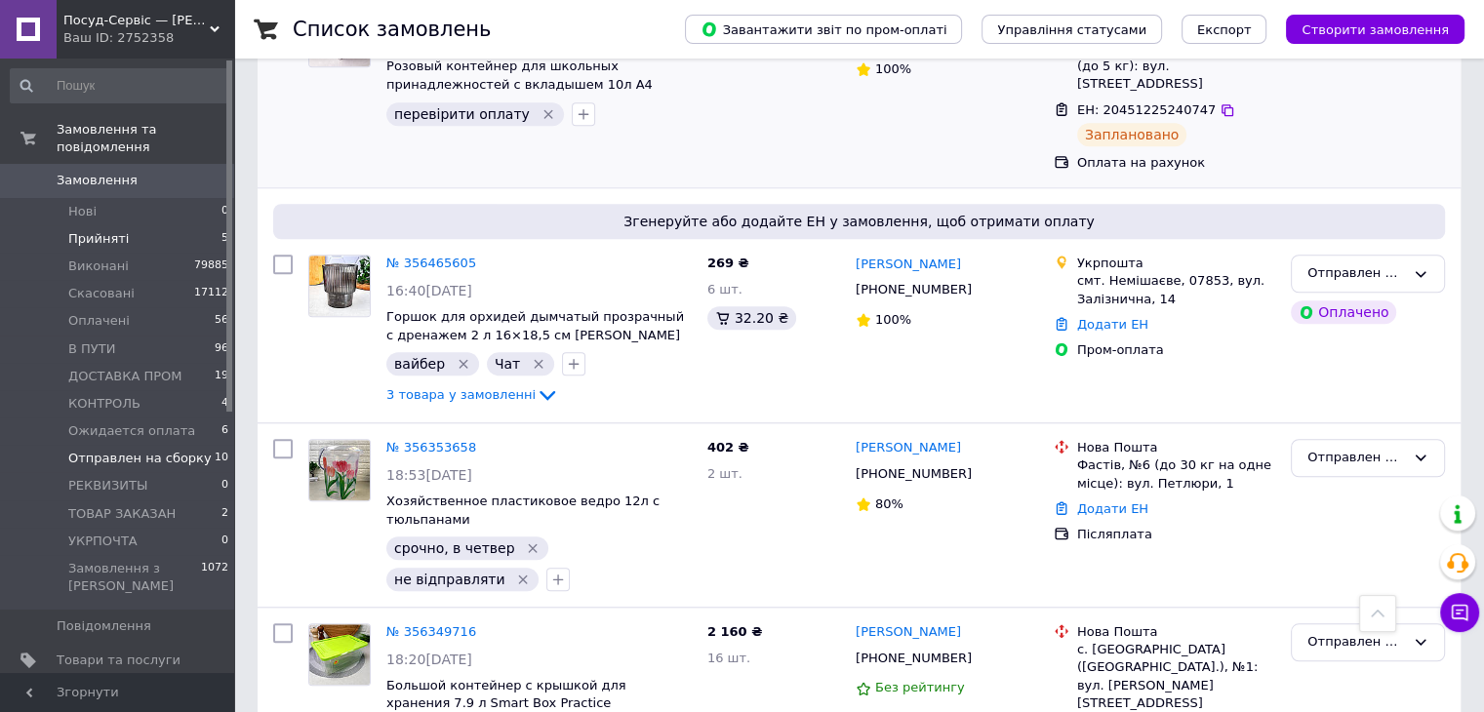
click at [96, 230] on span "Прийняті" at bounding box center [98, 239] width 60 height 18
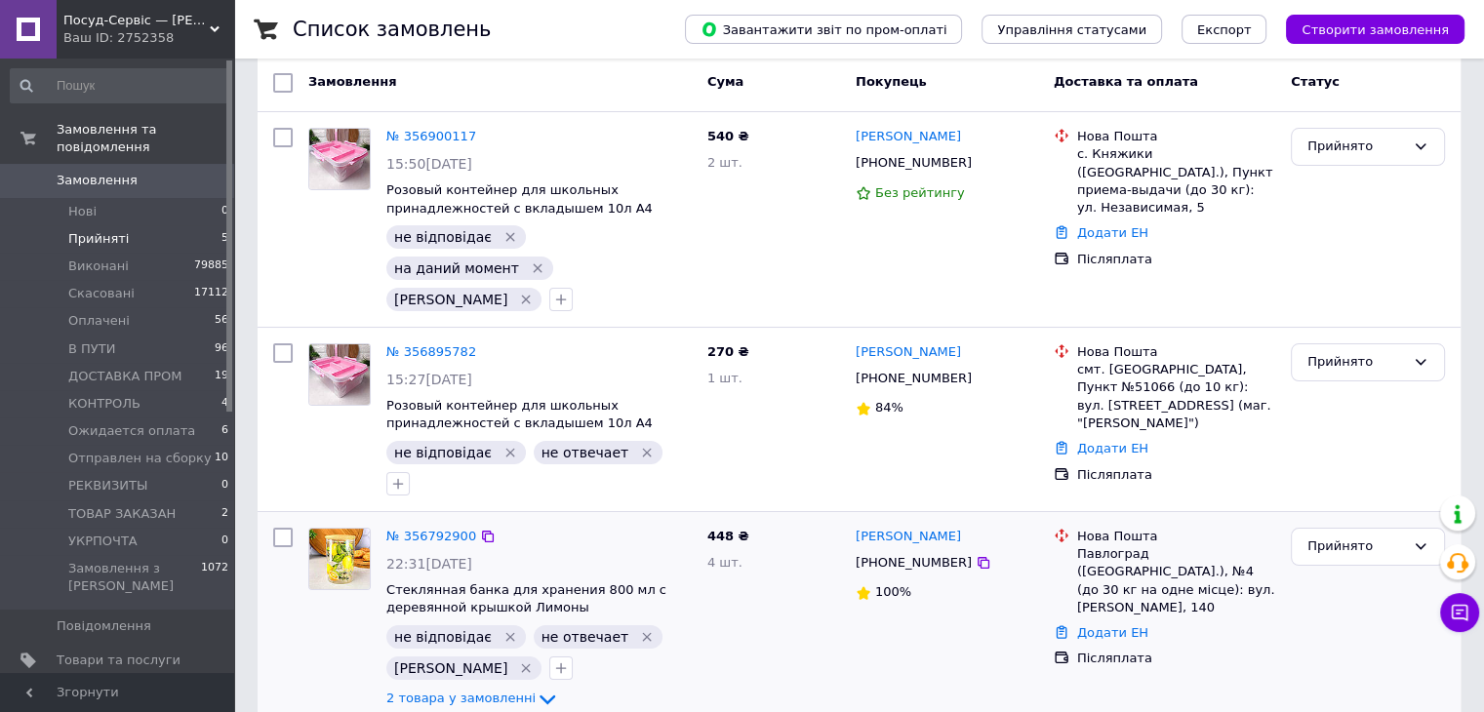
scroll to position [315, 0]
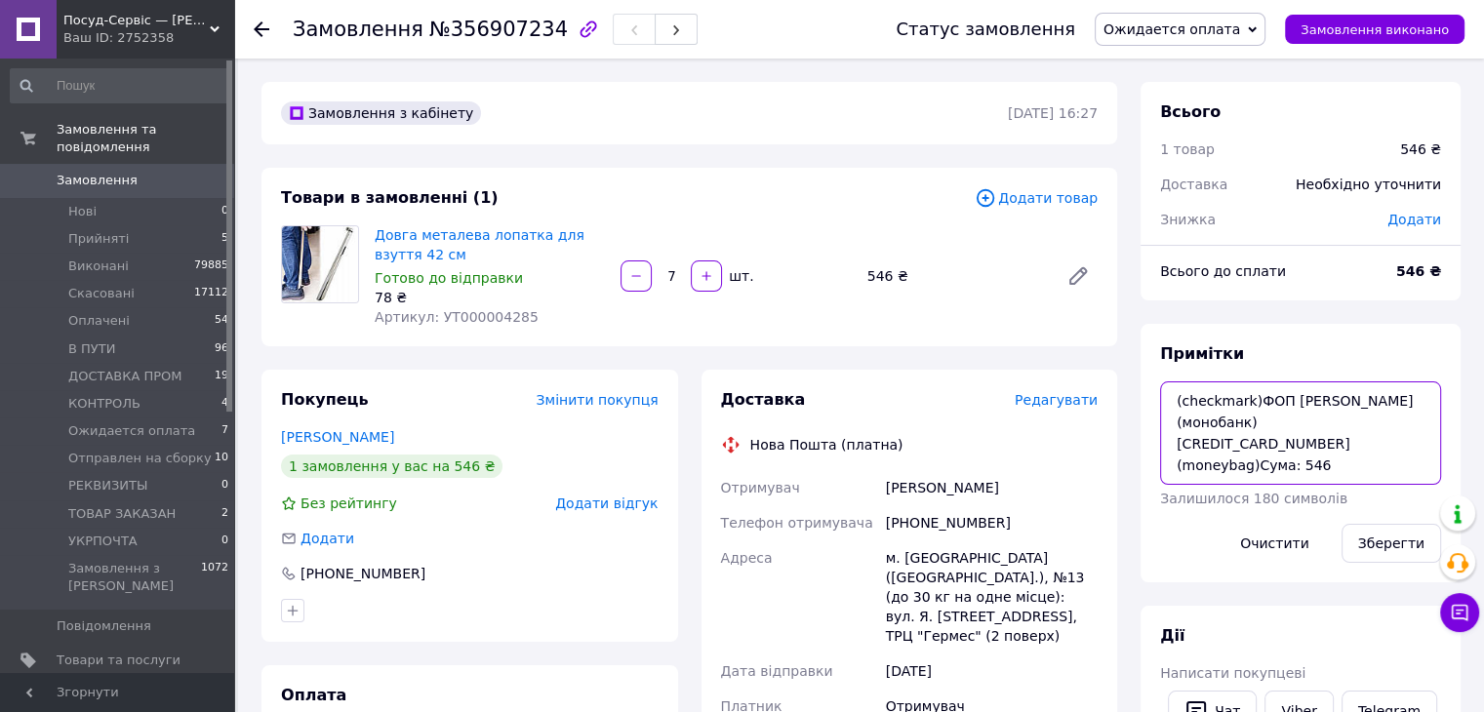
click at [1351, 450] on textarea "(checkmark)ФОП [PERSON_NAME] (монобанк) [CREDIT_CARD_NUMBER] (moneybag)Сума: 546" at bounding box center [1300, 433] width 281 height 103
drag, startPoint x: 1286, startPoint y: 453, endPoint x: 1160, endPoint y: 344, distance: 166.1
click at [1161, 344] on div "Примітки (checkmark)ФОП [PERSON_NAME] (монобанк) [CREDIT_CARD_NUMBER] (moneybag…" at bounding box center [1300, 453] width 281 height 220
type textarea "нал 546"
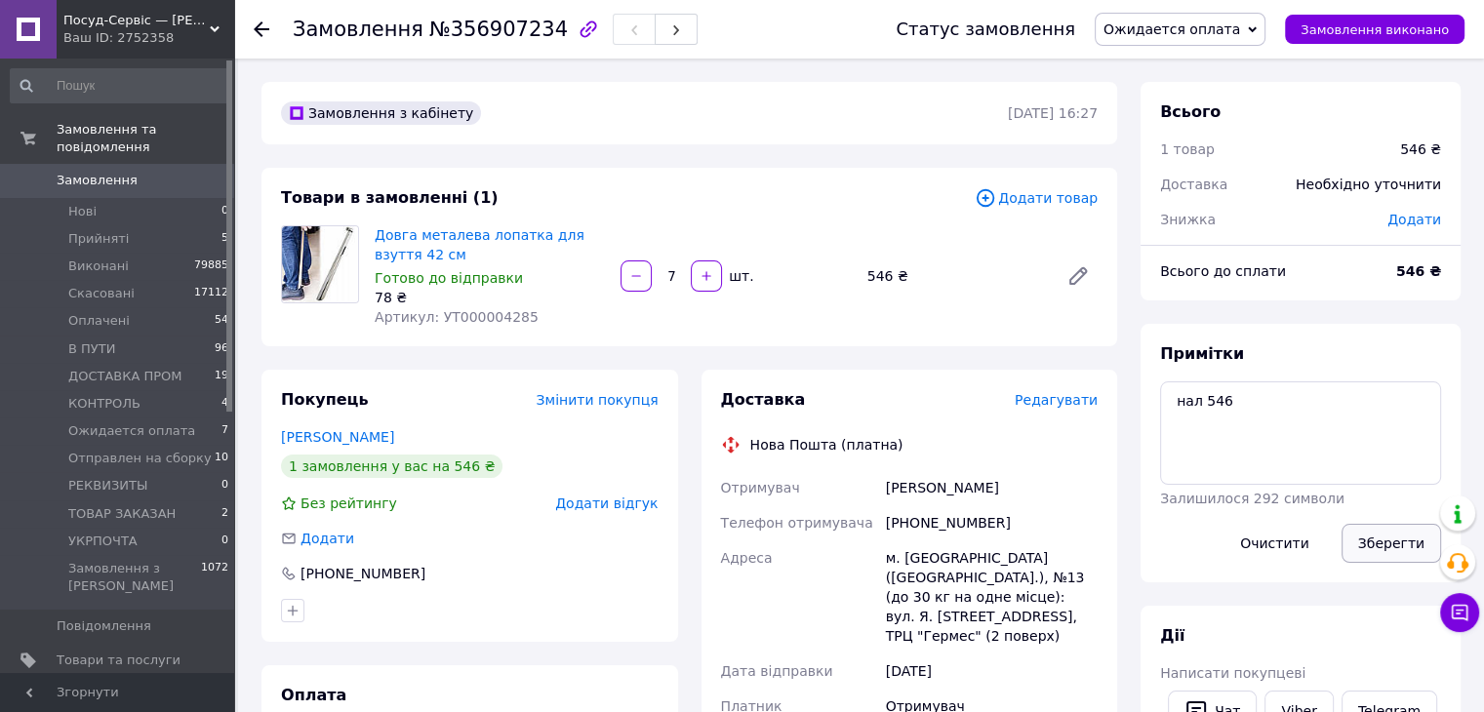
click at [1425, 551] on button "Зберегти" at bounding box center [1392, 543] width 100 height 39
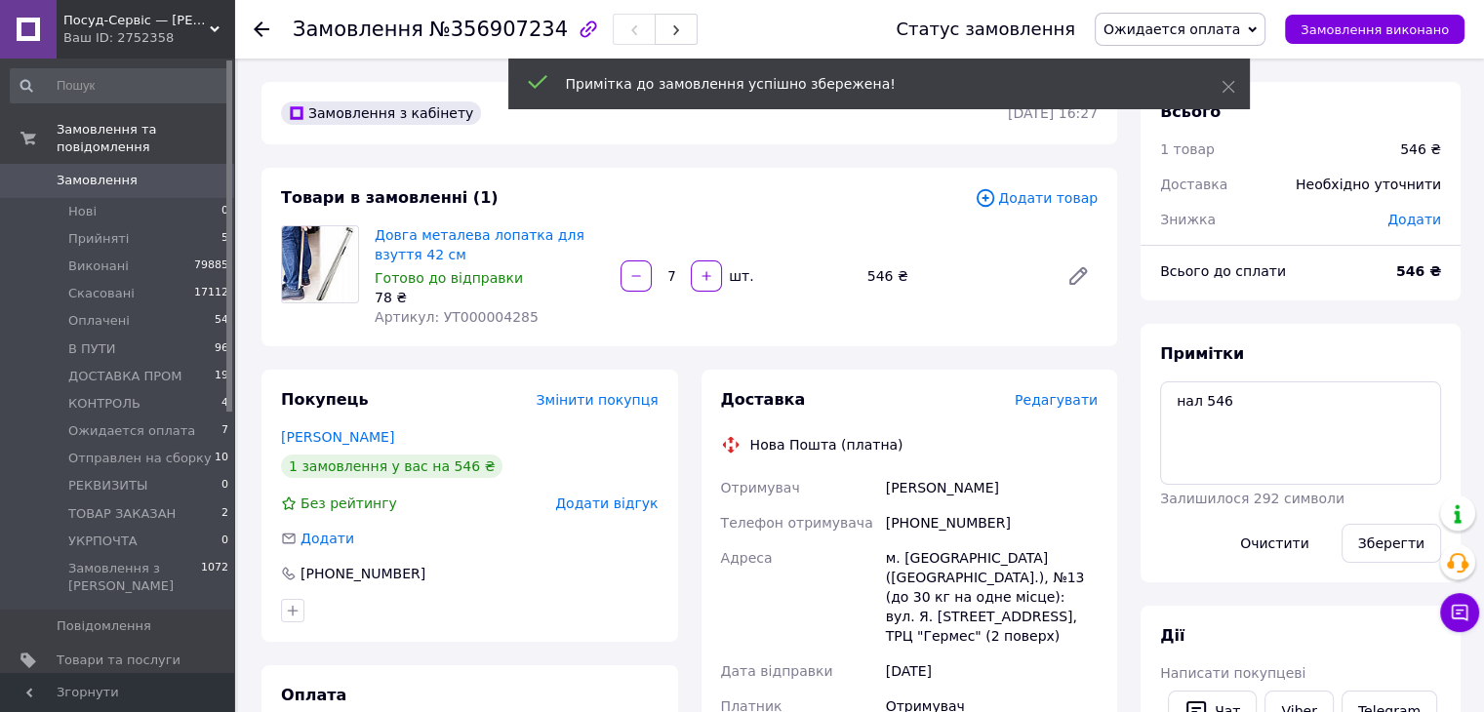
click at [1198, 21] on span "Ожидается оплата" at bounding box center [1172, 29] width 137 height 16
click at [1235, 146] on li "Оплачено" at bounding box center [1180, 155] width 169 height 29
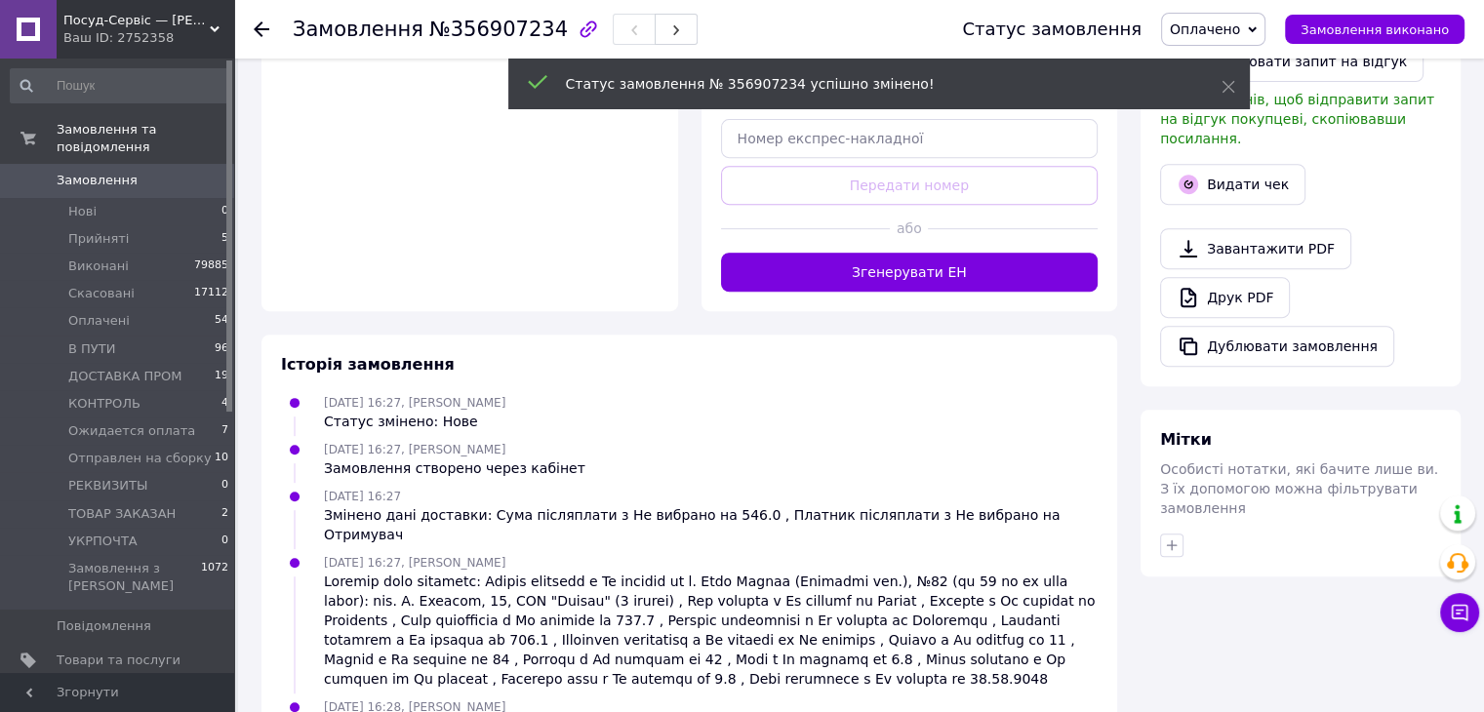
scroll to position [949, 0]
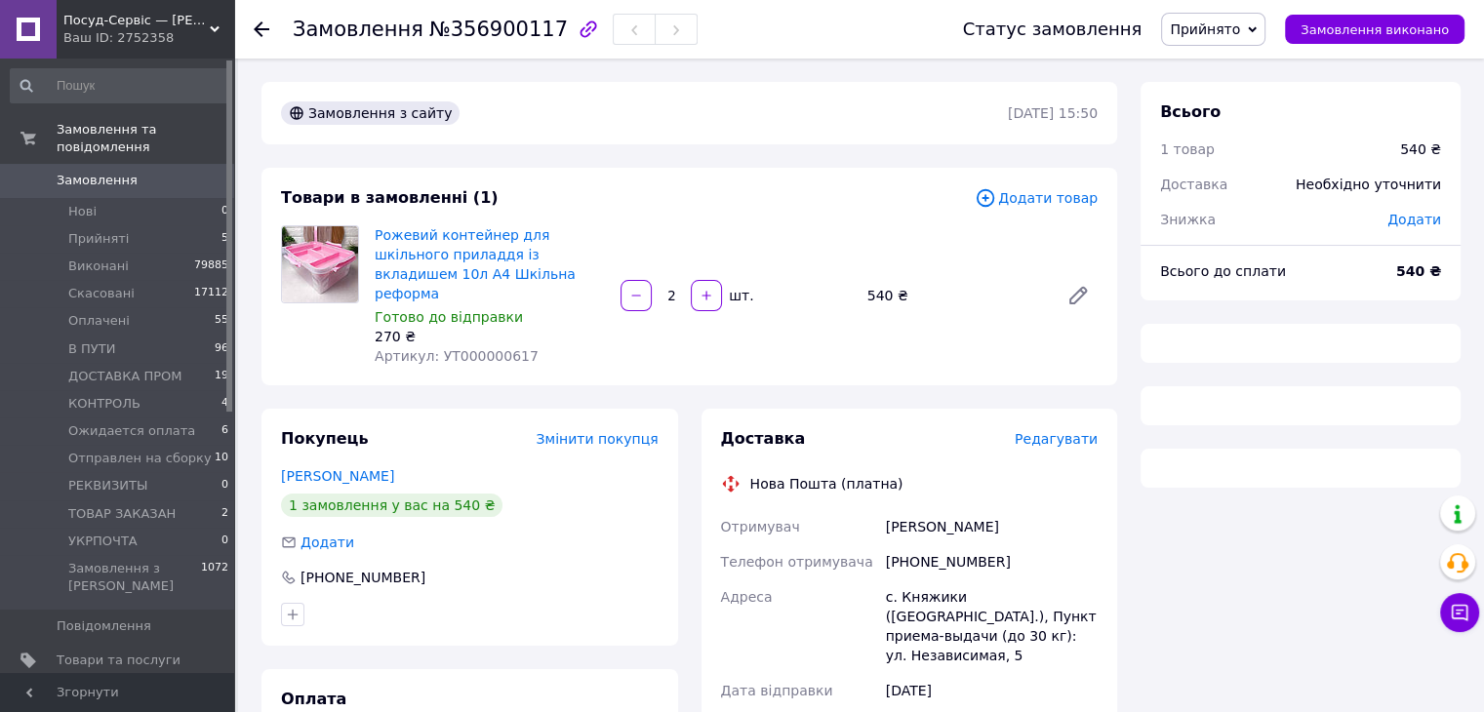
scroll to position [98, 0]
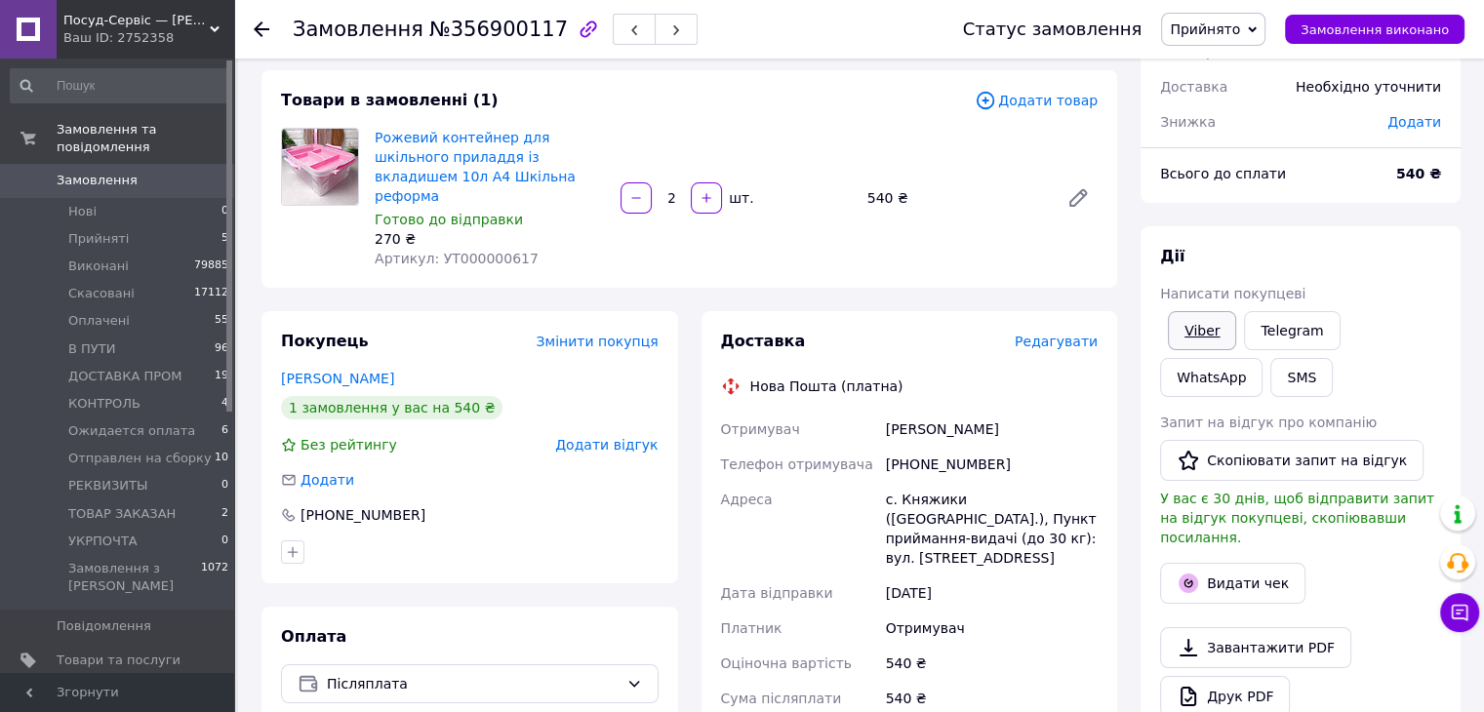
drag, startPoint x: 1183, startPoint y: 333, endPoint x: 1172, endPoint y: 344, distance: 15.9
click at [1183, 333] on link "Viber" at bounding box center [1202, 330] width 68 height 39
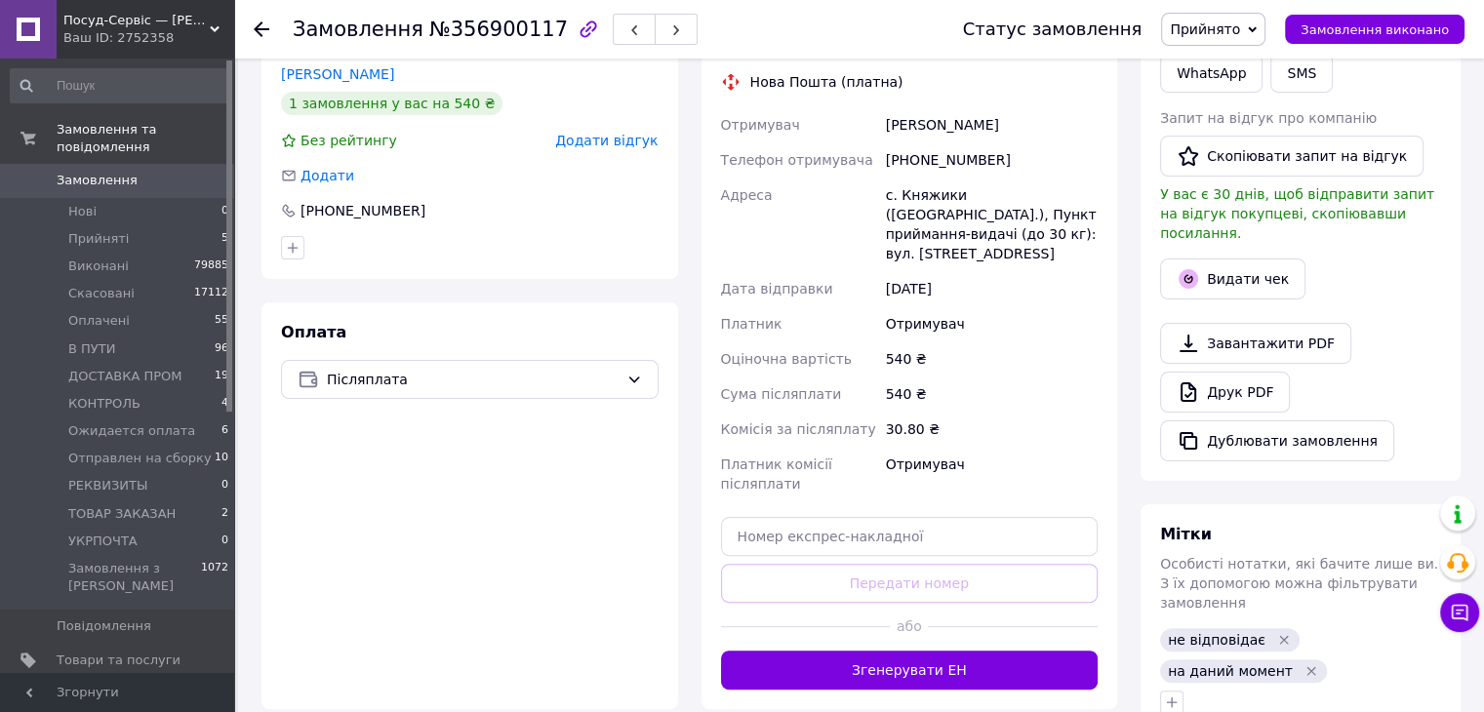
scroll to position [488, 0]
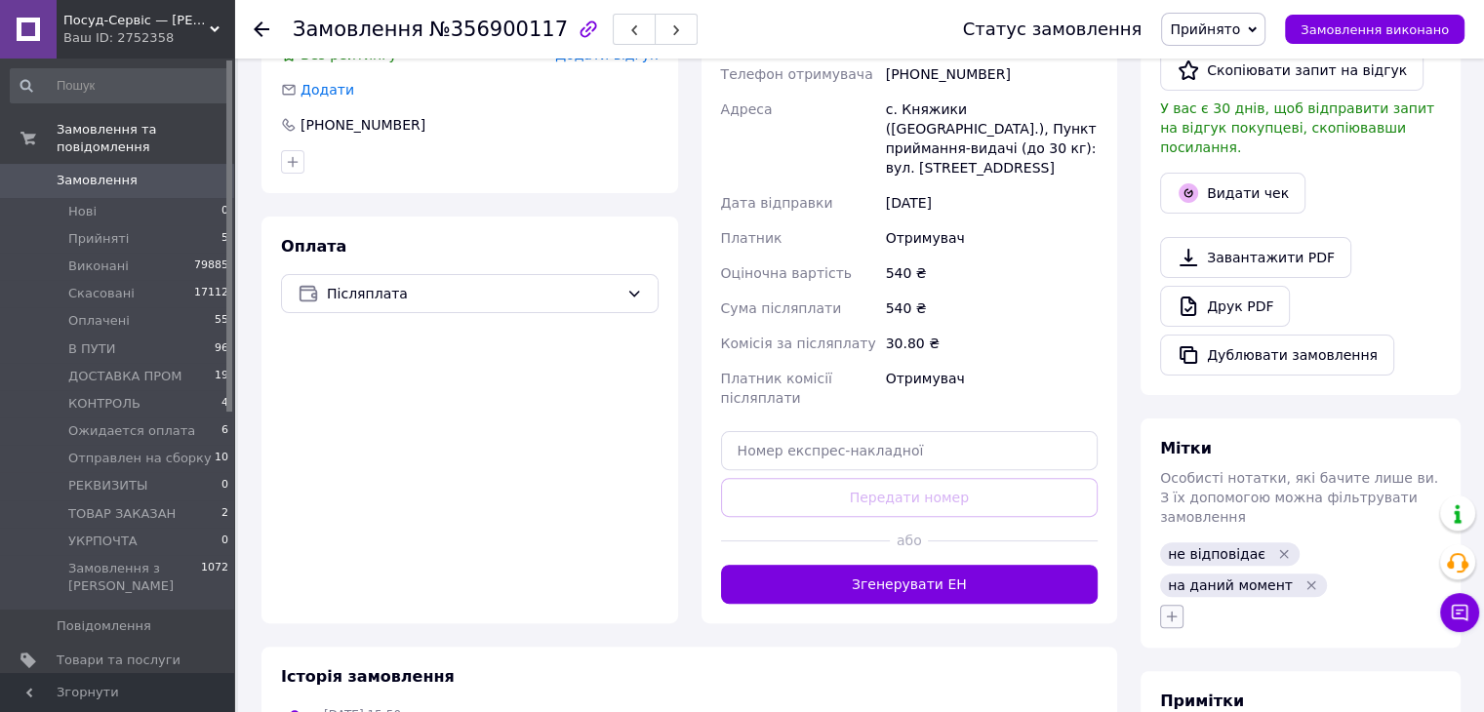
click at [1172, 609] on icon "button" at bounding box center [1172, 617] width 16 height 16
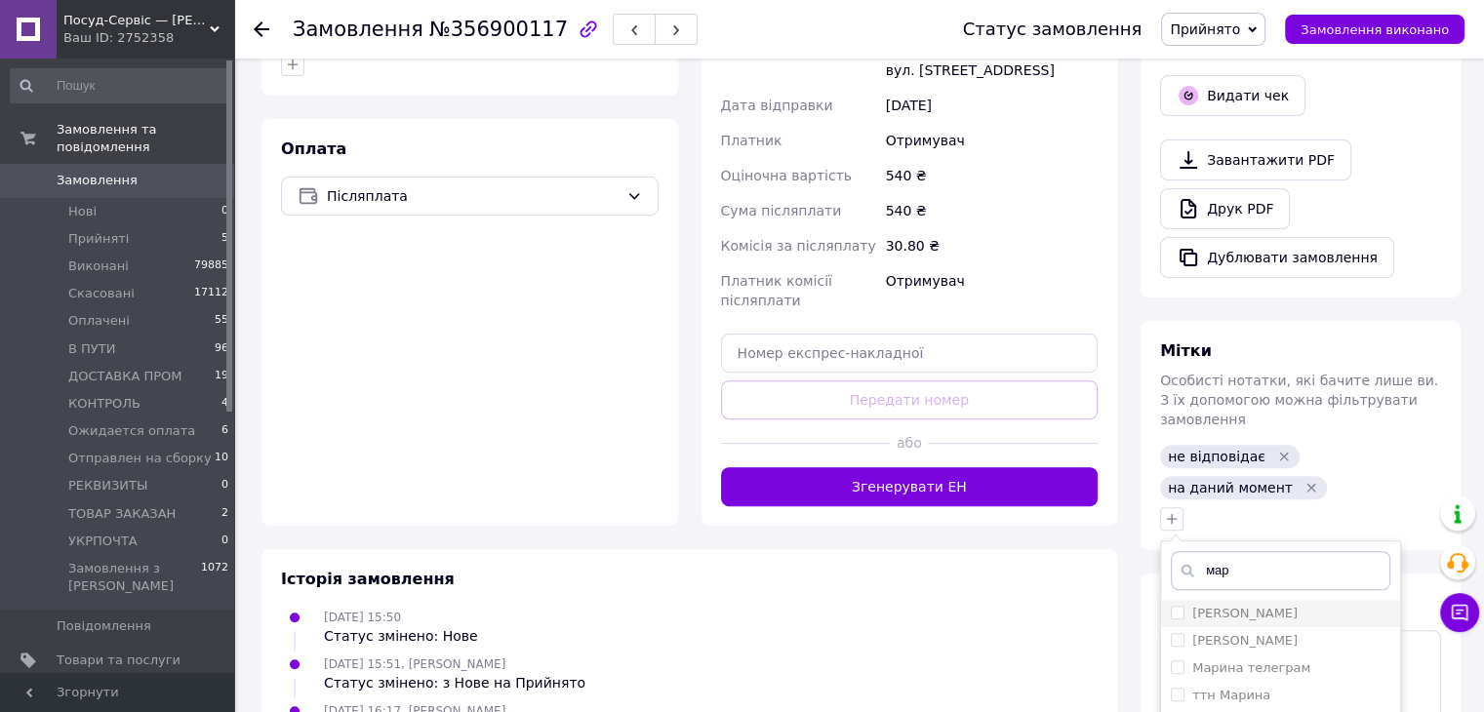
type input "мар"
click at [1269, 606] on label "[PERSON_NAME]" at bounding box center [1244, 613] width 105 height 15
checkbox input "true"
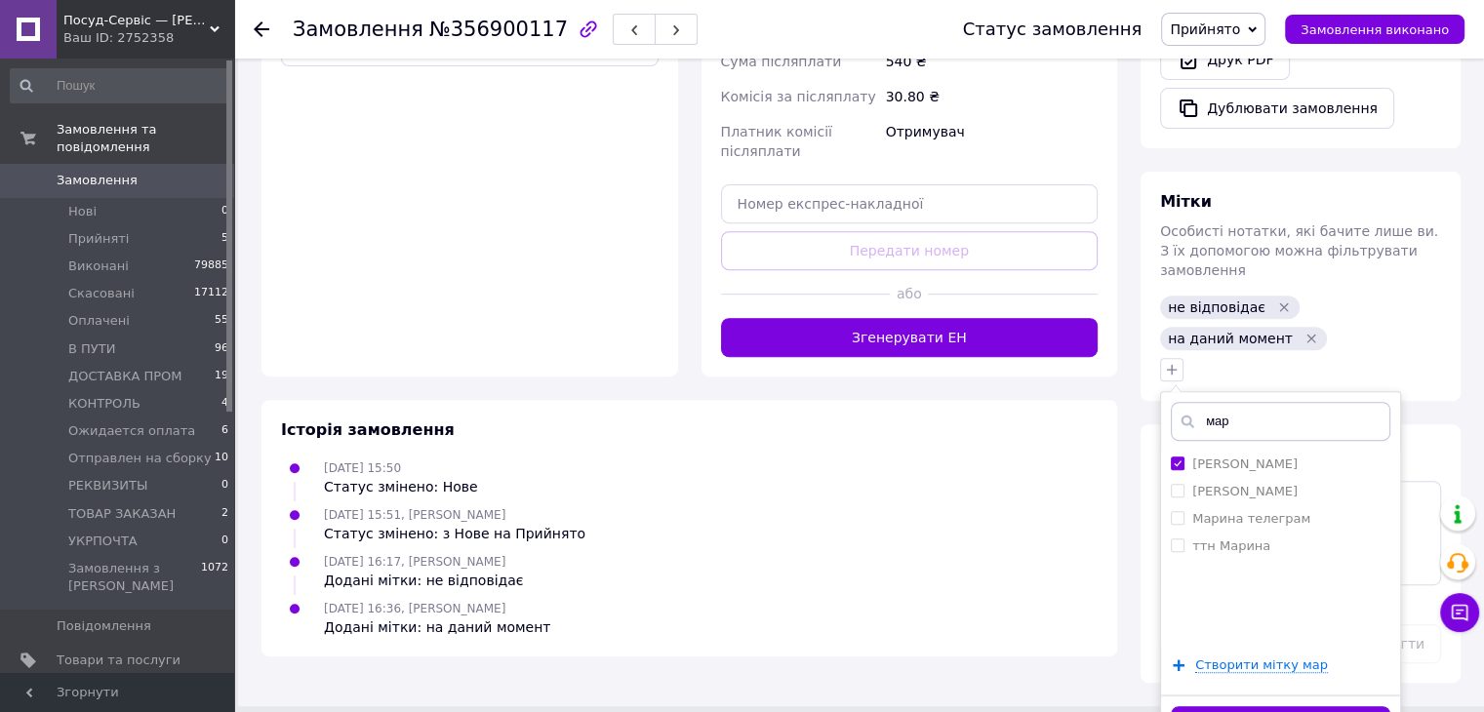
click at [1226, 706] on button "Додати мітку" at bounding box center [1281, 725] width 220 height 38
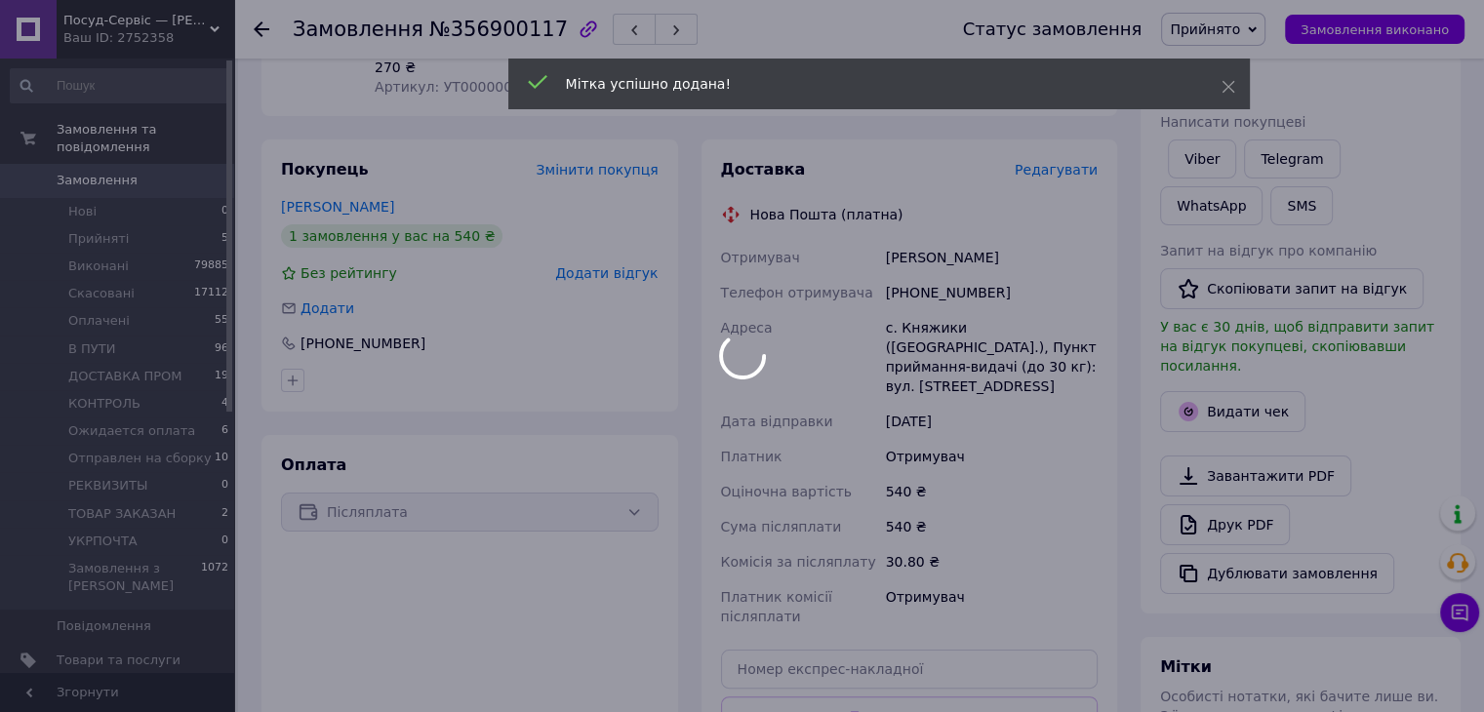
scroll to position [5, 0]
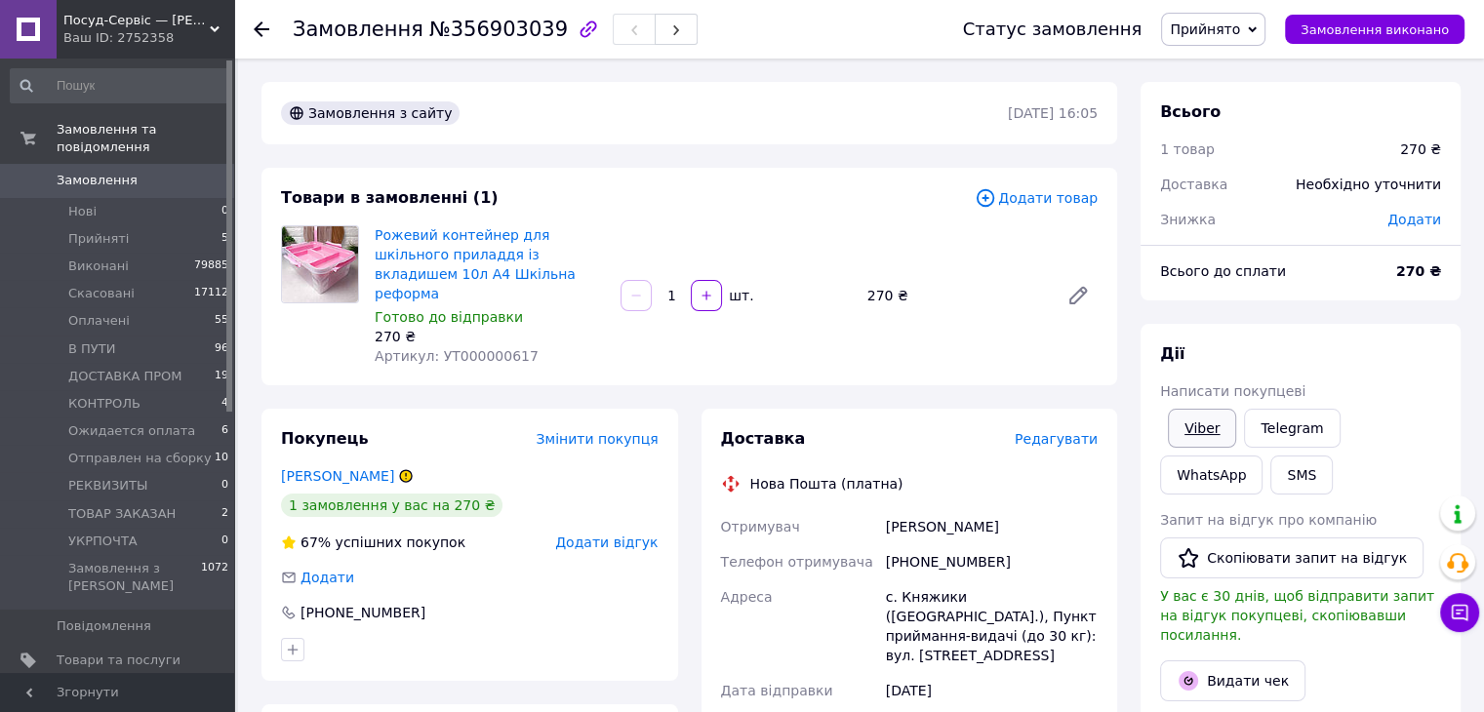
click at [1215, 423] on link "Viber" at bounding box center [1202, 428] width 68 height 39
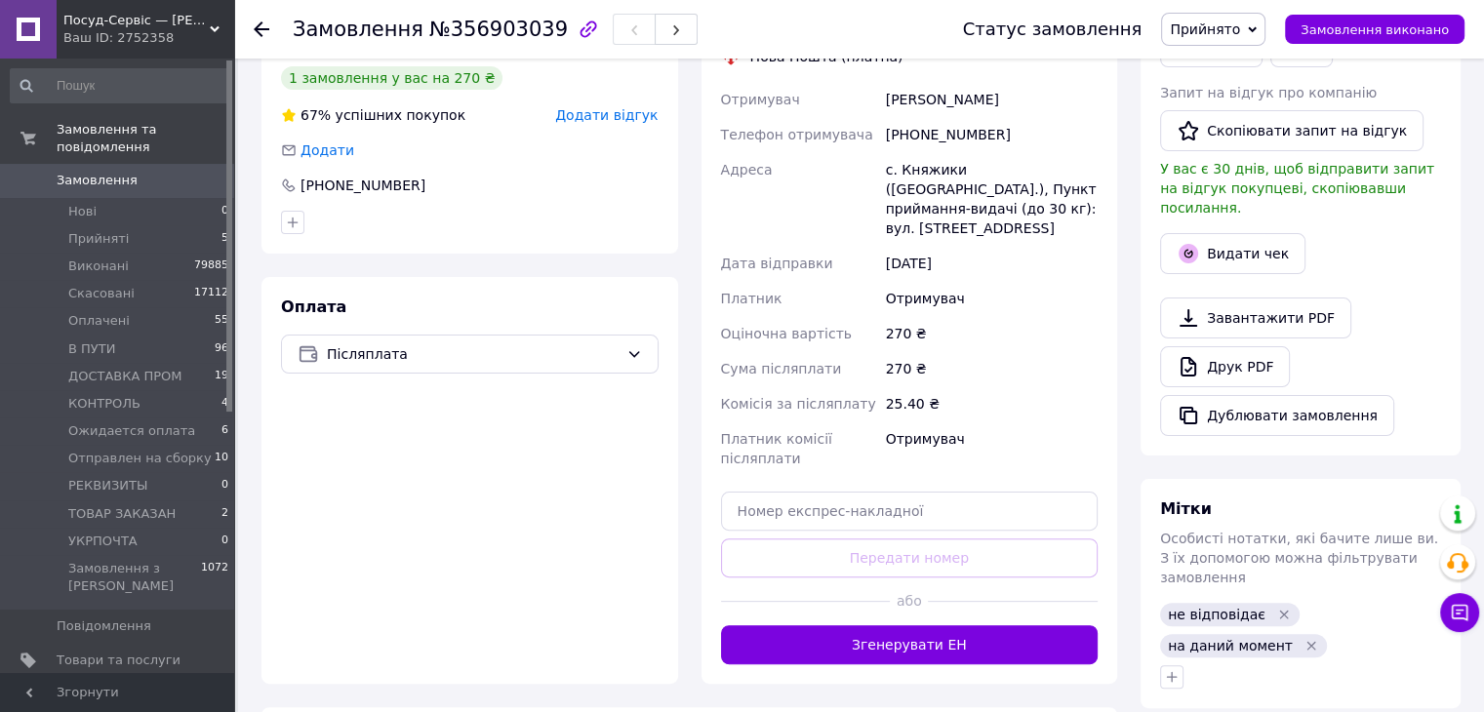
scroll to position [585, 0]
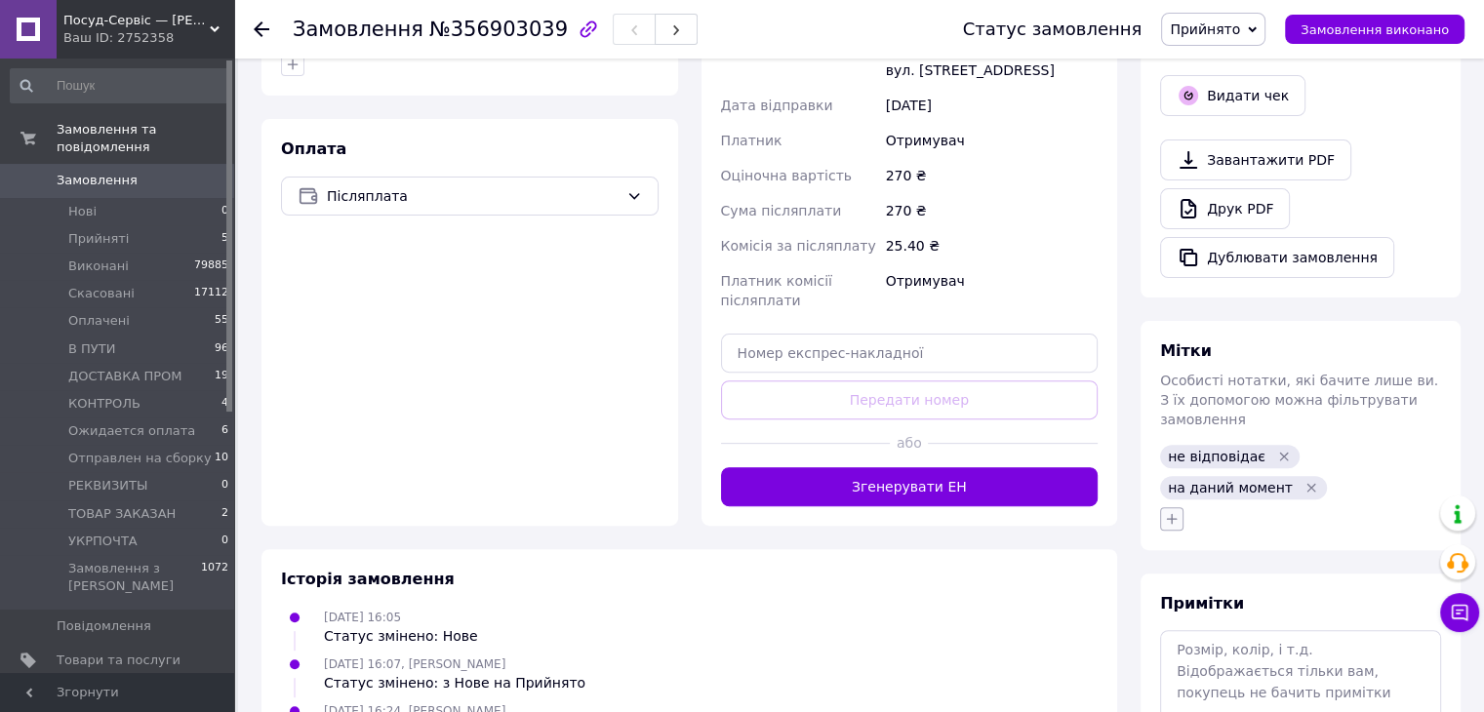
click at [1165, 511] on icon "button" at bounding box center [1172, 519] width 16 height 16
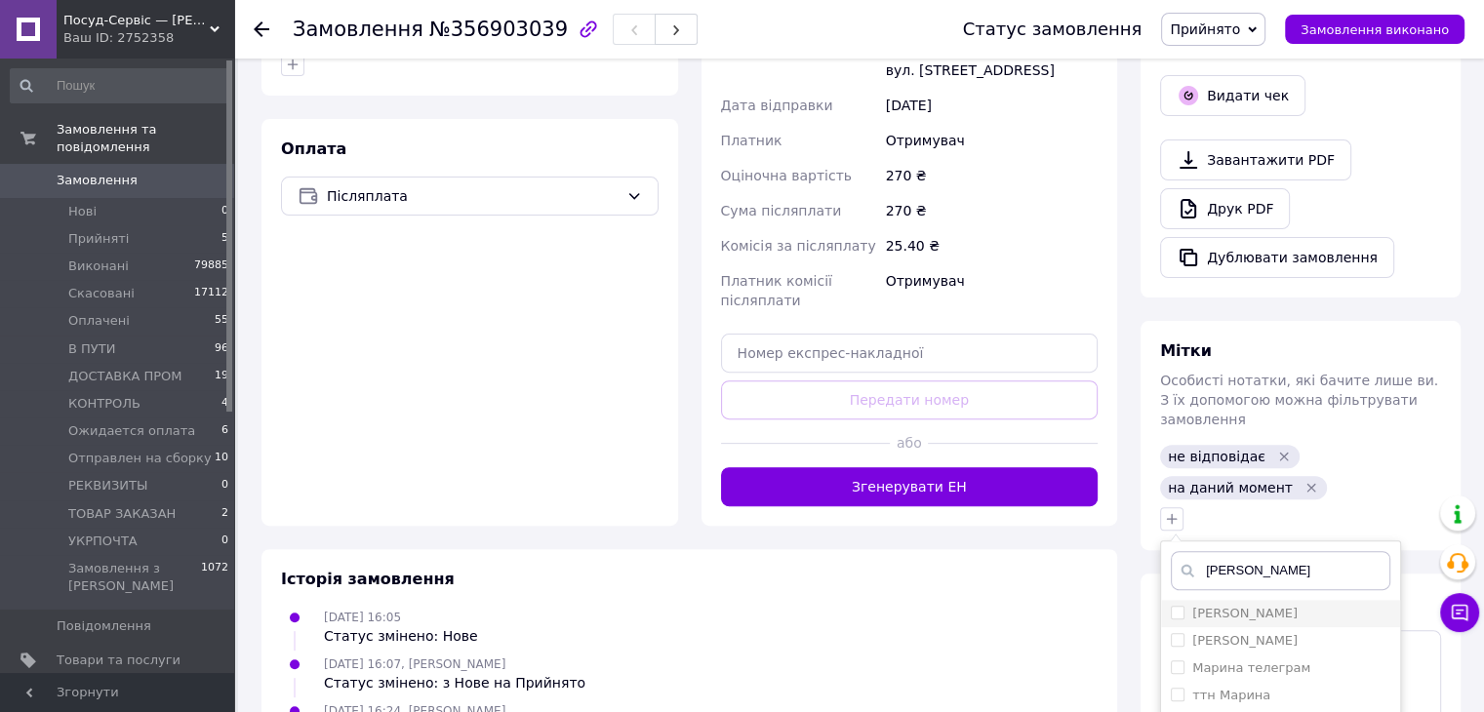
type input "[PERSON_NAME]"
click at [1247, 600] on li "[PERSON_NAME]" at bounding box center [1280, 613] width 239 height 27
checkbox input "true"
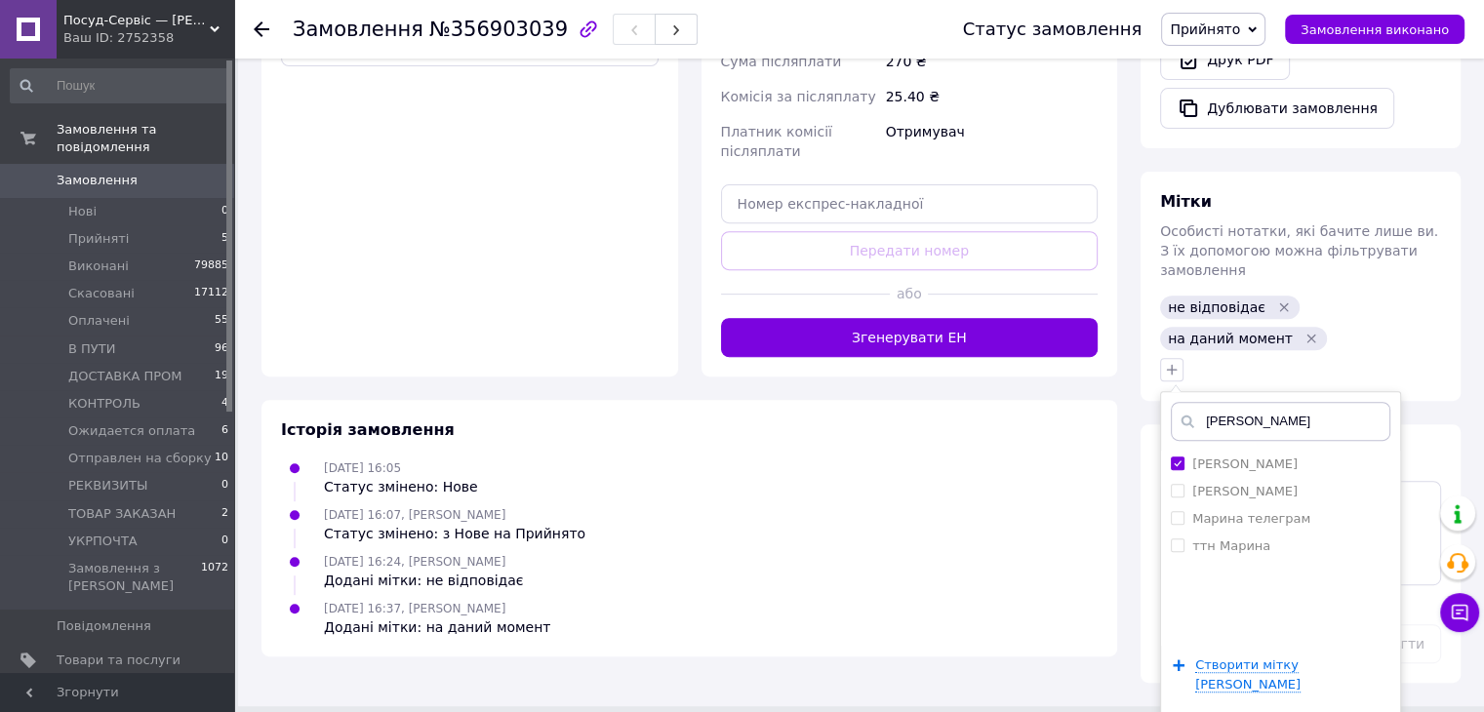
drag, startPoint x: 1211, startPoint y: 688, endPoint x: 1174, endPoint y: 642, distance: 59.0
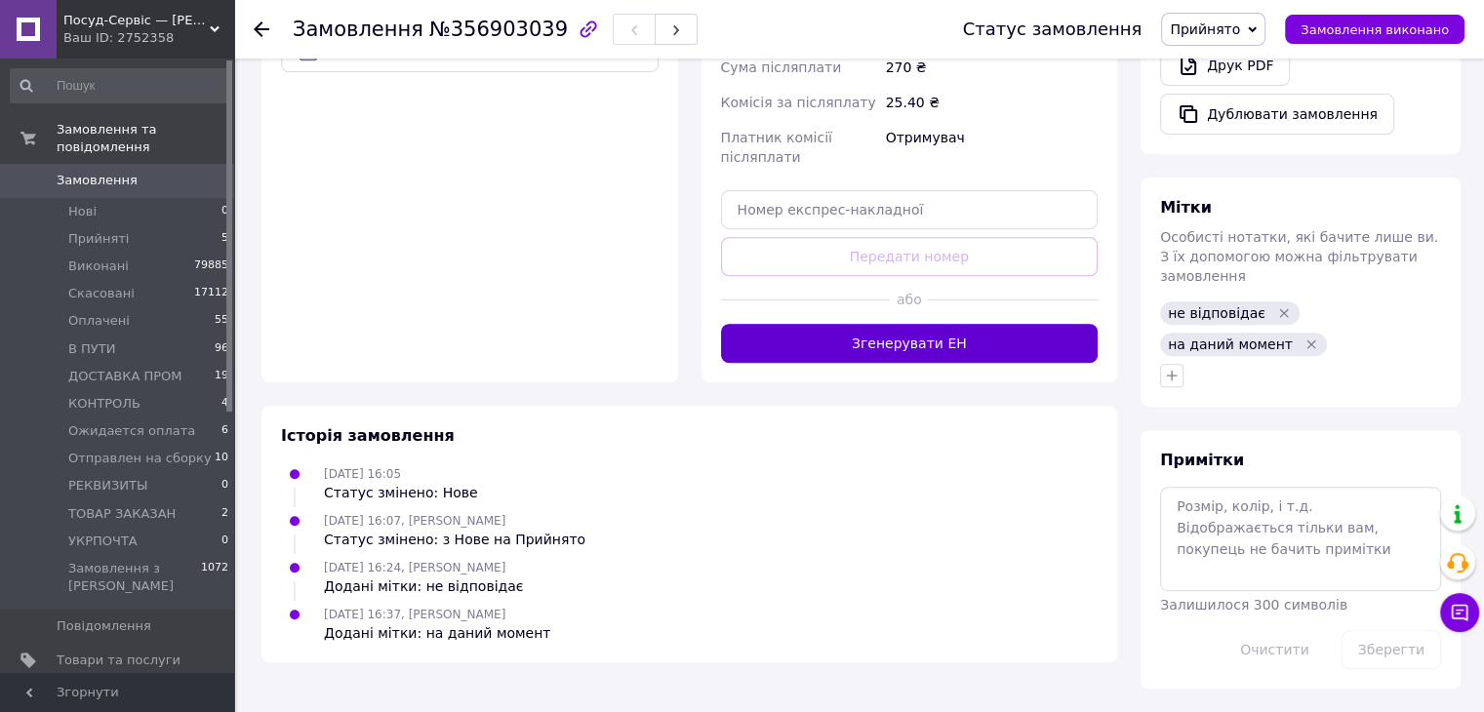
scroll to position [688, 0]
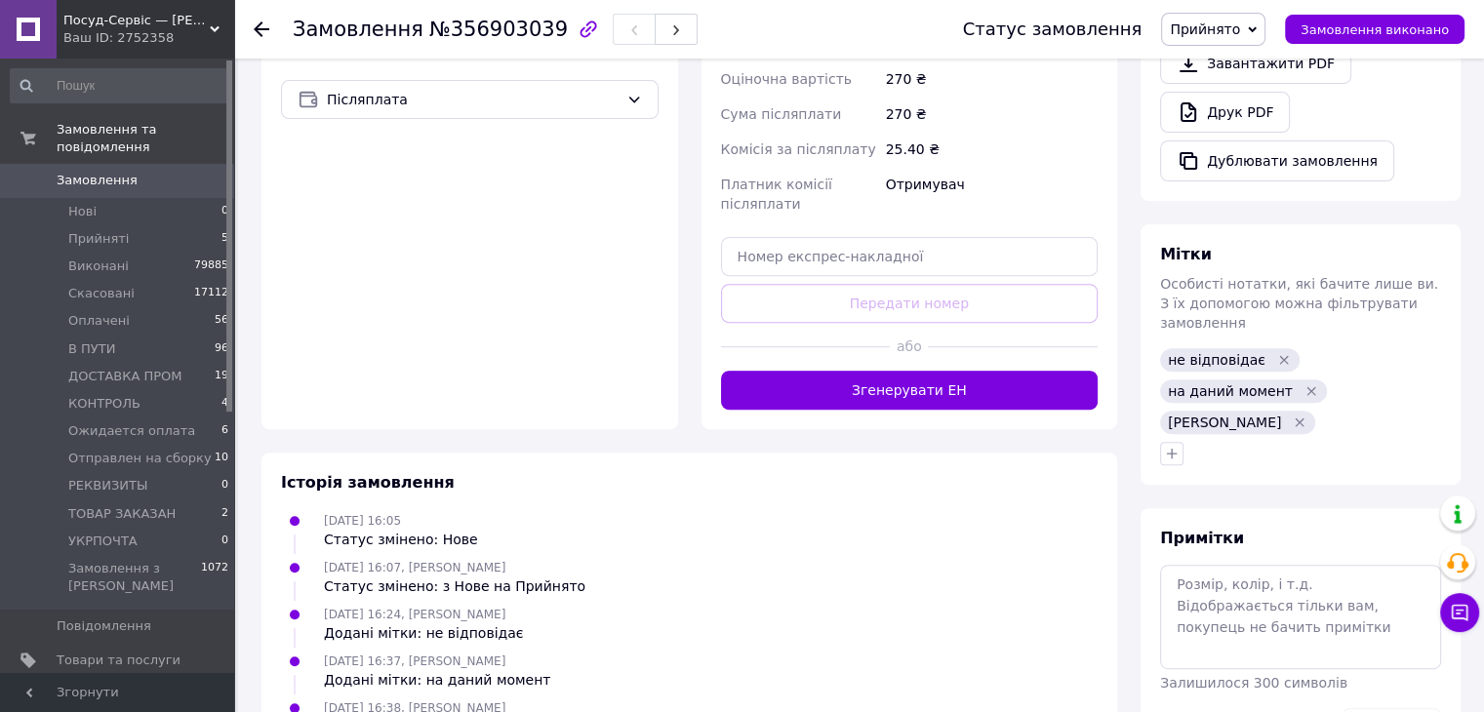
scroll to position [683, 0]
drag, startPoint x: 1250, startPoint y: 586, endPoint x: 1140, endPoint y: 488, distance: 147.9
click at [1249, 580] on textarea at bounding box center [1300, 615] width 281 height 103
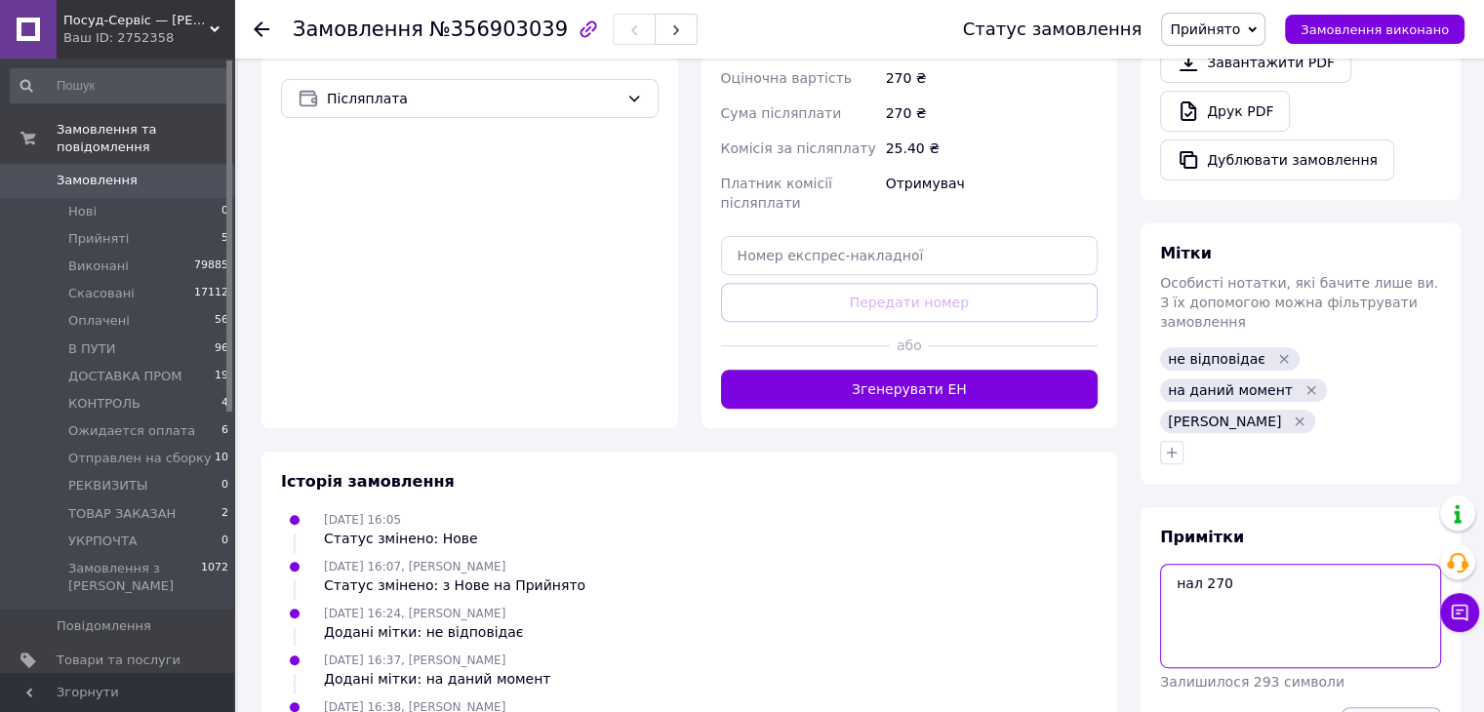
type textarea "нал 270"
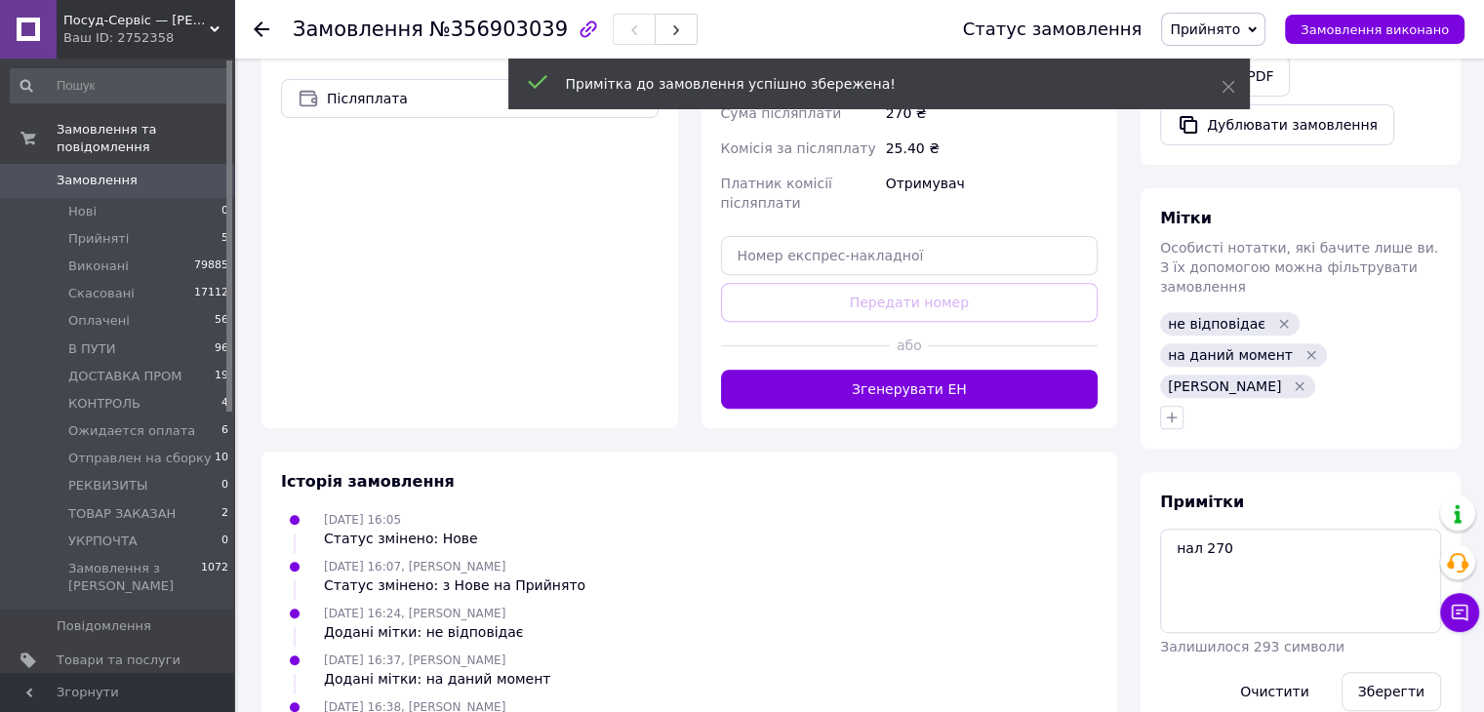
click at [1235, 28] on span "Прийнято" at bounding box center [1205, 29] width 70 height 16
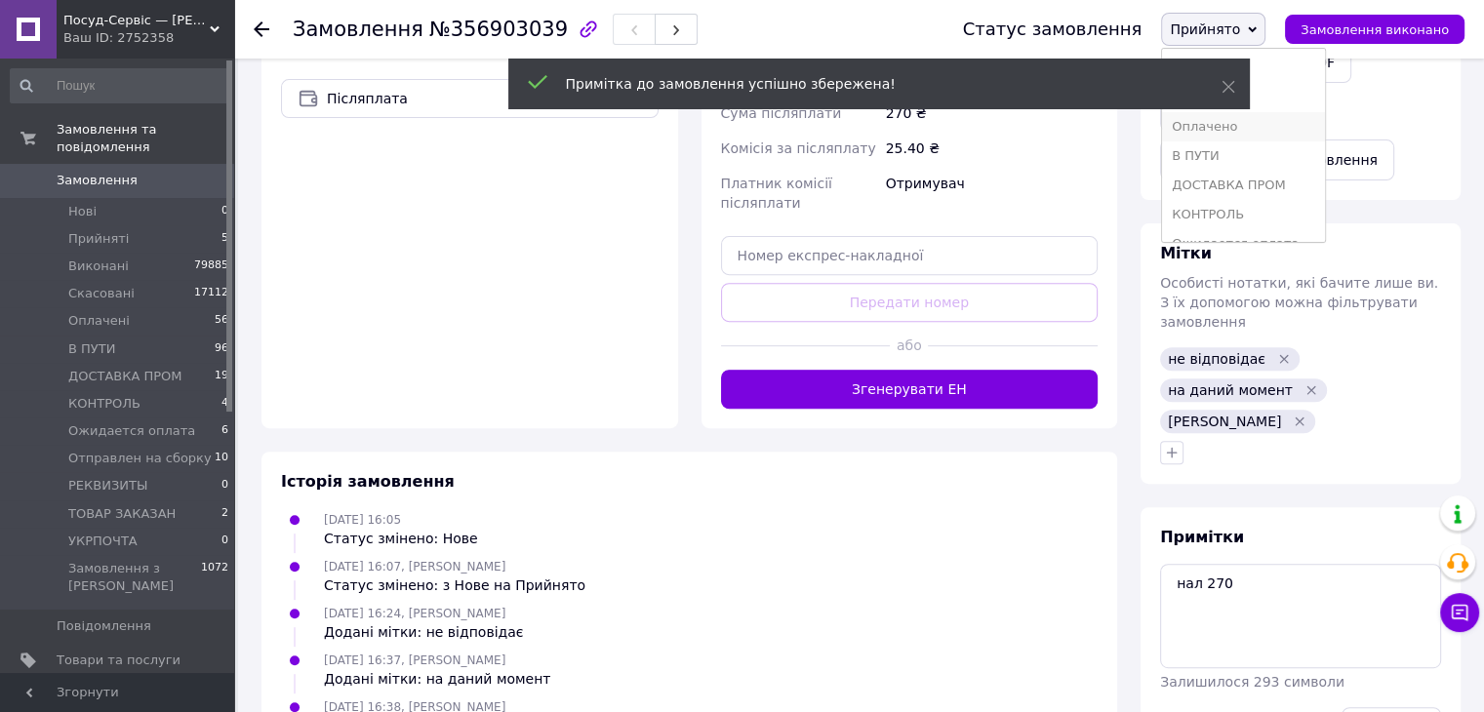
click at [1252, 130] on li "Оплачено" at bounding box center [1243, 126] width 163 height 29
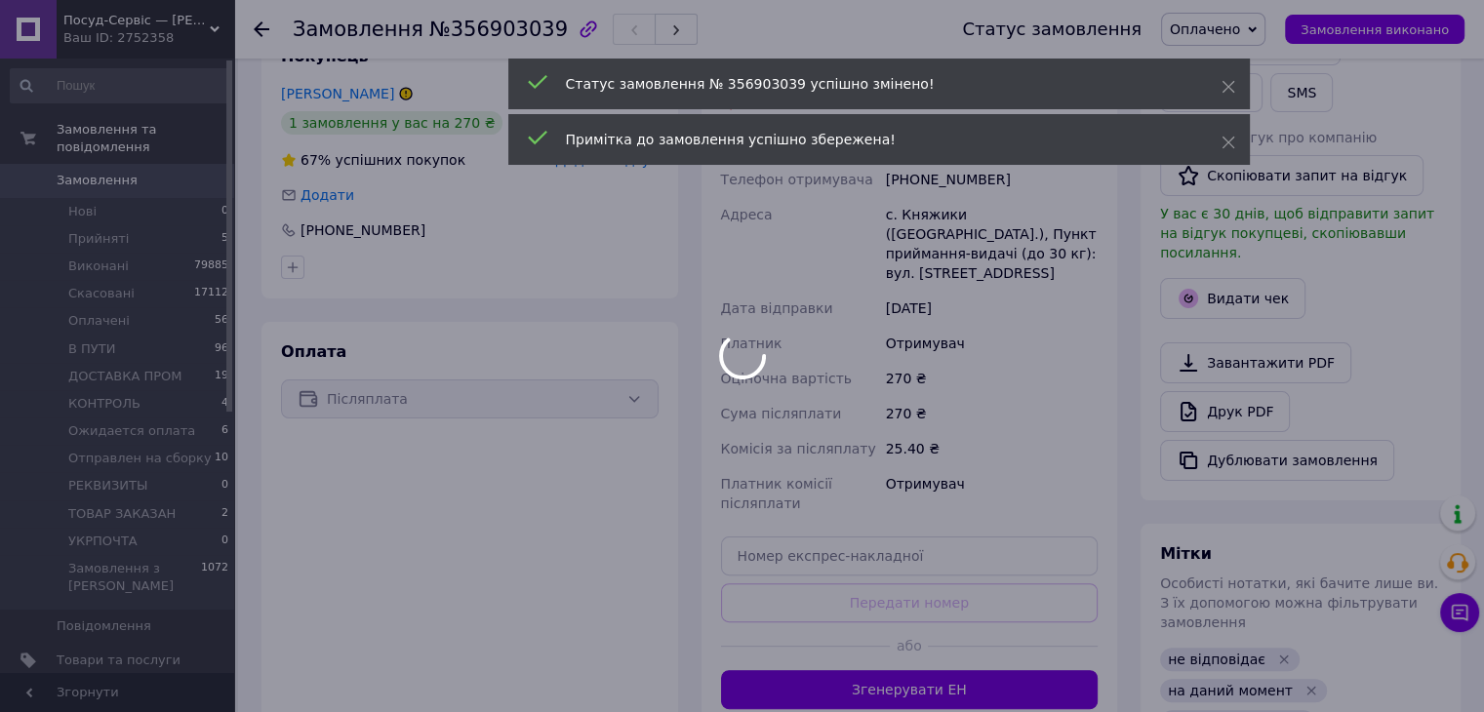
scroll to position [0, 0]
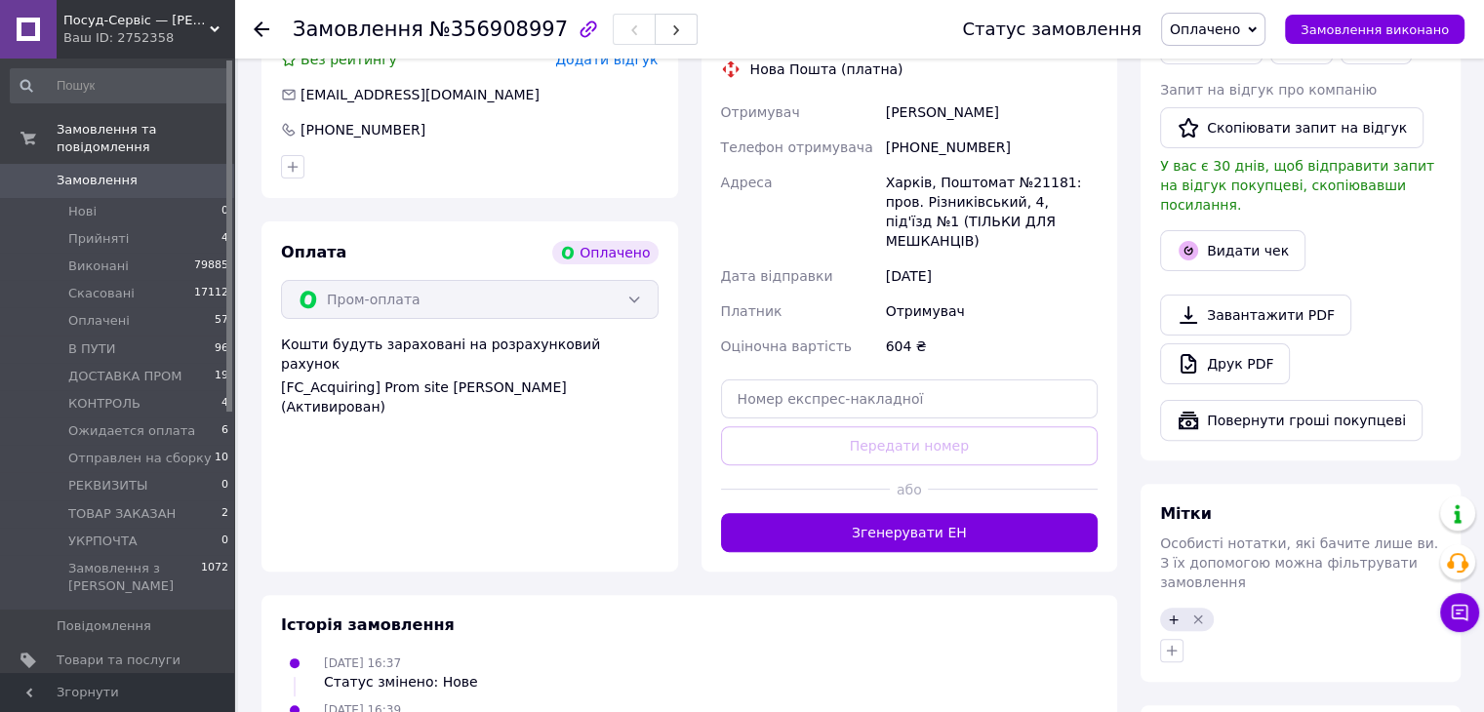
scroll to position [349, 0]
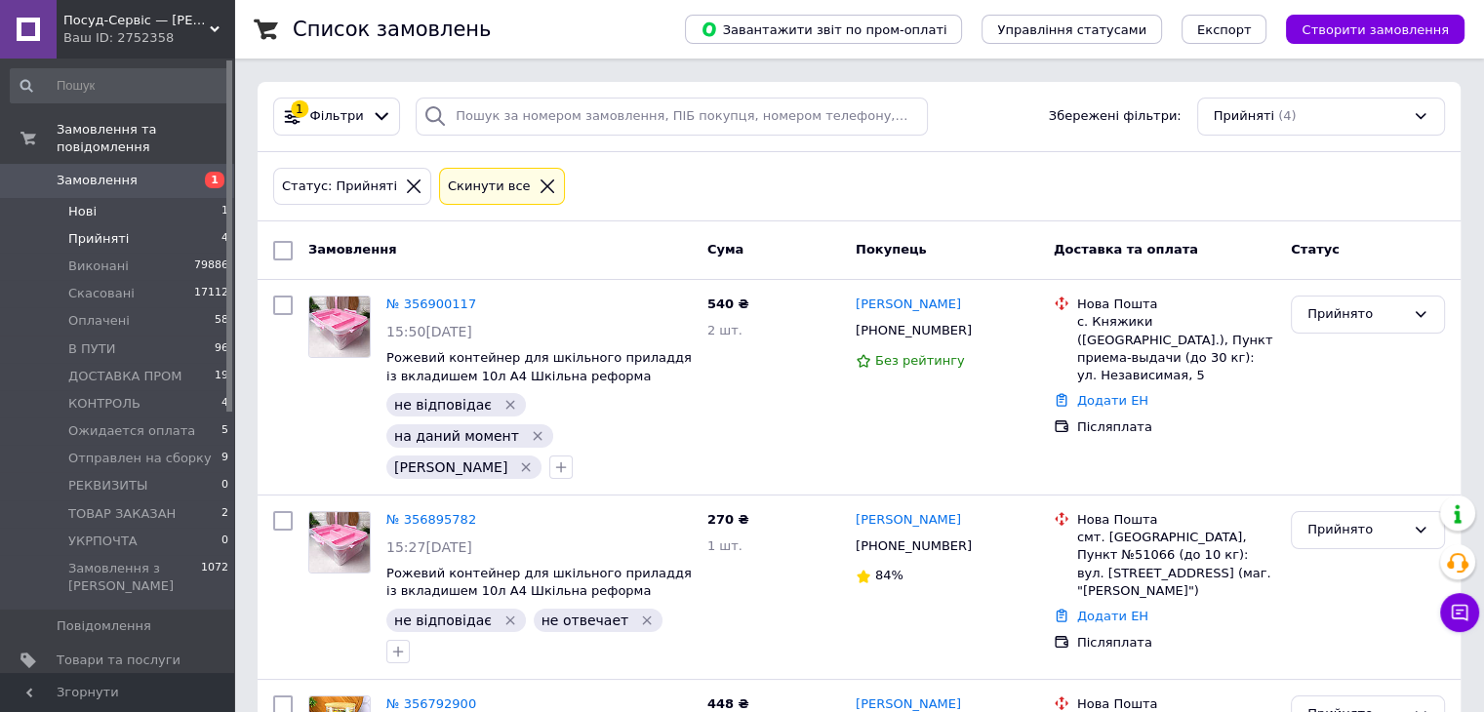
click at [145, 201] on li "Нові 1" at bounding box center [120, 211] width 240 height 27
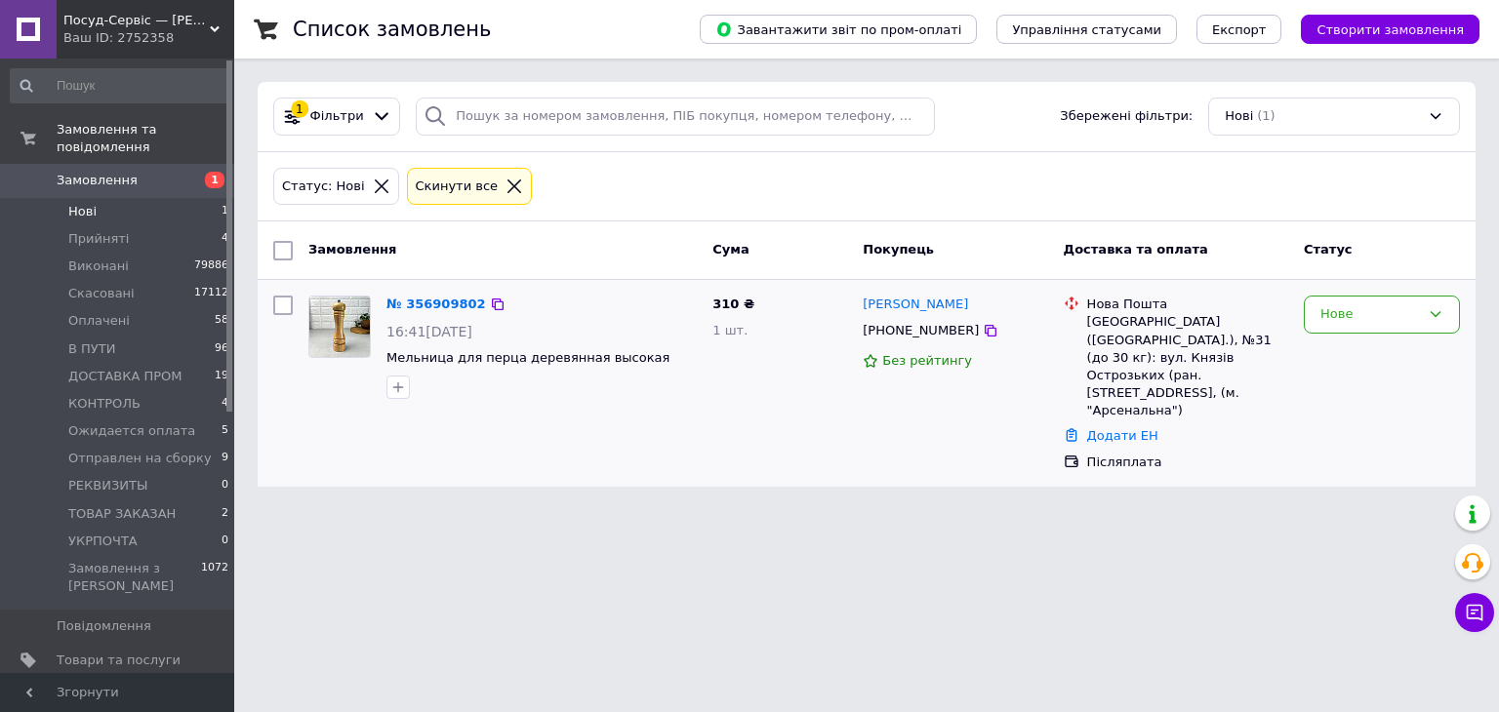
drag, startPoint x: 1316, startPoint y: 310, endPoint x: 1343, endPoint y: 332, distance: 34.0
click at [1318, 310] on div "Нове" at bounding box center [1382, 315] width 156 height 38
click at [1352, 342] on li "Прийнято" at bounding box center [1382, 356] width 154 height 36
click at [113, 230] on span "Прийняті" at bounding box center [98, 239] width 60 height 18
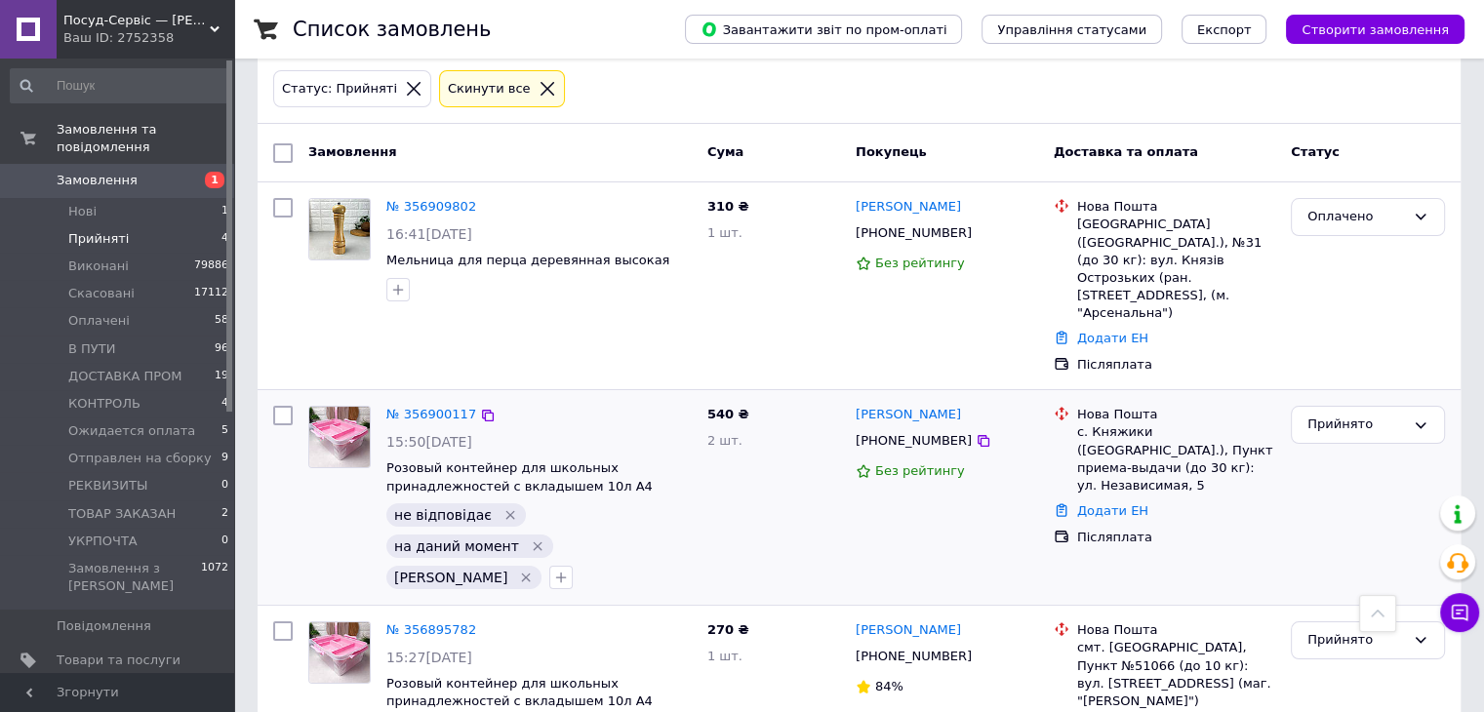
scroll to position [488, 0]
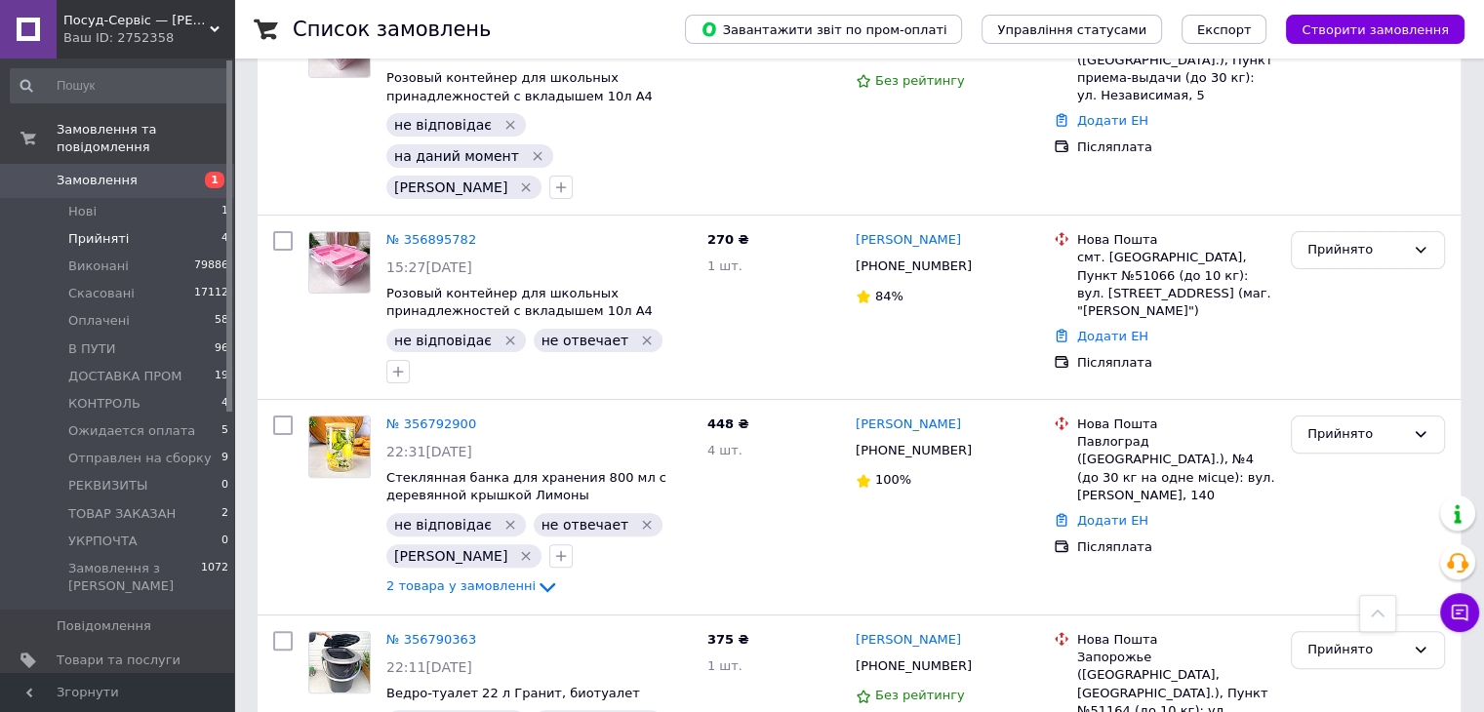
drag, startPoint x: 112, startPoint y: 218, endPoint x: 149, endPoint y: 152, distance: 75.2
click at [114, 230] on span "Прийняті" at bounding box center [98, 239] width 60 height 18
drag, startPoint x: 140, startPoint y: 34, endPoint x: 158, endPoint y: 48, distance: 23.0
click at [140, 33] on div "Ваш ID: 2752358" at bounding box center [148, 38] width 171 height 18
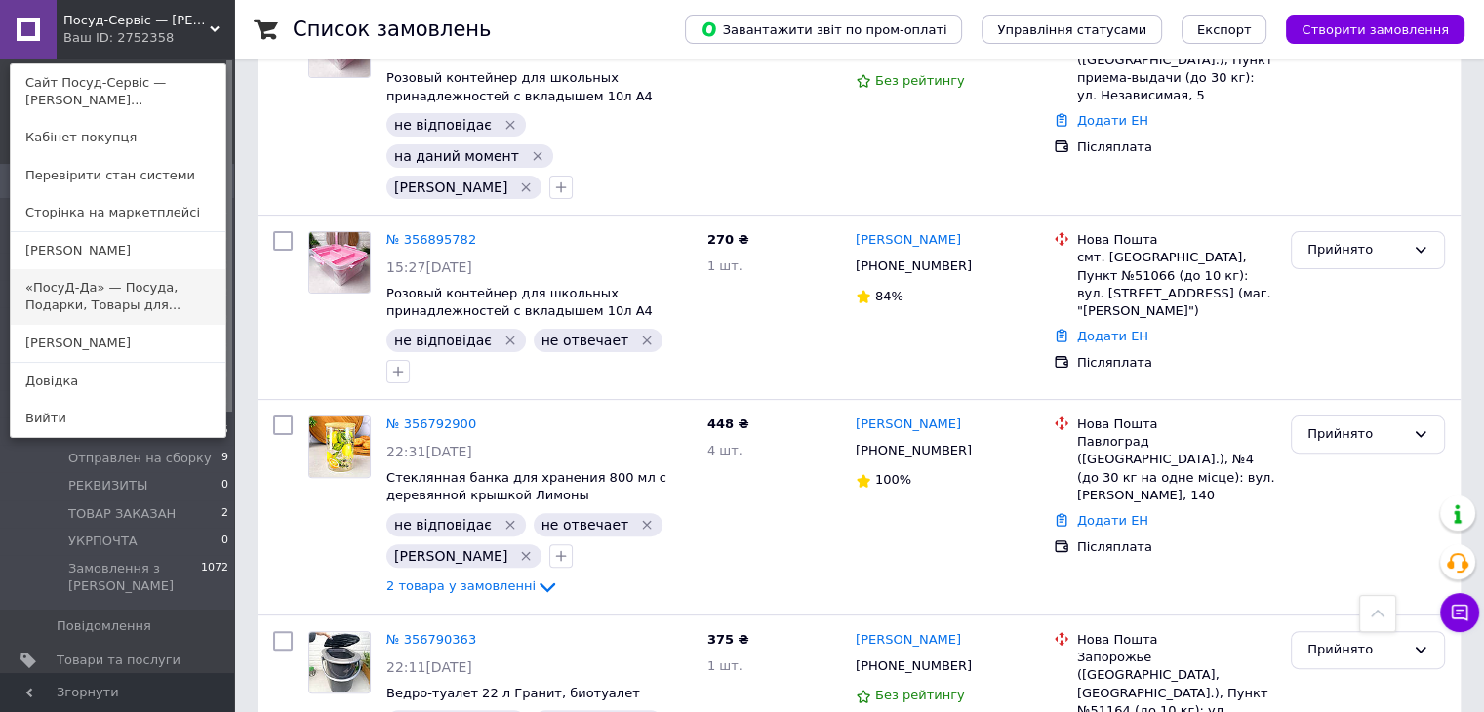
click at [181, 285] on link "«ПосуД-Да» — Посуда, Подарки, Товары для..." at bounding box center [118, 296] width 215 height 55
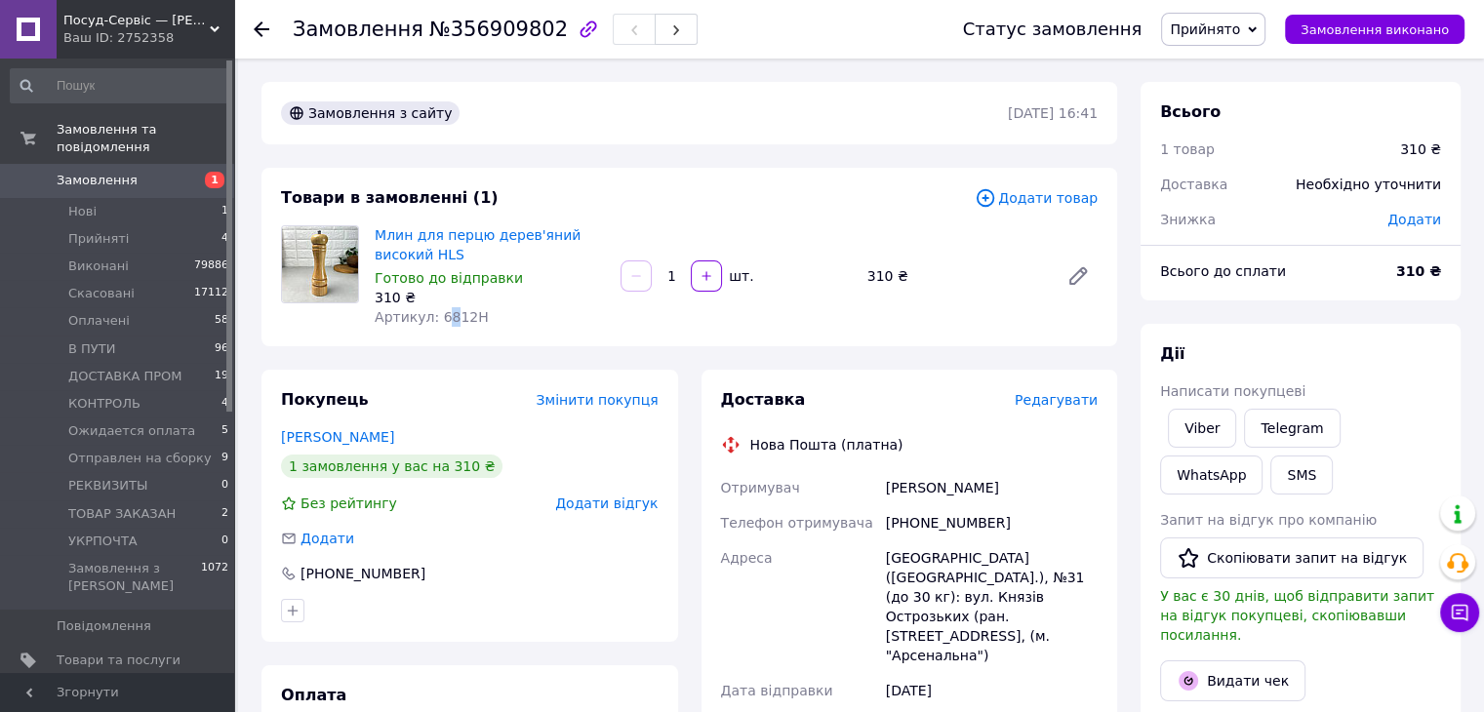
drag, startPoint x: 437, startPoint y: 319, endPoint x: 448, endPoint y: 319, distance: 10.7
click at [448, 319] on span "Артикул: 6812Н" at bounding box center [432, 317] width 114 height 16
drag, startPoint x: 428, startPoint y: 318, endPoint x: 471, endPoint y: 324, distance: 43.3
click at [471, 324] on span "Артикул: 6812Н" at bounding box center [432, 317] width 114 height 16
click at [451, 320] on span "Артикул: 6812Н" at bounding box center [432, 317] width 114 height 16
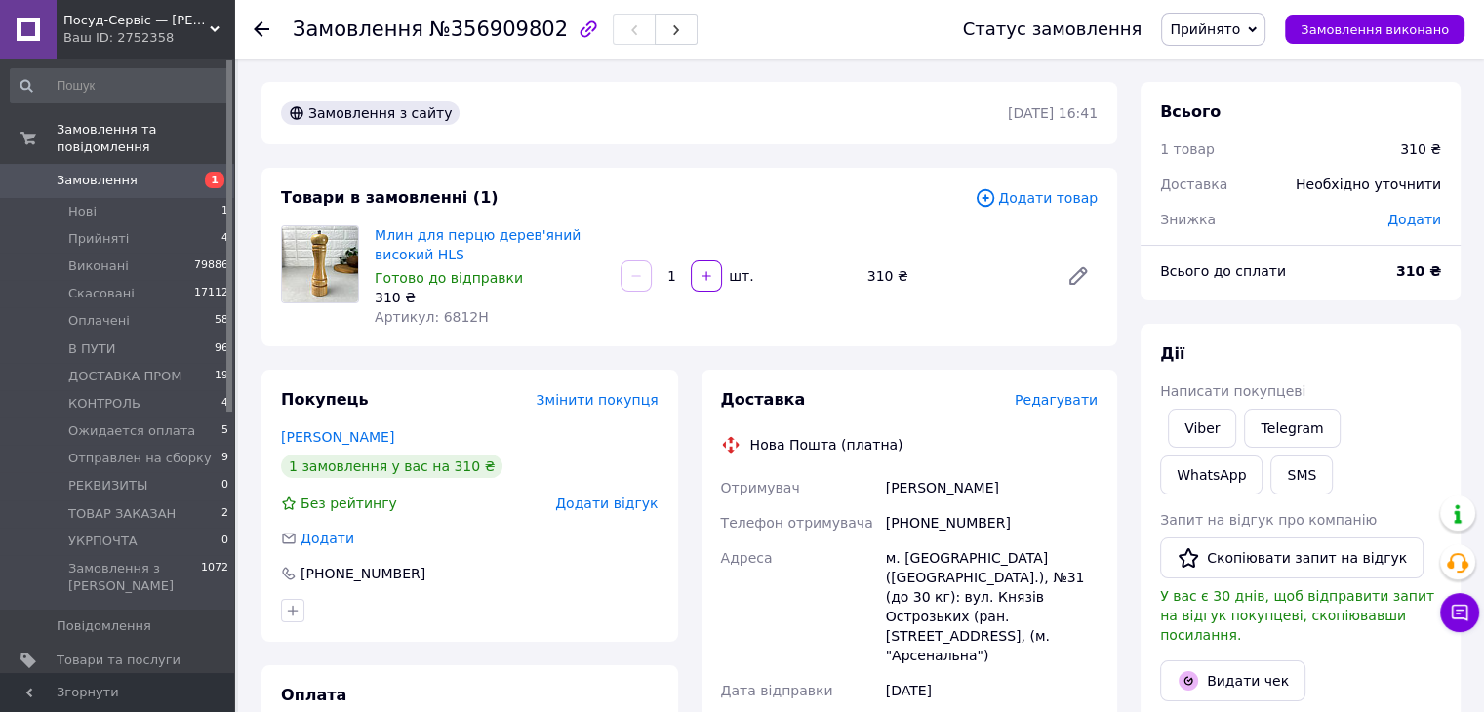
click at [427, 315] on span "Артикул: 6812Н" at bounding box center [432, 317] width 114 height 16
click at [441, 316] on span "Артикул: 6812Н" at bounding box center [432, 317] width 114 height 16
drag, startPoint x: 462, startPoint y: 317, endPoint x: 432, endPoint y: 315, distance: 29.3
click at [432, 315] on span "Артикул: 6812Н" at bounding box center [432, 317] width 114 height 16
copy span "6812"
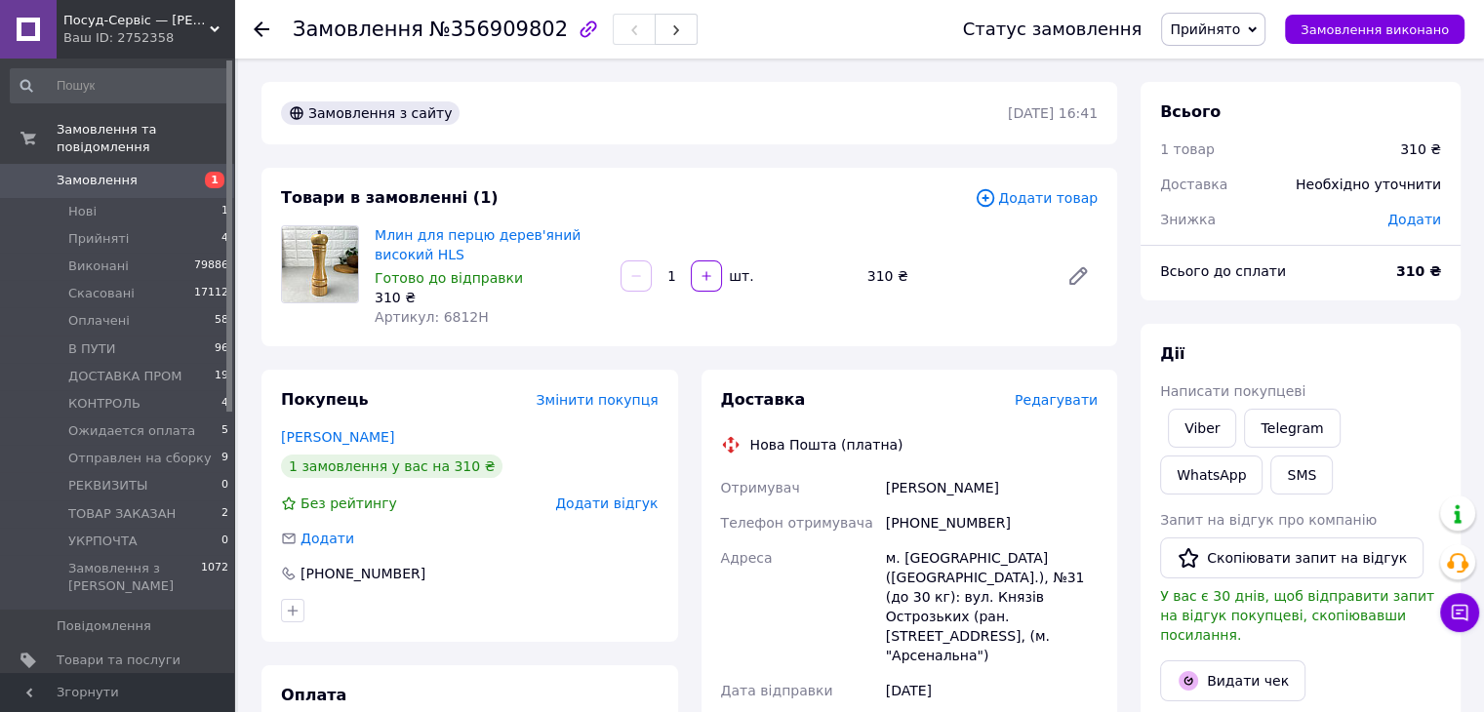
click at [945, 530] on div "[PHONE_NUMBER]" at bounding box center [992, 522] width 220 height 35
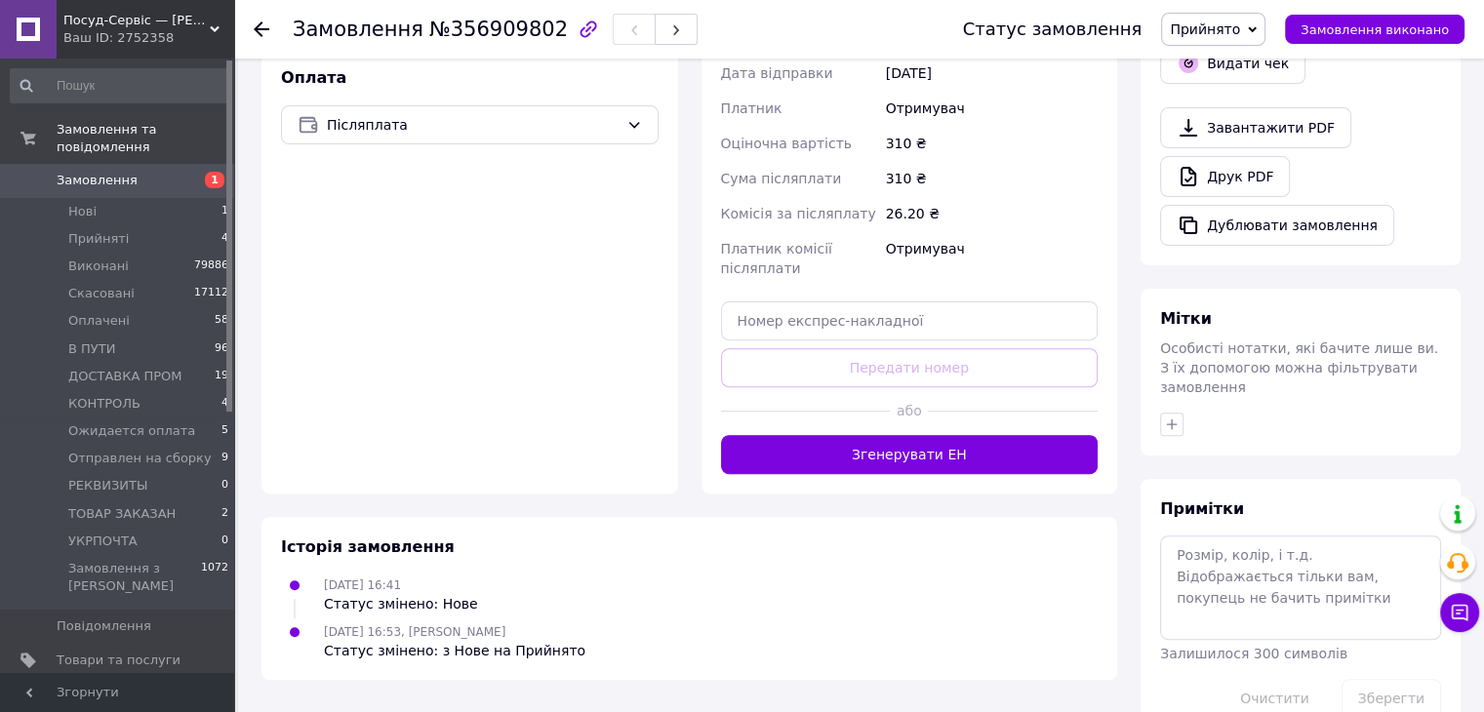
scroll to position [624, 0]
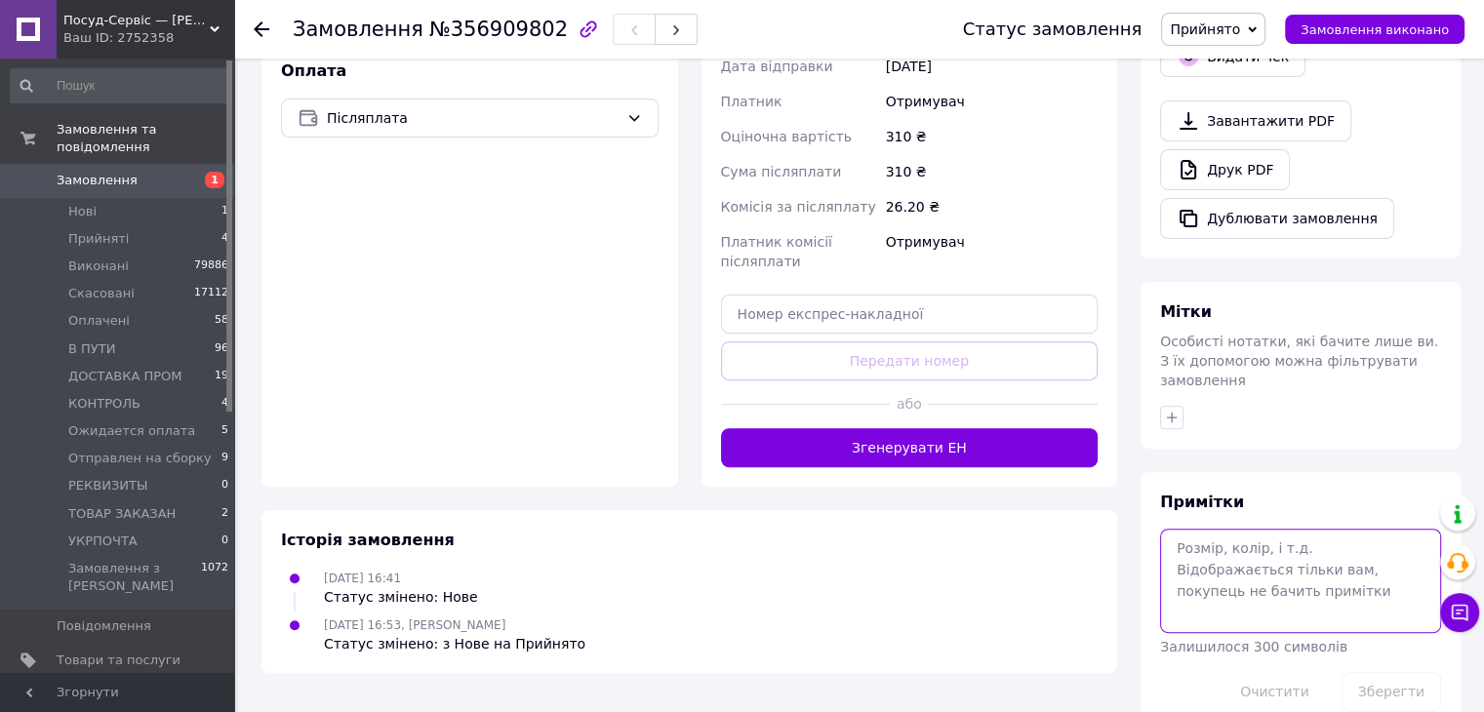
drag, startPoint x: 1300, startPoint y: 557, endPoint x: 1304, endPoint y: 505, distance: 51.9
click at [1301, 557] on textarea at bounding box center [1300, 580] width 281 height 103
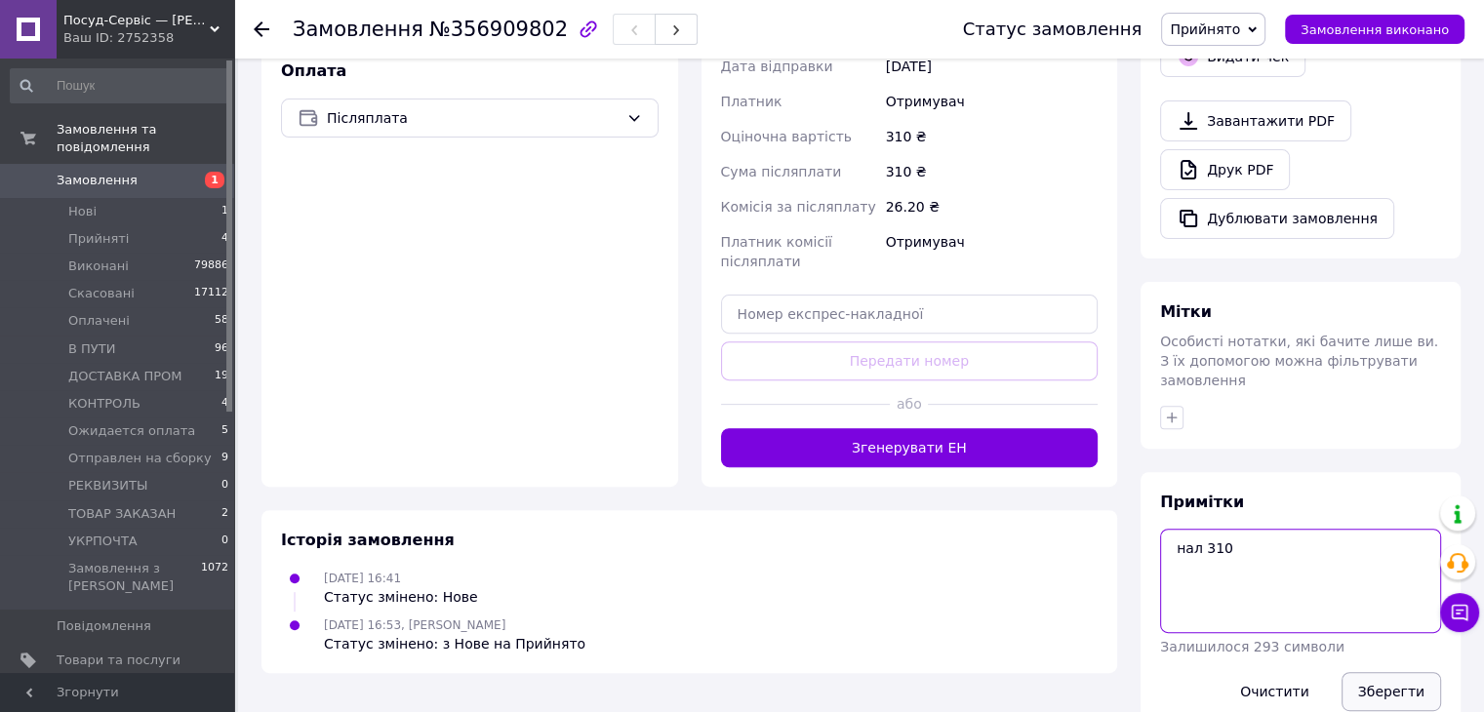
type textarea "нал 310"
click at [1390, 672] on button "Зберегти" at bounding box center [1392, 691] width 100 height 39
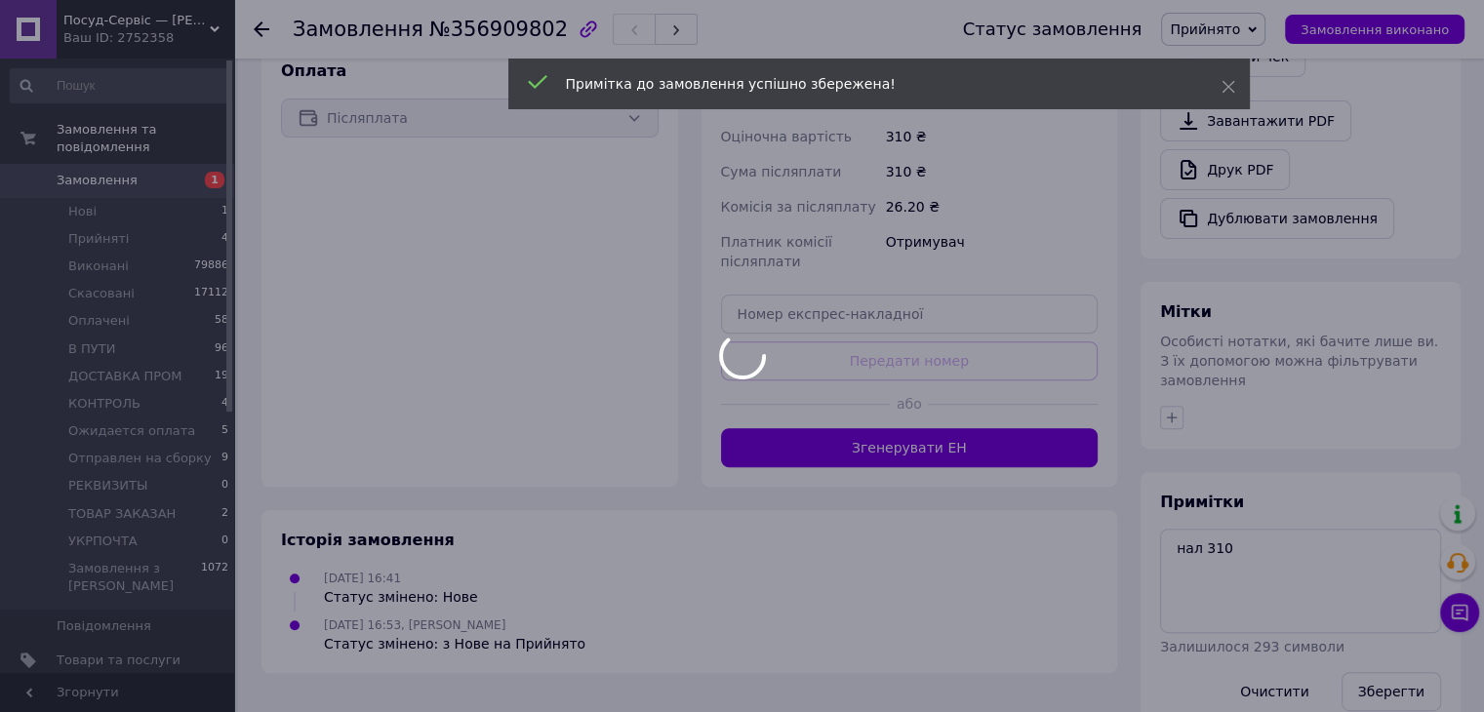
scroll to position [617, 0]
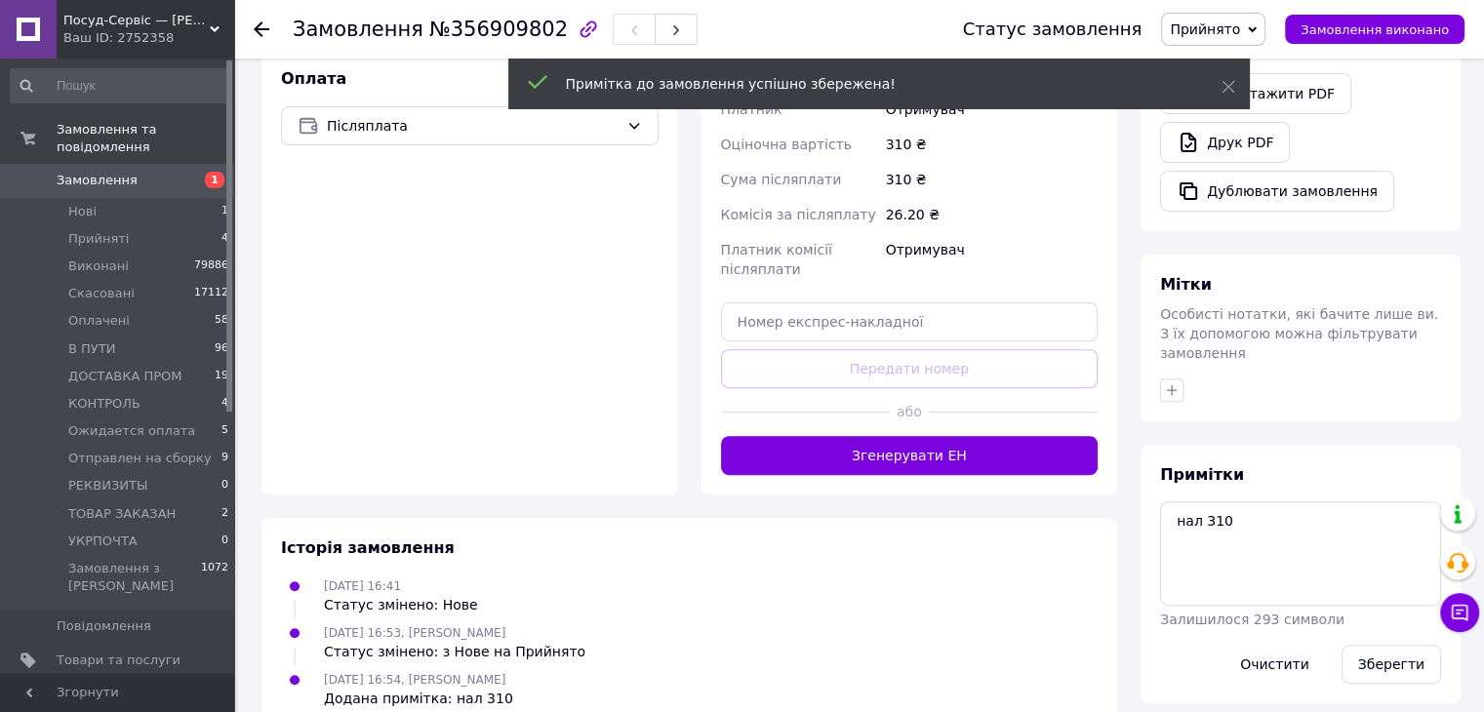
click at [1240, 26] on span "Прийнято" at bounding box center [1205, 29] width 70 height 16
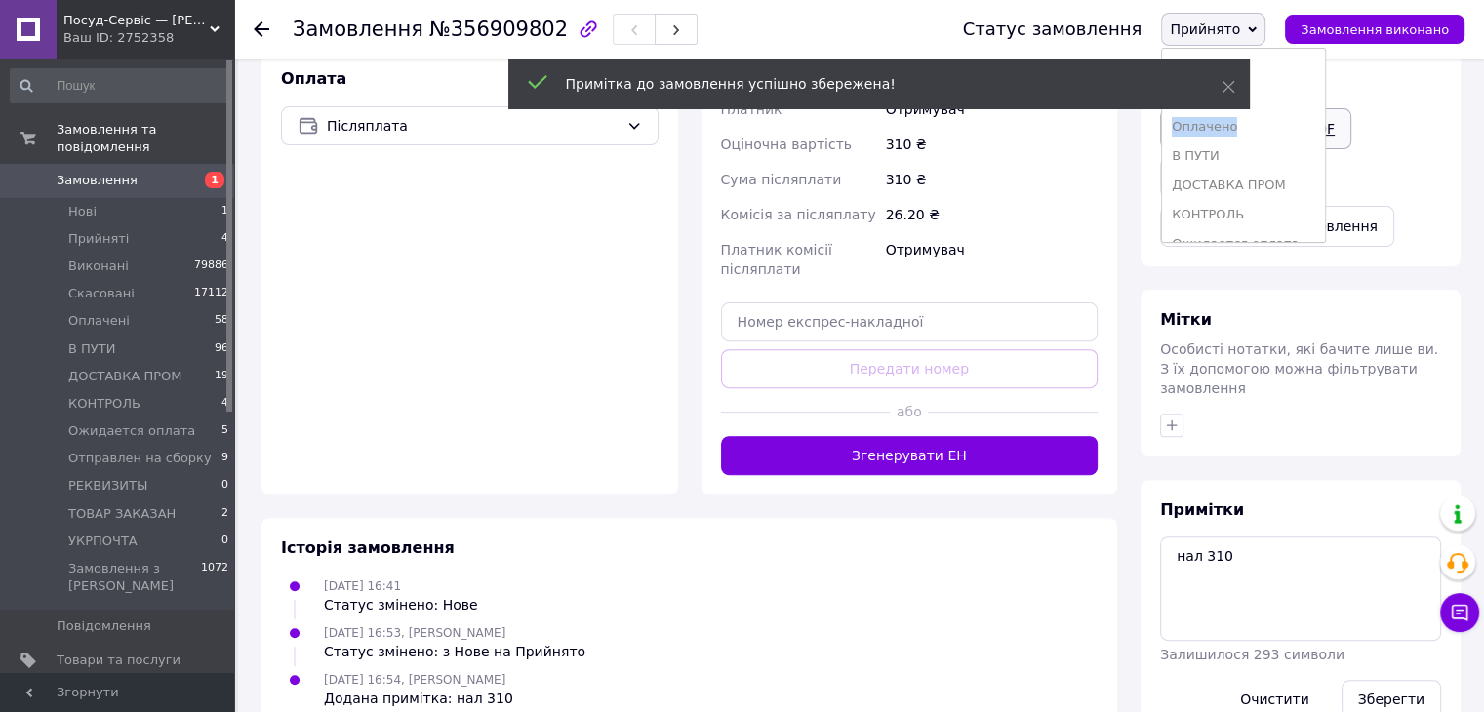
click at [1261, 124] on ul "Виконано Скасовано Оплачено В ПУТИ ДОСТАВКА ПРОМ КОНТРОЛЬ Ожидается оплата Отпр…" at bounding box center [1243, 145] width 165 height 195
drag, startPoint x: 1215, startPoint y: 6, endPoint x: 1235, endPoint y: 32, distance: 33.4
click at [1219, 13] on div "Статус замовлення Прийнято Виконано Скасовано Оплачено В ПУТИ ДОСТАВКА ПРОМ КОН…" at bounding box center [1194, 29] width 541 height 59
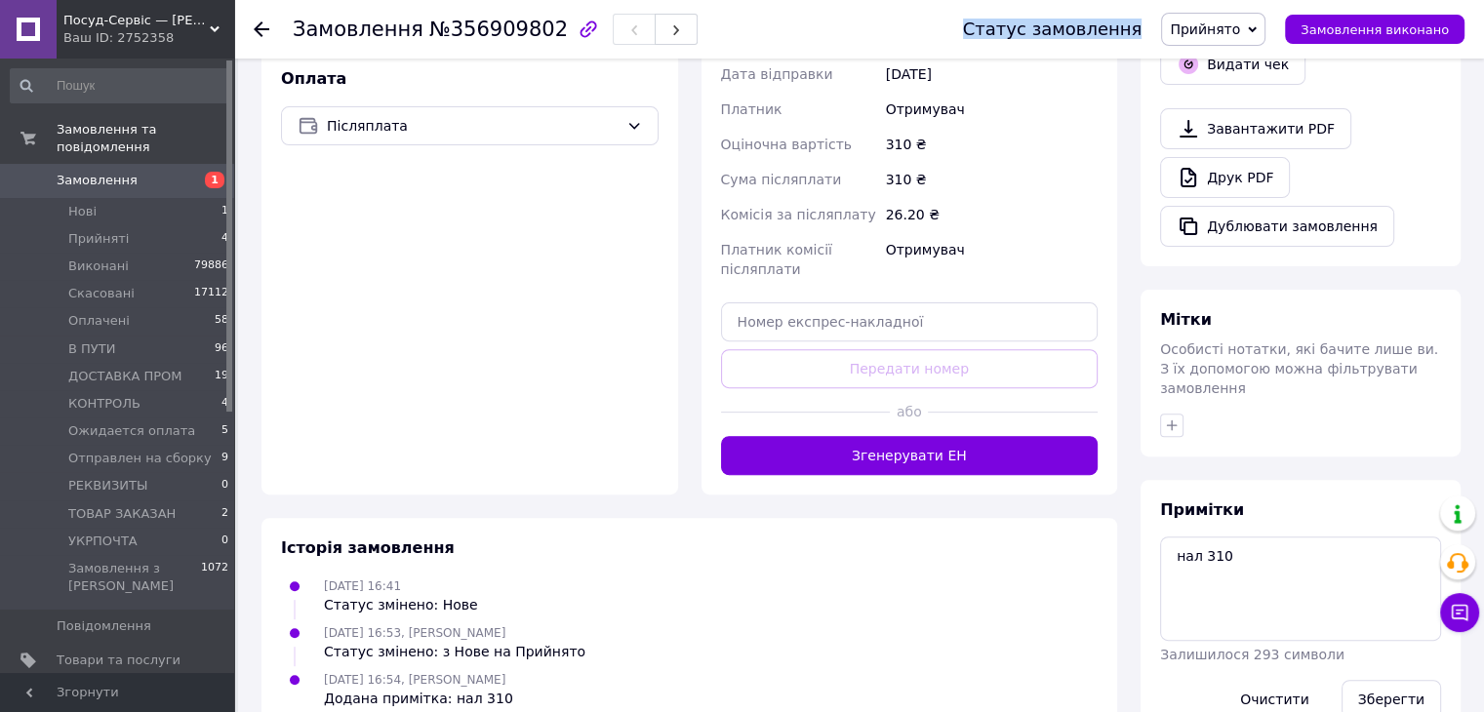
drag, startPoint x: 1217, startPoint y: 26, endPoint x: 1225, endPoint y: 40, distance: 15.7
click at [1216, 27] on span "Прийнято" at bounding box center [1205, 29] width 70 height 16
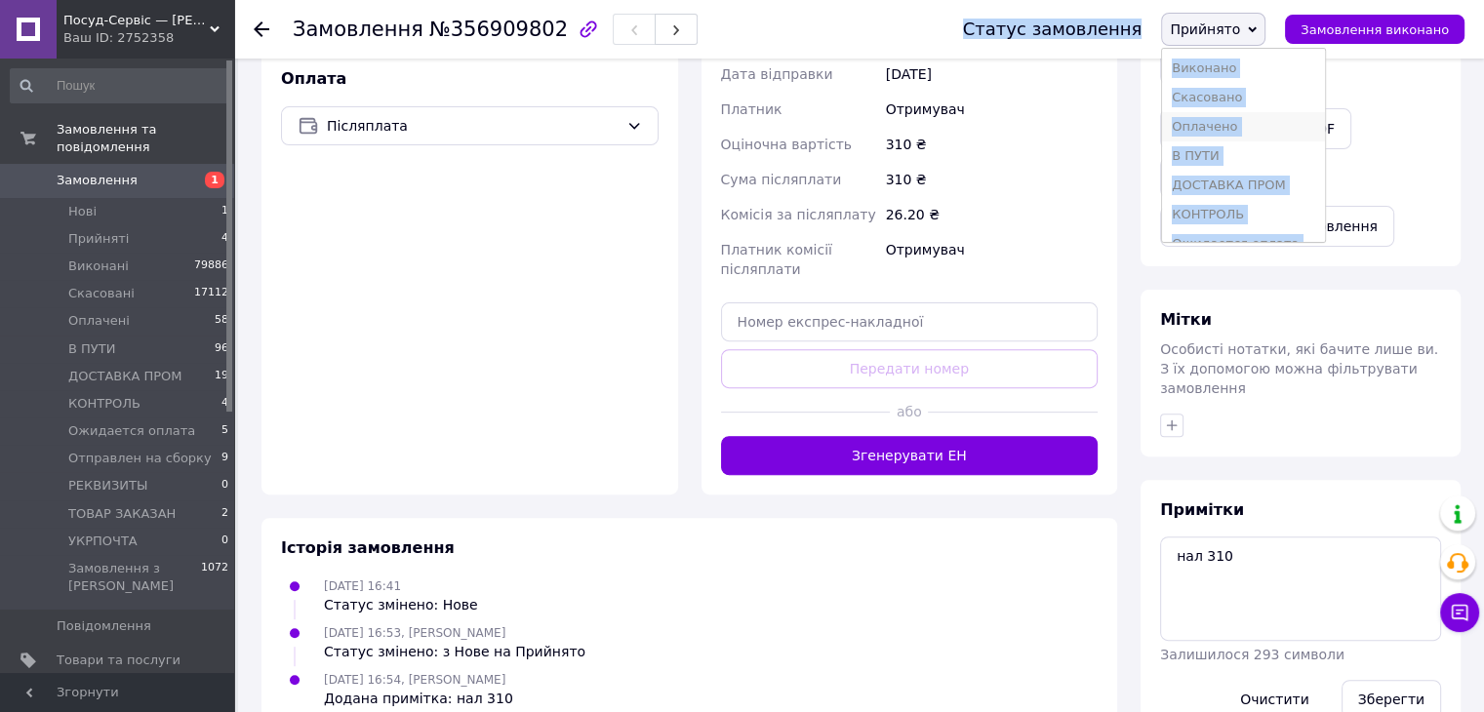
click at [1249, 122] on li "Оплачено" at bounding box center [1243, 126] width 163 height 29
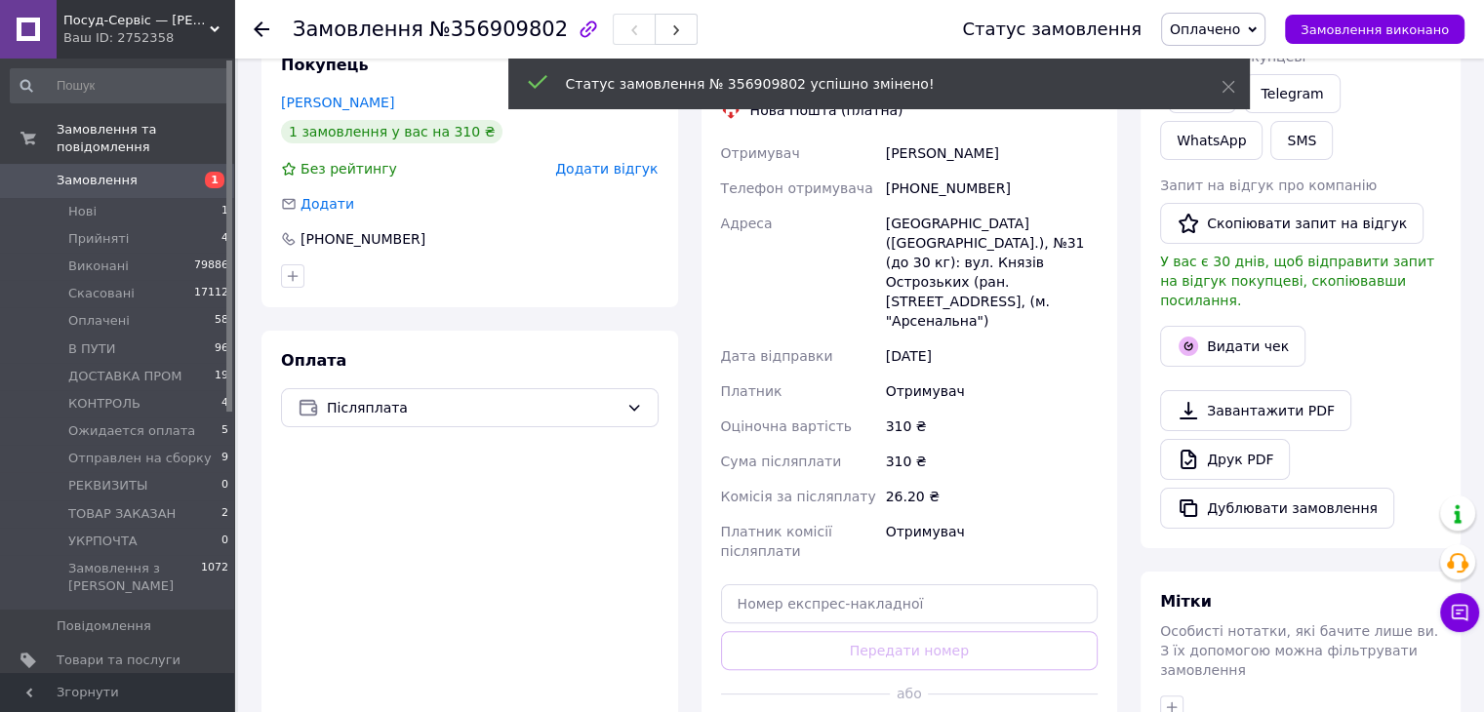
scroll to position [324, 0]
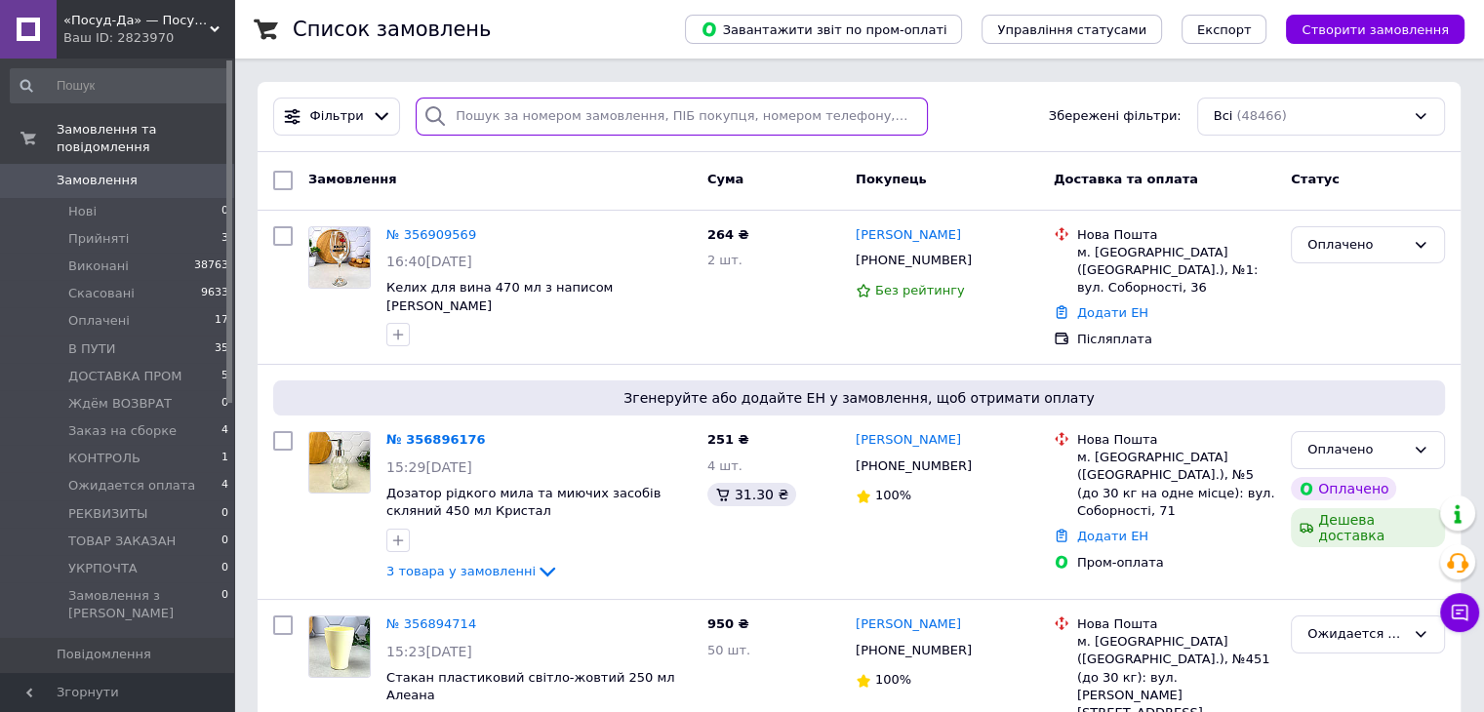
click at [716, 123] on input "search" at bounding box center [672, 117] width 512 height 38
paste input "20451220882328"
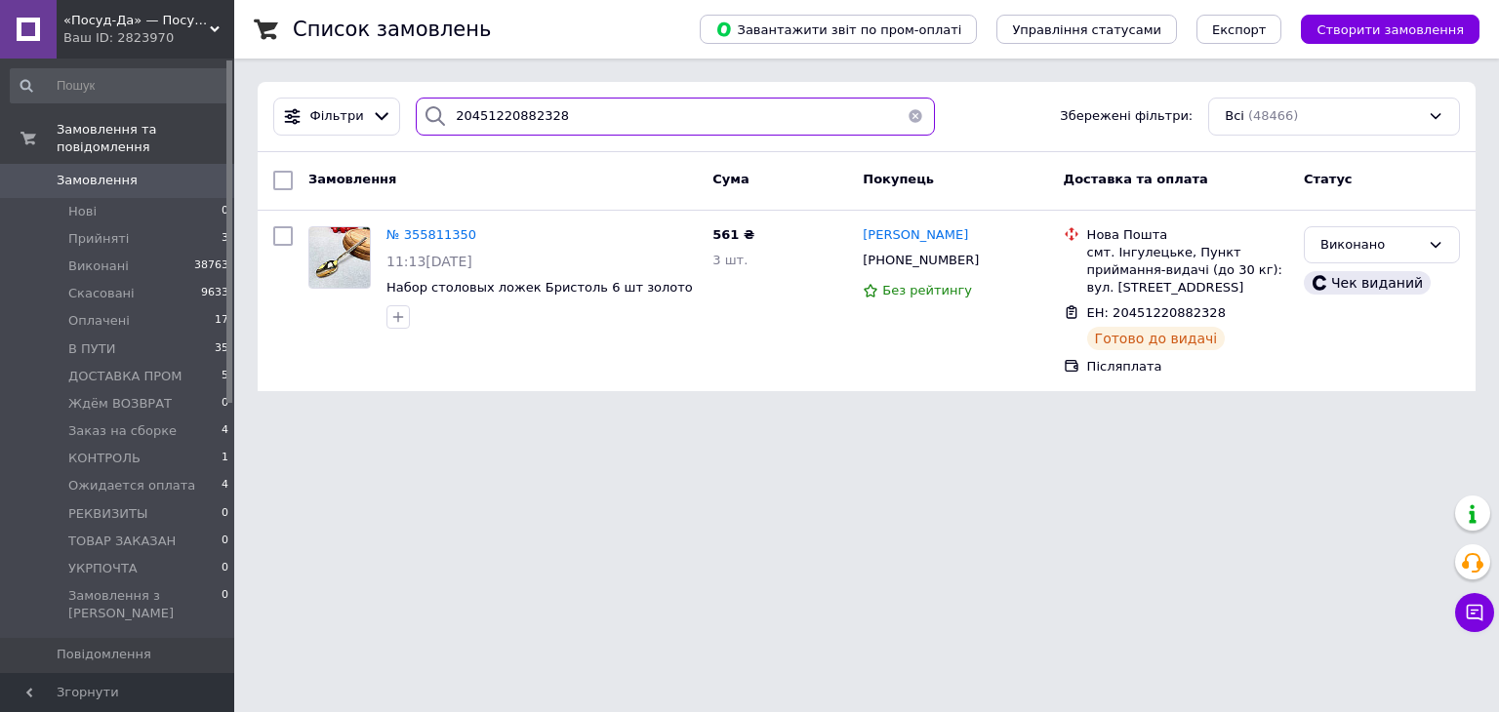
type input "20451220882328"
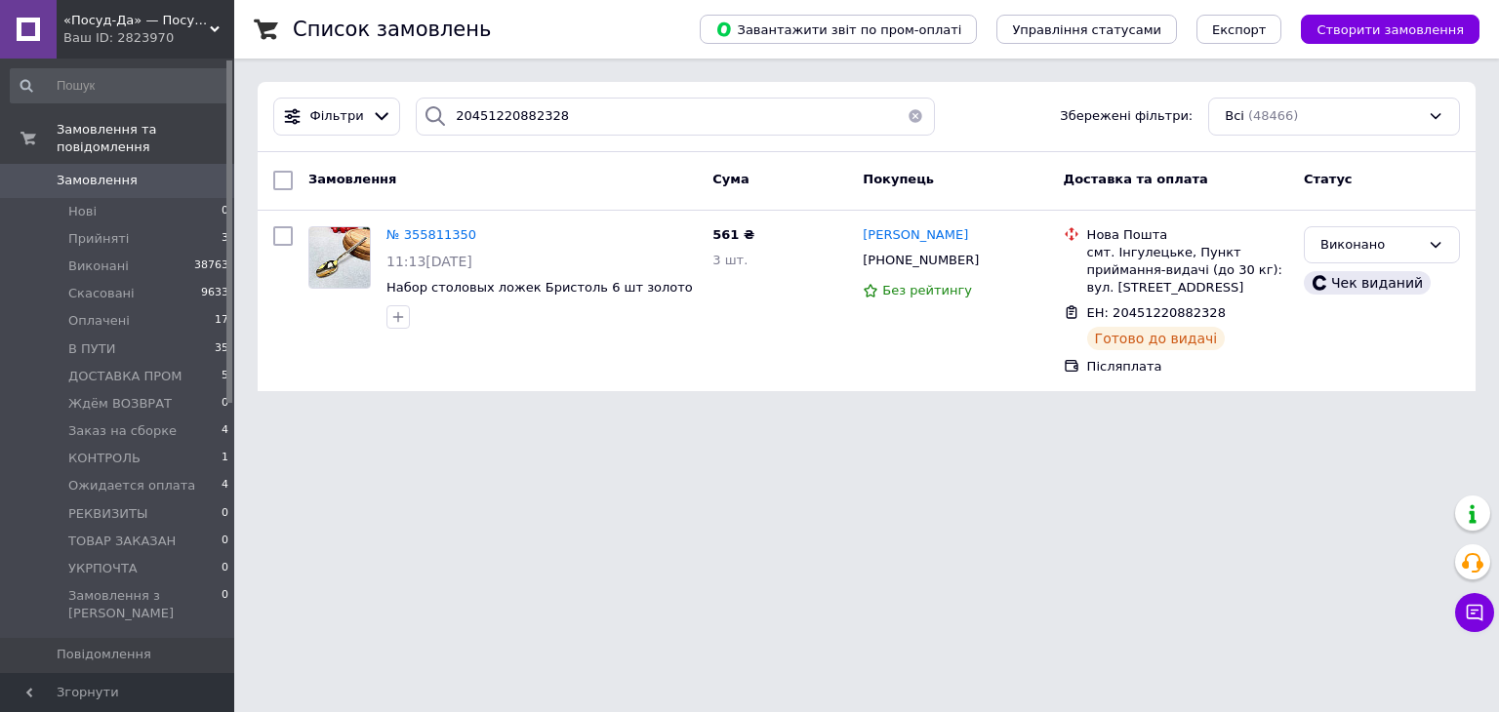
click at [142, 40] on div "Ваш ID: 2823970" at bounding box center [148, 38] width 171 height 18
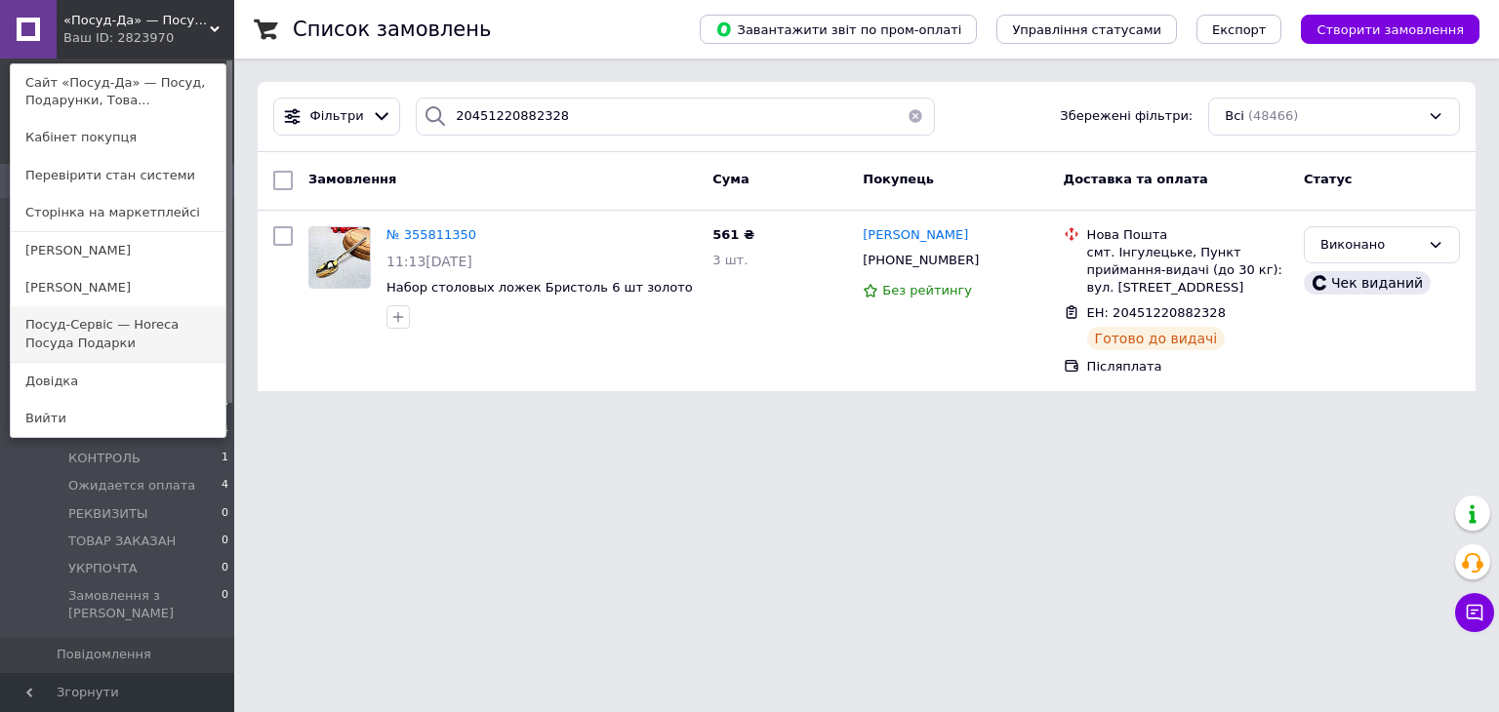
click at [86, 322] on link "Посуд-Сервіс — Horeca Посуда Подарки" at bounding box center [118, 333] width 215 height 55
